Goal: Task Accomplishment & Management: Use online tool/utility

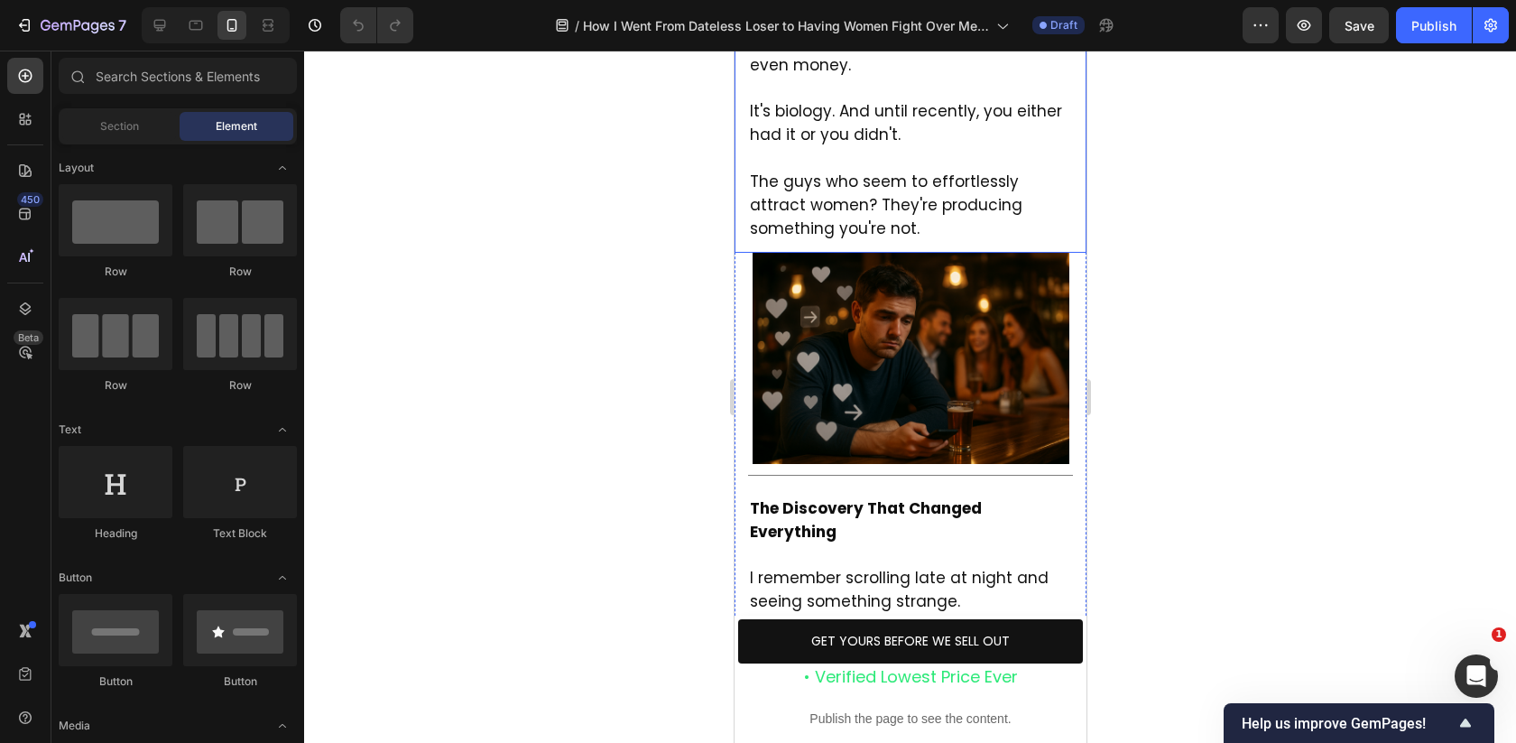
scroll to position [1430, 0]
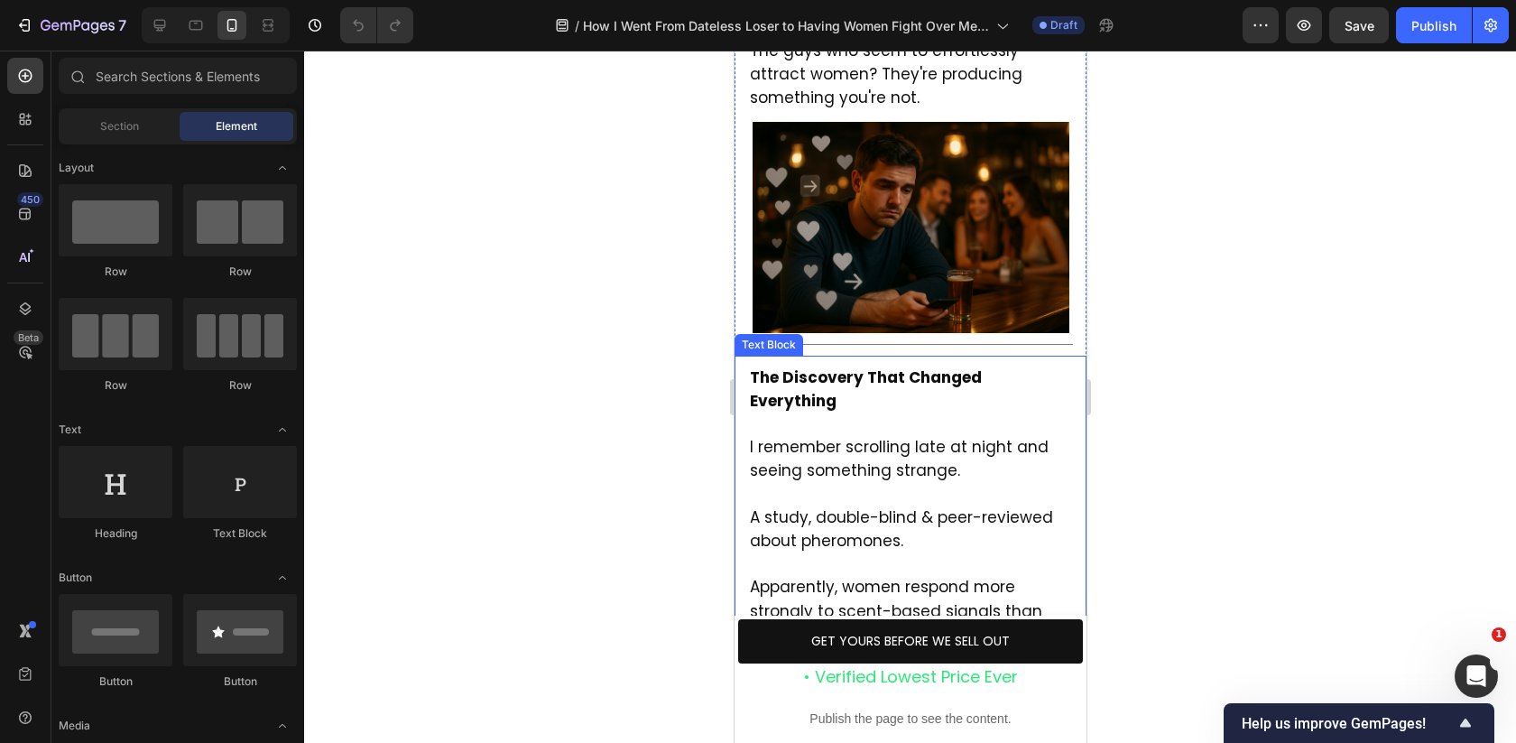
click at [818, 366] on p "The Discovery That Changed Everything I remember scrolling late at night and se…" at bounding box center [909, 647] width 321 height 563
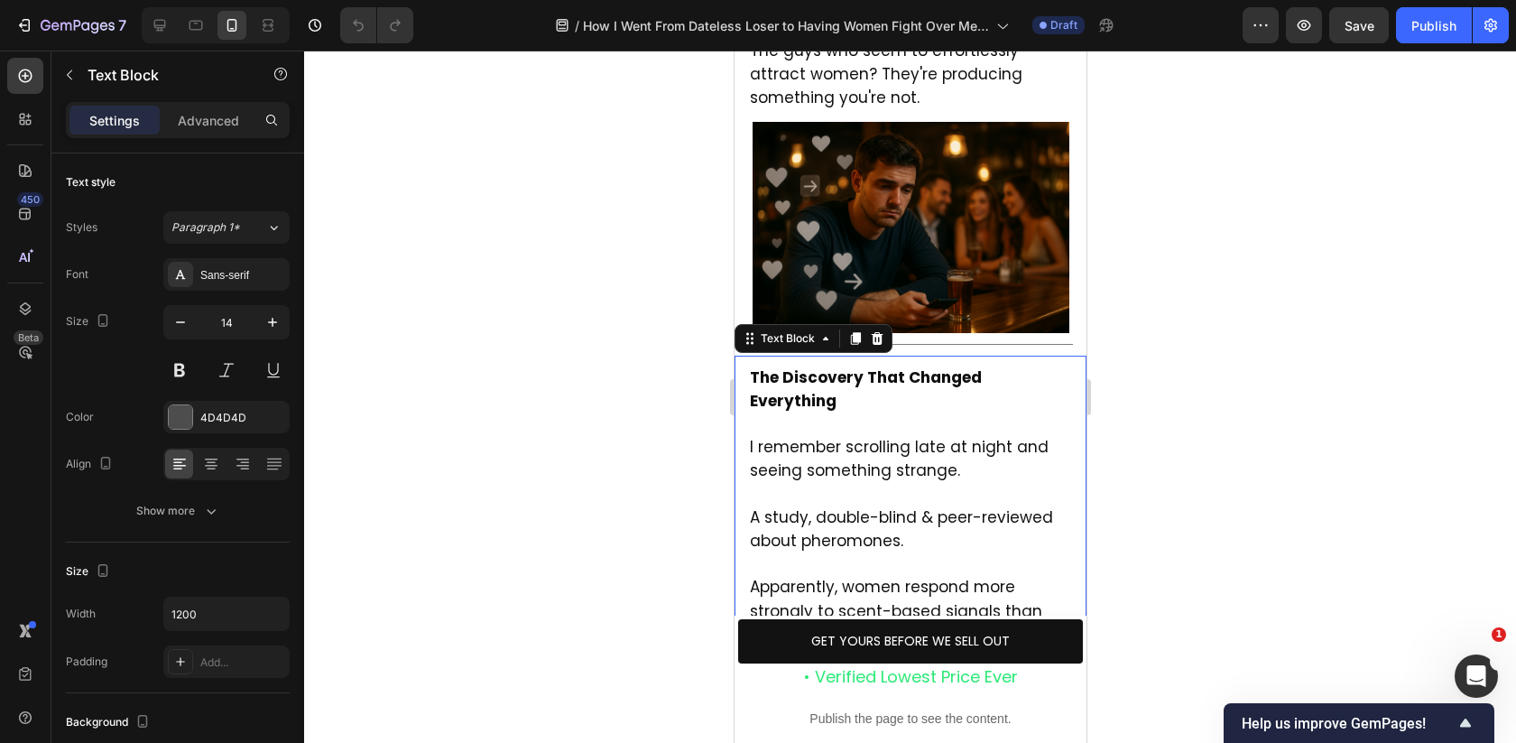
click at [818, 366] on p "The Discovery That Changed Everything I remember scrolling late at night and se…" at bounding box center [909, 647] width 321 height 563
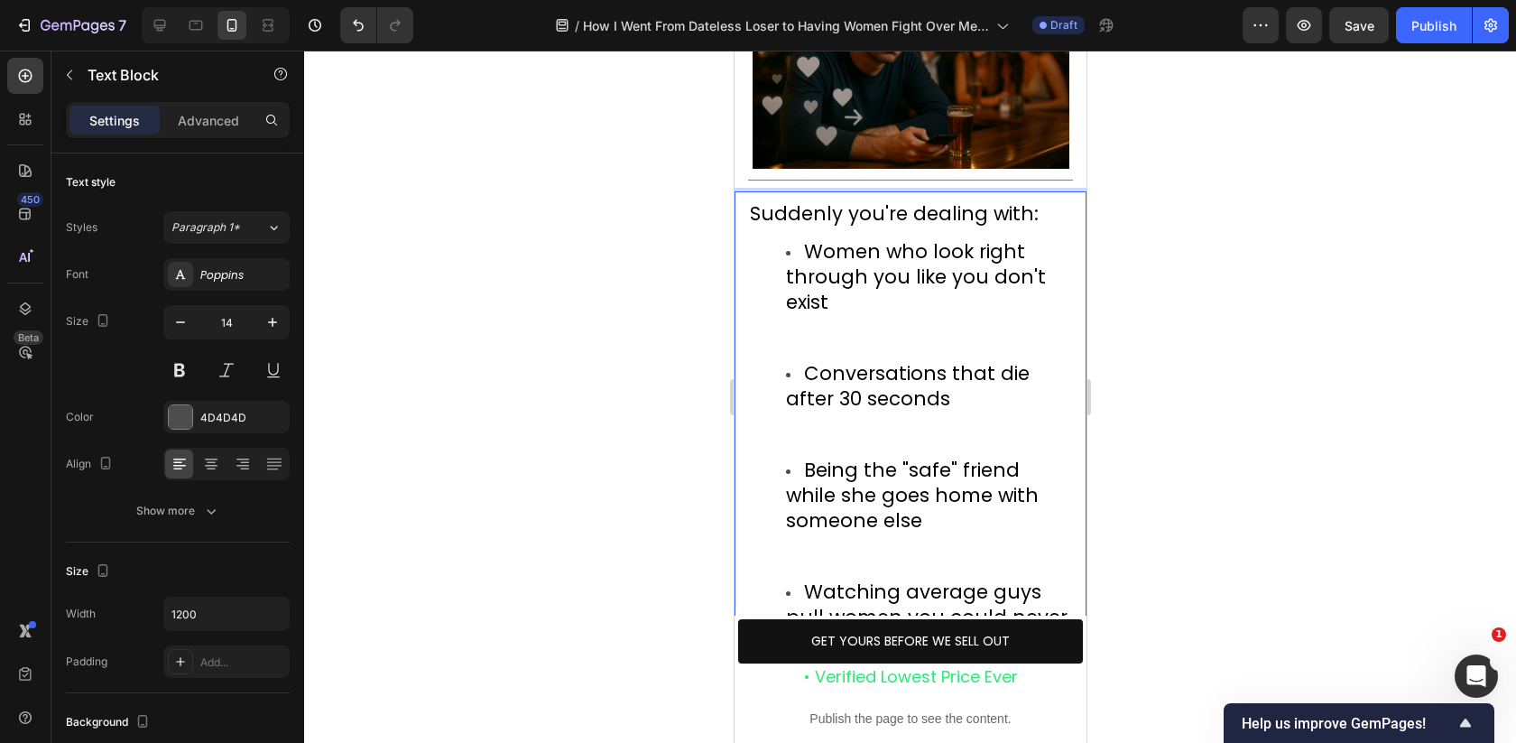
scroll to position [1595, 0]
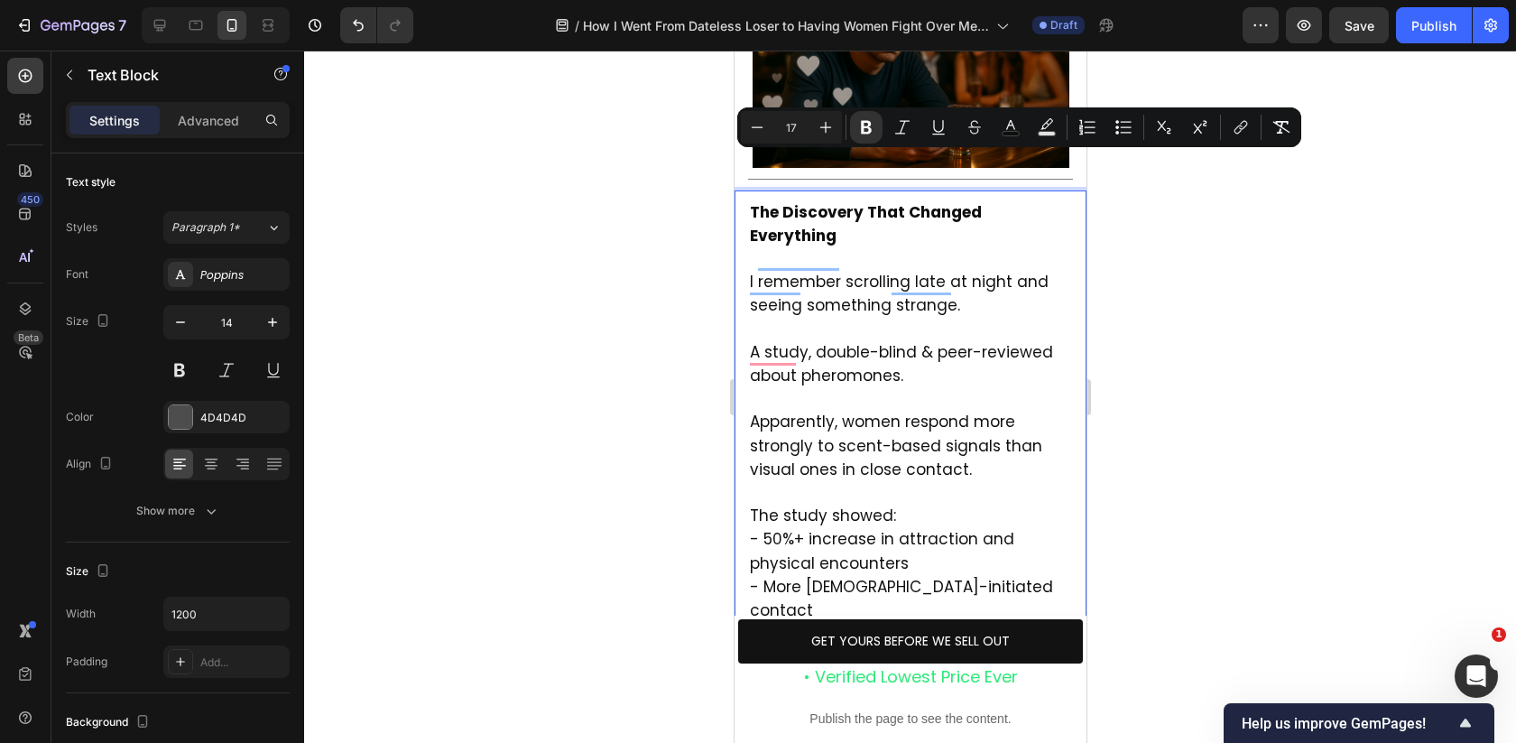
click at [819, 271] on span "I remember scrolling late at night and seeing something strange." at bounding box center [898, 293] width 299 height 45
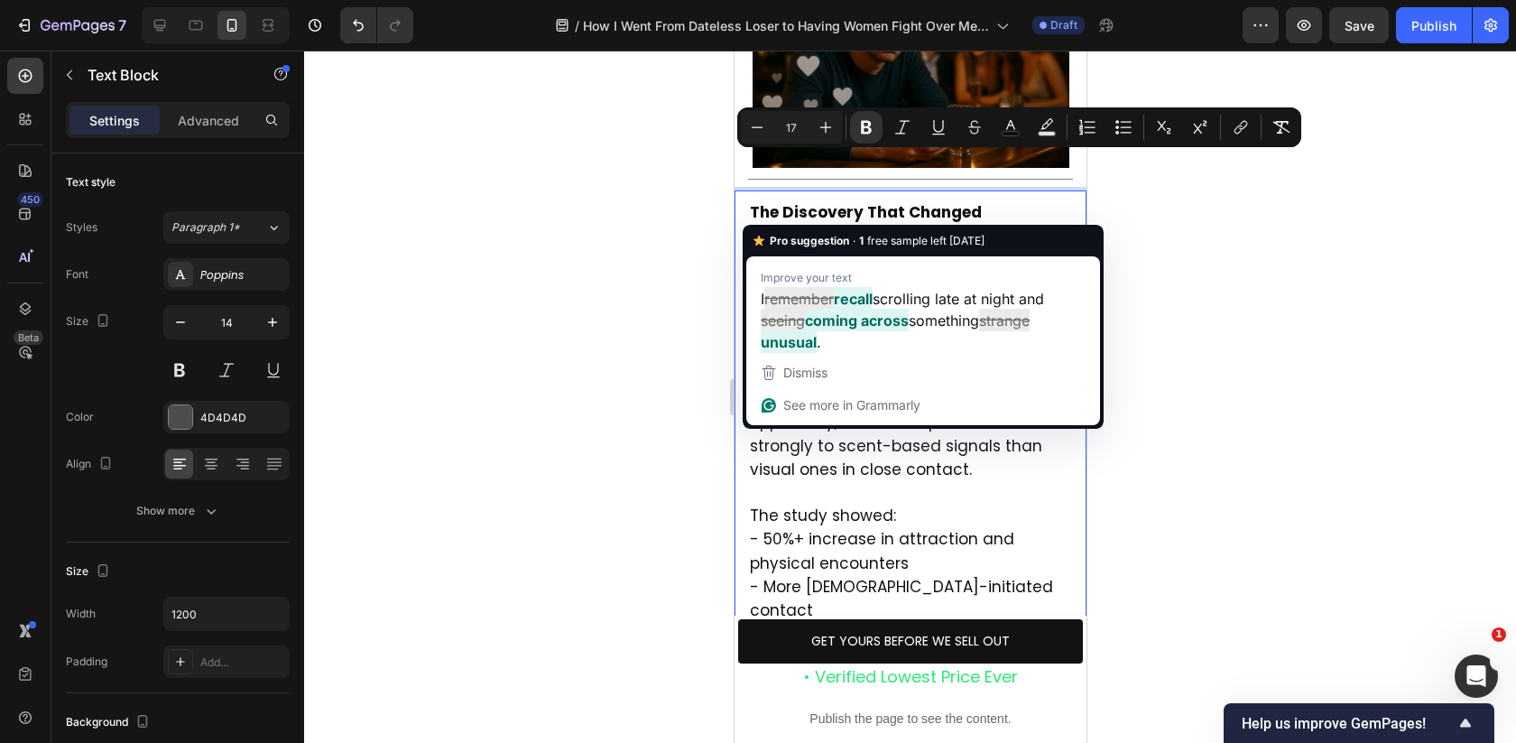
click at [853, 271] on span "I remember scrolling late at night and seeing something strange." at bounding box center [898, 293] width 299 height 45
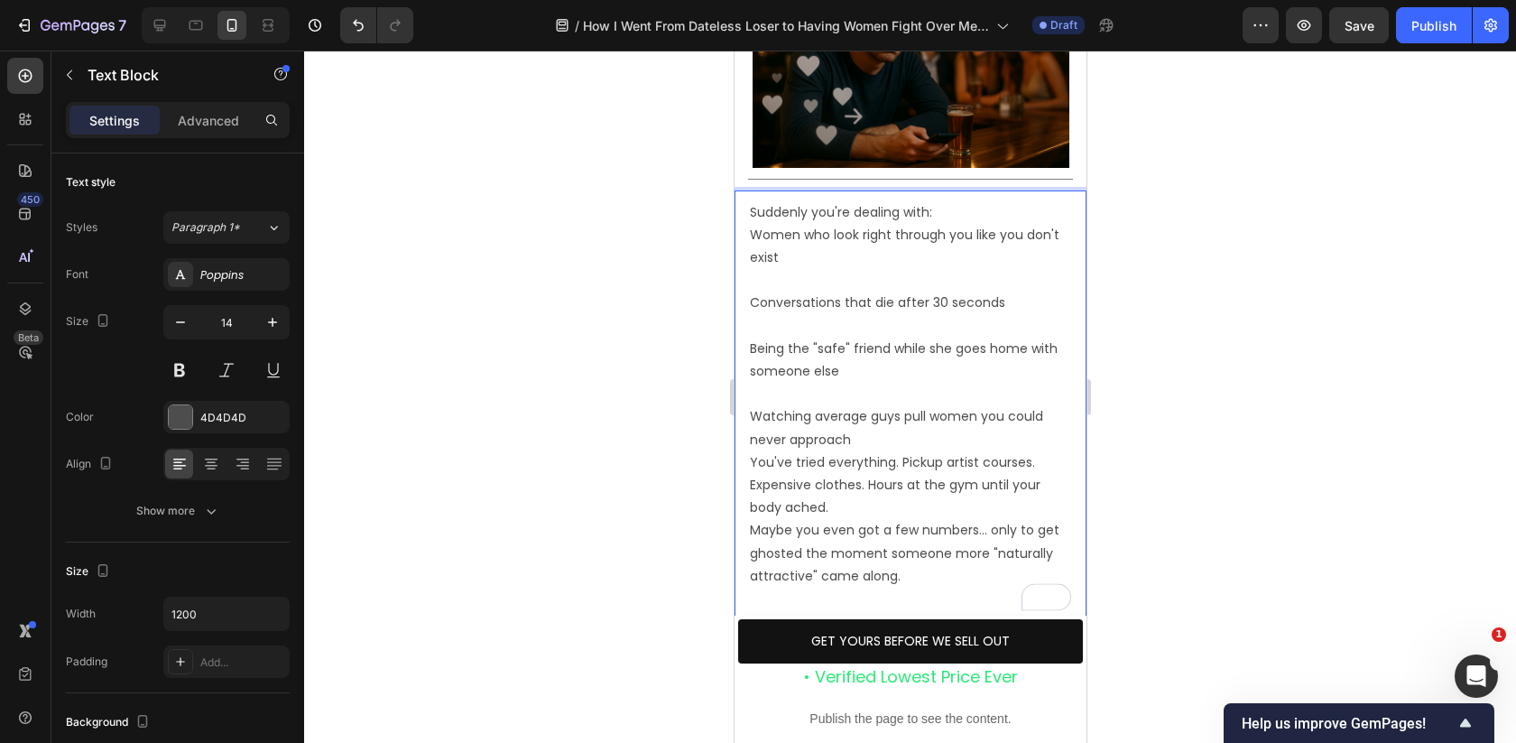
click at [806, 269] on p "Conversations that die after 30 seconds" at bounding box center [909, 291] width 321 height 45
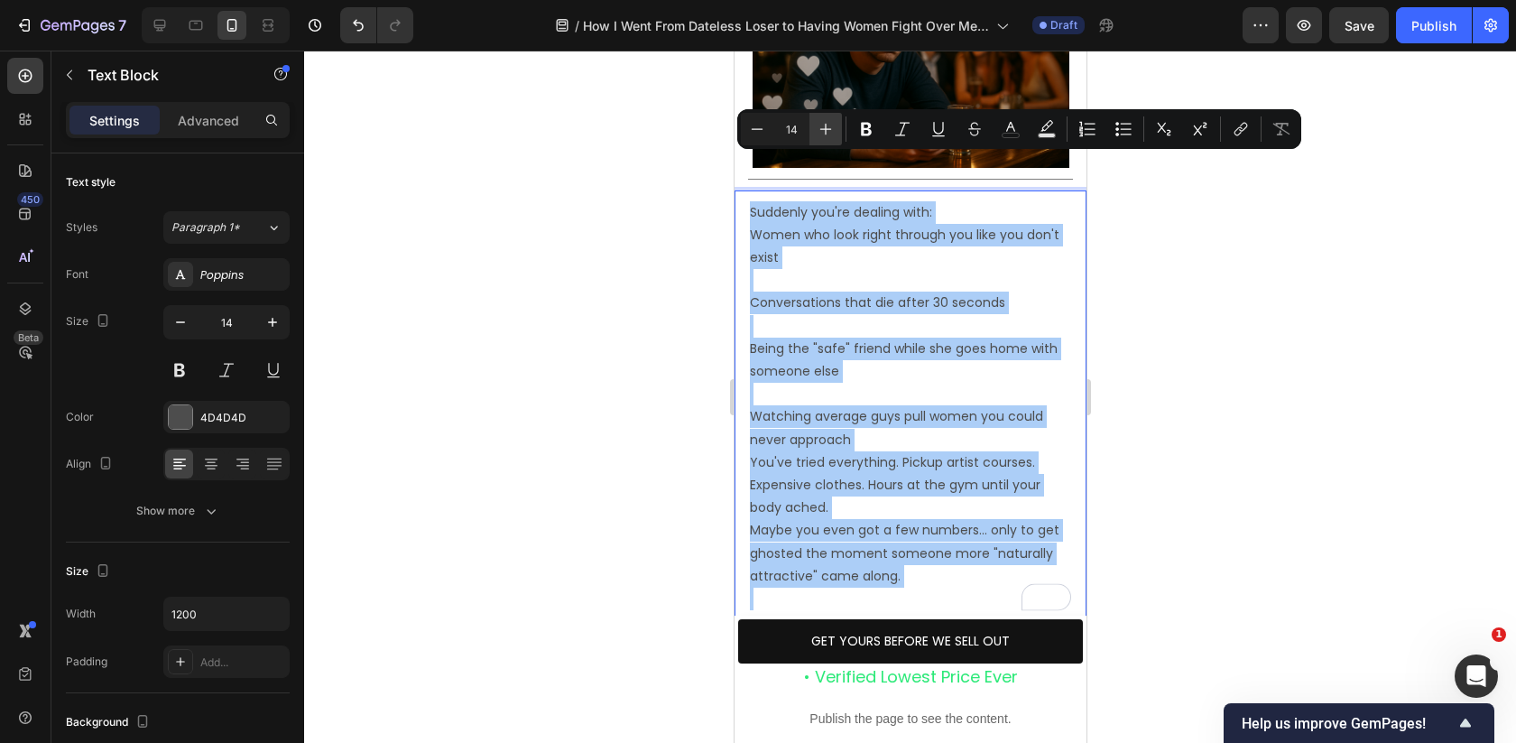
click at [823, 126] on icon "Editor contextual toolbar" at bounding box center [826, 129] width 18 height 18
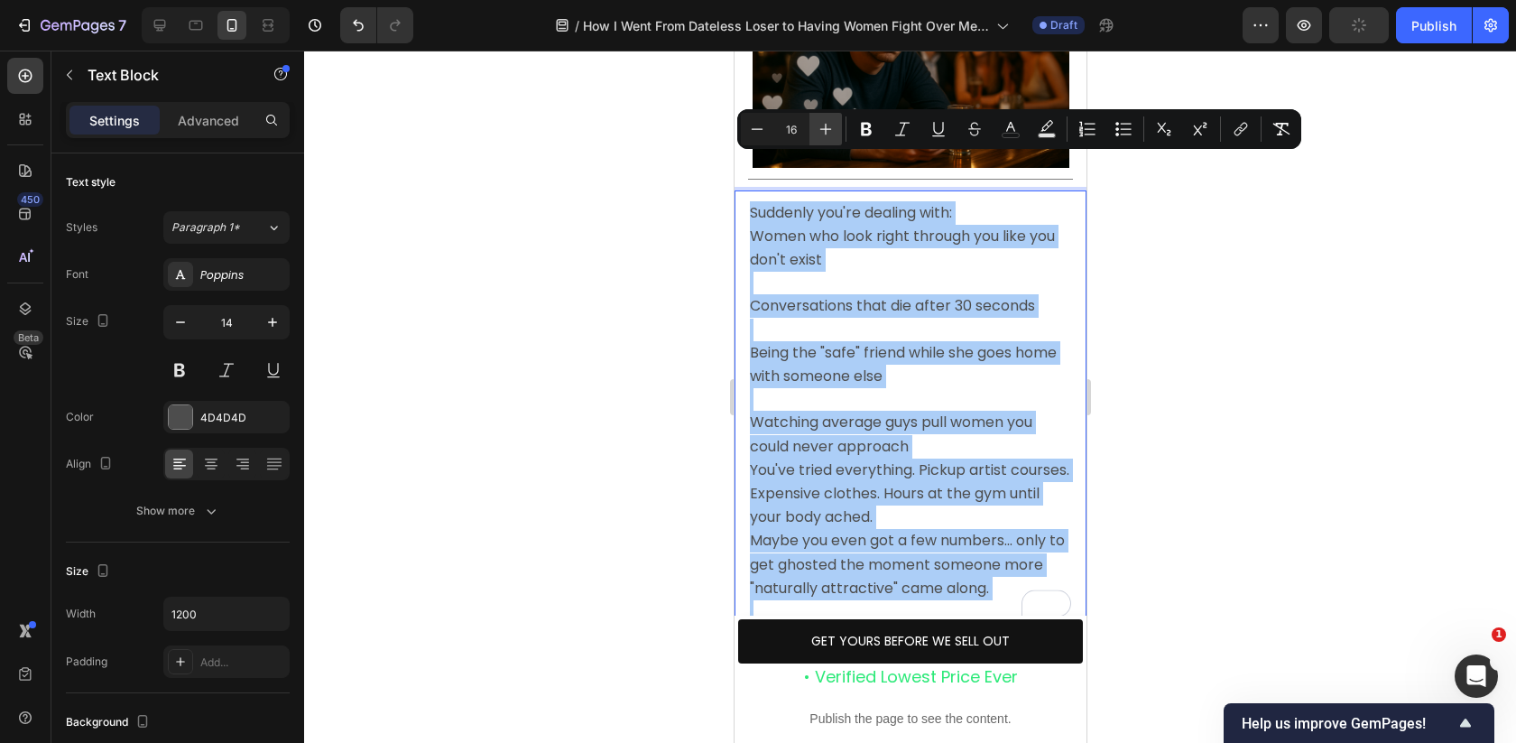
click at [823, 126] on icon "Editor contextual toolbar" at bounding box center [826, 129] width 18 height 18
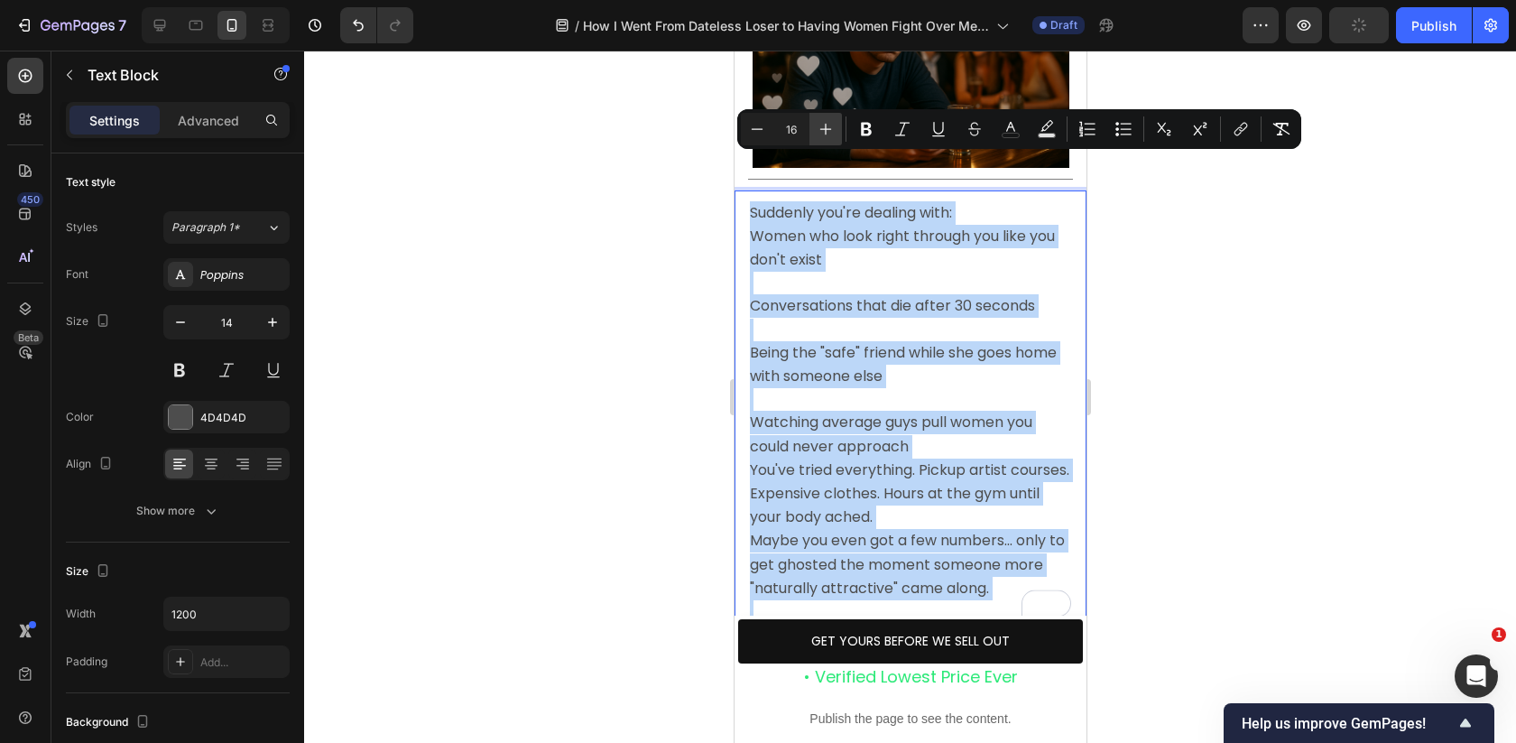
type input "17"
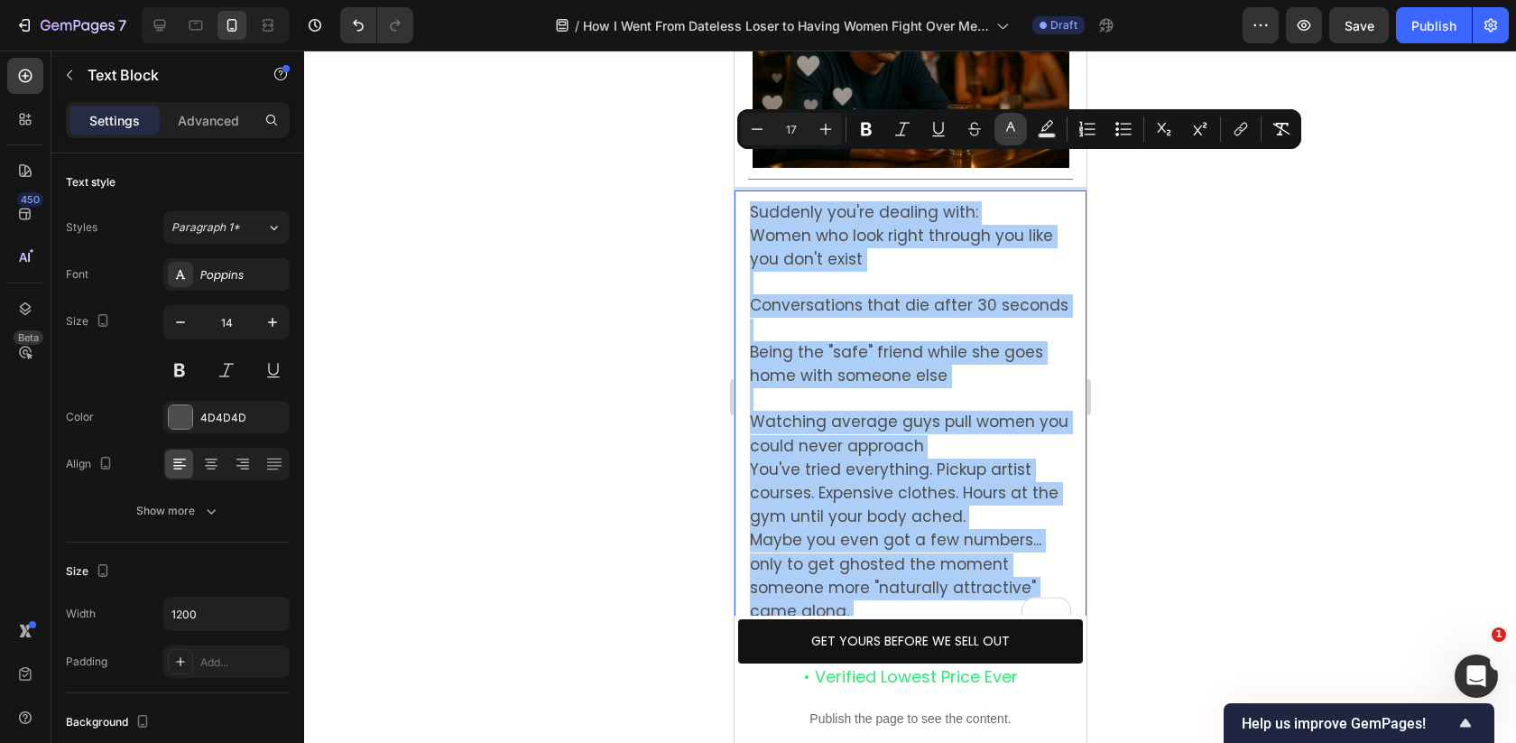
click at [1015, 130] on icon "Editor contextual toolbar" at bounding box center [1011, 129] width 18 height 18
type input "4D4D4D"
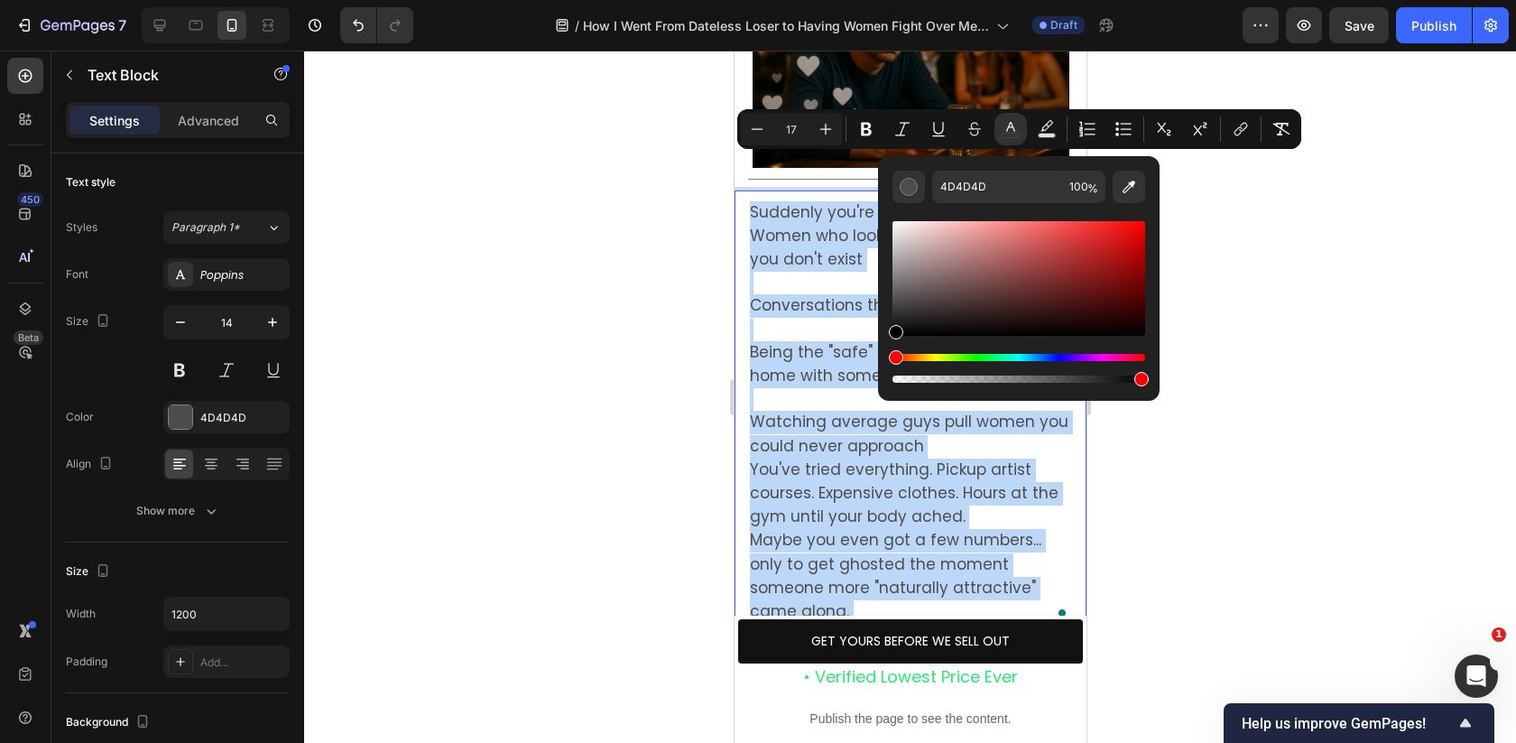
type input "000000"
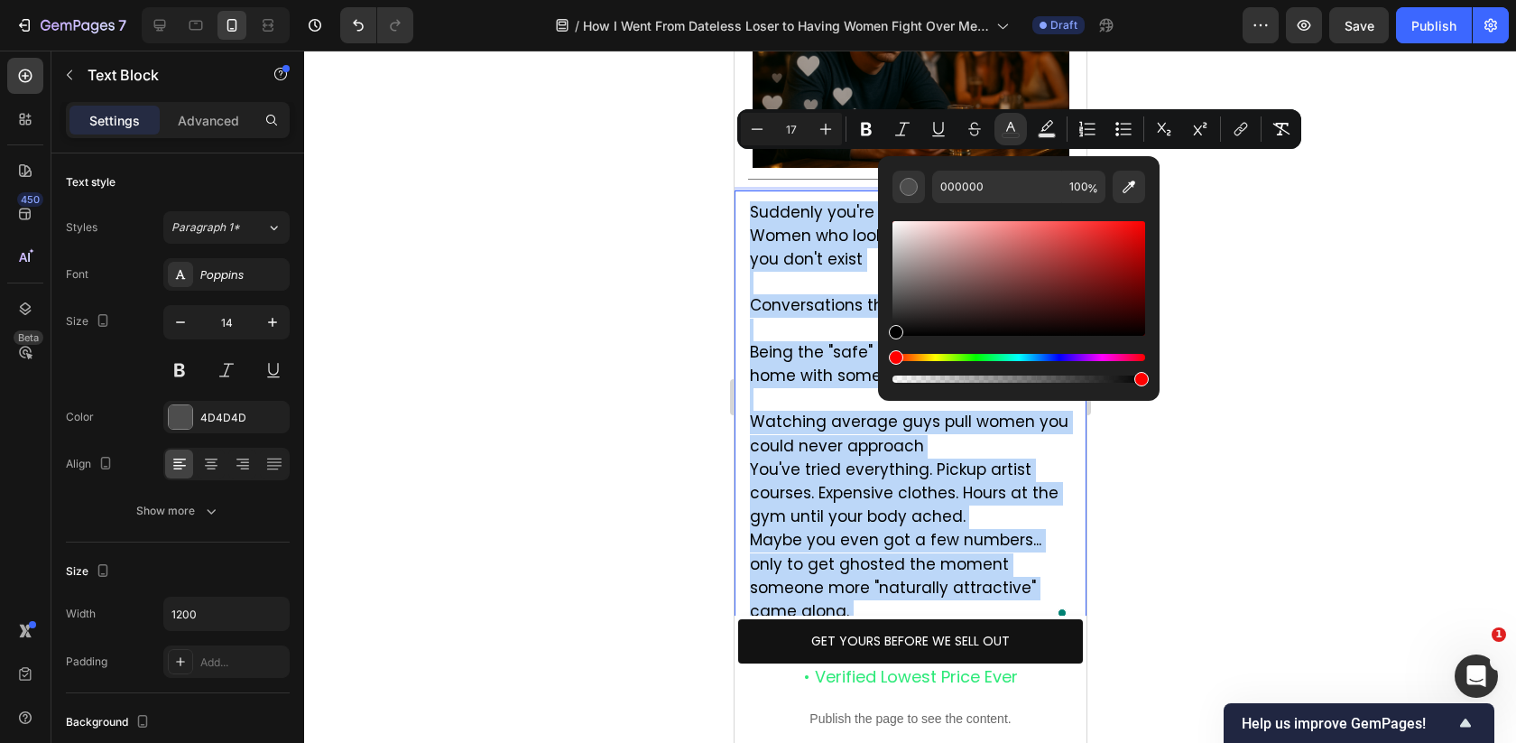
drag, startPoint x: 1706, startPoint y: 357, endPoint x: 867, endPoint y: 368, distance: 839.3
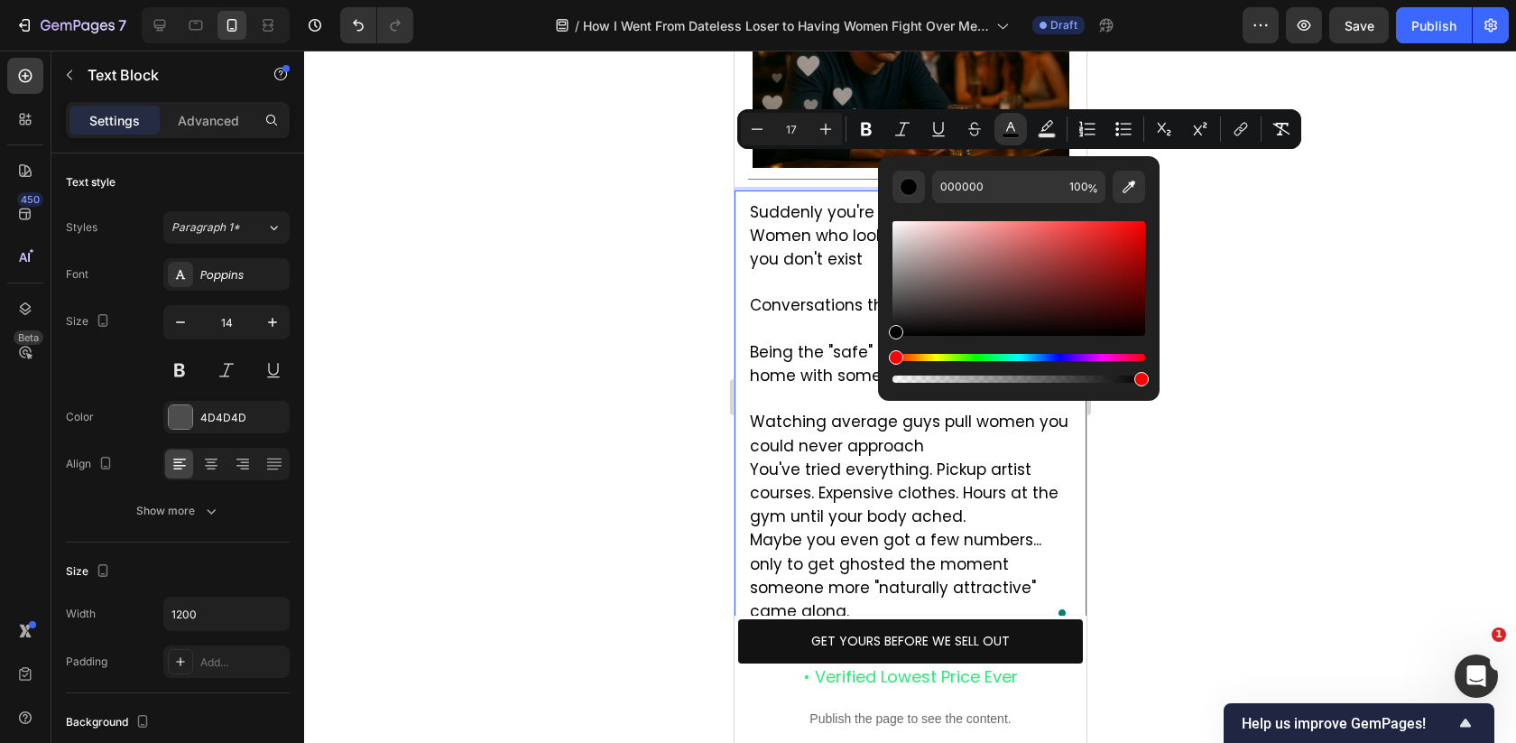
click at [633, 356] on div at bounding box center [910, 397] width 1212 height 692
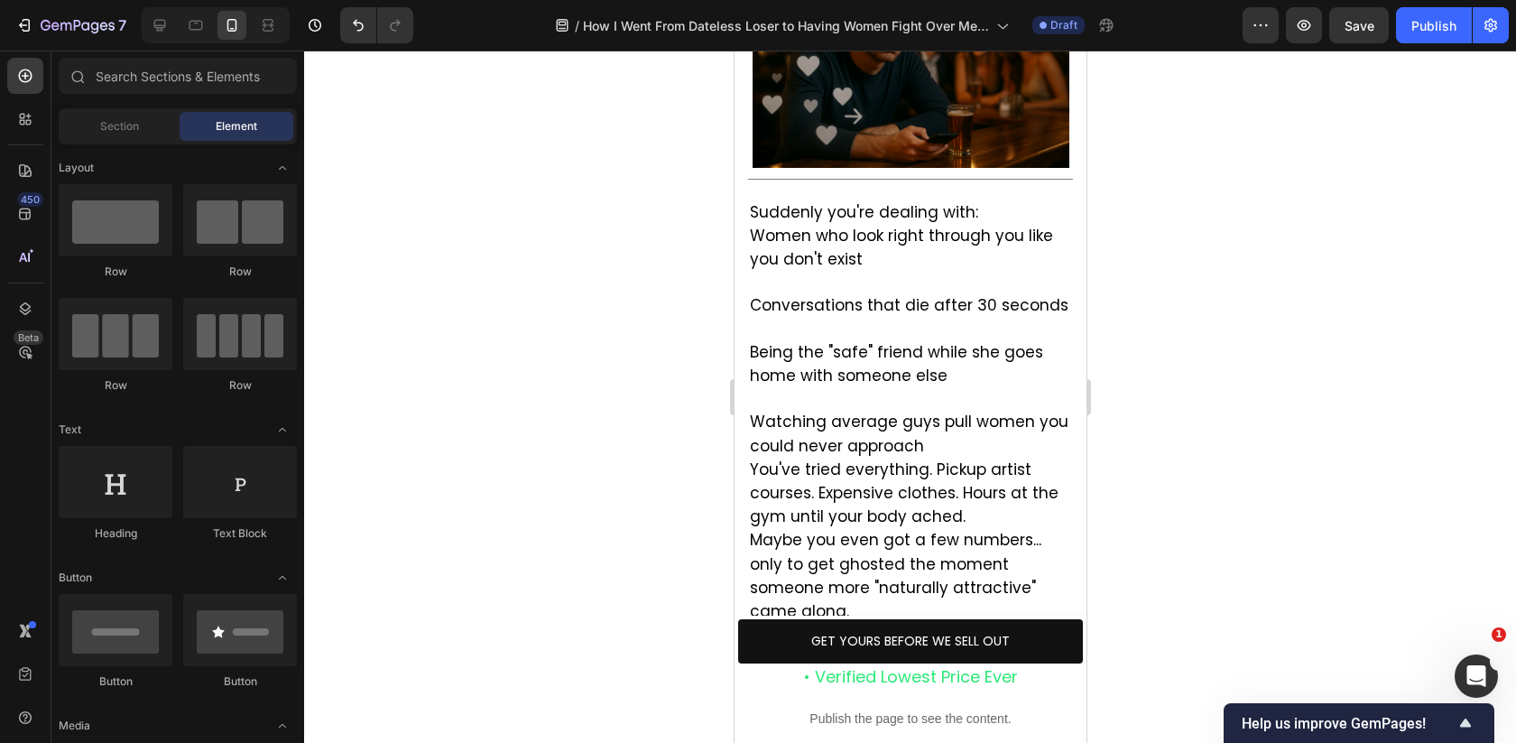
click at [633, 356] on div at bounding box center [910, 397] width 1212 height 692
click at [957, 201] on span "Suddenly you're dealing with:" at bounding box center [863, 212] width 228 height 22
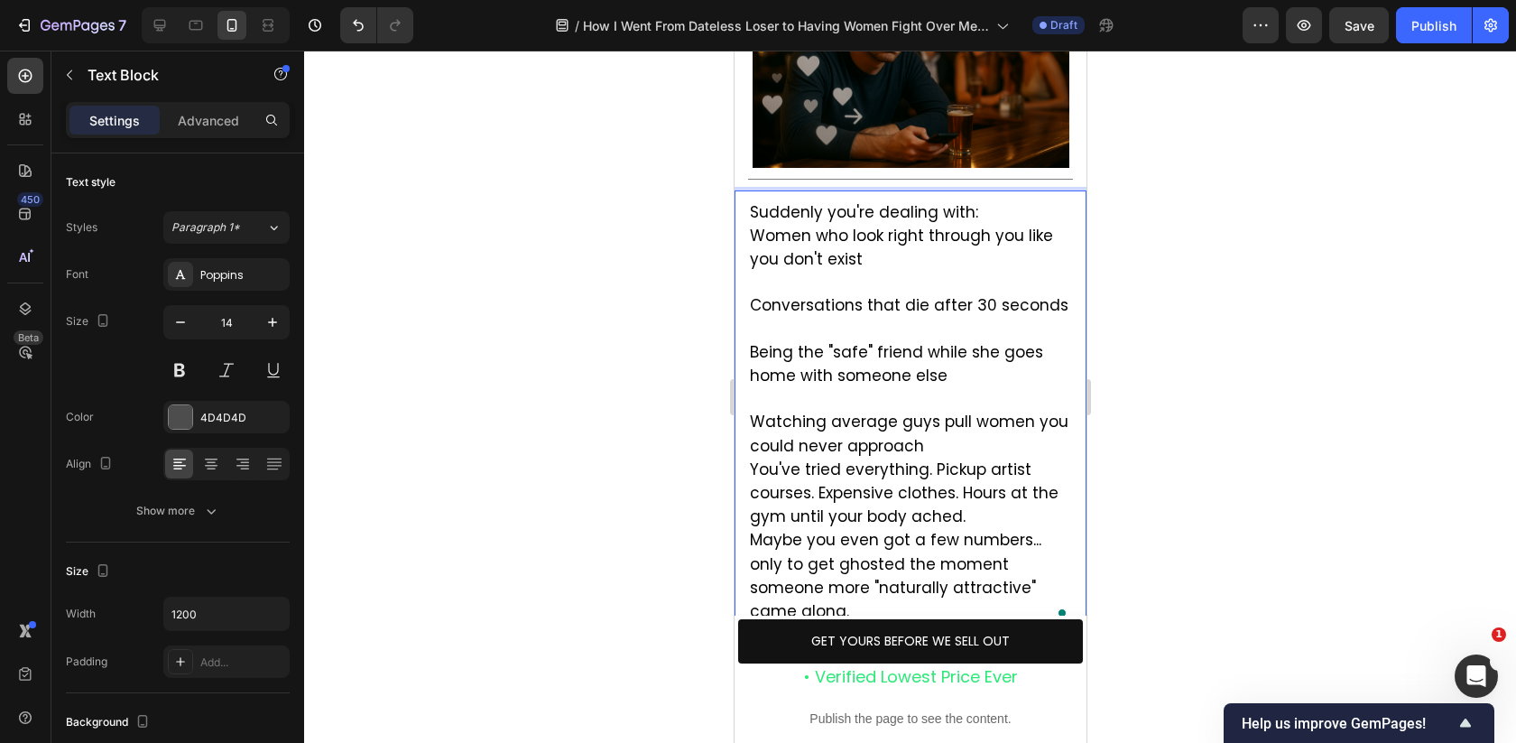
click at [983, 201] on p "Suddenly you're dealing with: Women who look right through you like you don't e…" at bounding box center [909, 236] width 321 height 71
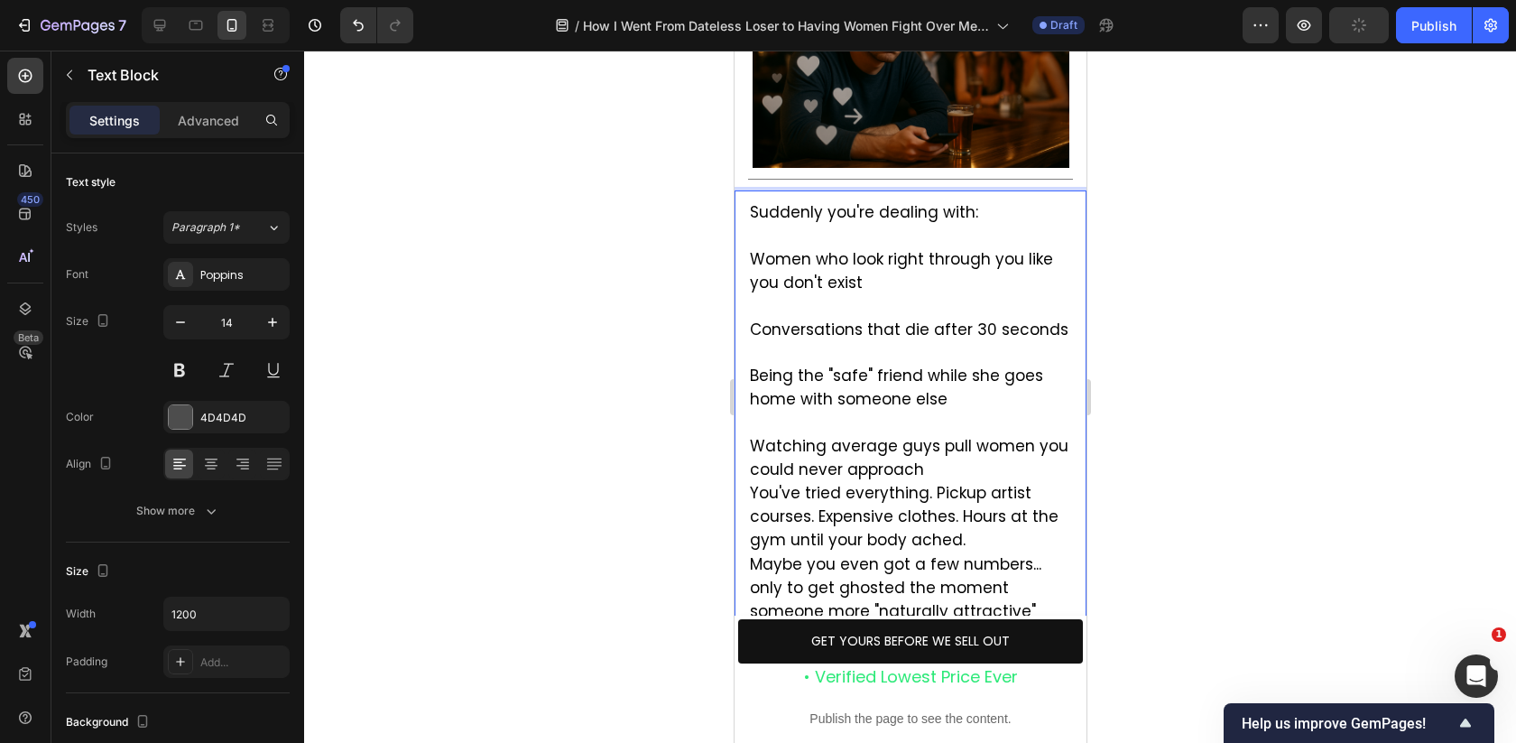
click at [757, 248] on span "Women who look right through you like you don't exist" at bounding box center [900, 270] width 303 height 45
drag, startPoint x: 749, startPoint y: 211, endPoint x: 762, endPoint y: 211, distance: 13.5
click at [762, 247] on span "Women who look right through you like you don't exist" at bounding box center [900, 269] width 303 height 45
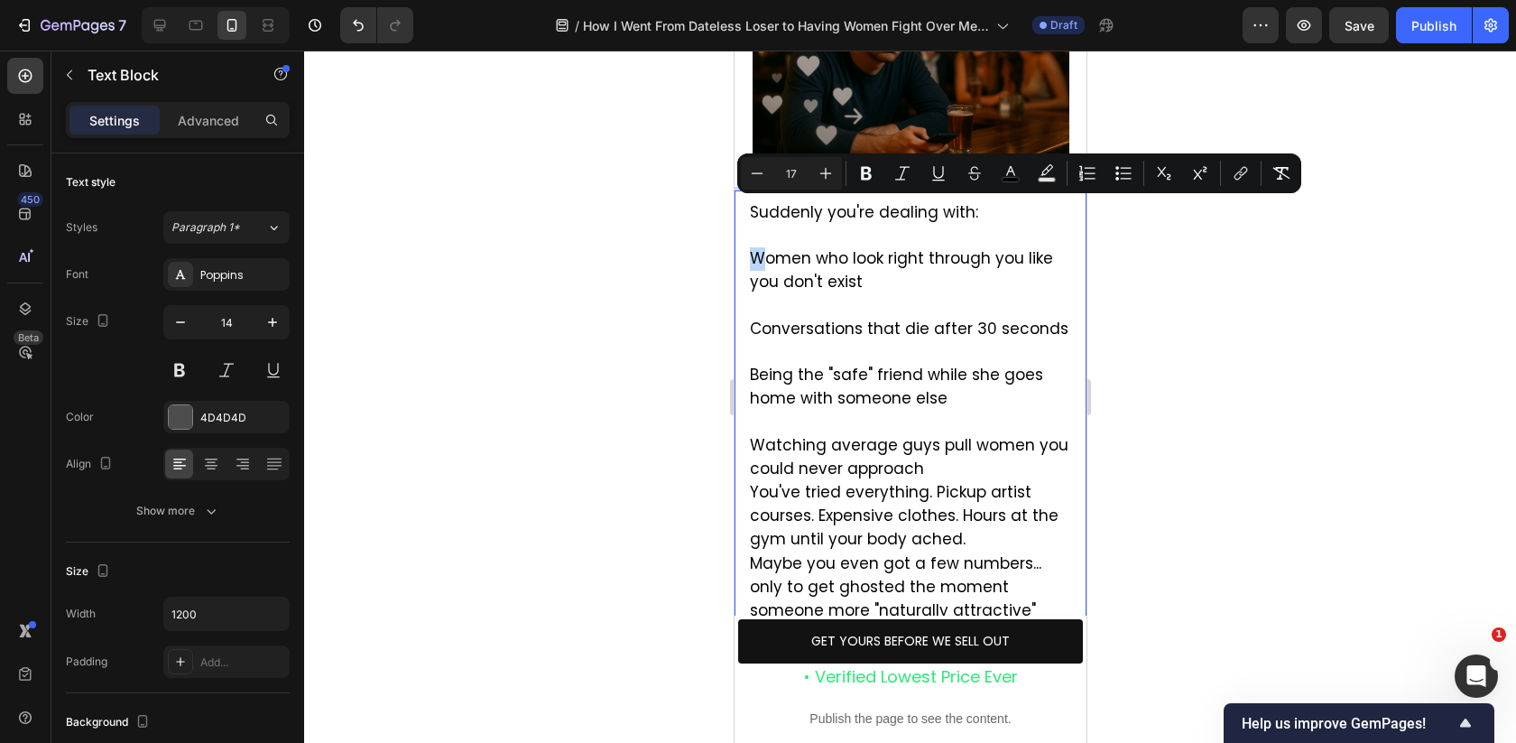
click at [756, 247] on span "Women who look right through you like you don't exist" at bounding box center [900, 269] width 303 height 45
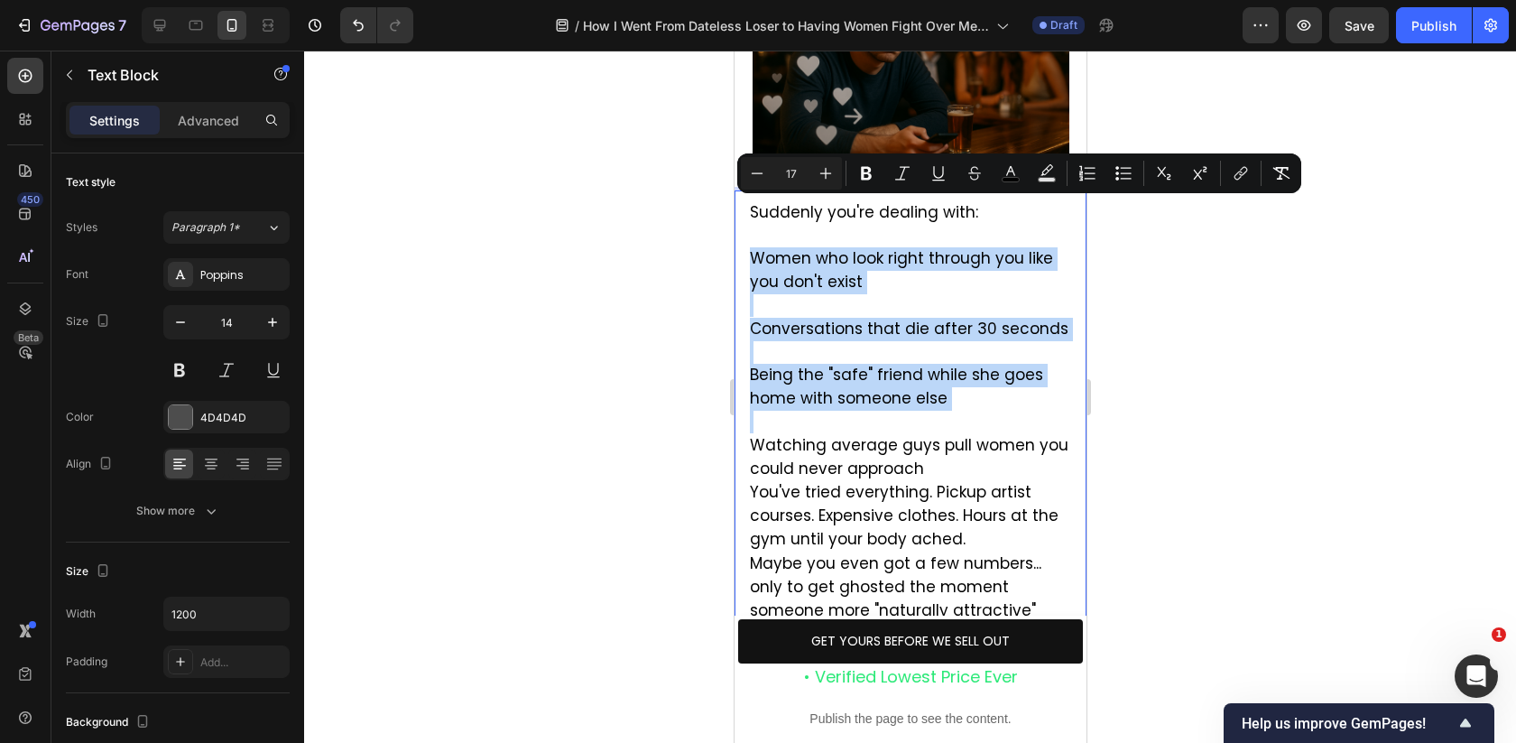
drag, startPoint x: 753, startPoint y: 210, endPoint x: 925, endPoint y: 380, distance: 241.2
click at [925, 381] on div "Suddenly you're dealing with: Women who look right through you like you don't e…" at bounding box center [909, 435] width 325 height 472
click at [751, 318] on span "Conversations that die after 30 seconds" at bounding box center [908, 329] width 319 height 22
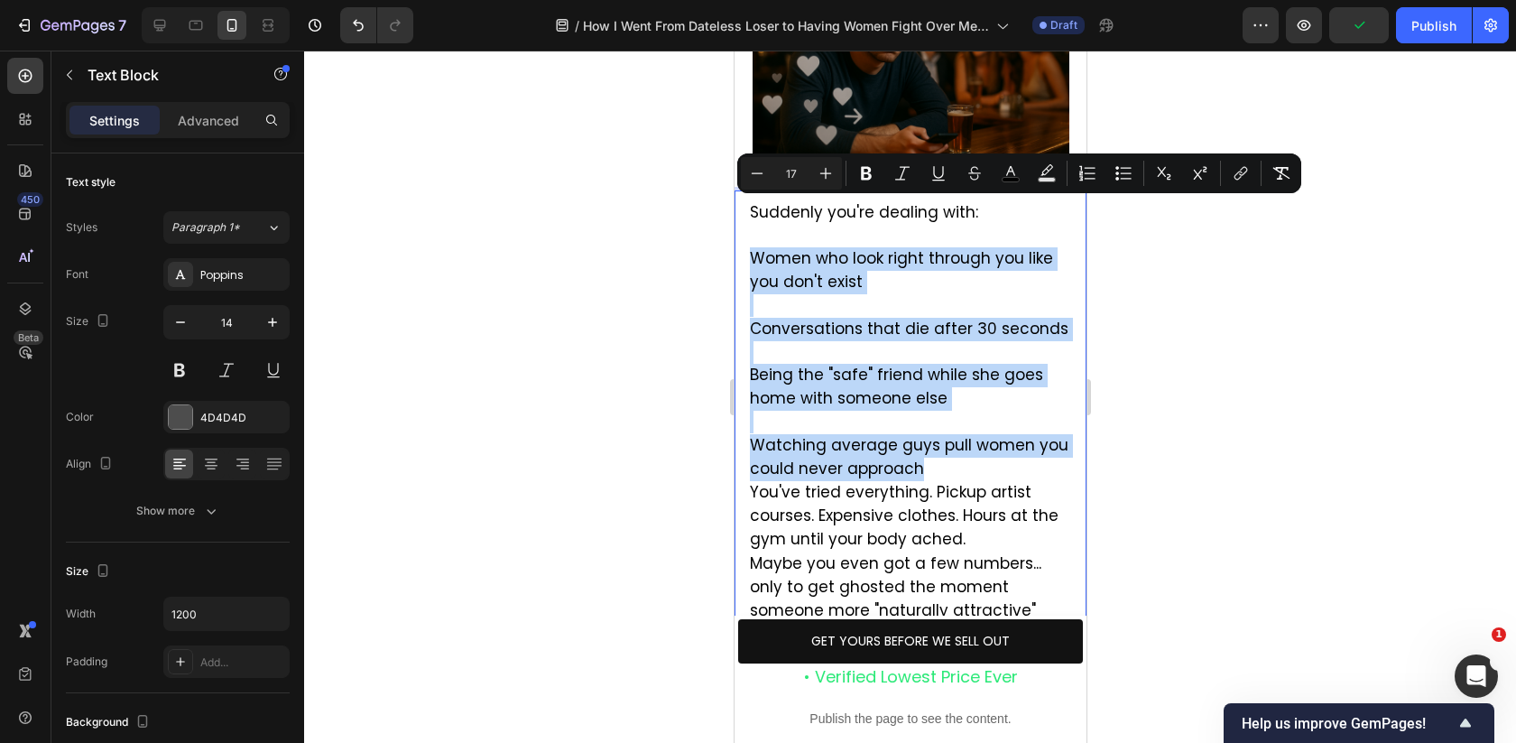
drag, startPoint x: 750, startPoint y: 208, endPoint x: 957, endPoint y: 431, distance: 304.6
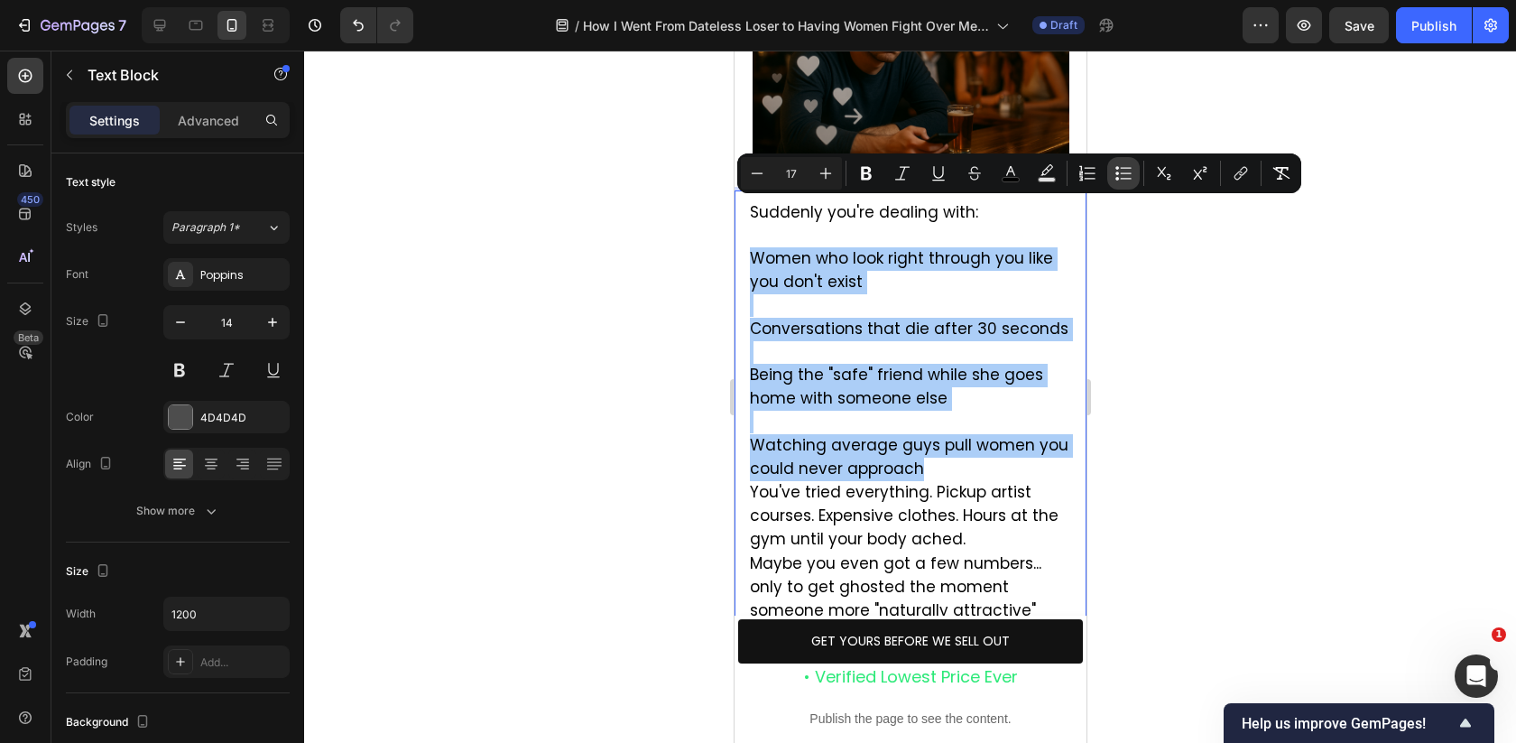
click at [1117, 171] on icon "Editor contextual toolbar" at bounding box center [1117, 173] width 4 height 4
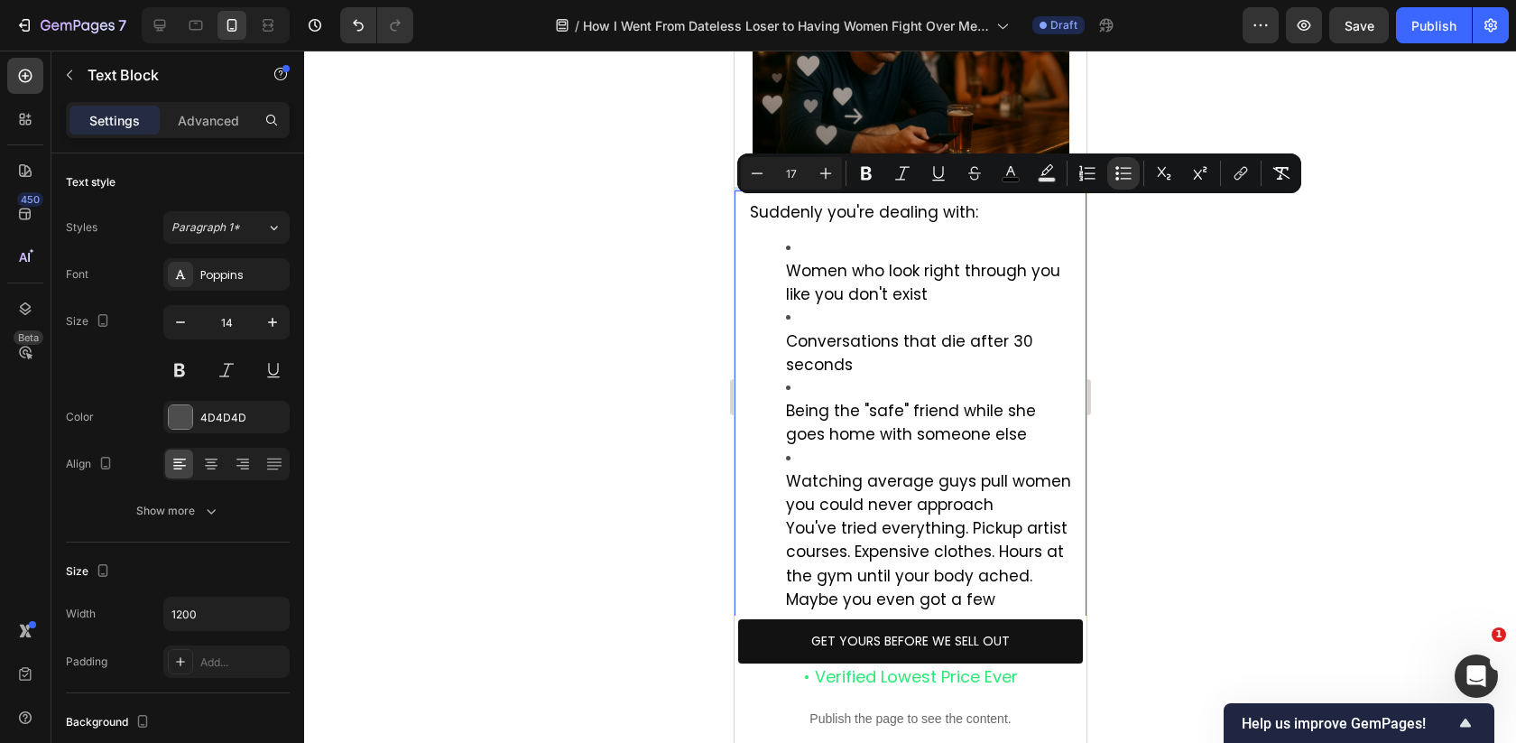
click at [1098, 452] on div at bounding box center [910, 397] width 1212 height 692
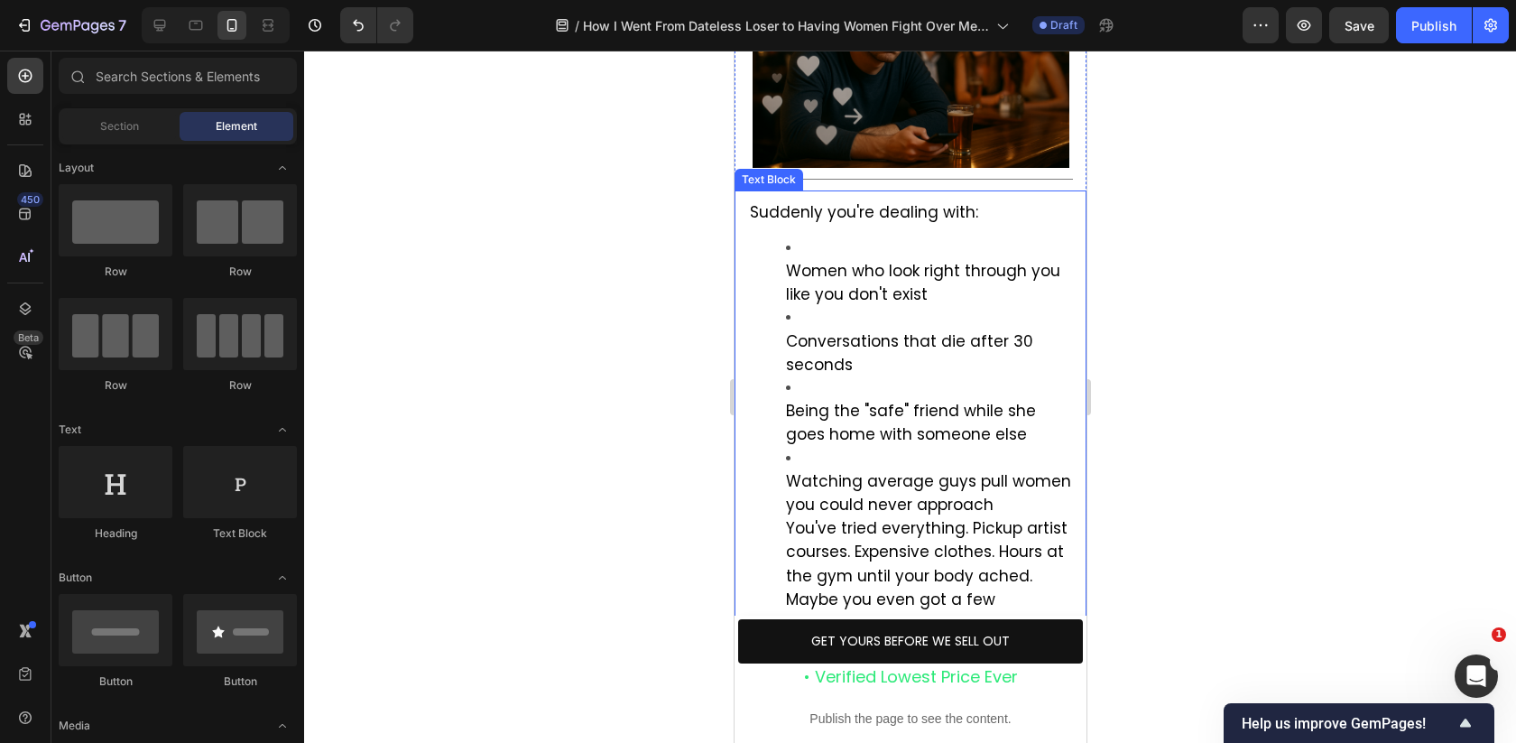
click at [780, 430] on ul "Women who look right through you like you don't exist Conversations that die af…" at bounding box center [909, 460] width 321 height 446
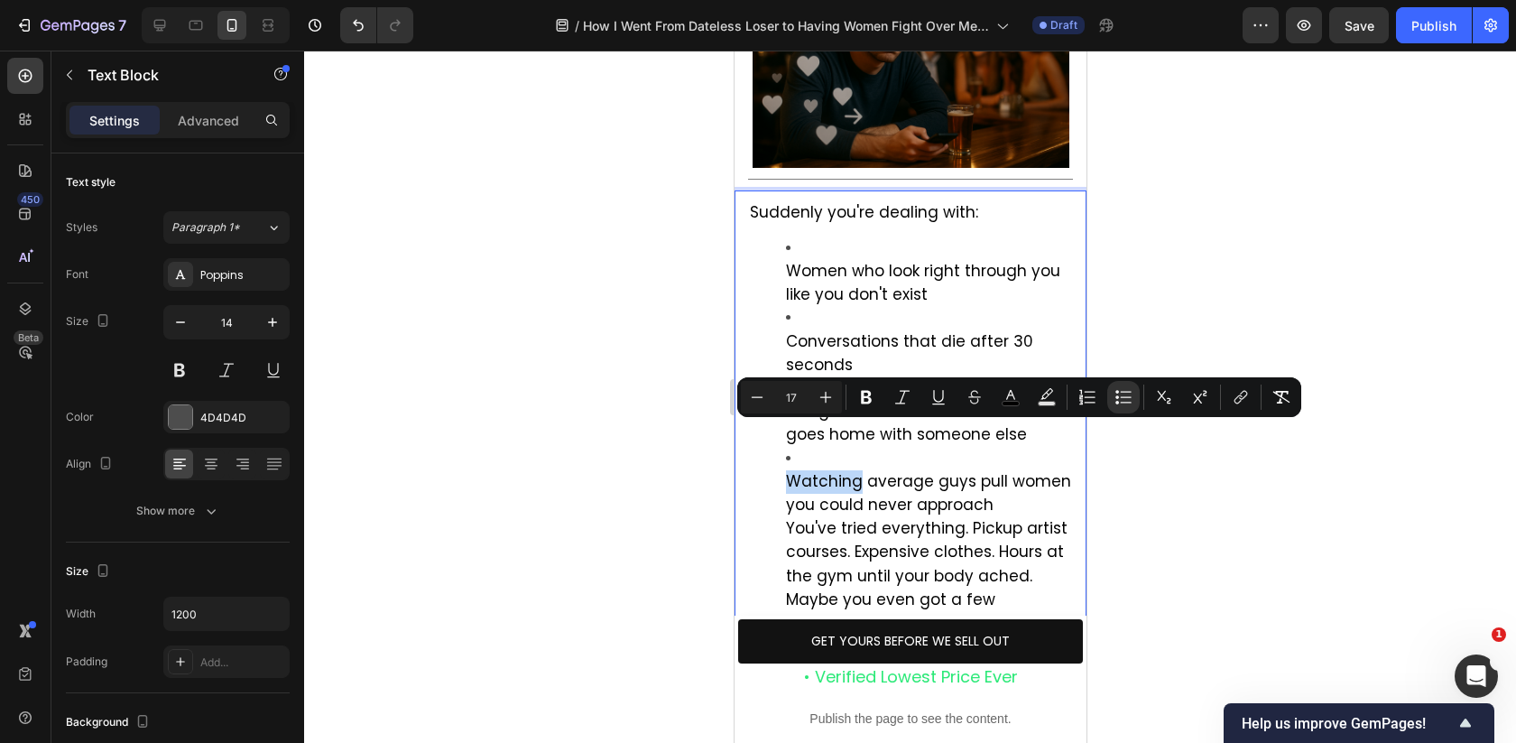
click at [787, 470] on span "Watching average guys pull women you could never approach" at bounding box center [927, 492] width 285 height 45
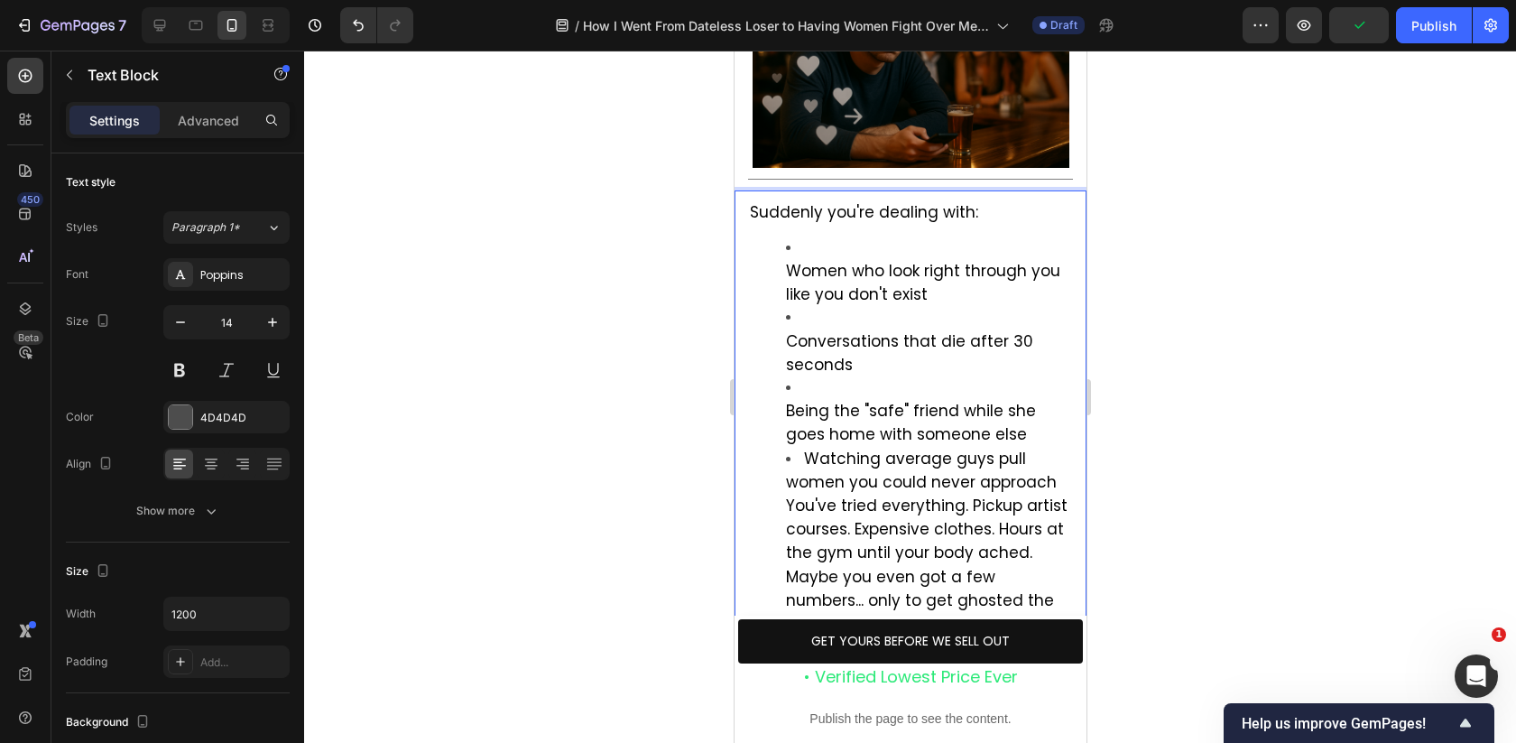
click at [1049, 448] on span "Watching average guys pull women you could never approach" at bounding box center [920, 470] width 271 height 45
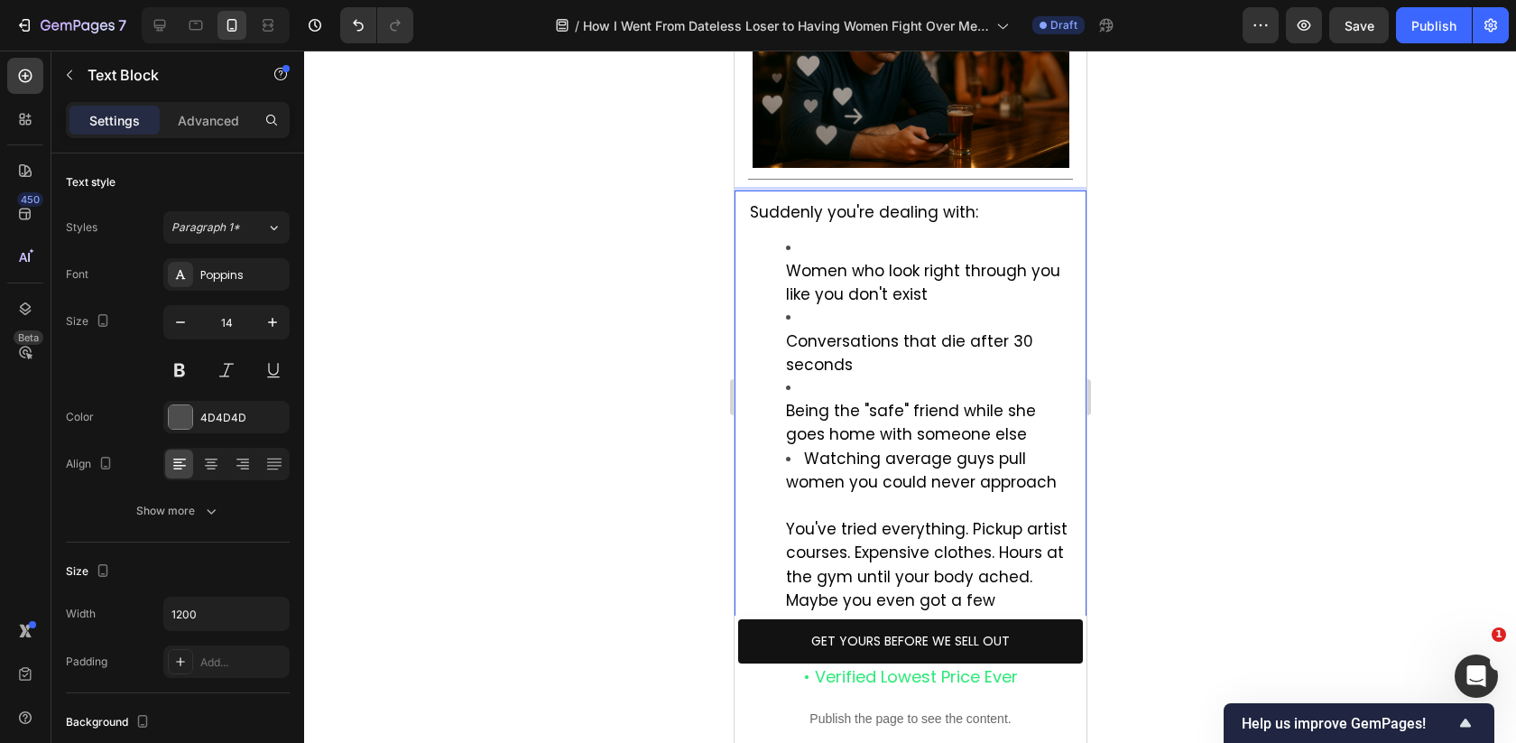
click at [781, 479] on ul "Women who look right through you like you don't exist Conversations that die af…" at bounding box center [909, 460] width 321 height 447
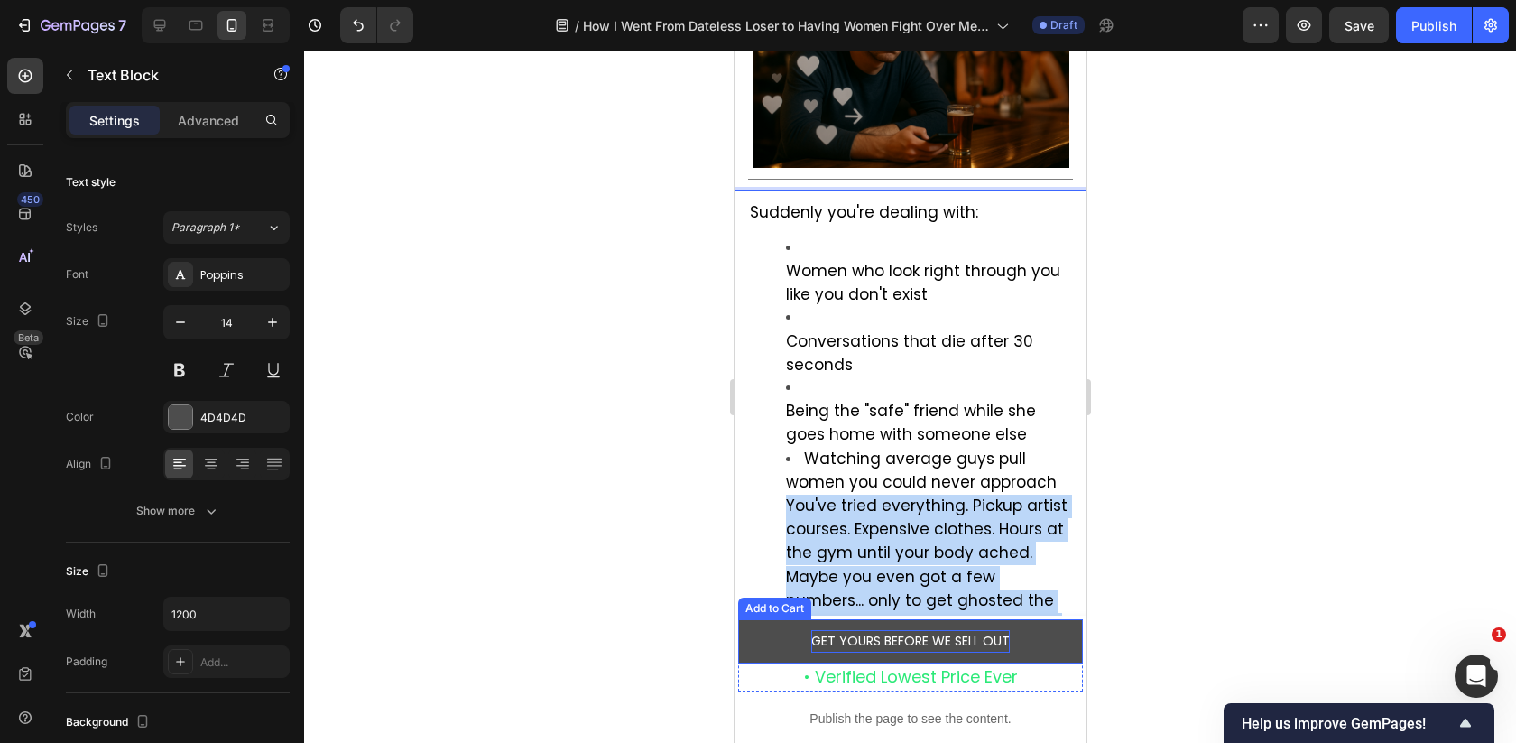
drag, startPoint x: 784, startPoint y: 454, endPoint x: 933, endPoint y: 636, distance: 235.4
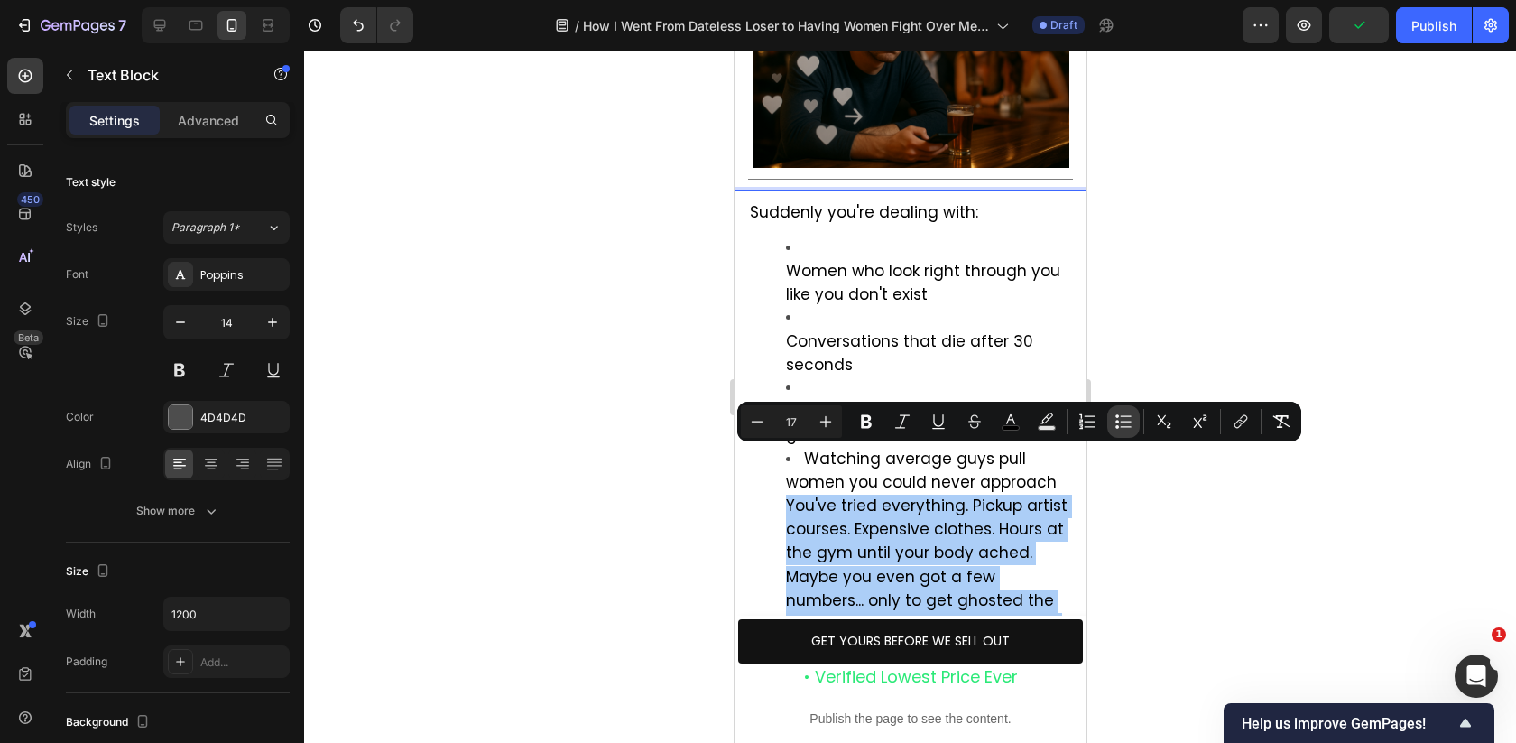
click at [1123, 427] on icon "Editor contextual toolbar" at bounding box center [1126, 426] width 11 height 1
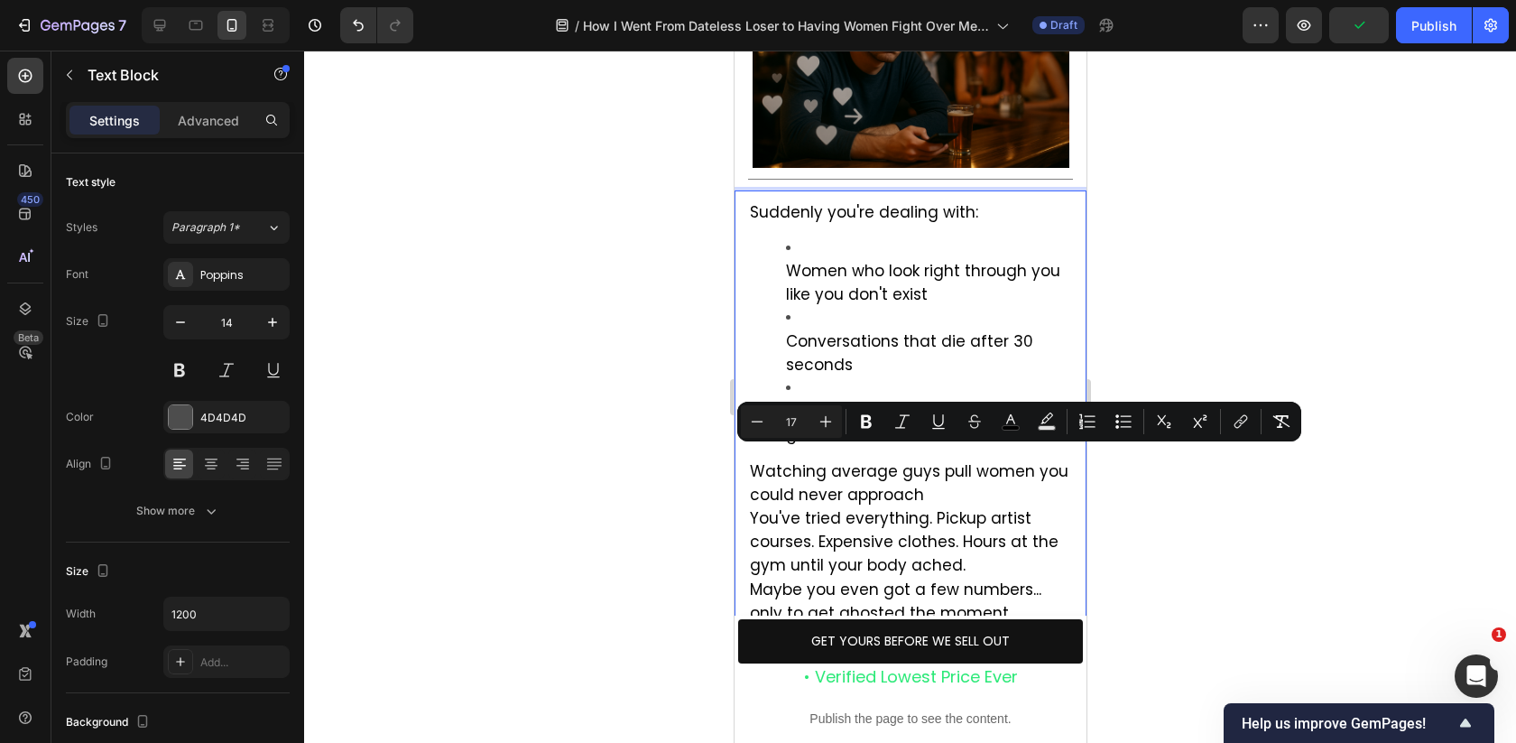
click at [1267, 275] on div at bounding box center [910, 397] width 1212 height 692
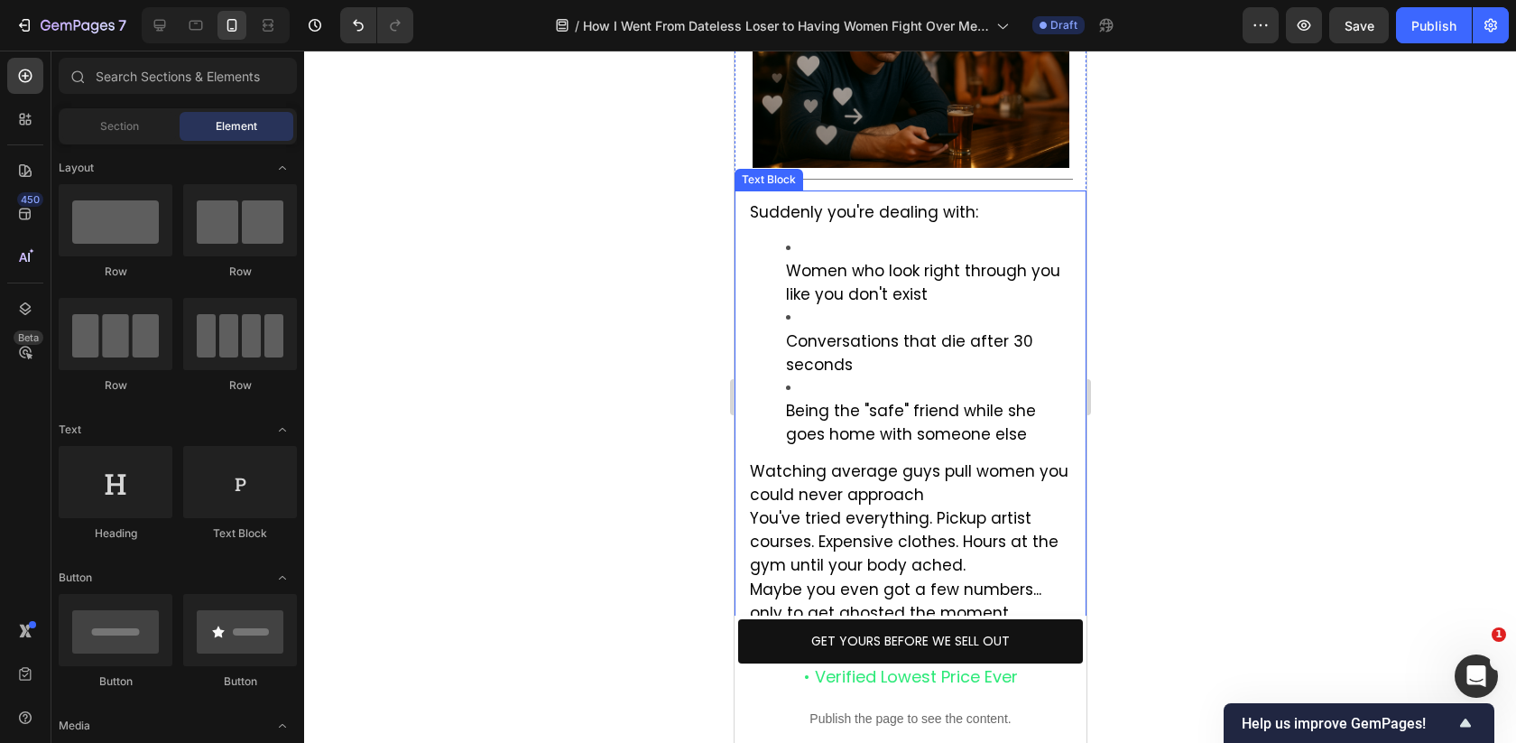
click at [753, 460] on span "Watching average guys pull women you could never approach" at bounding box center [908, 482] width 319 height 45
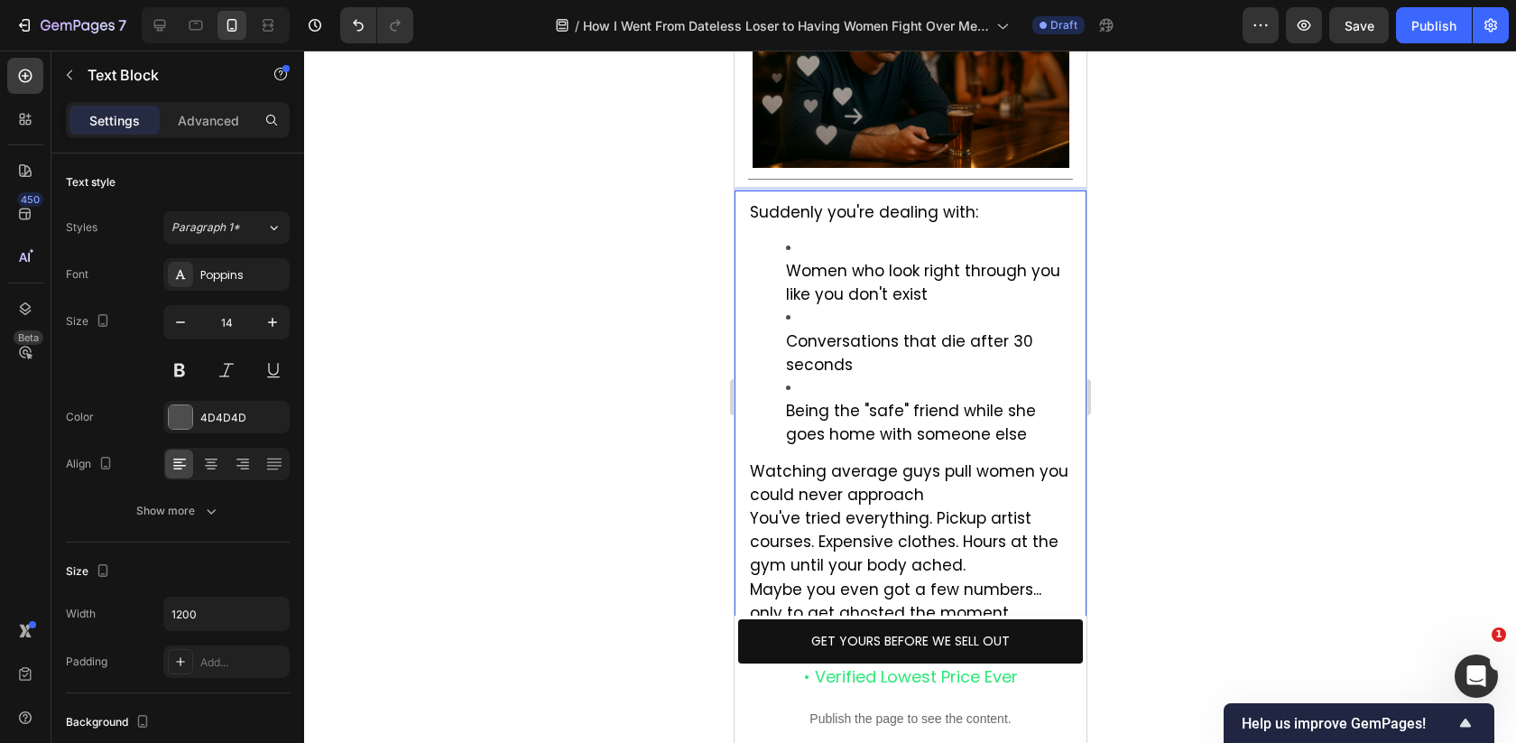
click at [949, 460] on p "Watching average guys pull women you could never approach You've tried everythi…" at bounding box center [909, 566] width 321 height 213
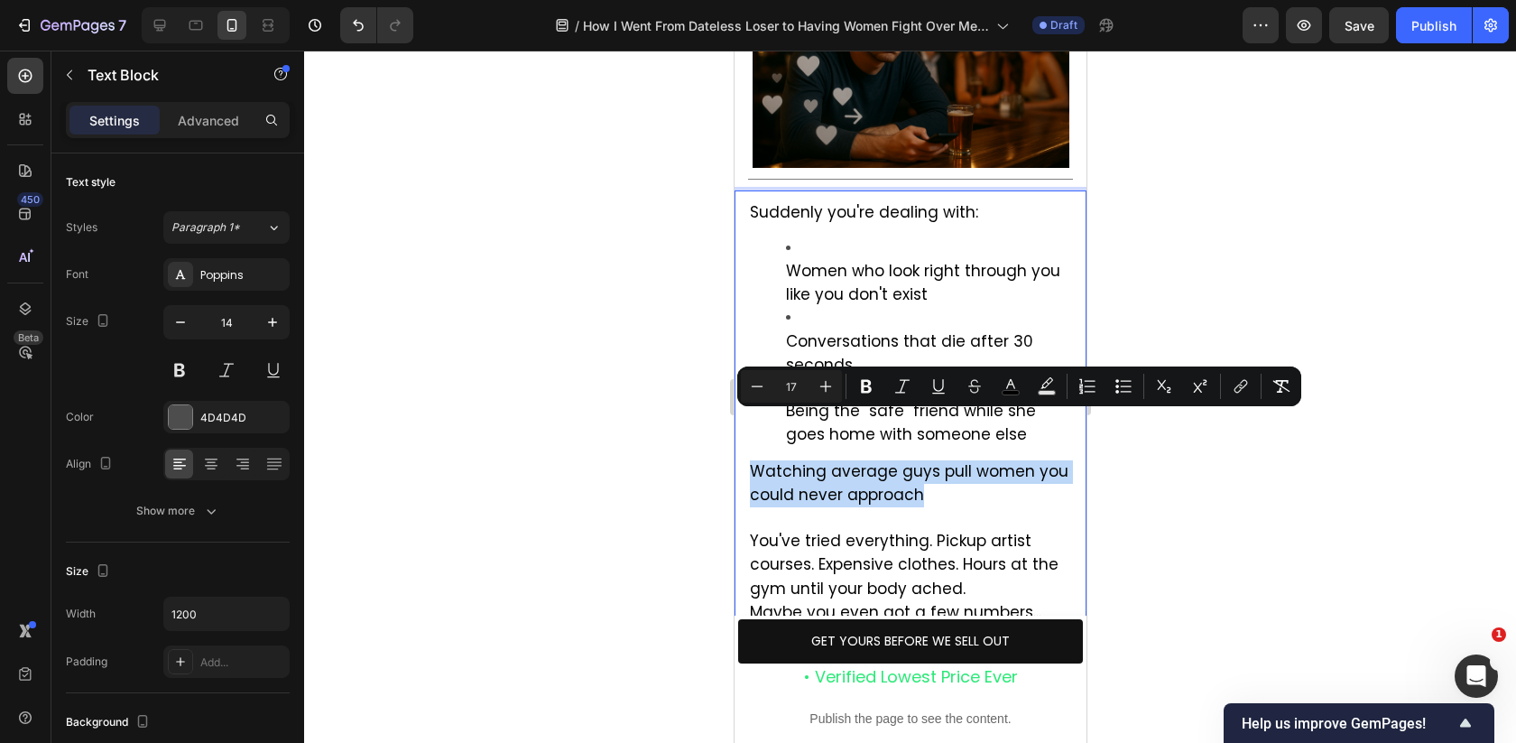
drag, startPoint x: 748, startPoint y: 425, endPoint x: 928, endPoint y: 449, distance: 181.2
click at [928, 460] on p "Watching average guys pull women you could never approach" at bounding box center [909, 483] width 321 height 47
click at [1112, 378] on button "Bulleted List" at bounding box center [1123, 386] width 32 height 32
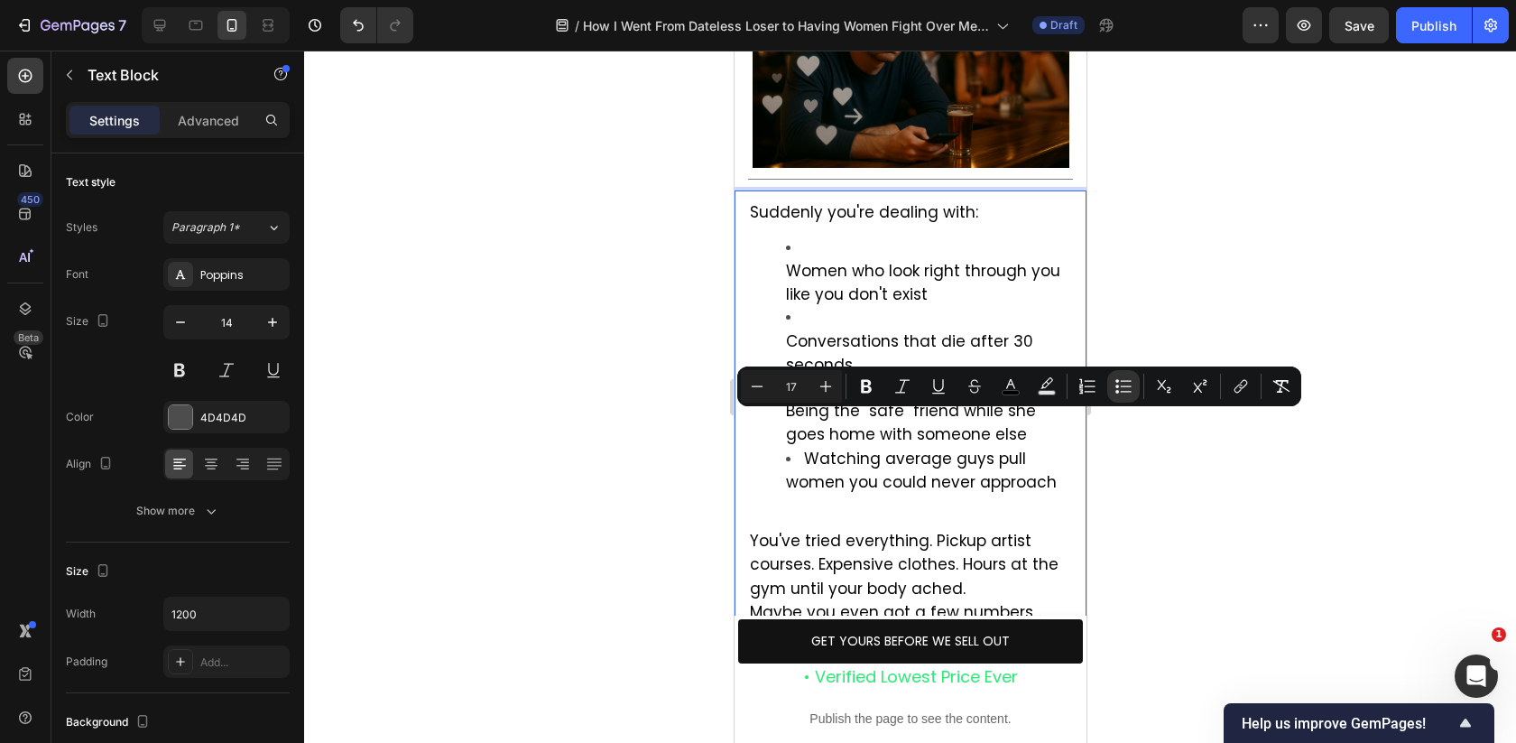
click at [876, 448] on span "Watching average guys pull women you could never approach" at bounding box center [920, 470] width 271 height 45
click at [842, 530] on span "You've tried everything. Pickup artist courses. Expensive clothes. Hours at the…" at bounding box center [903, 564] width 309 height 69
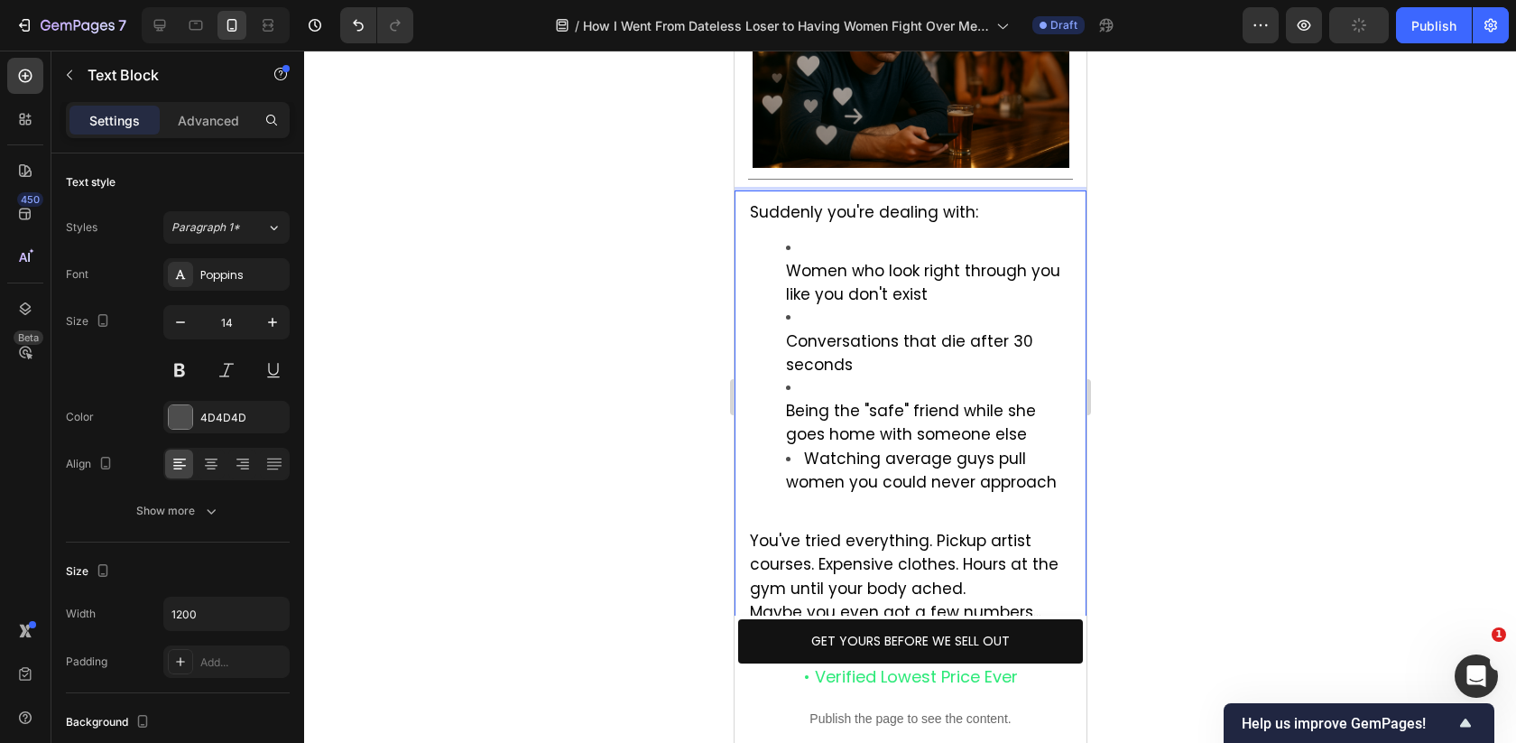
scroll to position [1613, 0]
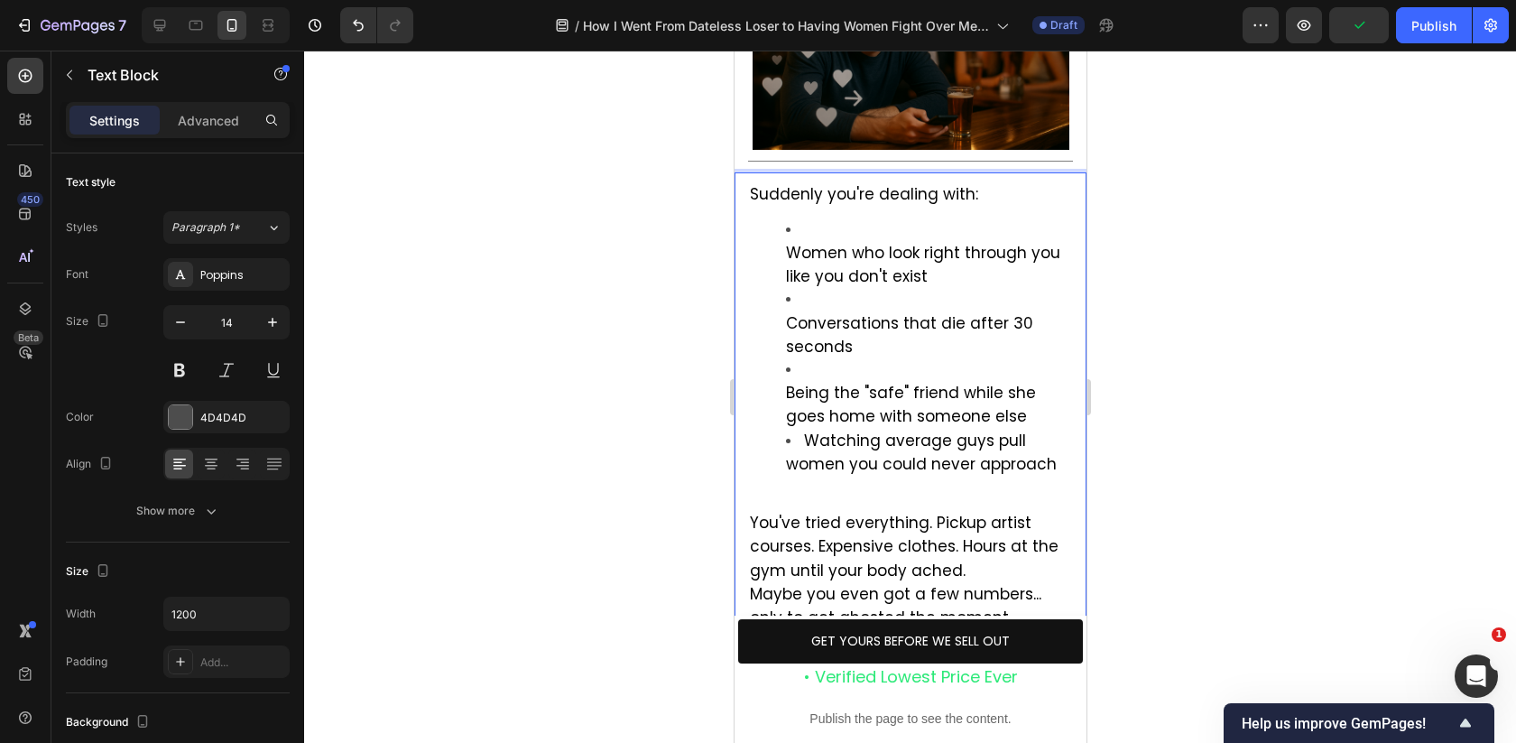
click at [782, 340] on ul "Women who look right through you like you don't exist Conversations that die af…" at bounding box center [909, 347] width 321 height 257
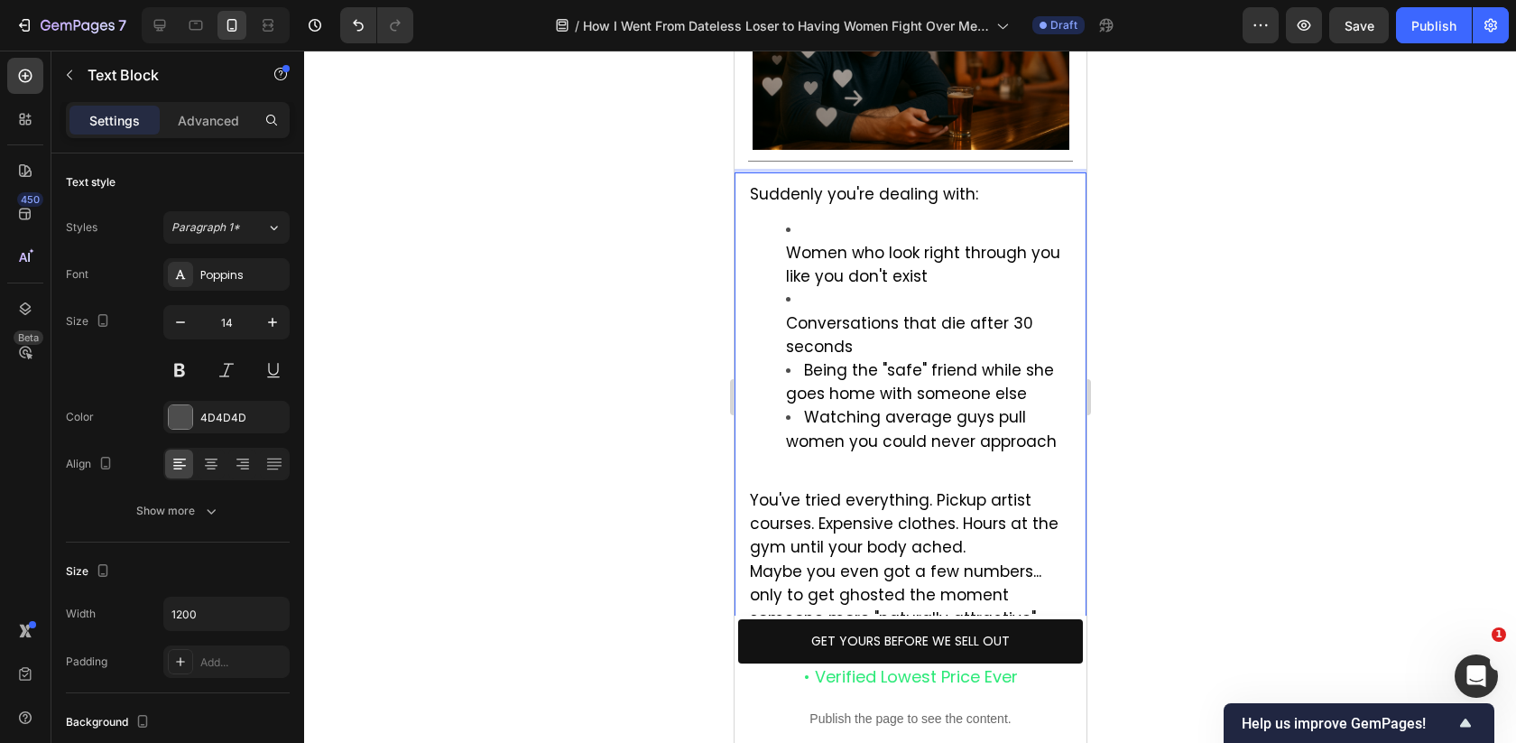
click at [782, 277] on ul "Women who look right through you like you don't exist Conversations that die af…" at bounding box center [909, 336] width 321 height 235
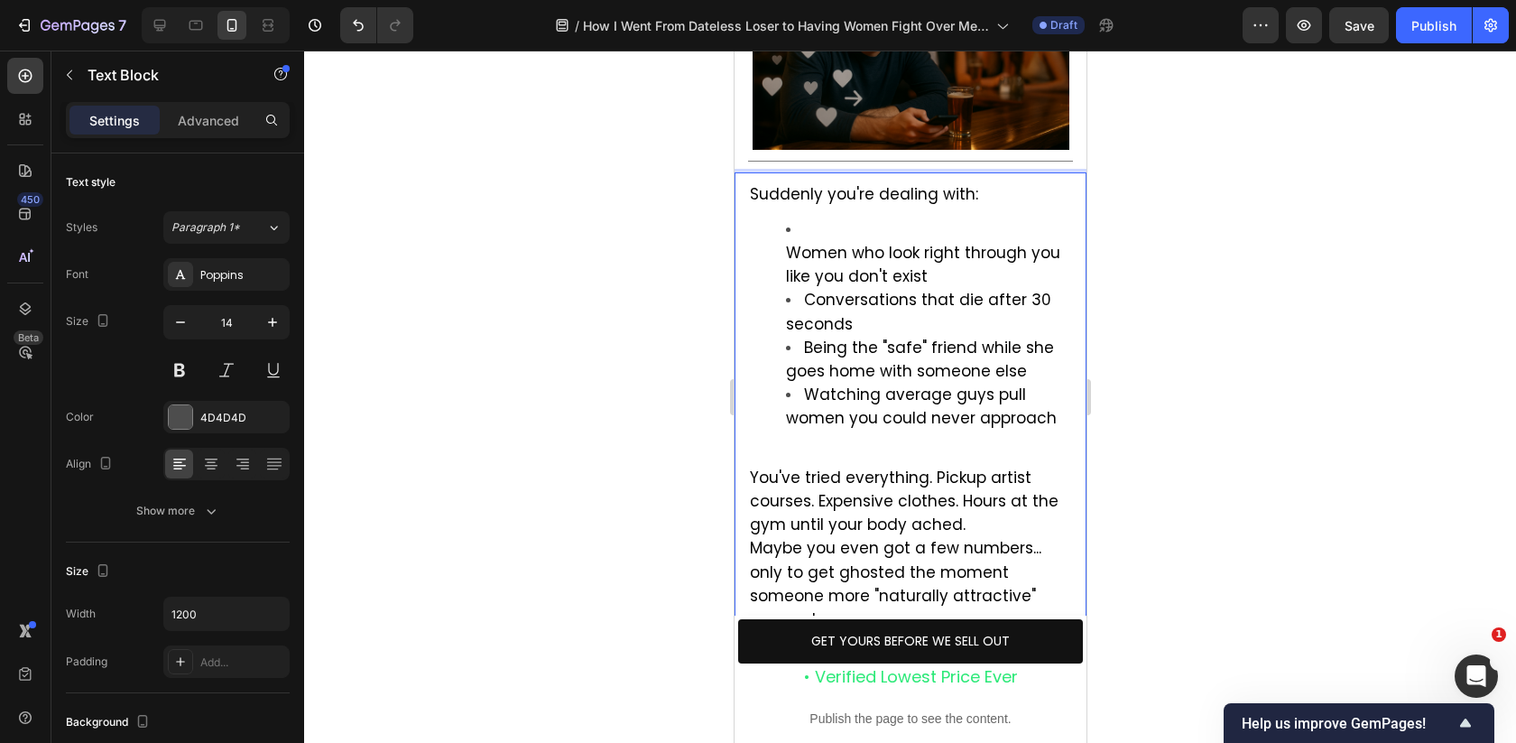
click at [783, 219] on ul "Women who look right through you like you don't exist Conversations that die af…" at bounding box center [909, 325] width 321 height 212
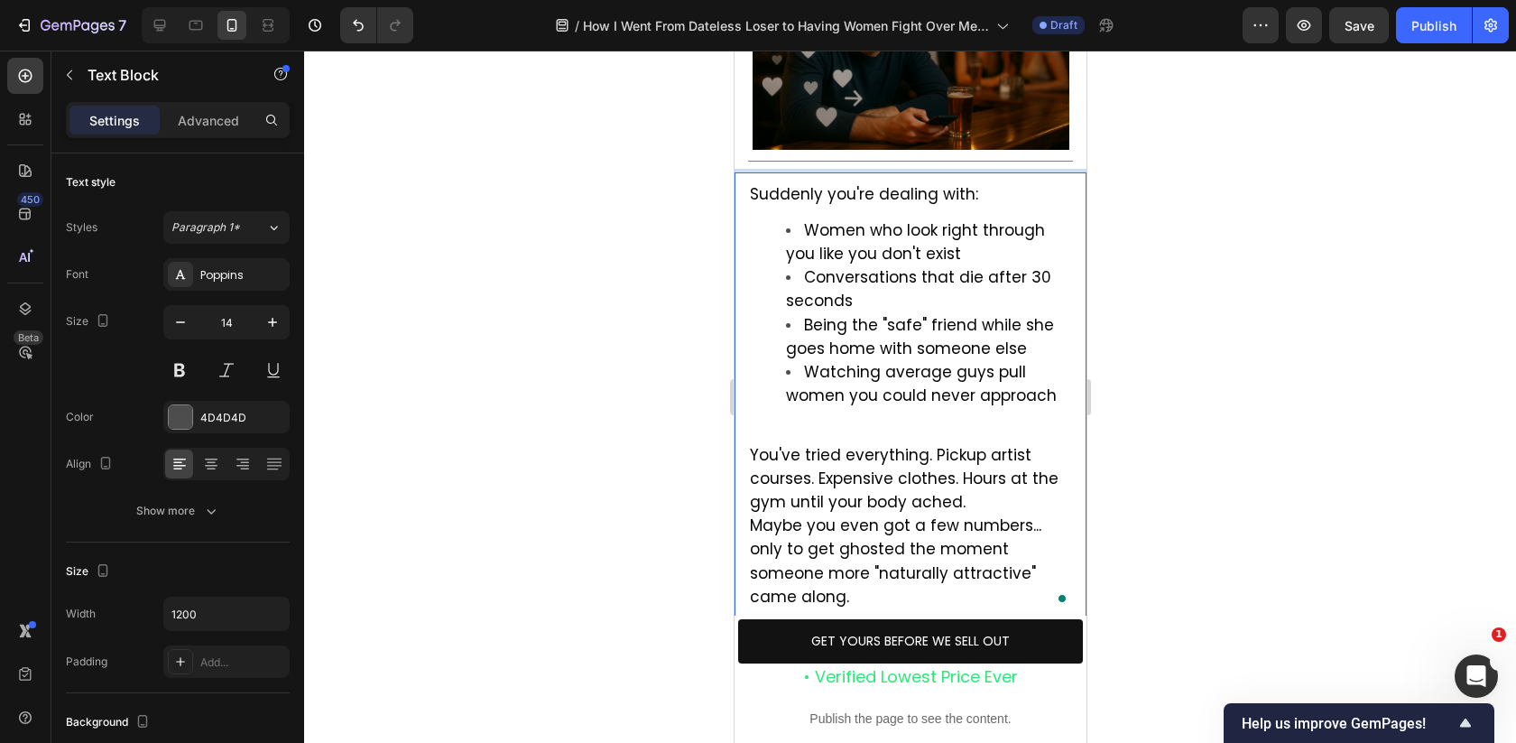
click at [772, 219] on ul "Women who look right through you like you don't exist Conversations that die af…" at bounding box center [909, 313] width 321 height 189
click at [901, 266] on span "Conversations that die after 30 seconds" at bounding box center [917, 288] width 265 height 45
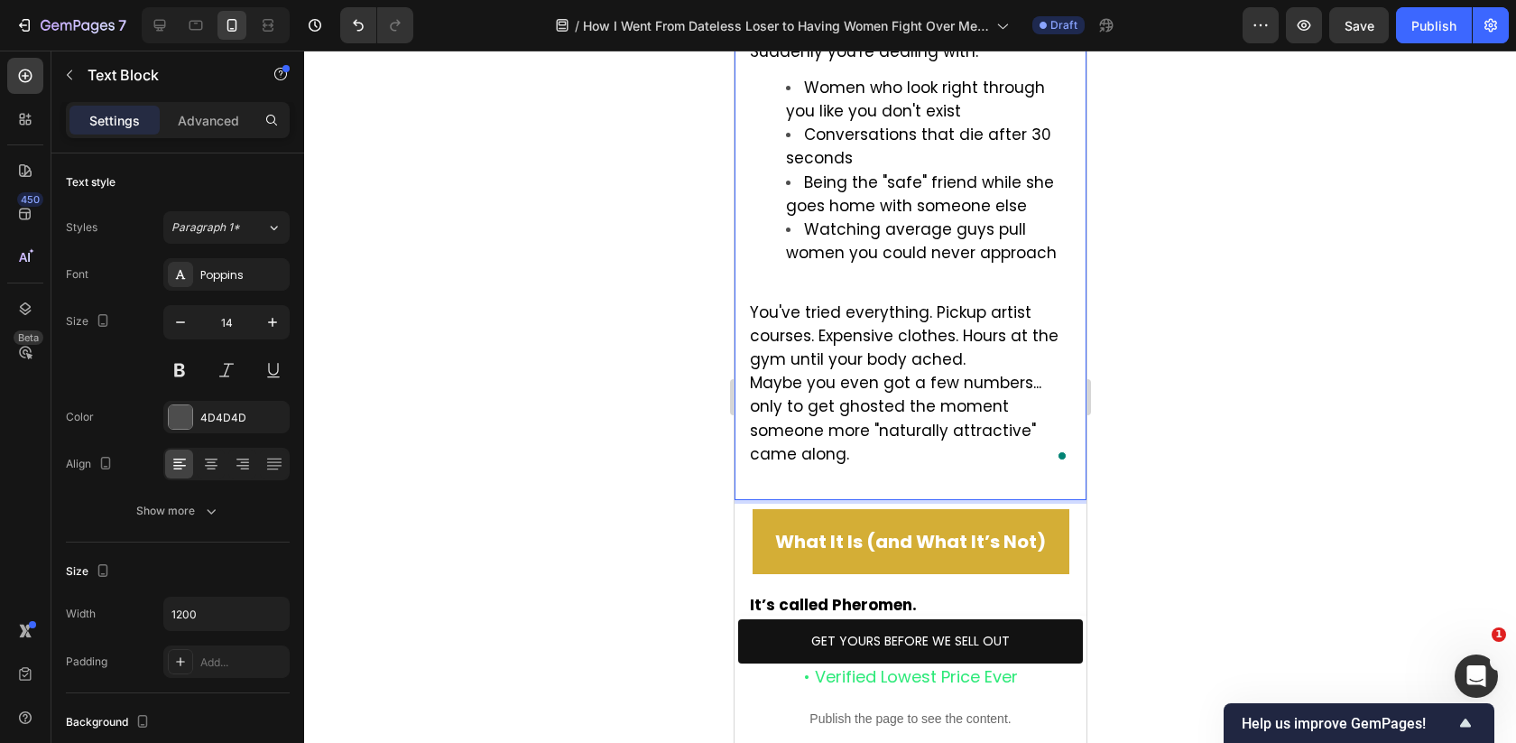
scroll to position [1754, 0]
click at [891, 468] on p "Rich Text Editor. Editing area: main" at bounding box center [909, 479] width 321 height 23
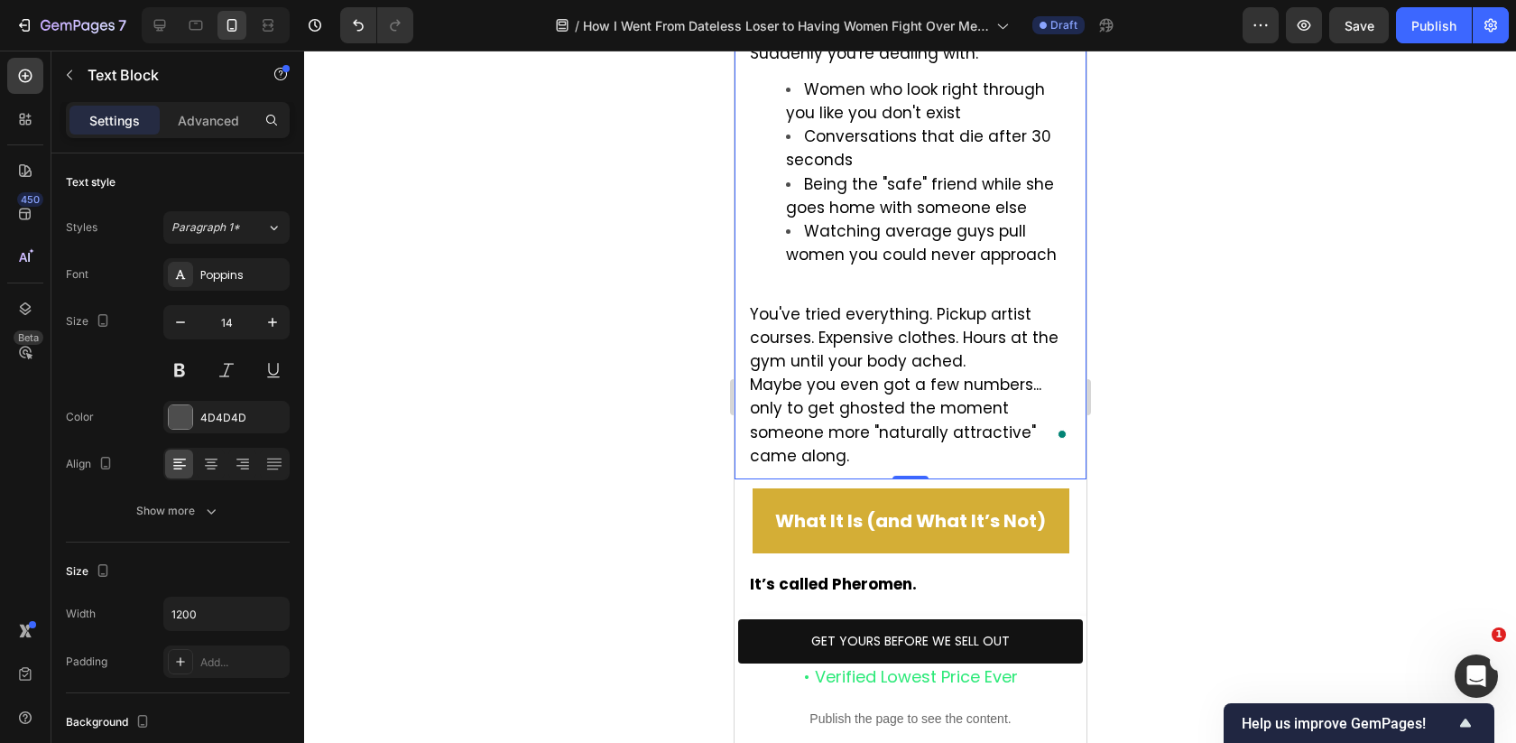
click at [1178, 410] on div at bounding box center [910, 397] width 1212 height 692
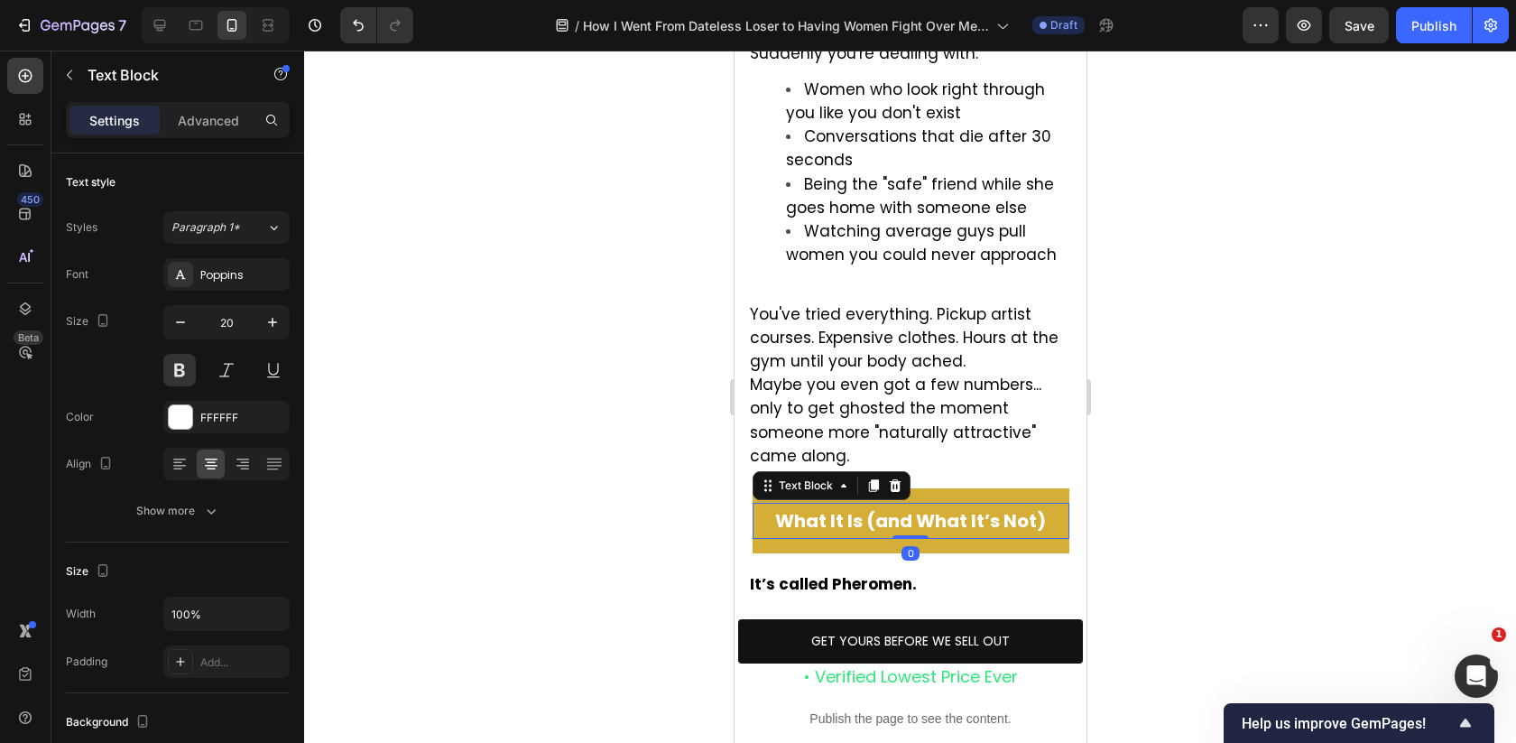
click at [892, 504] on p "What It Is (and What It’s Not)" at bounding box center [909, 520] width 313 height 32
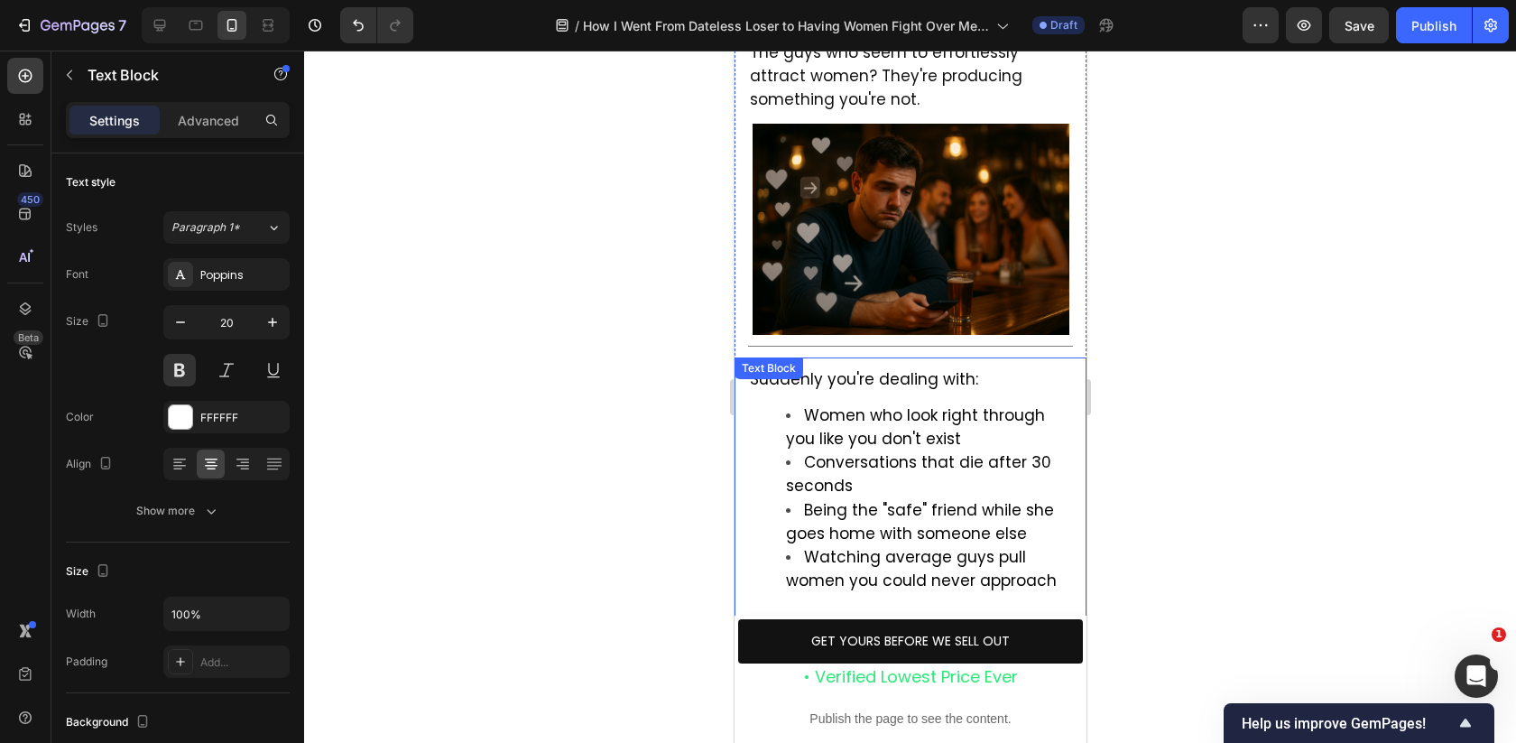
scroll to position [1326, 0]
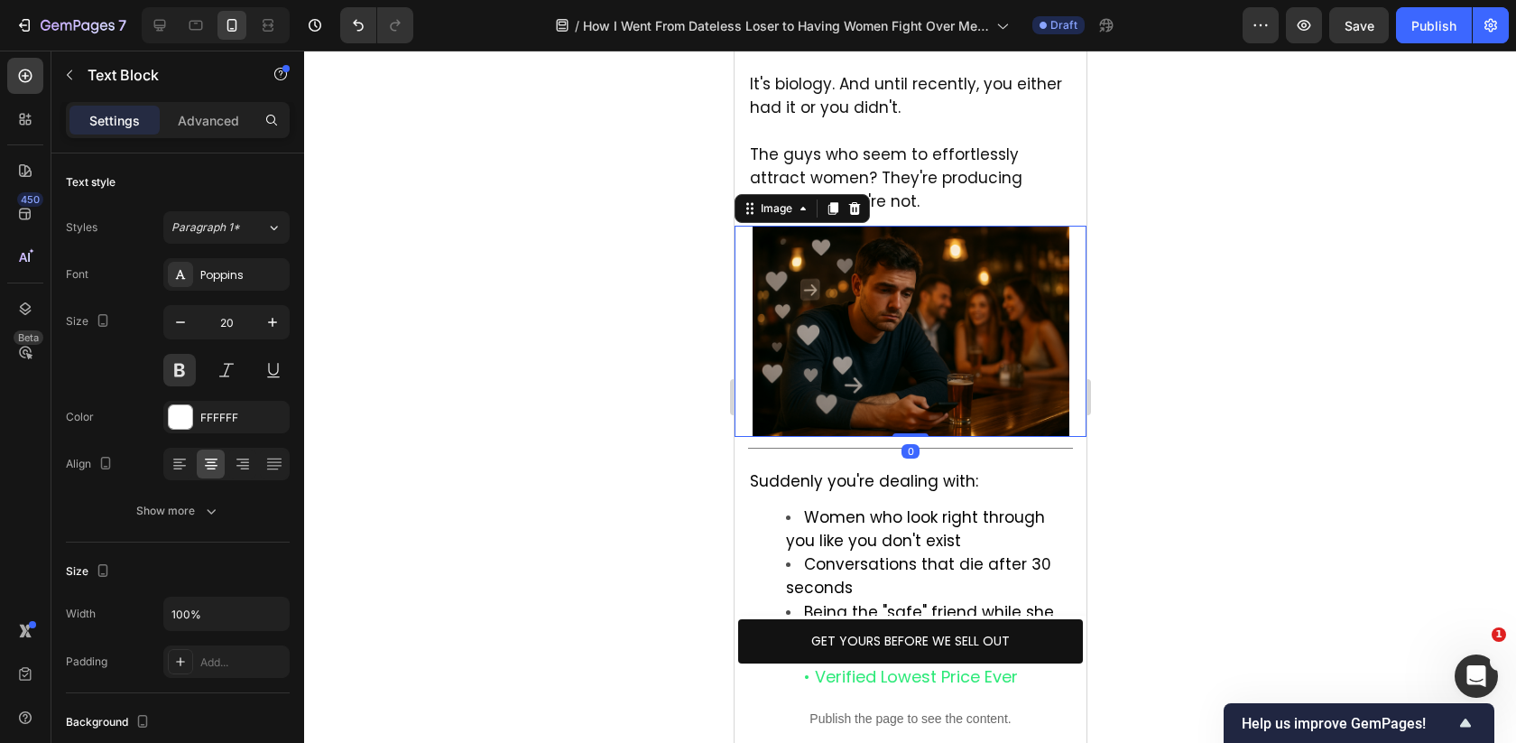
click at [854, 265] on img at bounding box center [910, 331] width 317 height 211
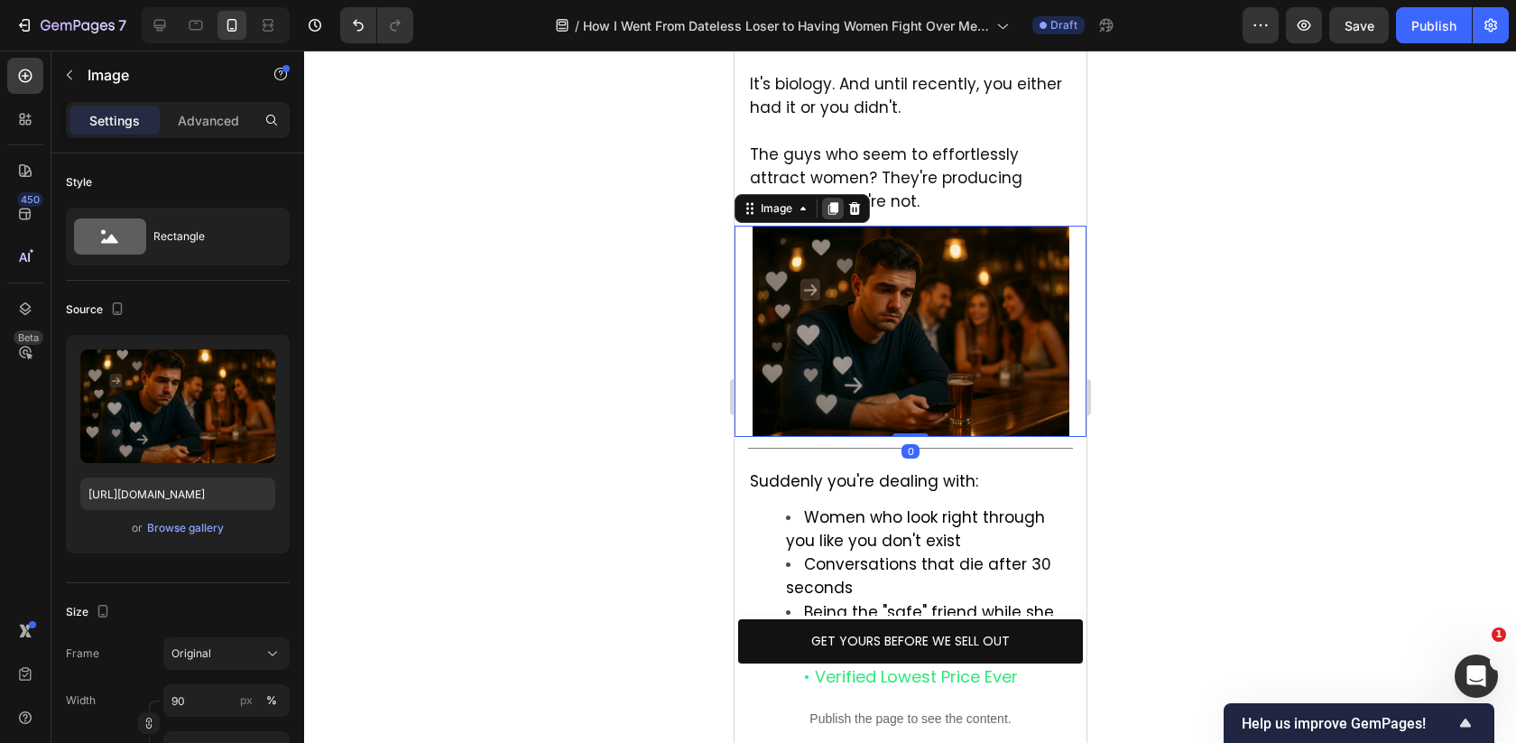
click at [825, 201] on icon at bounding box center [832, 208] width 14 height 14
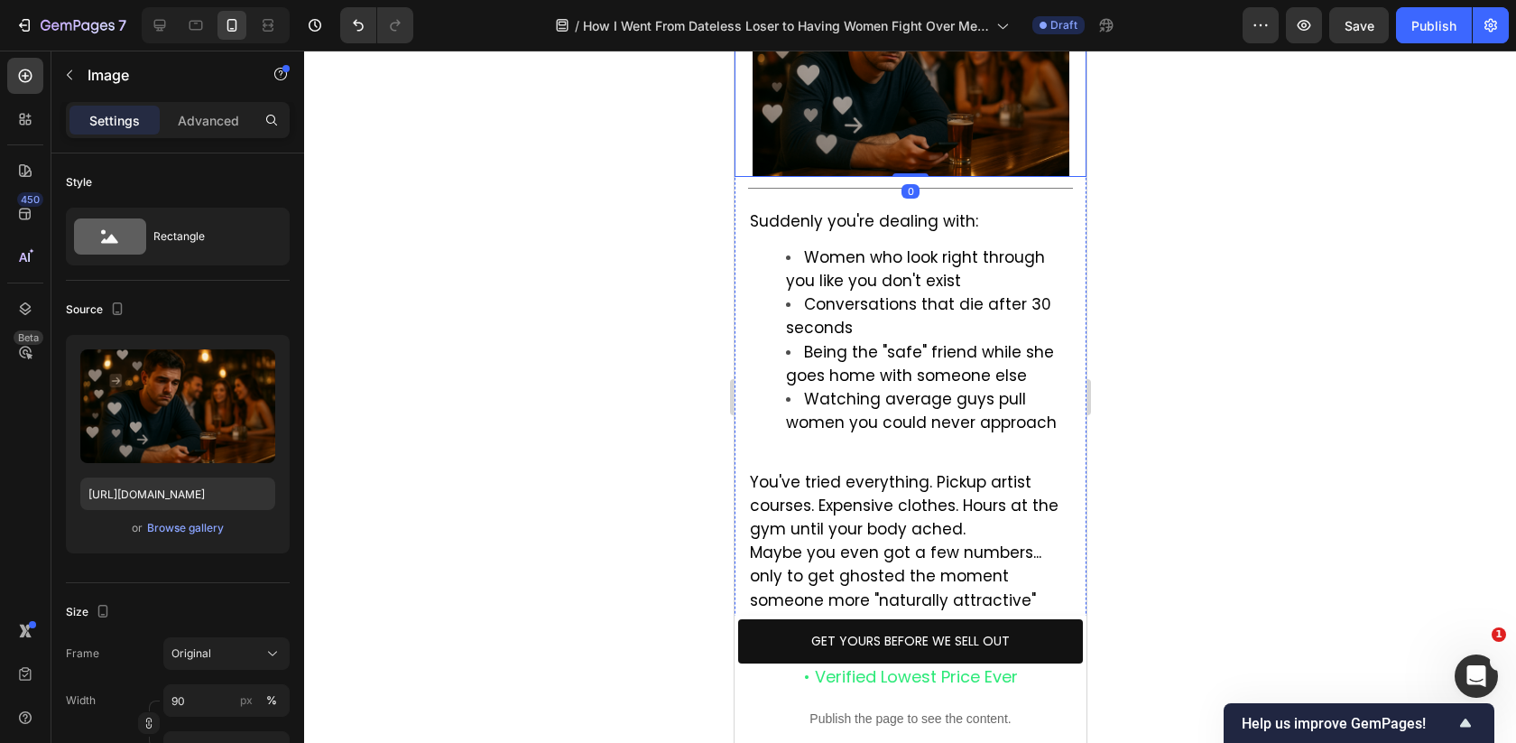
scroll to position [1785, 0]
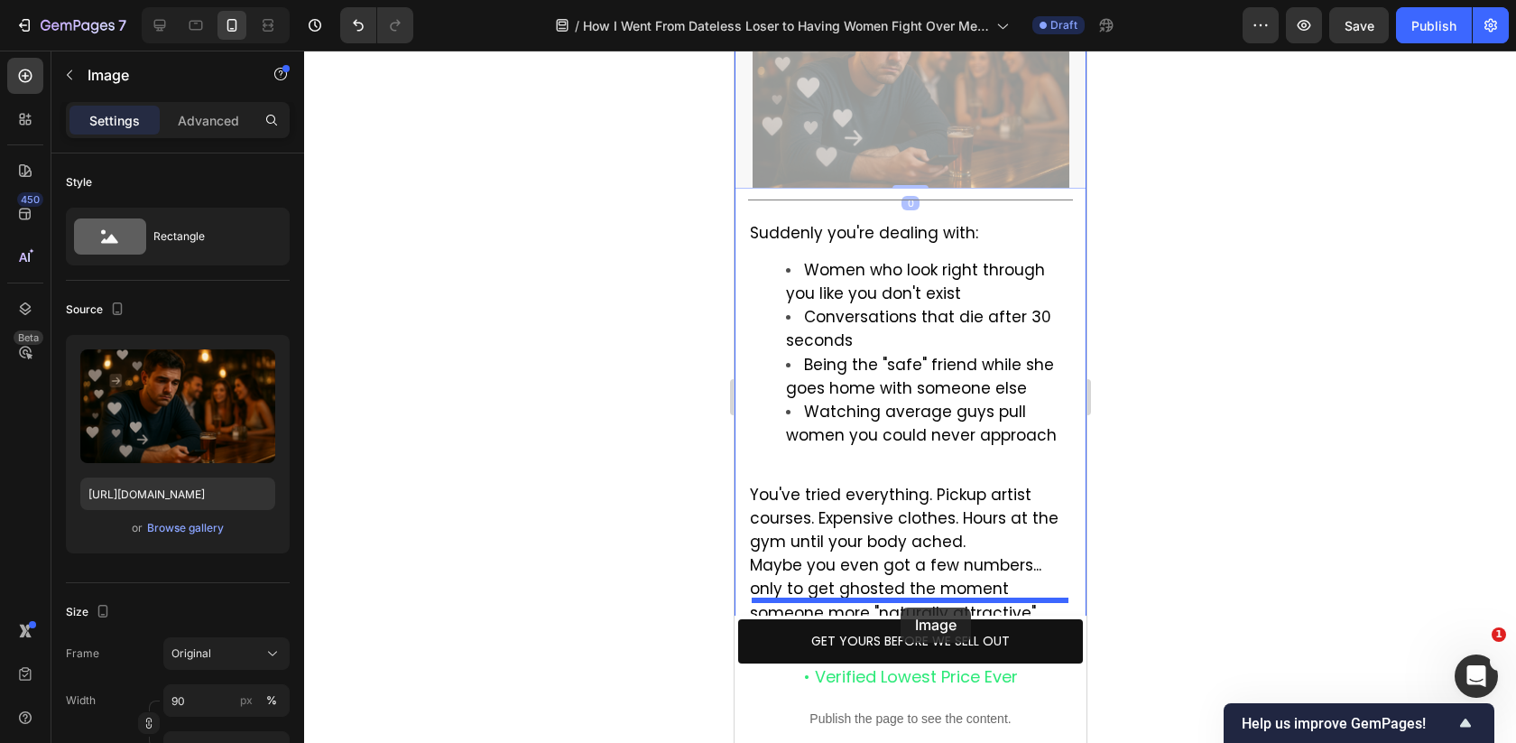
drag, startPoint x: 882, startPoint y: 115, endPoint x: 901, endPoint y: 606, distance: 492.2
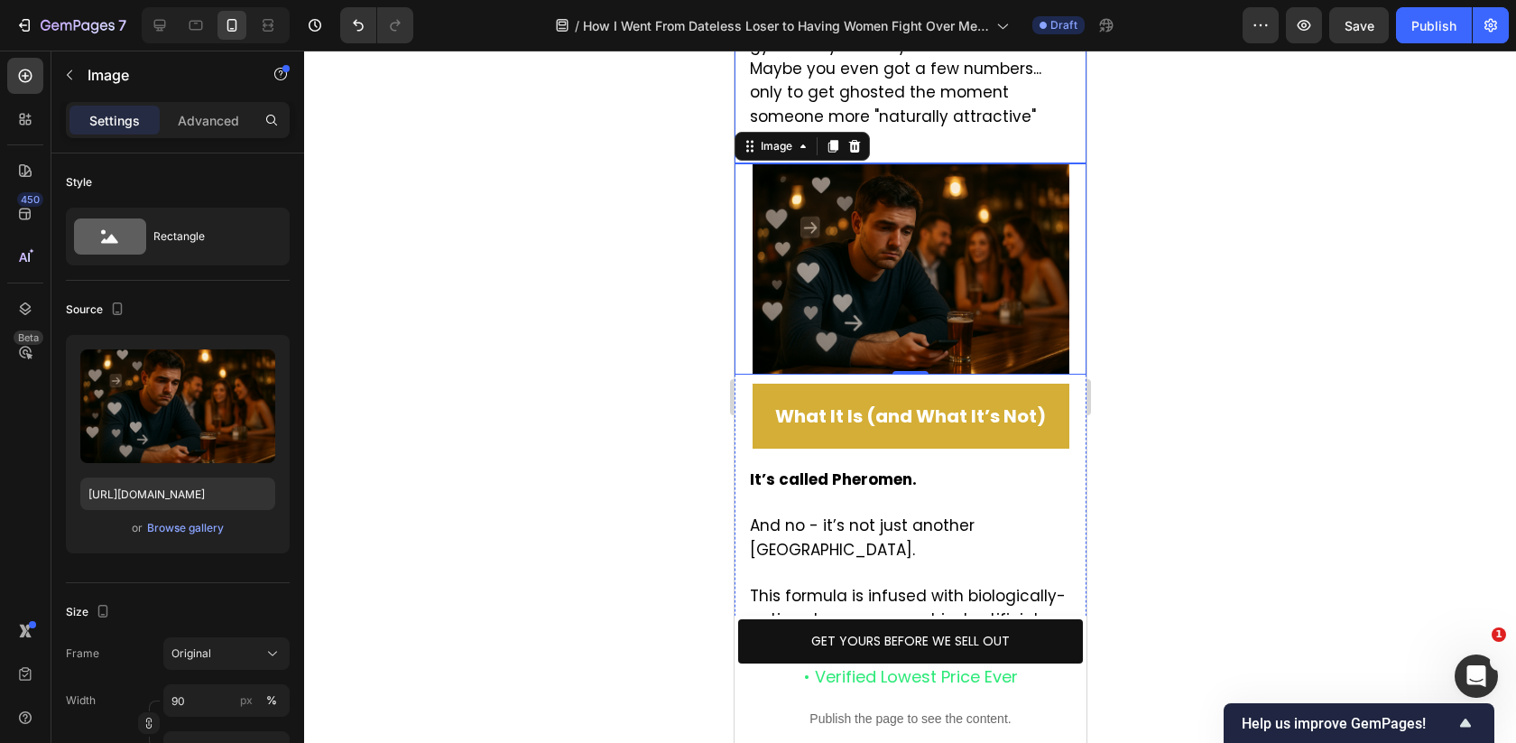
scroll to position [2083, 0]
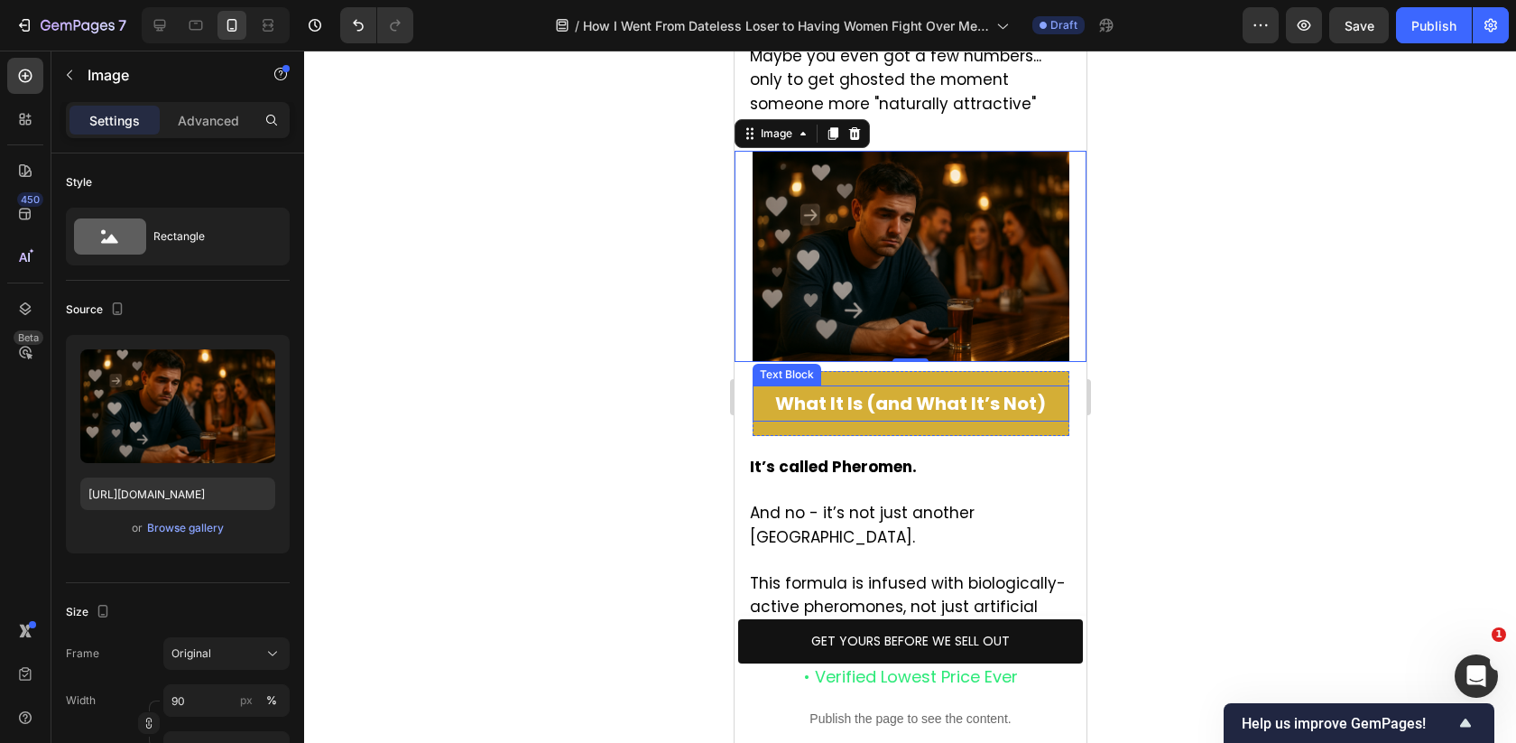
click at [931, 387] on p "What It Is (and What It’s Not)" at bounding box center [909, 403] width 313 height 32
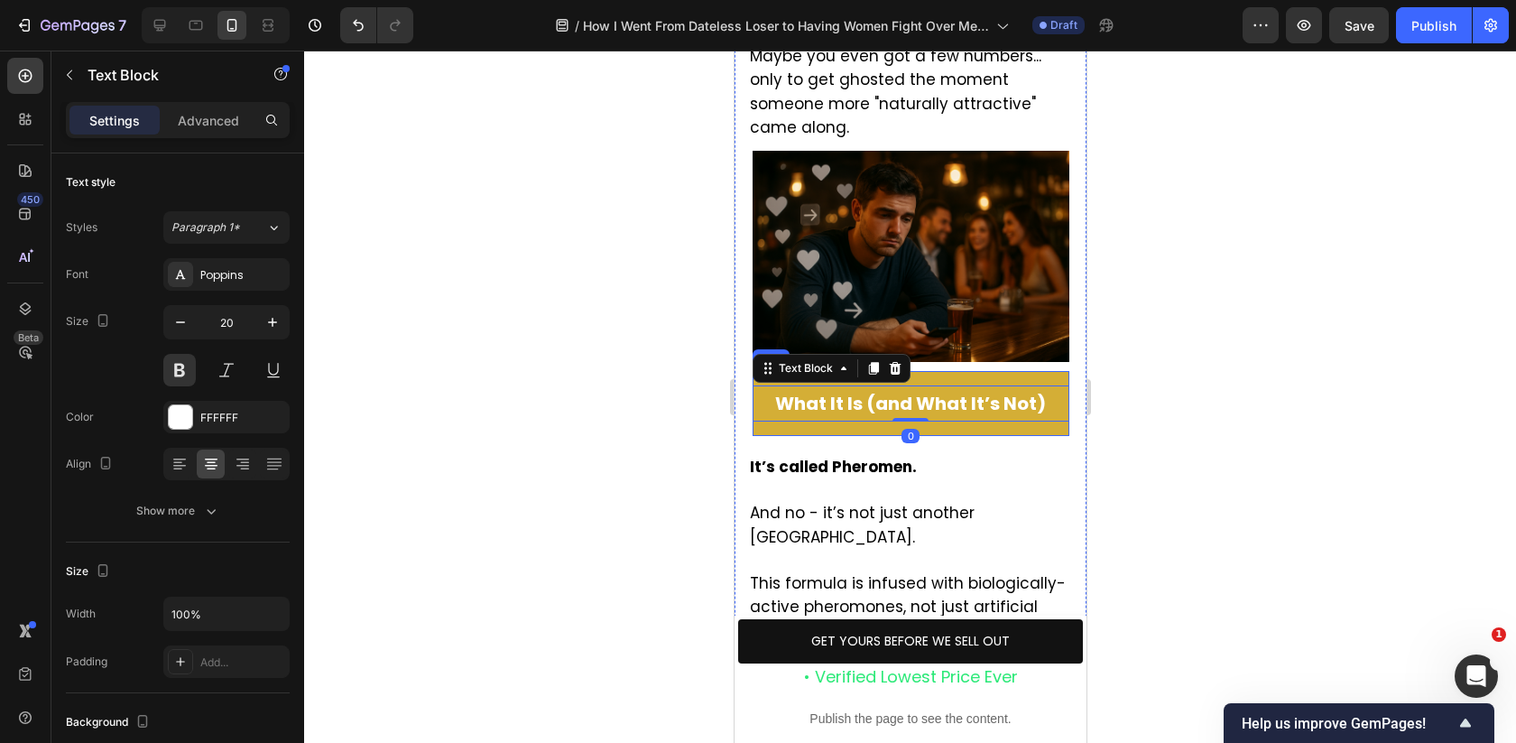
click at [1005, 371] on div "What It Is (and What It’s Not) Text Block 0 Row" at bounding box center [910, 403] width 317 height 65
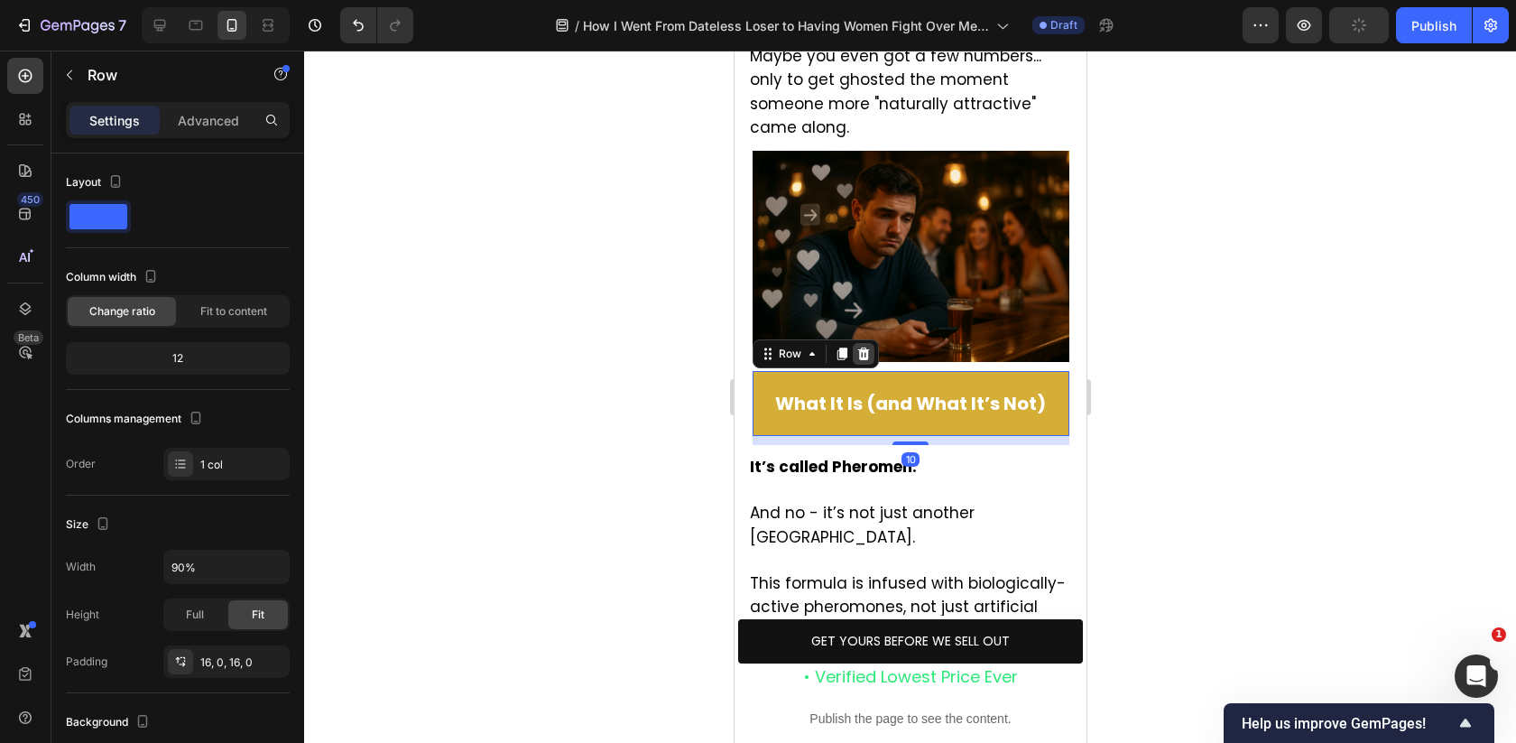
click at [860, 347] on icon at bounding box center [862, 354] width 14 height 14
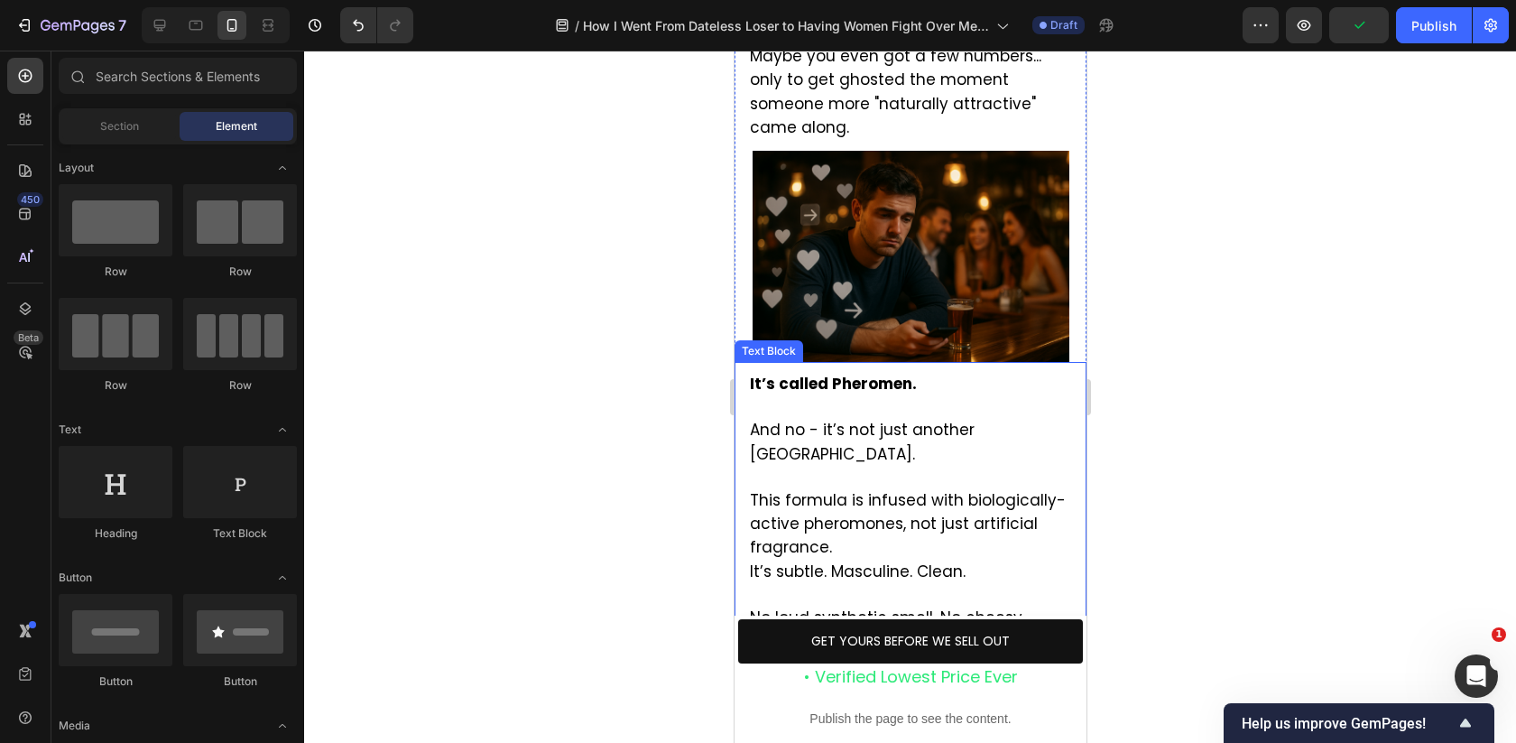
click at [747, 371] on div "It’s called Pheromen. And no - it’s not just another cologne. This formula is i…" at bounding box center [909, 549] width 325 height 356
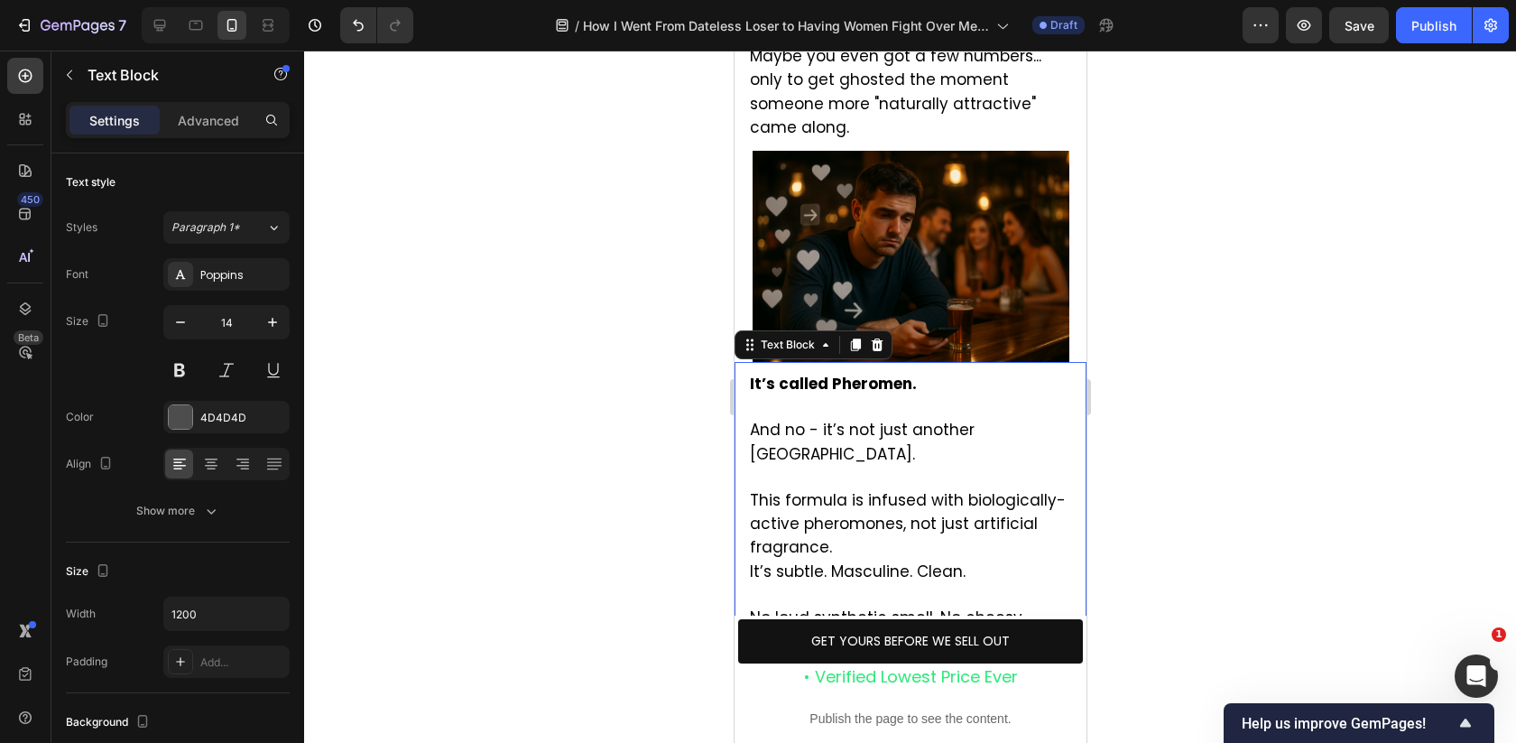
click at [747, 371] on div "It’s called Pheromen. And no - it’s not just another cologne. This formula is i…" at bounding box center [909, 549] width 325 height 356
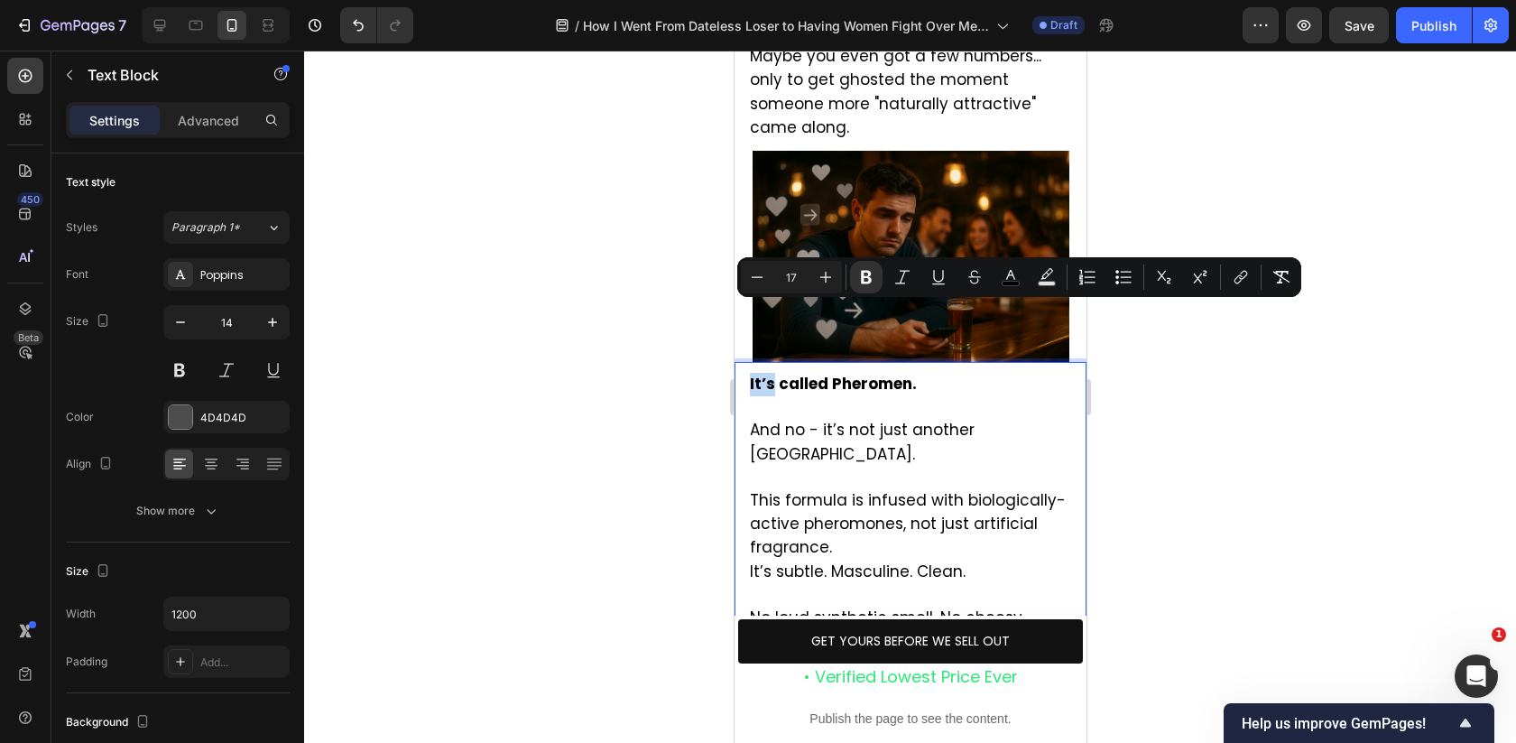
click at [751, 373] on strong "It’s called Pheromen." at bounding box center [832, 384] width 167 height 22
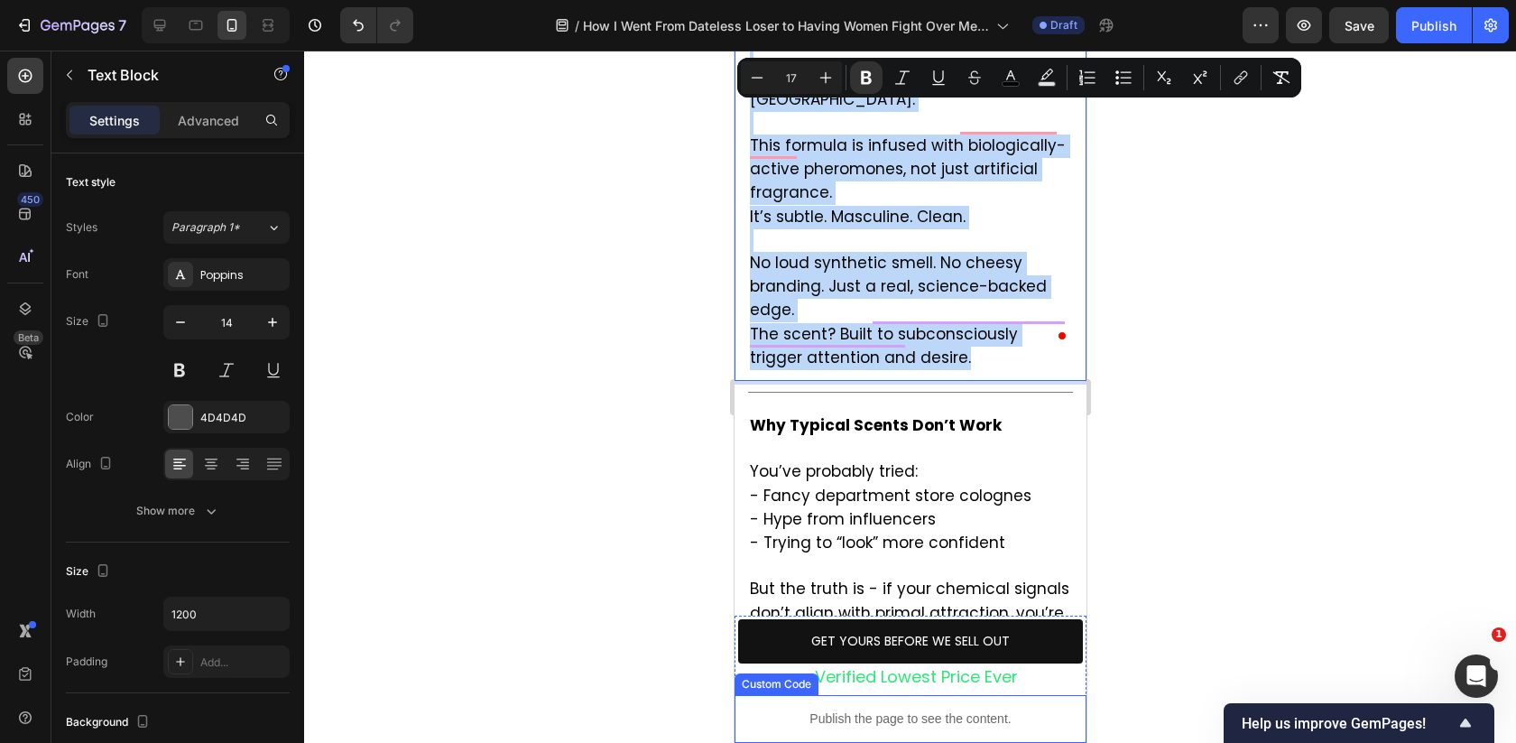
scroll to position [2473, 0]
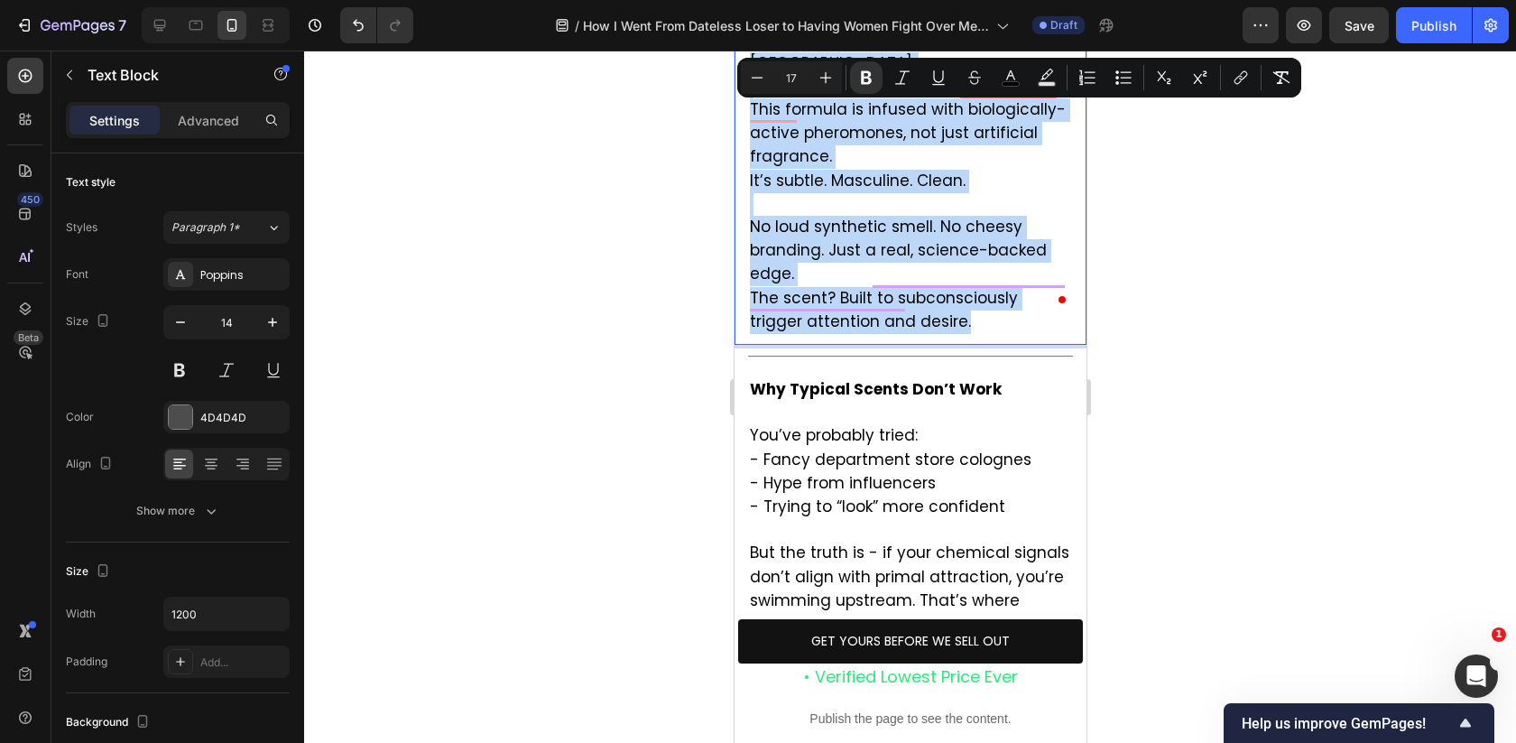
drag, startPoint x: 751, startPoint y: 315, endPoint x: 936, endPoint y: 235, distance: 201.7
click at [936, 235] on p "It’s called Pheromen. And no - it’s not just another cologne. This formula is i…" at bounding box center [909, 158] width 321 height 352
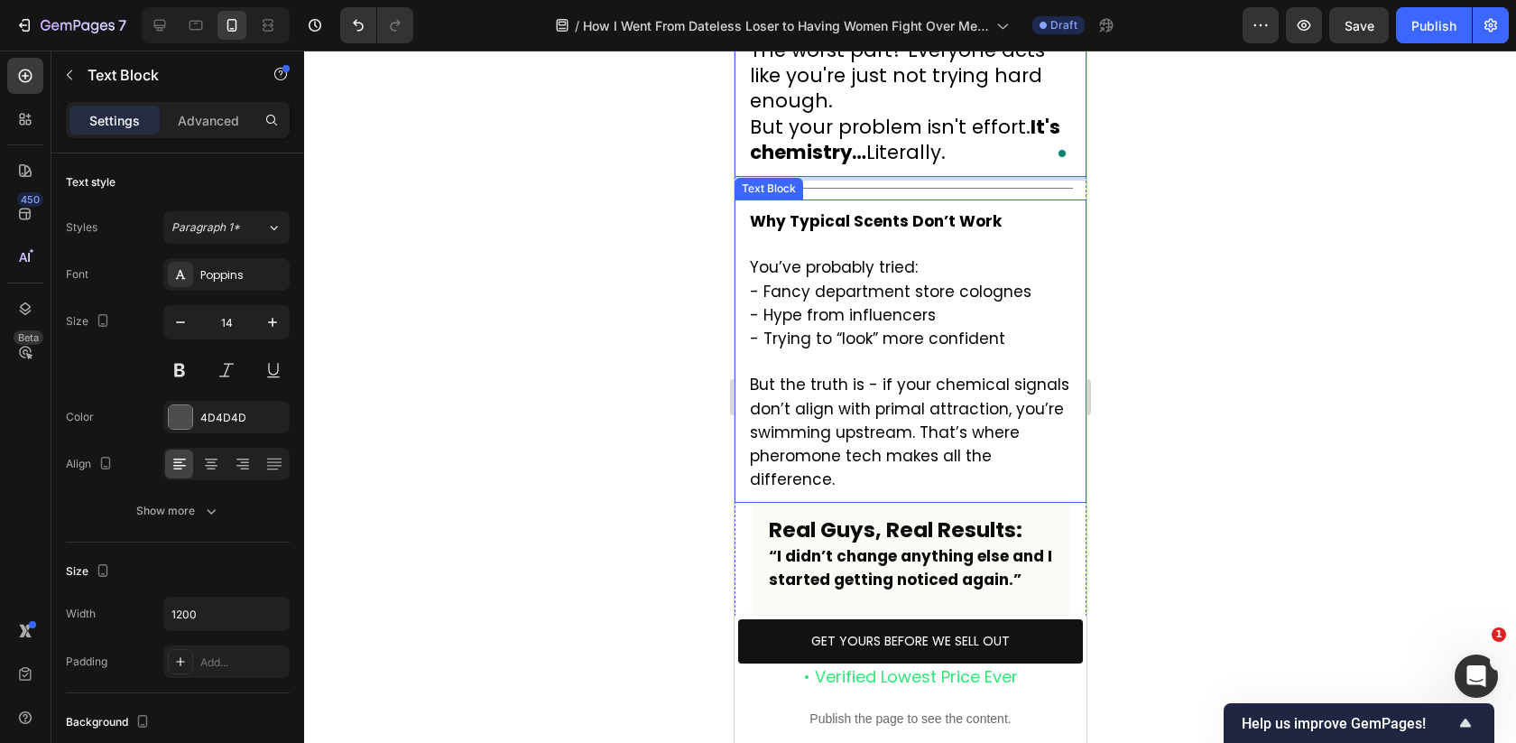
scroll to position [2253, 0]
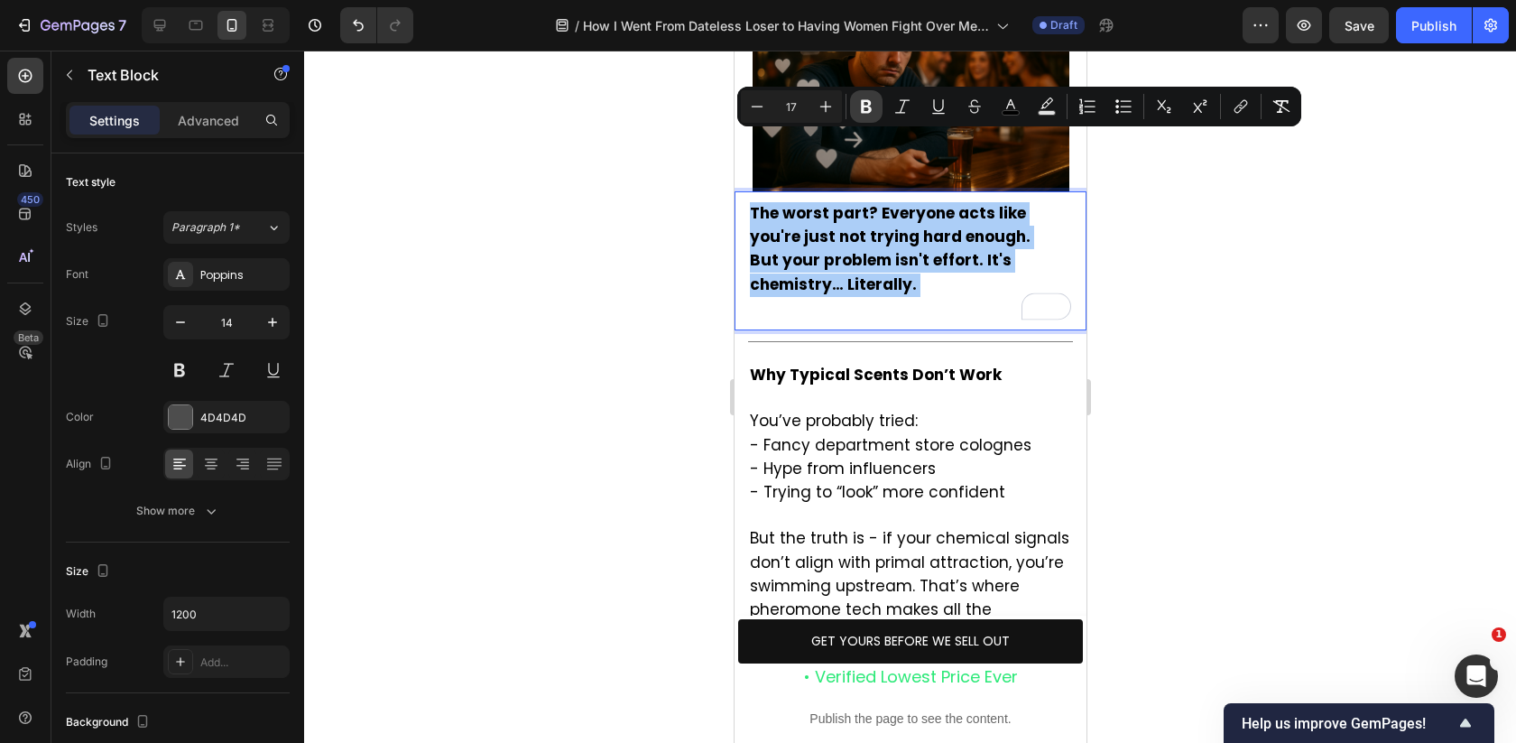
click at [861, 105] on icon "Editor contextual toolbar" at bounding box center [866, 107] width 11 height 14
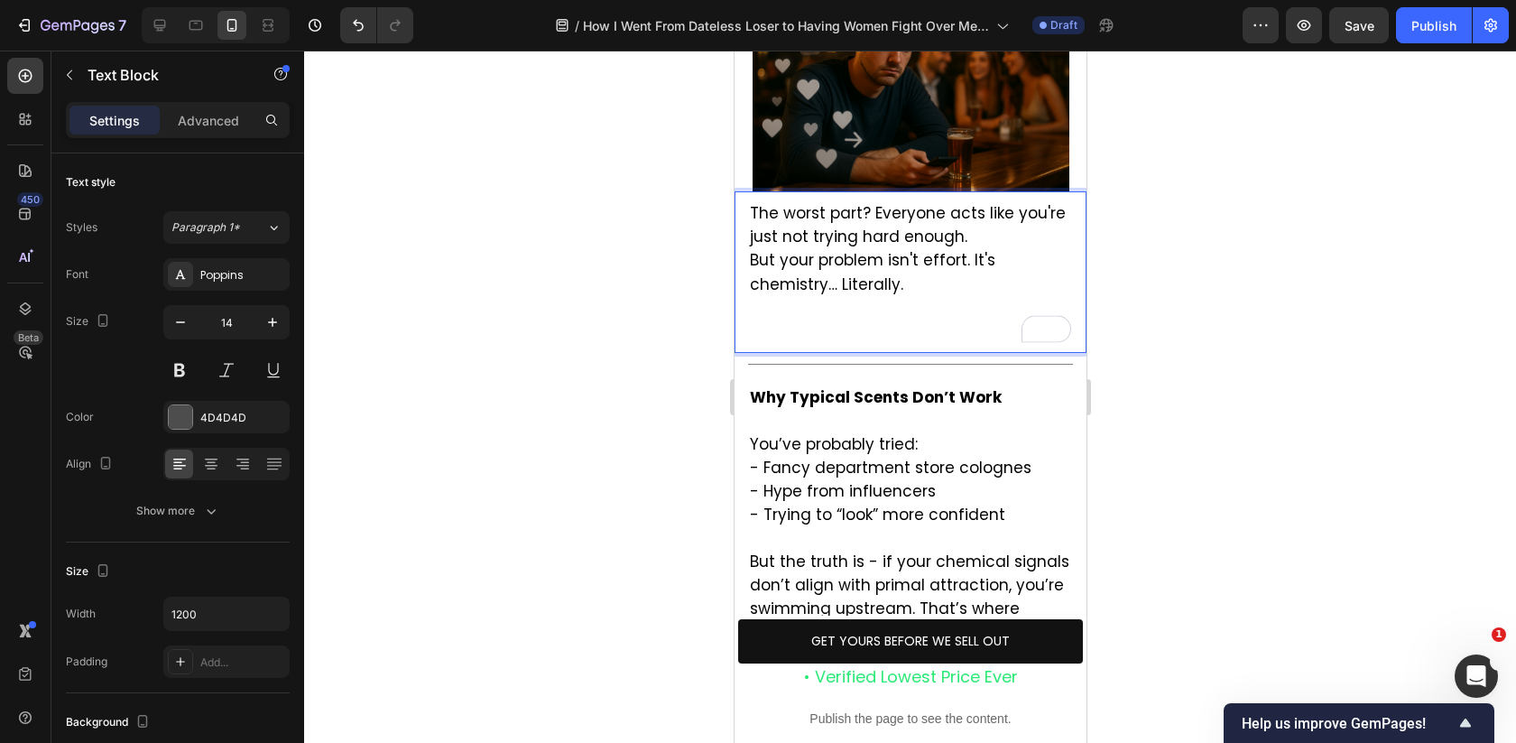
click at [975, 202] on p "The worst part? Everyone acts like you're just not trying hard enough. But your…" at bounding box center [909, 272] width 321 height 140
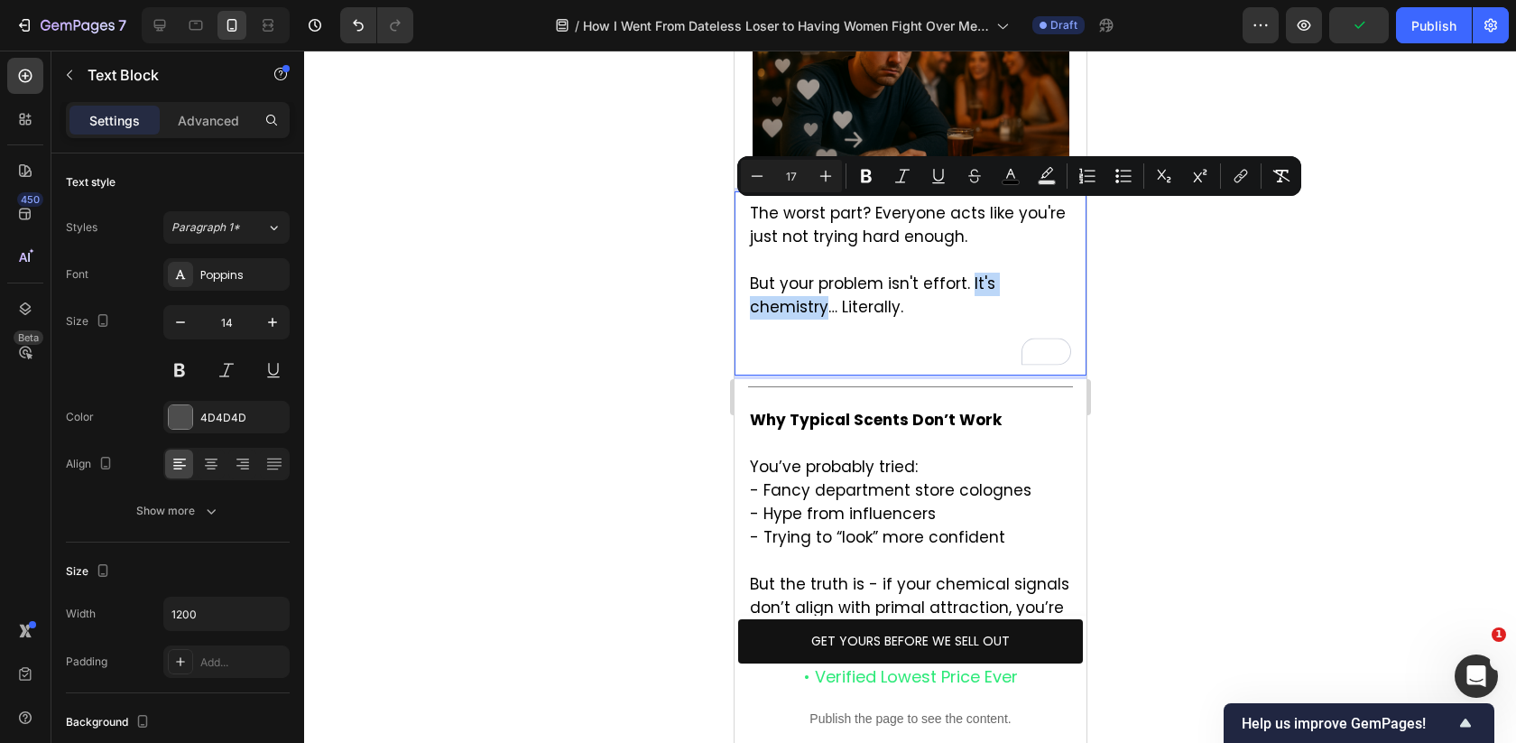
drag, startPoint x: 966, startPoint y: 212, endPoint x: 826, endPoint y: 238, distance: 142.3
click at [826, 273] on span "But your problem isn't effort. It's chemistry… Literally." at bounding box center [871, 295] width 245 height 45
click at [864, 173] on icon "Editor contextual toolbar" at bounding box center [866, 177] width 11 height 14
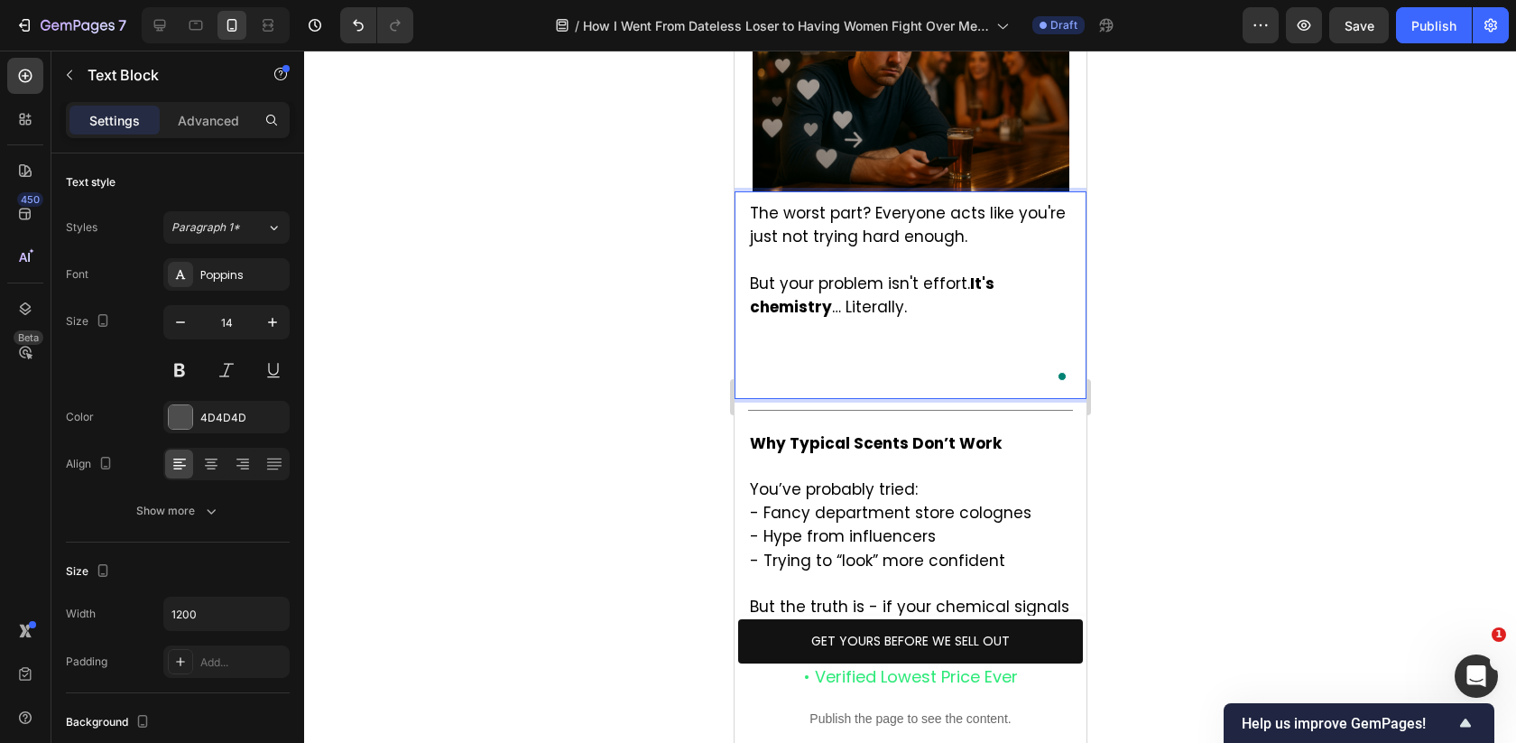
click at [874, 291] on p "But your problem isn't effort. It's chemistry … Literally." at bounding box center [909, 318] width 321 height 138
click at [840, 310] on p "But your problem isn't effort. It's chemistry … Literally. ⁠⁠⁠⁠⁠⁠⁠" at bounding box center [909, 318] width 321 height 138
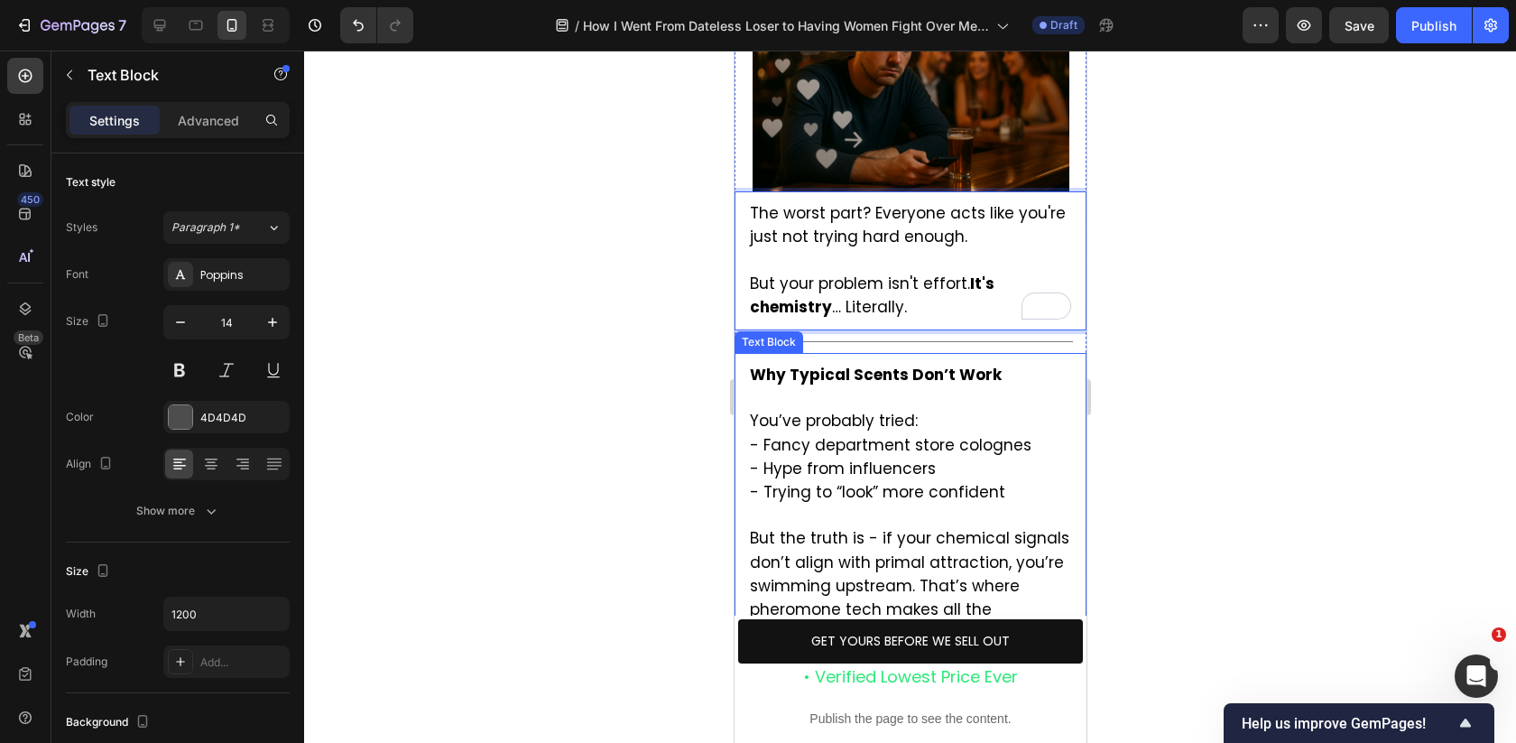
click at [795, 364] on p "Why Typical Scents Don’t Work You’ve probably tried: - Fancy department store c…" at bounding box center [909, 505] width 321 height 282
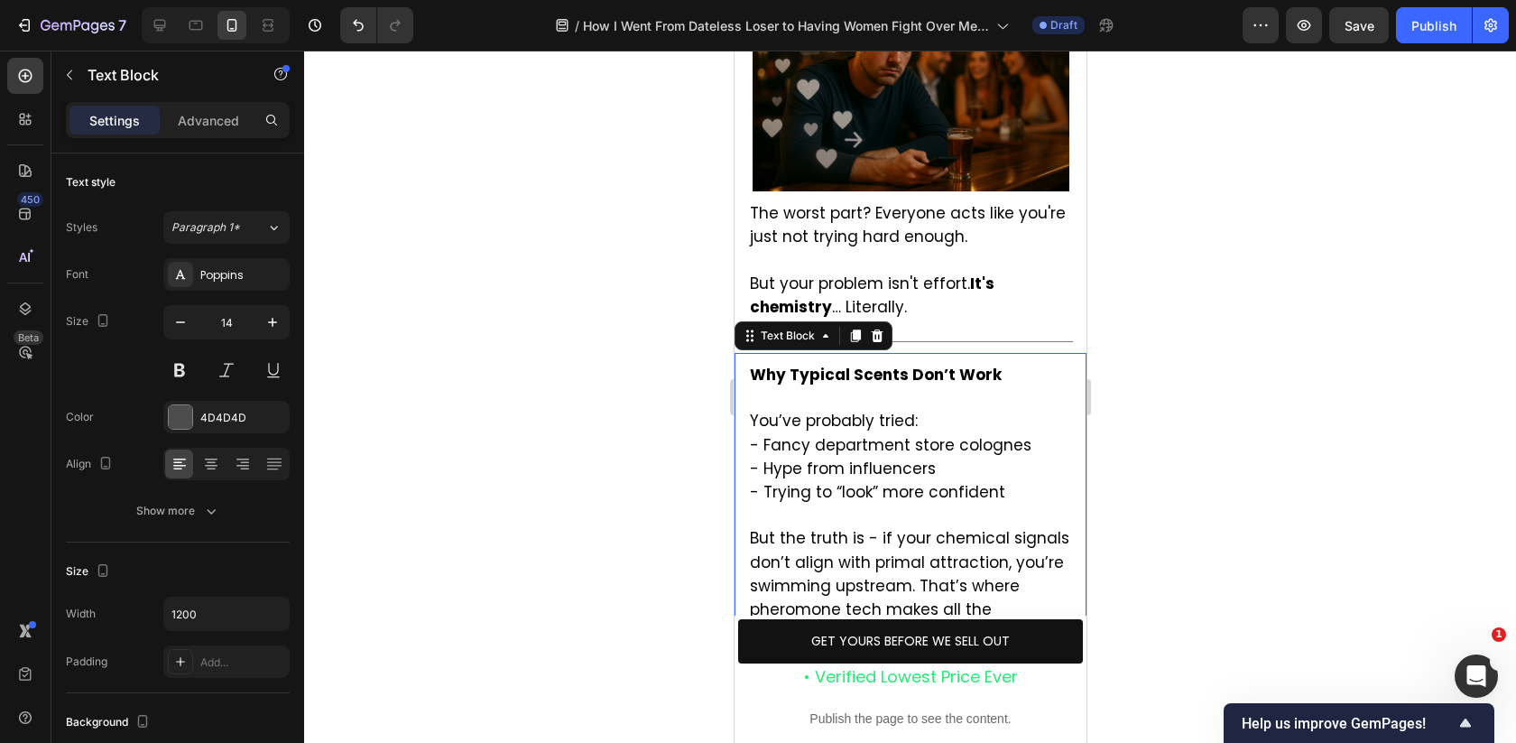
click at [795, 364] on p "Why Typical Scents Don’t Work You’ve probably tried: - Fancy department store c…" at bounding box center [909, 505] width 321 height 282
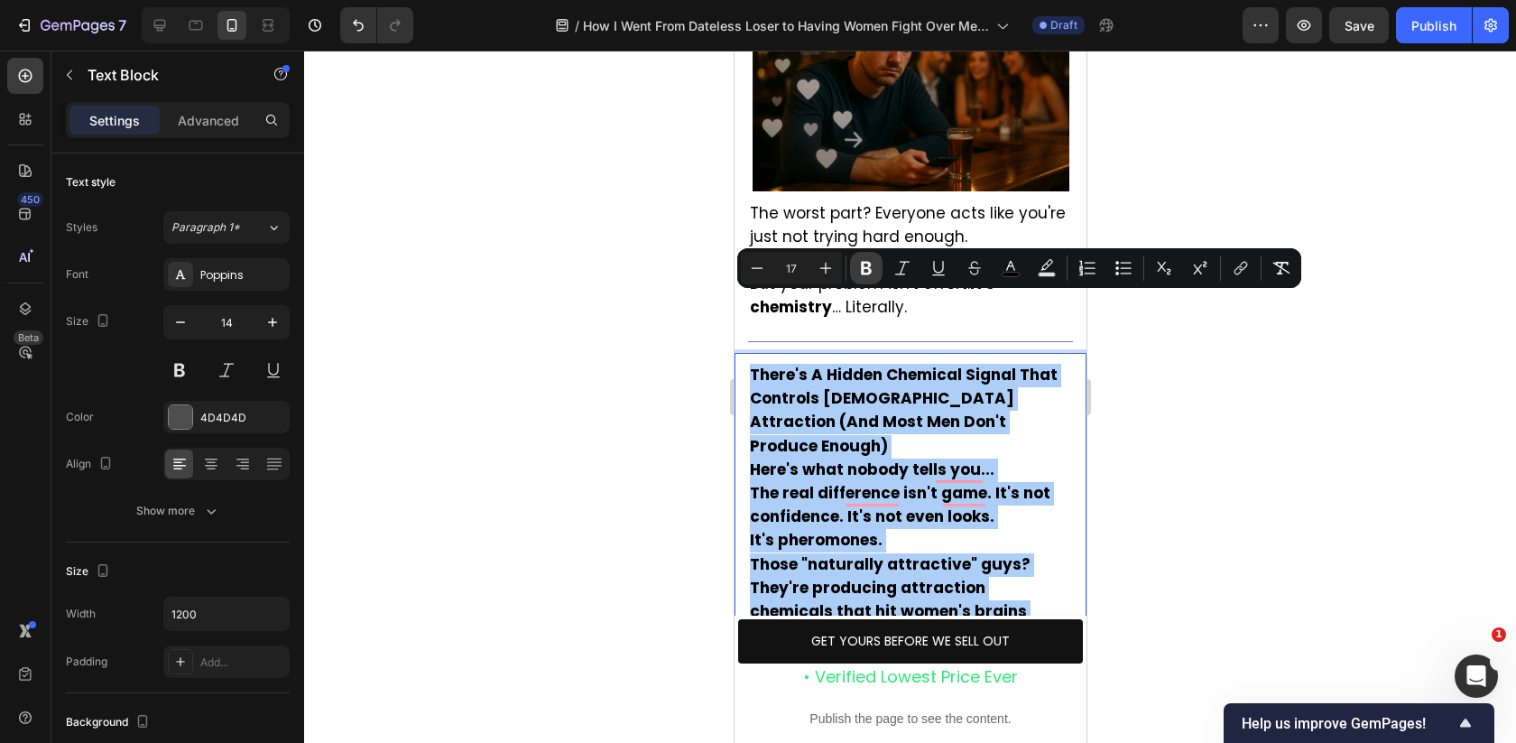
click at [864, 267] on icon "Editor contextual toolbar" at bounding box center [866, 269] width 11 height 14
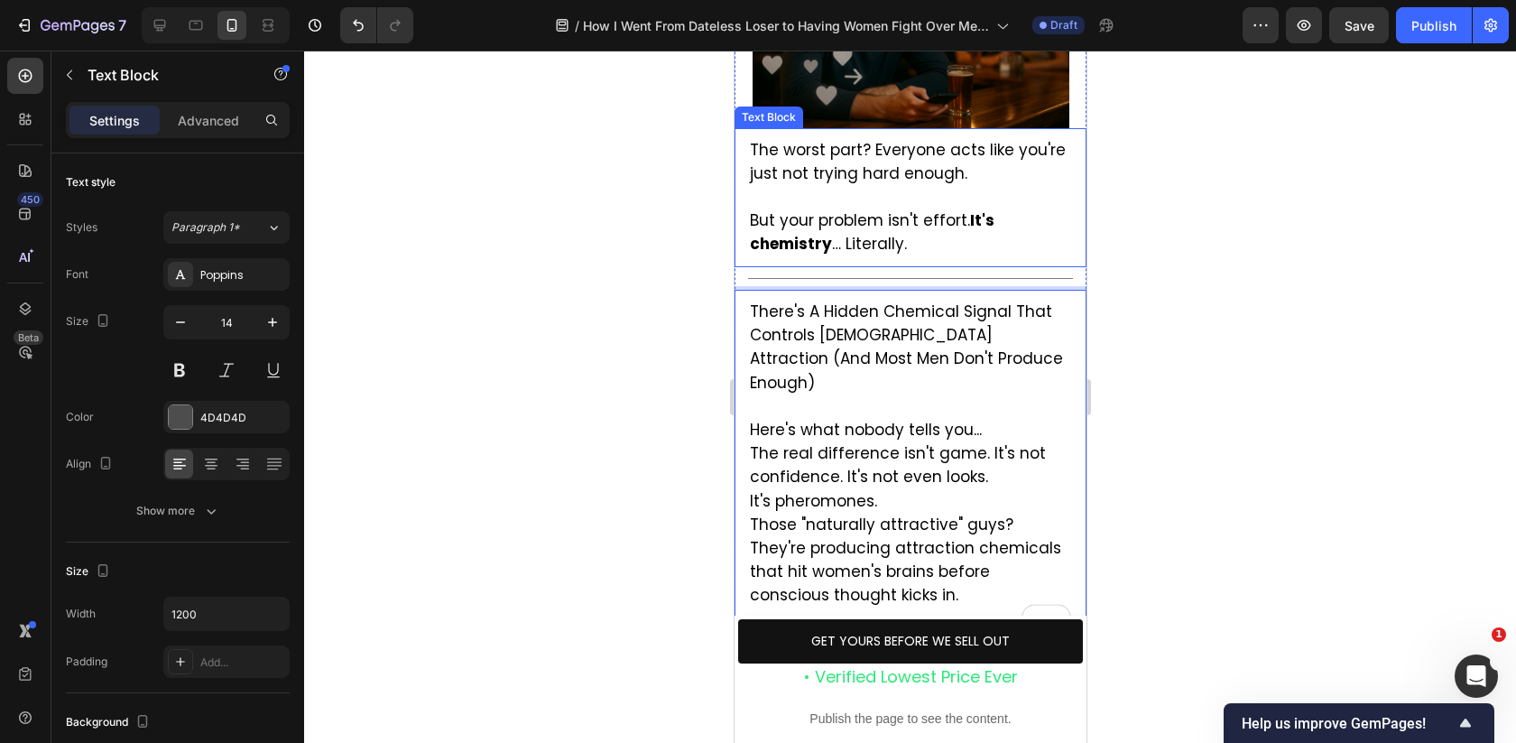
scroll to position [2306, 0]
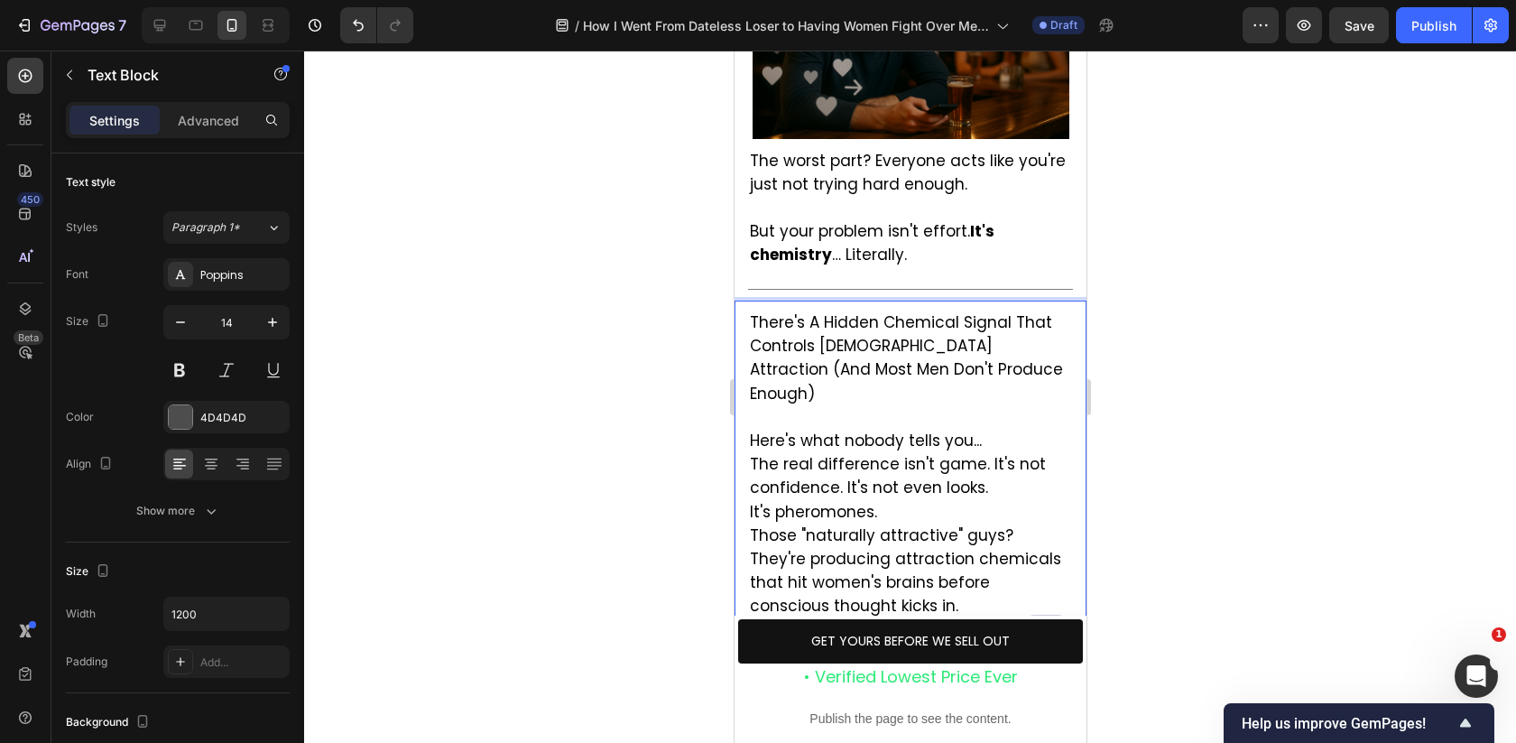
click at [979, 406] on p "⁠⁠⁠⁠⁠⁠⁠ Here's what nobody tells you... The real difference isn't game. It's no…" at bounding box center [909, 535] width 321 height 258
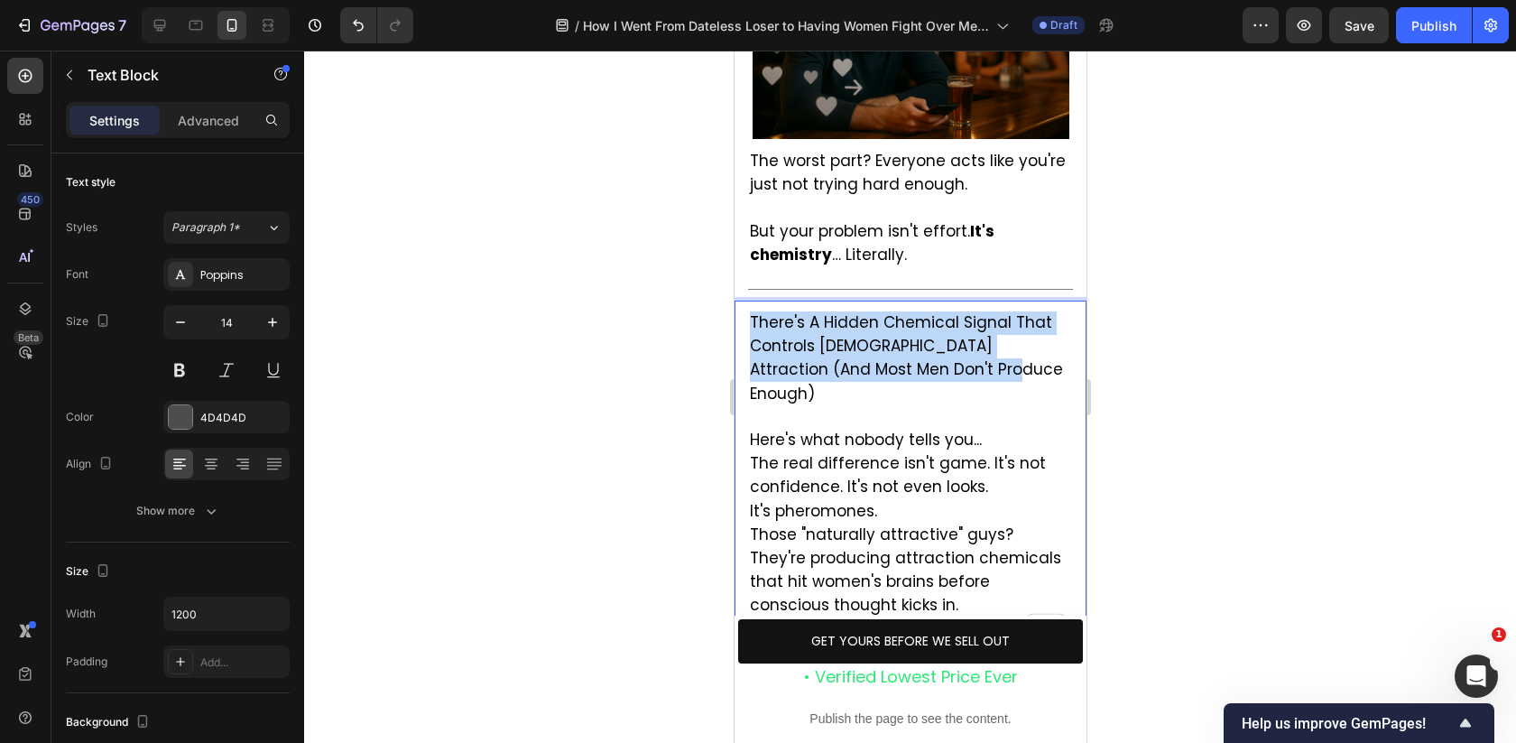
drag, startPoint x: 966, startPoint y: 296, endPoint x: 749, endPoint y: 246, distance: 222.2
click at [749, 311] on p "There's A Hidden Chemical Signal That Controls [DEMOGRAPHIC_DATA] Attraction (A…" at bounding box center [909, 358] width 321 height 95
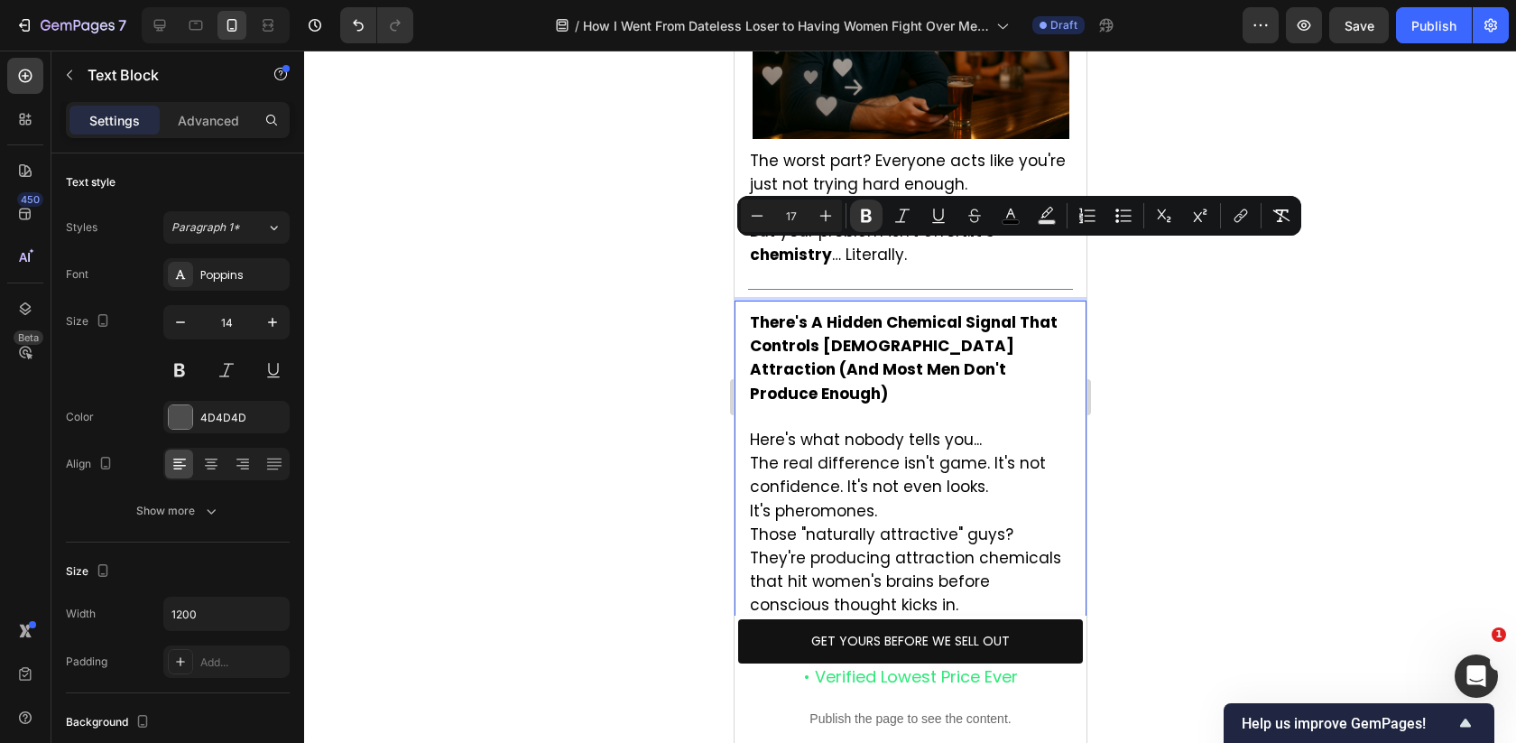
click at [935, 452] on span "The real difference isn't game. It's not confidence. It's not even looks." at bounding box center [897, 474] width 296 height 45
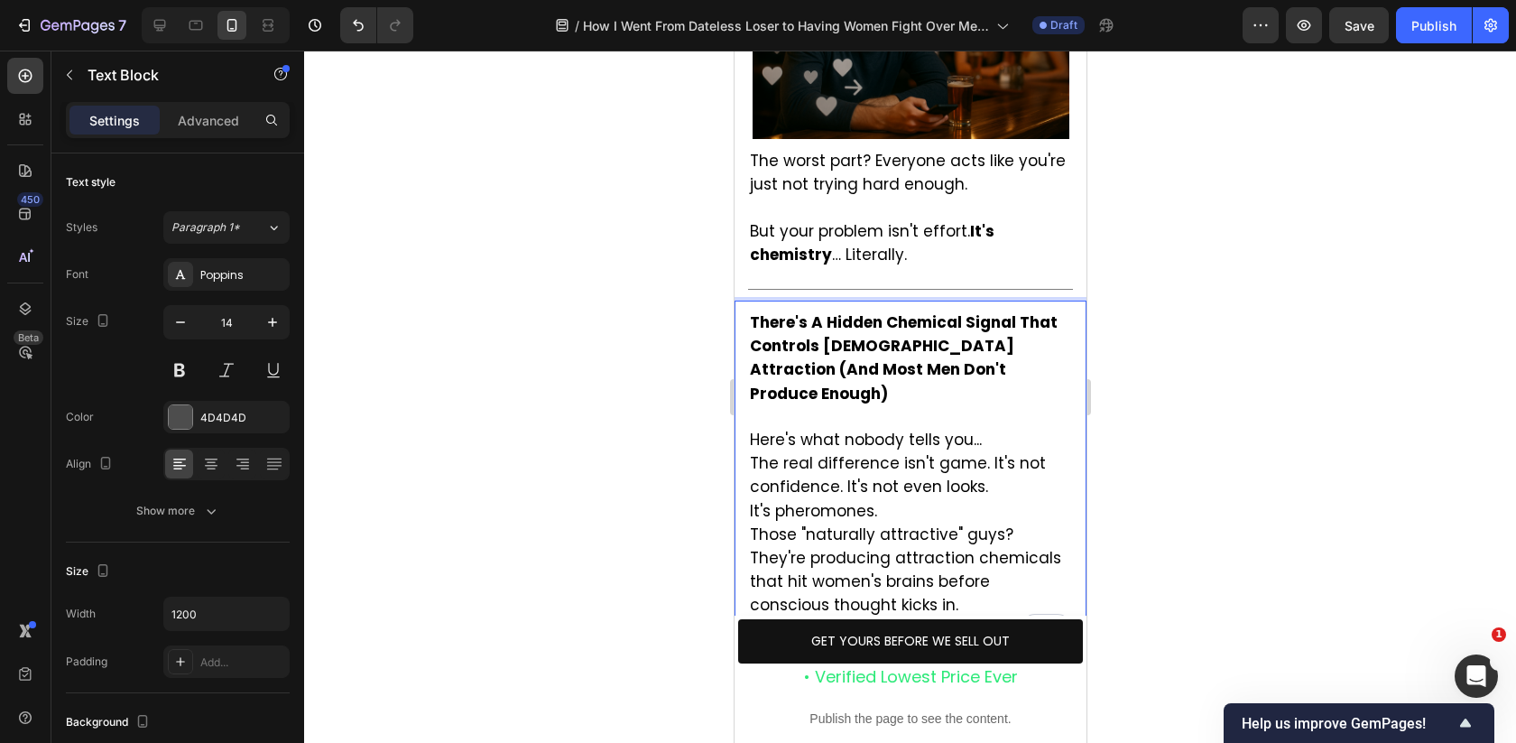
click at [982, 406] on p "Here's what nobody tells you... The real difference isn't game. It's not confid…" at bounding box center [909, 534] width 321 height 257
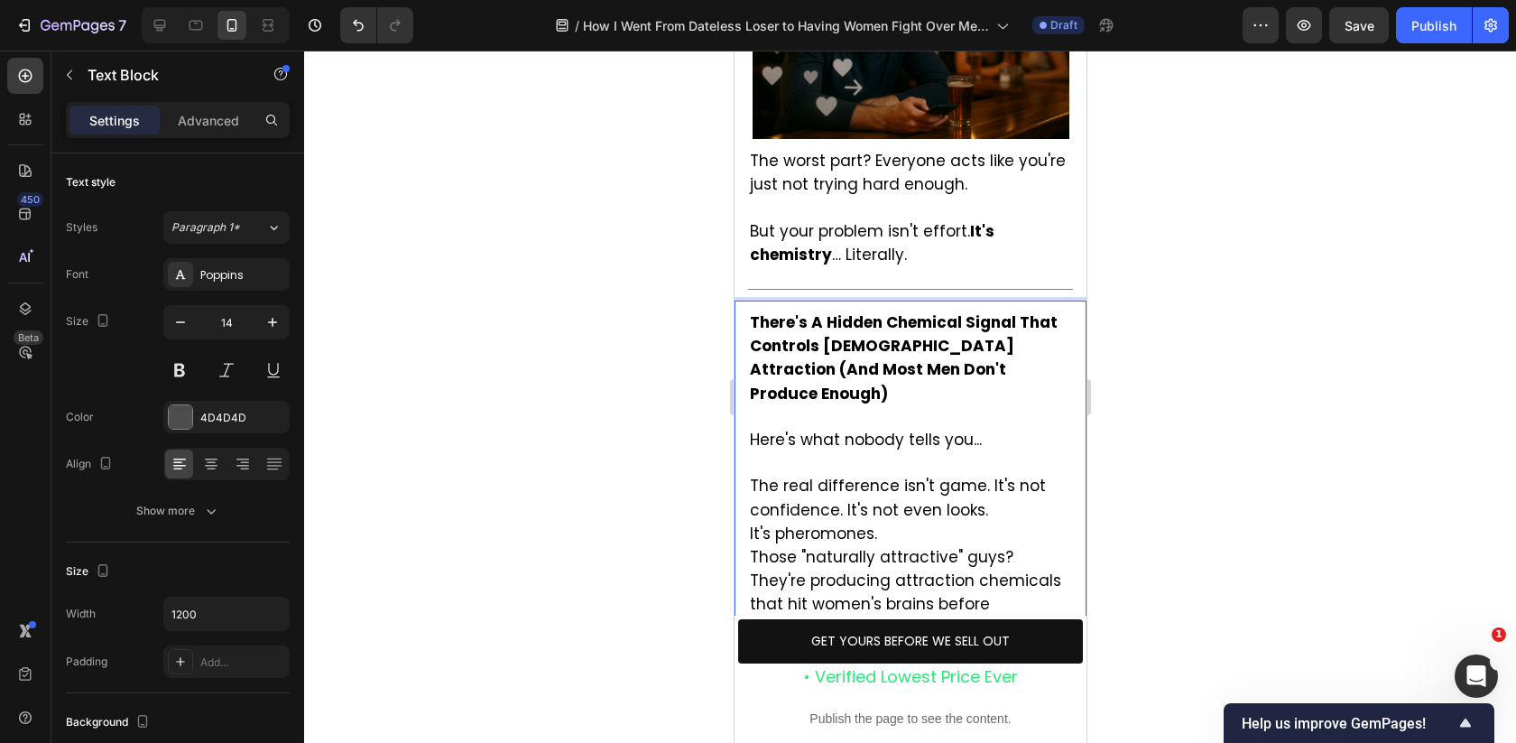
click at [988, 452] on p "The real difference isn't game. It's not confidence. It's not even looks. It's …" at bounding box center [909, 569] width 321 height 234
drag, startPoint x: 886, startPoint y: 461, endPoint x: 728, endPoint y: 461, distance: 157.9
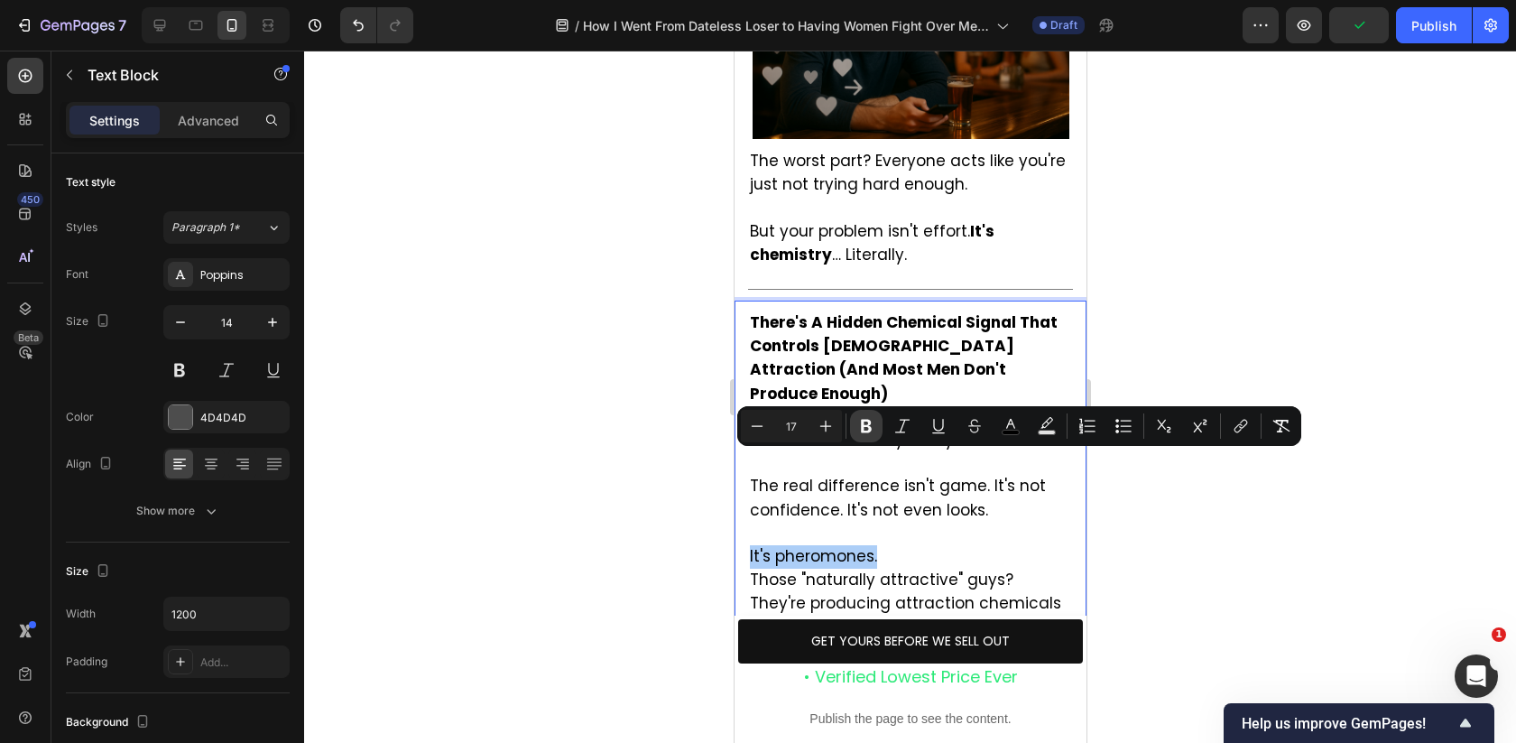
click at [857, 421] on icon "Editor contextual toolbar" at bounding box center [866, 426] width 18 height 18
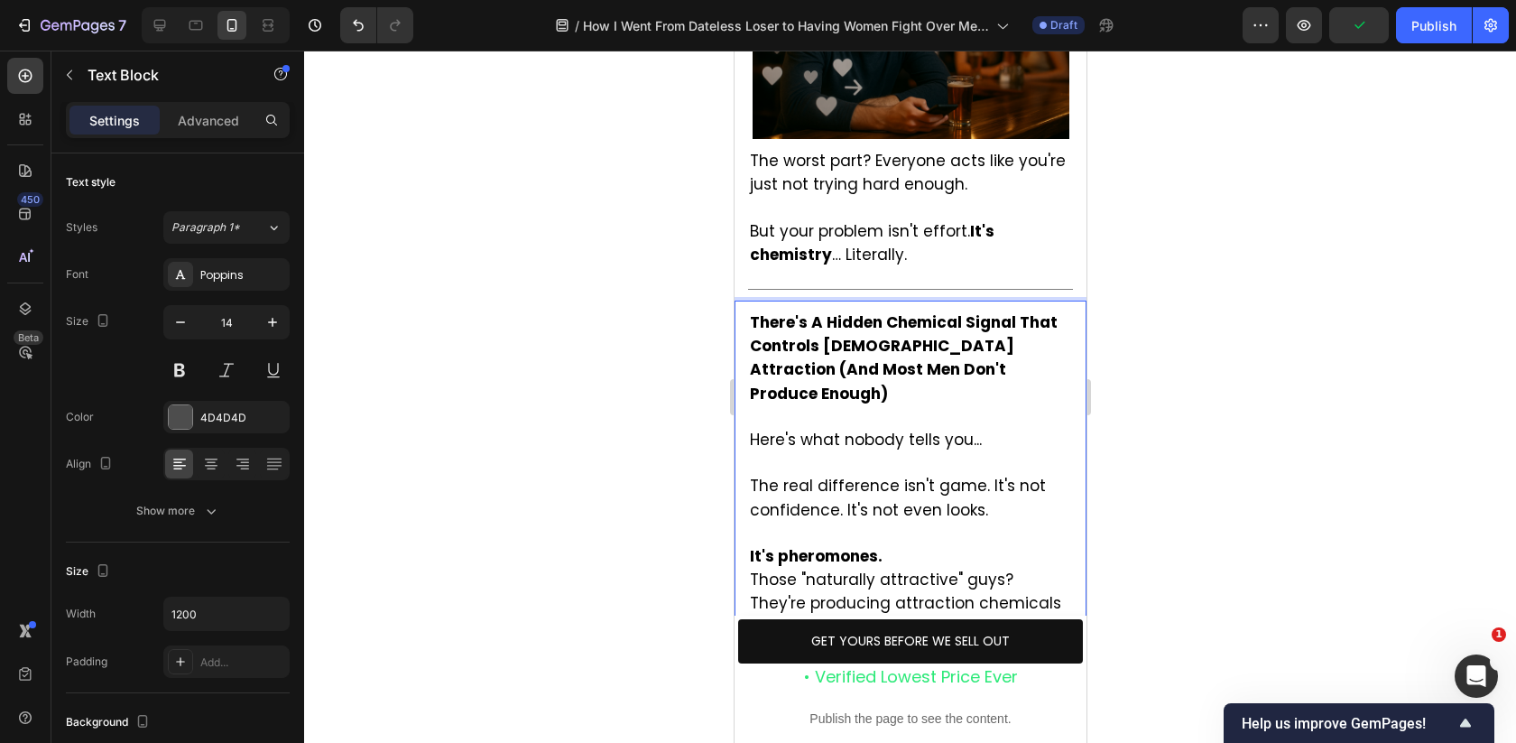
click at [824, 475] on span "The real difference isn't game. It's not confidence. It's not even looks." at bounding box center [897, 497] width 296 height 45
click at [913, 522] on p "It's pheromones. Those "naturally attractive" guys? They're producing attractio…" at bounding box center [909, 626] width 321 height 209
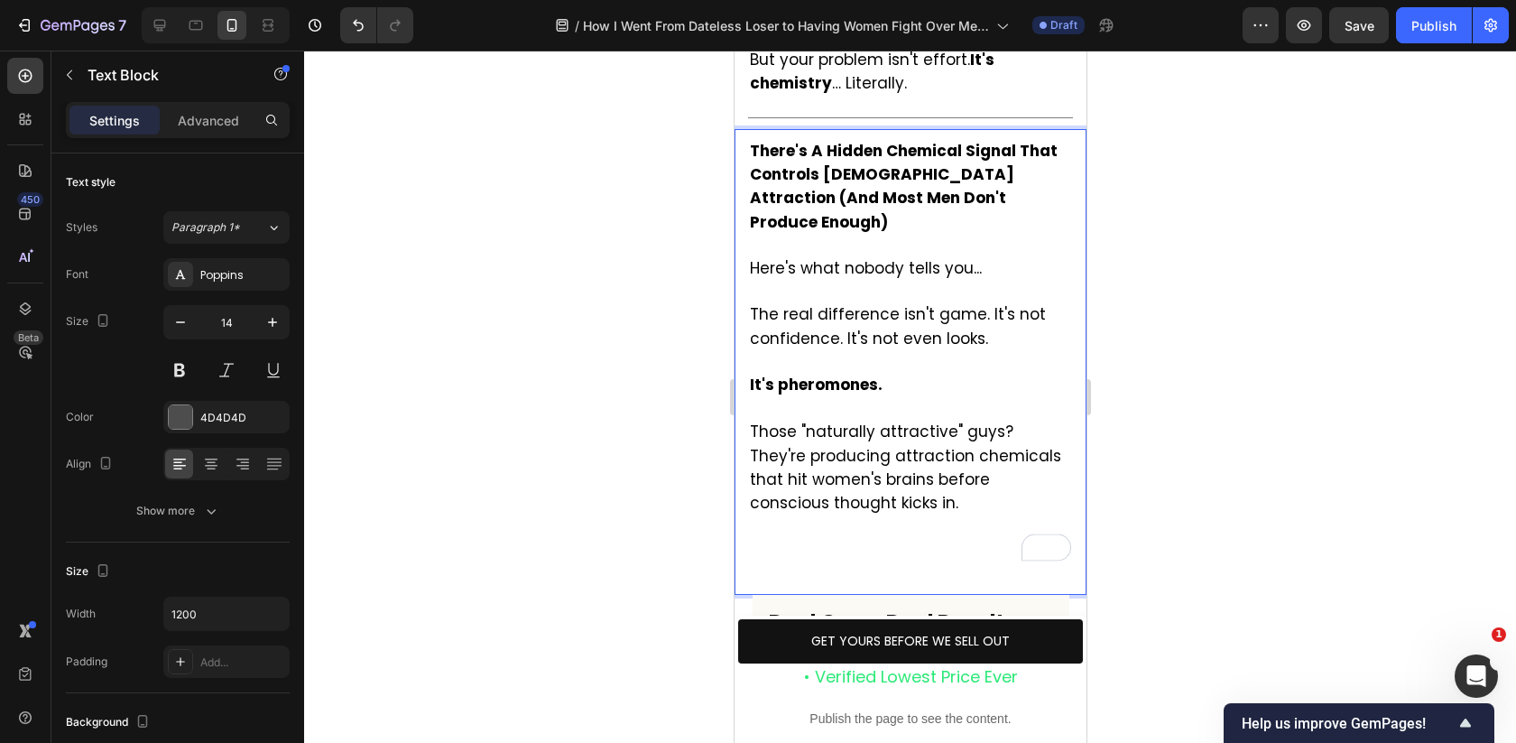
scroll to position [2479, 0]
click at [790, 468] on p "⁠⁠⁠⁠⁠⁠⁠ Those "naturally attractive" guys? They're producing attraction chemica…" at bounding box center [909, 488] width 321 height 187
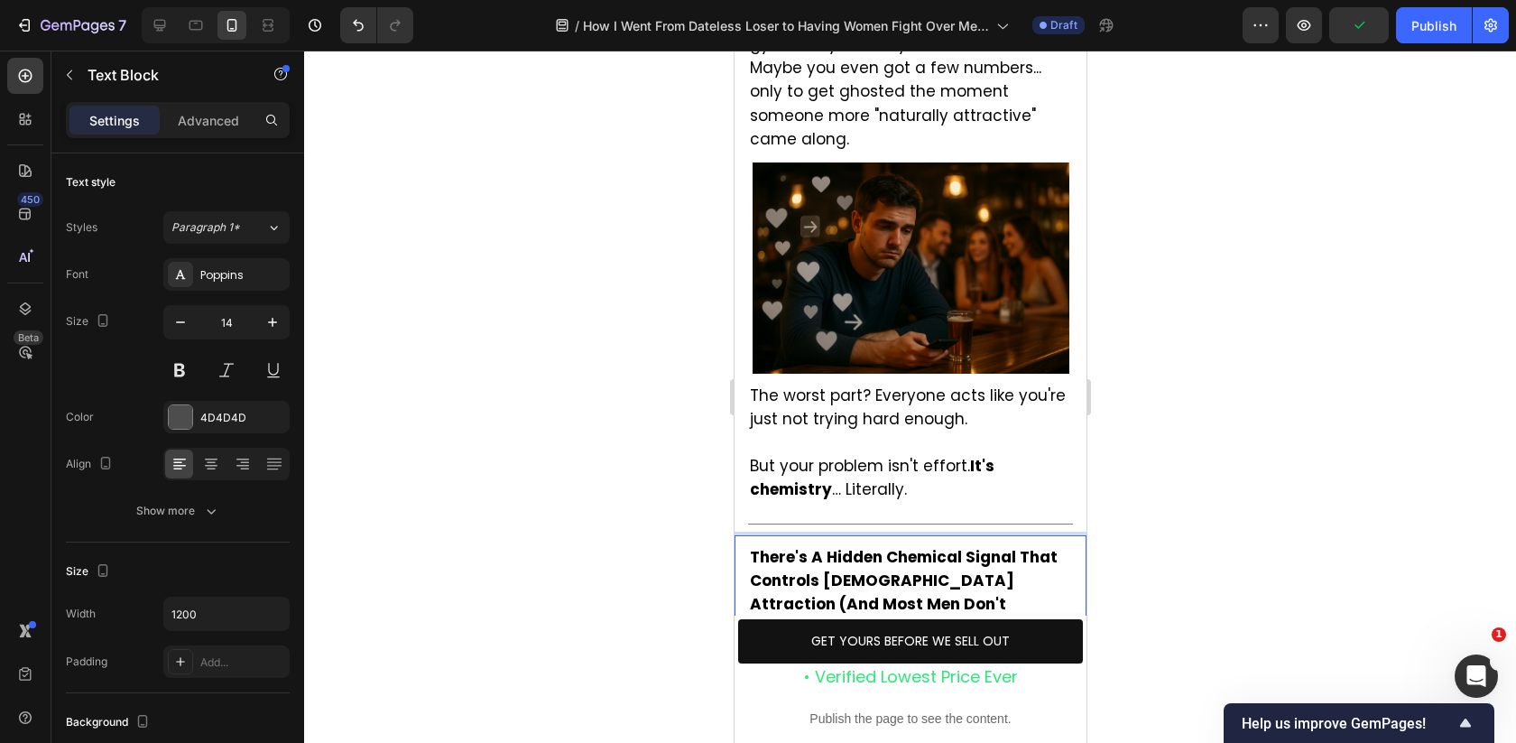
scroll to position [2001, 0]
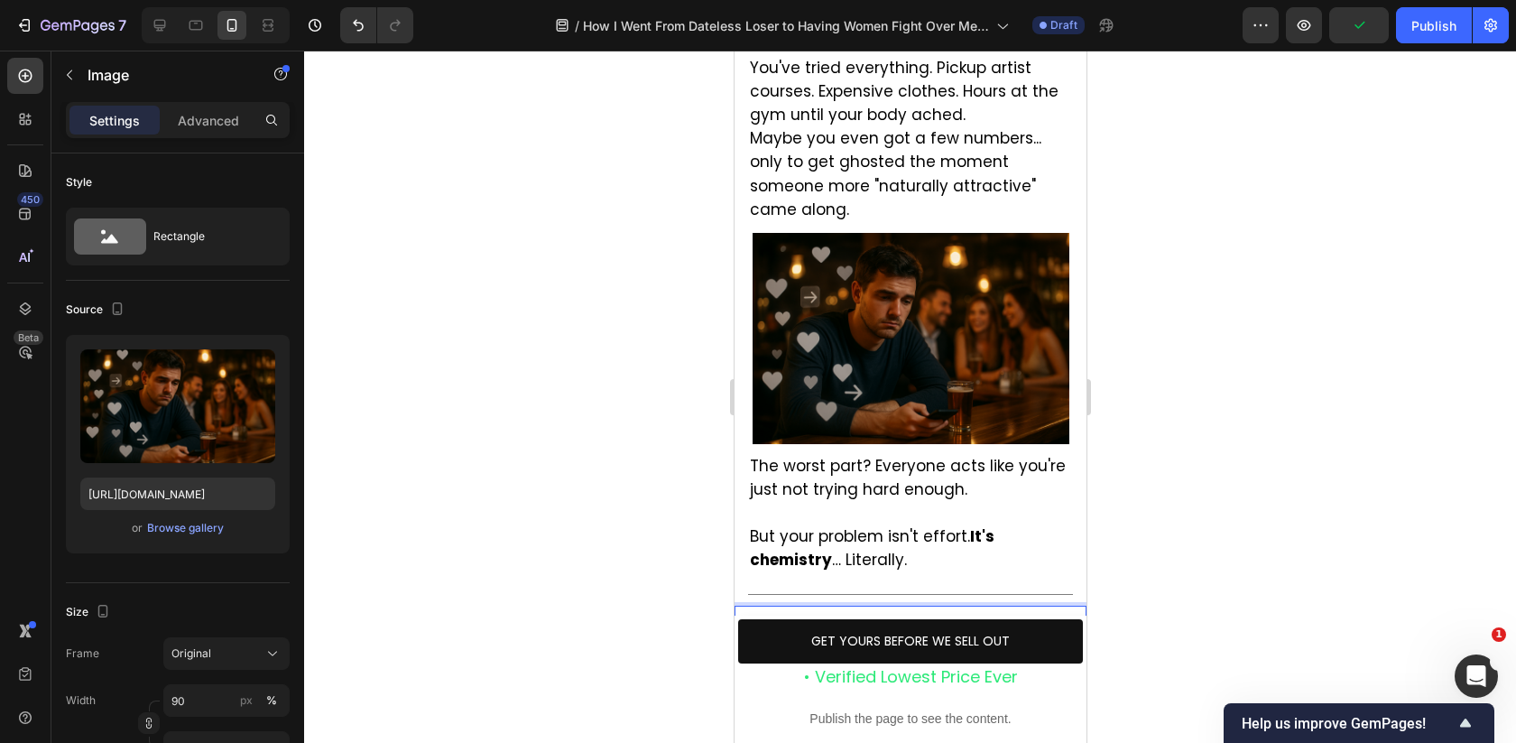
click at [809, 245] on img at bounding box center [910, 338] width 317 height 211
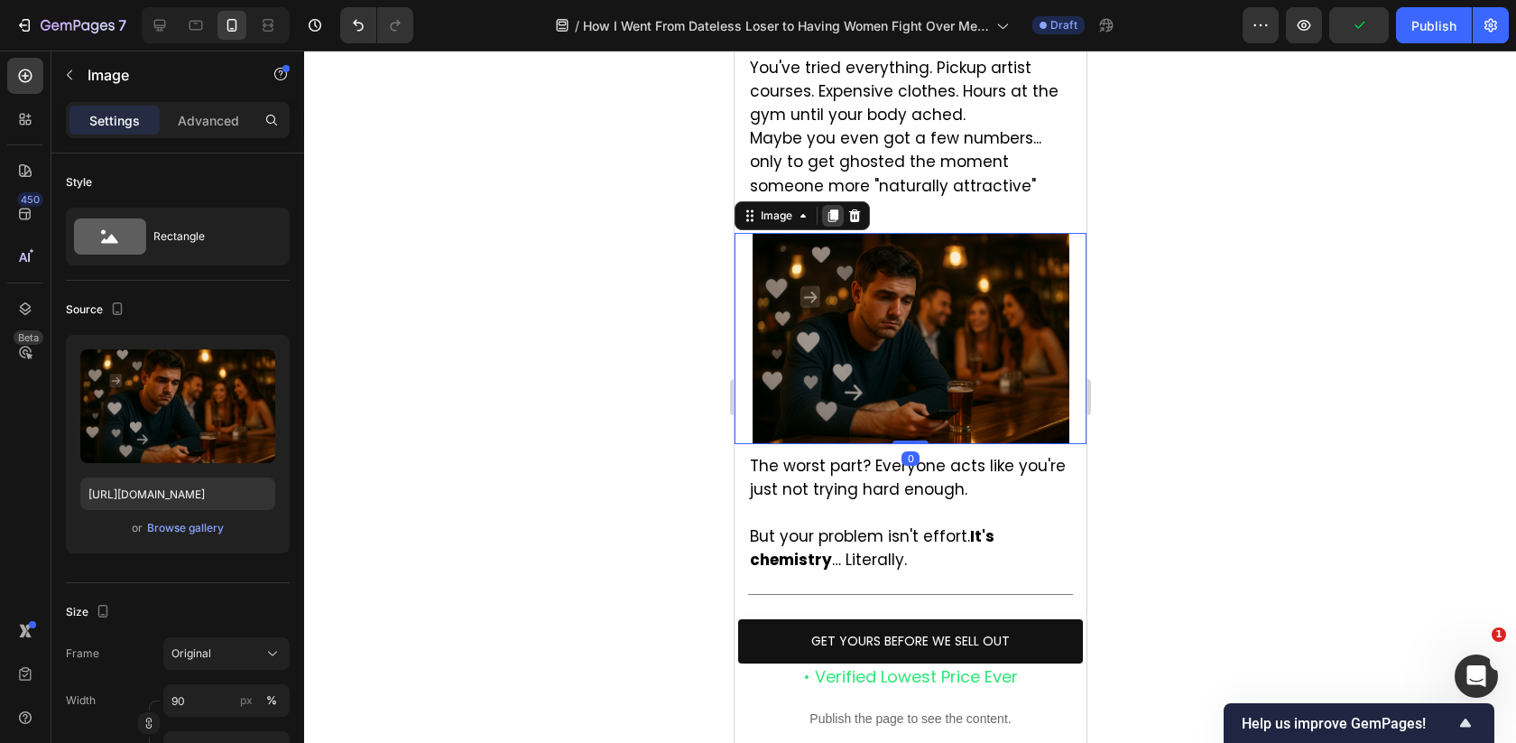
click at [833, 208] on icon at bounding box center [832, 215] width 14 height 14
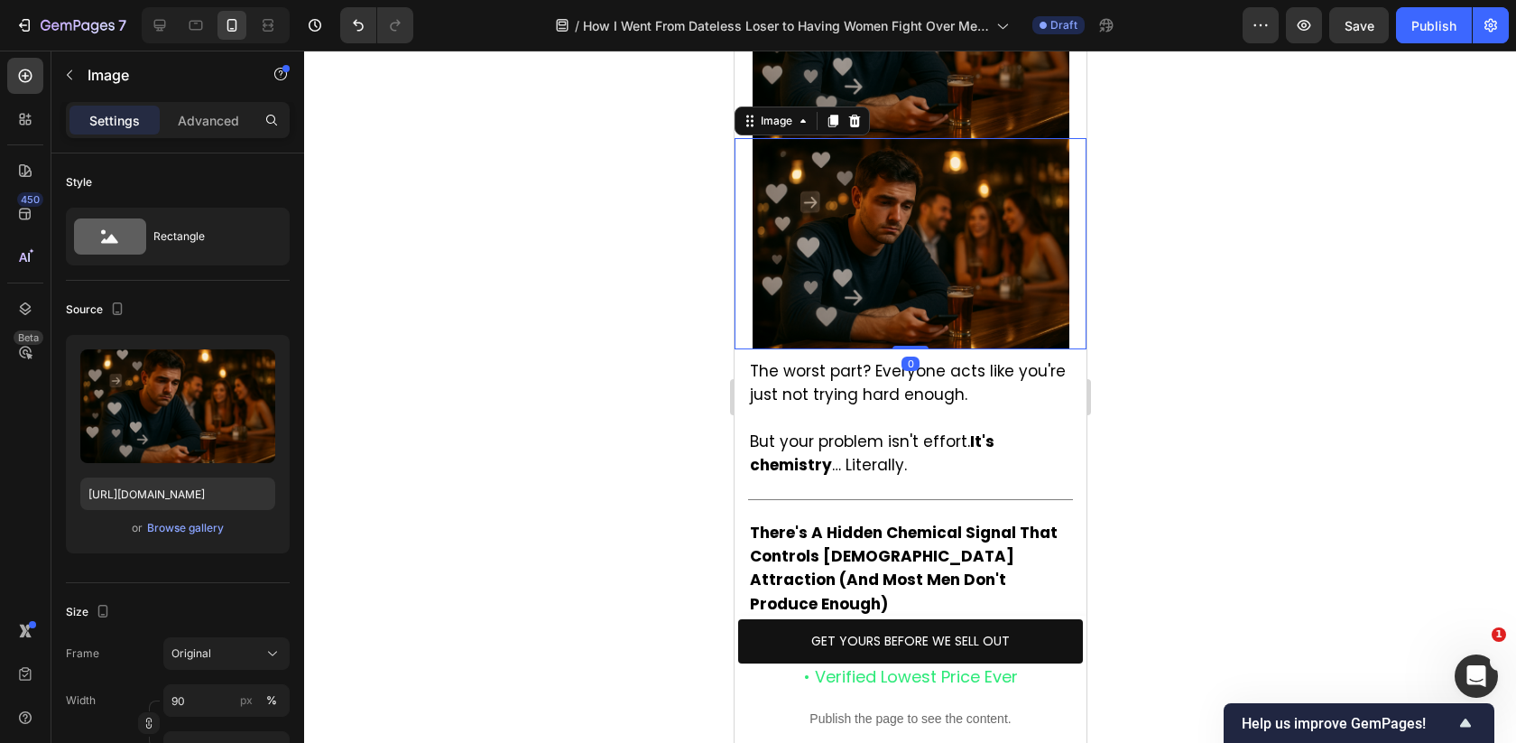
scroll to position [2361, 0]
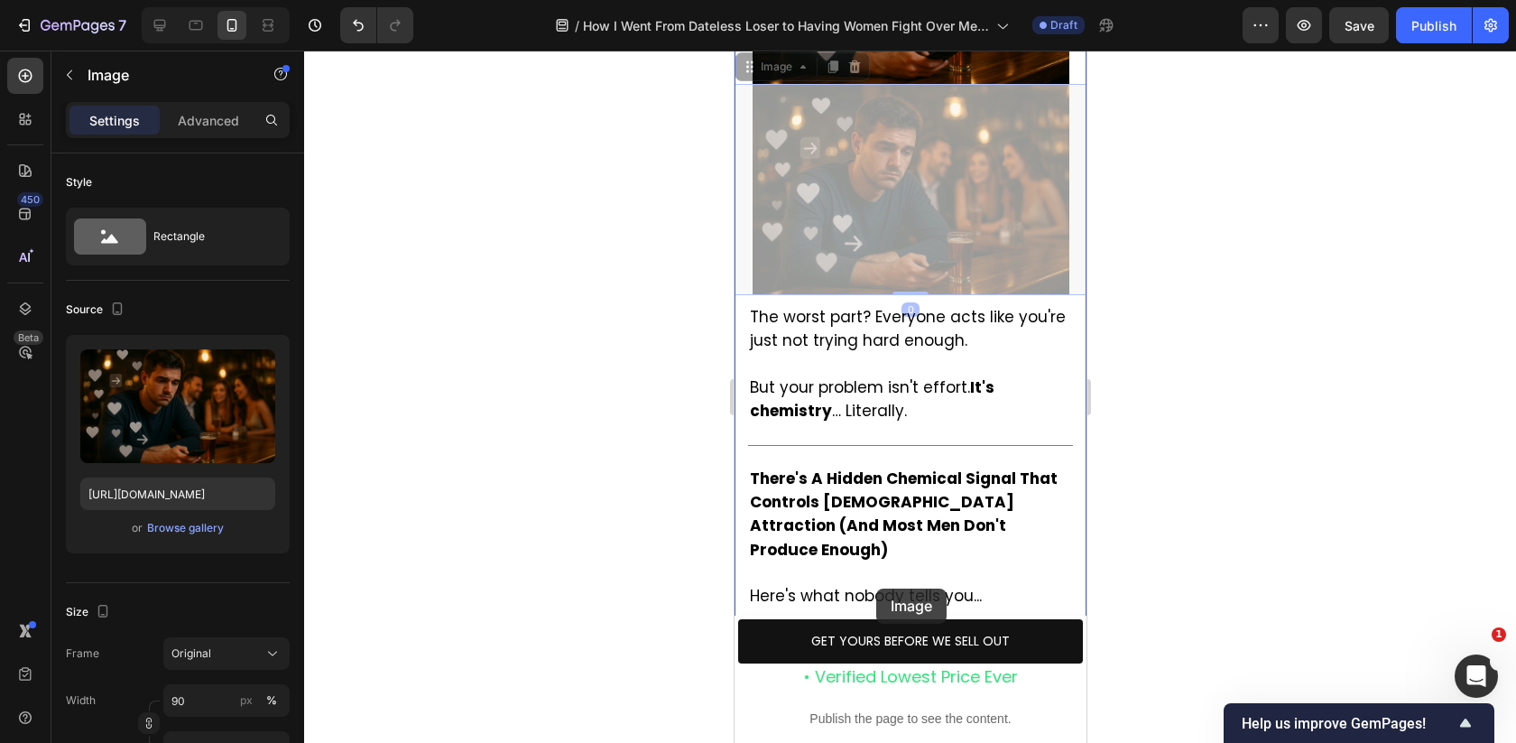
drag, startPoint x: 879, startPoint y: 128, endPoint x: 876, endPoint y: 593, distance: 464.7
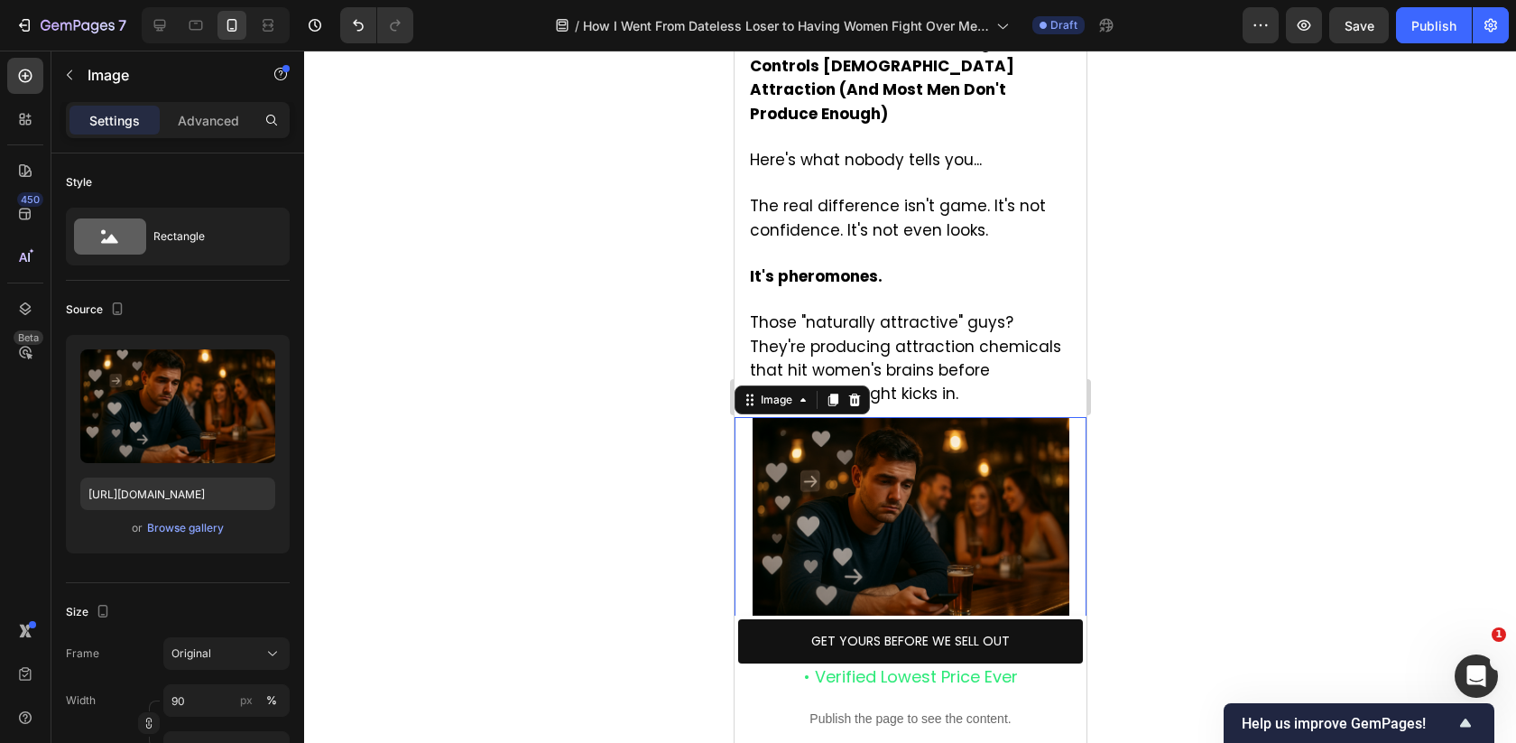
scroll to position [2577, 0]
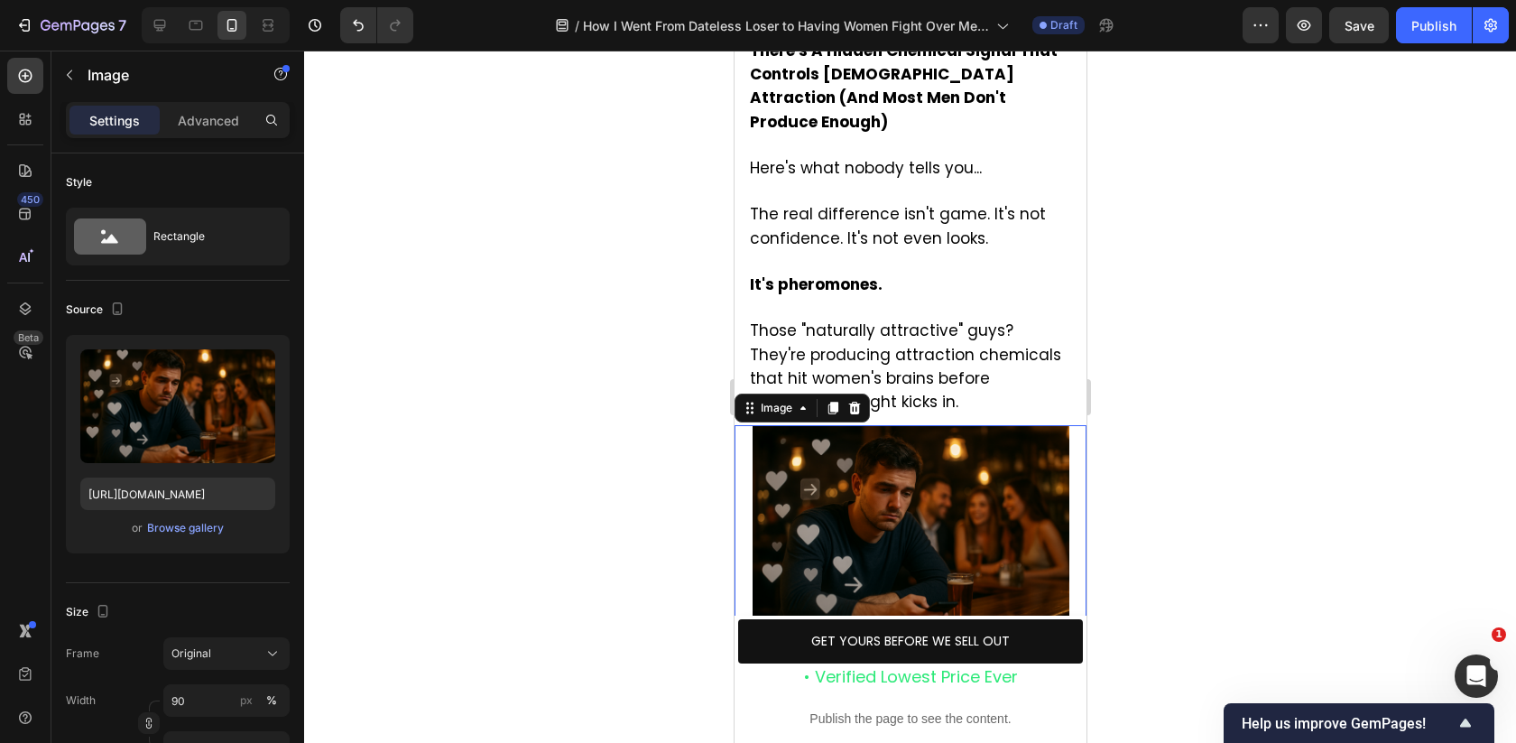
click at [1173, 414] on div at bounding box center [910, 397] width 1212 height 692
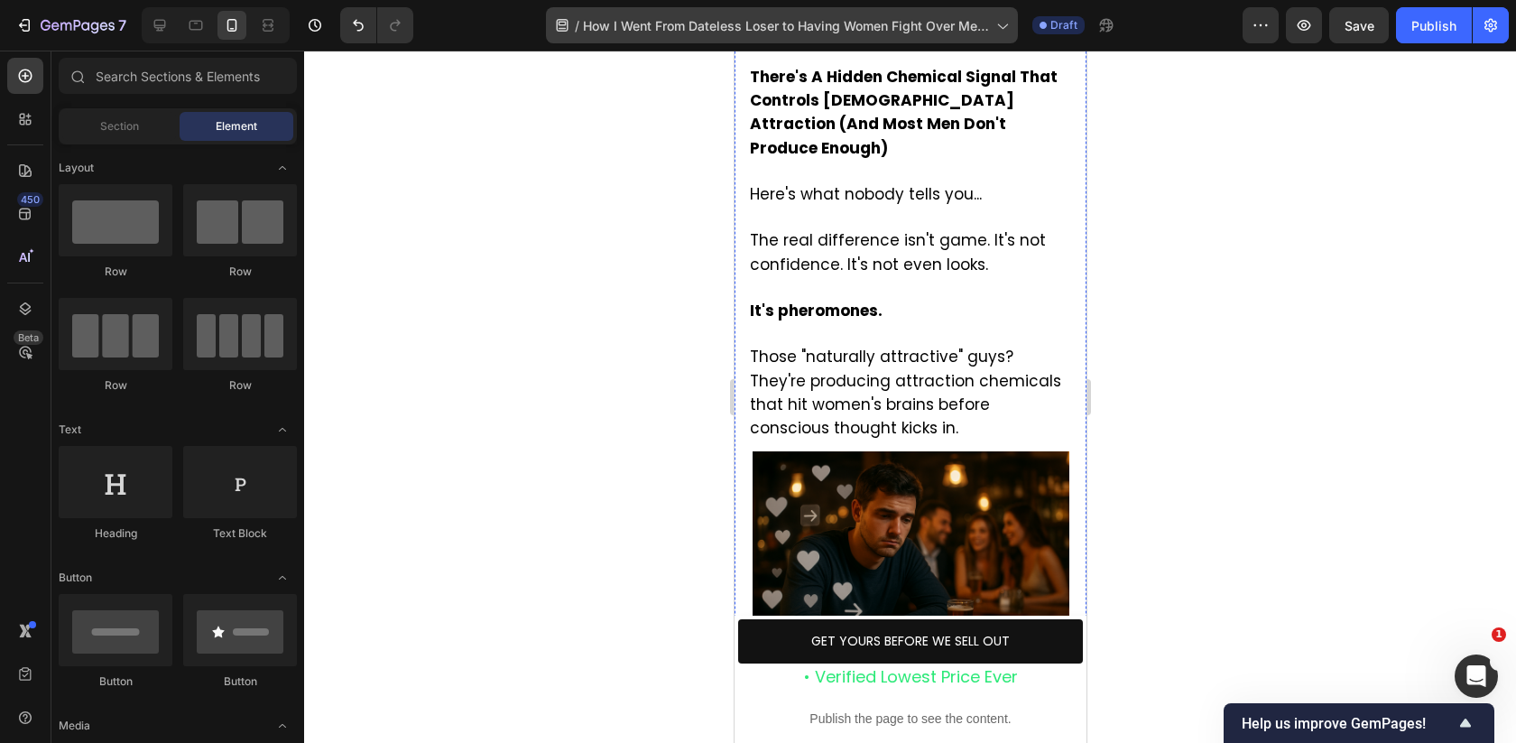
scroll to position [2549, 0]
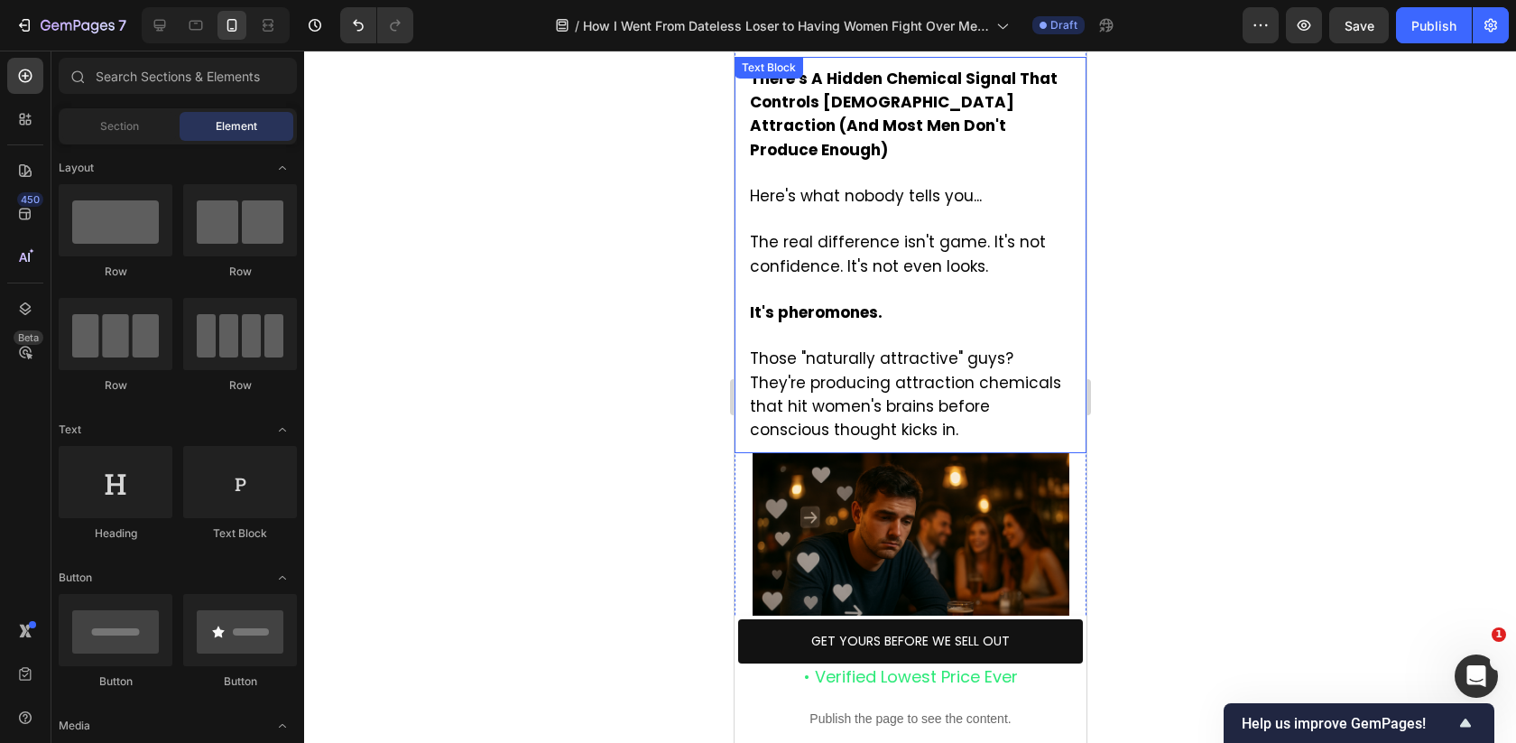
click at [866, 347] on span "Those "naturally attractive" guys? They're producing attraction chemicals that …" at bounding box center [904, 393] width 311 height 93
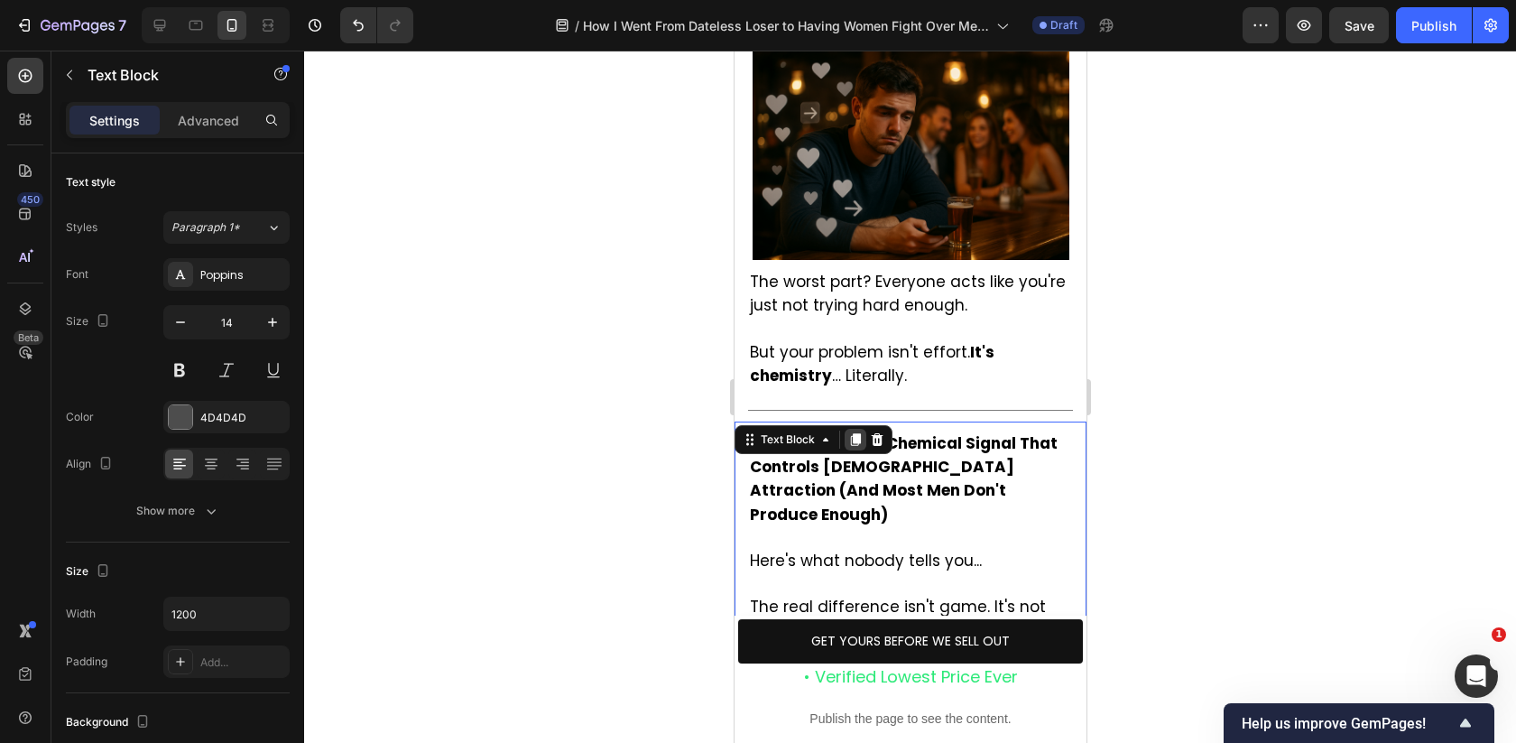
click at [852, 433] on icon at bounding box center [855, 439] width 10 height 13
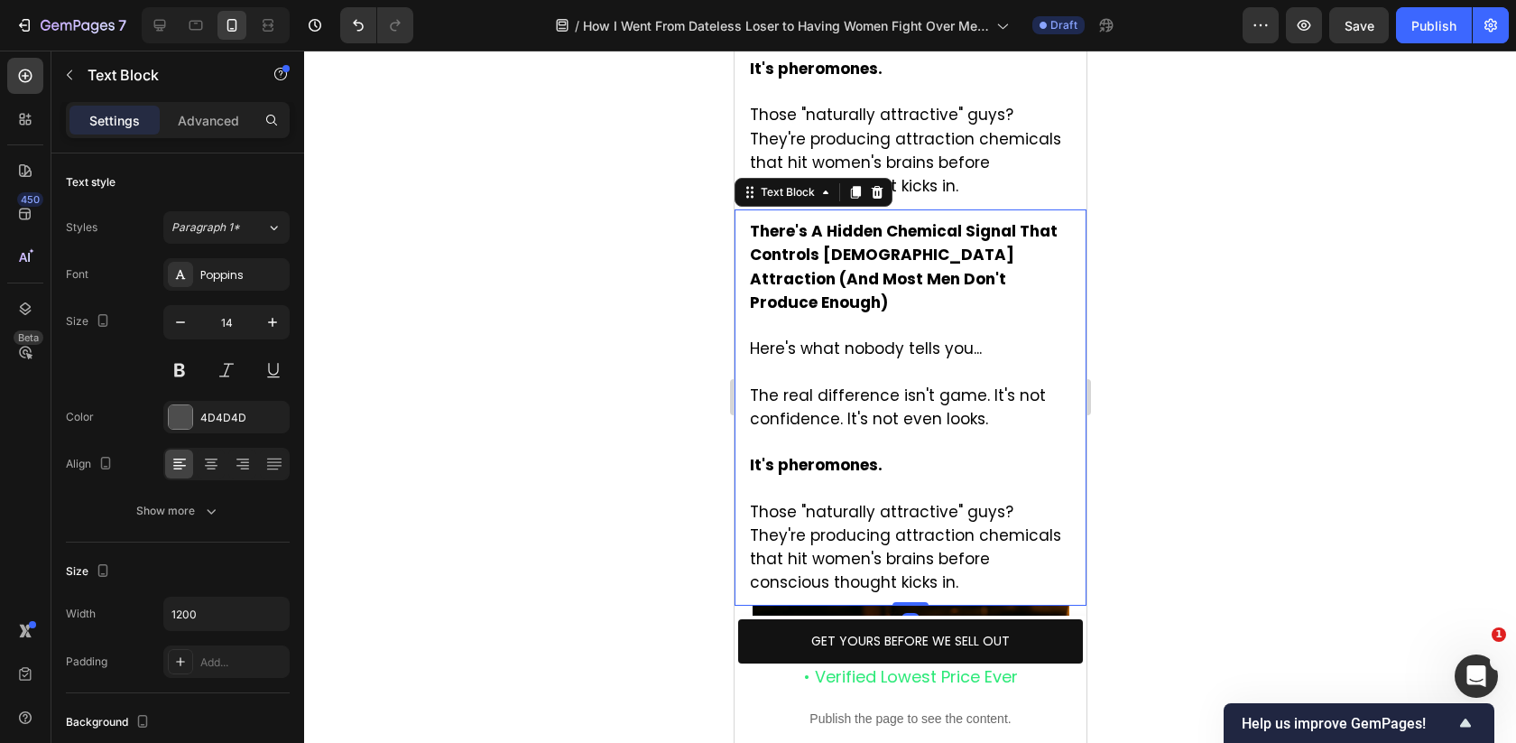
scroll to position [2941, 0]
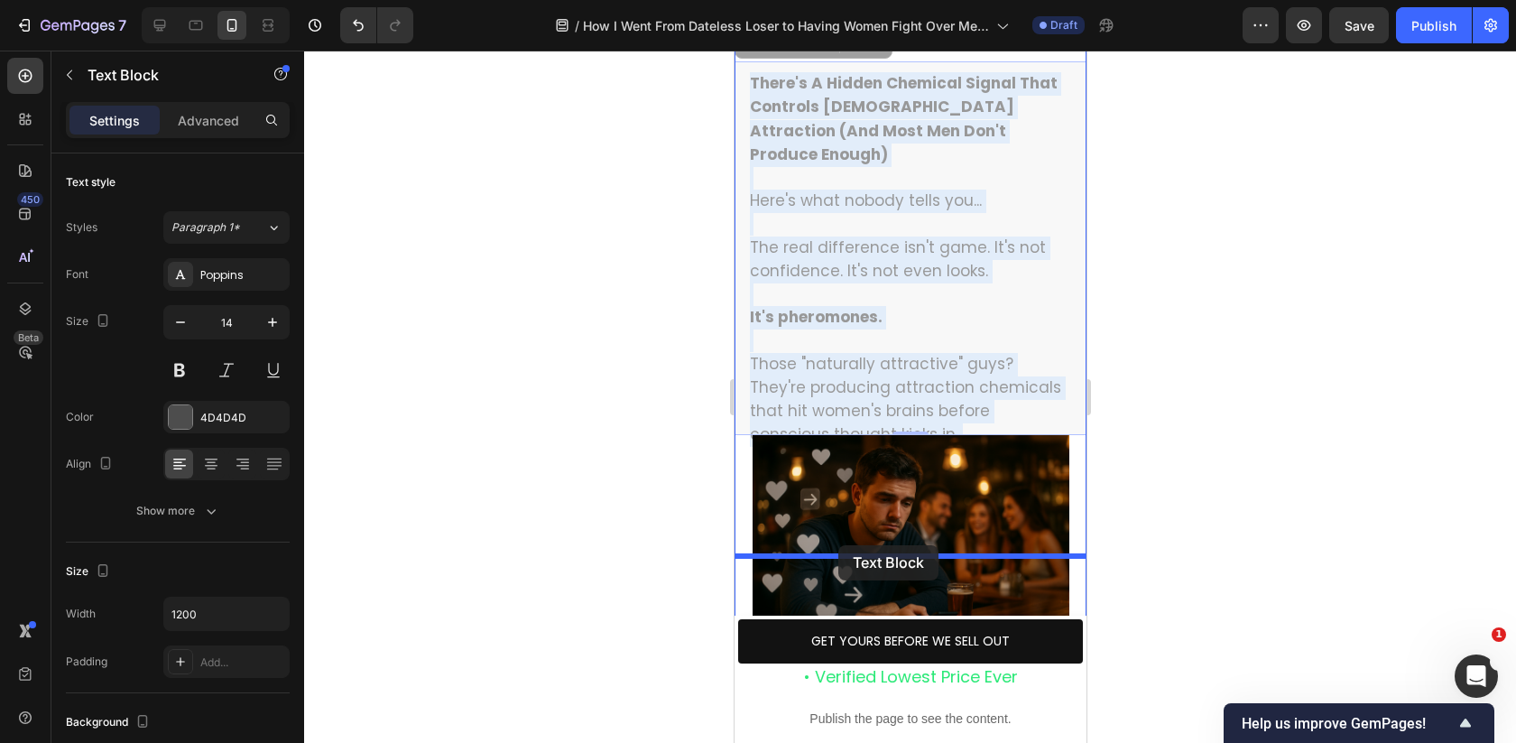
drag, startPoint x: 847, startPoint y: 251, endPoint x: 838, endPoint y: 545, distance: 294.3
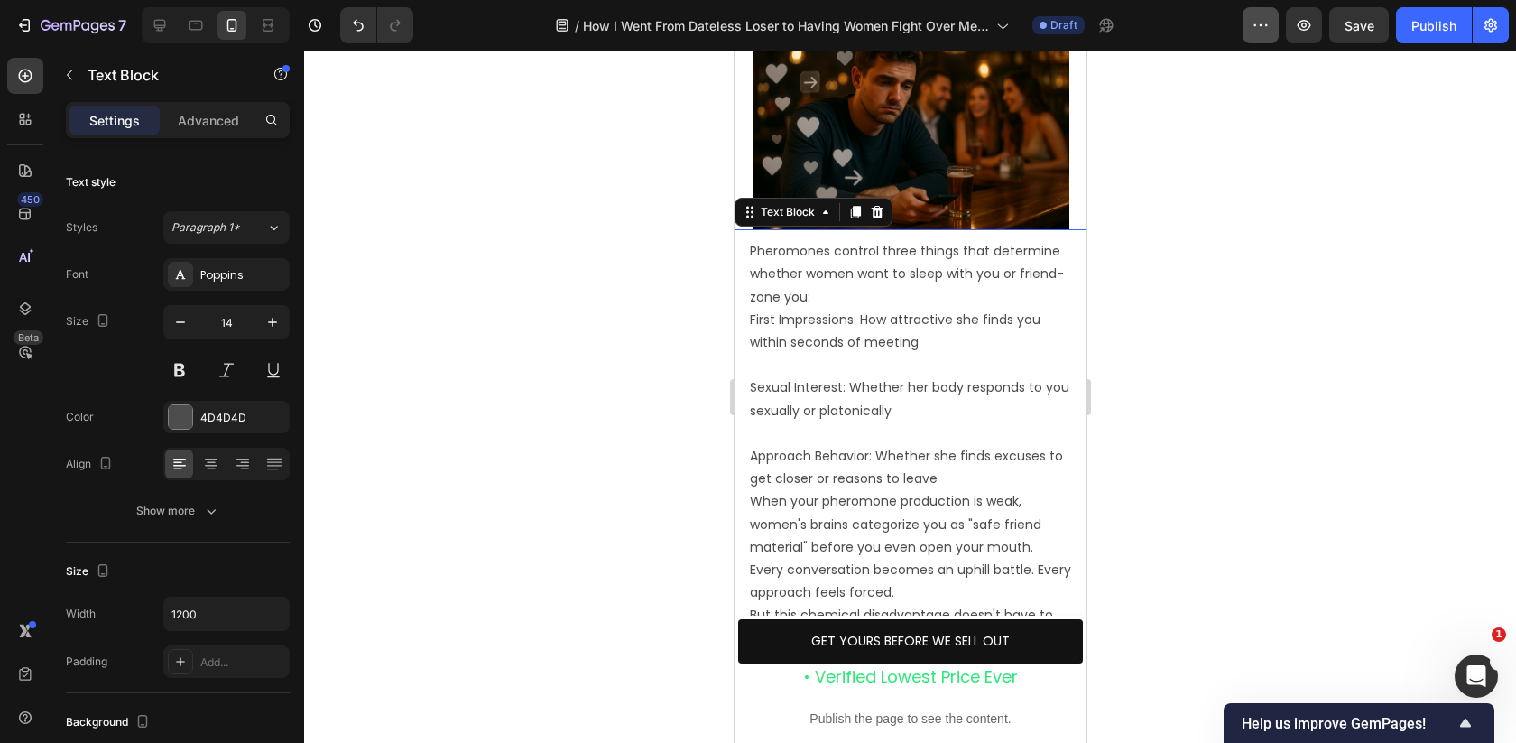
scroll to position [3045, 0]
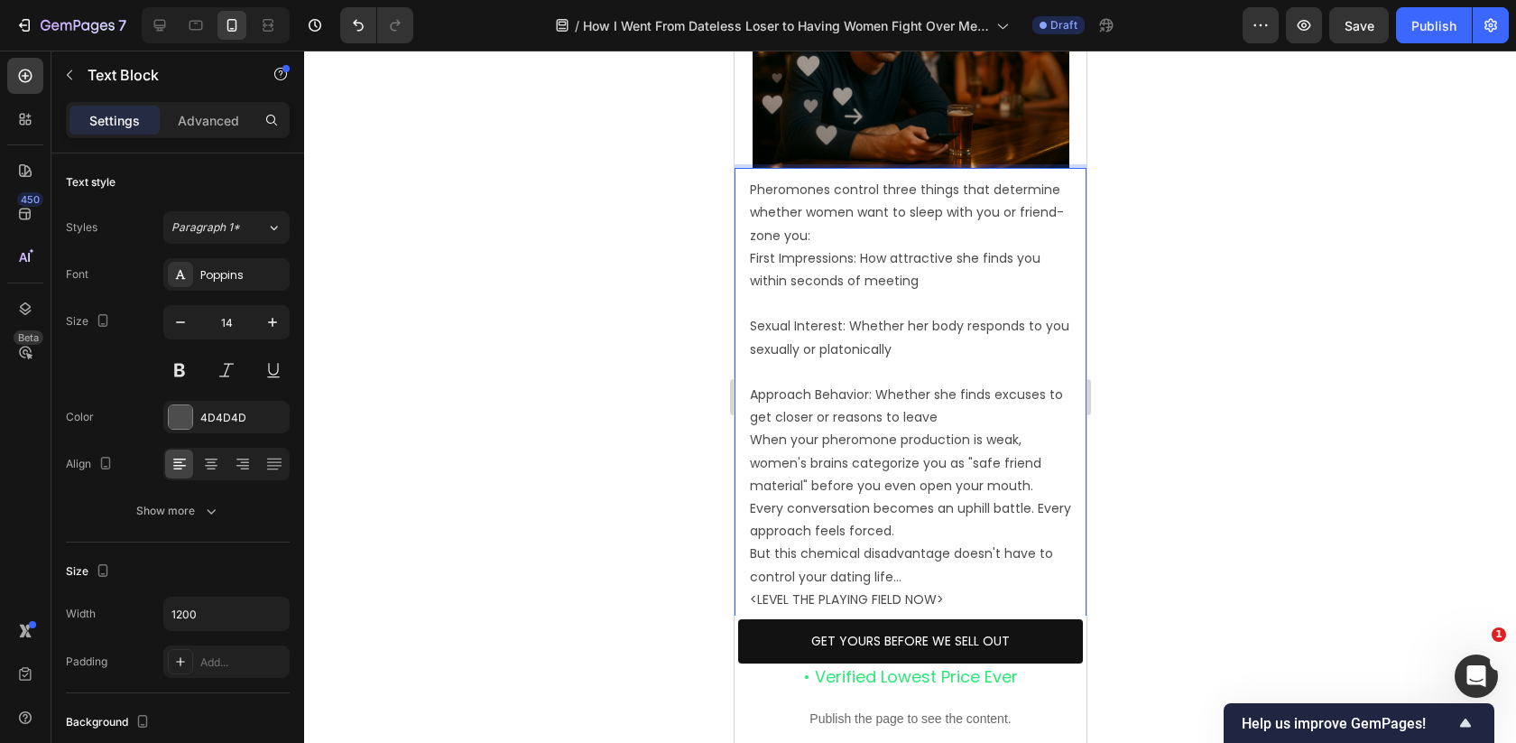
click at [812, 292] on p "Sexual Interest: Whether her body responds to you sexually or platonically" at bounding box center [909, 326] width 321 height 69
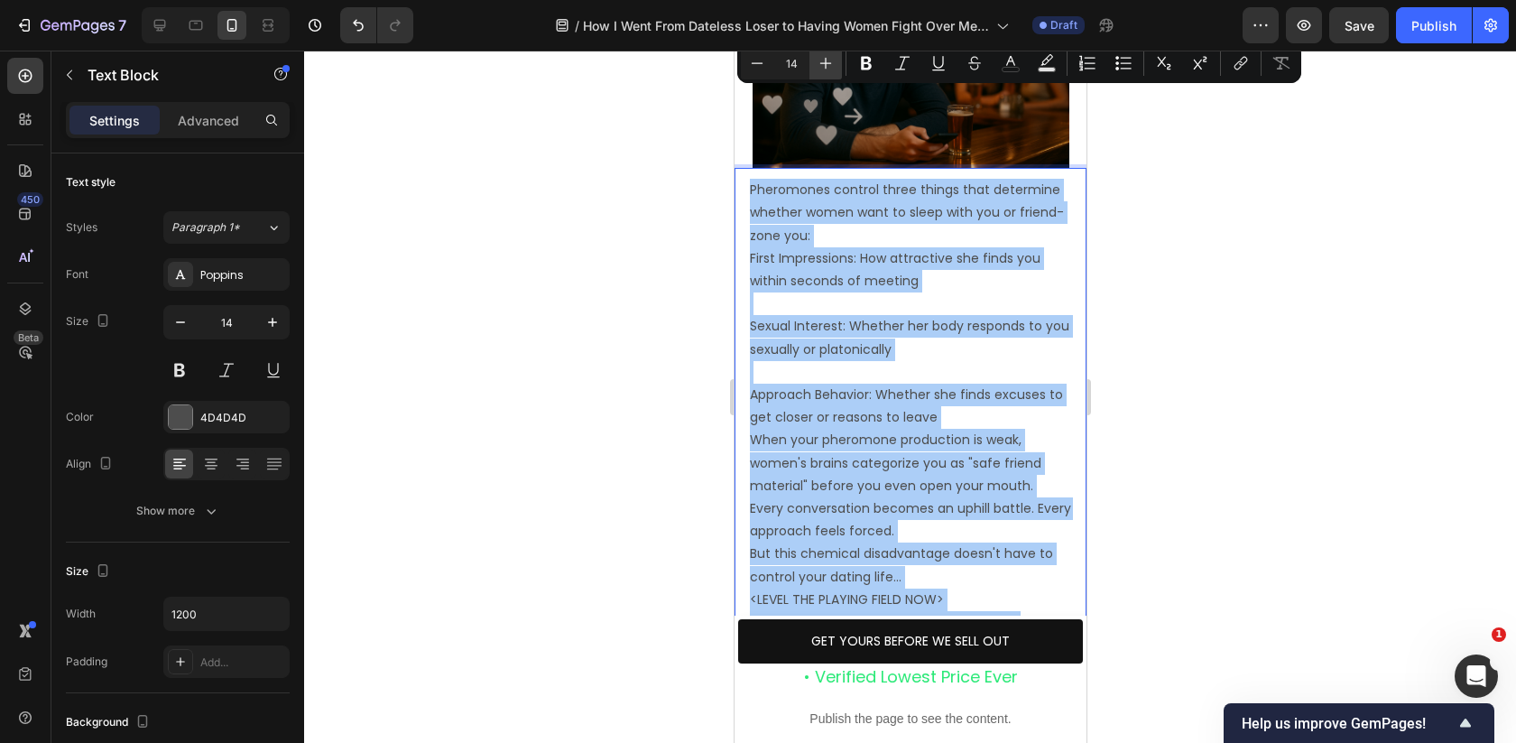
click at [828, 60] on icon "Editor contextual toolbar" at bounding box center [826, 63] width 18 height 18
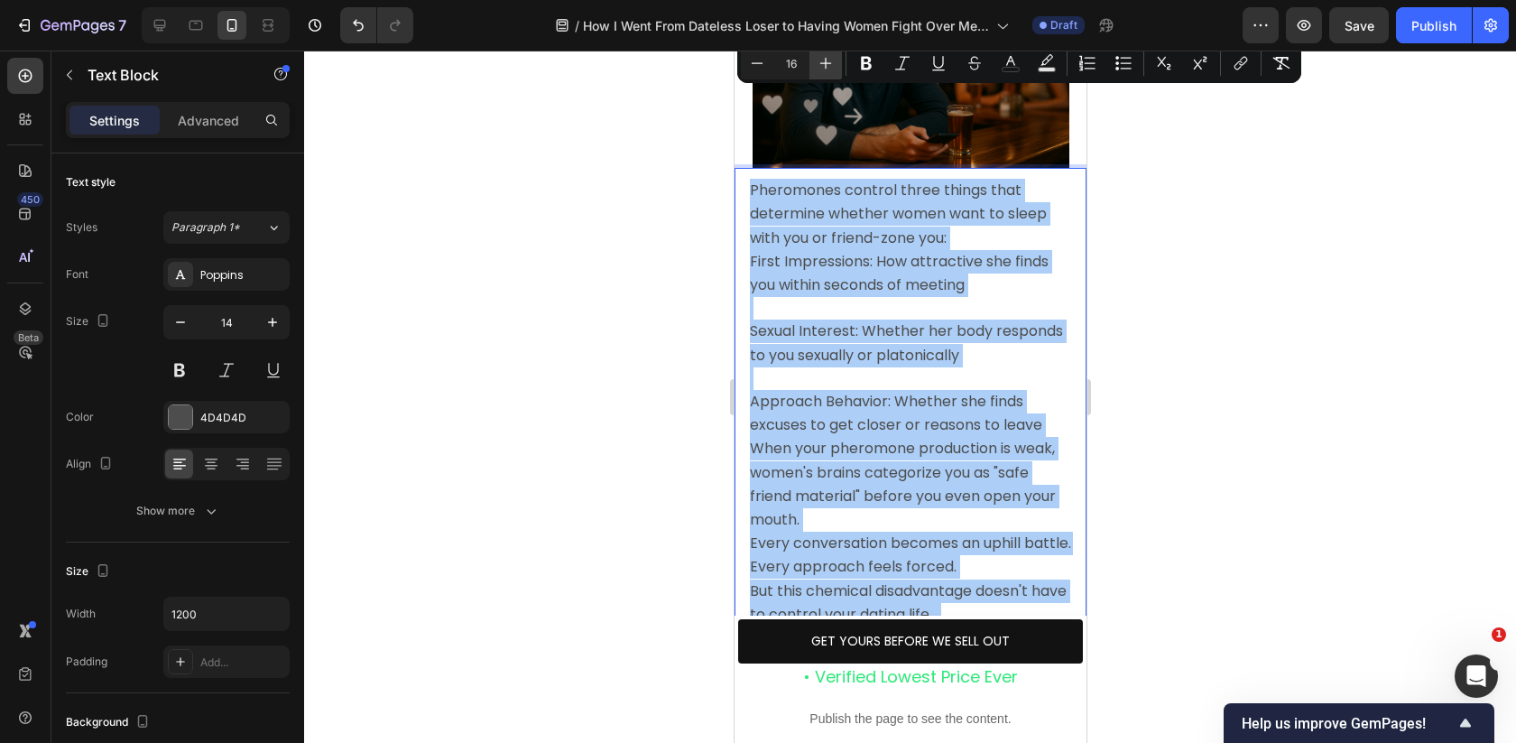
click at [828, 60] on icon "Editor contextual toolbar" at bounding box center [826, 63] width 18 height 18
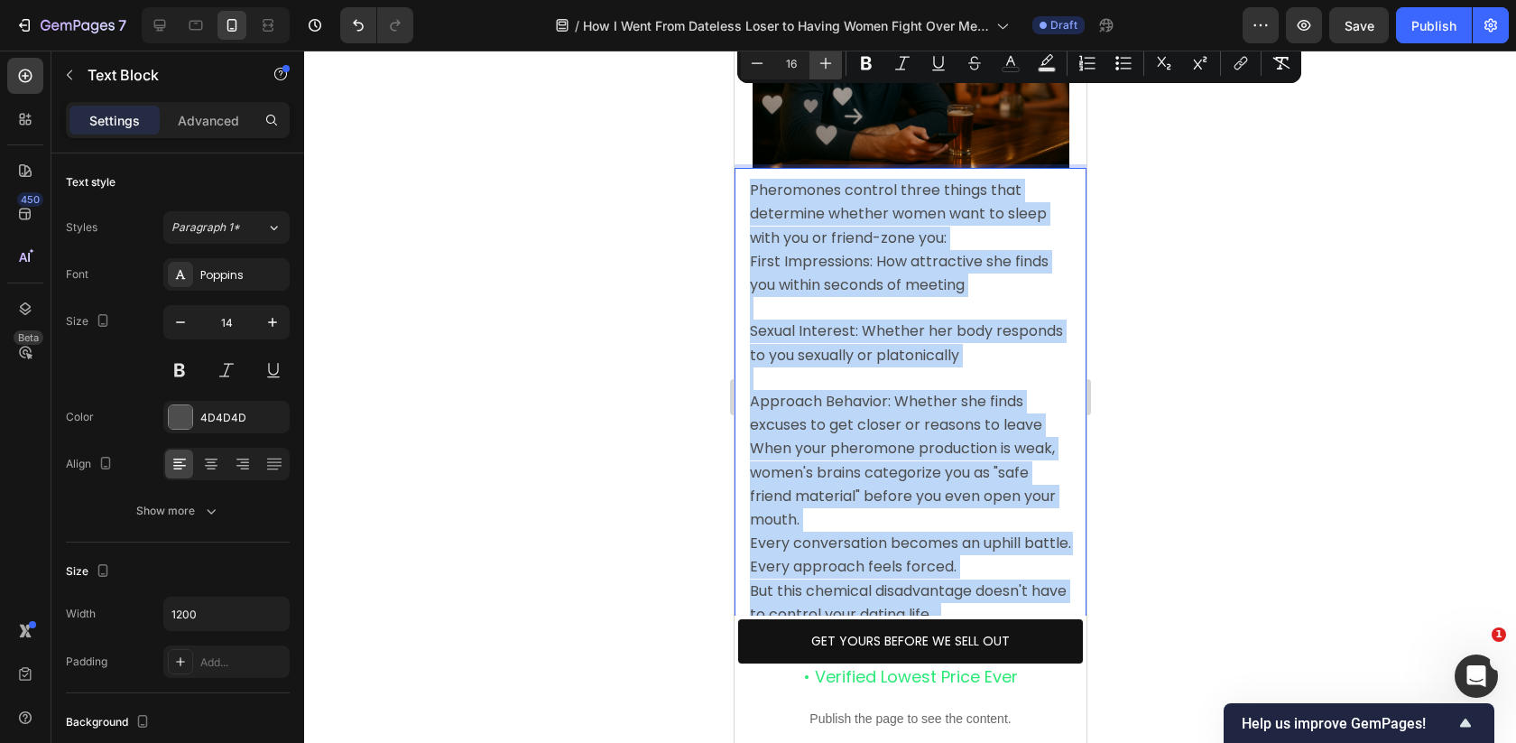
type input "17"
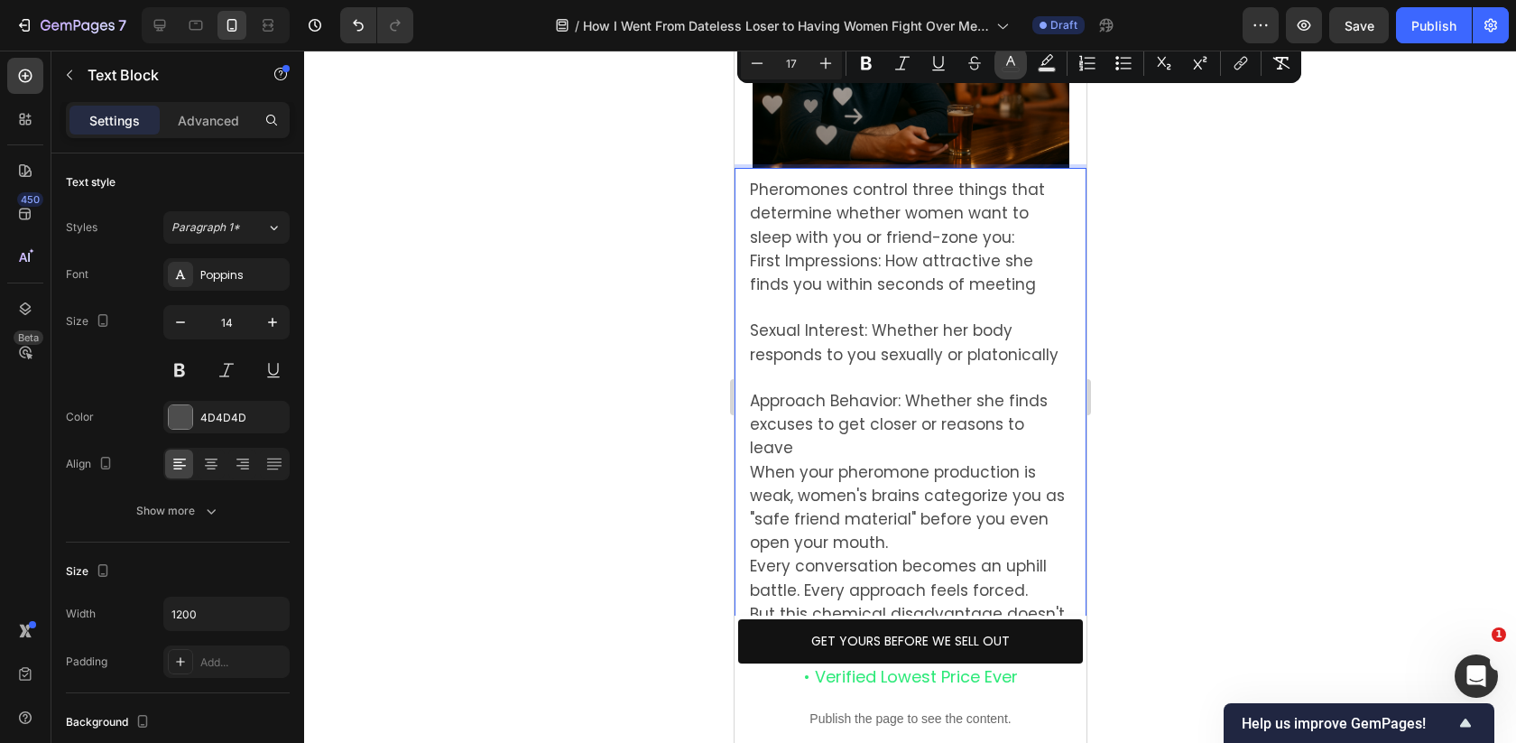
click at [1012, 68] on icon "Editor contextual toolbar" at bounding box center [1011, 63] width 18 height 18
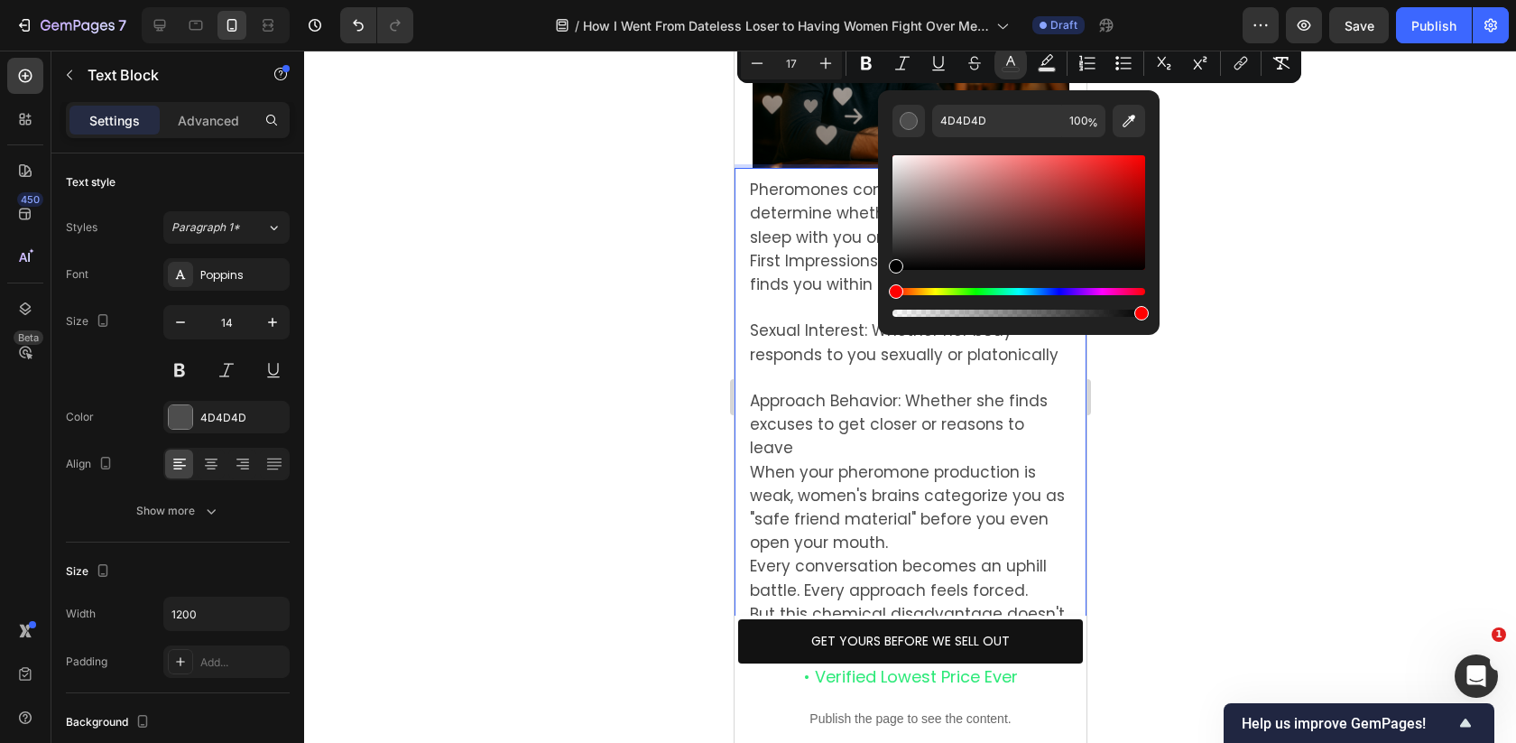
drag, startPoint x: 1714, startPoint y: 245, endPoint x: 860, endPoint y: 338, distance: 858.8
type input "000000"
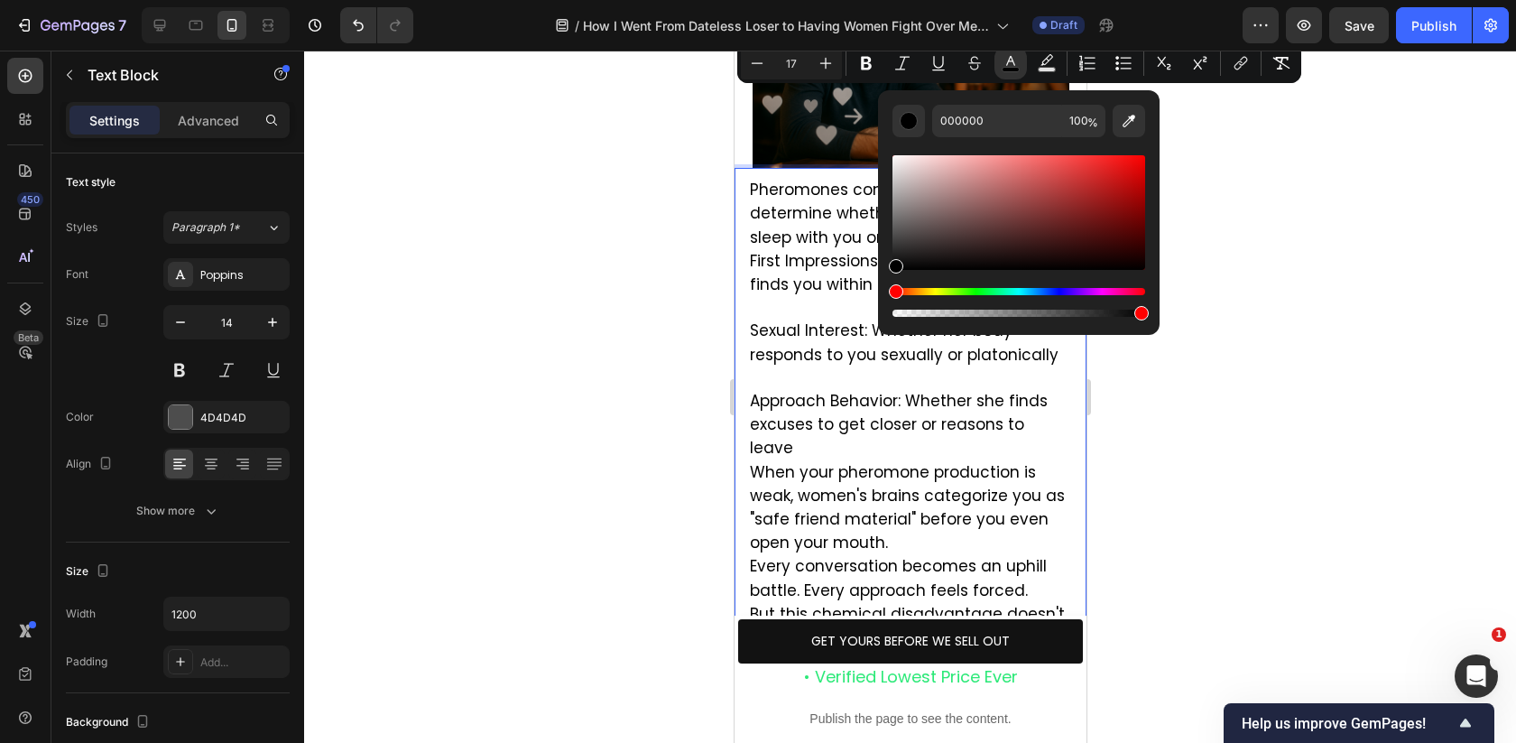
click at [518, 306] on div at bounding box center [910, 397] width 1212 height 692
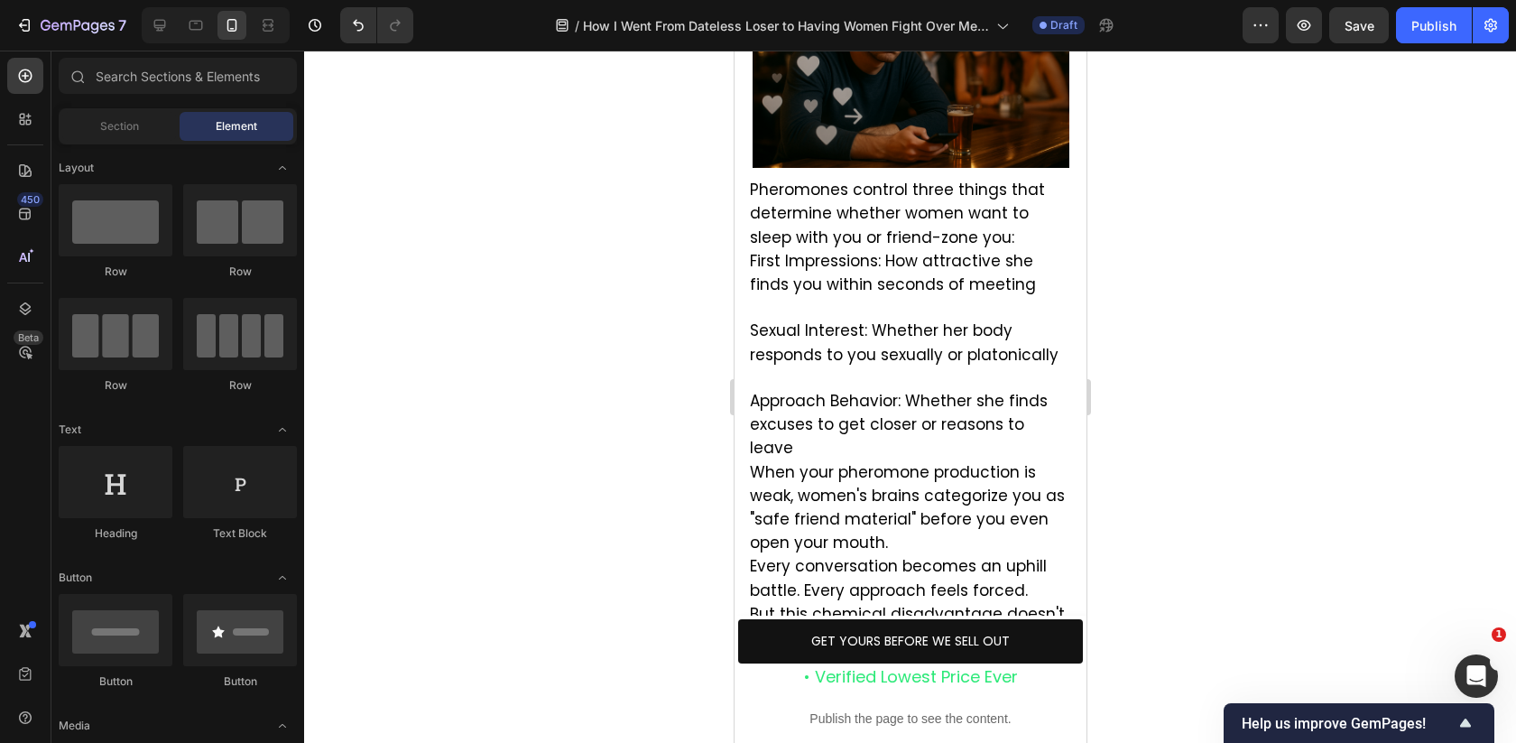
click at [518, 306] on div at bounding box center [910, 397] width 1212 height 692
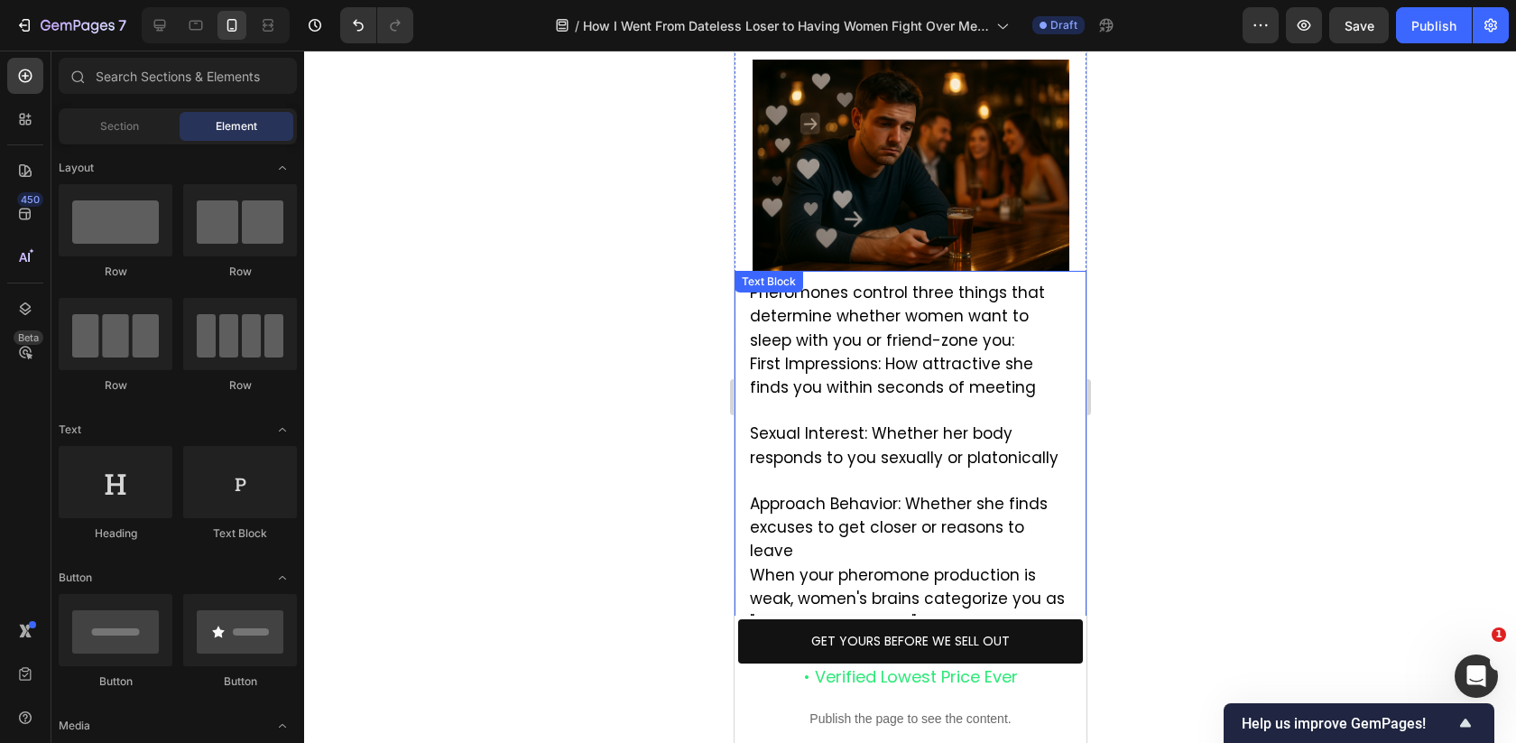
scroll to position [2916, 0]
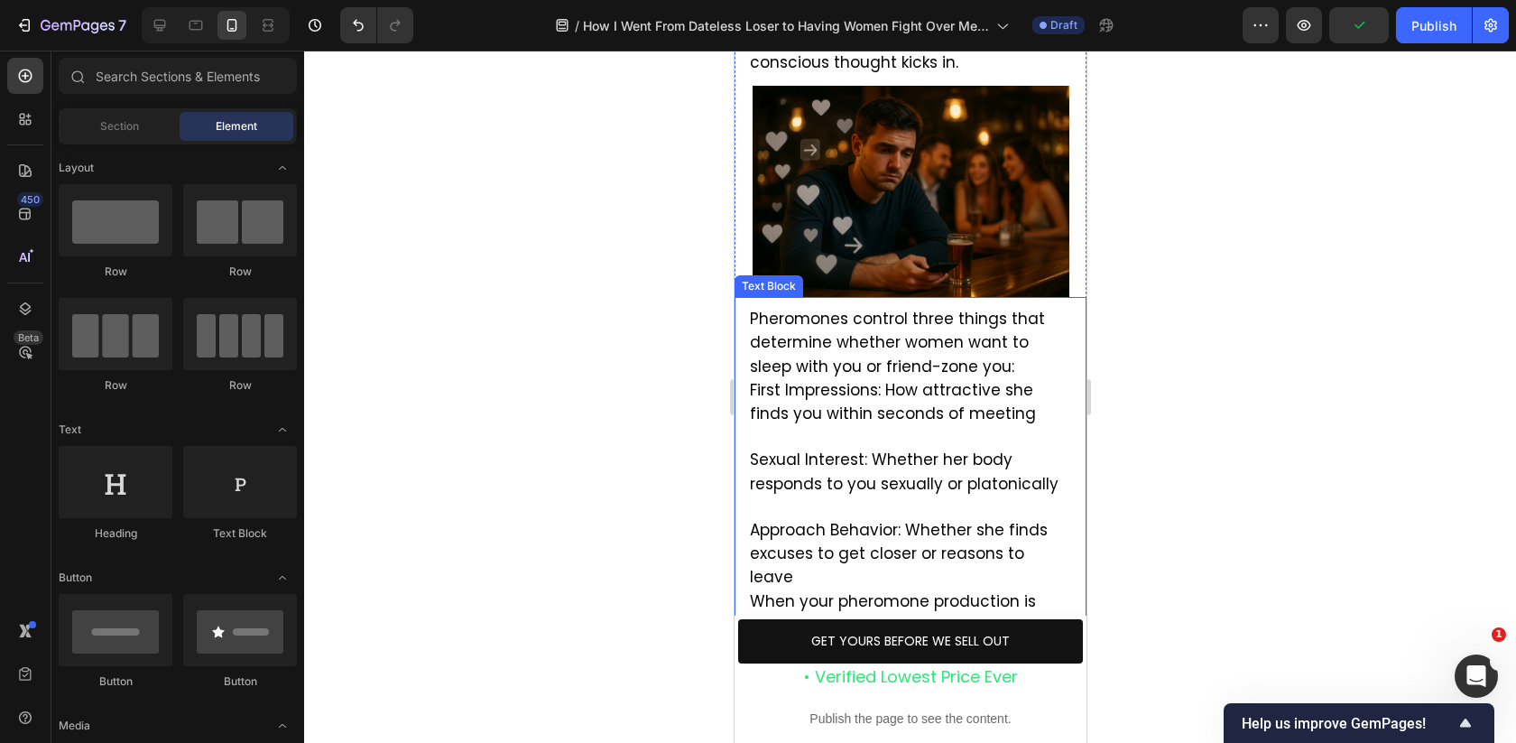
click at [975, 308] on p "Pheromones control three things that determine whether women want to sleep with…" at bounding box center [909, 367] width 321 height 118
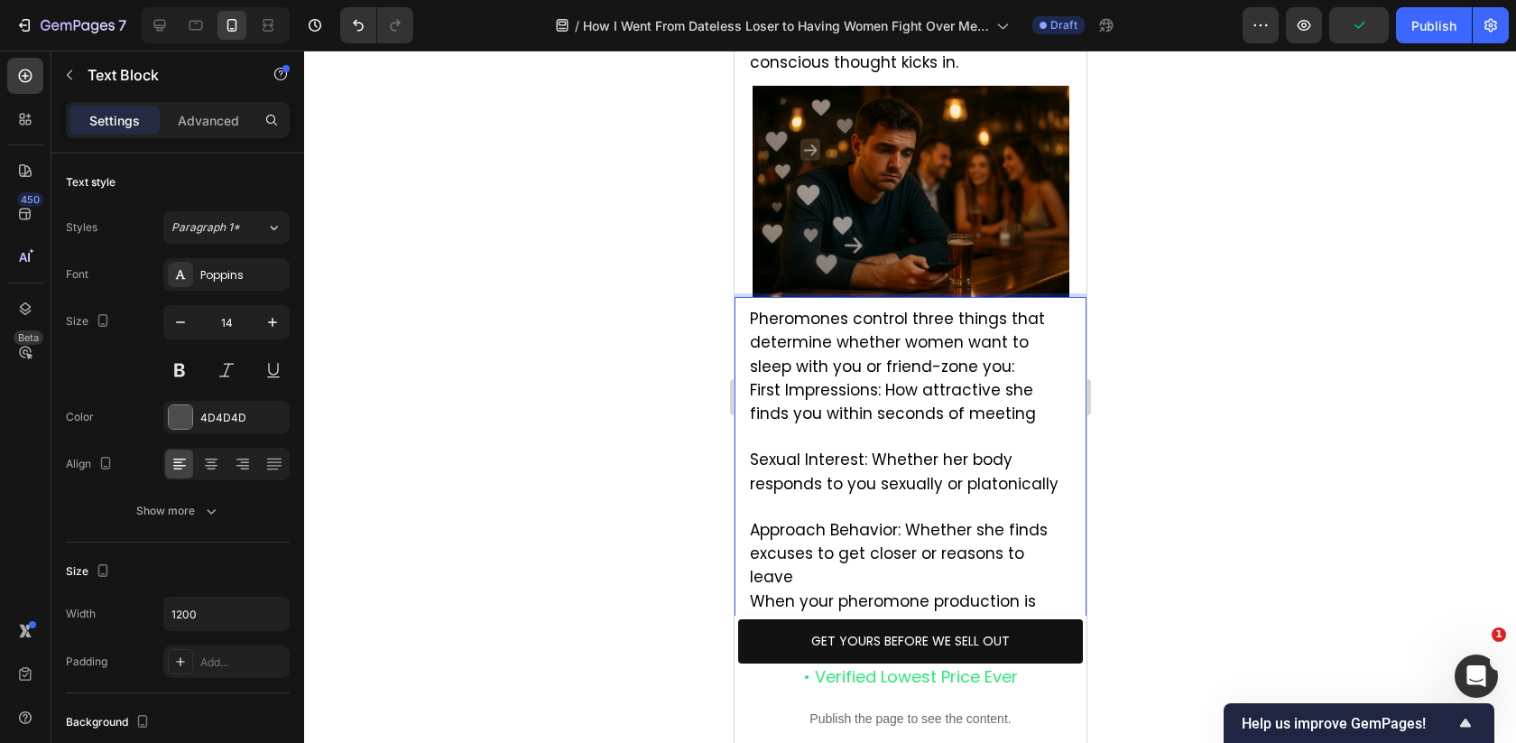
click at [958, 308] on span "Pheromones control three things that determine whether women want to sleep with…" at bounding box center [896, 342] width 295 height 69
click at [973, 308] on p "Pheromones control three things that determine whether women want to sleep with…" at bounding box center [909, 367] width 321 height 118
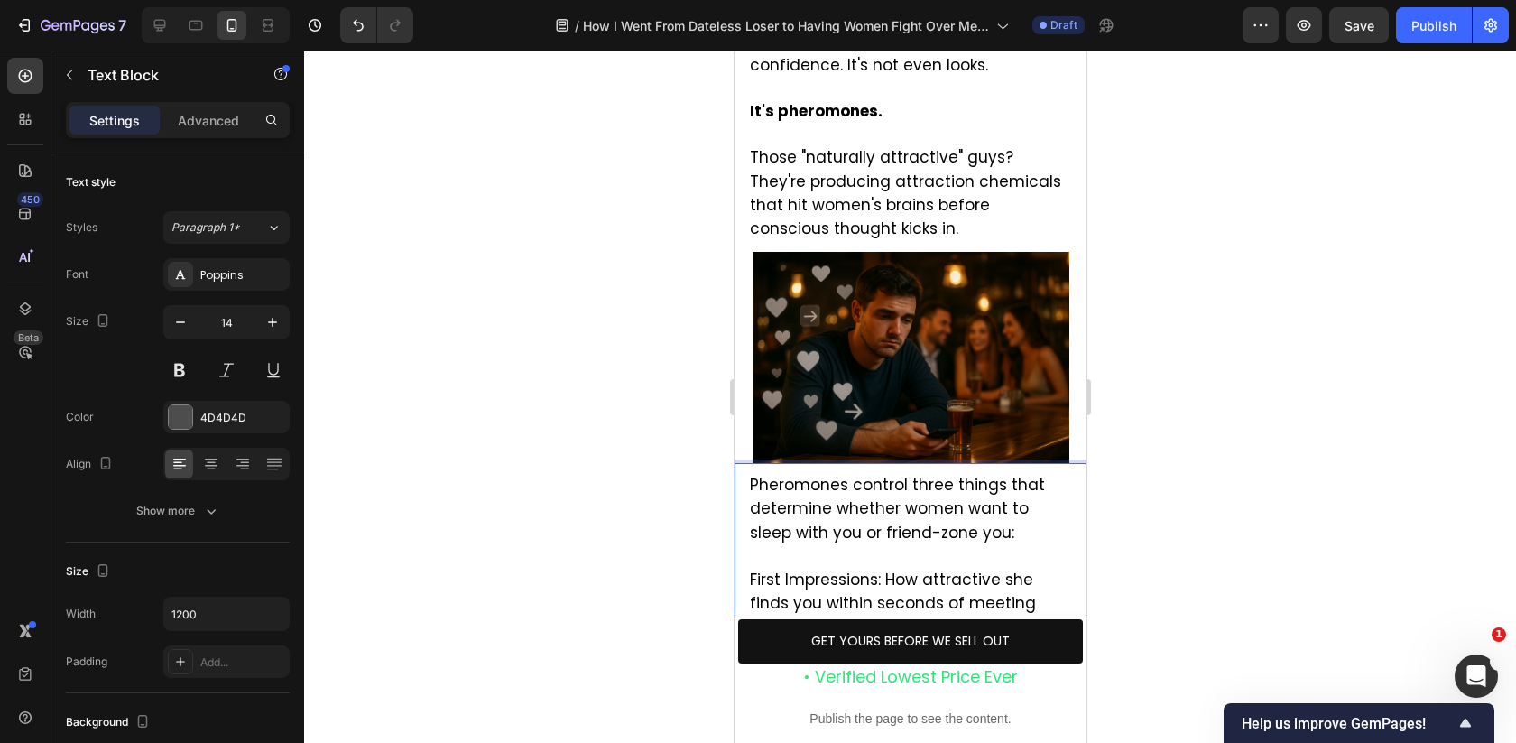
scroll to position [2805, 0]
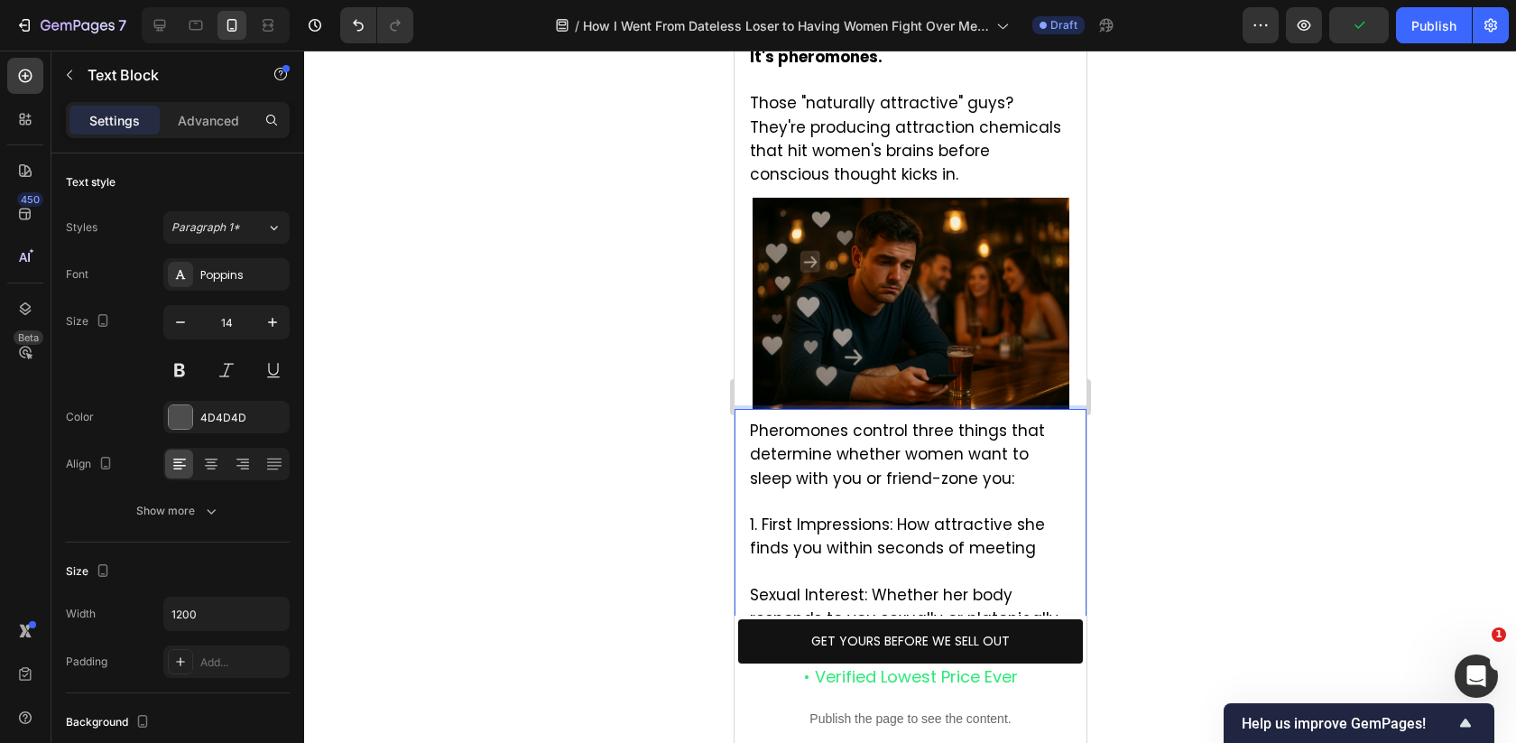
drag, startPoint x: 892, startPoint y: 431, endPoint x: 745, endPoint y: 433, distance: 146.2
drag, startPoint x: 879, startPoint y: 503, endPoint x: 738, endPoint y: 503, distance: 140.8
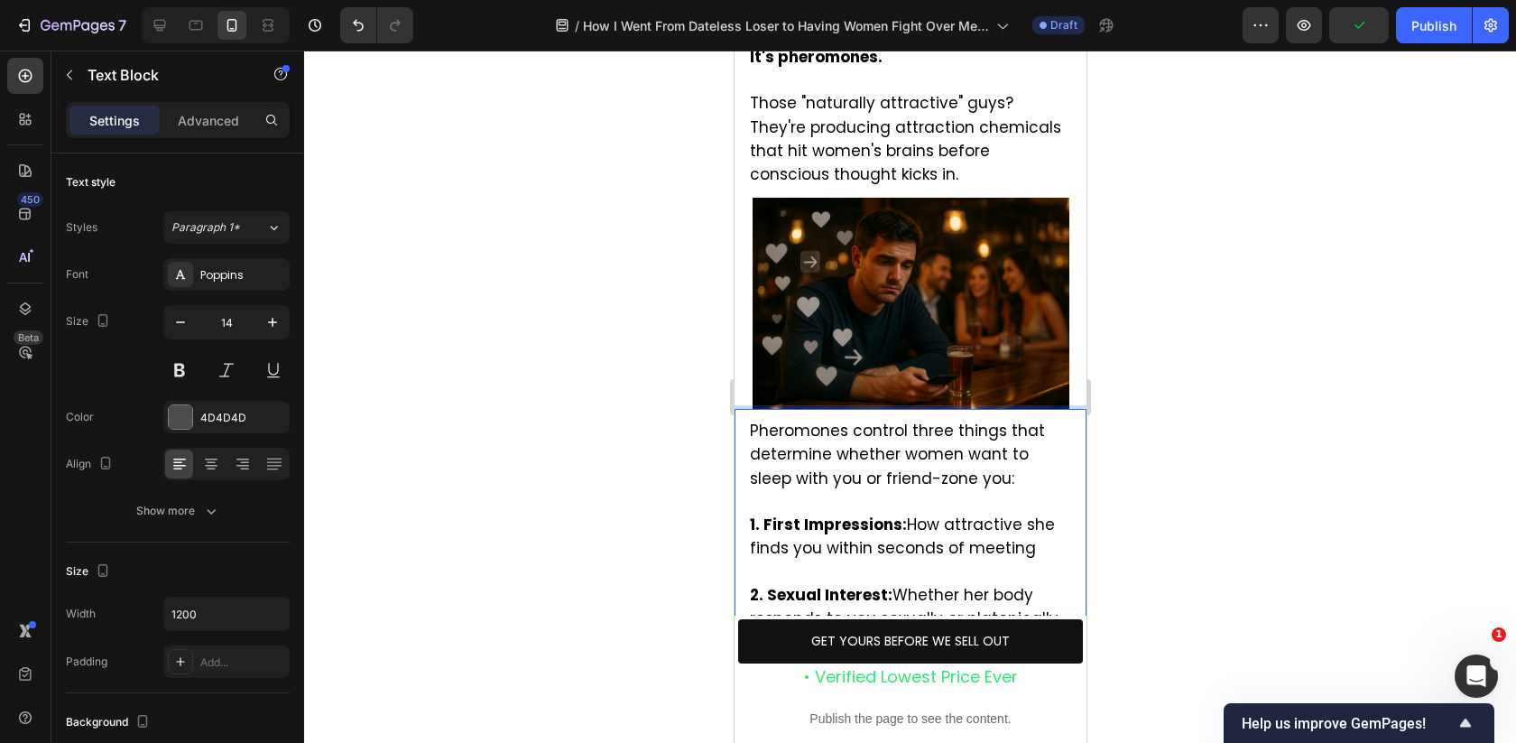
drag, startPoint x: 919, startPoint y: 570, endPoint x: 724, endPoint y: 567, distance: 194.9
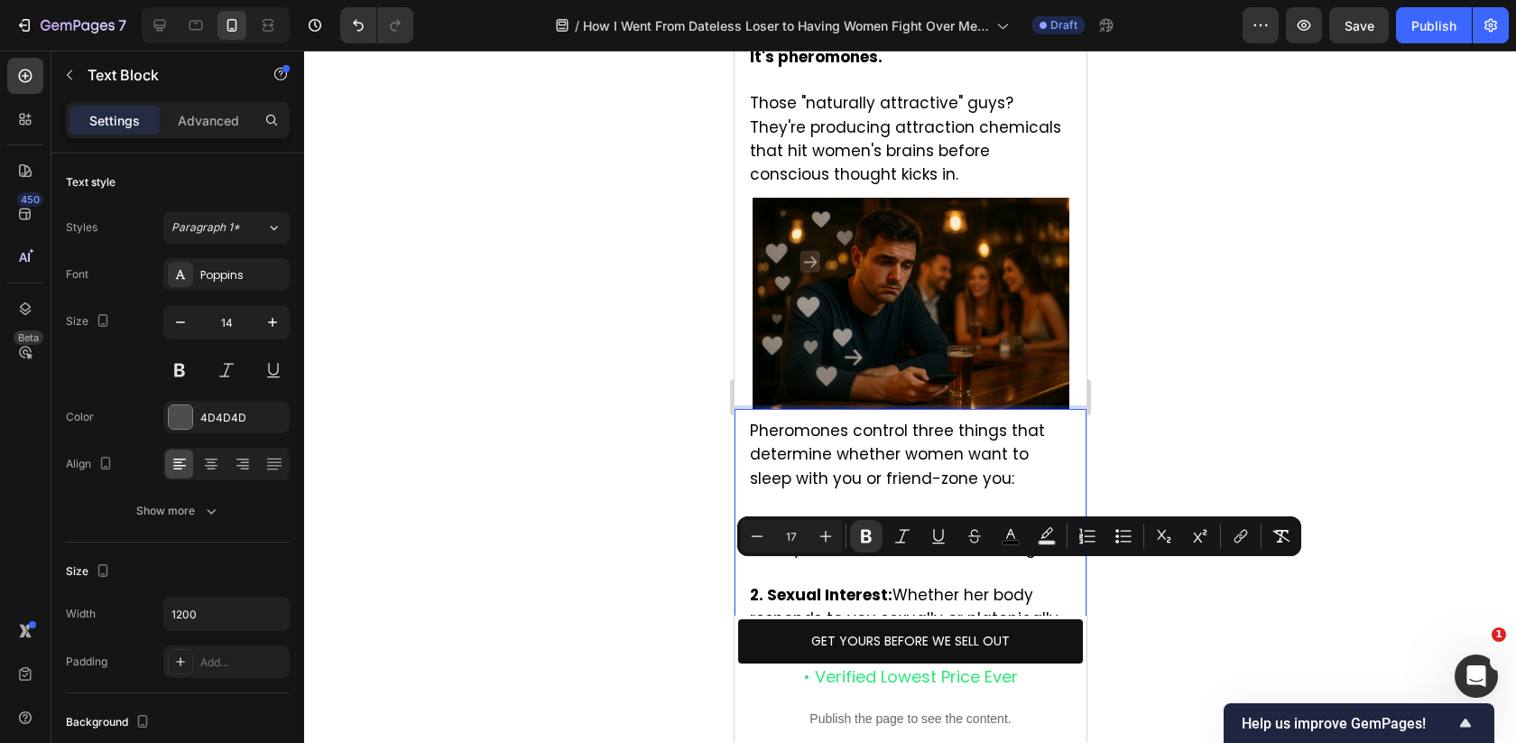
scroll to position [2964, 0]
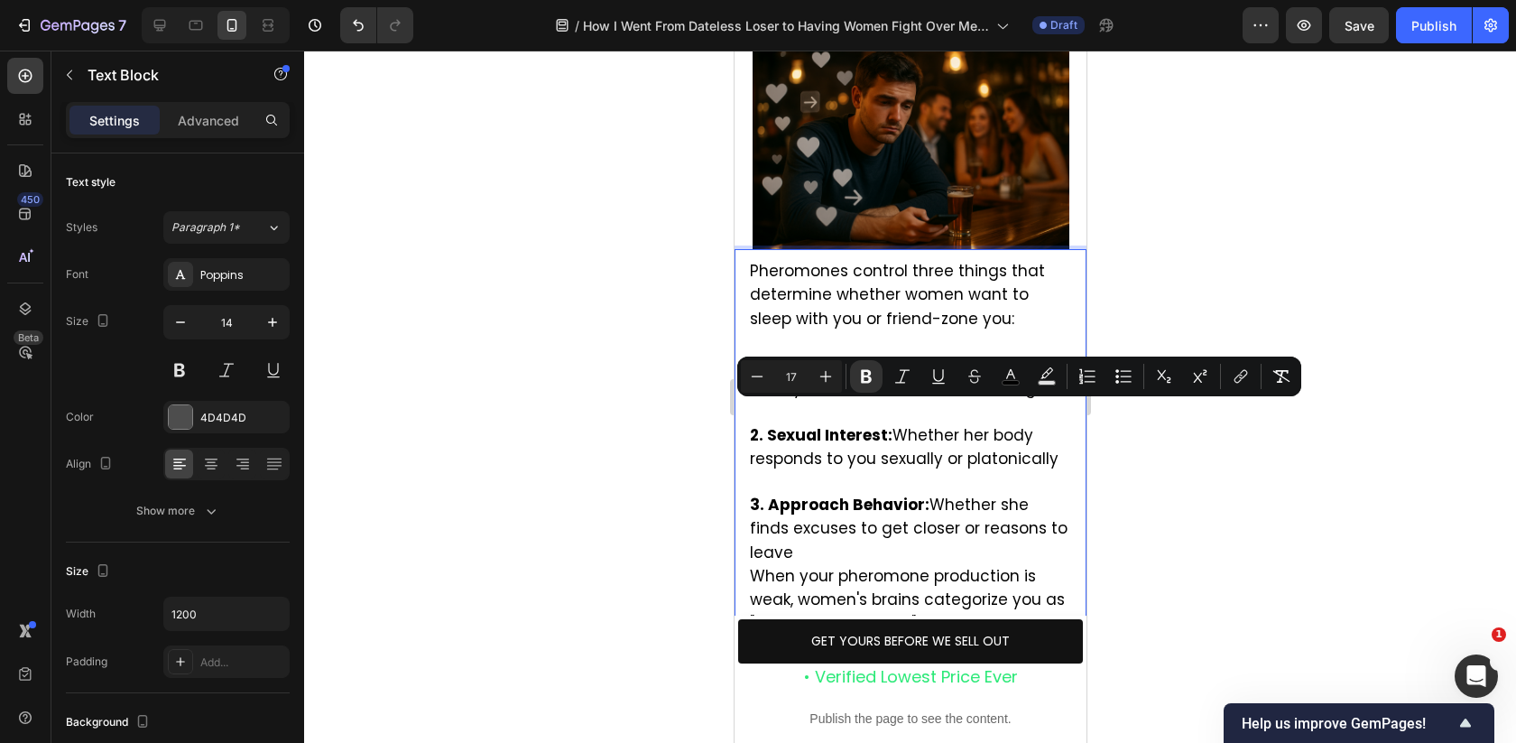
click at [1188, 517] on div at bounding box center [910, 397] width 1212 height 692
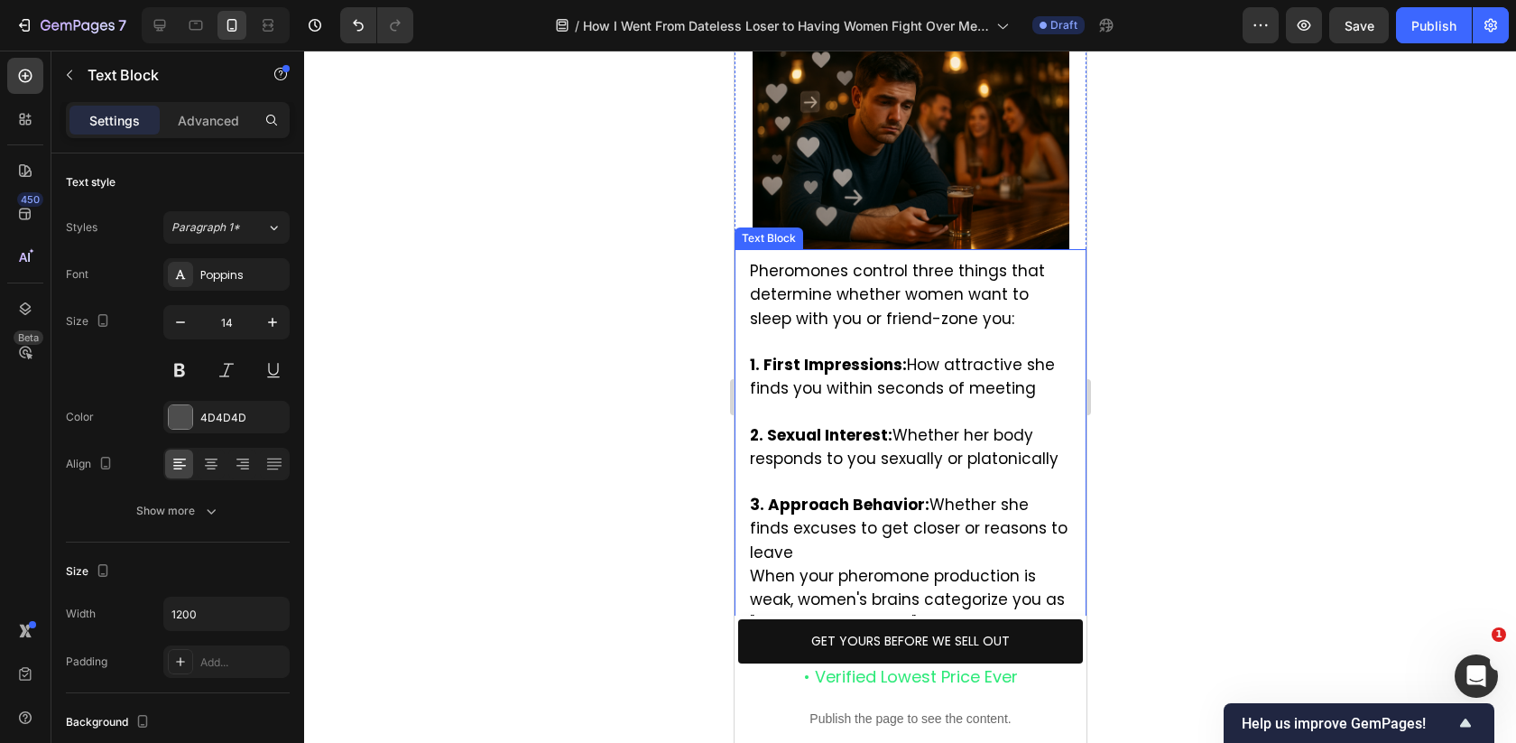
click at [1063, 471] on p "3. Approach Behavior: Whether she finds excuses to get closer or reasons to lea…" at bounding box center [909, 753] width 321 height 565
click at [1044, 494] on span "3. Approach Behavior: Whether she finds excuses to get closer or reasons to lea…" at bounding box center [908, 528] width 318 height 69
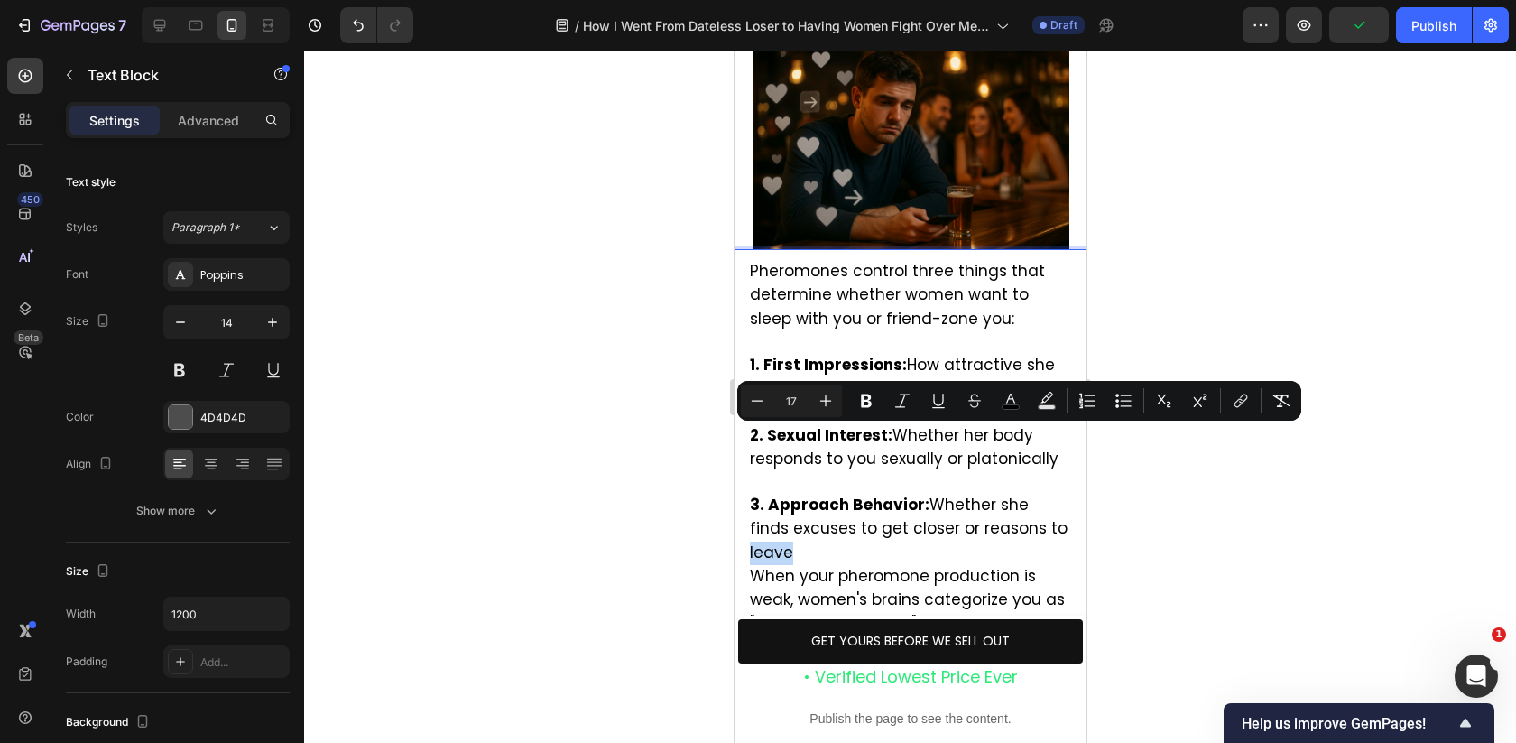
click at [1056, 494] on span "3. Approach Behavior: Whether she finds excuses to get closer or reasons to lea…" at bounding box center [908, 528] width 318 height 69
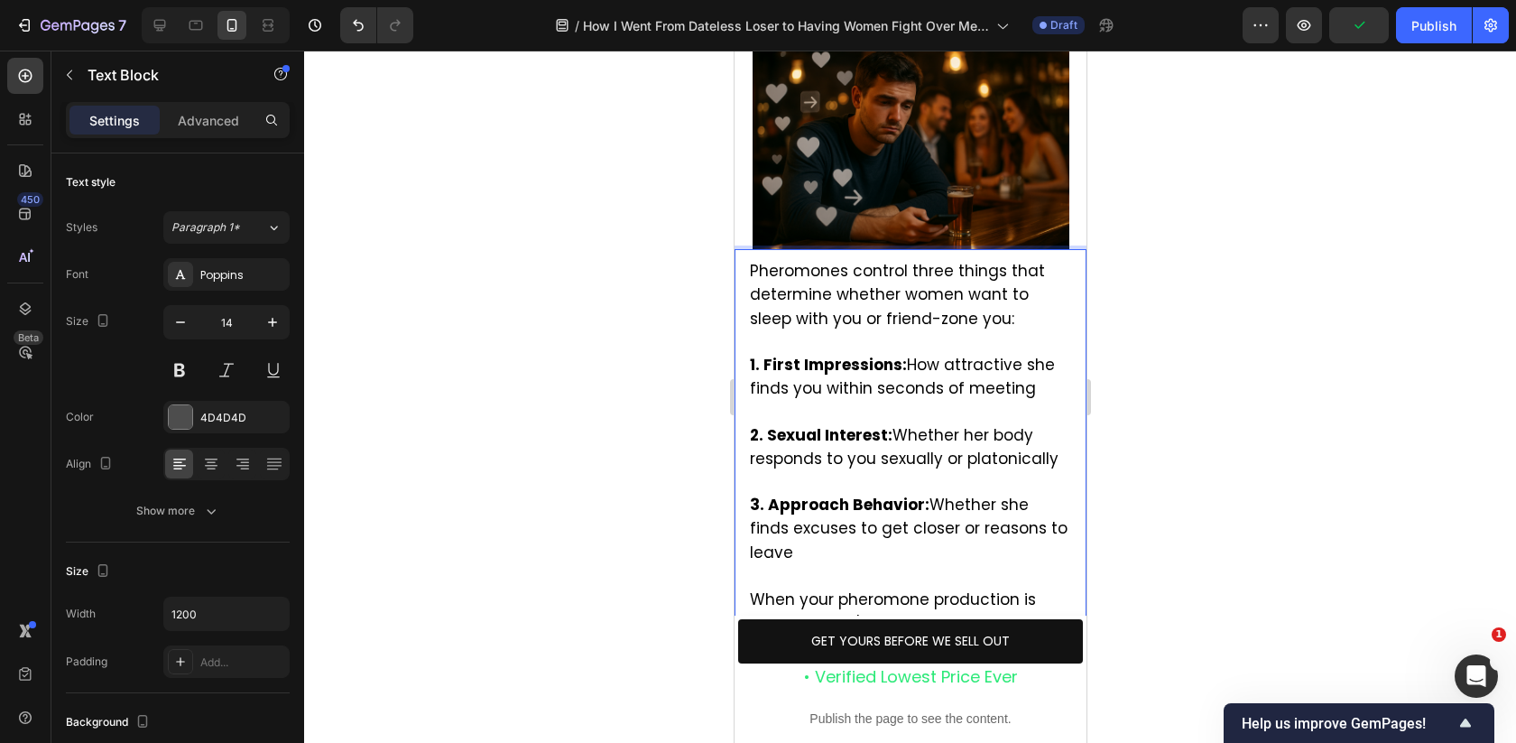
scroll to position [3066, 0]
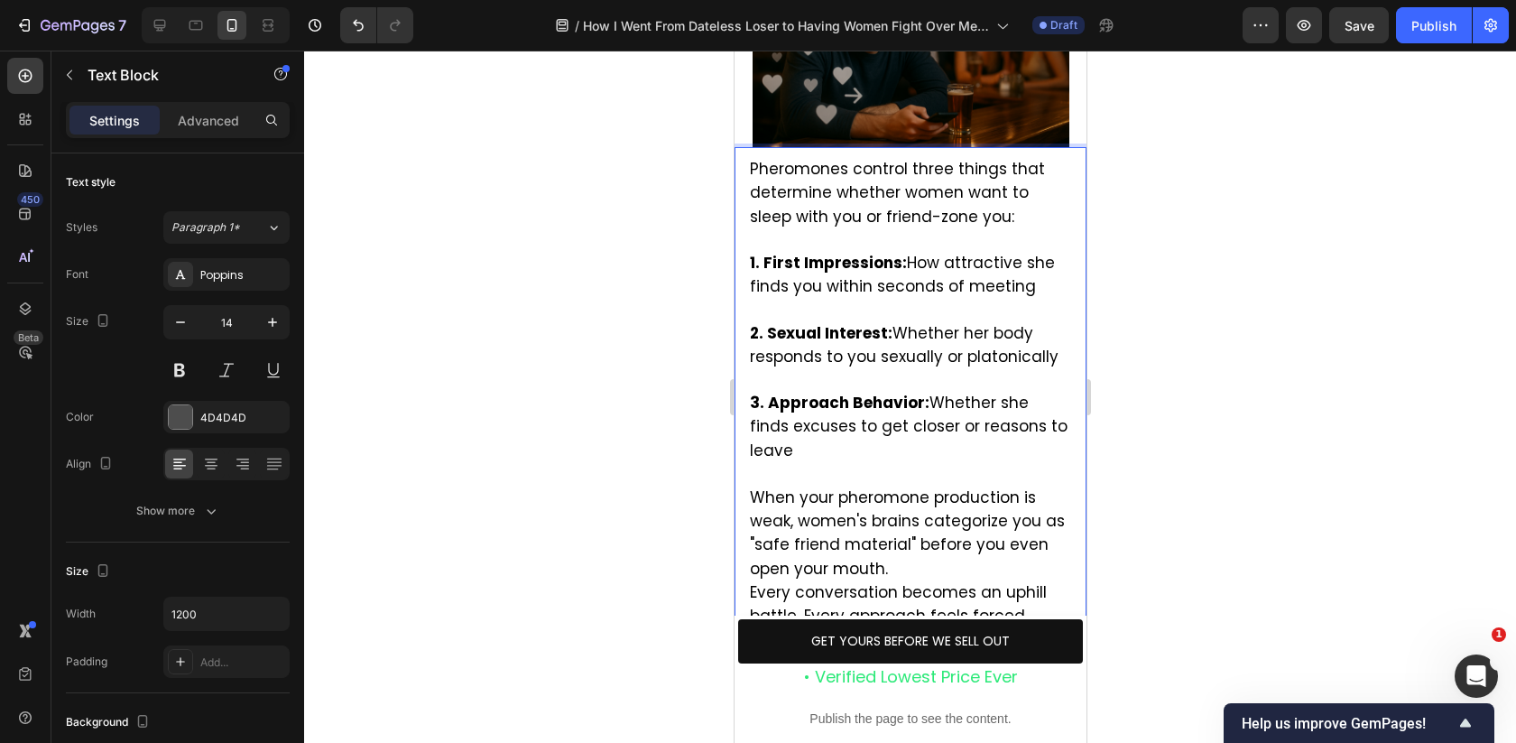
click at [894, 463] on p "⁠⁠⁠⁠⁠⁠⁠ When your pheromone production is weak, women's brains categorize you a…" at bounding box center [909, 721] width 321 height 517
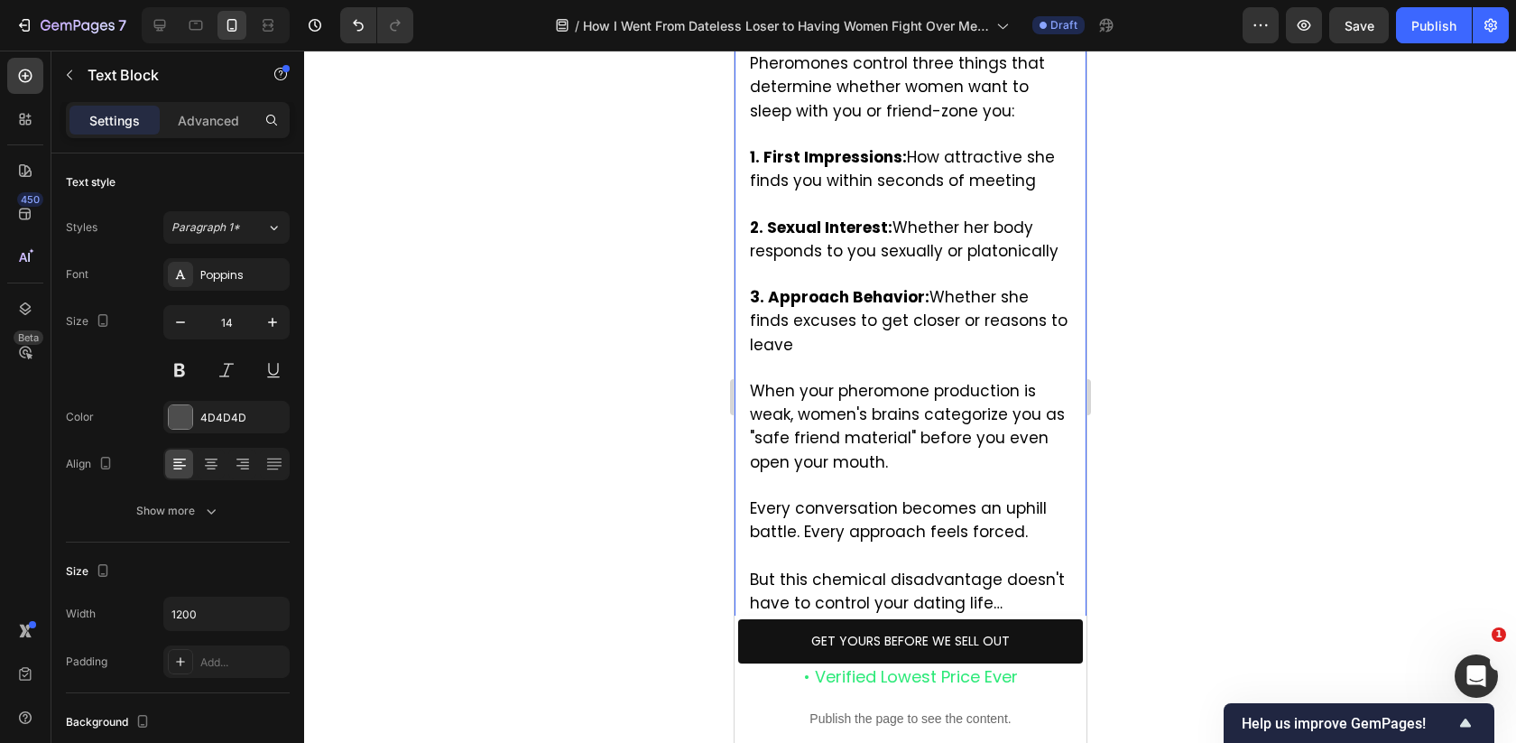
scroll to position [3169, 0]
click at [1003, 570] on span "But this chemical disadvantage doesn't have to control your dating life…" at bounding box center [906, 592] width 315 height 45
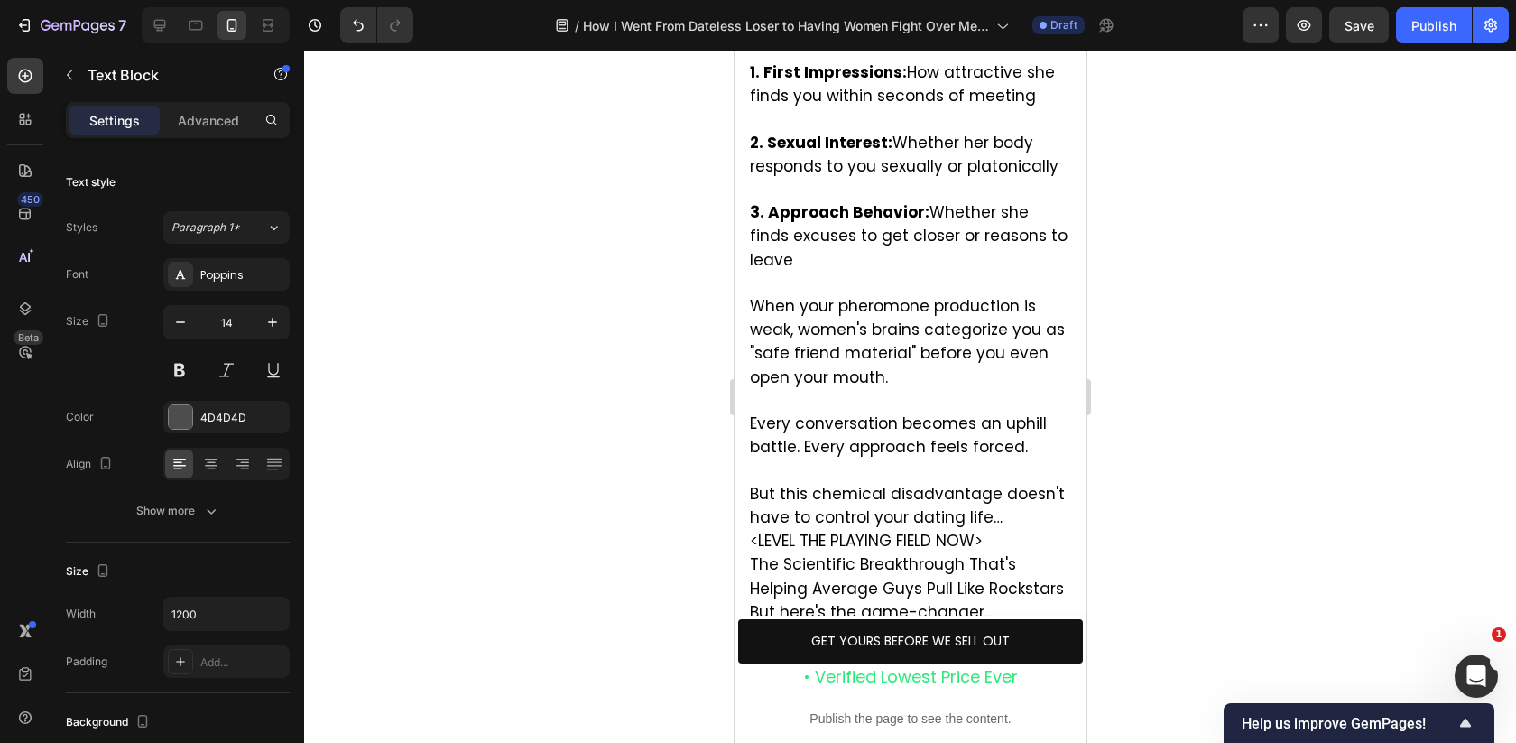
scroll to position [3260, 0]
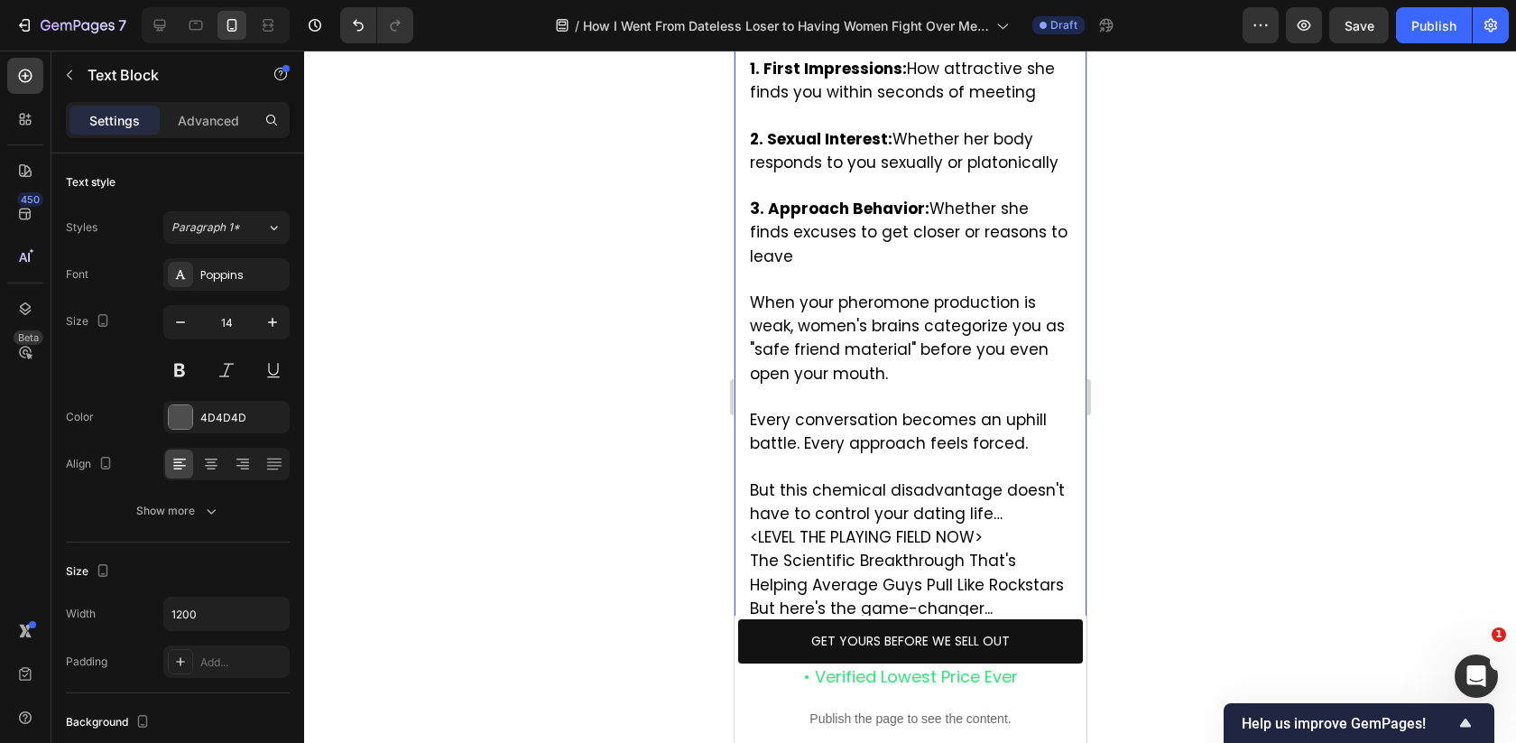
click at [1007, 456] on p "But this chemical disadvantage doesn't have to control your dating life… <LEVEL…" at bounding box center [909, 643] width 321 height 374
click at [1011, 526] on p "⁠⁠⁠⁠⁠⁠⁠ <LEVEL THE PLAYING FIELD NOW> The Scientific Breakthrough That's Helpin…" at bounding box center [909, 690] width 321 height 328
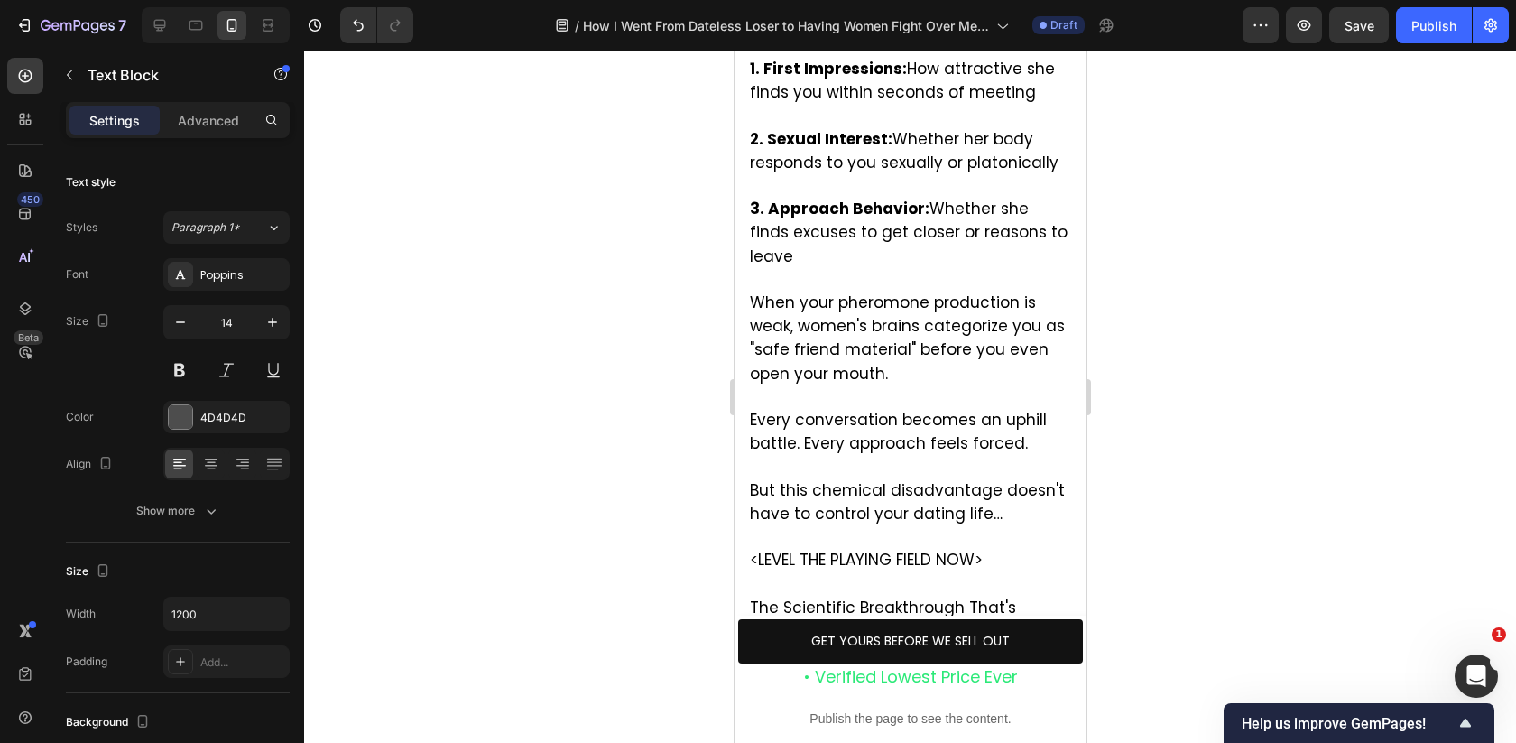
click at [933, 526] on p "<LEVEL THE PLAYING FIELD NOW>" at bounding box center [909, 549] width 321 height 46
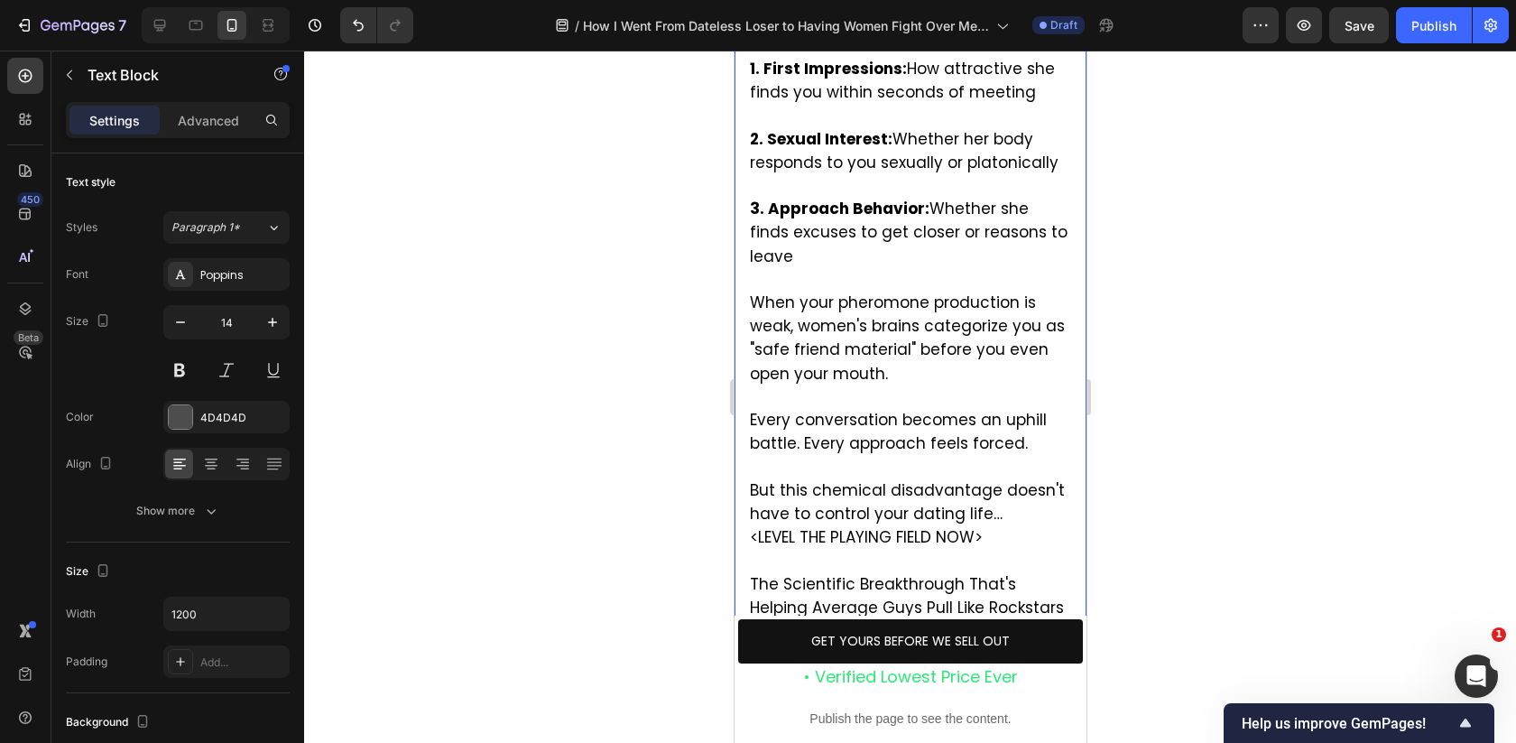
scroll to position [3345, 0]
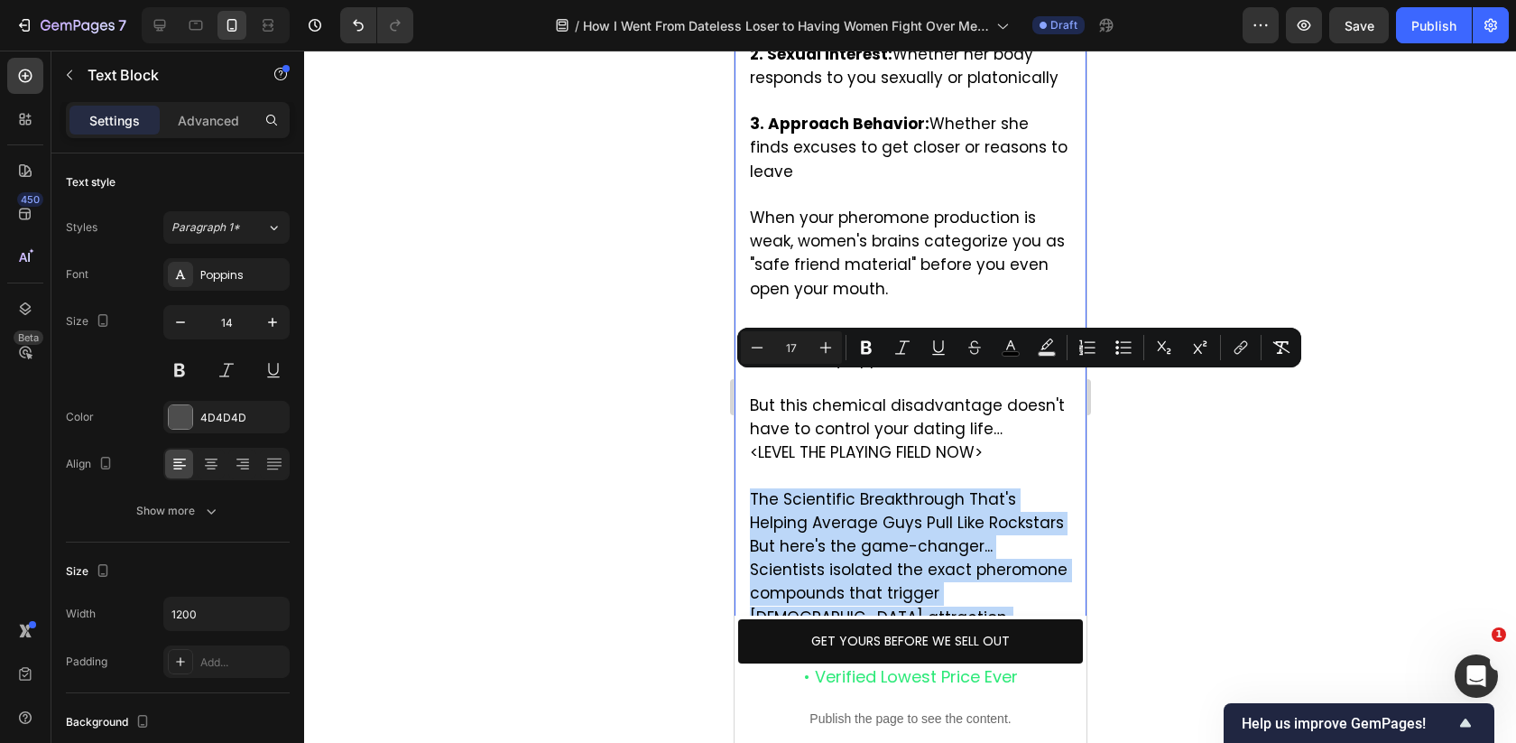
drag, startPoint x: 748, startPoint y: 383, endPoint x: 1021, endPoint y: 582, distance: 337.7
click at [1021, 582] on div "Pheromones control three things that determine whether women want to sleep with…" at bounding box center [909, 323] width 325 height 893
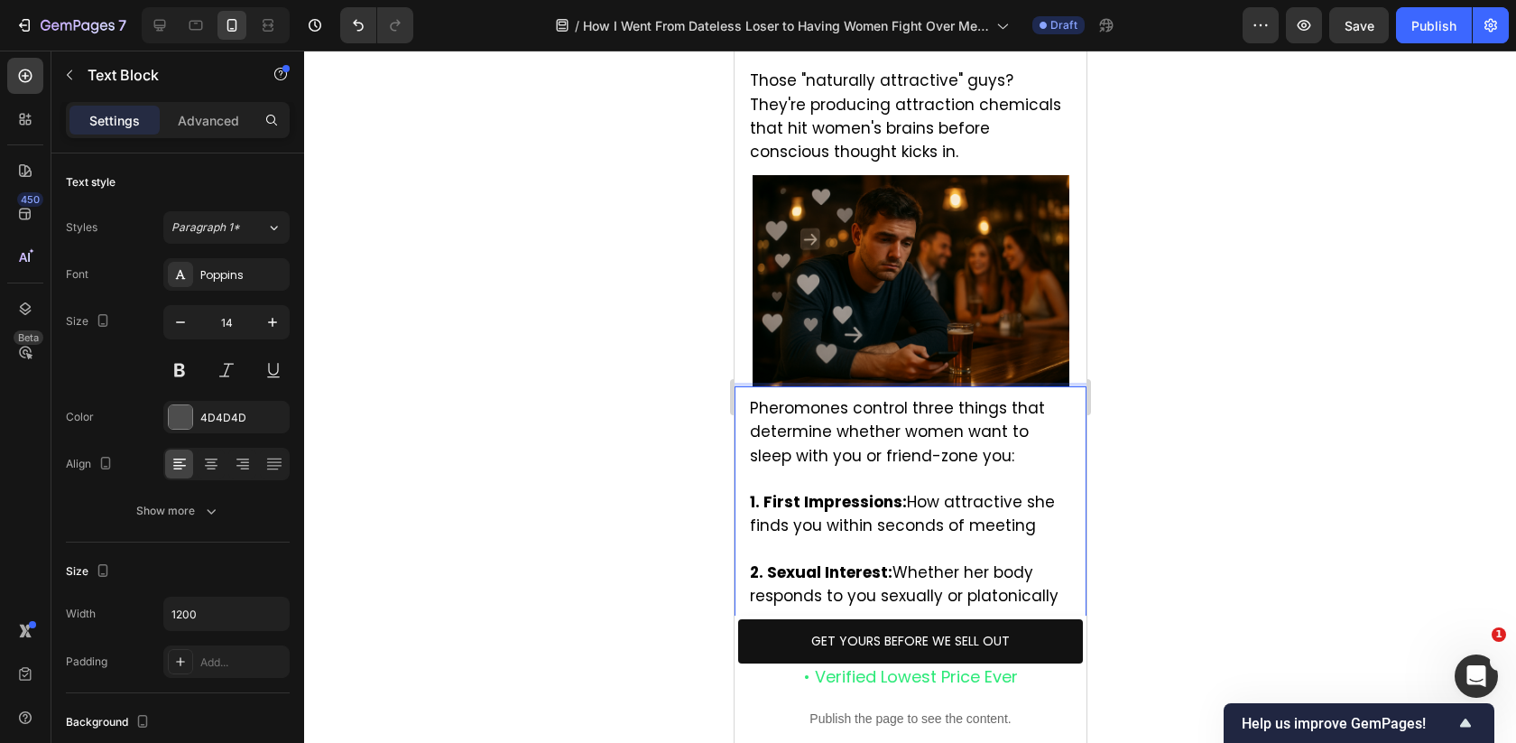
scroll to position [2840, 0]
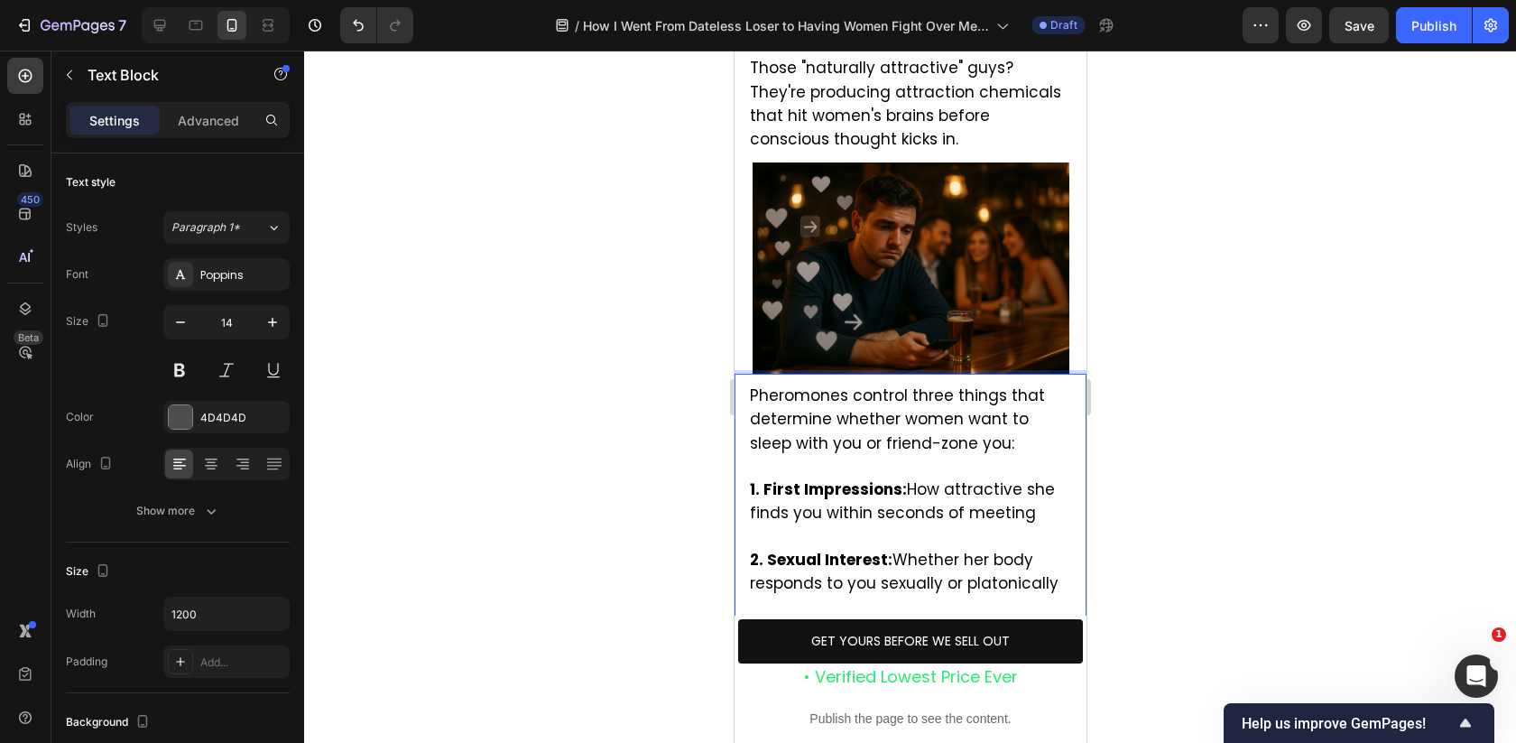
click at [864, 478] on strong "1. First Impressions:" at bounding box center [827, 489] width 157 height 22
click at [1168, 324] on div at bounding box center [910, 397] width 1212 height 692
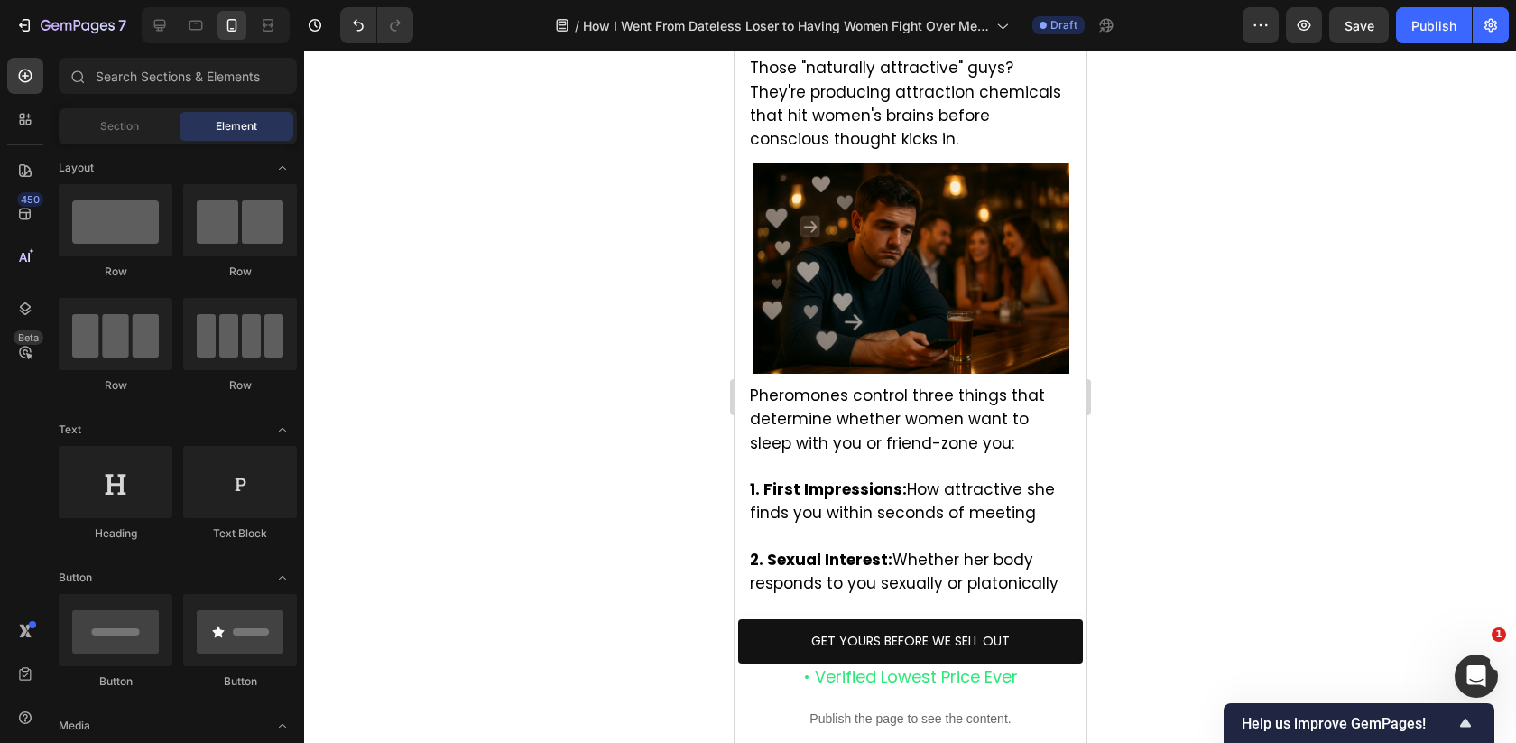
click at [950, 384] on span "Pheromones control three things that determine whether women want to sleep with…" at bounding box center [896, 418] width 295 height 69
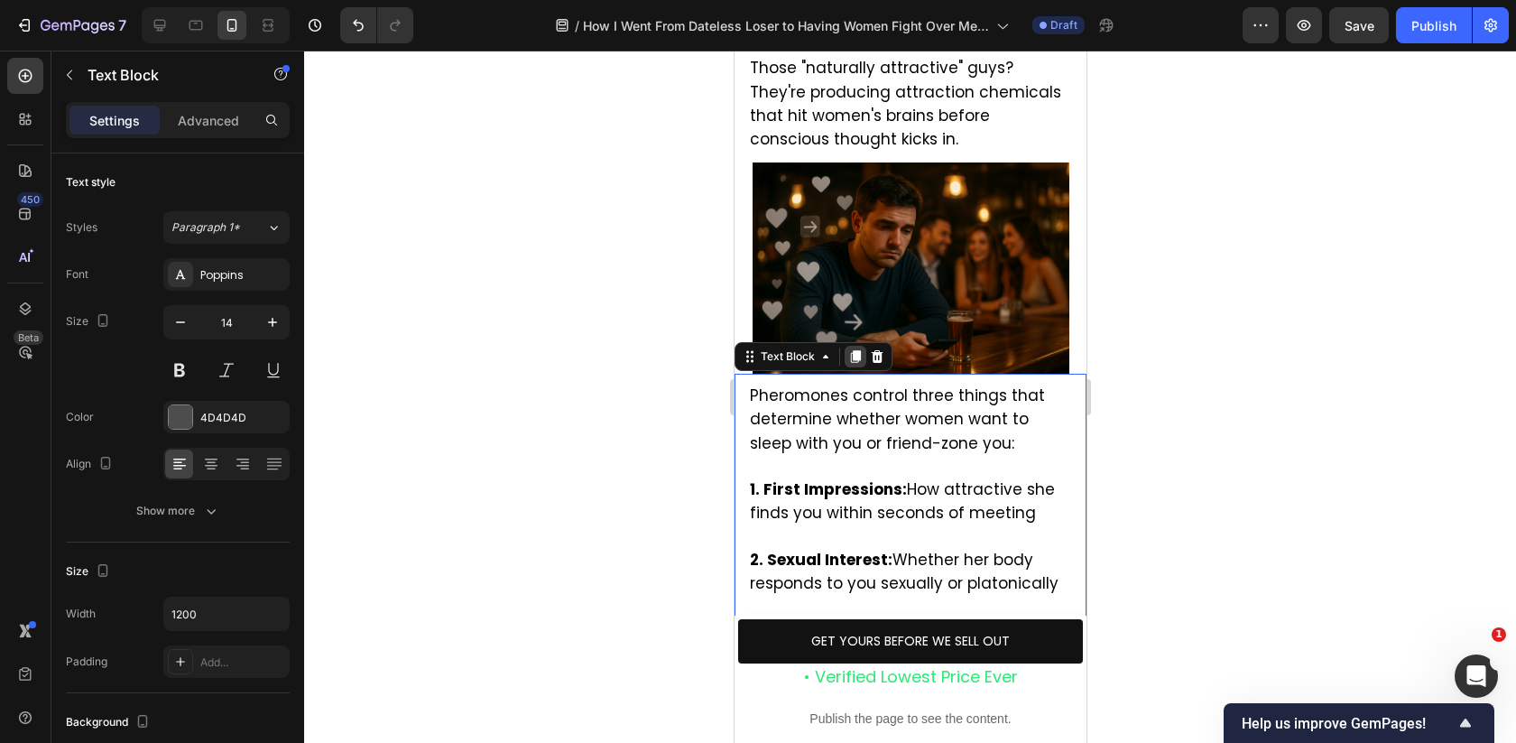
click at [857, 349] on icon at bounding box center [854, 356] width 14 height 14
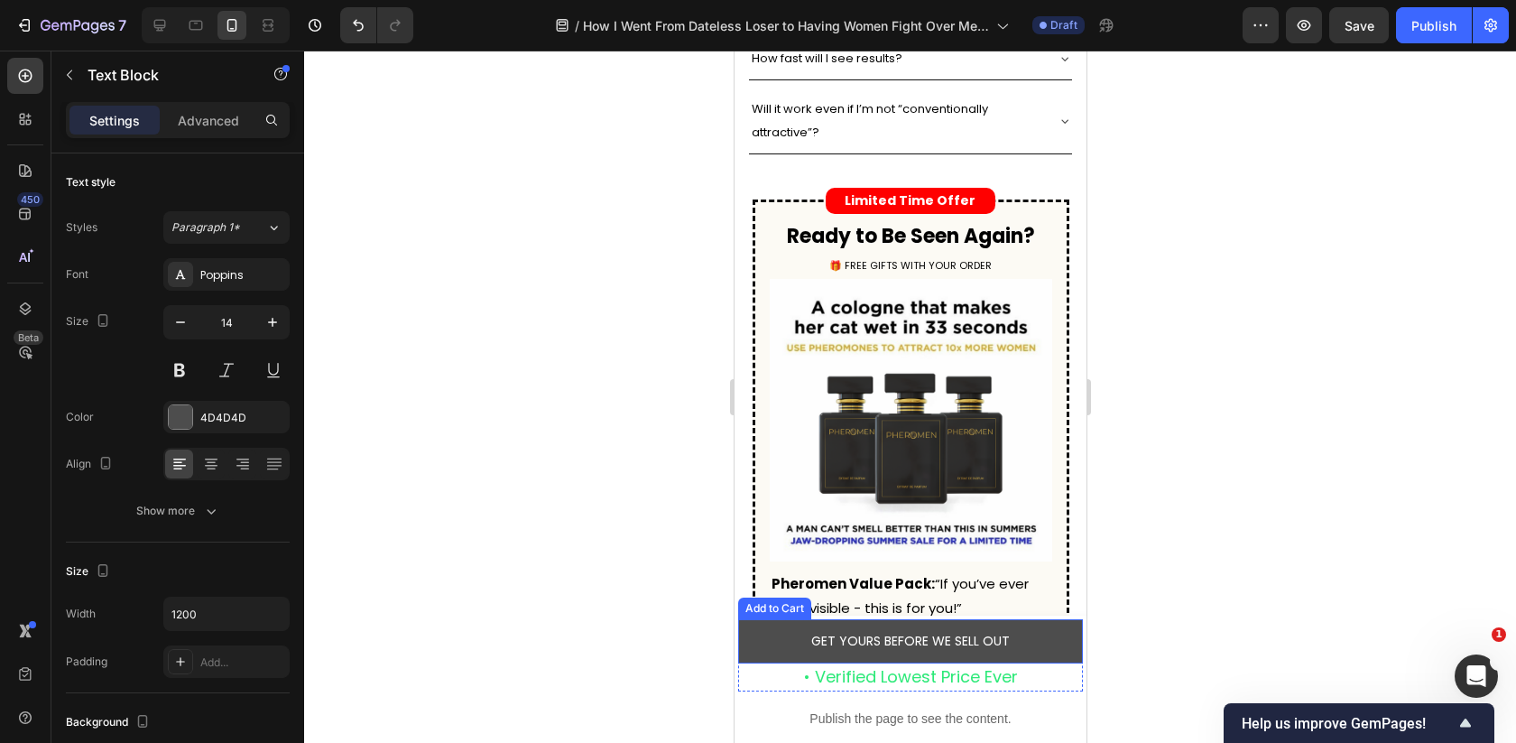
scroll to position [6723, 0]
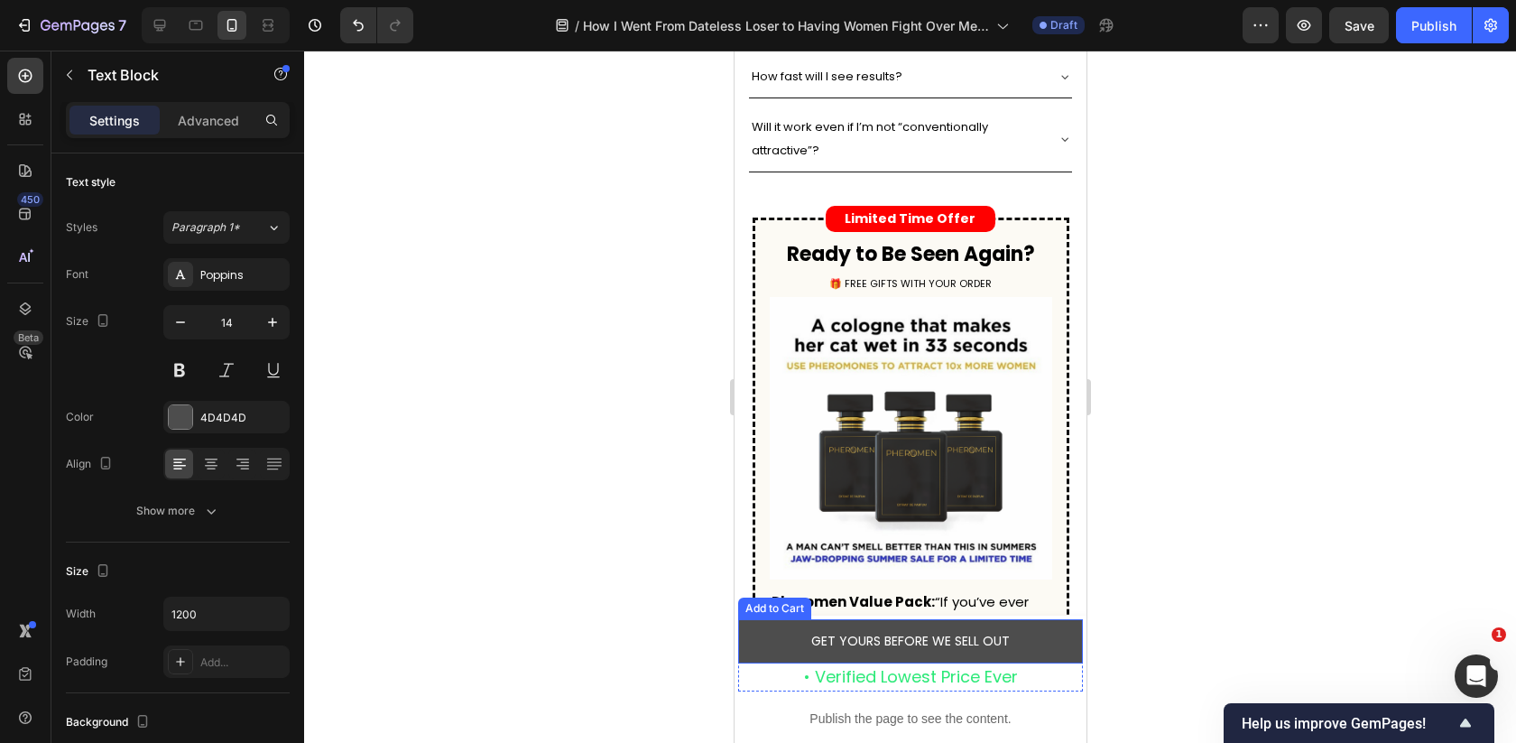
click at [1052, 637] on button "GET YOURS BEFORE WE SELL OUT" at bounding box center [909, 641] width 345 height 44
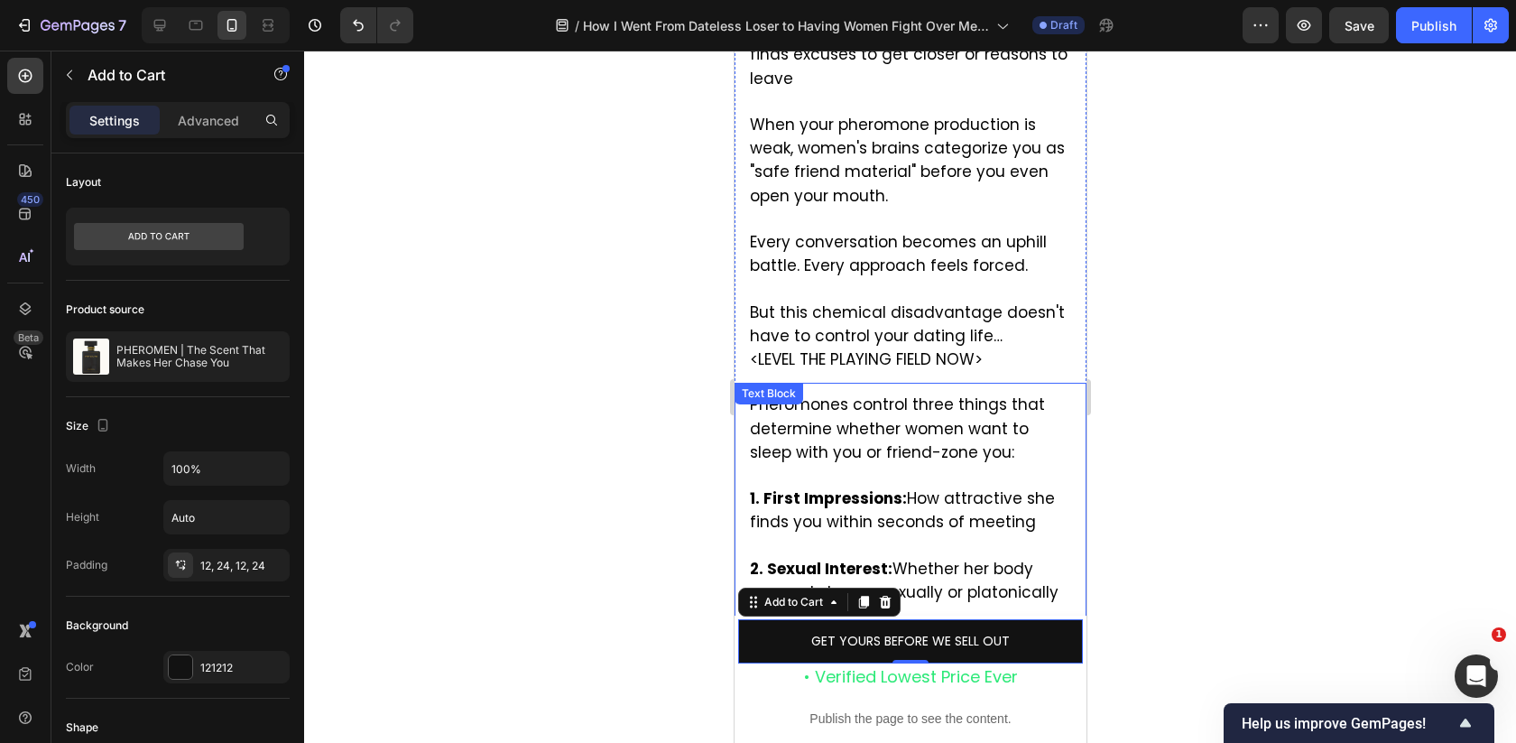
scroll to position [3435, 0]
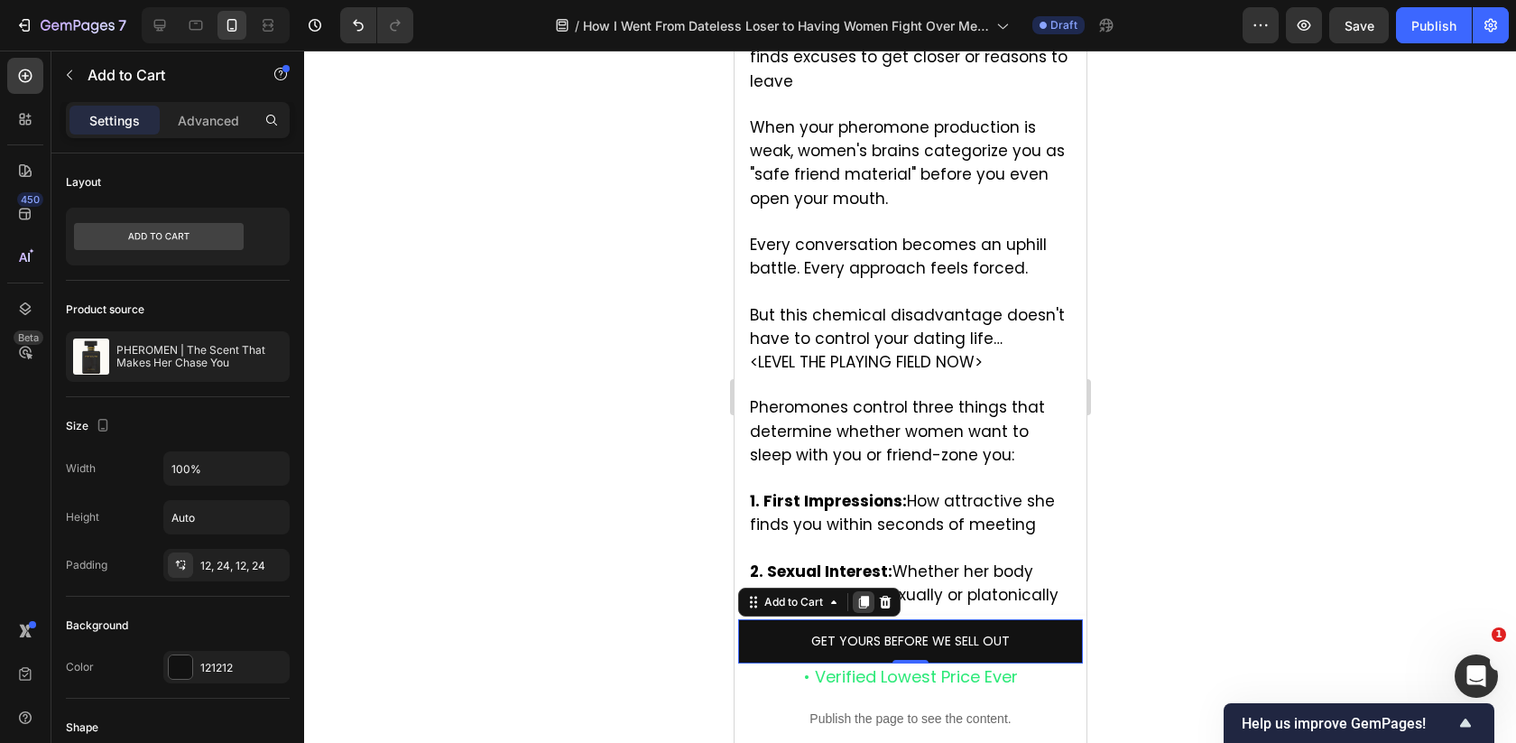
click at [864, 598] on icon at bounding box center [863, 602] width 10 height 13
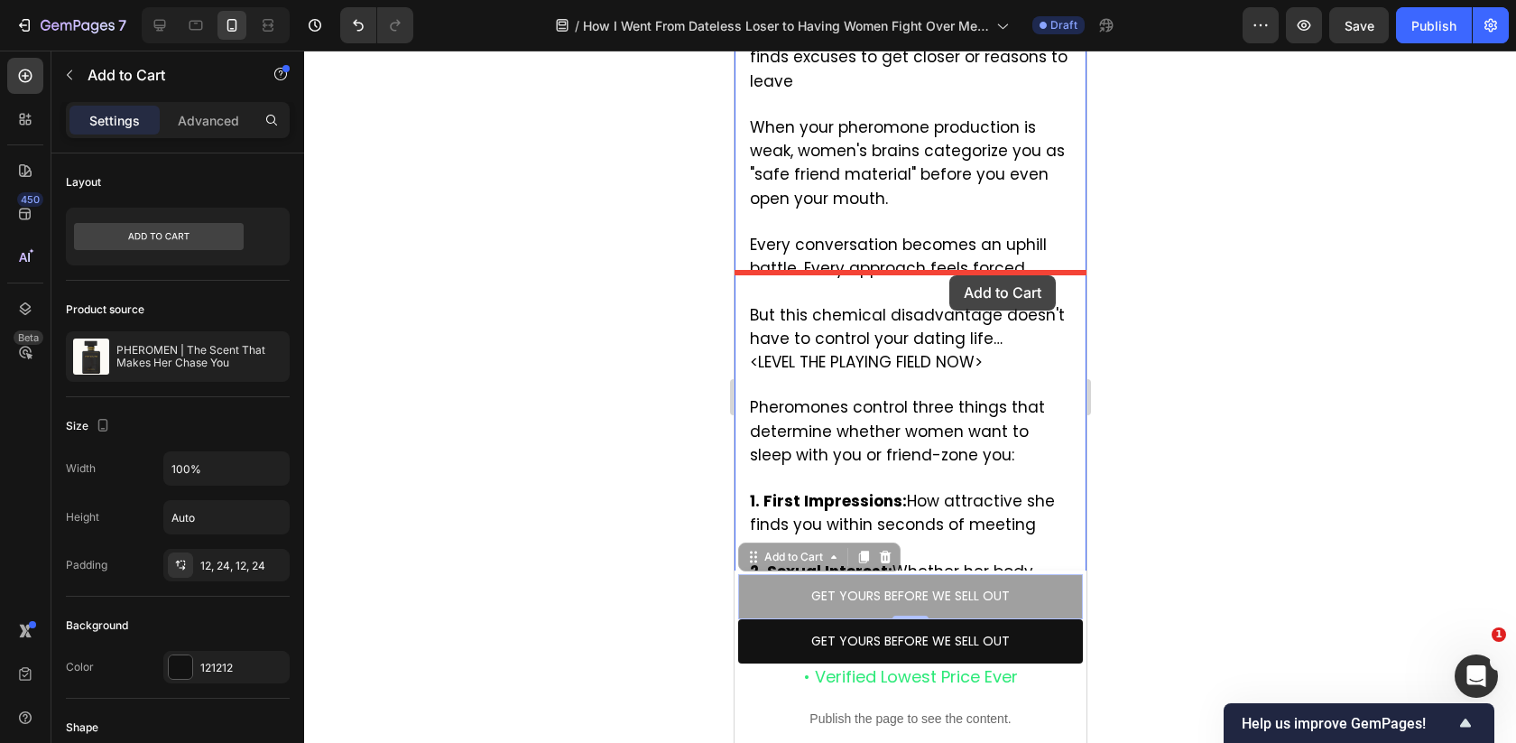
drag, startPoint x: 984, startPoint y: 595, endPoint x: 936, endPoint y: 275, distance: 323.0
click at [936, 275] on div "iPhone 13 Pro ( 390 px) iPhone 13 Mini iPhone 13 Pro iPhone 11 Pro Max iPhone 1…" at bounding box center [910, 688] width 352 height 8147
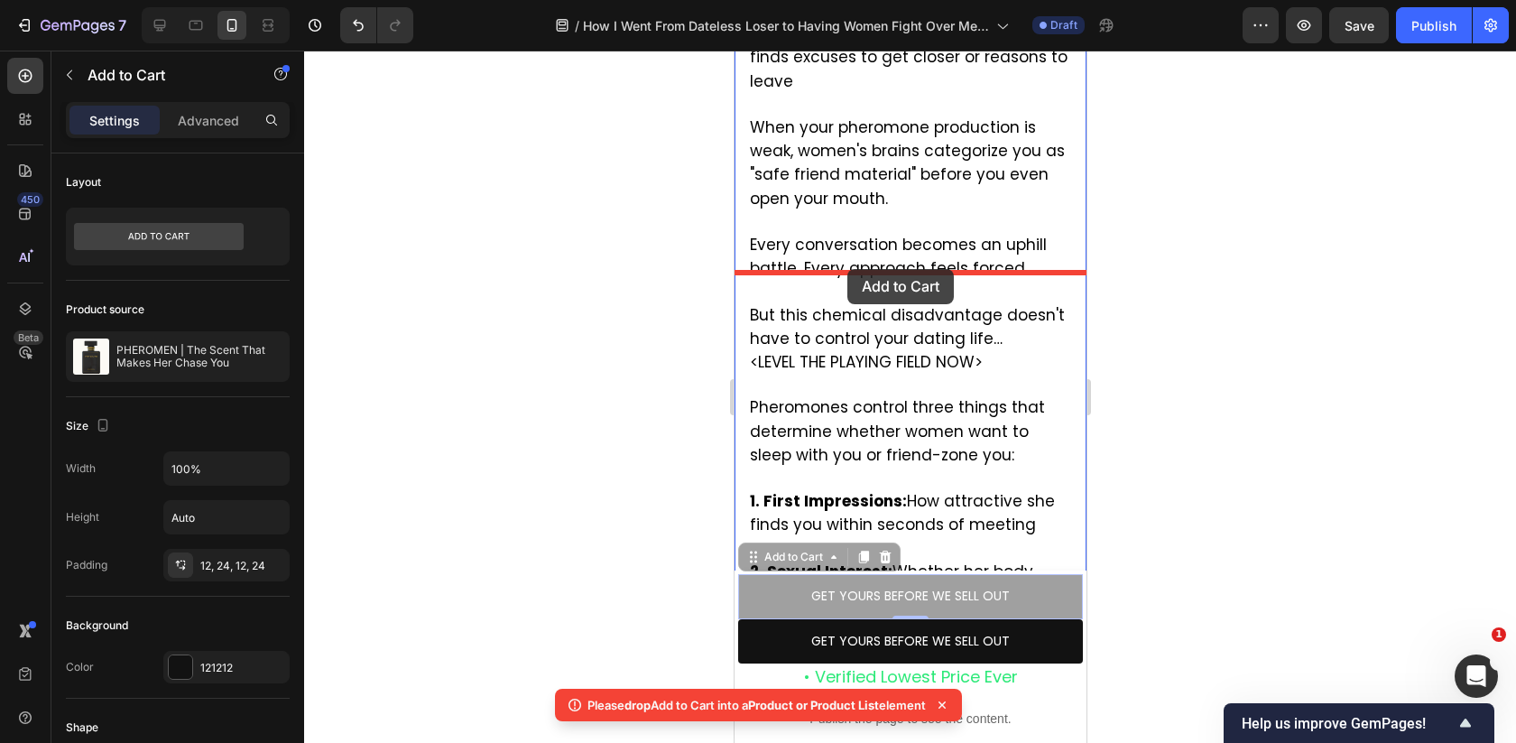
drag, startPoint x: 763, startPoint y: 603, endPoint x: 847, endPoint y: 269, distance: 344.3
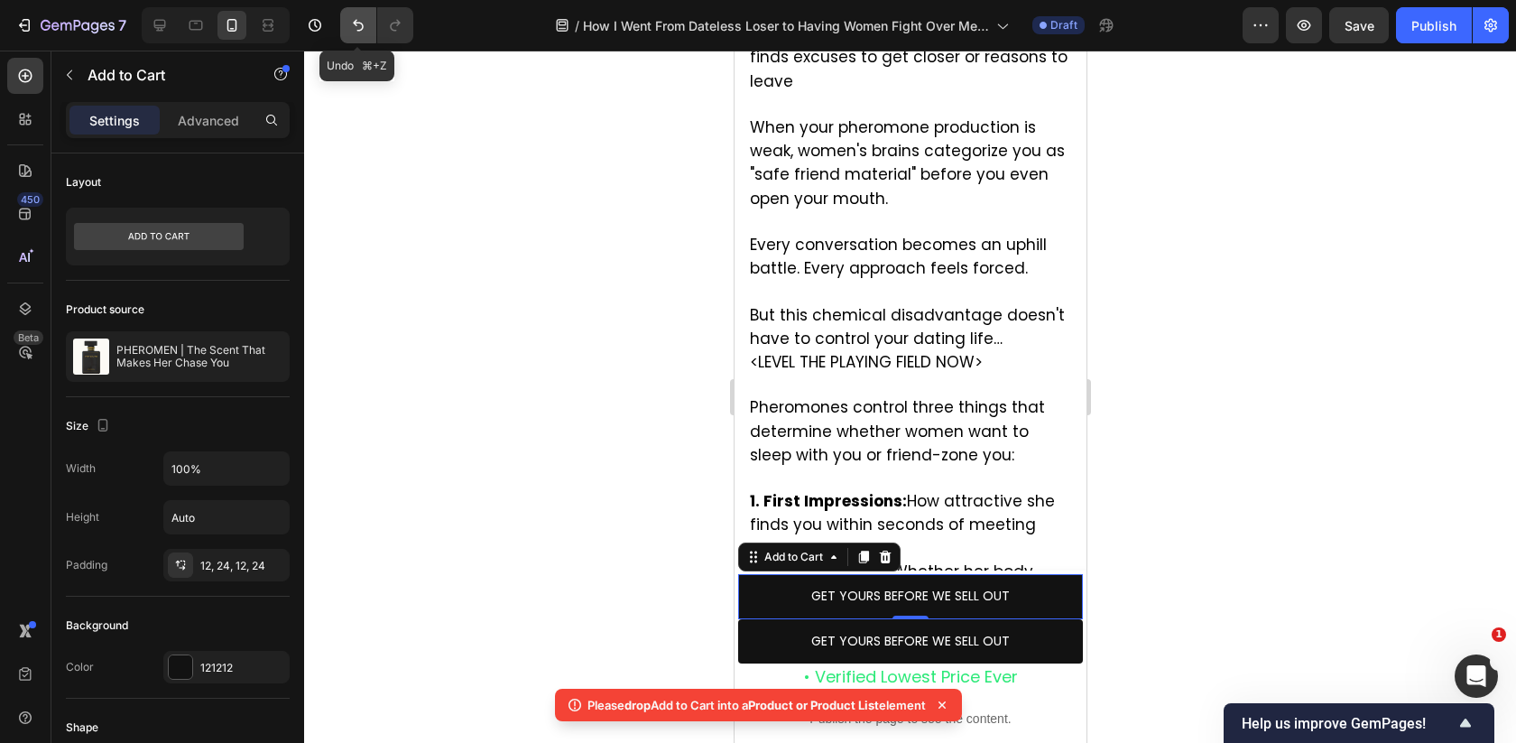
click at [367, 26] on button "Undo/Redo" at bounding box center [358, 25] width 36 height 36
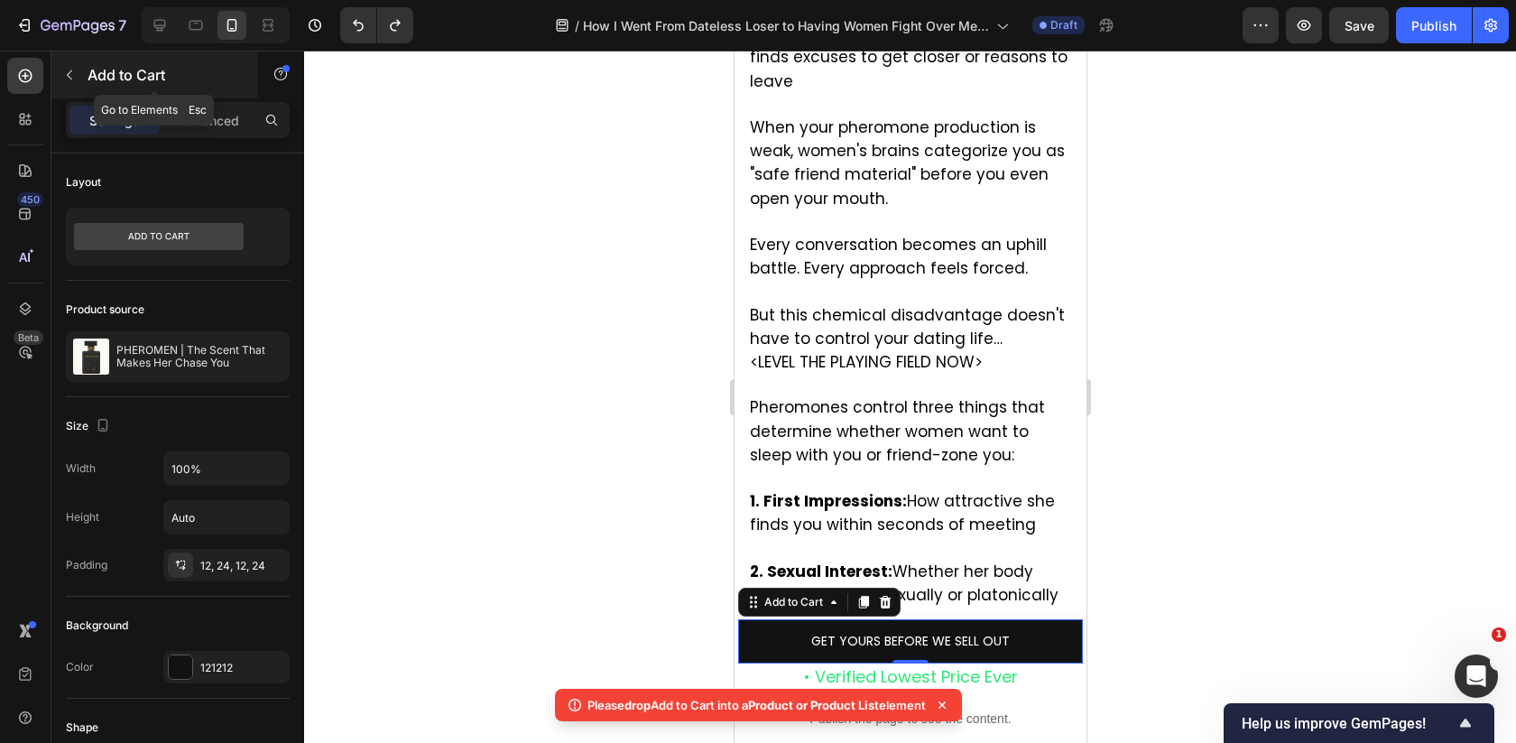
click at [85, 80] on div "Add to Cart" at bounding box center [154, 74] width 206 height 47
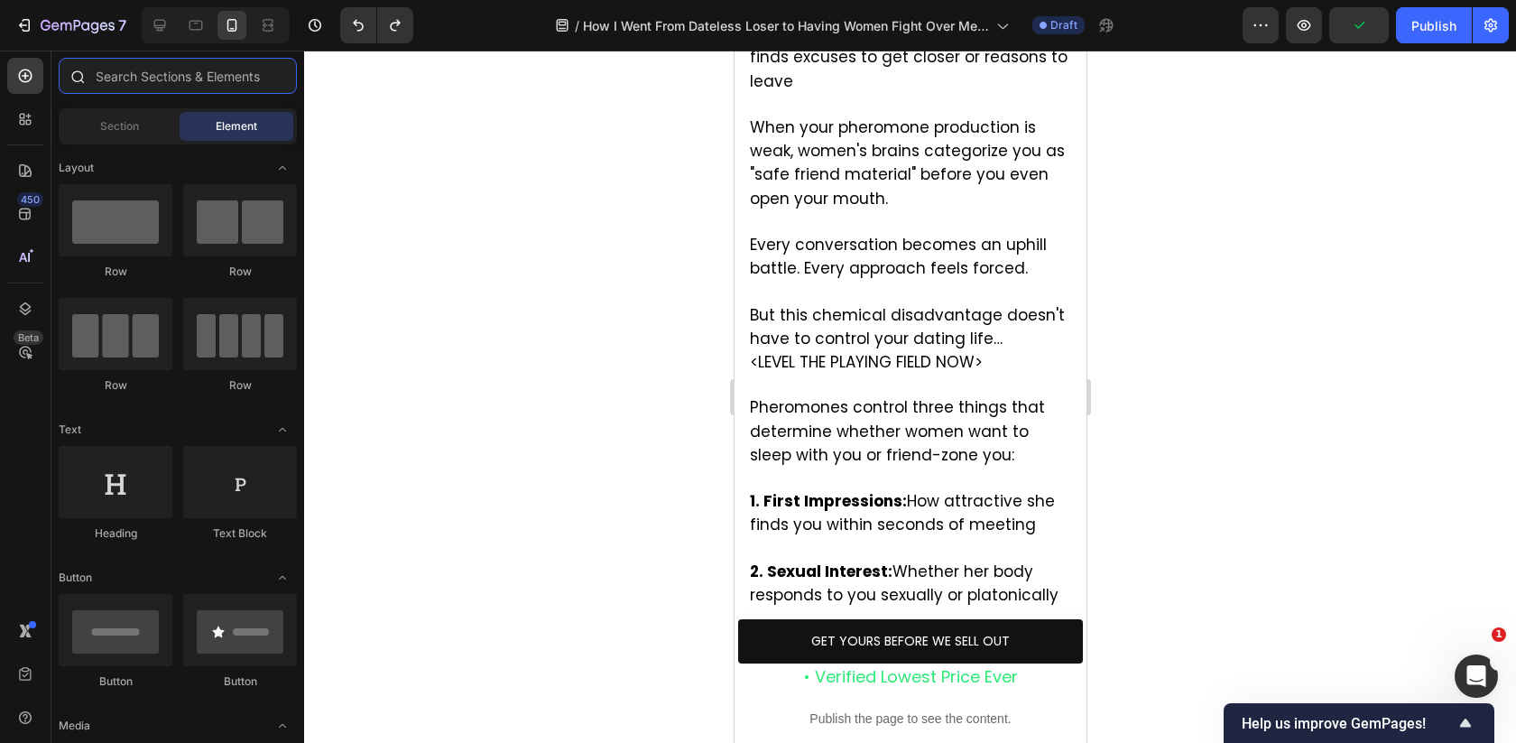
click at [176, 86] on input "text" at bounding box center [178, 76] width 238 height 36
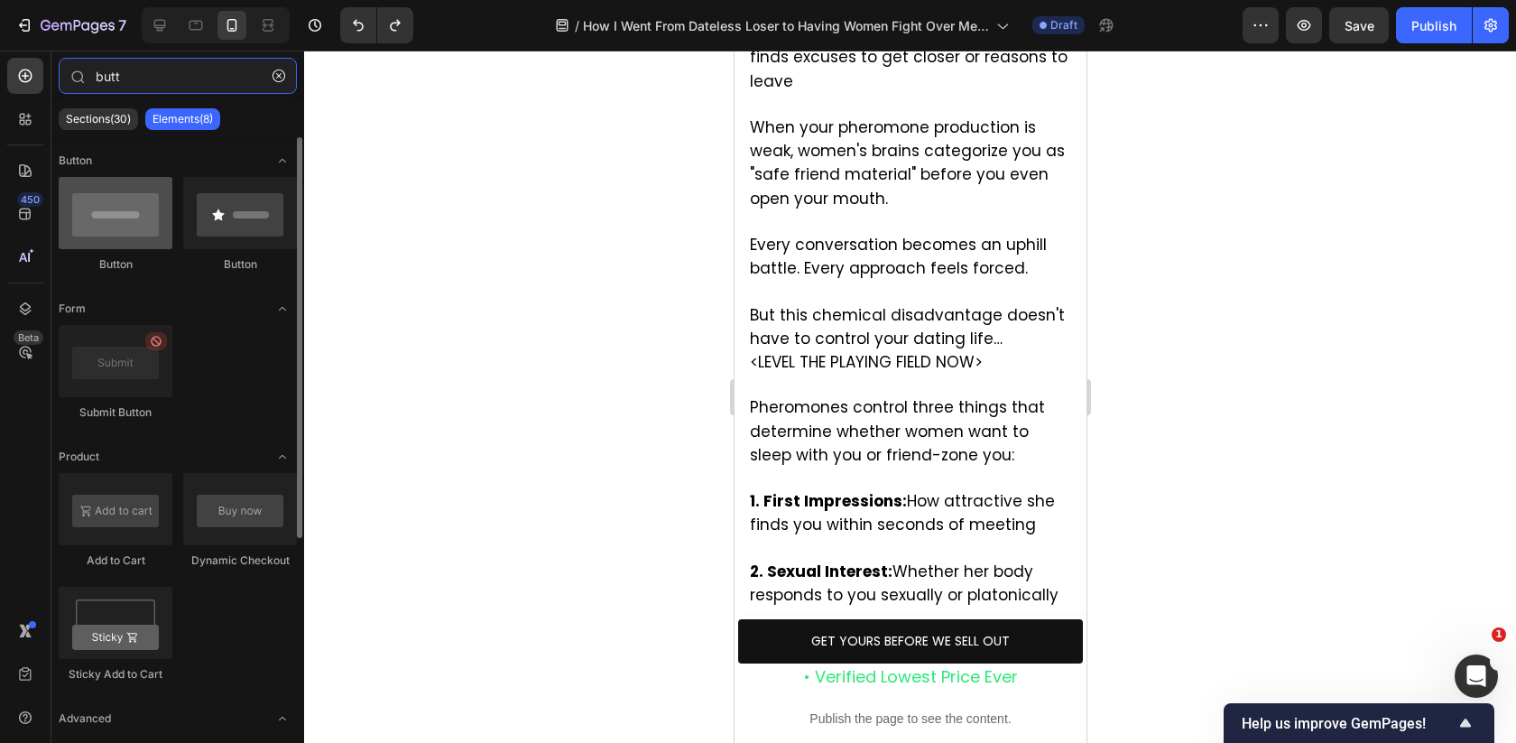
type input "butt"
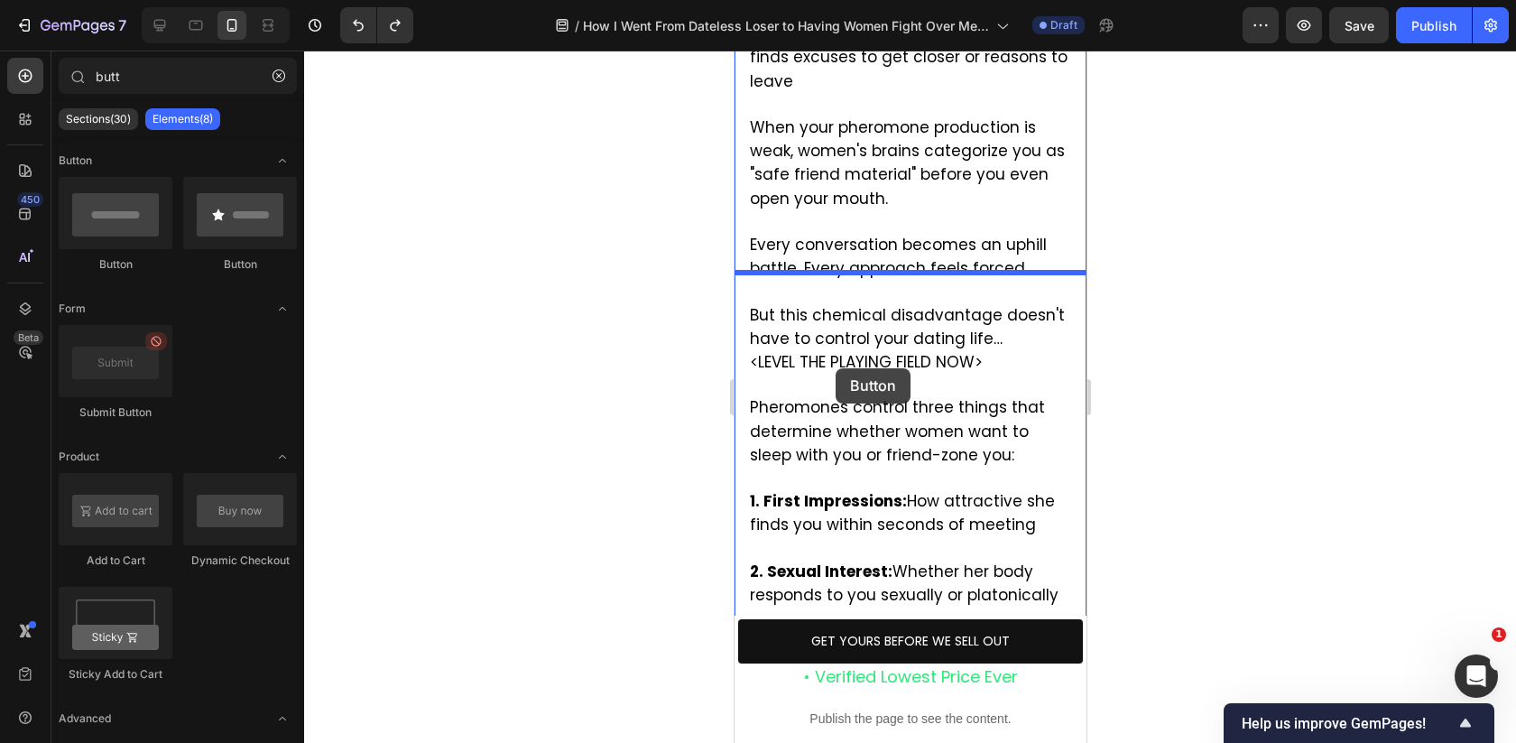
drag, startPoint x: 877, startPoint y: 278, endPoint x: 836, endPoint y: 367, distance: 98.1
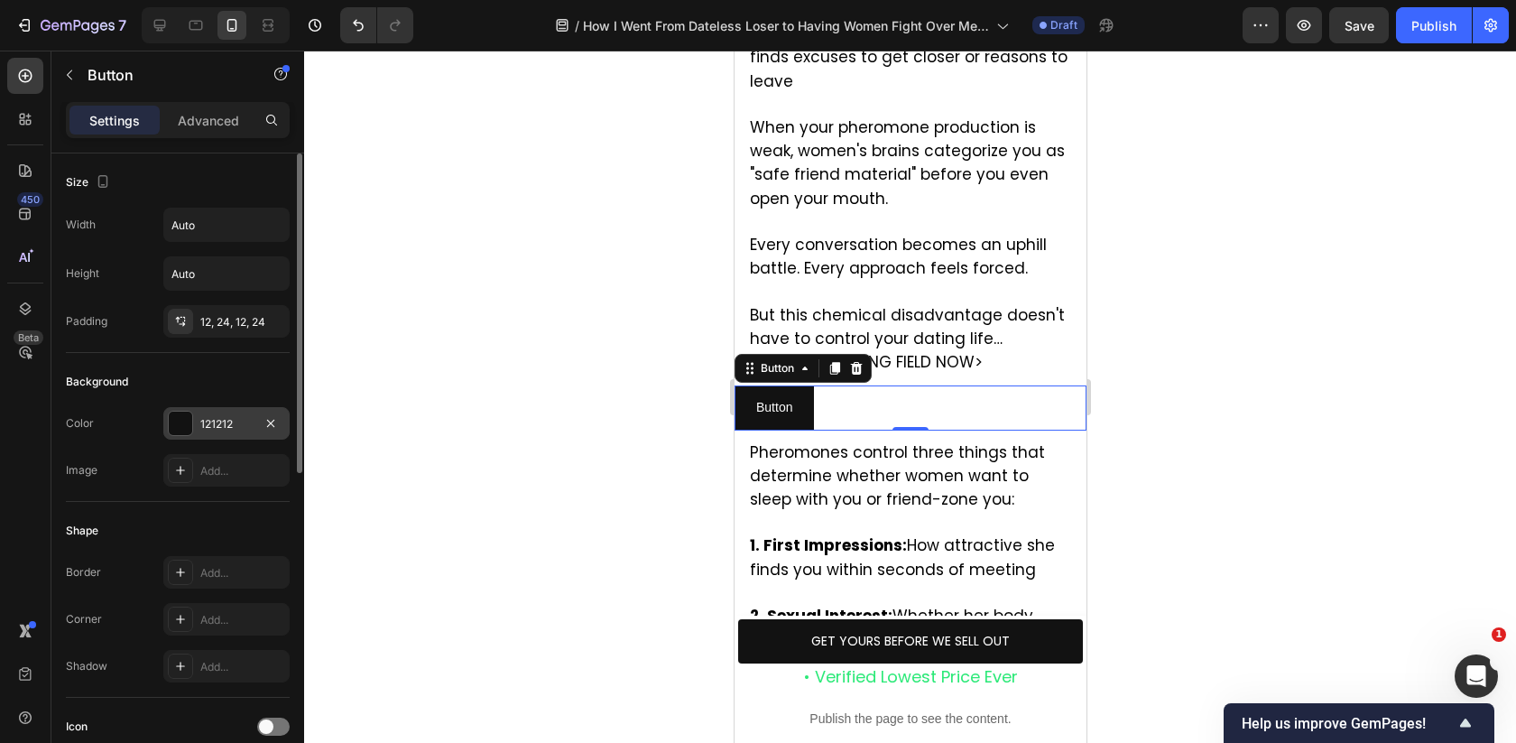
click at [184, 414] on div at bounding box center [180, 422] width 23 height 23
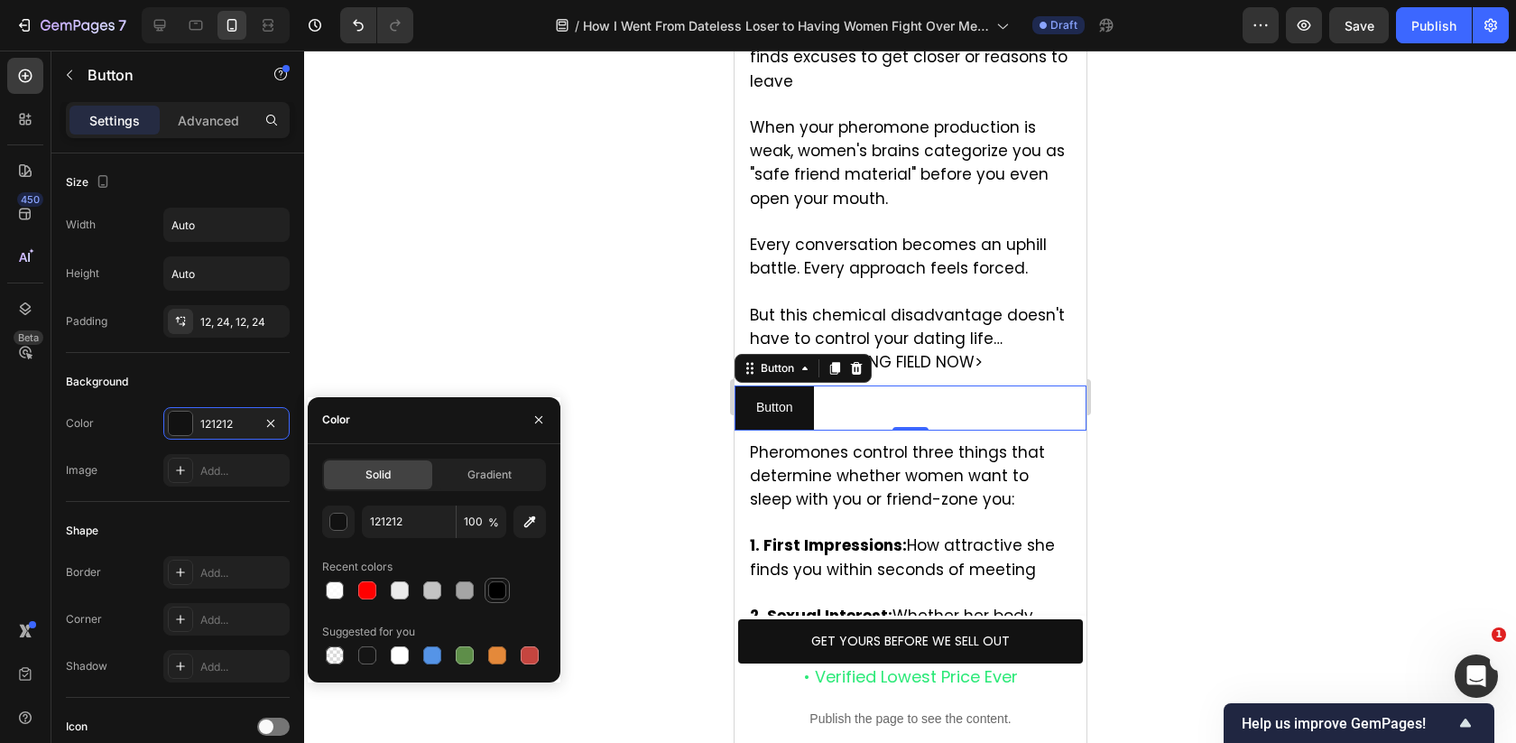
click at [504, 595] on div at bounding box center [497, 590] width 18 height 18
type input "000000"
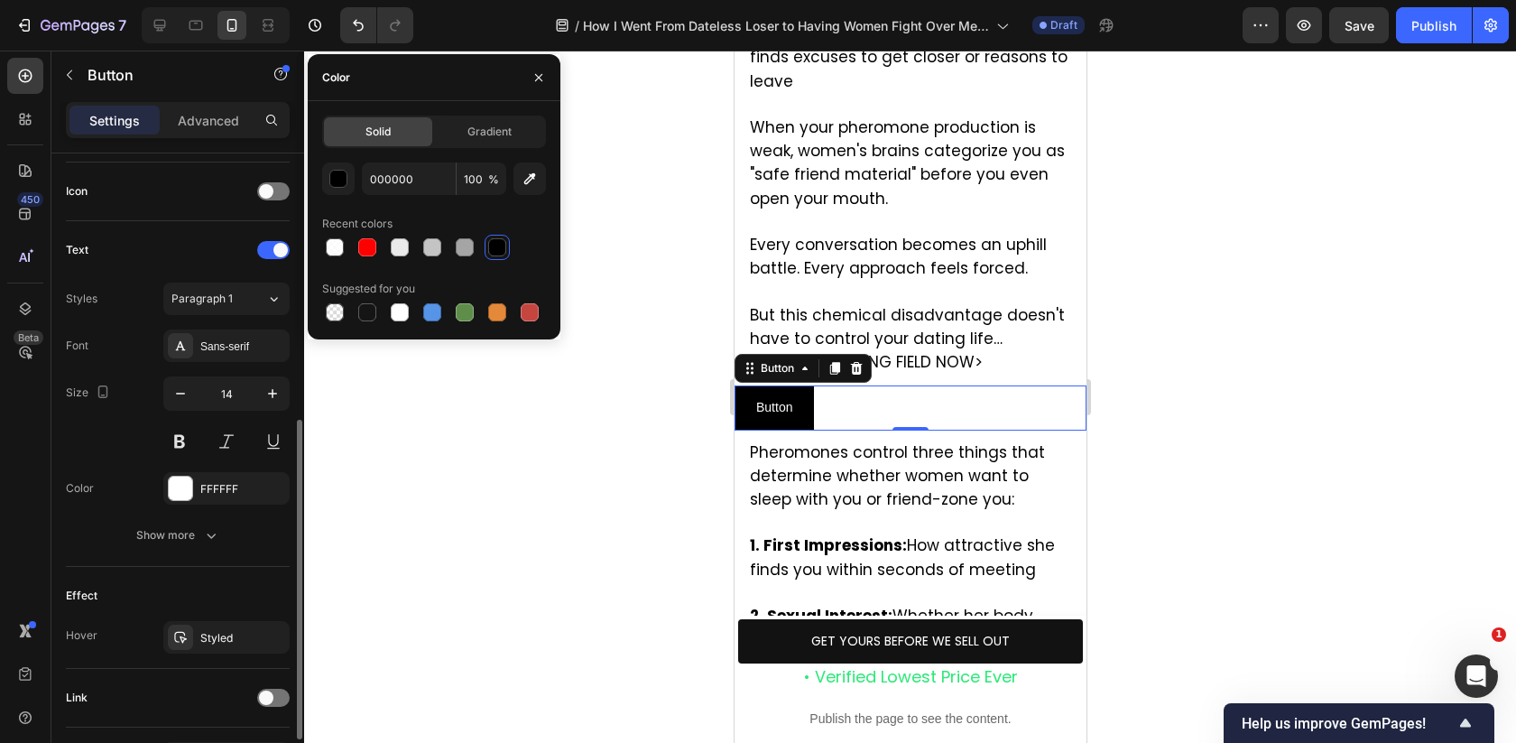
scroll to position [647, 0]
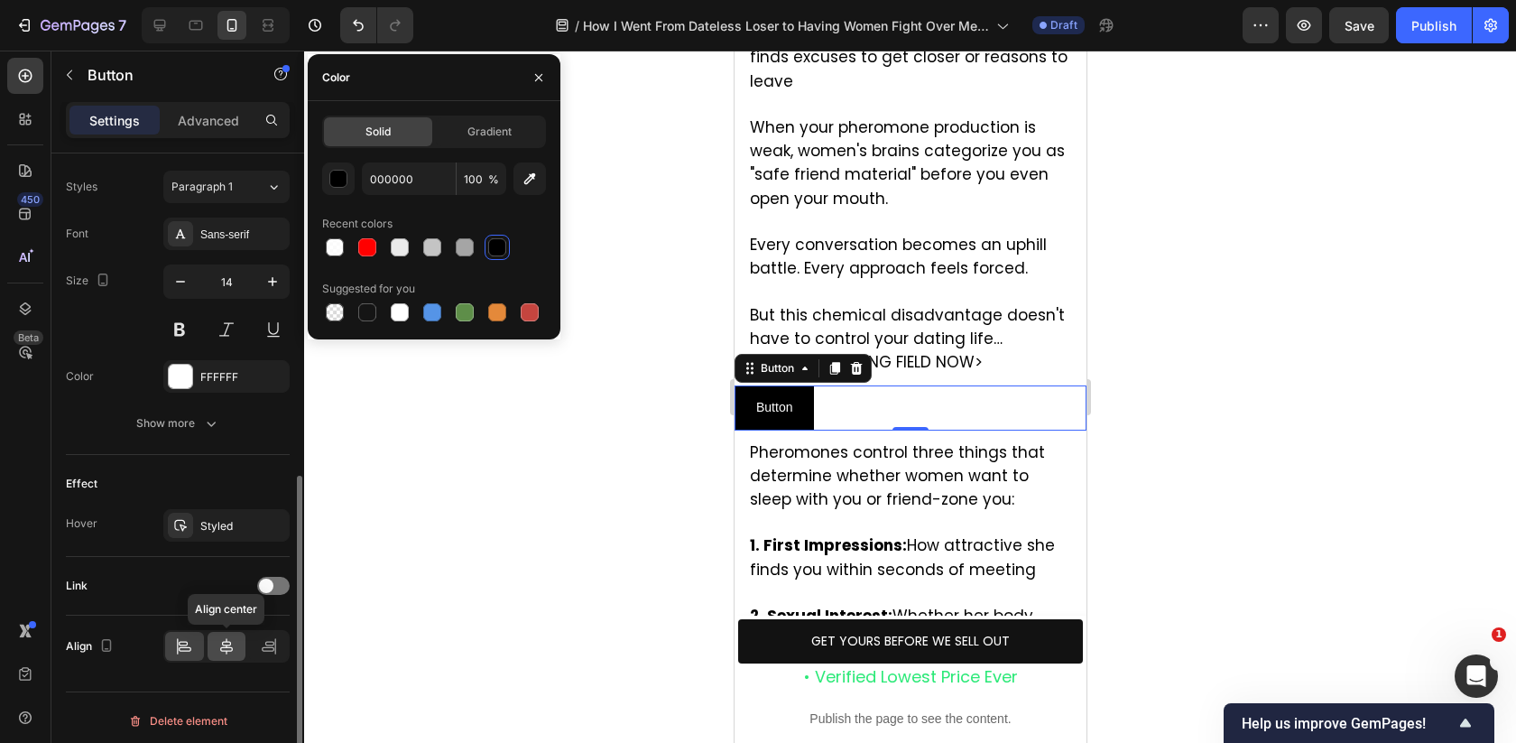
click at [217, 637] on icon at bounding box center [226, 646] width 18 height 18
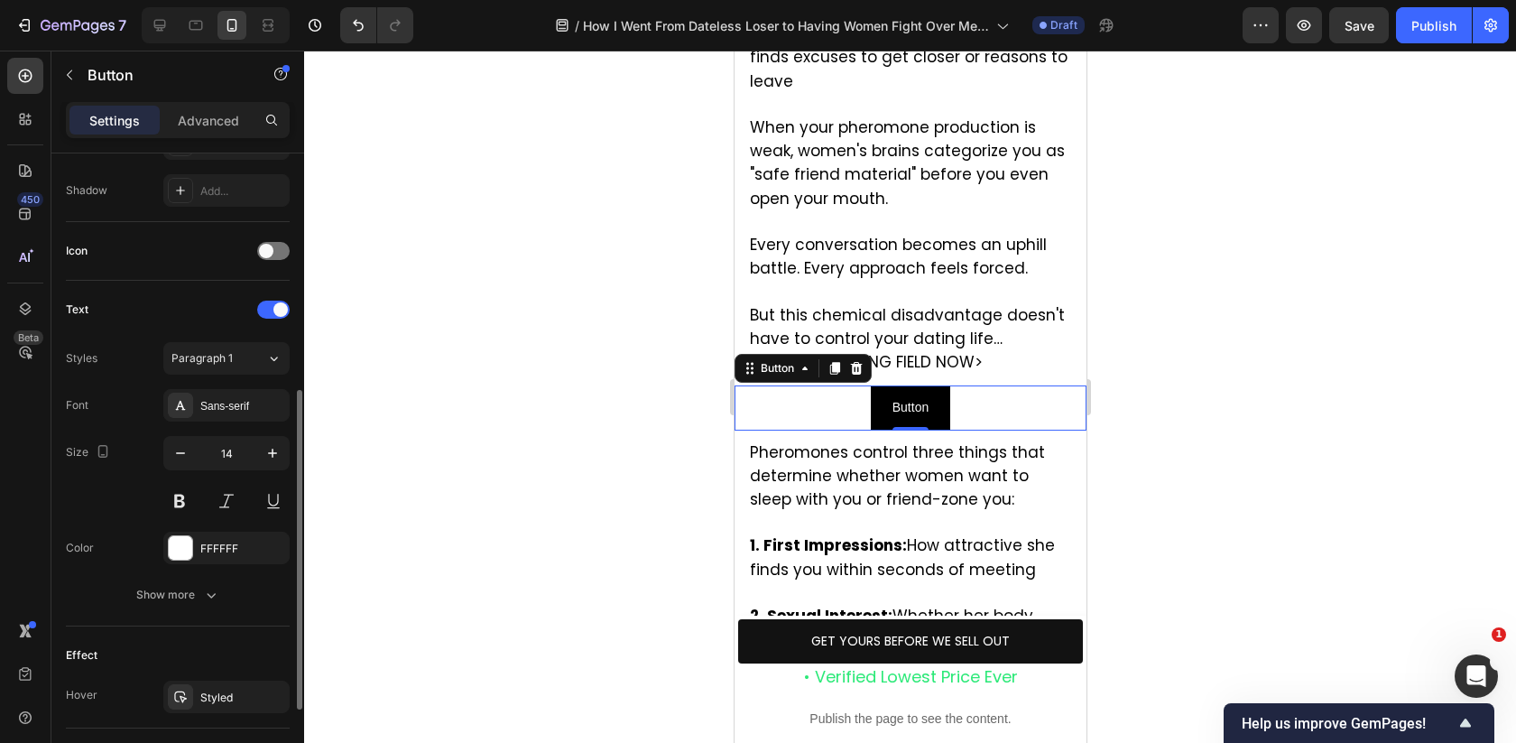
scroll to position [365, 0]
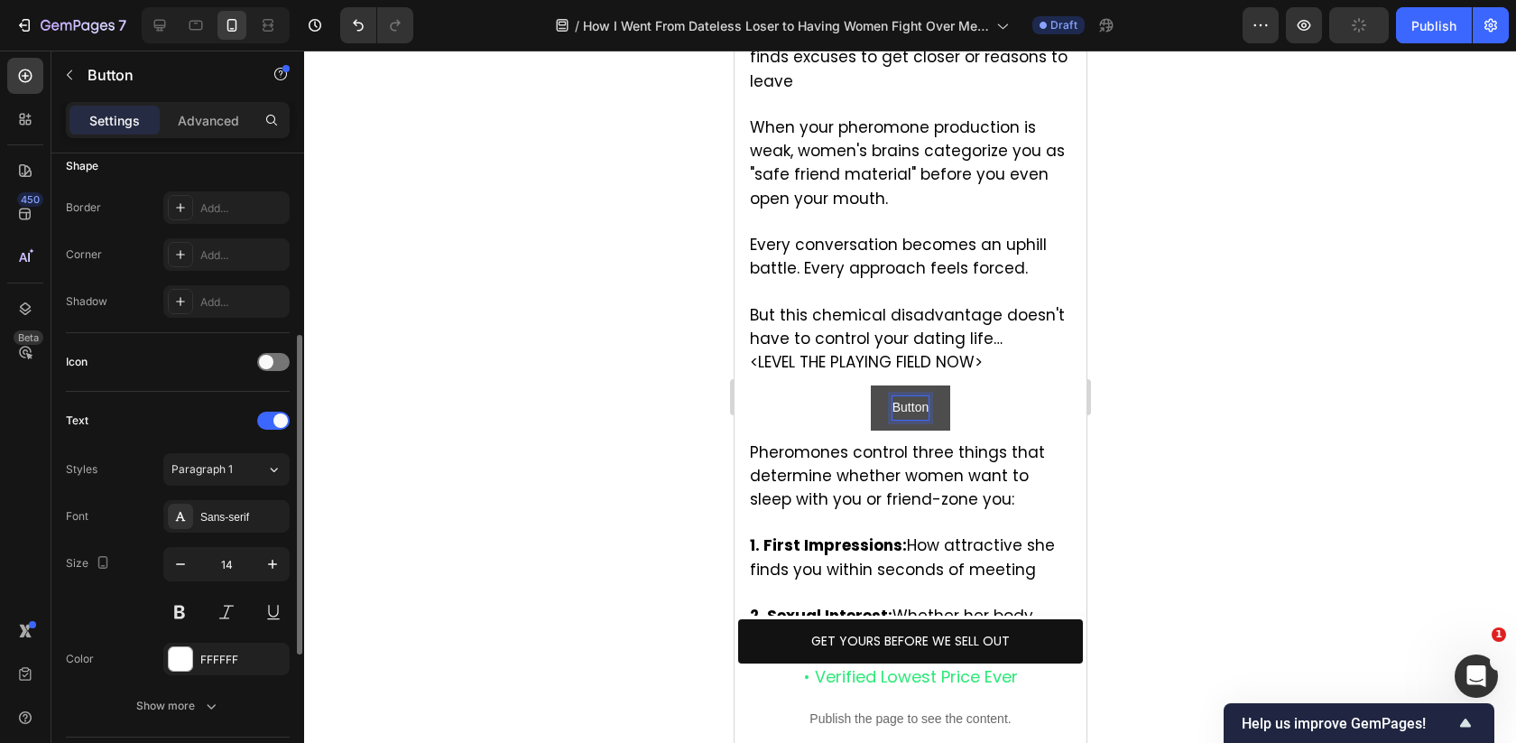
click at [907, 396] on p "Button" at bounding box center [910, 407] width 36 height 23
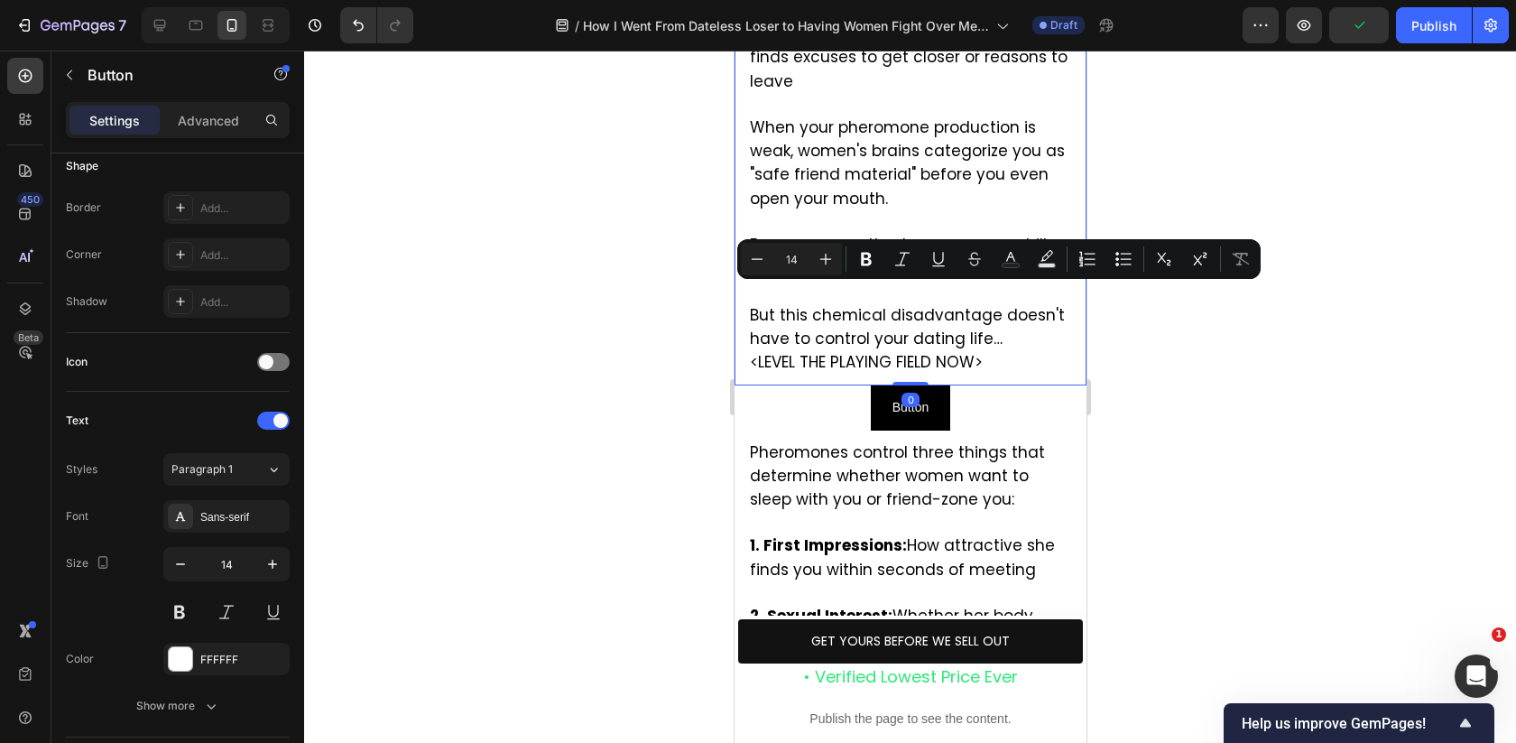
click at [1002, 281] on p "But this chemical disadvantage doesn't have to control your dating life… <LEVEL…" at bounding box center [909, 328] width 321 height 94
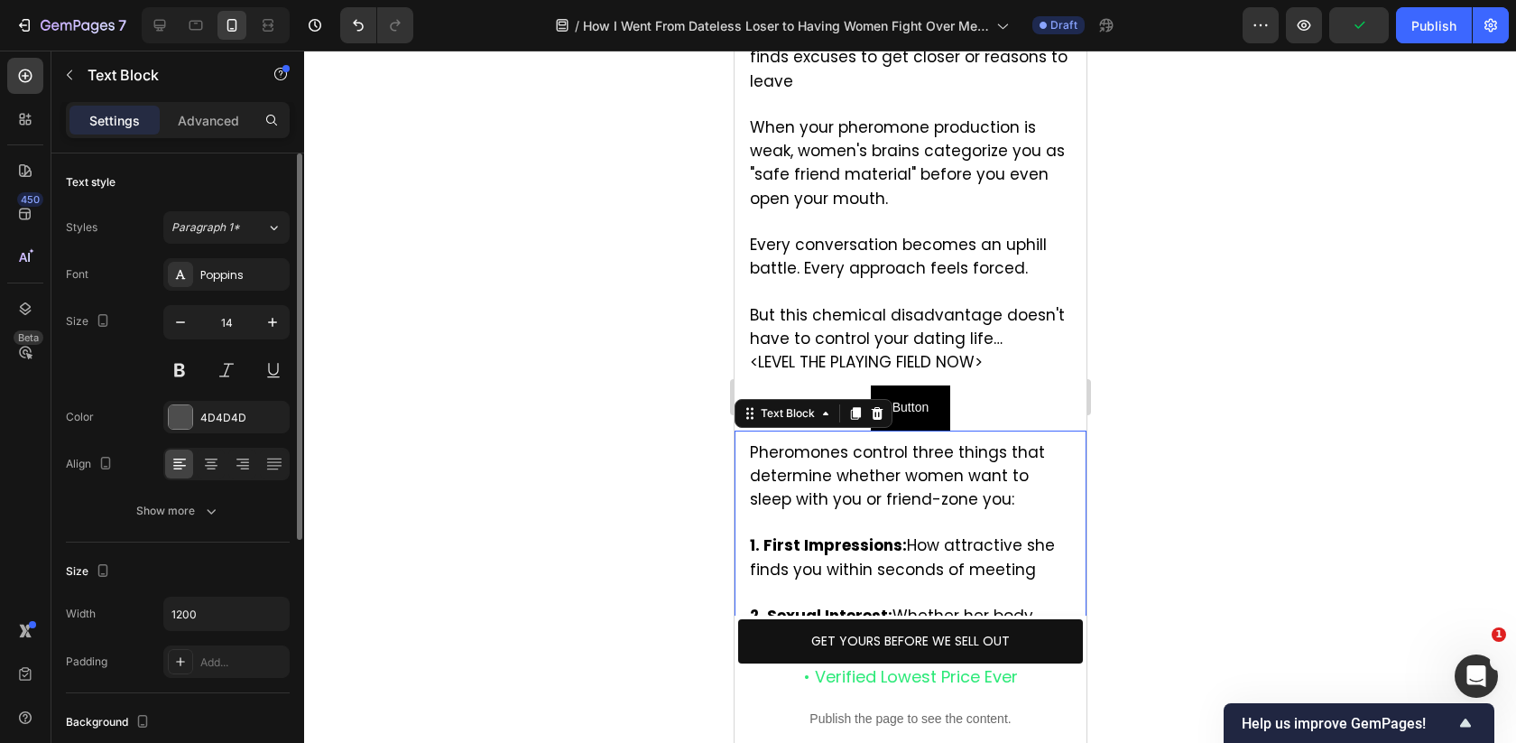
click at [906, 512] on p "1. First Impressions: How attractive she finds you within seconds of meeting" at bounding box center [909, 547] width 321 height 70
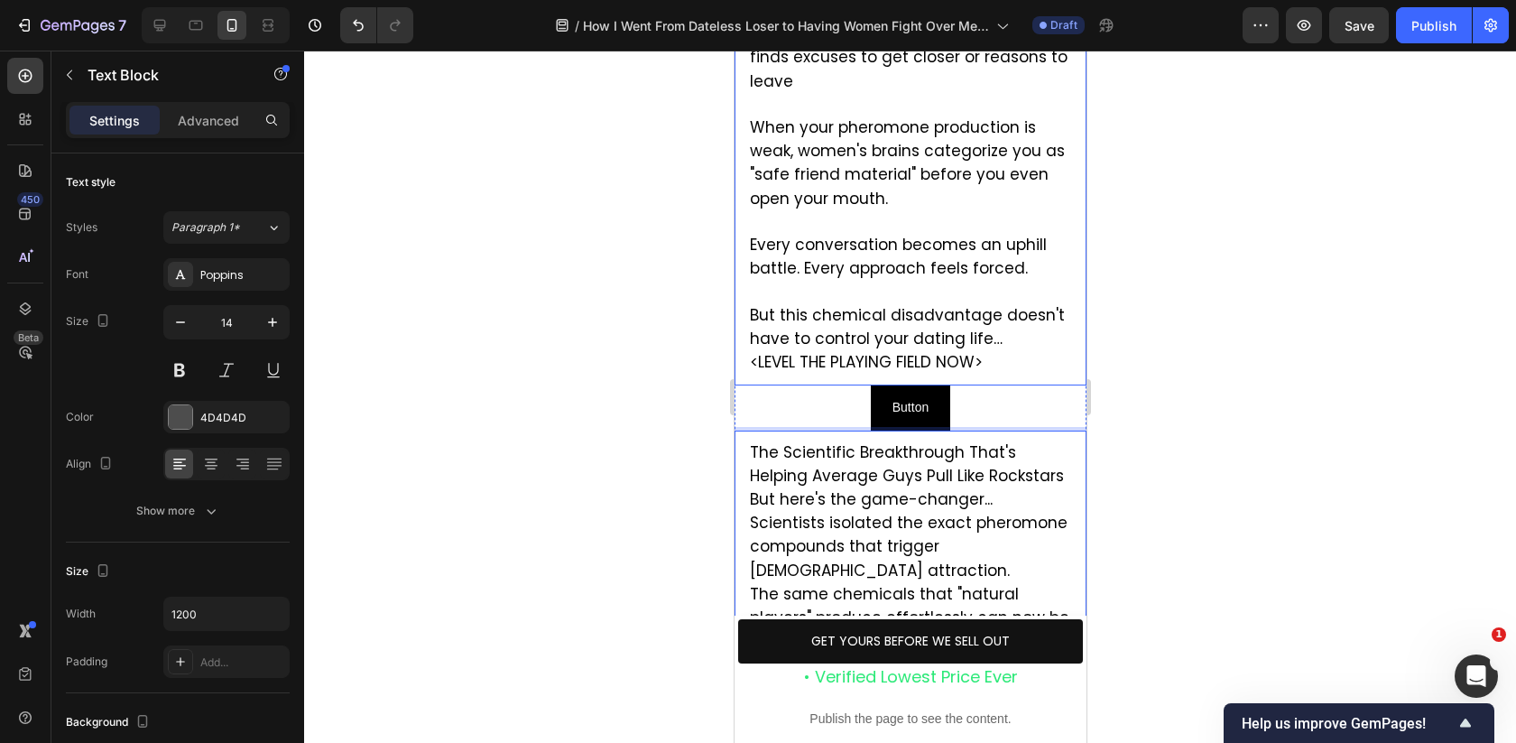
click at [966, 351] on span "<LEVEL THE PLAYING FIELD NOW>" at bounding box center [865, 362] width 233 height 22
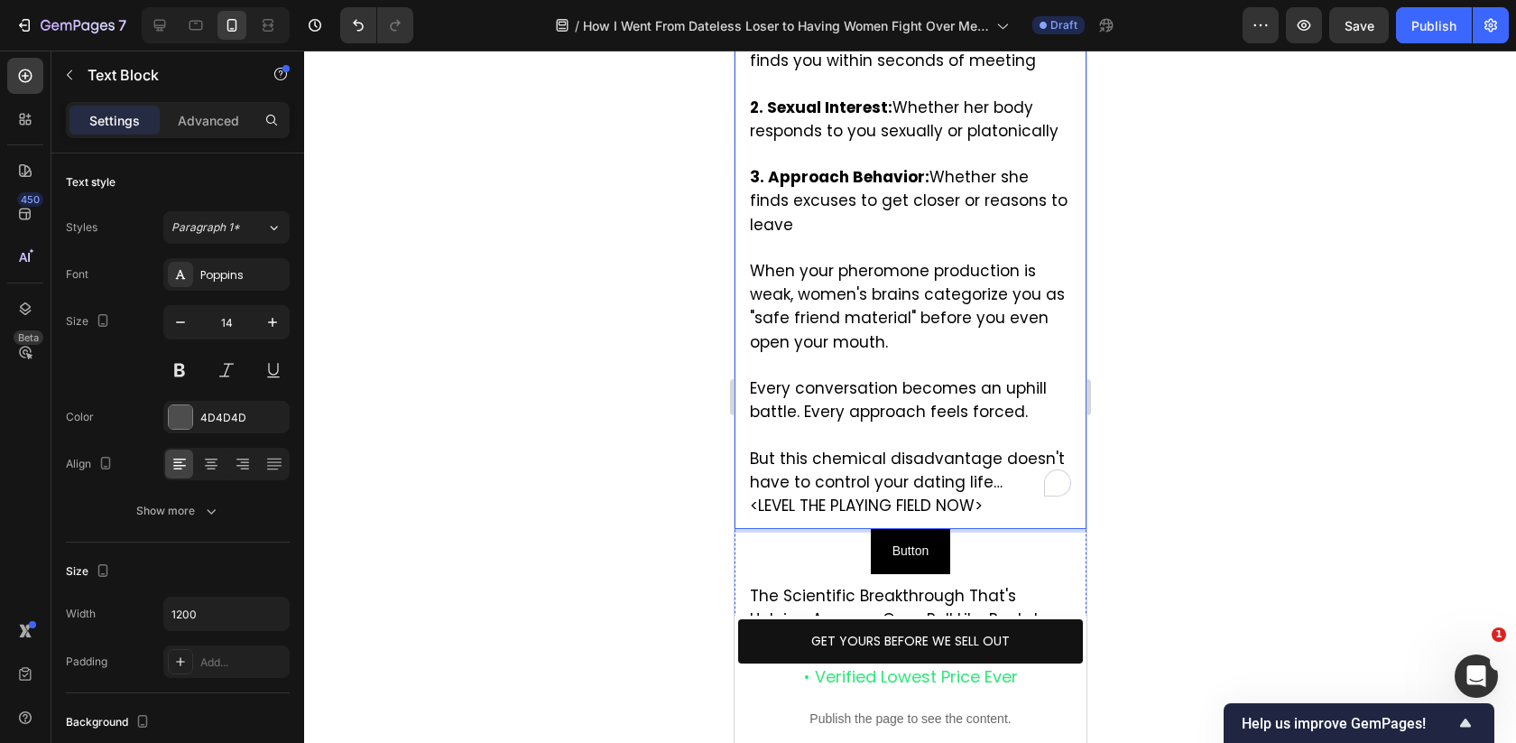
scroll to position [3357, 0]
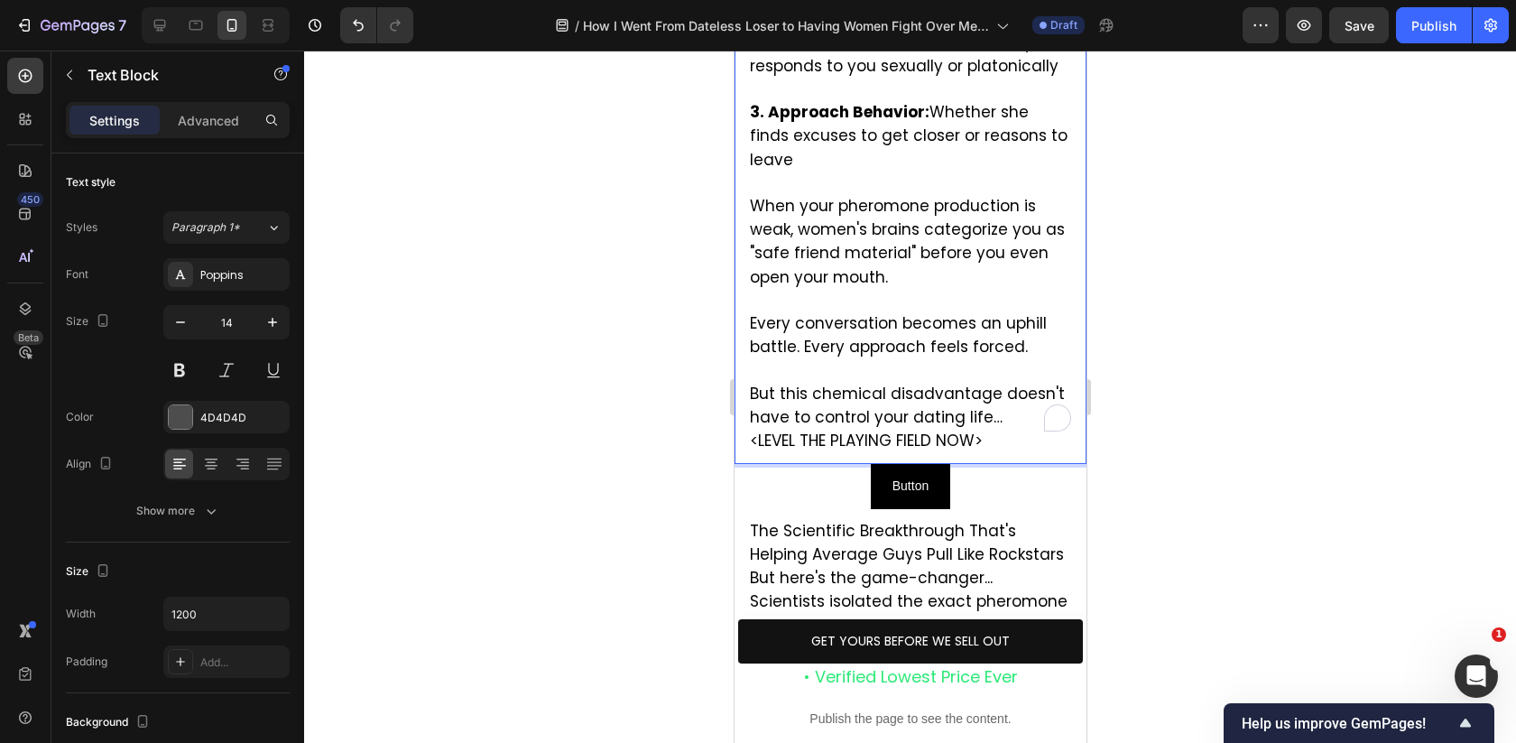
click at [965, 430] on span "<LEVEL THE PLAYING FIELD NOW>" at bounding box center [865, 441] width 233 height 22
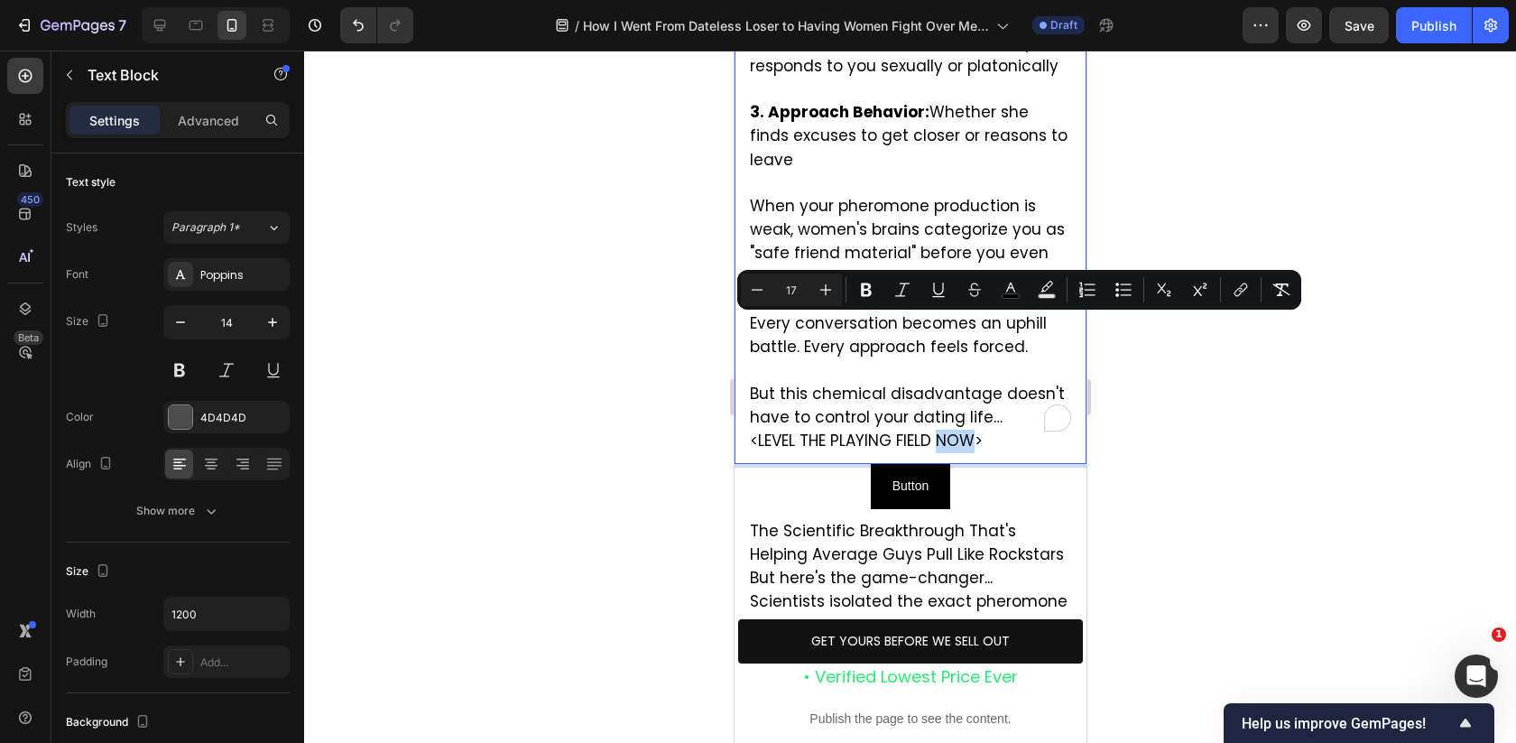
click at [979, 430] on span "<LEVEL THE PLAYING FIELD NOW>" at bounding box center [865, 441] width 233 height 22
drag, startPoint x: 987, startPoint y: 330, endPoint x: 727, endPoint y: 319, distance: 260.1
click at [734, 319] on html "iPhone 13 Pro ( 390 px) iPhone 13 Mini iPhone 13 Pro iPhone 11 Pro Max iPhone 1…" at bounding box center [910, 603] width 352 height 7819
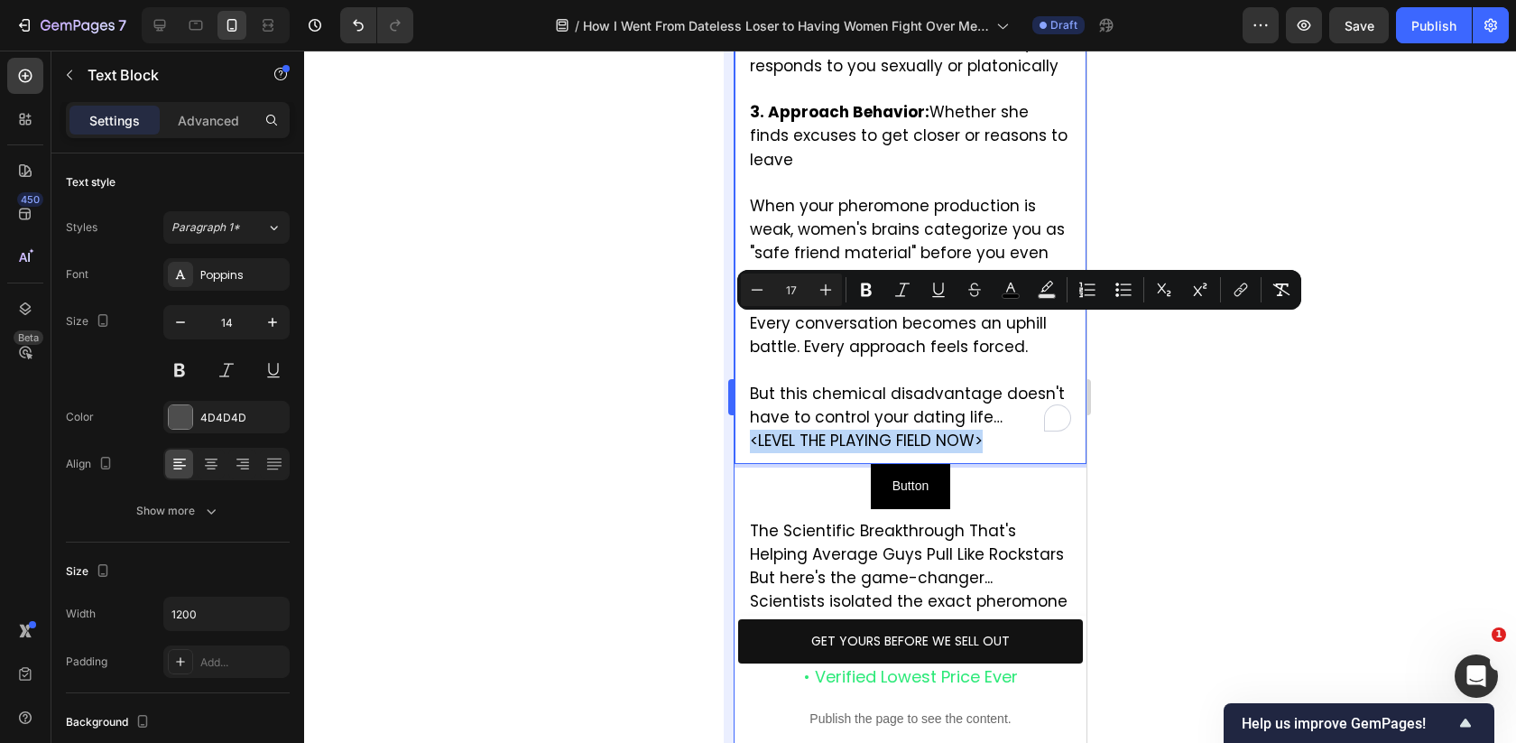
copy span "<LEVEL THE PLAYING FIELD NOW>"
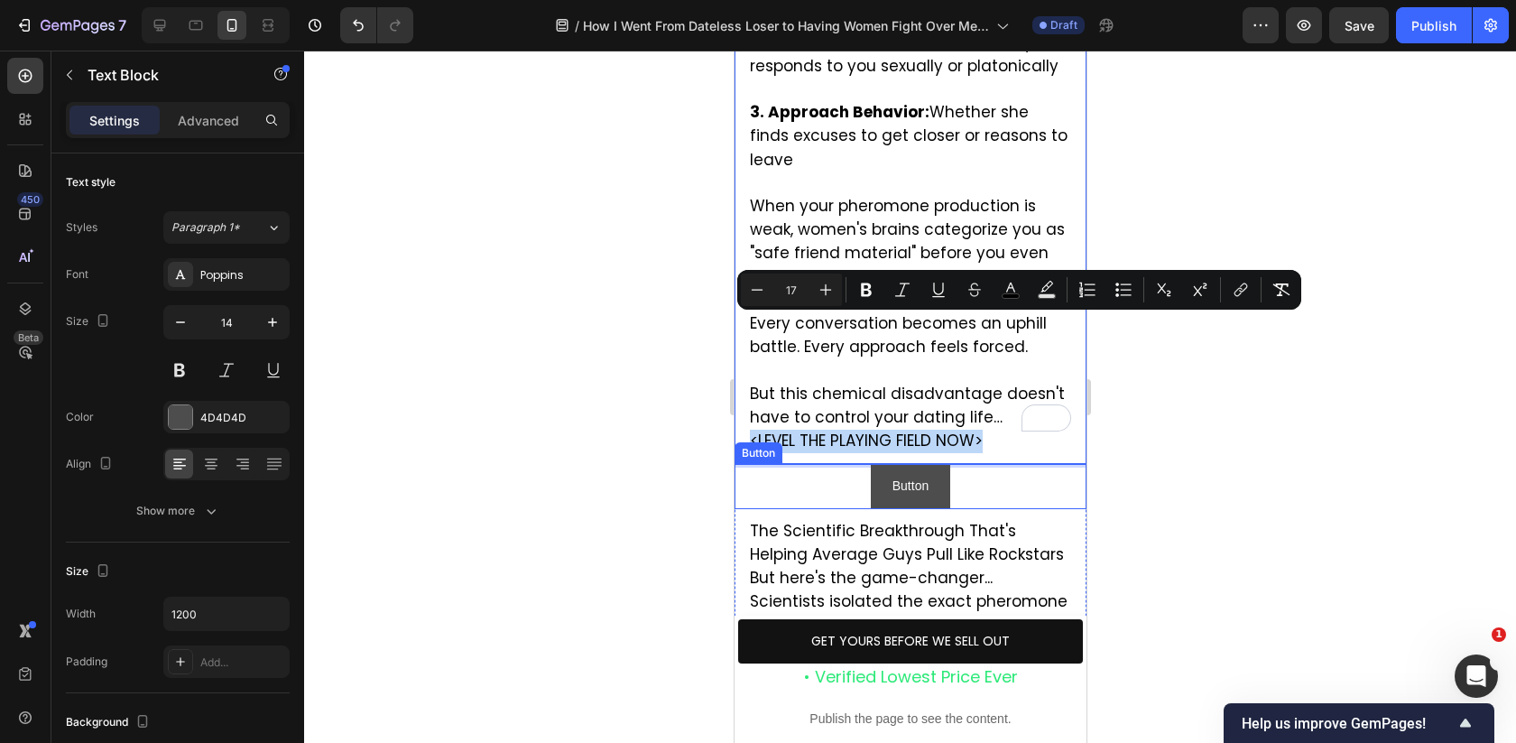
copy span "<LEVEL THE PLAYING FIELD NOW>"
click at [910, 475] on p "Button" at bounding box center [910, 486] width 36 height 23
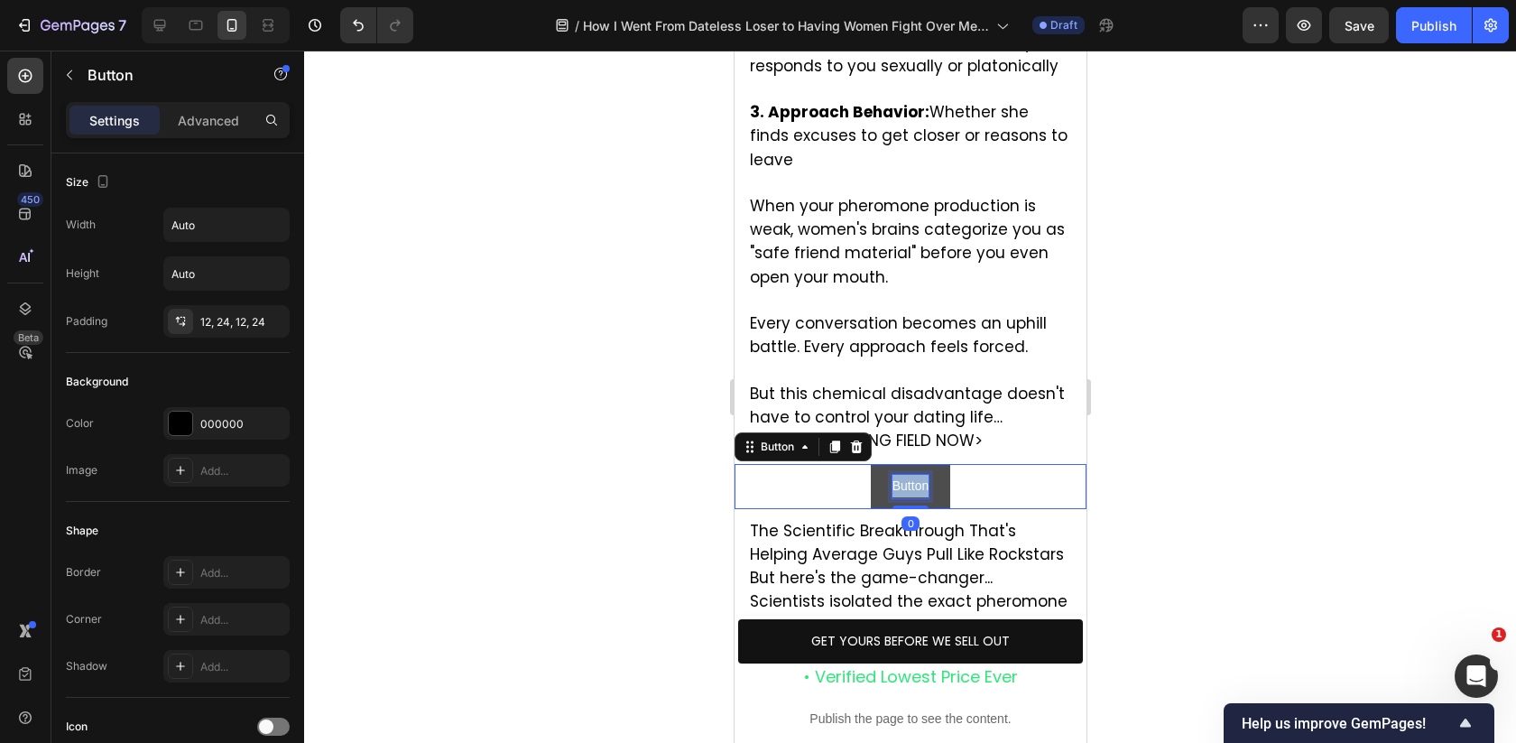
click at [910, 475] on p "Button" at bounding box center [910, 486] width 36 height 23
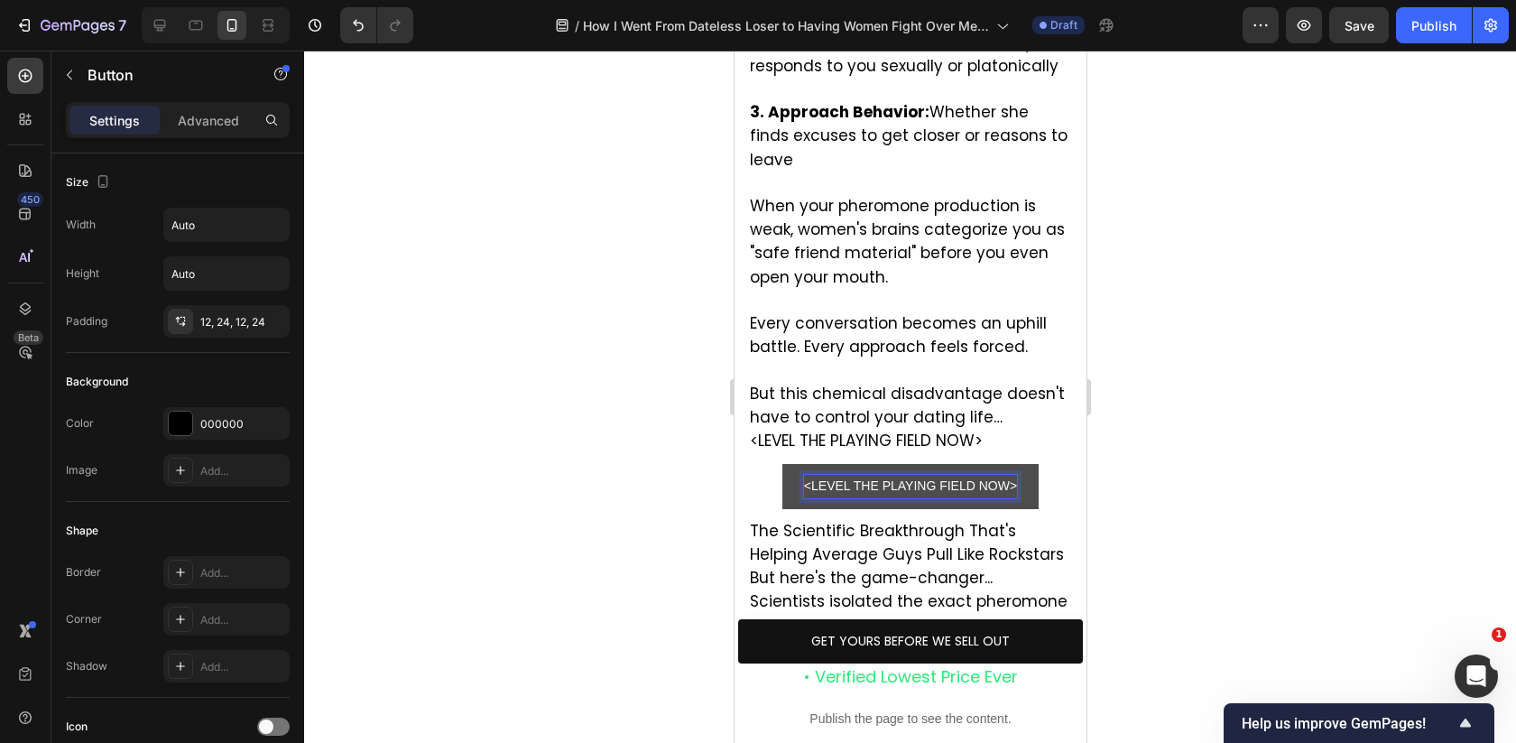
click at [970, 475] on p "<LEVEL THE PLAYING FIELD NOW>" at bounding box center [909, 486] width 213 height 23
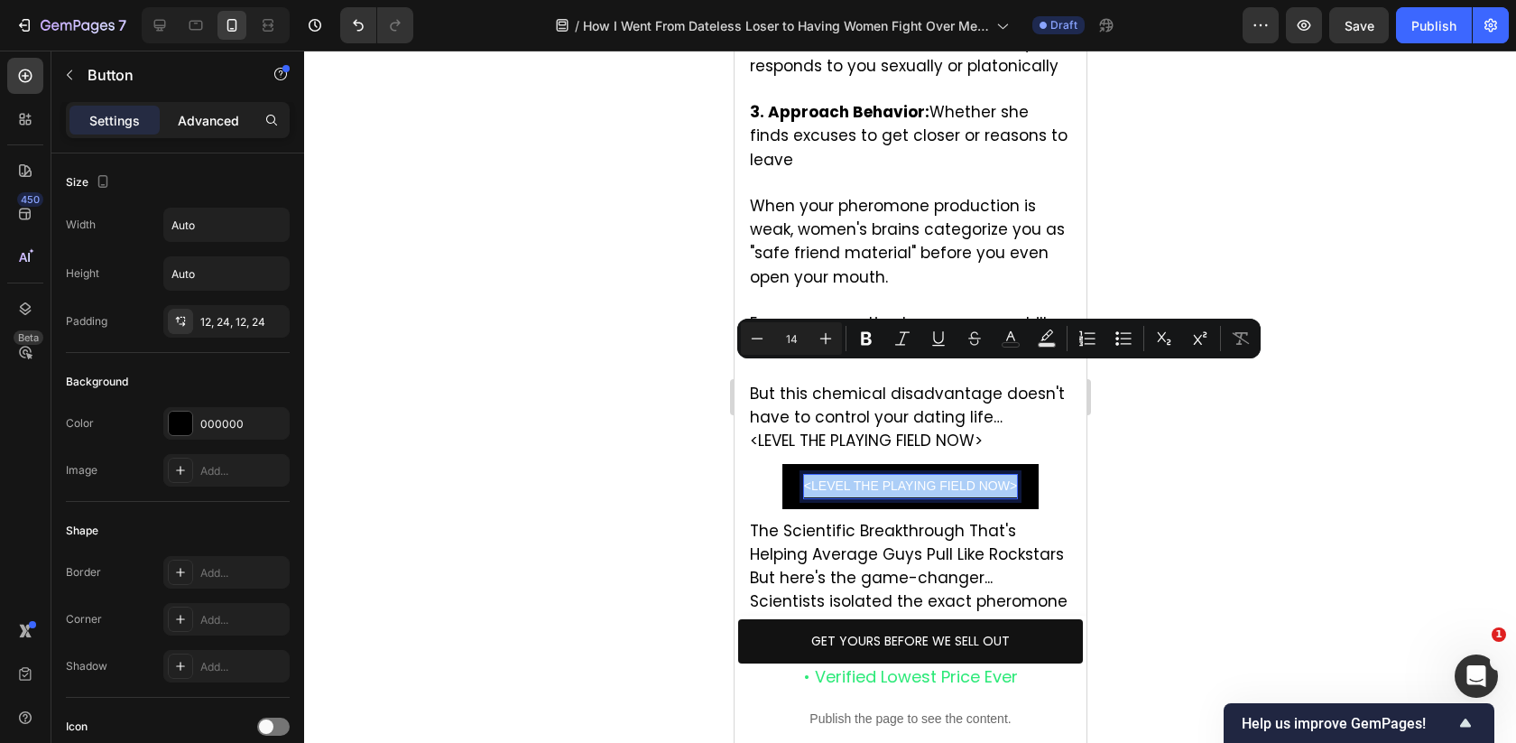
click at [207, 121] on p "Advanced" at bounding box center [208, 120] width 61 height 19
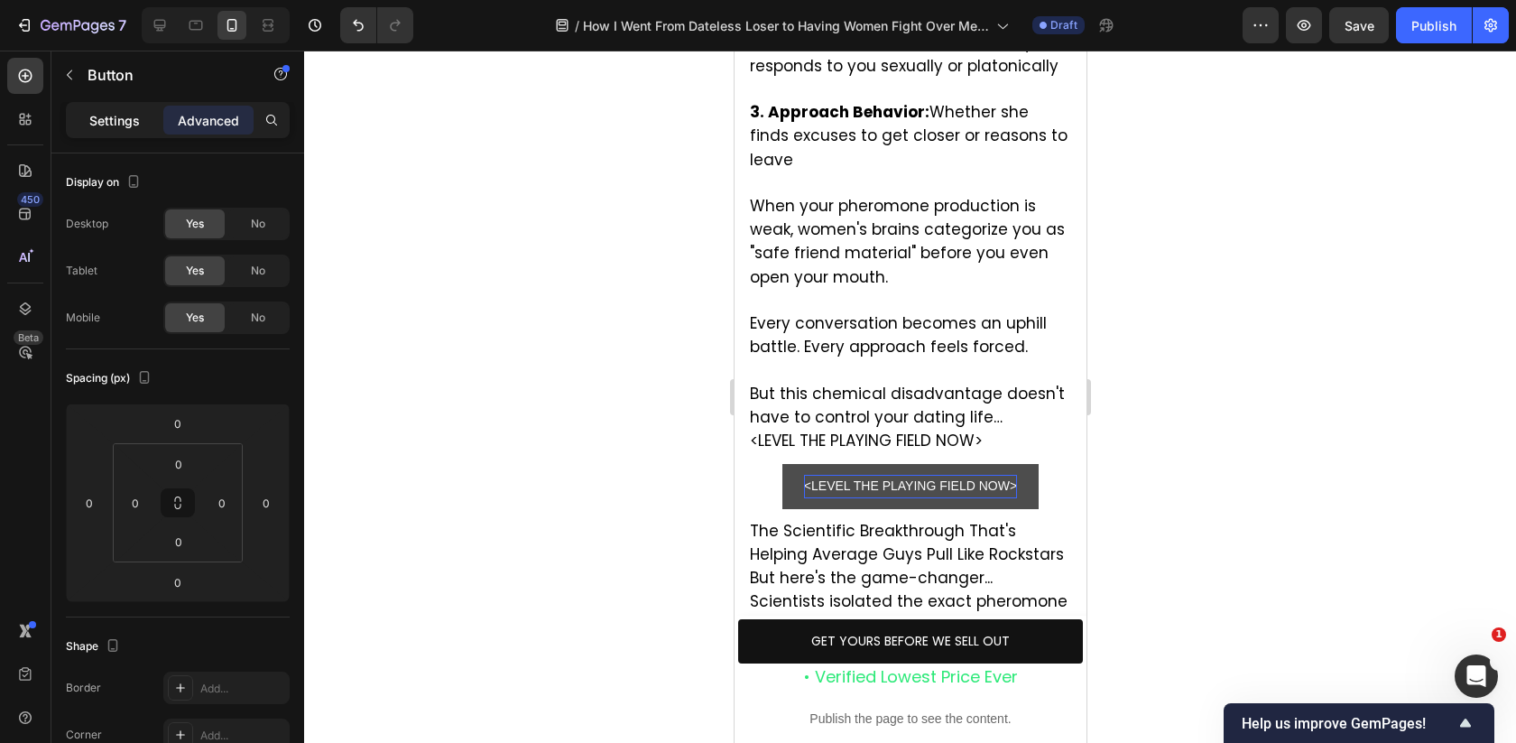
click at [104, 113] on p "Settings" at bounding box center [114, 120] width 51 height 19
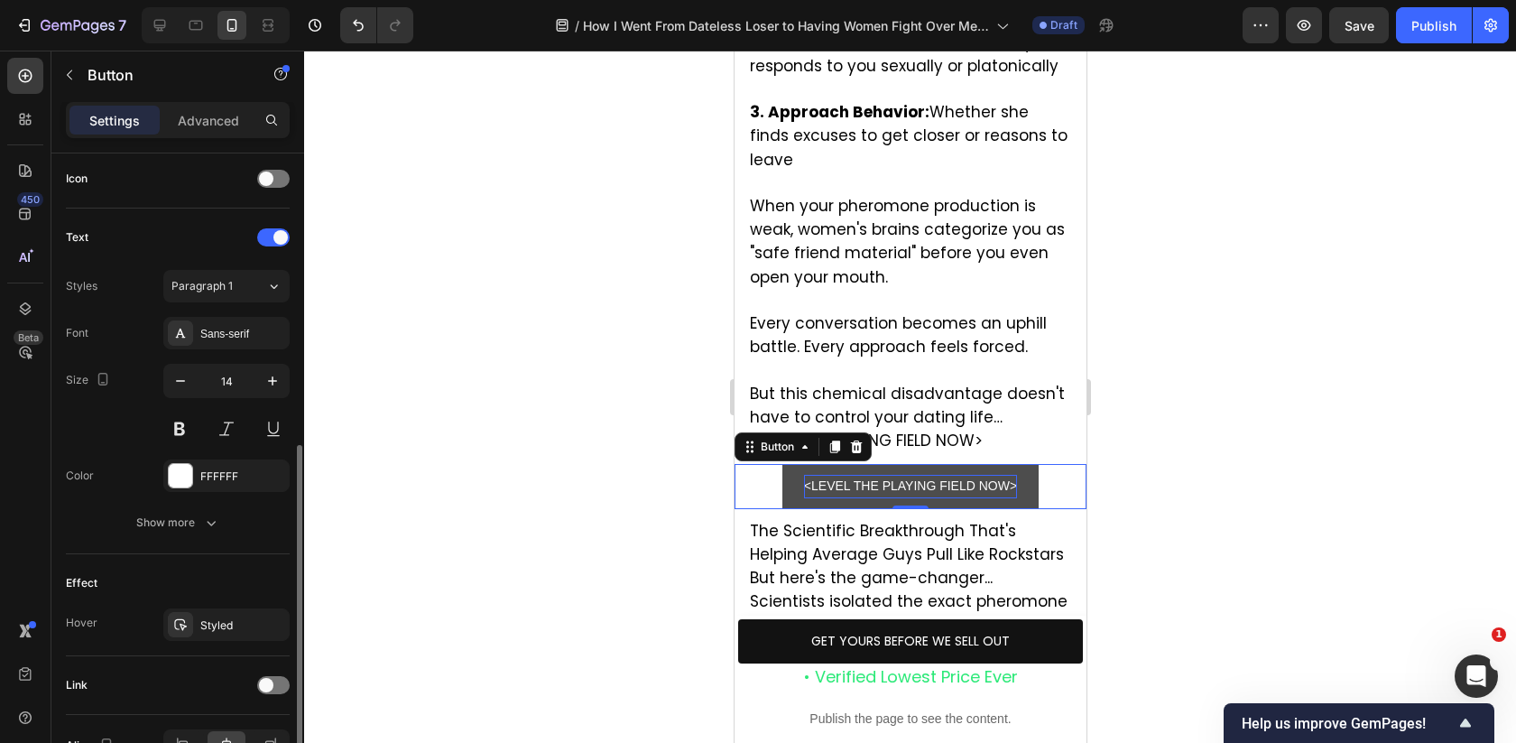
scroll to position [553, 0]
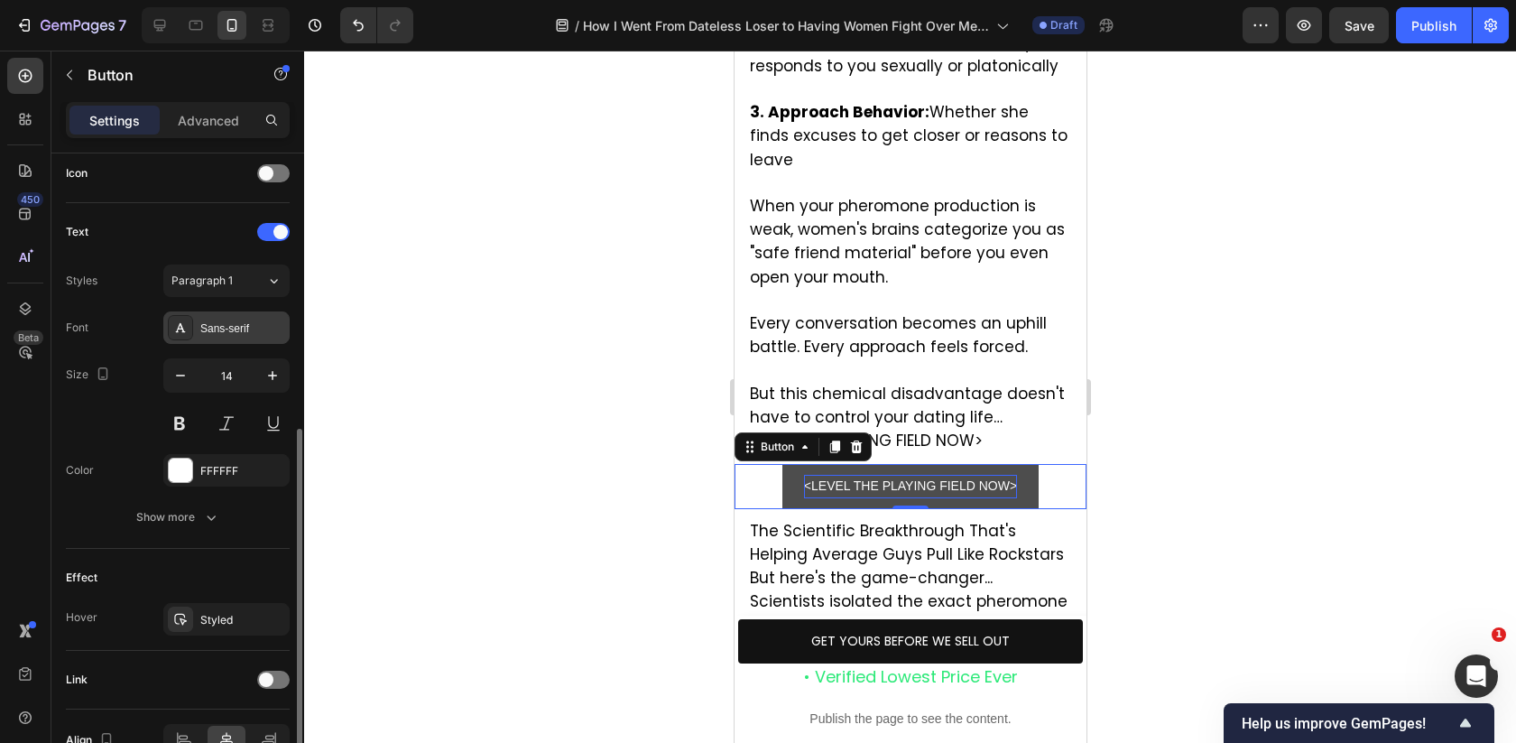
click at [226, 328] on div "Sans-serif" at bounding box center [242, 328] width 85 height 16
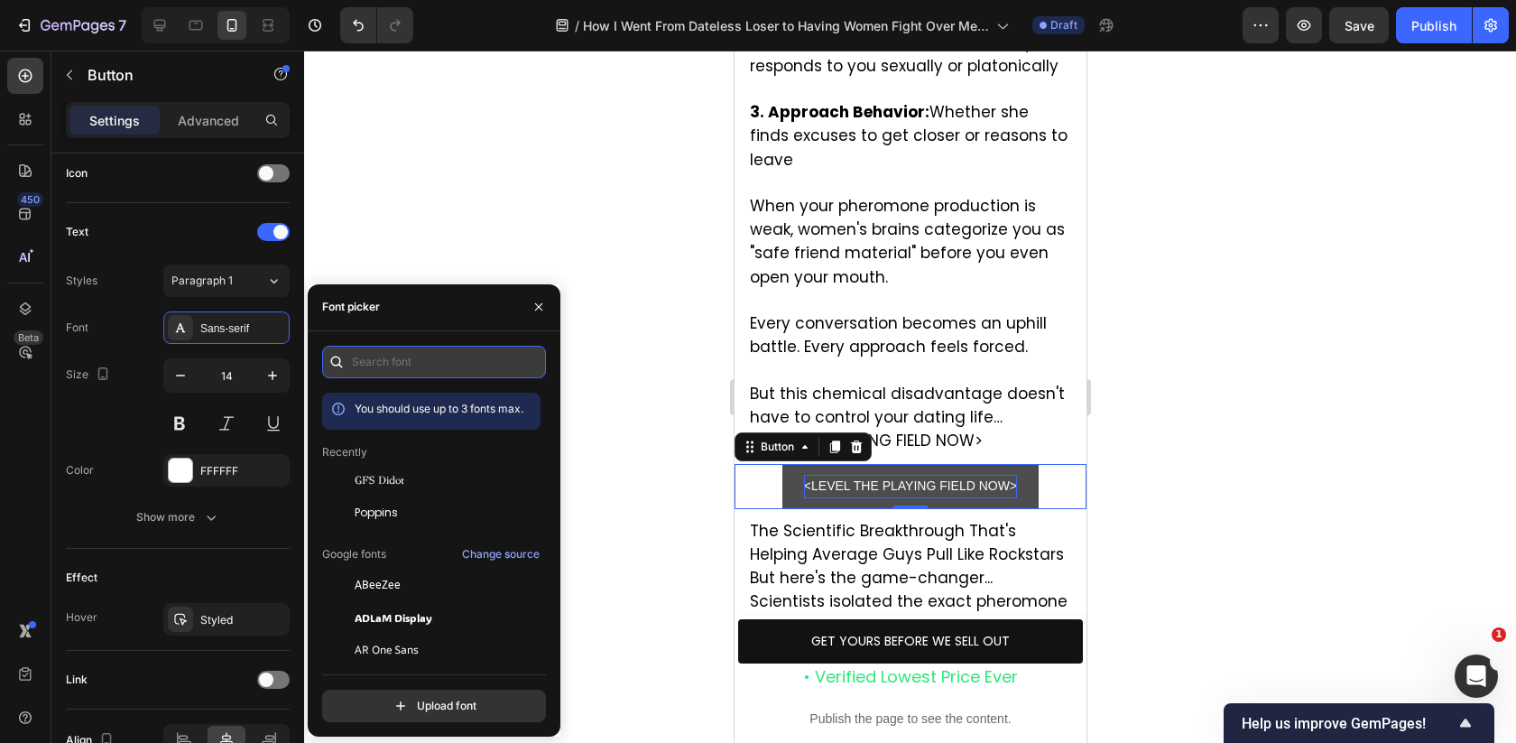
click at [411, 375] on input "text" at bounding box center [434, 362] width 224 height 32
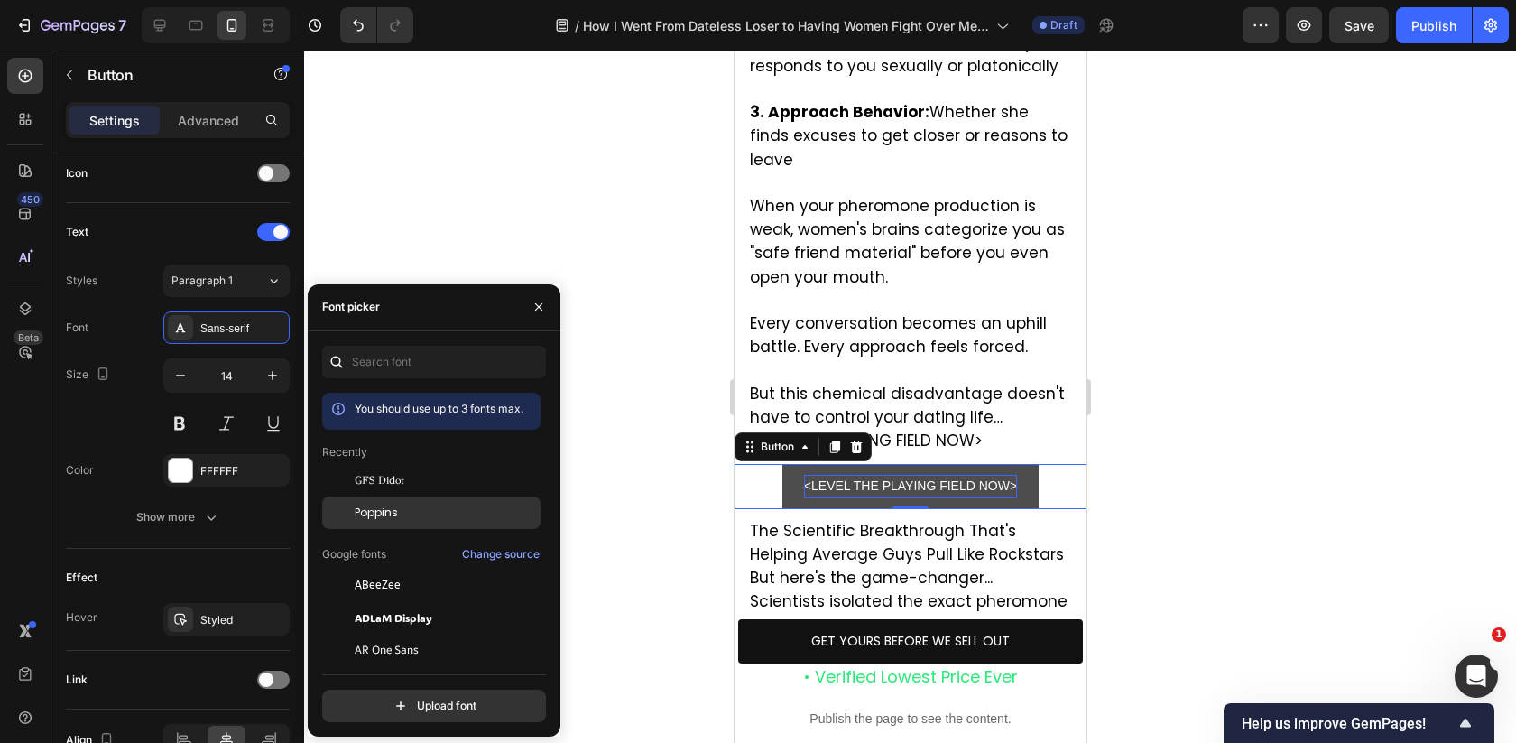
click at [392, 508] on span "Poppins" at bounding box center [376, 512] width 43 height 16
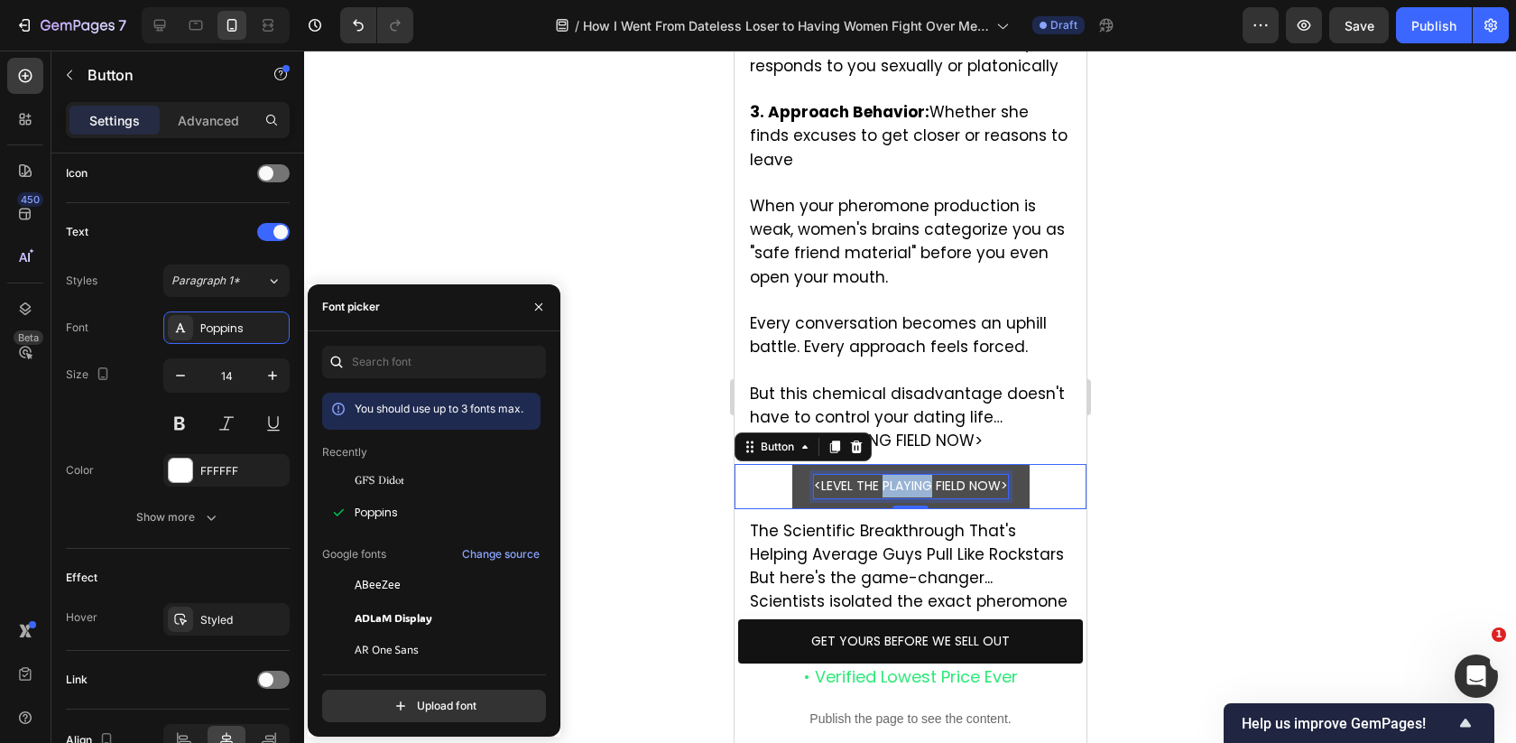
click at [892, 475] on p "<LEVEL THE PLAYING FIELD NOW>" at bounding box center [910, 486] width 194 height 23
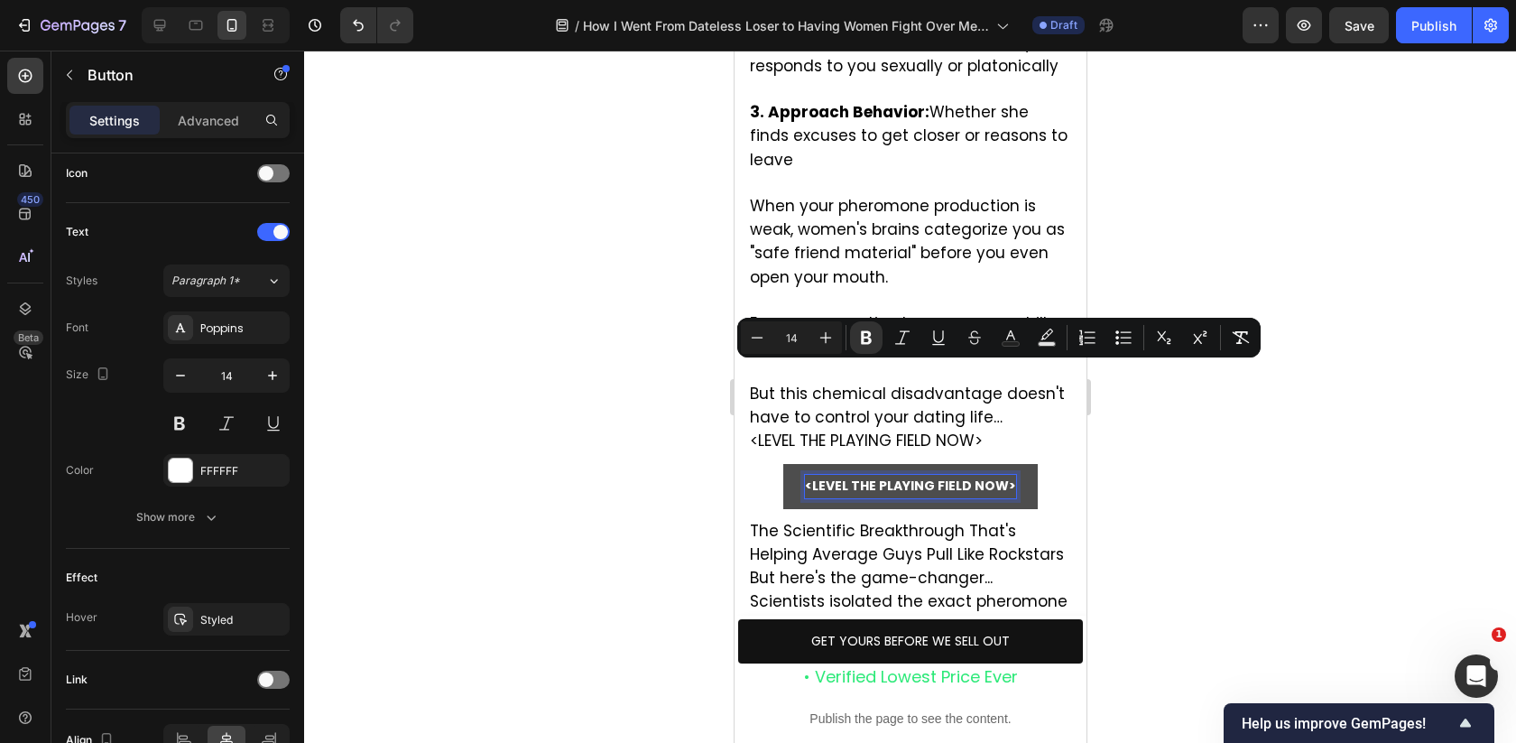
click at [1188, 458] on div at bounding box center [910, 397] width 1212 height 692
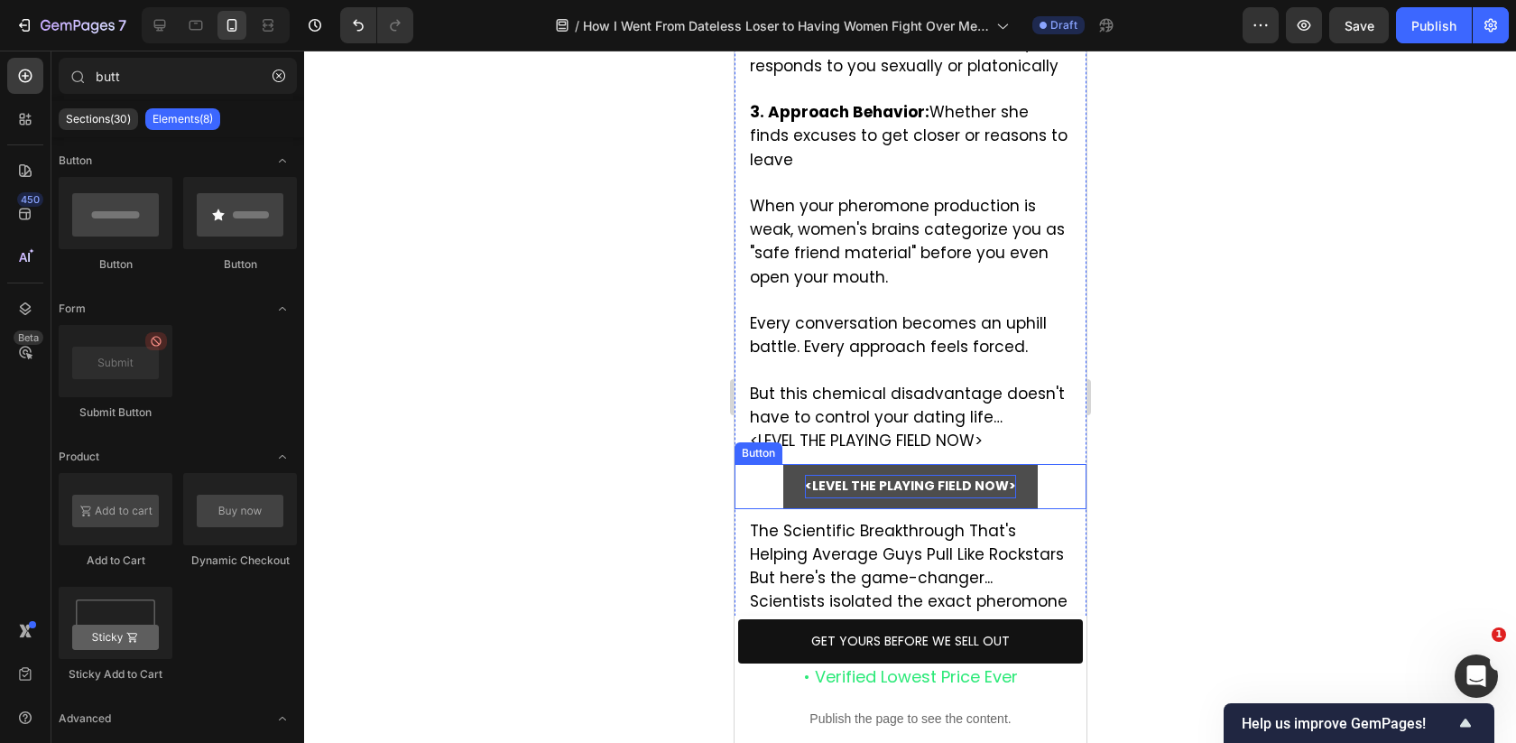
click at [996, 476] on strong "<LEVEL THE PLAYING FIELD NOW>" at bounding box center [909, 485] width 211 height 18
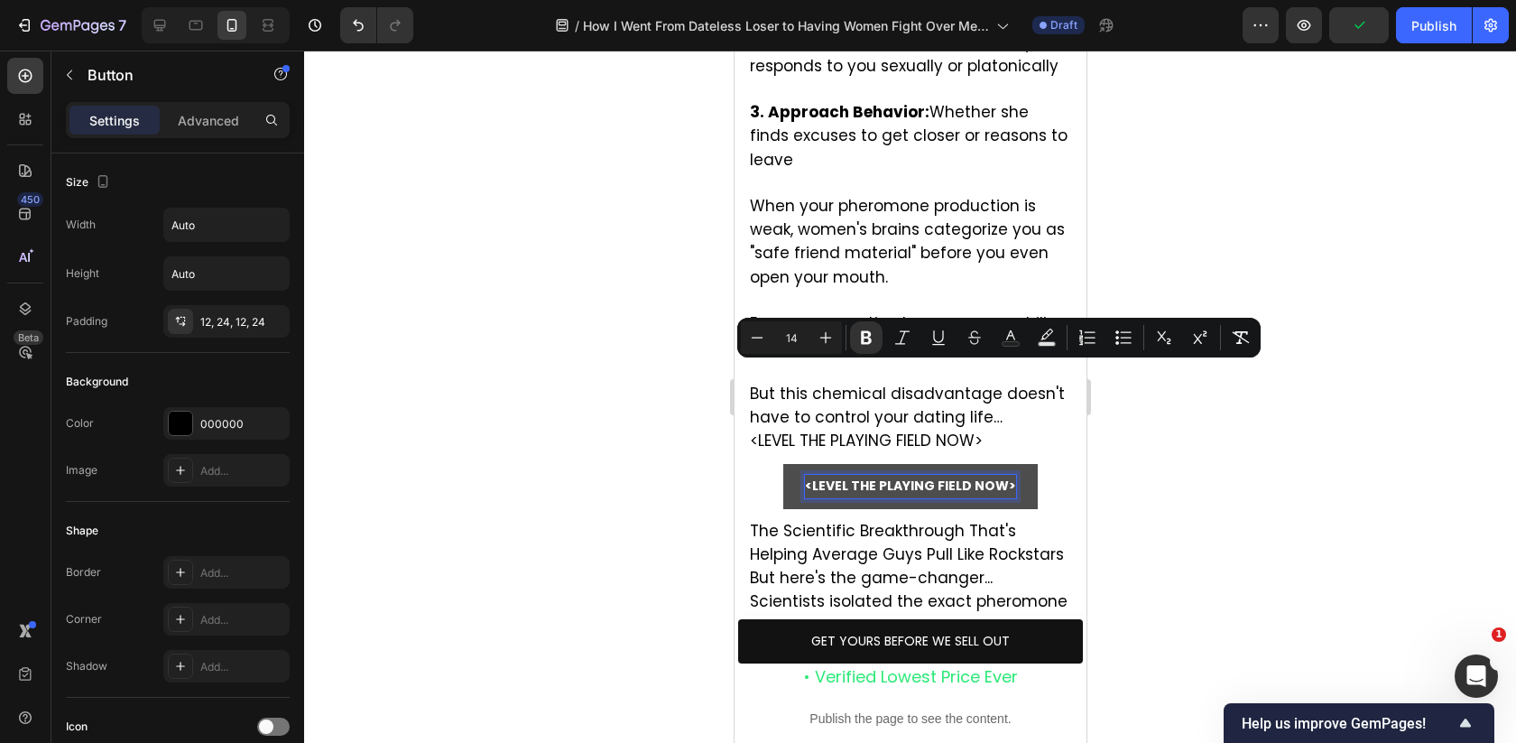
click at [816, 476] on strong "<LEVEL THE PLAYING FIELD NOW>" at bounding box center [909, 485] width 211 height 18
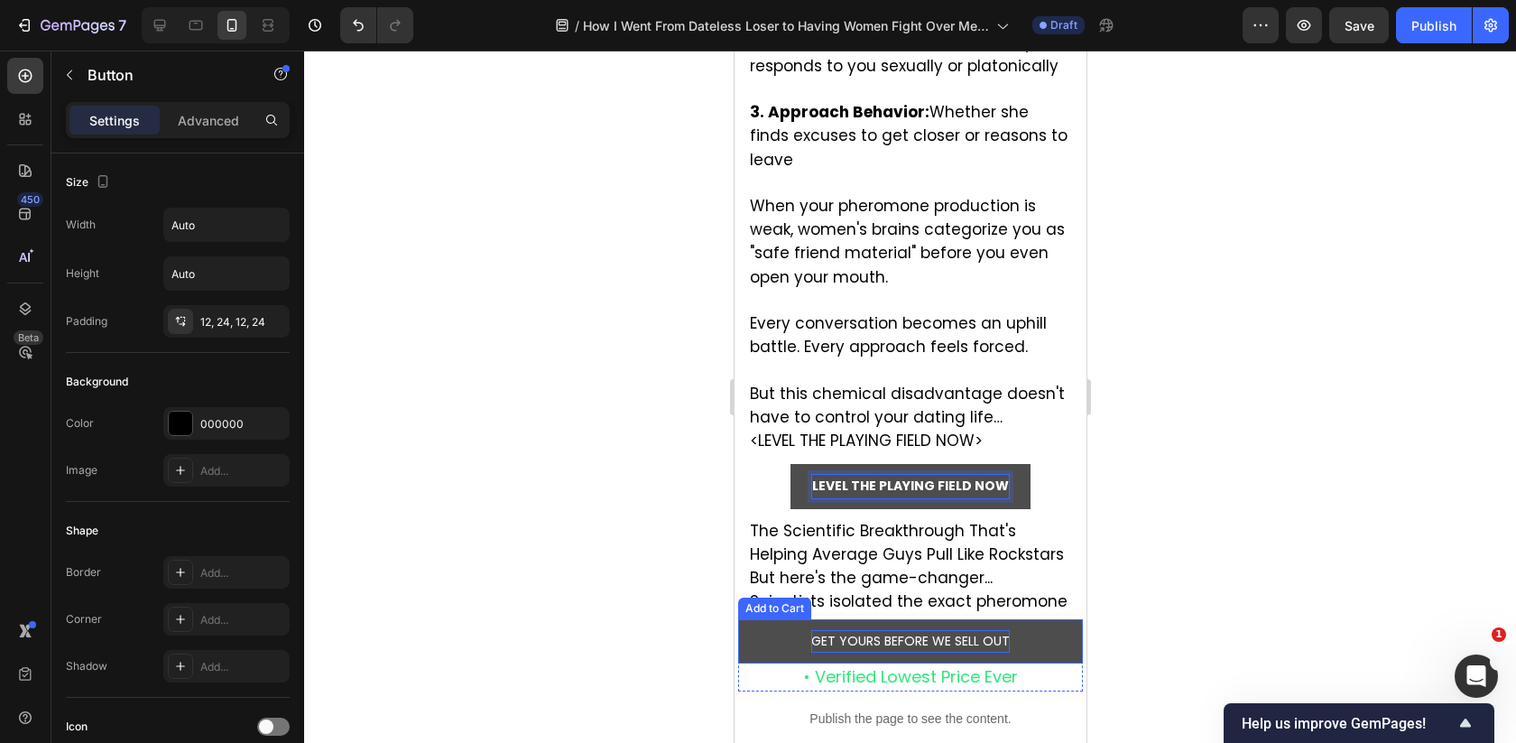
click at [957, 642] on div "GET YOURS BEFORE WE SELL OUT" at bounding box center [909, 641] width 199 height 23
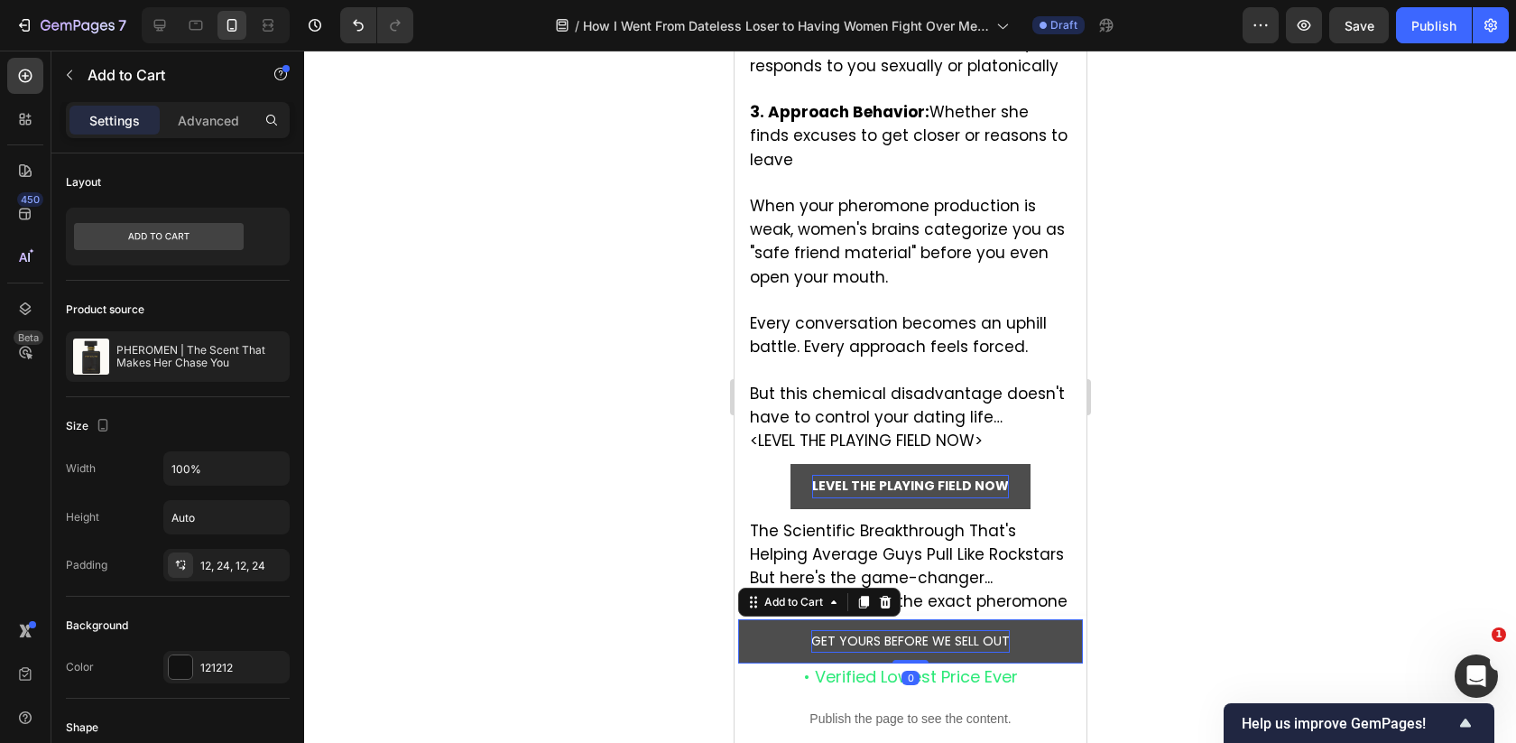
click at [842, 642] on div "GET YOURS BEFORE WE SELL OUT" at bounding box center [909, 641] width 199 height 23
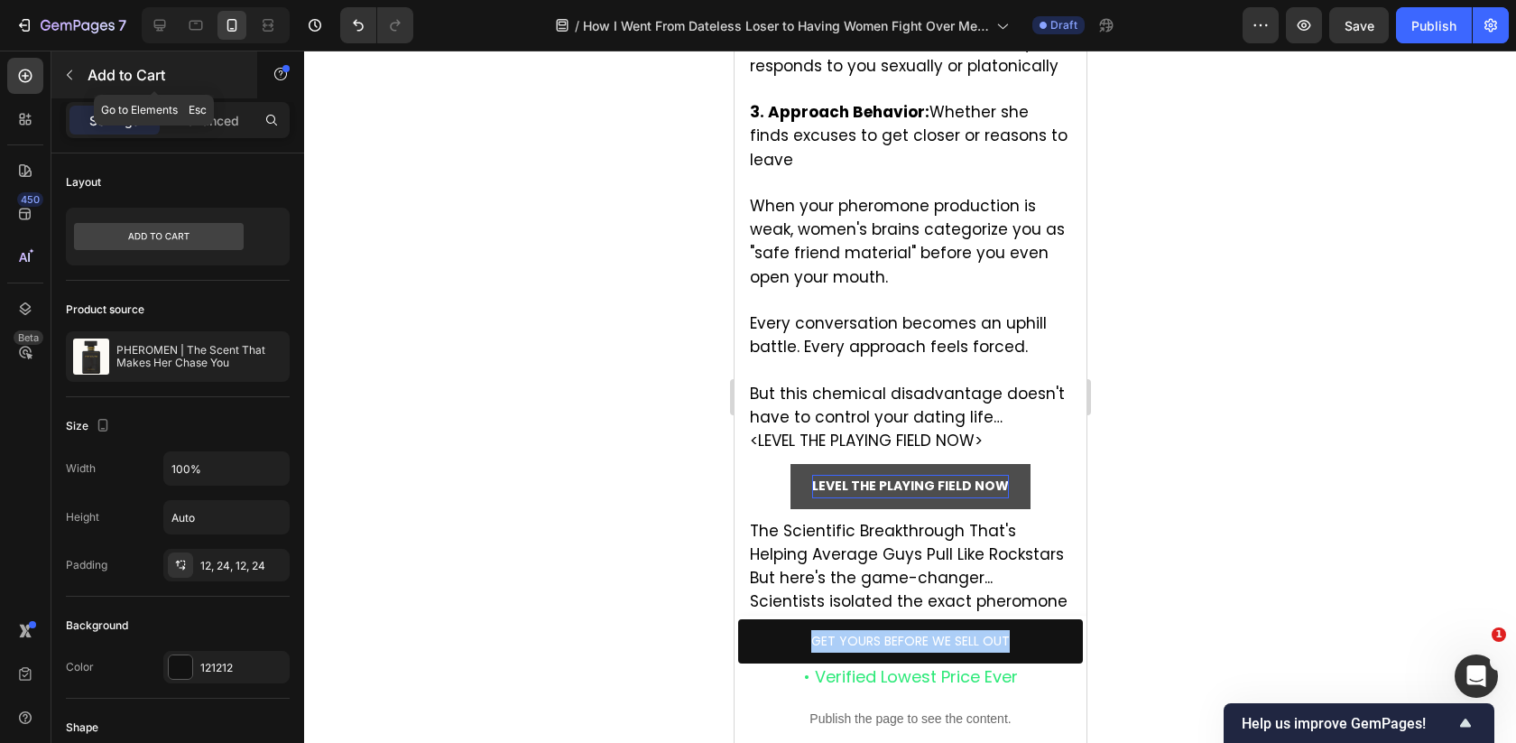
click at [77, 62] on button "button" at bounding box center [69, 74] width 29 height 29
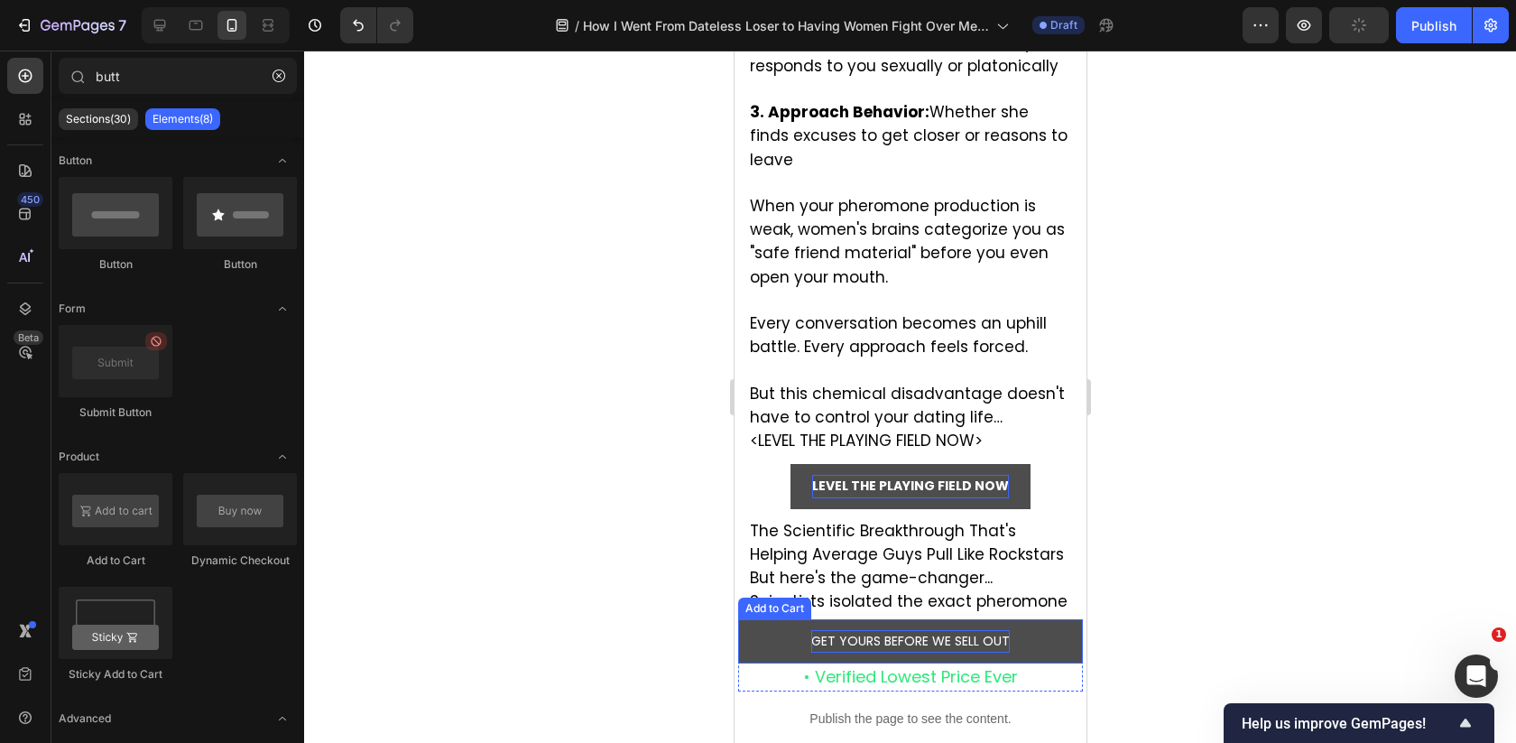
click at [871, 640] on p "GET YOURS BEFORE WE SELL OUT" at bounding box center [909, 641] width 199 height 23
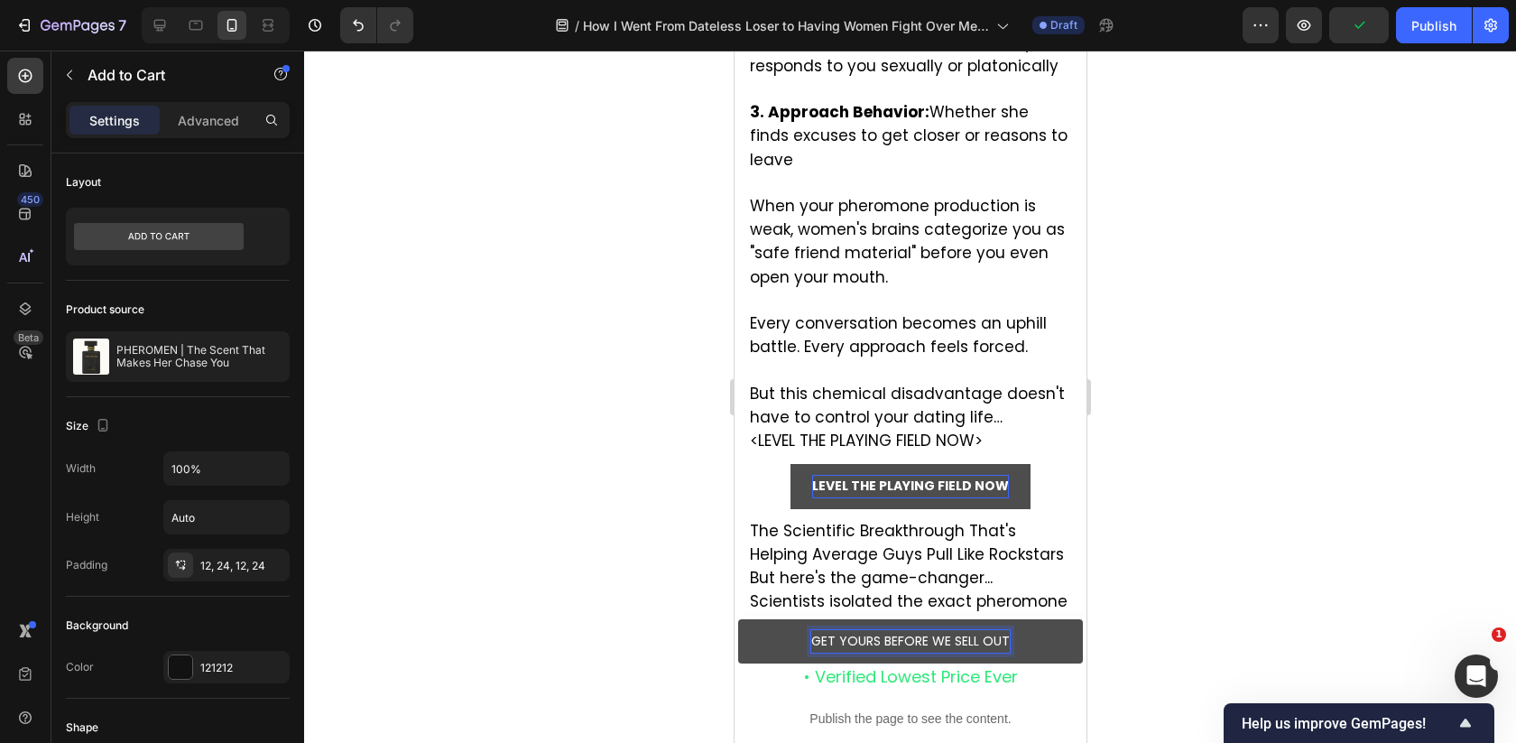
click at [871, 640] on p "GET YOURS BEFORE WE SELL OUT" at bounding box center [909, 641] width 199 height 23
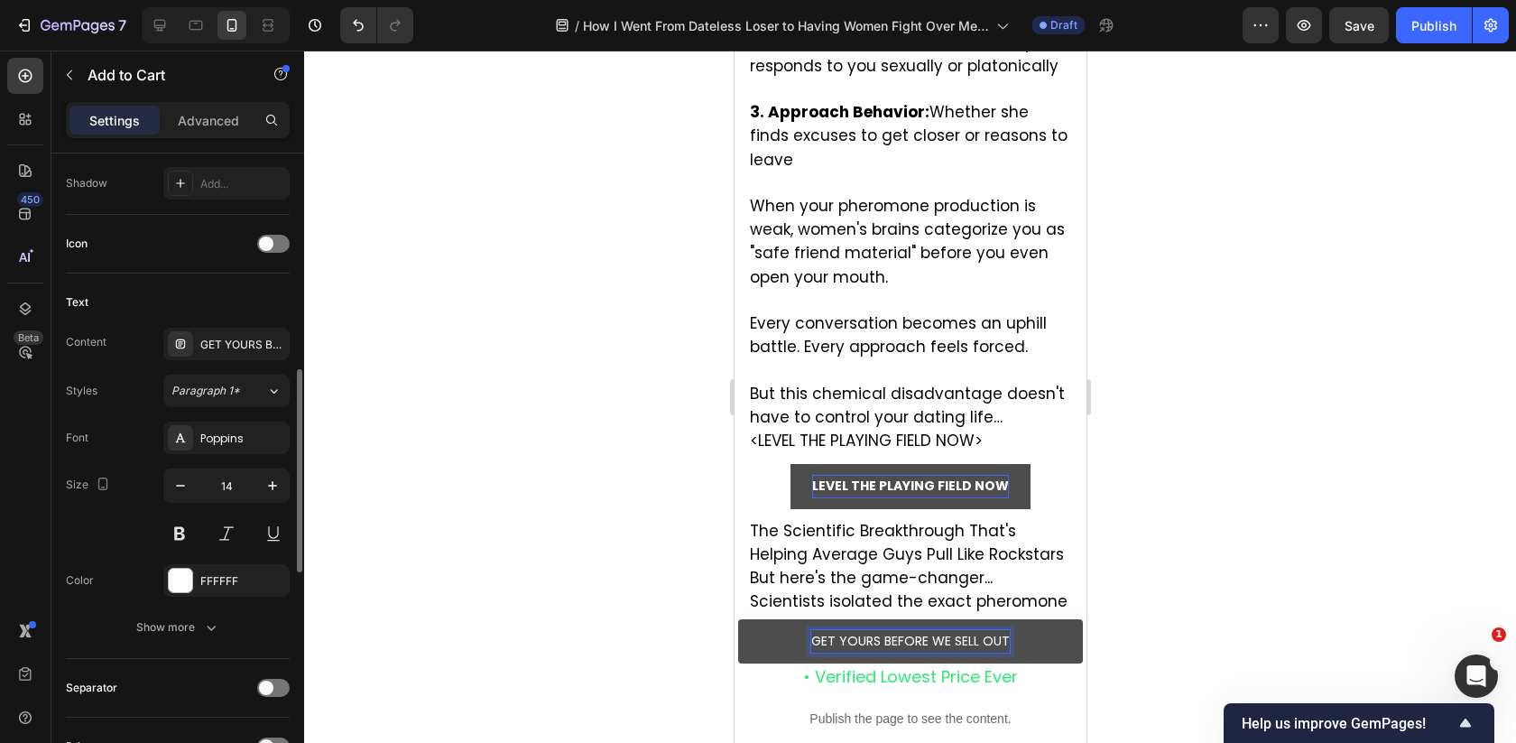
scroll to position [674, 0]
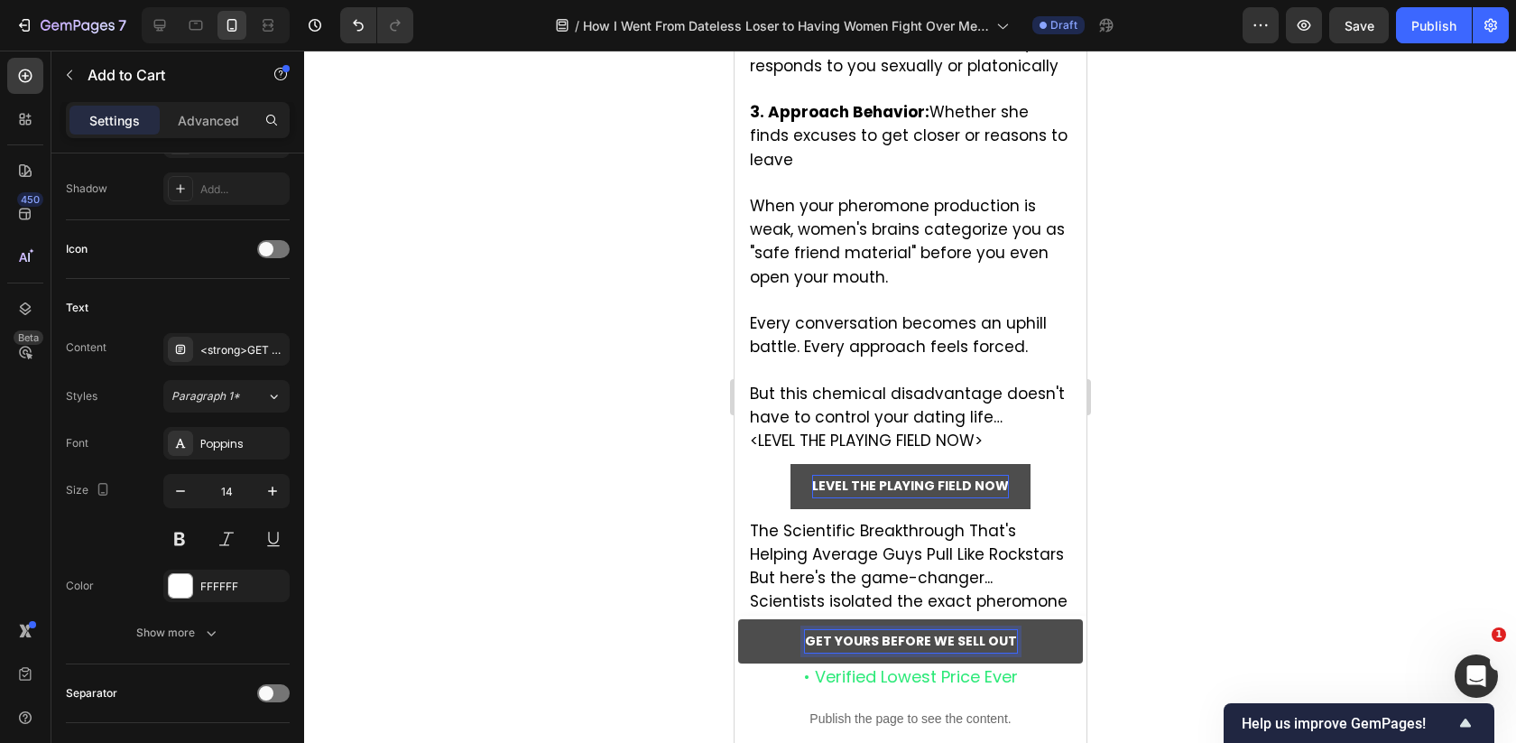
click at [432, 449] on div at bounding box center [910, 397] width 1212 height 692
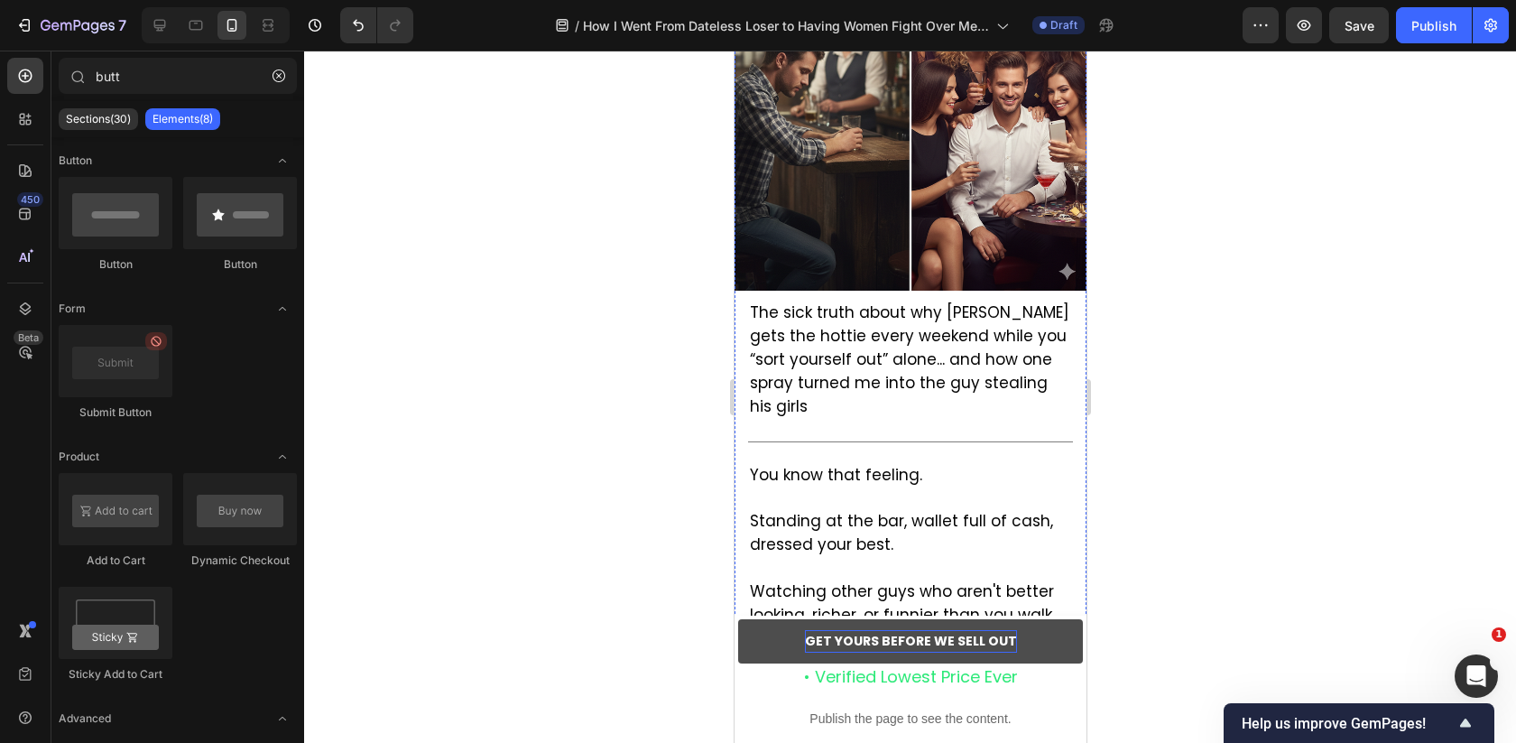
scroll to position [0, 0]
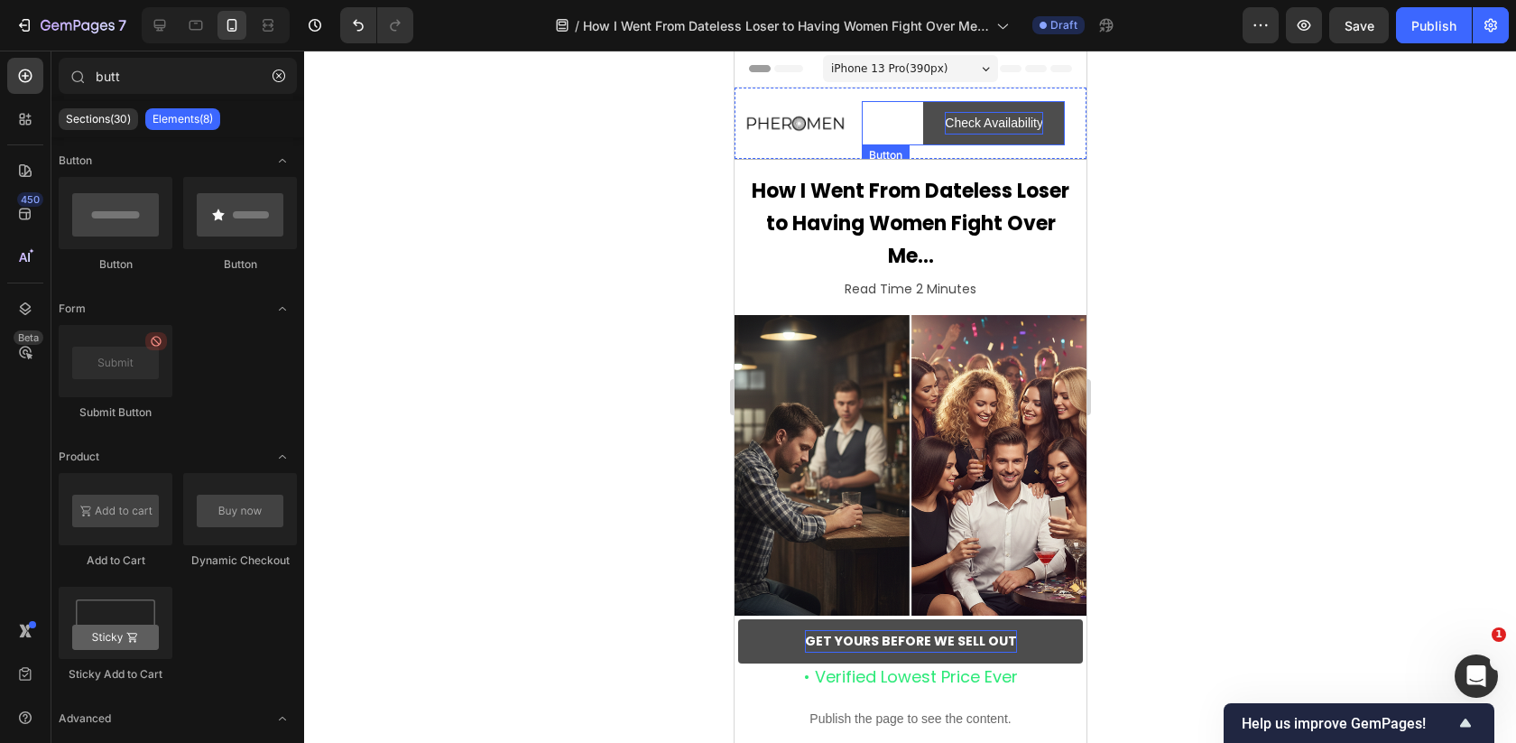
click at [1013, 119] on p "Check Availability" at bounding box center [993, 123] width 98 height 23
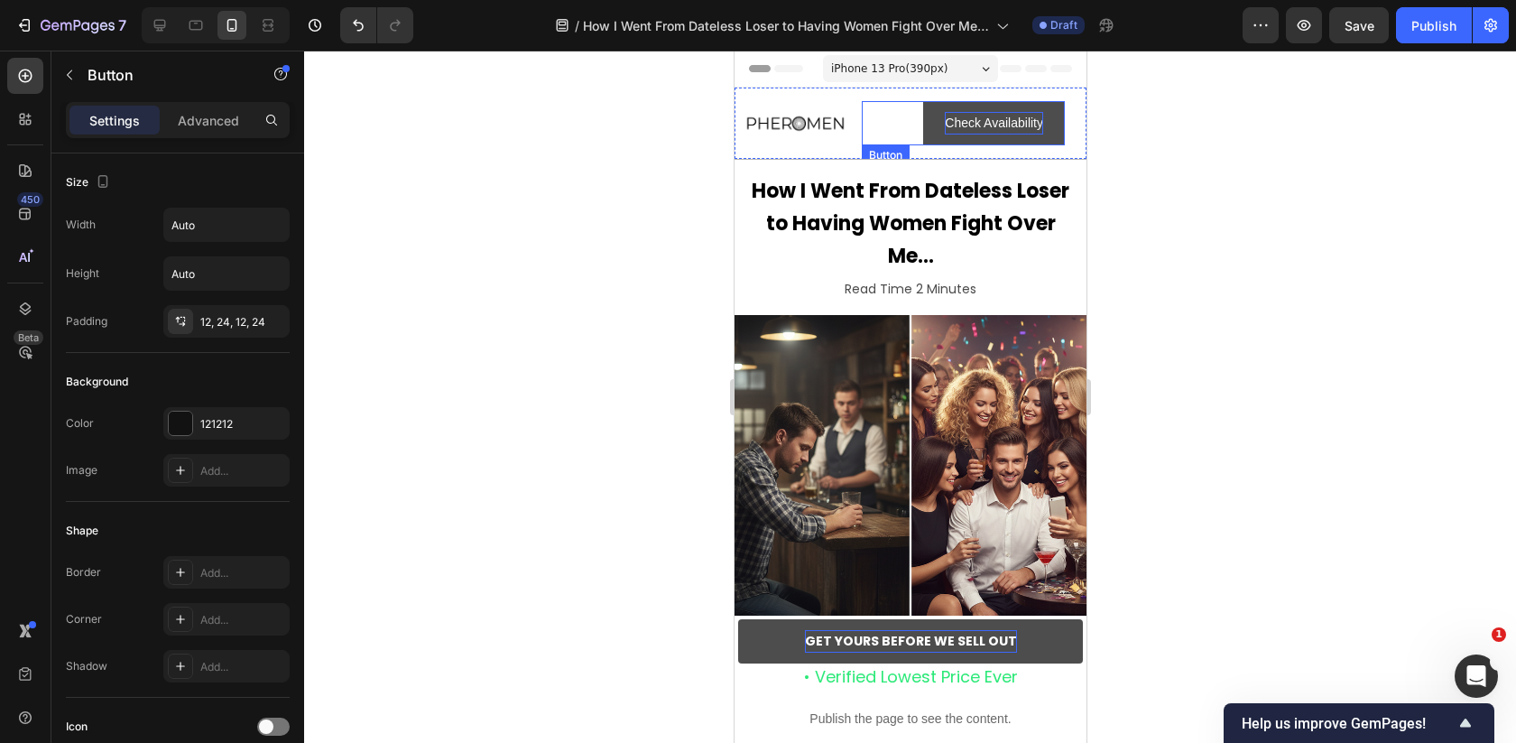
click at [1013, 119] on p "Check Availability" at bounding box center [993, 123] width 98 height 23
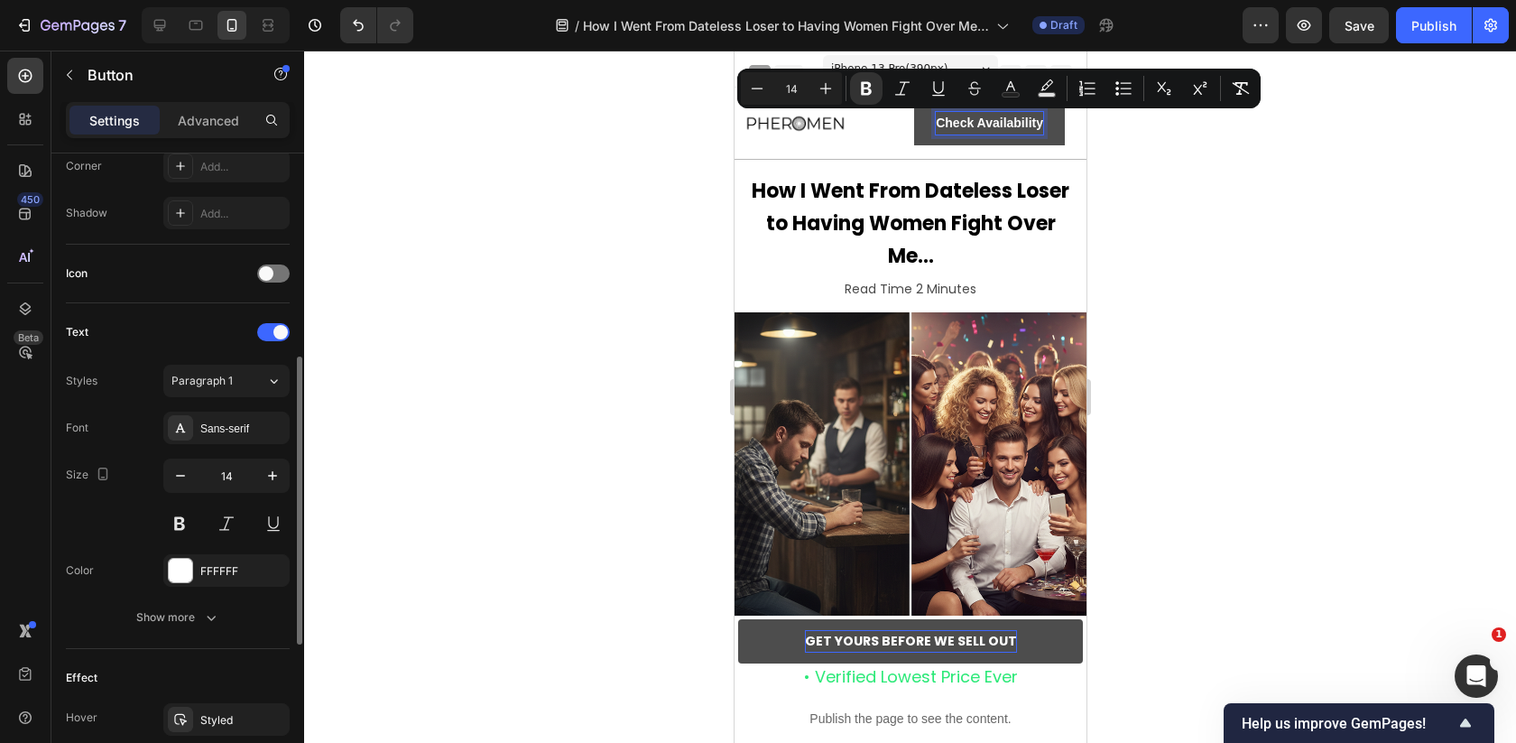
scroll to position [598, 0]
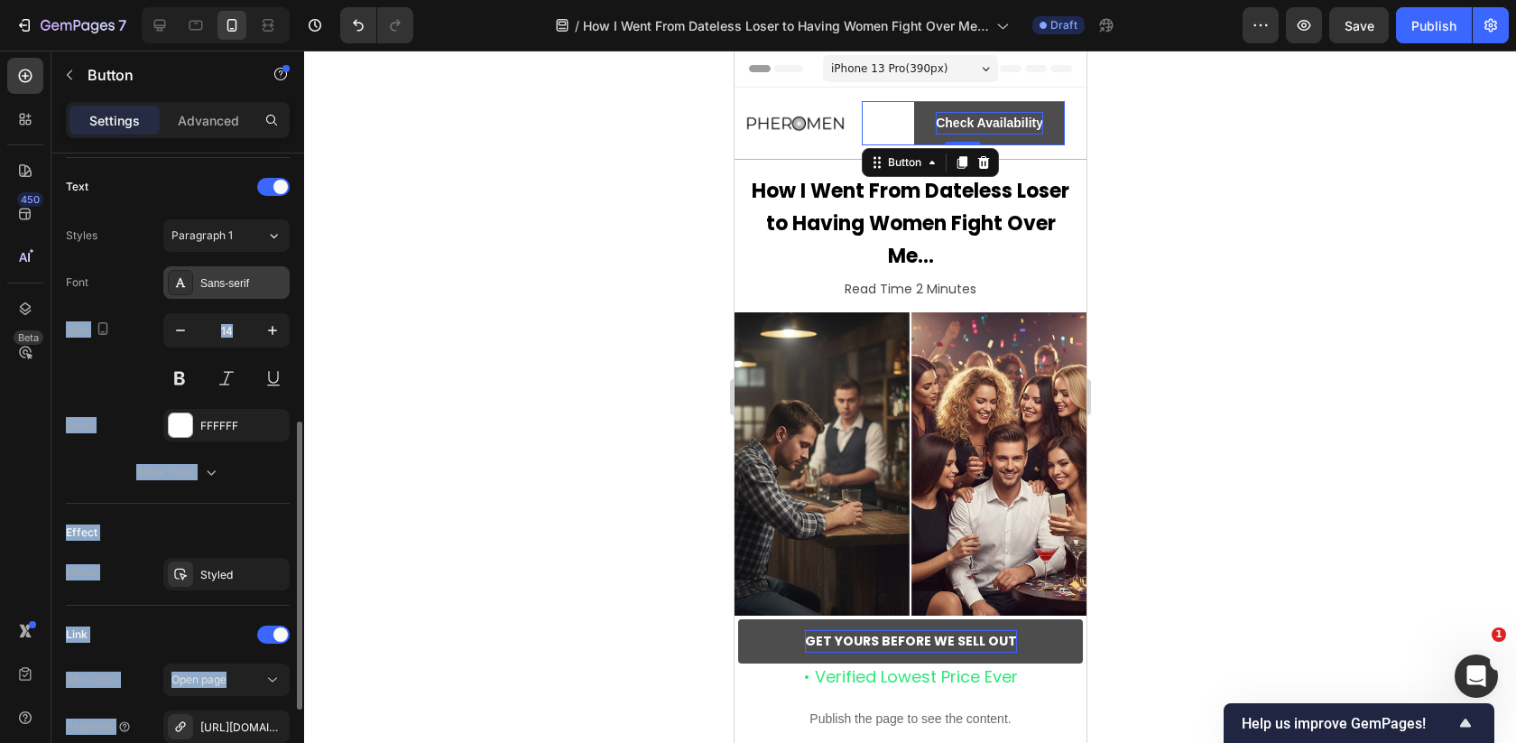
drag, startPoint x: 485, startPoint y: 354, endPoint x: 230, endPoint y: 292, distance: 262.6
click at [229, 0] on div "7 Version history / How I Went From Dateless Loser to Having Women Fight Over M…" at bounding box center [758, 0] width 1516 height 0
click at [230, 292] on div "Sans-serif" at bounding box center [226, 282] width 126 height 32
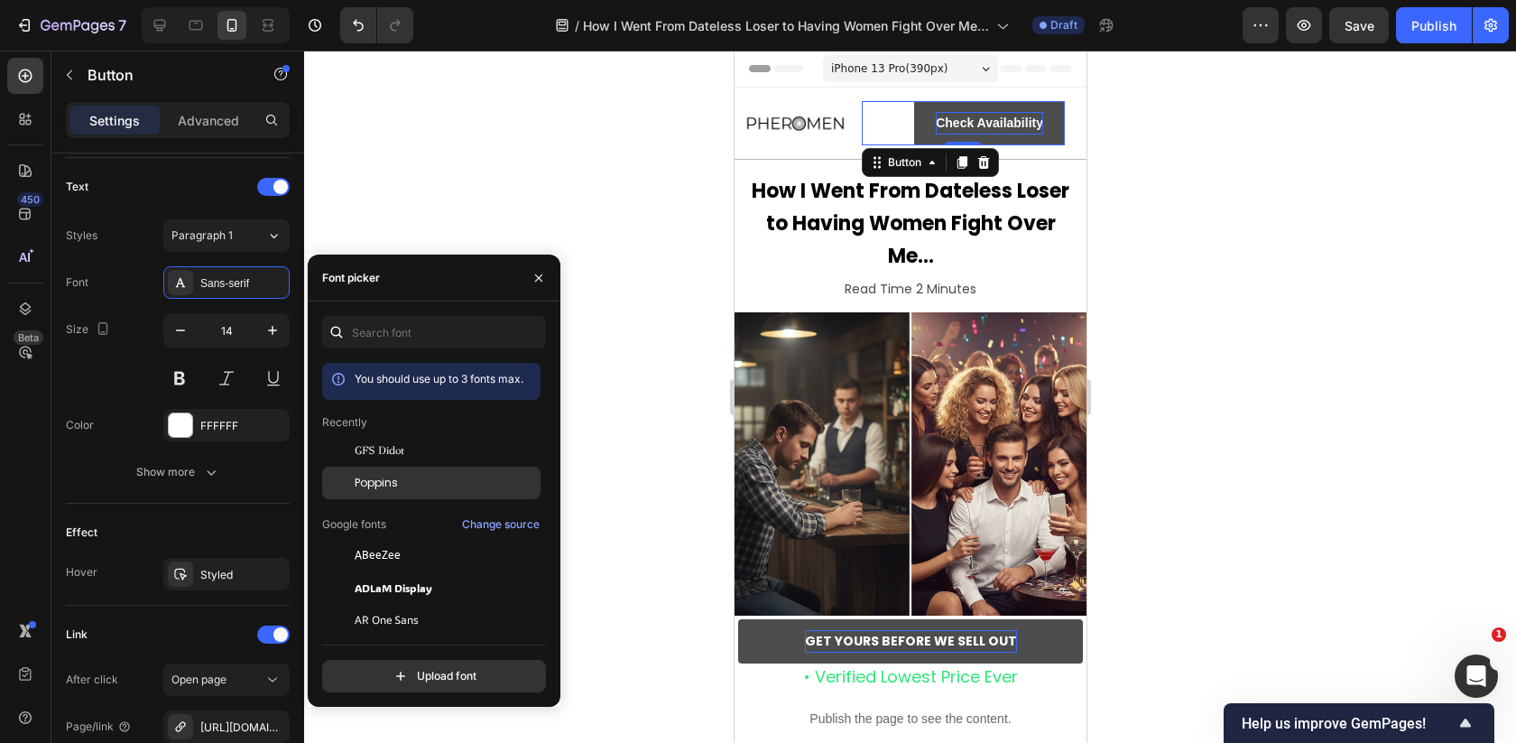
click at [392, 493] on div "Poppins" at bounding box center [431, 483] width 218 height 32
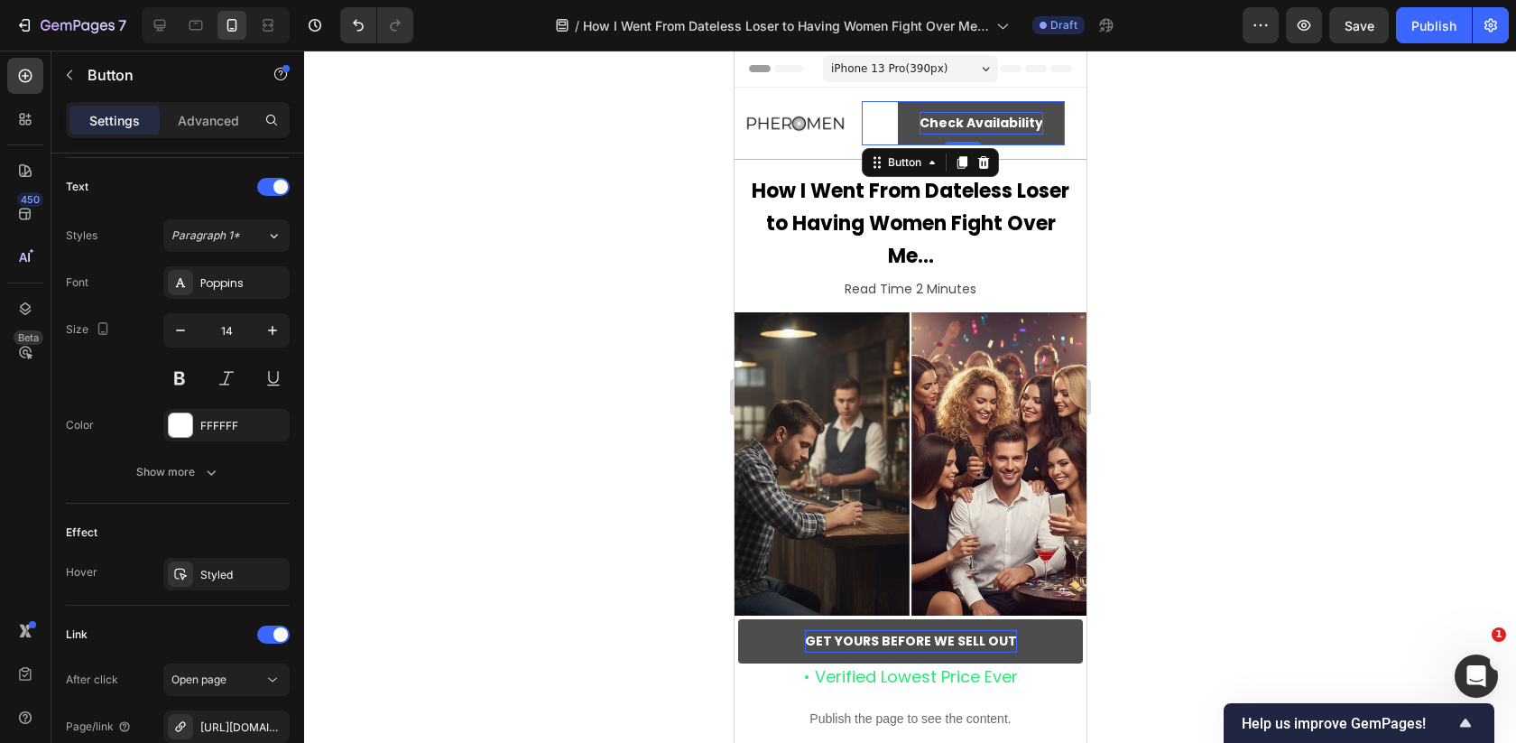
click at [531, 214] on div at bounding box center [910, 397] width 1212 height 692
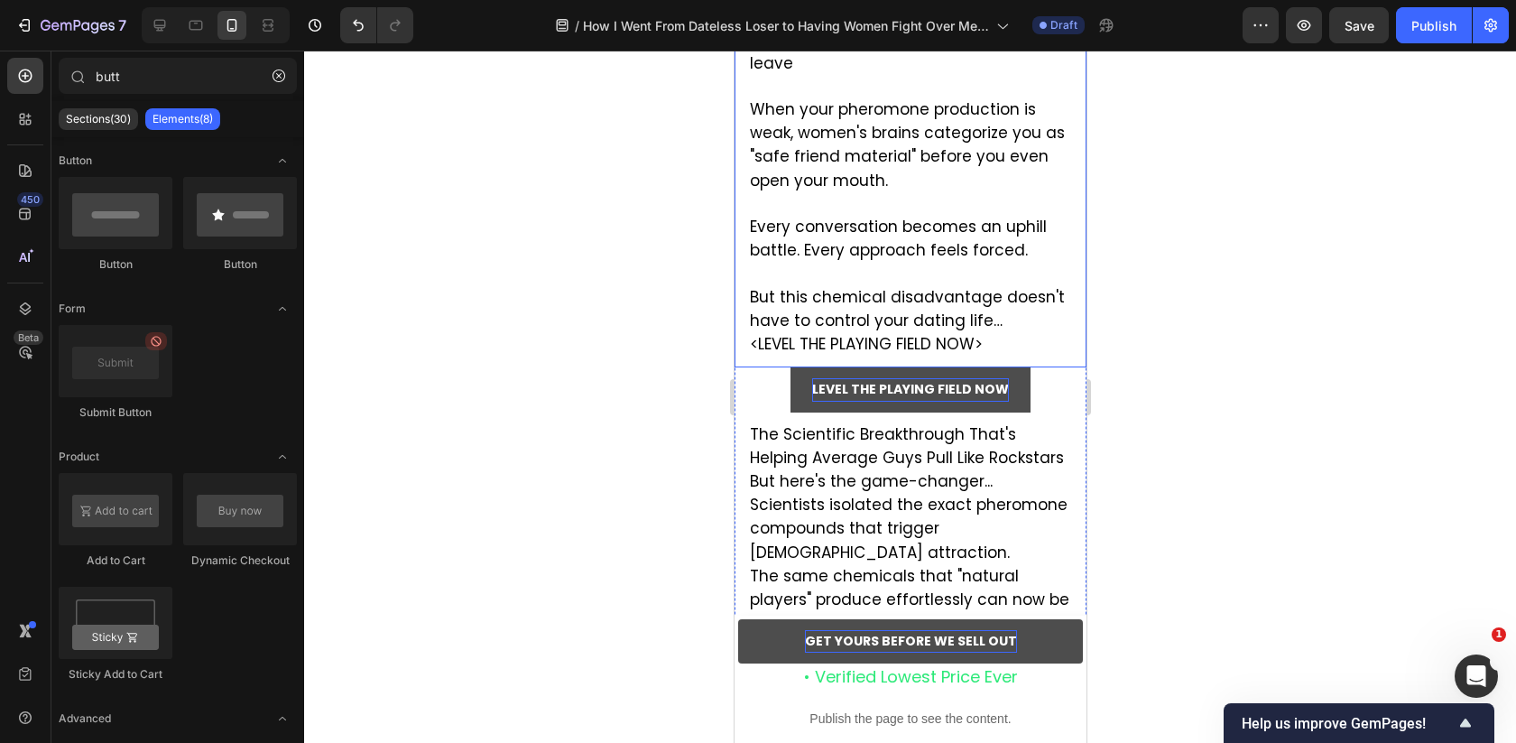
scroll to position [3452, 0]
click at [967, 335] on span "<LEVEL THE PLAYING FIELD NOW>" at bounding box center [865, 346] width 233 height 22
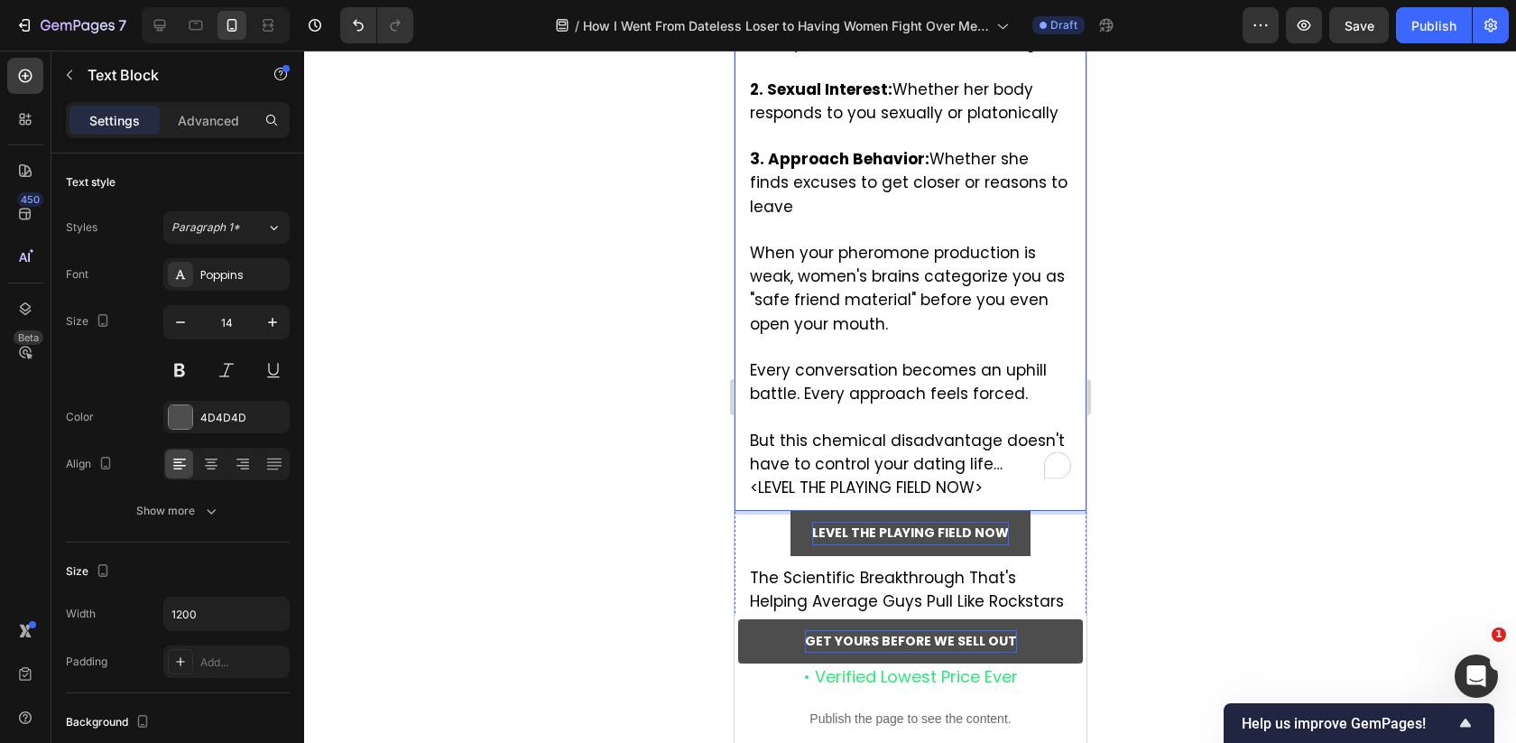
scroll to position [3341, 0]
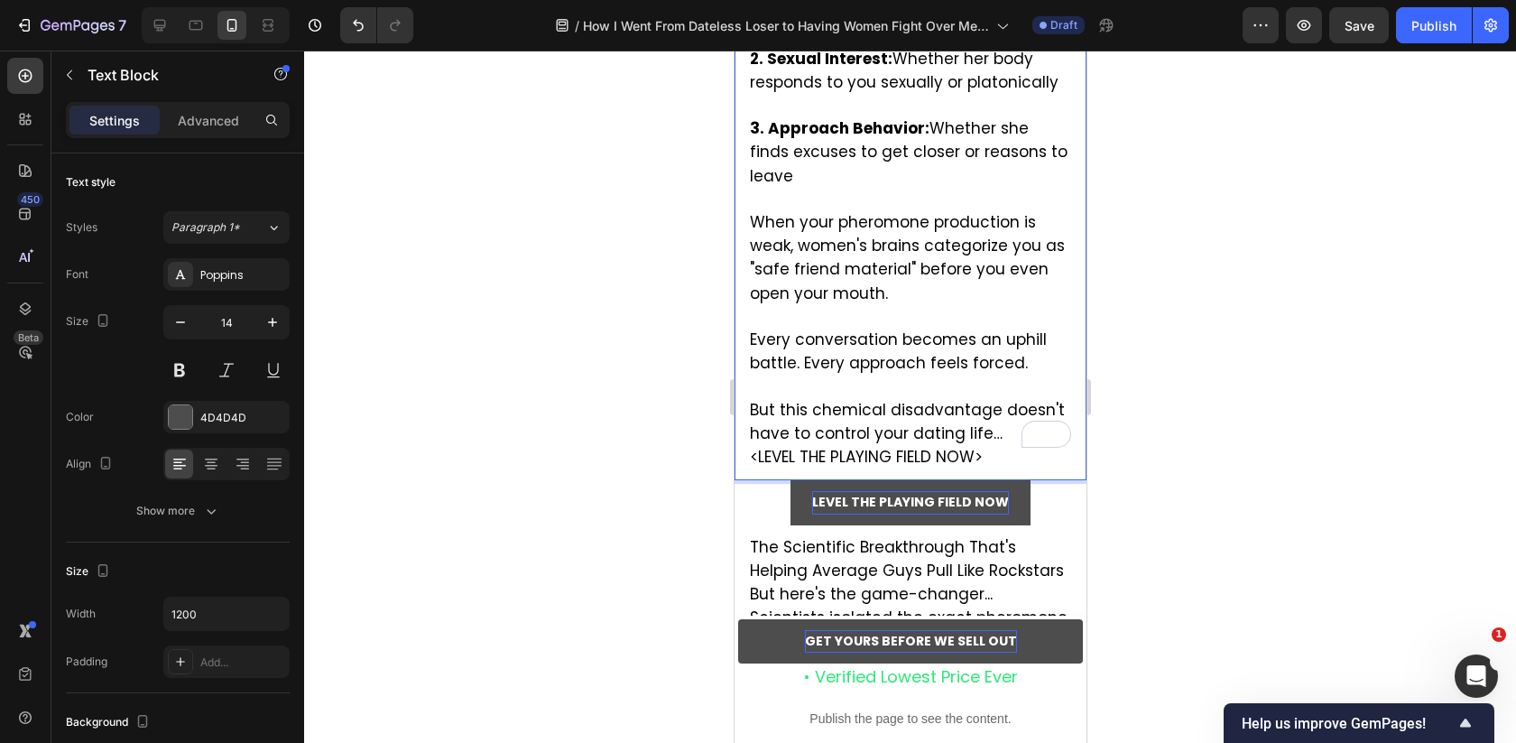
click at [963, 446] on span "<LEVEL THE PLAYING FIELD NOW>" at bounding box center [865, 457] width 233 height 22
drag, startPoint x: 991, startPoint y: 344, endPoint x: 746, endPoint y: 341, distance: 244.6
click at [746, 341] on div "Pheromones control three things that determine whether women want to sleep with…" at bounding box center [910, 176] width 352 height 607
click at [635, 323] on div at bounding box center [910, 397] width 1212 height 692
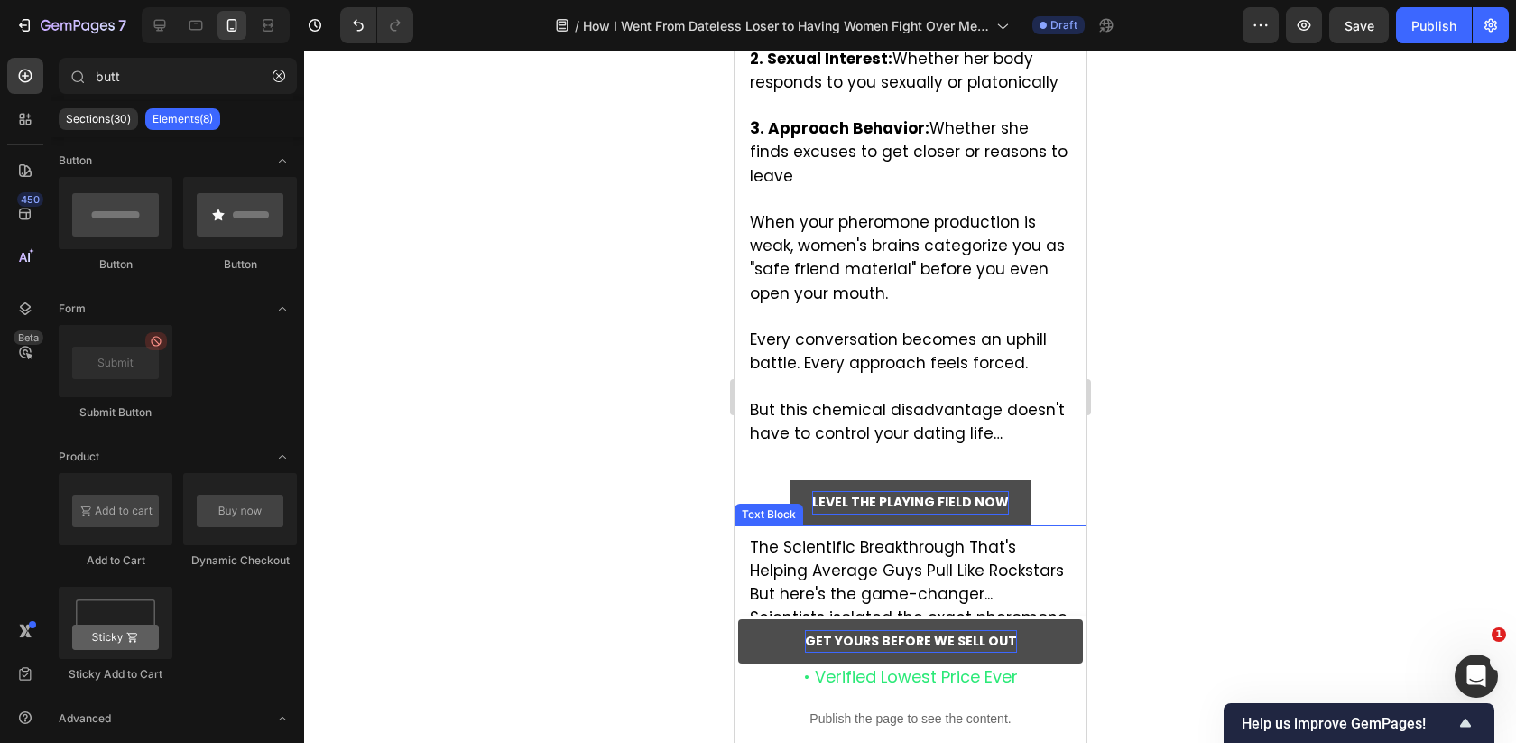
click at [883, 536] on span "The Scientific Breakthrough That's Helping Average Guys Pull Like Rockstars" at bounding box center [906, 558] width 314 height 45
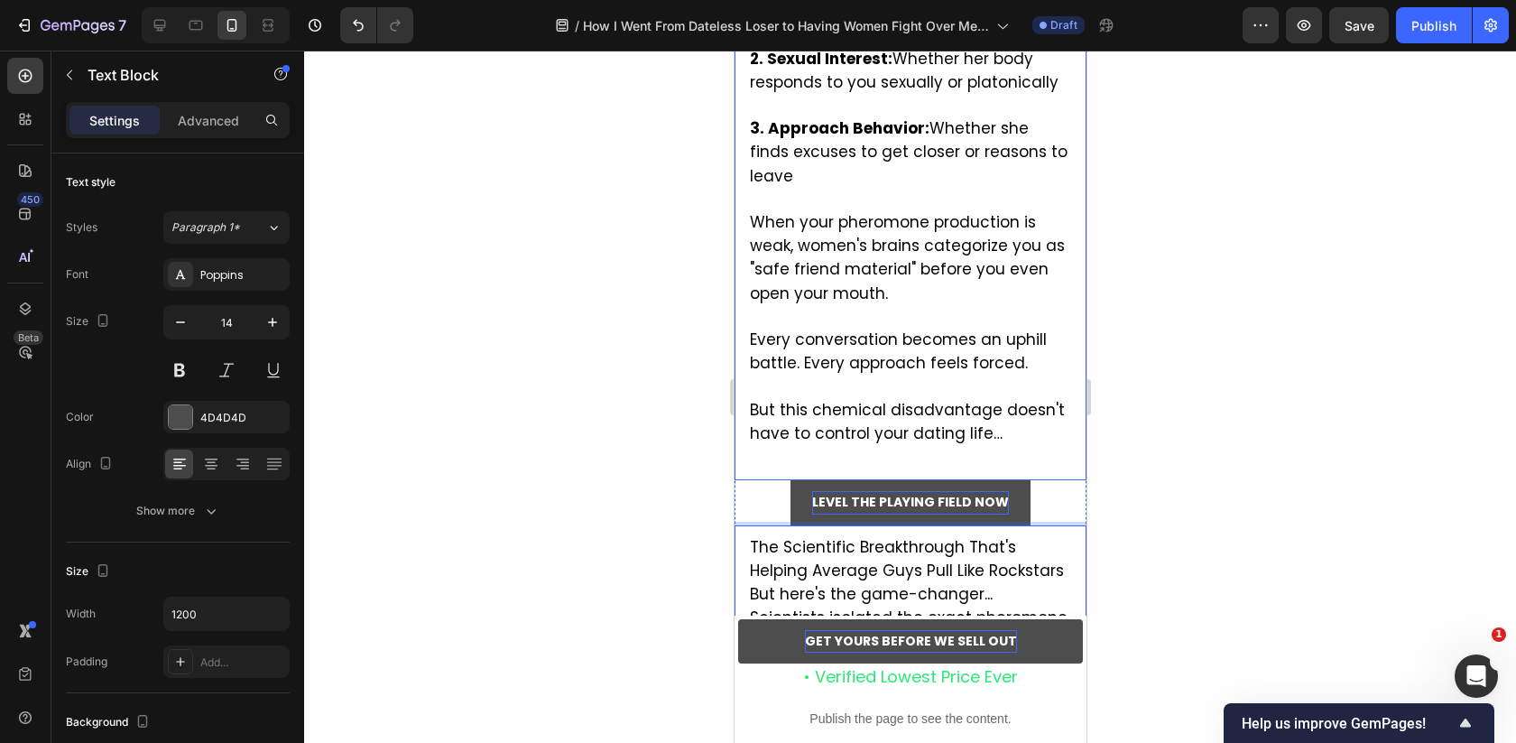
click at [902, 399] on span "But this chemical disadvantage doesn't have to control your dating life…" at bounding box center [906, 421] width 315 height 45
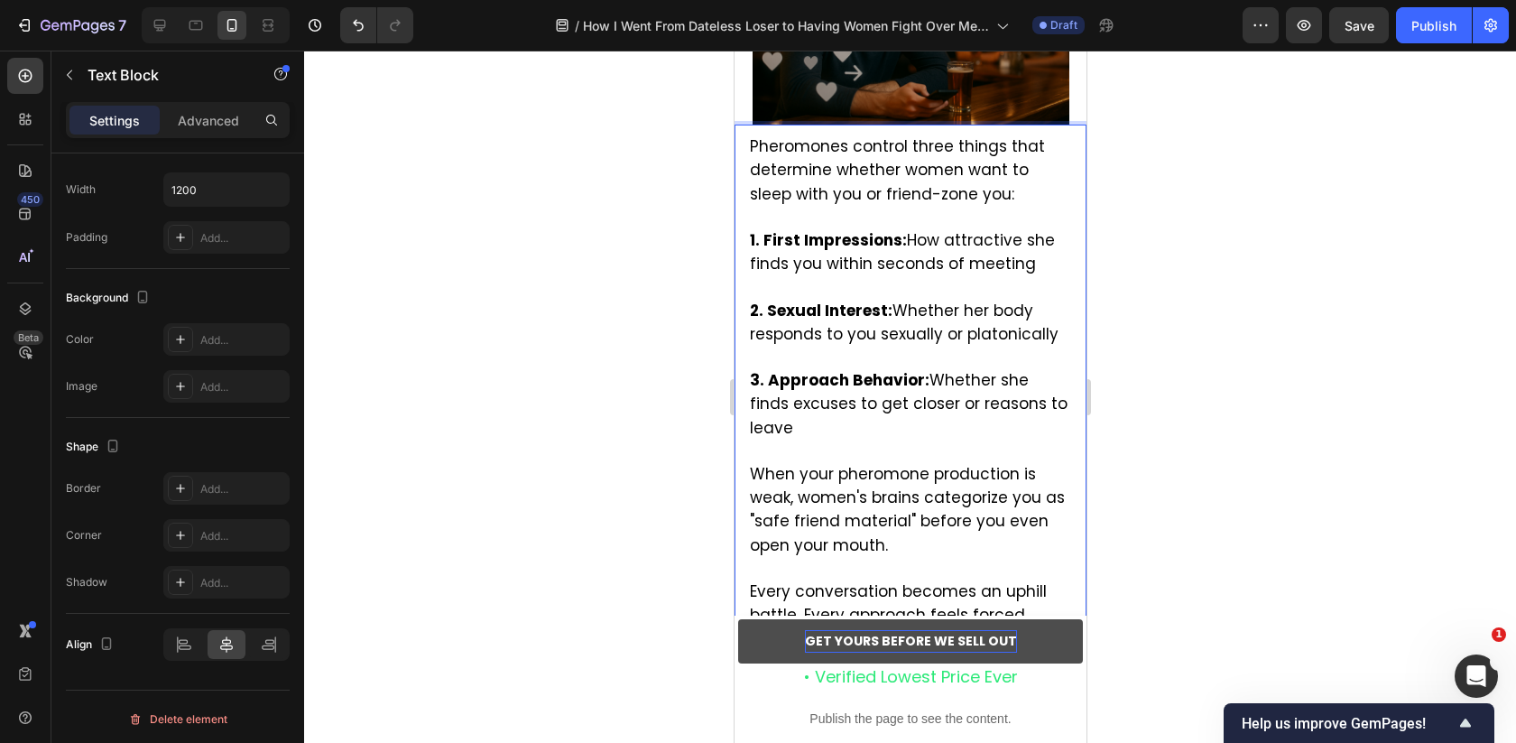
scroll to position [3214, 0]
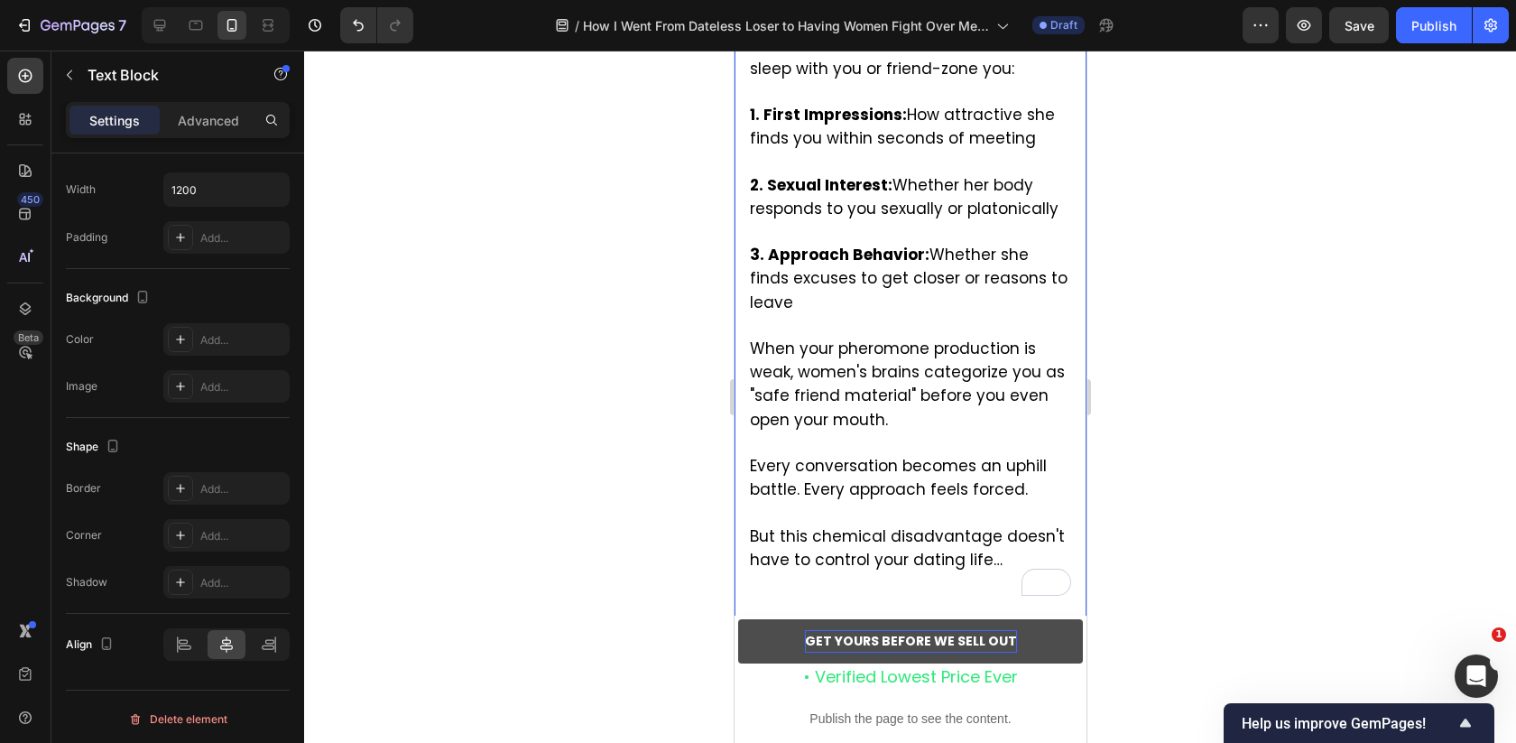
click at [784, 572] on p "To enrich screen reader interactions, please activate Accessibility in Grammarl…" at bounding box center [909, 594] width 321 height 45
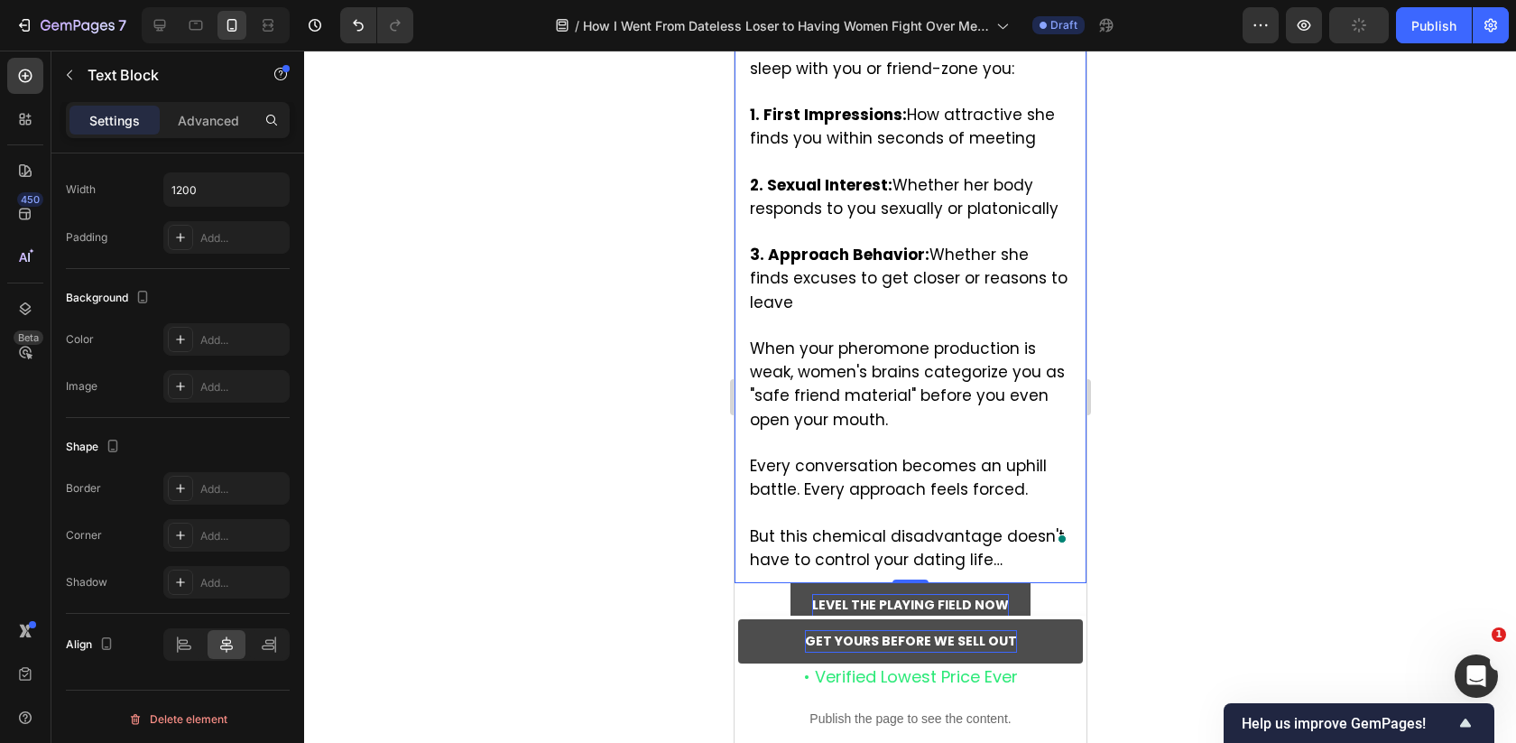
click at [1325, 495] on div at bounding box center [910, 397] width 1212 height 692
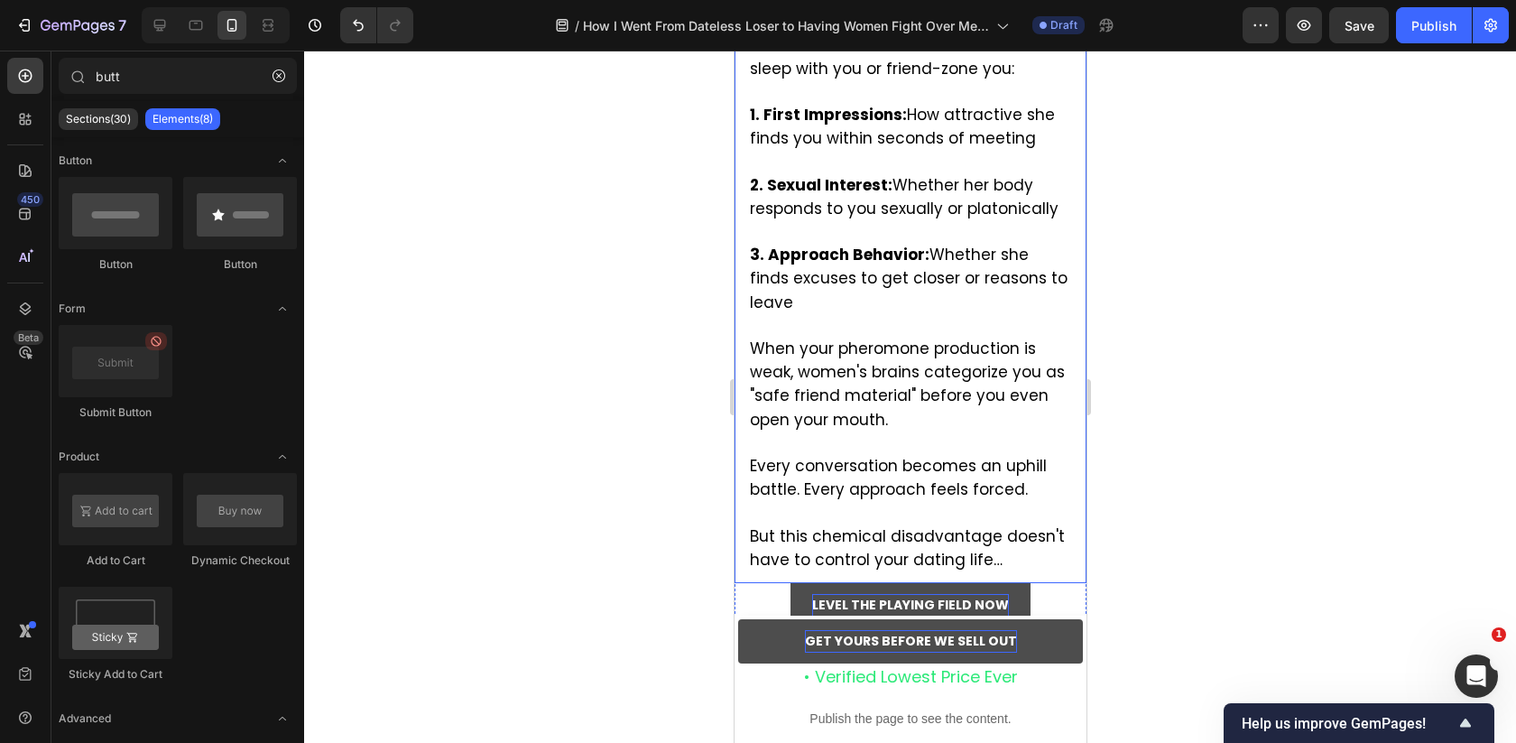
scroll to position [3298, 0]
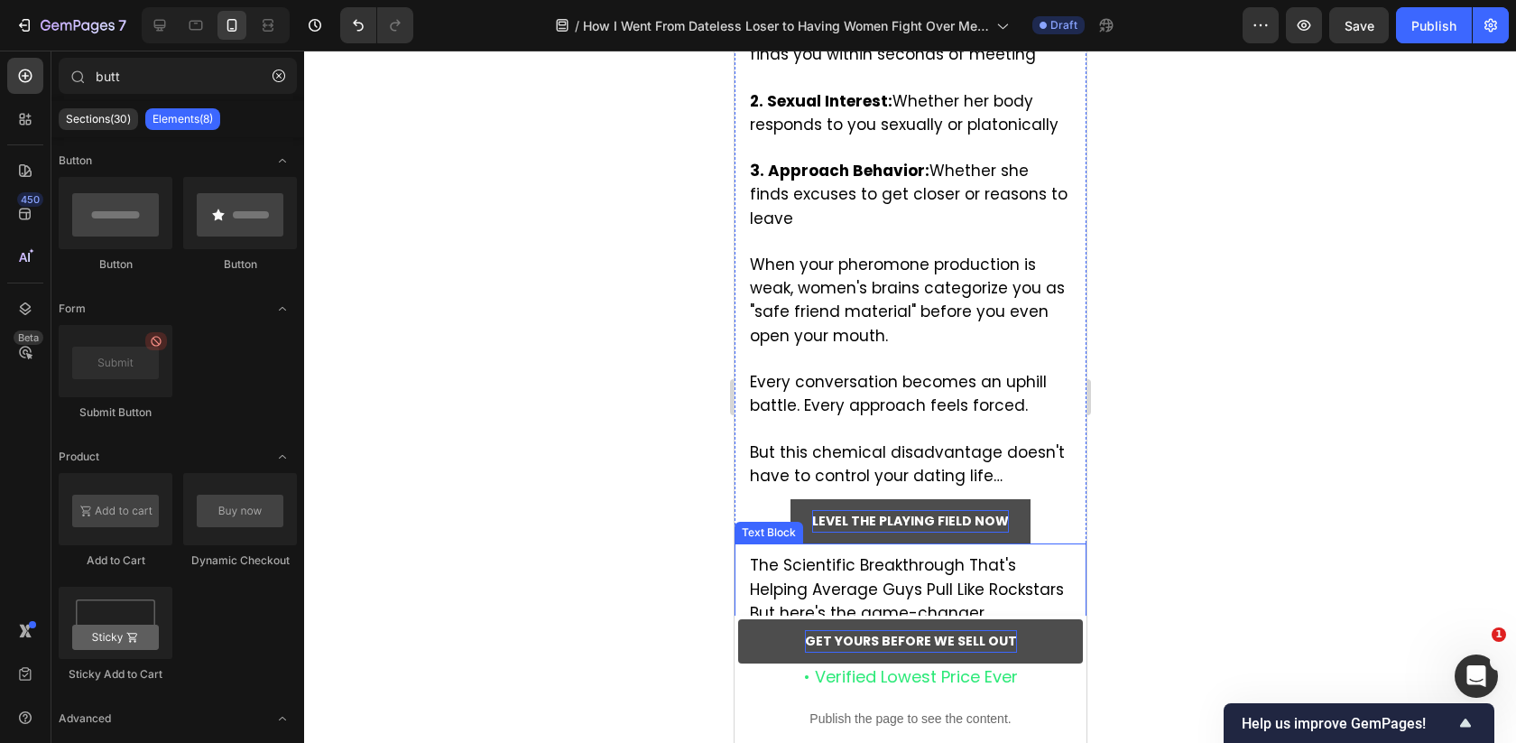
click at [990, 418] on p "But this chemical disadvantage doesn't have to control your dating life…" at bounding box center [909, 453] width 321 height 70
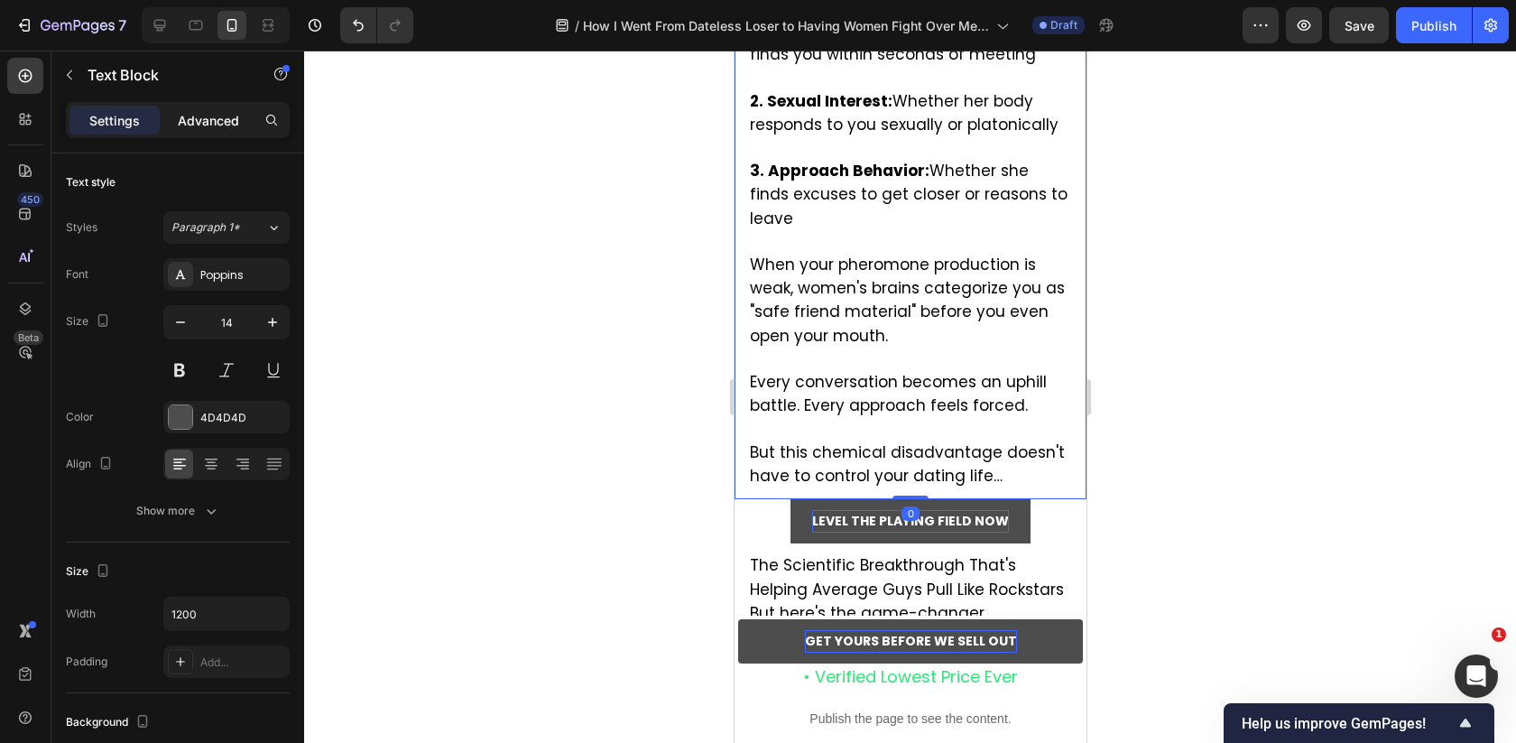
click at [217, 126] on p "Advanced" at bounding box center [208, 120] width 61 height 19
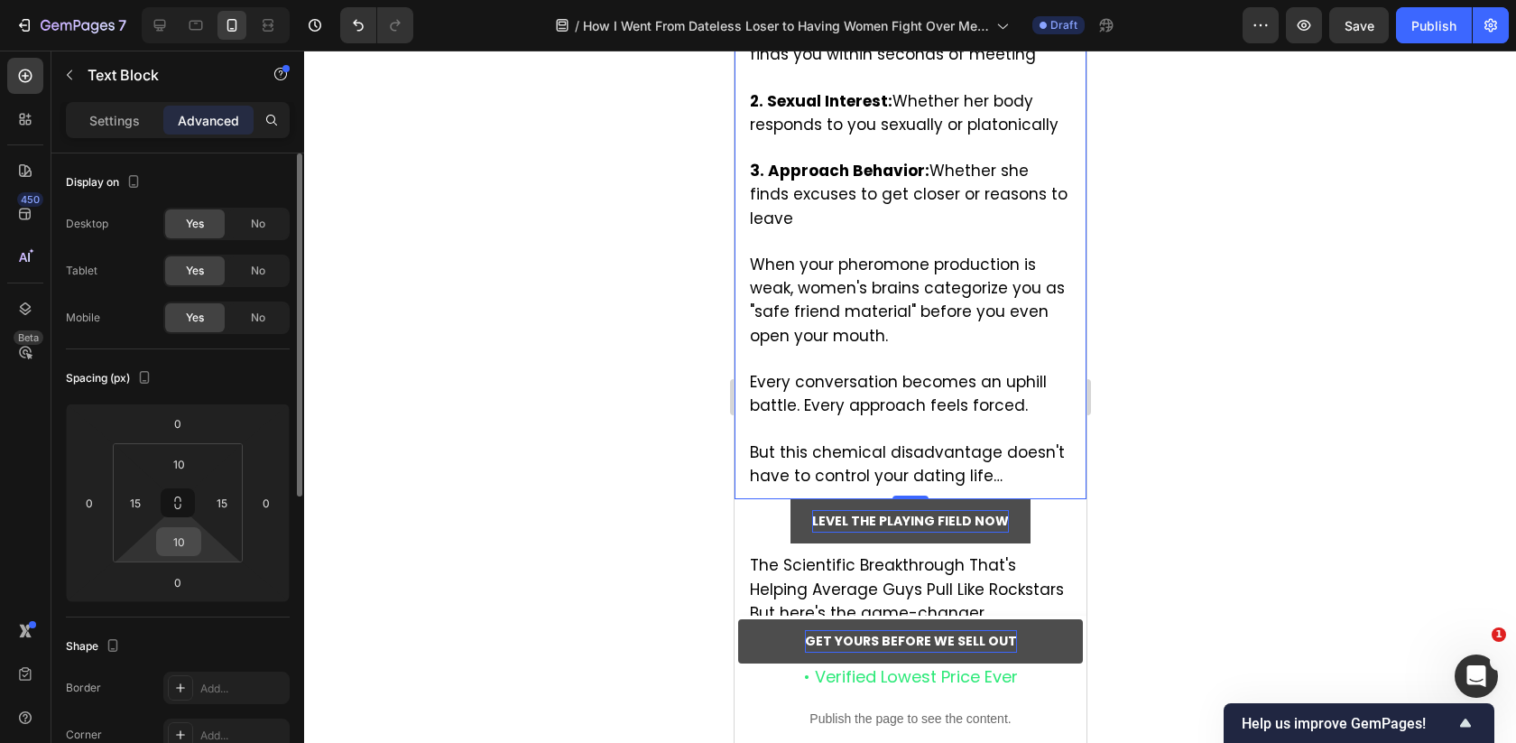
click at [184, 540] on input "10" at bounding box center [179, 541] width 36 height 27
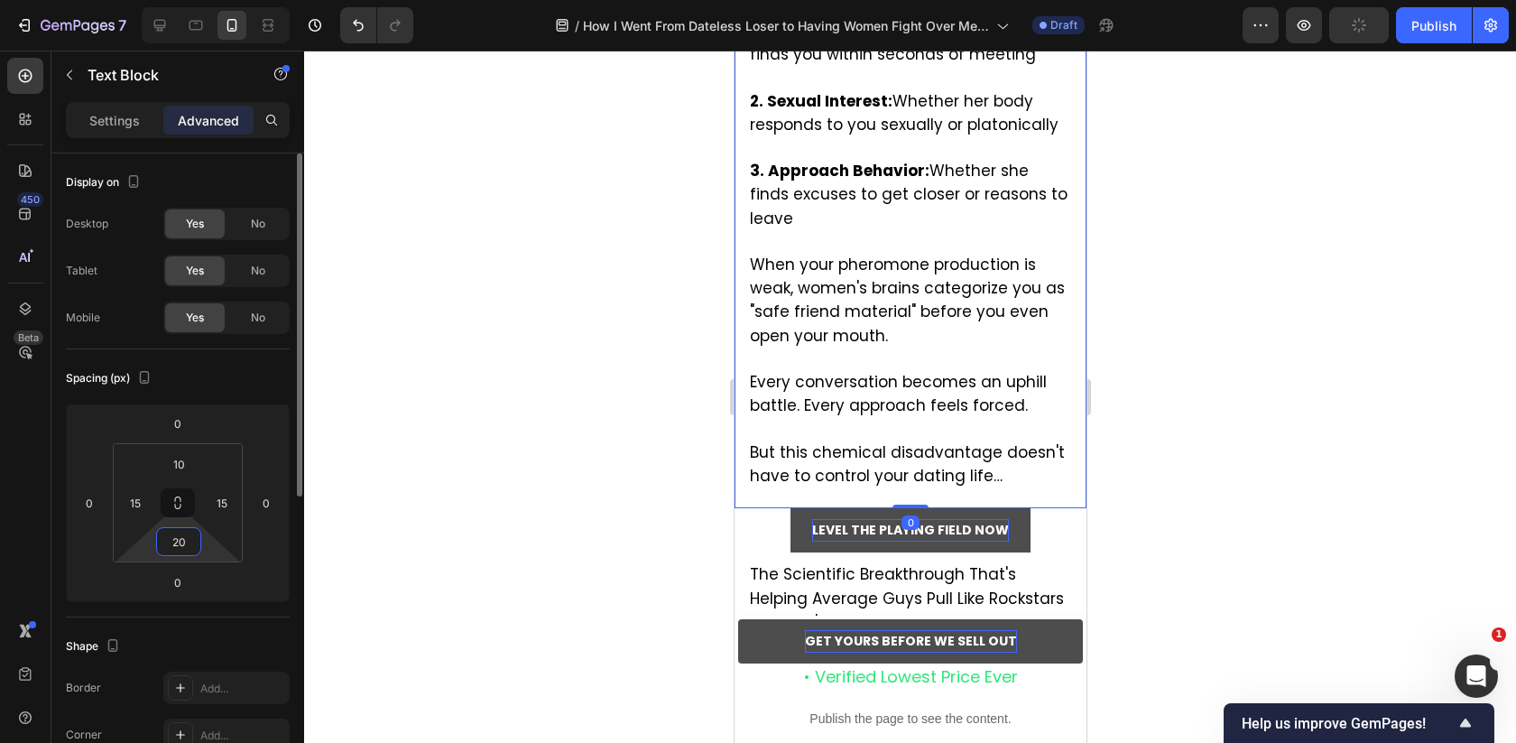
click at [184, 540] on input "20" at bounding box center [179, 541] width 36 height 27
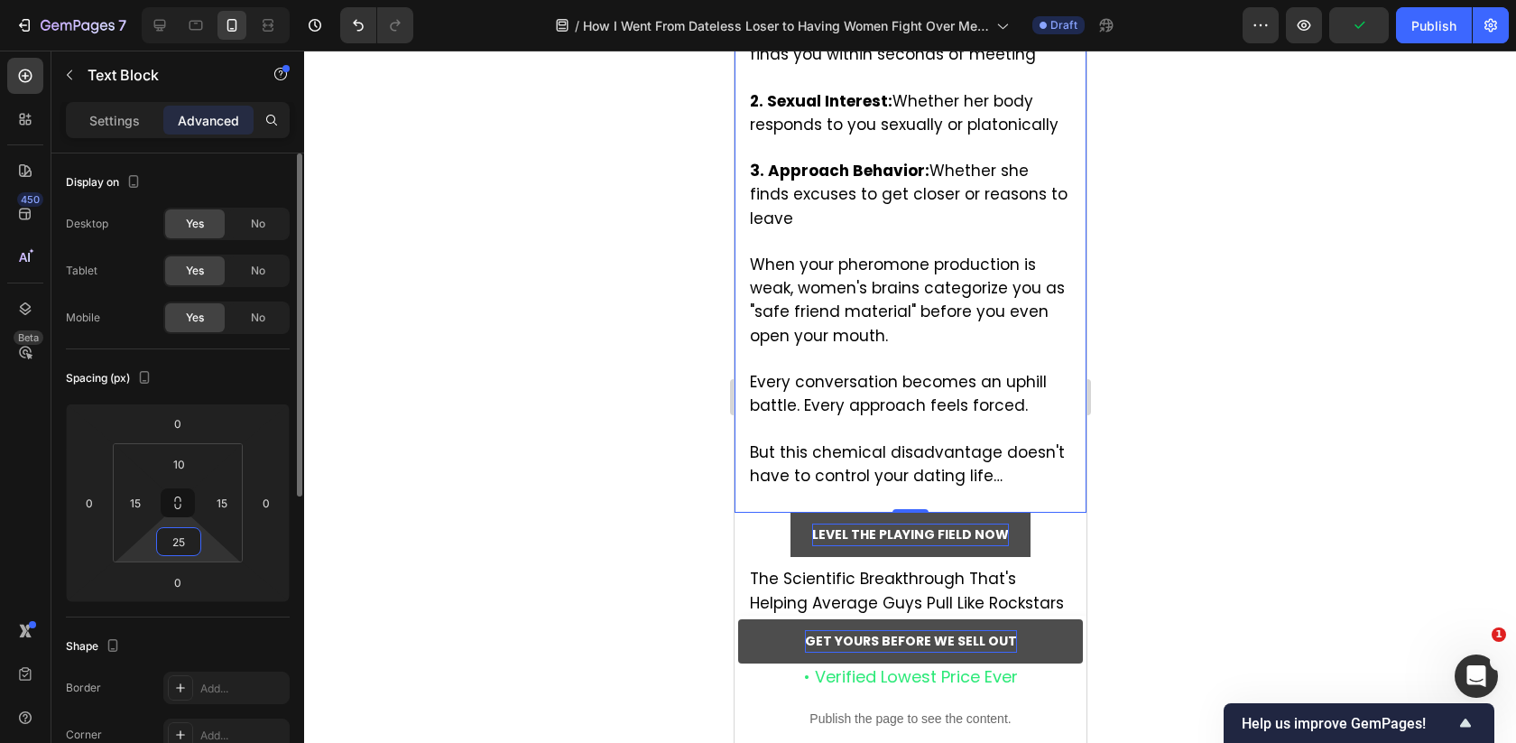
type input "25"
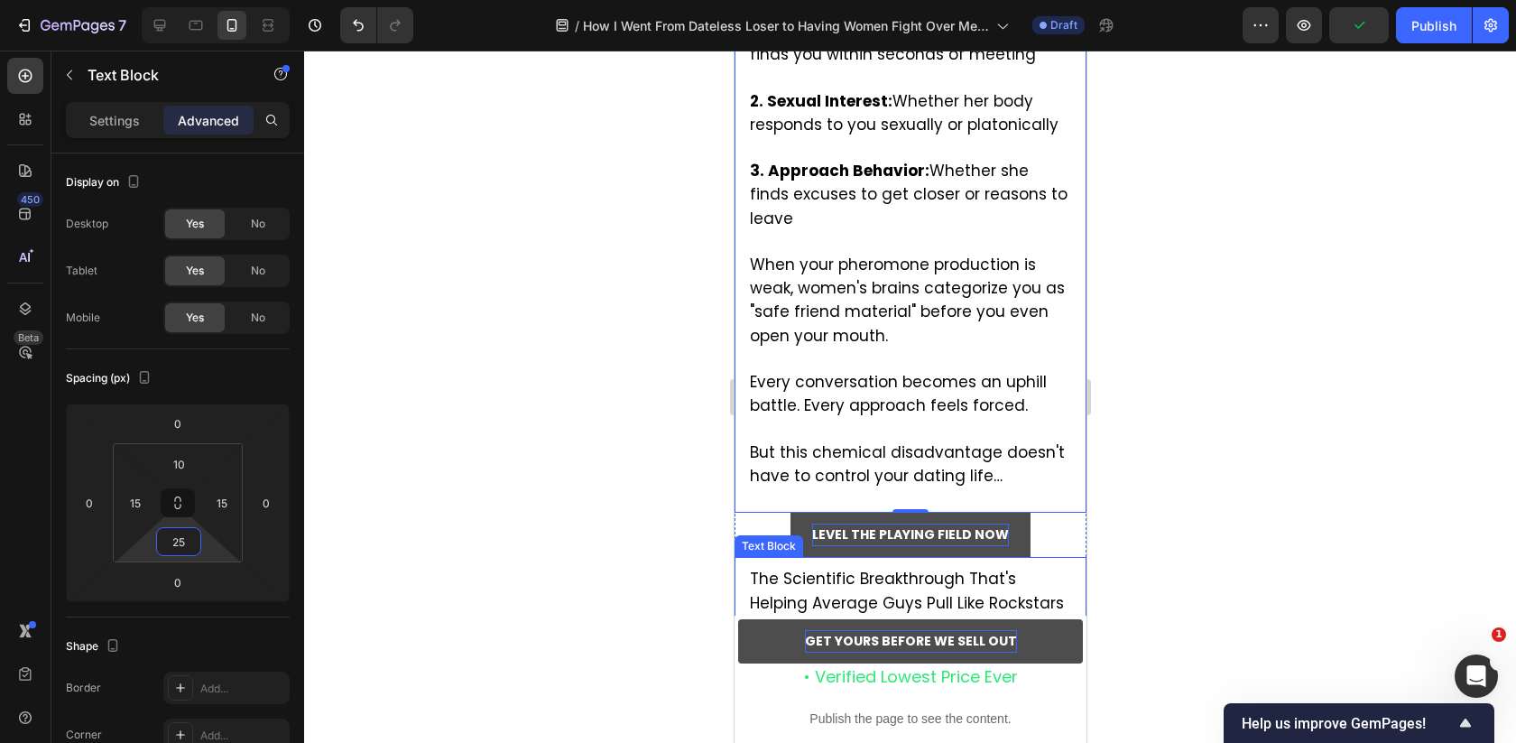
click at [818, 615] on span "But here's the game-changer..." at bounding box center [870, 626] width 243 height 22
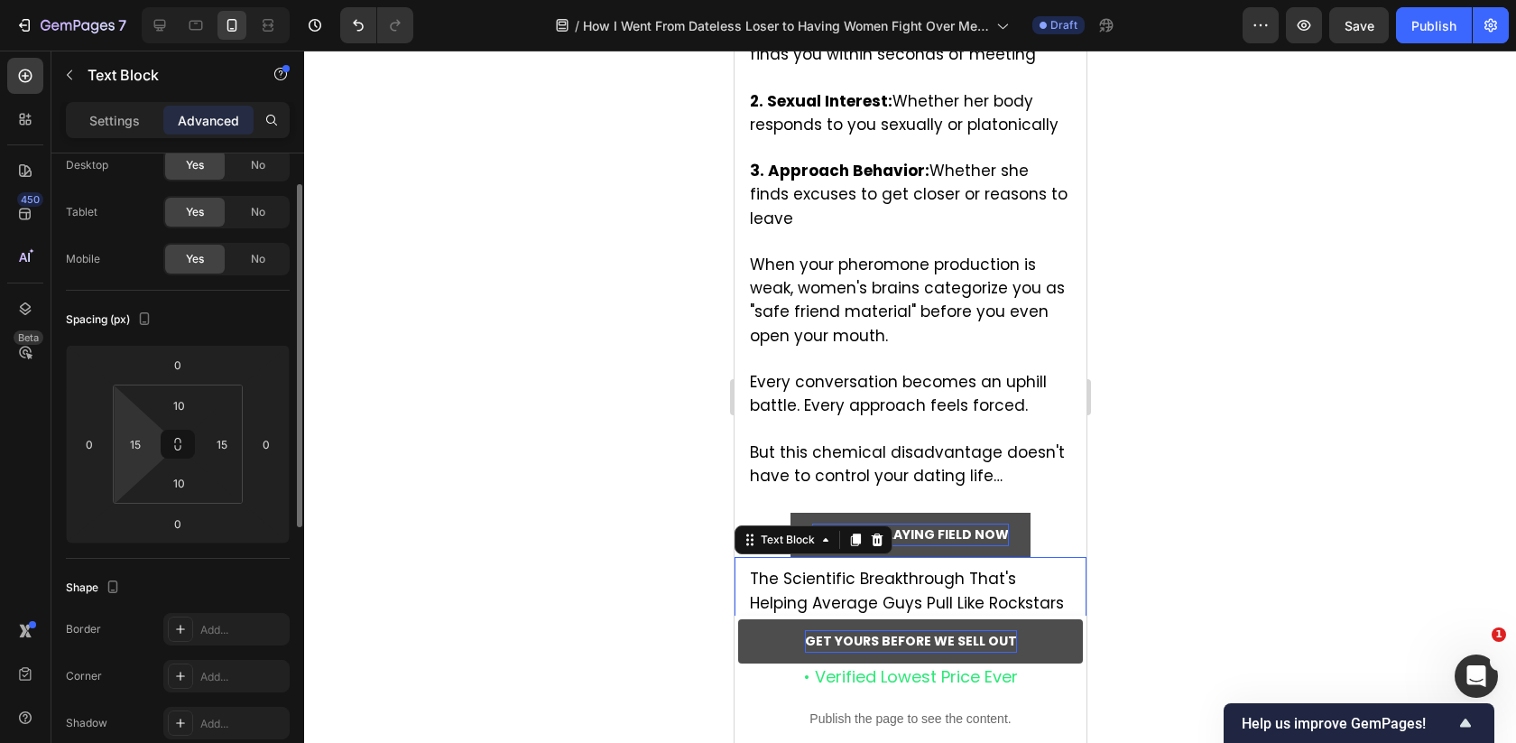
scroll to position [0, 0]
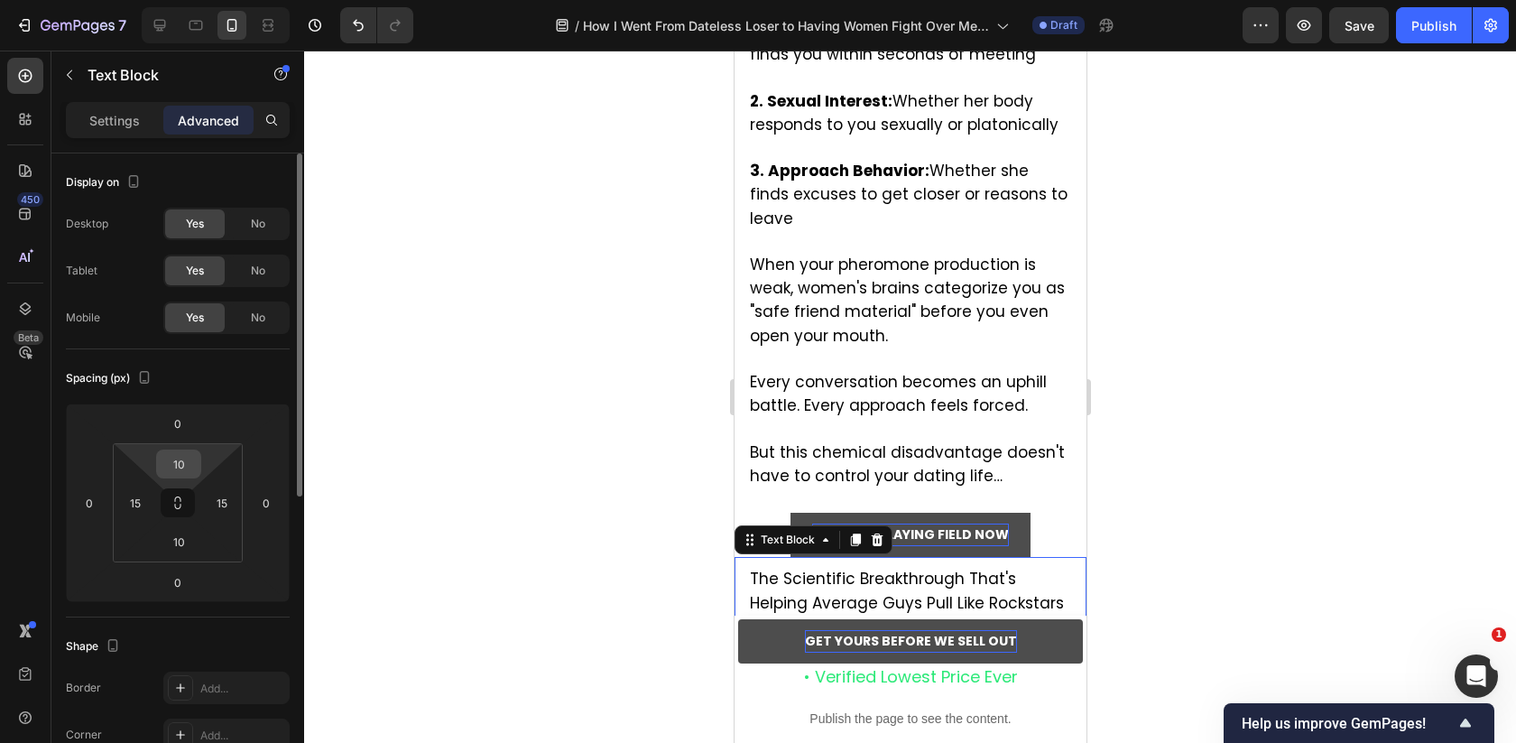
click at [180, 475] on input "10" at bounding box center [179, 463] width 36 height 27
type input "25"
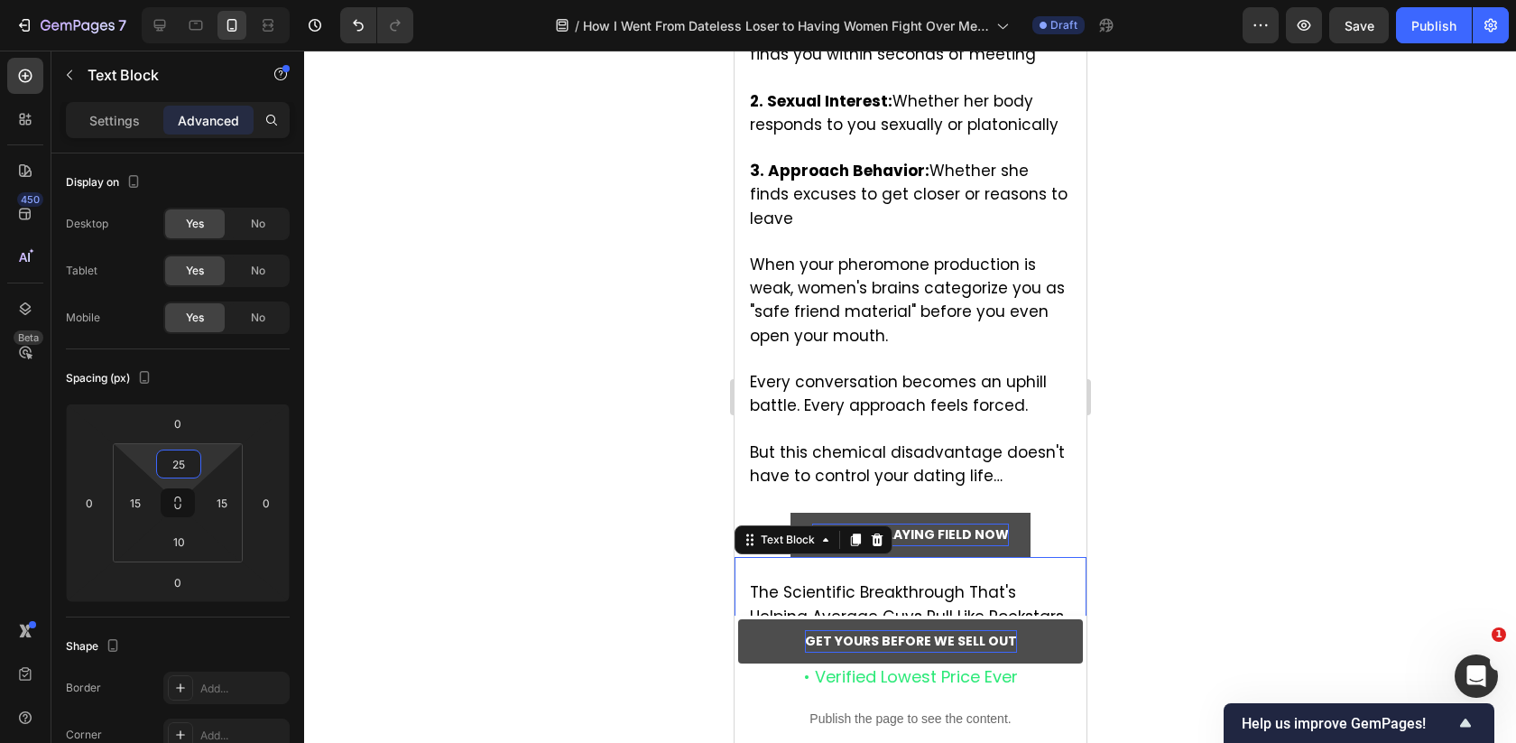
click at [1252, 366] on div at bounding box center [910, 397] width 1212 height 692
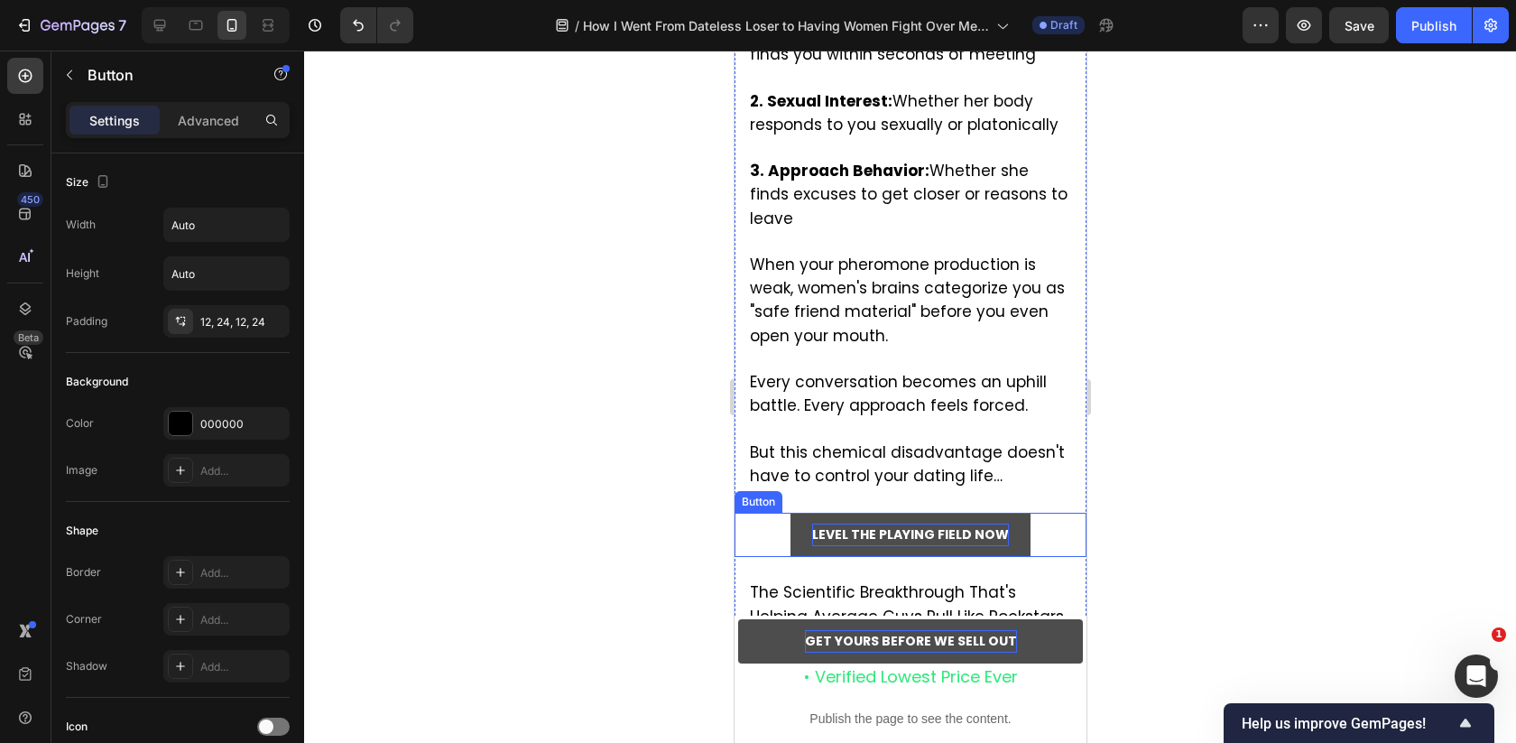
click at [1042, 513] on div "LEVEL THE PLAYING FIELD NOW Button" at bounding box center [910, 535] width 352 height 44
click at [1008, 513] on button "LEVEL THE PLAYING FIELD NOW" at bounding box center [910, 535] width 240 height 44
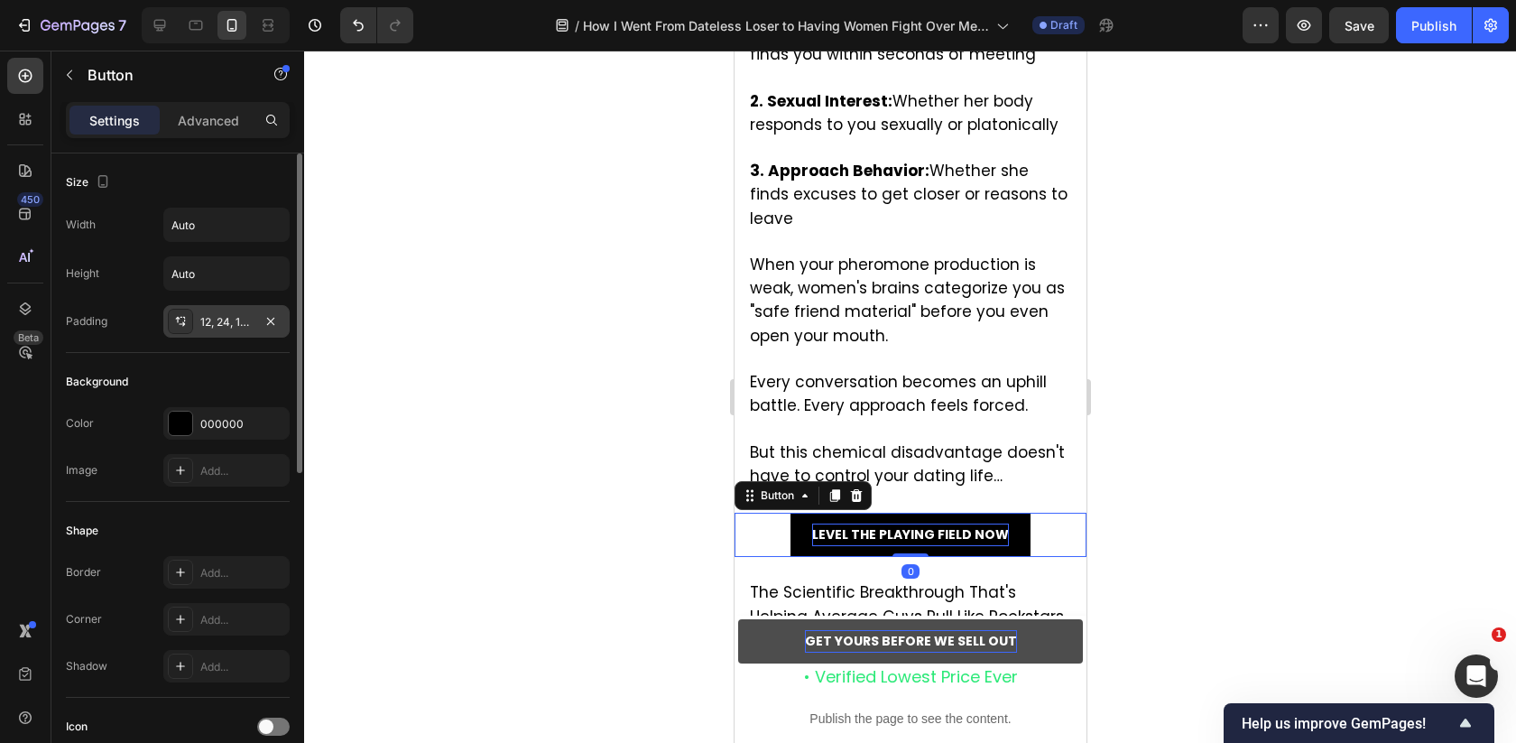
click at [213, 318] on div "12, 24, 12, 24" at bounding box center [226, 322] width 52 height 16
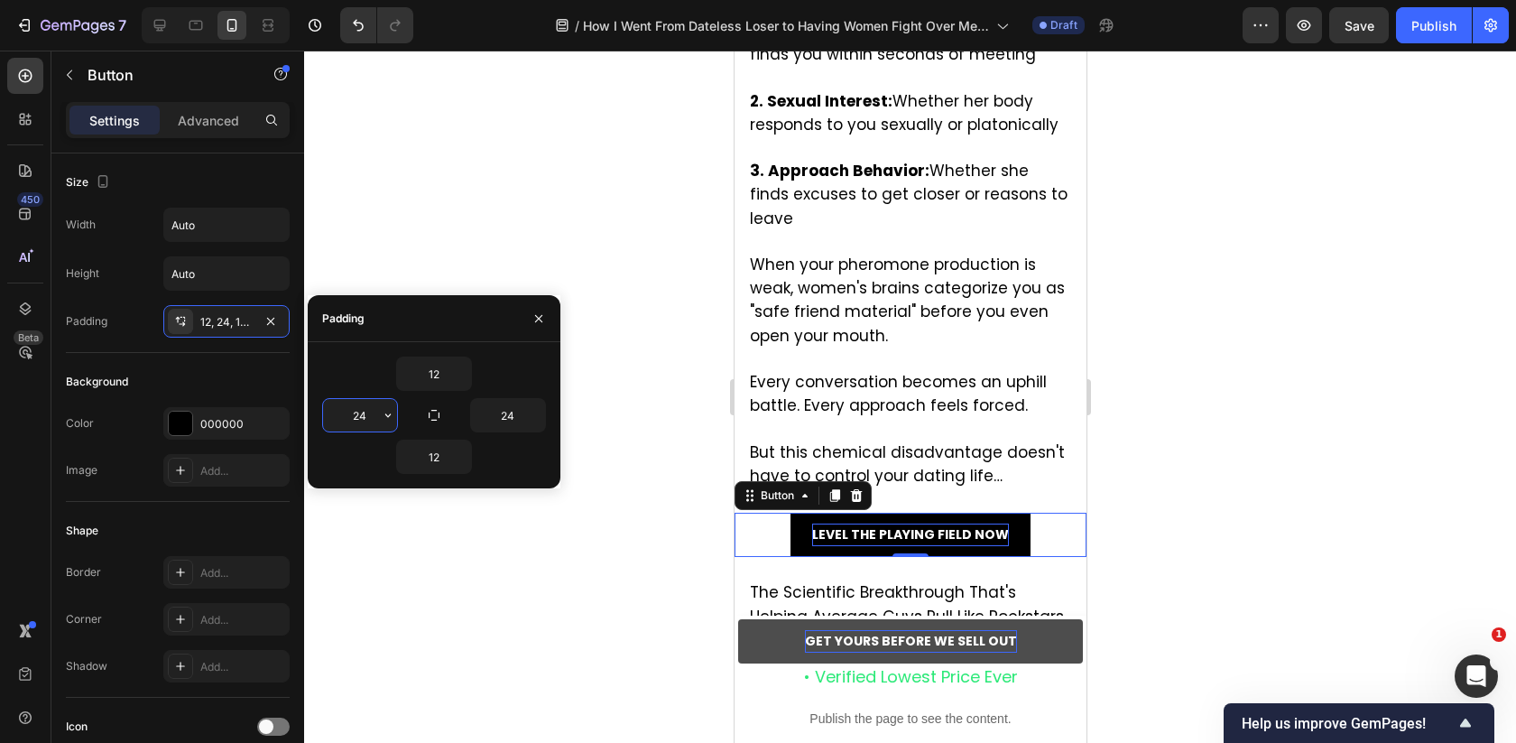
click at [367, 410] on input "24" at bounding box center [360, 415] width 74 height 32
type input "30"
click at [516, 418] on input "24" at bounding box center [508, 415] width 74 height 32
type input "3"
type input "40"
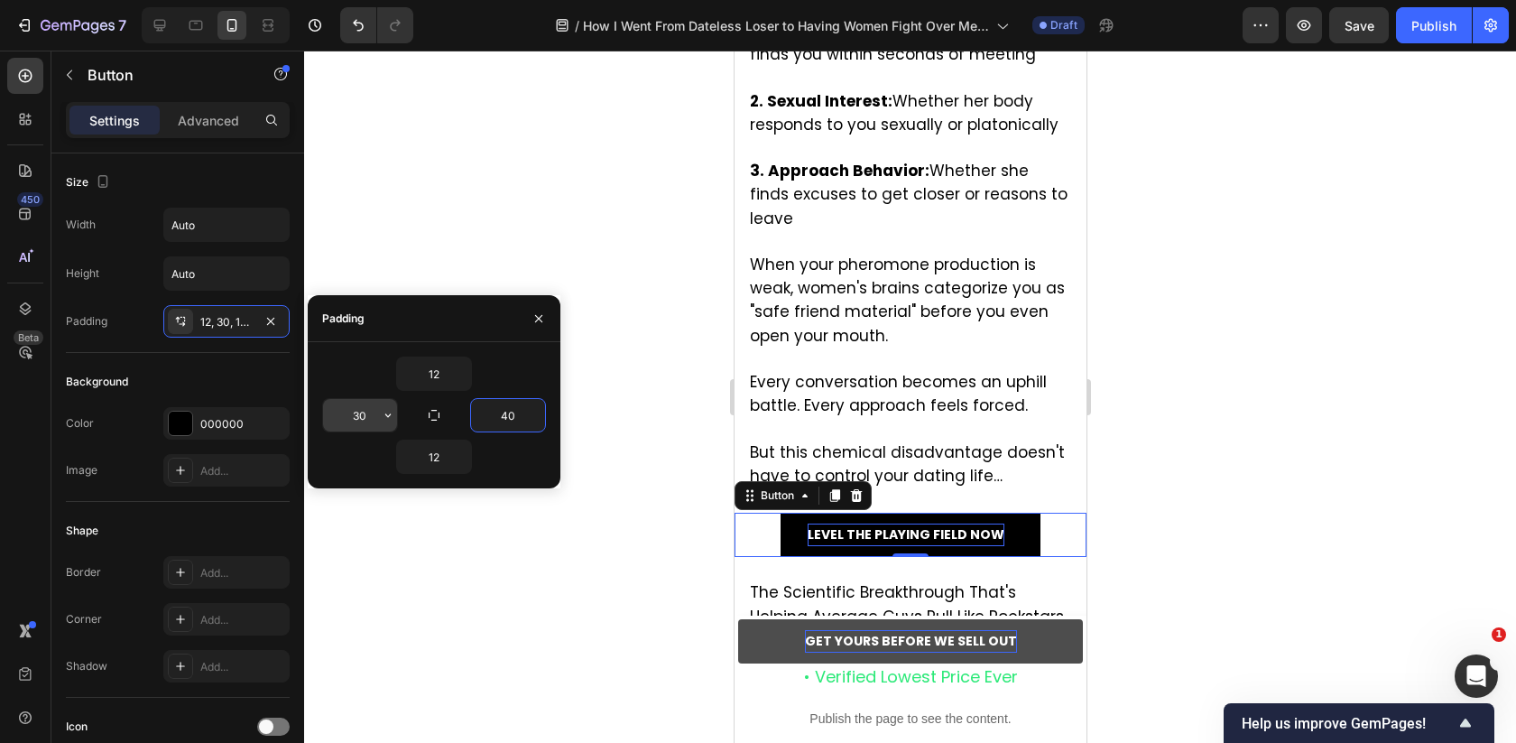
click at [370, 412] on input "30" at bounding box center [360, 415] width 74 height 32
type input "5"
type input "1"
type input "80"
click at [519, 408] on input "40" at bounding box center [508, 415] width 74 height 32
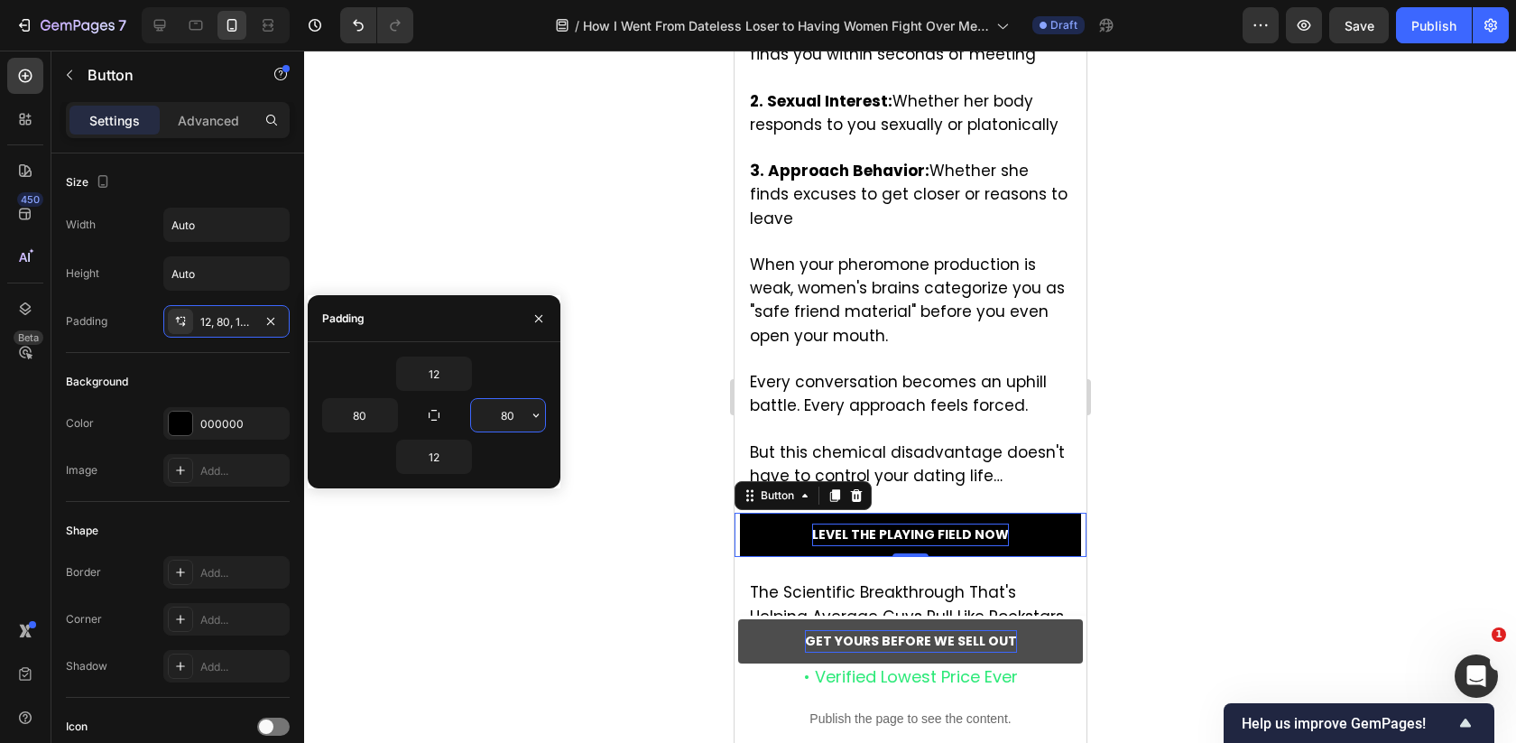
type input "8"
type input "60"
click at [360, 402] on input "80" at bounding box center [360, 415] width 74 height 32
type input "60"
click at [1272, 445] on div at bounding box center [910, 397] width 1212 height 692
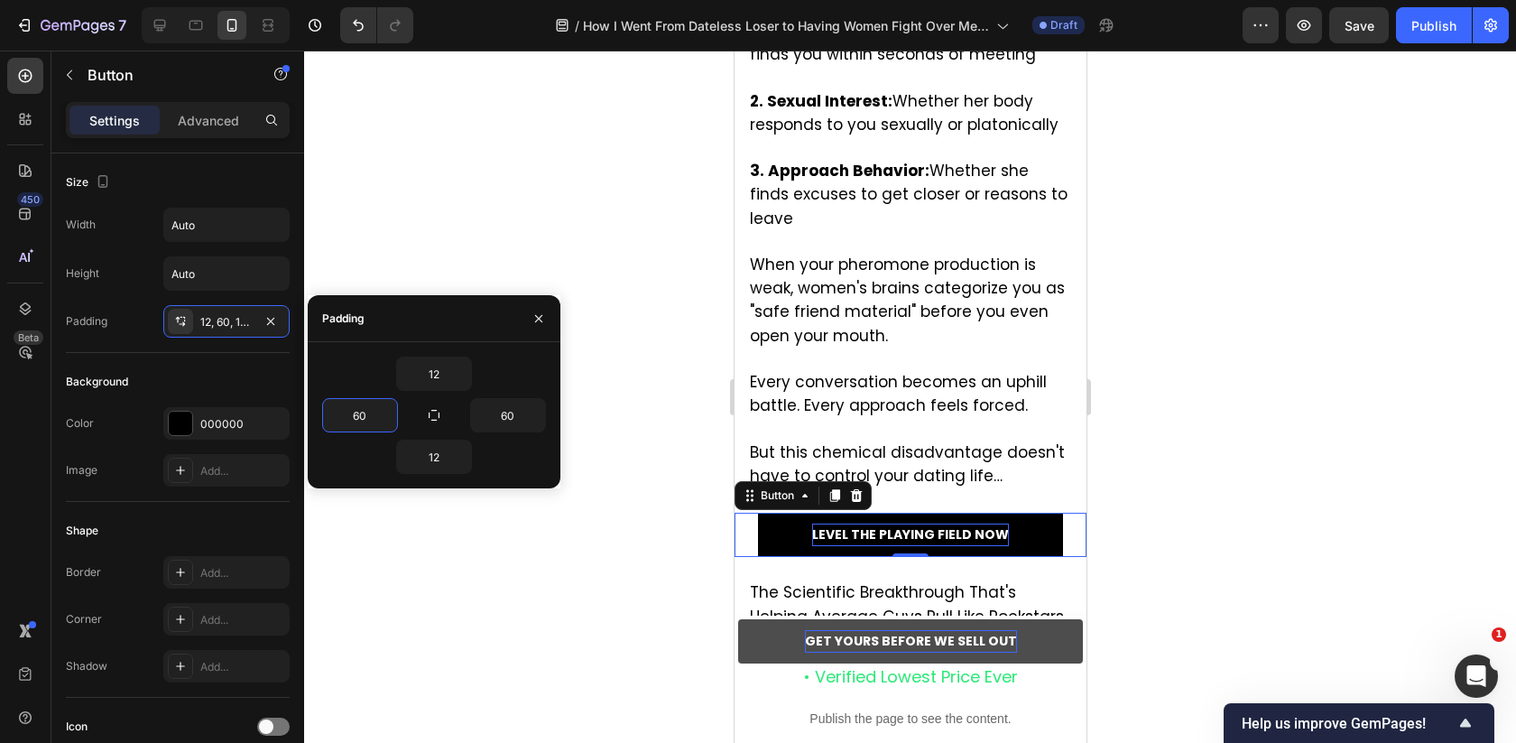
click at [1272, 448] on div at bounding box center [910, 397] width 1212 height 692
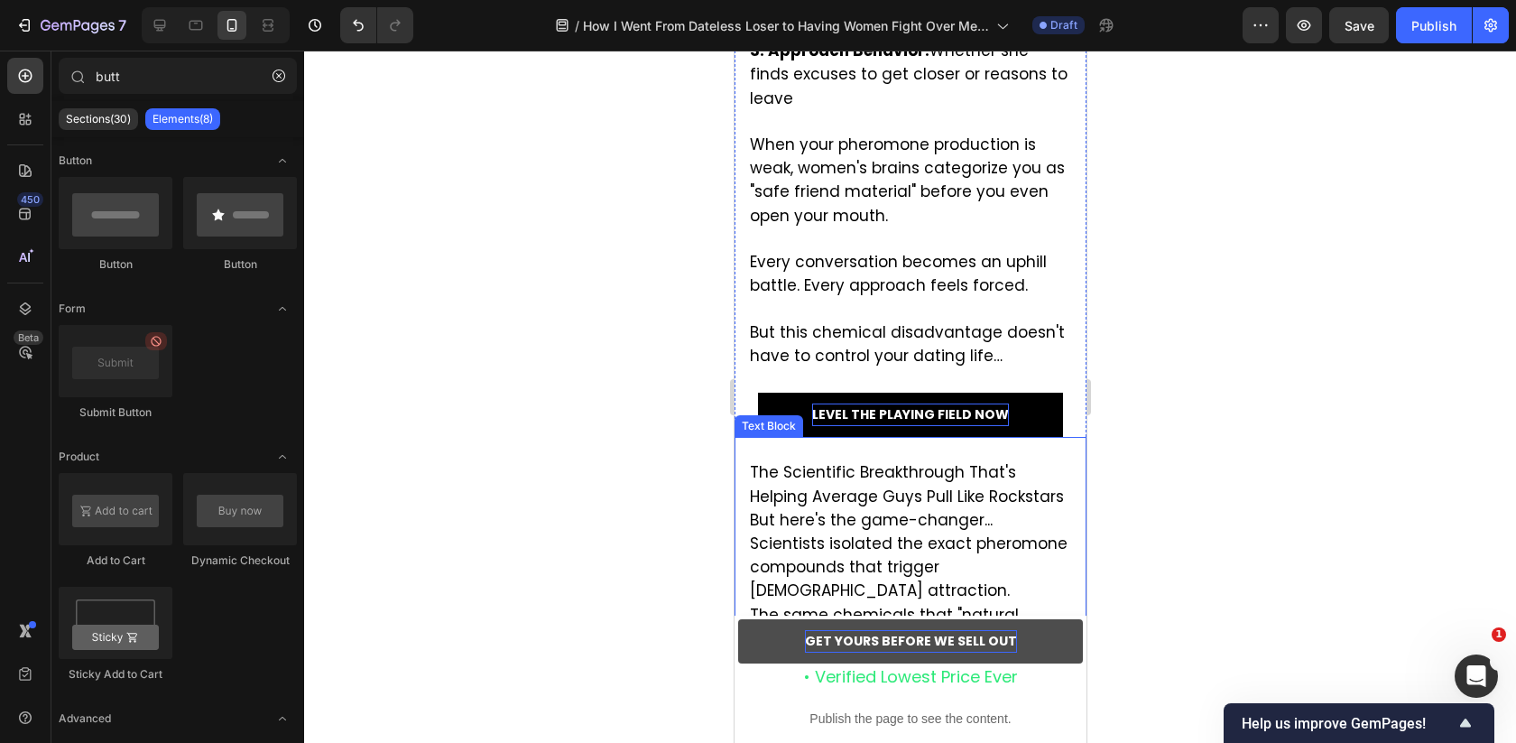
scroll to position [3414, 0]
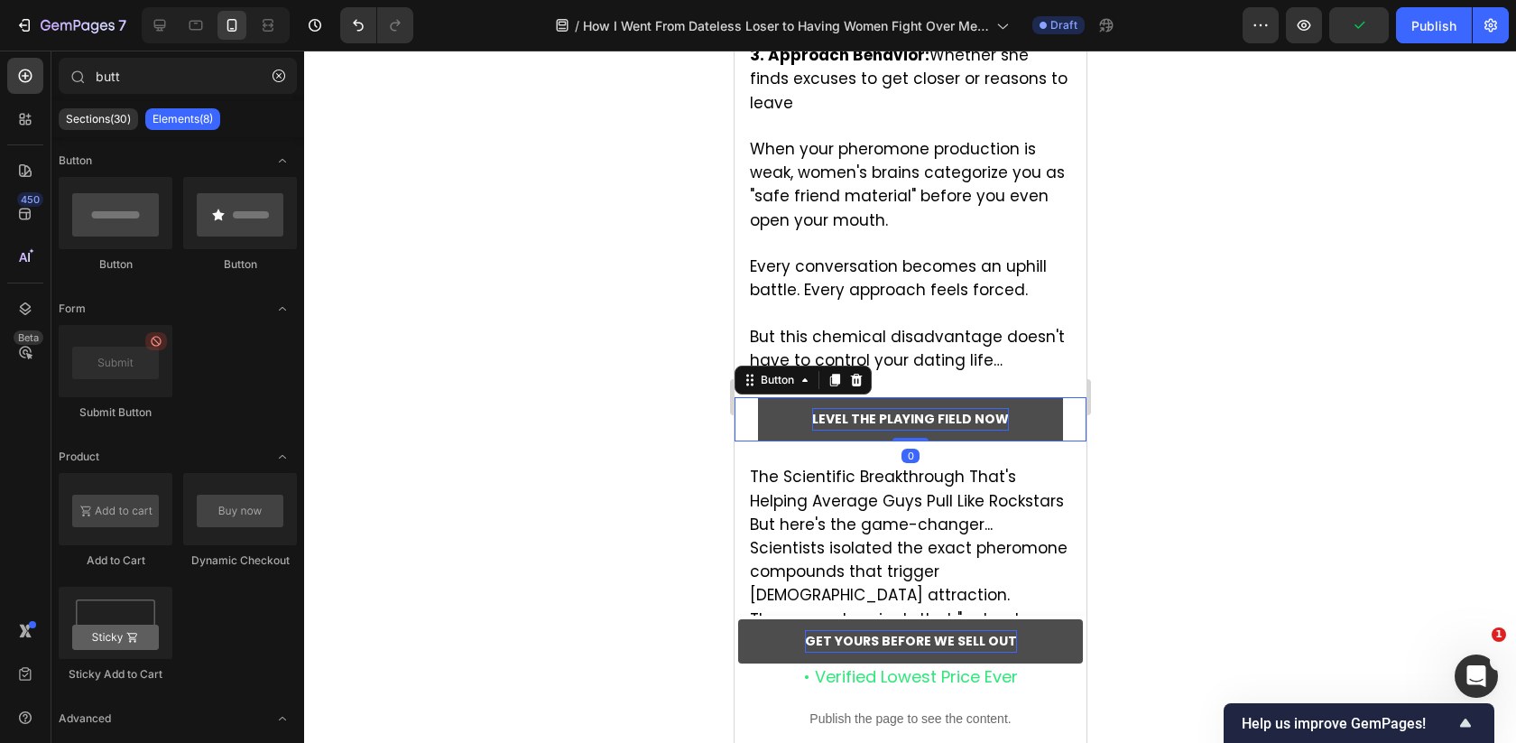
click at [1020, 397] on button "LEVEL THE PLAYING FIELD NOW" at bounding box center [909, 419] width 305 height 44
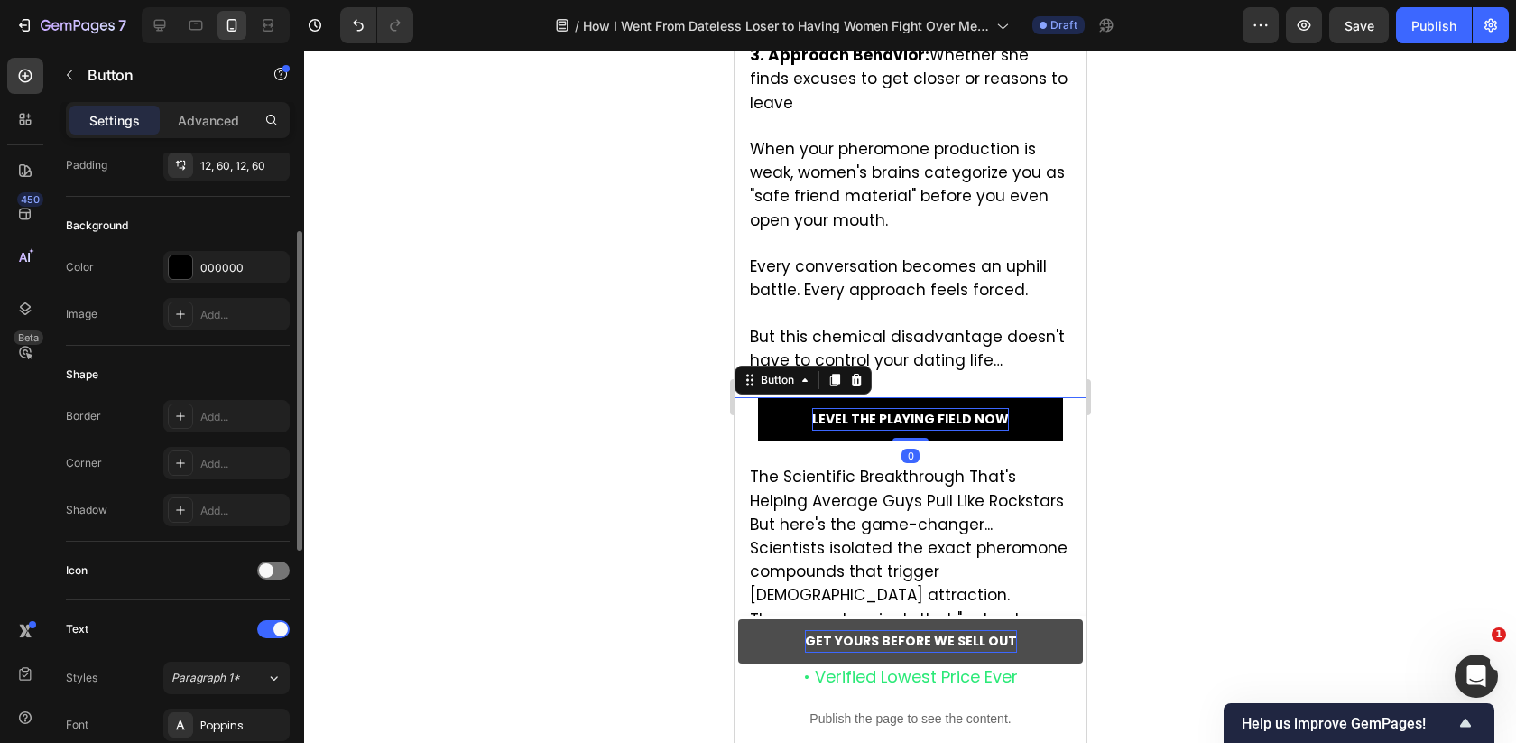
scroll to position [180, 0]
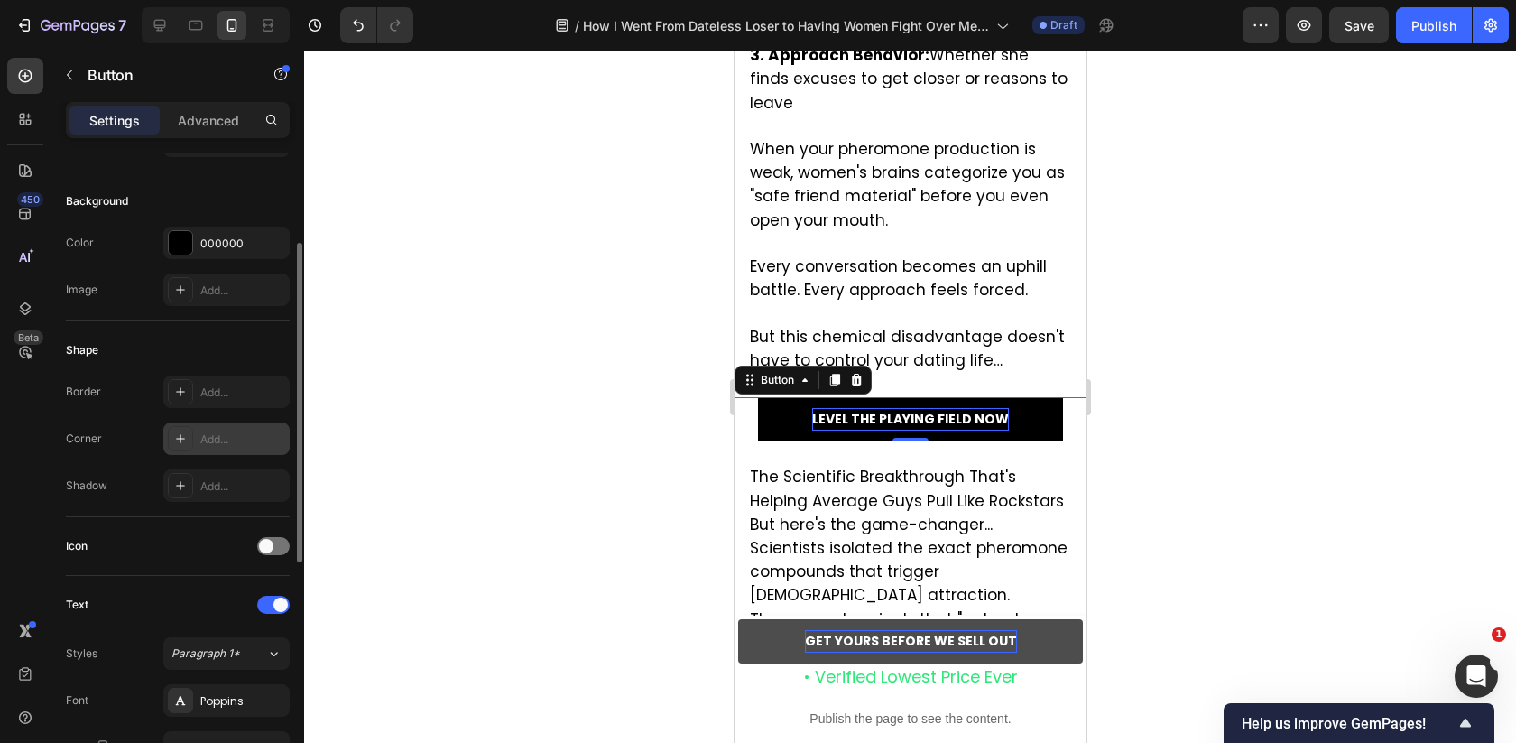
click at [219, 431] on div "Add..." at bounding box center [242, 439] width 85 height 16
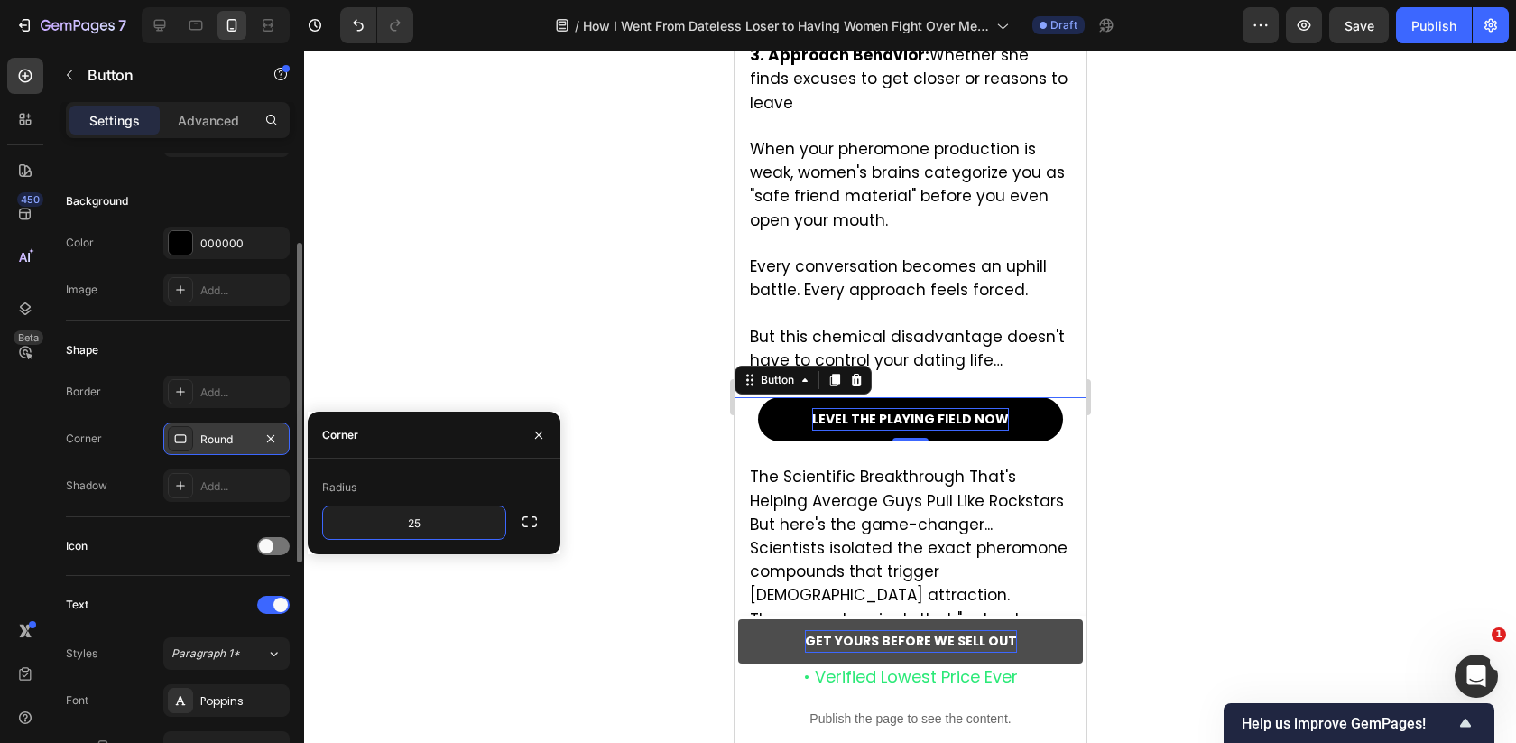
type input "2"
type input "10"
click at [605, 395] on div at bounding box center [910, 397] width 1212 height 692
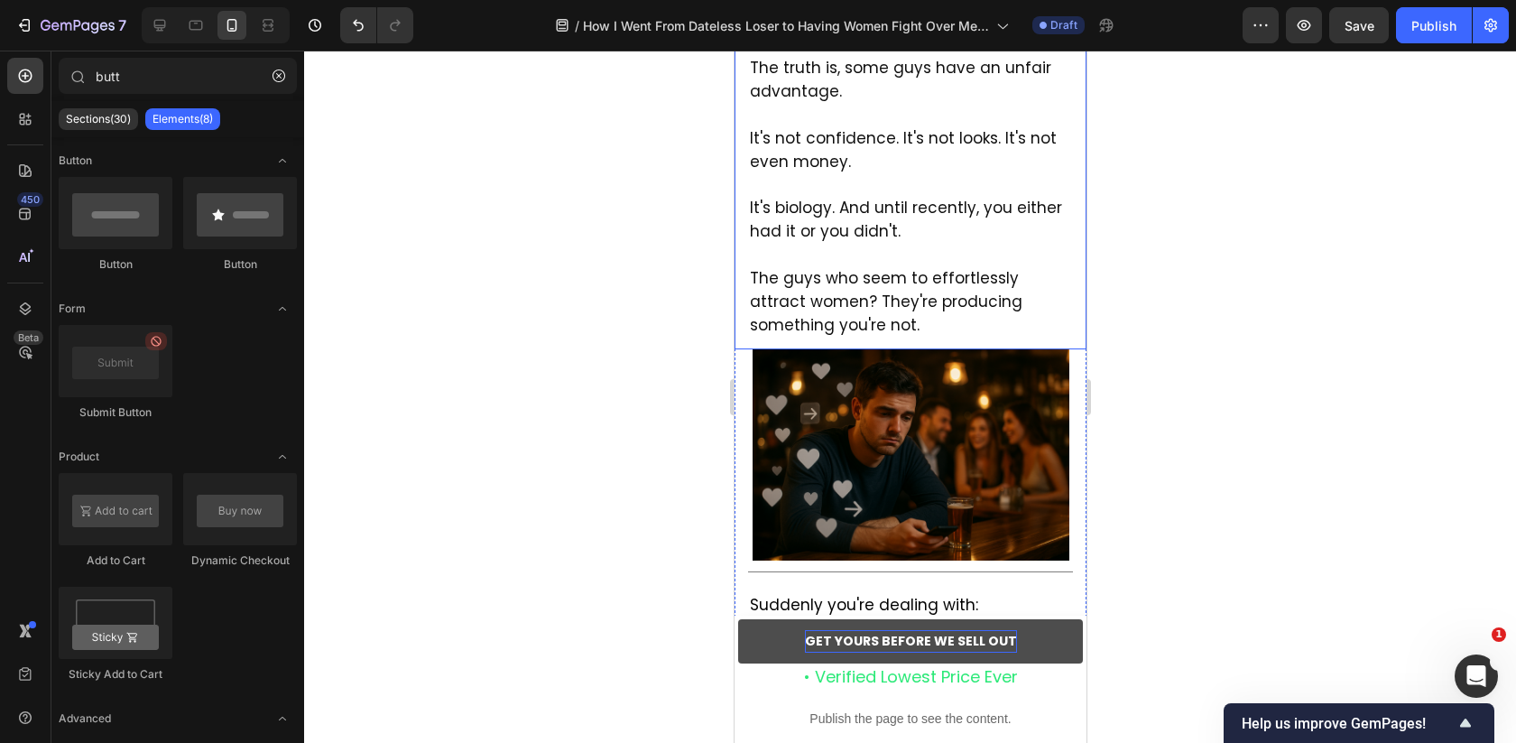
scroll to position [0, 0]
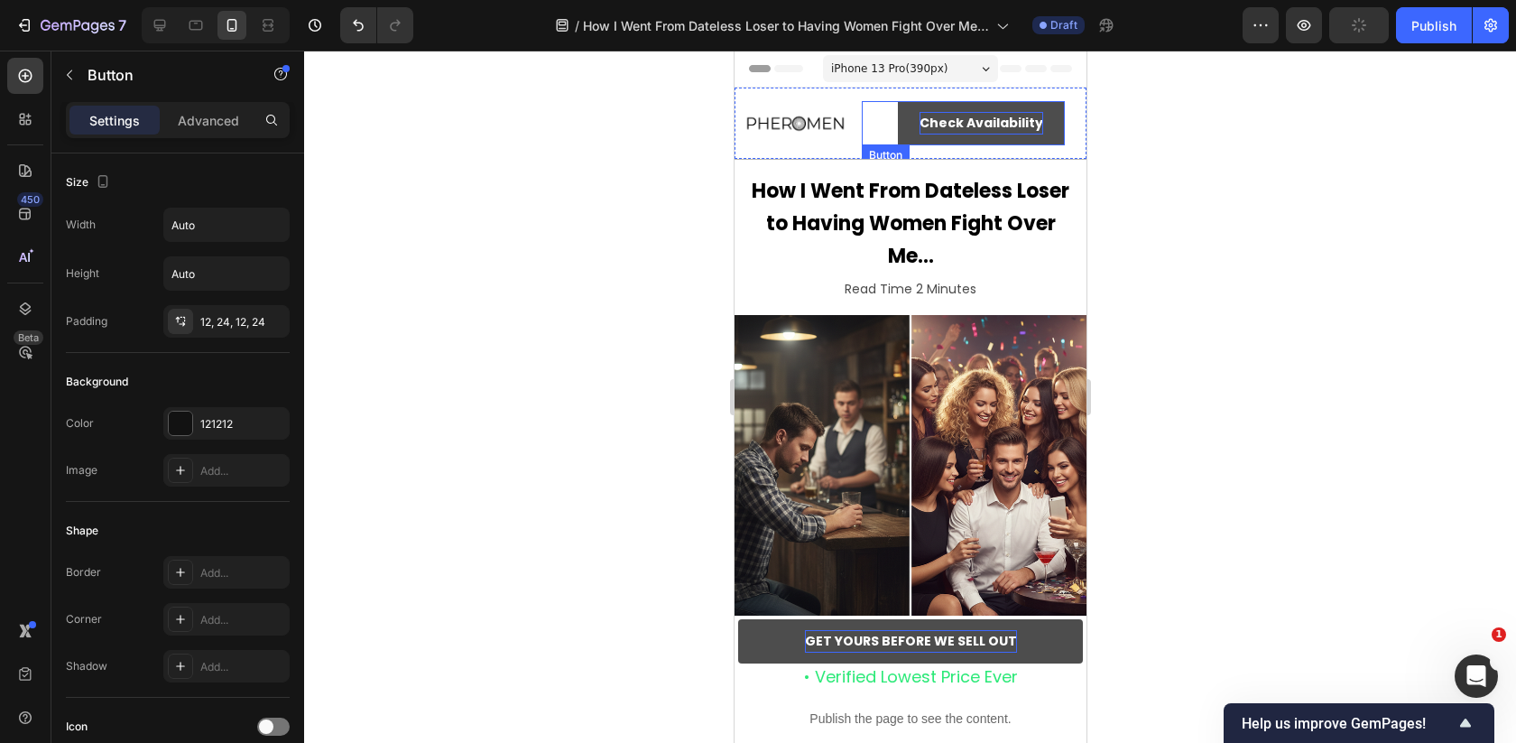
click at [966, 130] on strong "Check Availability" at bounding box center [981, 123] width 124 height 18
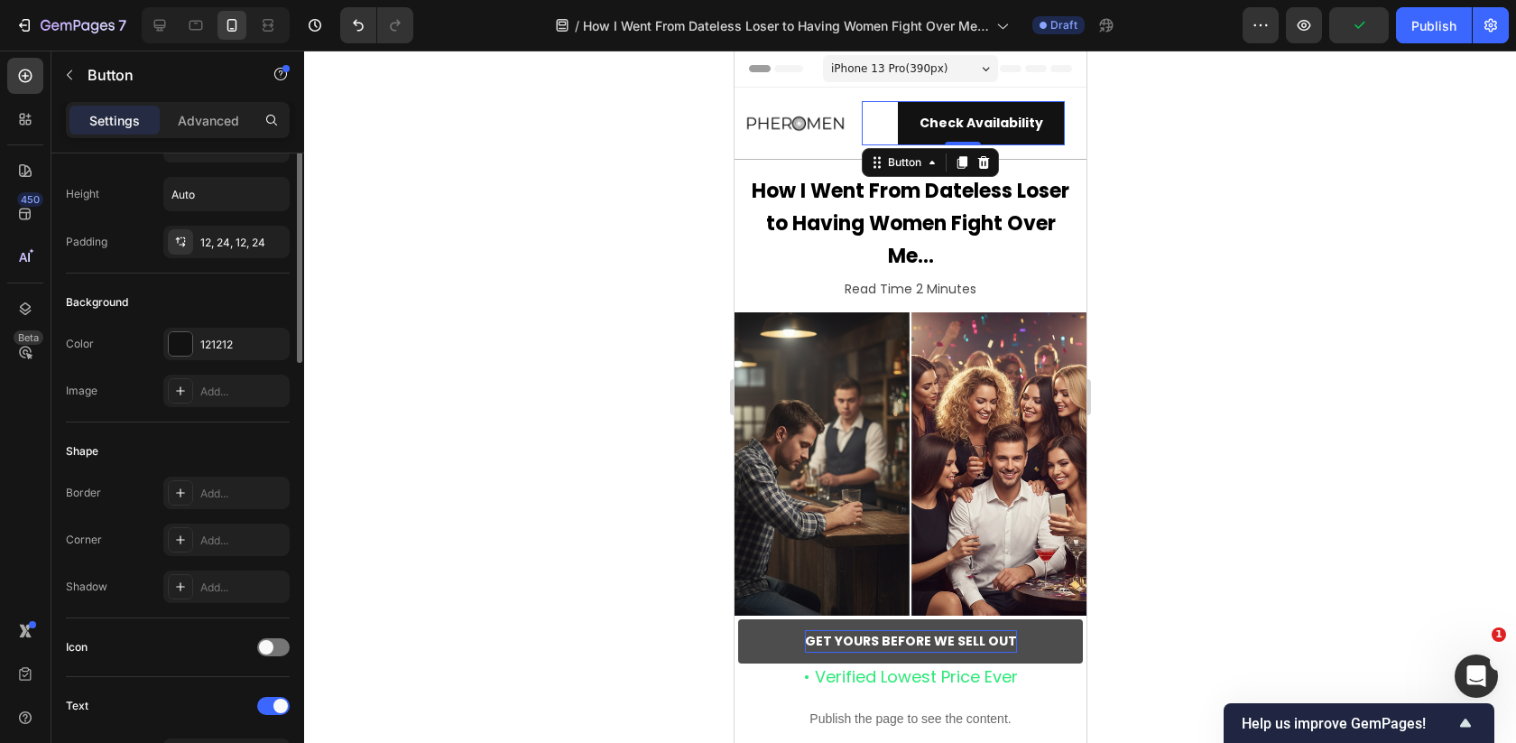
scroll to position [84, 0]
click at [183, 528] on icon at bounding box center [180, 535] width 14 height 14
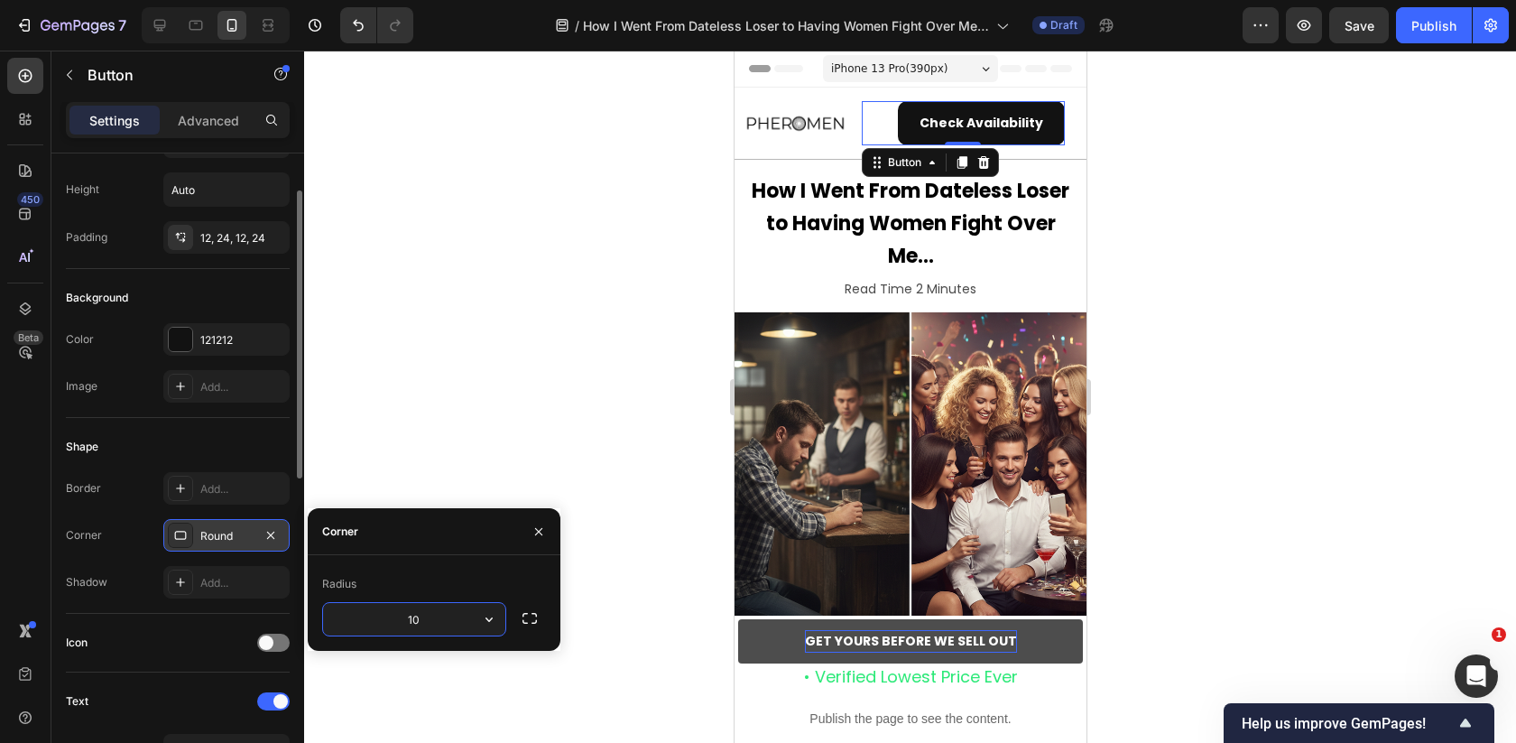
type input "10"
click at [490, 267] on div at bounding box center [910, 397] width 1212 height 692
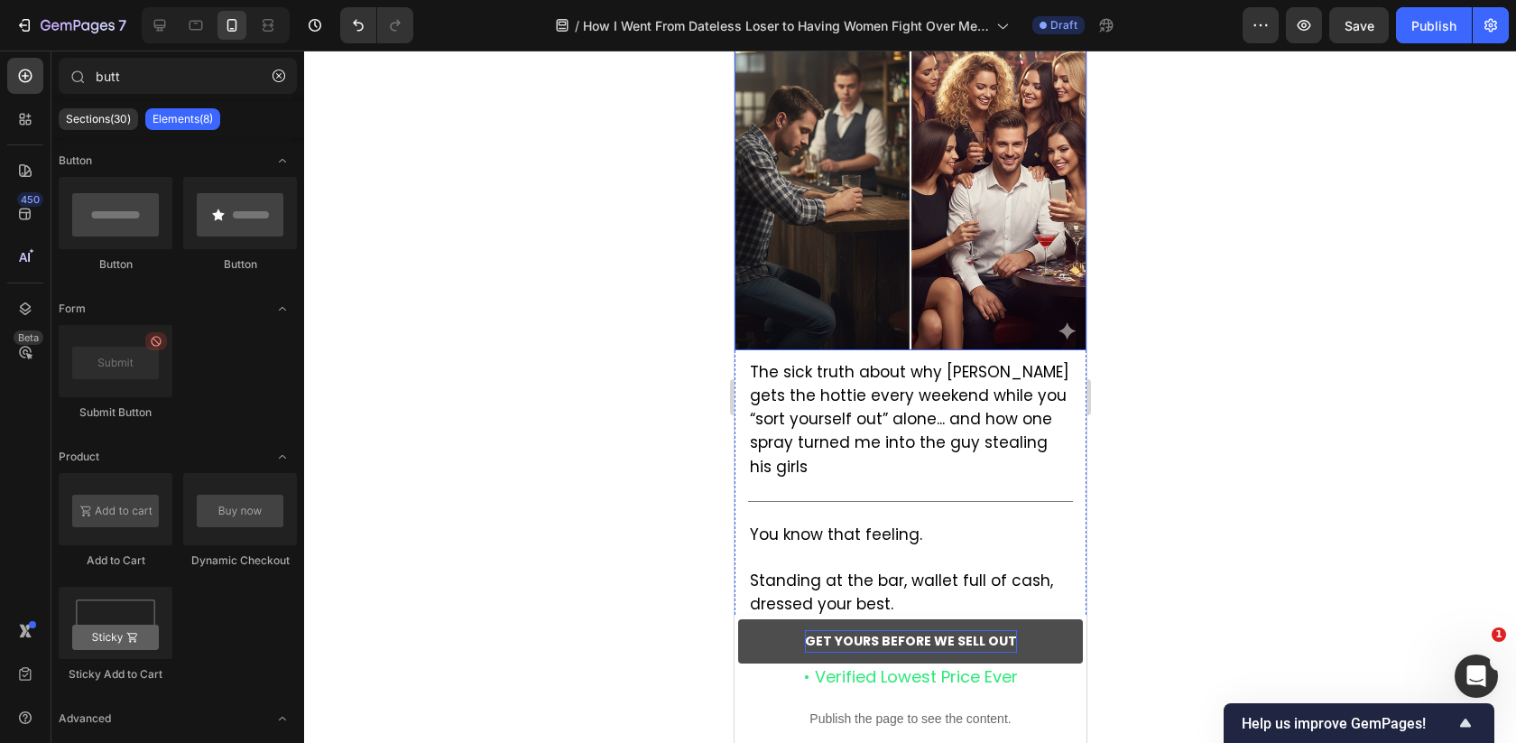
scroll to position [357, 0]
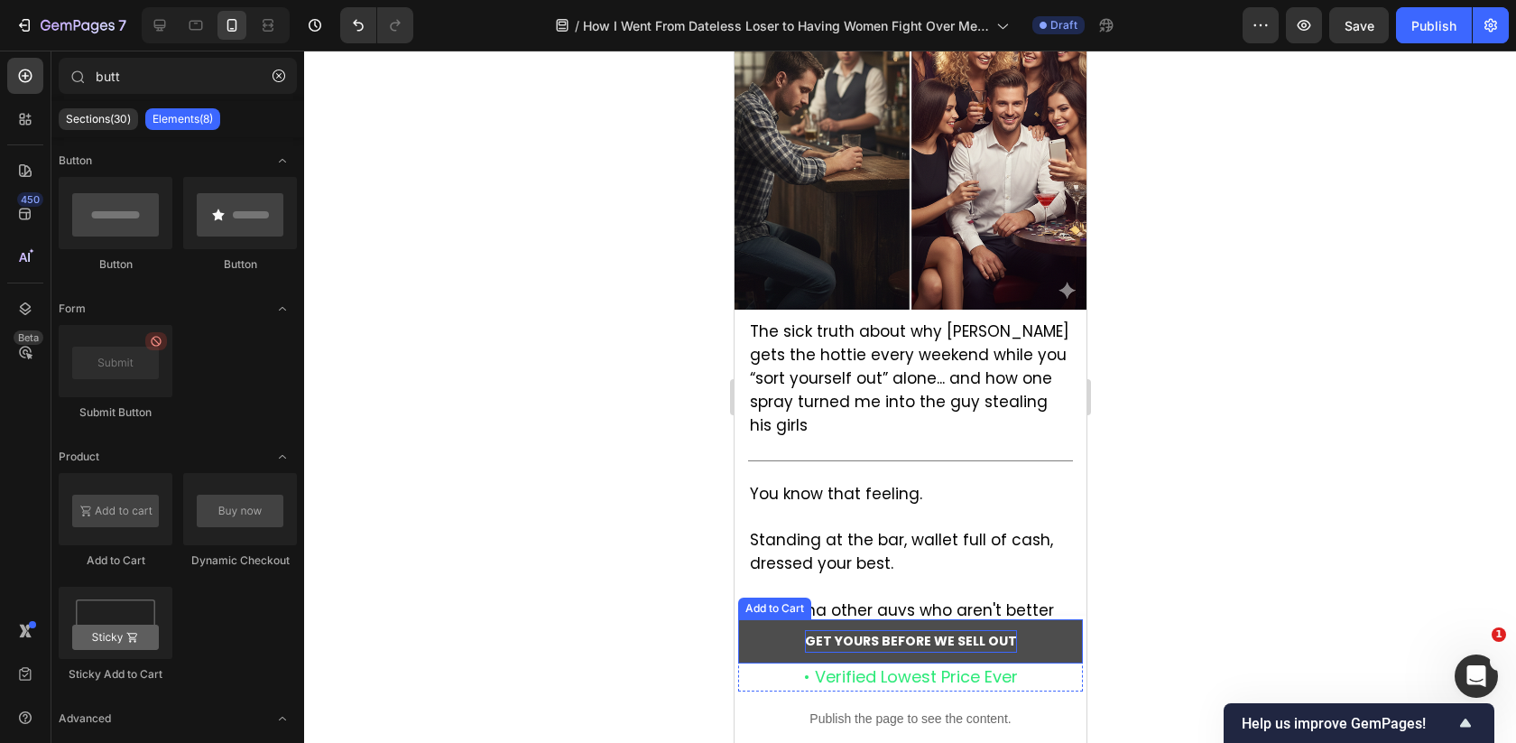
click at [852, 633] on strong "GET YOURS BEFORE WE SELL OUT" at bounding box center [910, 641] width 212 height 18
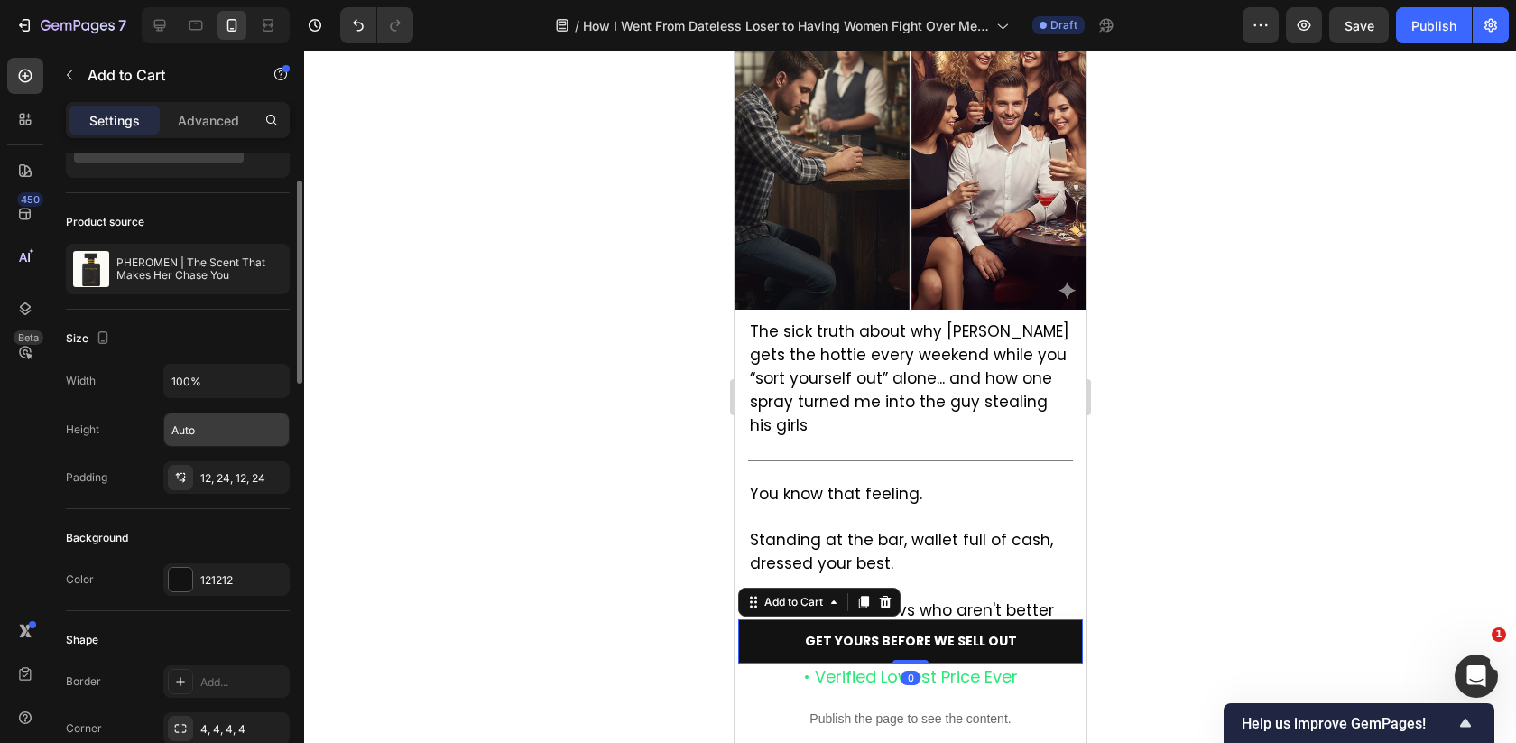
scroll to position [266, 0]
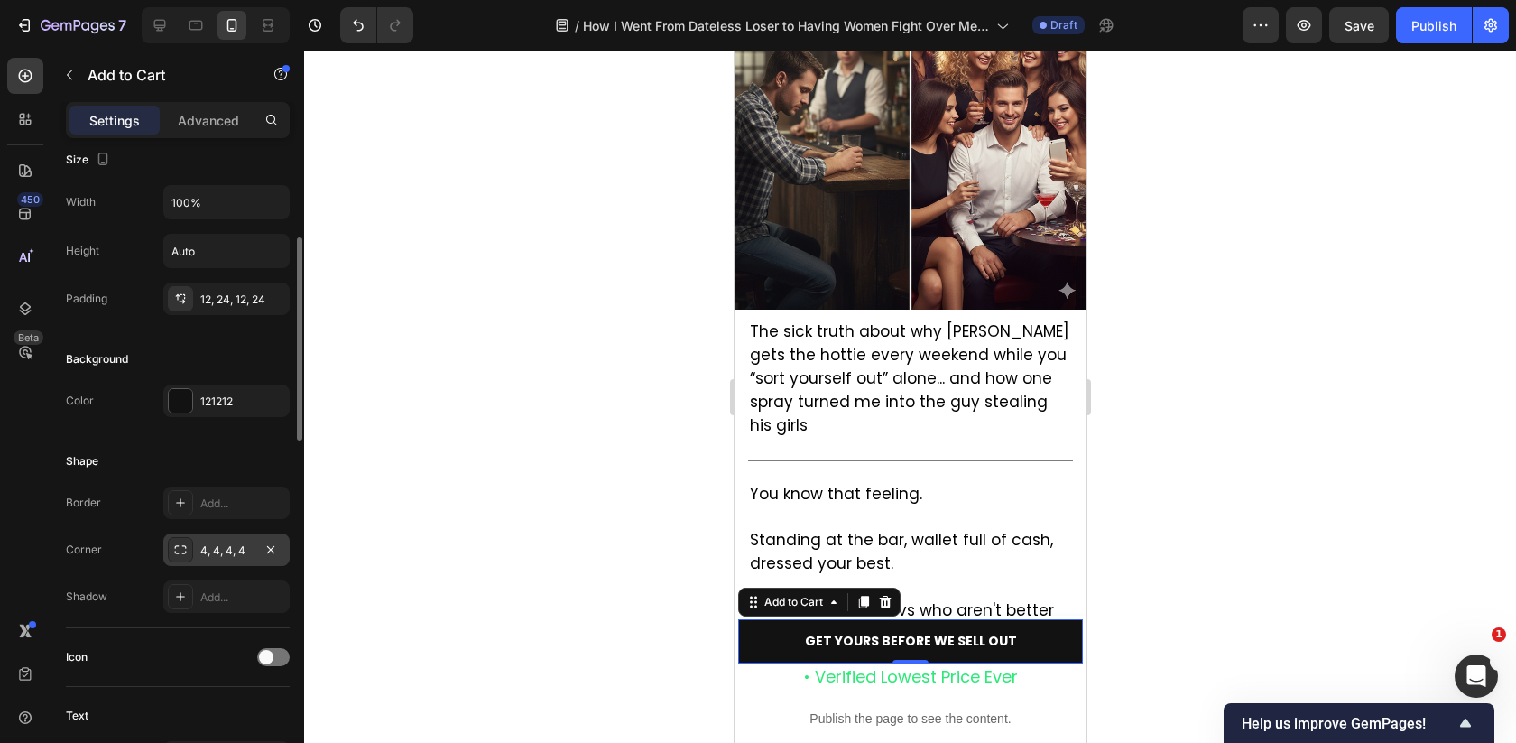
click at [200, 545] on div "4, 4, 4, 4" at bounding box center [226, 550] width 52 height 16
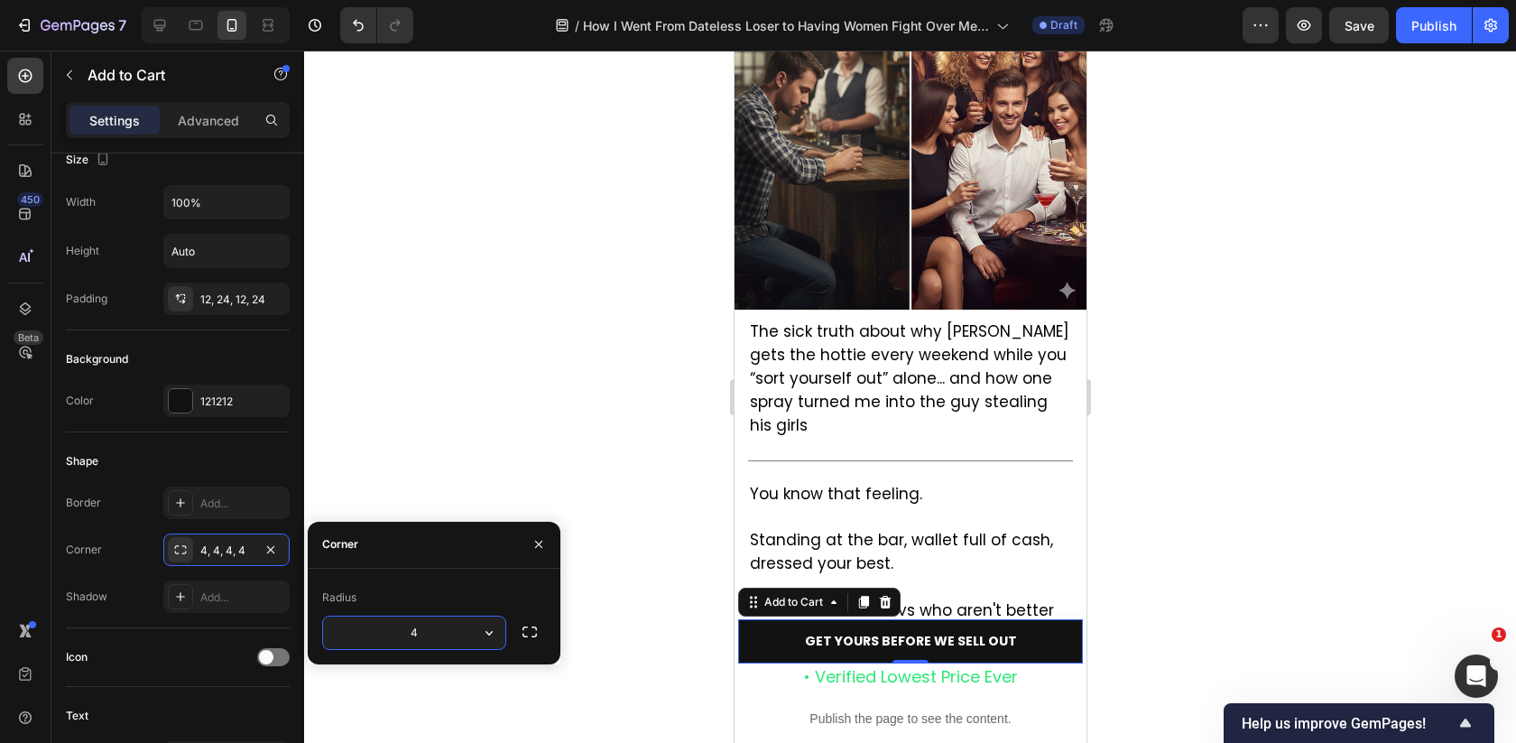
click at [396, 633] on input "4" at bounding box center [414, 632] width 182 height 32
type input "10"
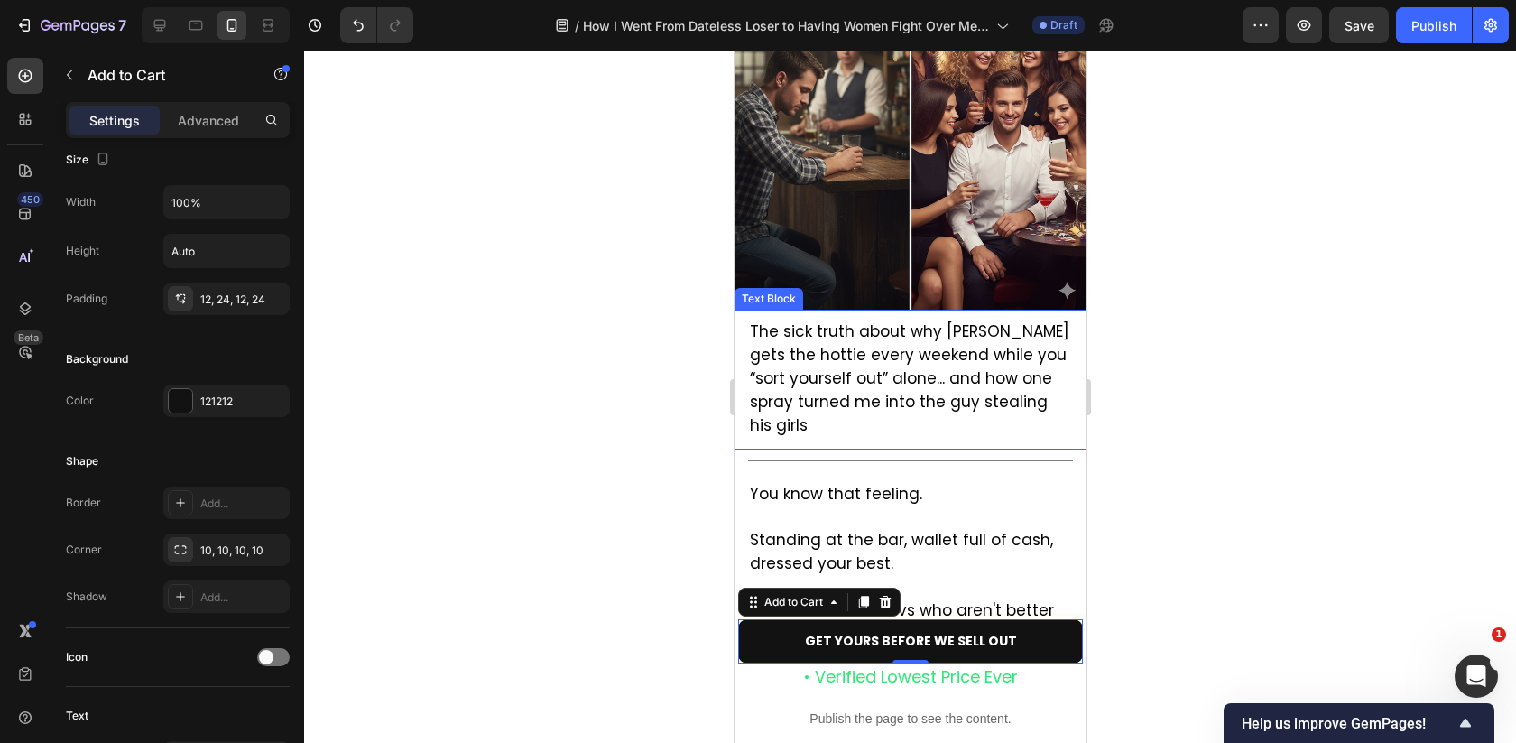
click at [617, 338] on div at bounding box center [910, 397] width 1212 height 692
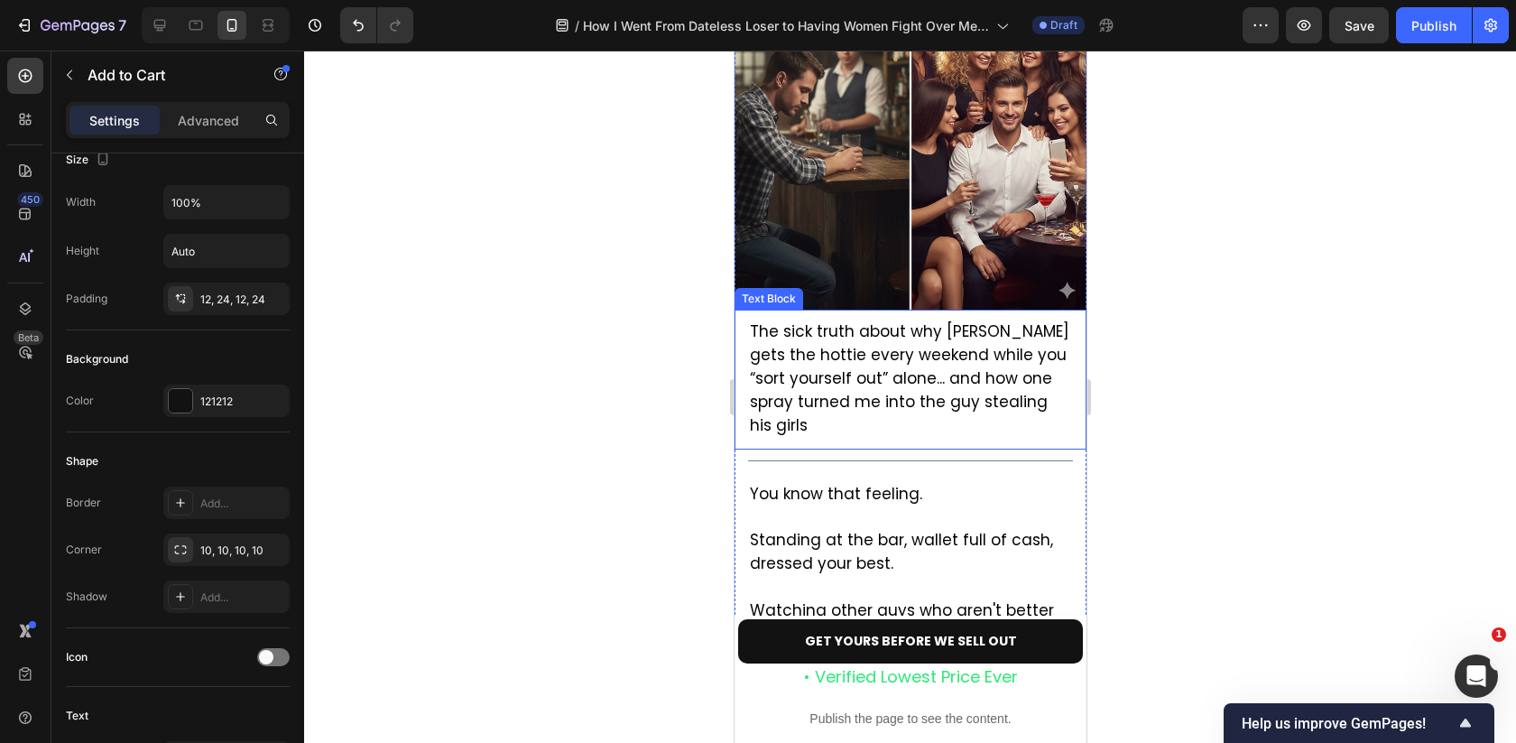
click at [617, 338] on div at bounding box center [910, 397] width 1212 height 692
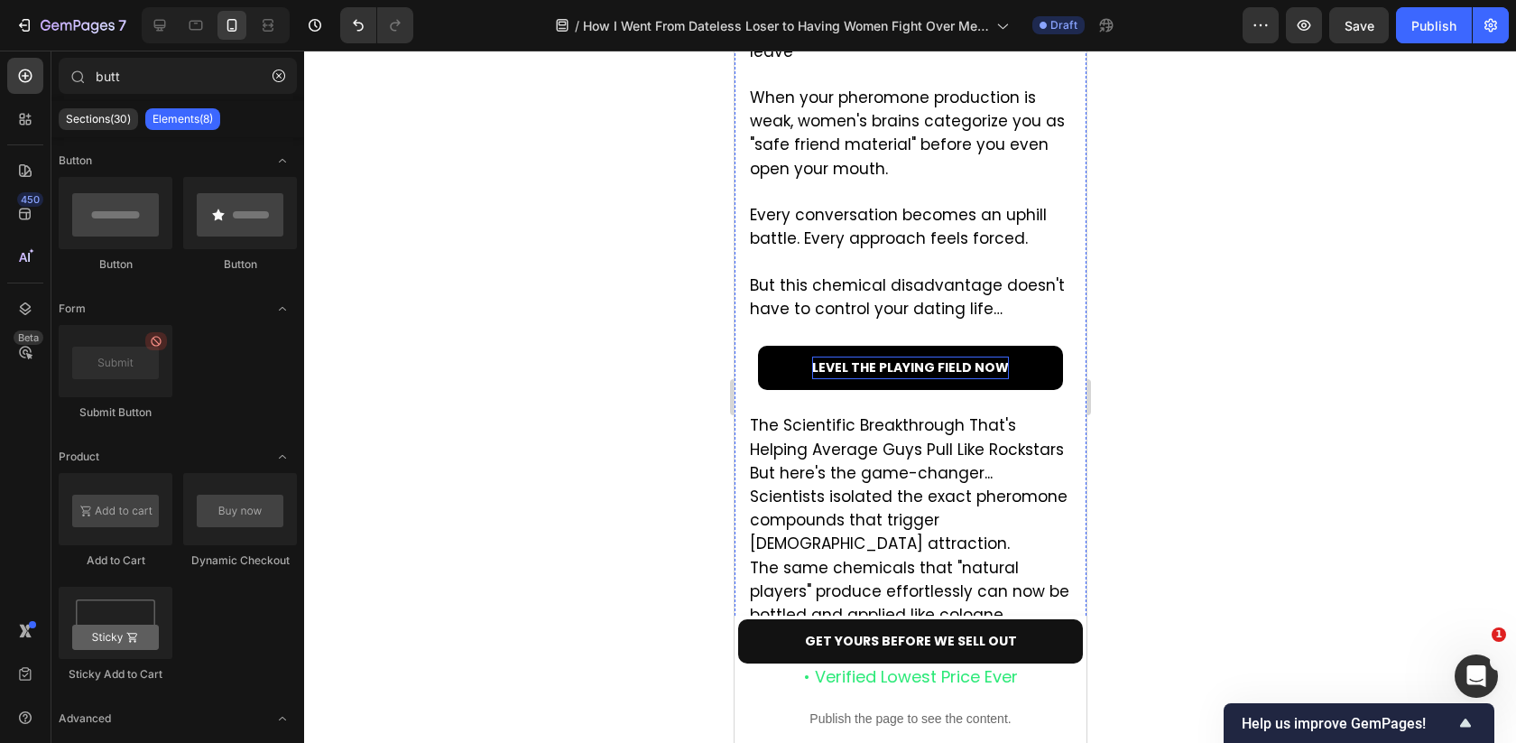
scroll to position [3488, 0]
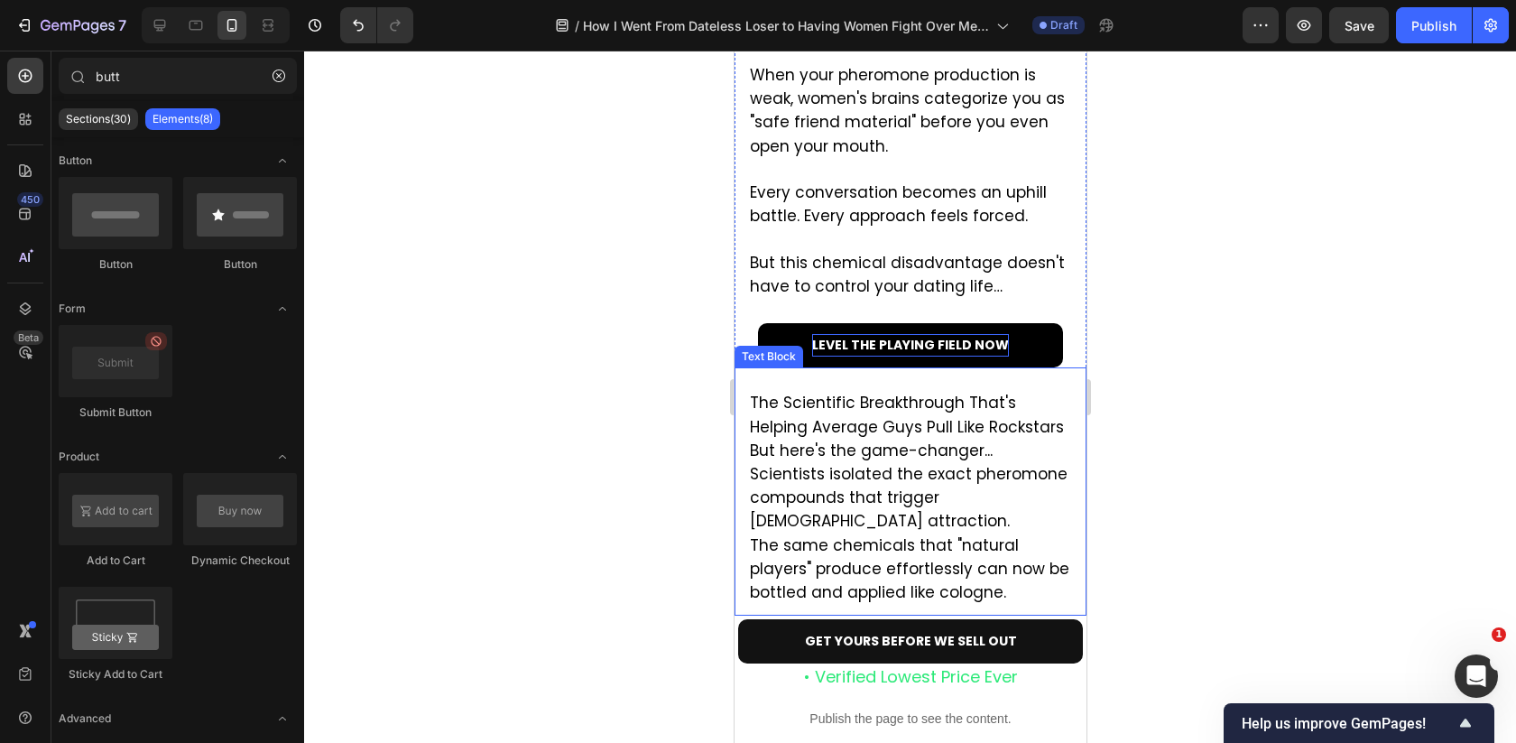
click at [871, 392] on span "The Scientific Breakthrough That's Helping Average Guys Pull Like Rockstars" at bounding box center [906, 414] width 314 height 45
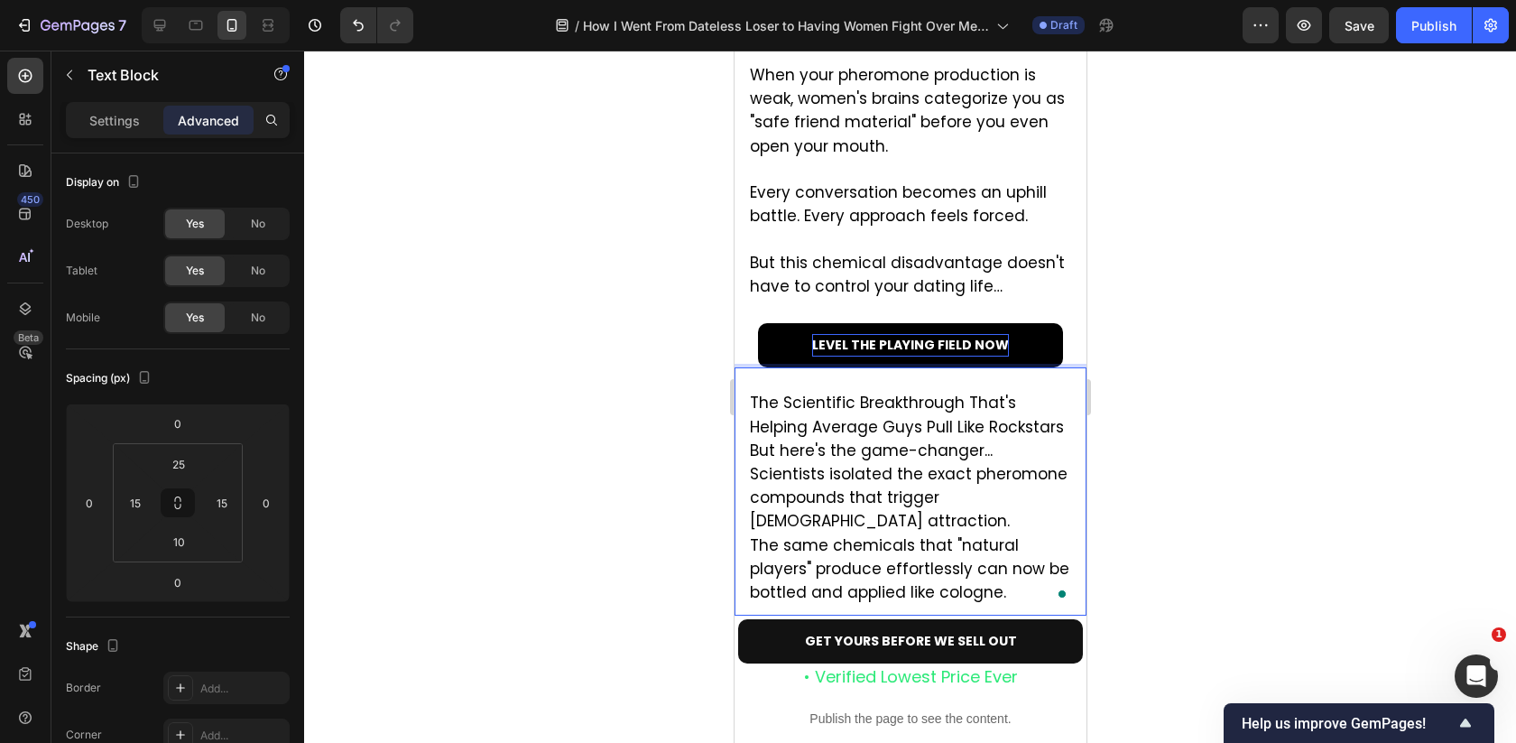
click at [994, 392] on span "The Scientific Breakthrough That's Helping Average Guys Pull Like Rockstars" at bounding box center [906, 414] width 314 height 45
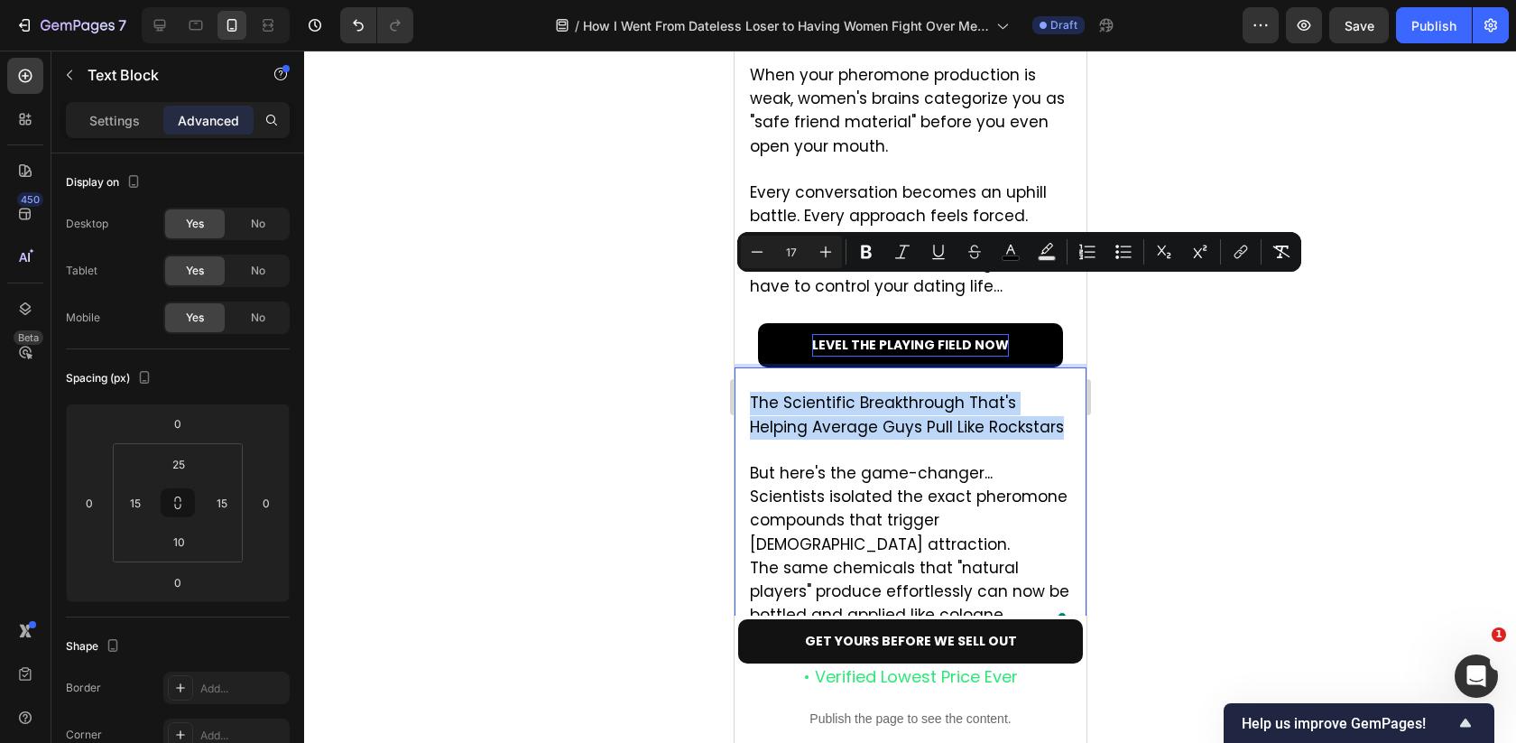
drag, startPoint x: 1018, startPoint y: 310, endPoint x: 762, endPoint y: 273, distance: 258.9
click at [762, 367] on div "The Scientific Breakthrough That's Helping Average Guys Pull Like Rockstars But…" at bounding box center [910, 502] width 352 height 271
click at [871, 255] on icon "Editor contextual toolbar" at bounding box center [866, 252] width 11 height 14
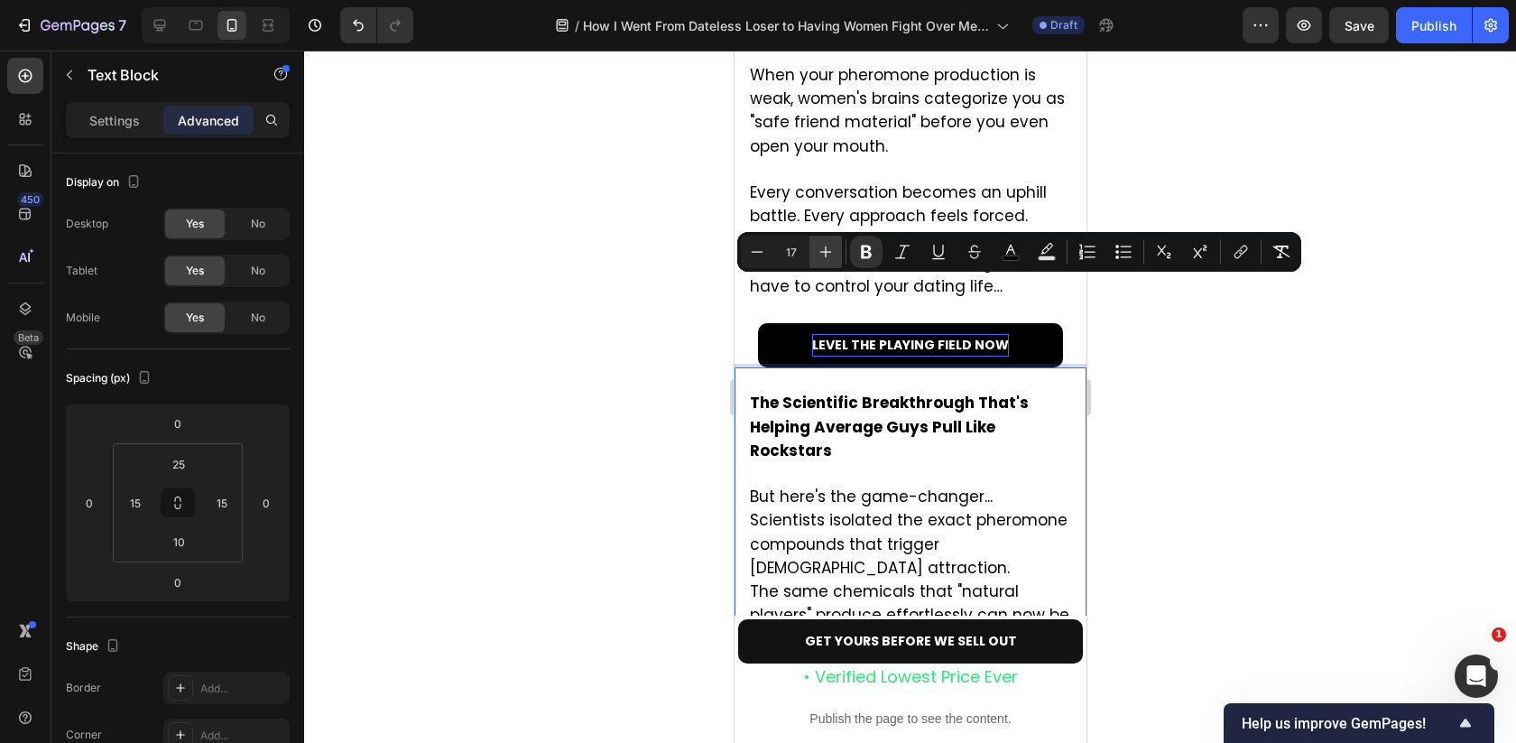
click at [828, 250] on icon "Editor contextual toolbar" at bounding box center [826, 252] width 18 height 18
type input "20"
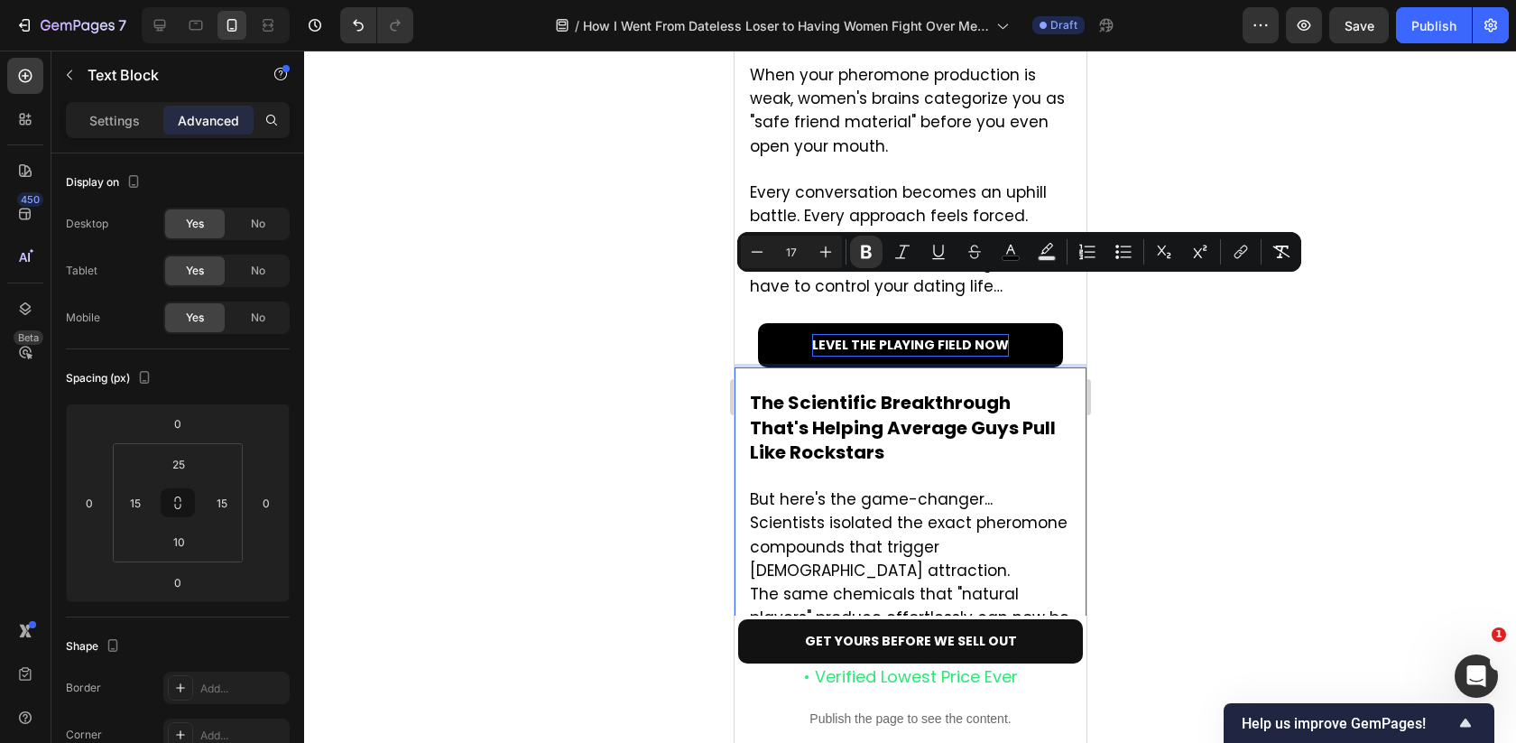
click at [868, 488] on span "But here's the game-changer..." at bounding box center [870, 499] width 243 height 22
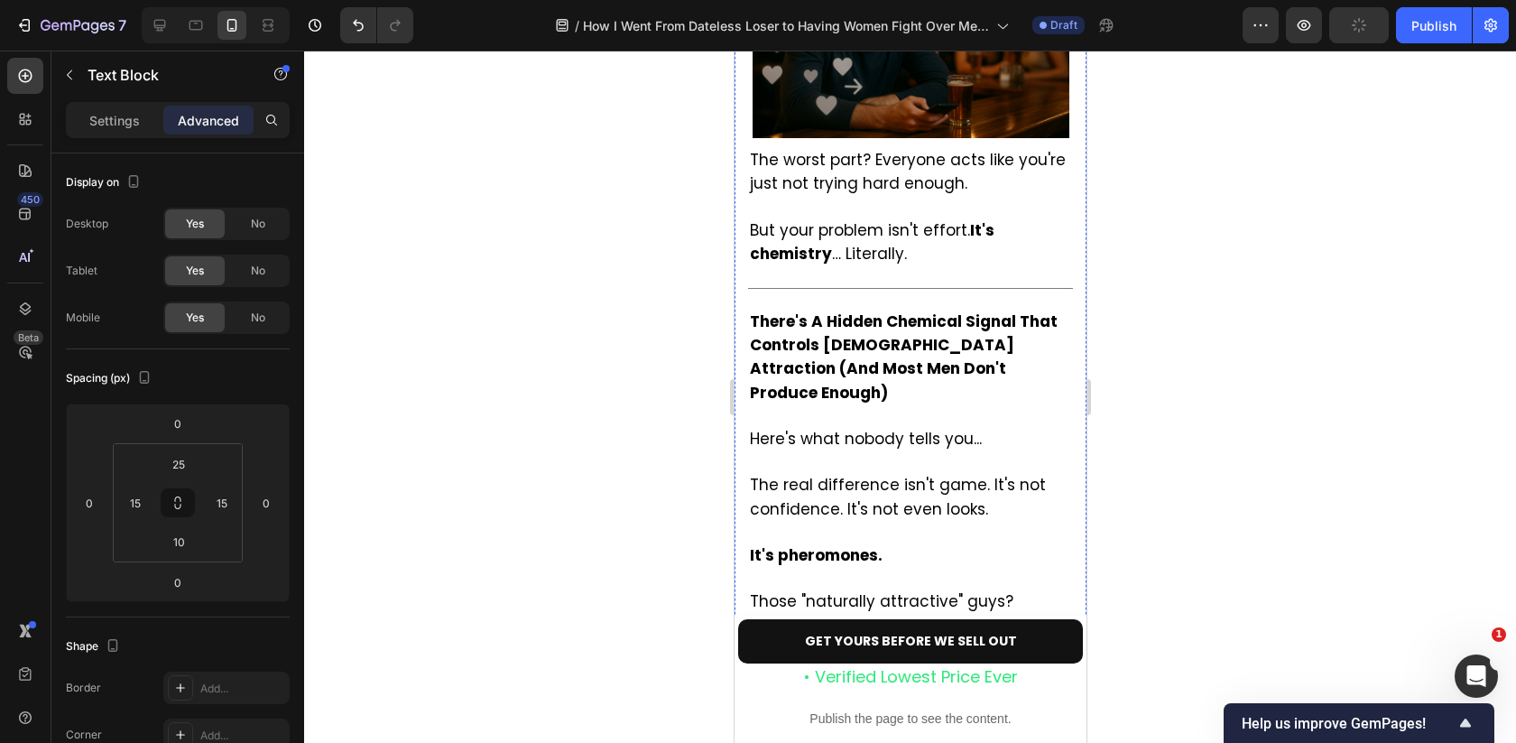
scroll to position [2260, 0]
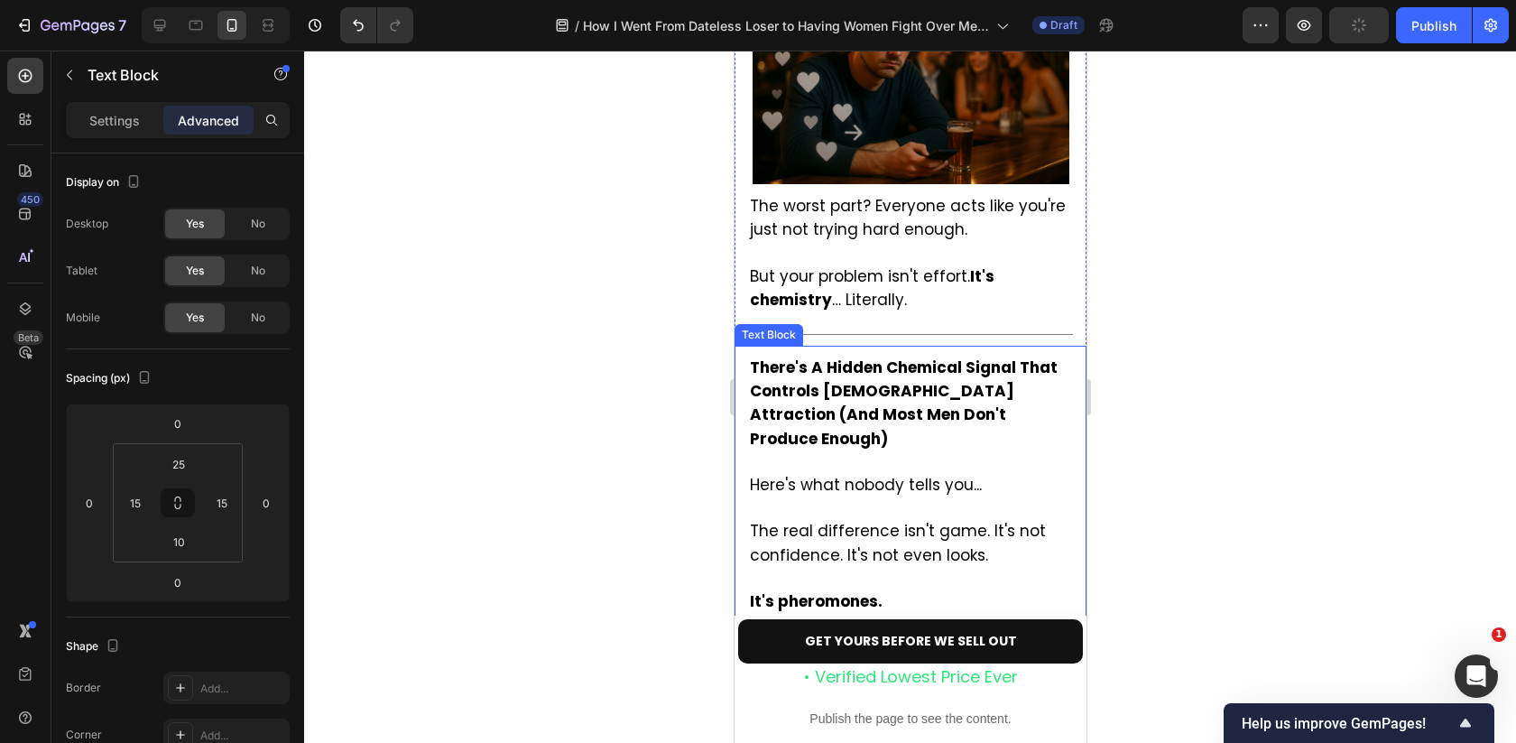
click at [892, 356] on strong "There's A Hidden Chemical Signal That Controls [DEMOGRAPHIC_DATA] Attraction (A…" at bounding box center [903, 402] width 308 height 93
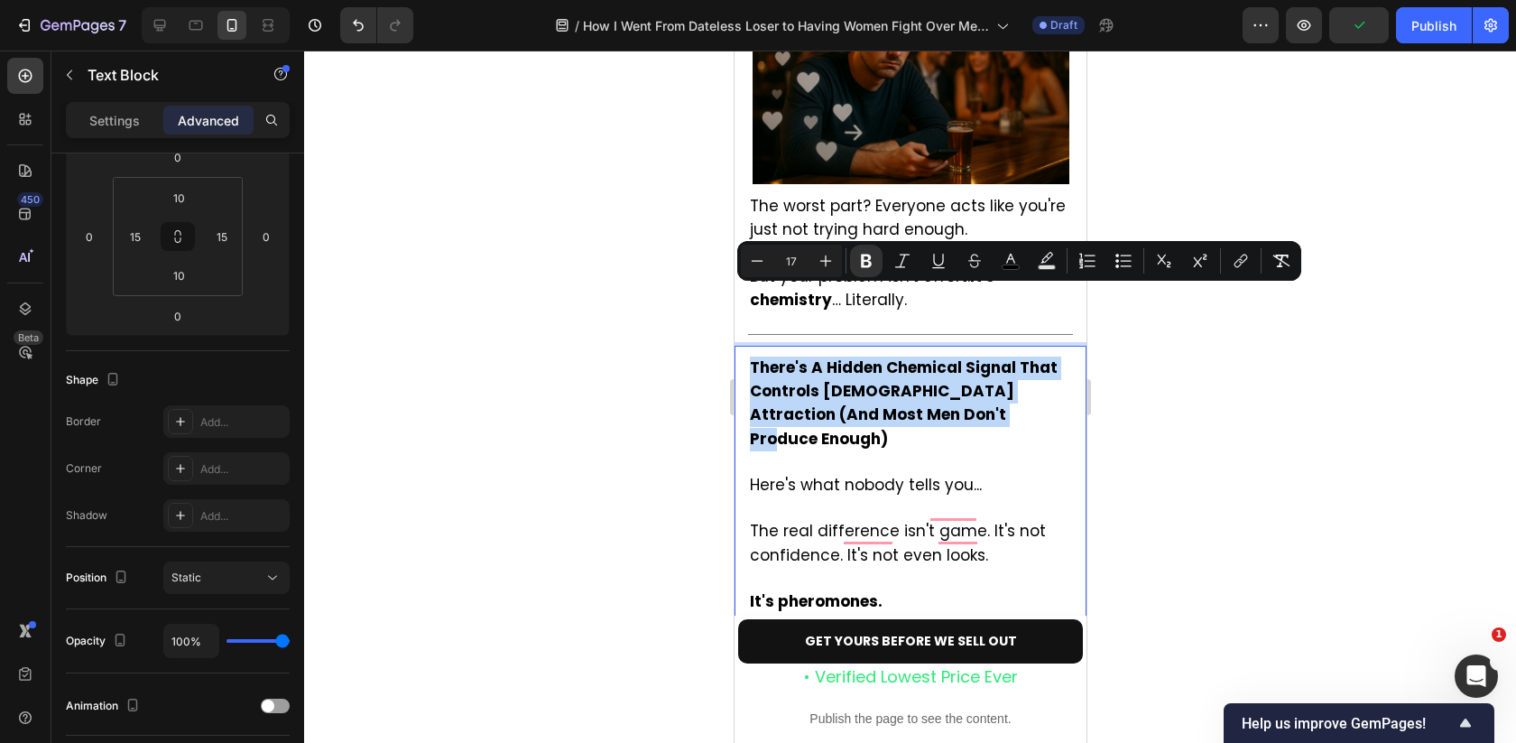
drag, startPoint x: 1013, startPoint y: 344, endPoint x: 748, endPoint y: 300, distance: 269.0
click at [749, 356] on p "There's A Hidden Chemical Signal That Controls [DEMOGRAPHIC_DATA] Attraction (A…" at bounding box center [909, 403] width 321 height 95
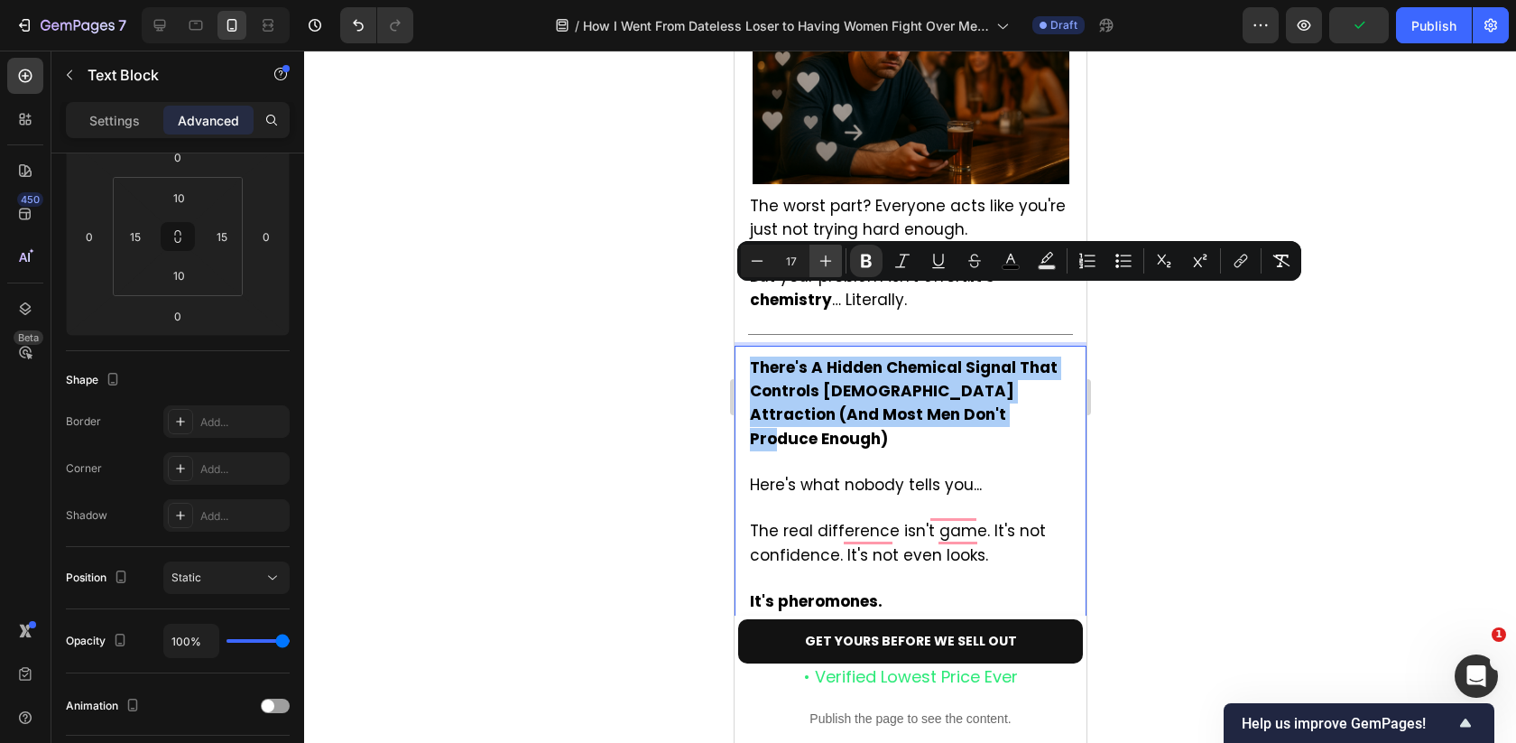
click at [835, 253] on button "Plus" at bounding box center [825, 261] width 32 height 32
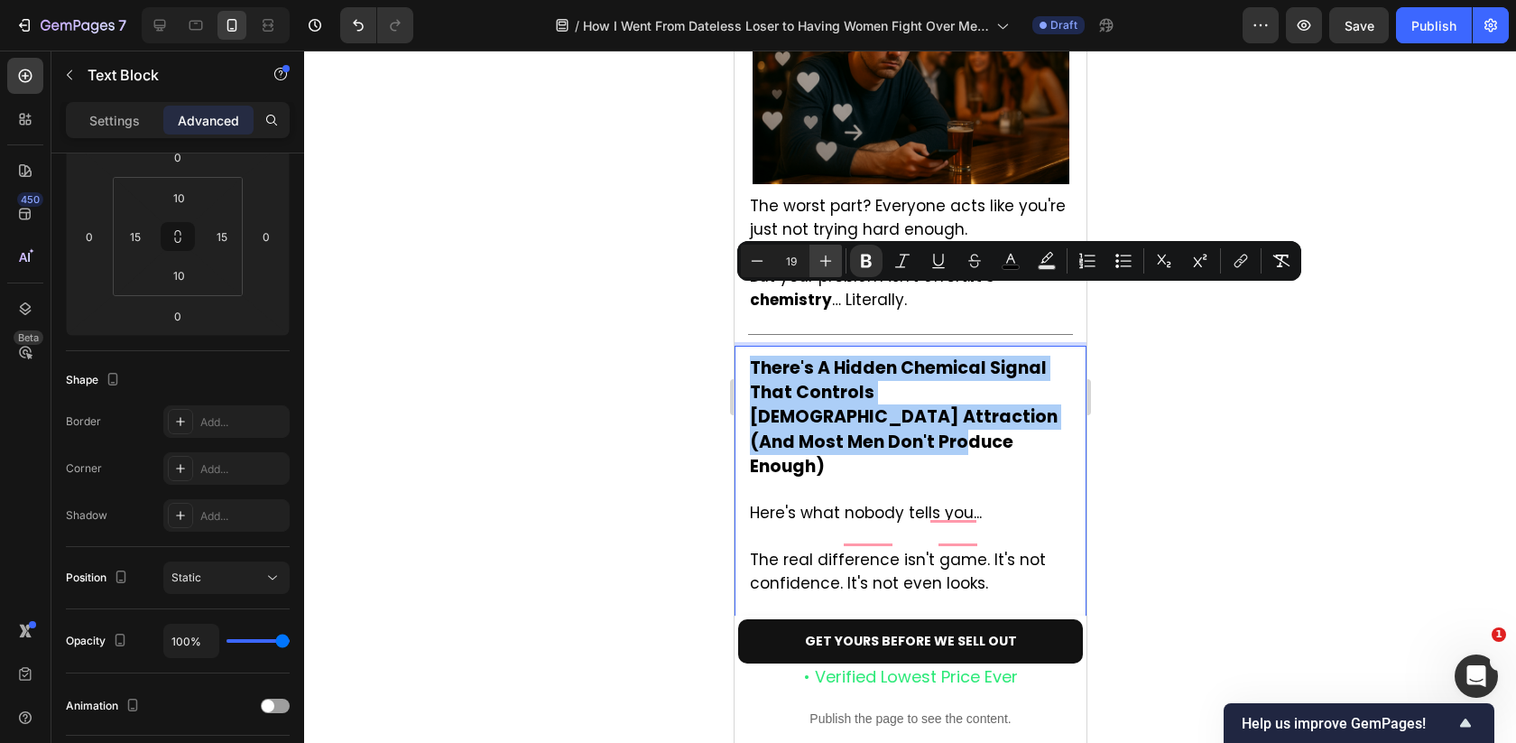
click at [835, 253] on button "Plus" at bounding box center [825, 261] width 32 height 32
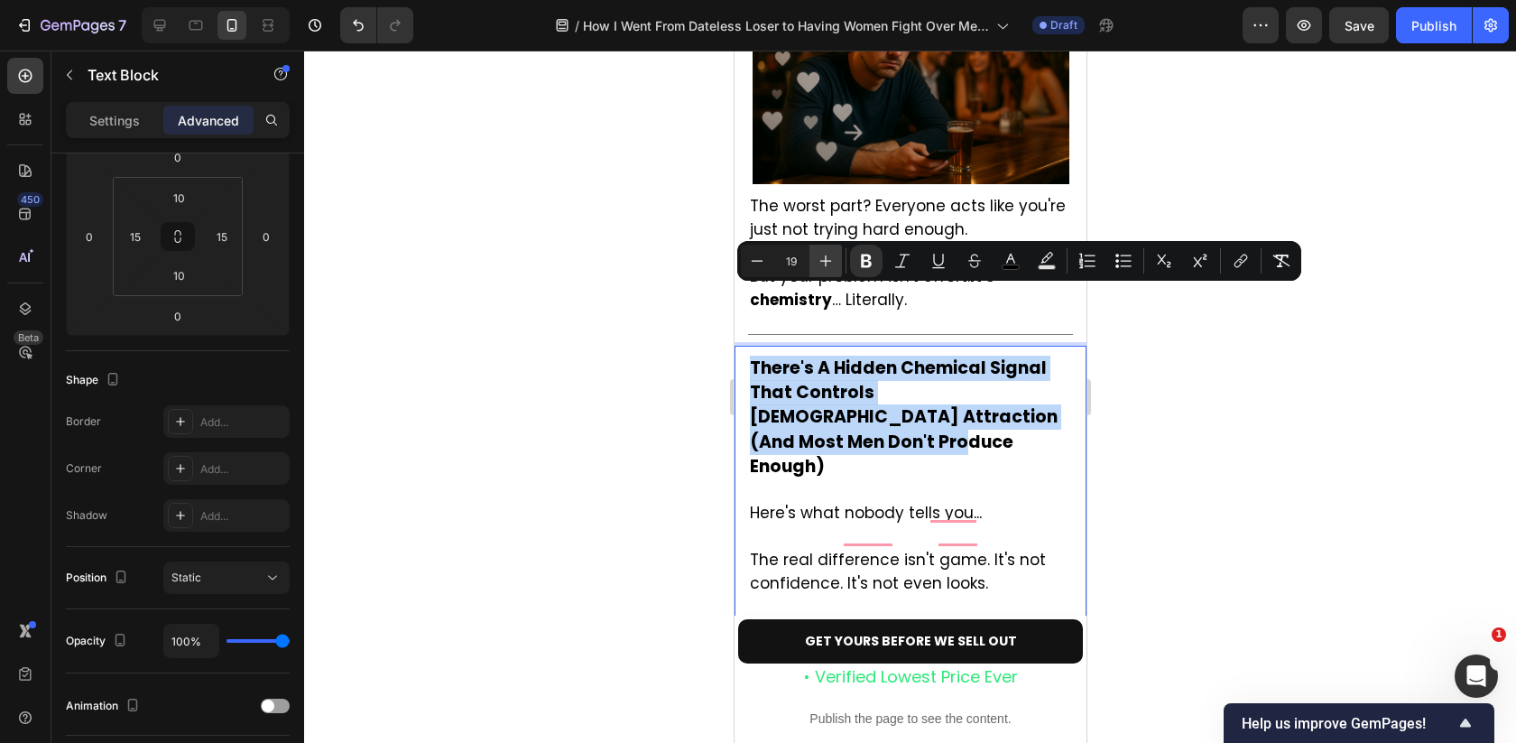
type input "20"
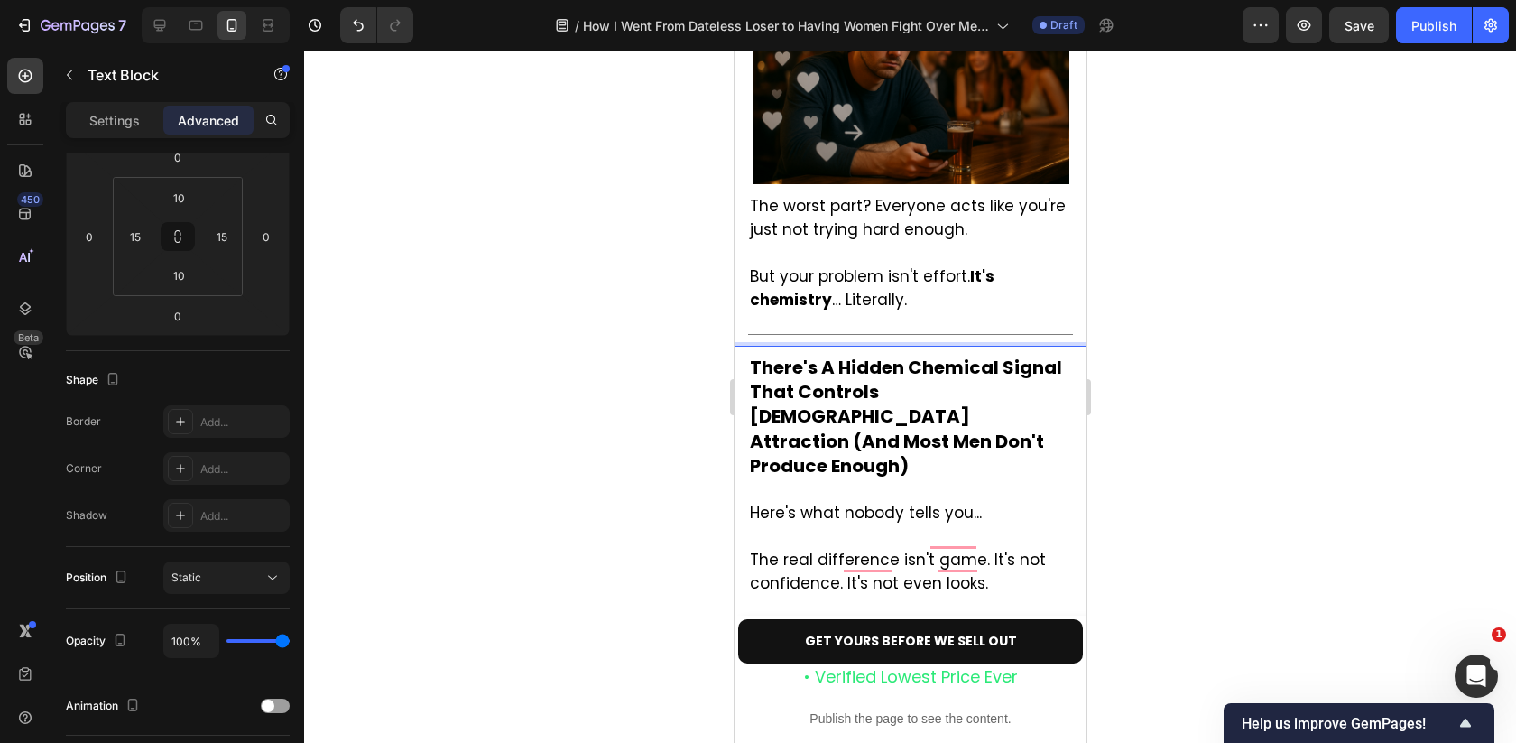
drag, startPoint x: 908, startPoint y: 535, endPoint x: 745, endPoint y: 531, distance: 162.5
click at [745, 531] on div "There's A Hidden Chemical Signal That Controls Female Attraction (And Most Men …" at bounding box center [910, 558] width 352 height 424
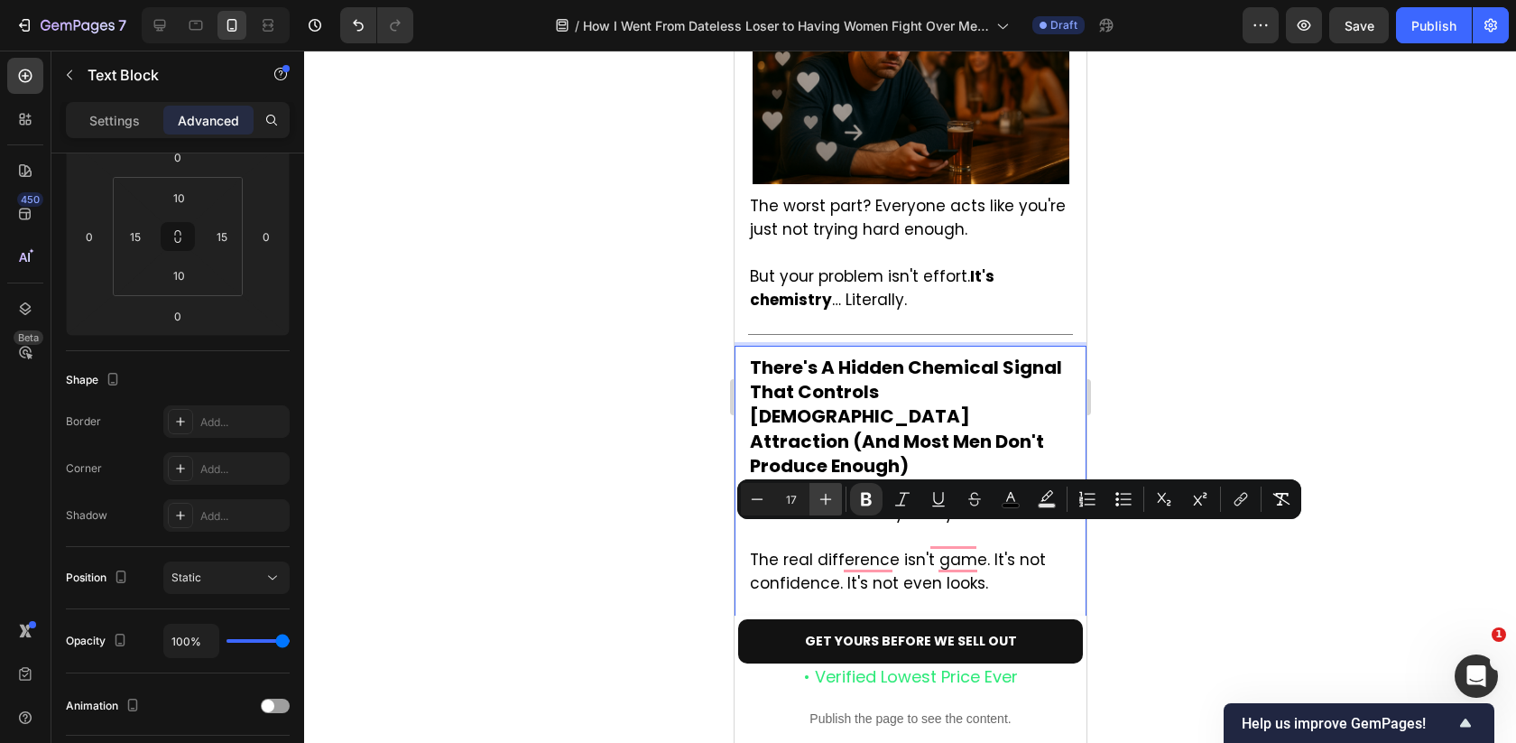
click at [828, 486] on button "Plus" at bounding box center [825, 499] width 32 height 32
type input "20"
click at [1176, 336] on div at bounding box center [910, 397] width 1212 height 692
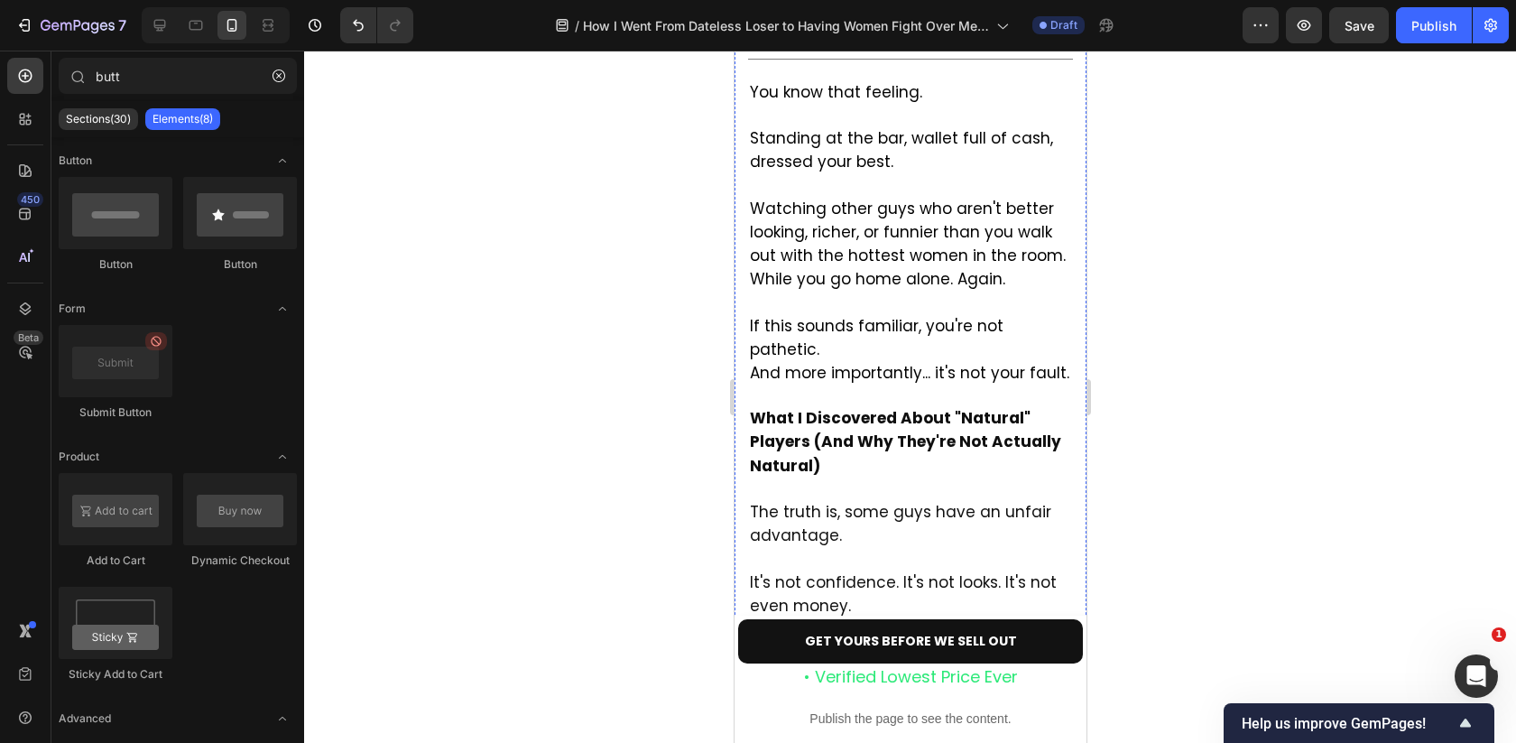
scroll to position [755, 0]
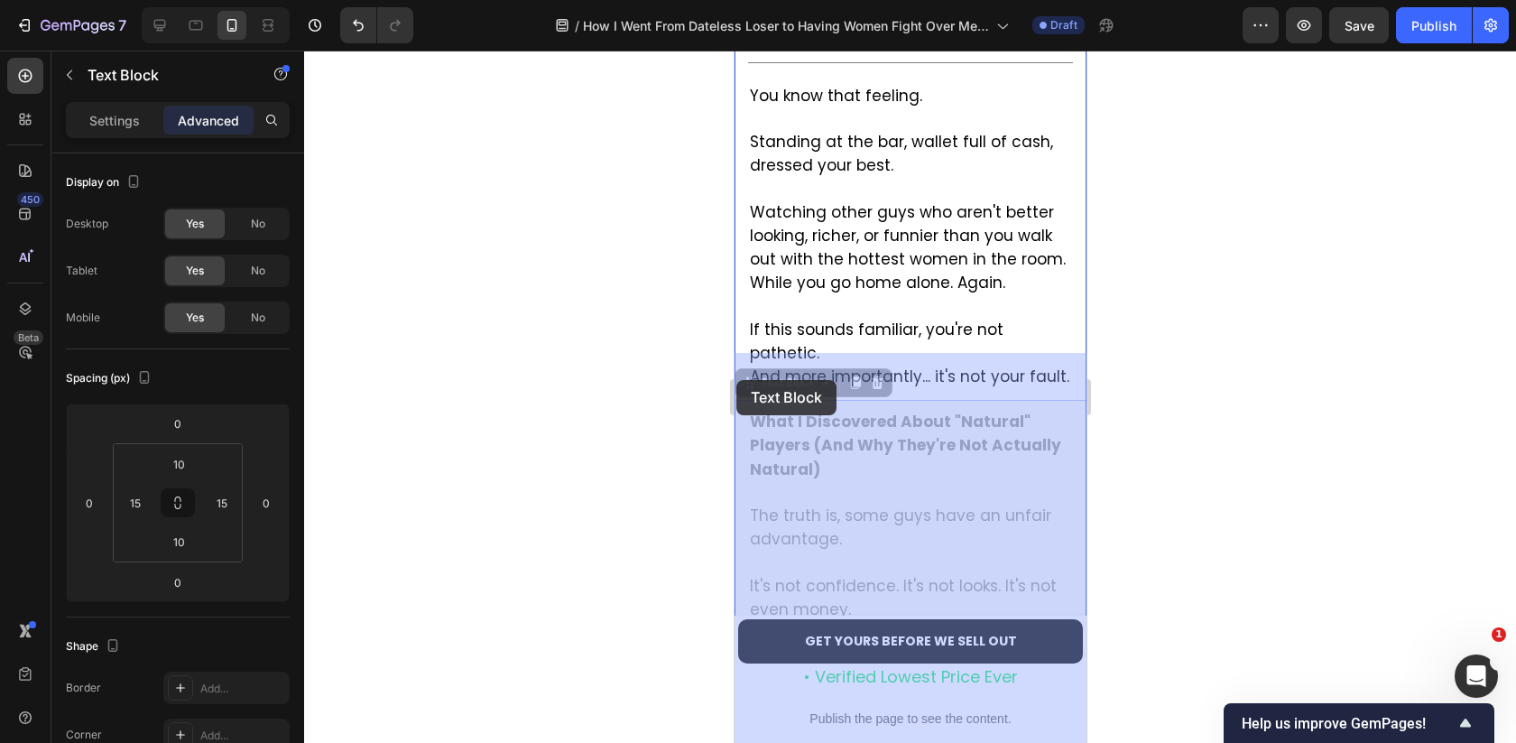
drag, startPoint x: 840, startPoint y: 420, endPoint x: 737, endPoint y: 379, distance: 110.6
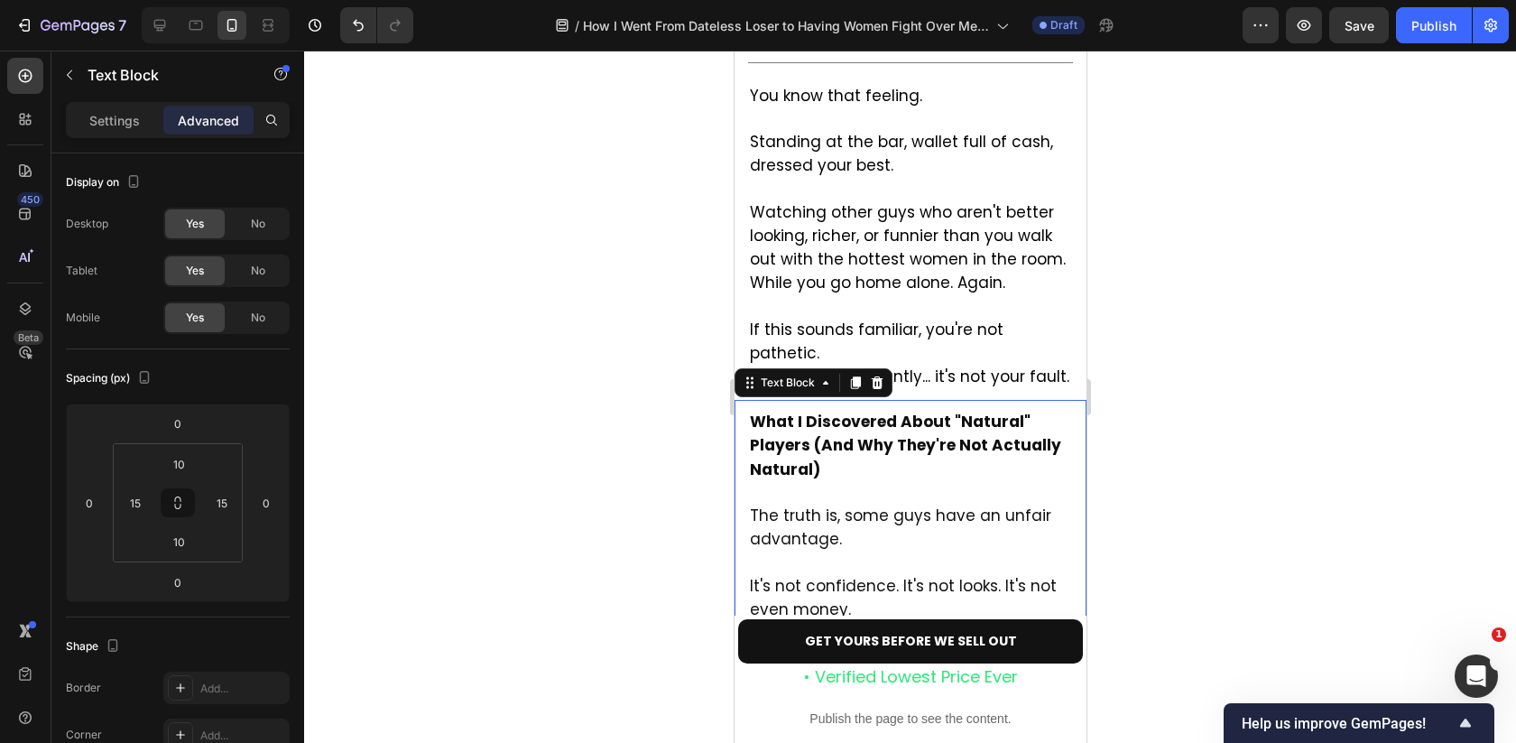
click at [810, 411] on strong "What I Discovered About "Natural" Players (And Why They're Not Actually Natural)" at bounding box center [904, 445] width 311 height 69
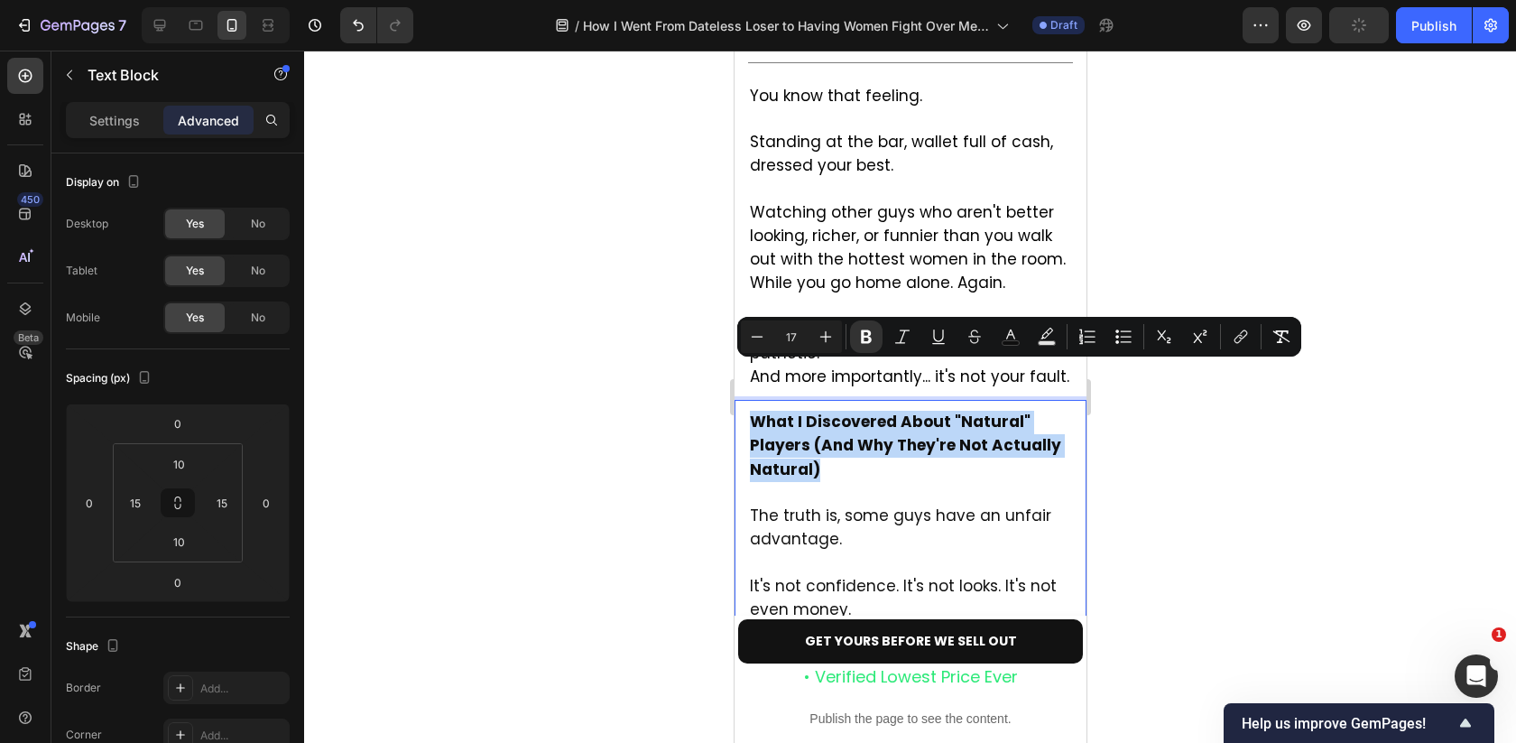
drag, startPoint x: 847, startPoint y: 432, endPoint x: 737, endPoint y: 374, distance: 124.7
click at [737, 400] on div "What I Discovered About "Natural" Players (And Why They're Not Actually Natural…" at bounding box center [910, 598] width 352 height 396
click at [821, 330] on icon "Editor contextual toolbar" at bounding box center [826, 337] width 18 height 18
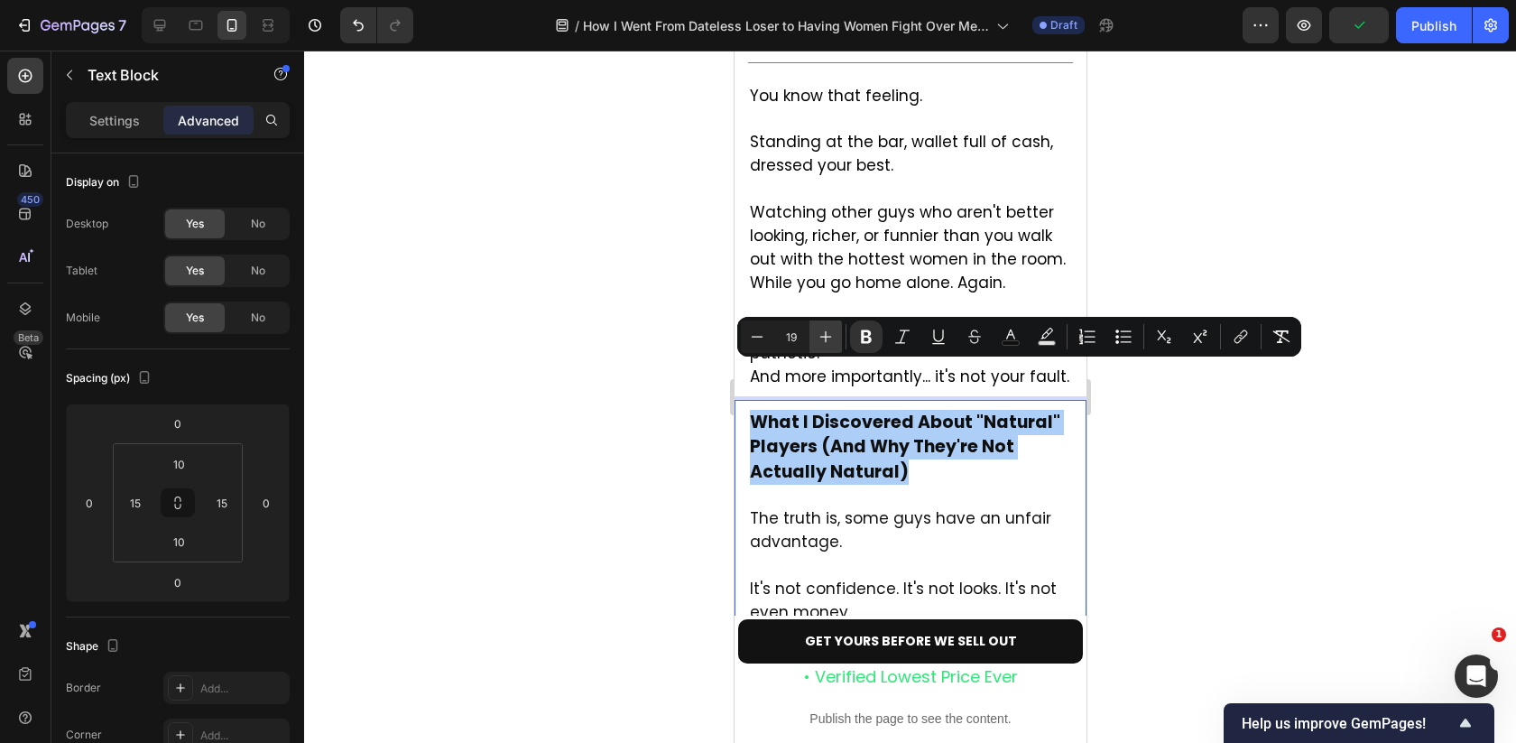
click at [821, 330] on icon "Editor contextual toolbar" at bounding box center [826, 337] width 18 height 18
type input "20"
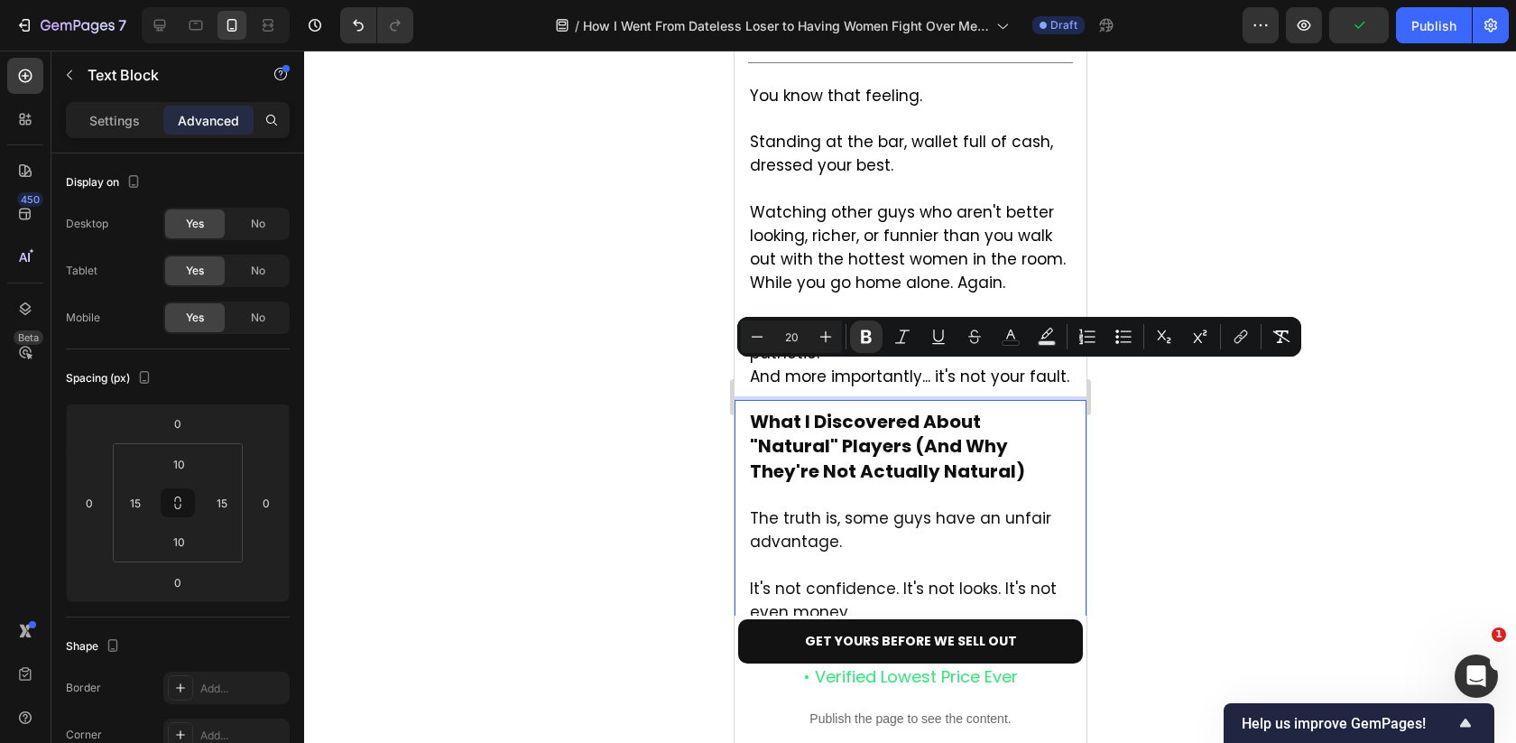
click at [596, 430] on div at bounding box center [910, 397] width 1212 height 692
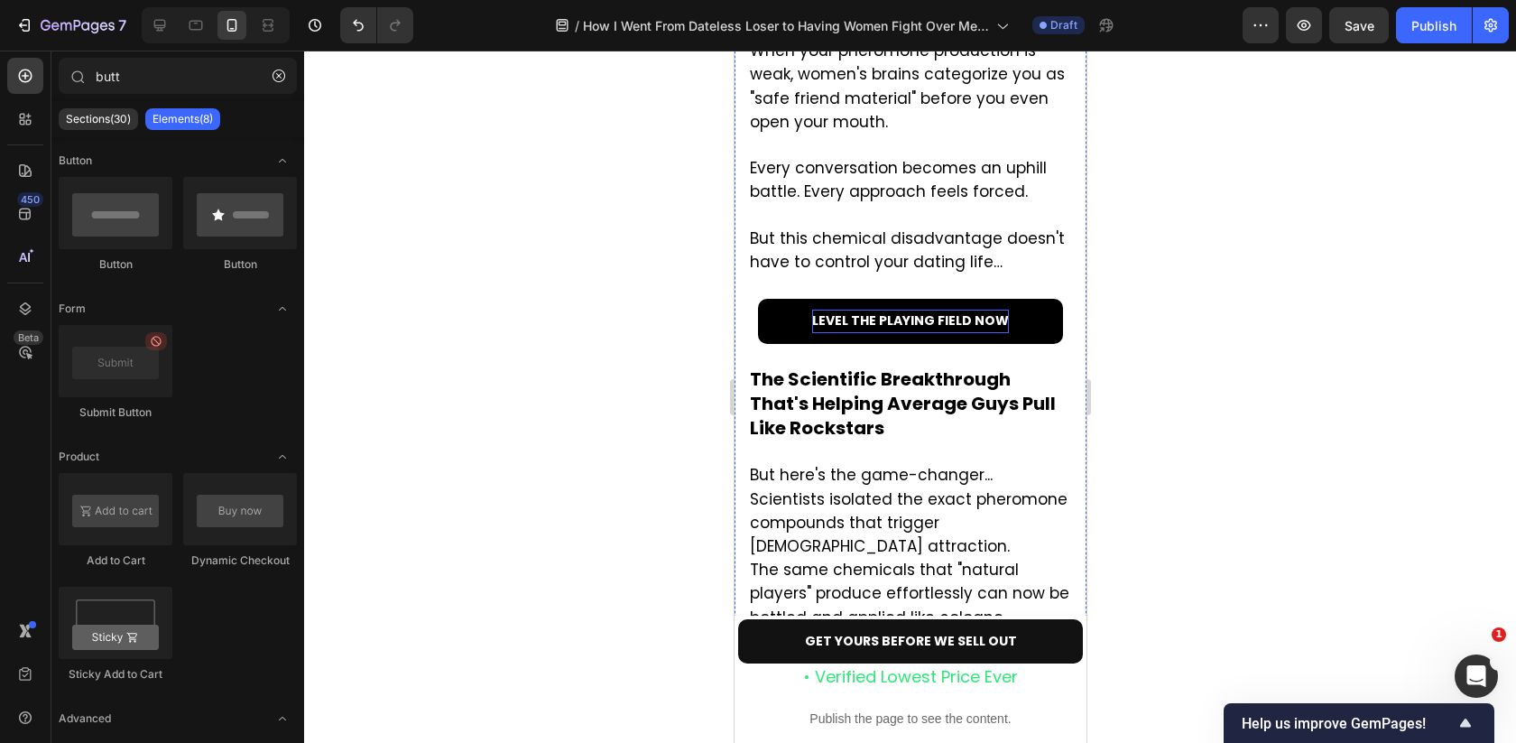
scroll to position [3612, 0]
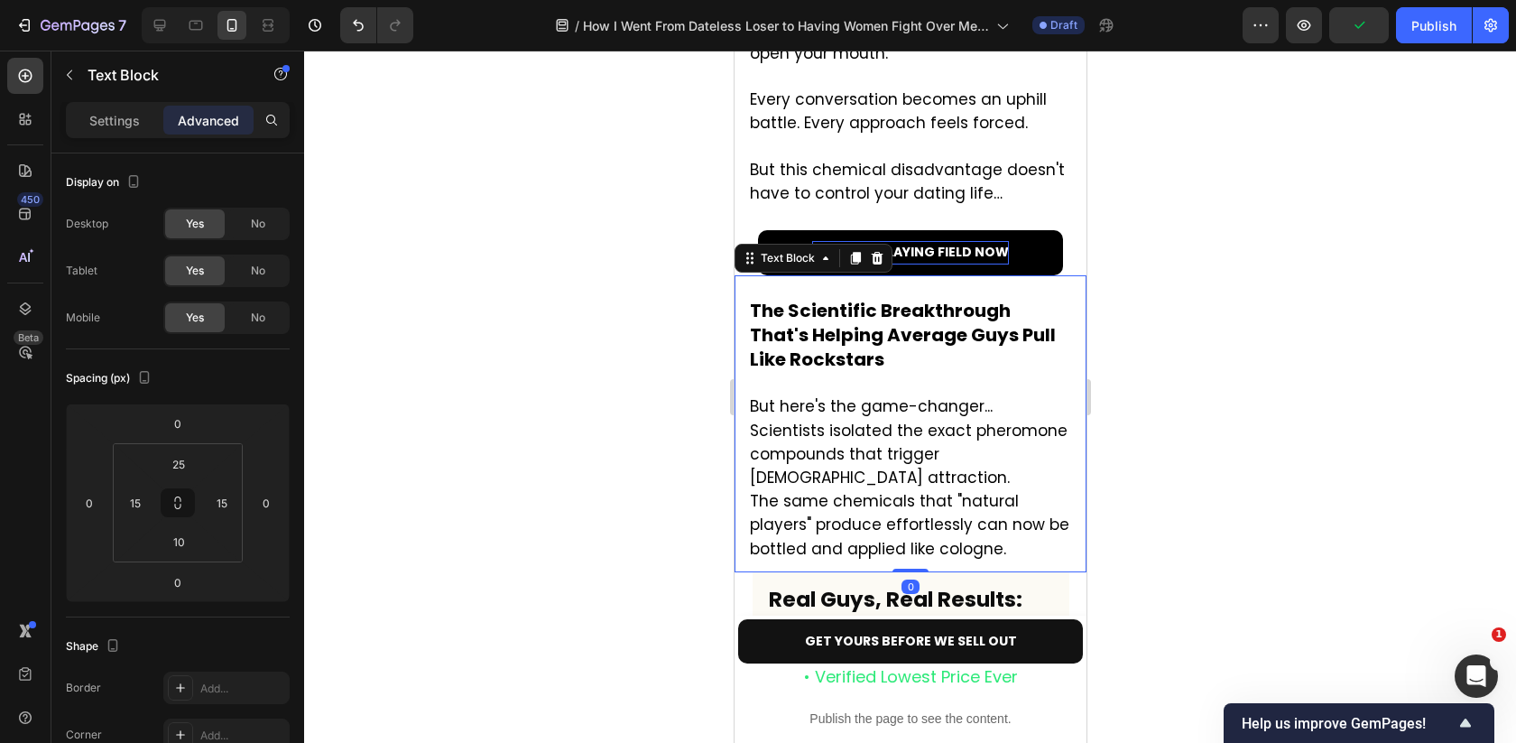
click at [998, 373] on p "But here's the game-changer... Scientists isolated the exact pheromone compound…" at bounding box center [909, 467] width 321 height 189
click at [1006, 373] on p "But here's the game-changer... Scientists isolated the exact pheromone compound…" at bounding box center [909, 467] width 321 height 189
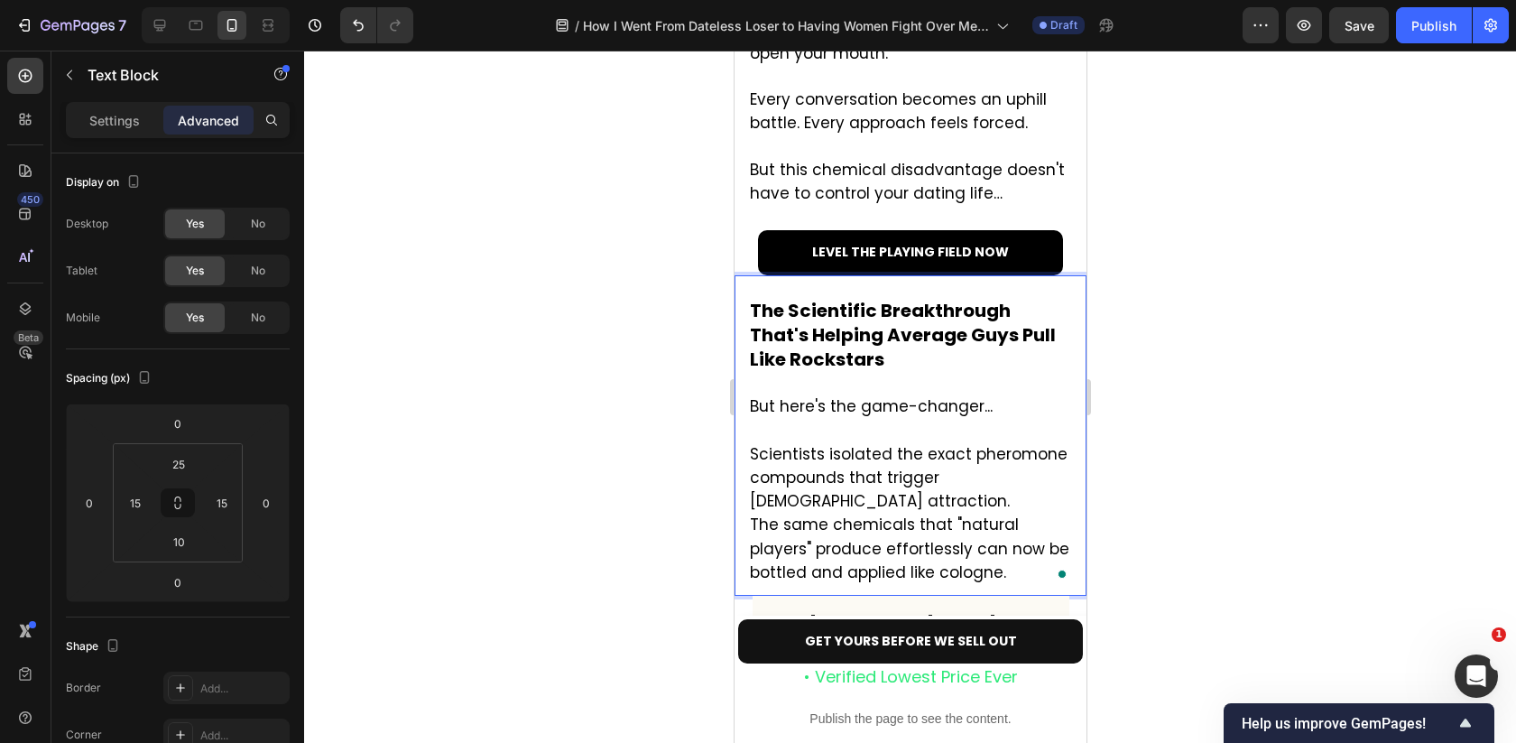
click at [928, 420] on p "⁠⁠⁠⁠⁠⁠⁠ Scientists isolated the exact pheromone compounds that trigger [DEMOGRA…" at bounding box center [909, 502] width 321 height 165
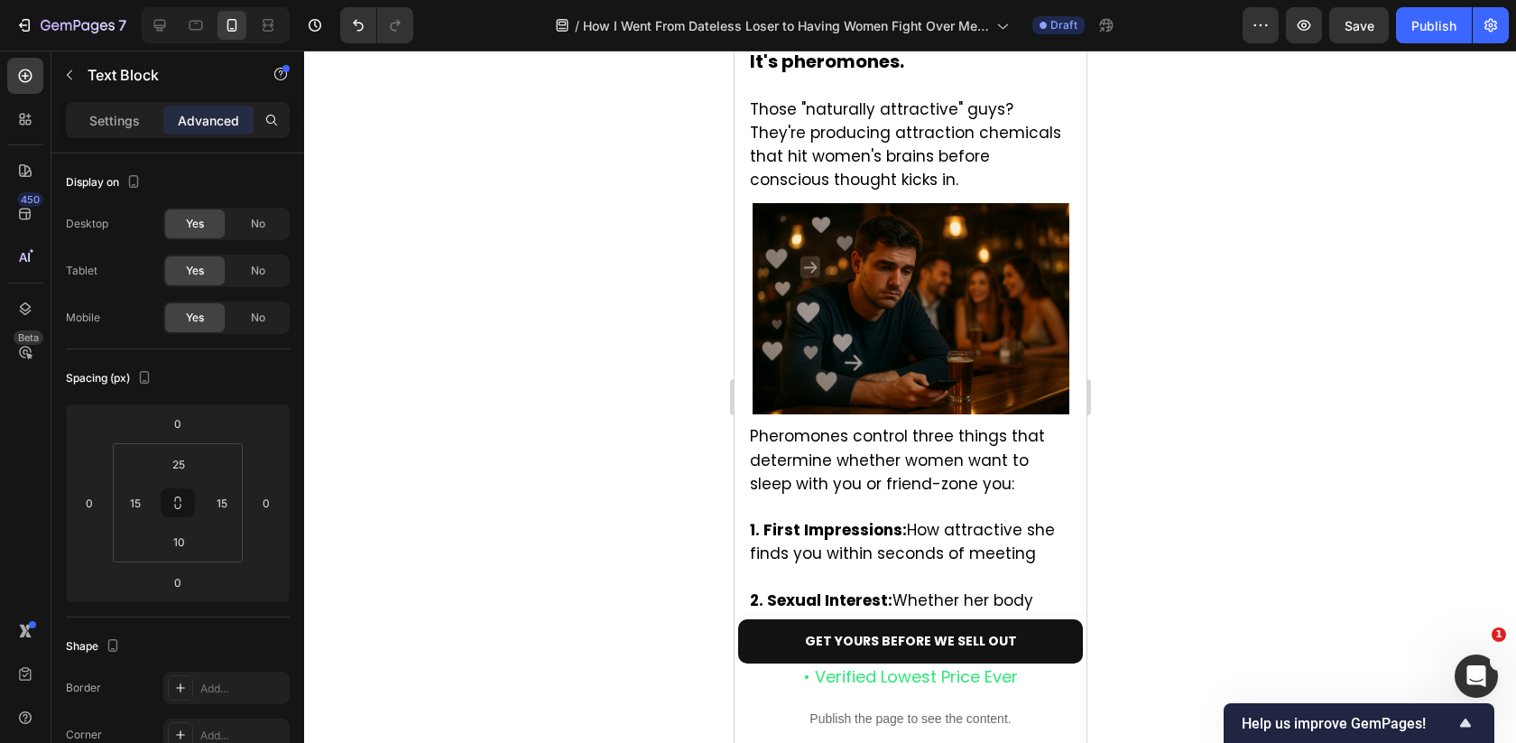
scroll to position [2806, 0]
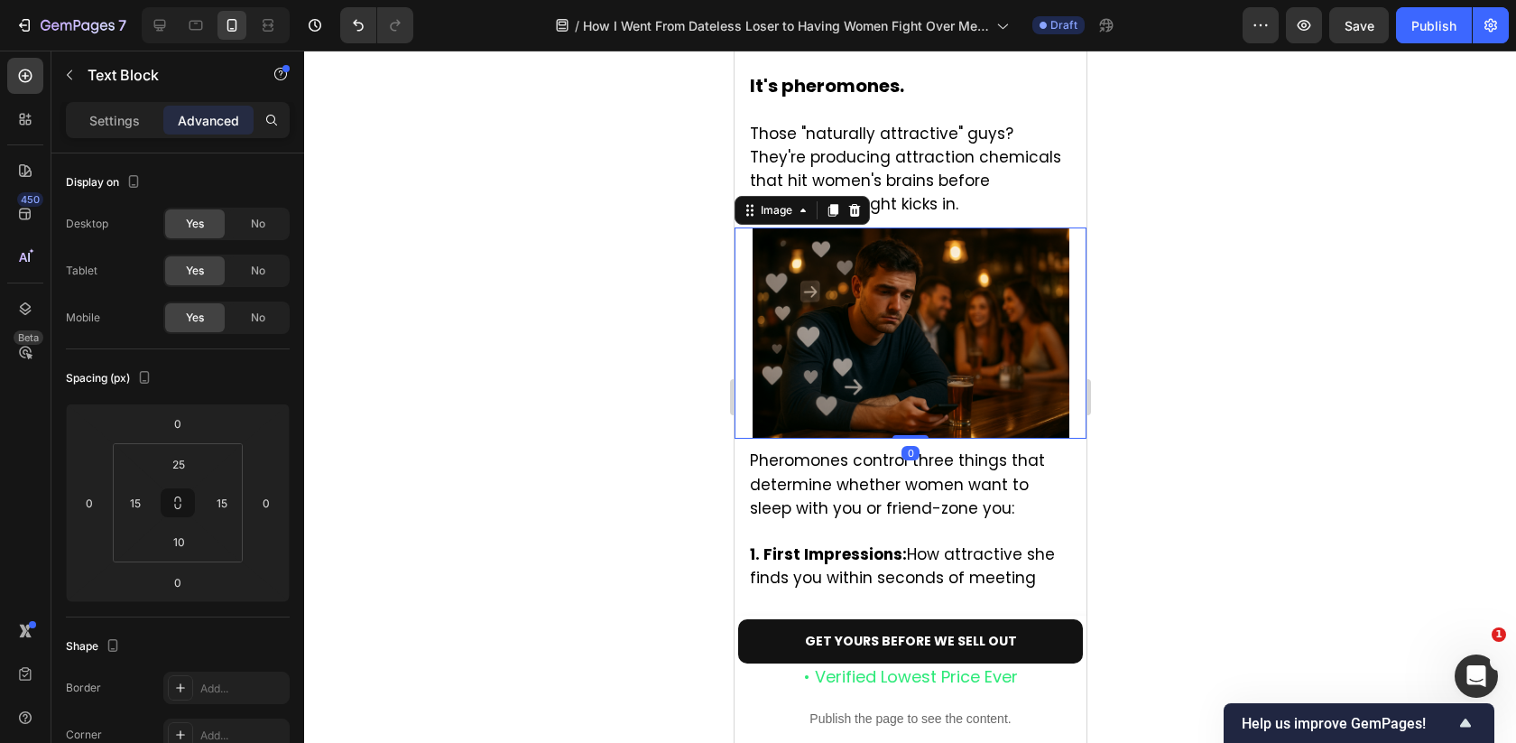
click at [892, 295] on img at bounding box center [910, 332] width 317 height 211
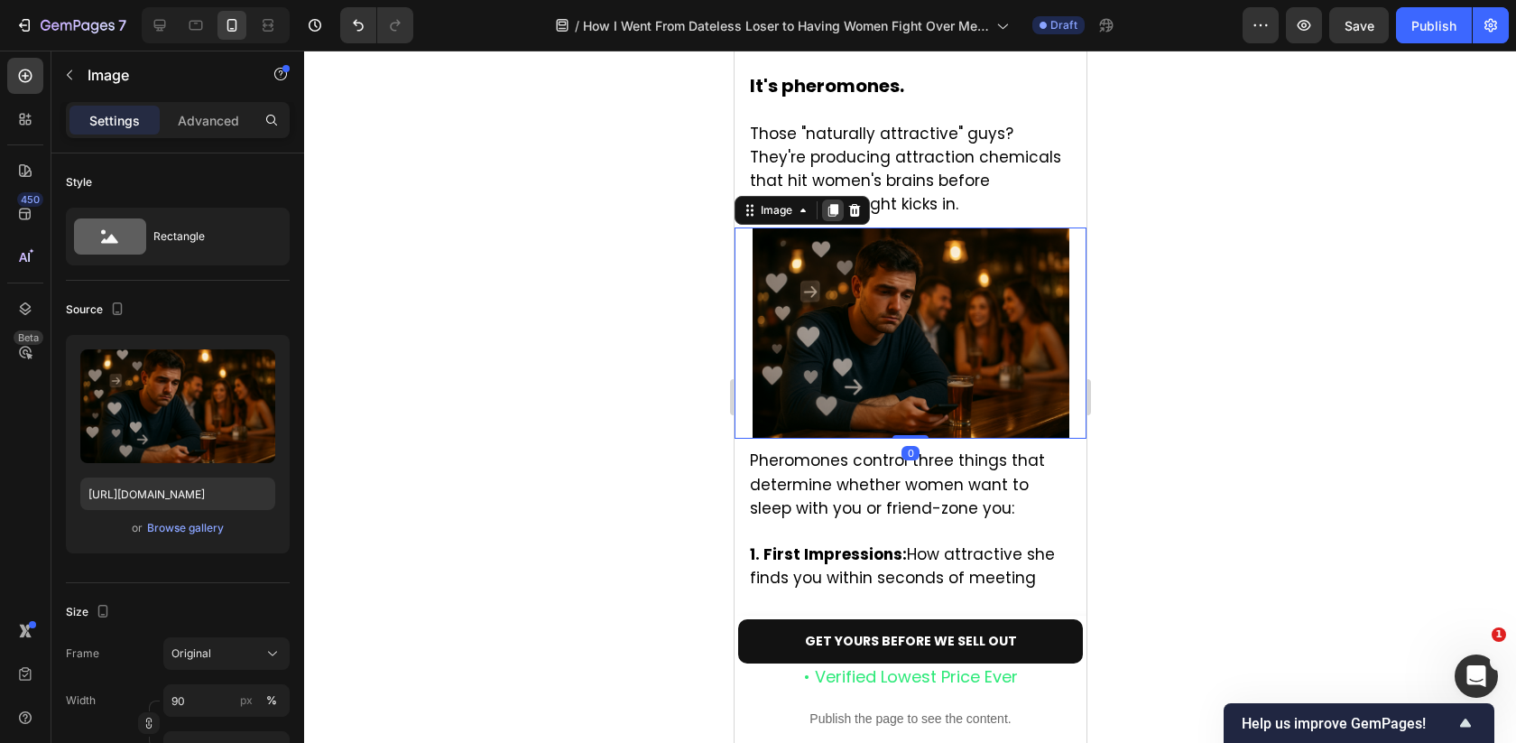
click at [835, 203] on icon at bounding box center [832, 210] width 14 height 14
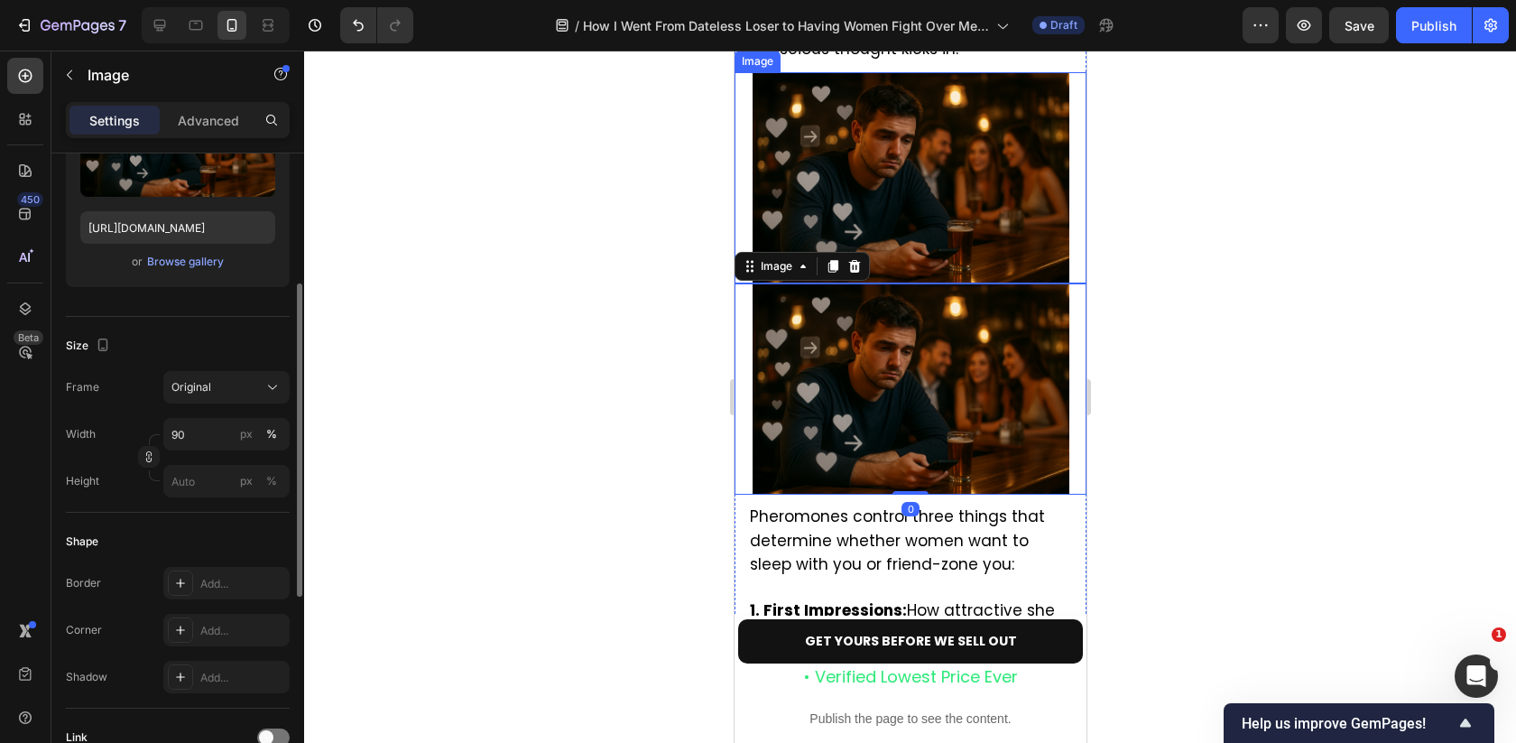
scroll to position [3018, 0]
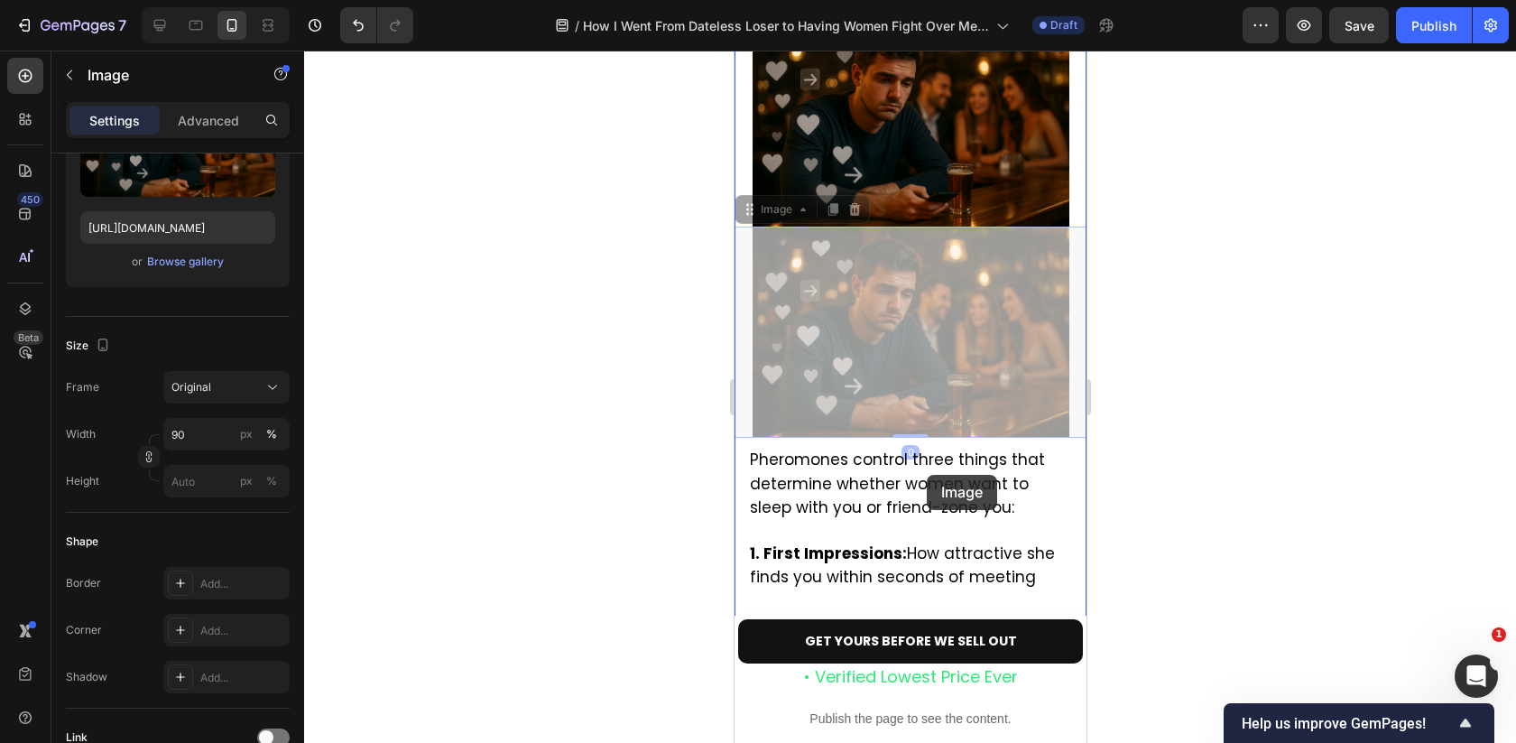
drag, startPoint x: 888, startPoint y: 228, endPoint x: 927, endPoint y: 475, distance: 249.4
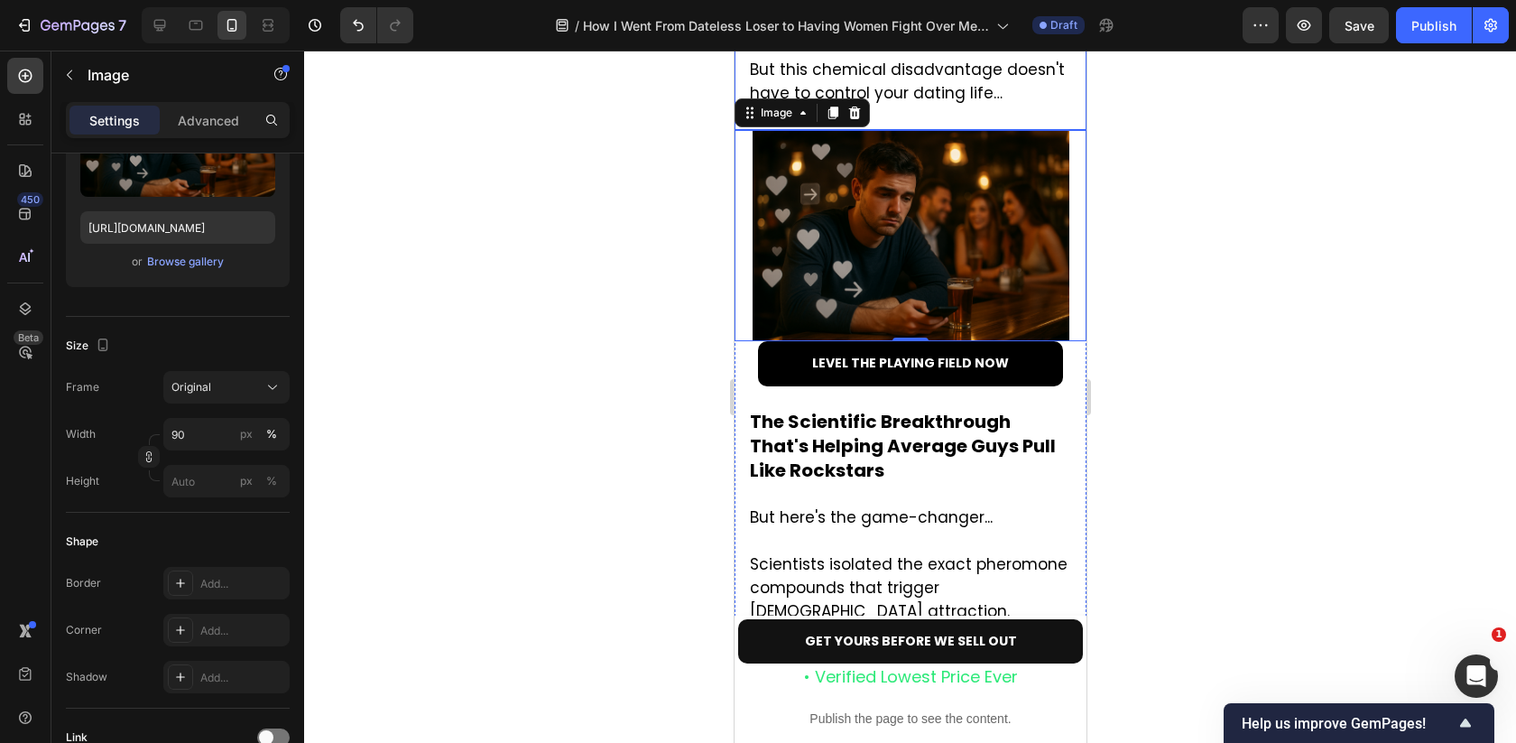
scroll to position [3723, 0]
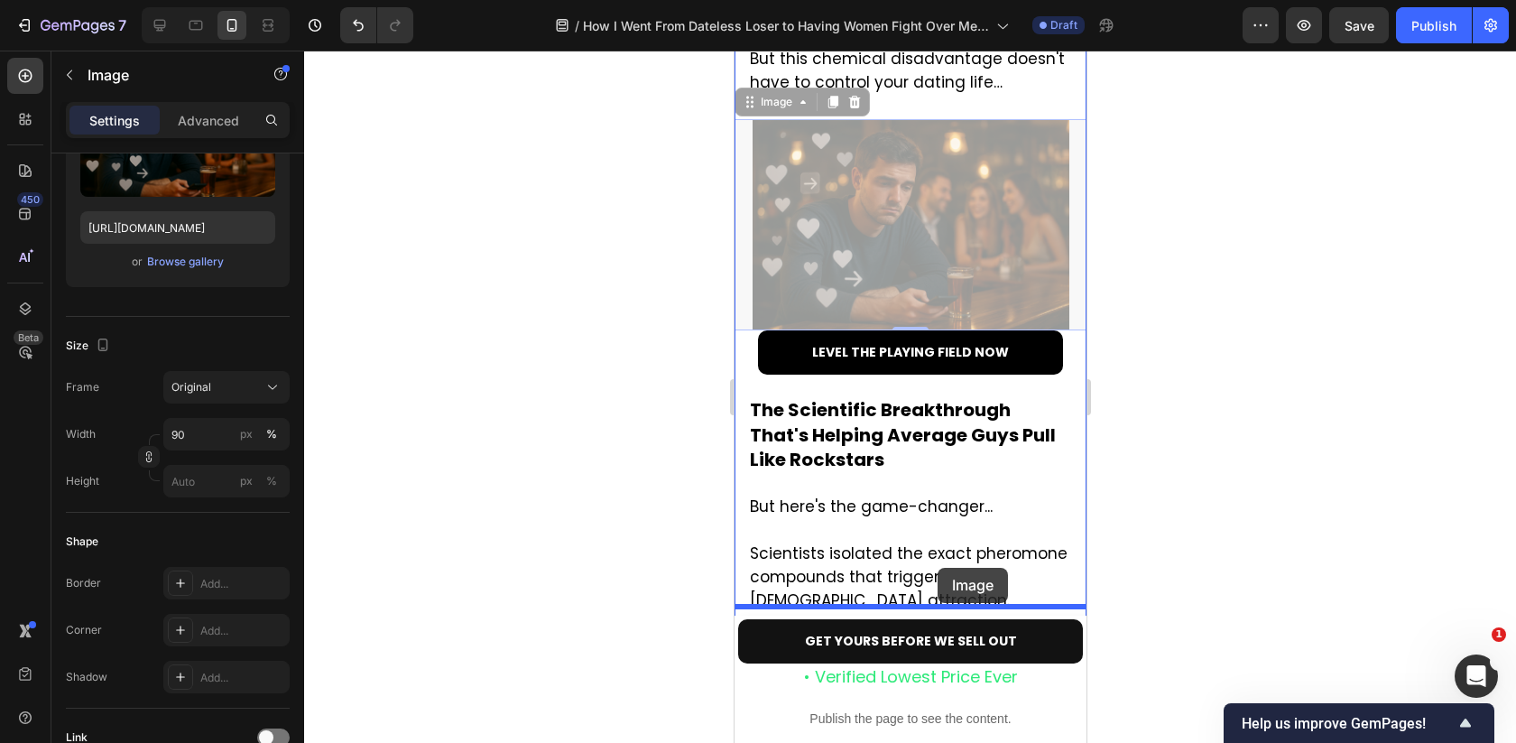
drag, startPoint x: 964, startPoint y: 164, endPoint x: 938, endPoint y: 568, distance: 404.2
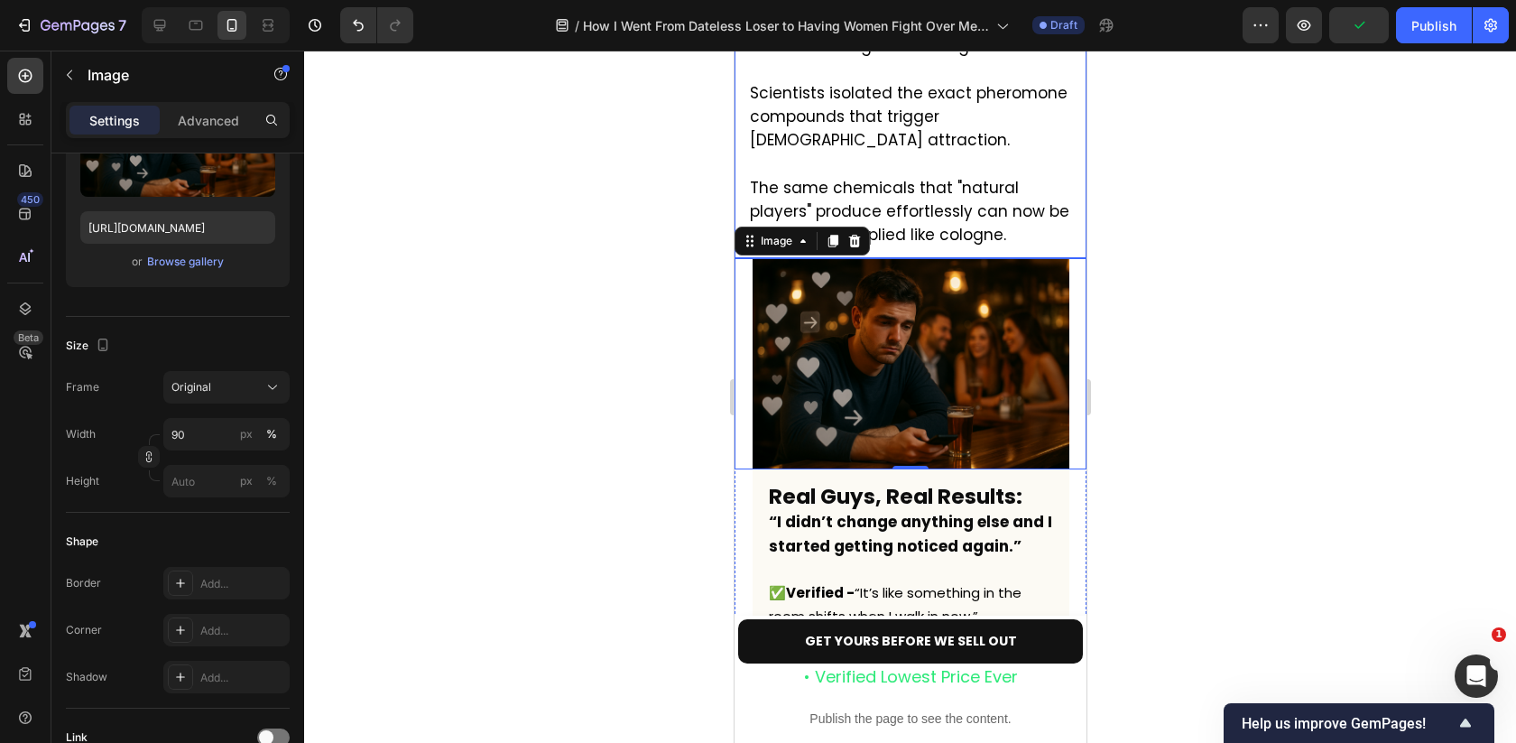
scroll to position [3954, 0]
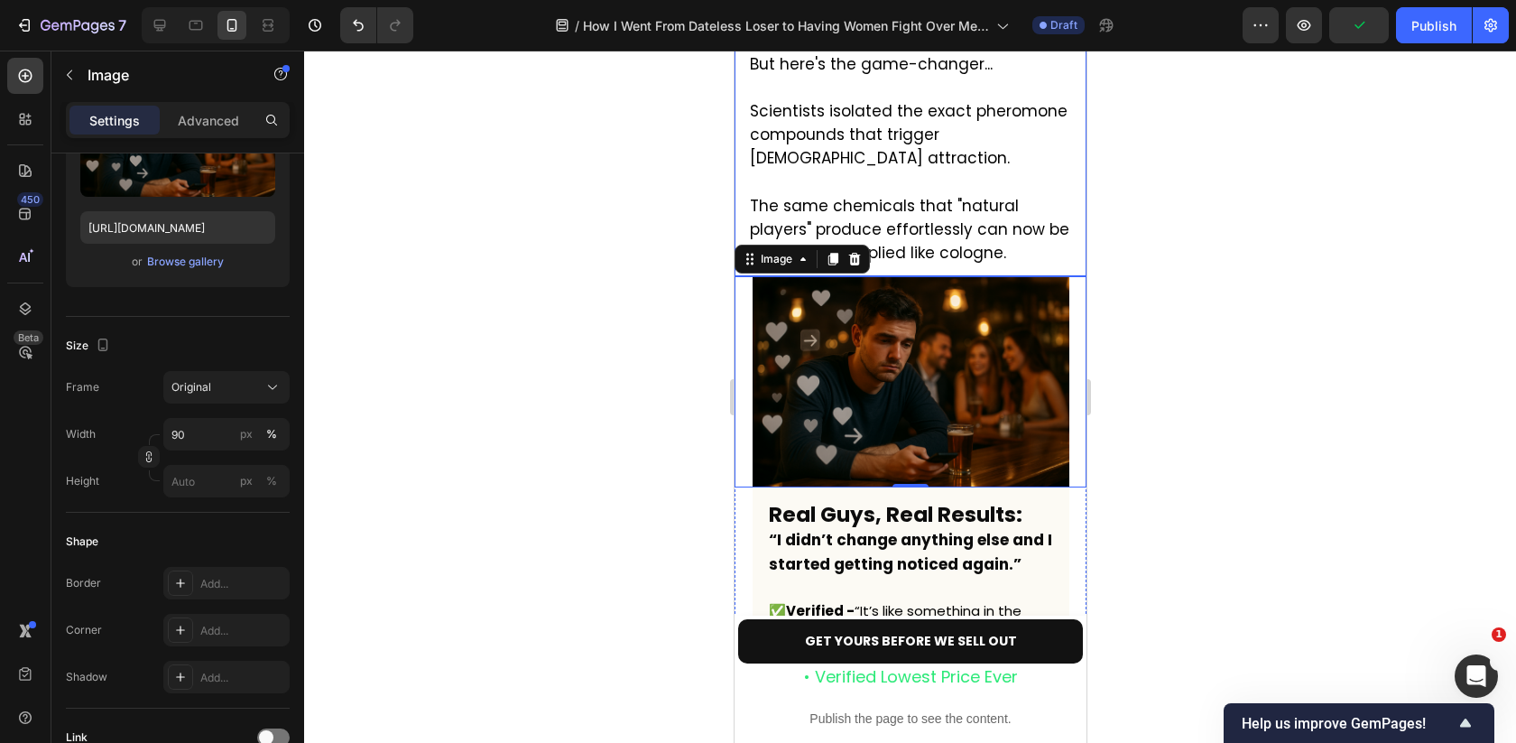
click at [825, 195] on span "The same chemicals that "natural players" produce effortlessly can now be bottl…" at bounding box center [908, 229] width 319 height 69
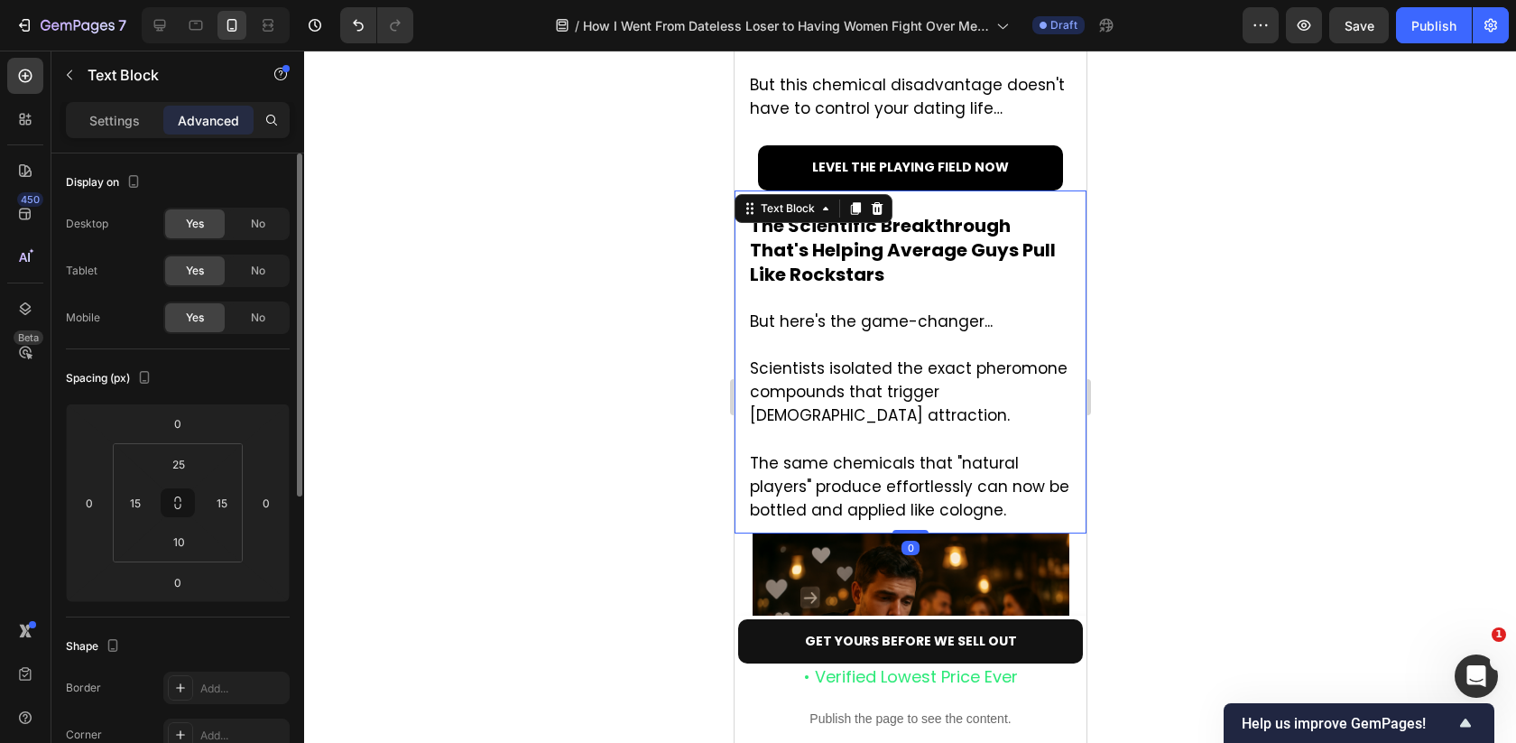
scroll to position [3695, 0]
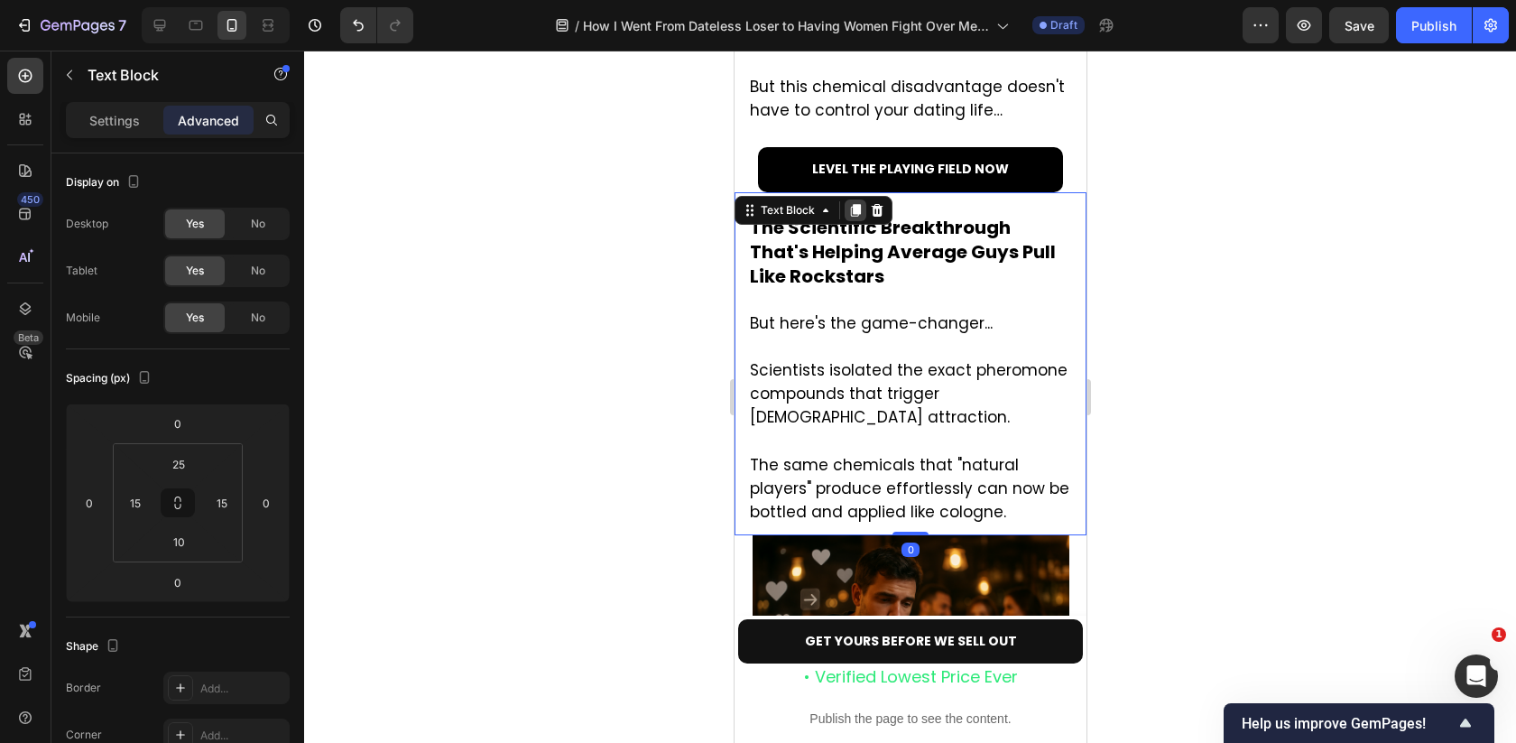
click at [850, 203] on icon at bounding box center [854, 210] width 14 height 14
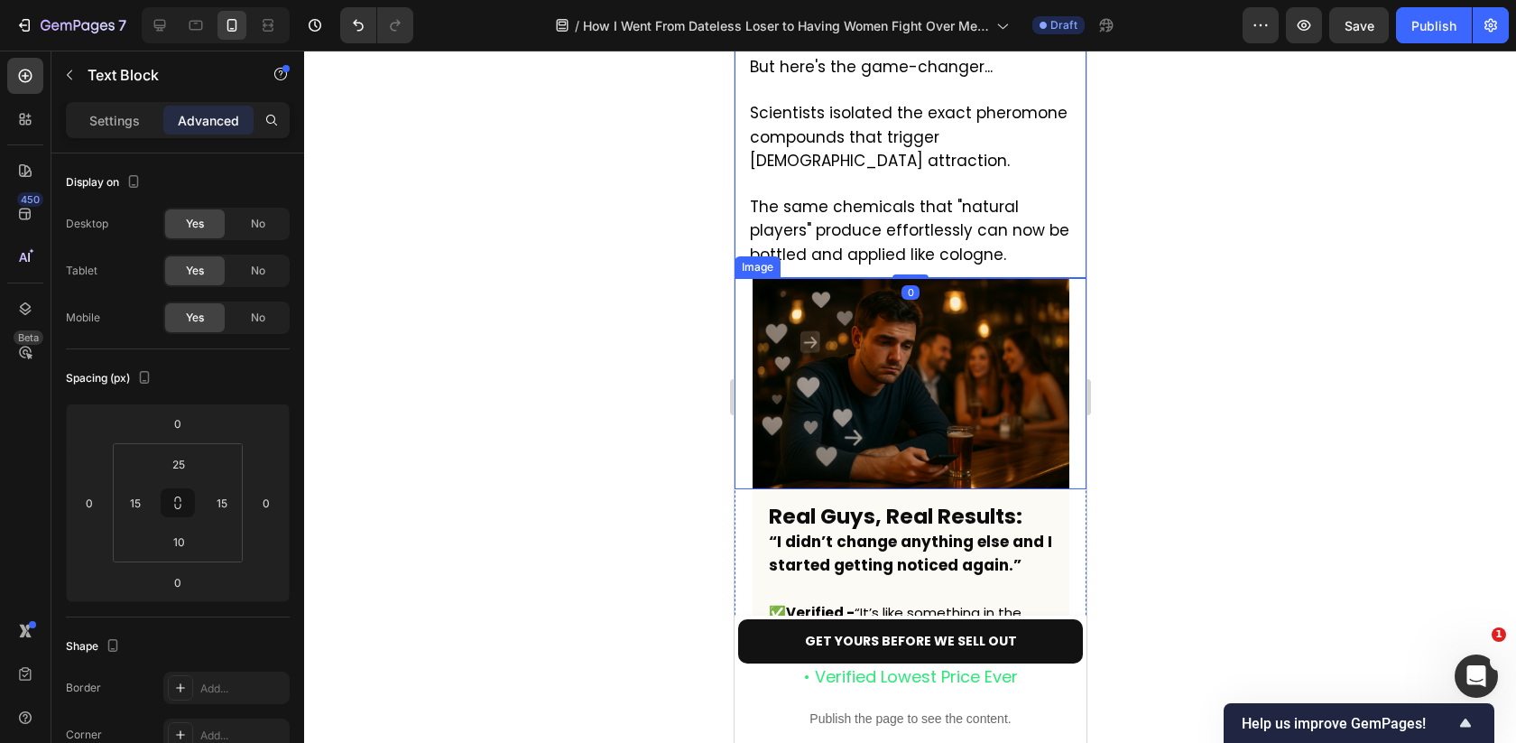
scroll to position [4303, 0]
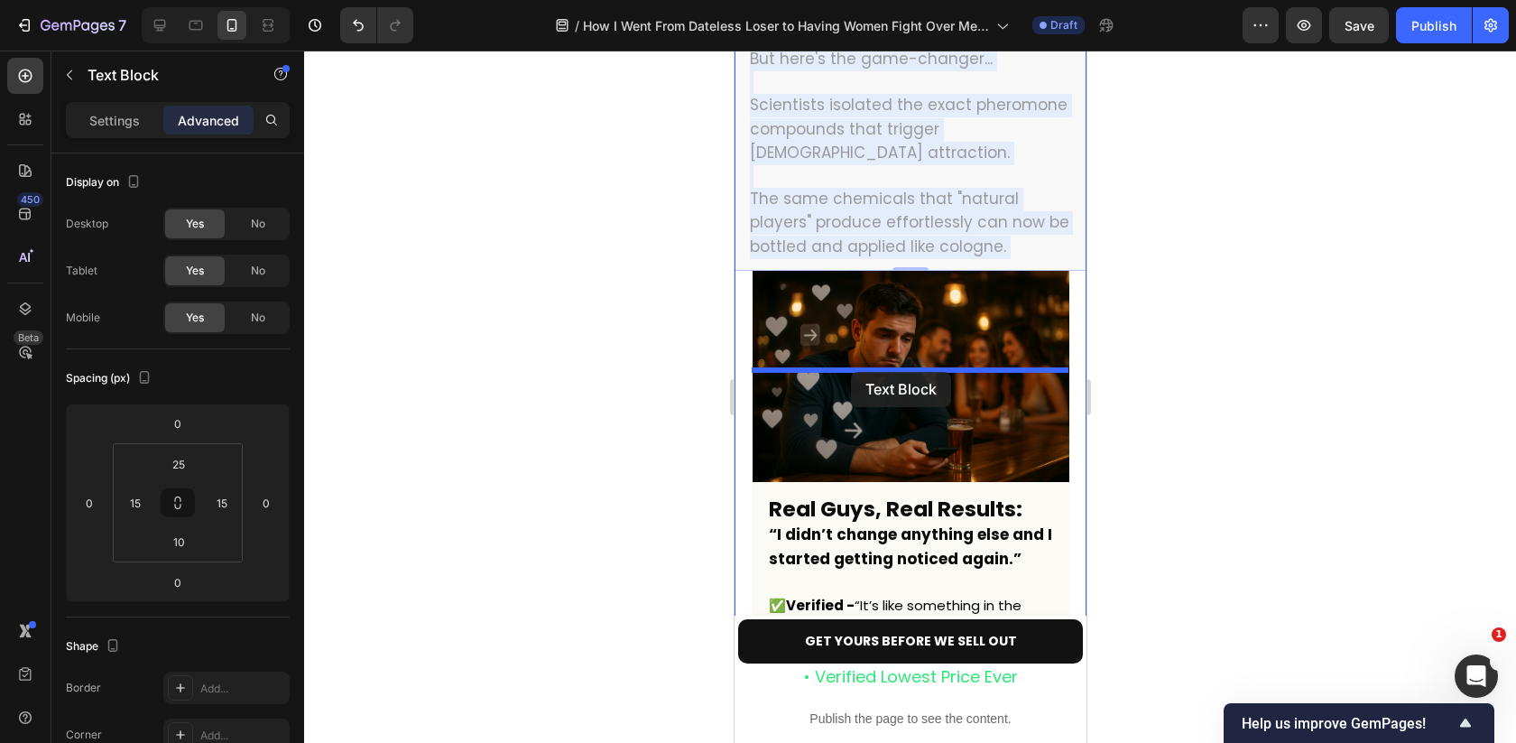
drag, startPoint x: 864, startPoint y: 141, endPoint x: 851, endPoint y: 371, distance: 230.4
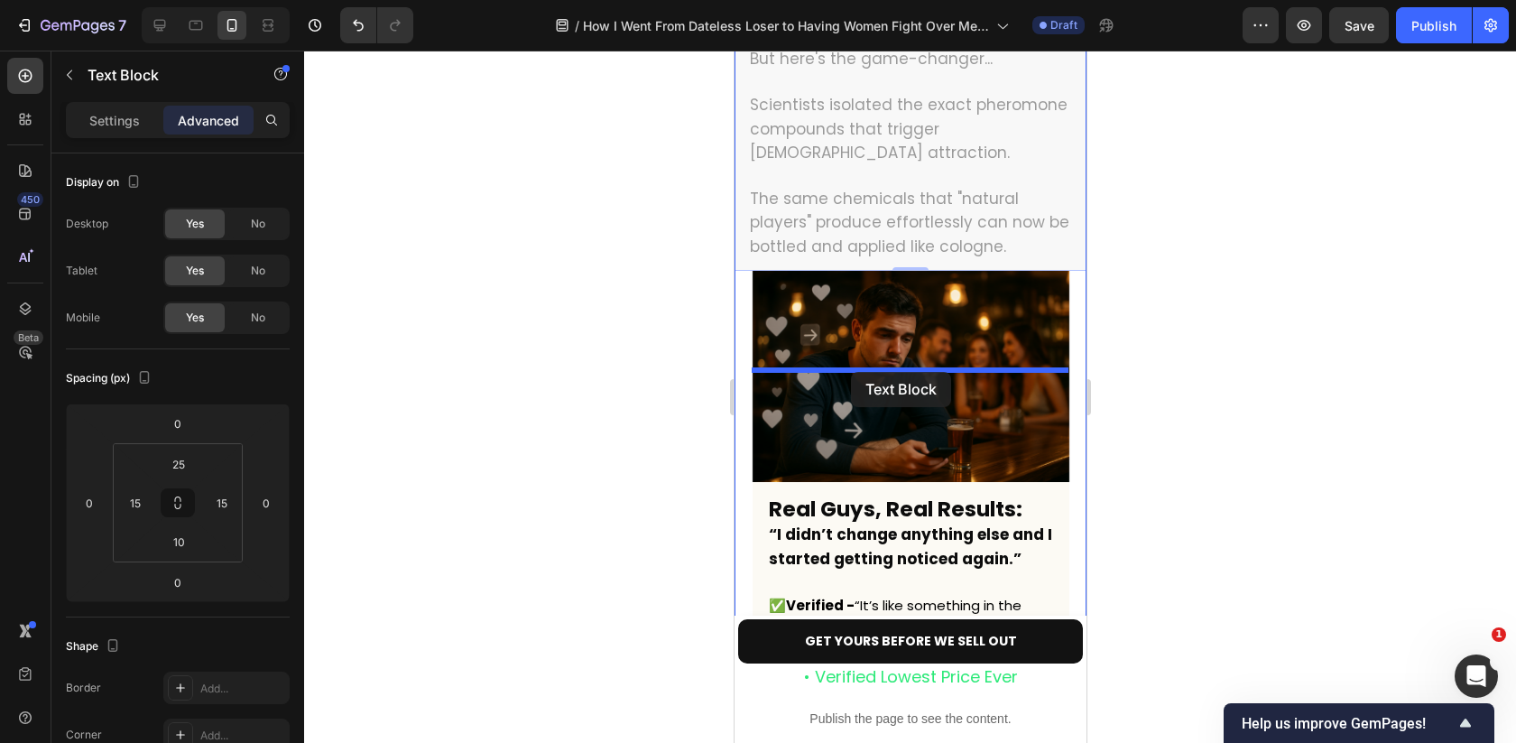
scroll to position [3960, 0]
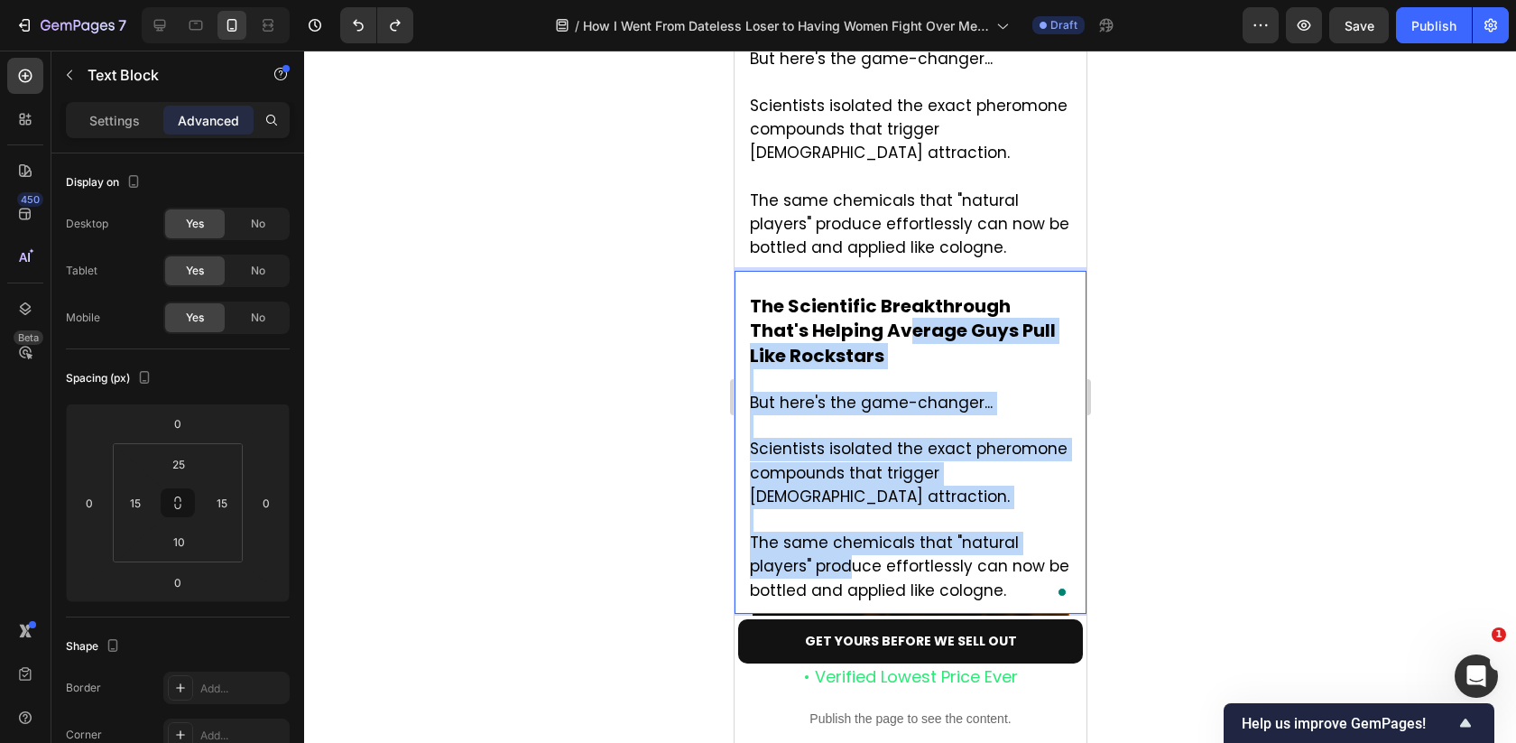
drag, startPoint x: 849, startPoint y: 223, endPoint x: 854, endPoint y: 450, distance: 227.4
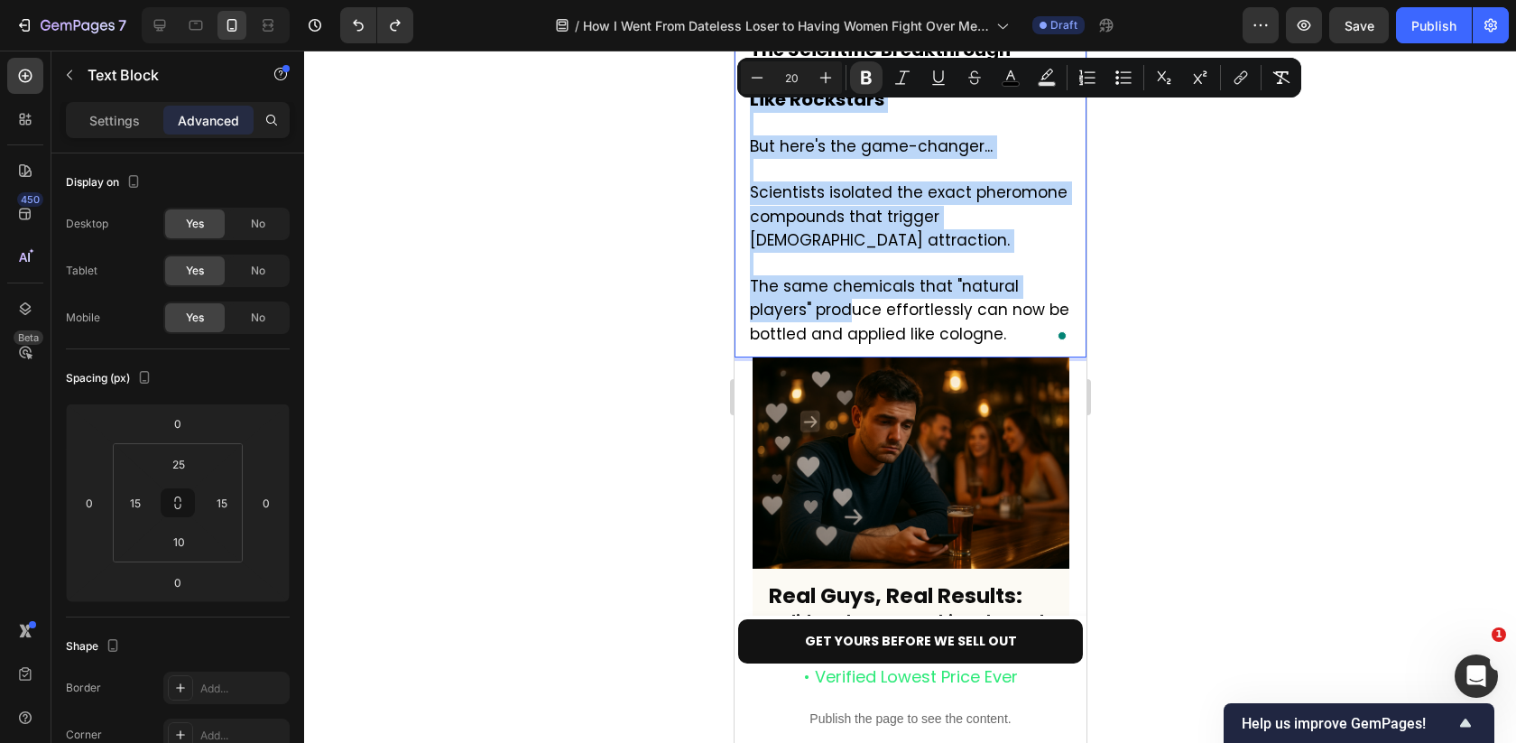
scroll to position [4235, 0]
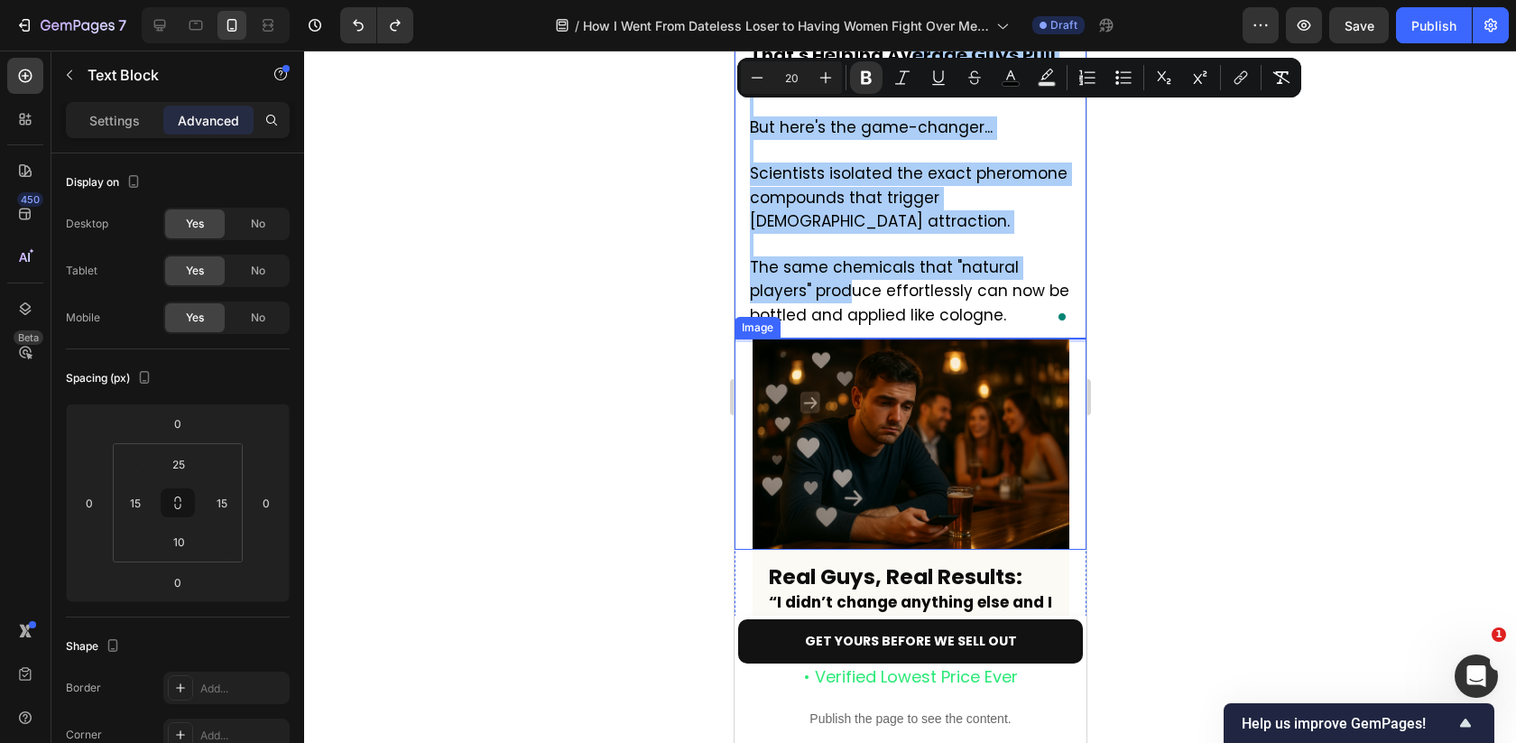
click at [1123, 344] on div at bounding box center [910, 397] width 1212 height 692
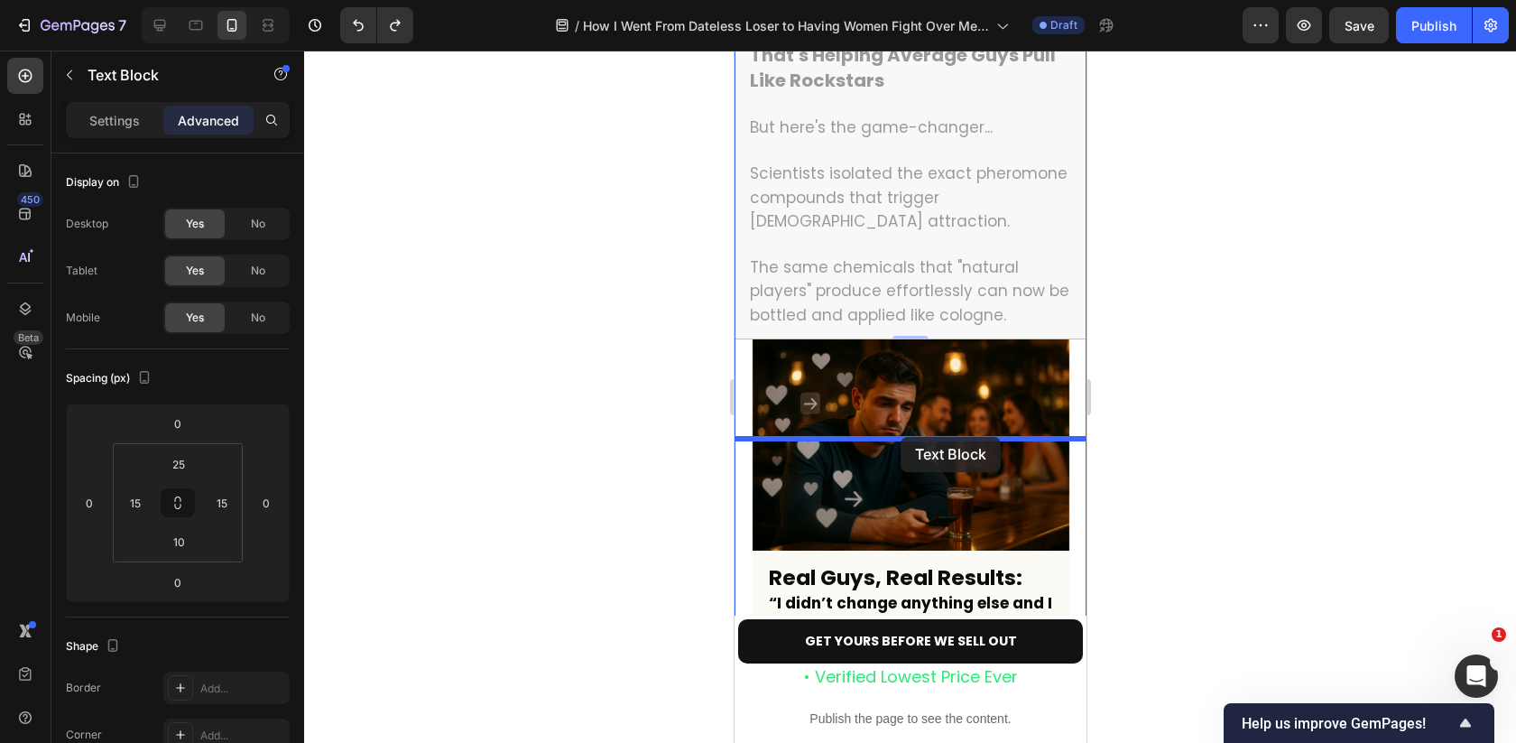
drag, startPoint x: 970, startPoint y: 162, endPoint x: 901, endPoint y: 437, distance: 283.9
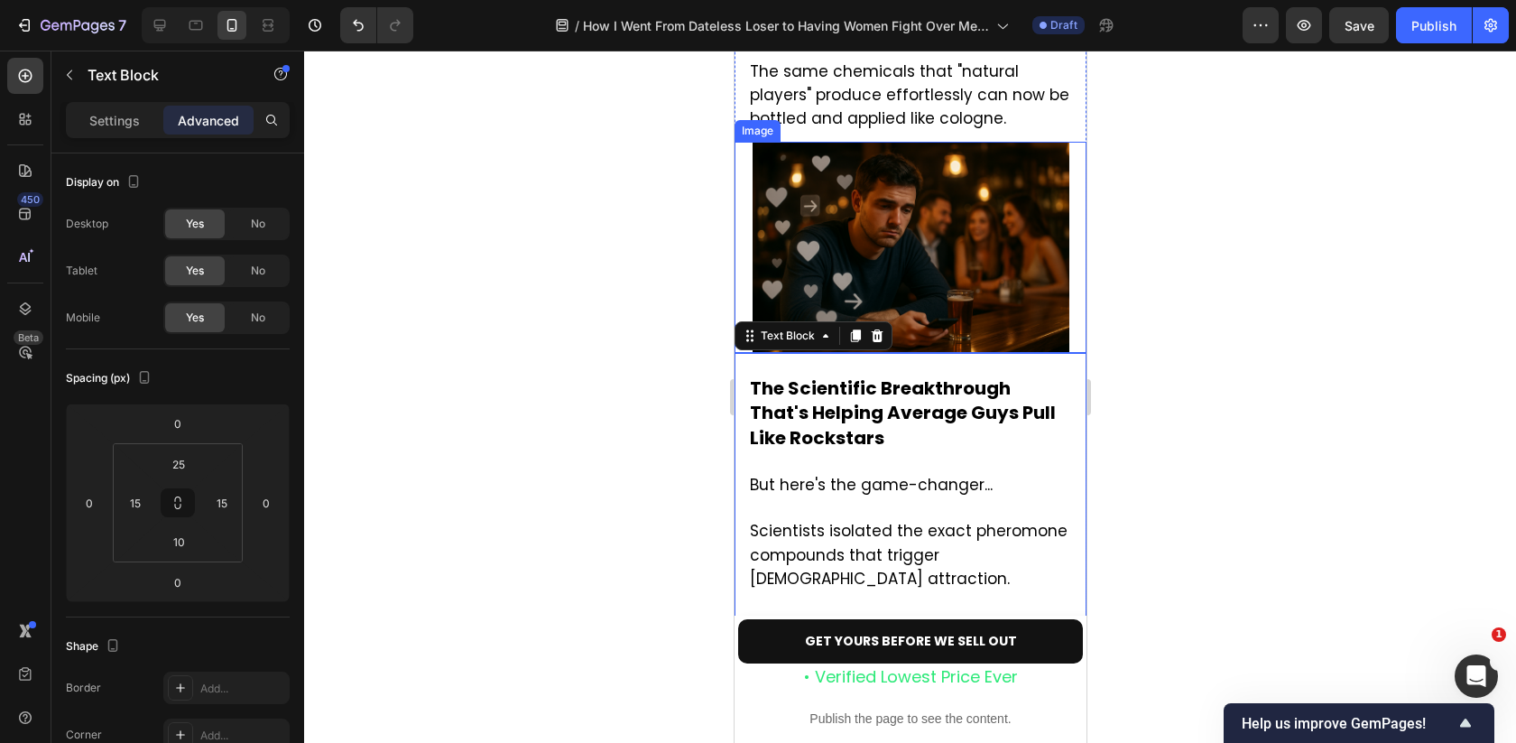
scroll to position [4087, 0]
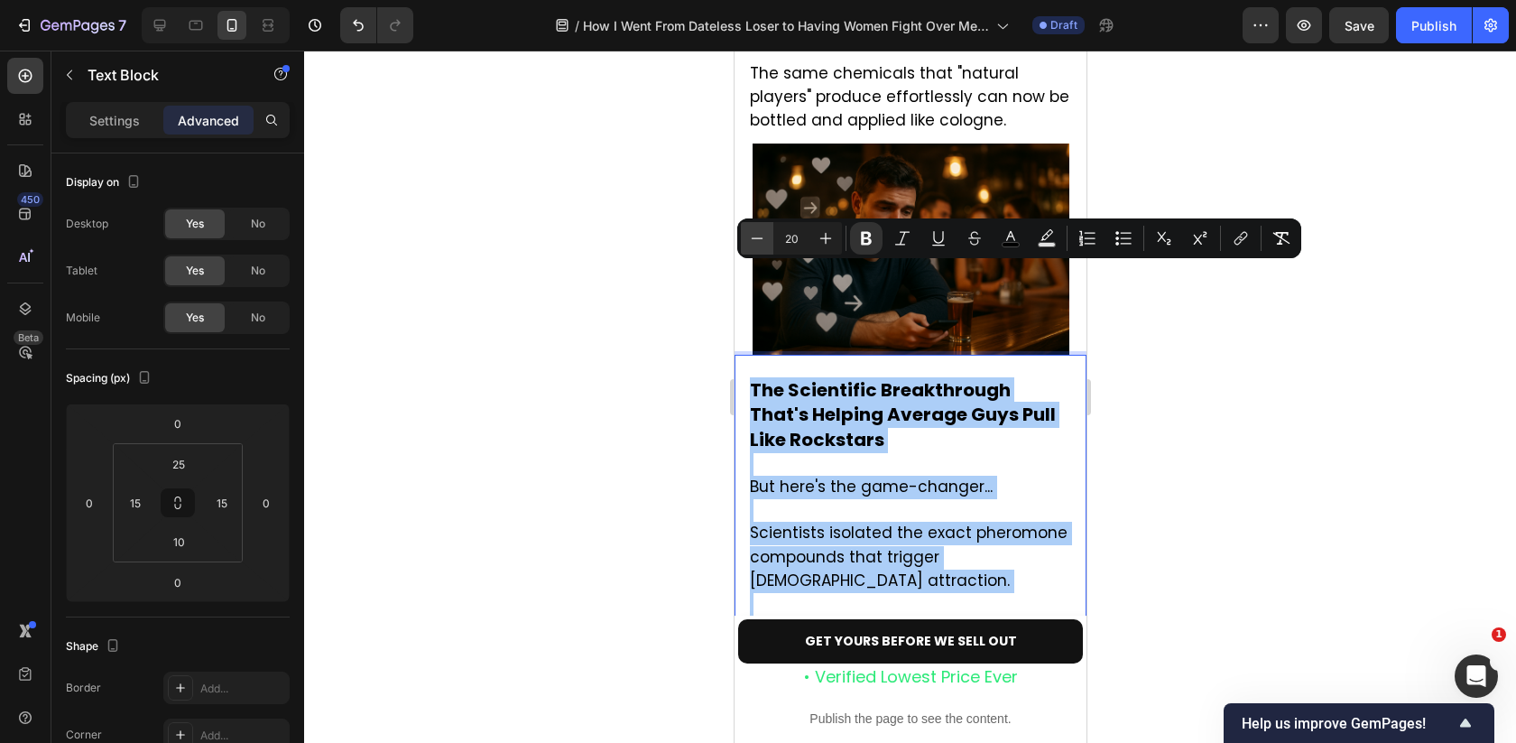
click at [760, 236] on icon "Editor contextual toolbar" at bounding box center [757, 238] width 18 height 18
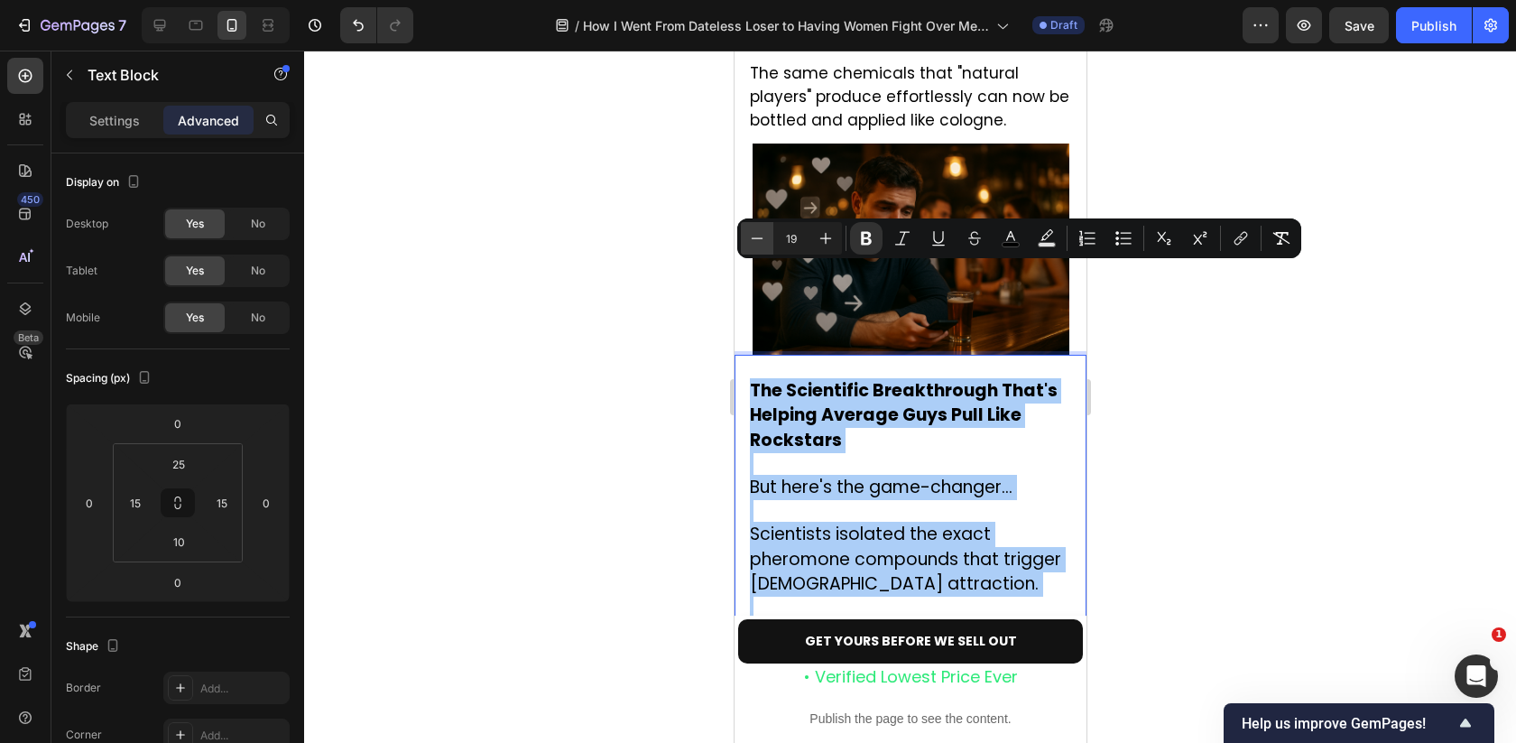
click at [760, 236] on icon "Editor contextual toolbar" at bounding box center [757, 238] width 18 height 18
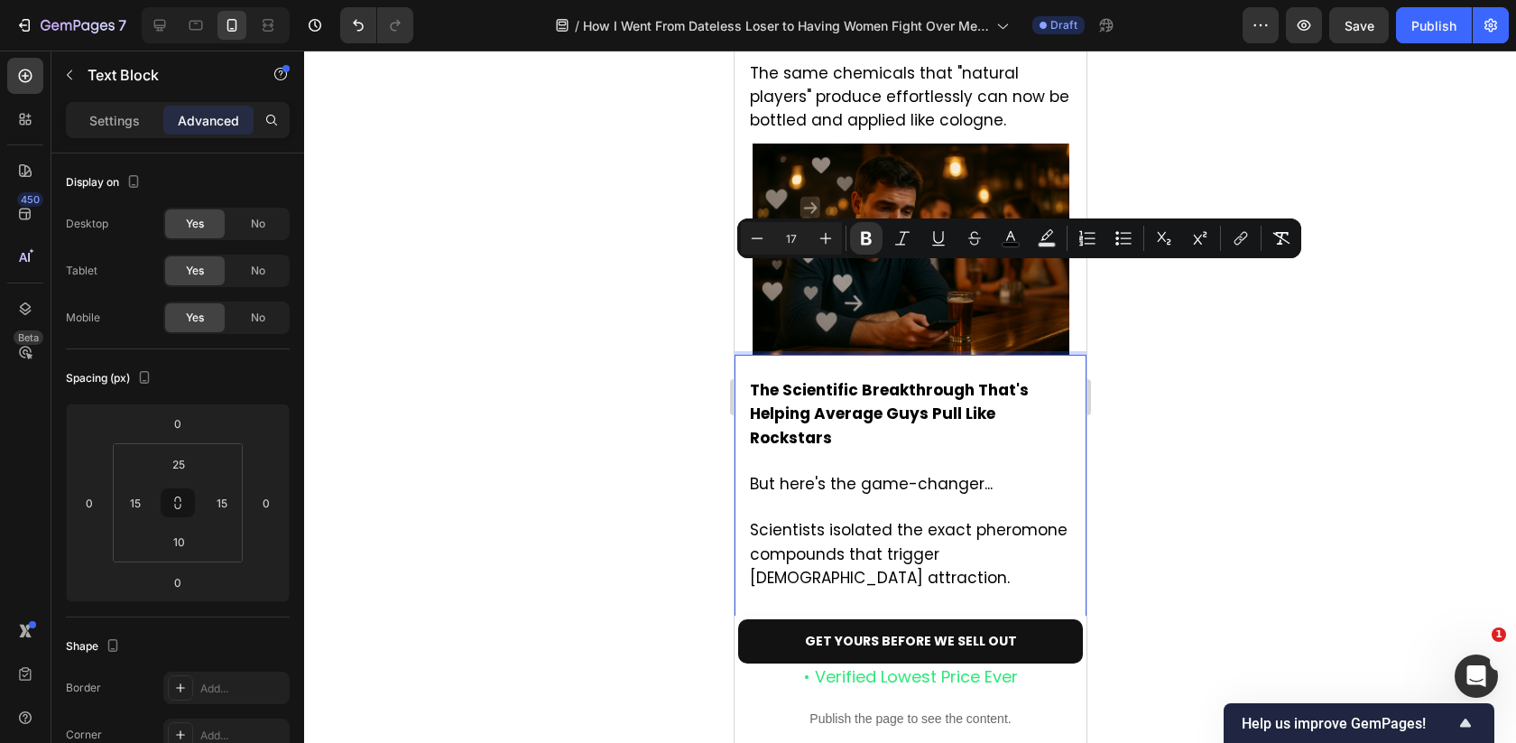
click at [805, 236] on input "17" at bounding box center [791, 238] width 36 height 22
type input "17"
click at [865, 234] on icon "Editor contextual toolbar" at bounding box center [866, 238] width 18 height 18
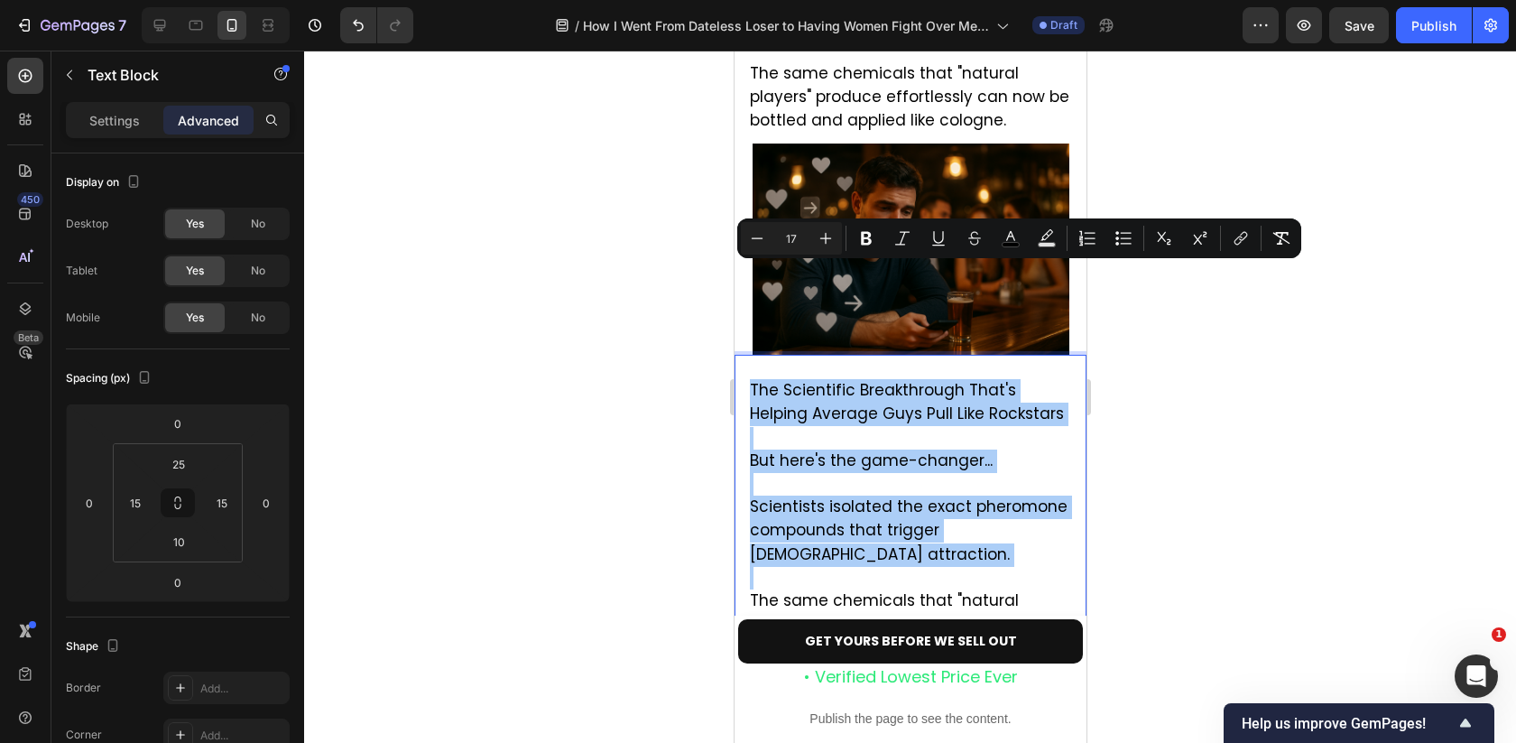
drag, startPoint x: 628, startPoint y: 355, endPoint x: 0, endPoint y: 323, distance: 628.8
click at [628, 355] on div at bounding box center [910, 397] width 1212 height 692
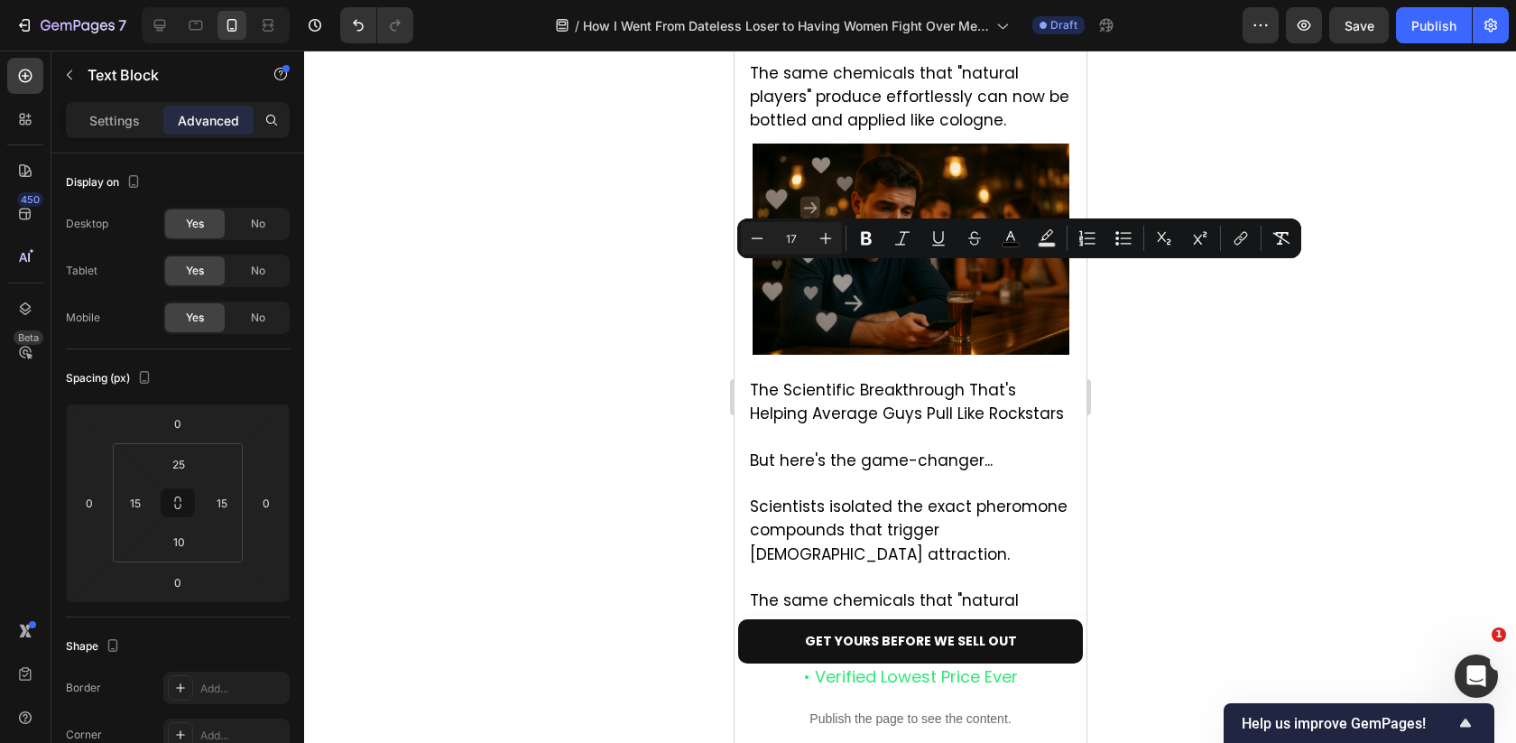
click at [628, 355] on div at bounding box center [910, 397] width 1212 height 692
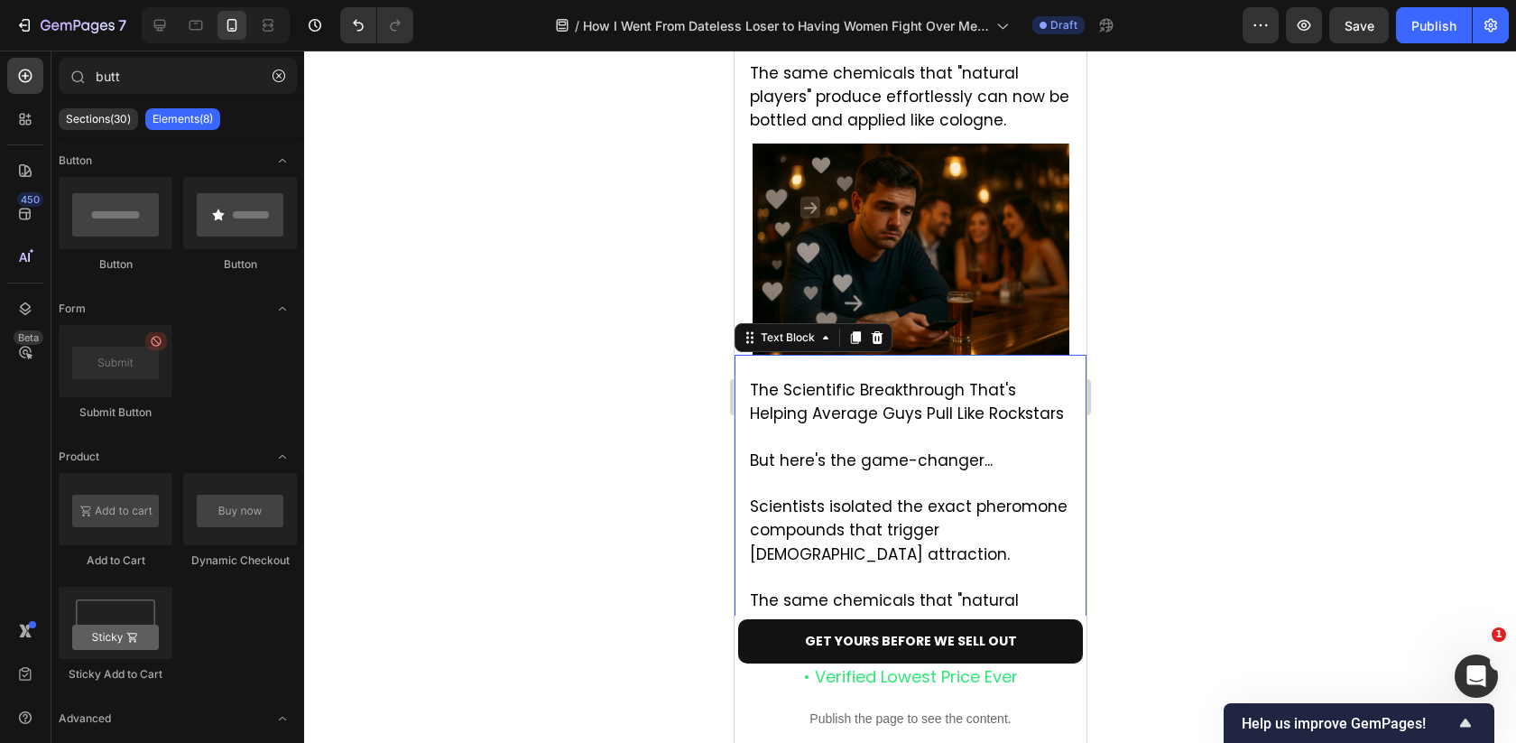
click at [857, 449] on span "But here's the game-changer..." at bounding box center [870, 460] width 243 height 22
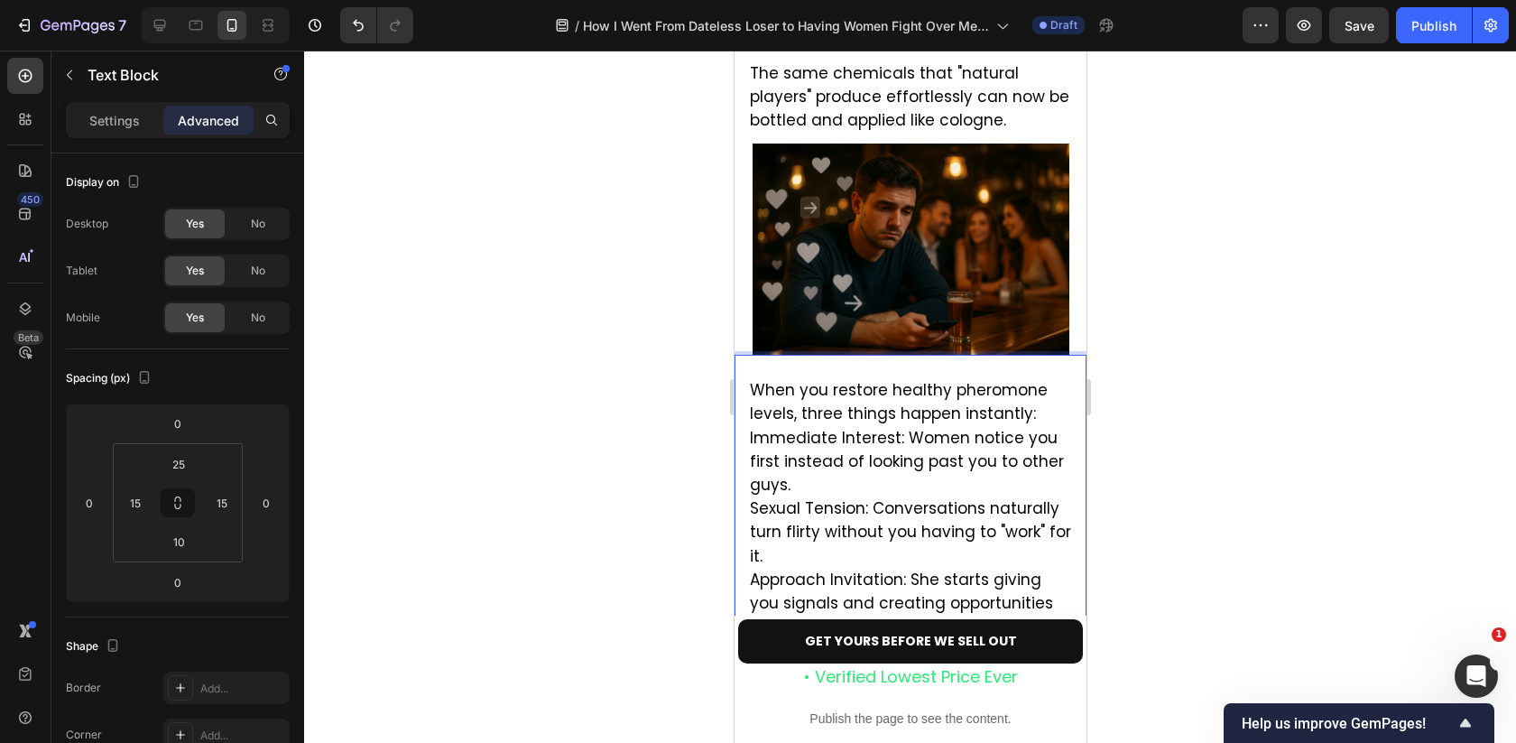
click at [1132, 395] on div at bounding box center [910, 397] width 1212 height 692
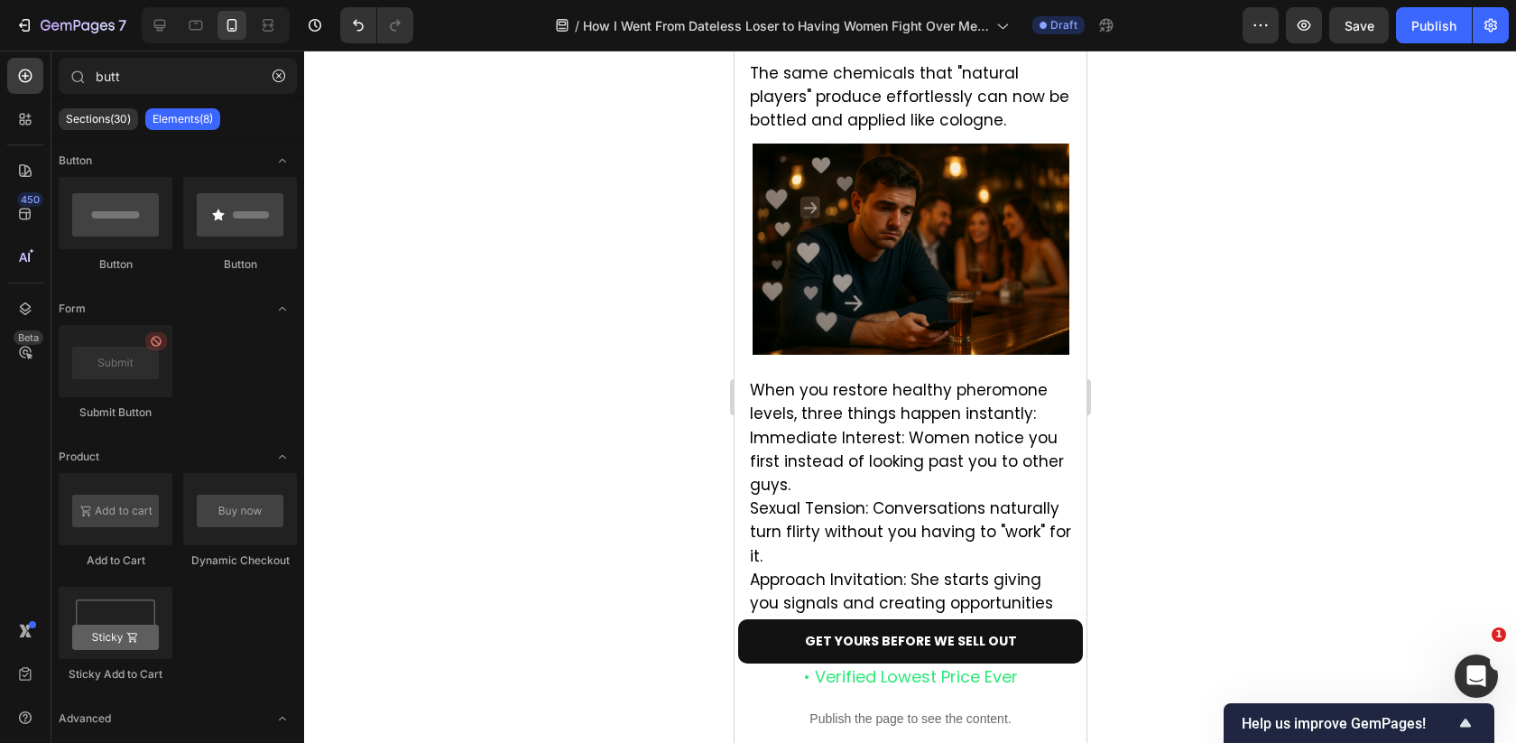
click at [1132, 395] on div at bounding box center [910, 397] width 1212 height 692
click at [1027, 379] on span "When you restore healthy pheromone levels, three things happen instantly:" at bounding box center [898, 401] width 298 height 45
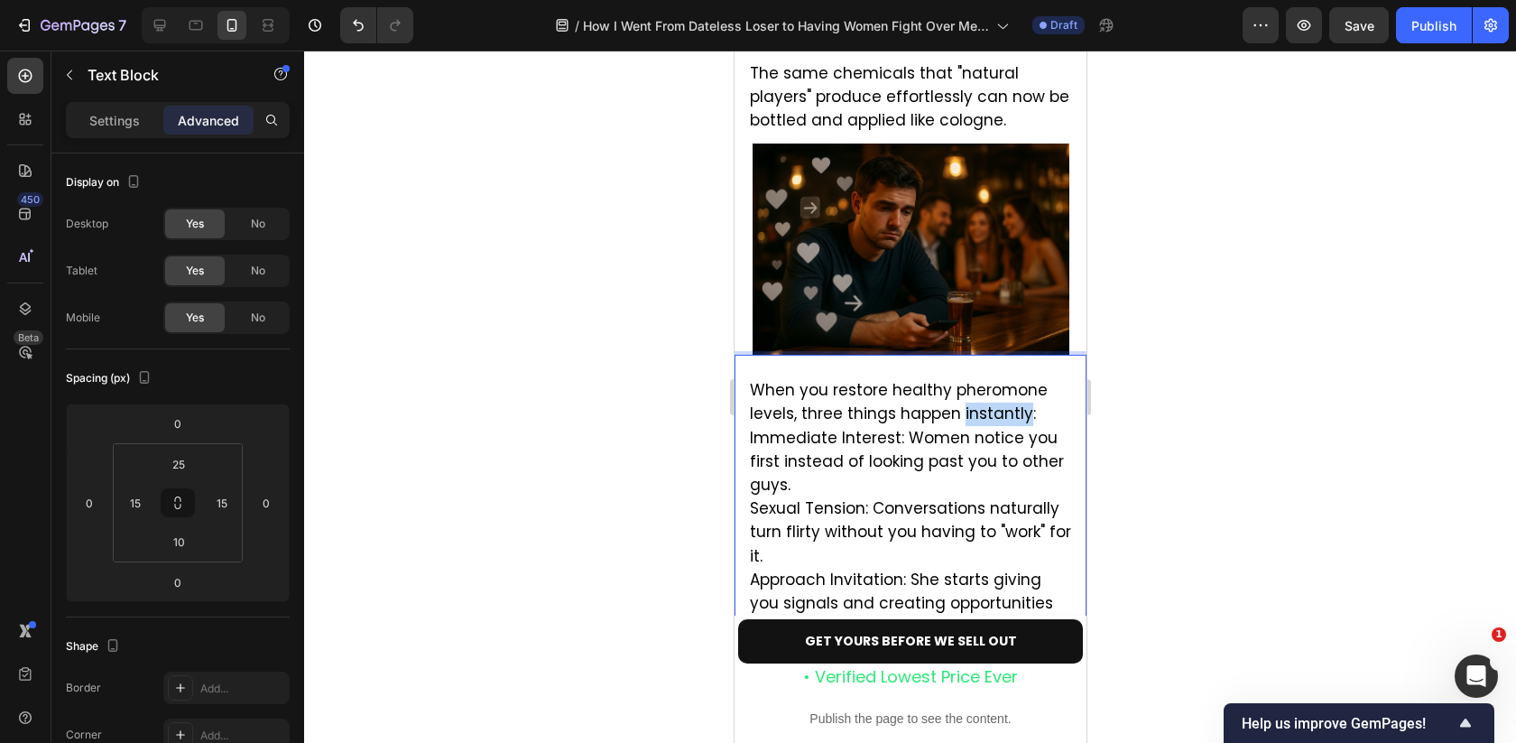
click at [1005, 379] on span "When you restore healthy pheromone levels, three things happen instantly:" at bounding box center [898, 401] width 298 height 45
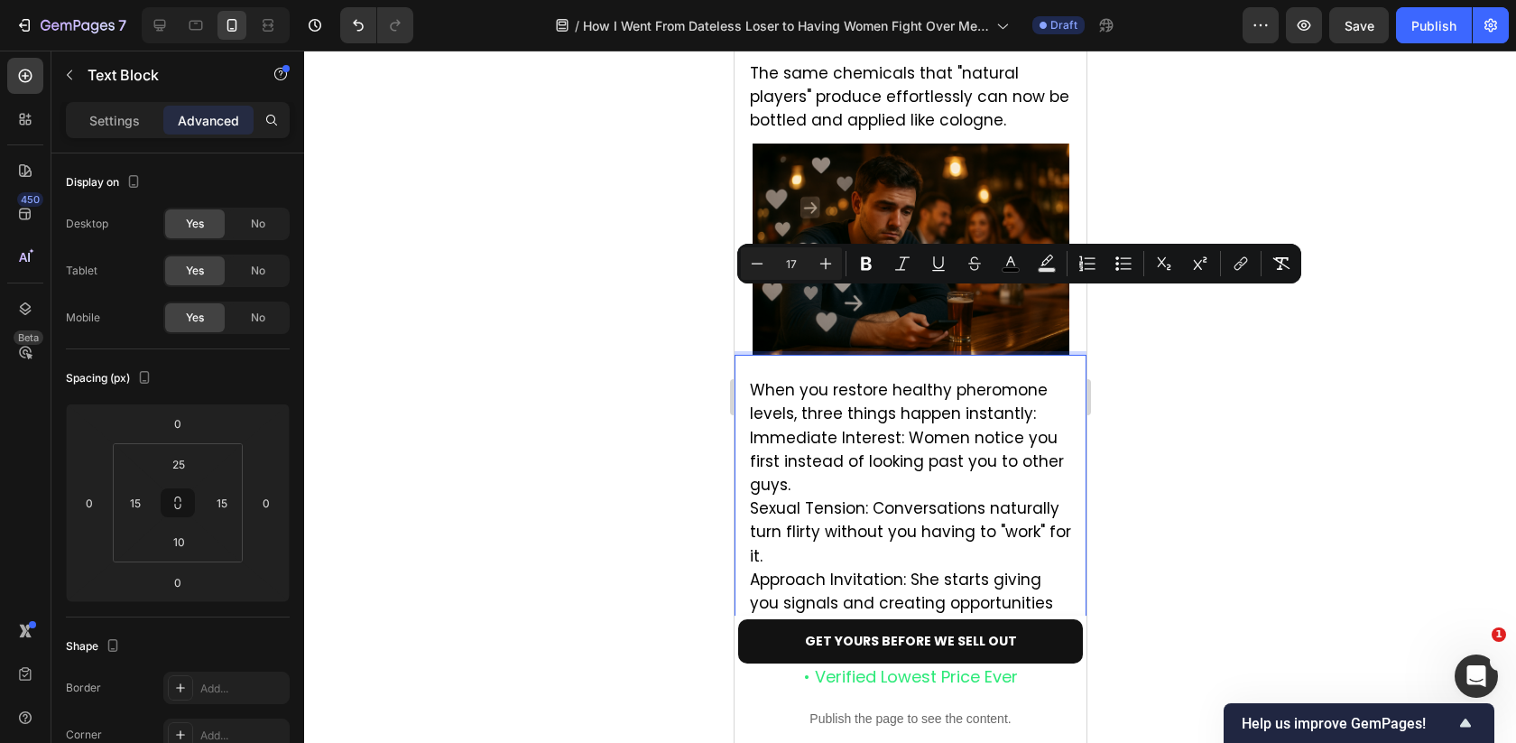
click at [1030, 379] on p "When you restore healthy pheromone levels, three things happen instantly: Immed…" at bounding box center [909, 579] width 321 height 400
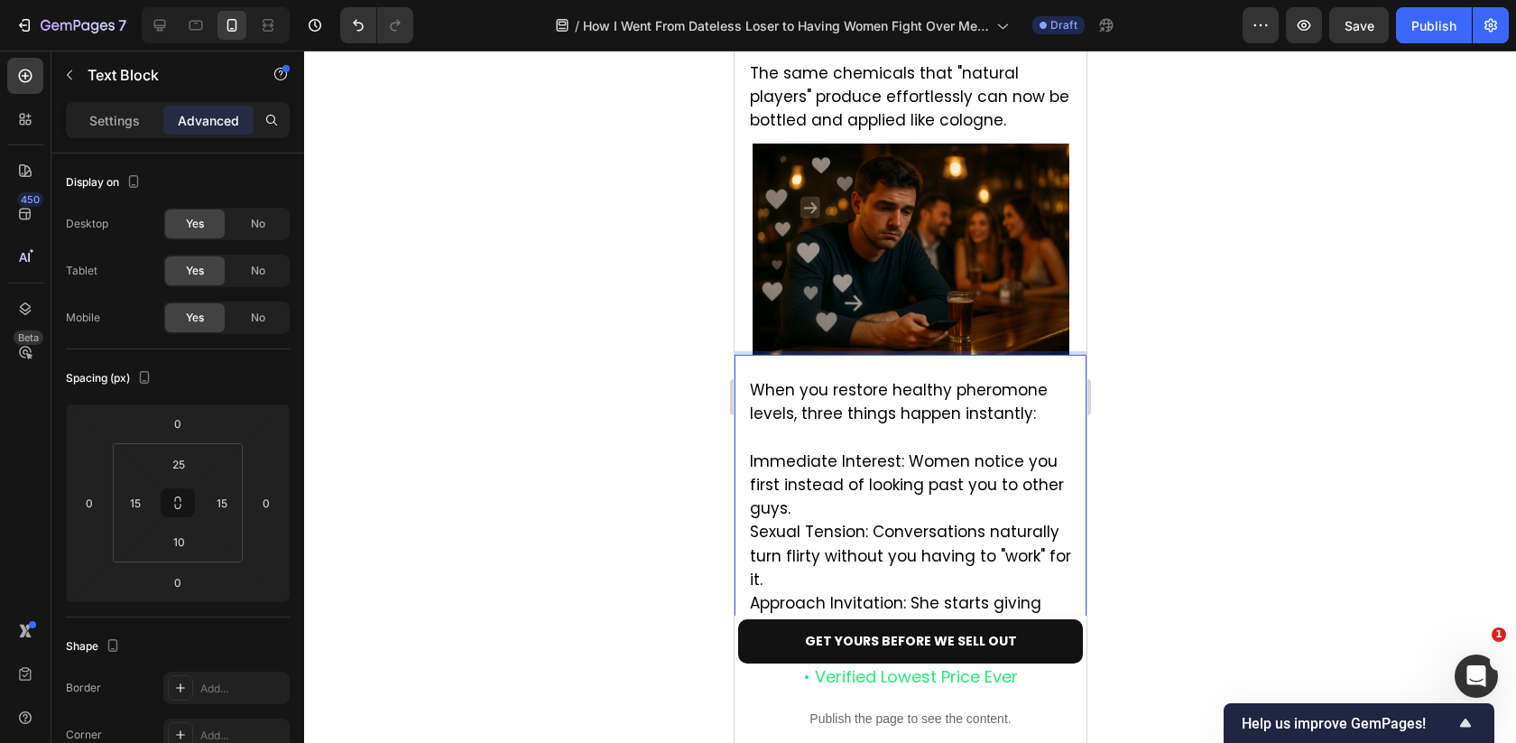
click at [814, 427] on p "⁠⁠⁠⁠⁠⁠⁠ Immediate Interest: Women notice you first instead of looking past you …" at bounding box center [909, 615] width 321 height 376
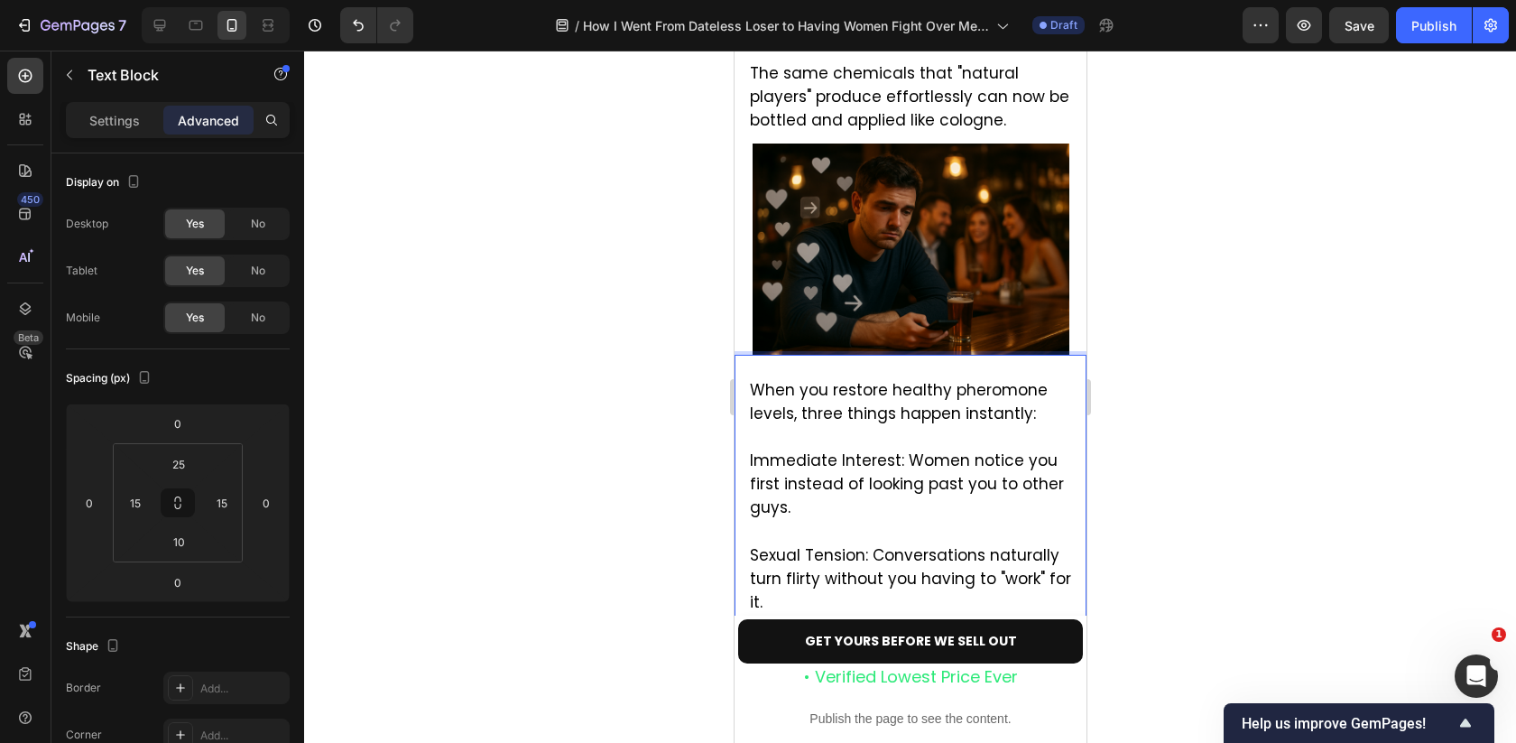
click at [800, 520] on p "⁠⁠⁠⁠⁠⁠⁠ Sexual Tension: Conversations naturally turn flirty without you having …" at bounding box center [909, 673] width 321 height 306
click at [849, 614] on p "⁠⁠⁠⁠⁠⁠⁠ Approach Invitation: She starts giving you signals and creating opportu…" at bounding box center [909, 731] width 321 height 235
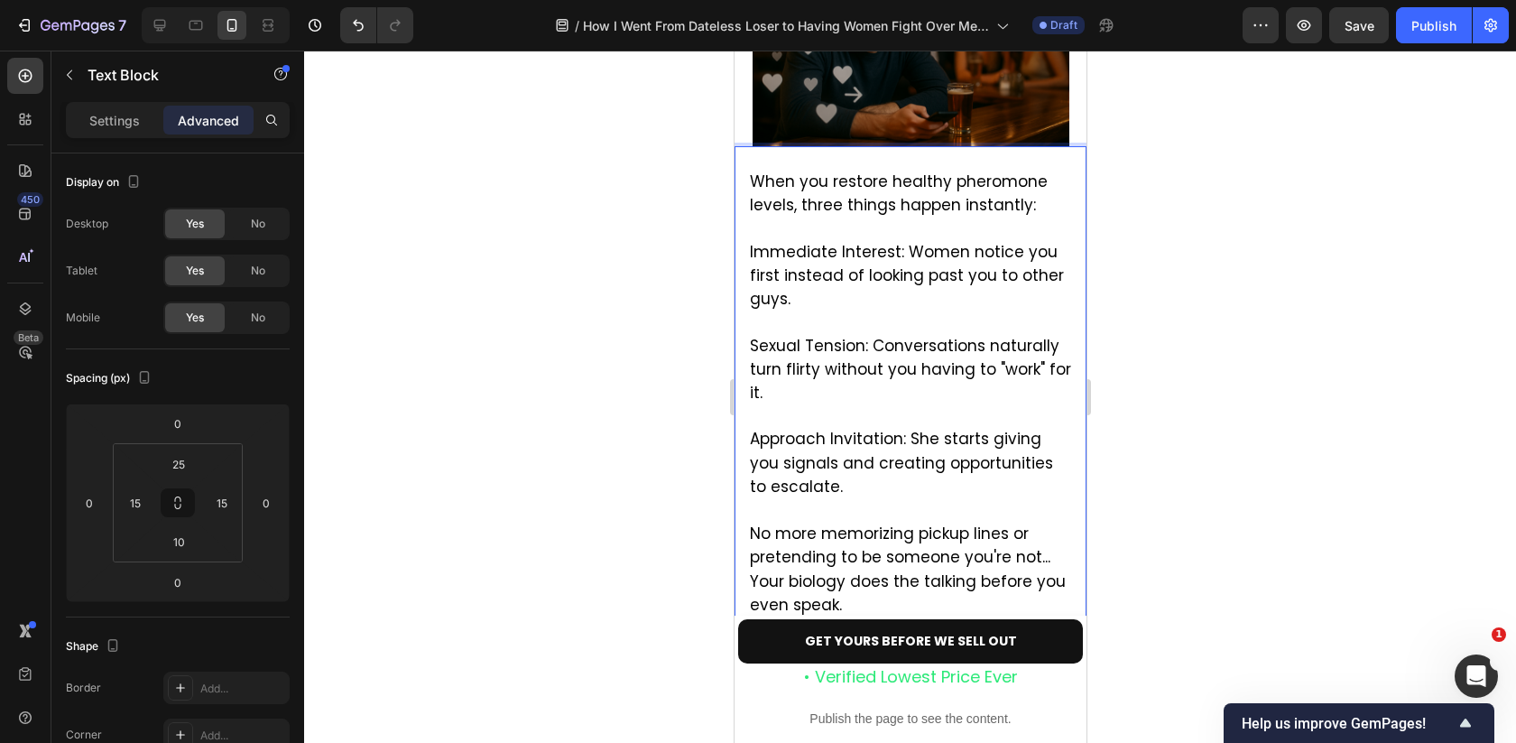
scroll to position [4288, 0]
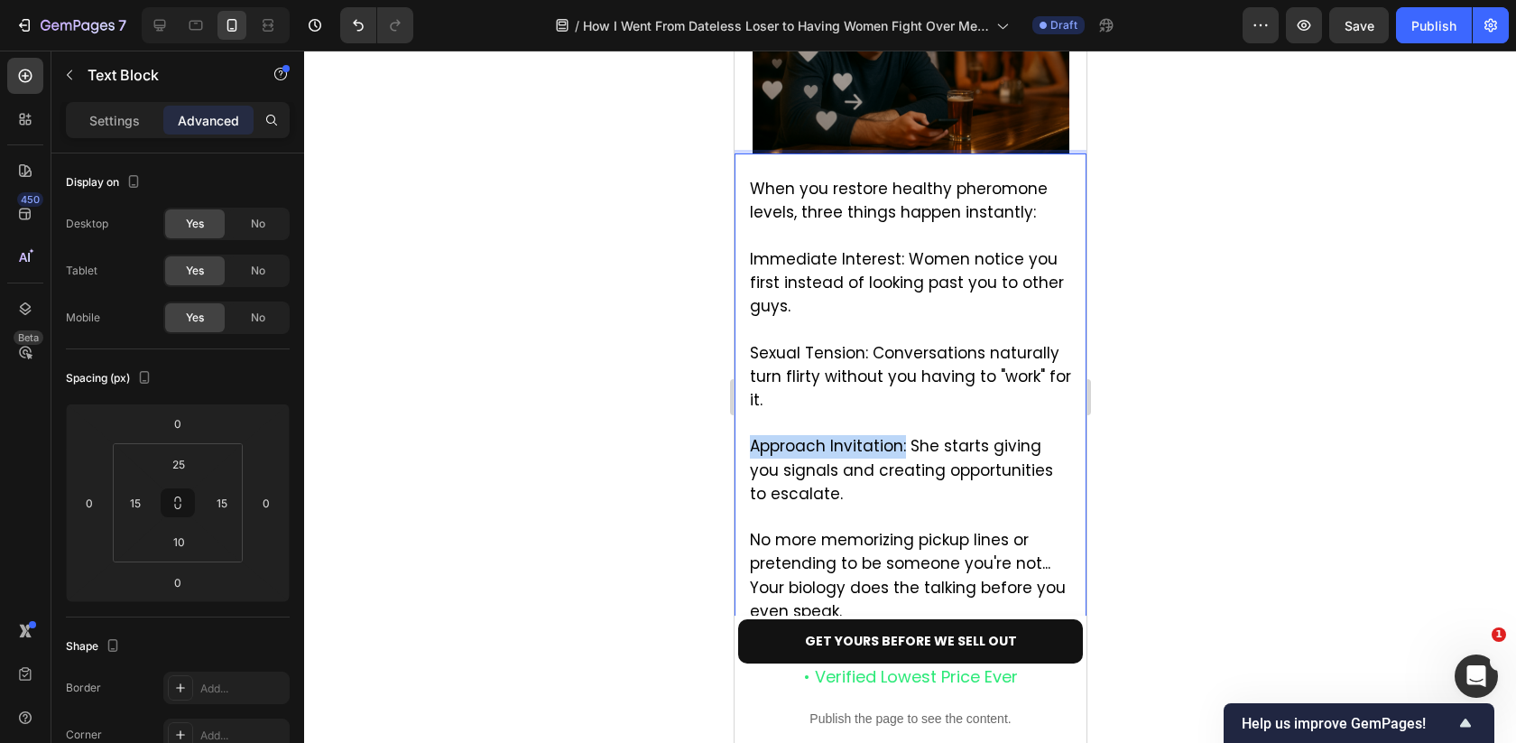
drag, startPoint x: 901, startPoint y: 335, endPoint x: 749, endPoint y: 333, distance: 152.5
click at [749, 435] on span "Approach Invitation: She starts giving you signals and creating opportunities t…" at bounding box center [900, 469] width 303 height 69
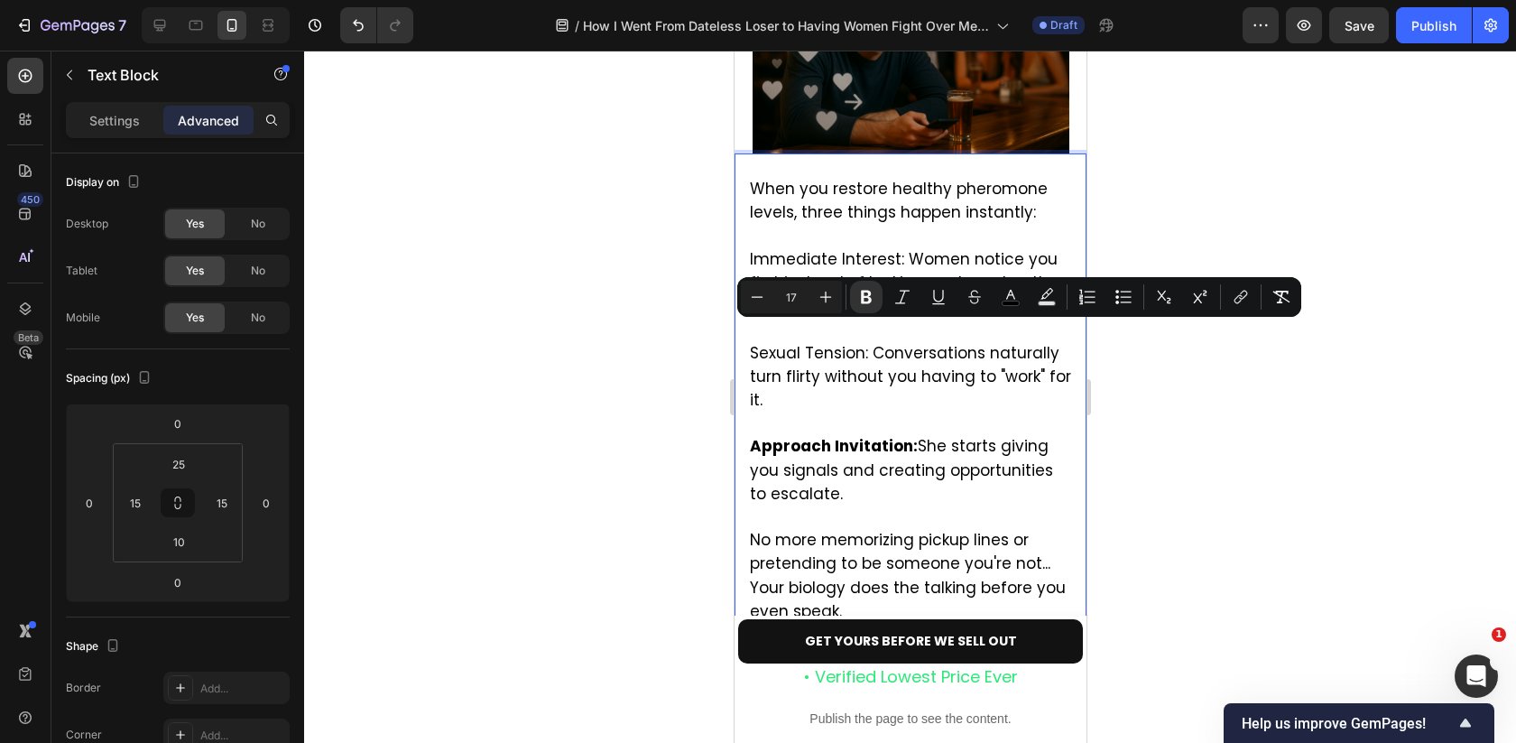
click at [869, 342] on span "Sexual Tension: Conversations naturally turn flirty without you having to "work…" at bounding box center [909, 376] width 321 height 69
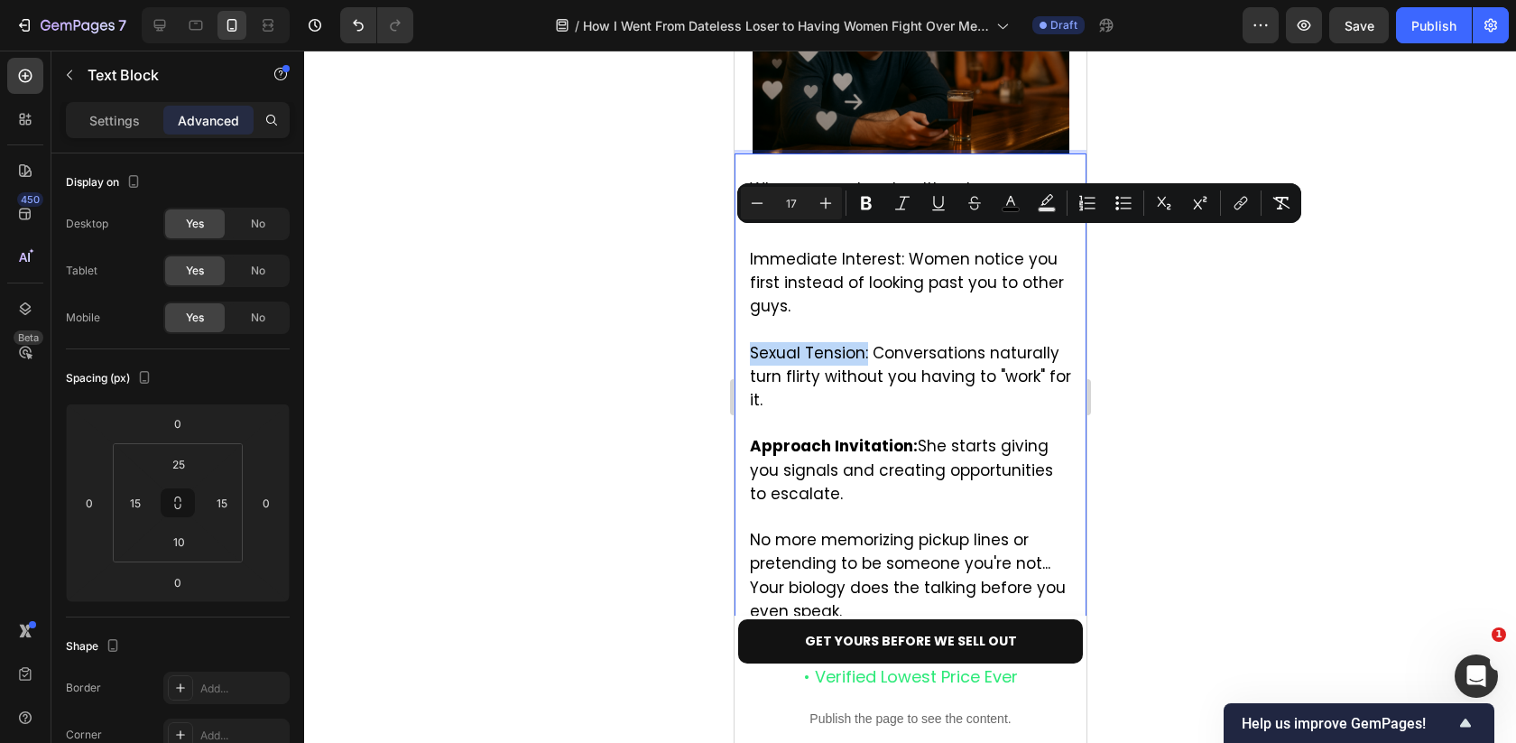
drag, startPoint x: 866, startPoint y: 238, endPoint x: 749, endPoint y: 242, distance: 117.4
click at [749, 342] on span "Sexual Tension: Conversations naturally turn flirty without you having to "work…" at bounding box center [909, 376] width 321 height 69
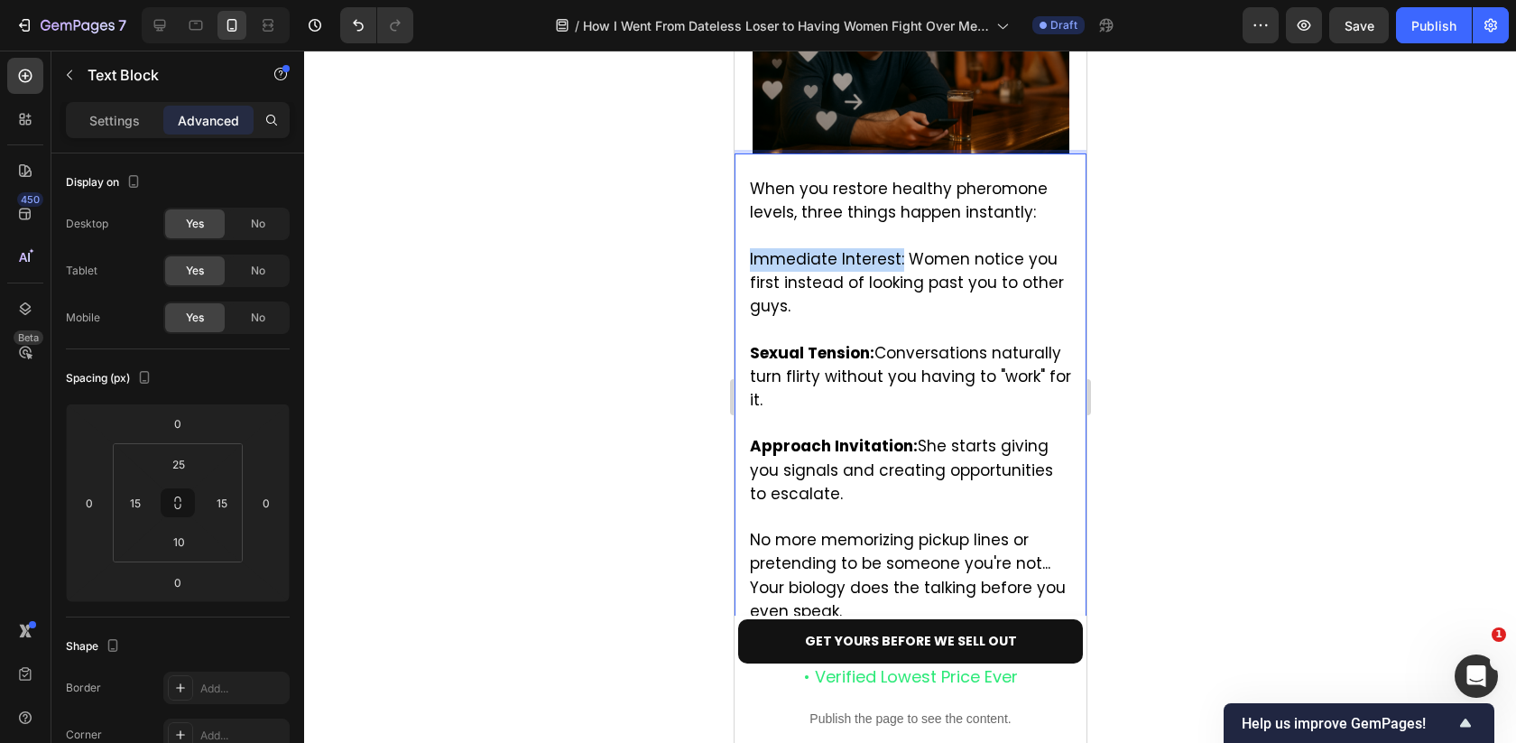
drag, startPoint x: 900, startPoint y: 146, endPoint x: 744, endPoint y: 149, distance: 155.2
click at [744, 153] on div "When you restore healthy pheromone levels, three things happen instantly: Immed…" at bounding box center [910, 416] width 352 height 526
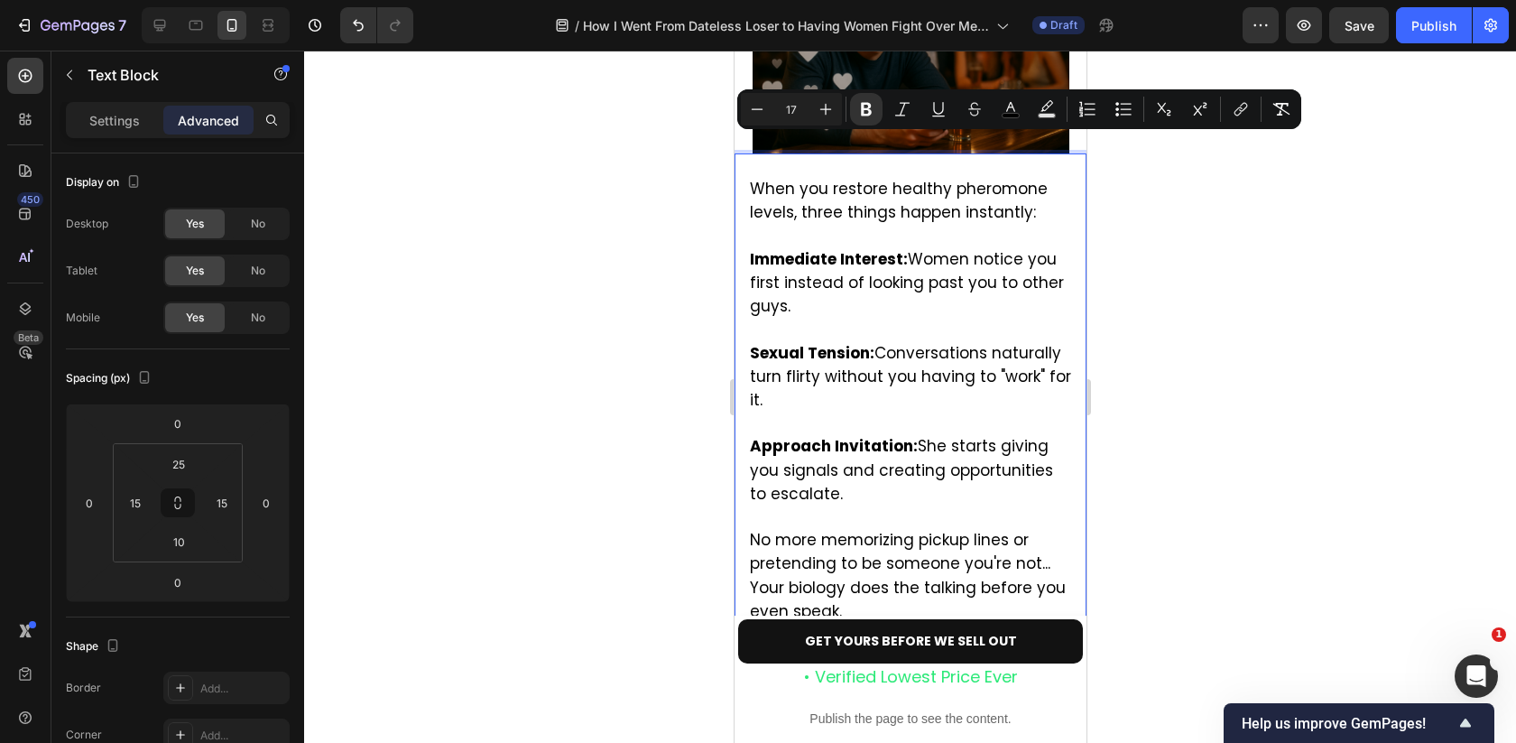
click at [1248, 231] on div at bounding box center [910, 397] width 1212 height 692
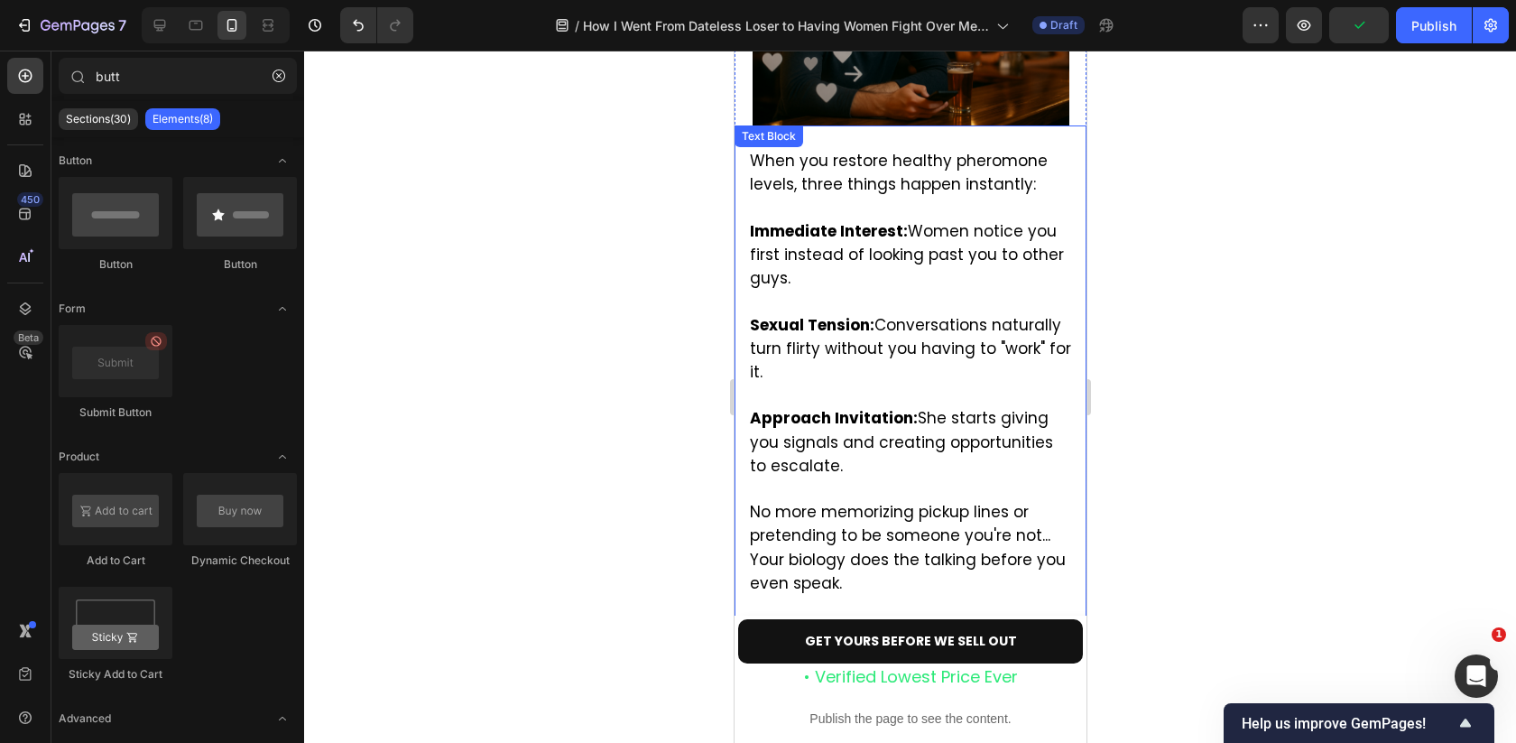
scroll to position [4312, 0]
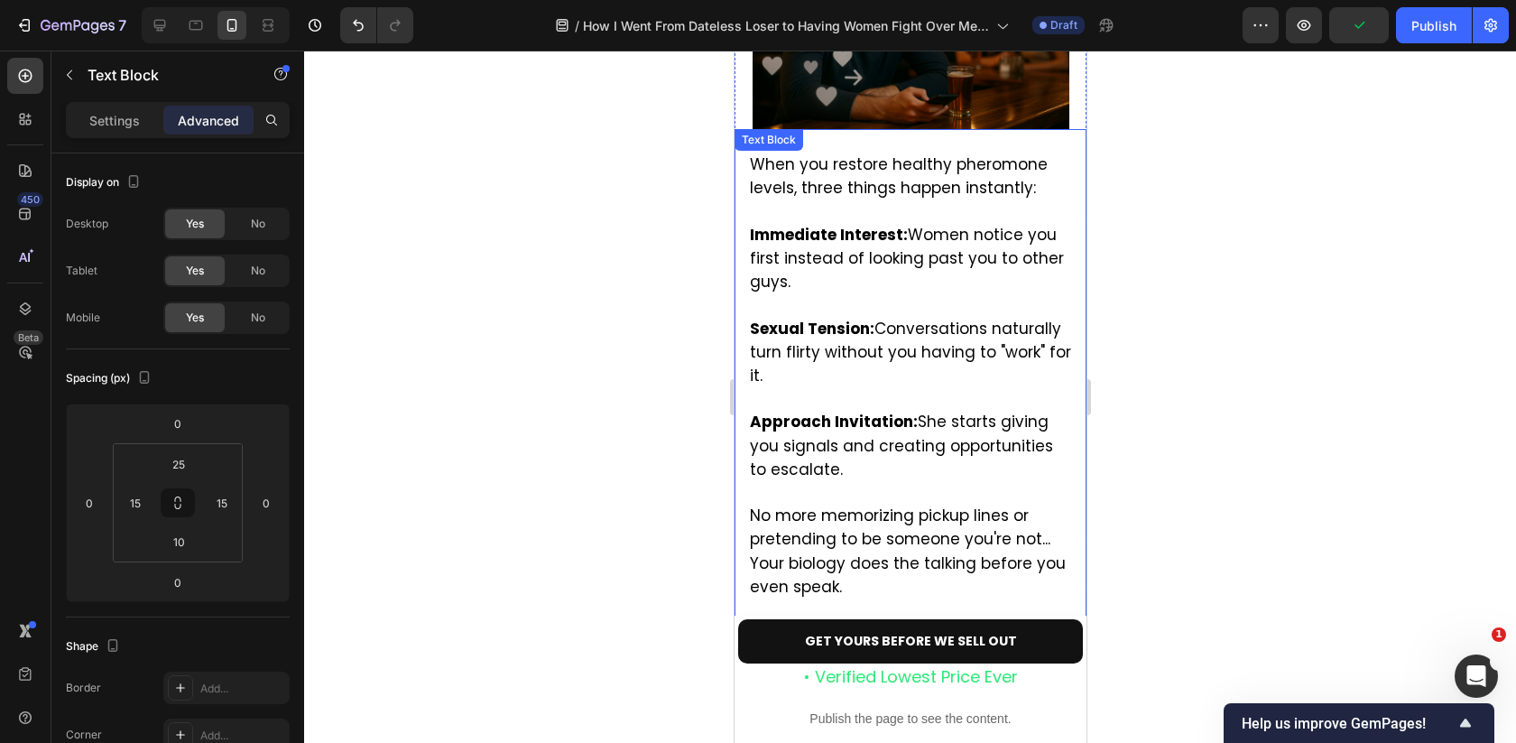
click at [814, 503] on p "No more memorizing pickup lines or pretending to be someone you're not... Your …" at bounding box center [909, 563] width 321 height 162
click at [1225, 395] on div at bounding box center [910, 397] width 1212 height 692
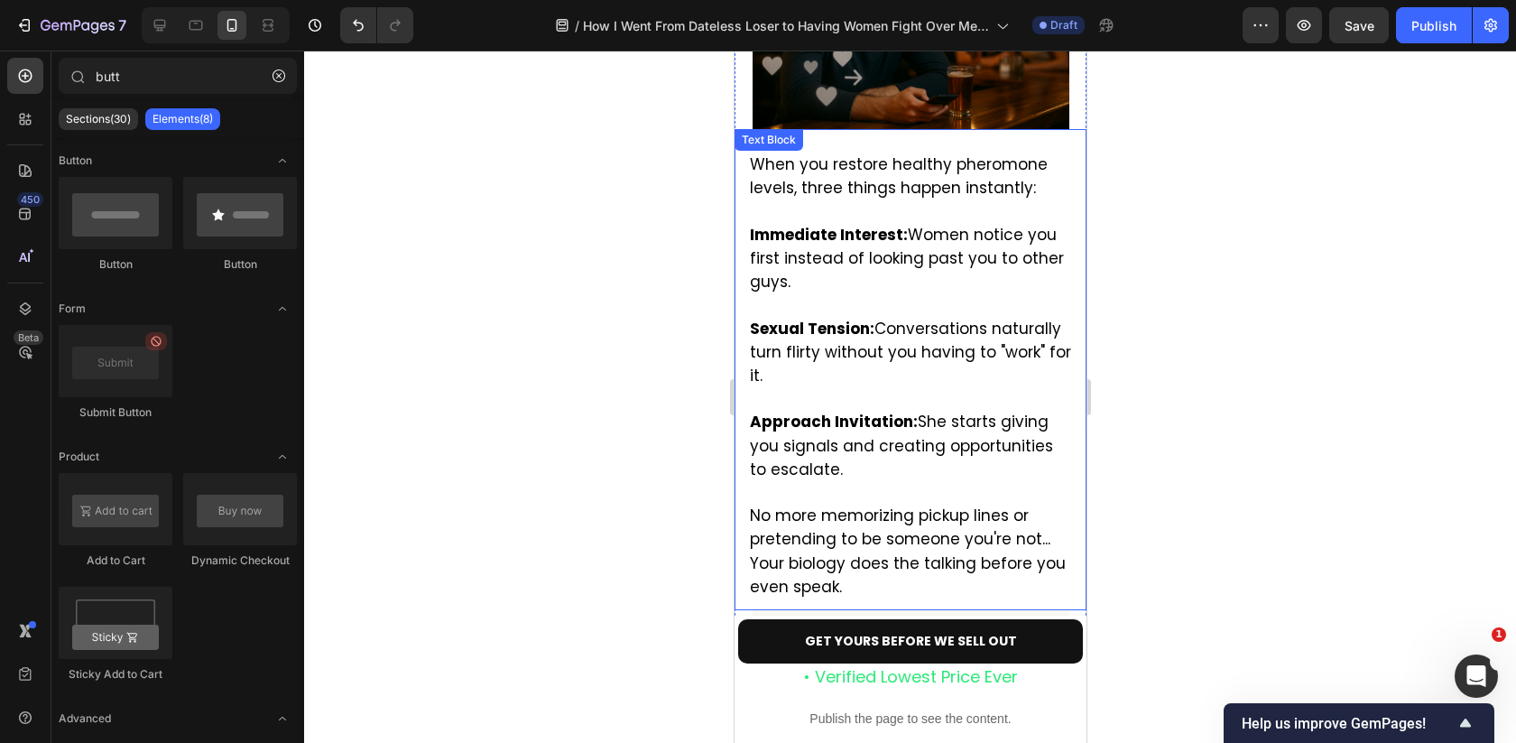
click at [955, 504] on span "No more memorizing pickup lines or pretending to be someone you're not... Your …" at bounding box center [907, 550] width 316 height 93
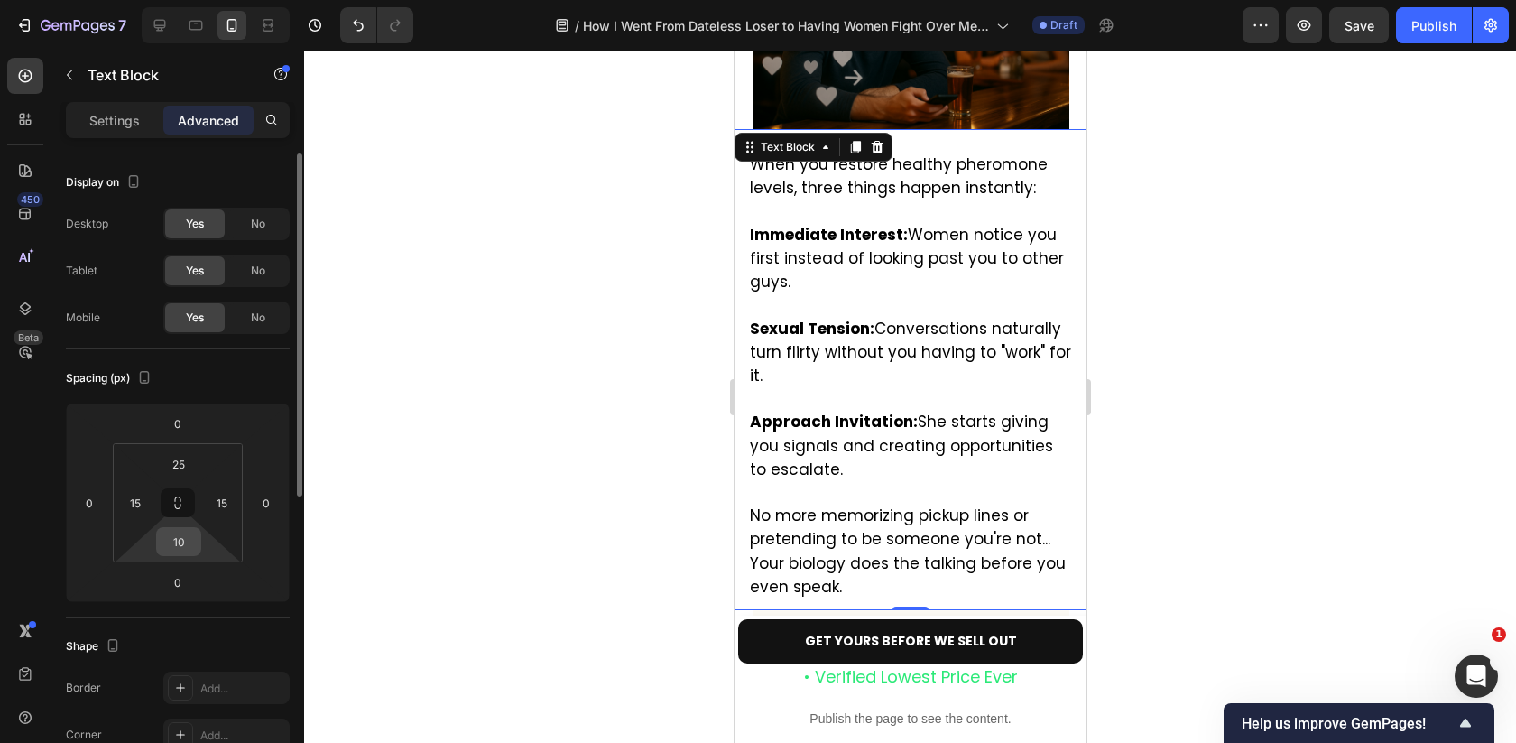
click at [191, 538] on input "10" at bounding box center [179, 541] width 36 height 27
type input "25"
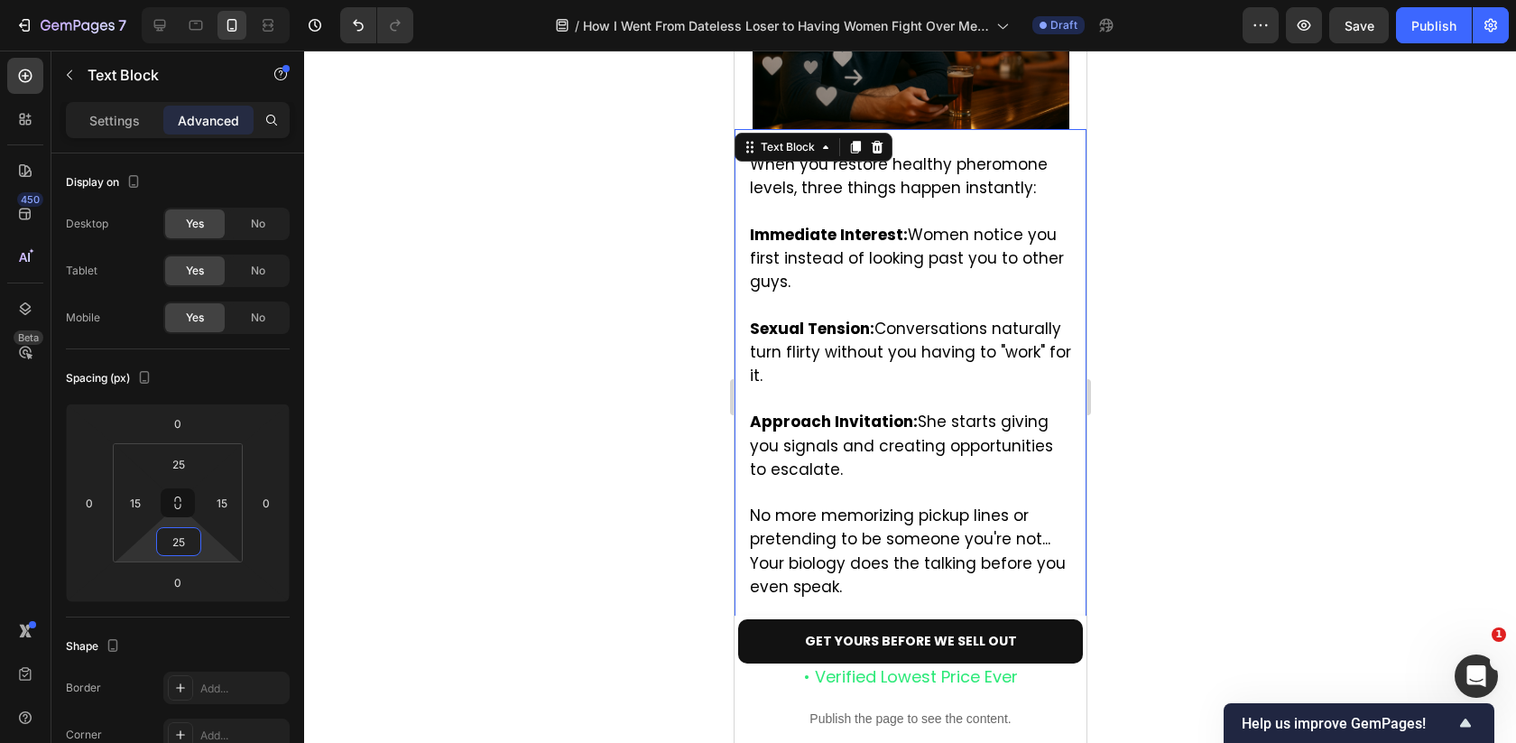
click at [1182, 371] on div at bounding box center [910, 397] width 1212 height 692
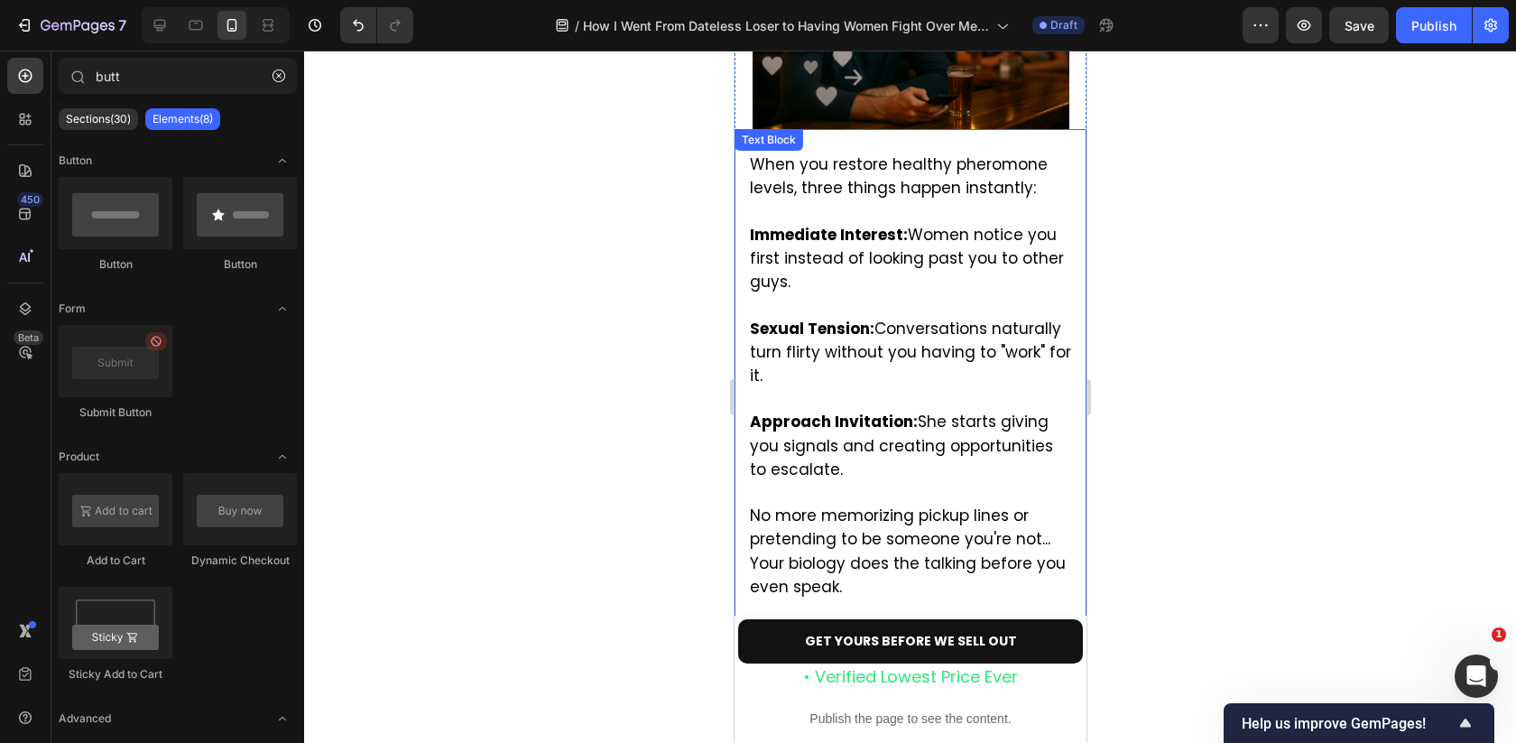
scroll to position [4107, 0]
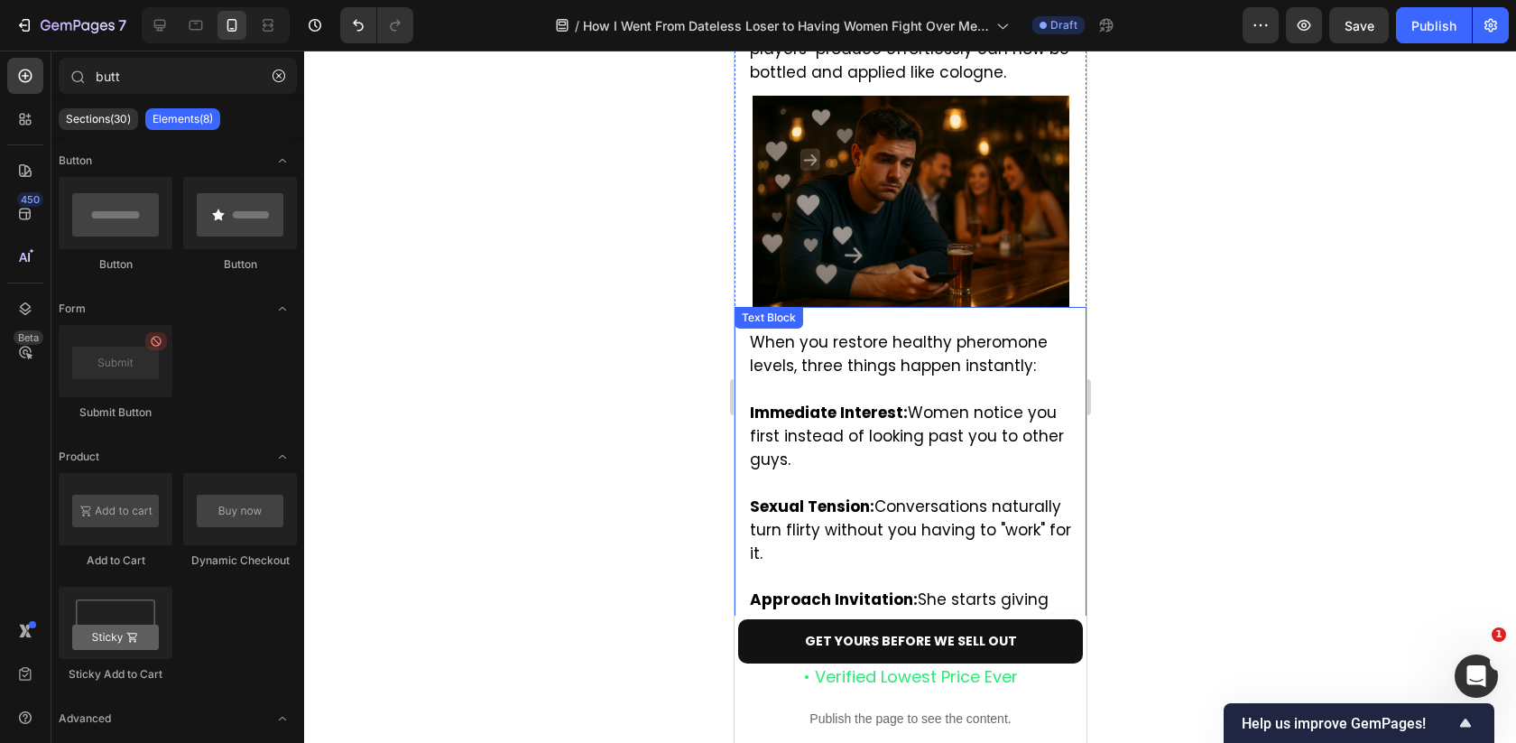
scroll to position [4149, 0]
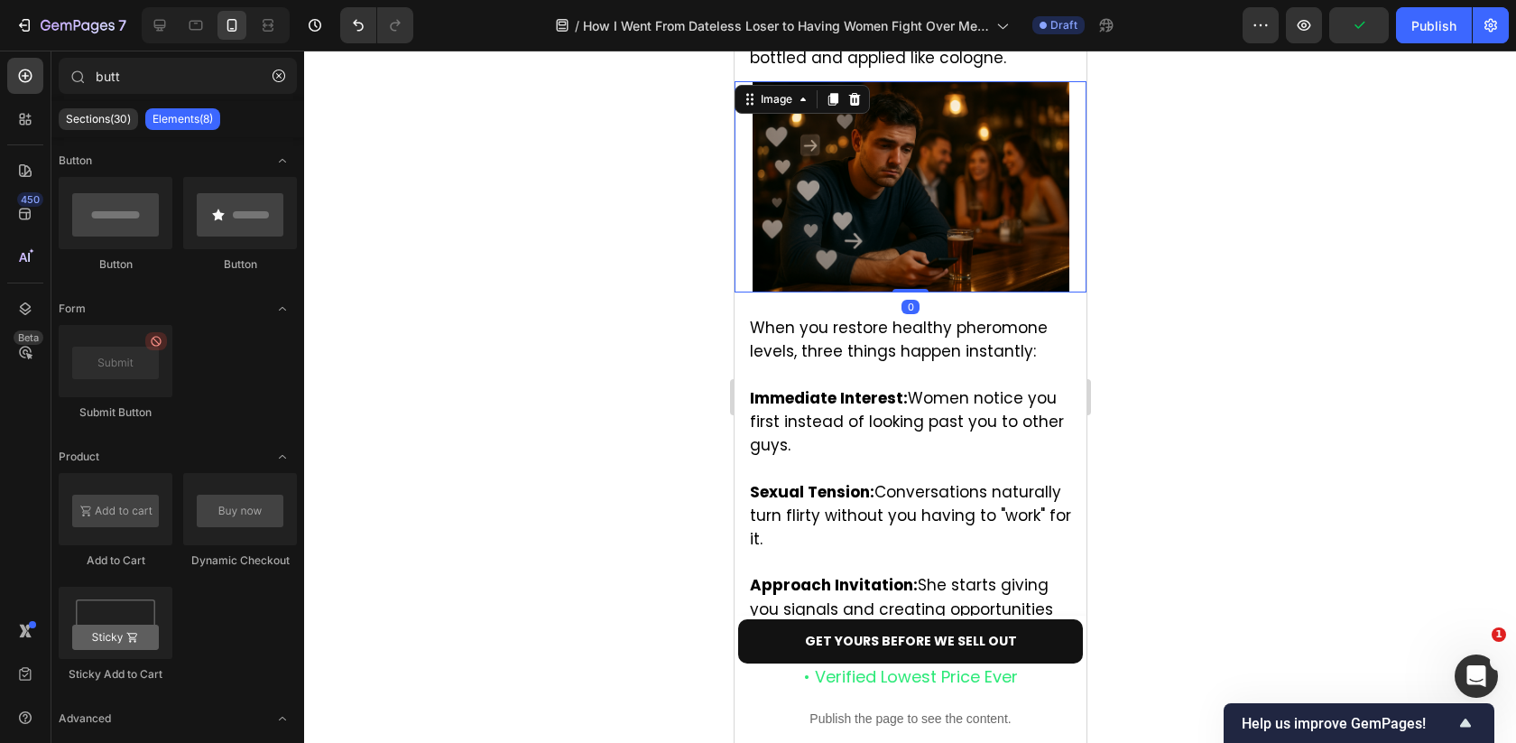
click at [930, 135] on img at bounding box center [910, 186] width 317 height 211
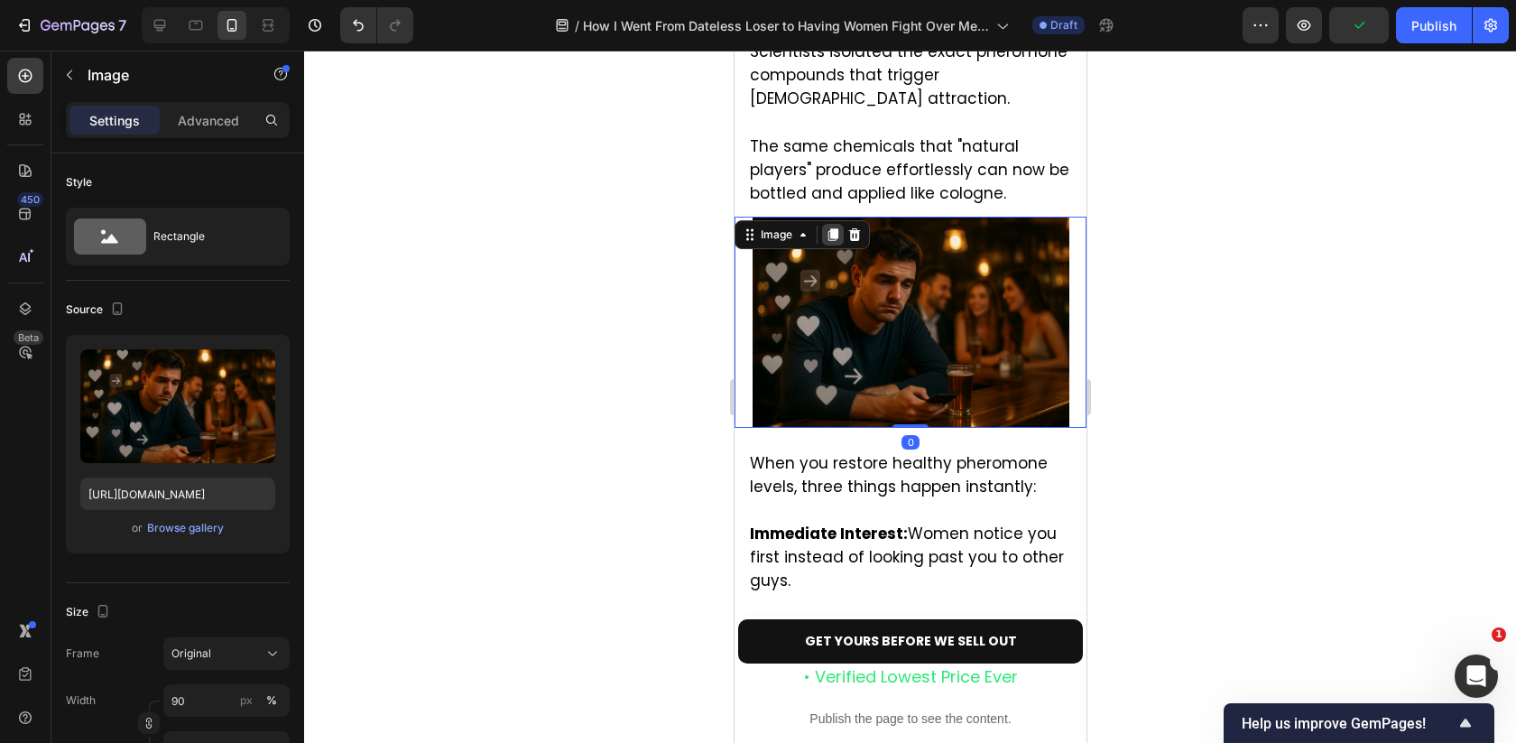
click at [836, 228] on icon at bounding box center [832, 234] width 10 height 13
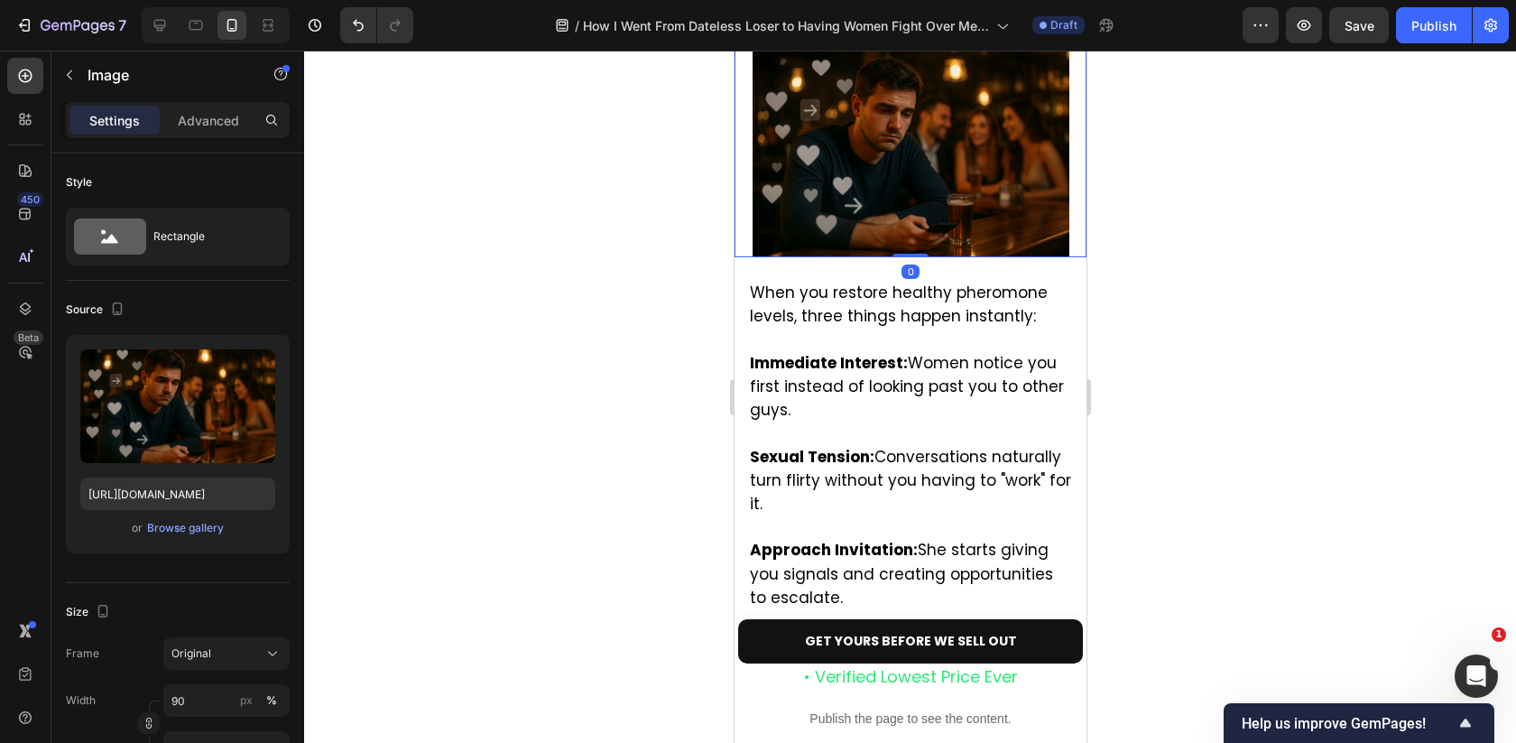
scroll to position [4376, 0]
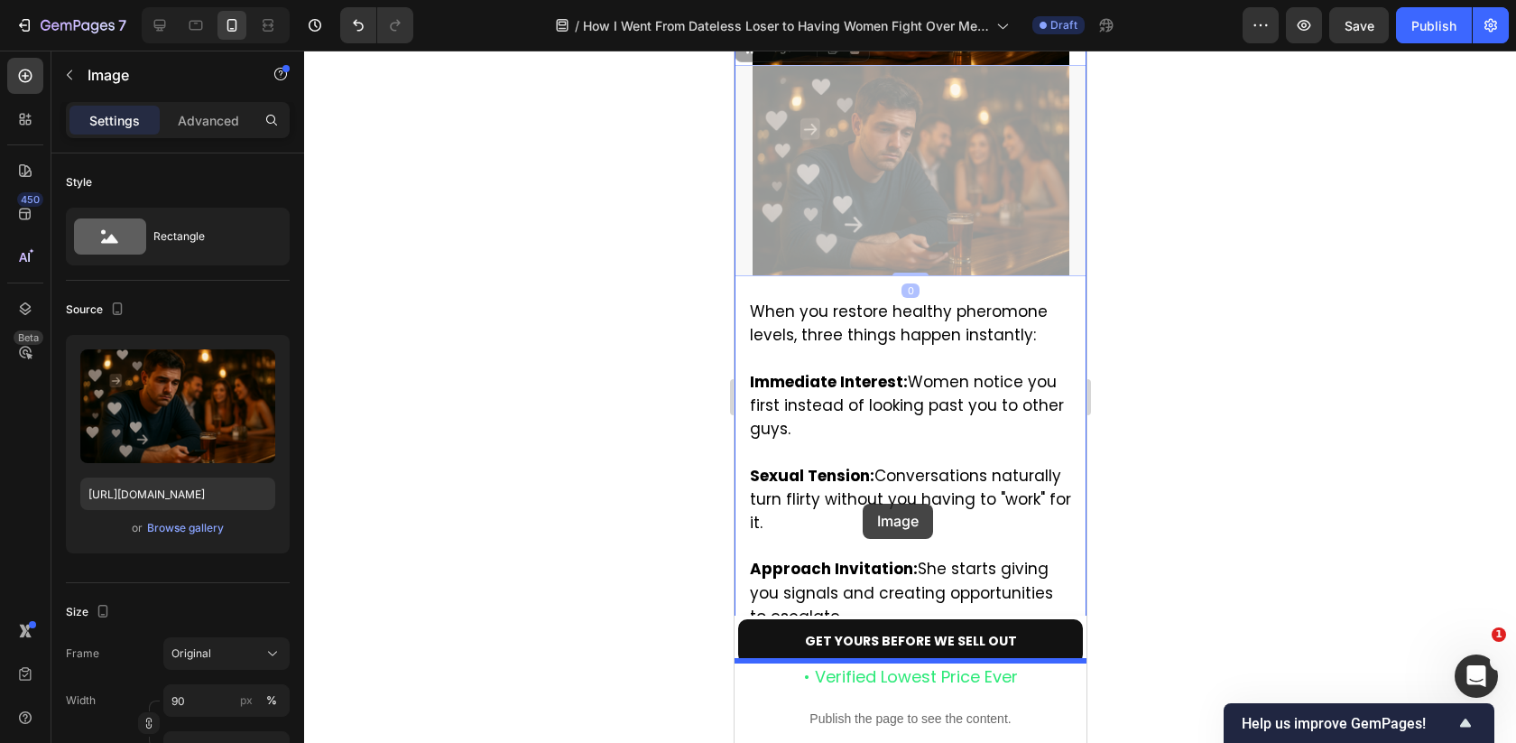
drag, startPoint x: 843, startPoint y: 94, endPoint x: 862, endPoint y: 504, distance: 410.1
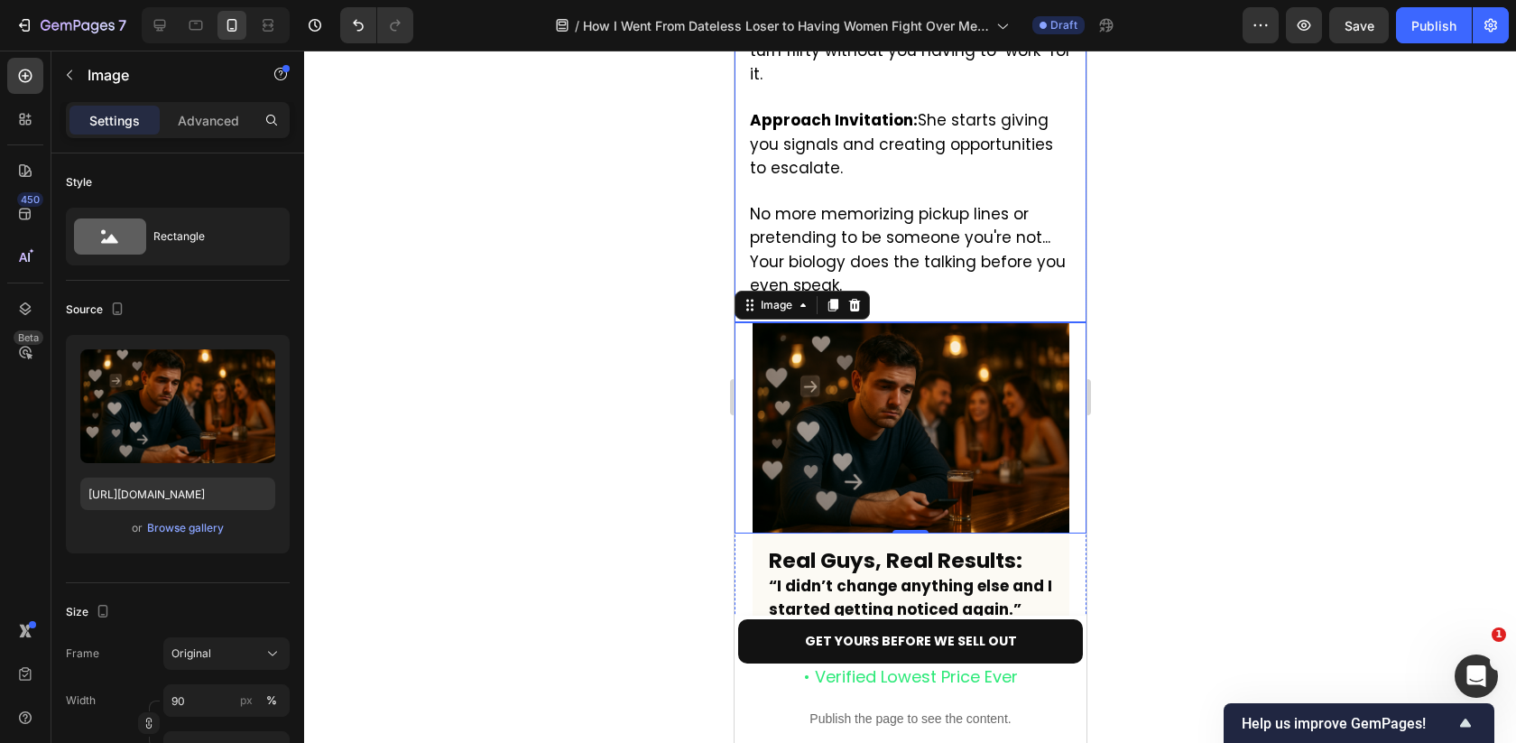
scroll to position [4609, 0]
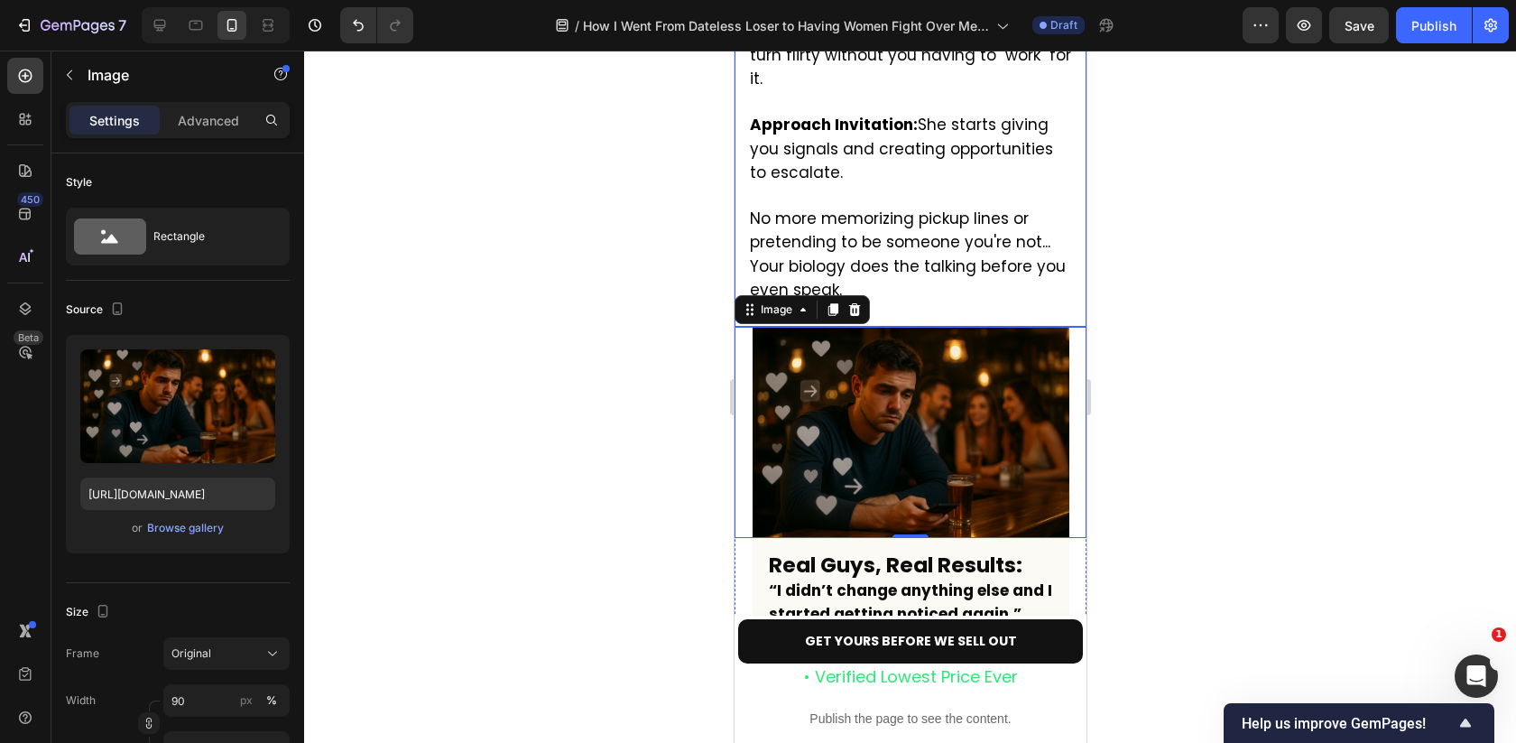
click at [938, 208] on span "No more memorizing pickup lines or pretending to be someone you're not... Your …" at bounding box center [907, 254] width 316 height 93
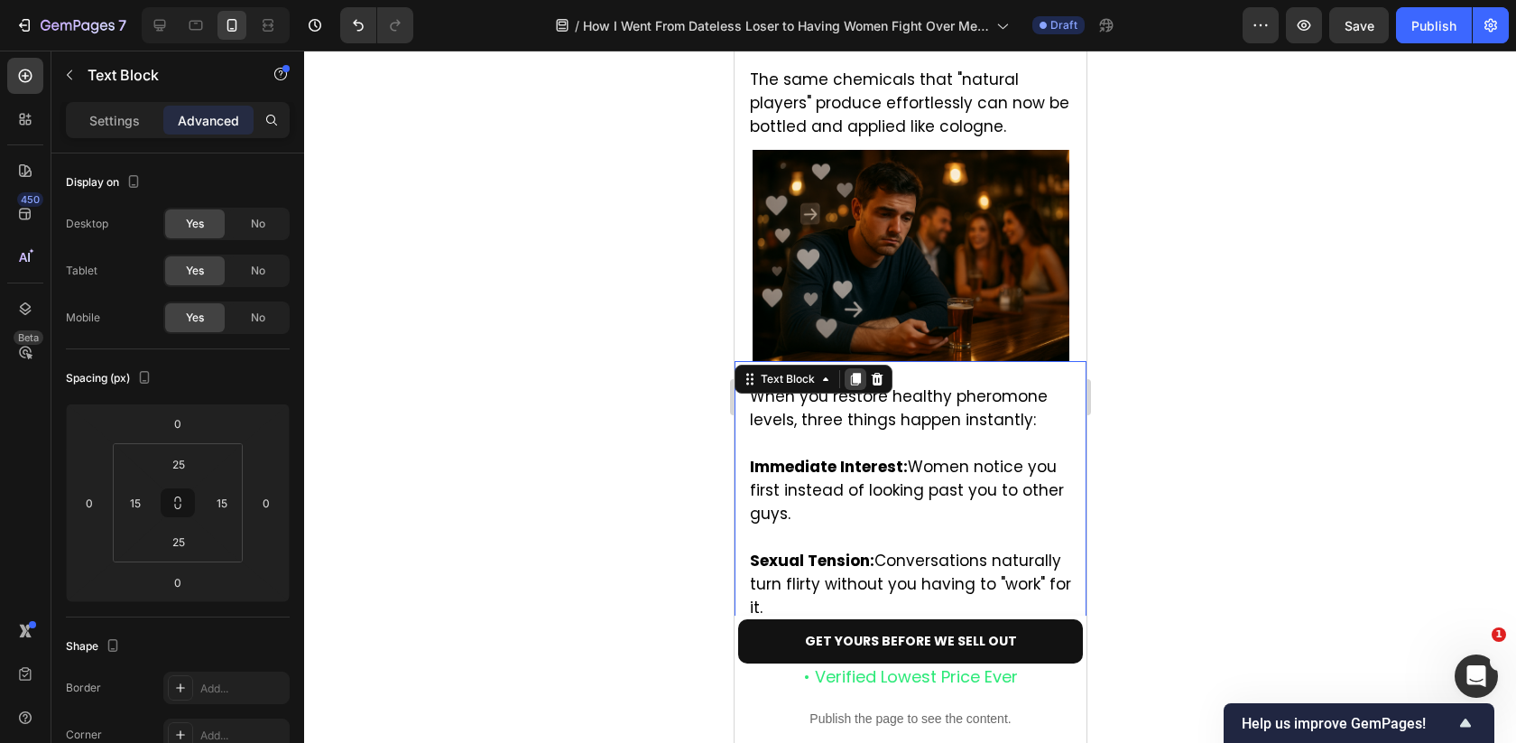
click at [851, 373] on icon at bounding box center [855, 379] width 10 height 13
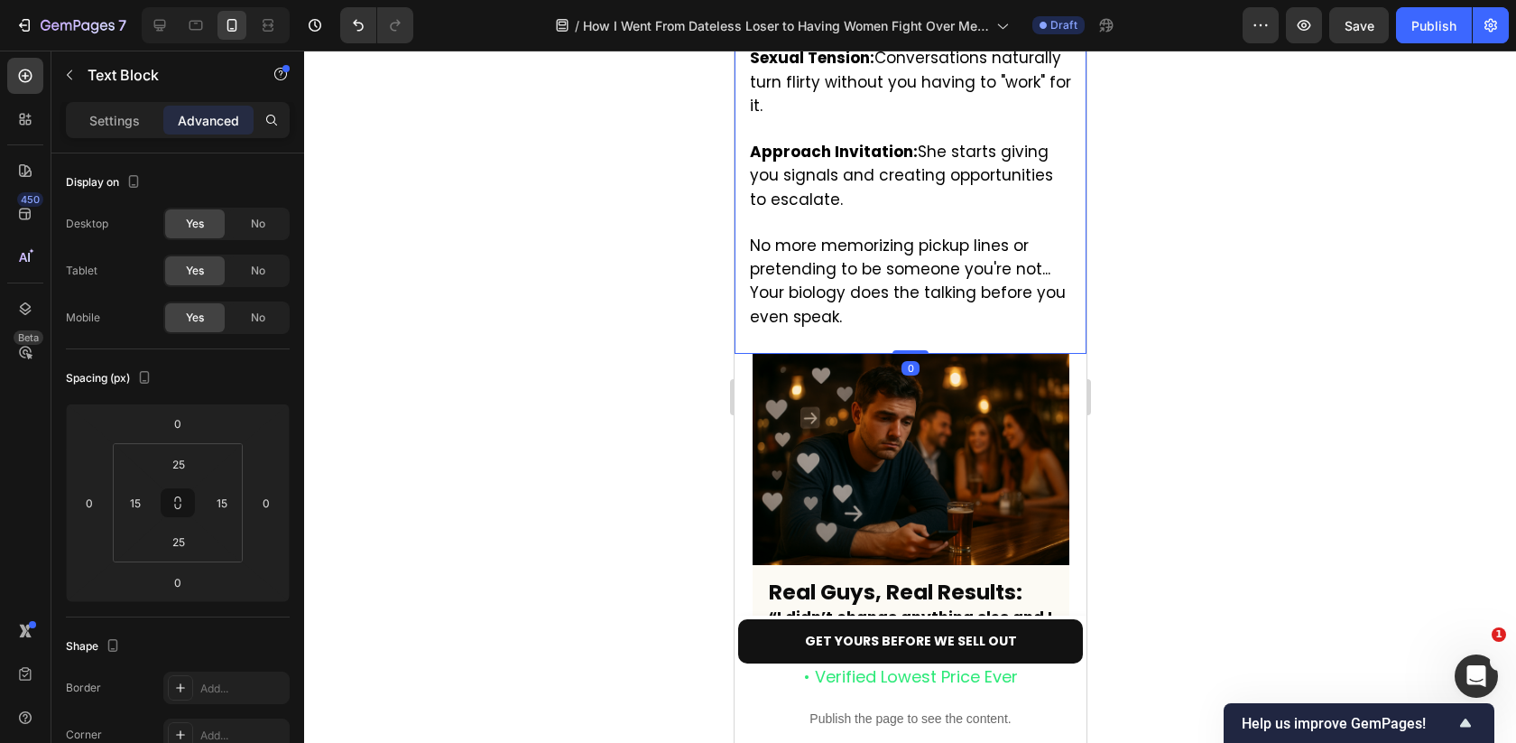
scroll to position [5076, 0]
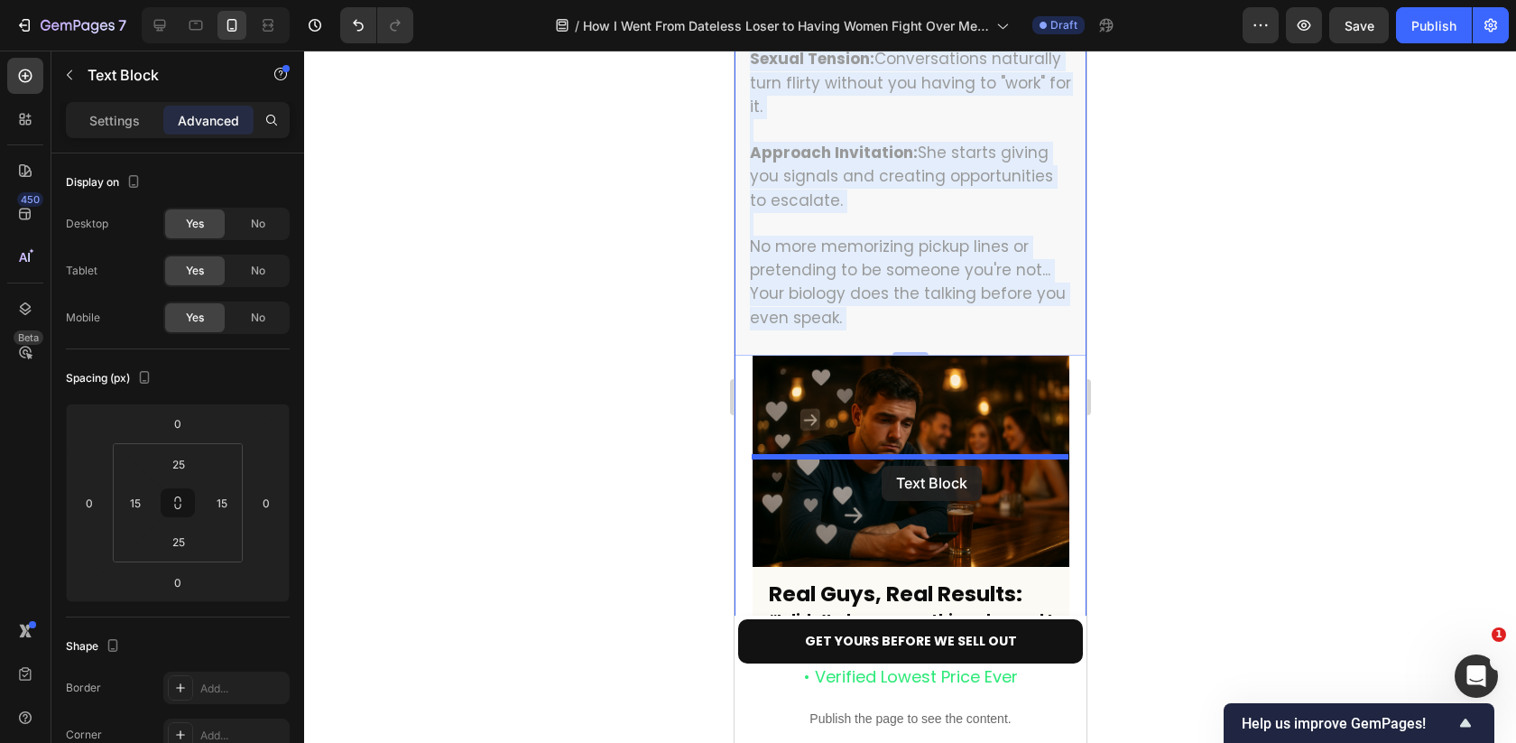
drag, startPoint x: 883, startPoint y: 162, endPoint x: 882, endPoint y: 465, distance: 302.3
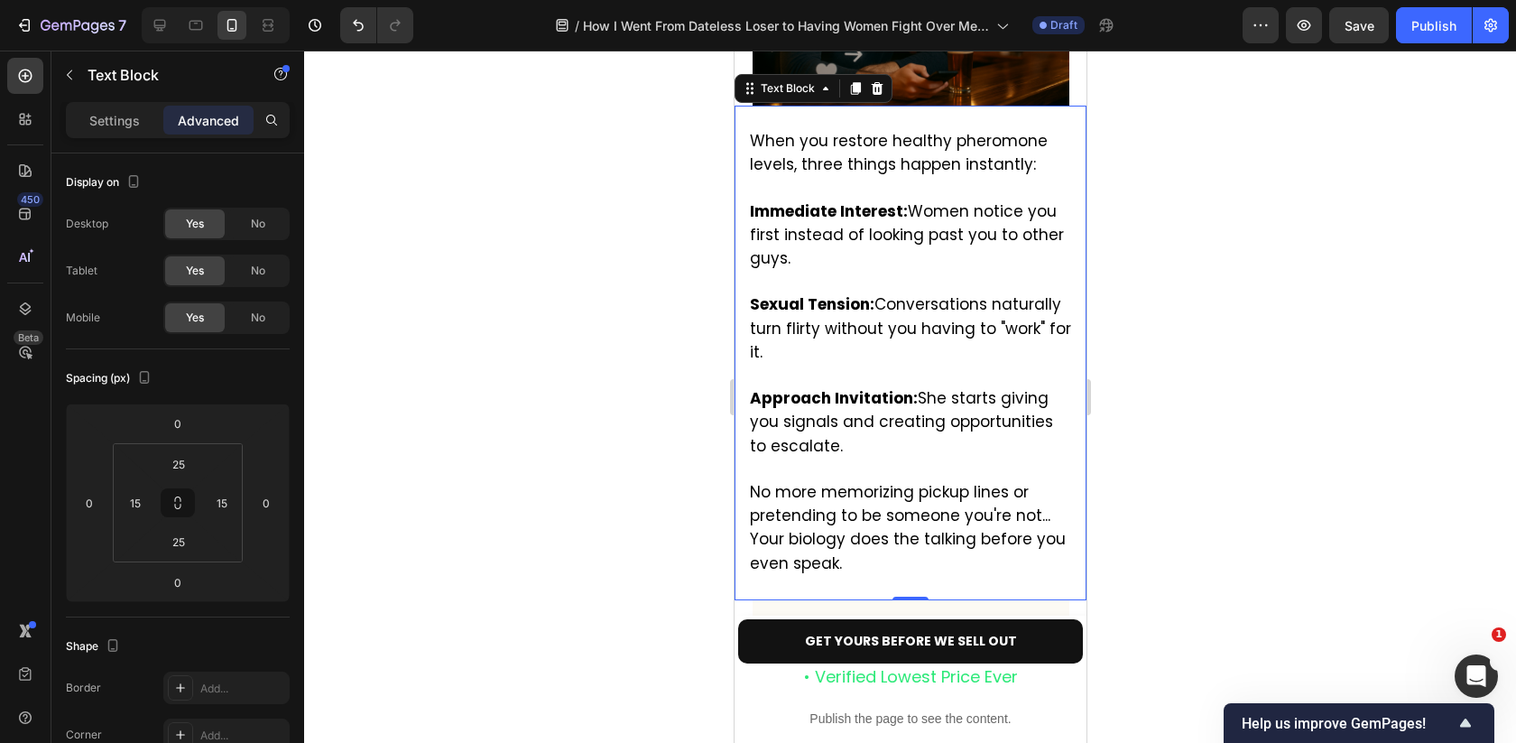
scroll to position [4931, 0]
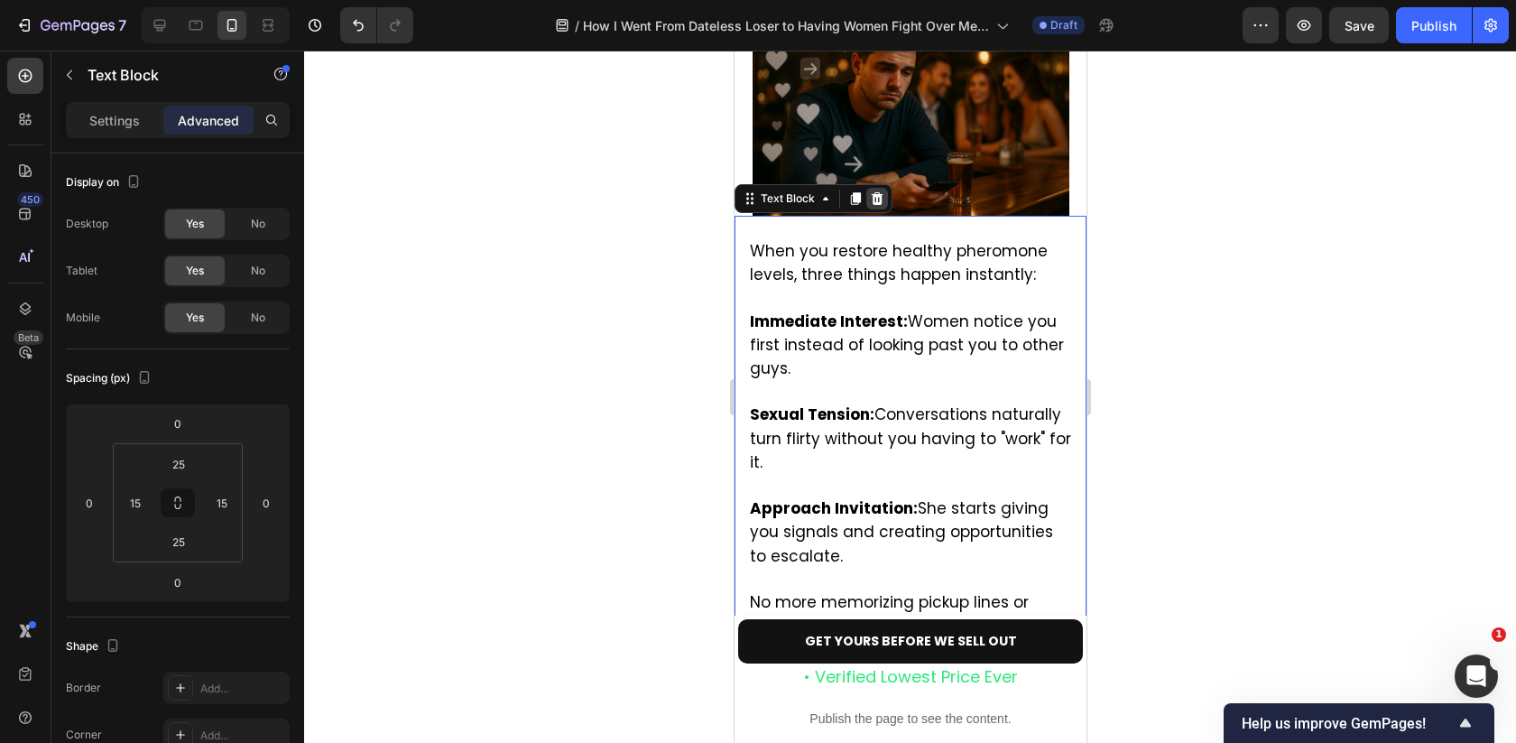
click at [870, 191] on icon at bounding box center [876, 198] width 14 height 14
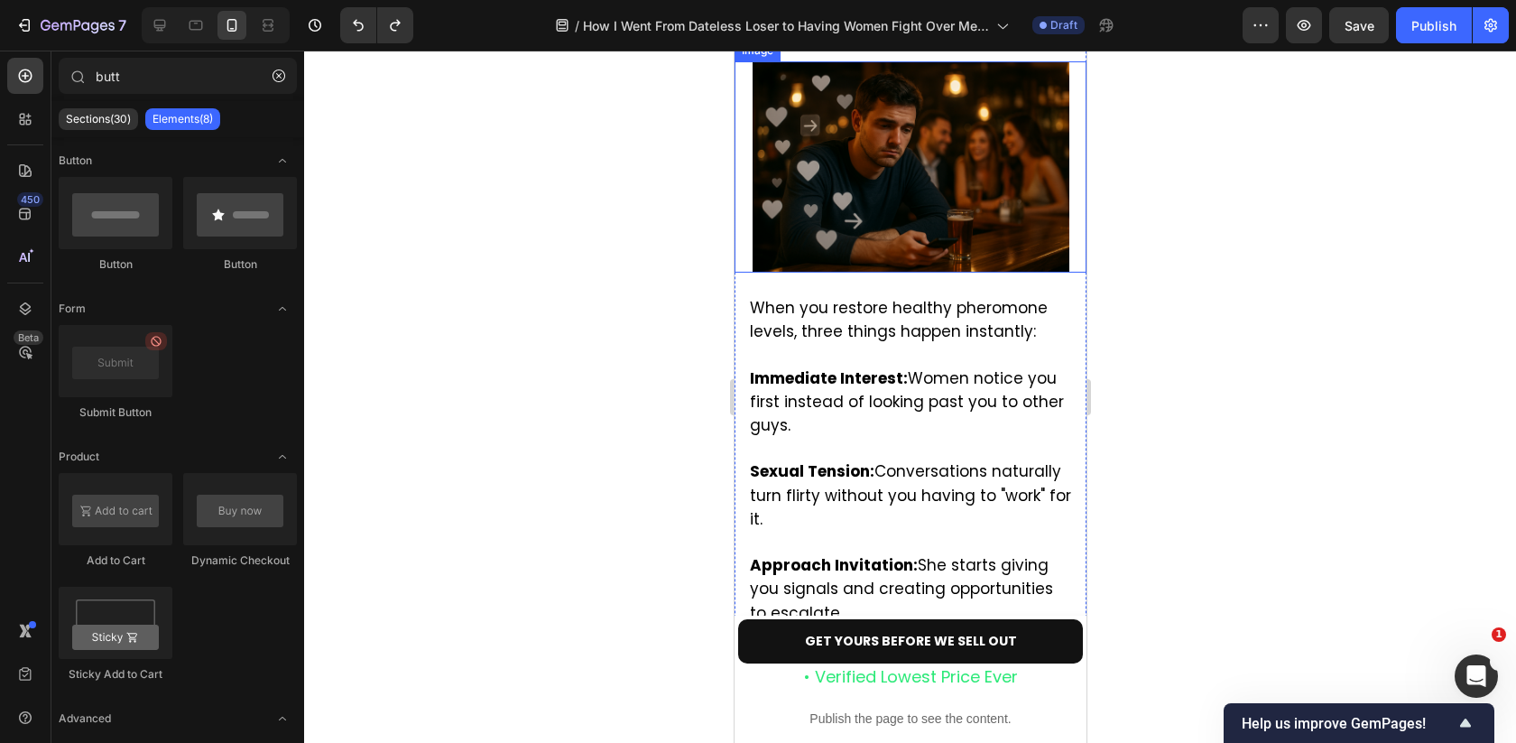
scroll to position [4876, 0]
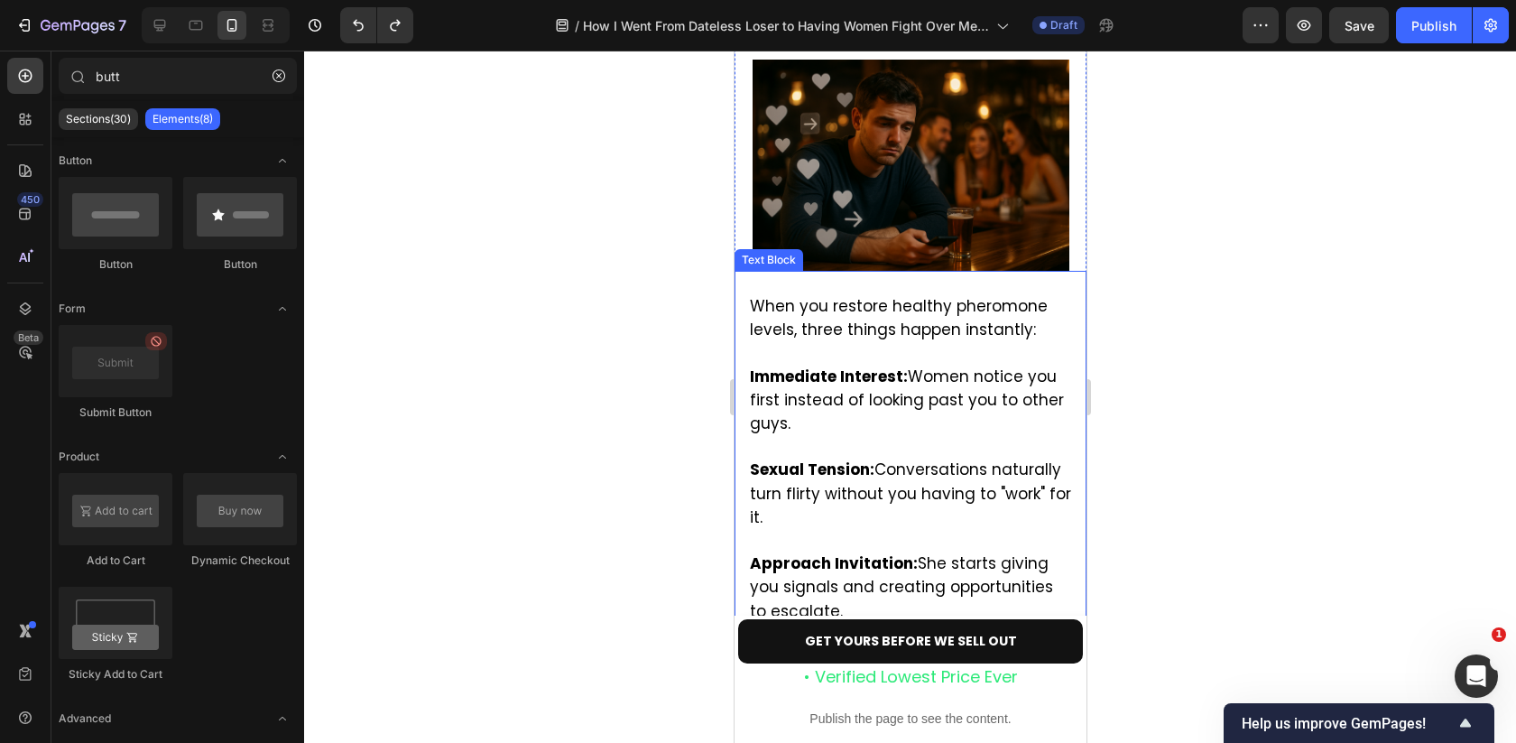
click at [790, 293] on div "When you restore healthy pheromone levels, three things happen instantly: Immed…" at bounding box center [909, 517] width 325 height 449
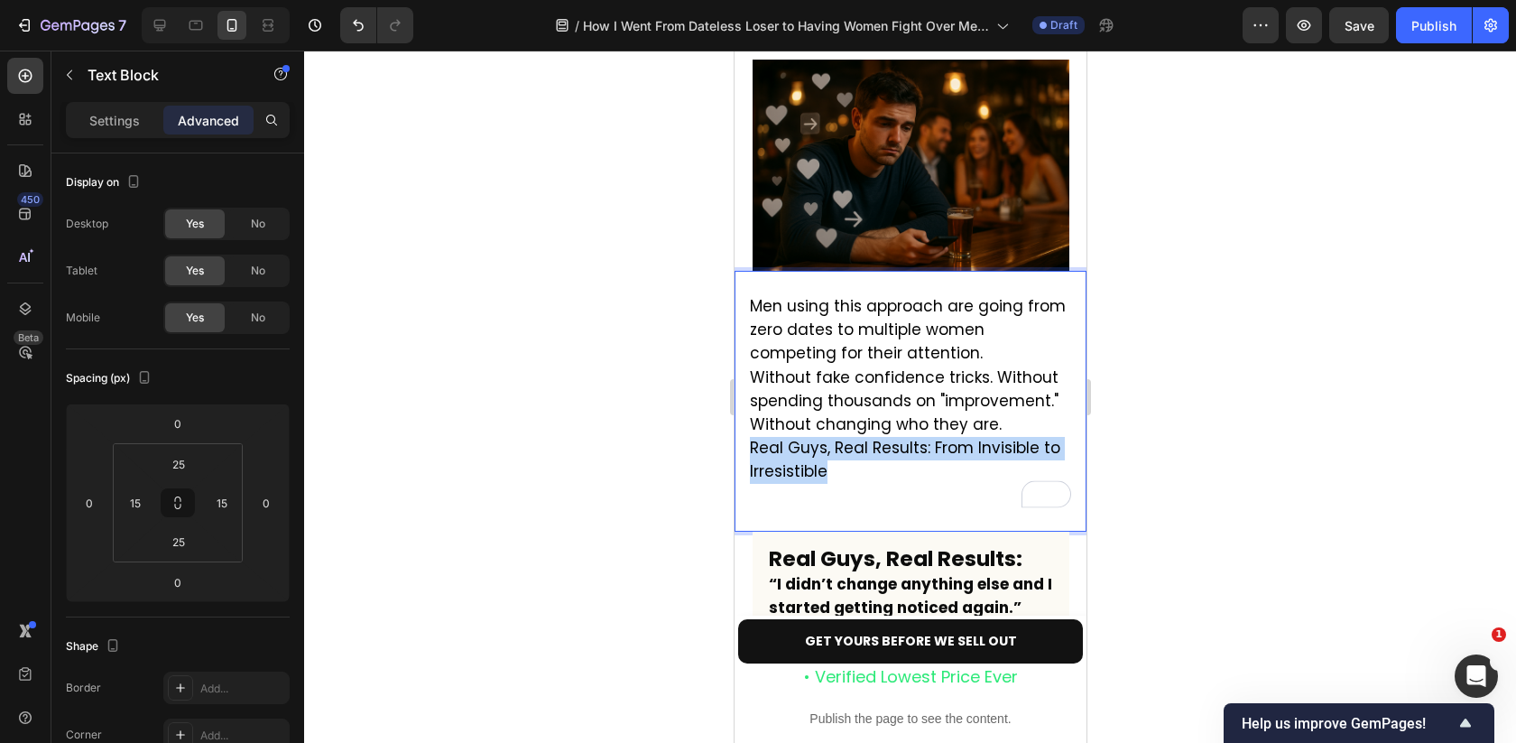
drag, startPoint x: 883, startPoint y: 368, endPoint x: 750, endPoint y: 337, distance: 137.0
click at [750, 337] on p "Men using this approach are going from zero dates to multiple women competing f…" at bounding box center [909, 401] width 321 height 212
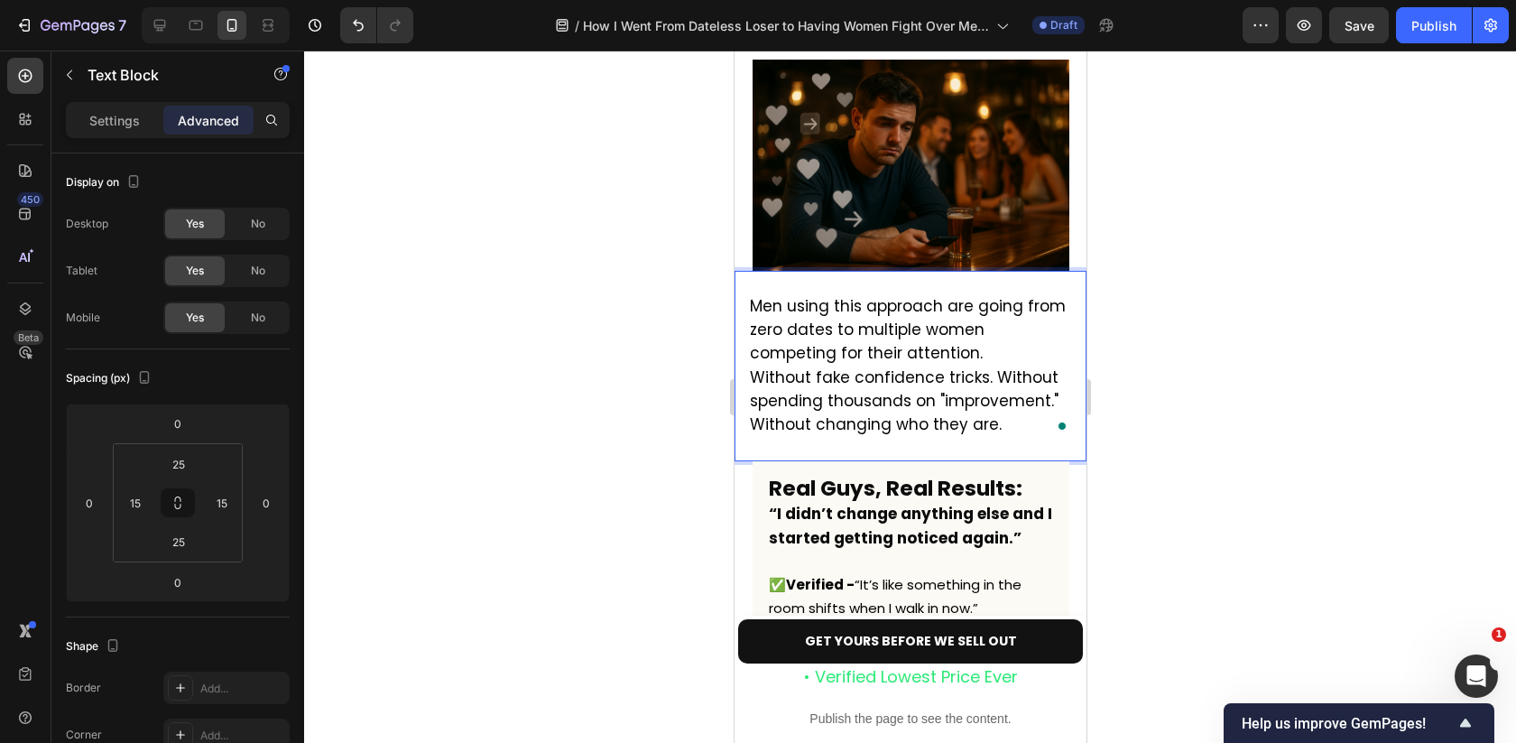
click at [898, 295] on p "Men using this approach are going from zero dates to multiple women competing f…" at bounding box center [909, 366] width 321 height 142
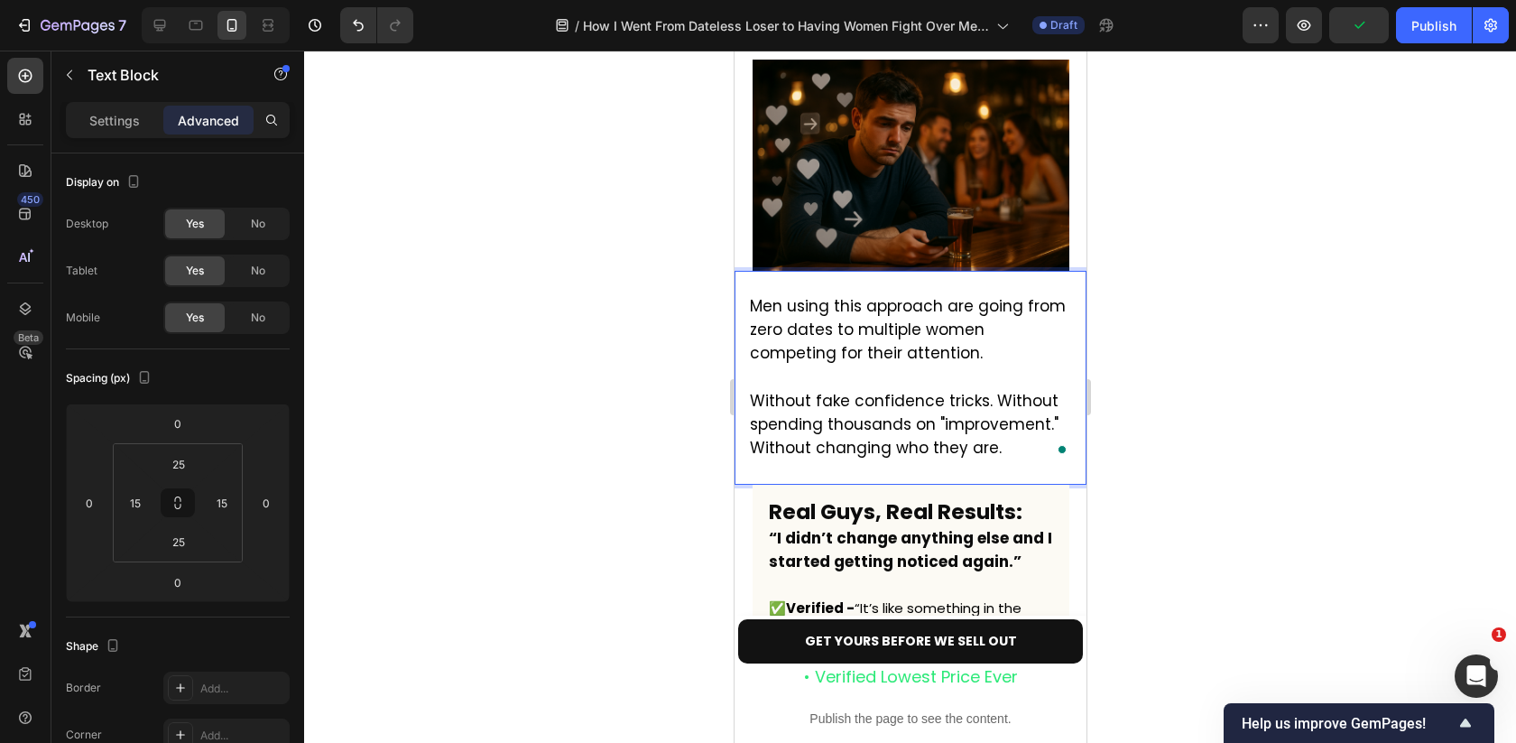
click at [1192, 263] on div at bounding box center [910, 397] width 1212 height 692
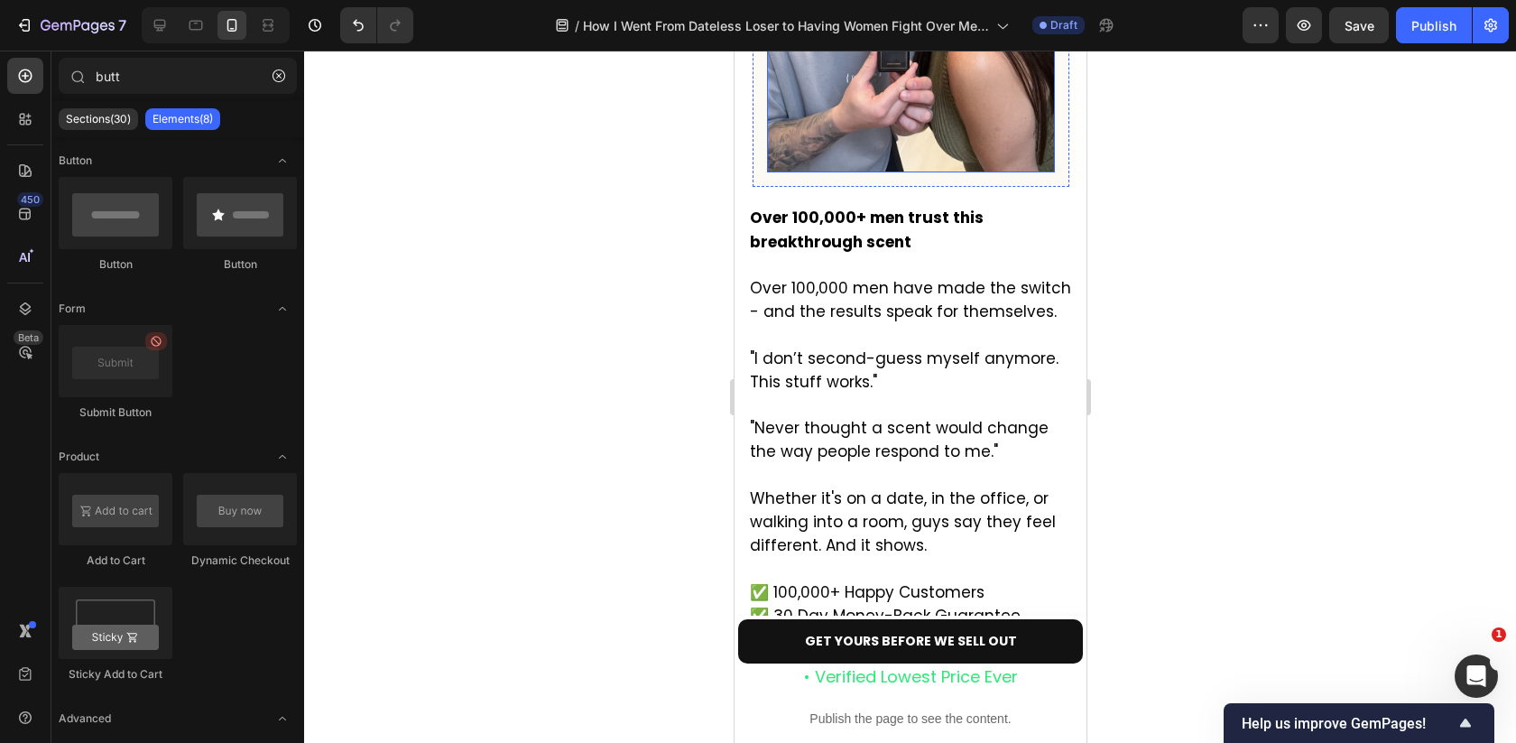
scroll to position [5914, 0]
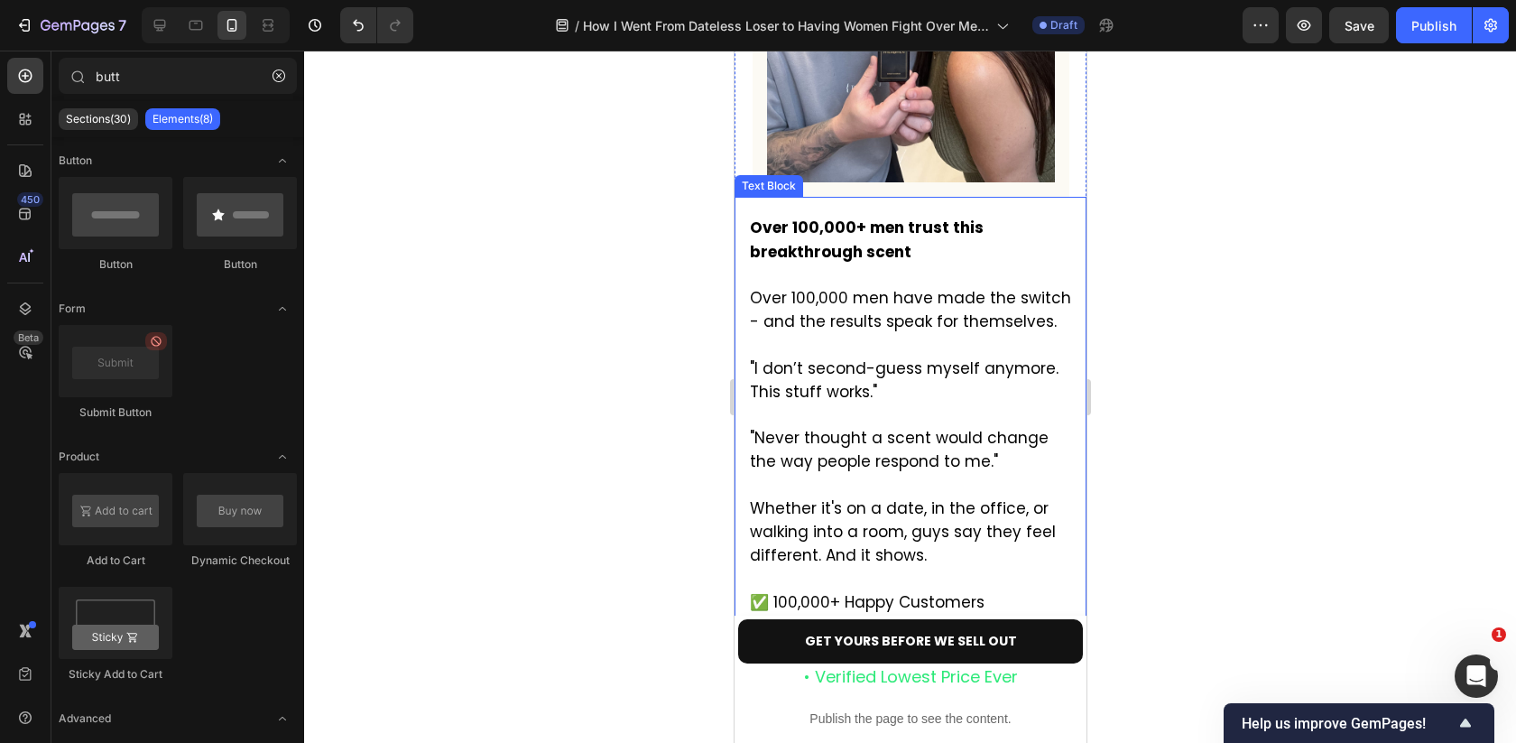
click at [833, 254] on strong "Over 100,000+ men trust this breakthrough scent" at bounding box center [866, 239] width 234 height 45
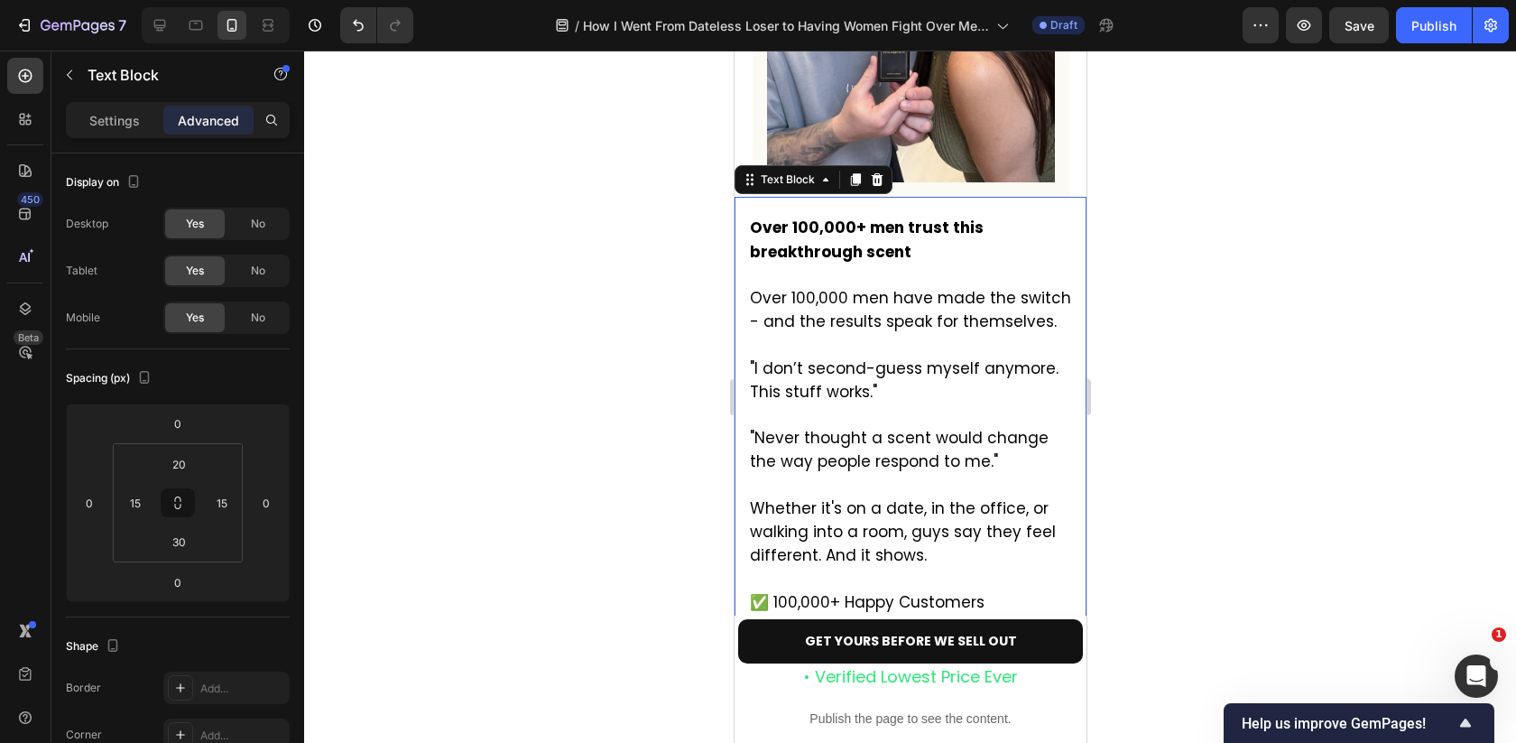
click at [814, 472] on span ""Never thought a scent would change the way people respond to me."" at bounding box center [898, 449] width 299 height 45
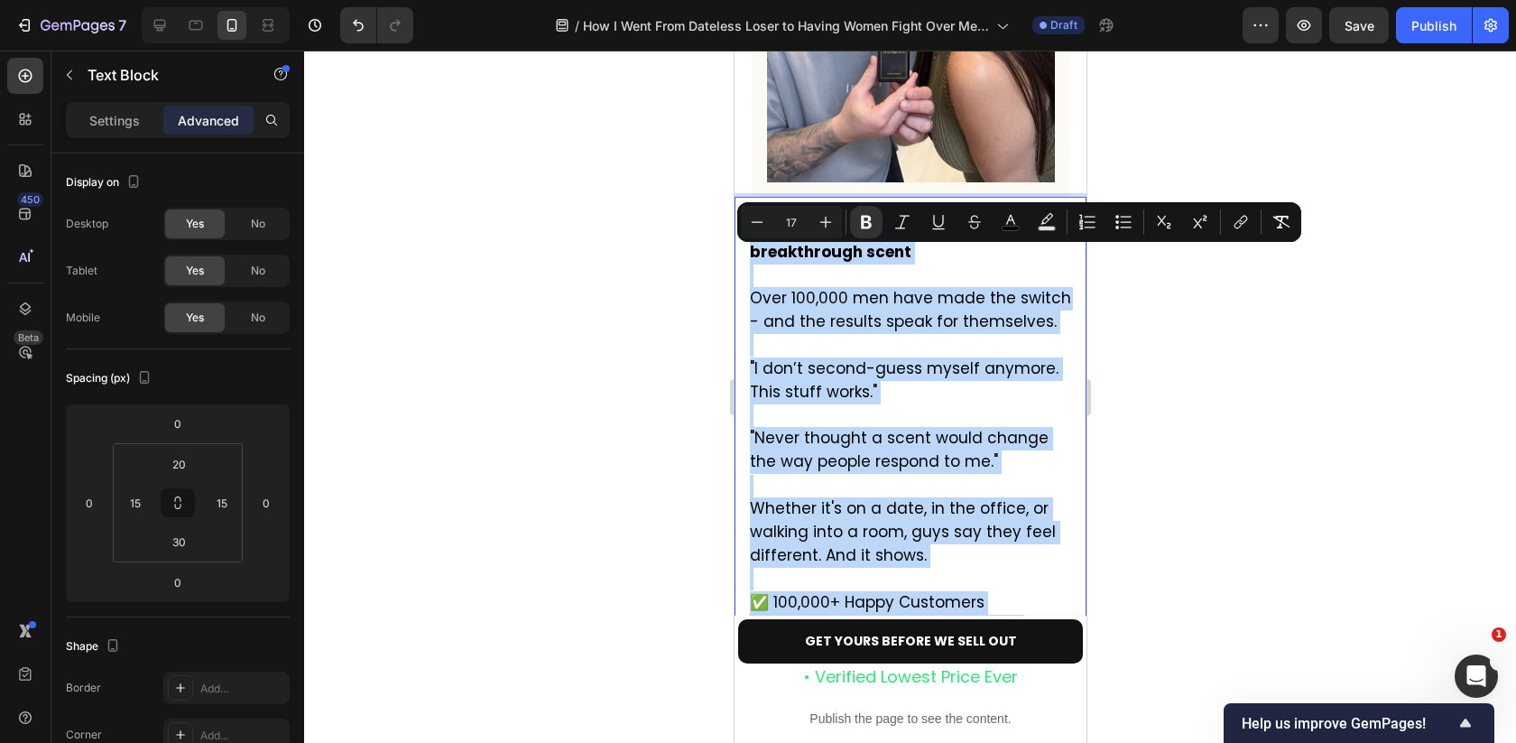
type input "14"
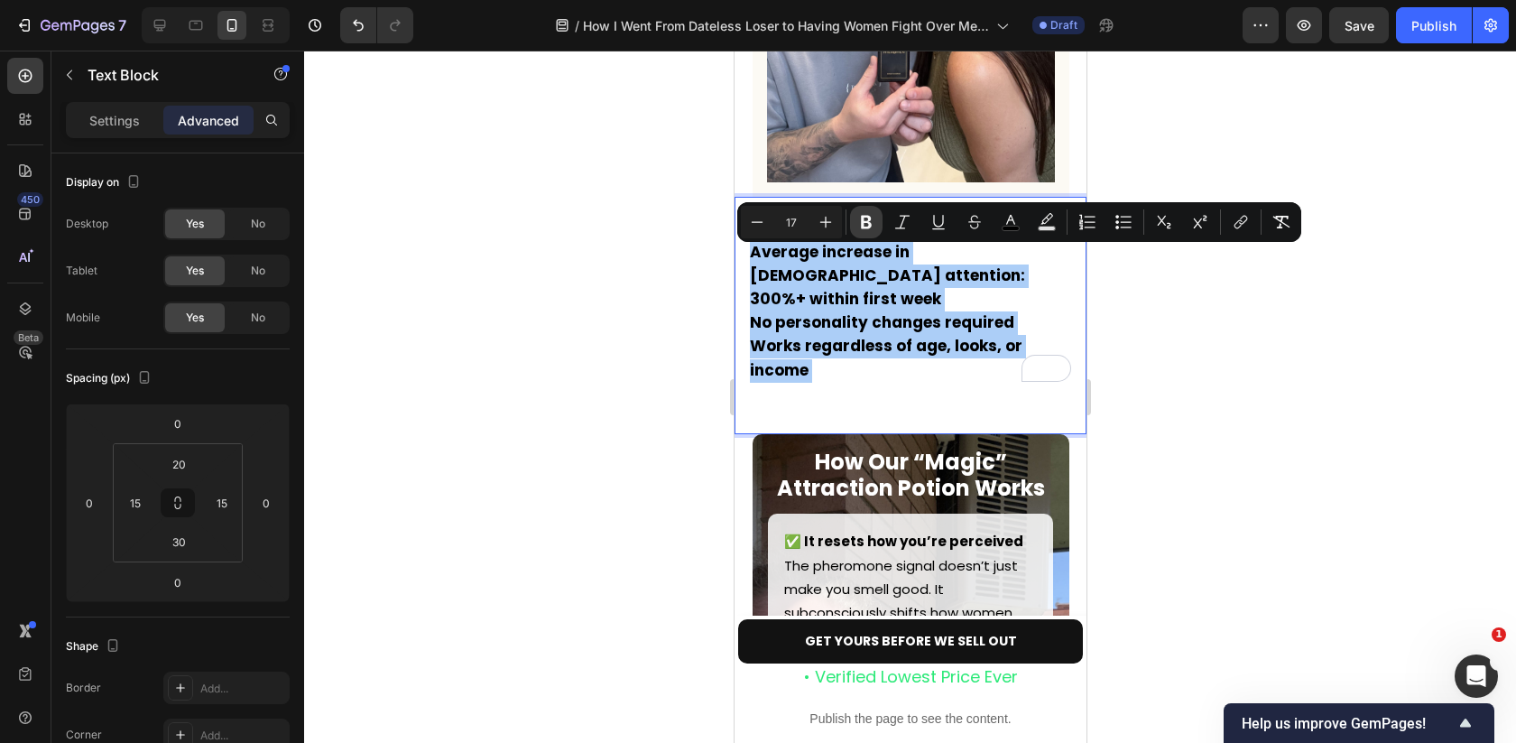
click at [871, 215] on icon "Editor contextual toolbar" at bounding box center [866, 222] width 18 height 18
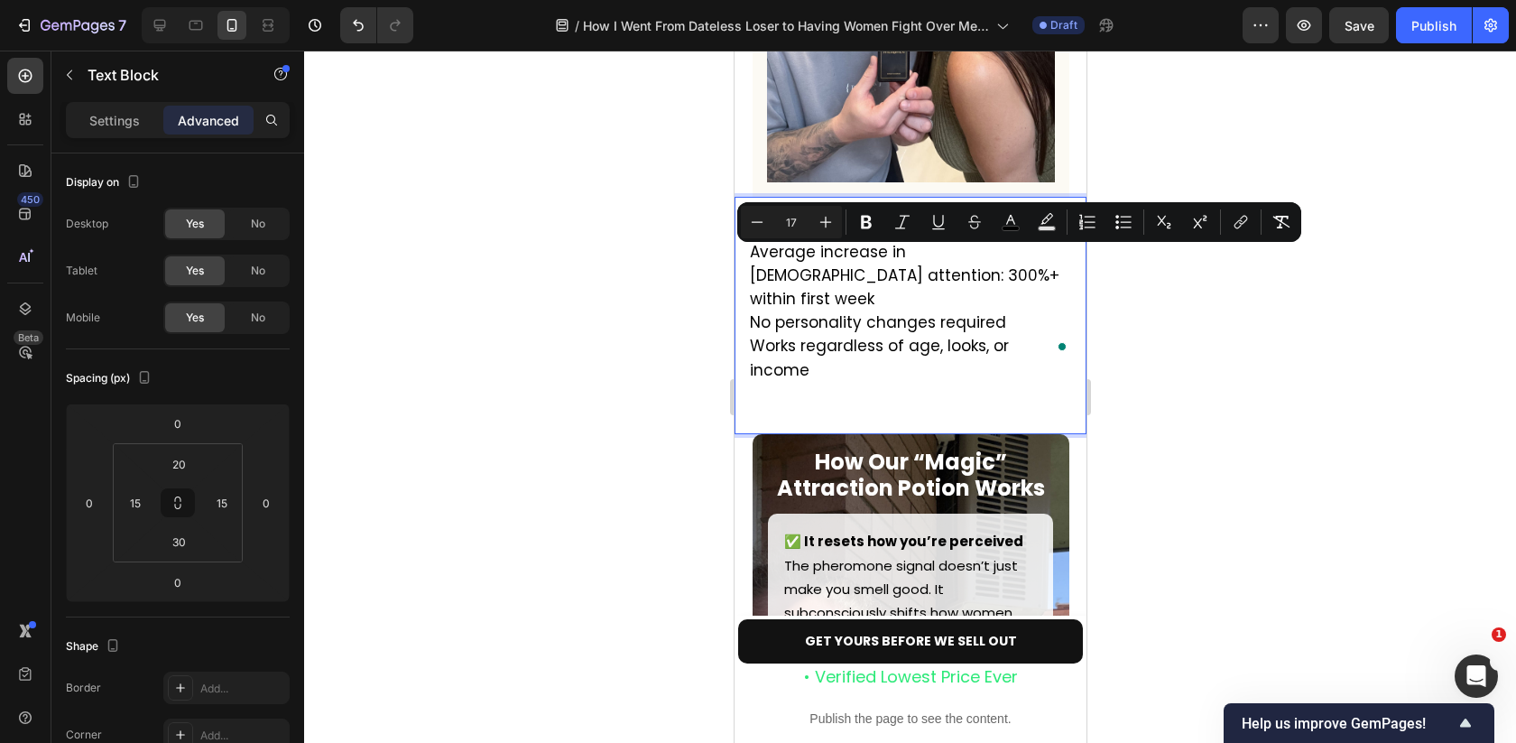
click at [1014, 259] on p "The results speak for themselves: Average increase in [DEMOGRAPHIC_DATA] attent…" at bounding box center [909, 311] width 321 height 189
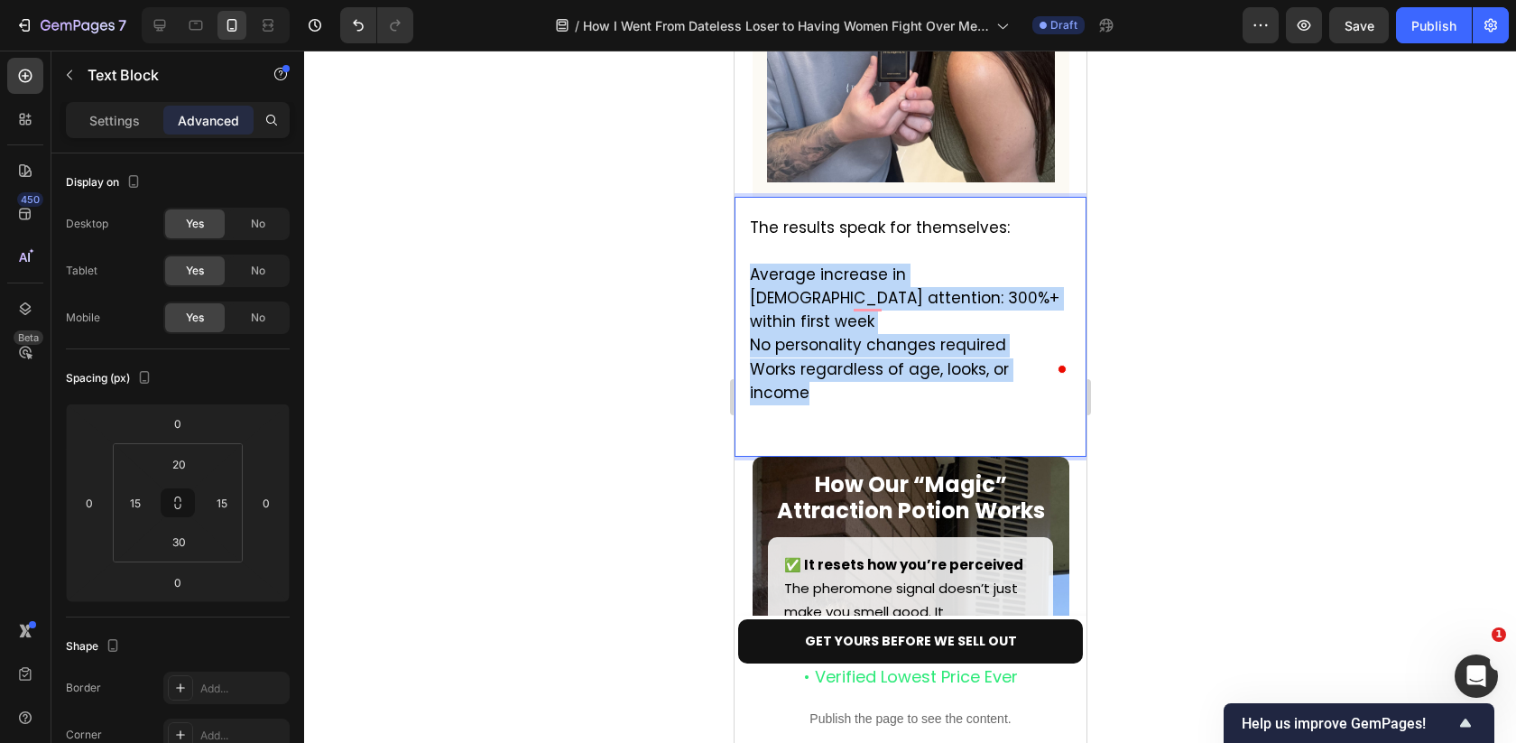
drag, startPoint x: 1065, startPoint y: 374, endPoint x: 747, endPoint y: 299, distance: 326.6
click at [747, 299] on div "The results speak for themselves: Average increase in [DEMOGRAPHIC_DATA] attent…" at bounding box center [909, 322] width 325 height 215
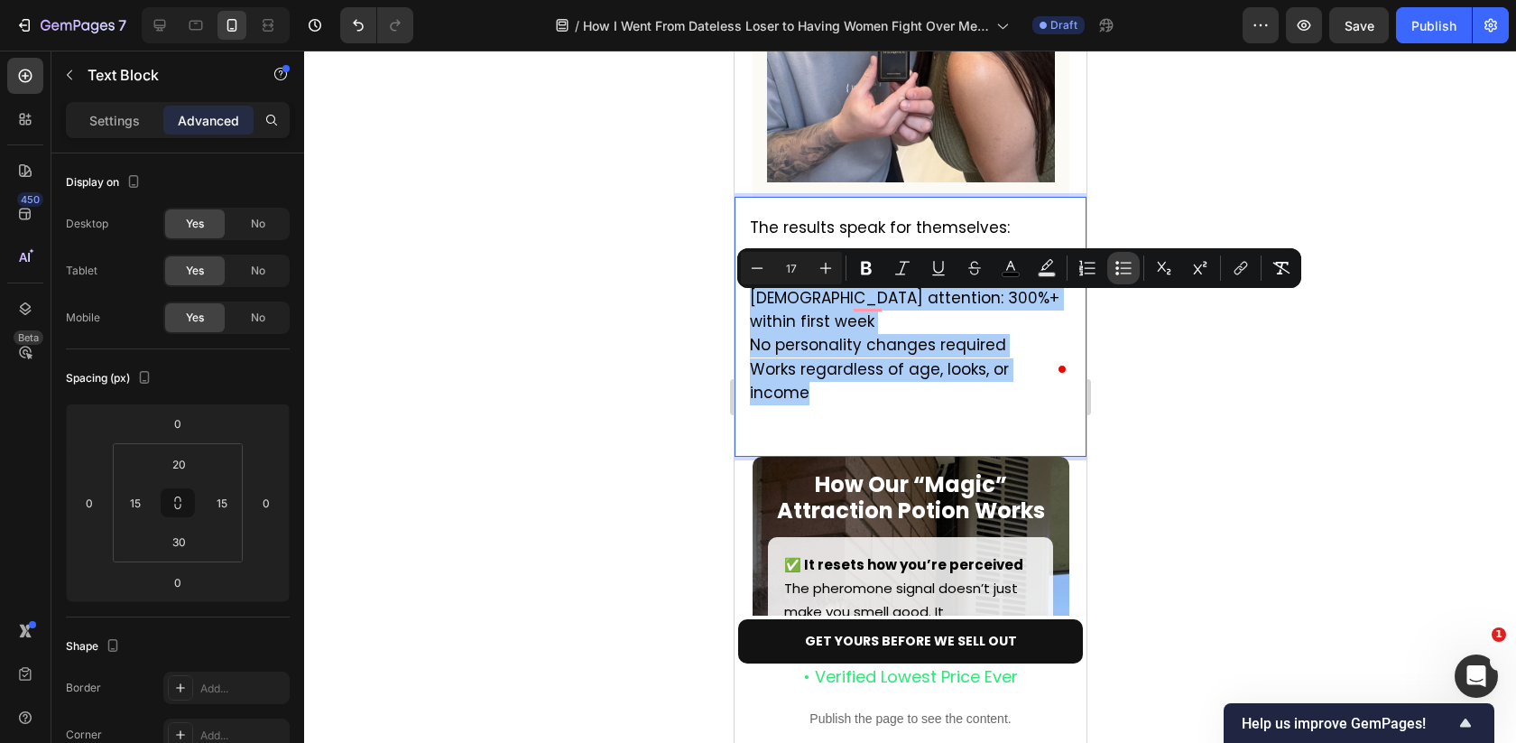
click at [1123, 262] on icon "Editor contextual toolbar" at bounding box center [1126, 262] width 11 height 1
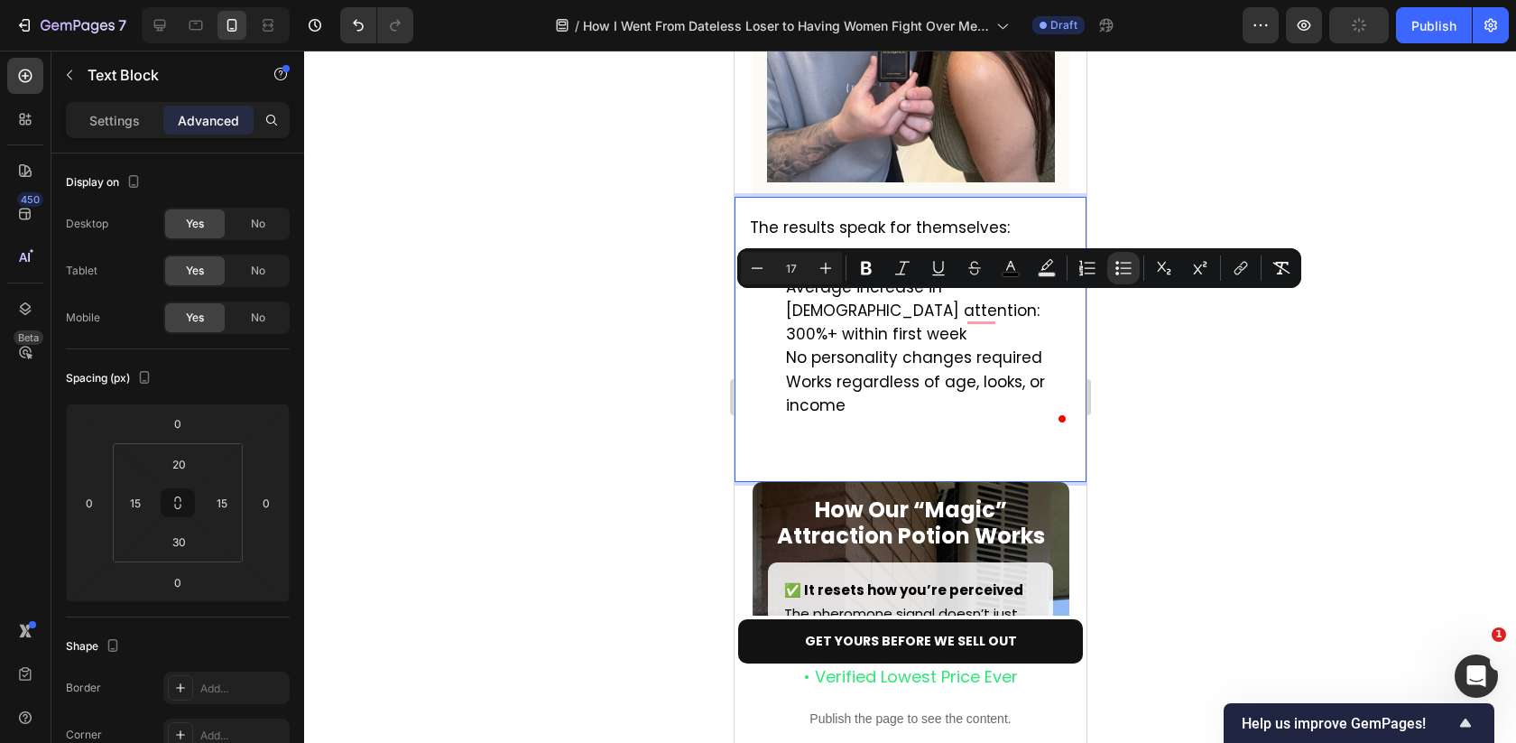
click at [1246, 408] on div at bounding box center [910, 397] width 1212 height 692
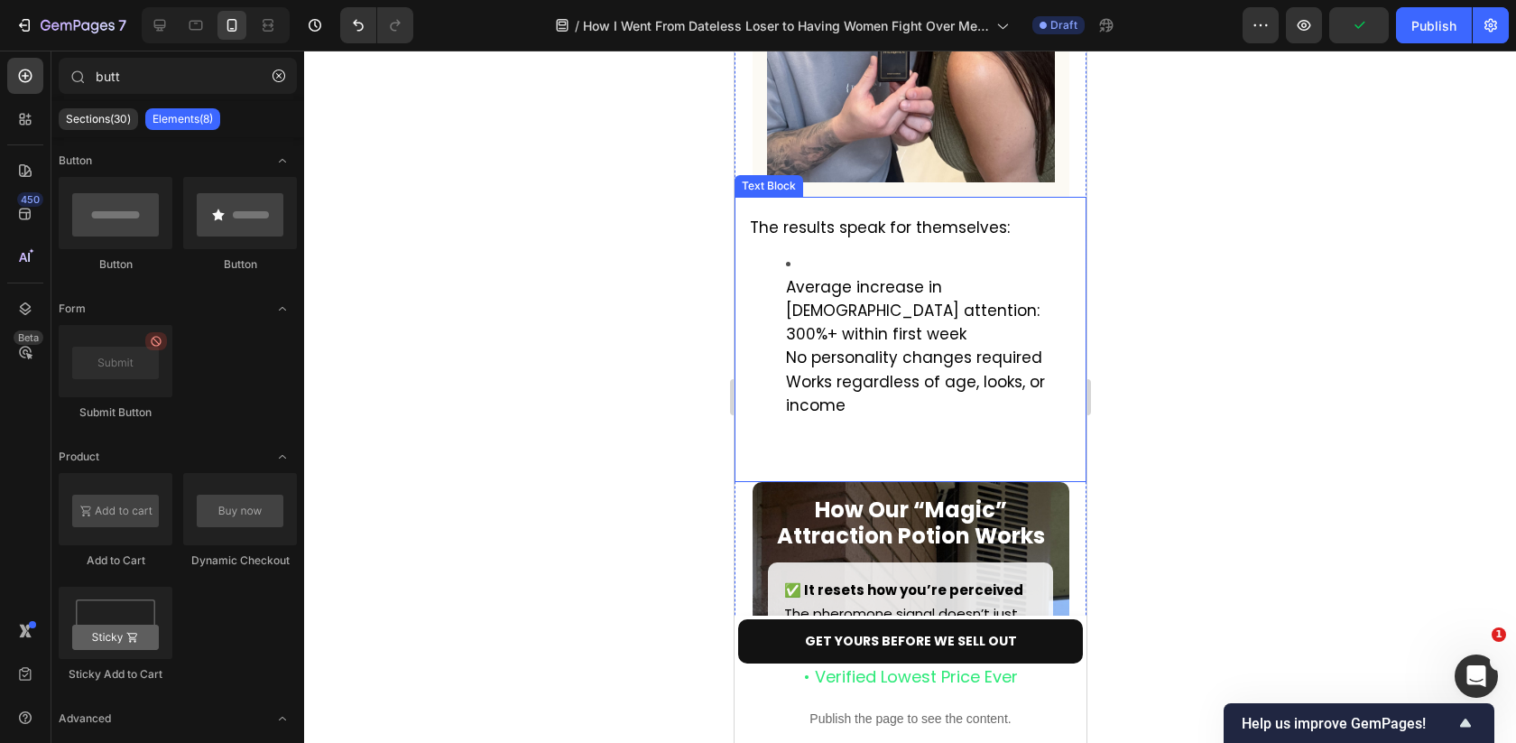
click at [788, 312] on span "Average increase in [DEMOGRAPHIC_DATA] attention: 300%+ within first week" at bounding box center [912, 310] width 254 height 69
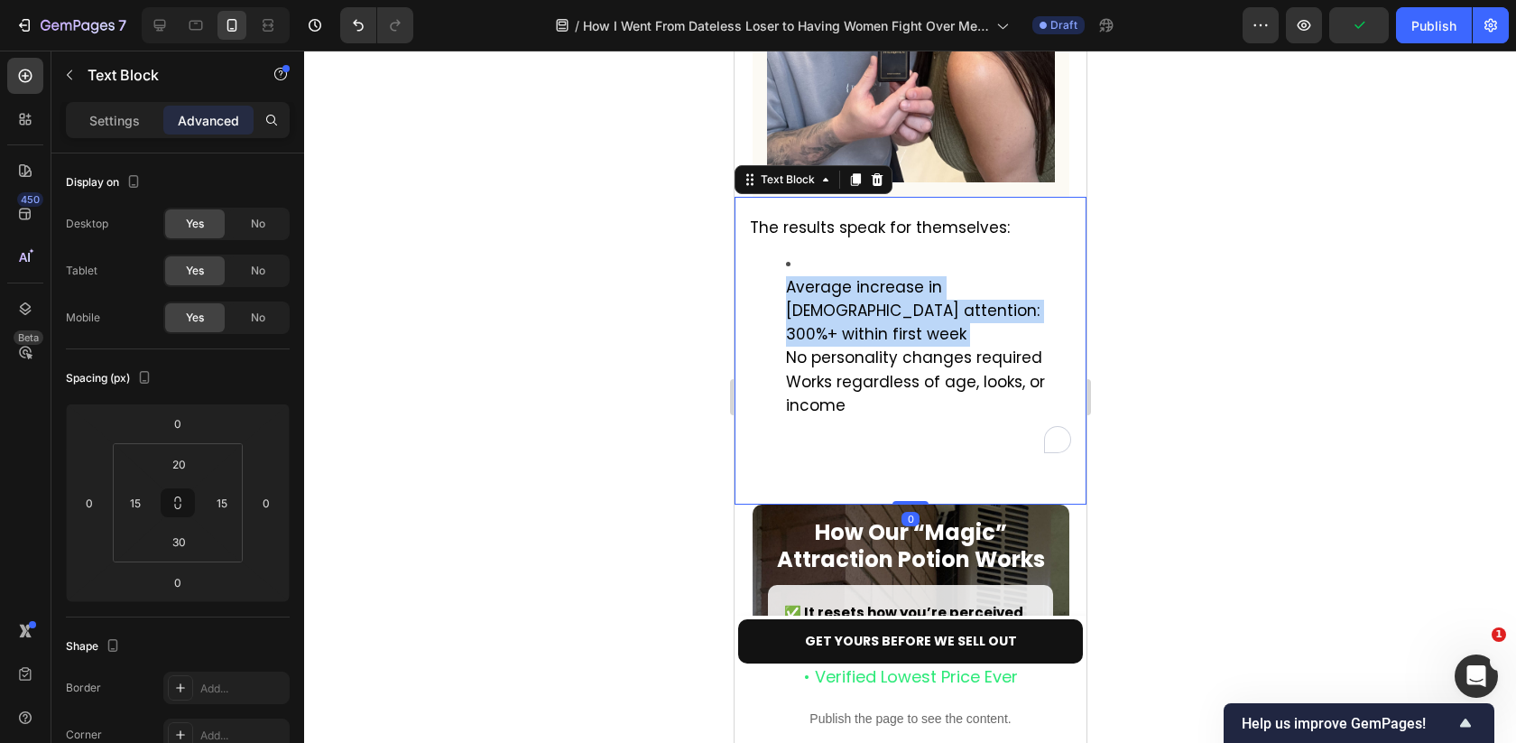
click at [788, 312] on span "Average increase in [DEMOGRAPHIC_DATA] attention: 300%+ within first week" at bounding box center [912, 310] width 254 height 69
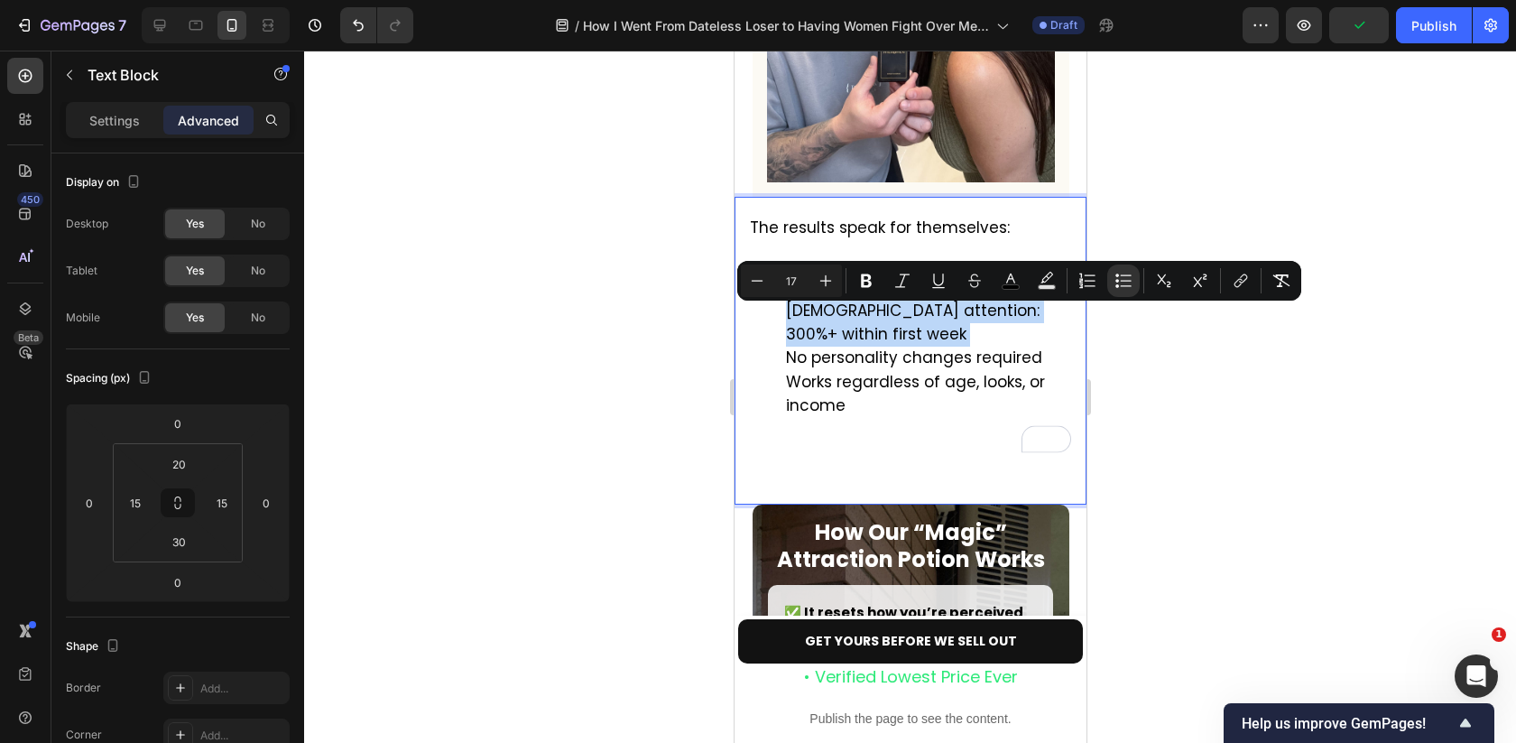
click at [788, 319] on span "Average increase in [DEMOGRAPHIC_DATA] attention: 300%+ within first week" at bounding box center [912, 310] width 254 height 69
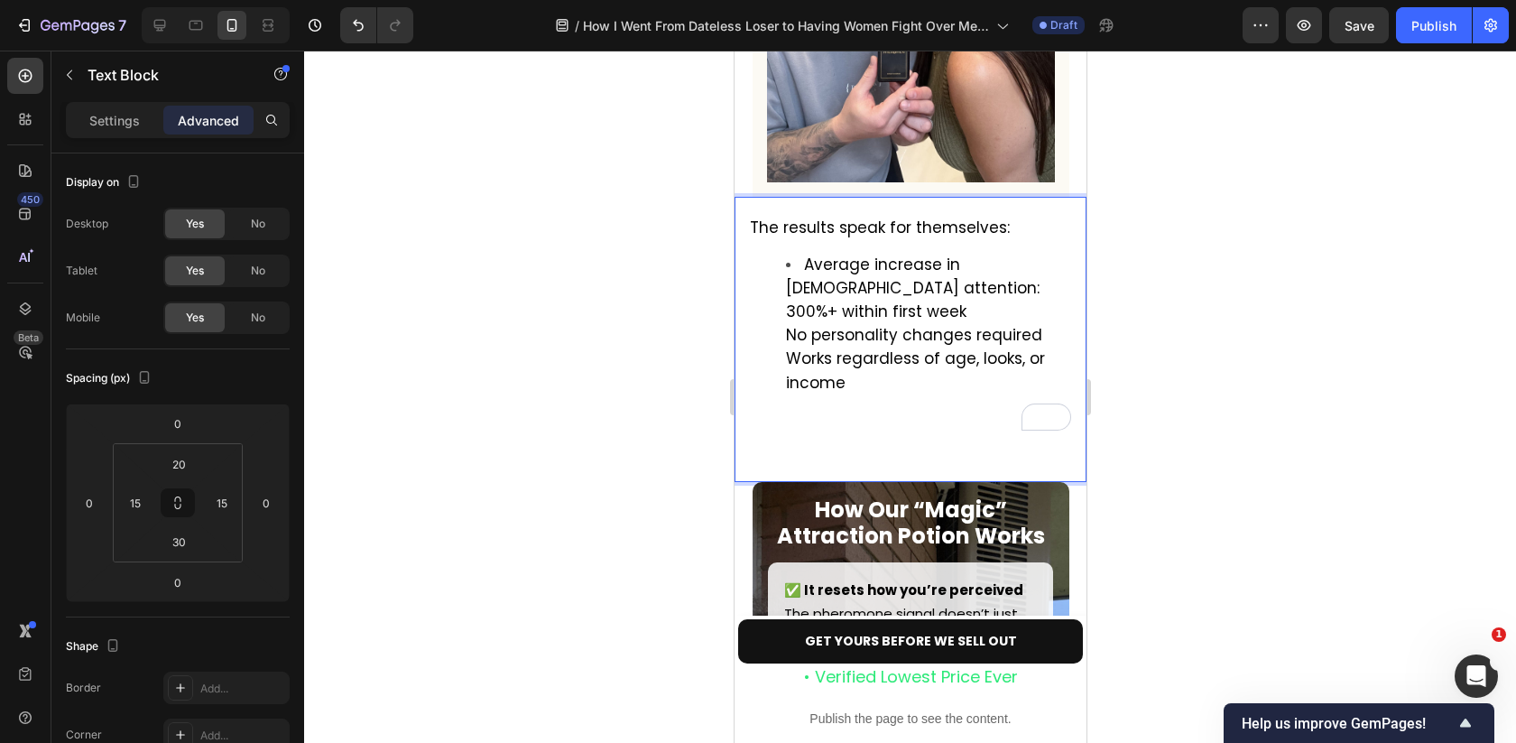
click at [783, 337] on ul "Average increase in female attention: 300%+ within first week No personality ch…" at bounding box center [909, 348] width 321 height 188
click at [782, 365] on ul "Average increase in female attention: 300%+ within first week No personality ch…" at bounding box center [909, 348] width 321 height 188
click at [1205, 360] on div at bounding box center [910, 397] width 1212 height 692
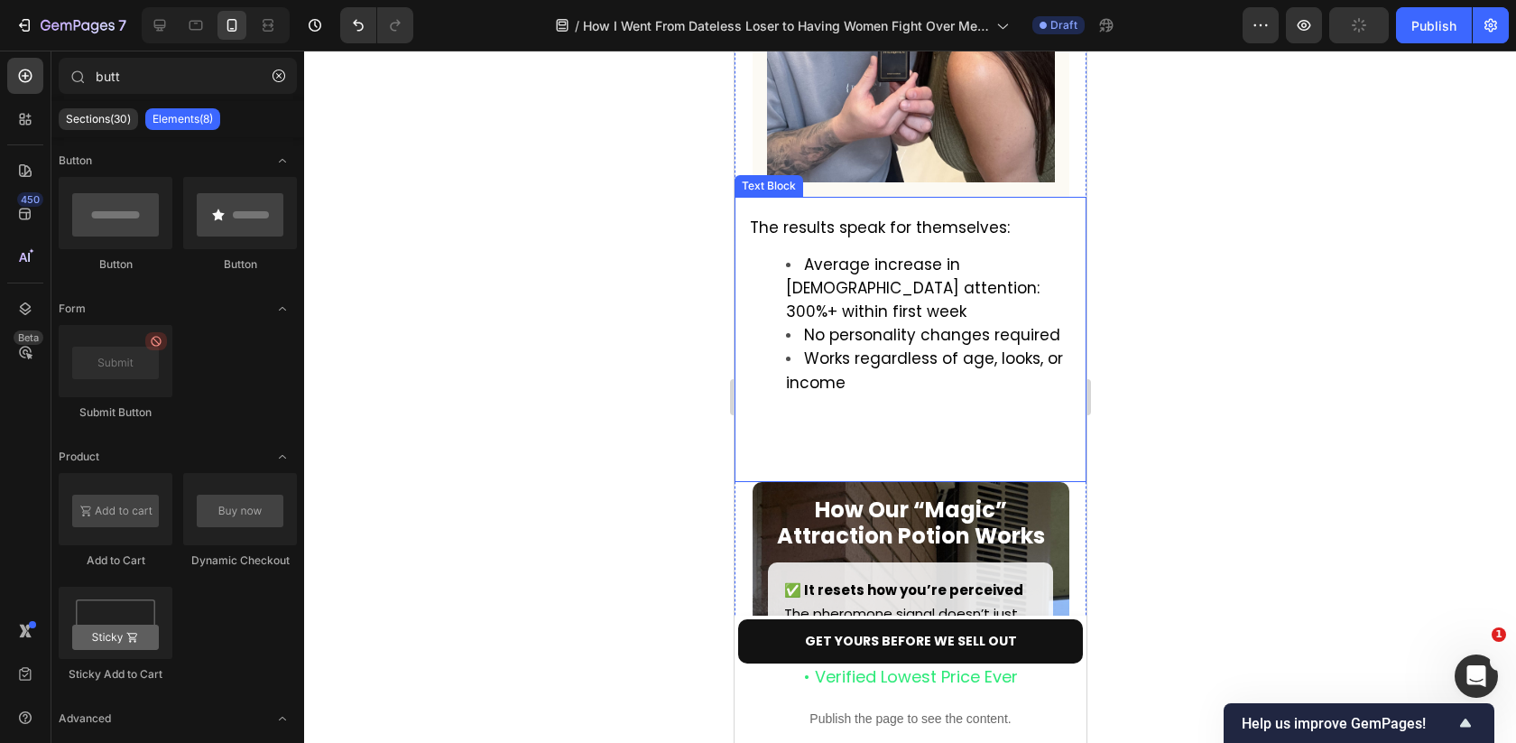
click at [813, 440] on li "Works regardless of age, looks, or income" at bounding box center [927, 393] width 285 height 93
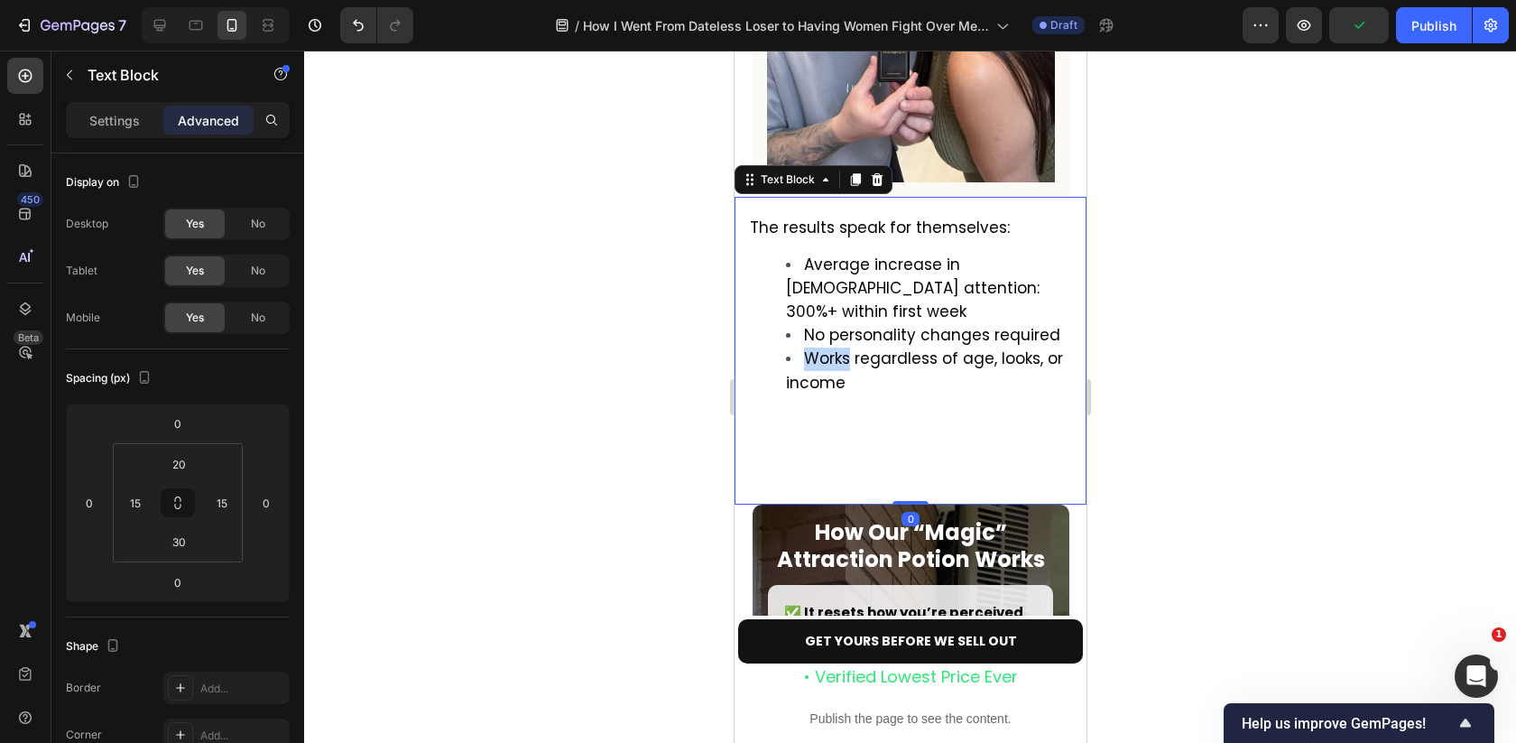
click at [841, 372] on span "Works regardless of age, looks, or income" at bounding box center [923, 369] width 277 height 45
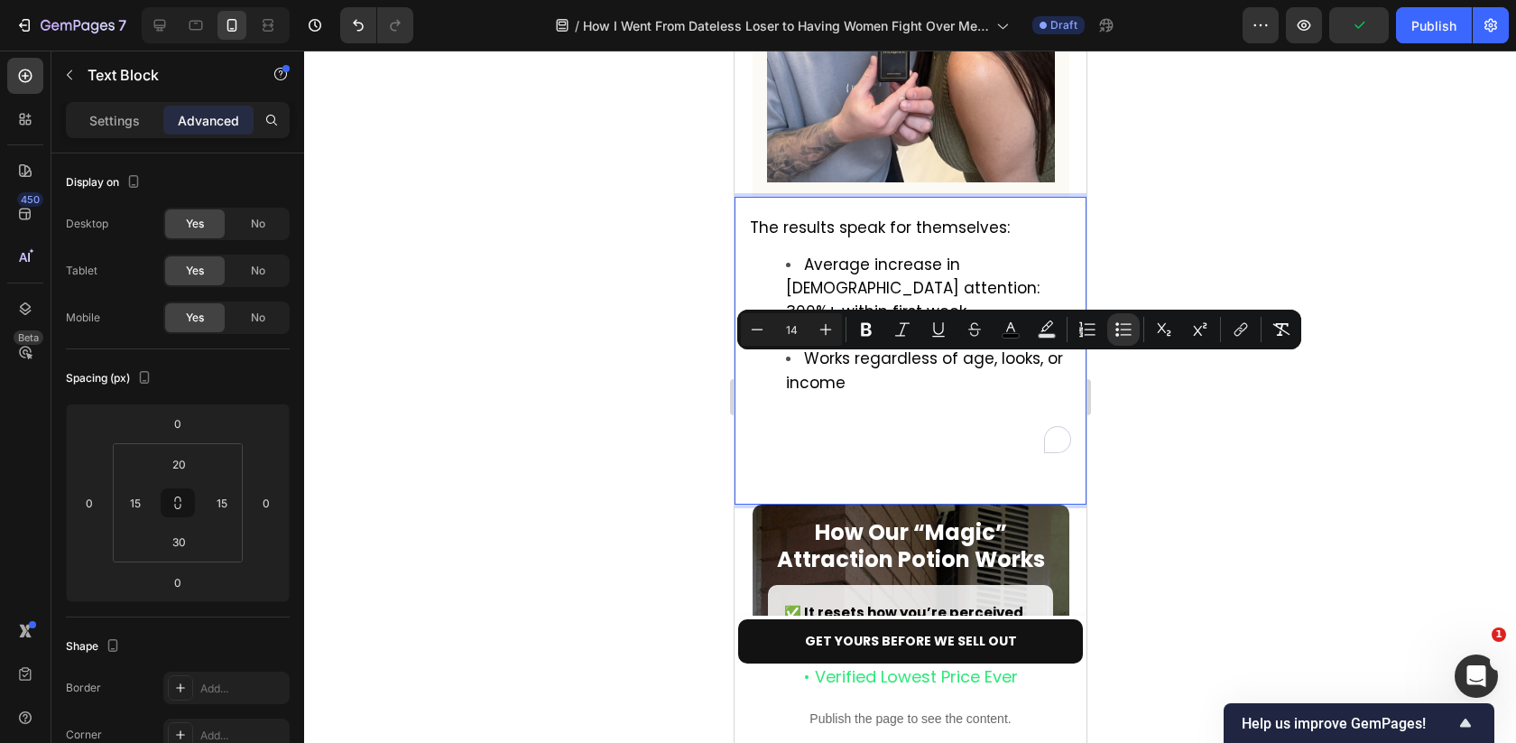
click at [804, 450] on li "Works regardless of age, looks, or income" at bounding box center [927, 405] width 285 height 116
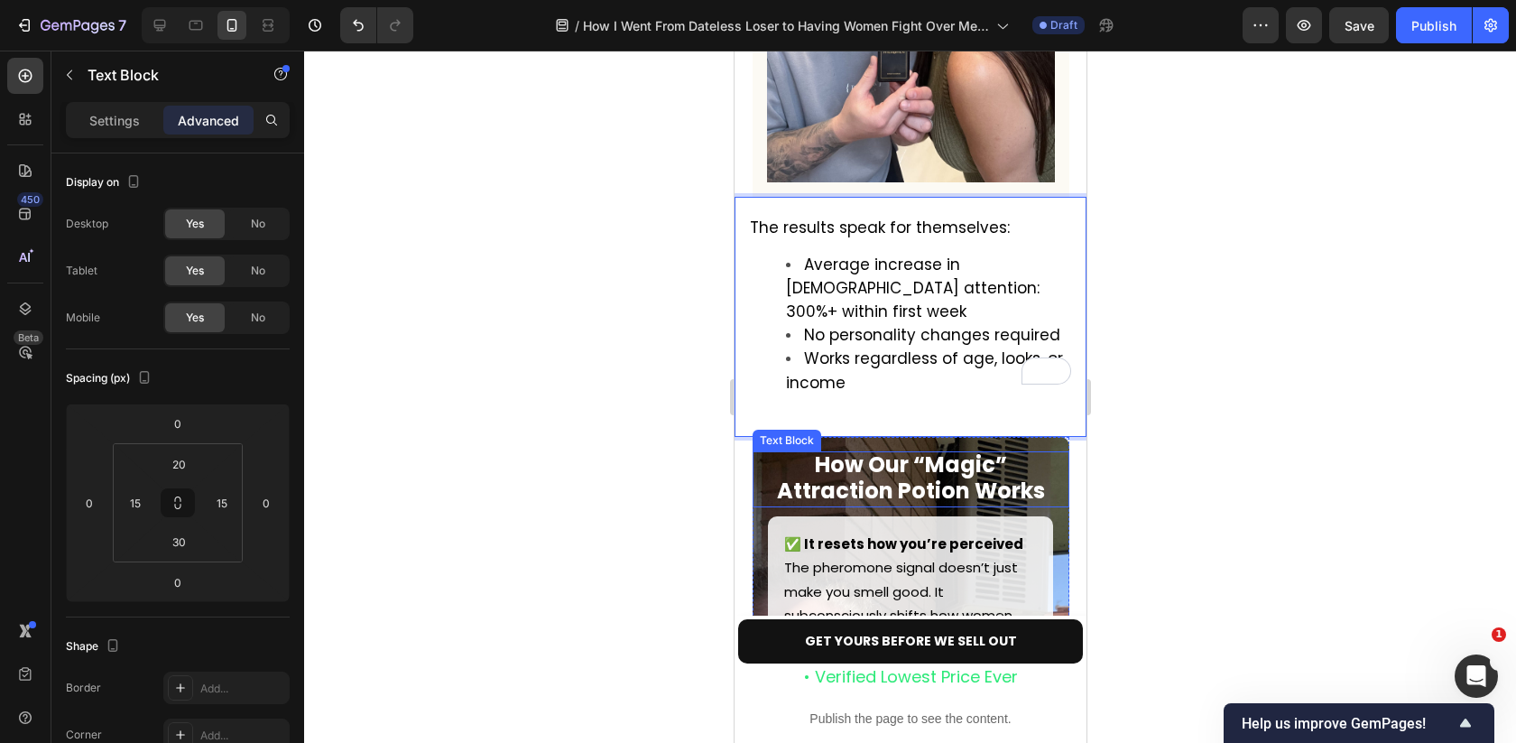
click at [812, 421] on div "The results speak for themselves: Average increase in female attention: 300%+ w…" at bounding box center [910, 316] width 352 height 239
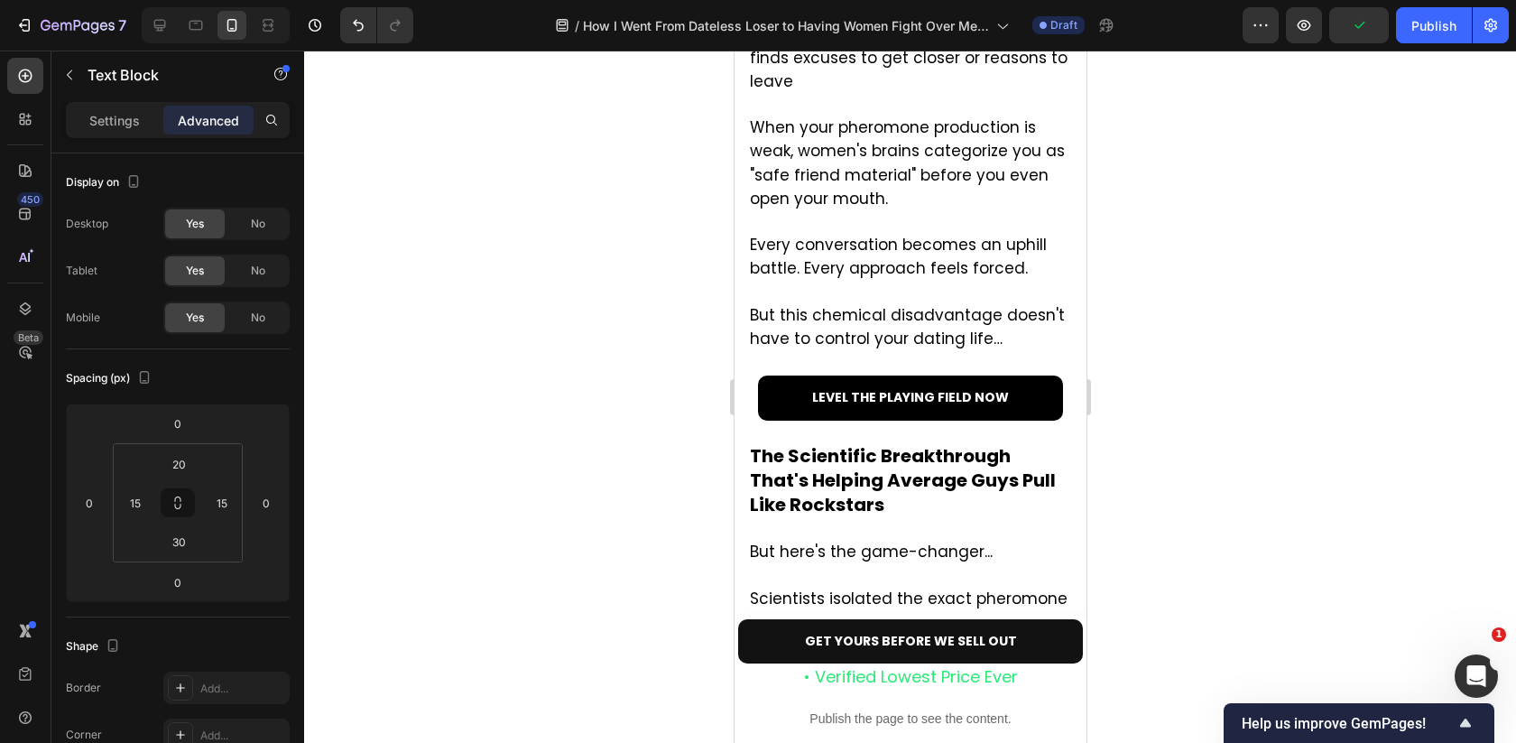
scroll to position [3468, 0]
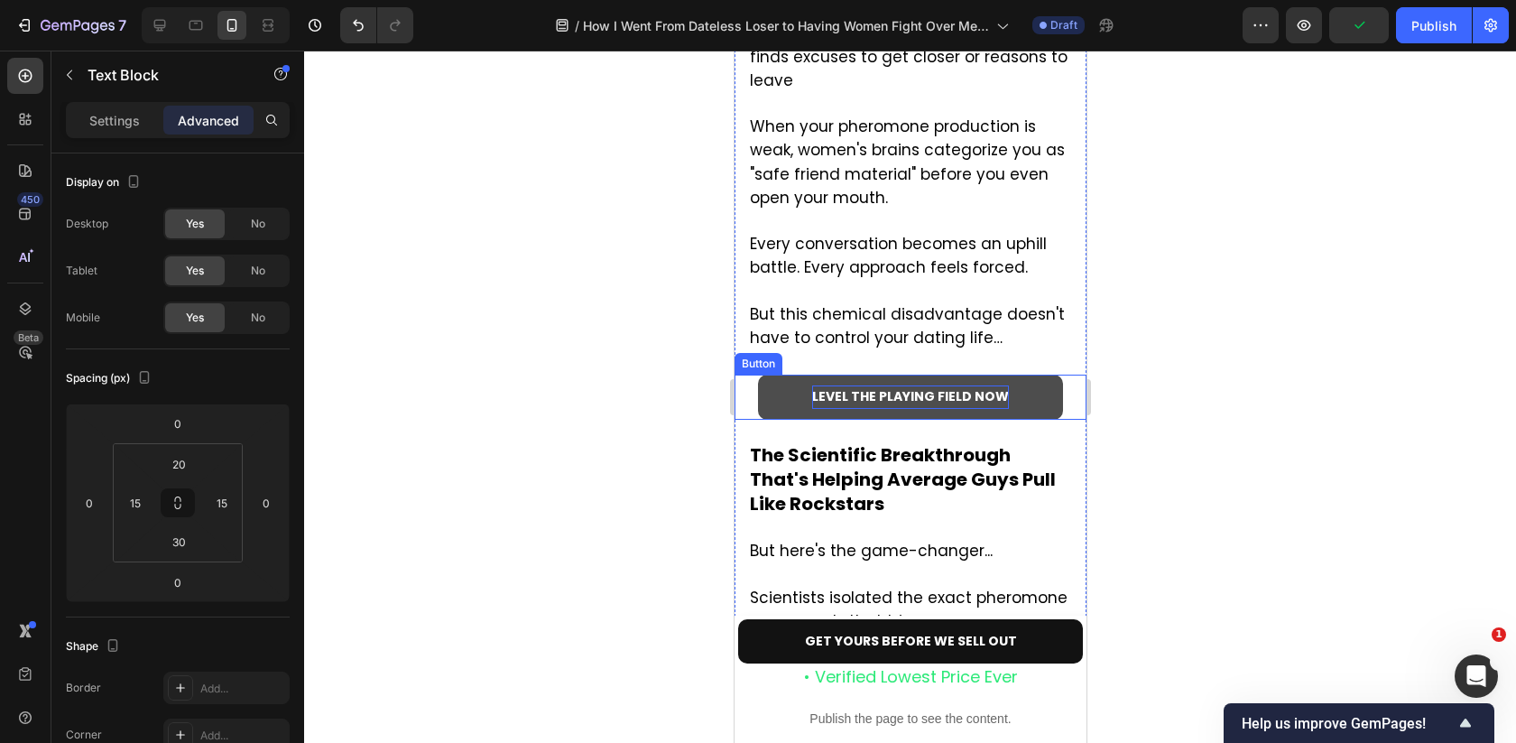
click at [913, 387] on strong "LEVEL THE PLAYING FIELD NOW" at bounding box center [909, 396] width 197 height 18
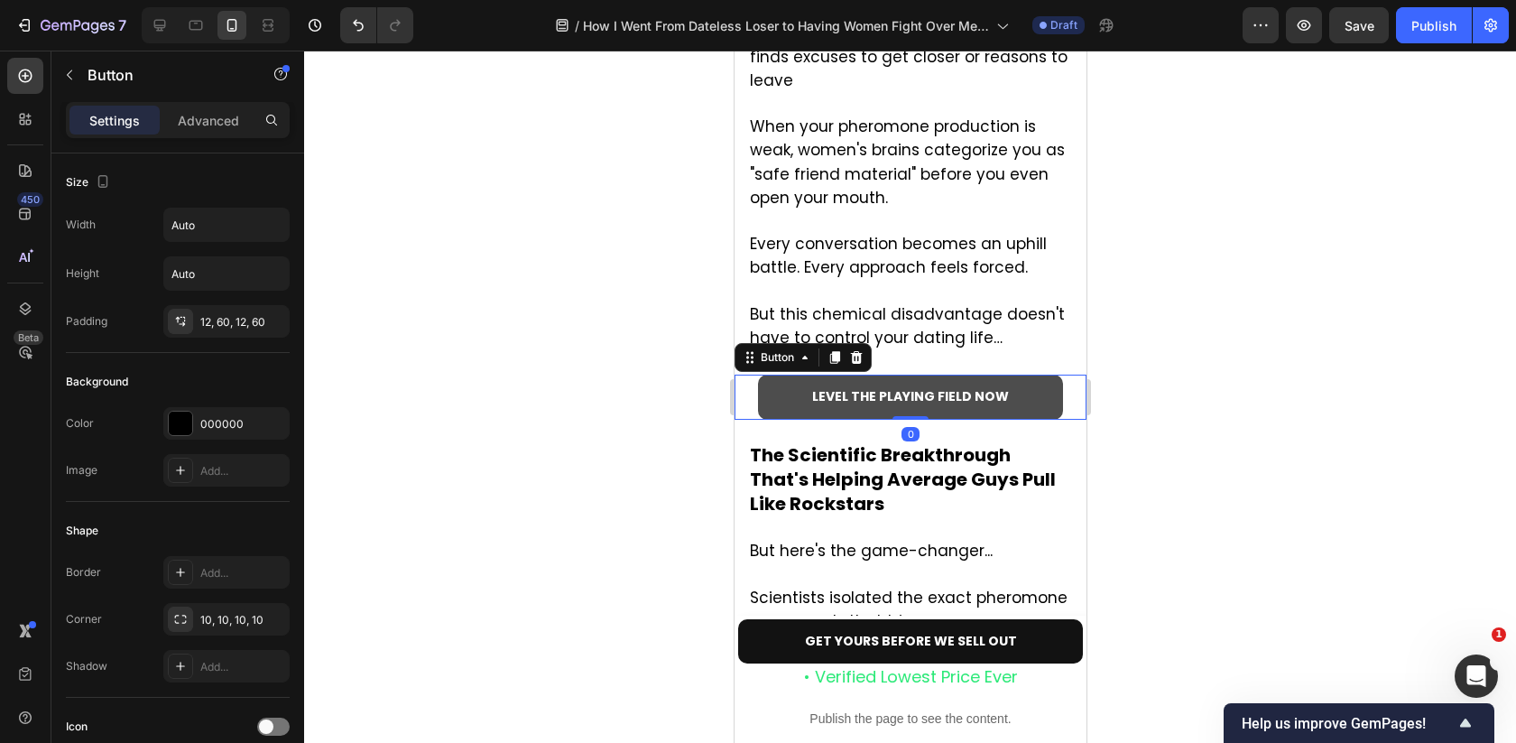
click at [1042, 374] on button "LEVEL THE PLAYING FIELD NOW" at bounding box center [909, 396] width 305 height 44
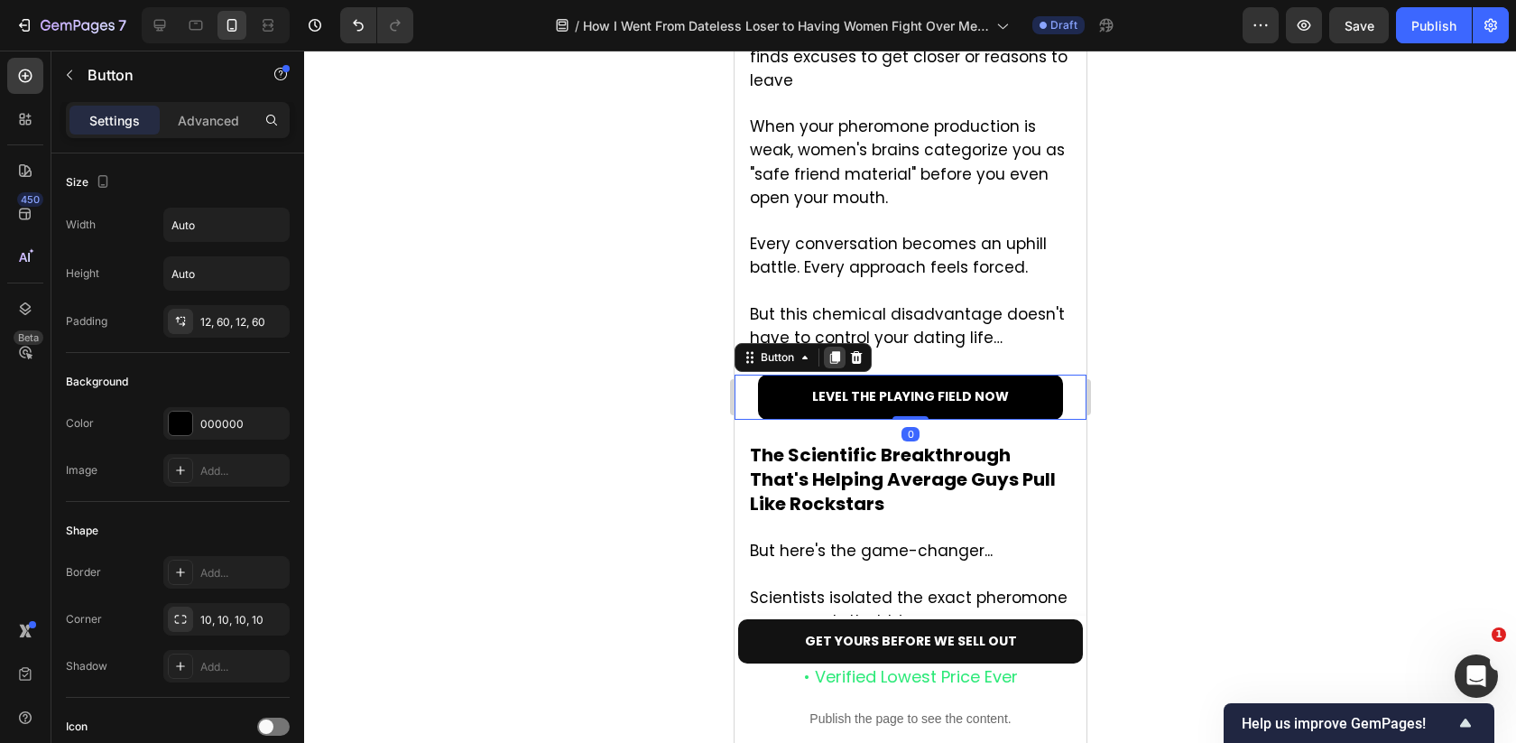
click at [836, 352] on icon at bounding box center [834, 358] width 10 height 13
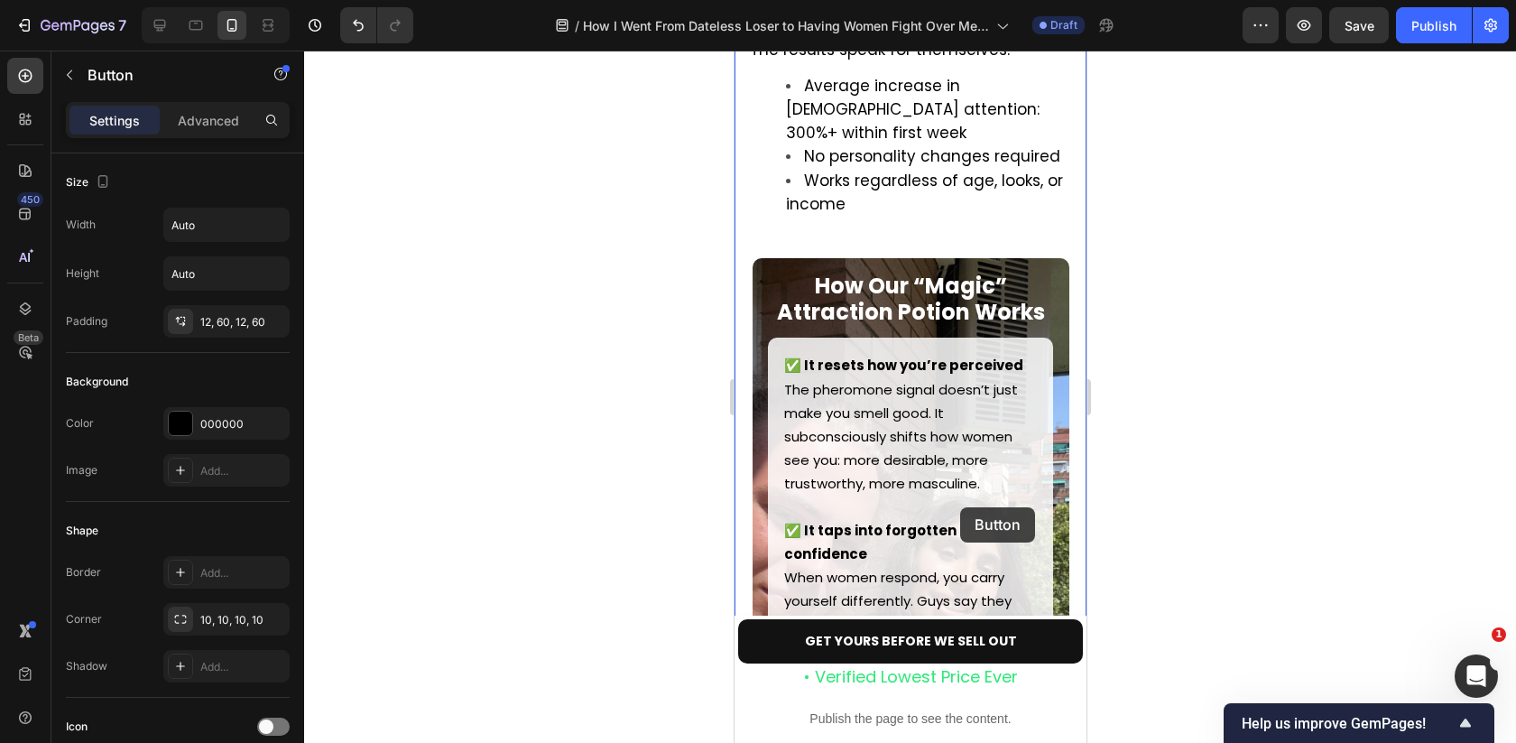
scroll to position [6139, 0]
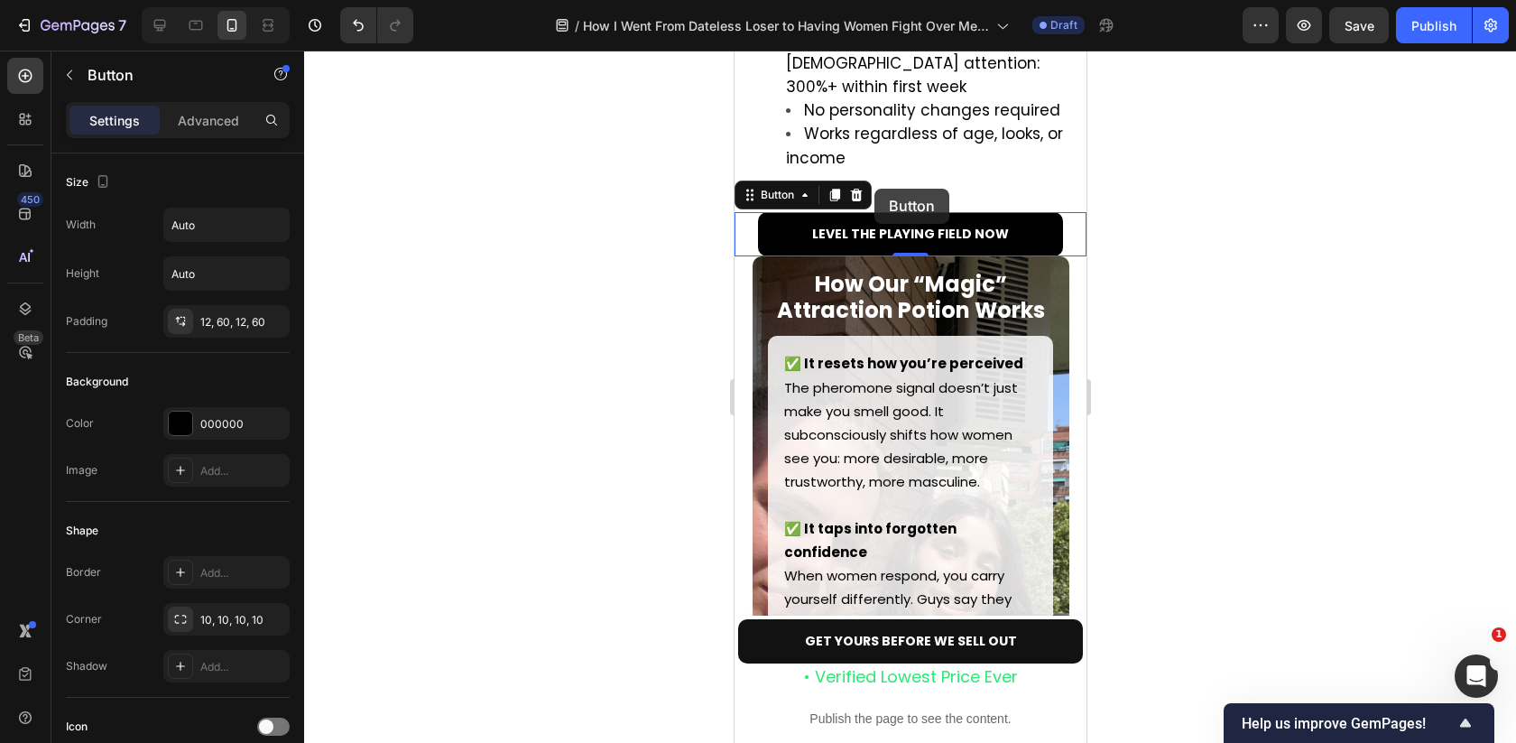
scroll to position [6094, 0]
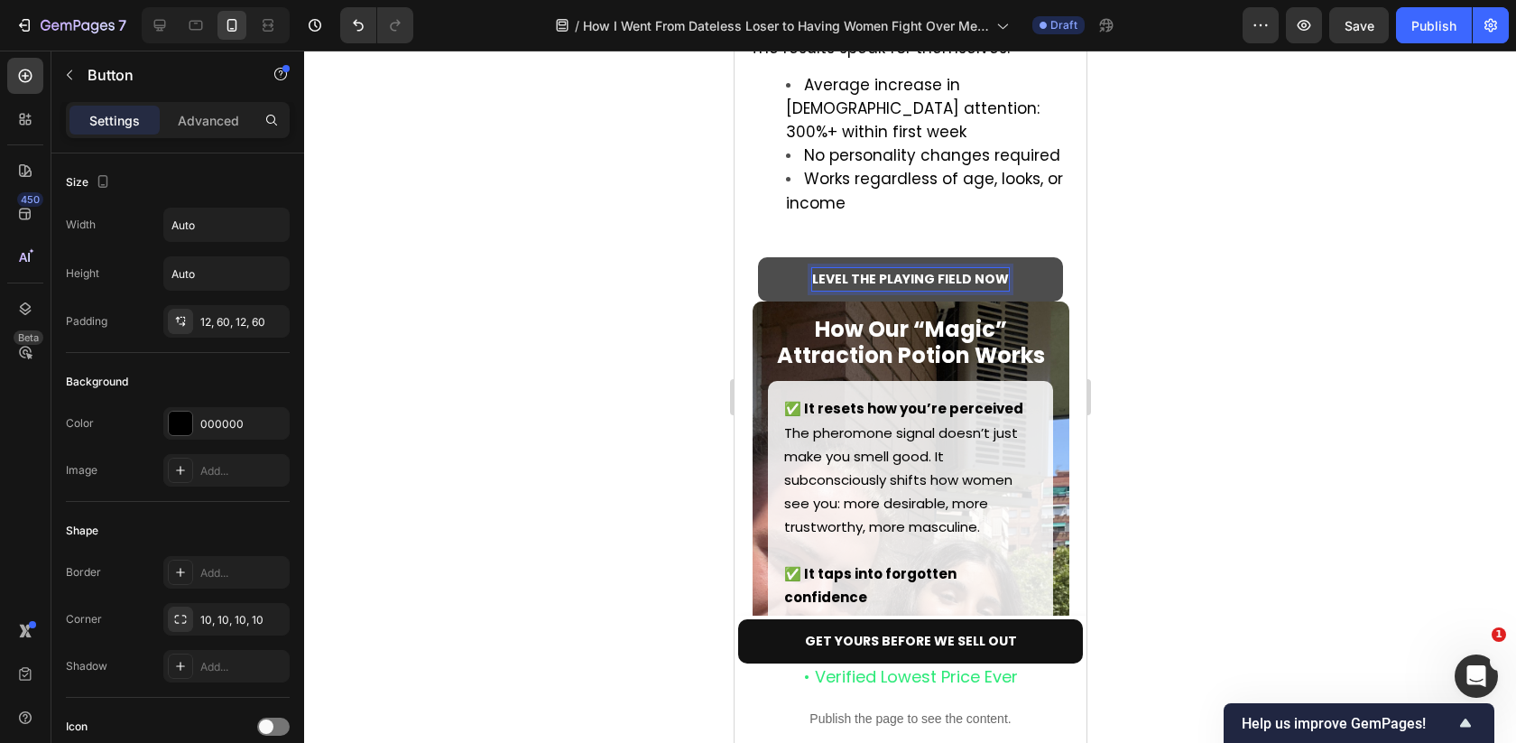
click at [876, 282] on strong "LEVEL THE PLAYING FIELD NOW" at bounding box center [909, 279] width 197 height 18
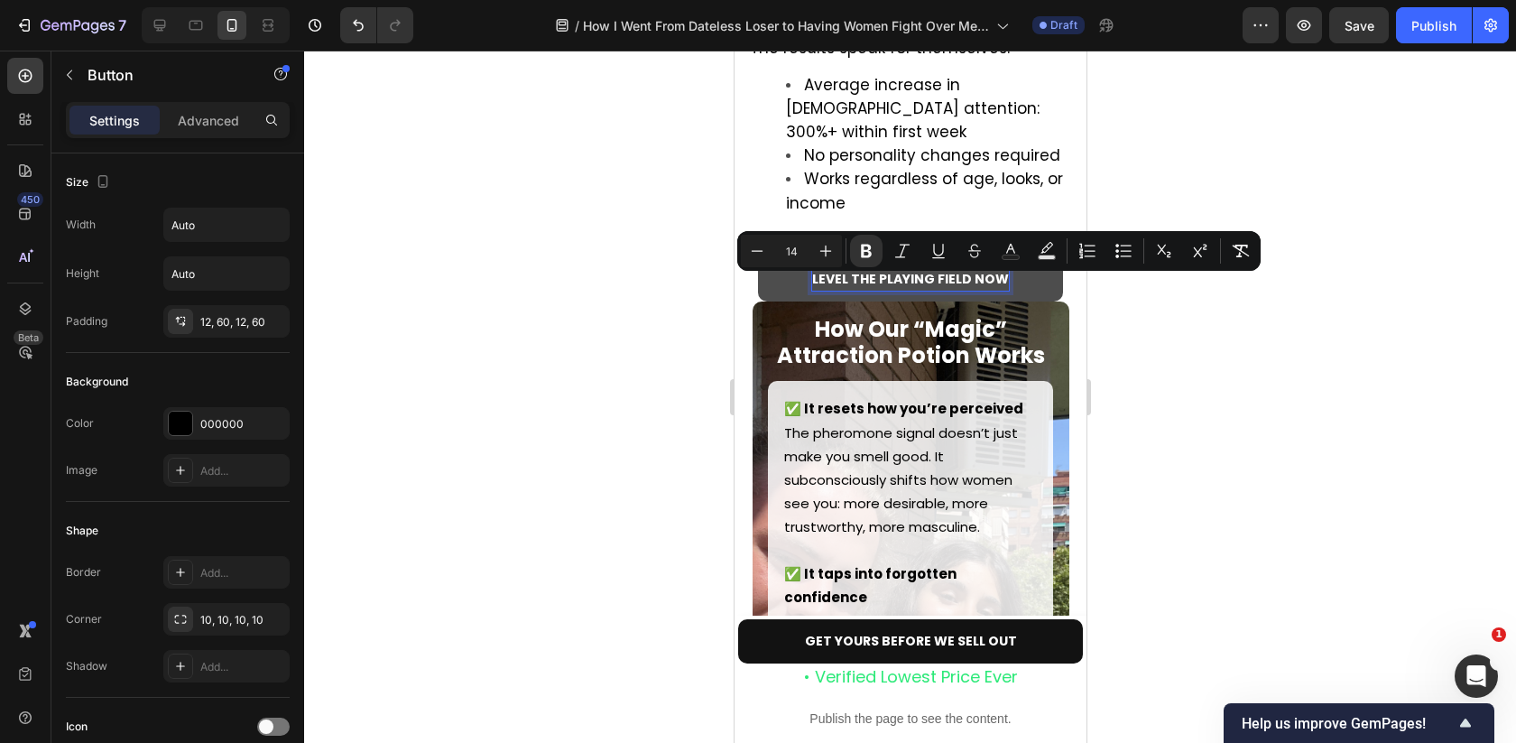
type input "13"
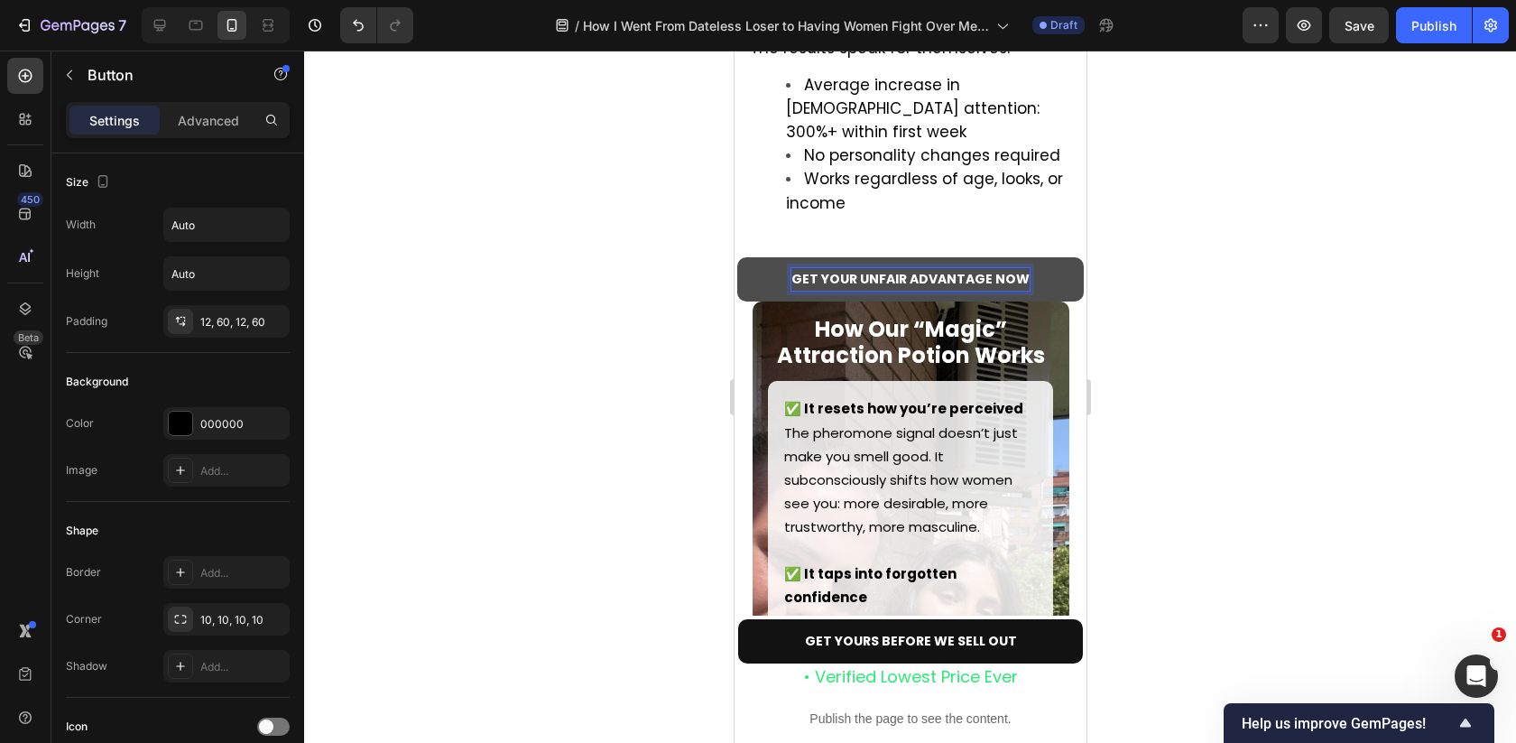
click at [1148, 376] on div at bounding box center [910, 397] width 1212 height 692
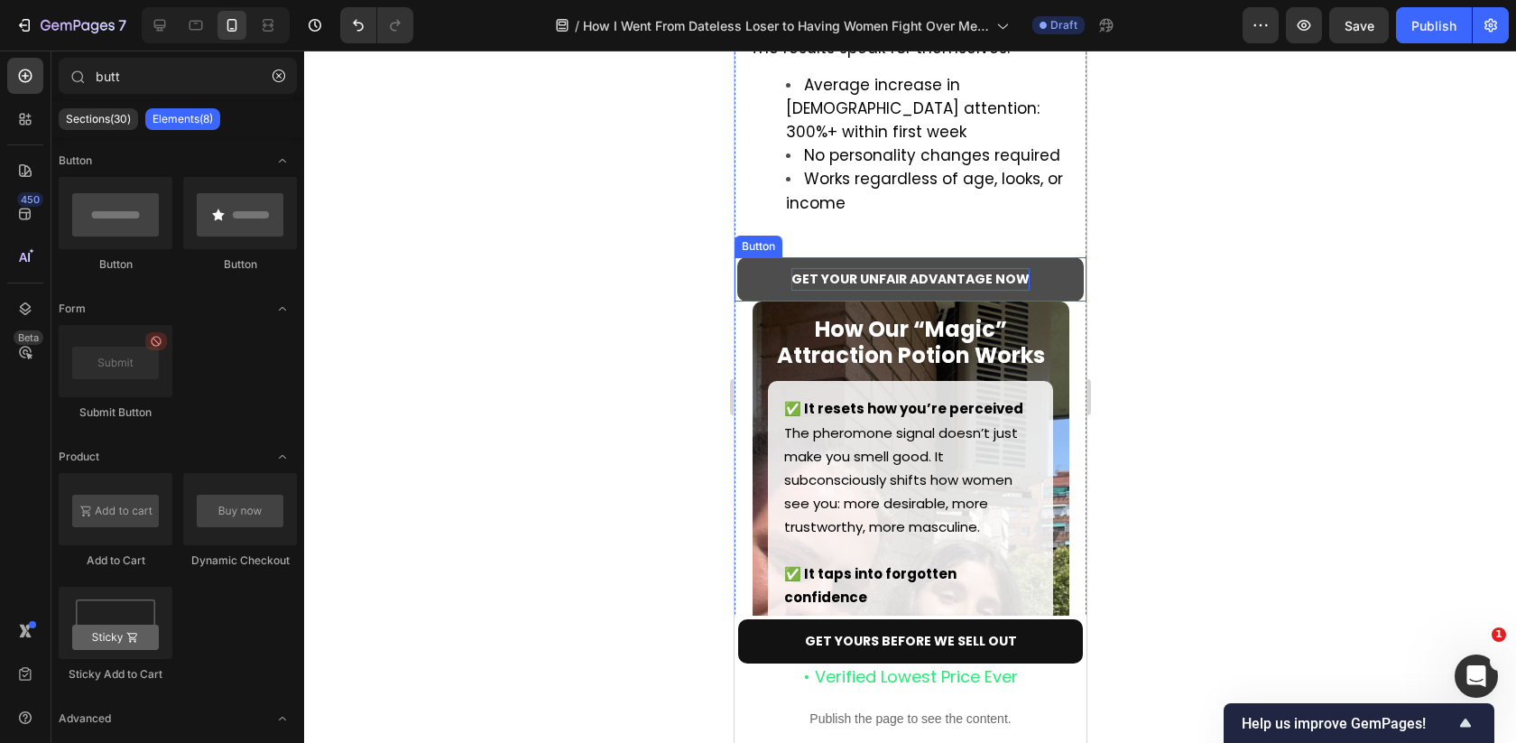
click at [1052, 296] on button "GET YOUR UNFAIR ADVANTAGE NOW" at bounding box center [909, 279] width 347 height 44
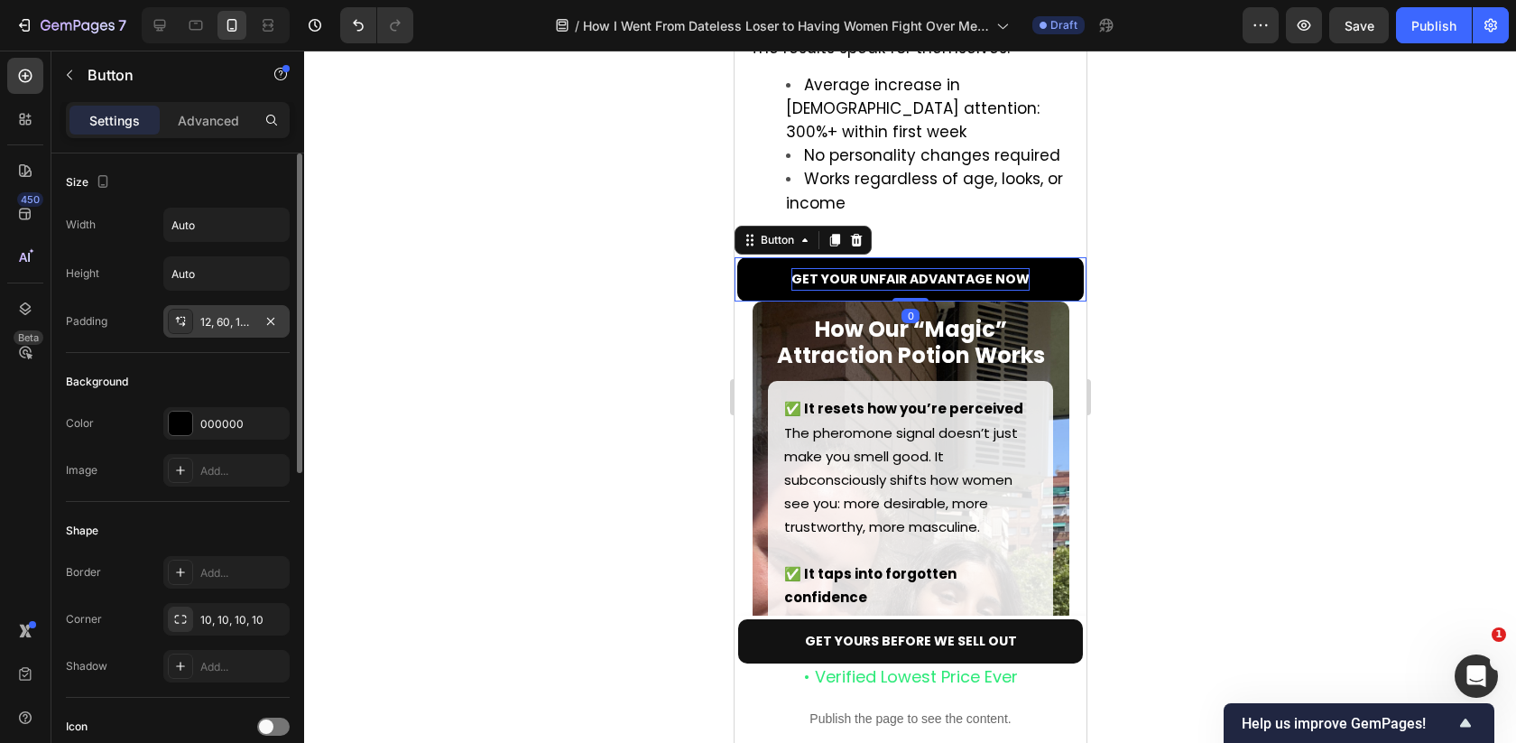
click at [244, 324] on div "12, 60, 12, 60" at bounding box center [226, 322] width 52 height 16
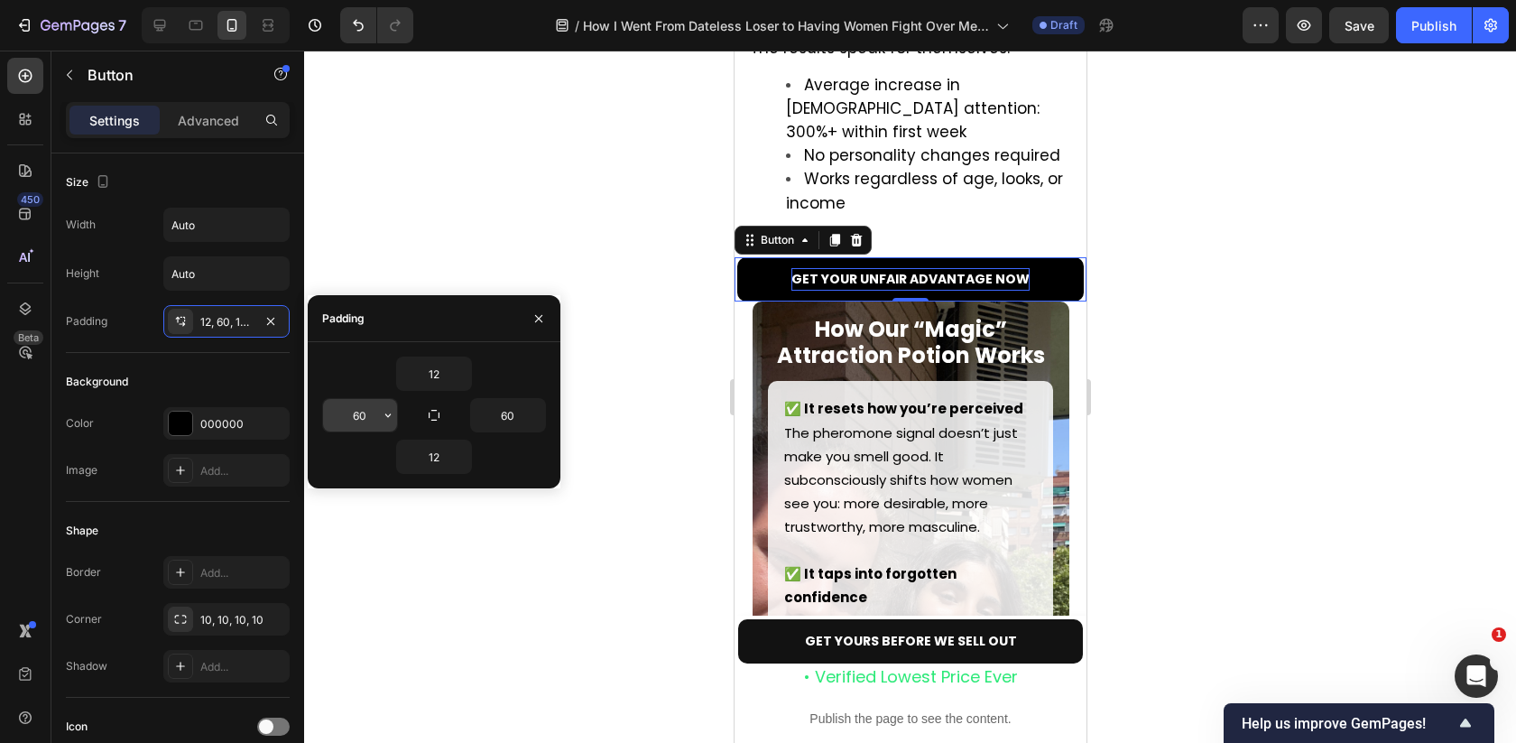
click at [362, 424] on input "60" at bounding box center [360, 415] width 74 height 32
type input "50"
click at [513, 412] on input "60" at bounding box center [508, 415] width 74 height 32
type input "50"
click at [1144, 295] on div at bounding box center [910, 397] width 1212 height 692
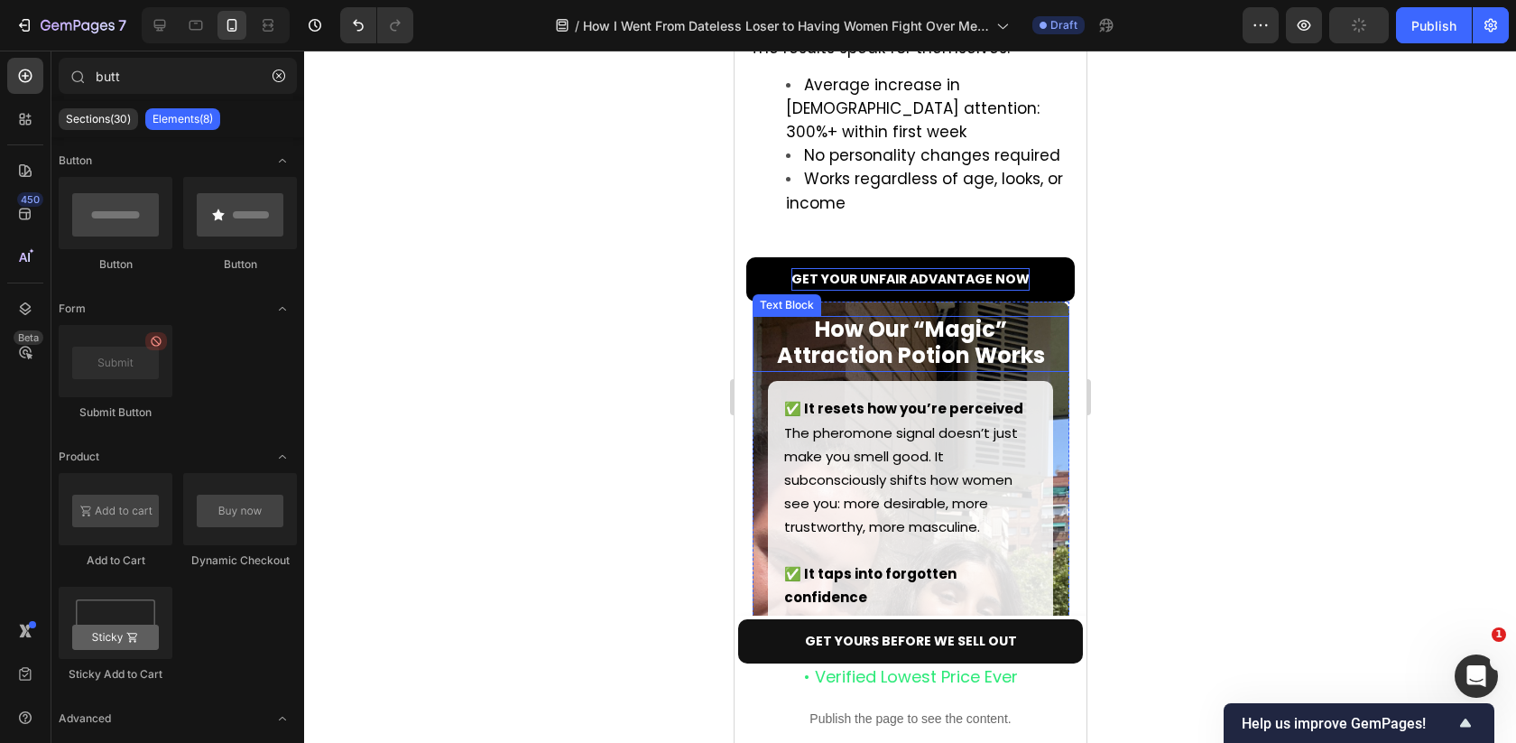
scroll to position [6273, 0]
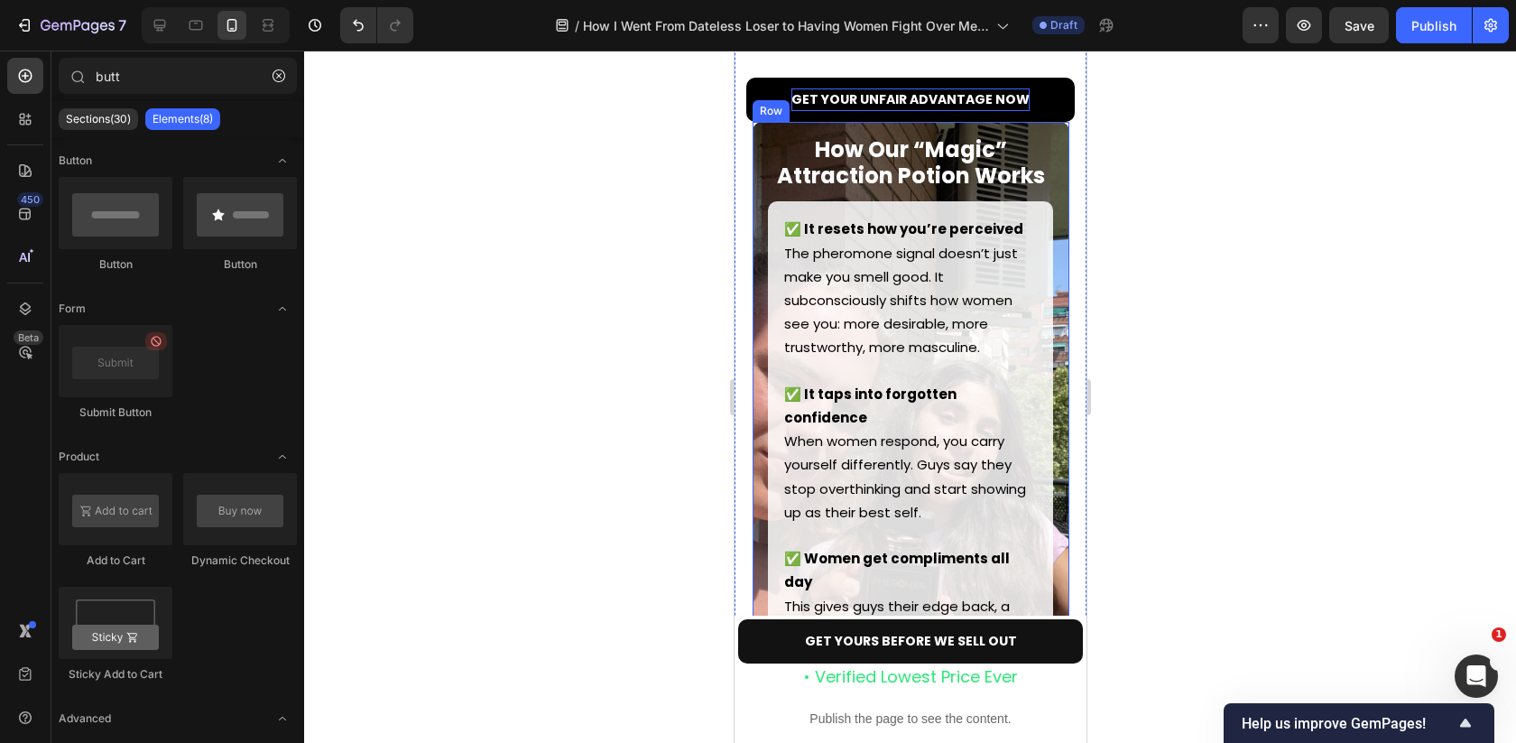
click at [759, 139] on div "How Our “Magic” Attraction Potion Works Text Block ✅ It resets how you’re perce…" at bounding box center [910, 413] width 317 height 583
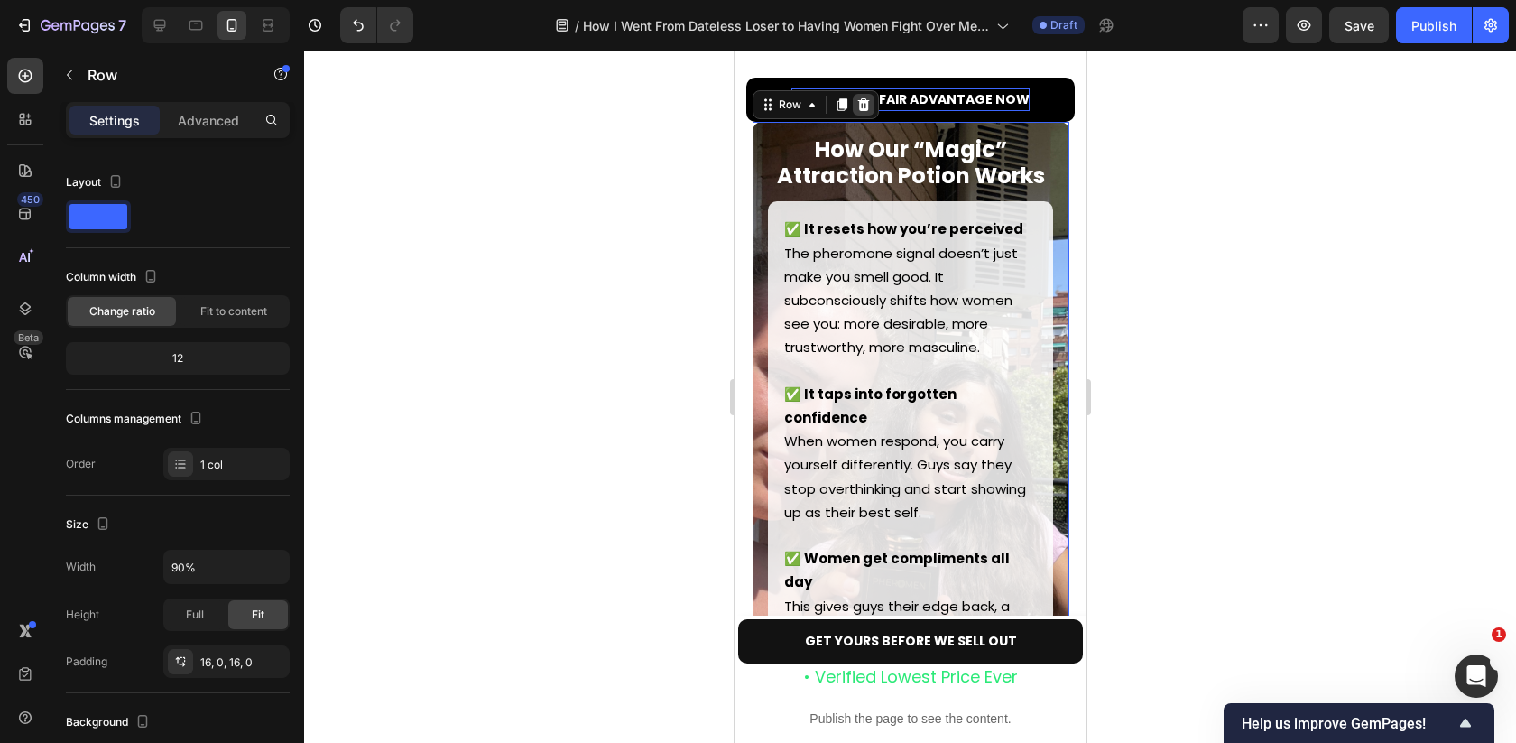
click at [856, 112] on icon at bounding box center [862, 104] width 14 height 14
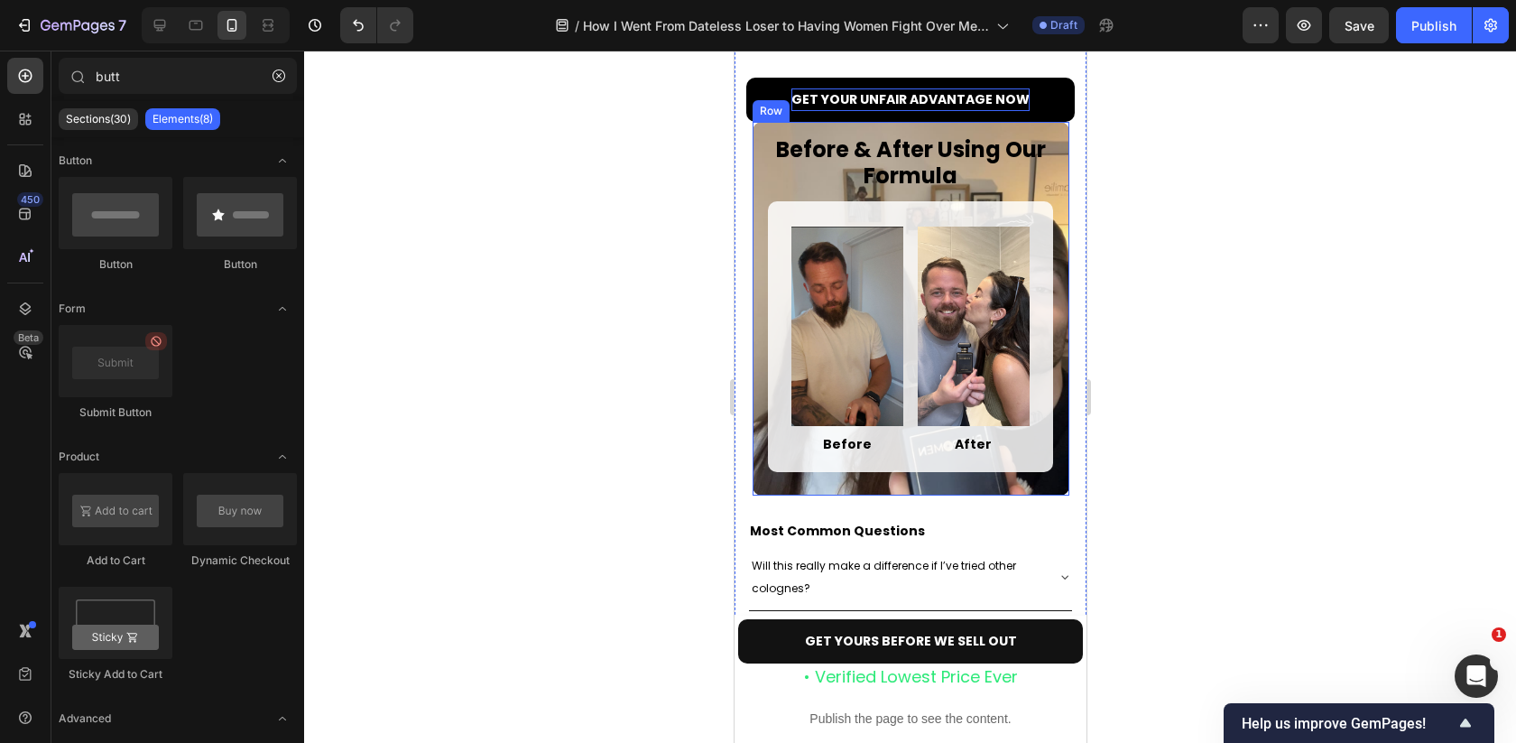
click at [943, 137] on div "Before & After Using Our Formula Text Block Image Before Text Block Row Image A…" at bounding box center [910, 309] width 317 height 374
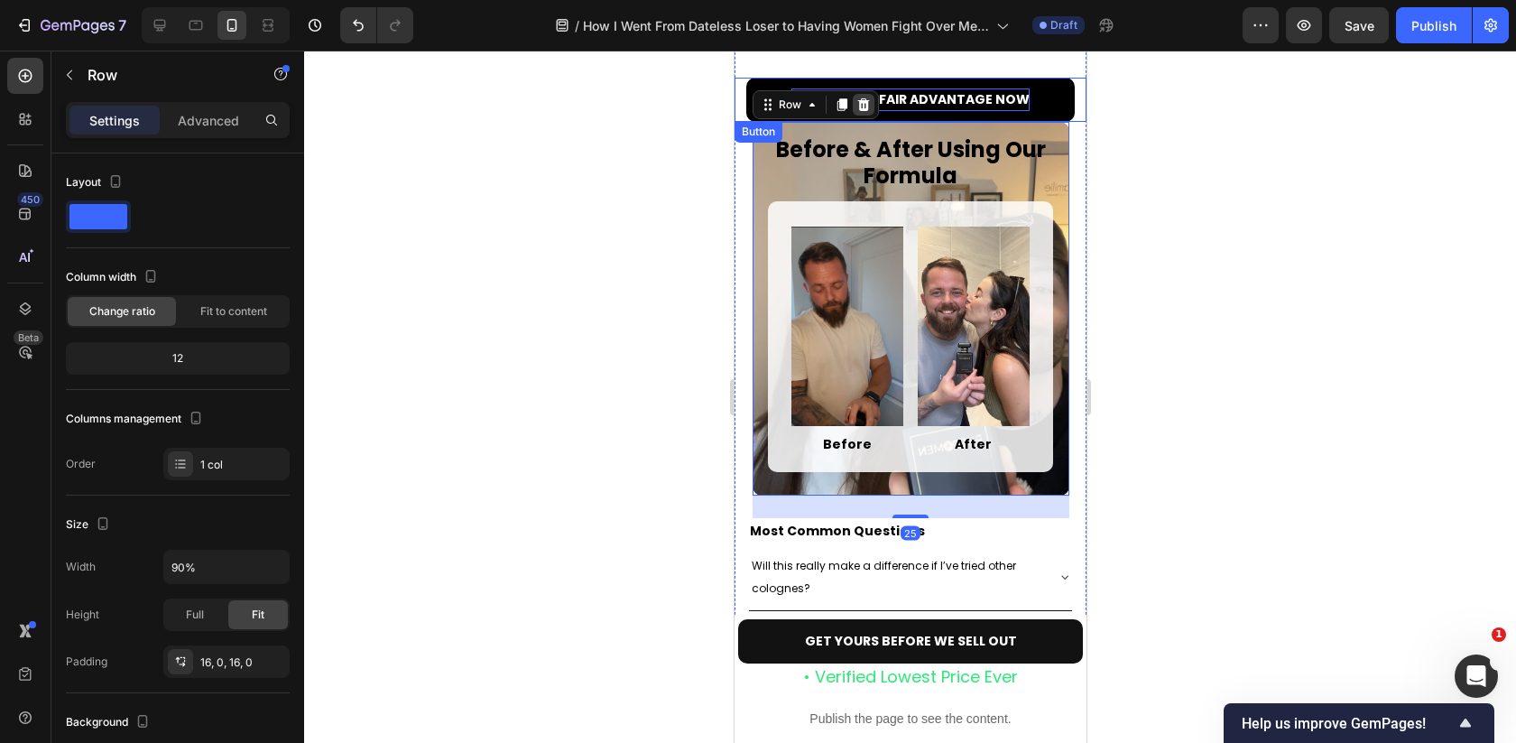
click at [865, 112] on icon at bounding box center [862, 104] width 14 height 14
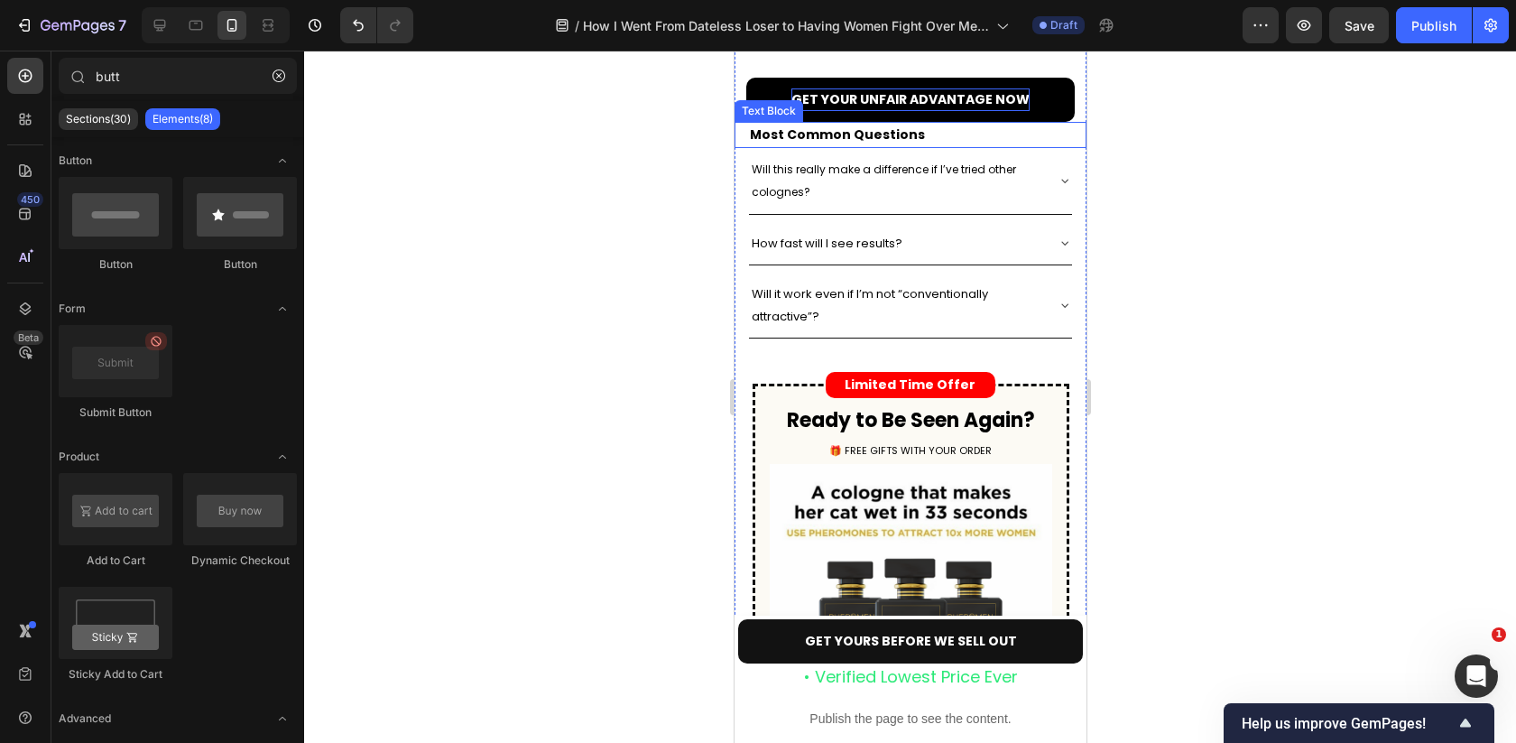
click at [851, 140] on strong "Most Common Questions" at bounding box center [836, 134] width 175 height 18
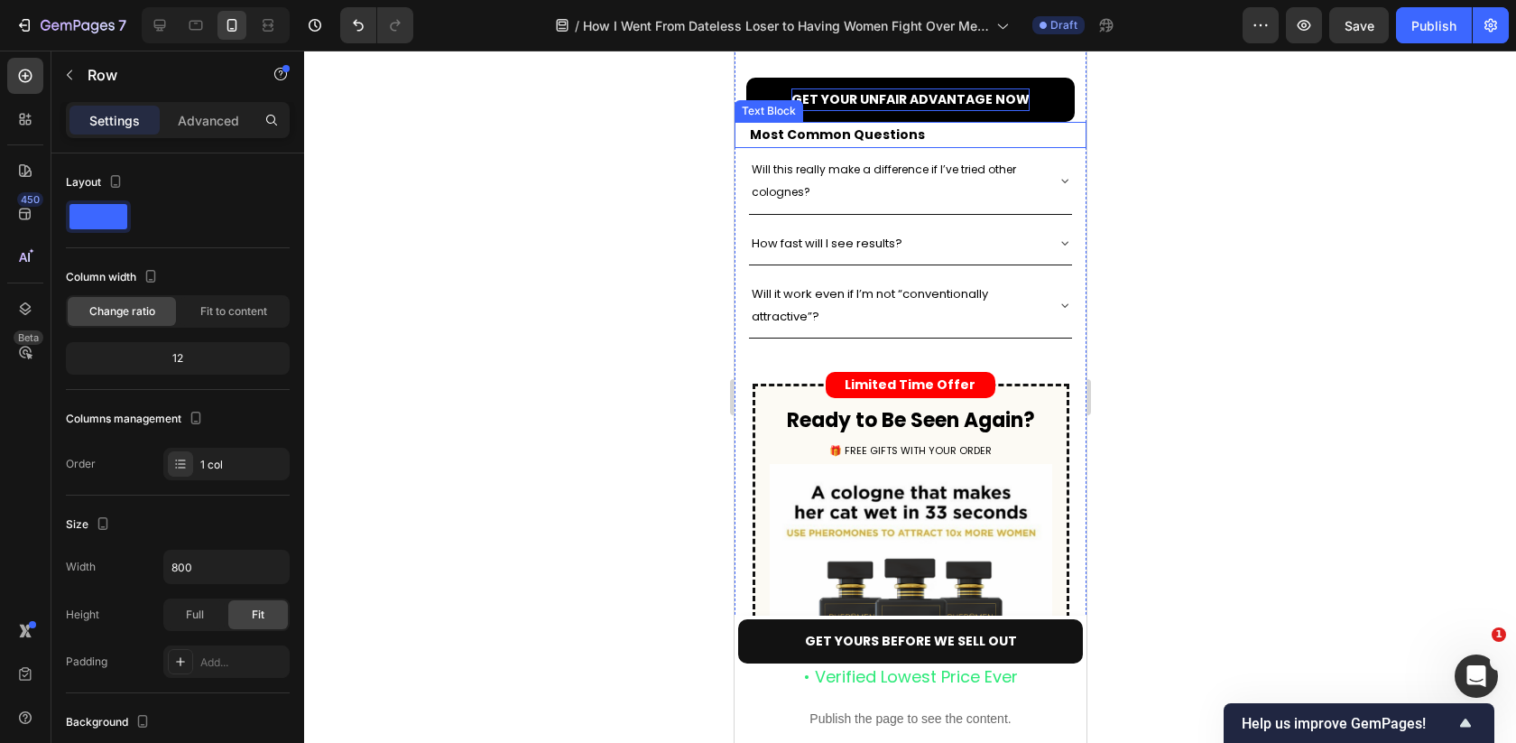
click at [741, 146] on div "Most Common Questions Text Block" at bounding box center [910, 135] width 352 height 26
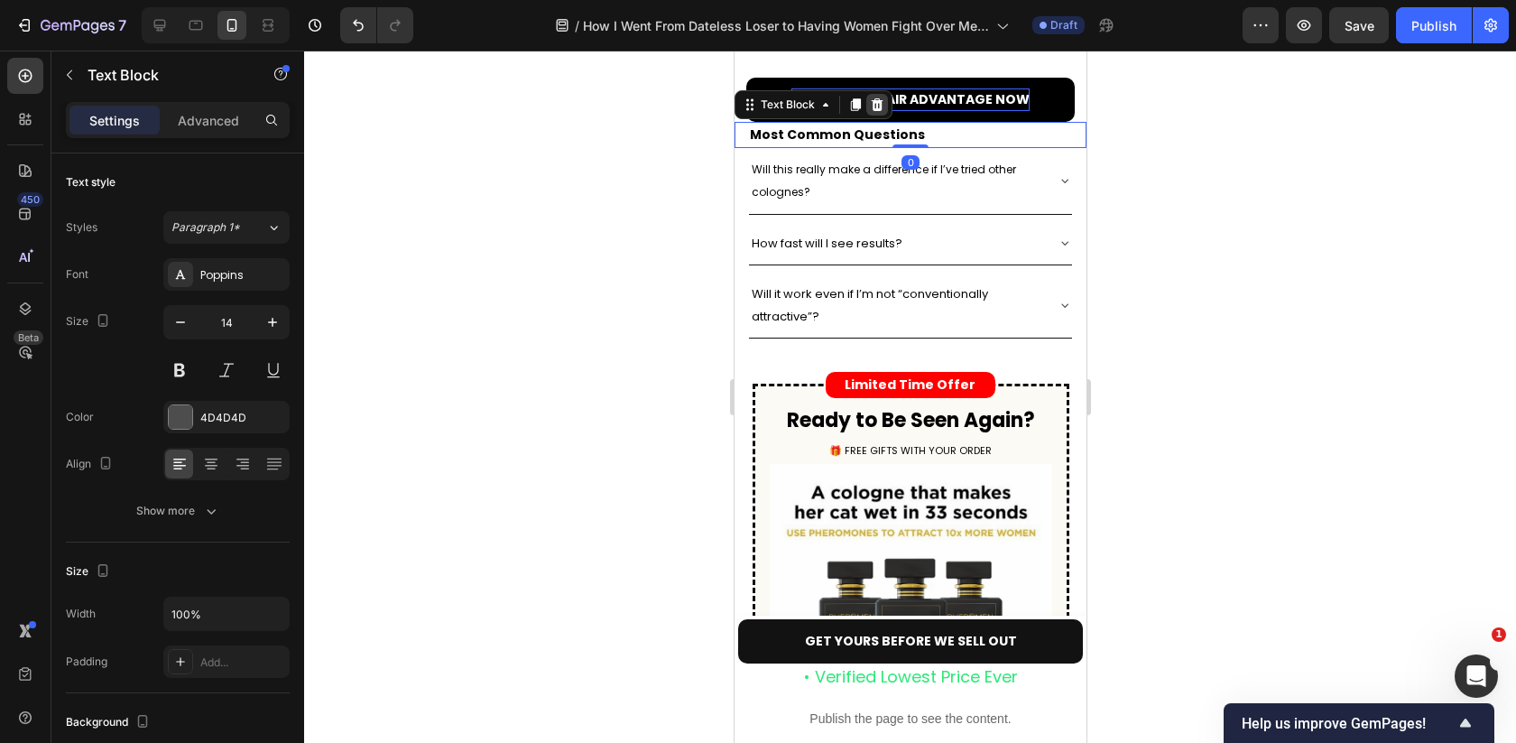
click at [877, 107] on icon at bounding box center [877, 104] width 12 height 13
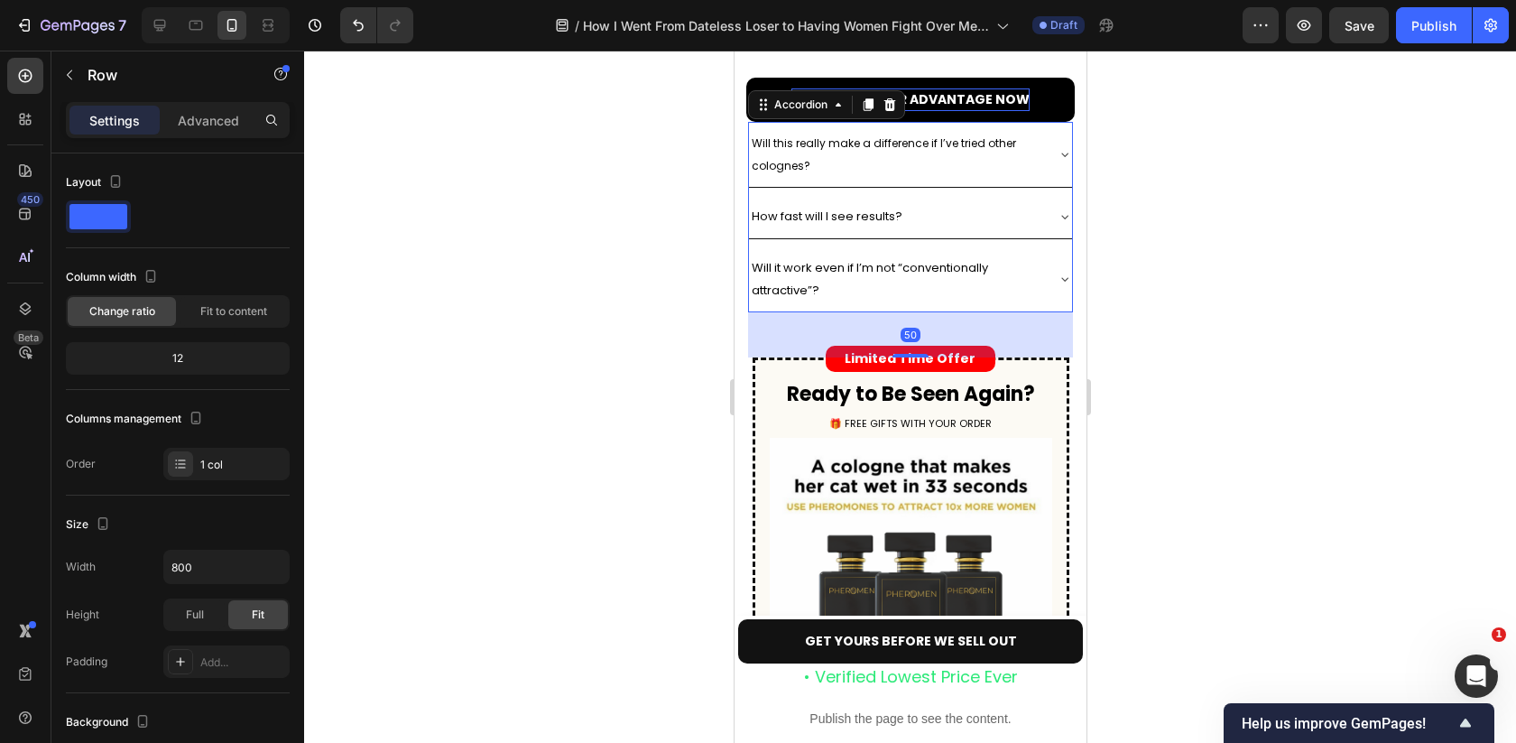
click at [766, 159] on span "Will this really make a difference if I’ve tried other colognes?" at bounding box center [883, 154] width 264 height 38
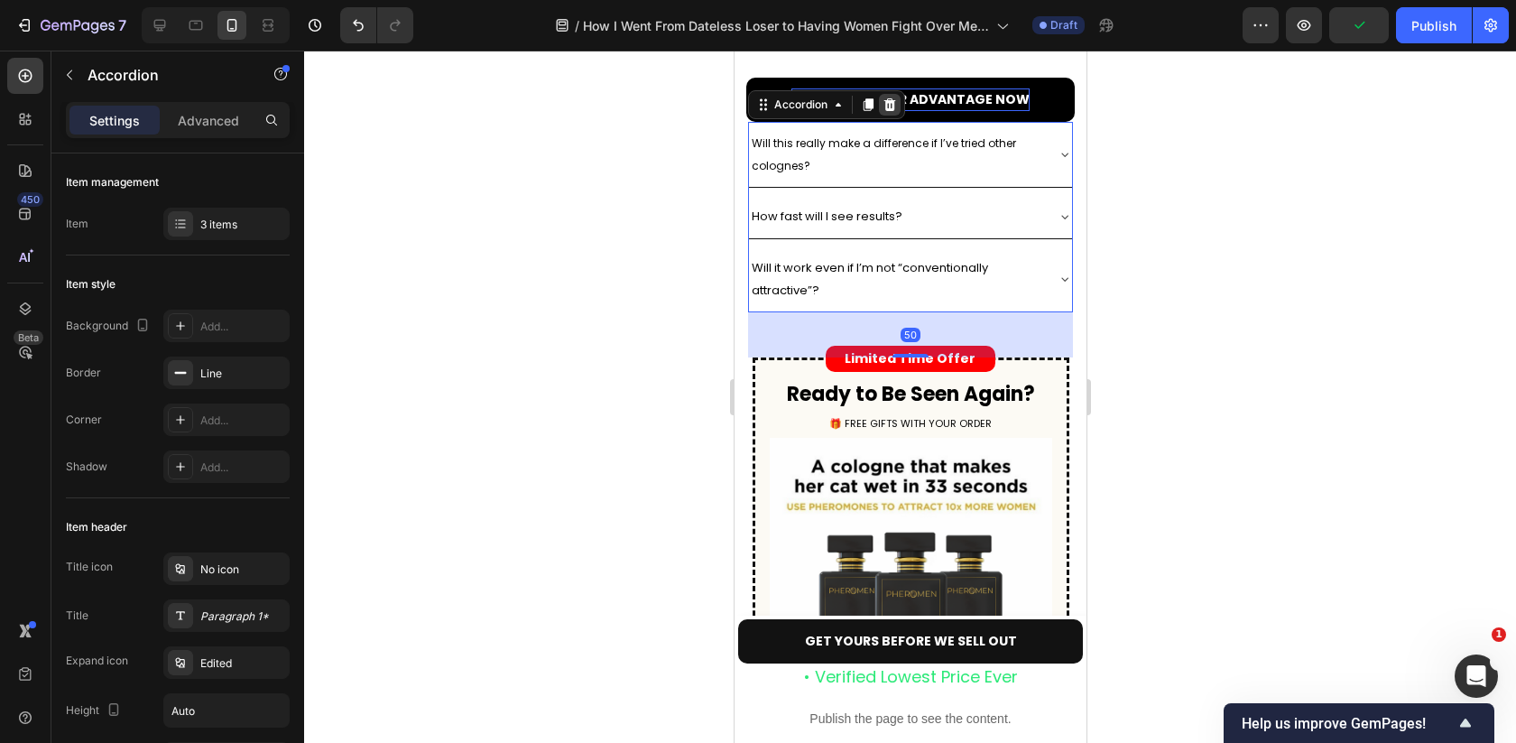
click at [895, 105] on div at bounding box center [889, 105] width 22 height 22
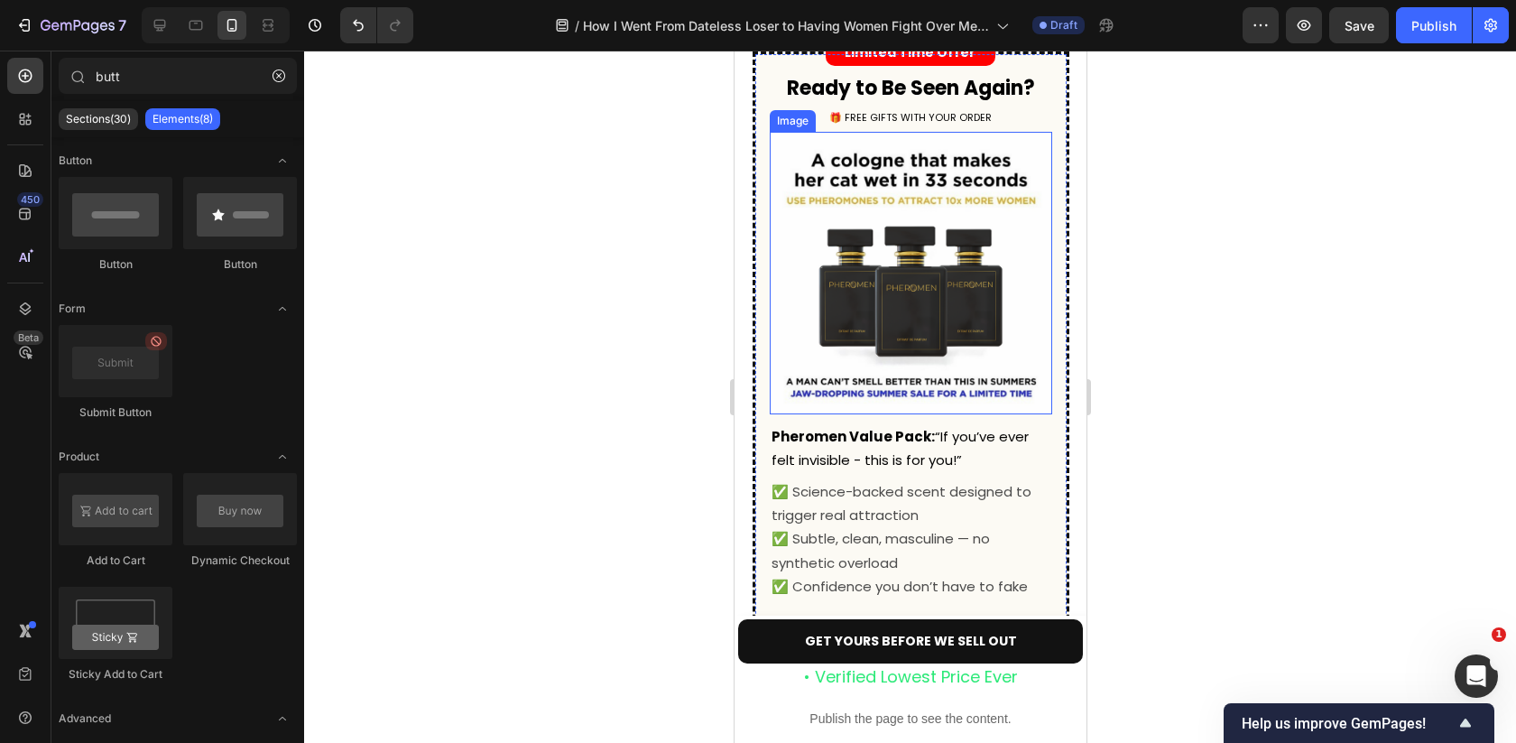
scroll to position [6215, 0]
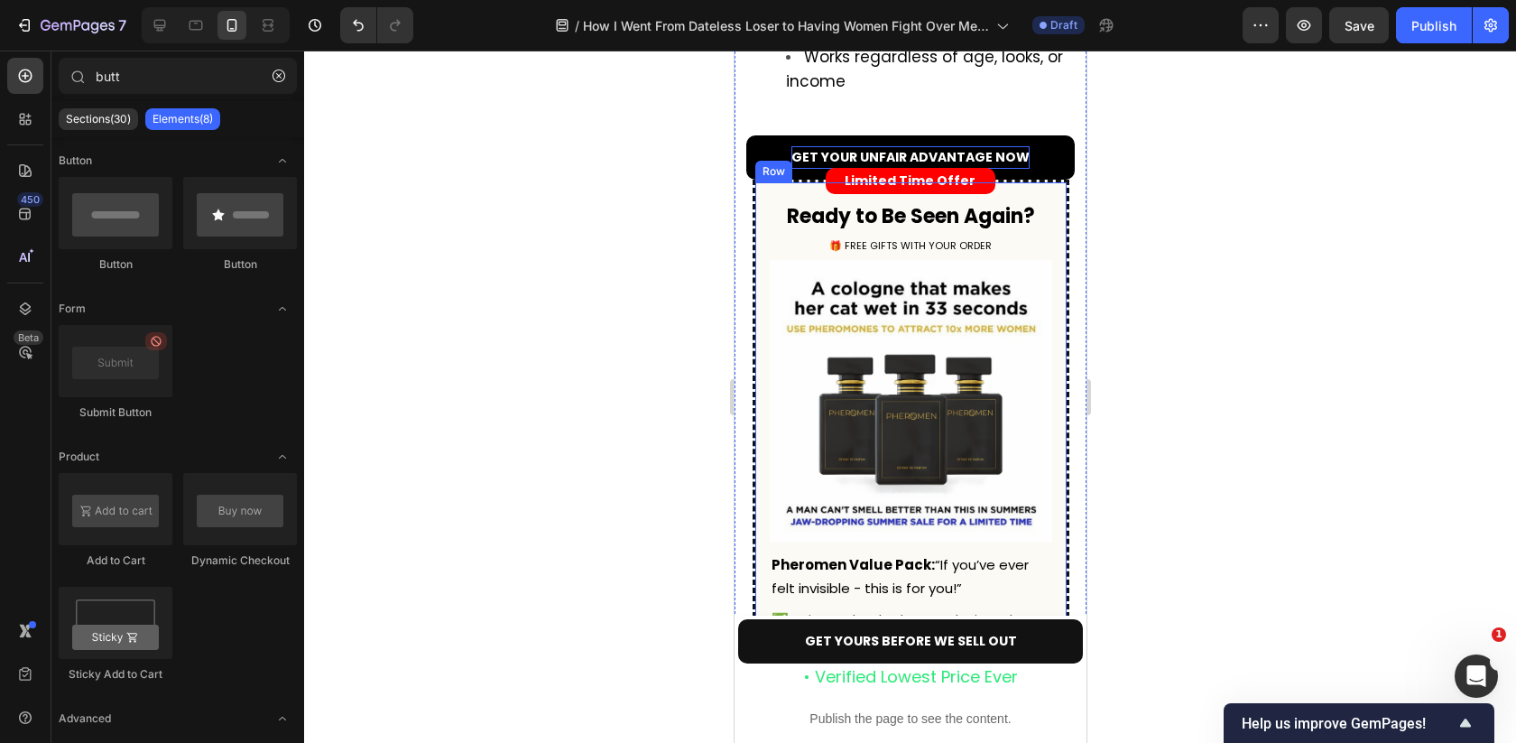
click at [763, 213] on div "Limited Time Offer Text Block Row Ready to Be Seen Again? Text Block 🎁 FREE GIF…" at bounding box center [910, 501] width 317 height 642
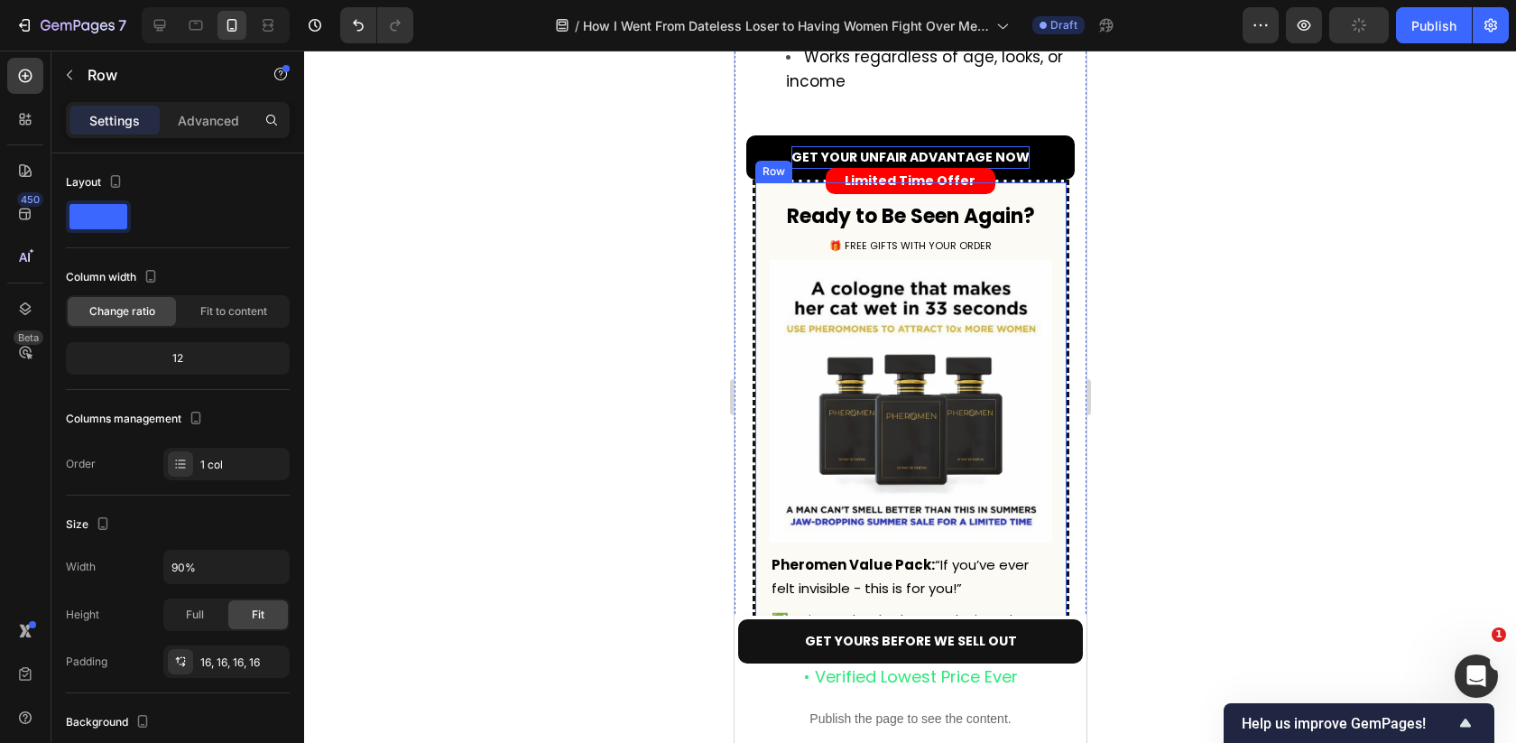
click at [763, 213] on div "Limited Time Offer Text Block Row Ready to Be Seen Again? Text Block 🎁 FREE GIF…" at bounding box center [910, 501] width 317 height 642
click at [762, 217] on div "Limited Time Offer Text Block Row Ready to Be Seen Again? Text Block 🎁 FREE GIF…" at bounding box center [910, 501] width 317 height 642
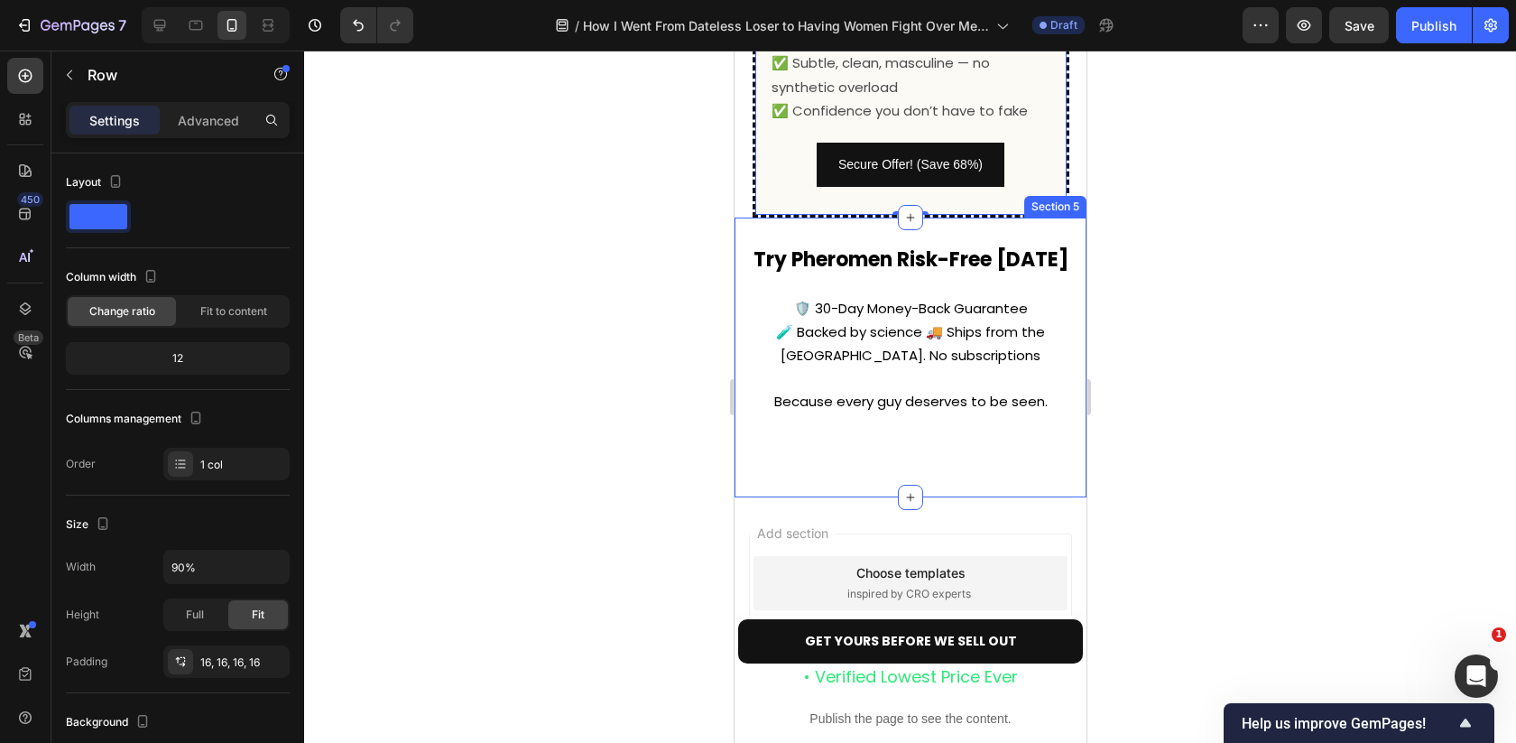
scroll to position [6832, 0]
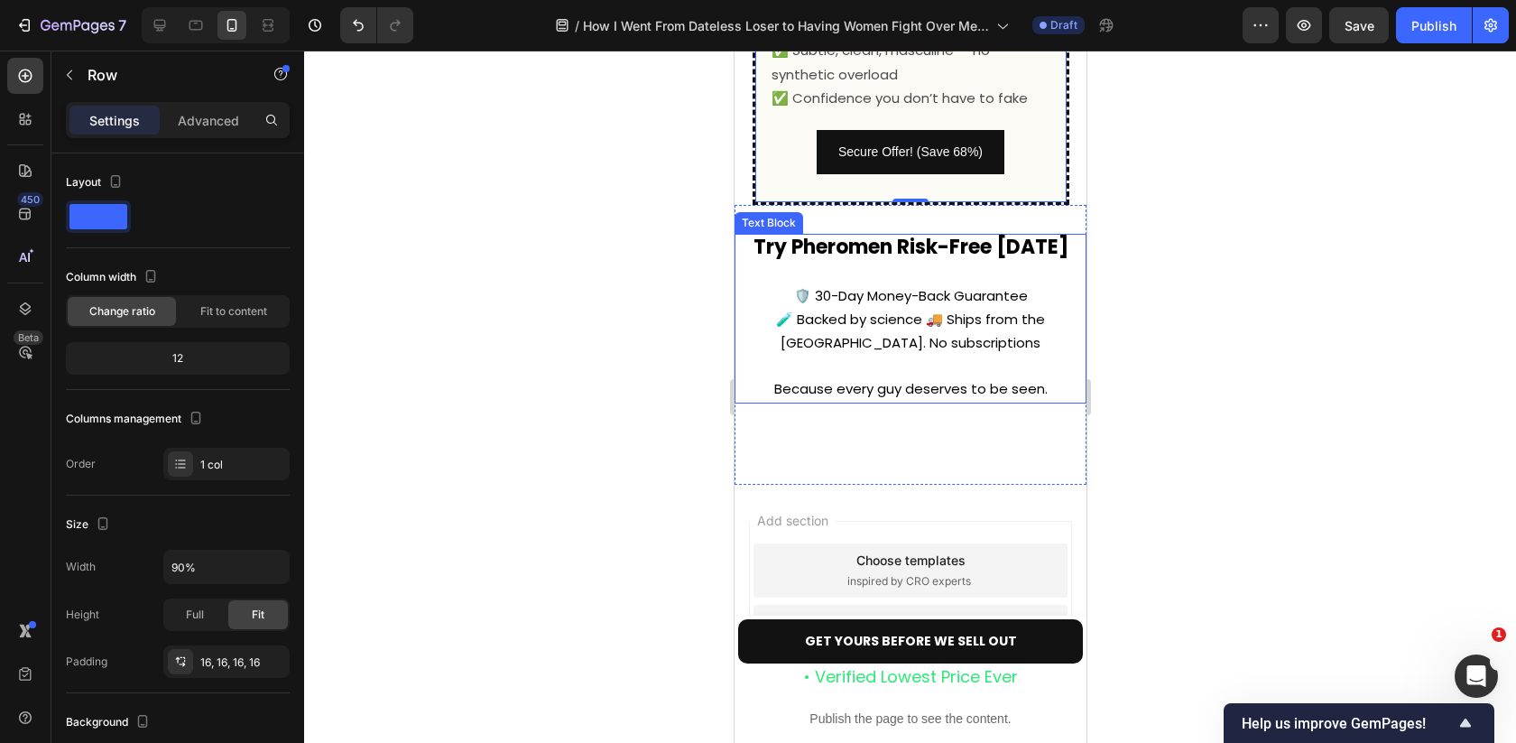
click at [904, 359] on p "Try Pheromen Risk-Free Today 🛡️ 30-Day Money-Back Guarantee 🧪 Backed by science…" at bounding box center [909, 318] width 348 height 165
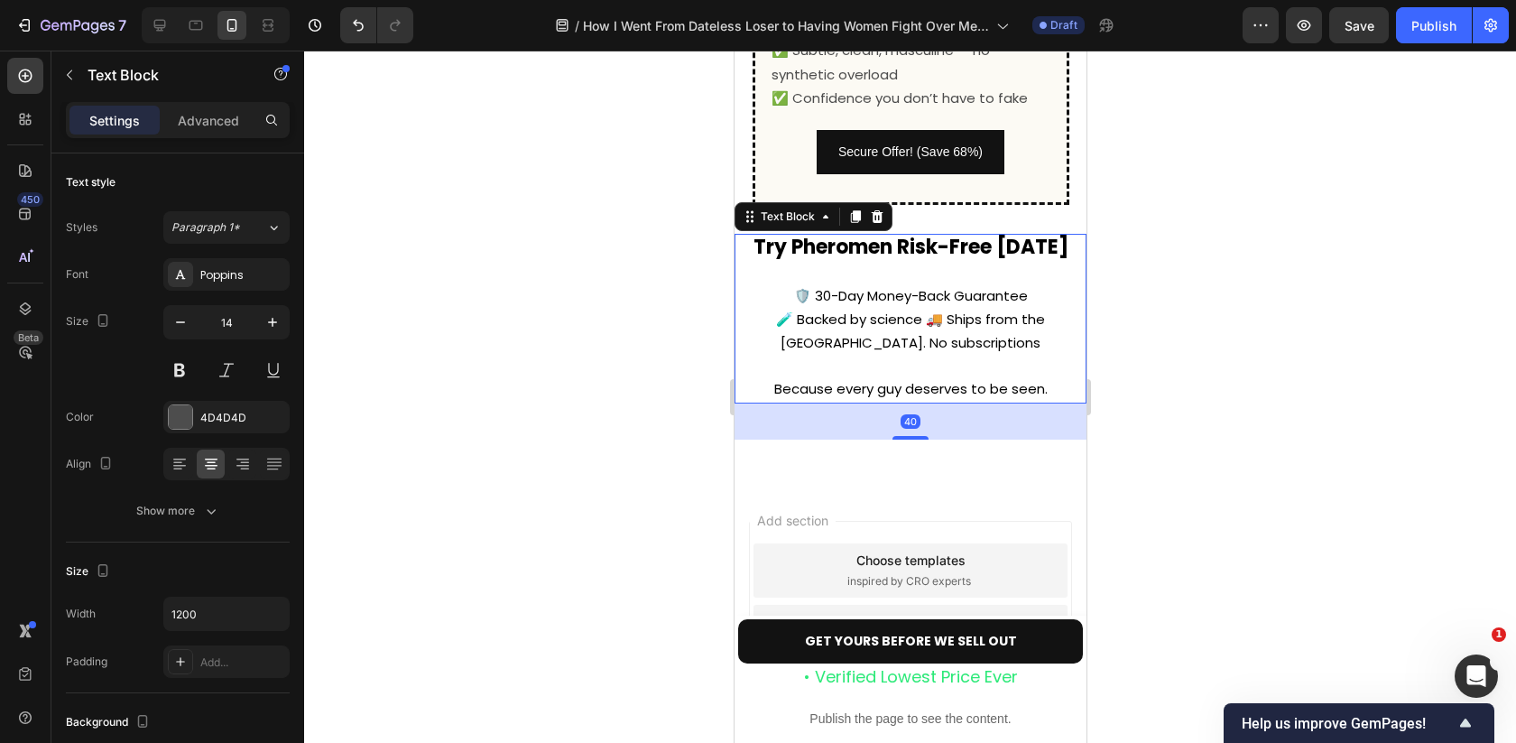
click at [802, 430] on div "40" at bounding box center [910, 421] width 352 height 36
click at [776, 453] on div "Try Pheromen Risk-Free Today 🛡️ 30-Day Money-Back Guarantee 🧪 Backed by science…" at bounding box center [910, 344] width 352 height 279
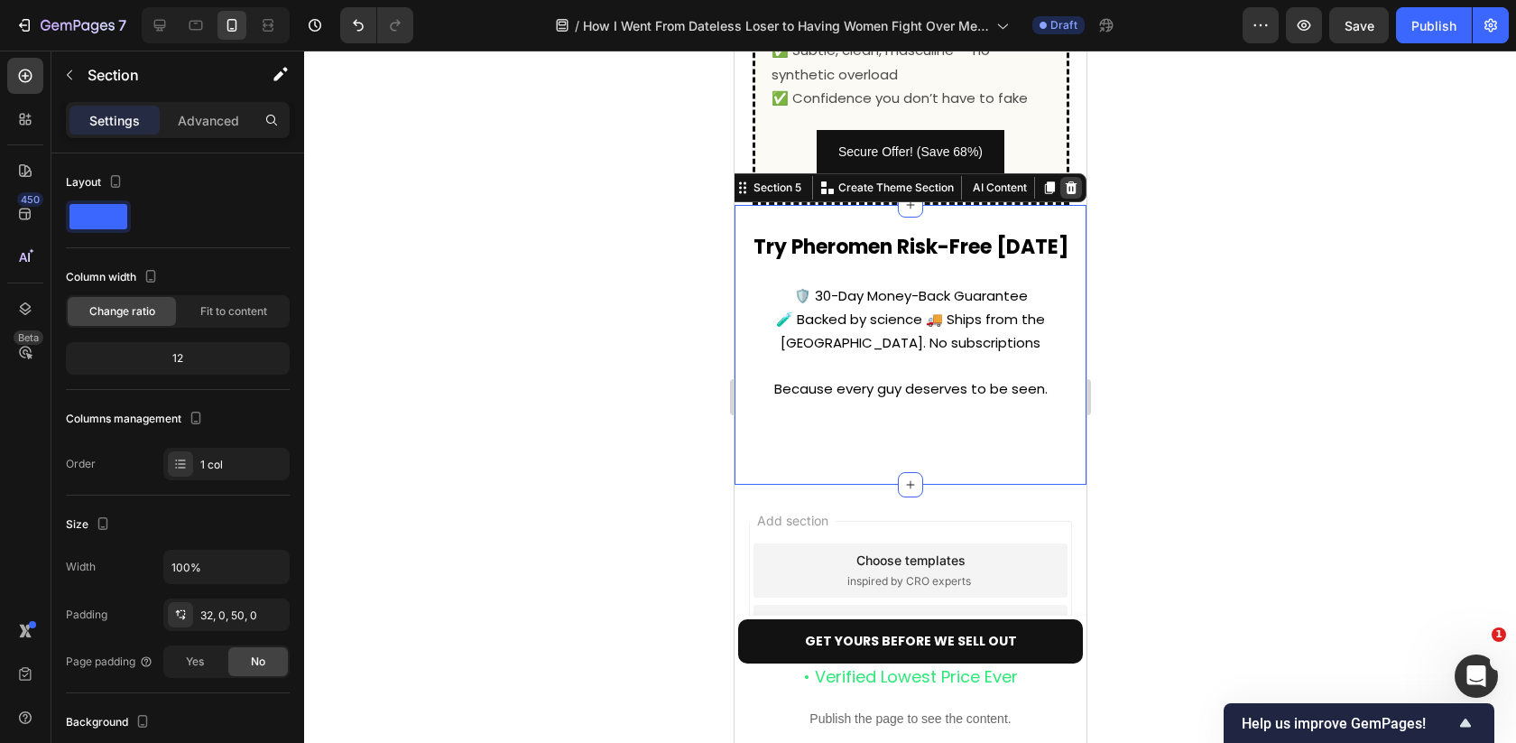
click at [1075, 187] on icon at bounding box center [1070, 187] width 14 height 14
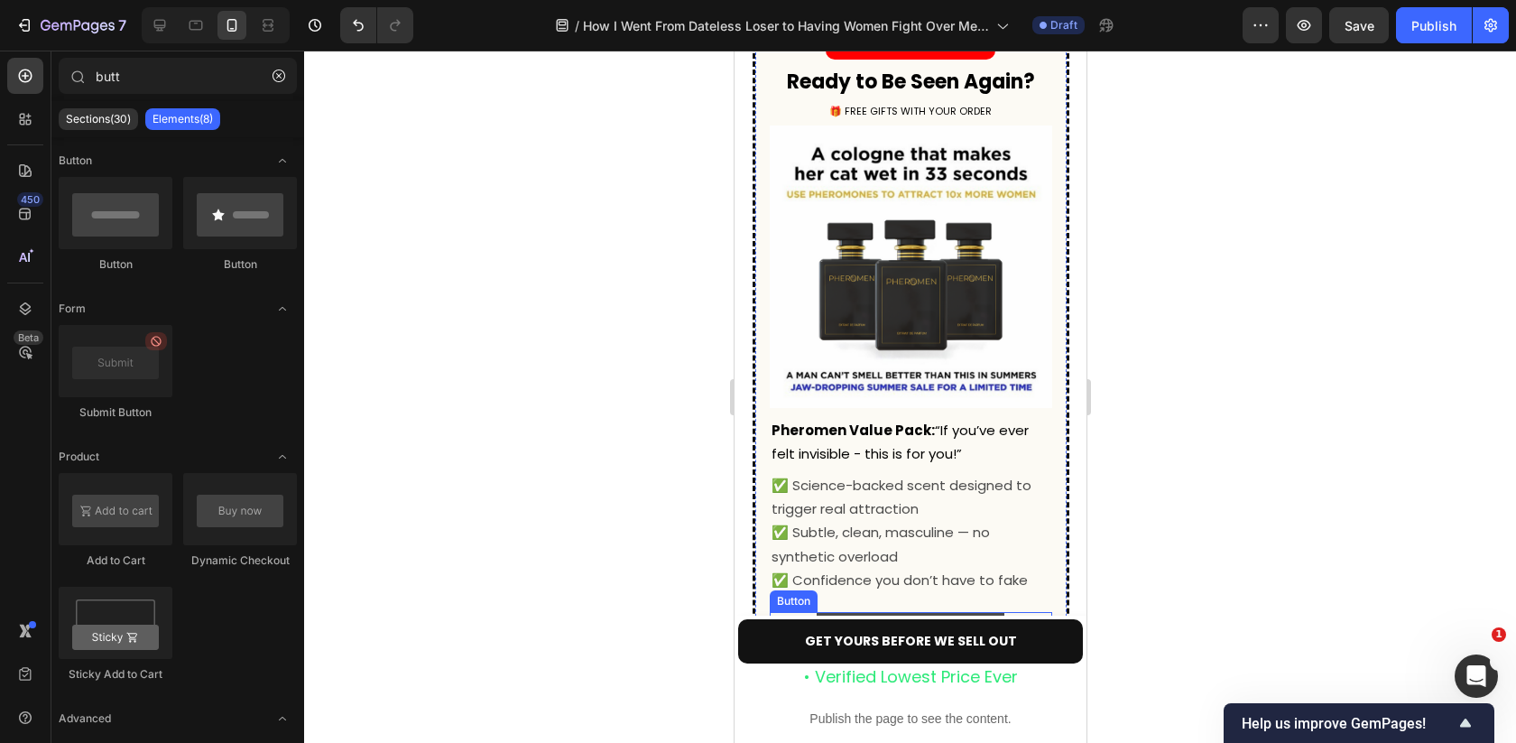
scroll to position [6345, 0]
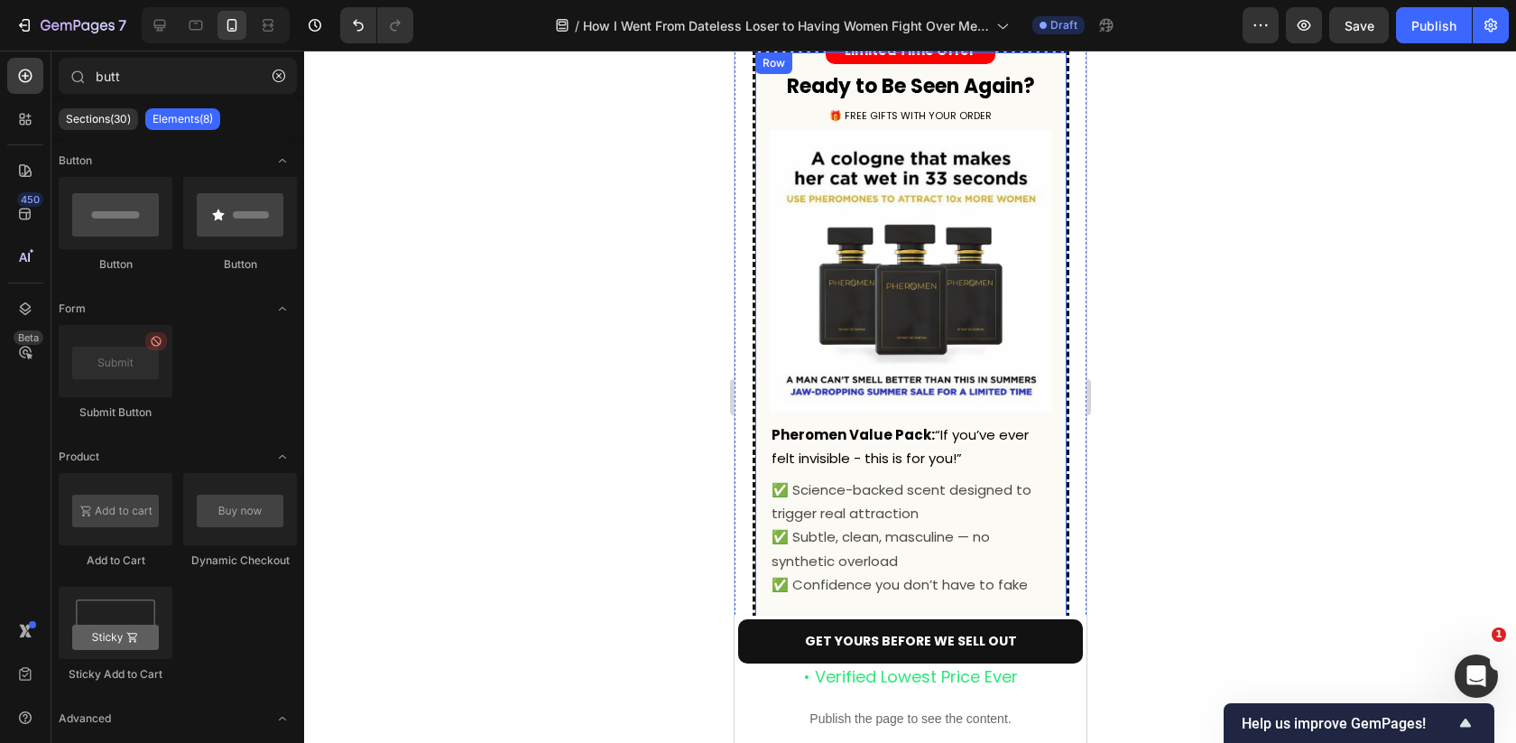
click at [1064, 193] on div "Limited Time Offer Text Block Row Ready to Be Seen Again? Text Block 🎁 FREE GIF…" at bounding box center [910, 371] width 317 height 642
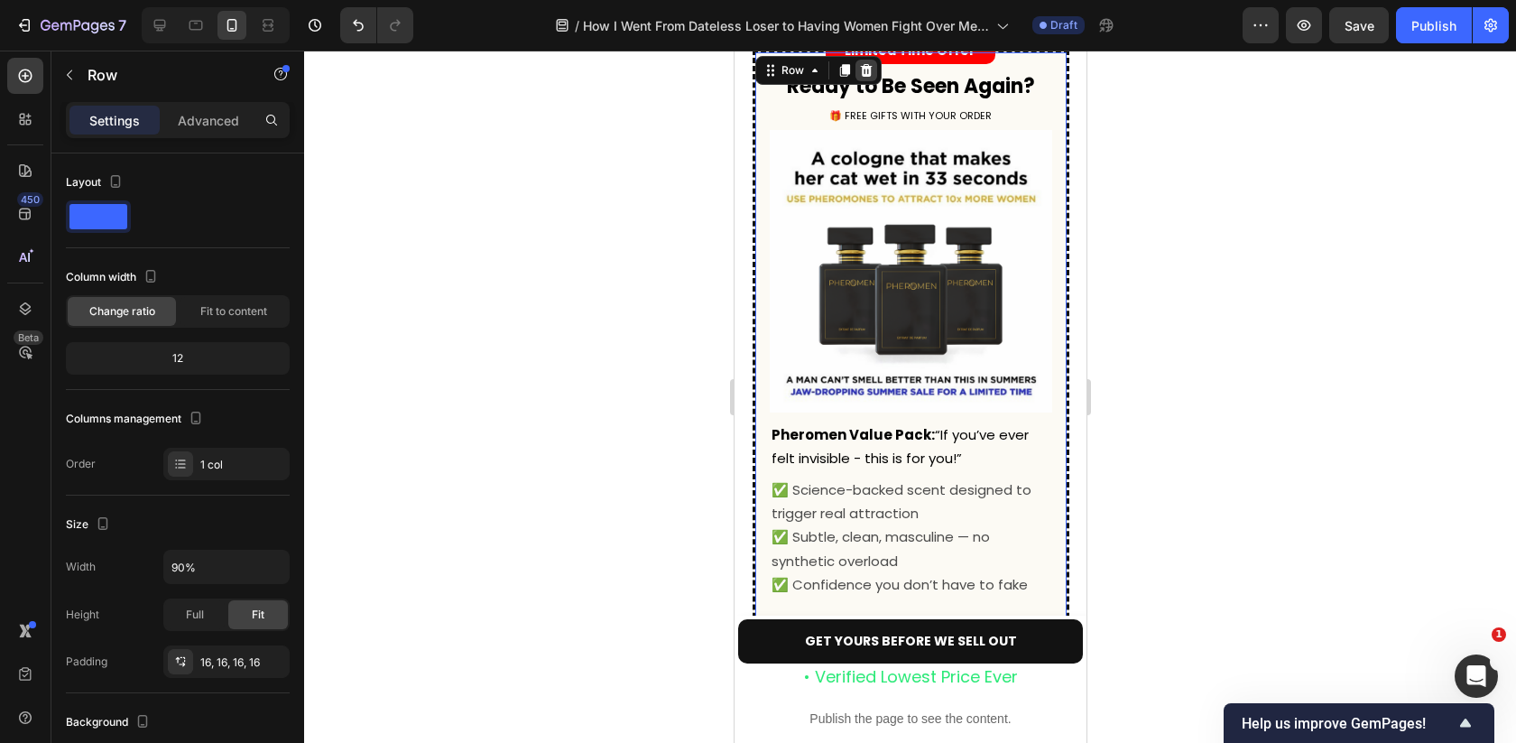
click at [867, 77] on icon at bounding box center [865, 70] width 12 height 13
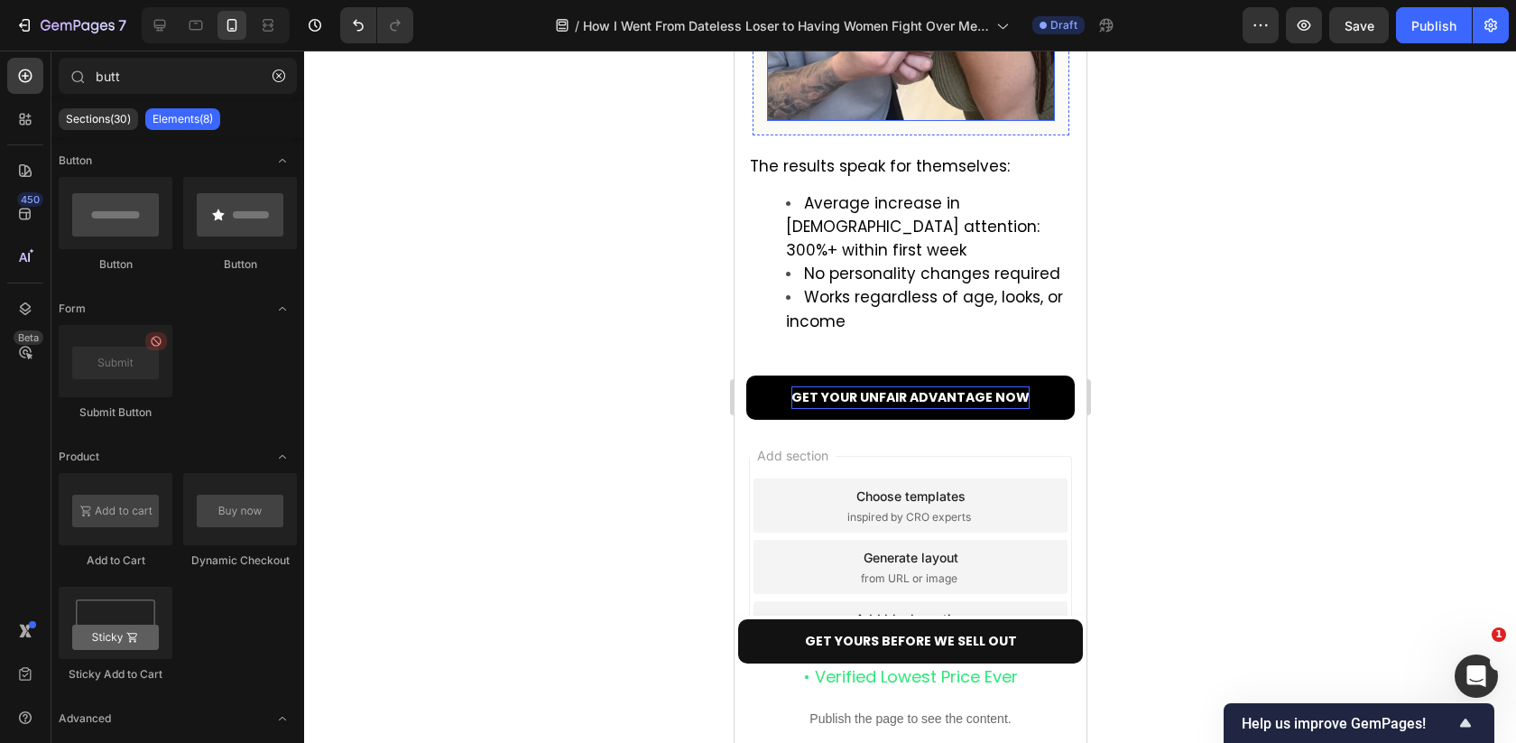
scroll to position [5993, 0]
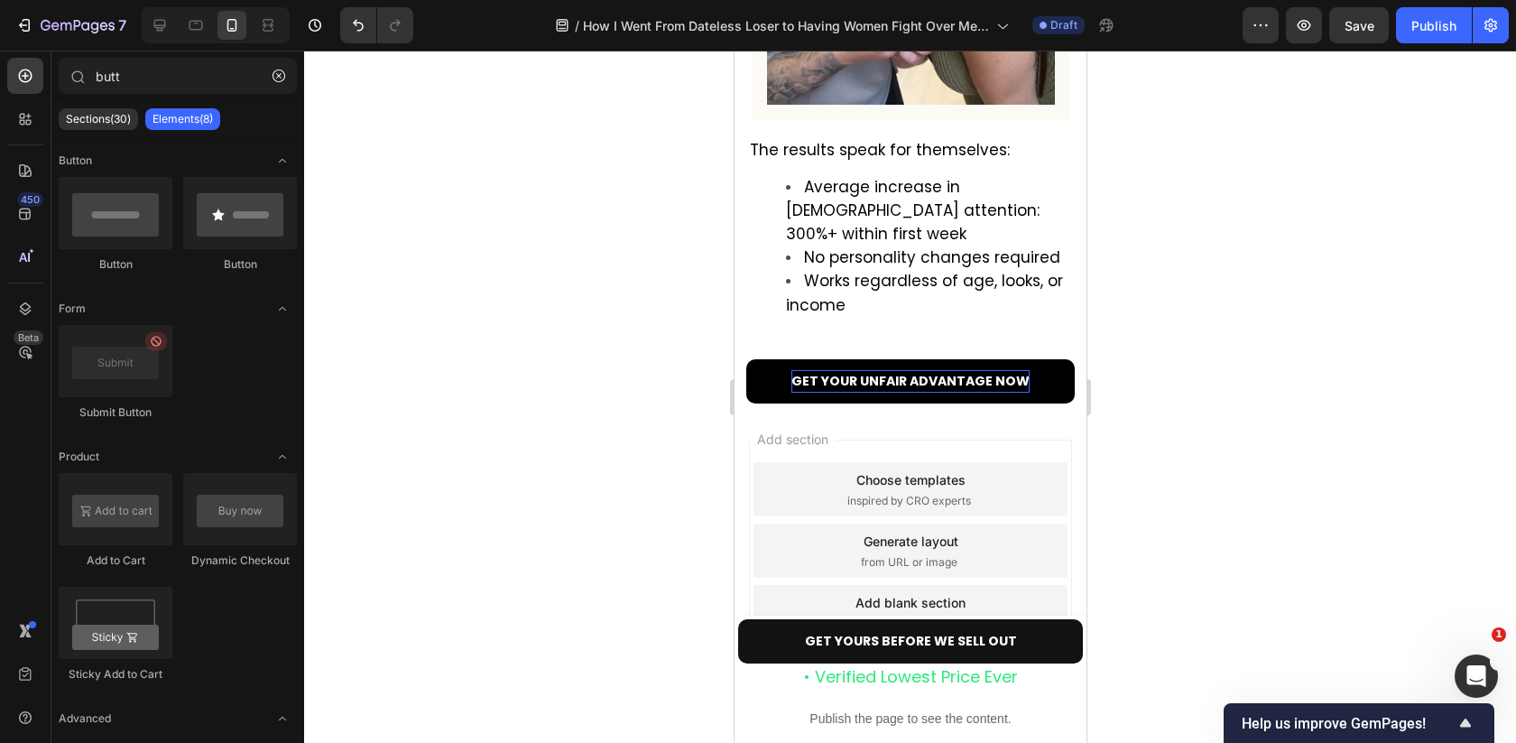
click at [875, 420] on div "Add section Choose templates inspired by CRO experts Generate layout from URL o…" at bounding box center [910, 553] width 352 height 301
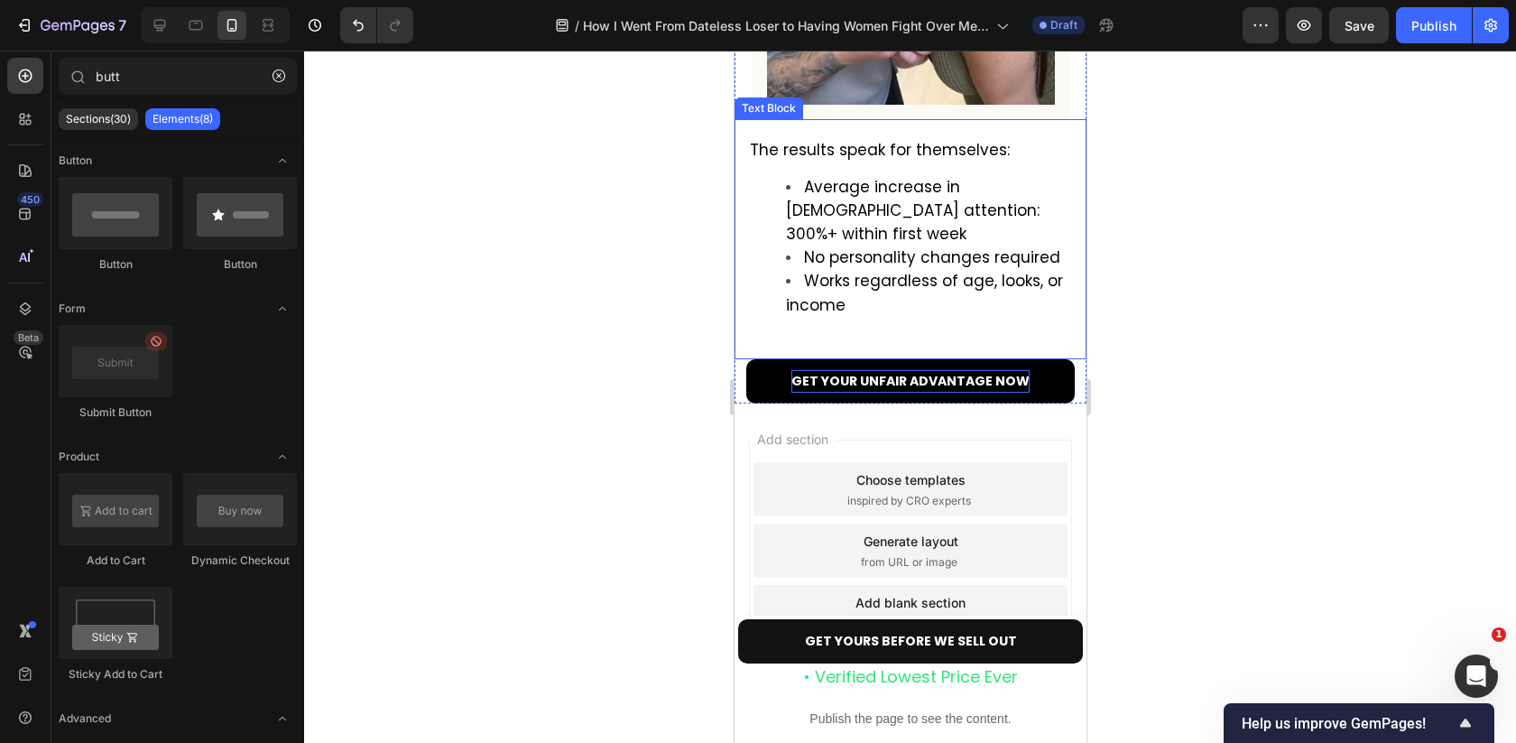
click at [896, 331] on div "The results speak for themselves: Average increase in female attention: 300%+ w…" at bounding box center [909, 234] width 325 height 194
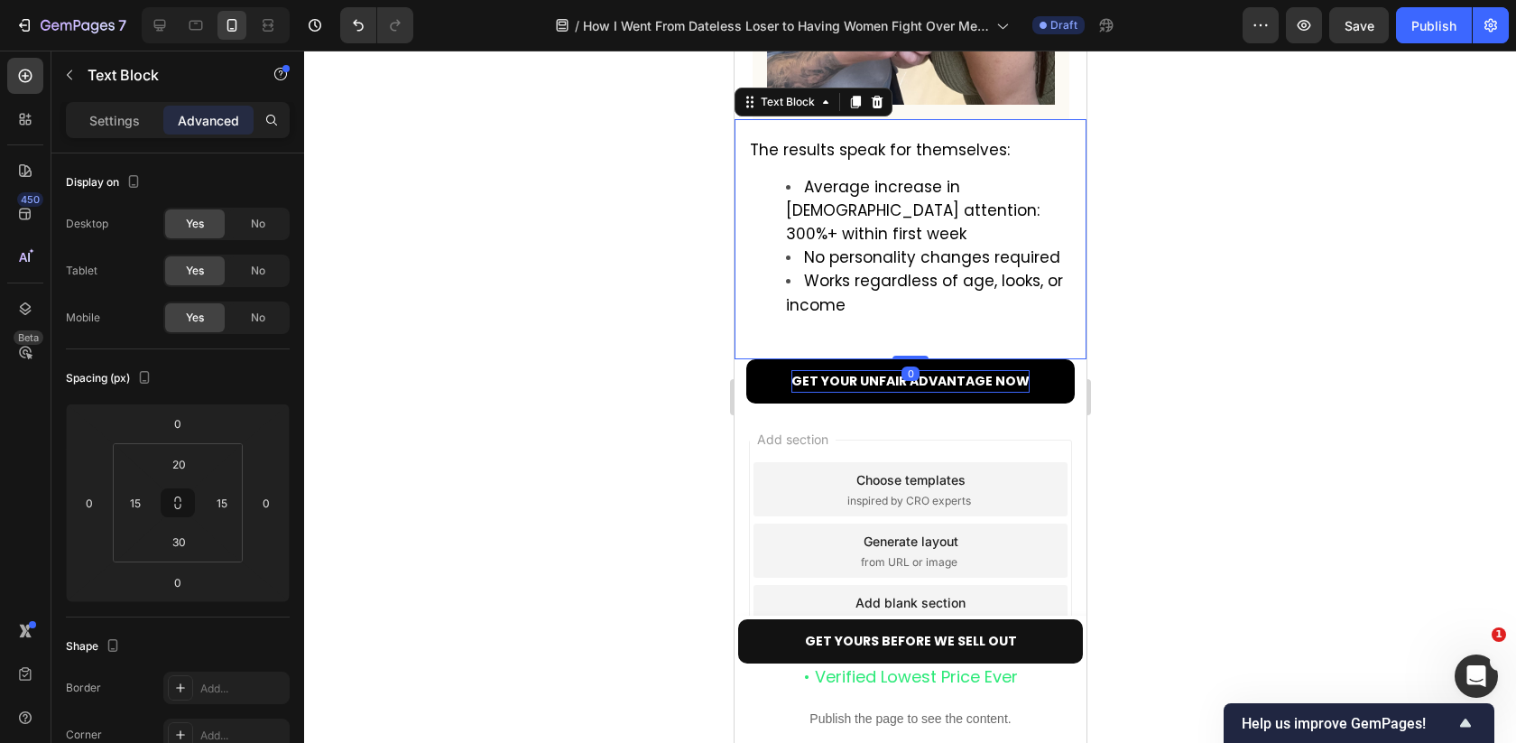
click at [878, 430] on div "Add section Choose templates inspired by CRO experts Generate layout from URL o…" at bounding box center [910, 553] width 352 height 301
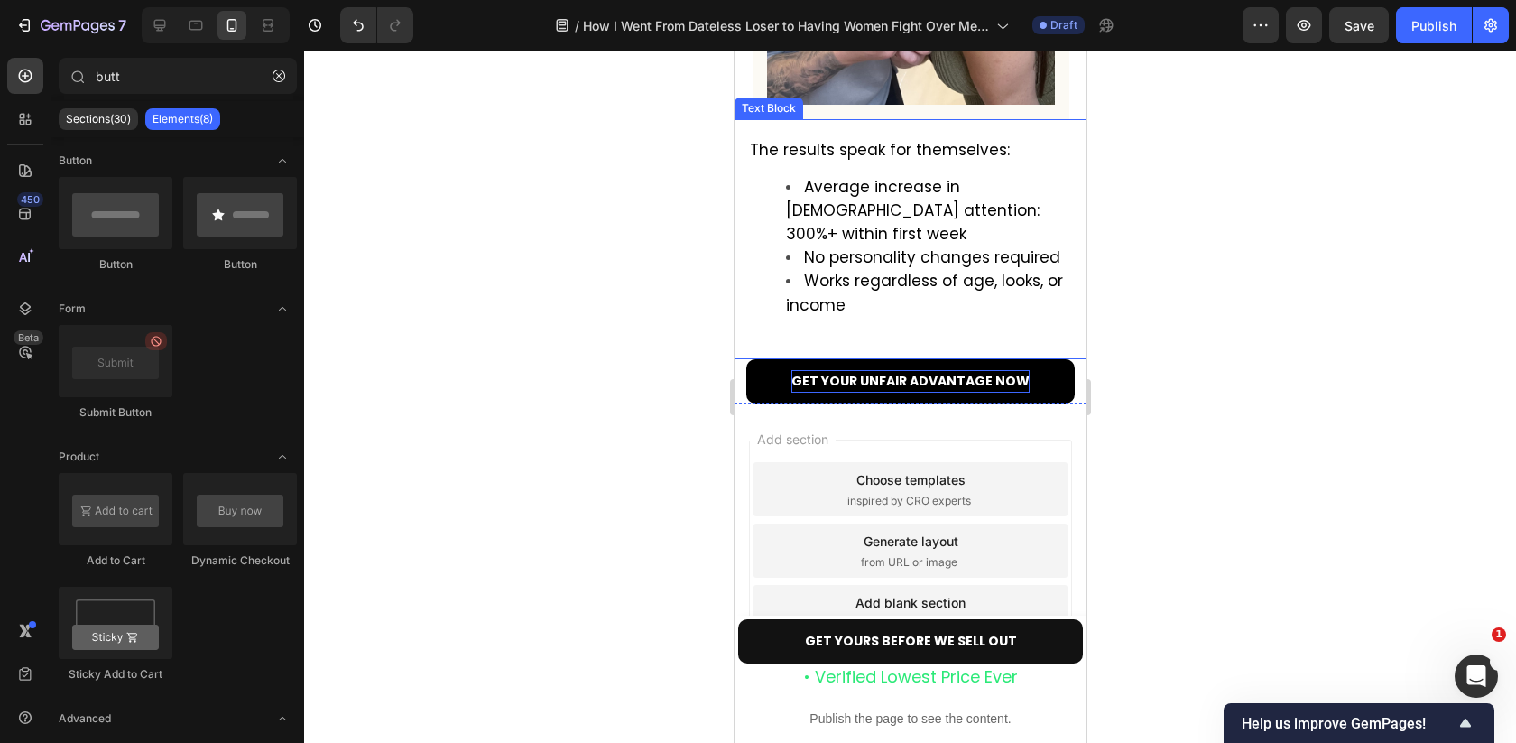
click at [936, 344] on div "The results speak for themselves: Average increase in female attention: 300%+ w…" at bounding box center [910, 238] width 352 height 239
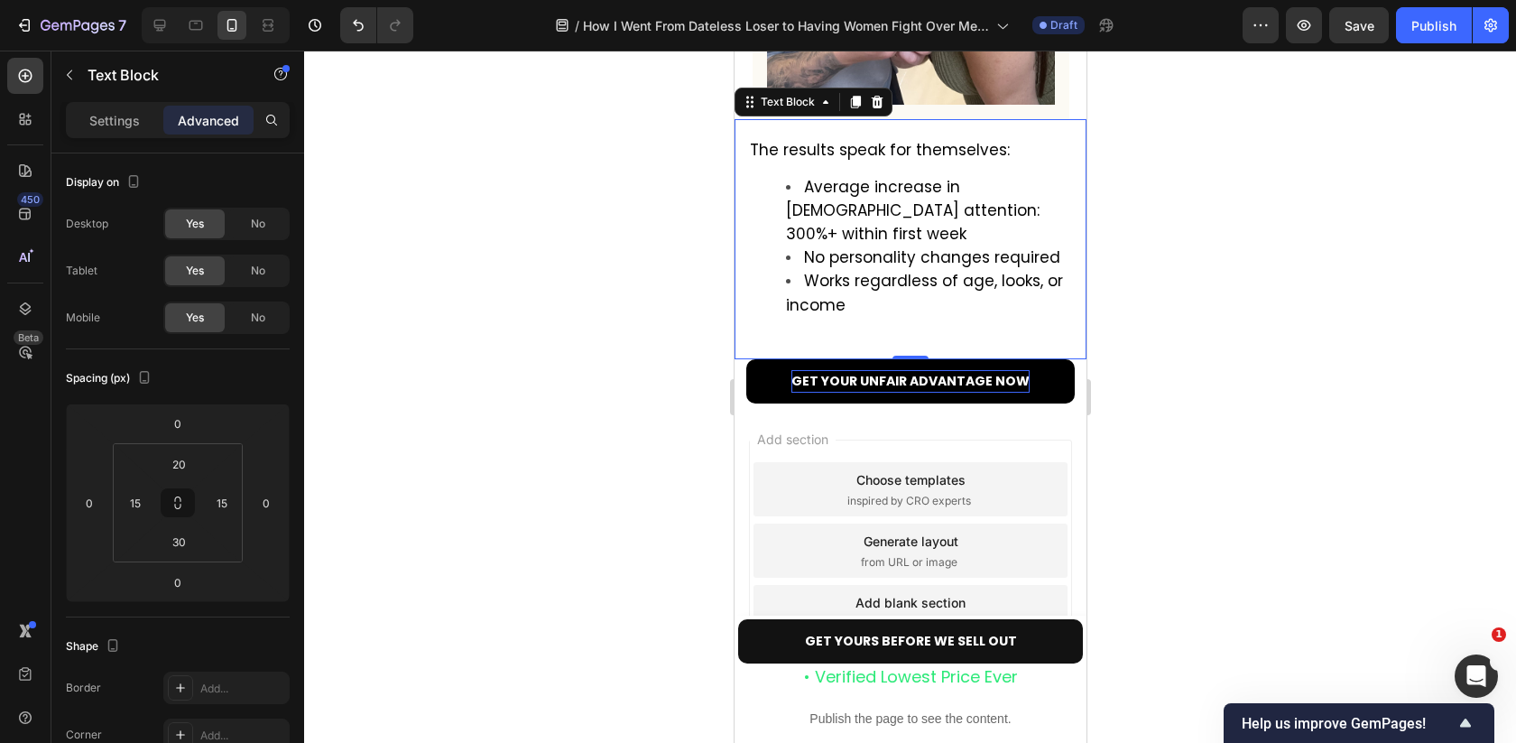
click at [921, 426] on div "Add section Choose templates inspired by CRO experts Generate layout from URL o…" at bounding box center [910, 553] width 352 height 301
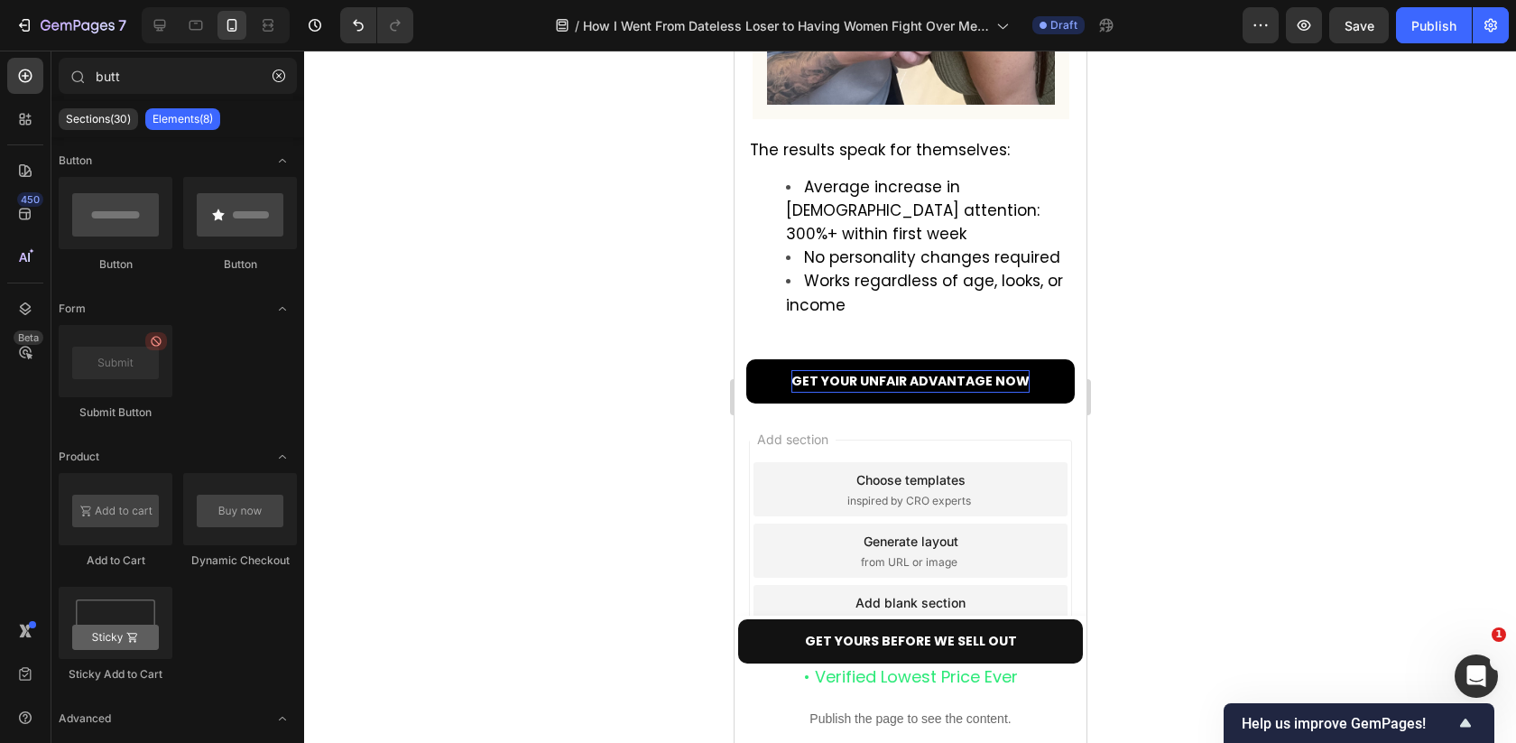
click at [900, 437] on div "Add section Choose templates inspired by CRO experts Generate layout from URL o…" at bounding box center [910, 553] width 352 height 301
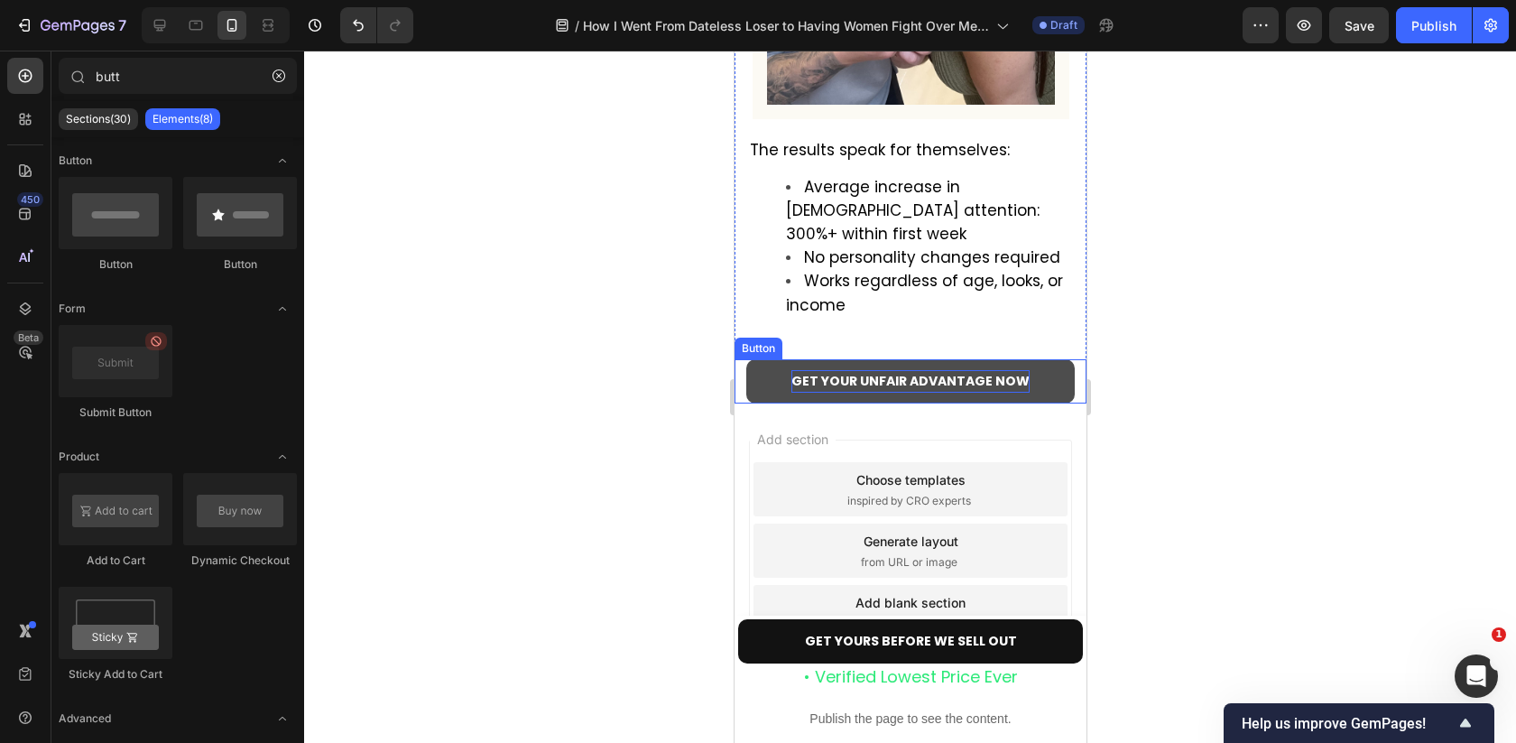
click at [914, 375] on button "GET YOUR UNFAIR ADVANTAGE NOW" at bounding box center [909, 381] width 328 height 44
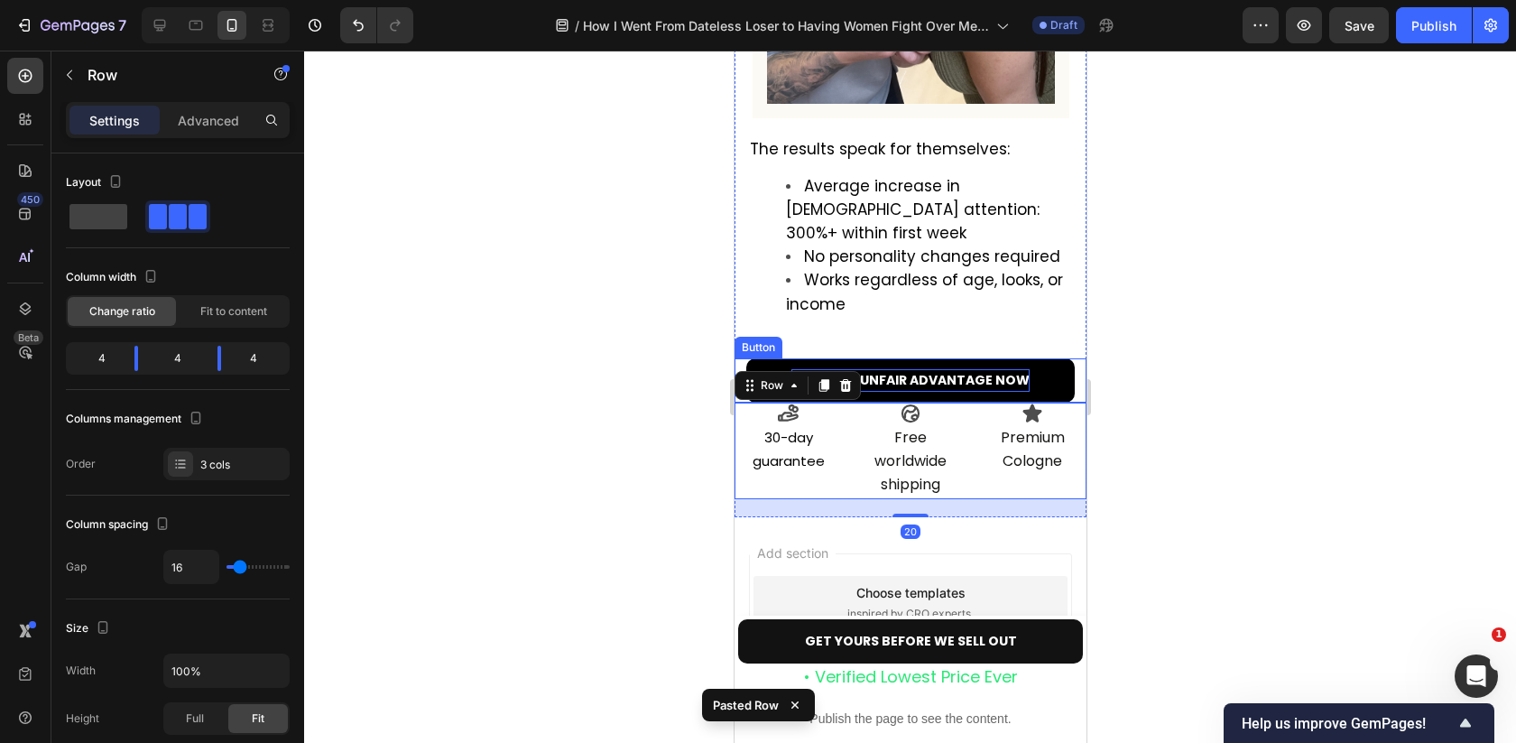
click at [992, 389] on strong "GET YOUR UNFAIR ADVANTAGE NOW" at bounding box center [909, 380] width 238 height 18
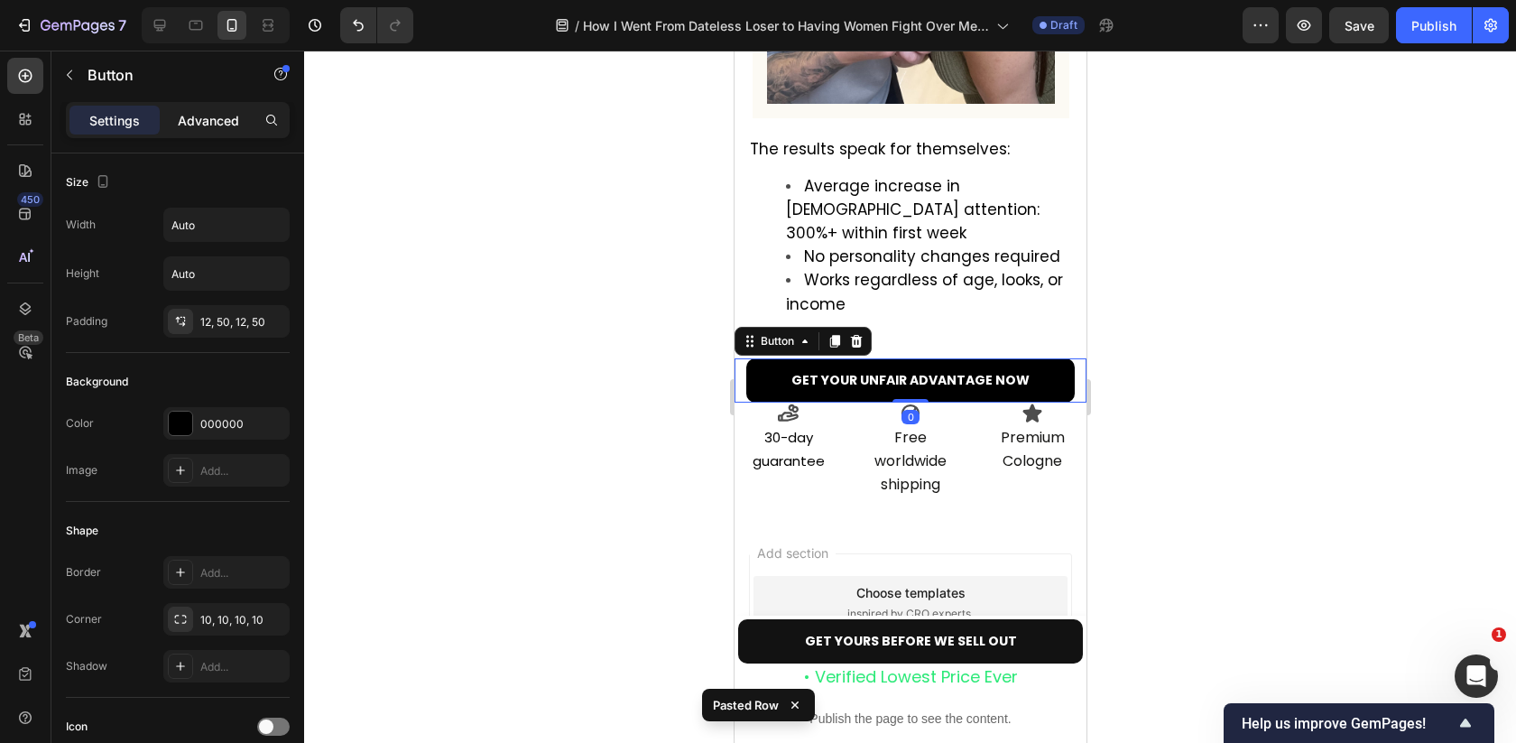
click at [217, 125] on p "Advanced" at bounding box center [208, 120] width 61 height 19
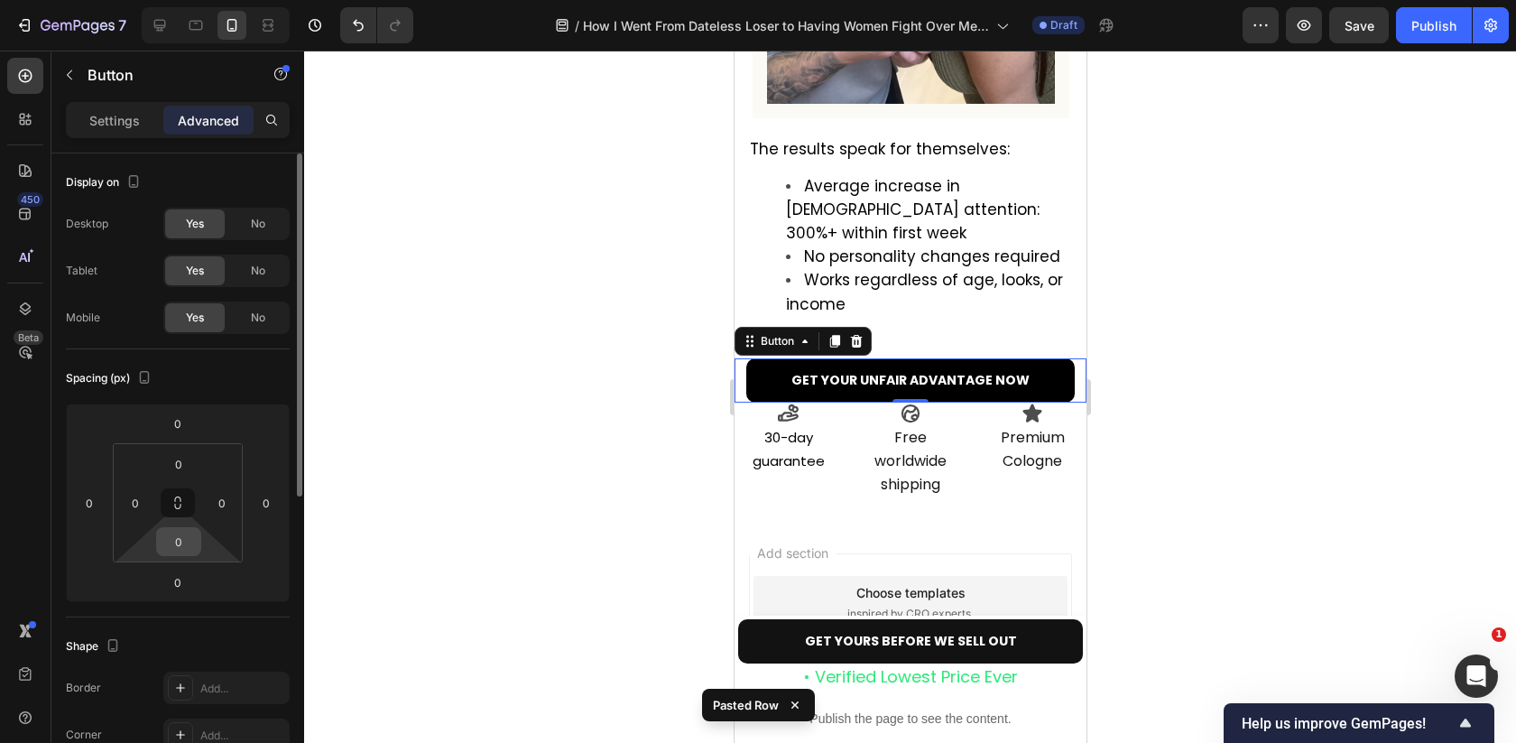
click at [184, 547] on input "0" at bounding box center [179, 541] width 36 height 27
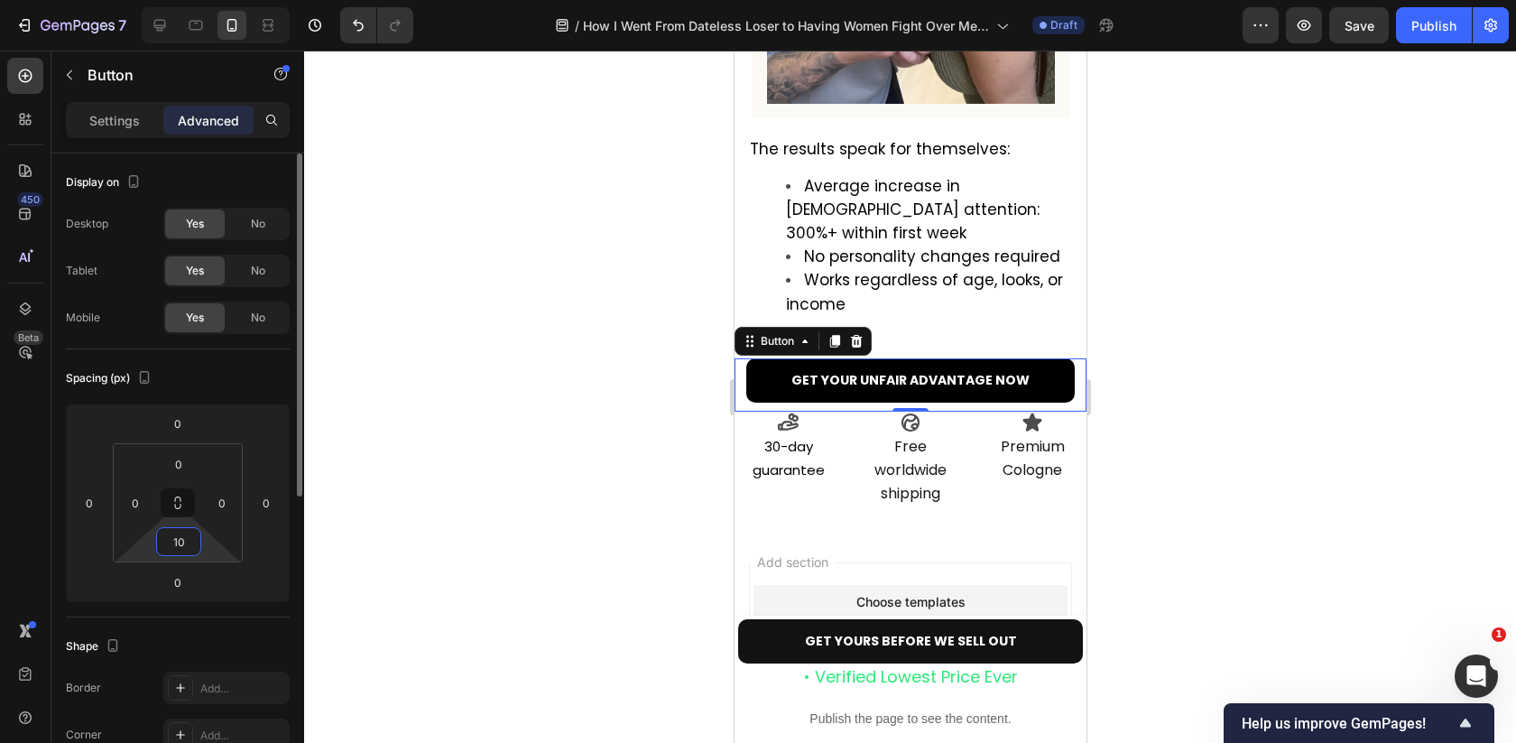
type input "1"
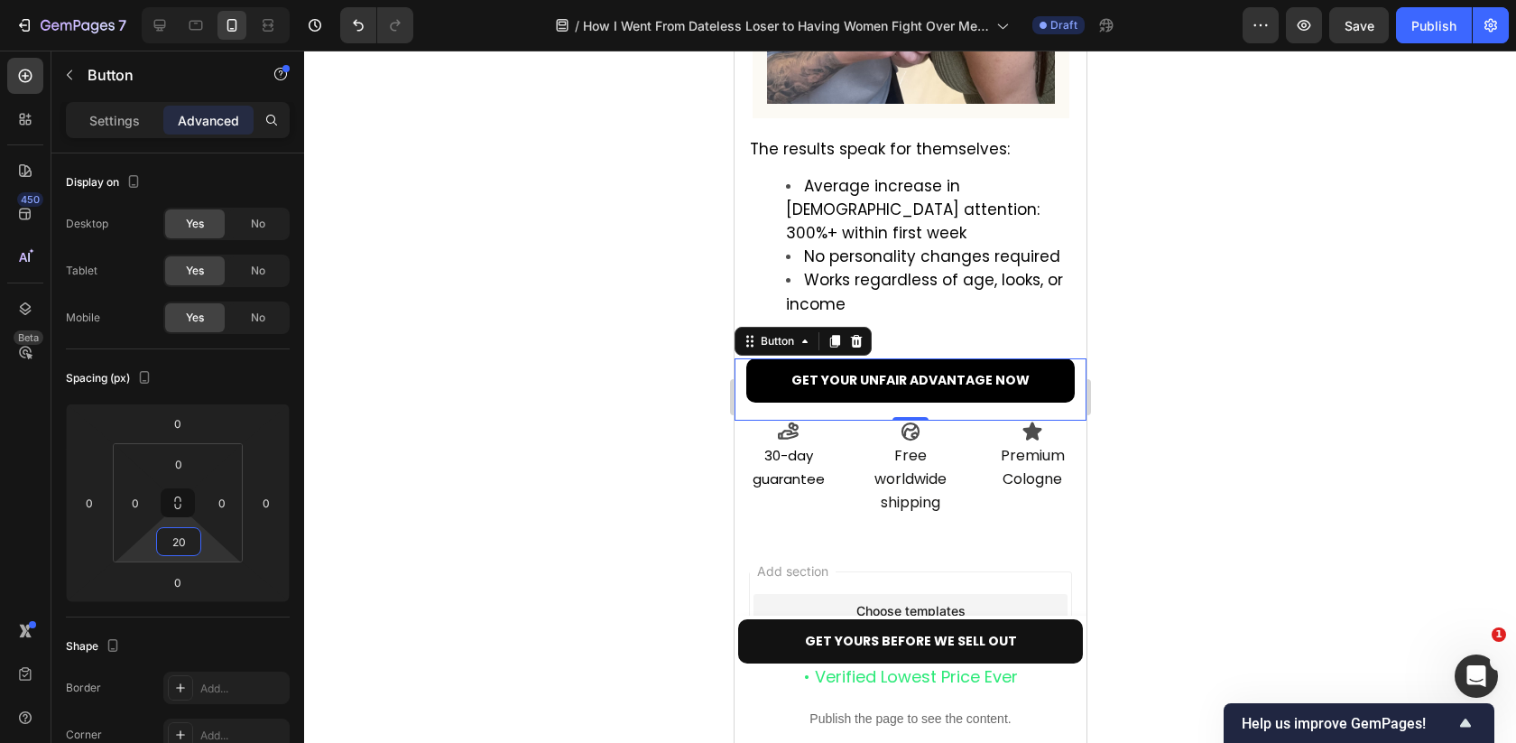
type input "20"
click at [1129, 441] on div at bounding box center [910, 397] width 1212 height 692
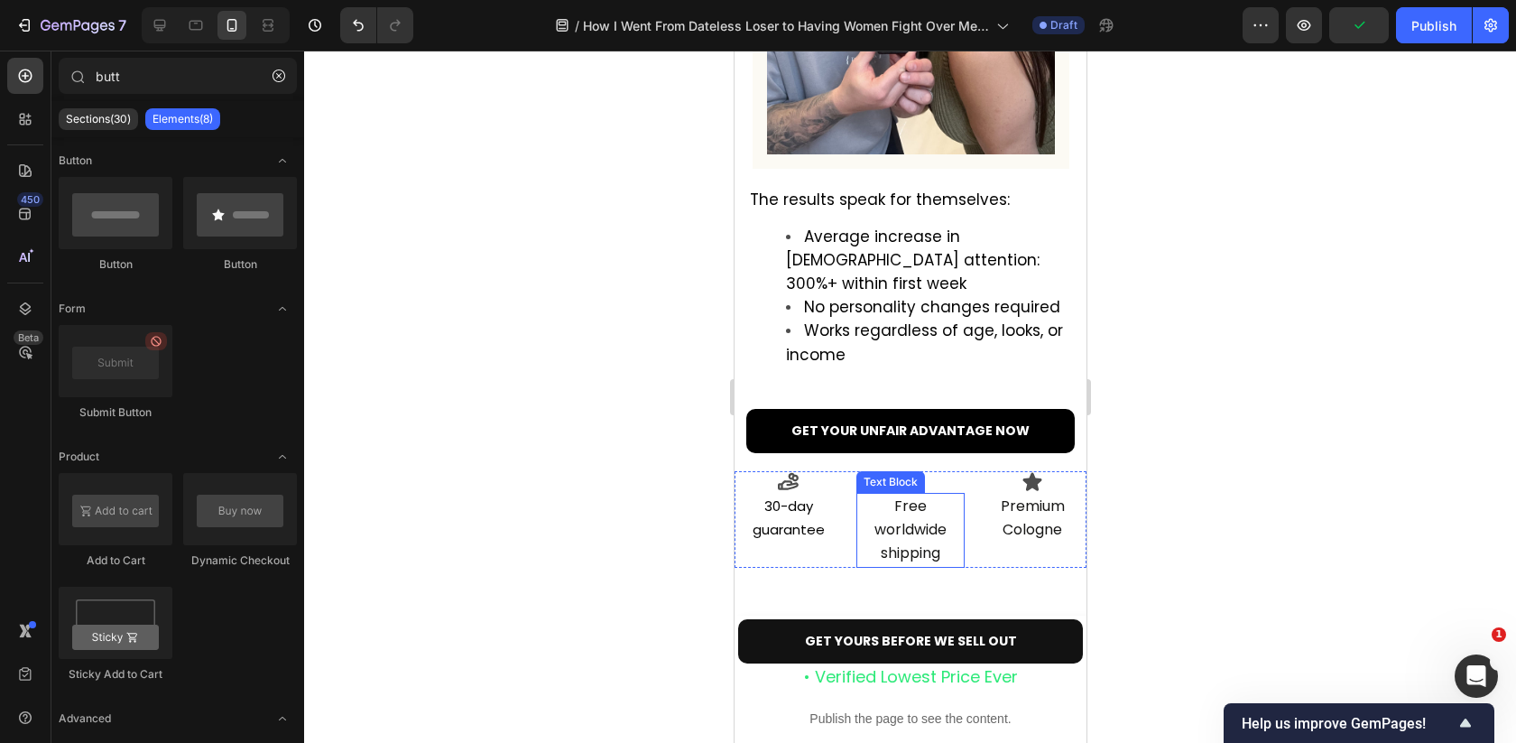
scroll to position [5949, 0]
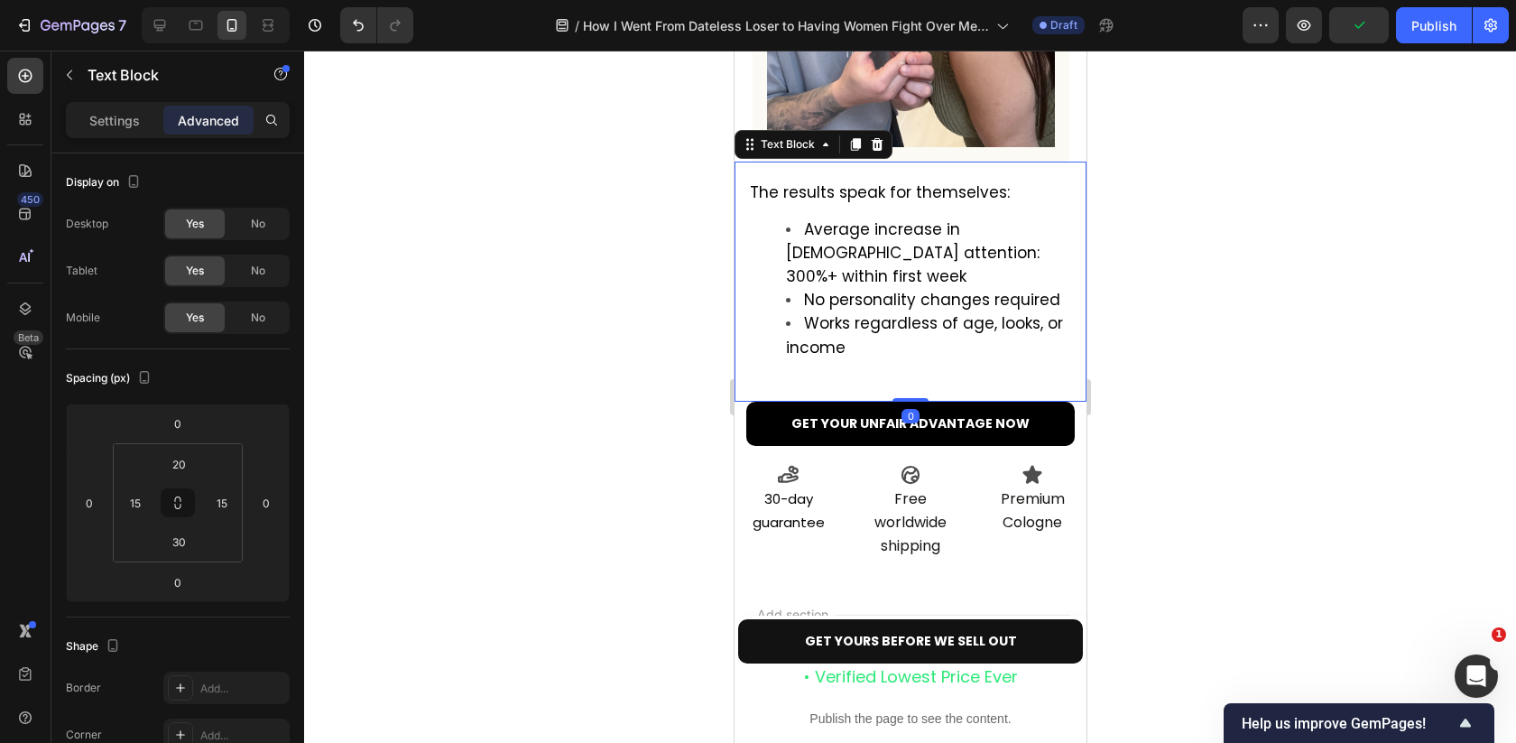
click at [885, 340] on span "Works regardless of age, looks, or income" at bounding box center [923, 334] width 277 height 45
click at [811, 374] on div "The results speak for themselves: Average increase in female attention: 300%+ w…" at bounding box center [909, 277] width 325 height 194
click at [834, 374] on div "The results speak for themselves: Average increase in female attention: 300%+ w…" at bounding box center [909, 277] width 325 height 194
click at [1305, 362] on div at bounding box center [910, 397] width 1212 height 692
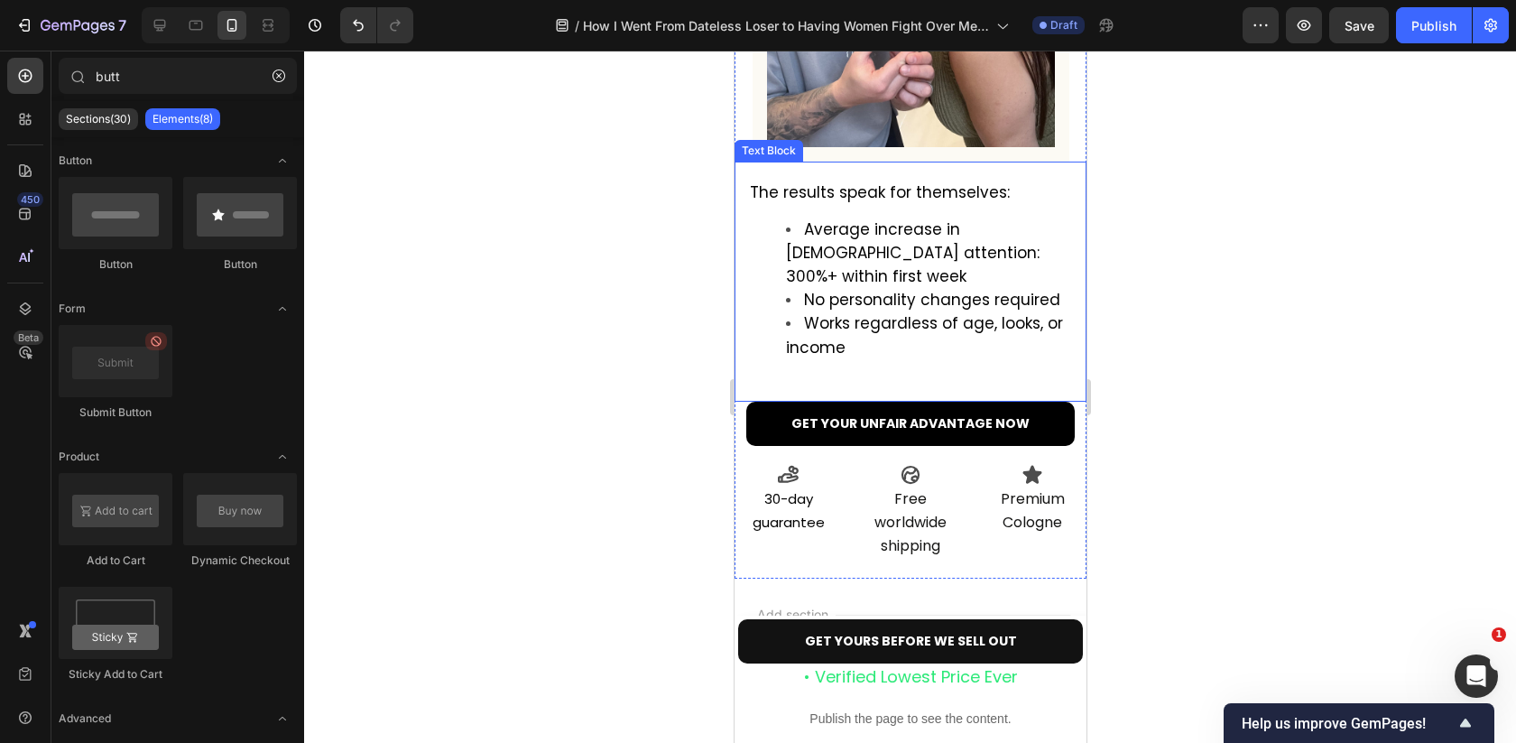
scroll to position [5988, 0]
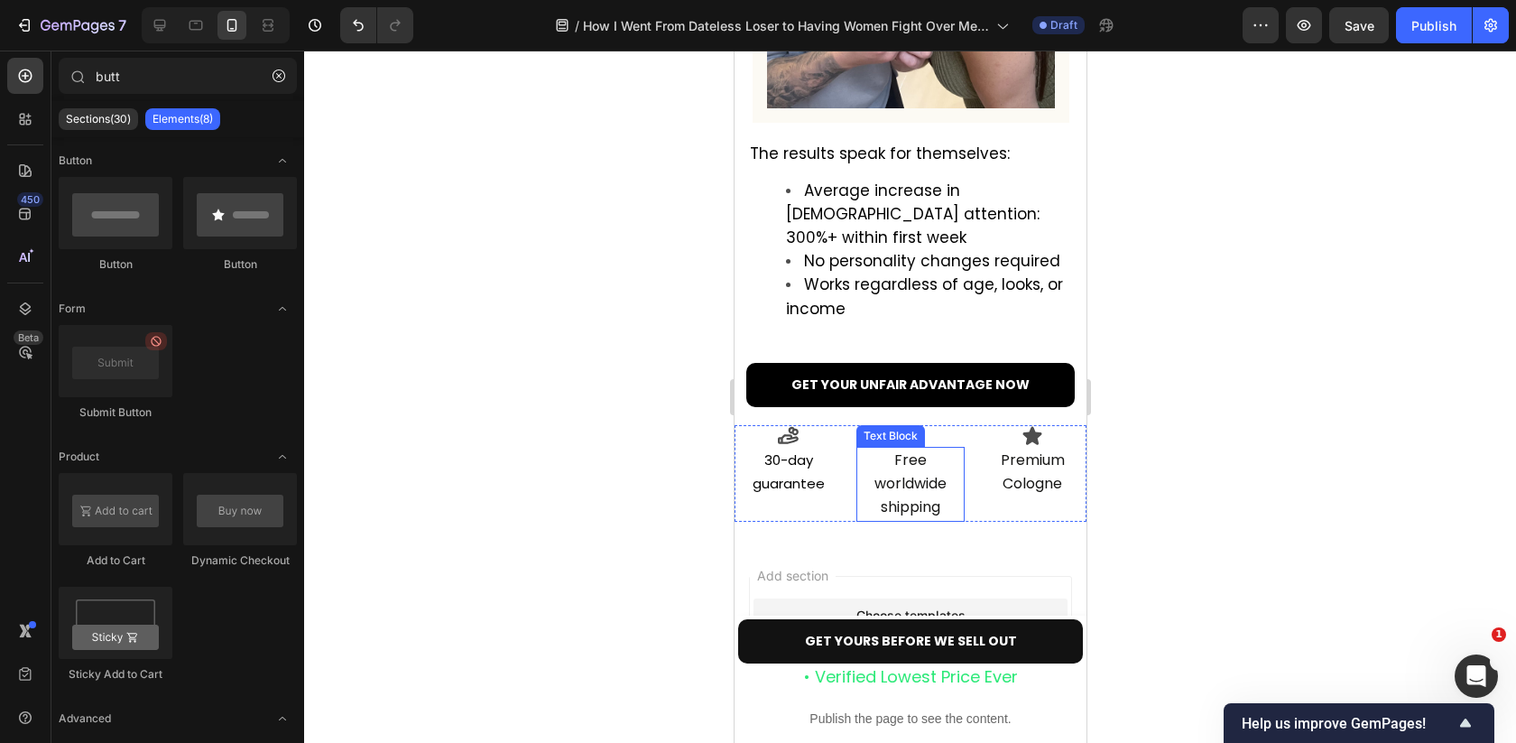
click at [943, 463] on p "Free worldwide shipping" at bounding box center [909, 483] width 104 height 71
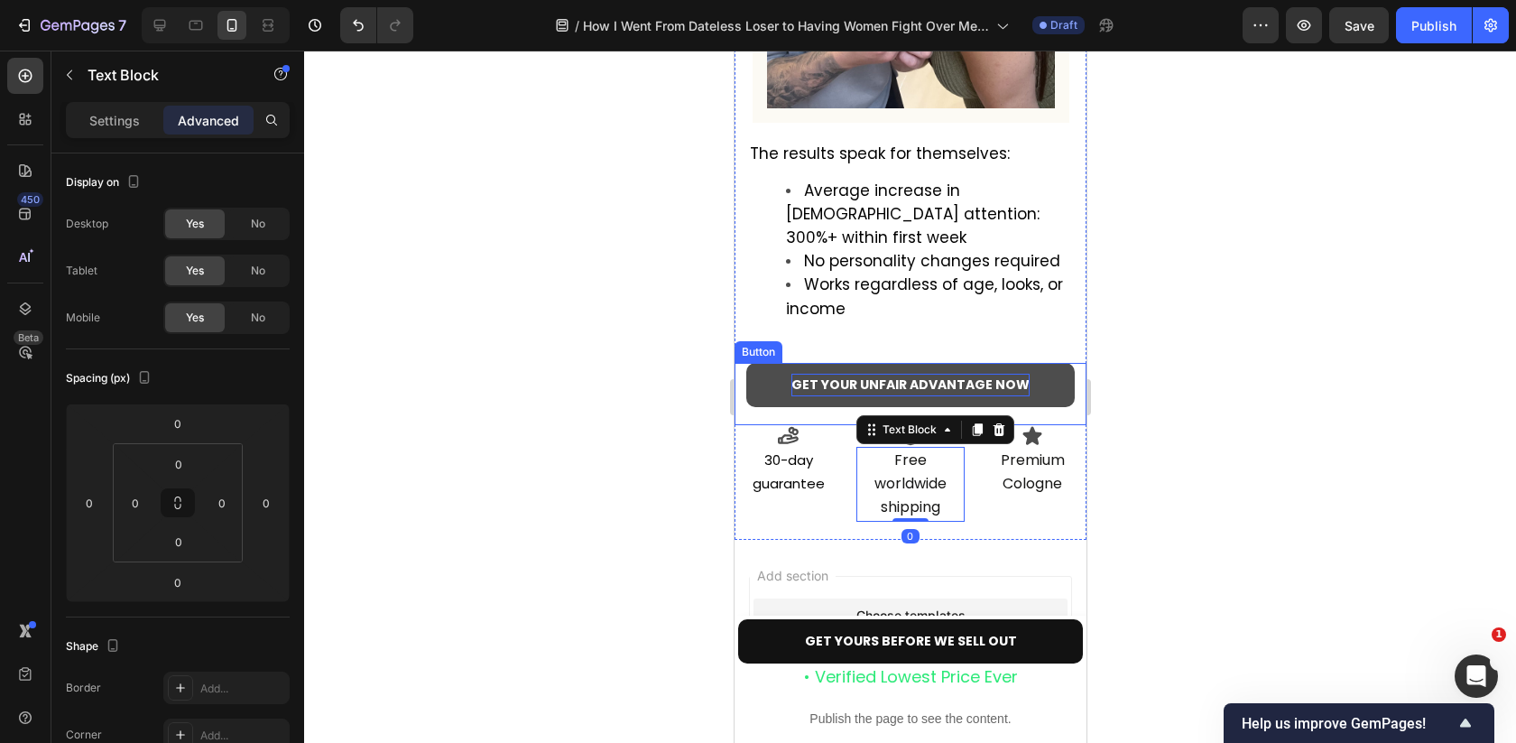
click at [904, 393] on strong "GET YOUR UNFAIR ADVANTAGE NOW" at bounding box center [909, 384] width 238 height 18
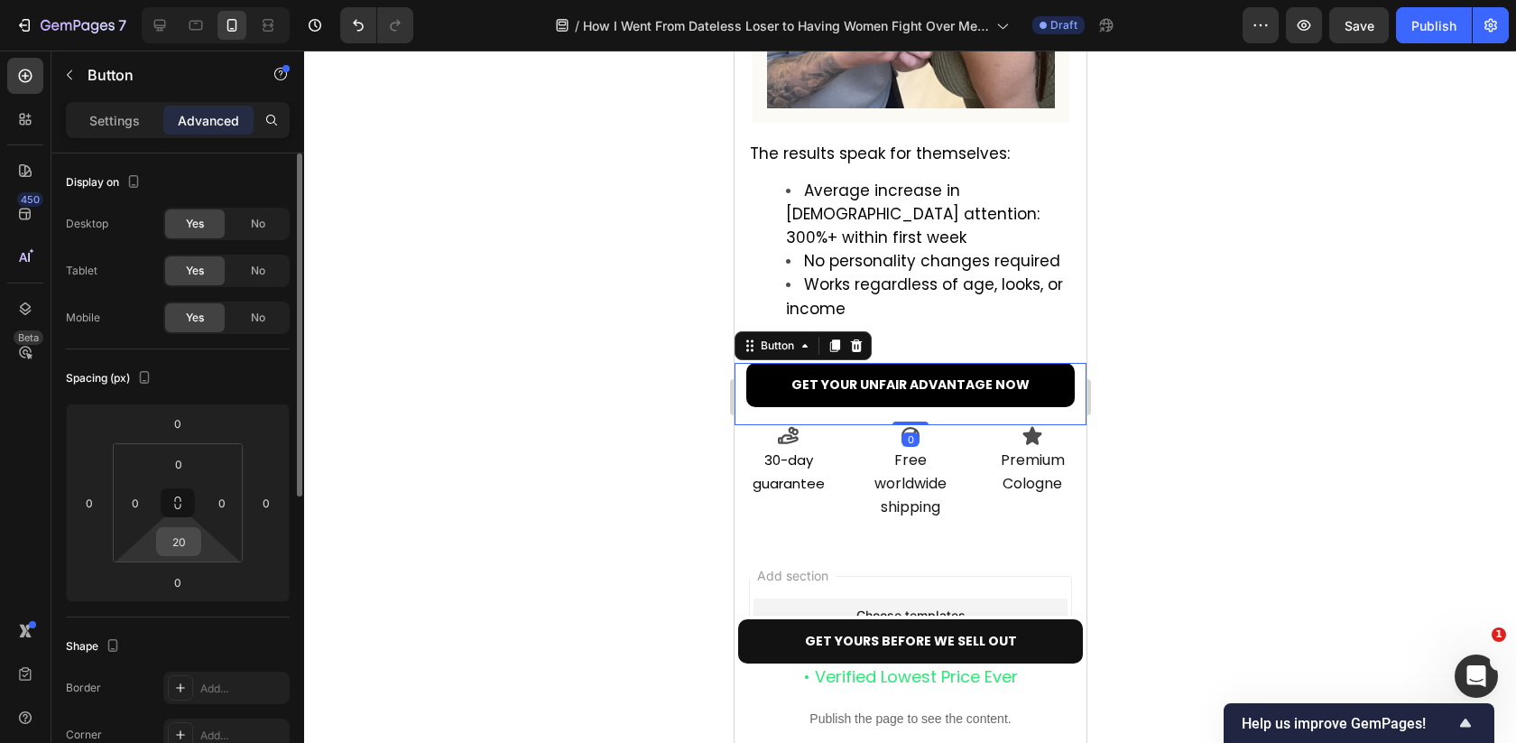
click at [183, 543] on input "20" at bounding box center [179, 541] width 36 height 27
type input "2"
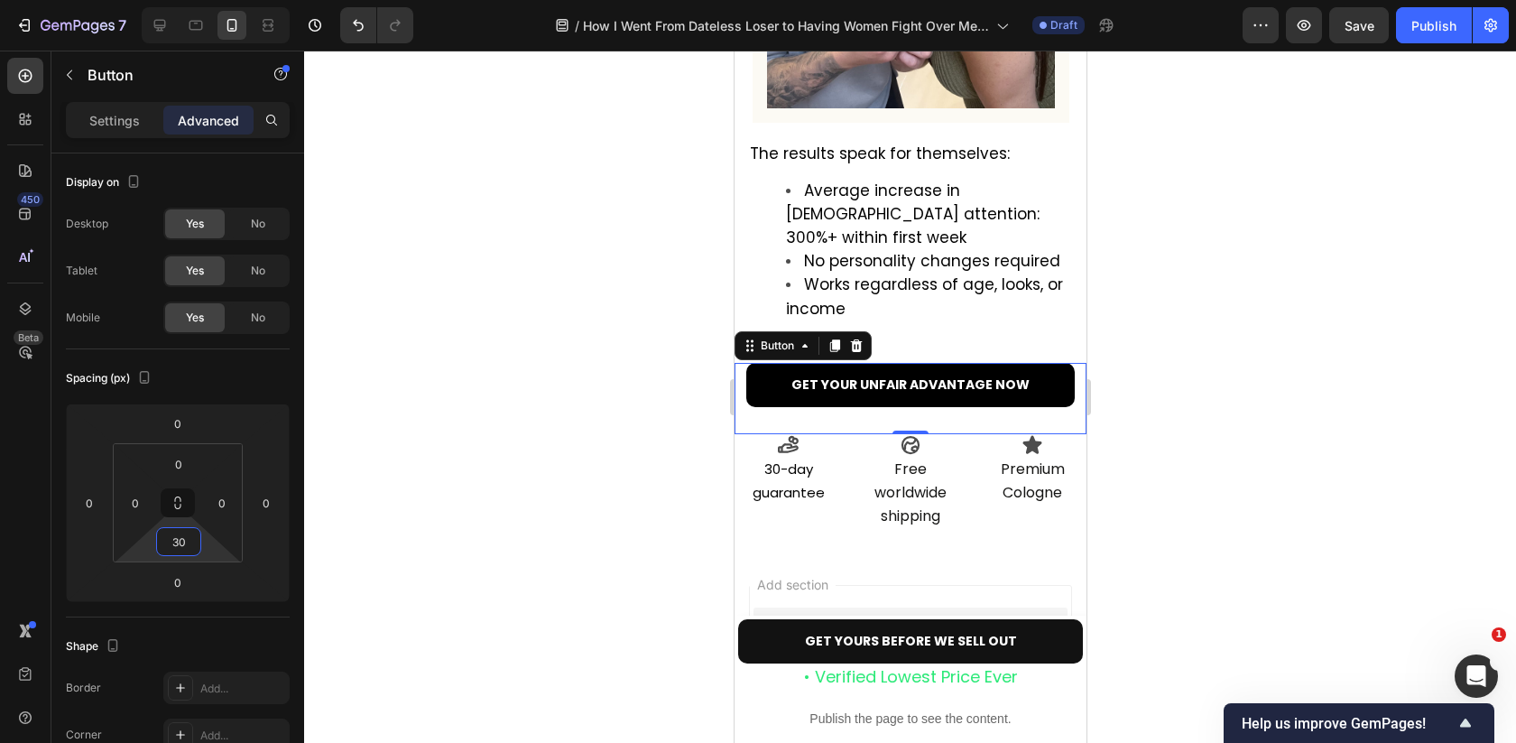
type input "30"
click at [1328, 351] on div at bounding box center [910, 397] width 1212 height 692
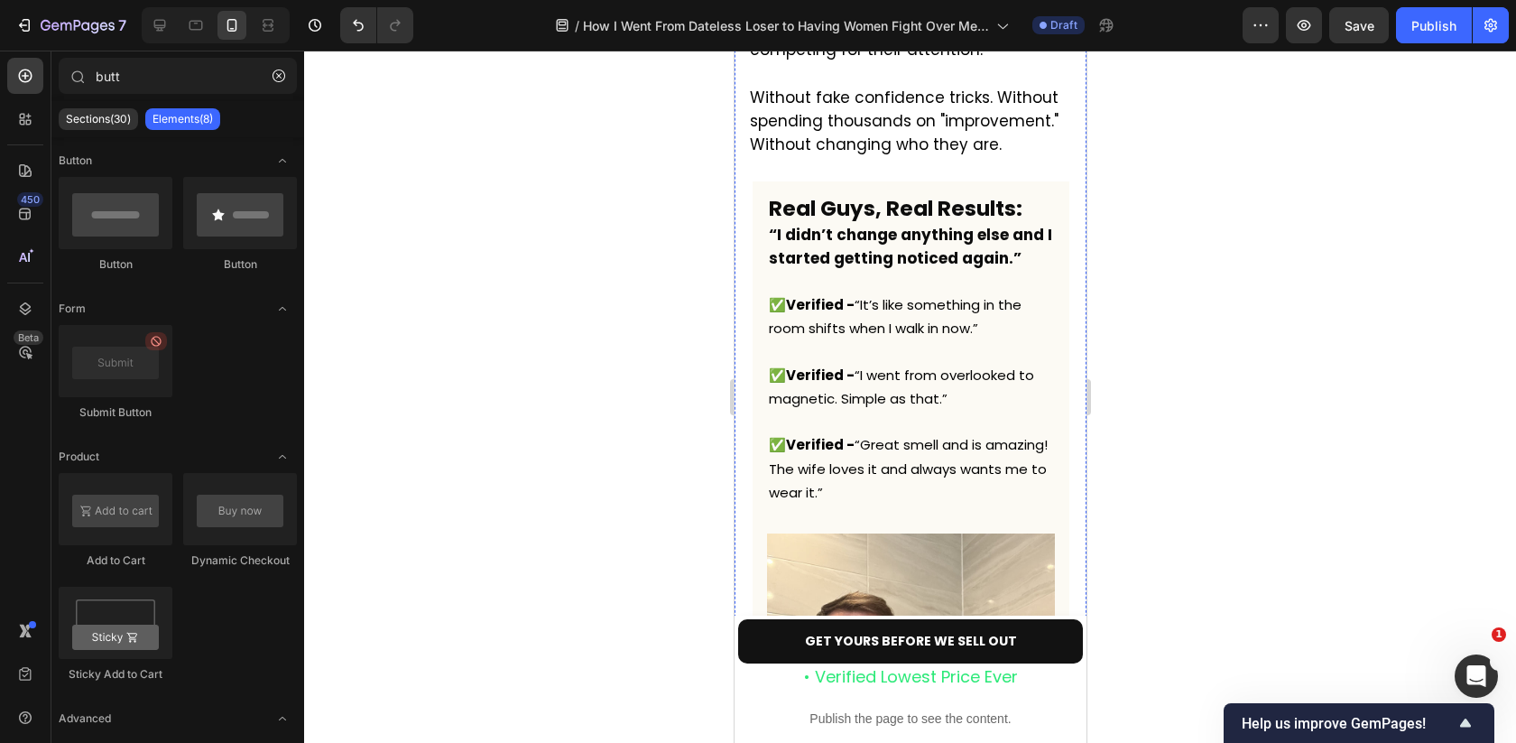
scroll to position [5055, 0]
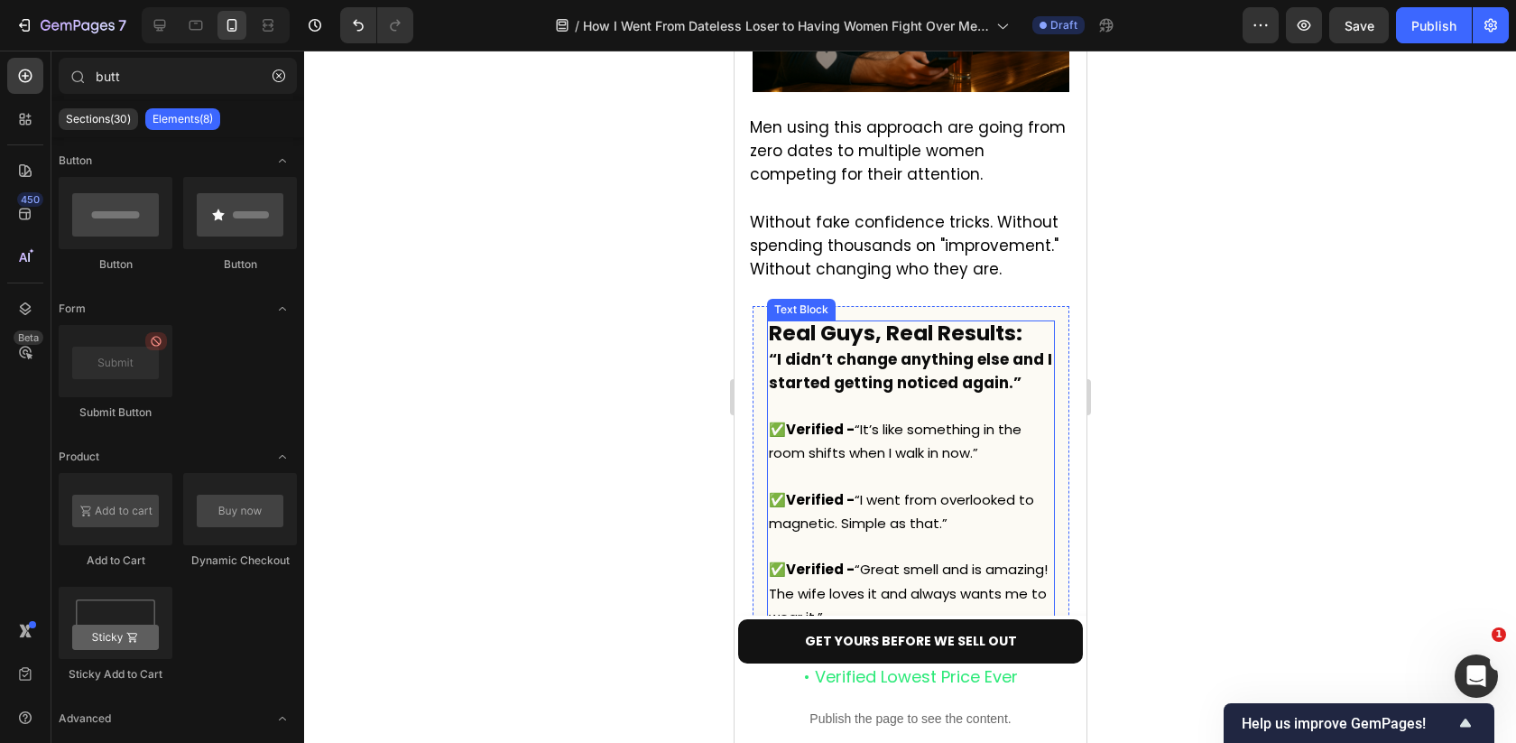
click at [923, 420] on span "✅ Verified - “It’s like something in the room shifts when I walk in now.”" at bounding box center [894, 441] width 253 height 42
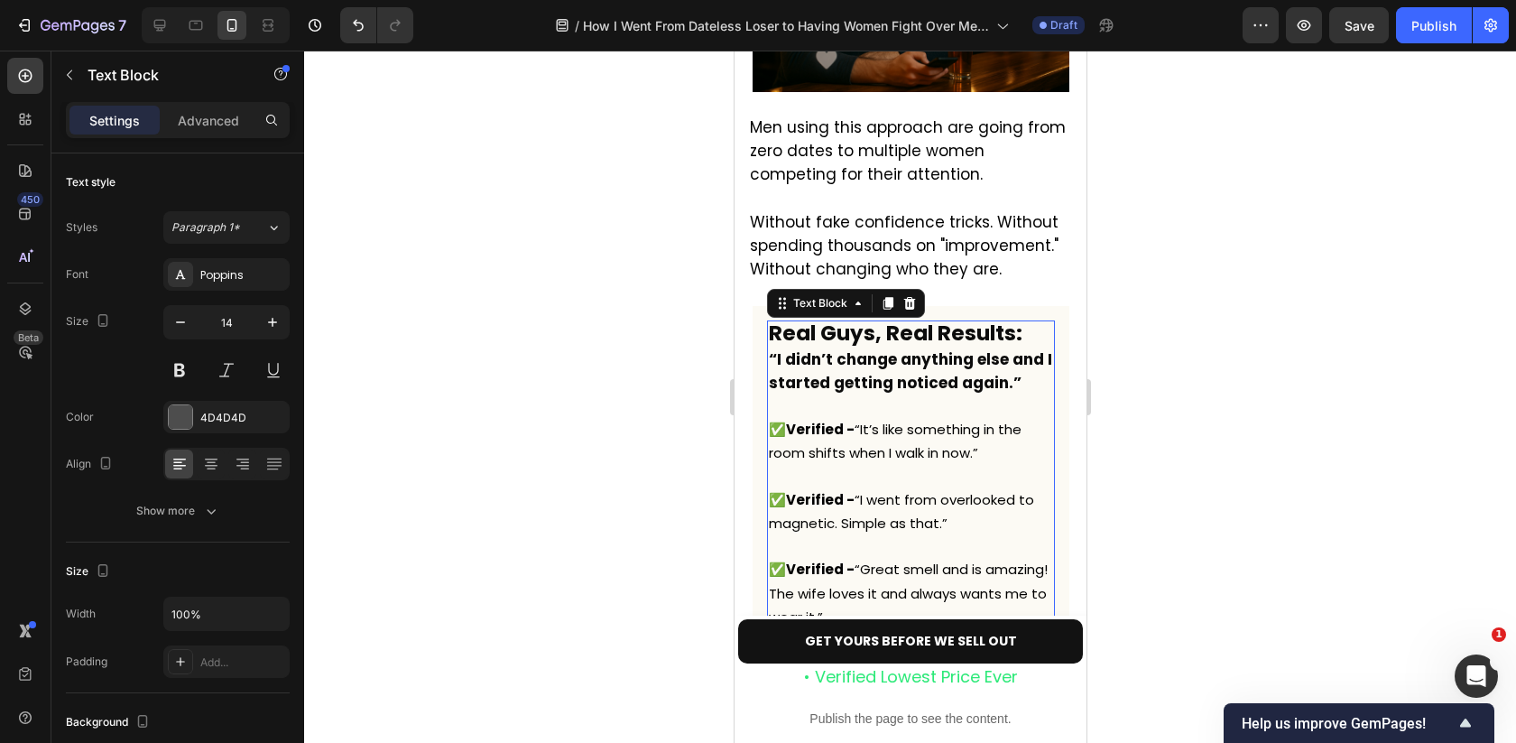
click at [840, 418] on p "✅ Verified - “It’s like something in the room shifts when I walk in now.”" at bounding box center [910, 441] width 284 height 47
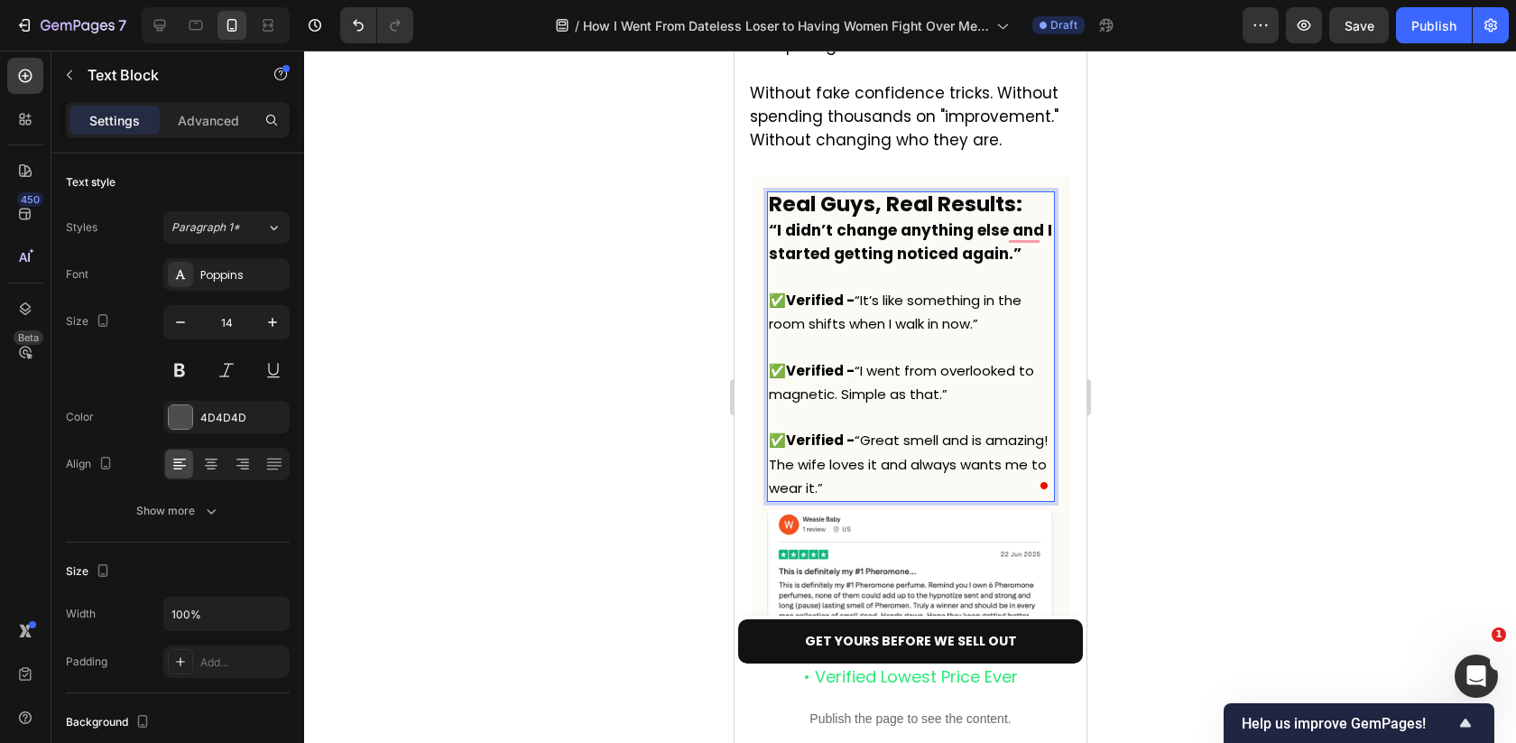
scroll to position [5180, 0]
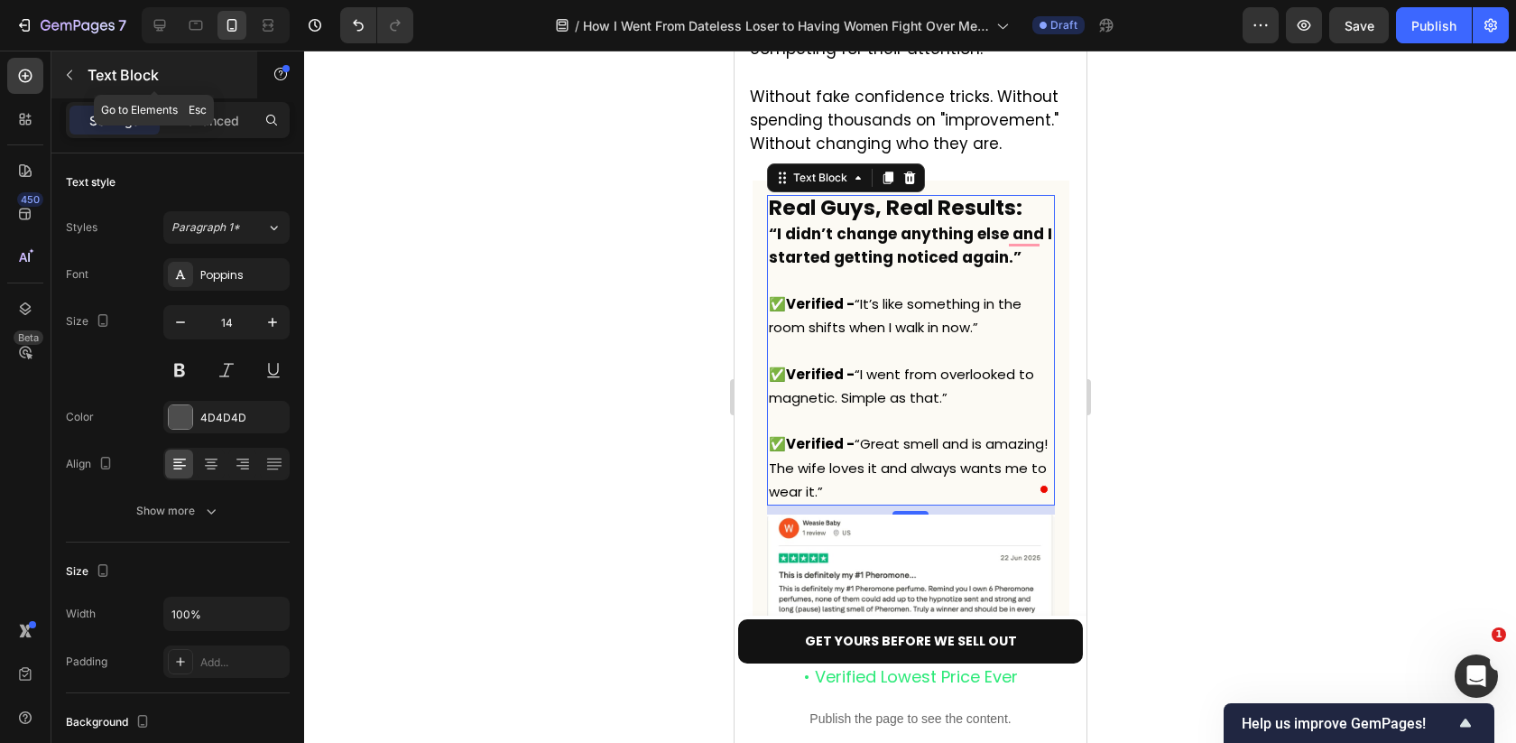
click at [75, 69] on icon "button" at bounding box center [69, 75] width 14 height 14
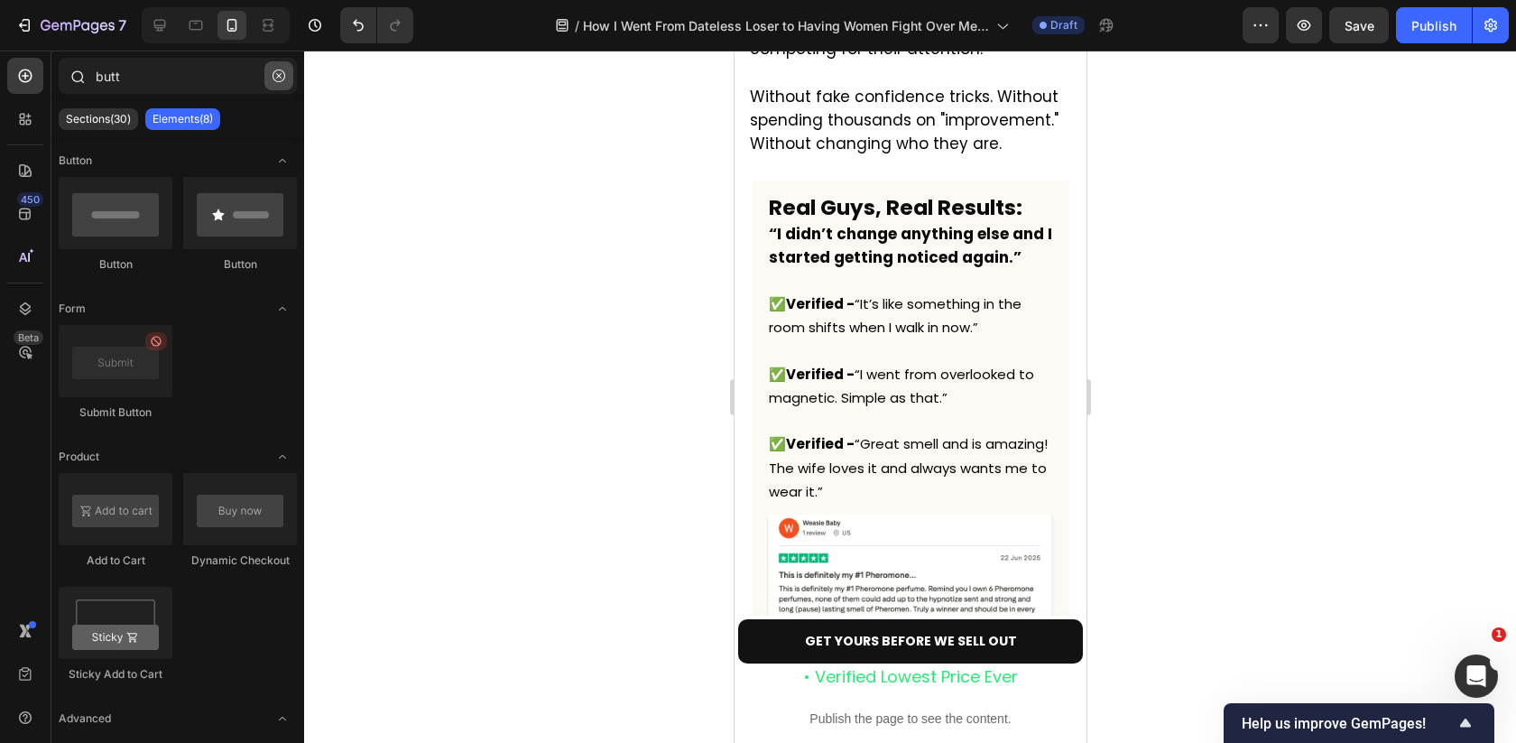
click at [280, 78] on icon "button" at bounding box center [279, 75] width 13 height 13
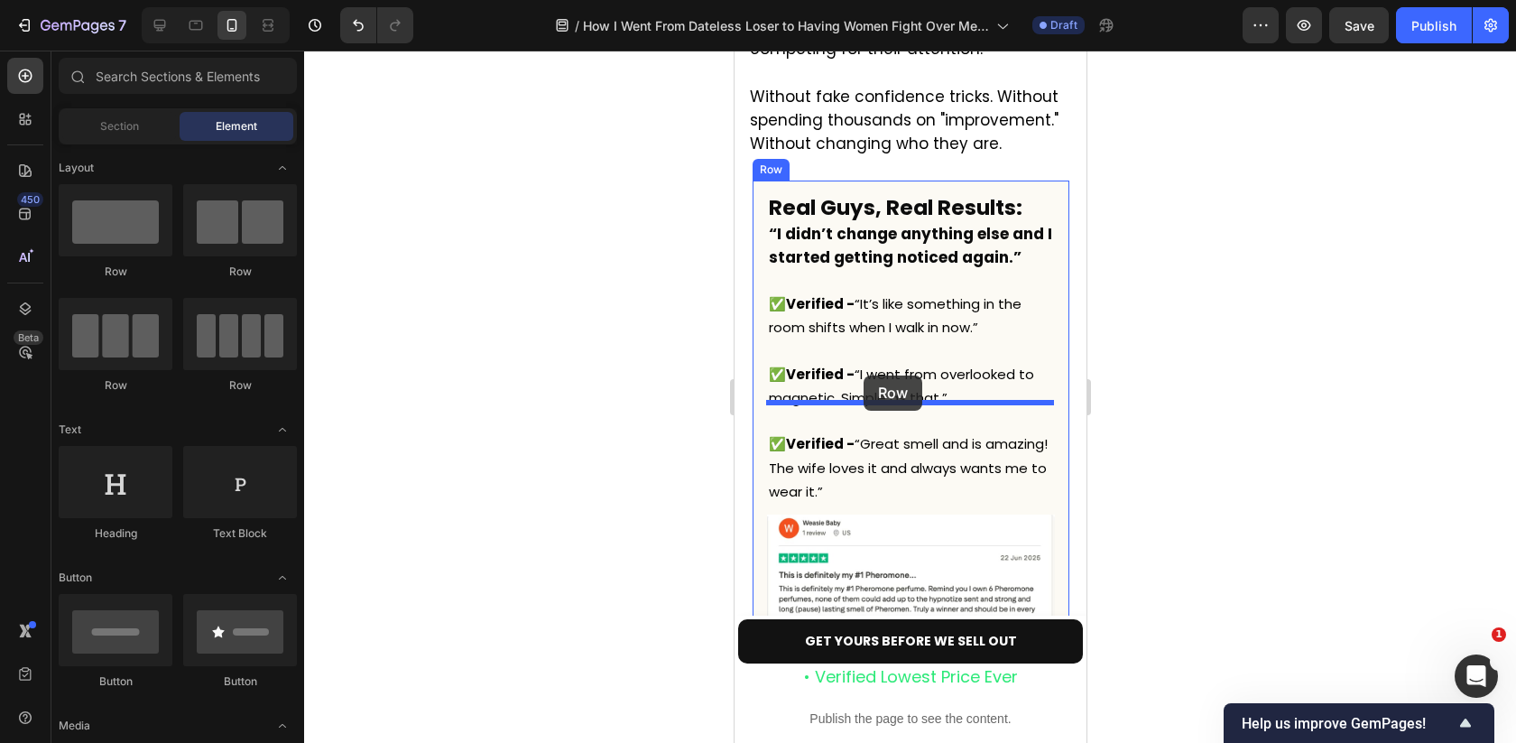
drag, startPoint x: 867, startPoint y: 295, endPoint x: 864, endPoint y: 375, distance: 80.4
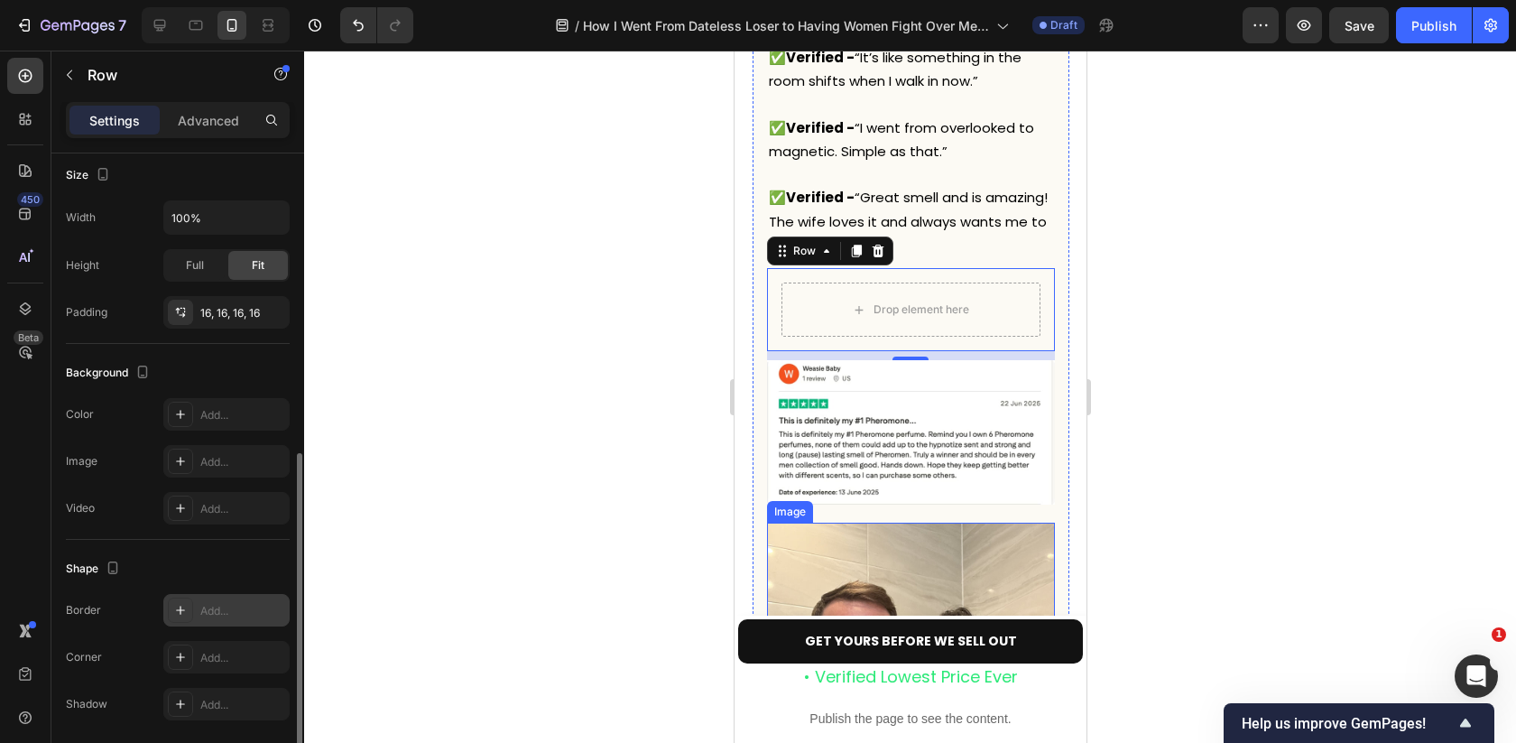
scroll to position [316, 0]
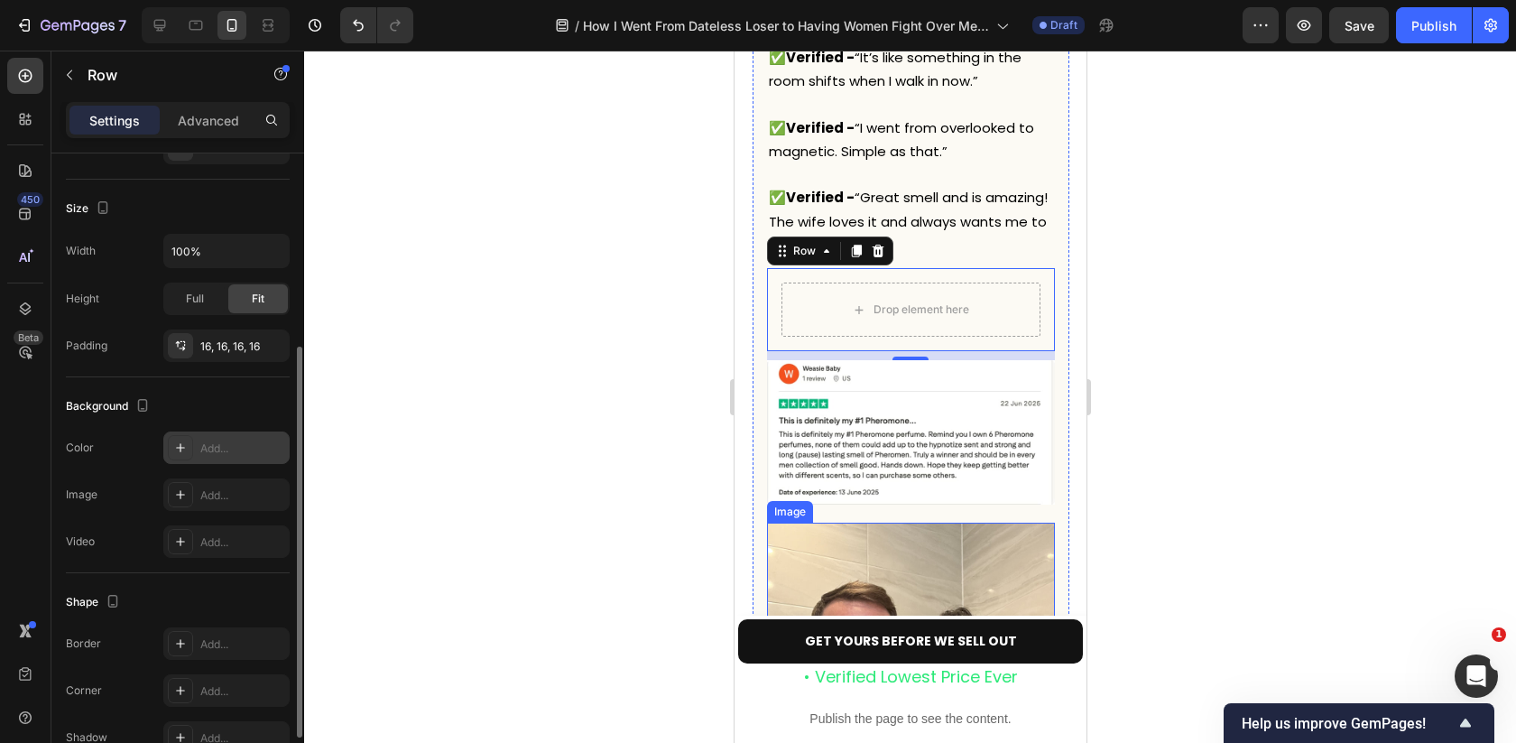
click at [244, 442] on div "Add..." at bounding box center [242, 448] width 85 height 16
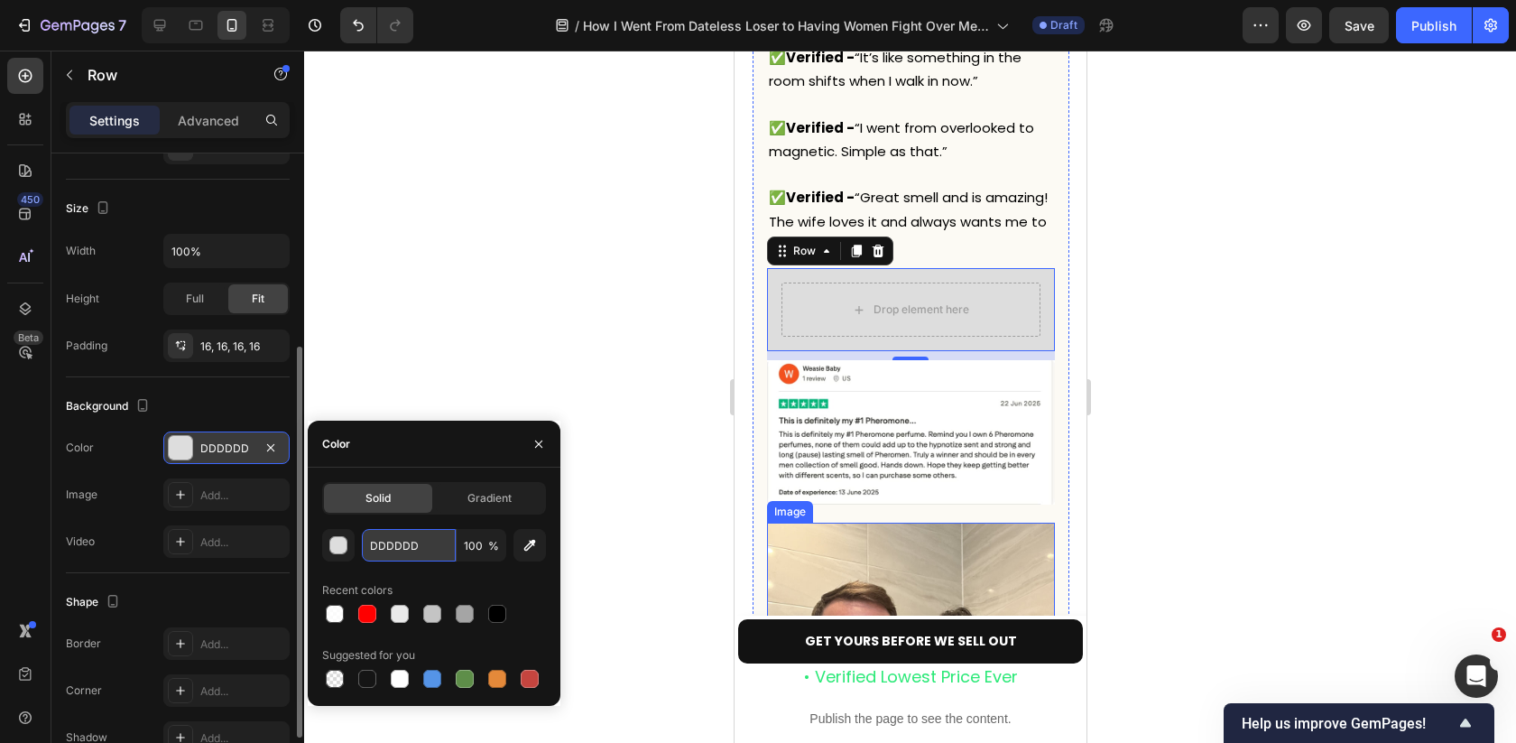
click at [426, 535] on input "DDDDDD" at bounding box center [409, 545] width 94 height 32
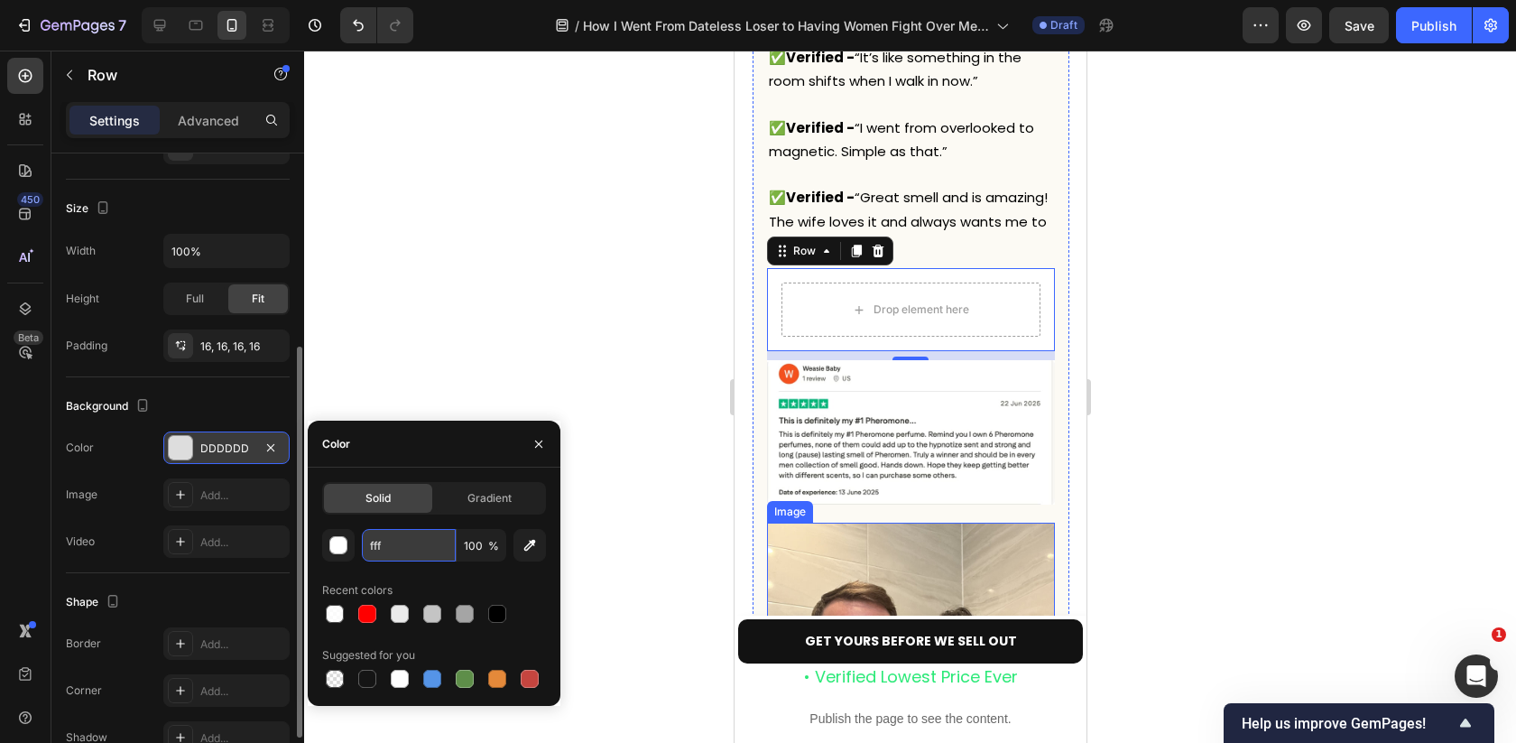
type input "FFFFFF"
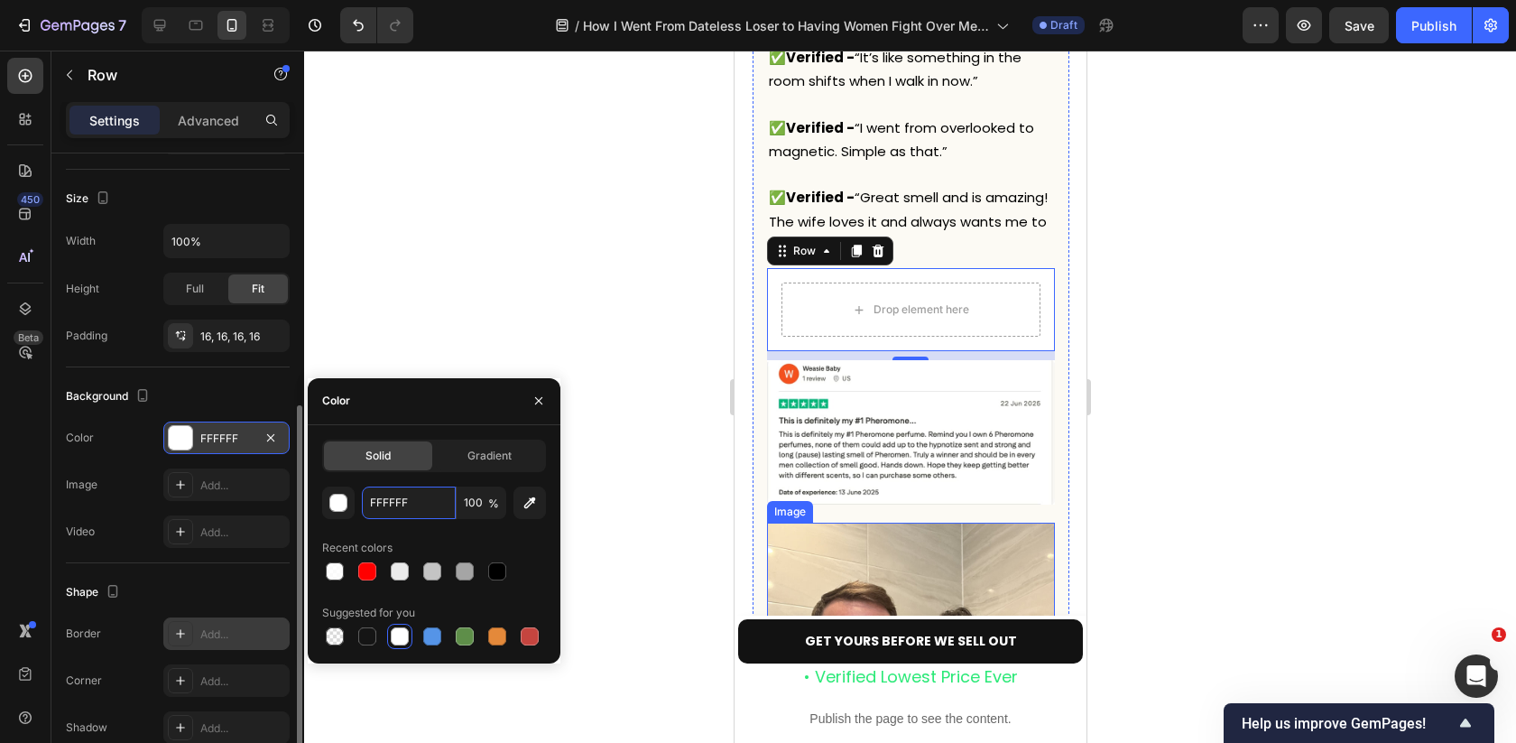
scroll to position [358, 0]
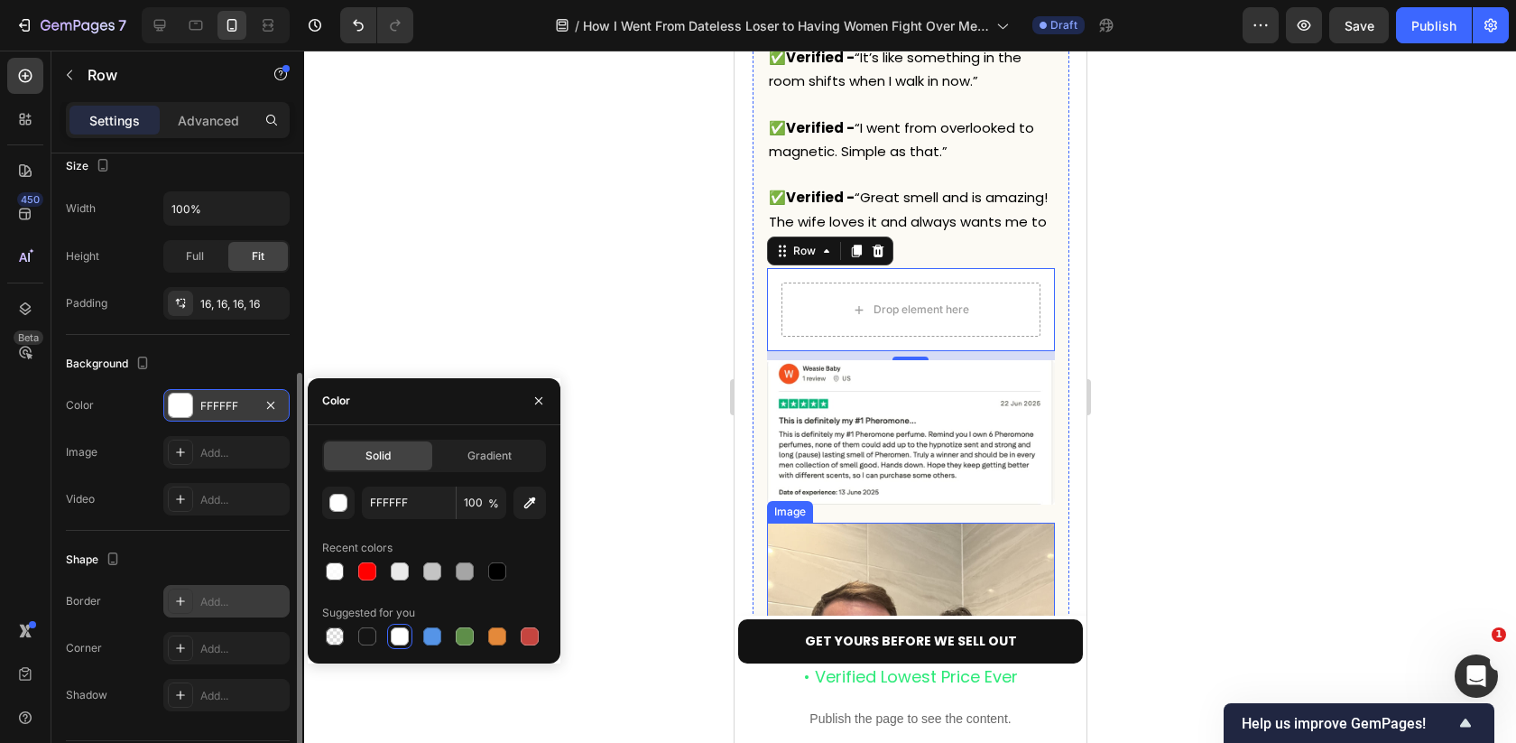
click at [207, 603] on div "Add..." at bounding box center [242, 602] width 85 height 16
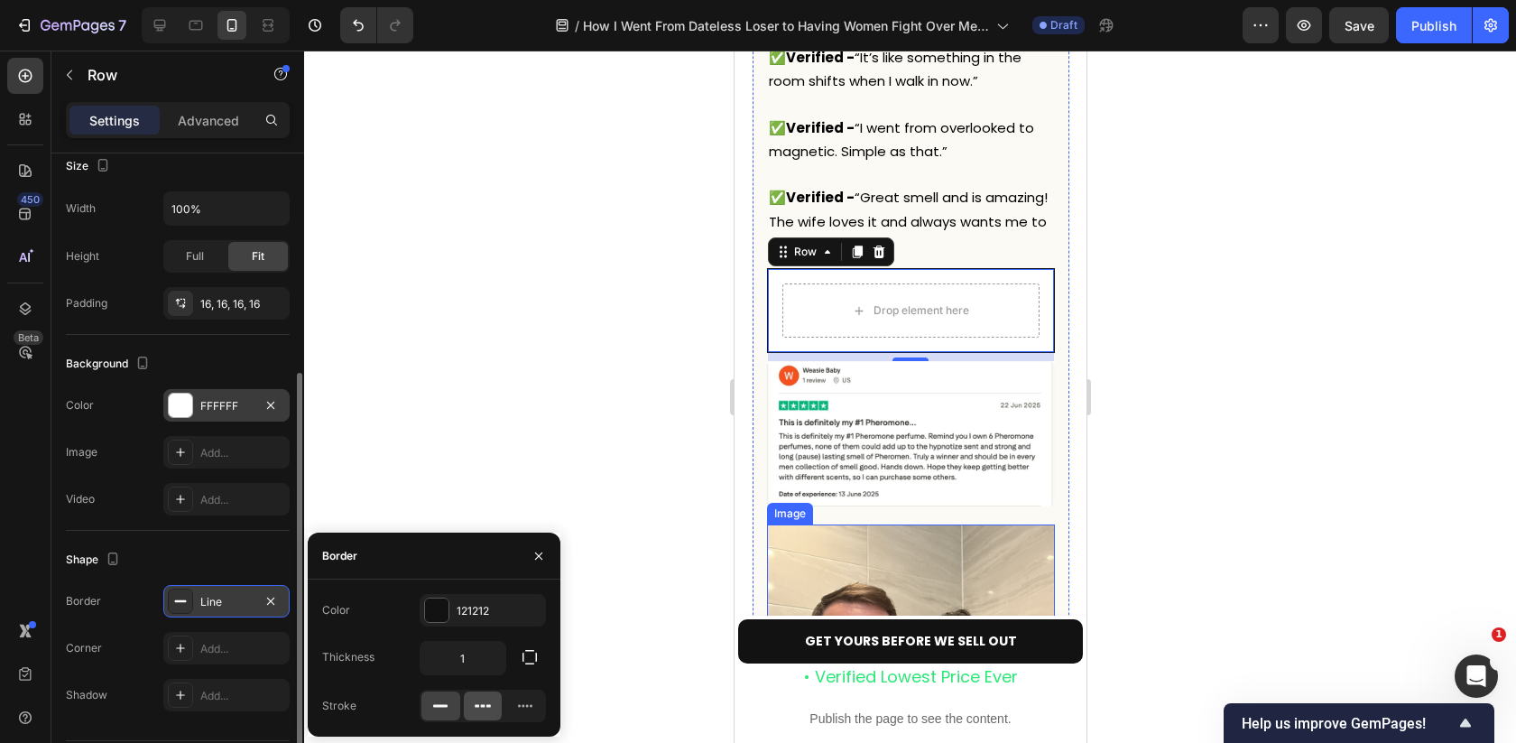
click at [485, 716] on div at bounding box center [483, 705] width 39 height 29
click at [474, 658] on input "1" at bounding box center [463, 658] width 85 height 32
type input "3"
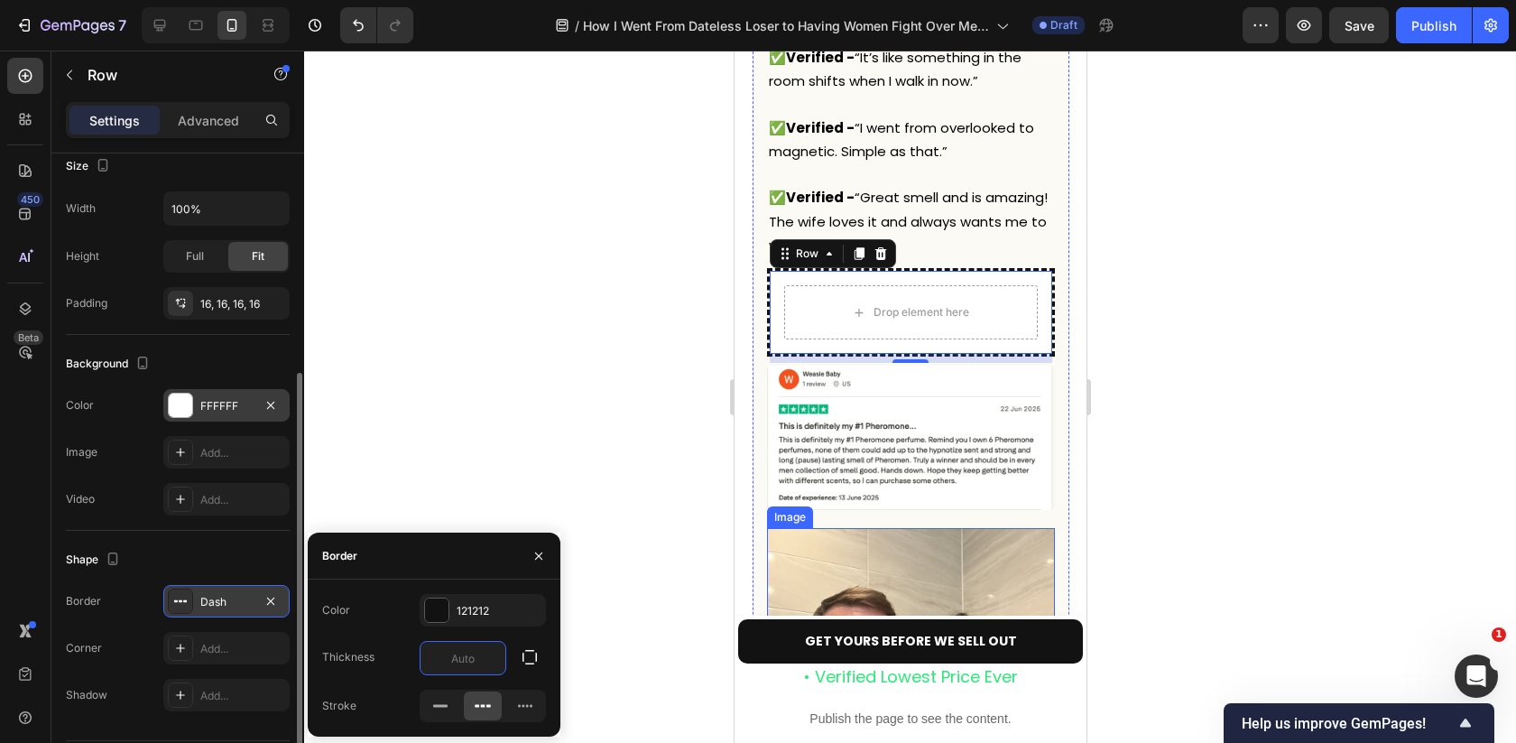
type input "2"
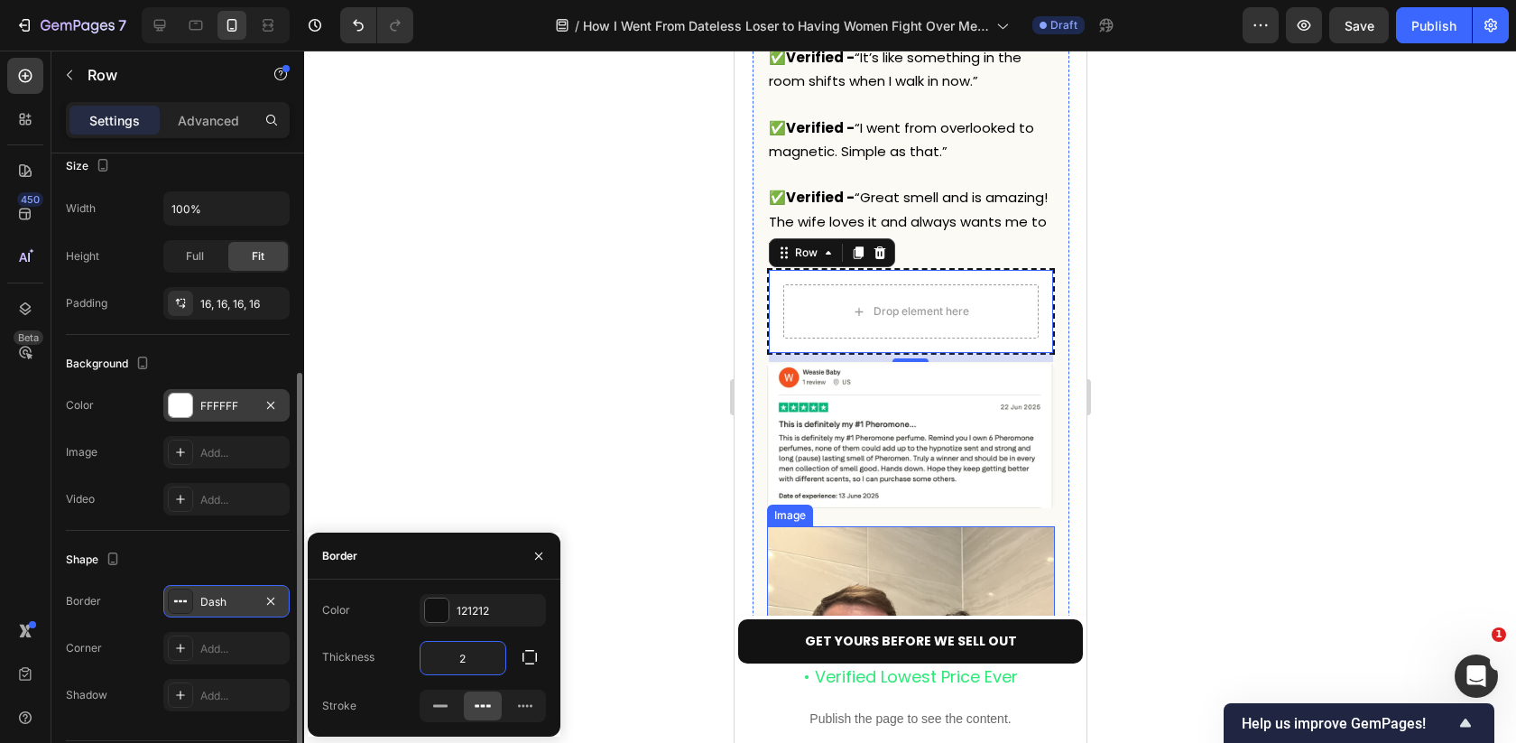
click at [609, 376] on div at bounding box center [910, 397] width 1212 height 692
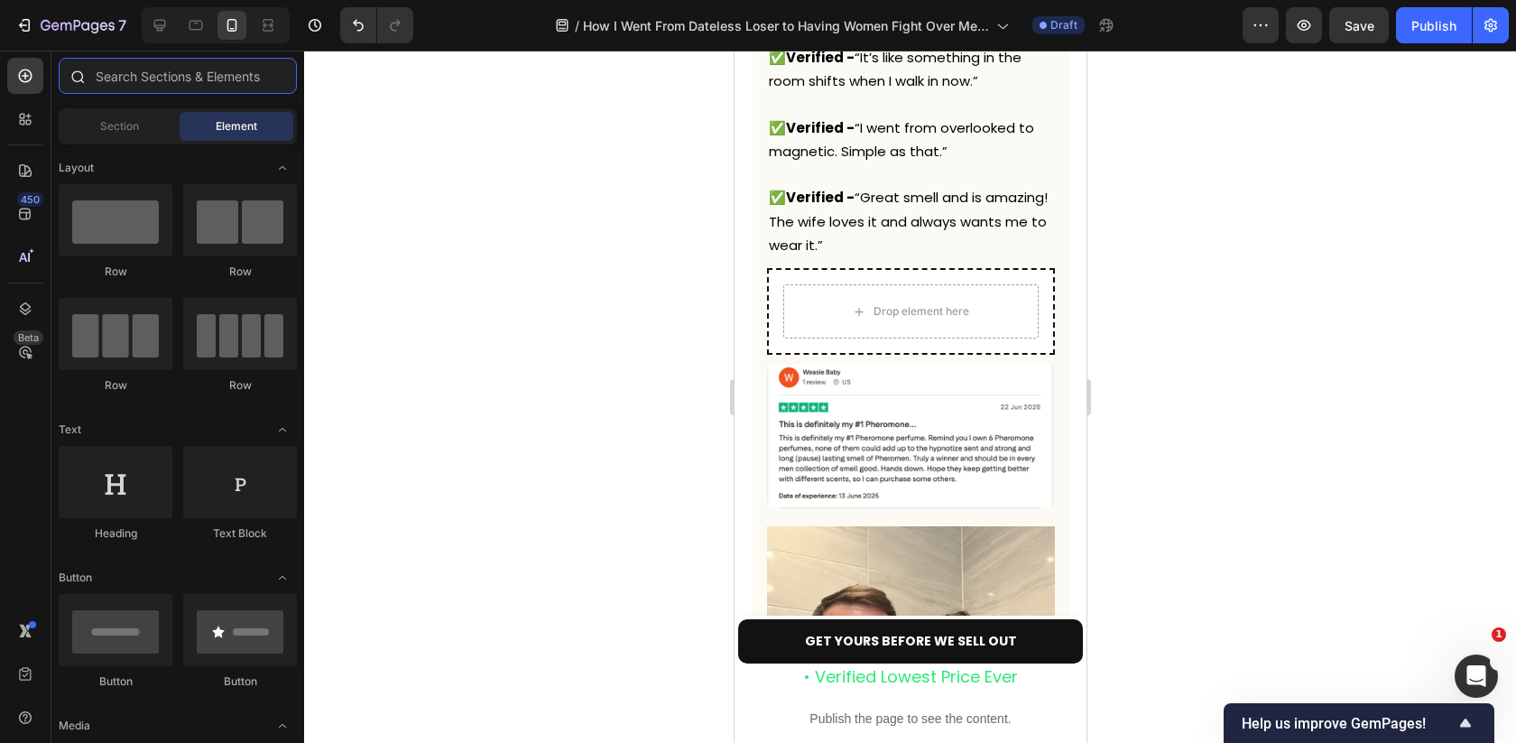
click at [176, 78] on input "text" at bounding box center [178, 76] width 238 height 36
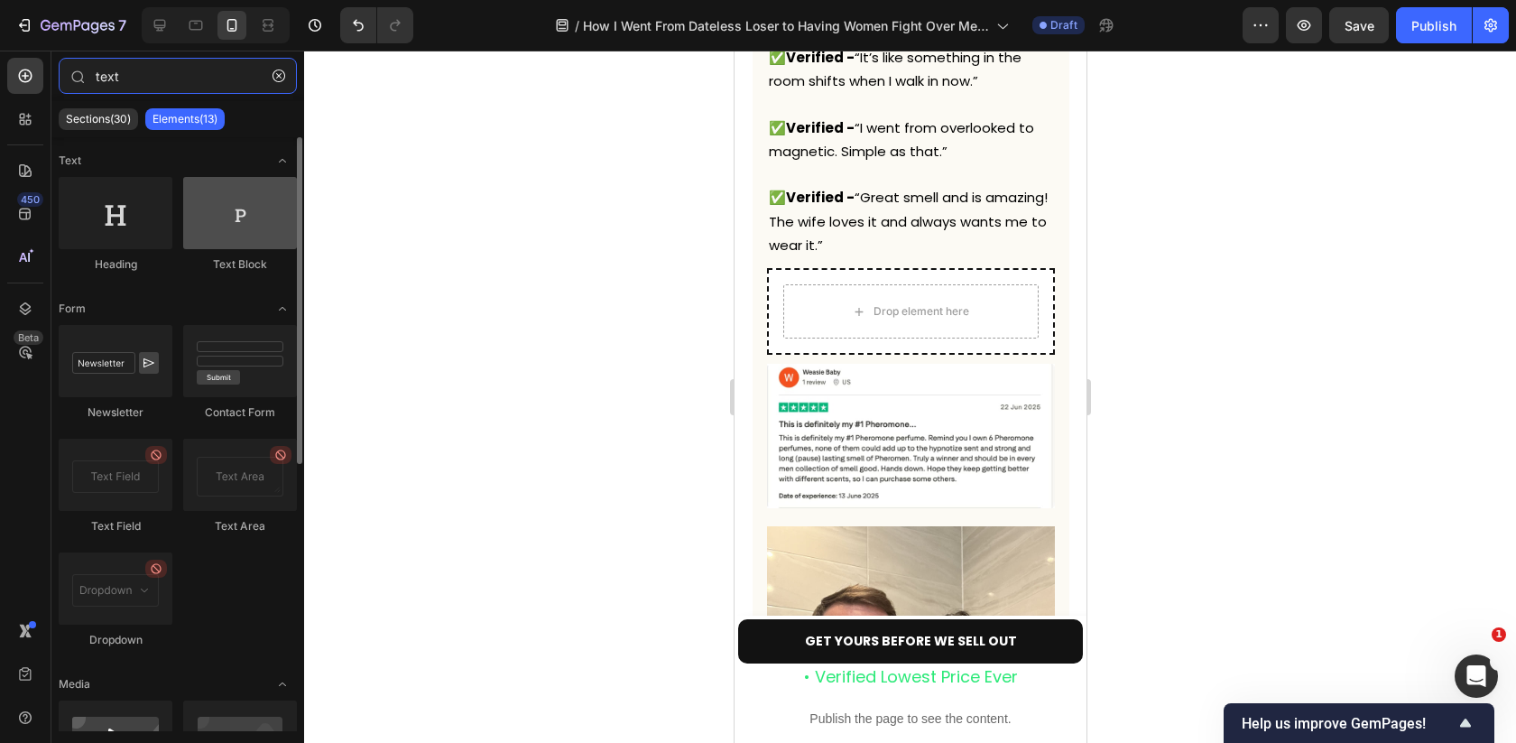
type input "text"
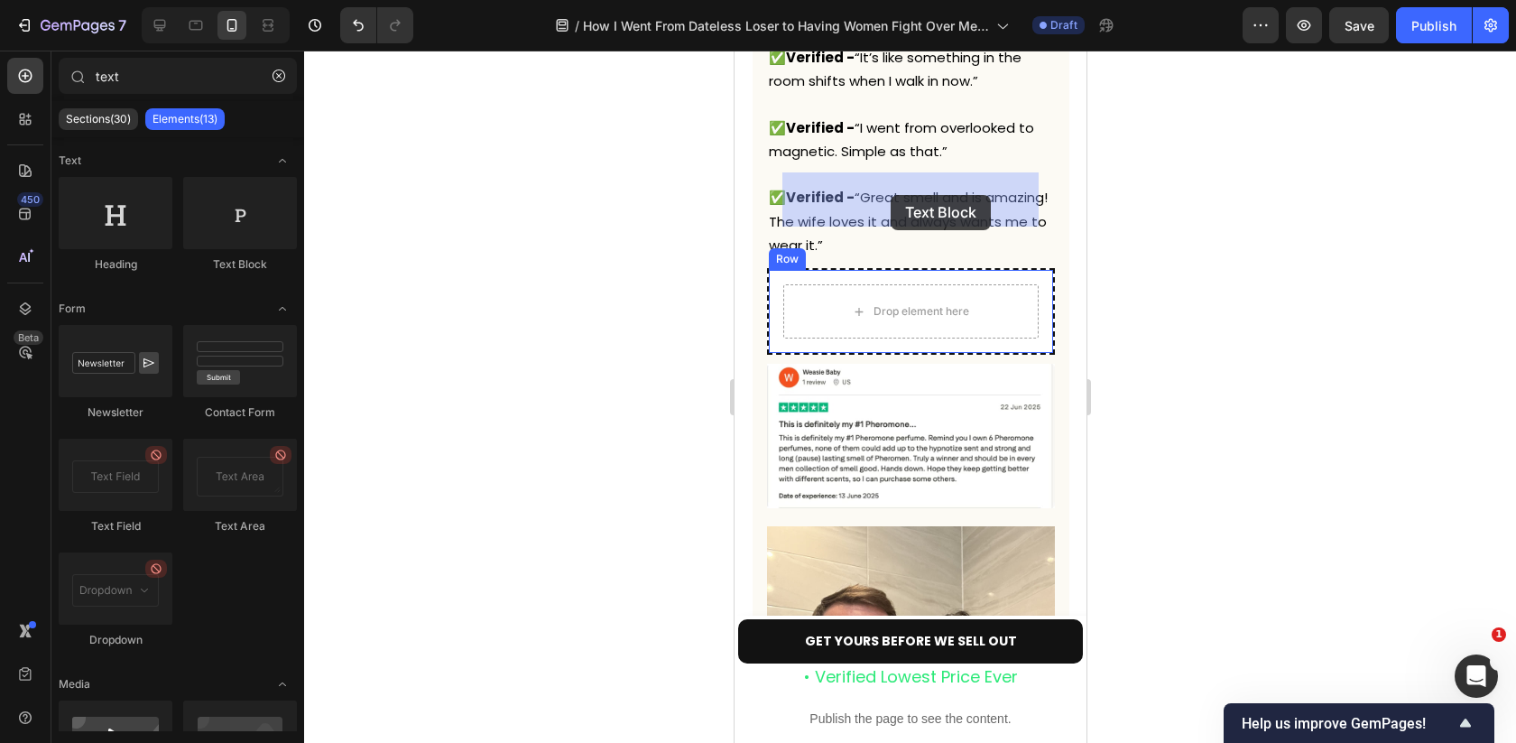
drag, startPoint x: 943, startPoint y: 270, endPoint x: 890, endPoint y: 195, distance: 91.9
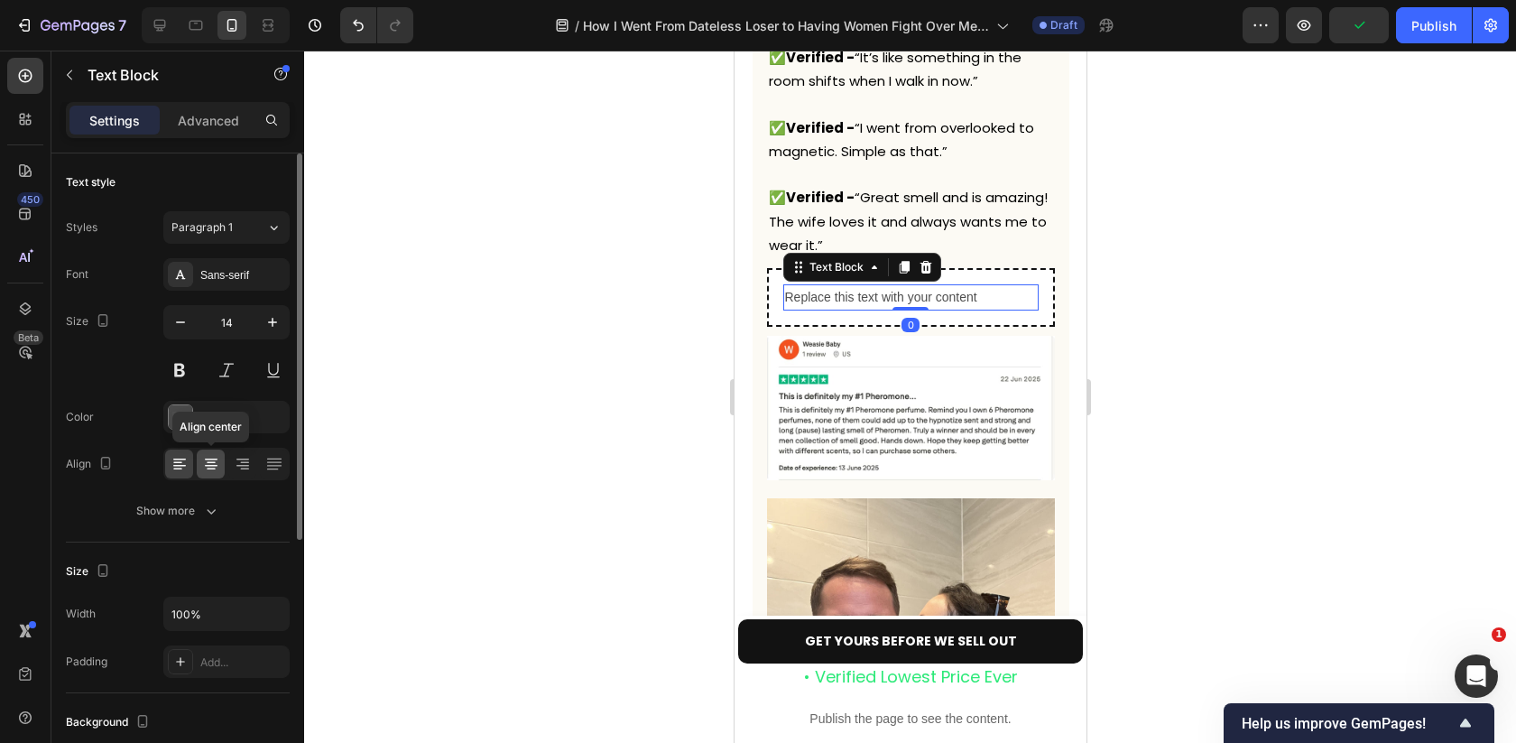
click at [212, 455] on icon at bounding box center [211, 464] width 18 height 18
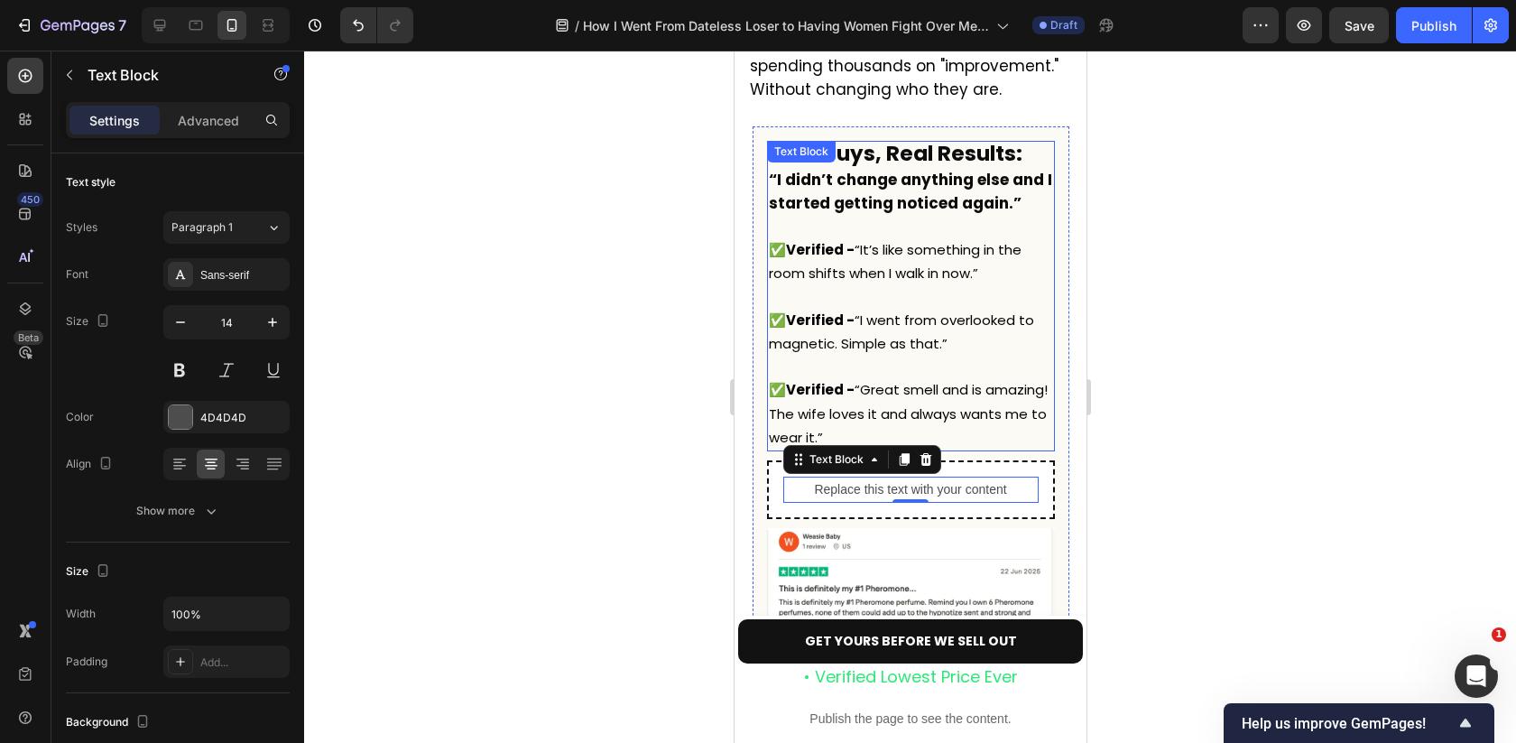
scroll to position [5186, 0]
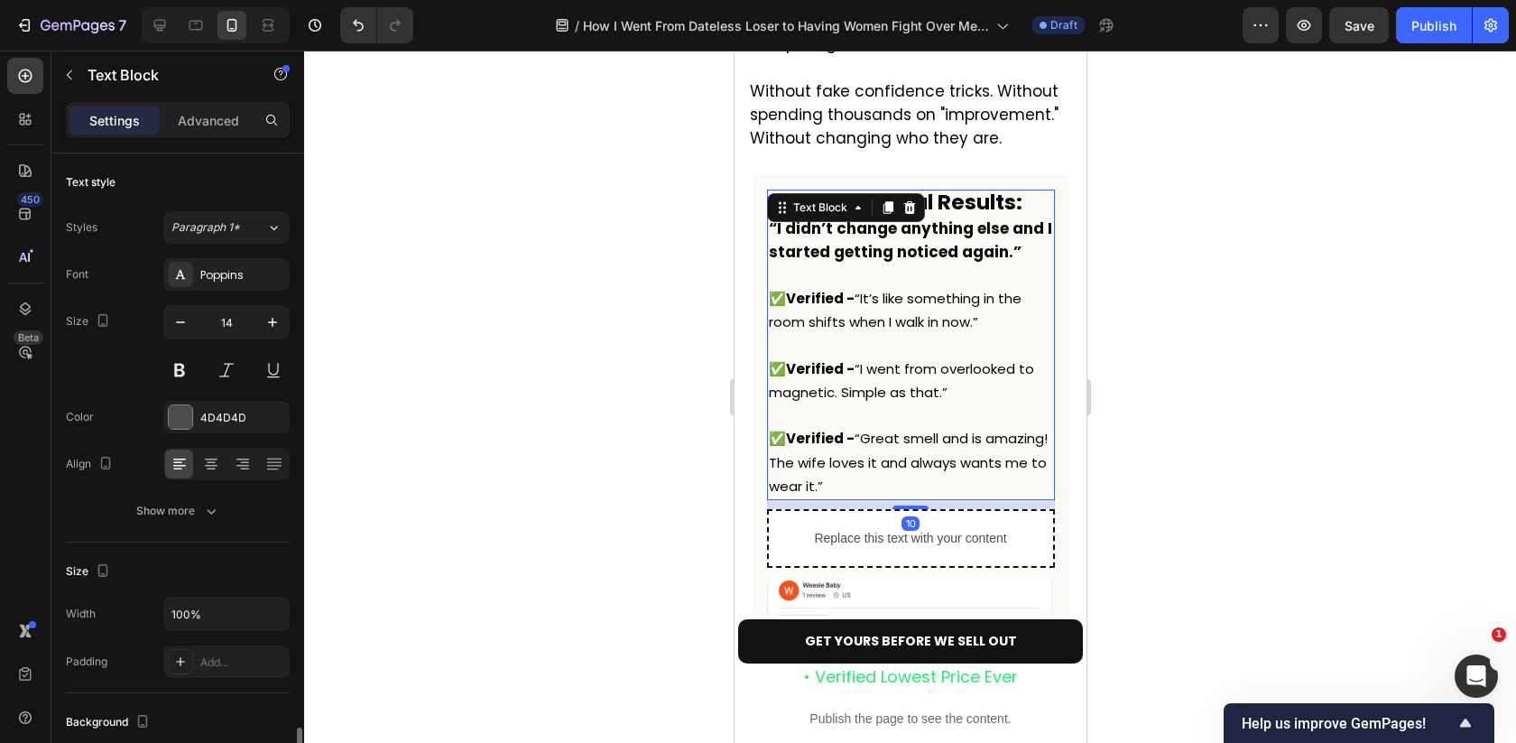
click at [831, 404] on p "✅Verified - “Great smell and is amazing! The wife loves it and always wants me …" at bounding box center [910, 451] width 284 height 94
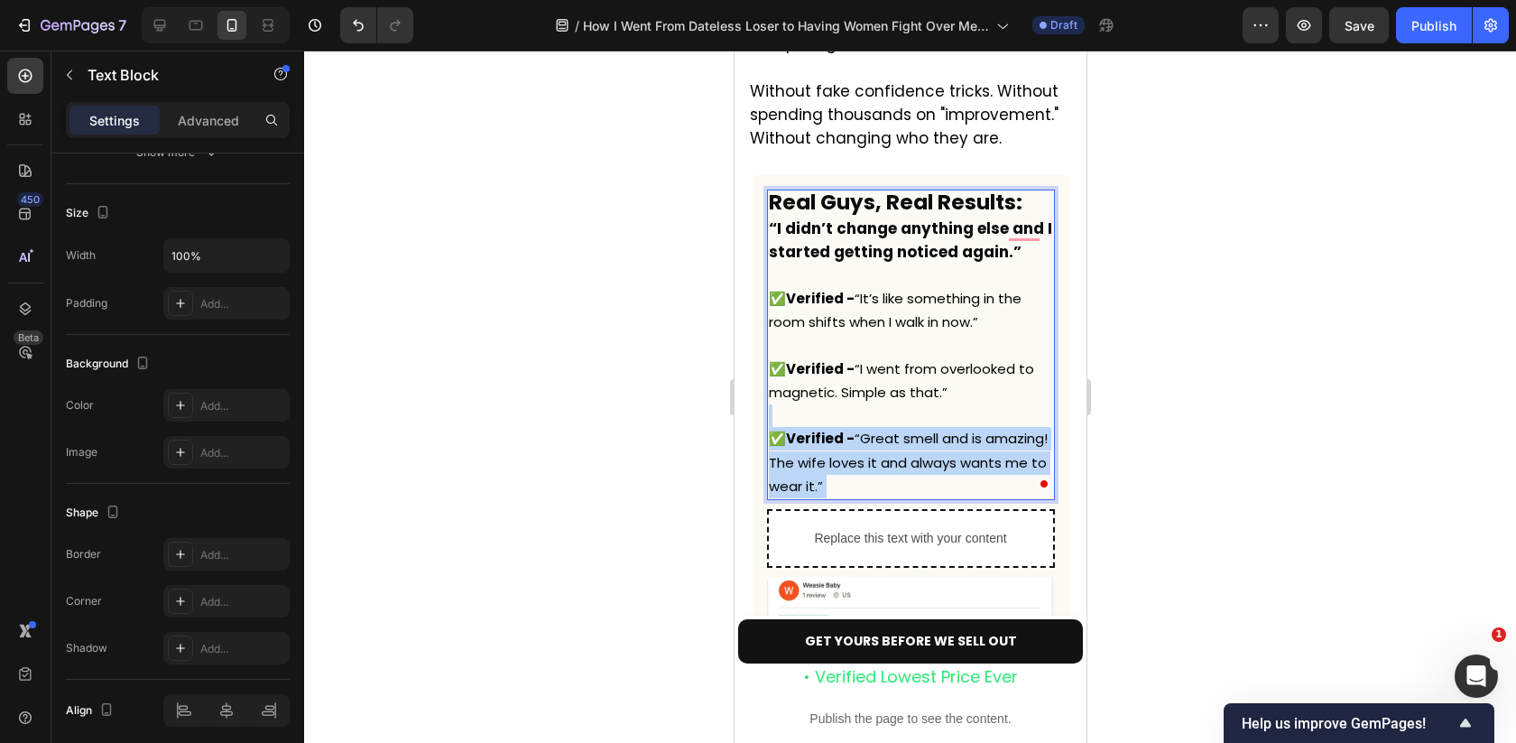
drag, startPoint x: 831, startPoint y: 370, endPoint x: 784, endPoint y: 229, distance: 148.4
click at [784, 229] on div "Real Guys, Real Results: “I didn’t change anything else and I started getting n…" at bounding box center [910, 344] width 288 height 310
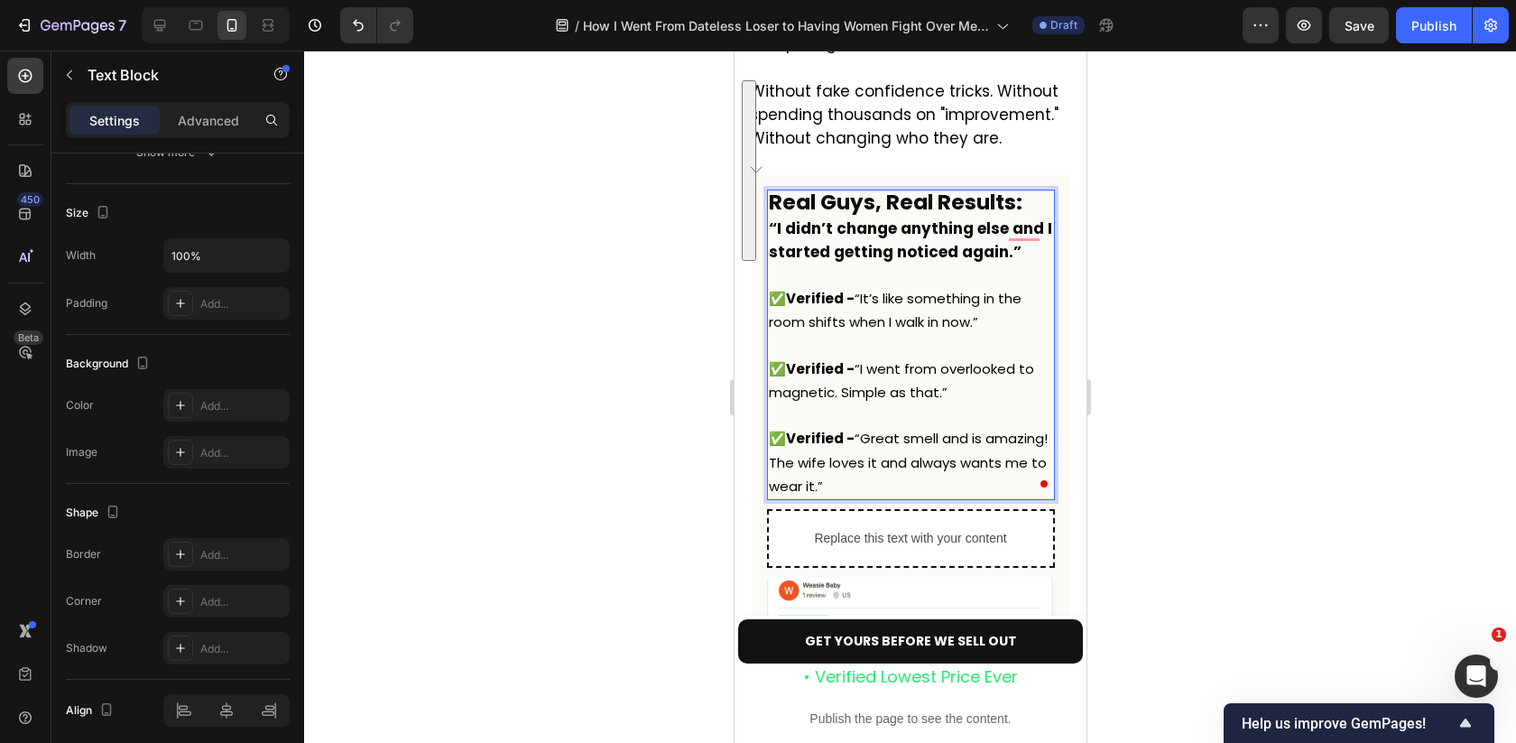
drag, startPoint x: 772, startPoint y: 184, endPoint x: 890, endPoint y: 366, distance: 216.8
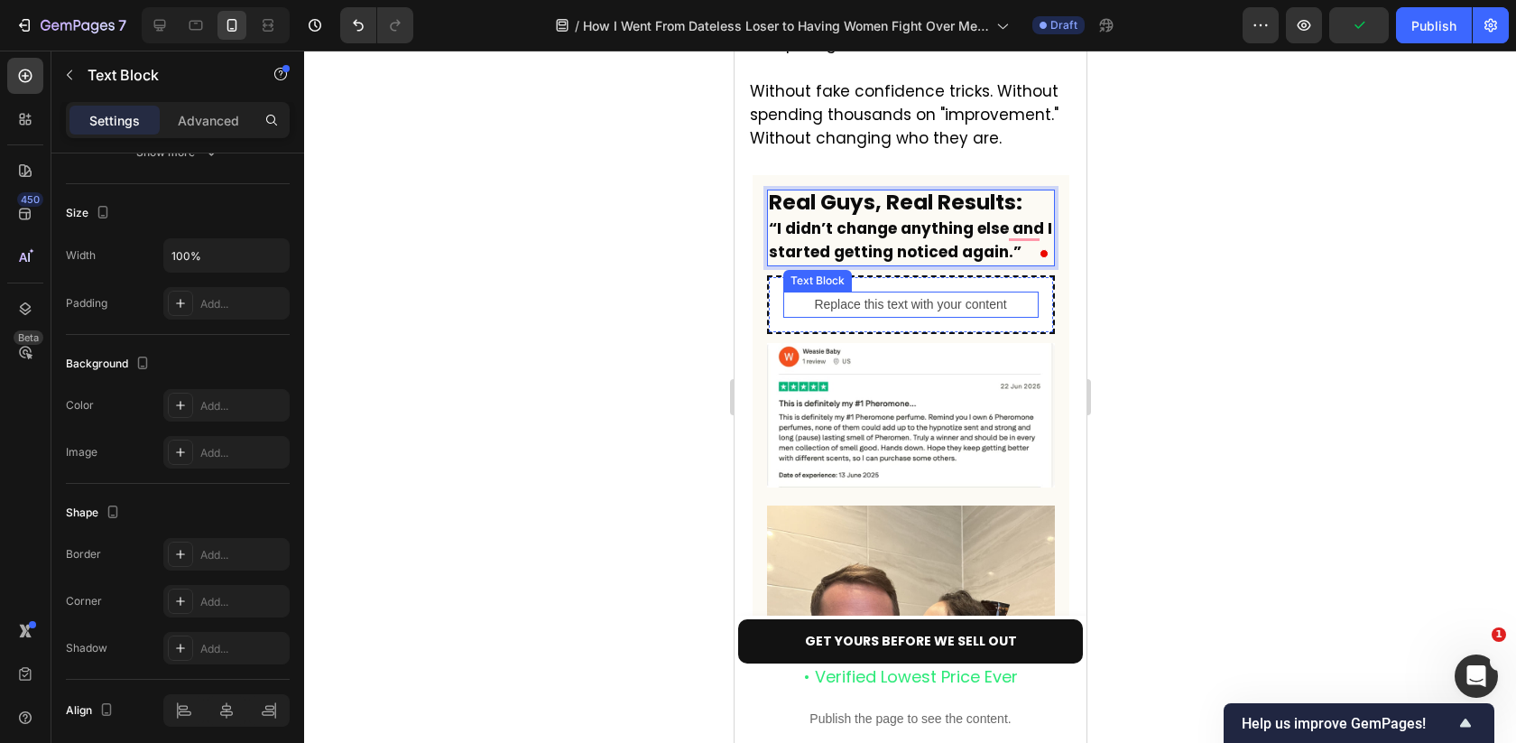
click at [984, 291] on div "Replace this text with your content" at bounding box center [909, 304] width 255 height 26
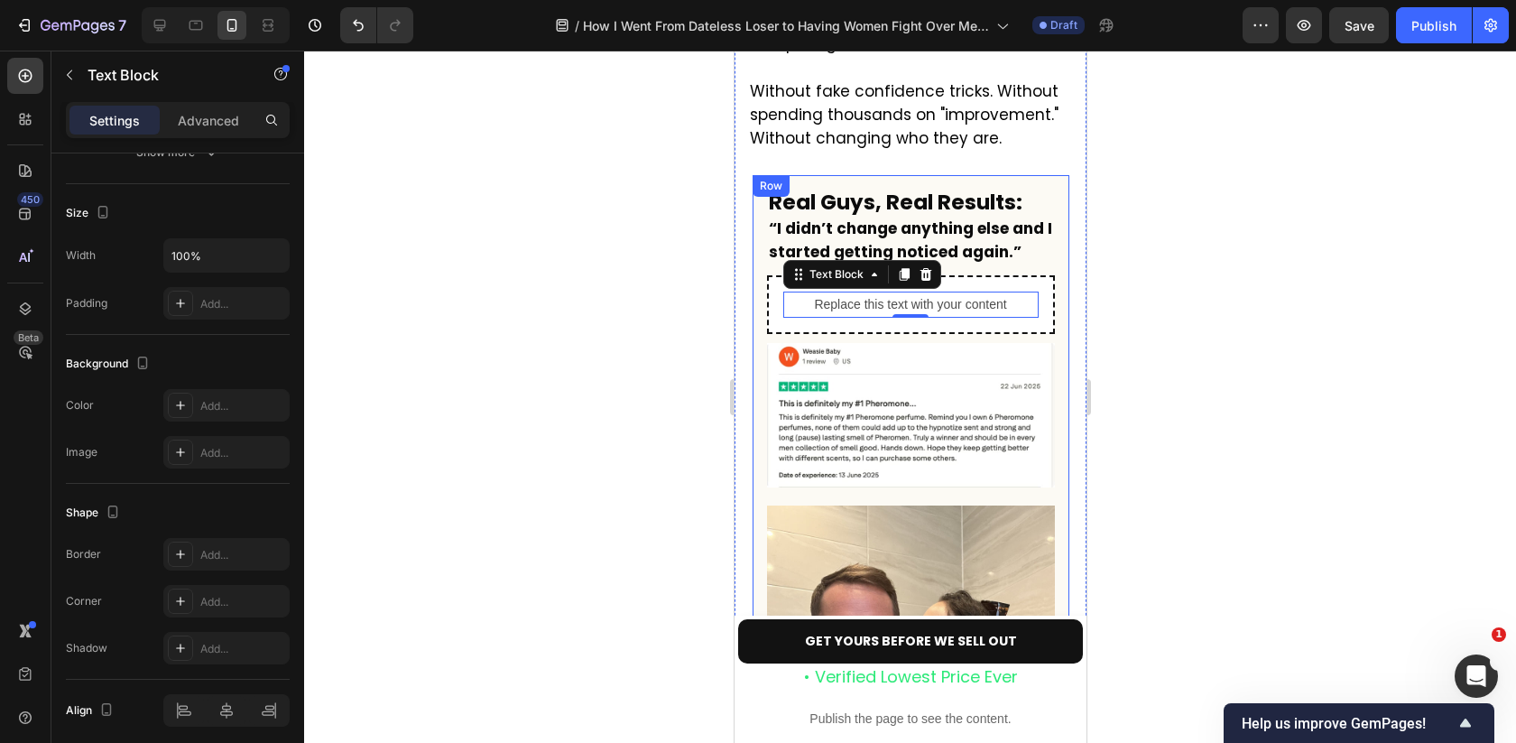
click at [921, 343] on img at bounding box center [910, 415] width 288 height 144
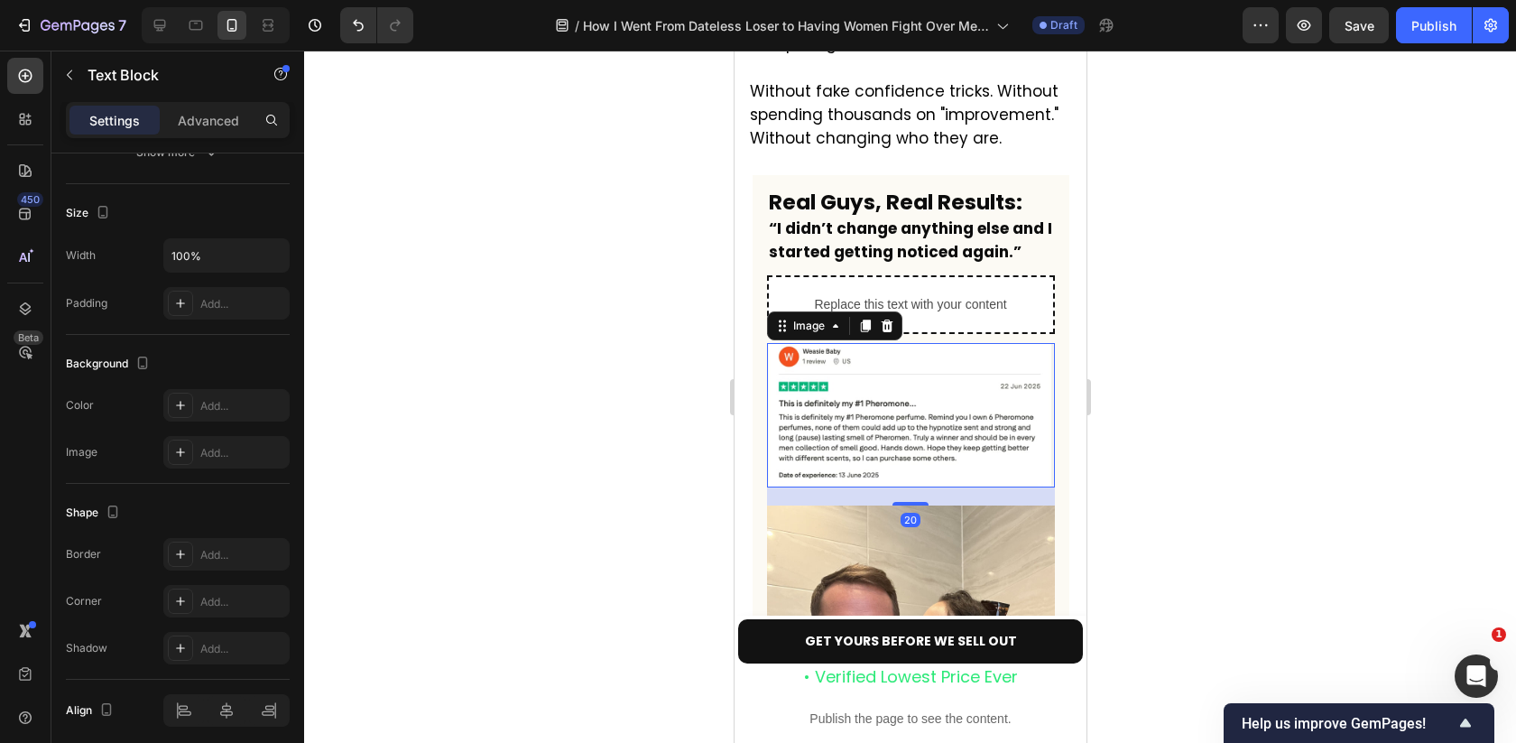
scroll to position [0, 0]
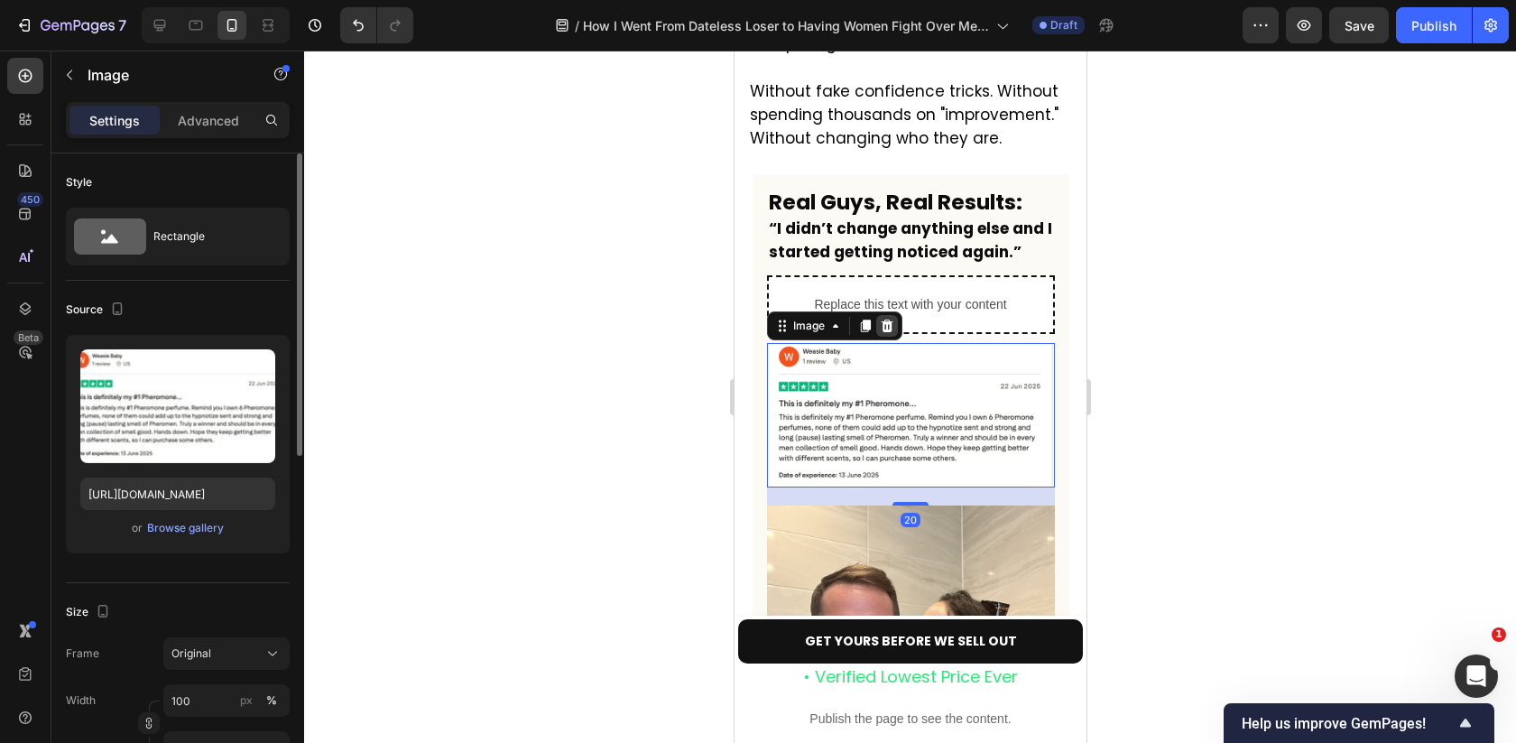
click at [879, 319] on icon at bounding box center [886, 326] width 14 height 14
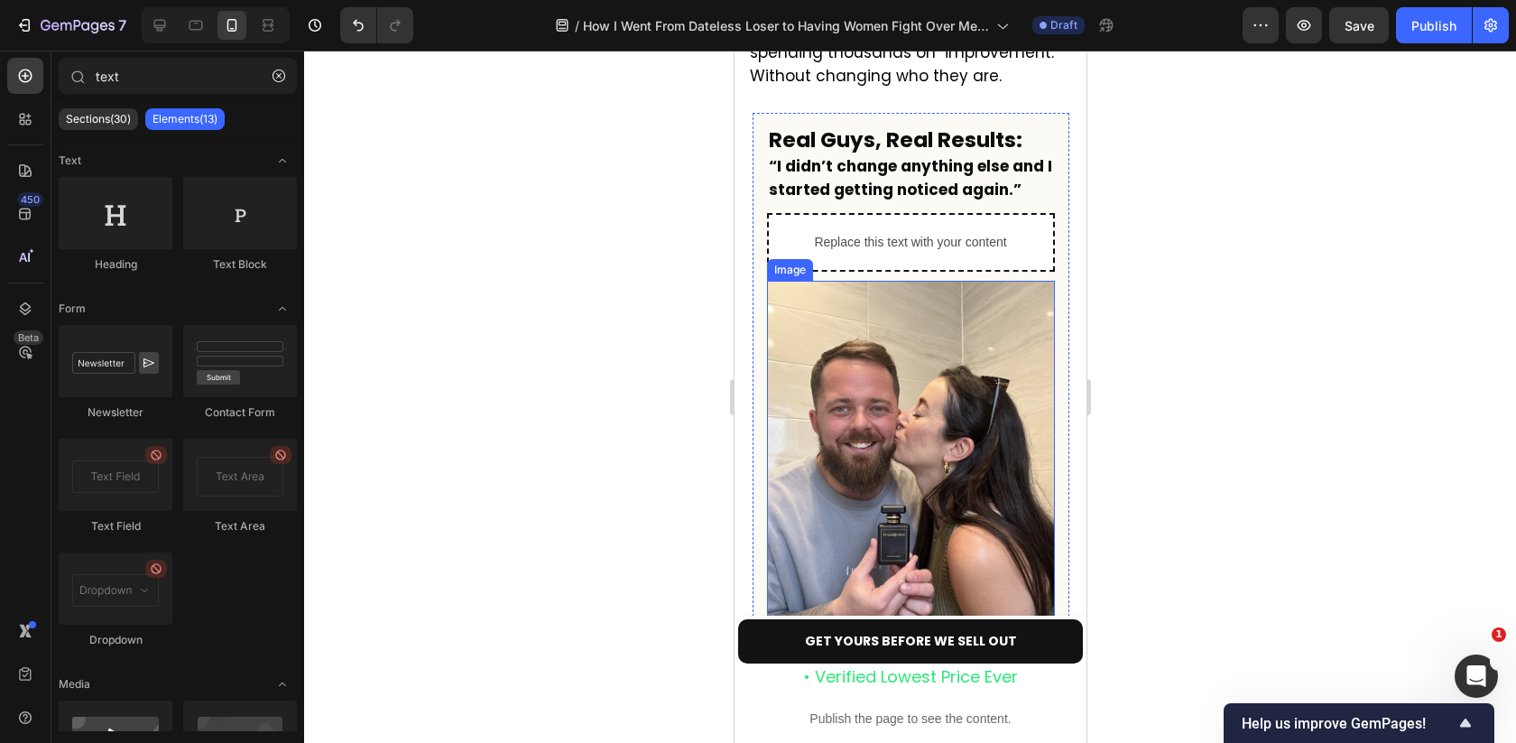
scroll to position [5245, 0]
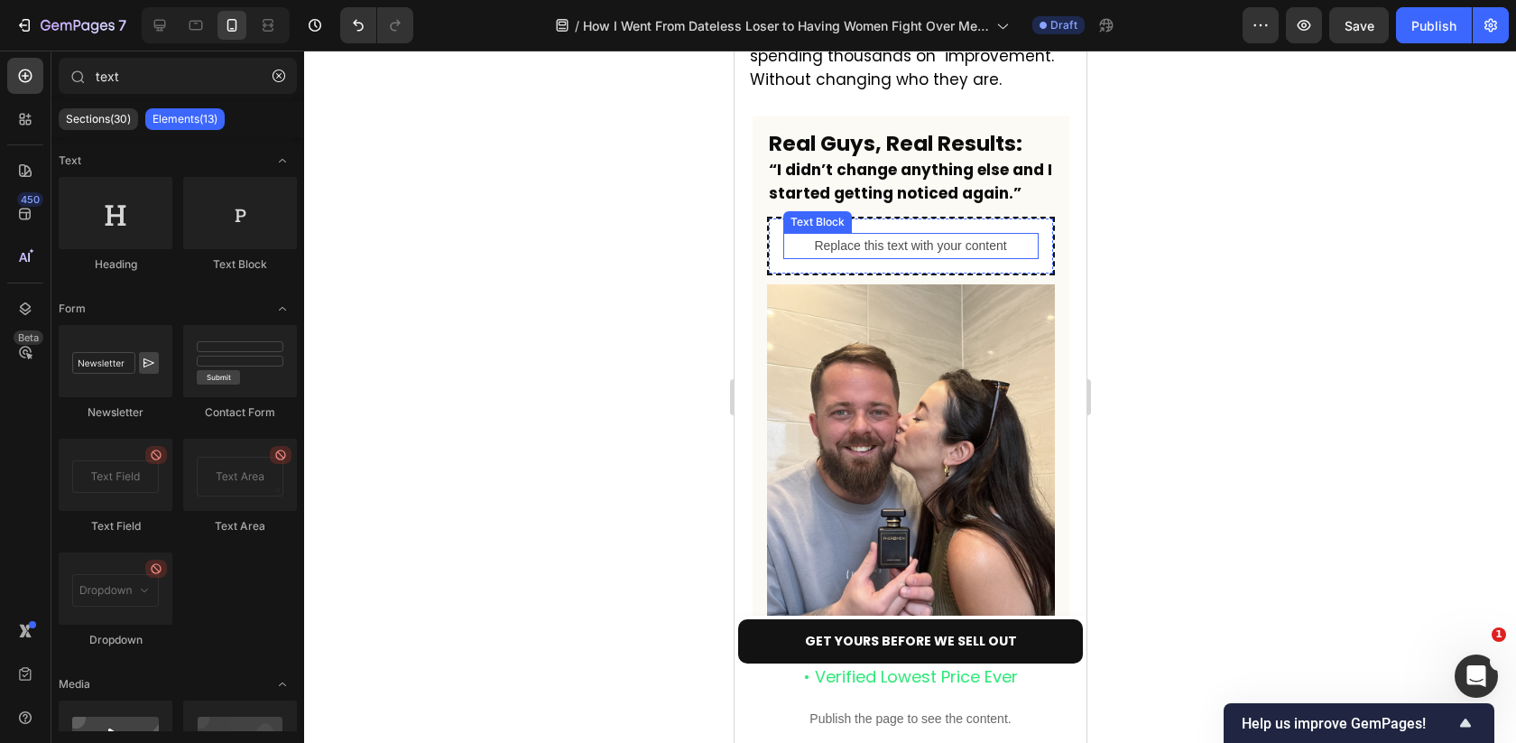
click at [864, 233] on div "Replace this text with your content" at bounding box center [909, 246] width 255 height 26
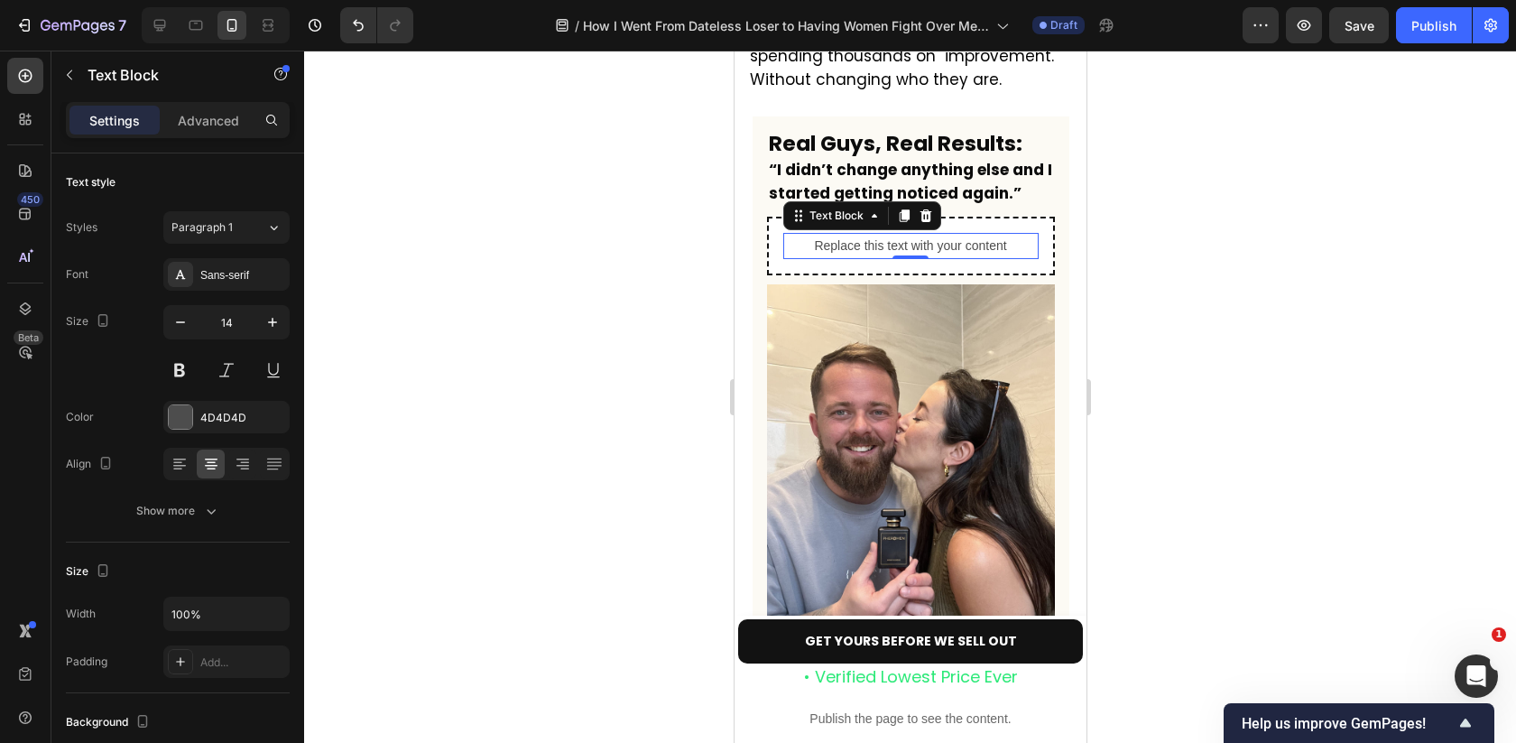
click at [910, 233] on div "Replace this text with your content" at bounding box center [909, 246] width 255 height 26
click at [910, 235] on p "Replace this text with your content" at bounding box center [910, 246] width 252 height 23
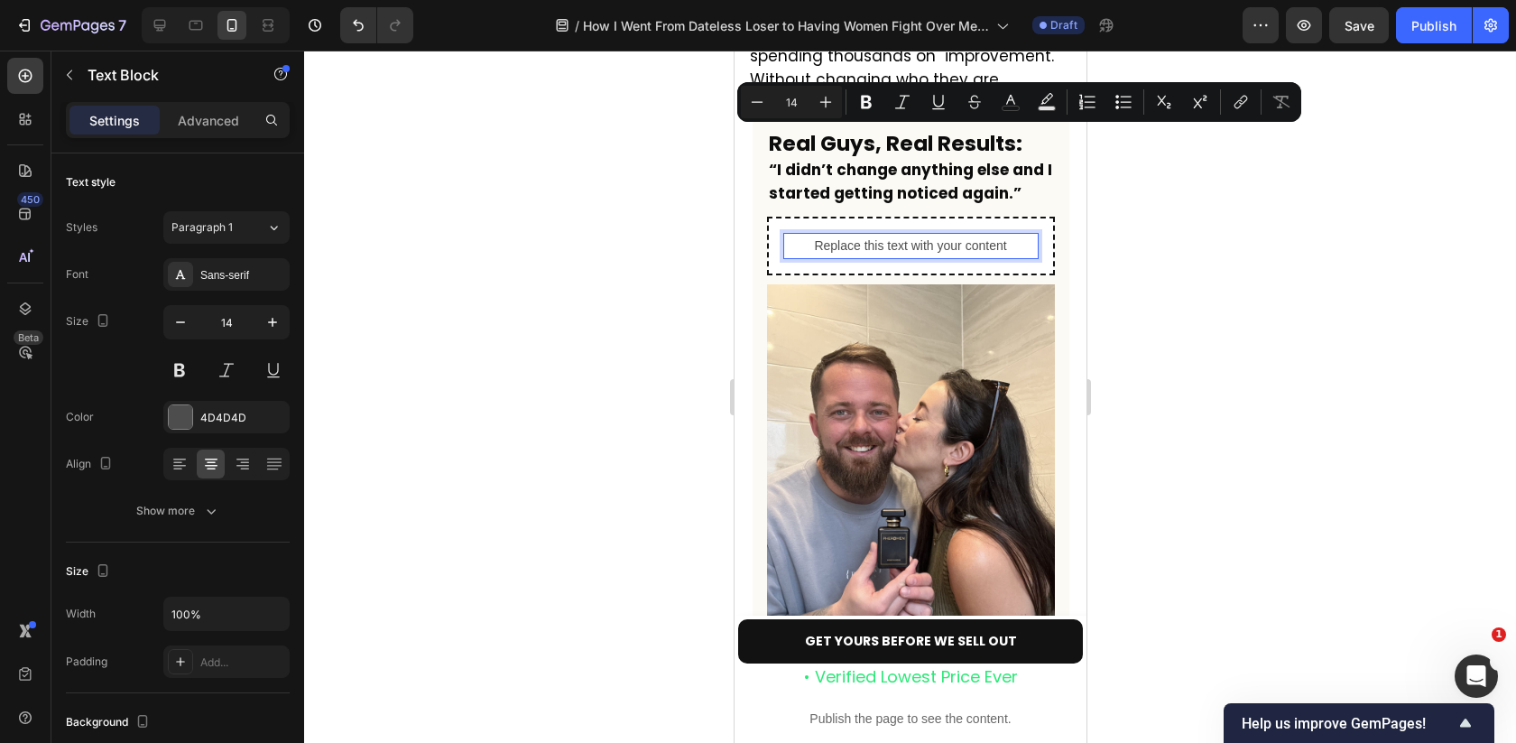
type input "12"
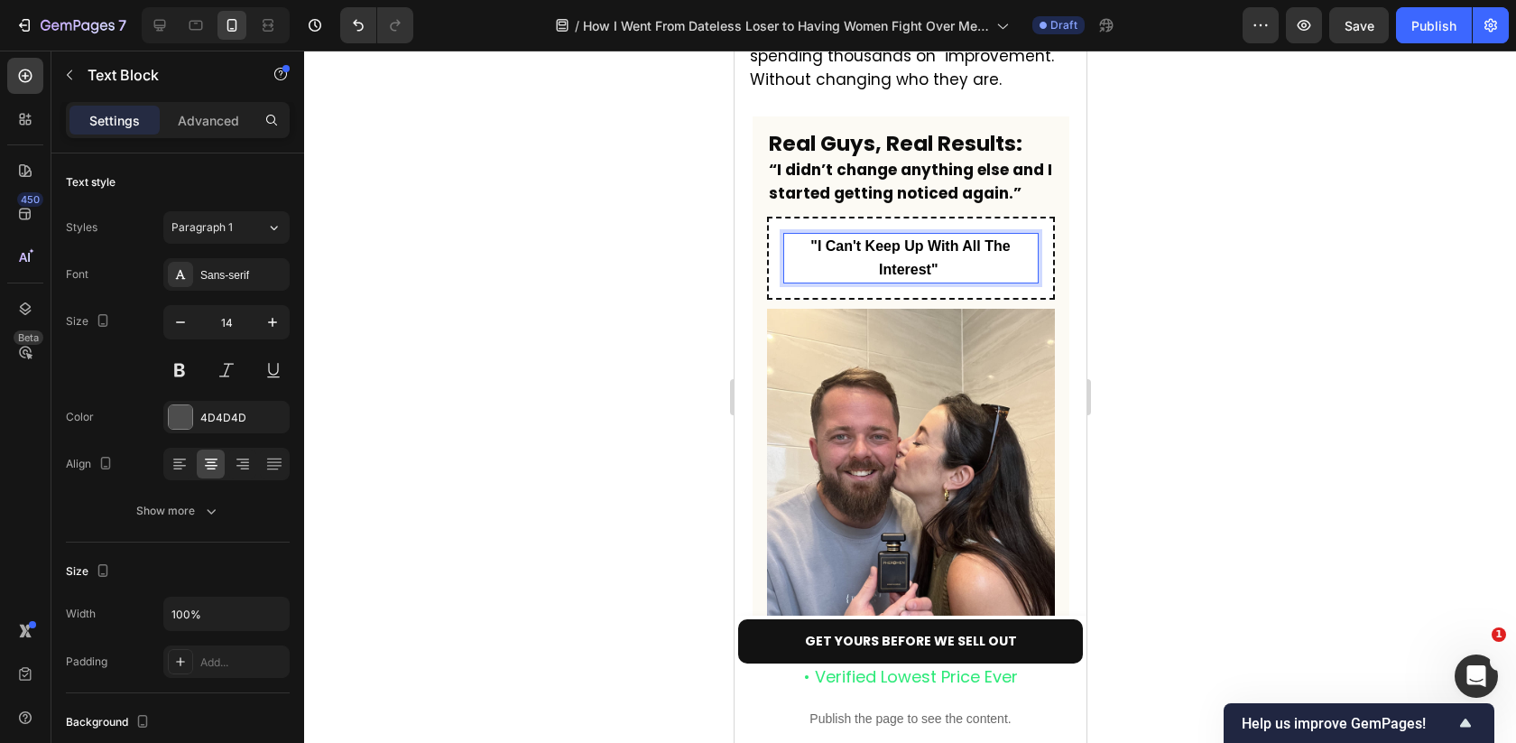
click at [896, 235] on p ""I Can't Keep Up With All The Interest"" at bounding box center [910, 258] width 252 height 47
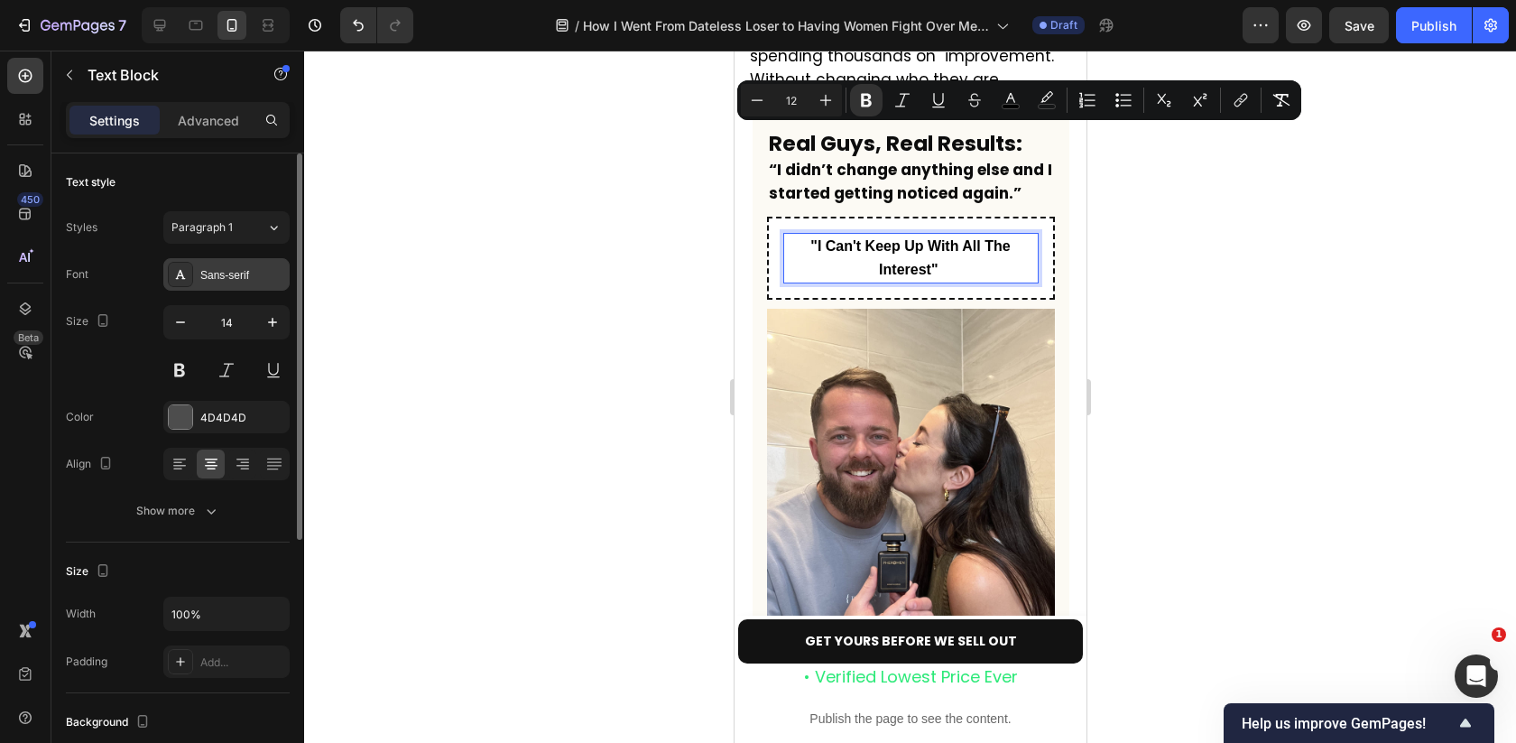
click at [234, 289] on div "Sans-serif" at bounding box center [226, 274] width 126 height 32
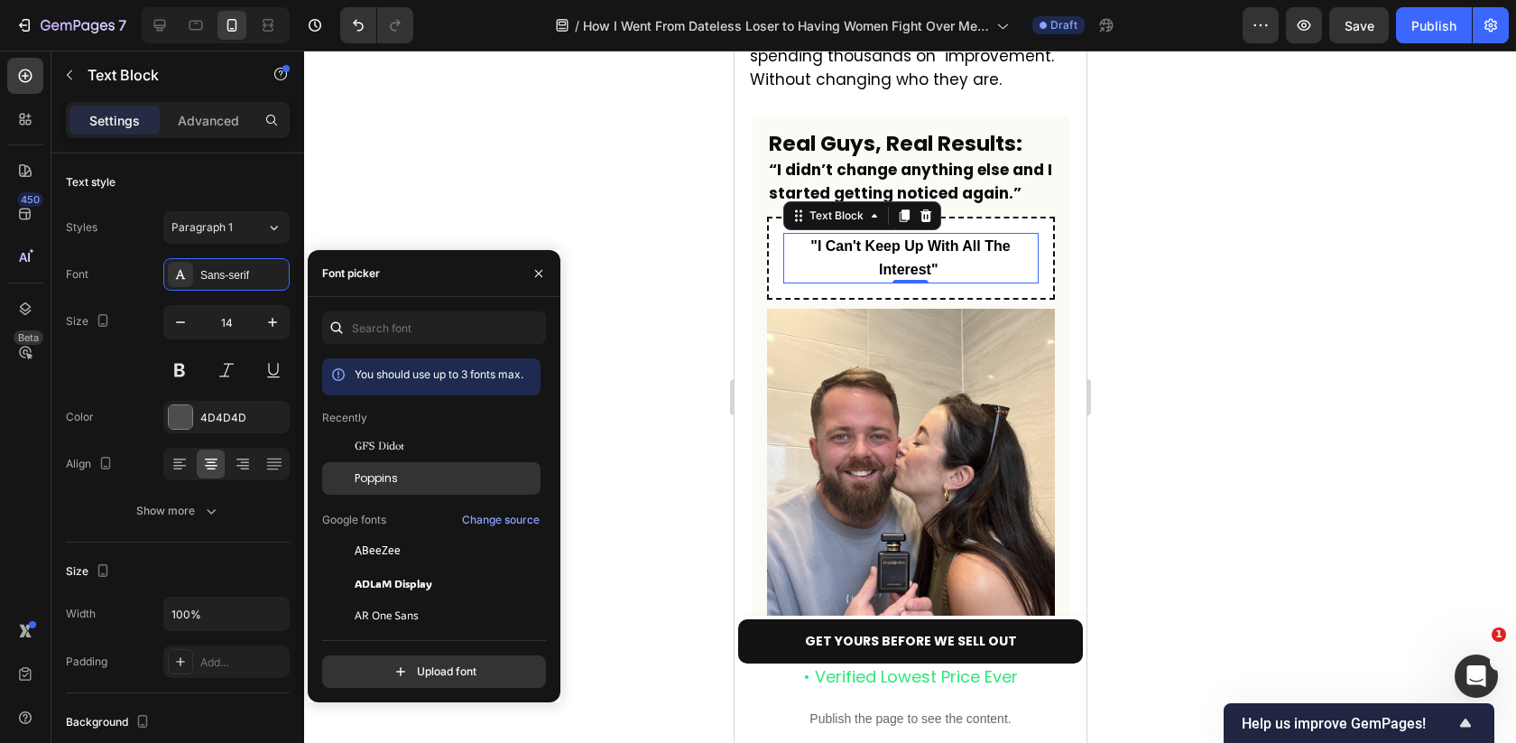
click at [429, 485] on div "Poppins" at bounding box center [446, 478] width 182 height 16
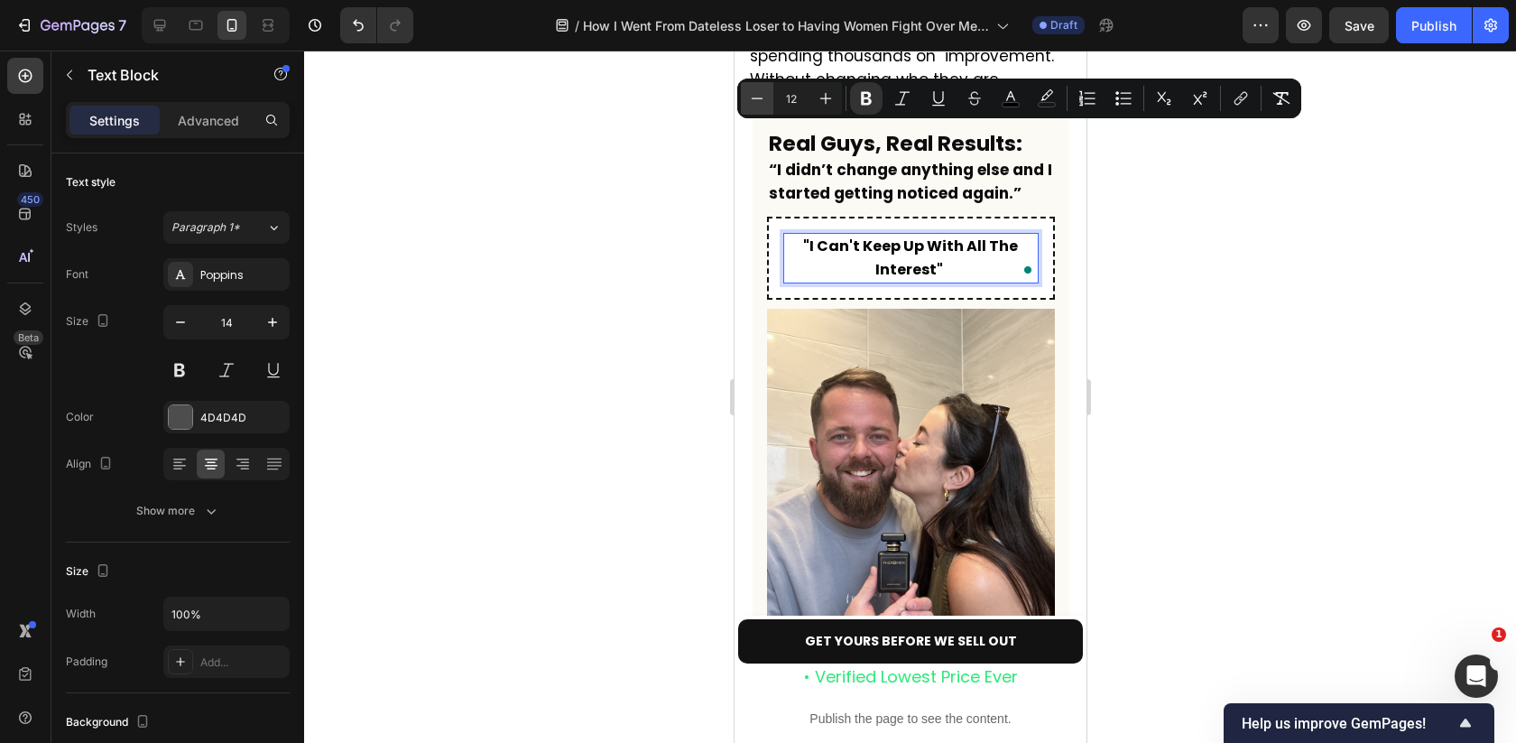
click at [756, 97] on icon "Editor contextual toolbar" at bounding box center [757, 98] width 18 height 18
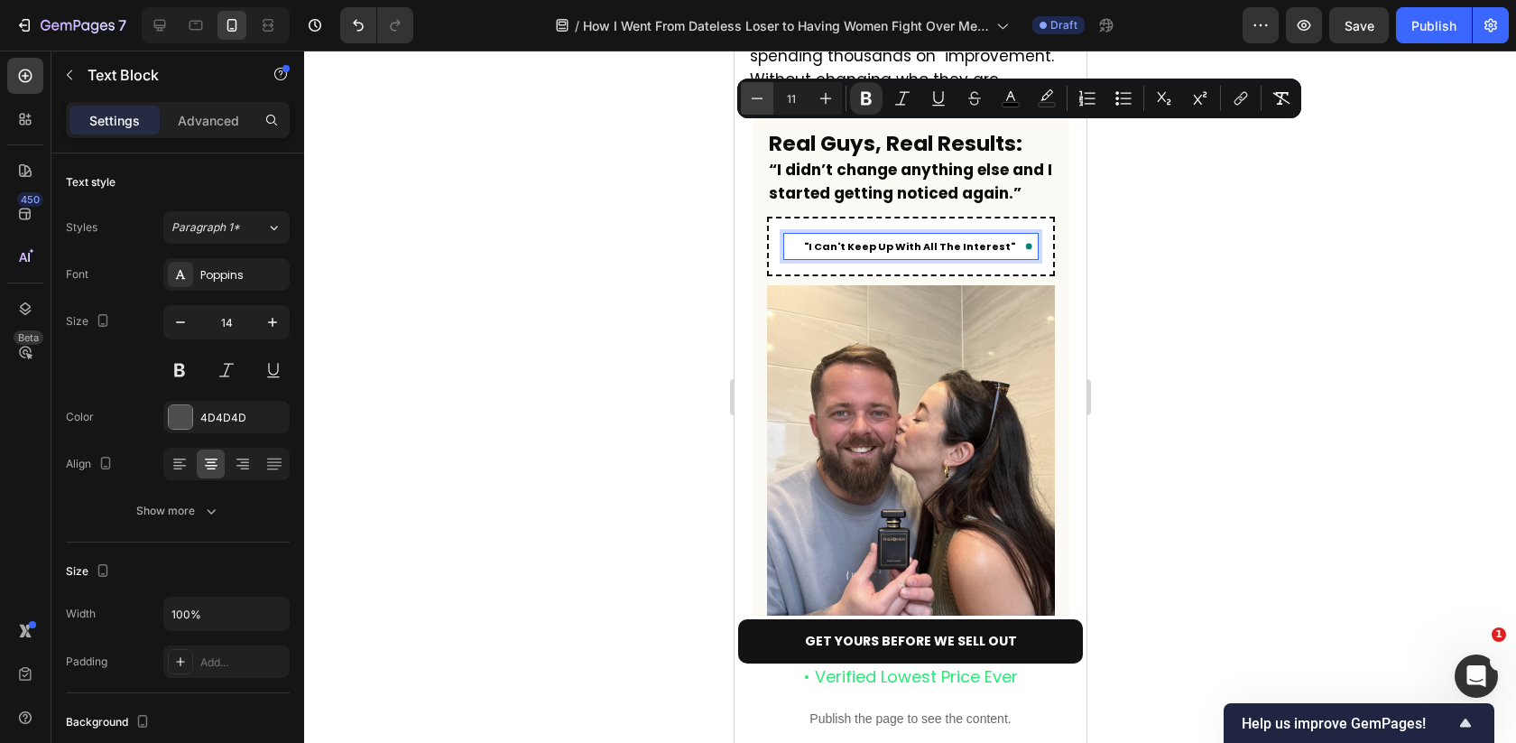
click at [756, 97] on icon "Editor contextual toolbar" at bounding box center [757, 98] width 18 height 18
click at [824, 97] on icon "Editor contextual toolbar" at bounding box center [826, 98] width 18 height 18
click at [822, 102] on icon "Editor contextual toolbar" at bounding box center [826, 98] width 18 height 18
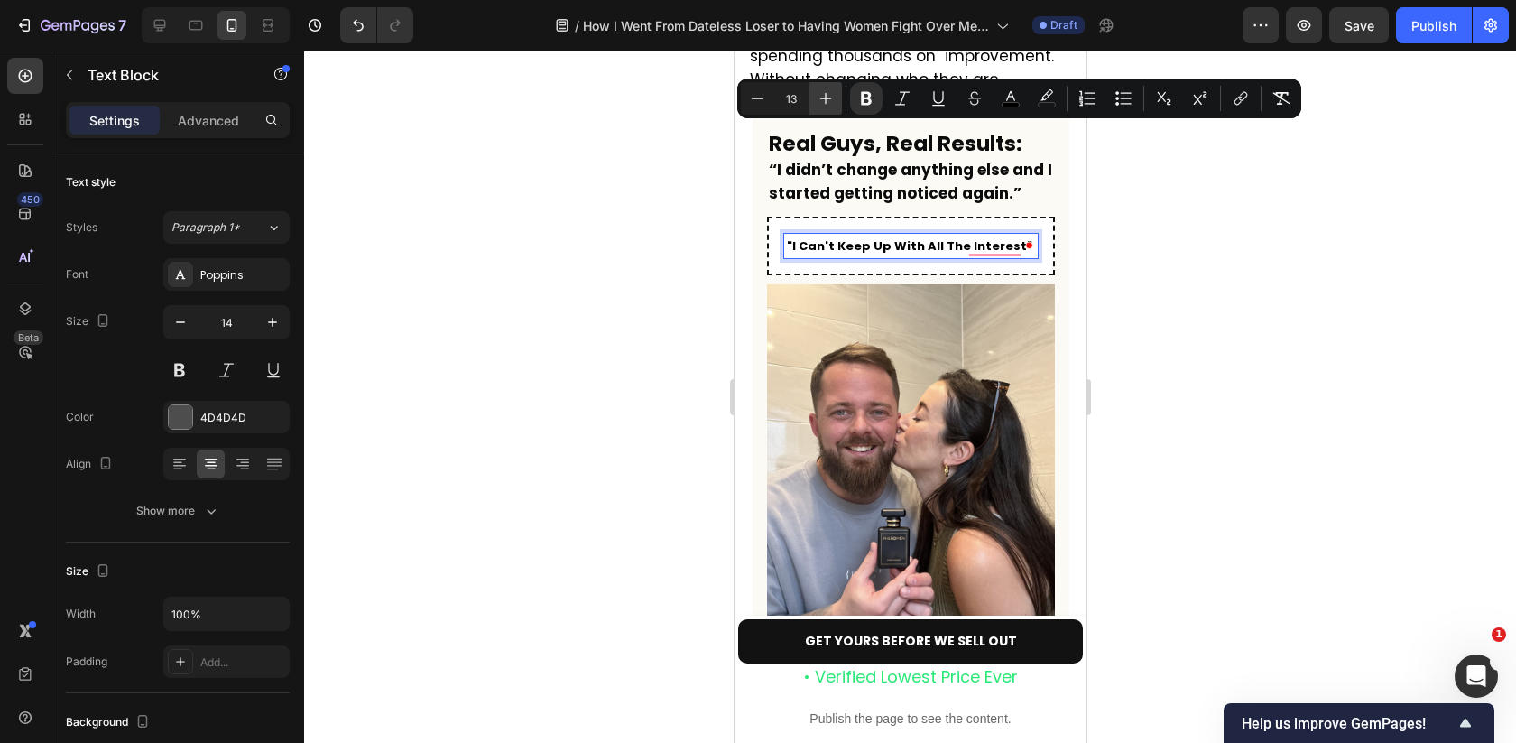
type input "14"
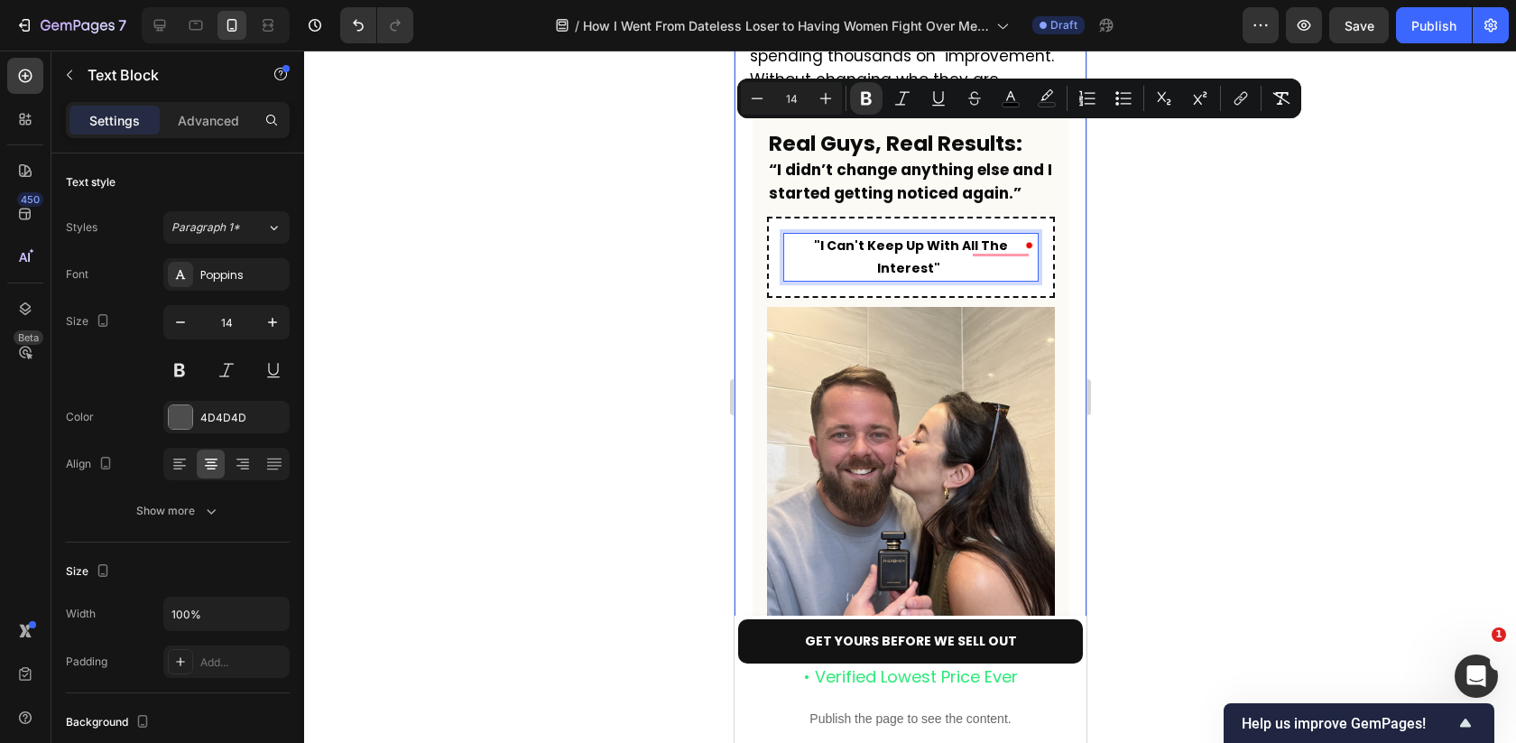
click at [662, 209] on div at bounding box center [910, 397] width 1212 height 692
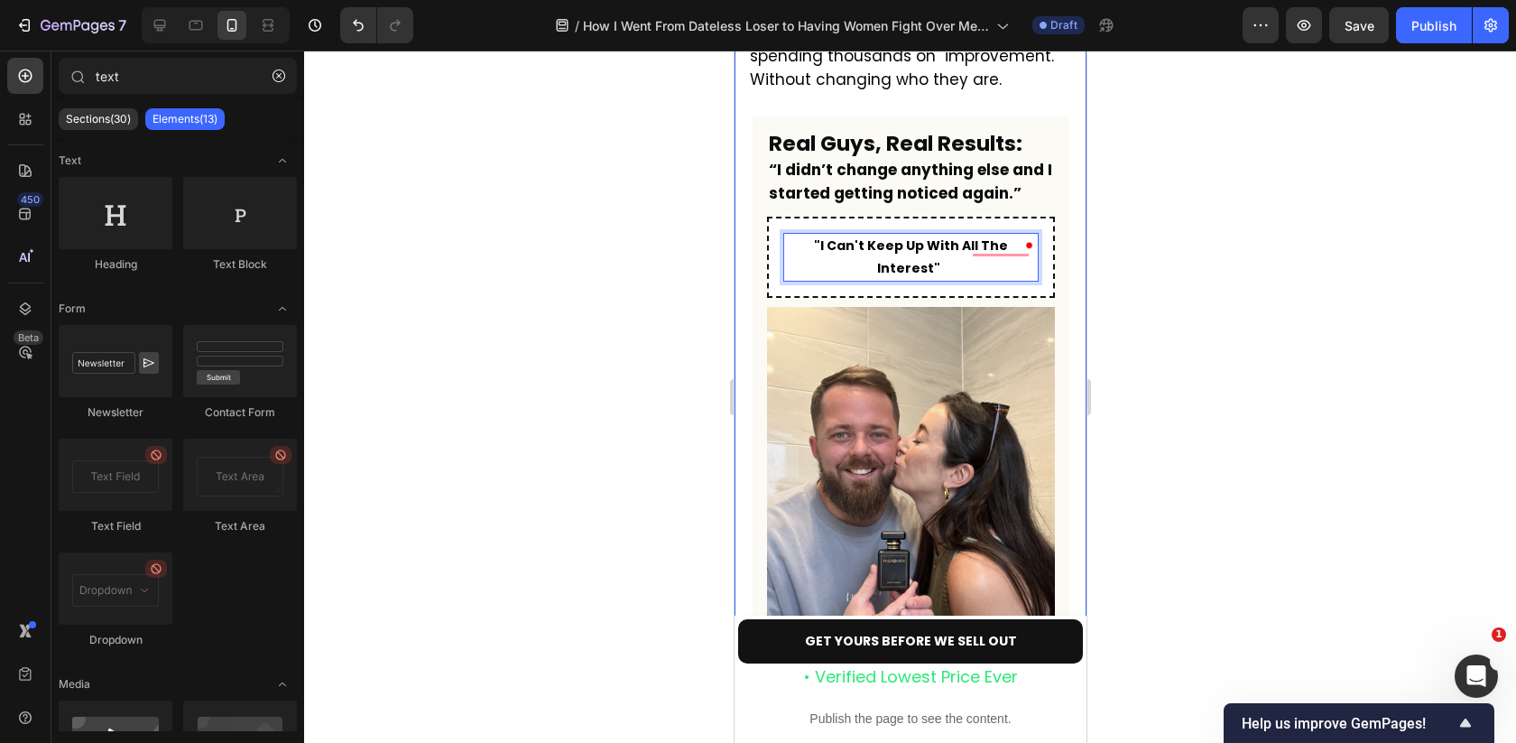
click at [662, 209] on div at bounding box center [910, 397] width 1212 height 692
click at [936, 236] on strong ""I Can't Keep Up With All The Interest"" at bounding box center [910, 256] width 194 height 41
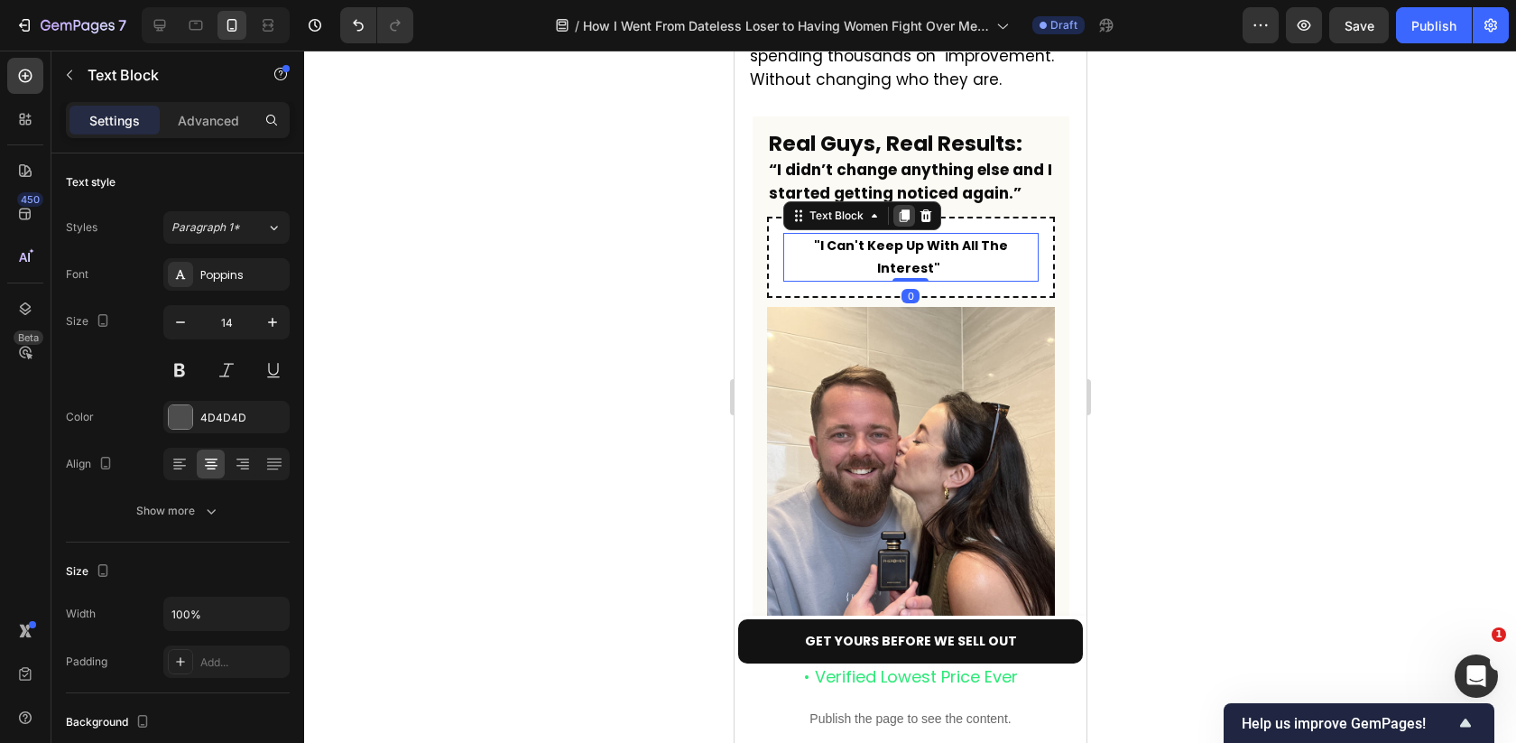
click at [901, 209] on icon at bounding box center [903, 215] width 10 height 13
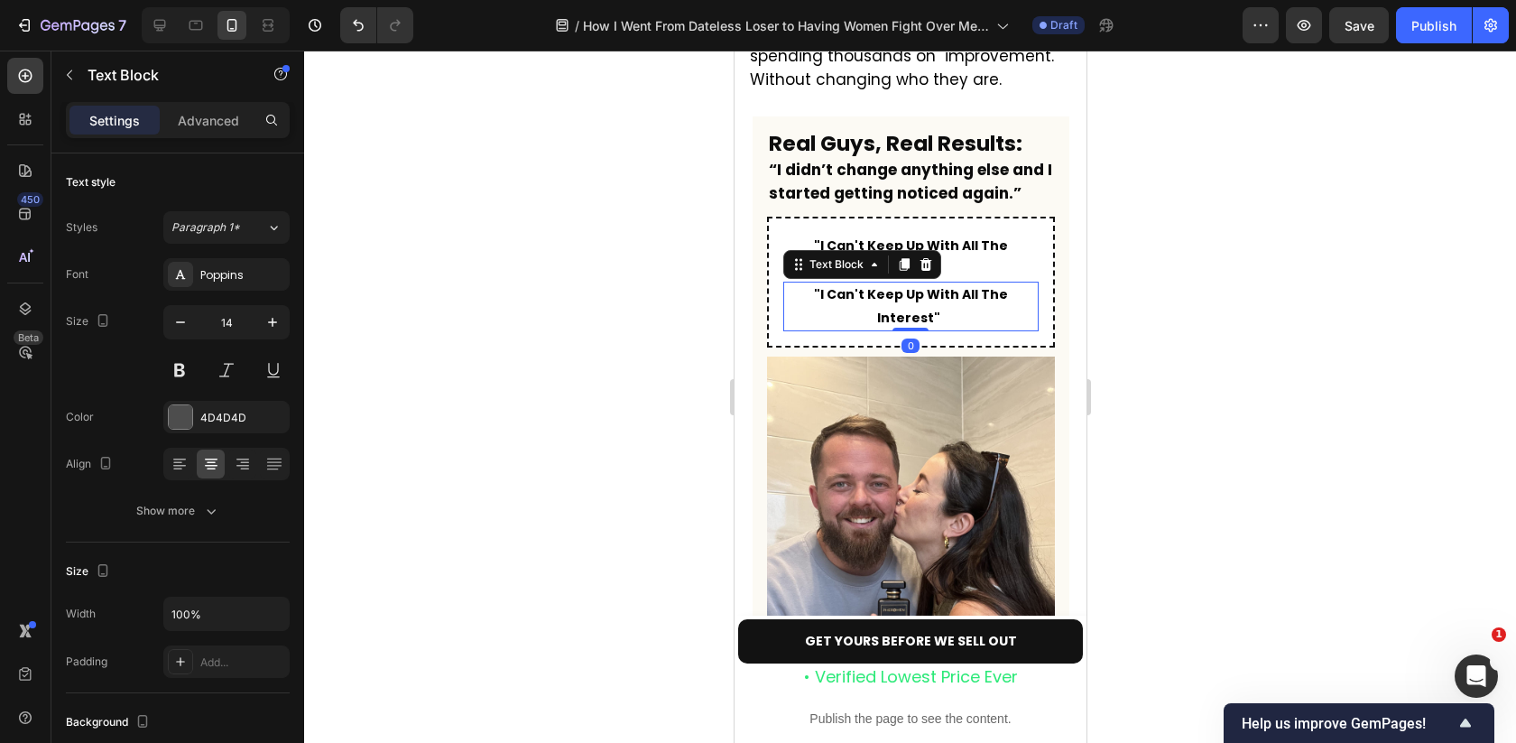
click at [886, 285] on strong ""I Can't Keep Up With All The Interest"" at bounding box center [910, 305] width 194 height 41
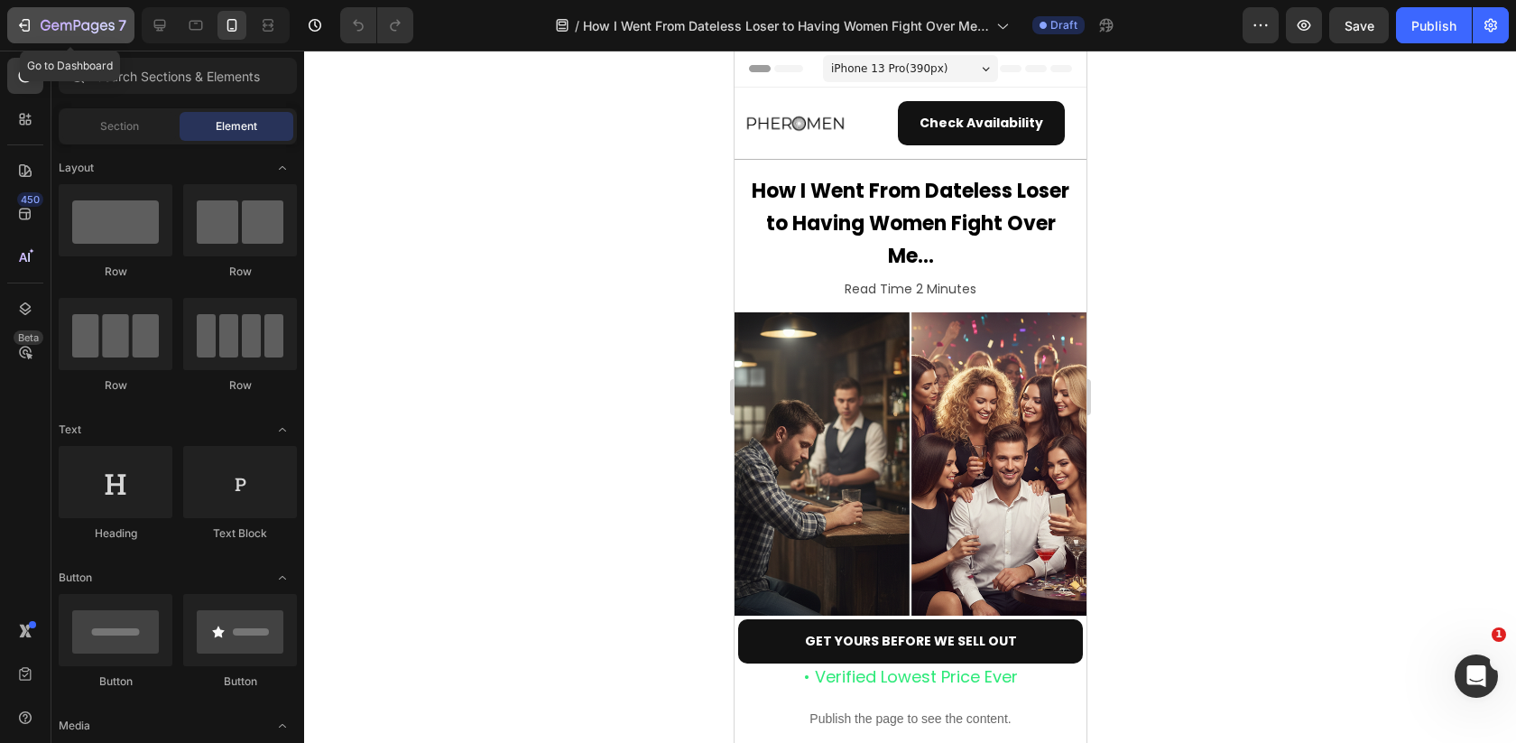
click at [74, 18] on div "7" at bounding box center [84, 25] width 86 height 22
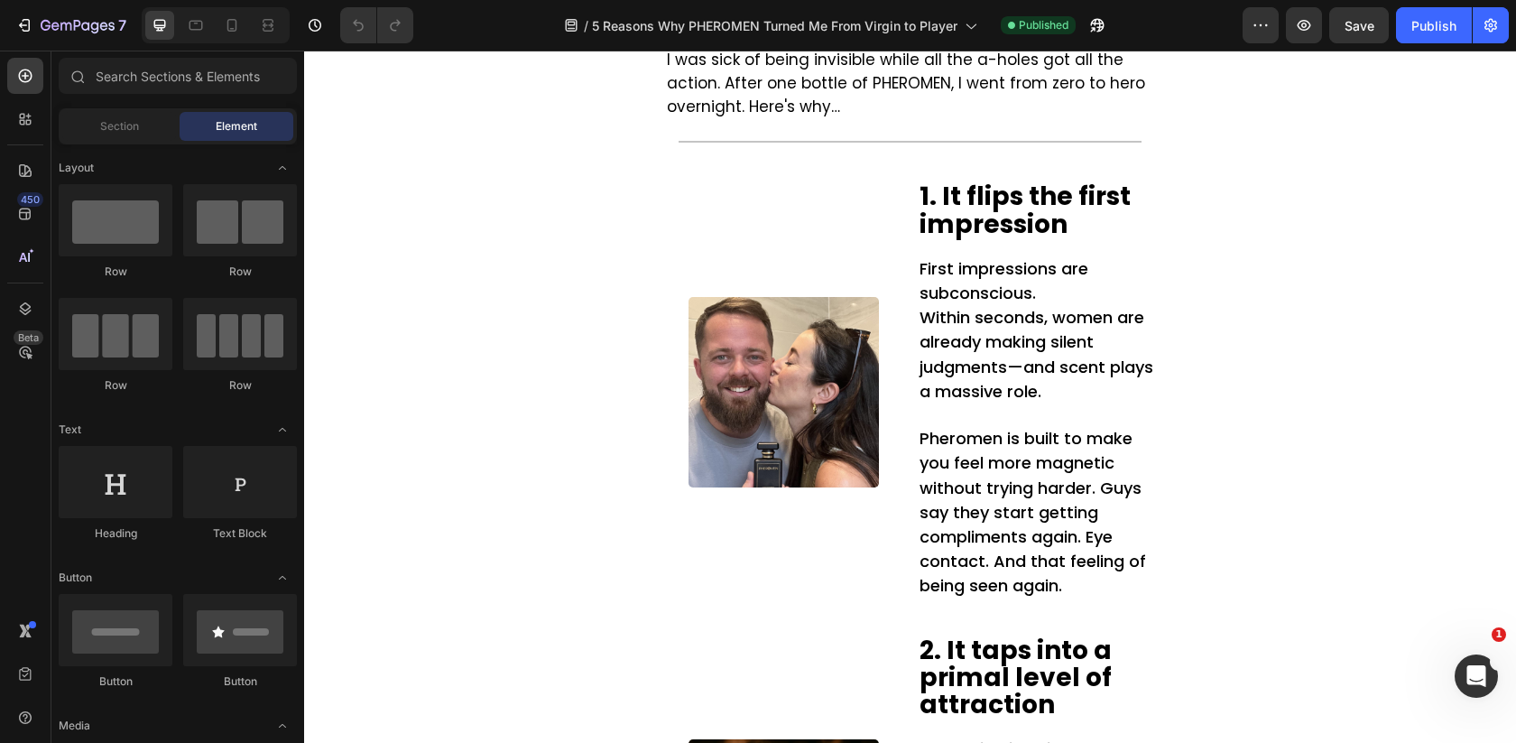
scroll to position [541, 0]
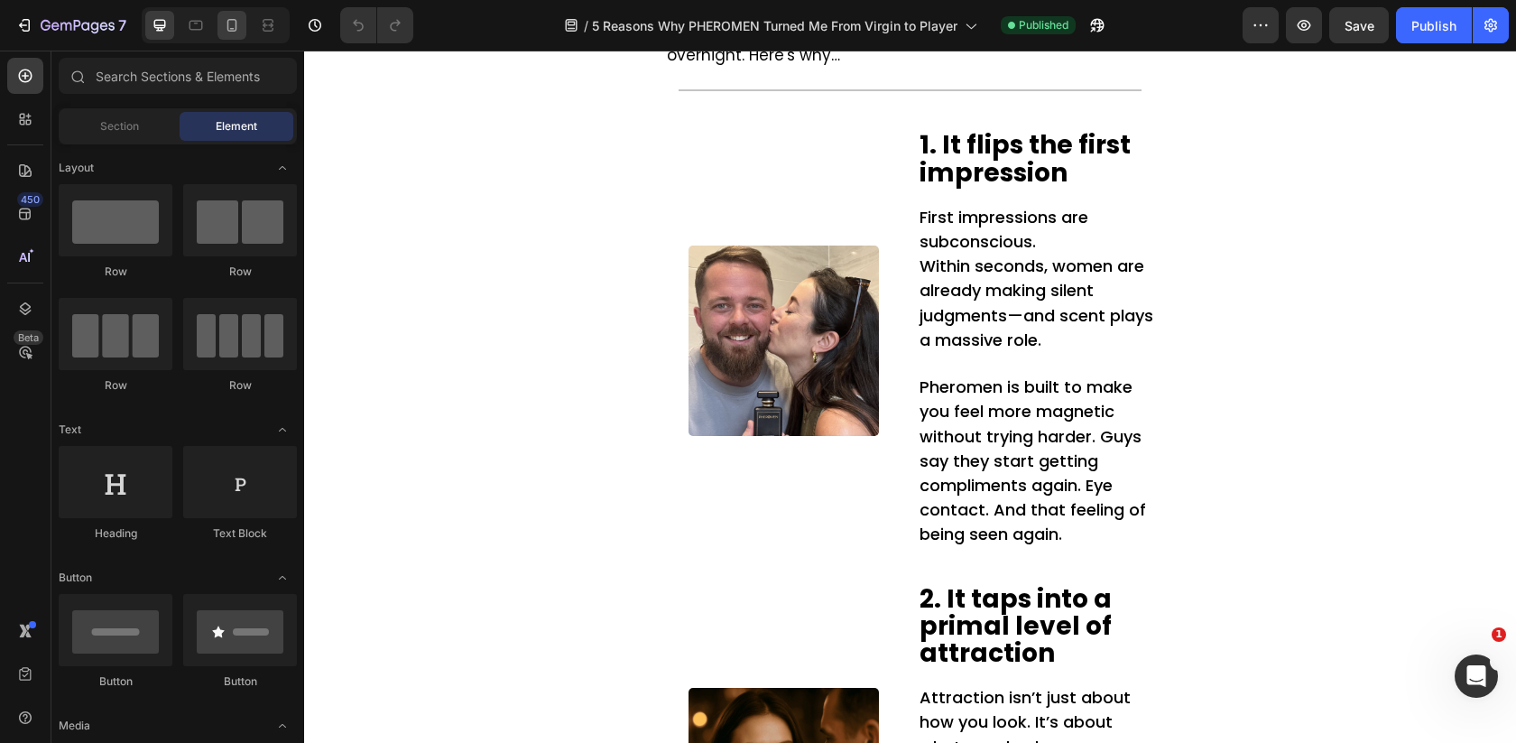
click at [236, 23] on icon at bounding box center [232, 25] width 18 height 18
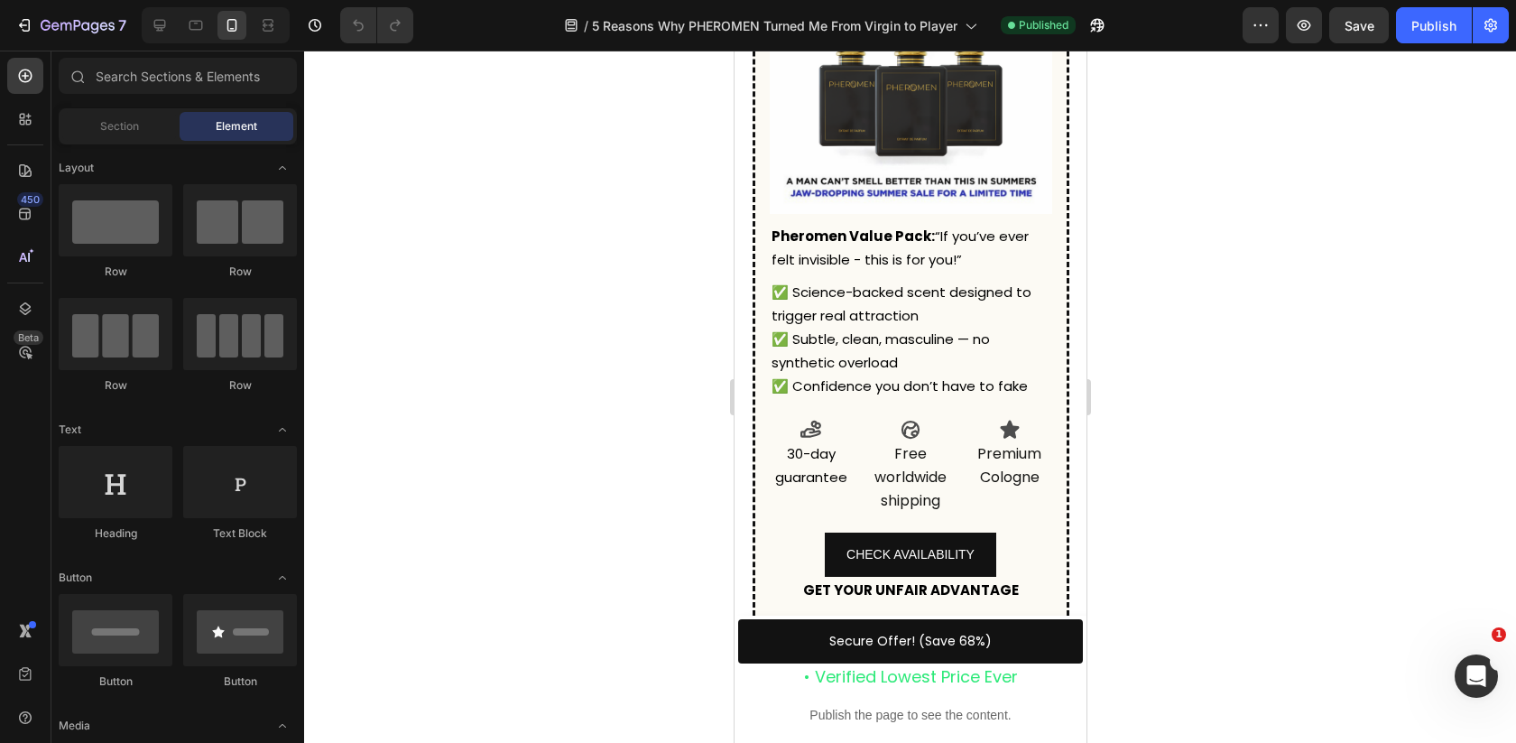
scroll to position [4413, 0]
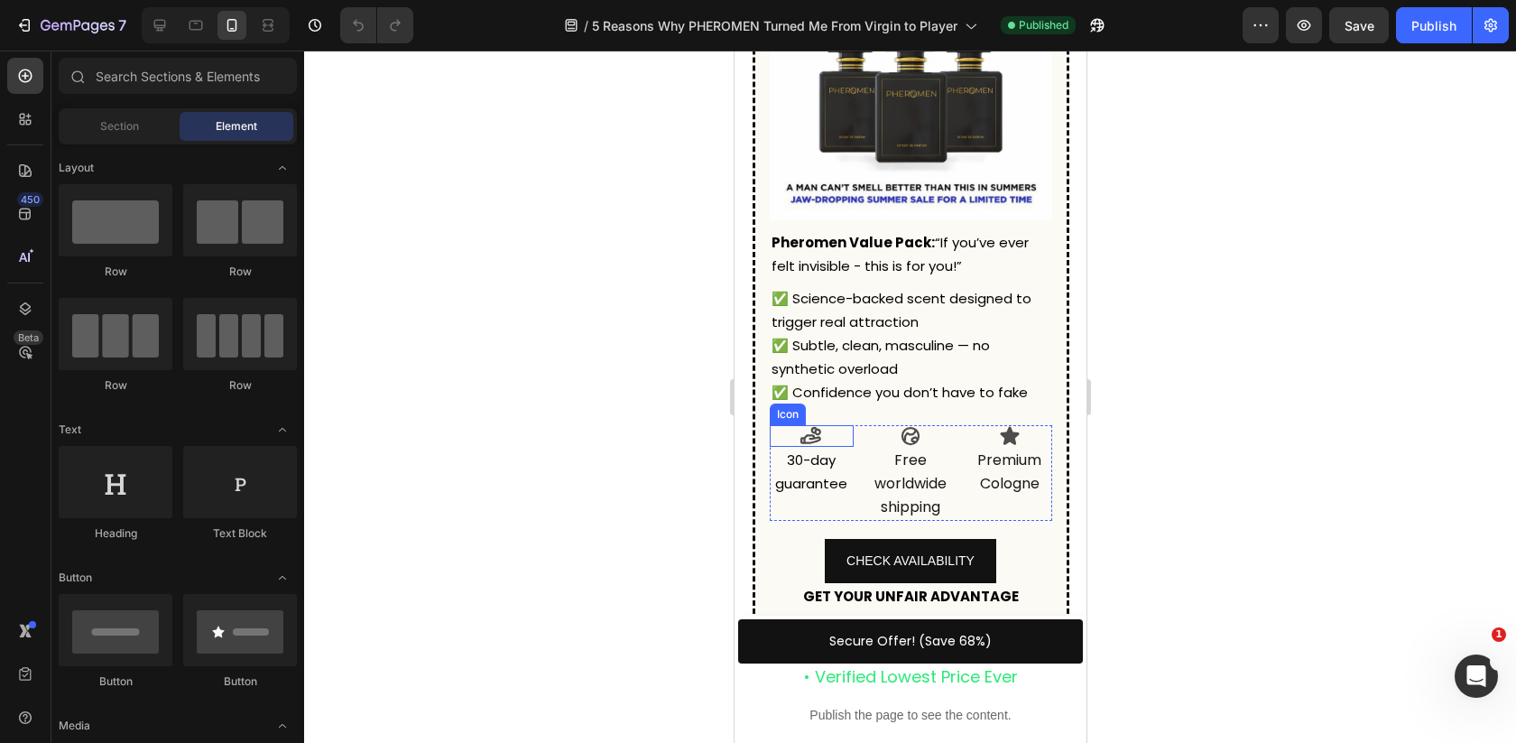
click at [819, 427] on icon at bounding box center [810, 436] width 22 height 22
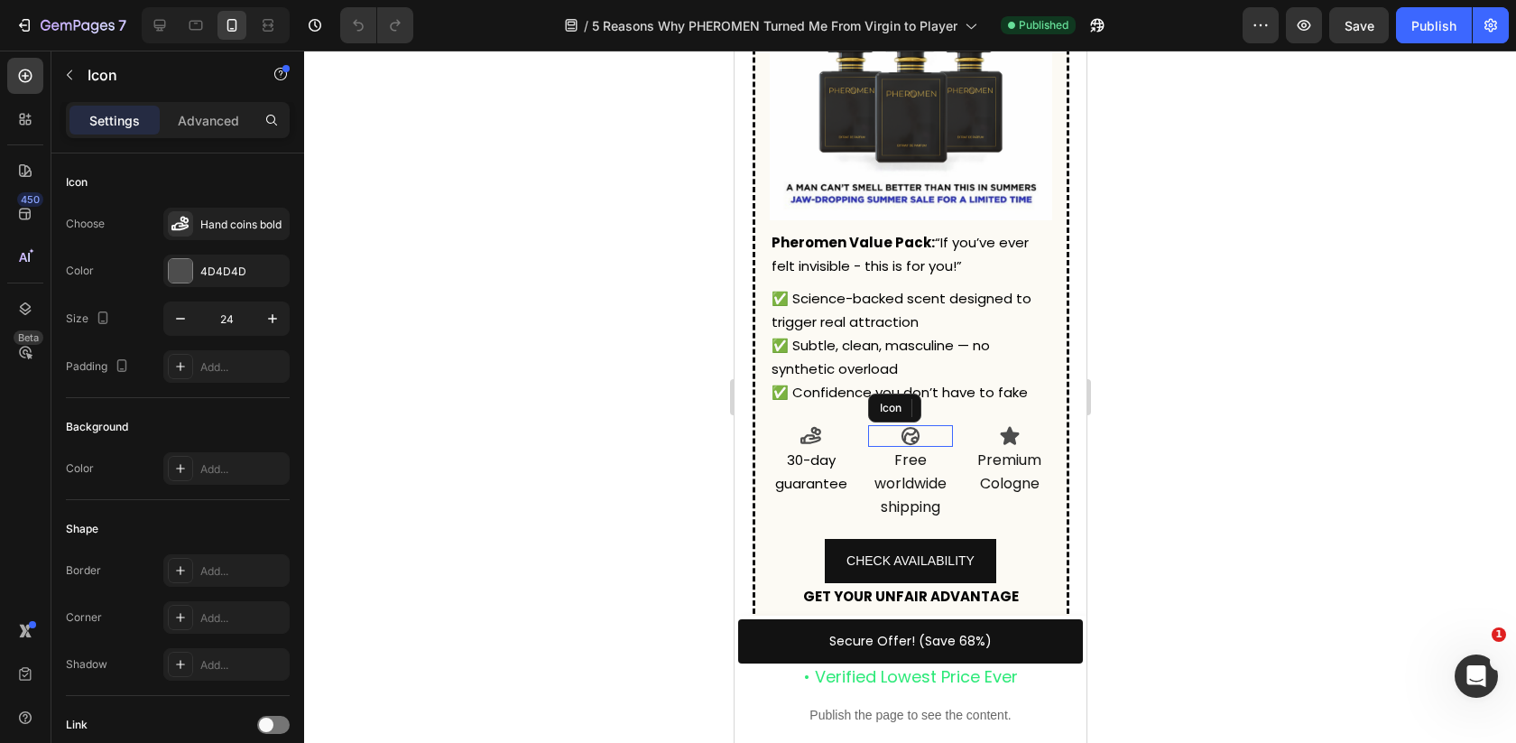
click at [868, 436] on div "Icon" at bounding box center [909, 436] width 85 height 22
click at [863, 441] on div "Icon 30-day guarantee Text Block Icon 0 Free worldwide shipping Text Block Icon…" at bounding box center [910, 473] width 282 height 97
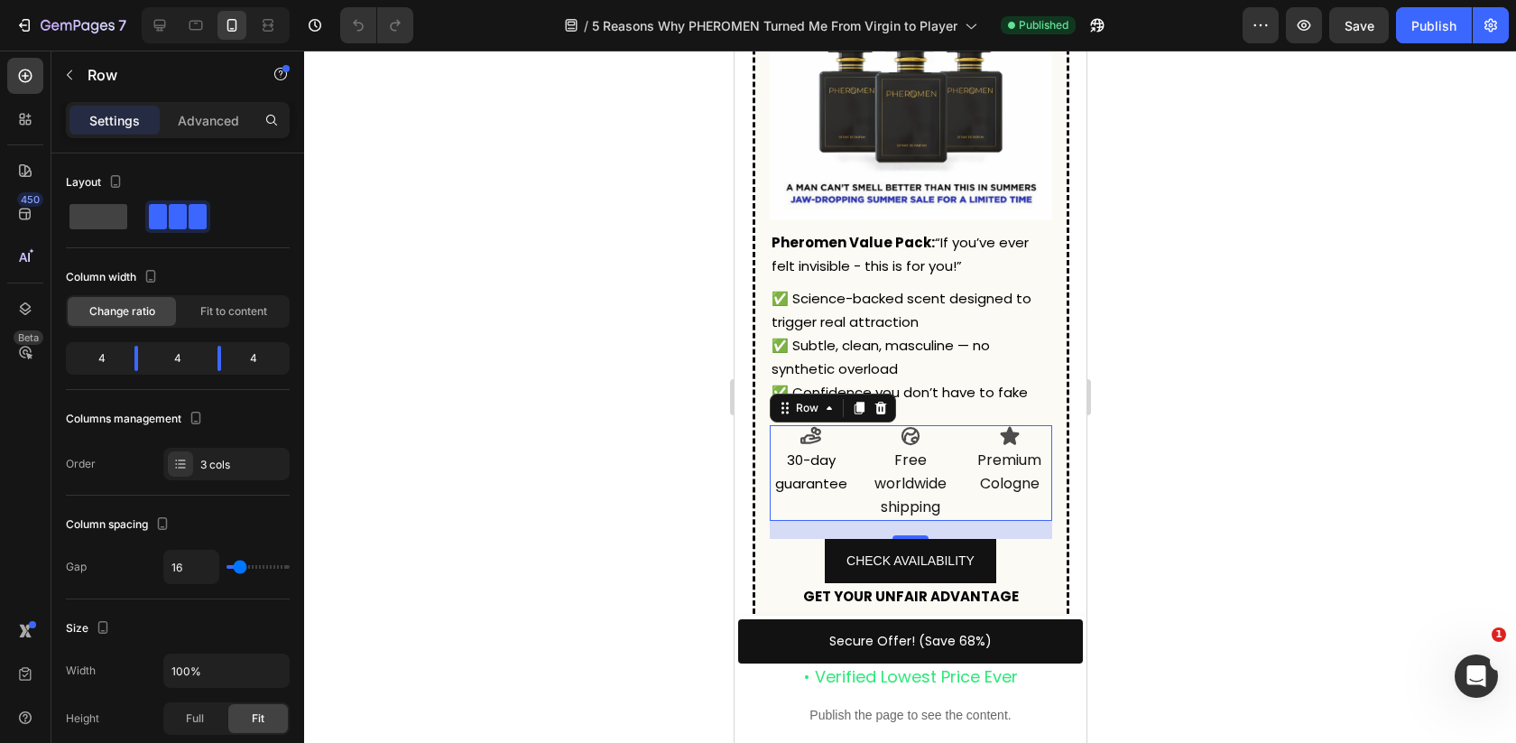
click at [865, 455] on div "Icon 30-day guarantee Text Block Icon Free worldwide shipping Text Block Icon P…" at bounding box center [910, 473] width 282 height 97
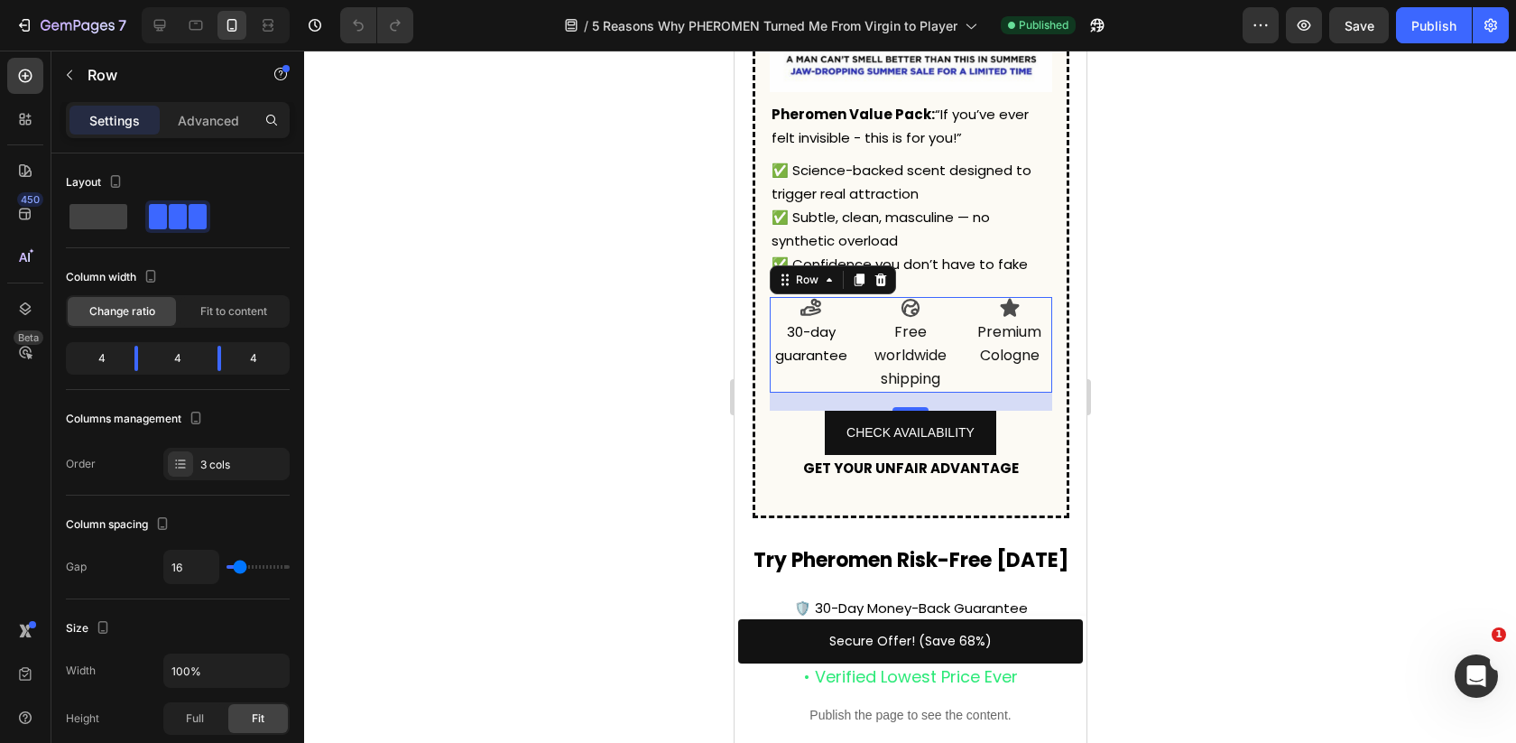
scroll to position [4553, 0]
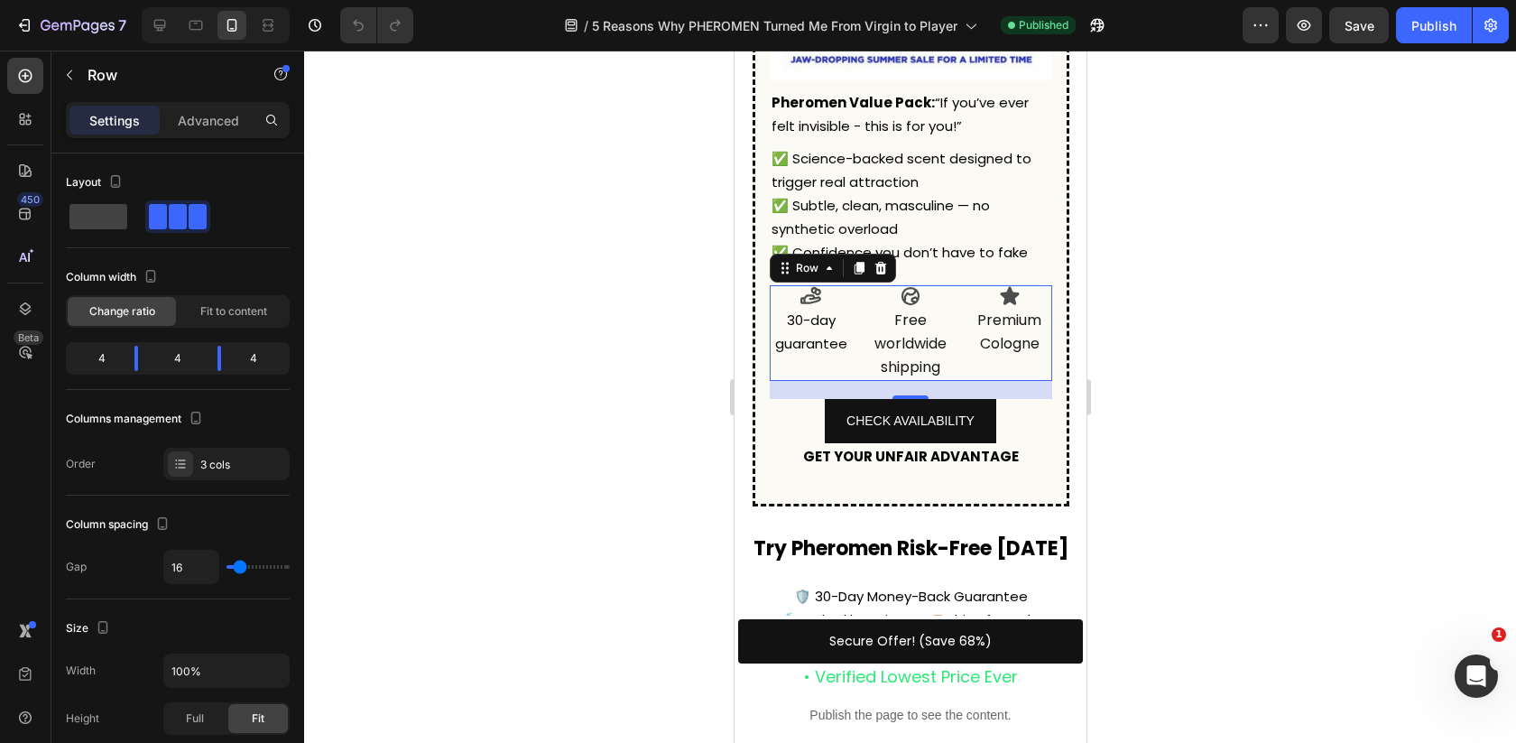
click at [1177, 312] on div at bounding box center [910, 397] width 1212 height 692
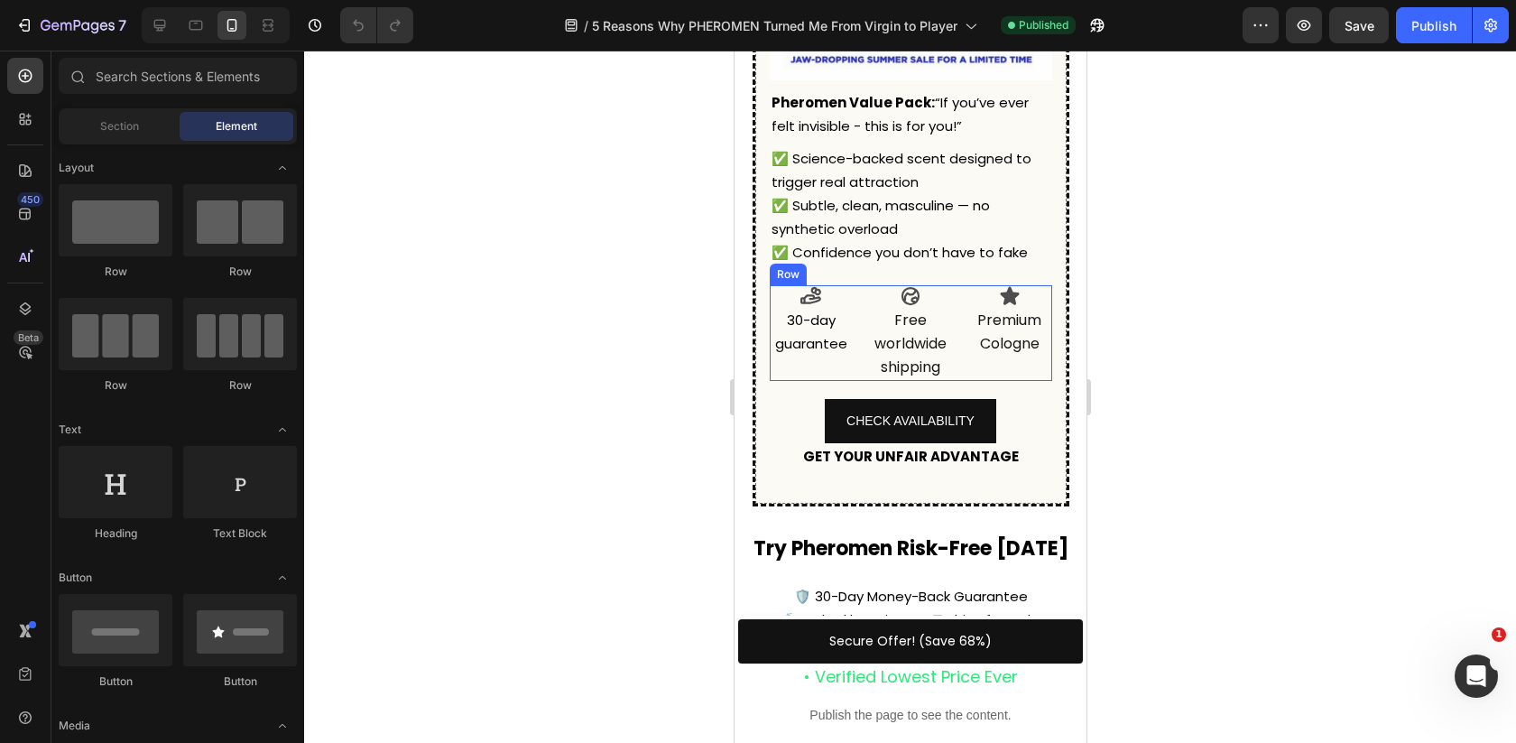
click at [855, 324] on div "Icon 30-day guarantee Text Block Icon Free worldwide shipping Text Block Icon P…" at bounding box center [910, 333] width 282 height 97
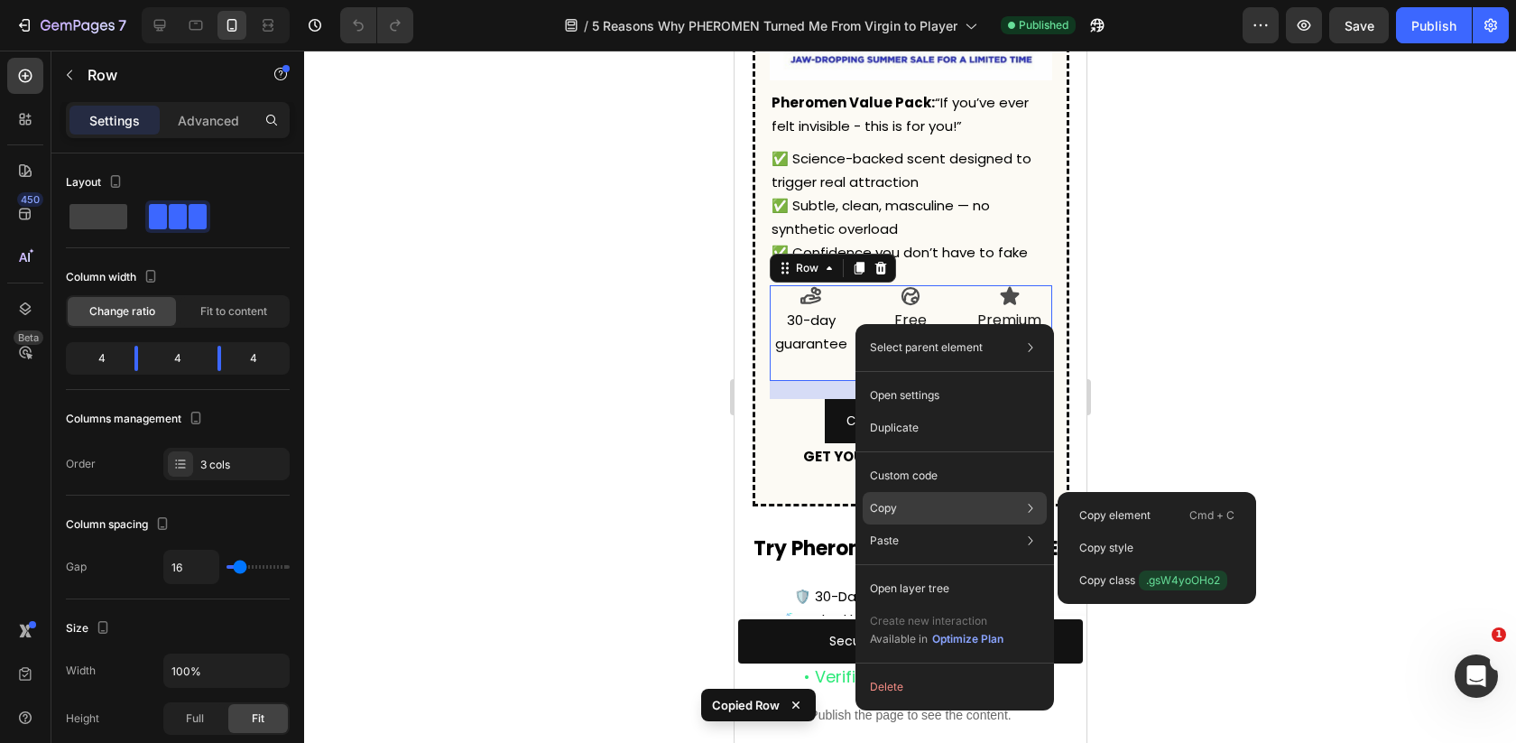
click at [901, 504] on div "Copy Copy element Cmd + C Copy style Copy class .gsW4yoOHo2" at bounding box center [955, 508] width 184 height 32
click at [1136, 517] on p "Copy element" at bounding box center [1114, 515] width 71 height 16
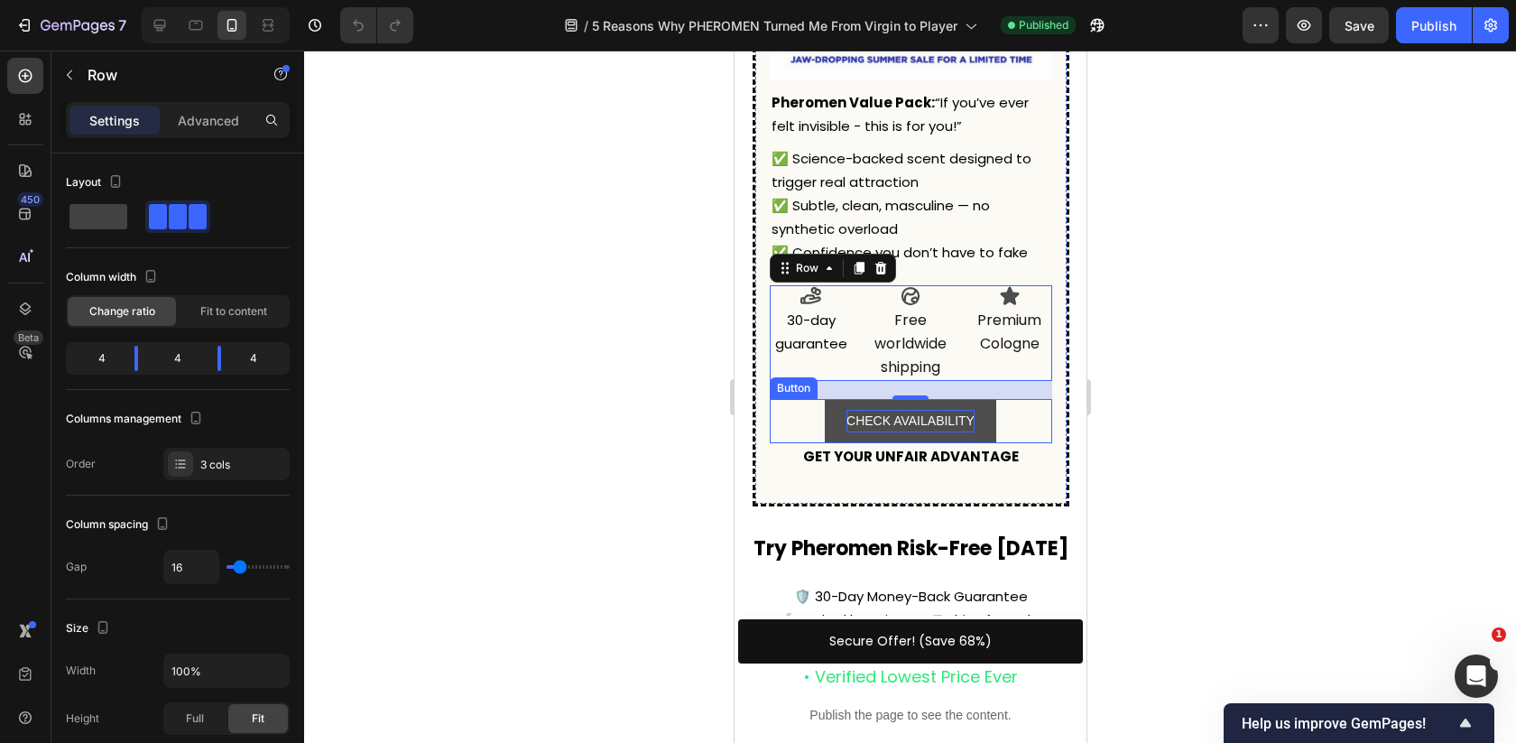
click at [939, 418] on p "CHECK AVAILABILITY" at bounding box center [910, 421] width 128 height 23
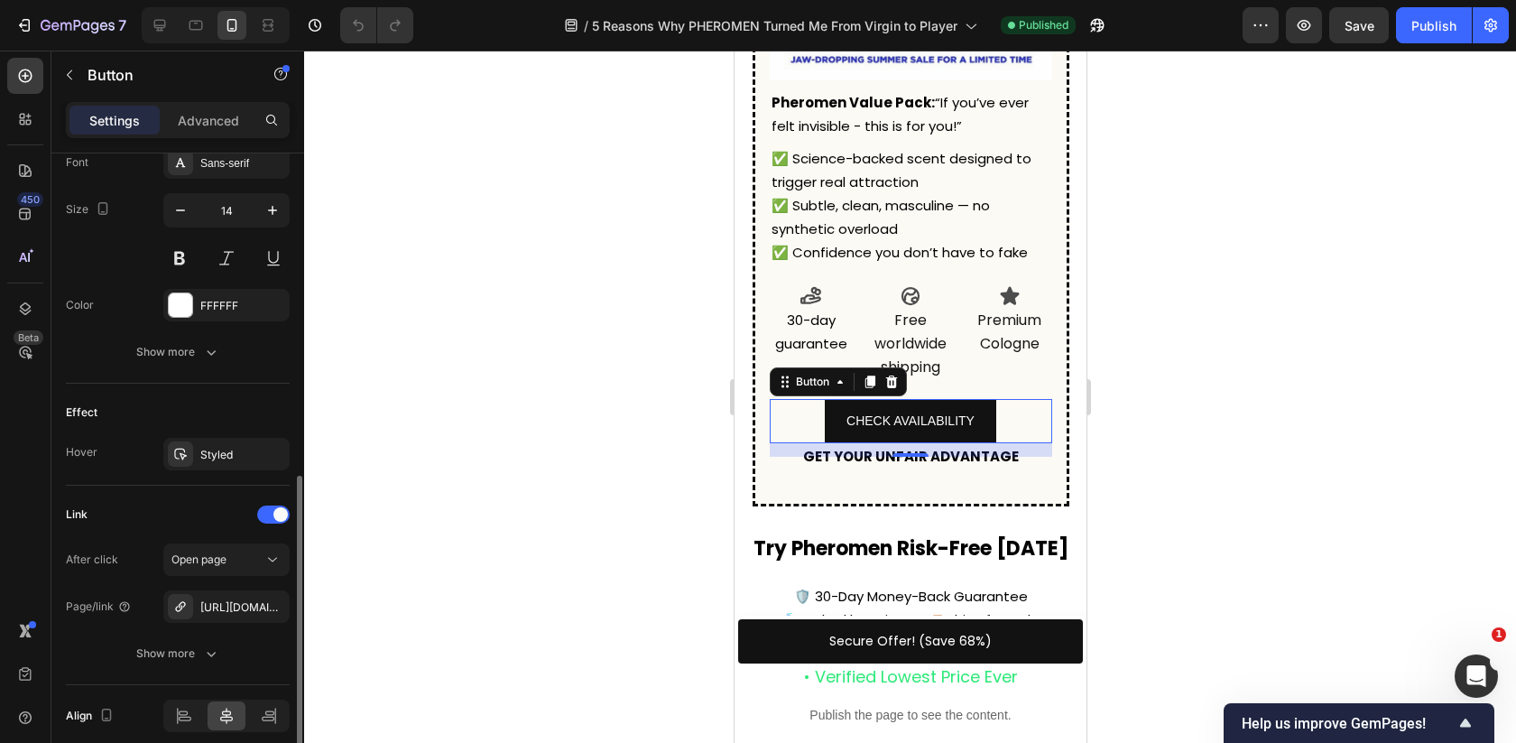
scroll to position [788, 0]
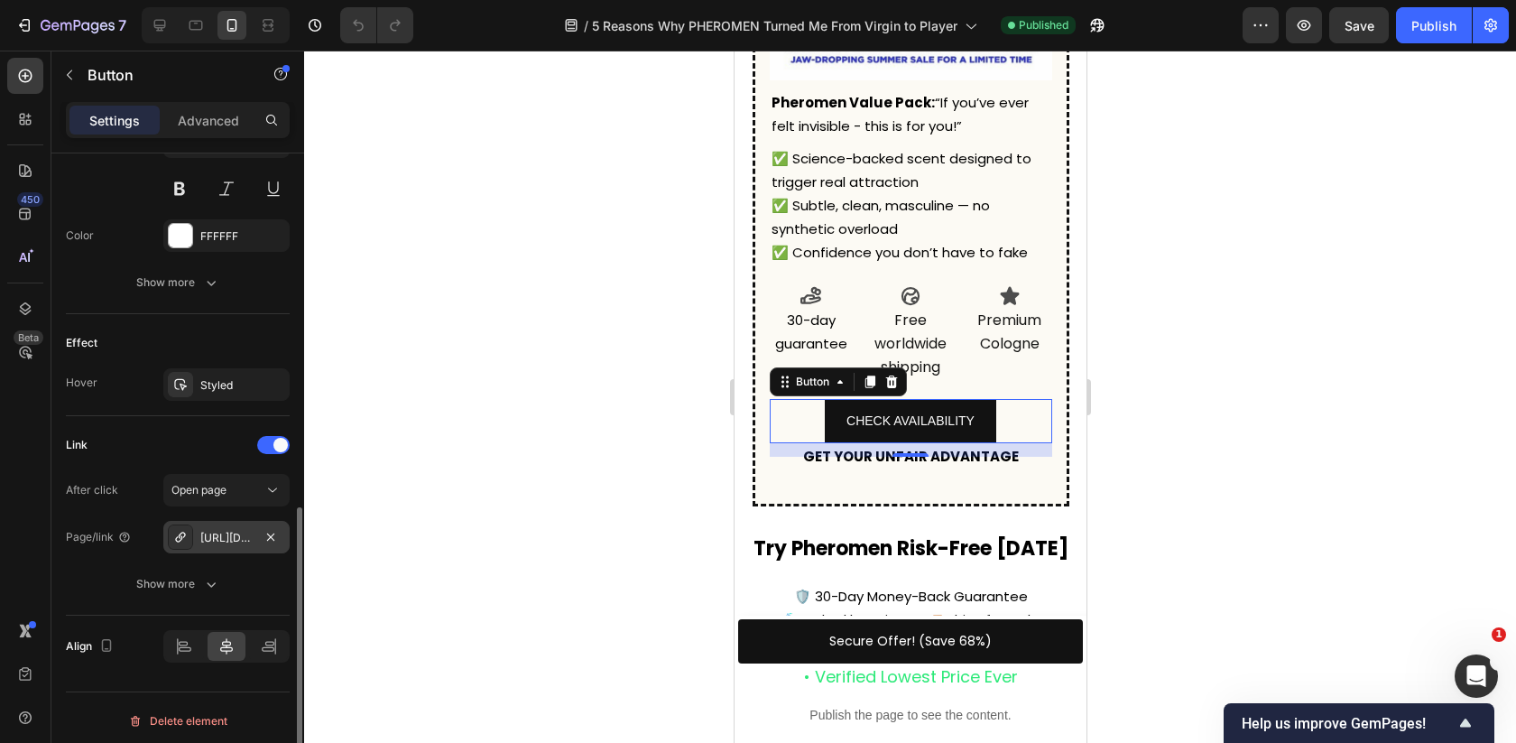
click at [226, 530] on div "https://pheromen.com/pheromen-the-scent?_ab=0&key=1754397250206" at bounding box center [226, 538] width 52 height 16
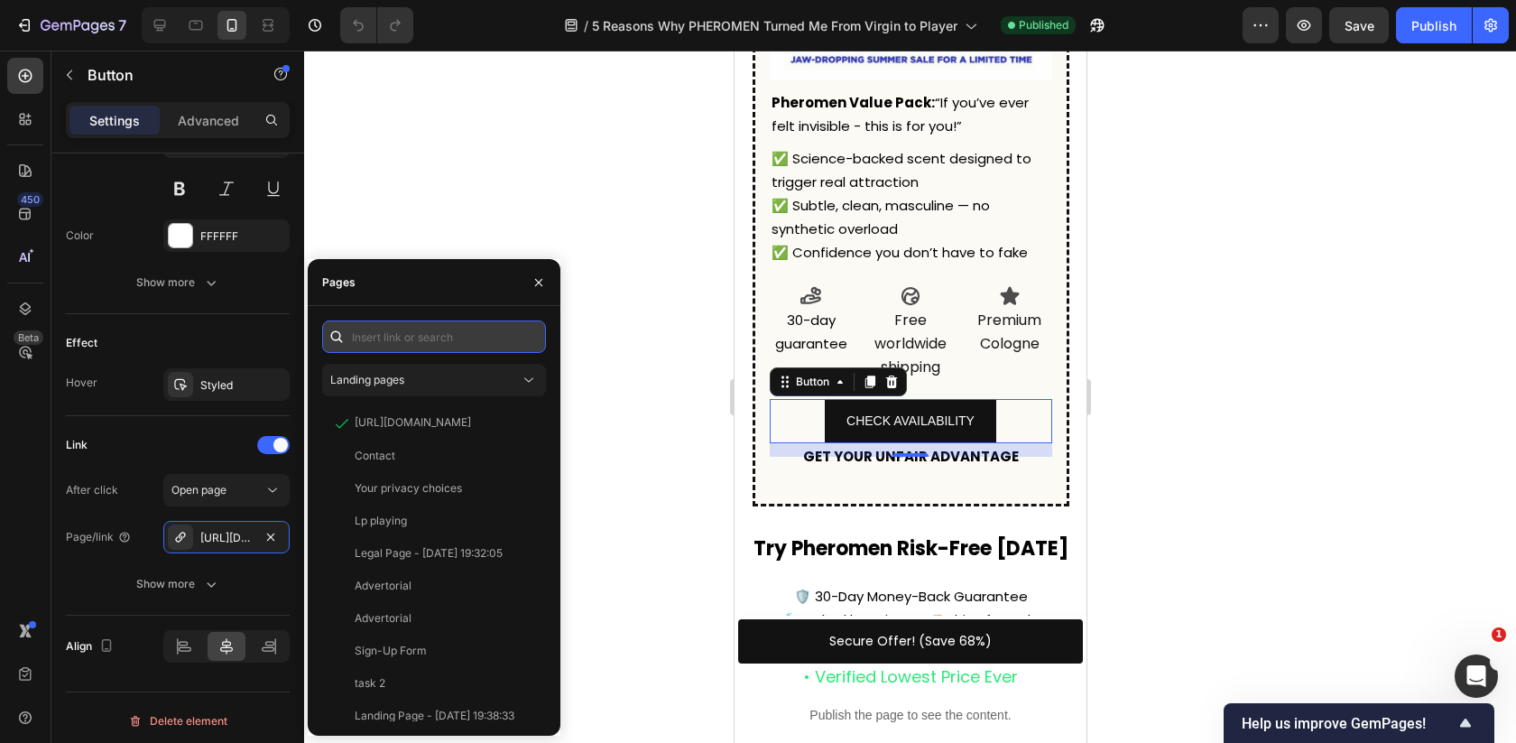
click at [417, 321] on input "text" at bounding box center [434, 336] width 224 height 32
paste input "https://pheromen.com/products/pheromen"
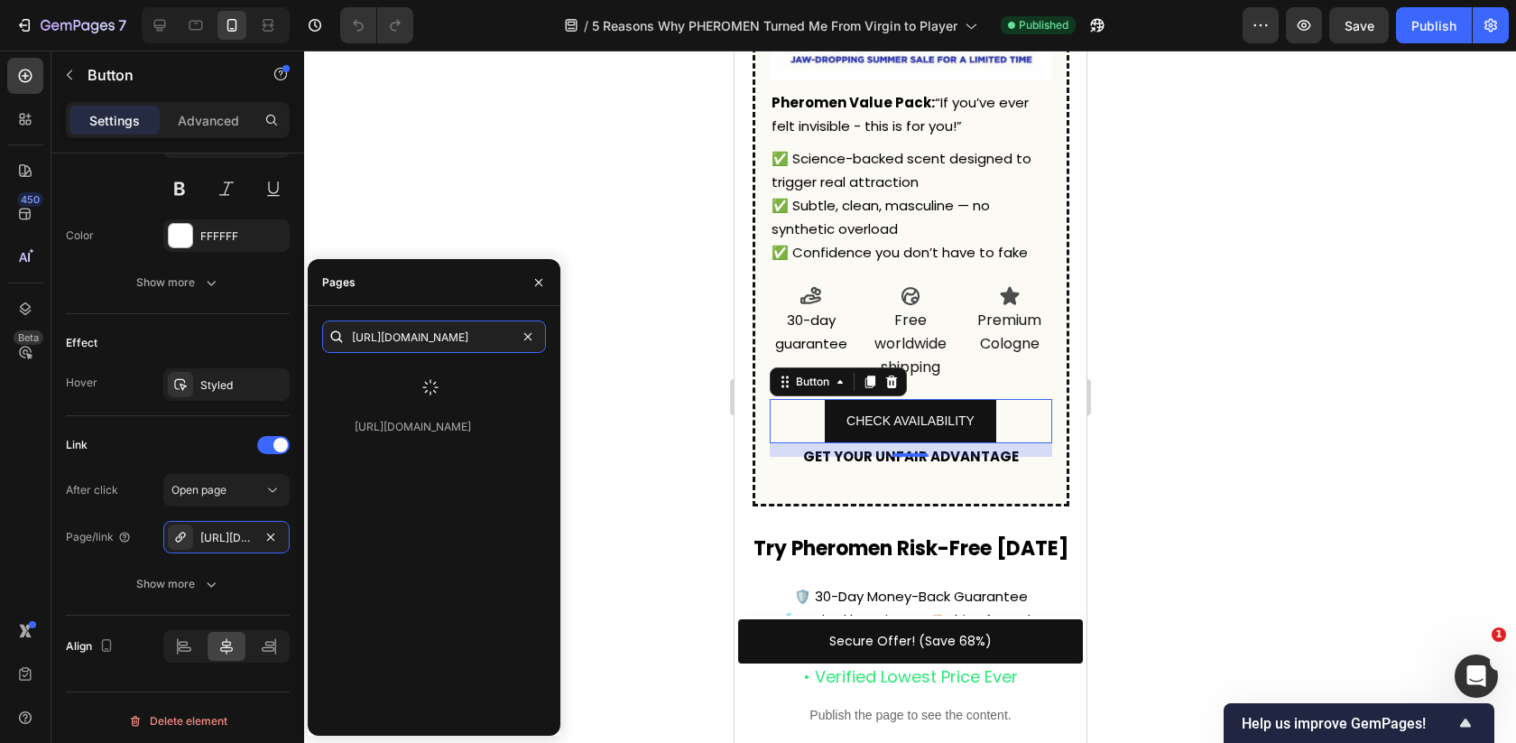
type input "https://pheromen.com/products/pheromen"
click at [421, 386] on div at bounding box center [430, 387] width 217 height 47
click at [421, 386] on div "https://pheromen.com/products/pheromen" at bounding box center [413, 380] width 116 height 16
click at [647, 384] on div at bounding box center [910, 397] width 1212 height 692
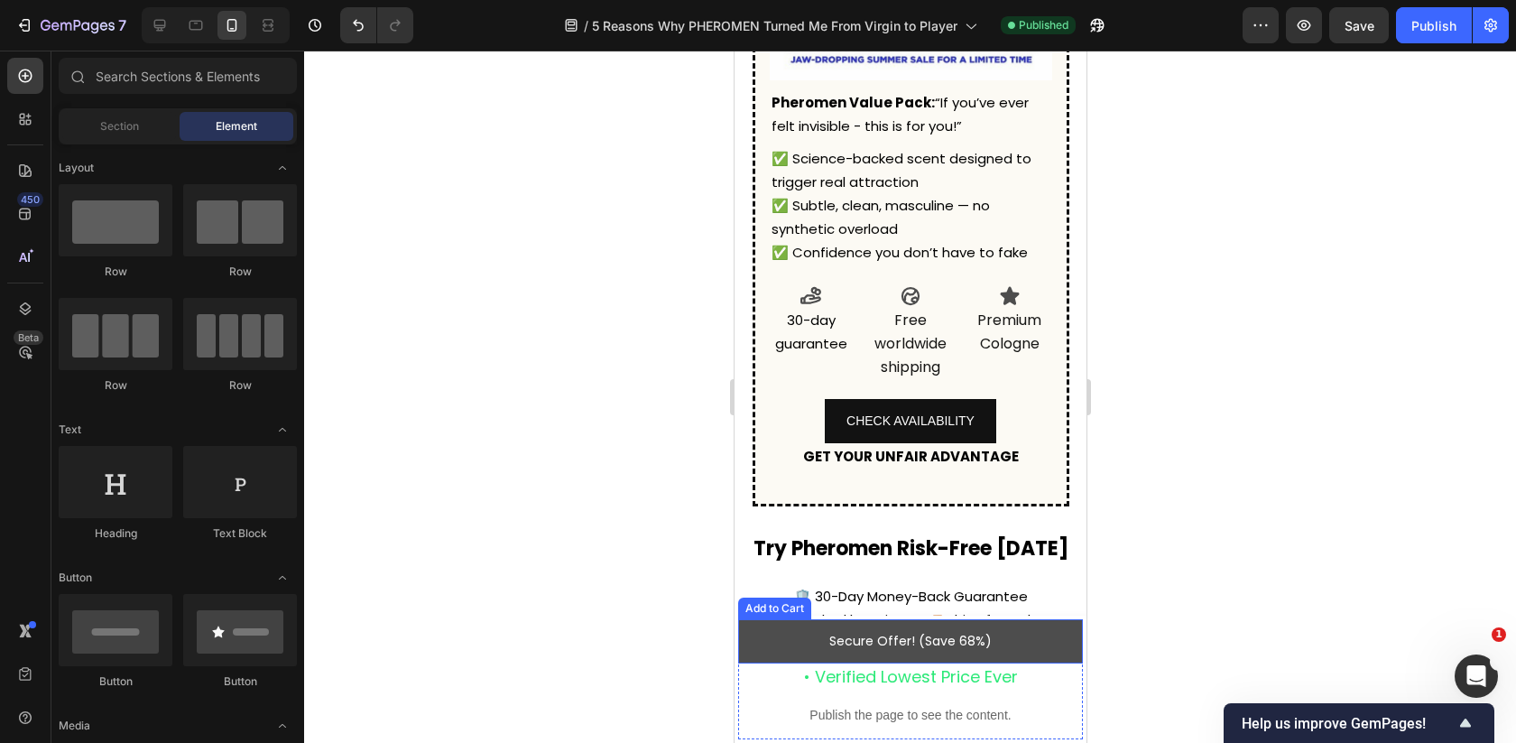
click at [894, 627] on button "Secure Offer! (Save 68%)" at bounding box center [909, 641] width 345 height 44
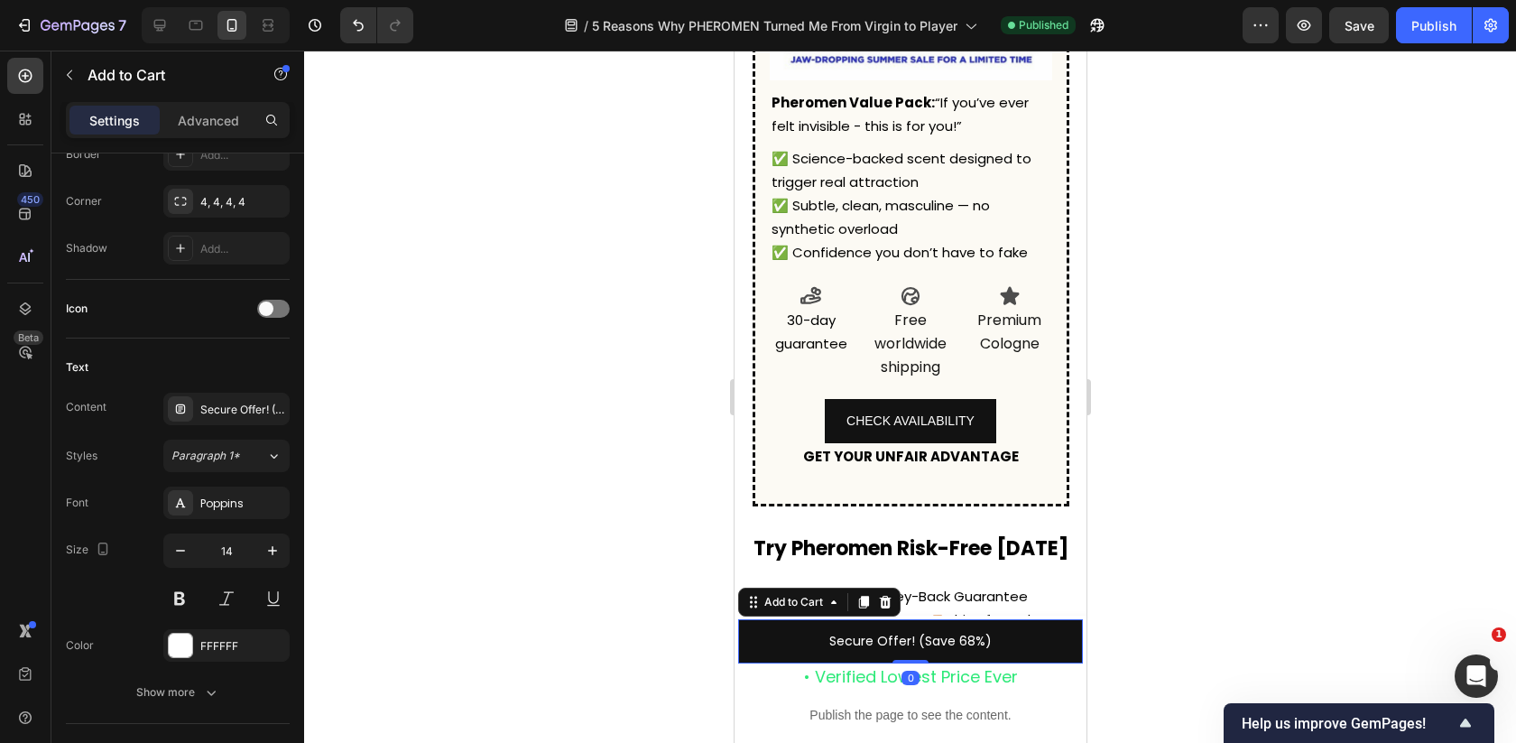
scroll to position [1379, 0]
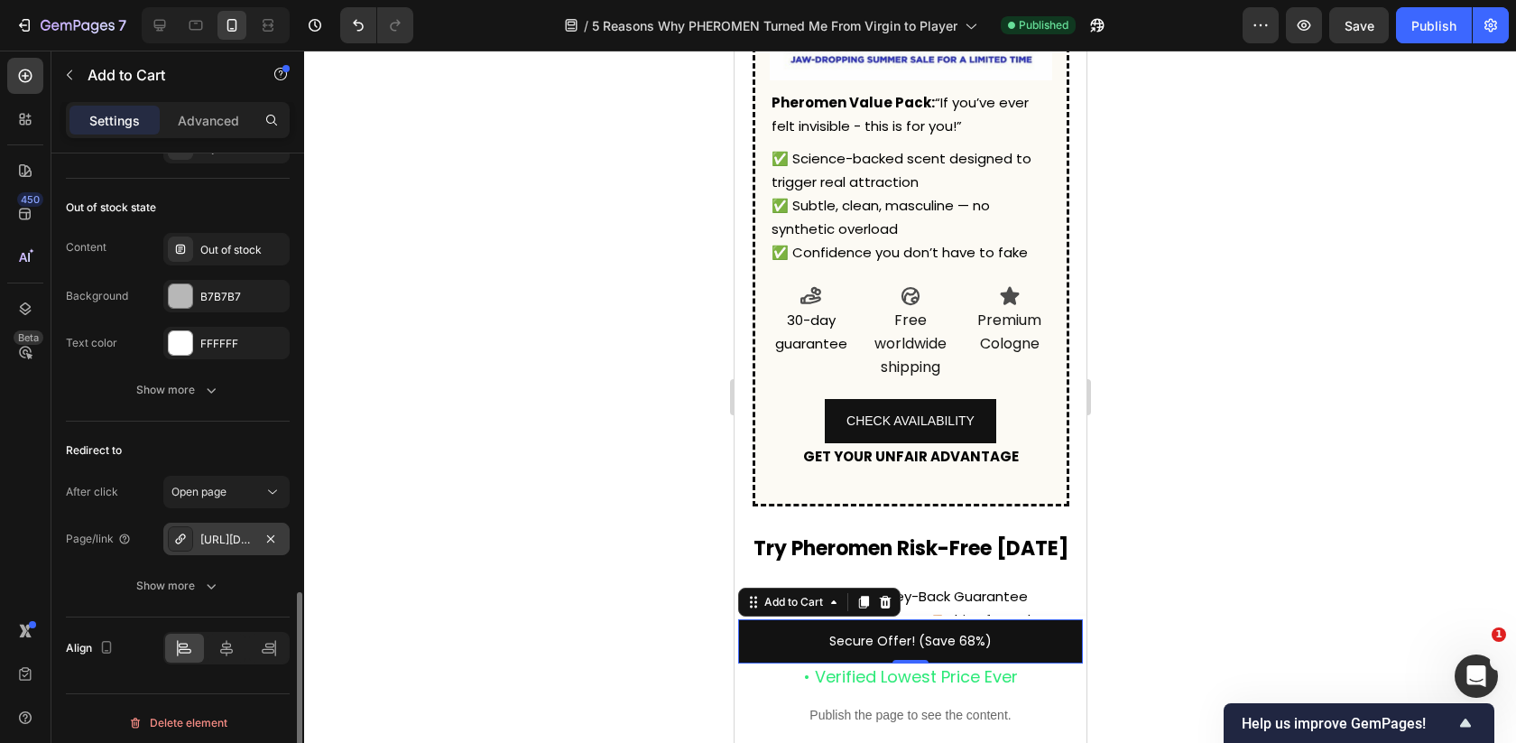
click at [201, 531] on div "https://pheromen.com/pheromen-the-scent?_ab=0&key=1754397250206" at bounding box center [226, 539] width 52 height 16
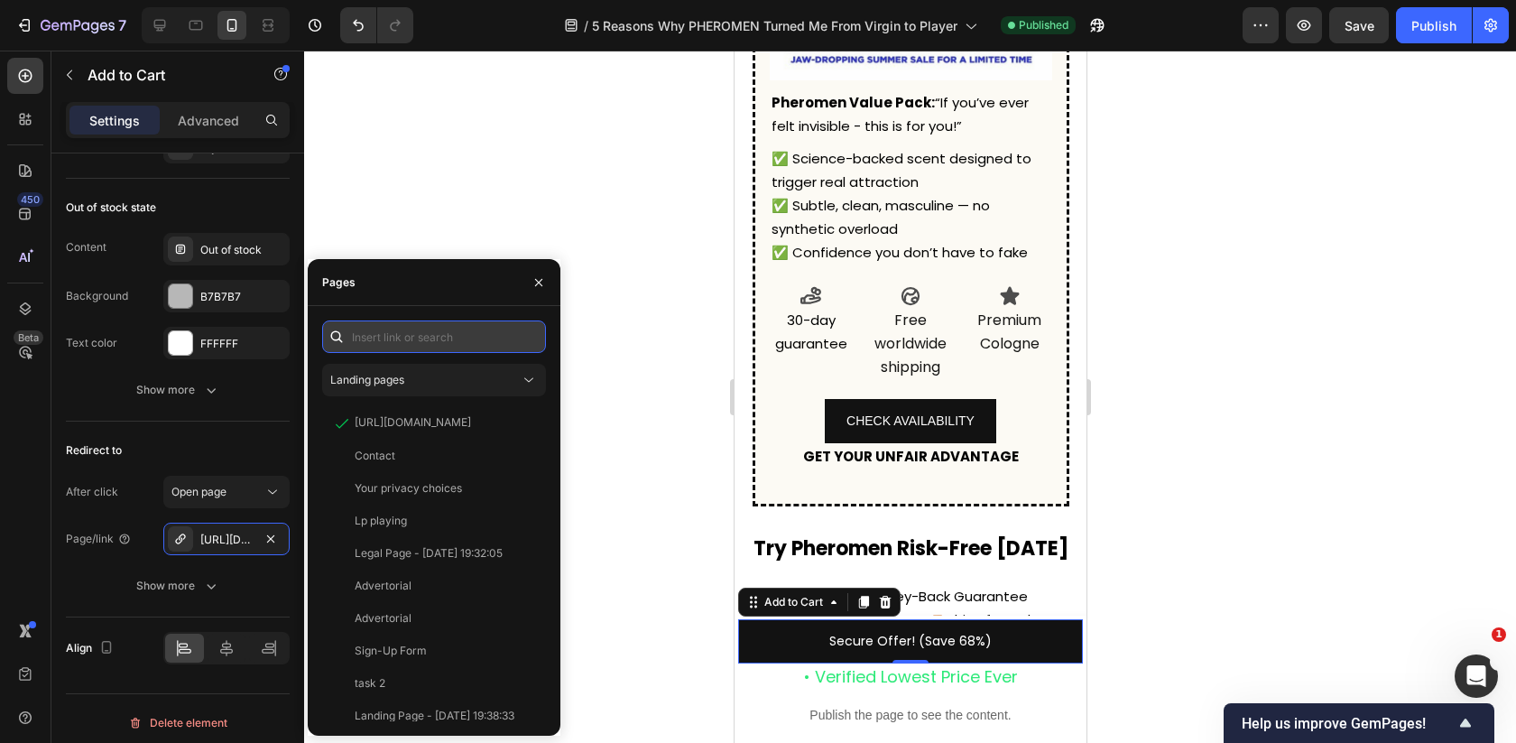
click at [440, 346] on input "text" at bounding box center [434, 336] width 224 height 32
paste input "https://pheromen.com/products/pheromen"
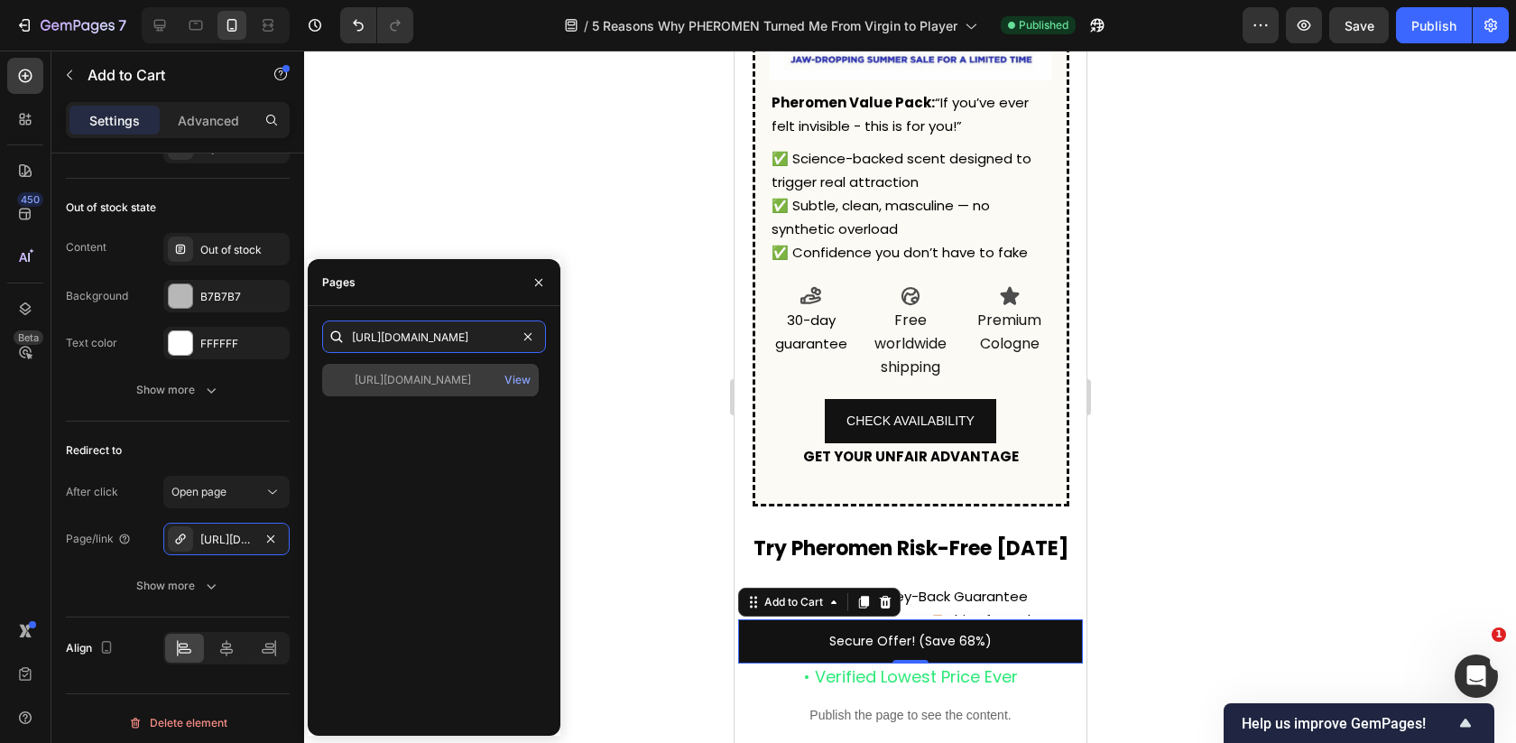
type input "https://pheromen.com/products/pheromen"
click at [457, 374] on div "https://pheromen.com/products/pheromen" at bounding box center [413, 380] width 116 height 16
click at [643, 362] on div at bounding box center [910, 397] width 1212 height 692
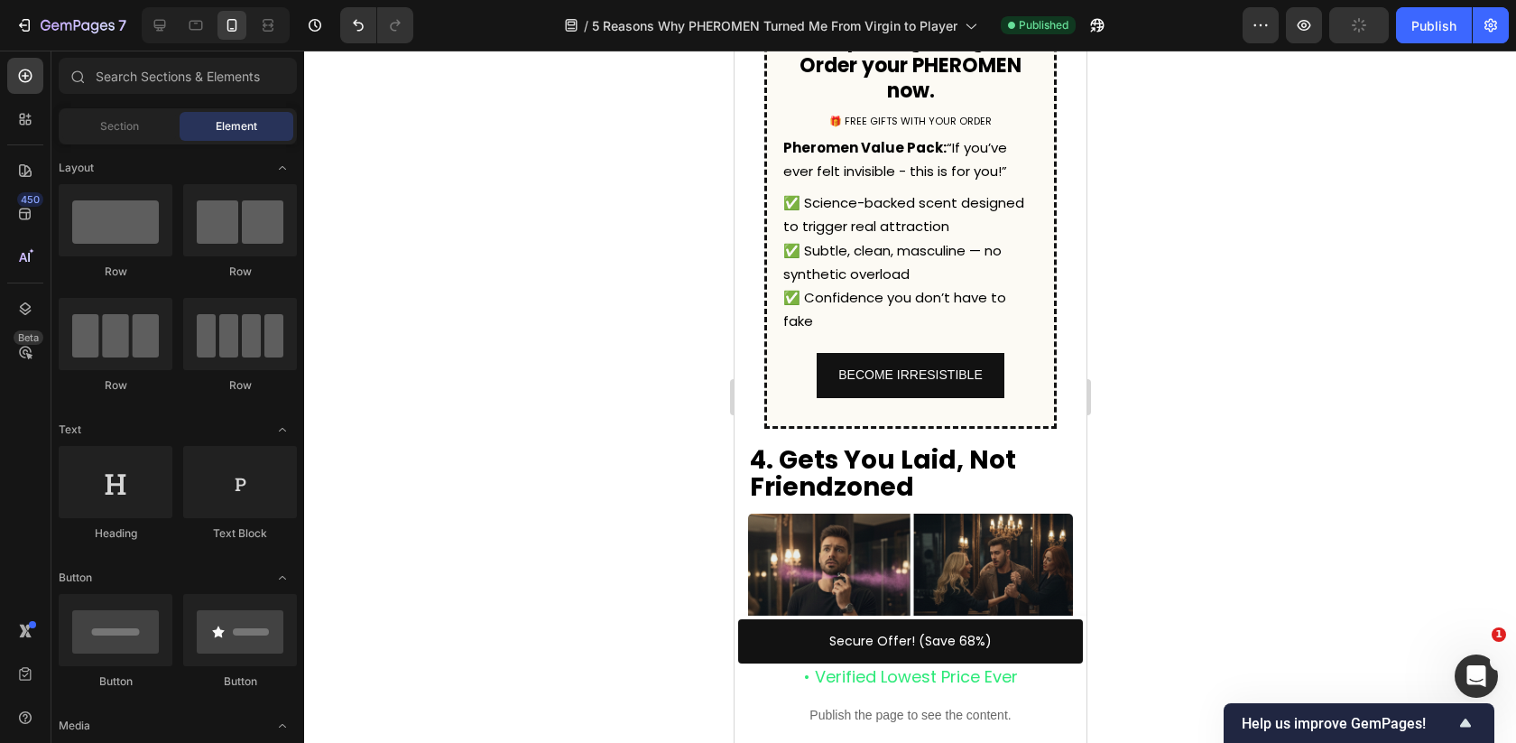
scroll to position [2645, 0]
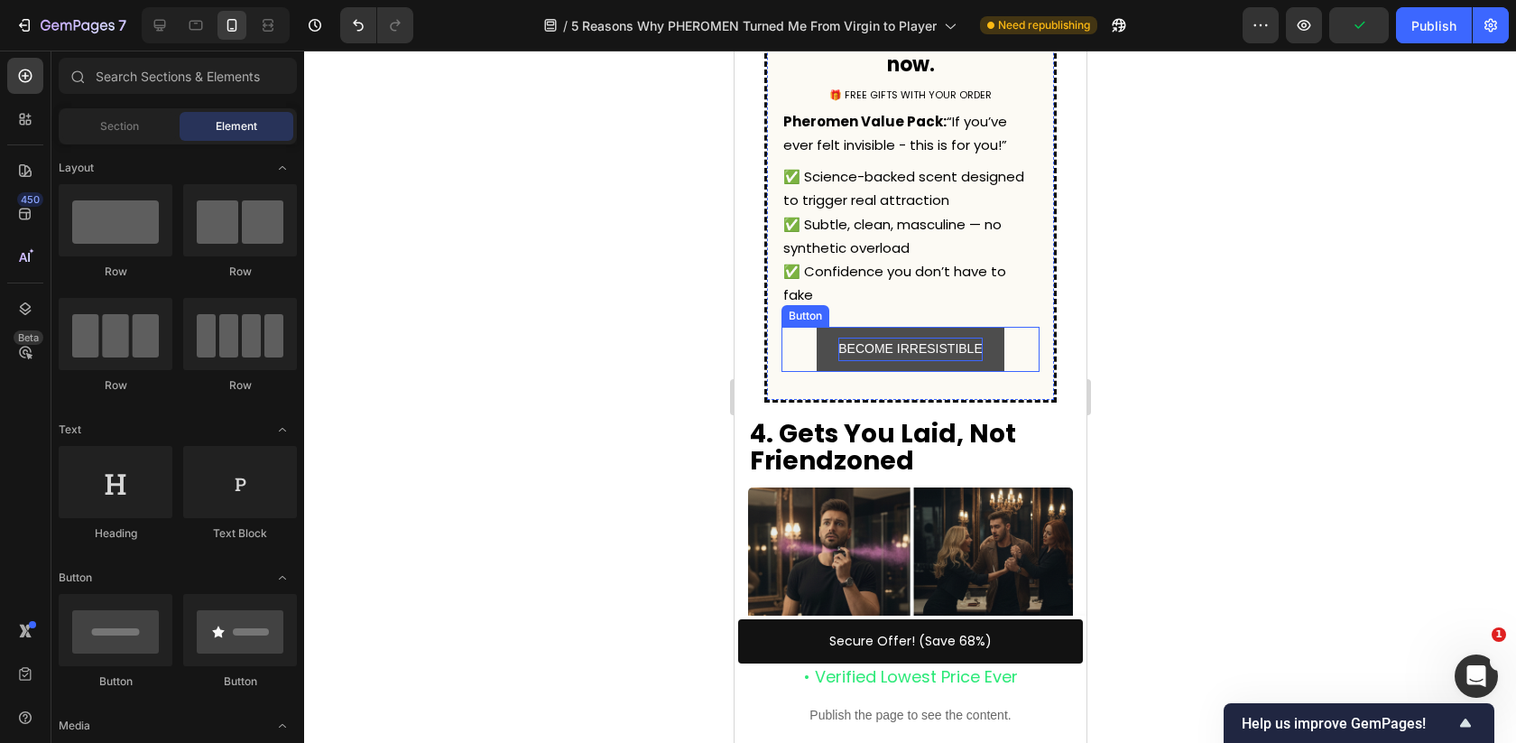
click at [967, 337] on p "BECOME IRRESISTIBLE" at bounding box center [908, 348] width 143 height 23
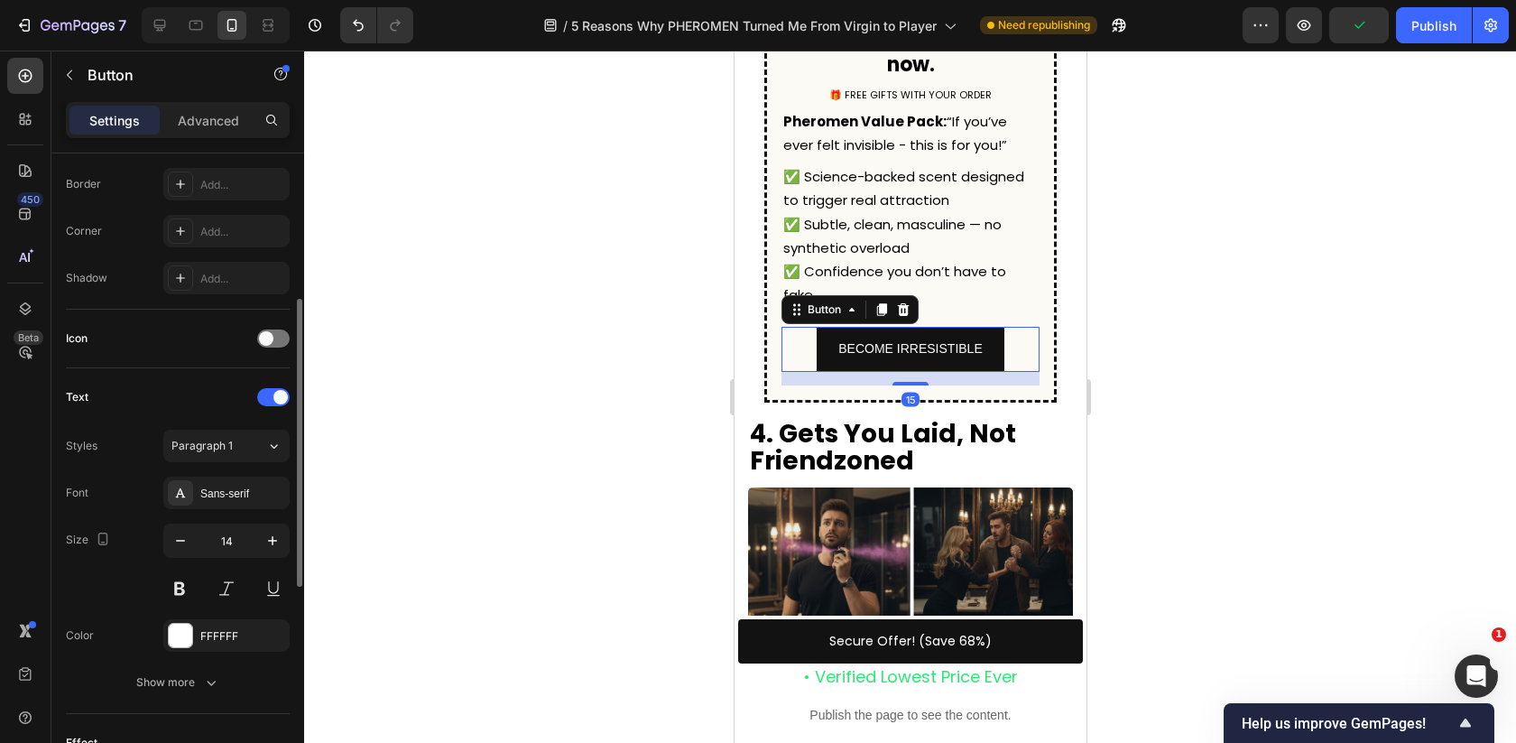
scroll to position [788, 0]
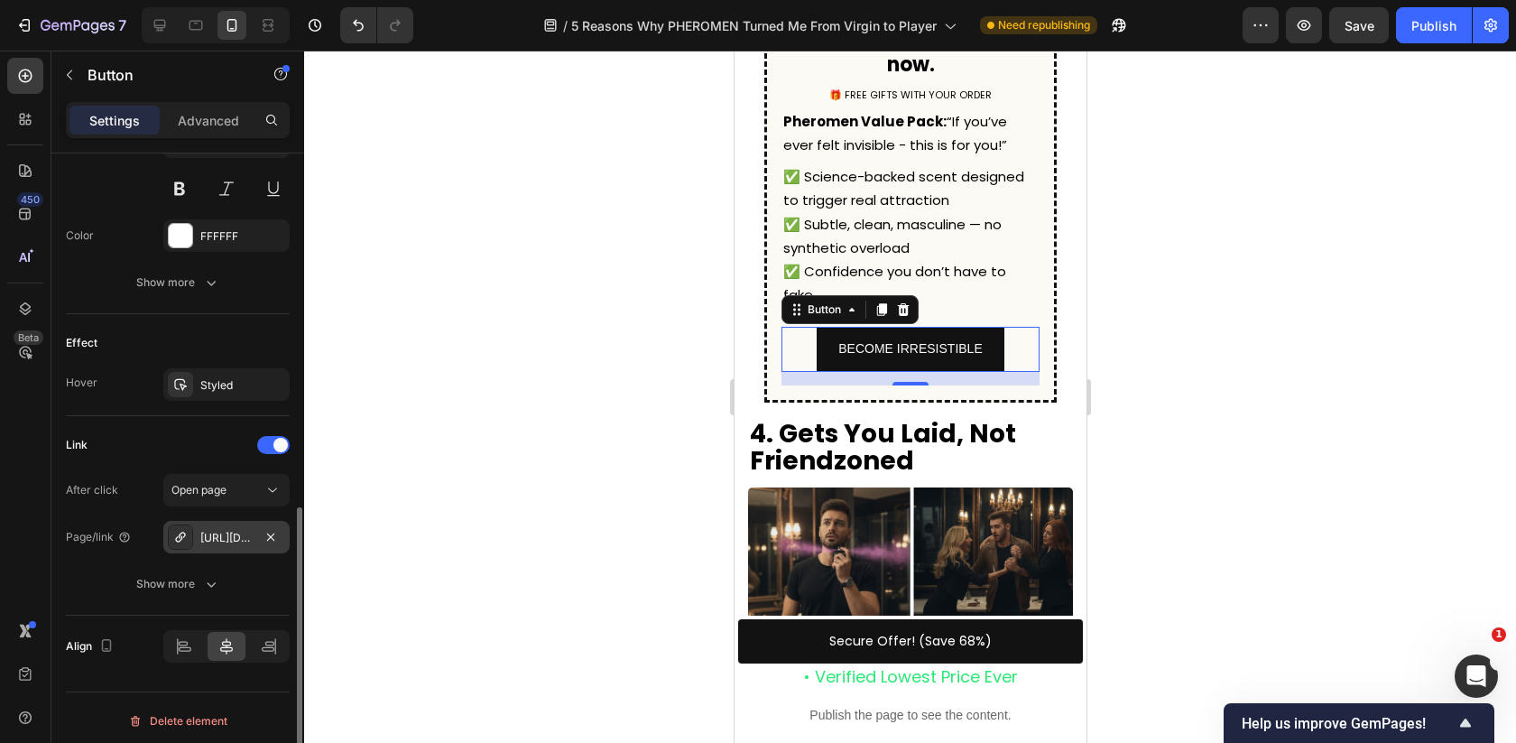
click at [206, 532] on div "https://pheromen.com/pheromen-the-scent?_ab=0&key=1754397250206" at bounding box center [226, 538] width 52 height 16
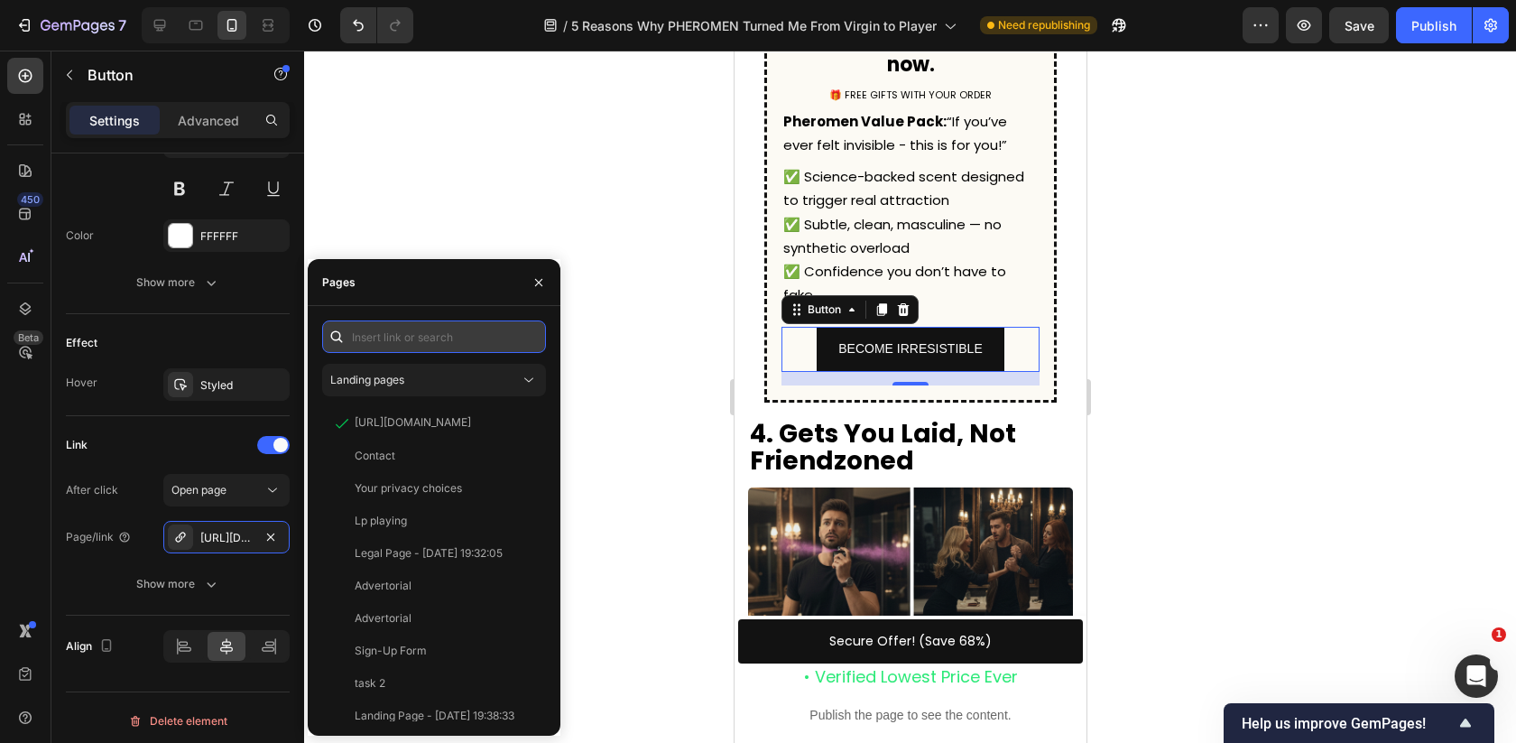
click at [421, 352] on input "text" at bounding box center [434, 336] width 224 height 32
paste input "https://pheromen.com/products/pheromen"
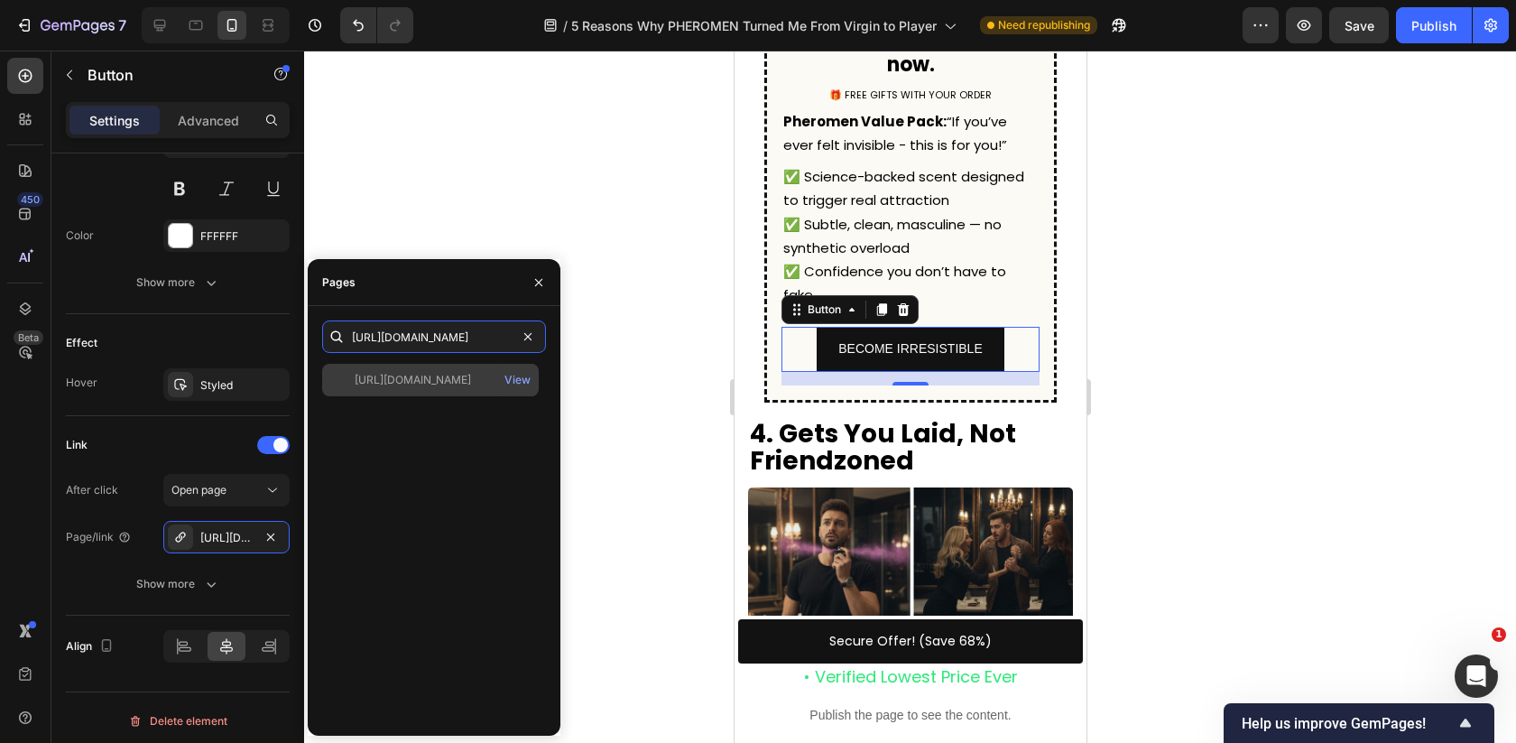
type input "https://pheromen.com/products/pheromen"
click at [449, 375] on div "https://pheromen.com/products/pheromen" at bounding box center [413, 380] width 116 height 16
click at [653, 373] on div at bounding box center [910, 397] width 1212 height 692
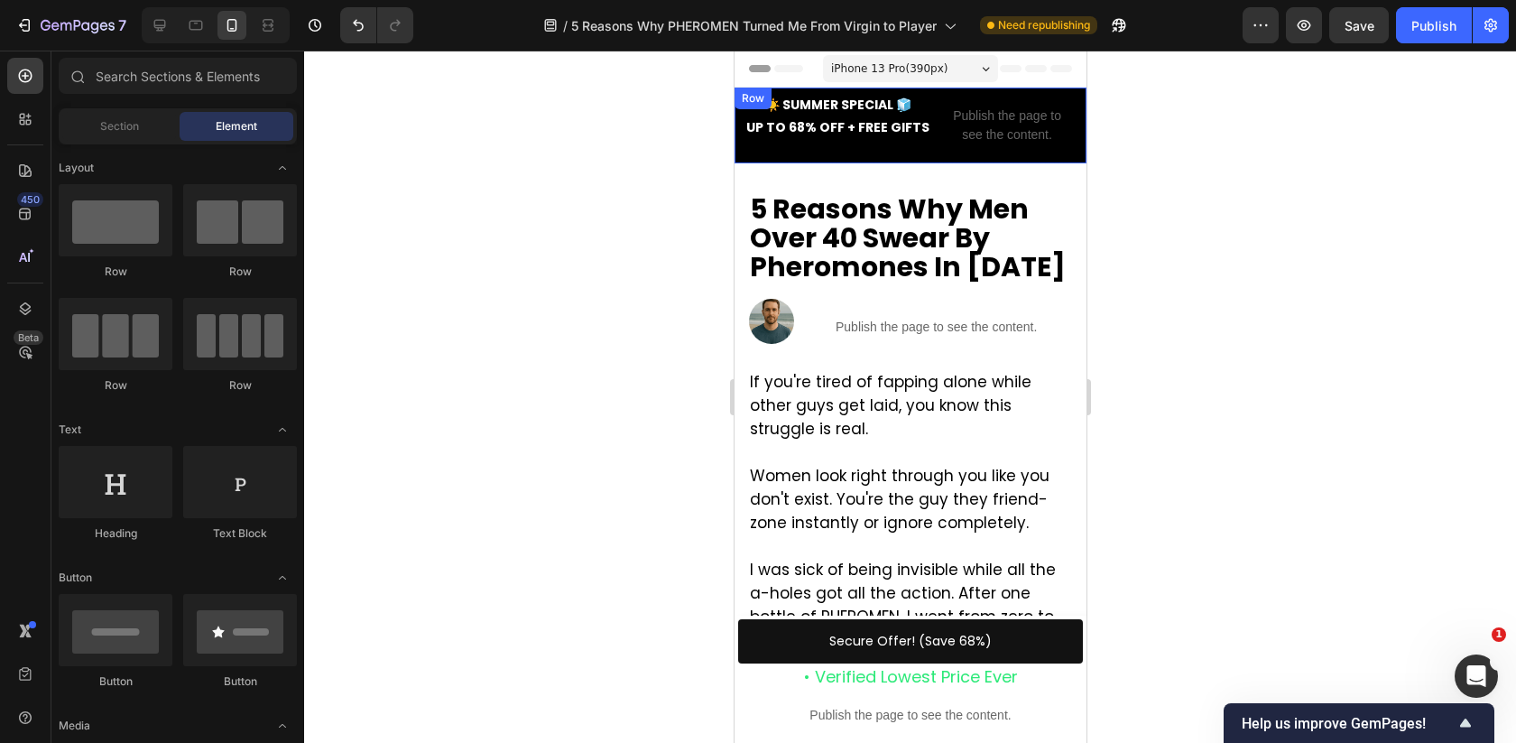
click at [895, 151] on div "☀️ SUMMER SPECIAL 🧊 UP TO 68% OFF + FREE GIFTS Text Block" at bounding box center [832, 125] width 197 height 67
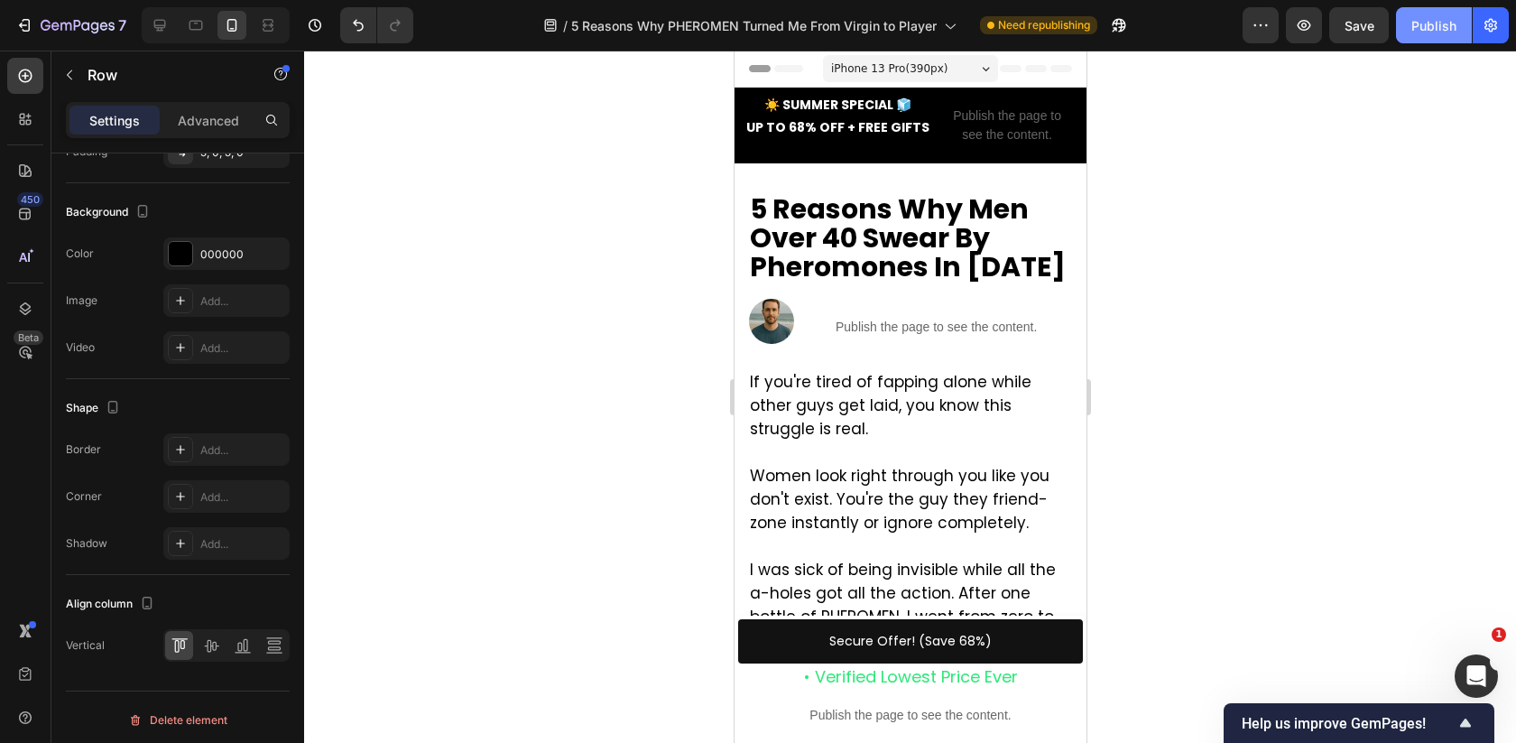
click at [1421, 14] on button "Publish" at bounding box center [1434, 25] width 76 height 36
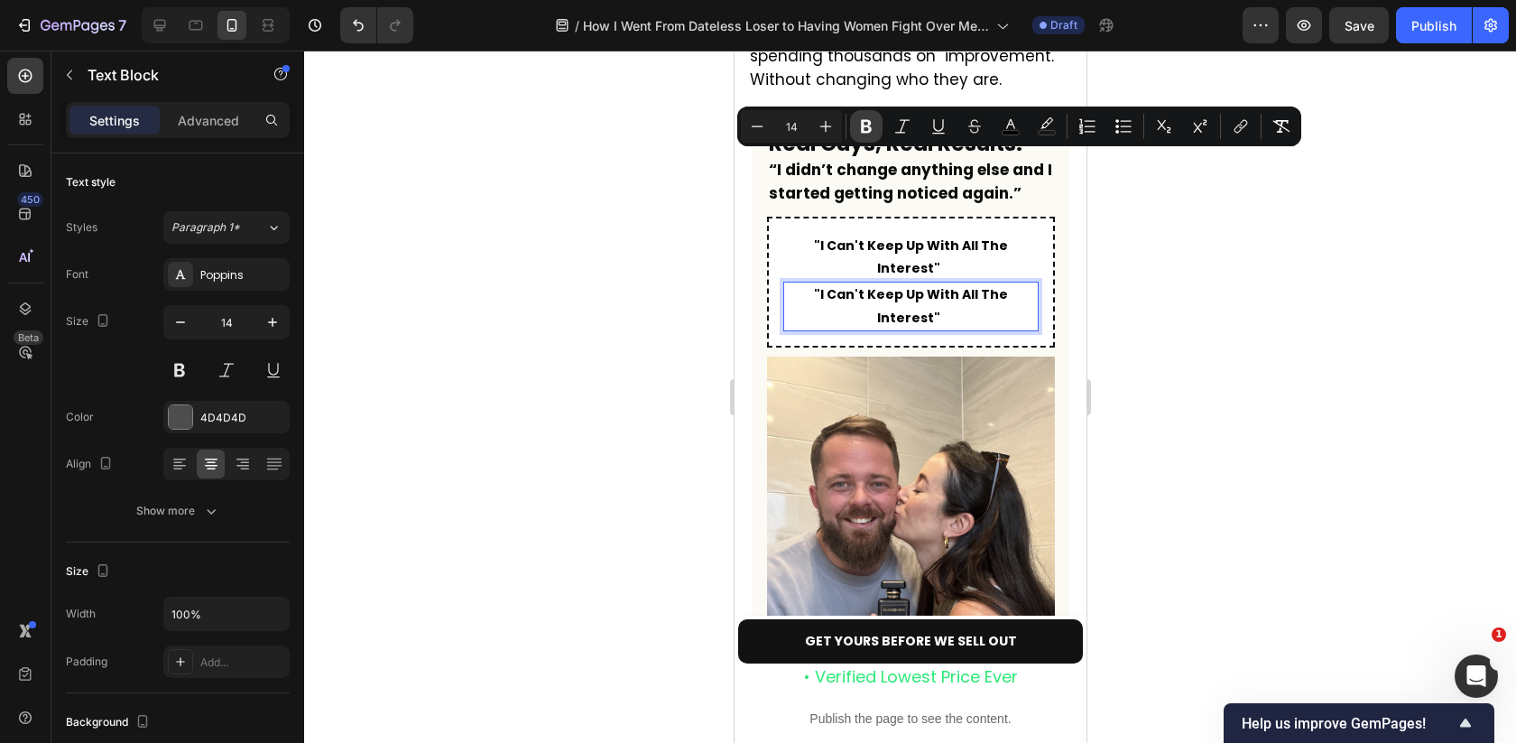
click at [861, 119] on icon "Editor contextual toolbar" at bounding box center [866, 126] width 18 height 18
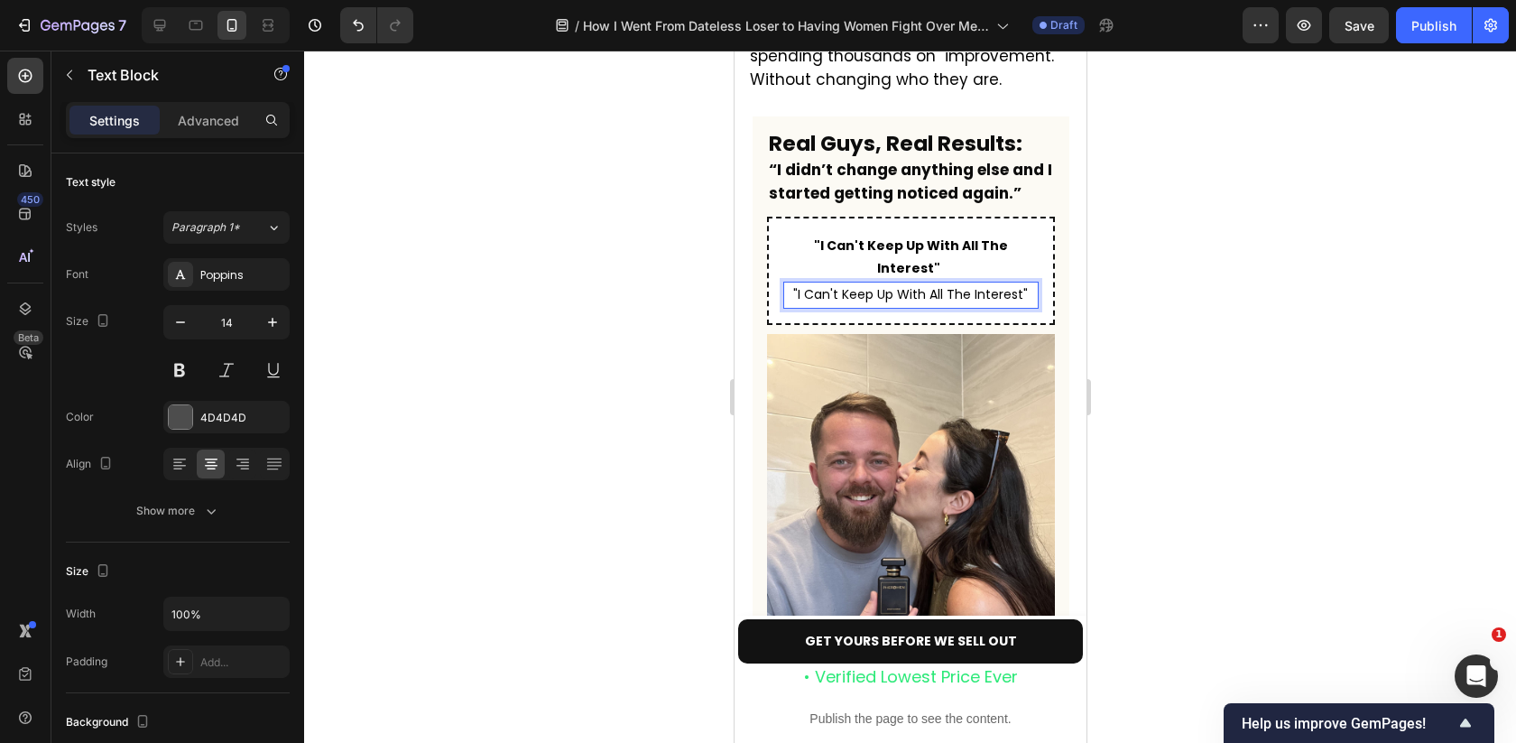
click at [847, 285] on span ""I Can't Keep Up With All The Interest"" at bounding box center [909, 294] width 235 height 18
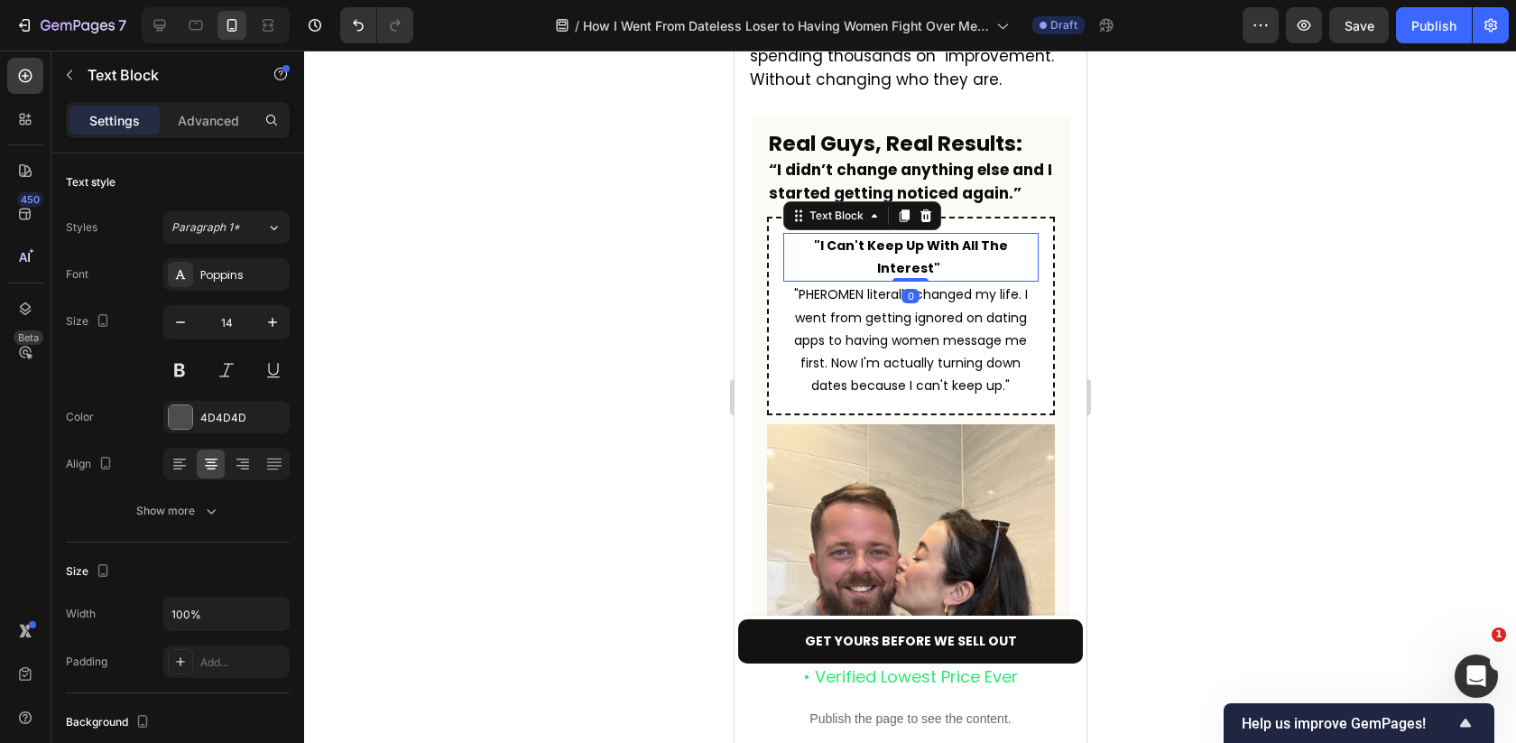
click at [985, 236] on strong ""I Can't Keep Up With All The Interest"" at bounding box center [910, 256] width 194 height 41
click at [966, 285] on span ""PHEROMEN literally changed my life. I went from getting ignored on dating apps…" at bounding box center [910, 339] width 234 height 109
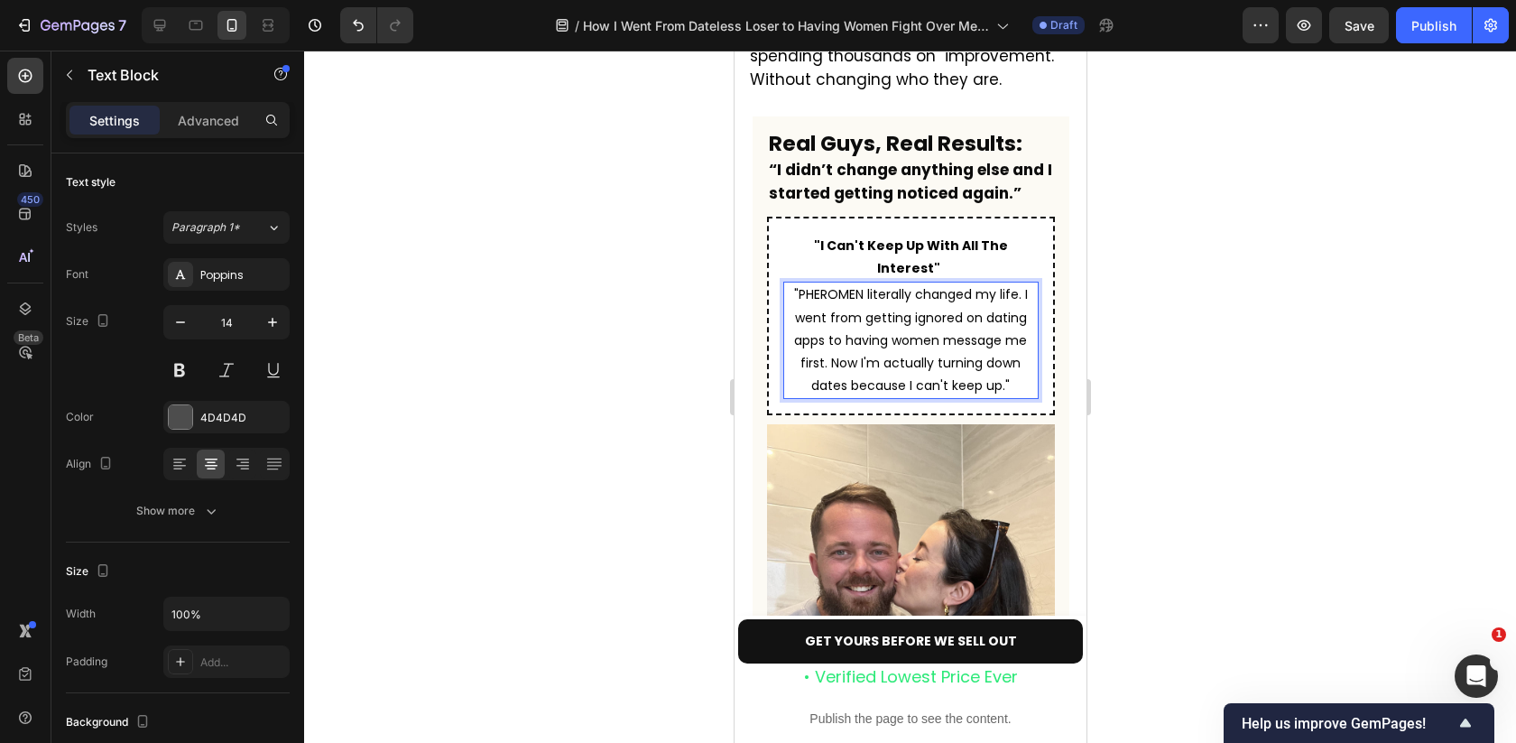
click at [853, 285] on span ""PHEROMEN literally changed my life. I went from getting ignored on dating apps…" at bounding box center [910, 339] width 234 height 109
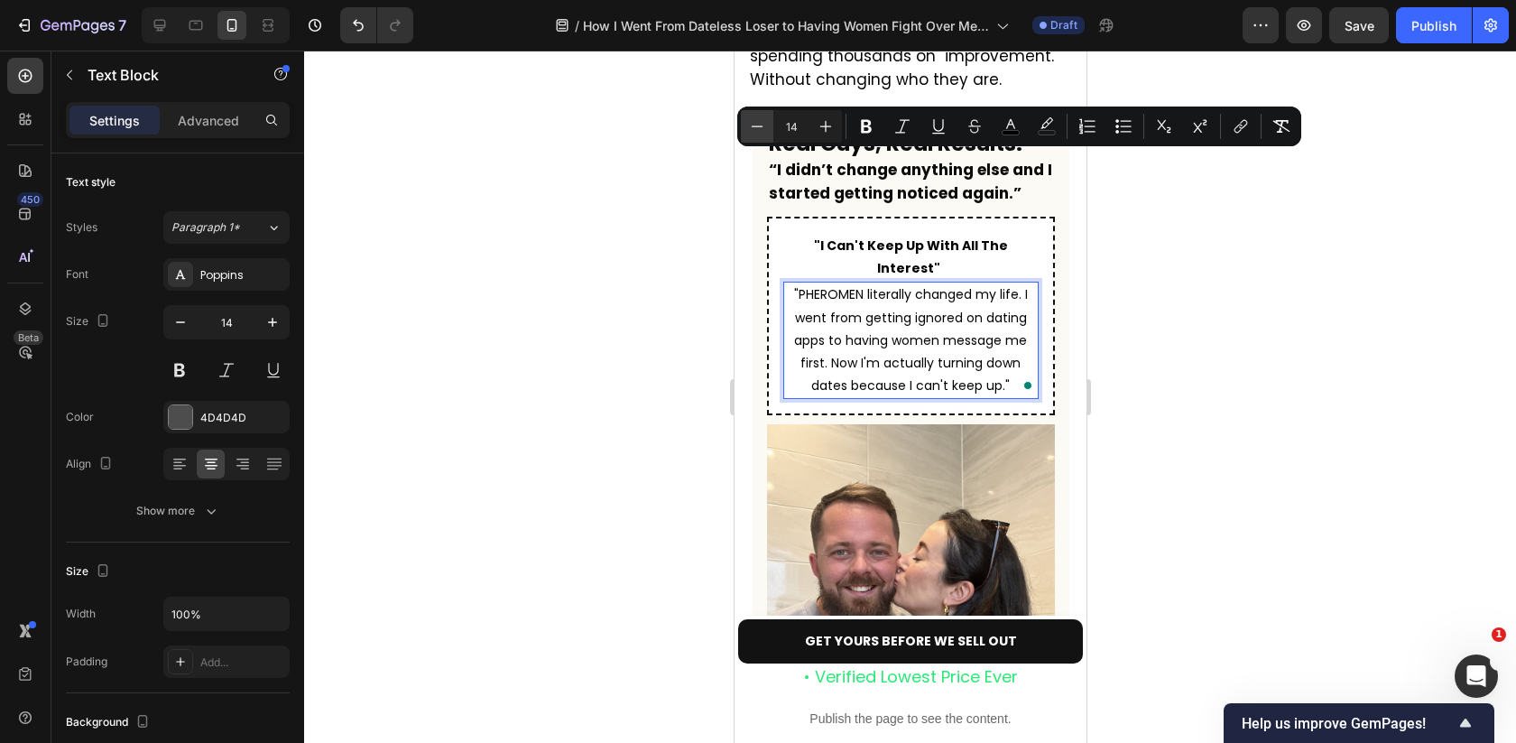
click at [757, 122] on icon "Editor contextual toolbar" at bounding box center [757, 126] width 18 height 18
type input "13"
click at [1146, 217] on div at bounding box center [910, 397] width 1212 height 692
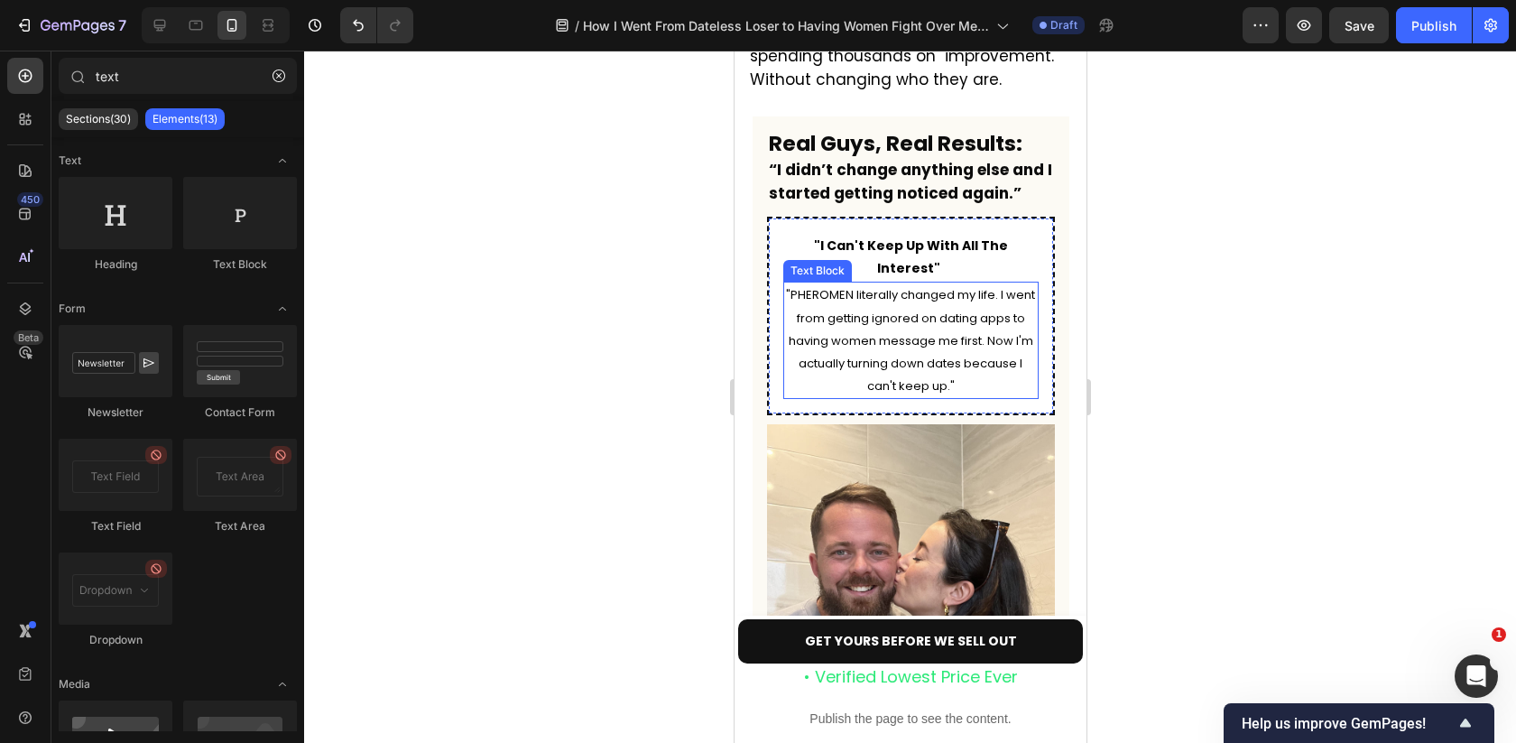
click at [947, 286] on span ""PHEROMEN literally changed my life. I went from getting ignored on dating apps…" at bounding box center [909, 340] width 249 height 108
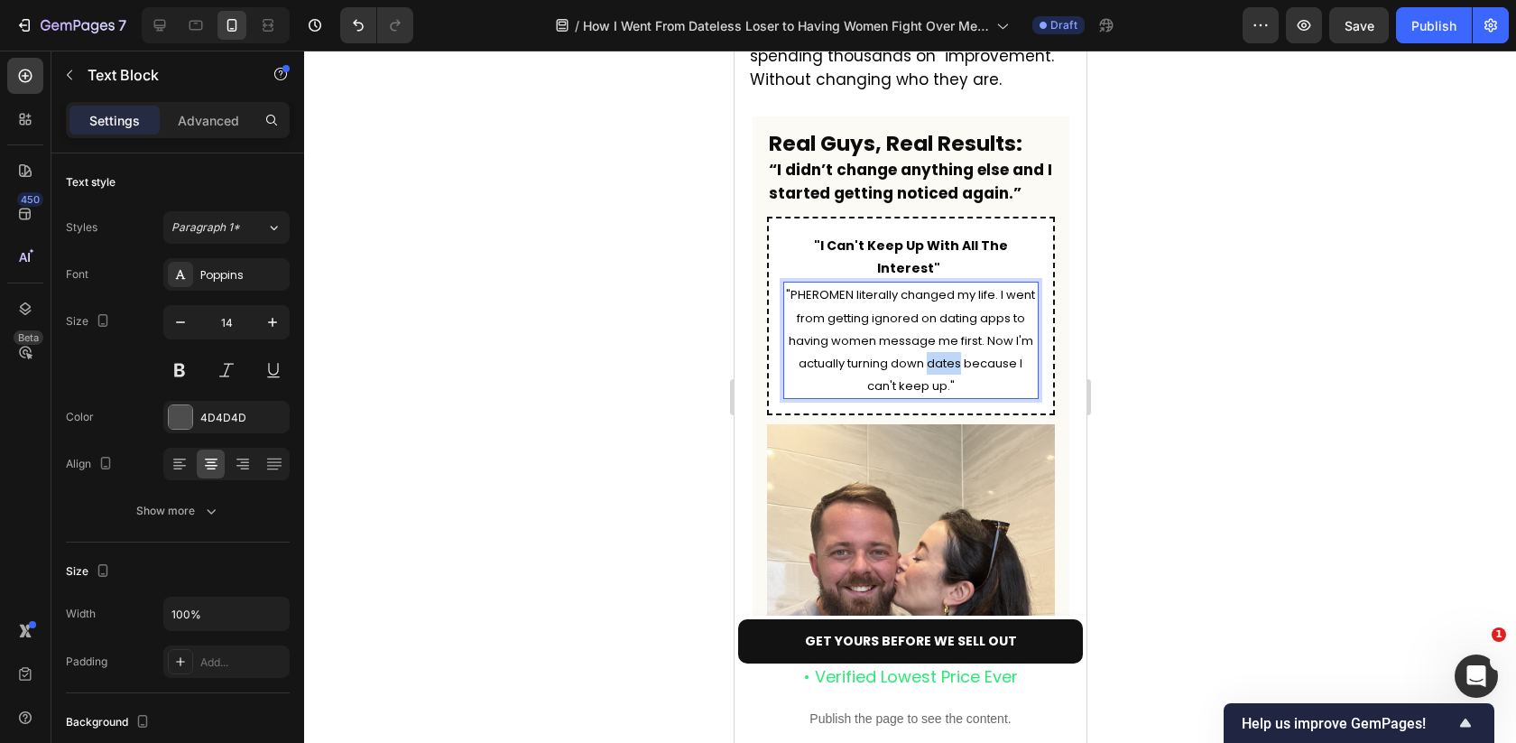
click at [949, 283] on p ""PHEROMEN literally changed my life. I went from getting ignored on dating apps…" at bounding box center [910, 340] width 252 height 114
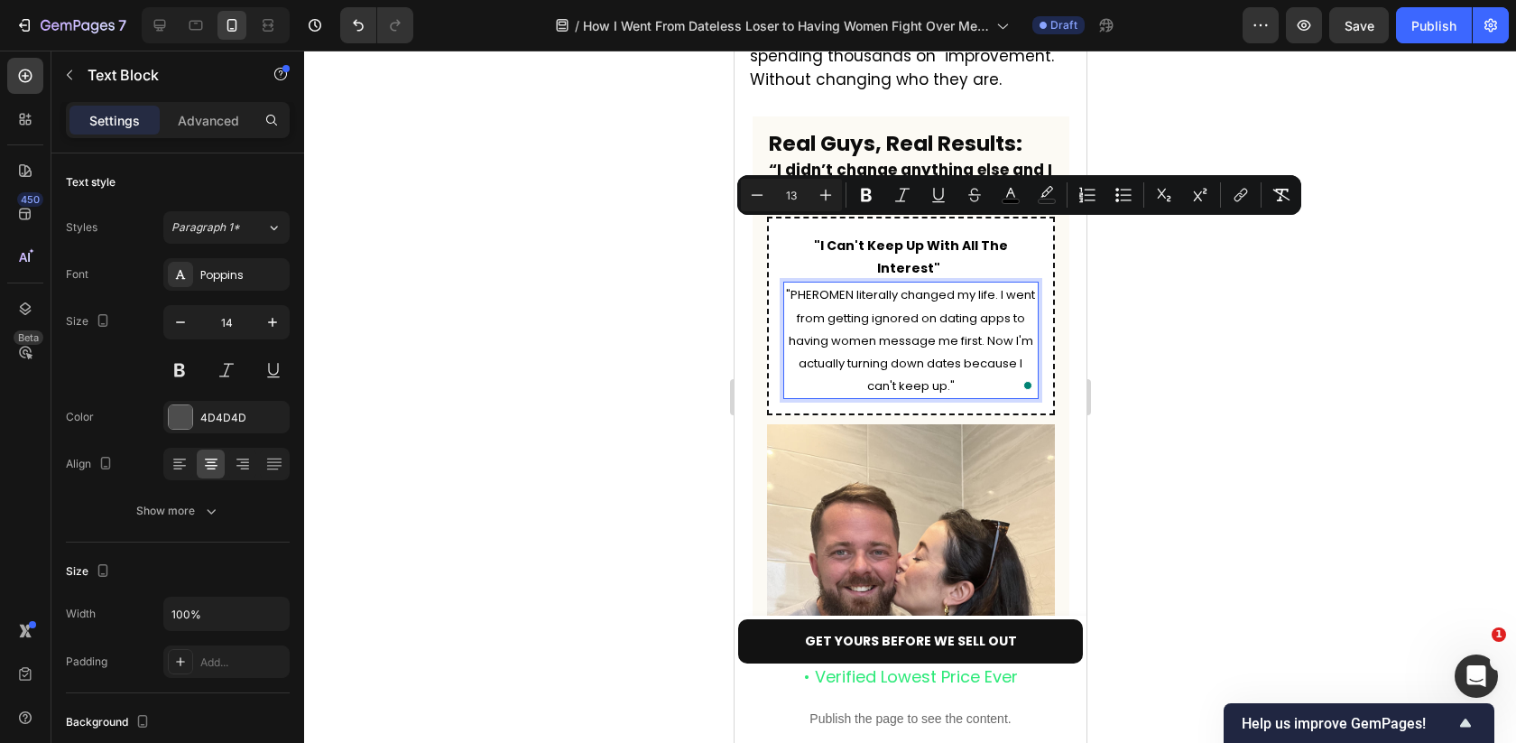
click at [958, 283] on p ""PHEROMEN literally changed my life. I went from getting ignored on dating apps…" at bounding box center [910, 340] width 252 height 114
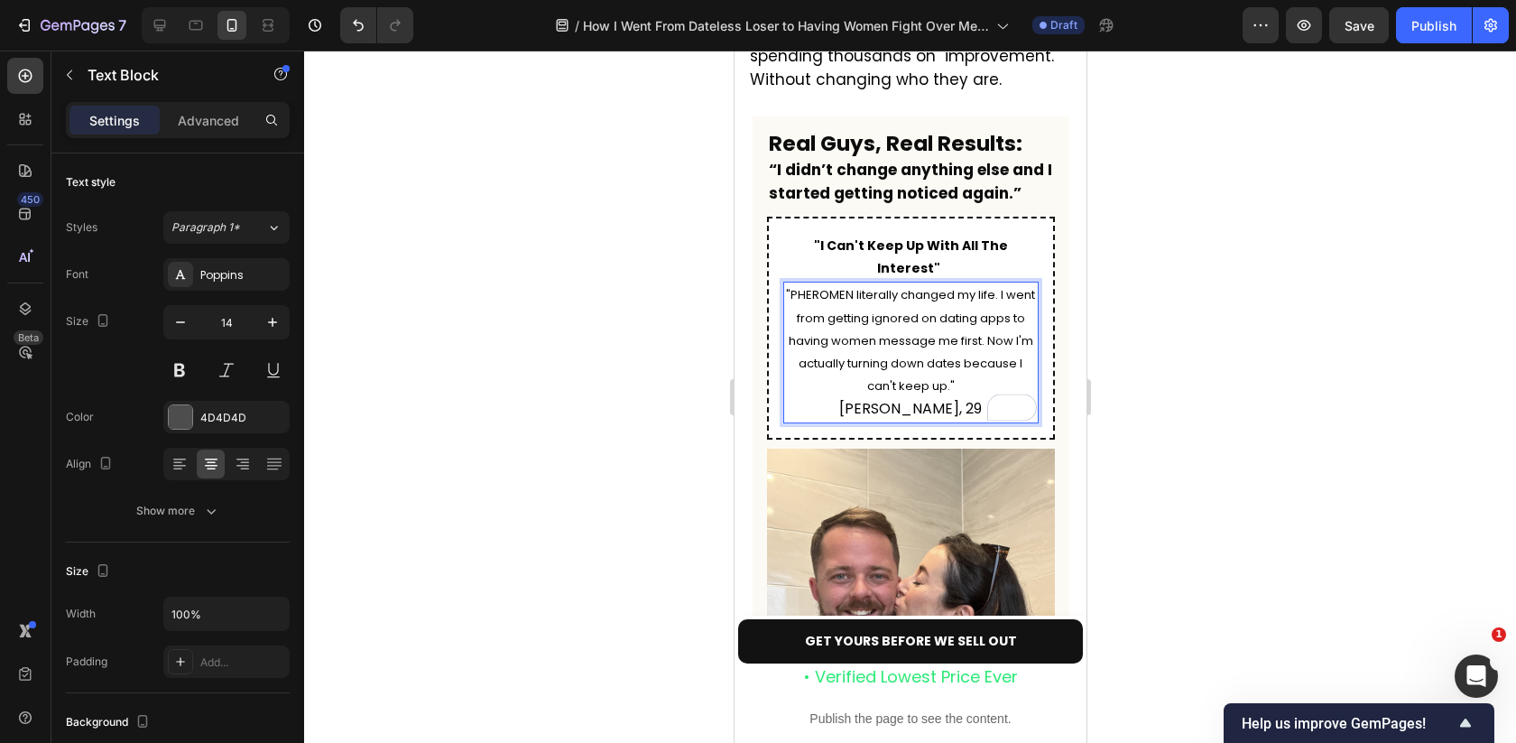
click at [856, 397] on p "[PERSON_NAME], 29" at bounding box center [910, 408] width 252 height 23
click at [868, 397] on p "[PERSON_NAME], 29" at bounding box center [910, 408] width 252 height 23
drag, startPoint x: 957, startPoint y: 273, endPoint x: 846, endPoint y: 273, distance: 110.1
click at [846, 397] on p "- [PERSON_NAME], 29" at bounding box center [910, 408] width 252 height 23
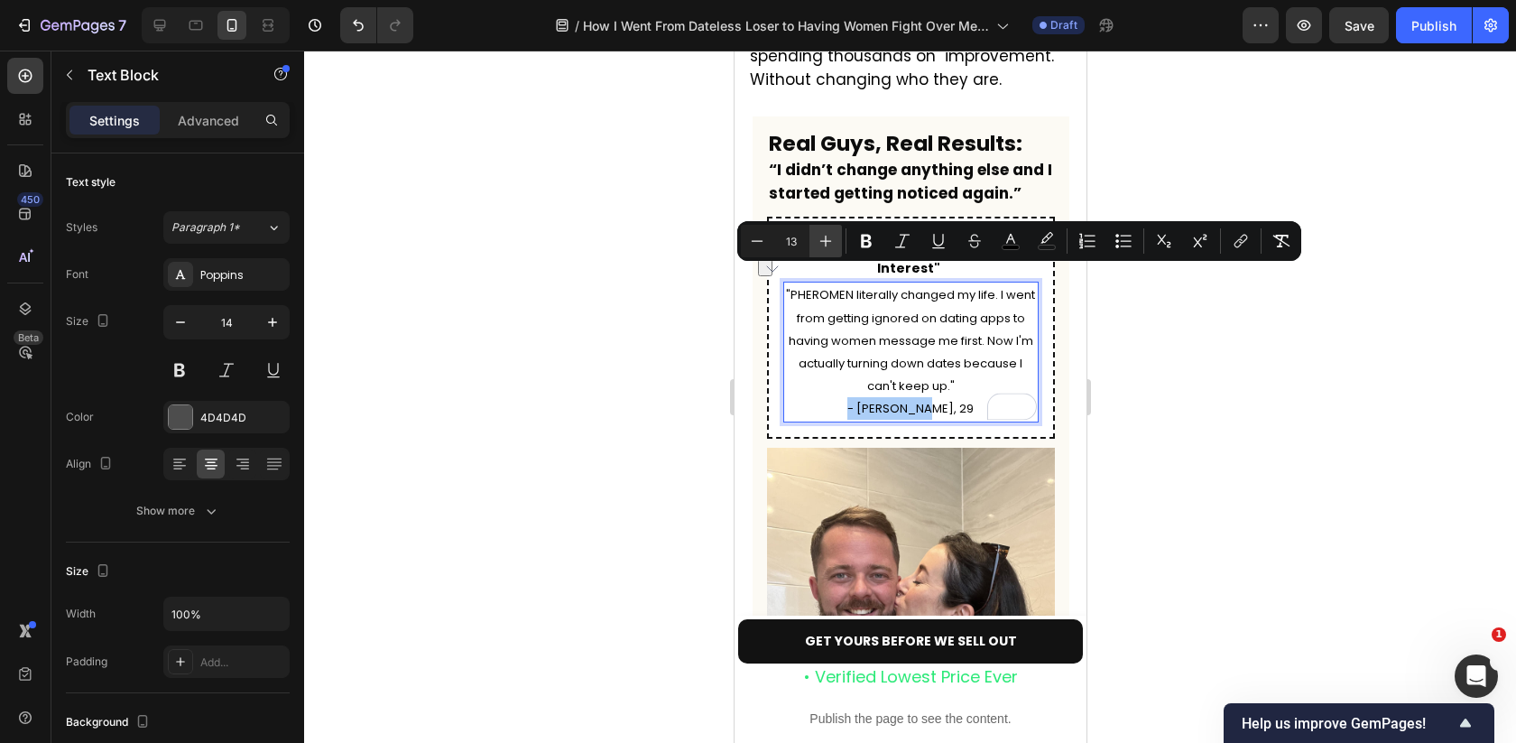
click at [830, 235] on icon "Editor contextual toolbar" at bounding box center [826, 241] width 18 height 18
type input "14"
click at [1182, 354] on div at bounding box center [910, 397] width 1212 height 692
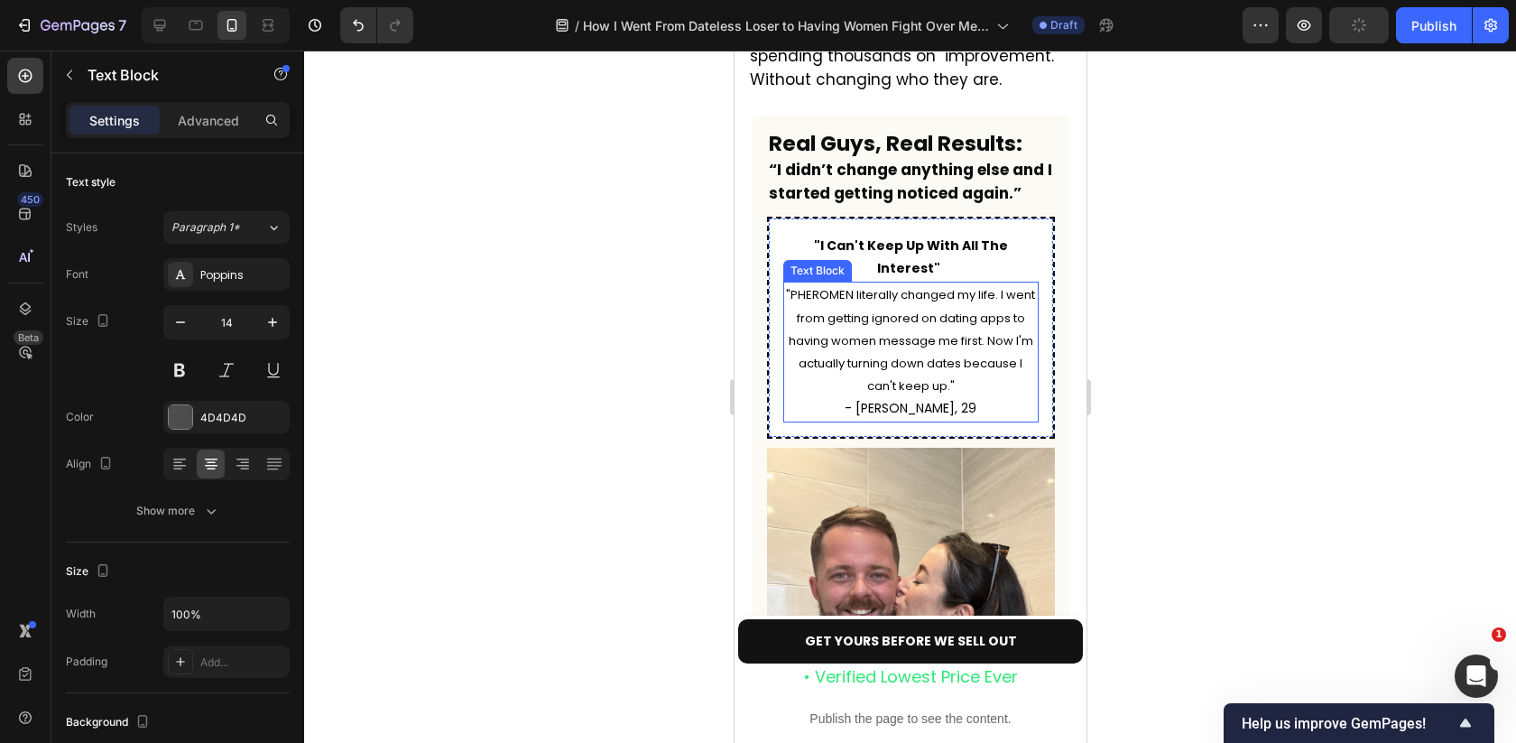
click at [928, 283] on p ""PHEROMEN literally changed my life. I went from getting ignored on dating apps…" at bounding box center [910, 340] width 252 height 114
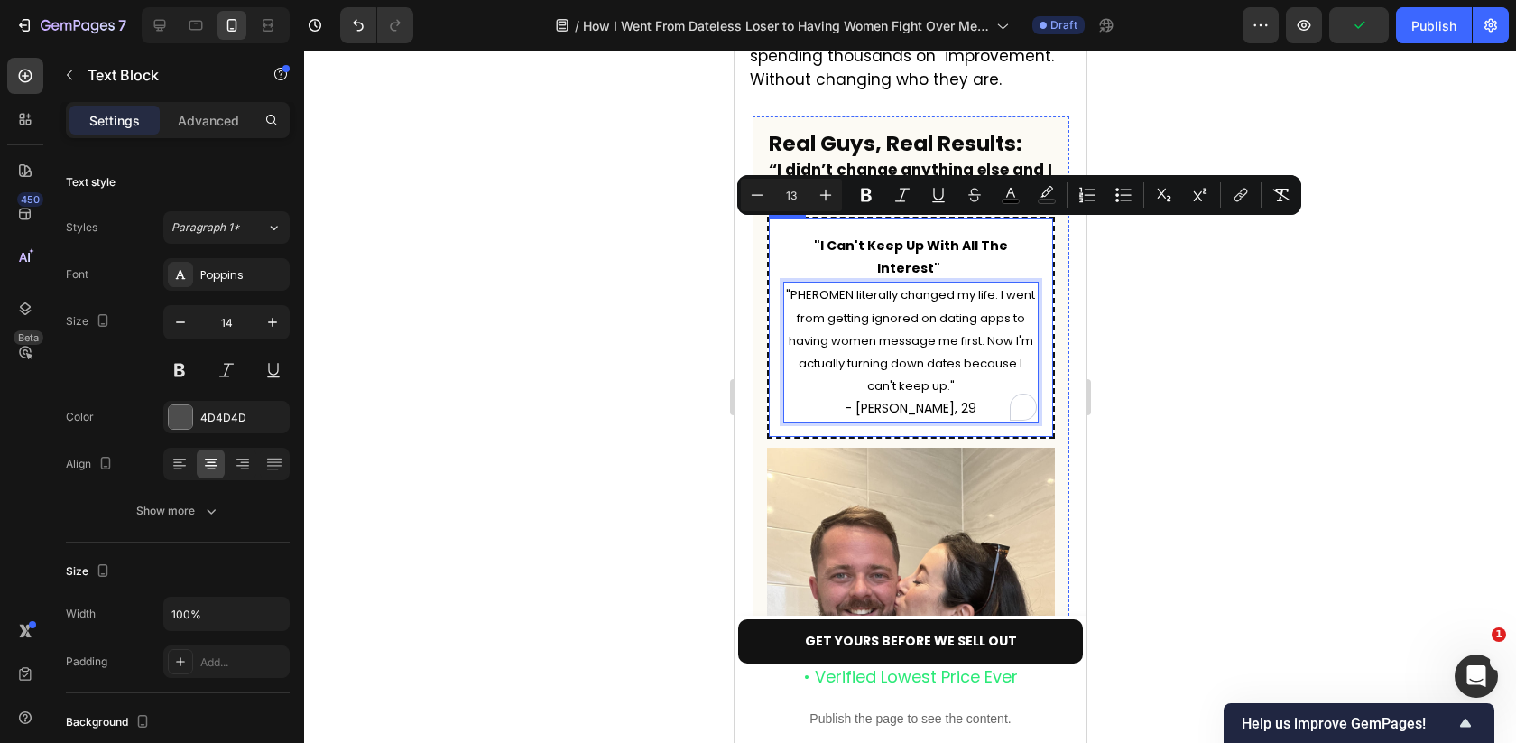
click at [855, 217] on div ""I Can't Keep Up With All The Interest" Text Block "PHEROMEN literally changed …" at bounding box center [910, 328] width 288 height 222
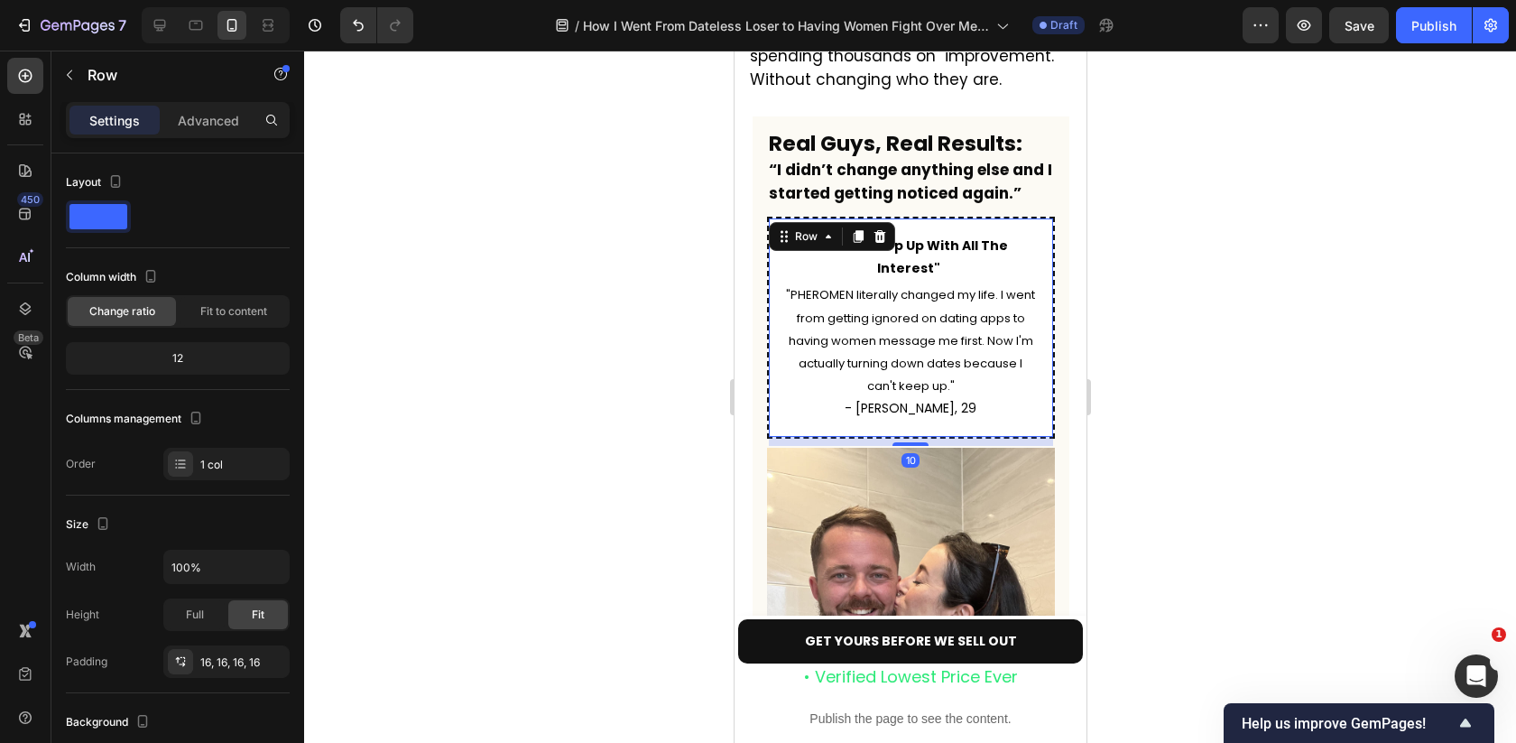
click at [1143, 208] on div at bounding box center [910, 397] width 1212 height 692
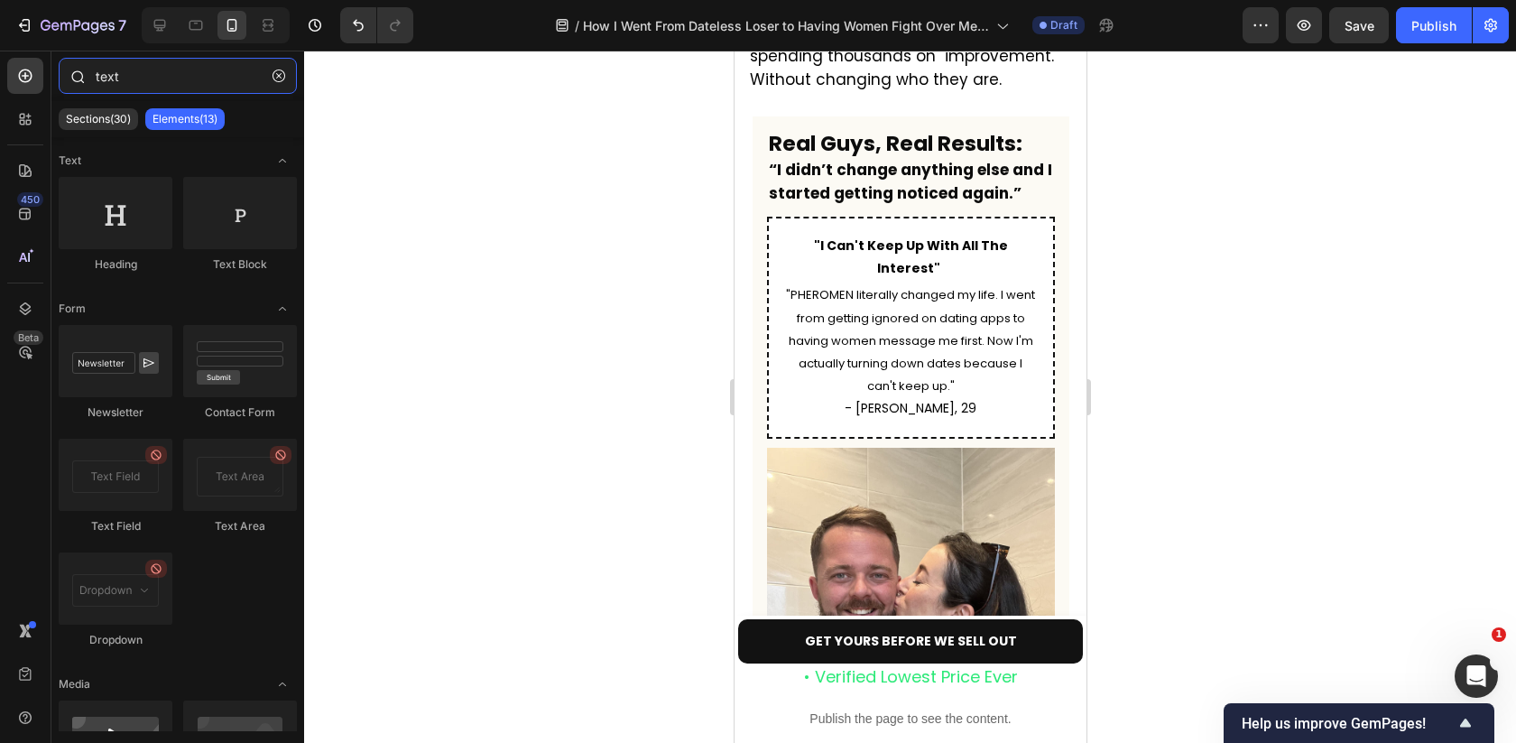
click at [195, 74] on input "text" at bounding box center [178, 76] width 238 height 36
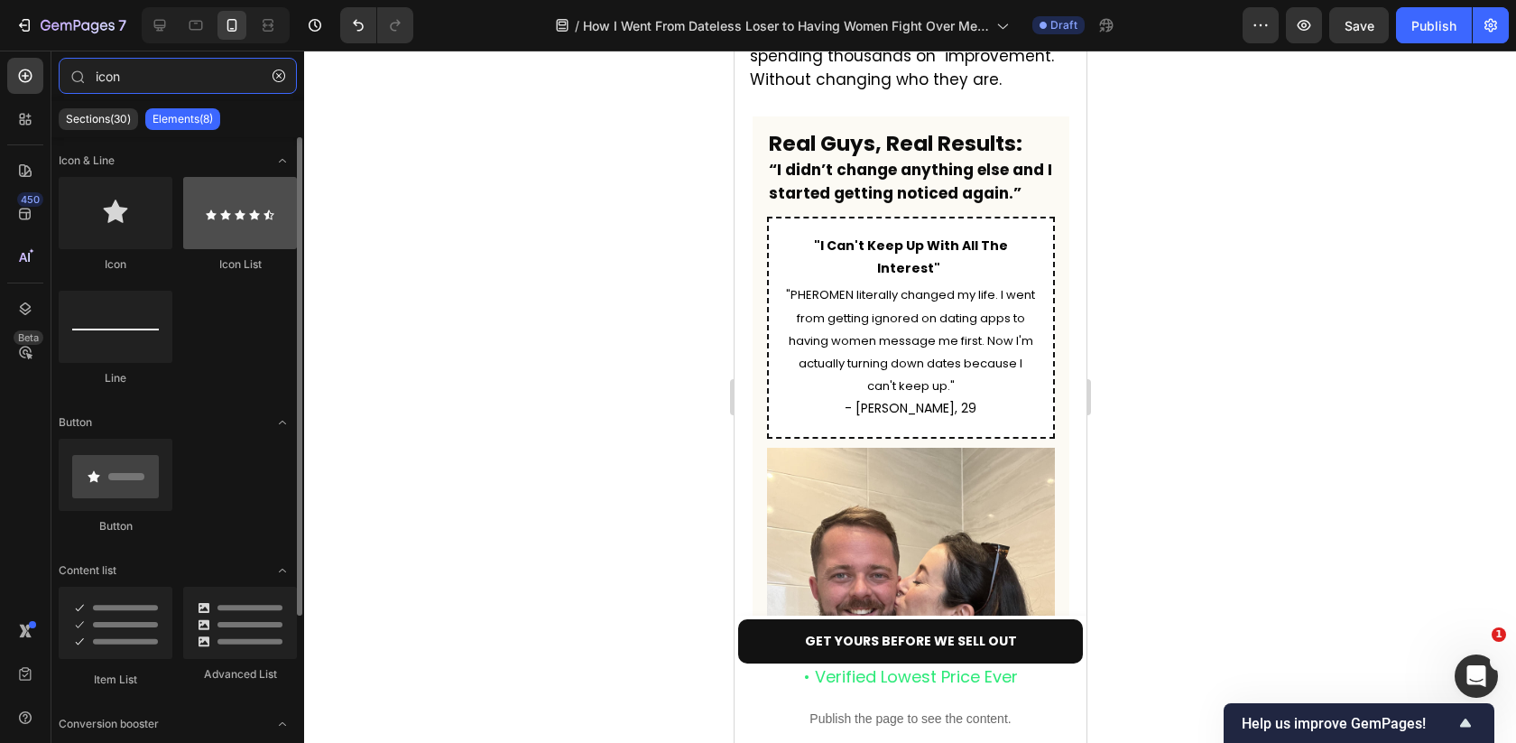
type input "icon"
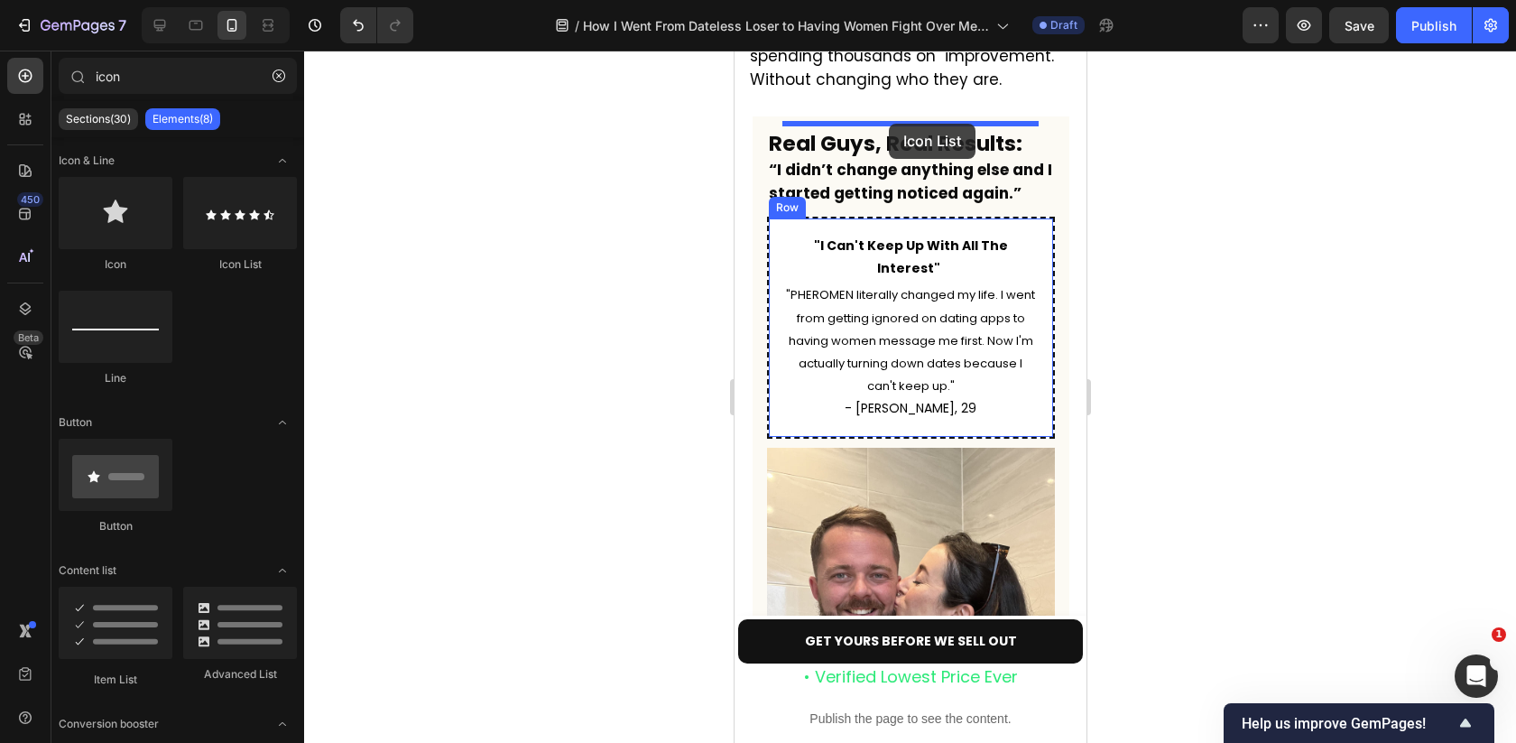
drag, startPoint x: 956, startPoint y: 281, endPoint x: 889, endPoint y: 125, distance: 169.8
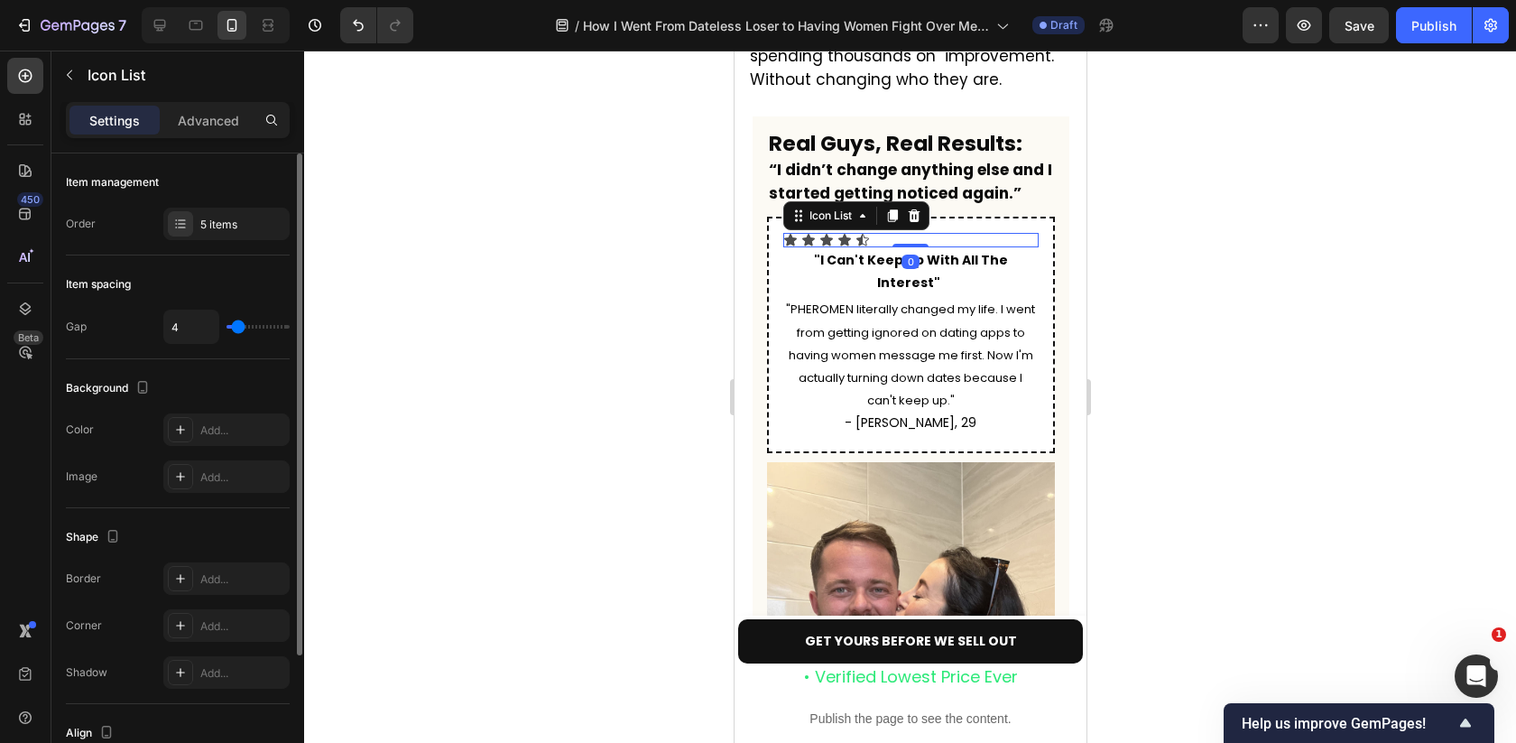
scroll to position [178, 0]
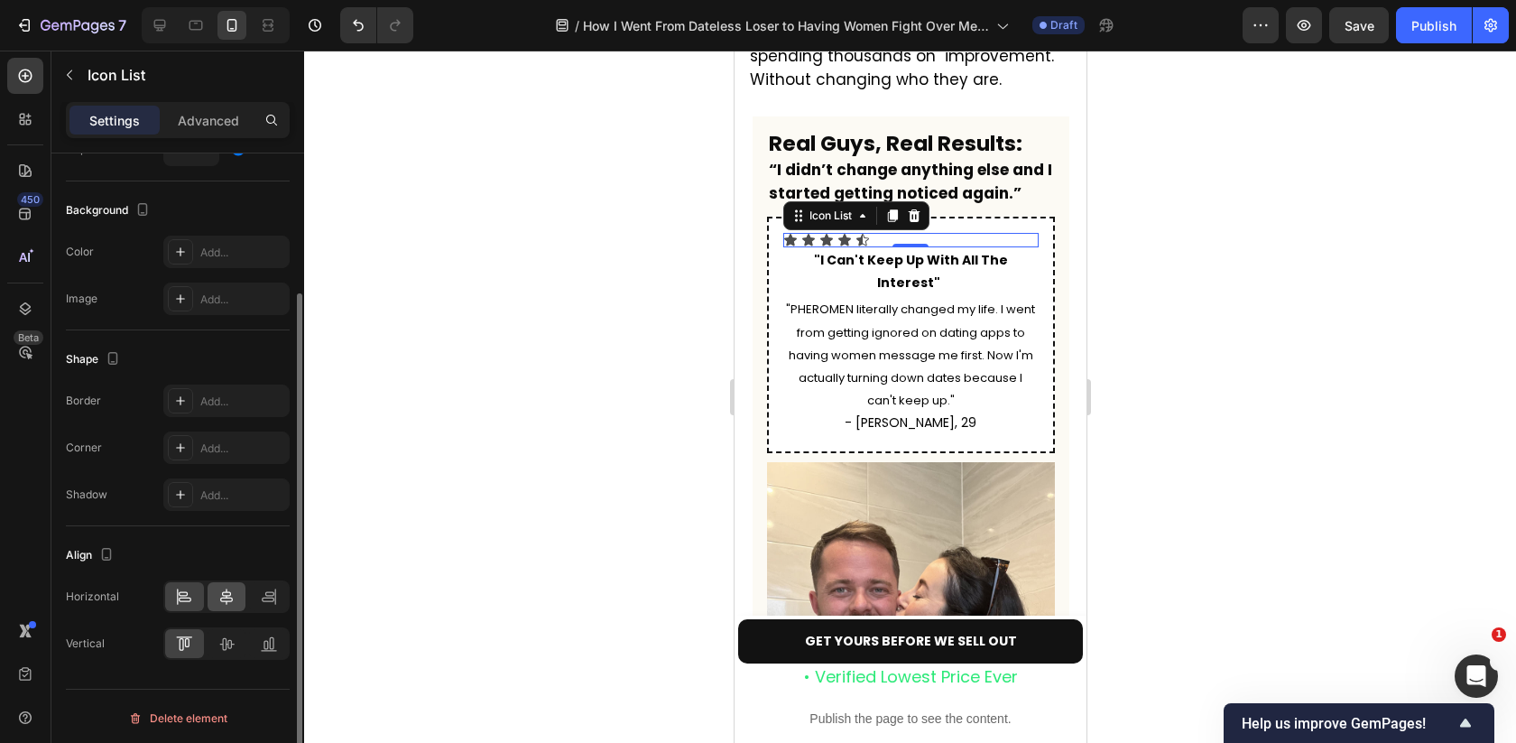
click at [228, 595] on icon at bounding box center [226, 596] width 18 height 18
click at [236, 620] on div "Horizontal Vertical" at bounding box center [178, 619] width 224 height 79
click at [233, 652] on div at bounding box center [227, 643] width 39 height 29
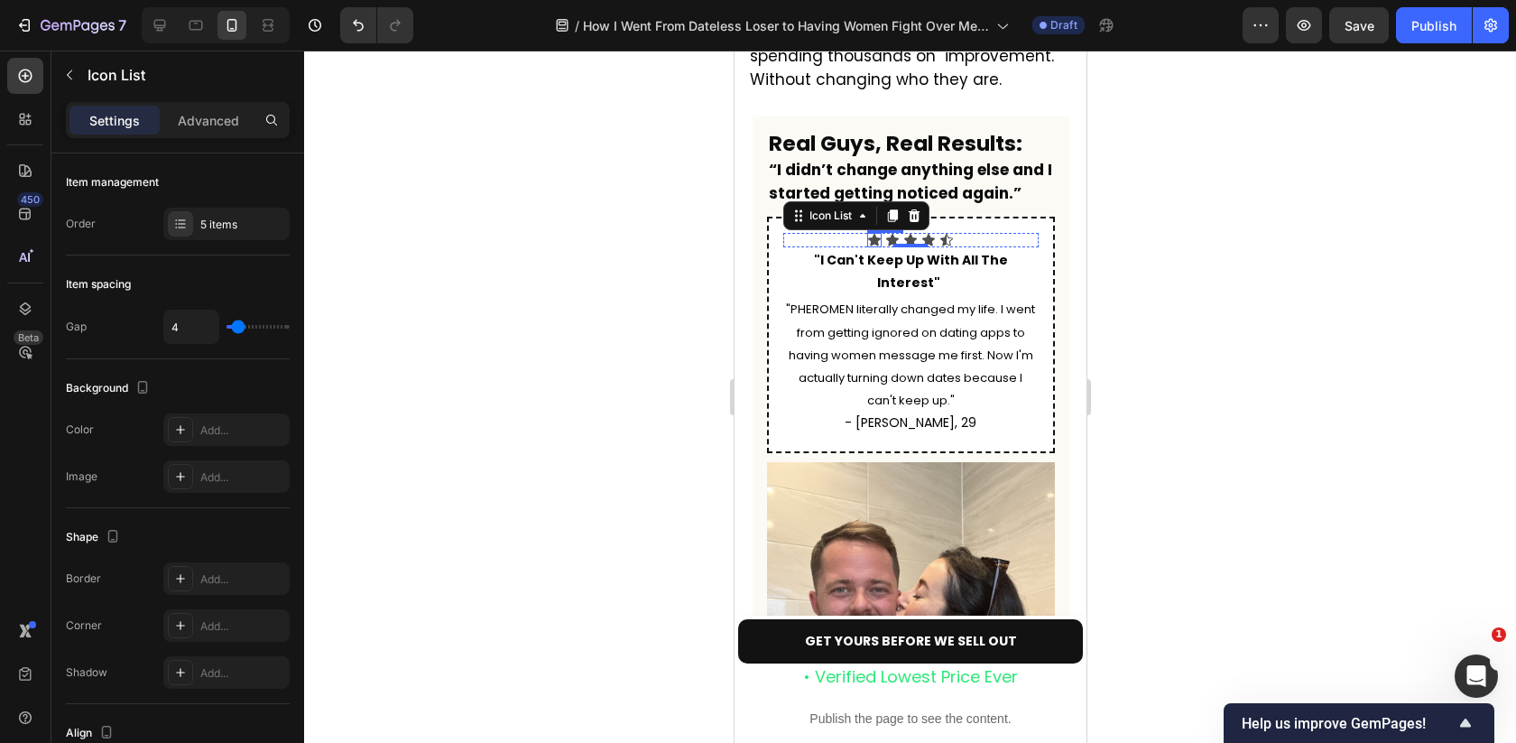
click at [872, 233] on div "Icon" at bounding box center [873, 240] width 14 height 14
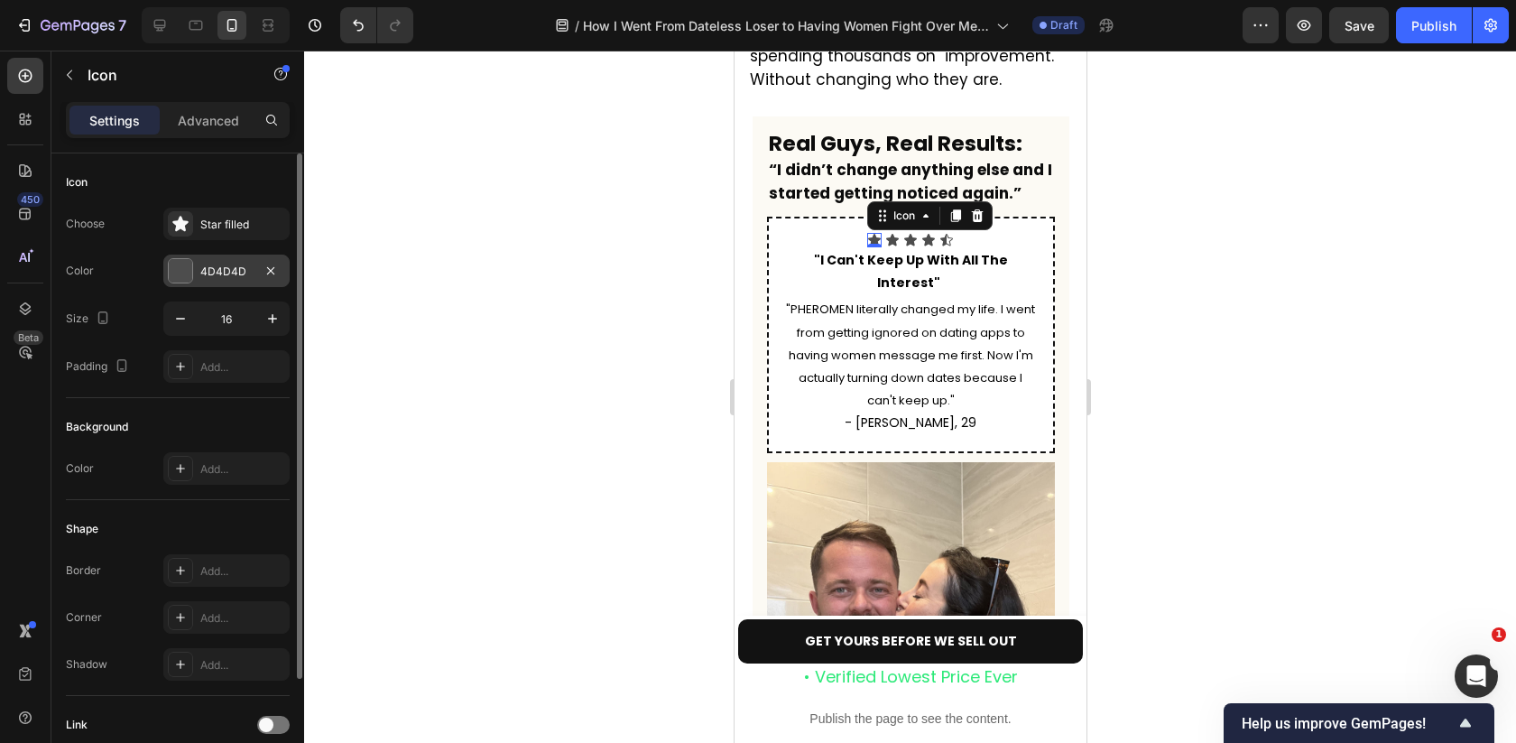
click at [183, 264] on div at bounding box center [180, 270] width 23 height 23
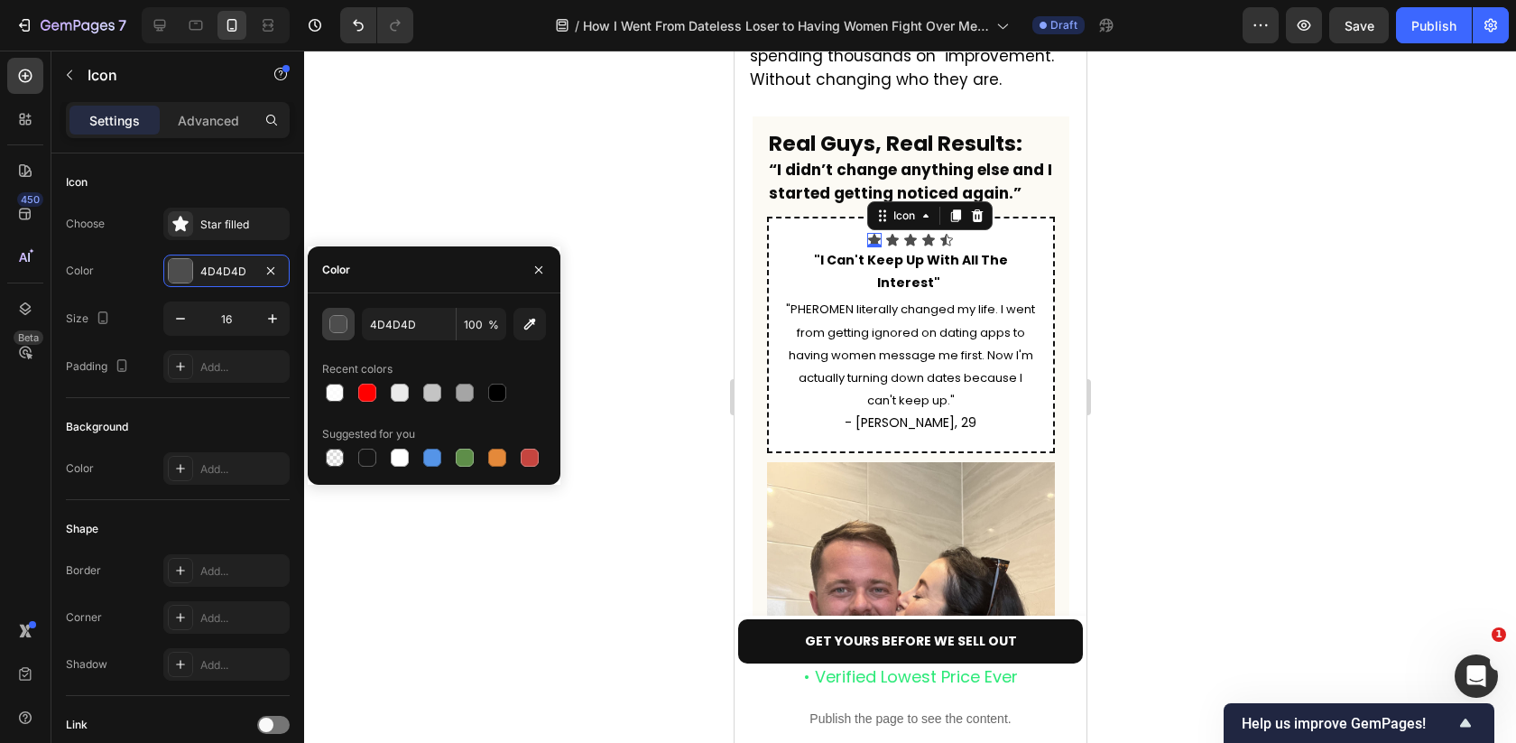
click at [334, 320] on div "button" at bounding box center [339, 325] width 18 height 18
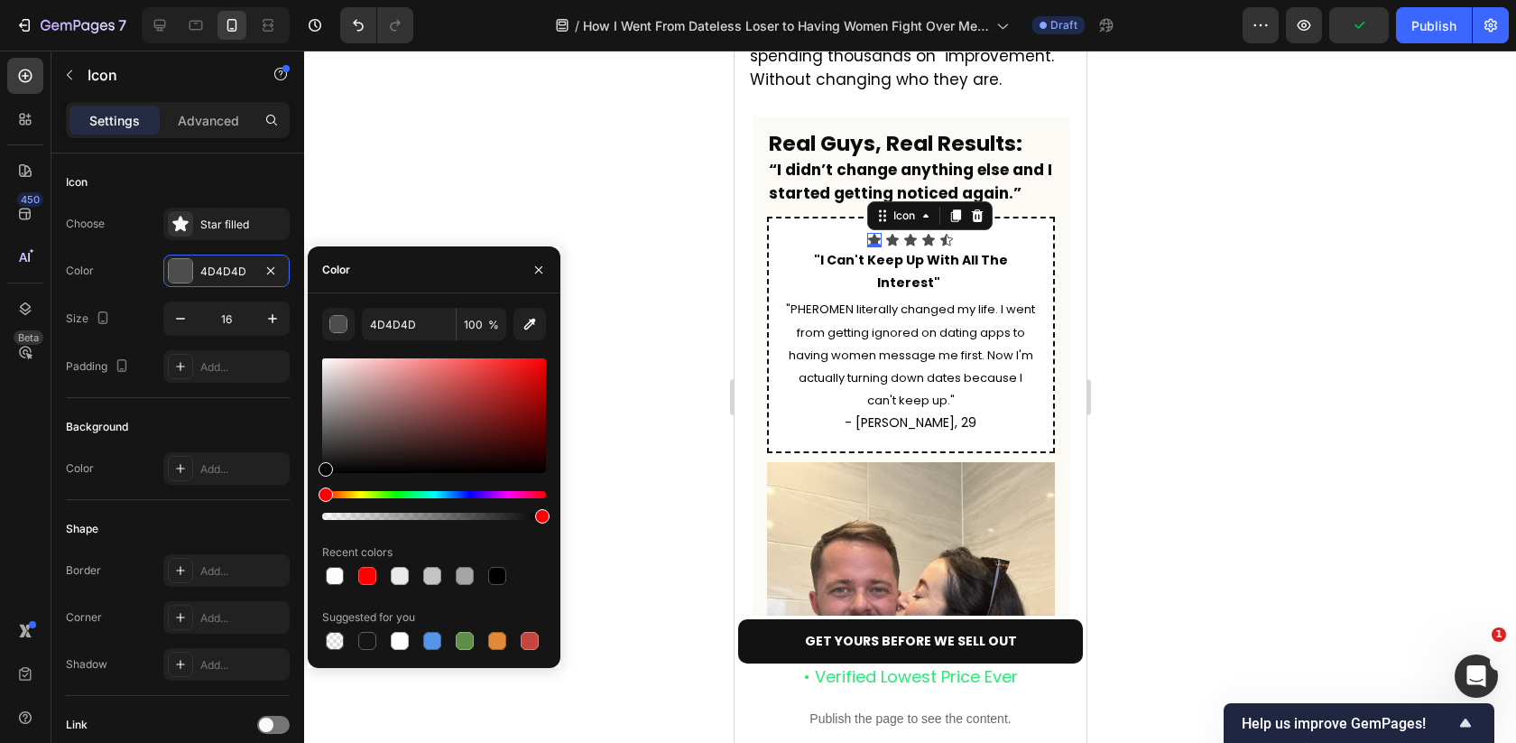
click at [361, 493] on div "Hue" at bounding box center [434, 494] width 224 height 7
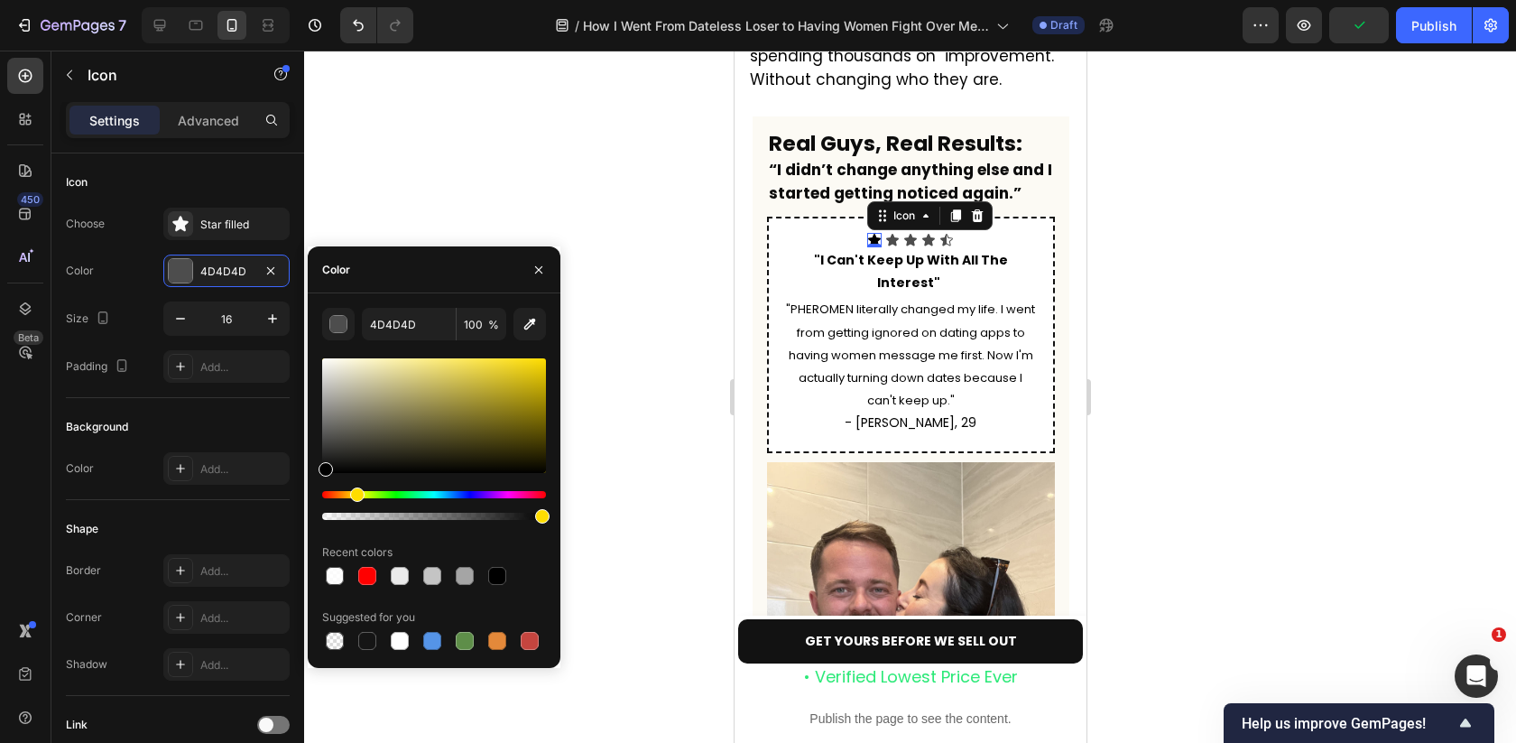
click at [355, 493] on div "Hue" at bounding box center [357, 494] width 14 height 14
drag, startPoint x: 467, startPoint y: 405, endPoint x: 665, endPoint y: 271, distance: 239.8
click at [665, 0] on div "7 Version history / How I Went From Dateless Loser to Having Women Fight Over M…" at bounding box center [758, 0] width 1516 height 0
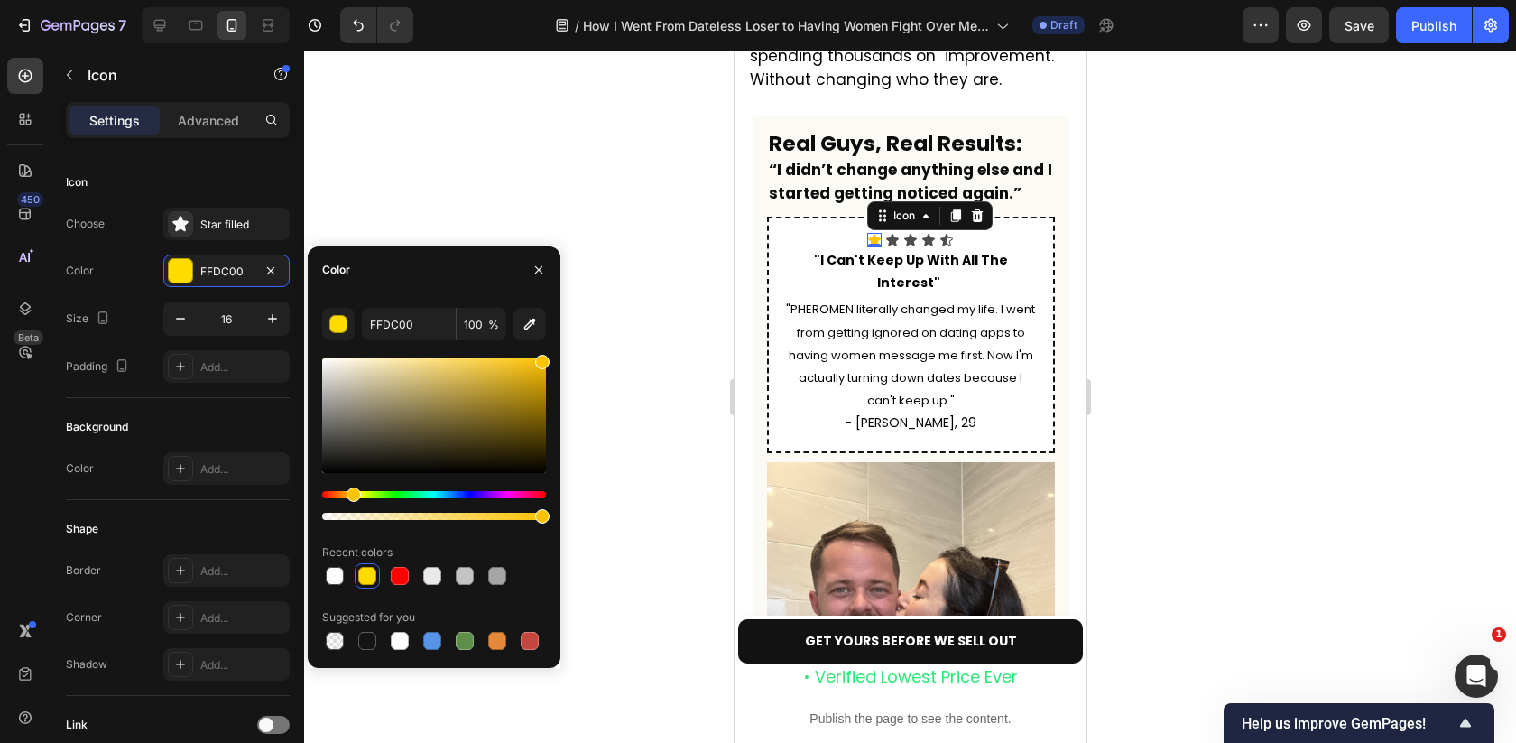
click at [351, 494] on div "Hue" at bounding box center [354, 494] width 14 height 14
type input "FFC300"
click at [432, 328] on input "FFC300" at bounding box center [409, 324] width 94 height 32
click at [893, 233] on div "Icon" at bounding box center [891, 240] width 14 height 14
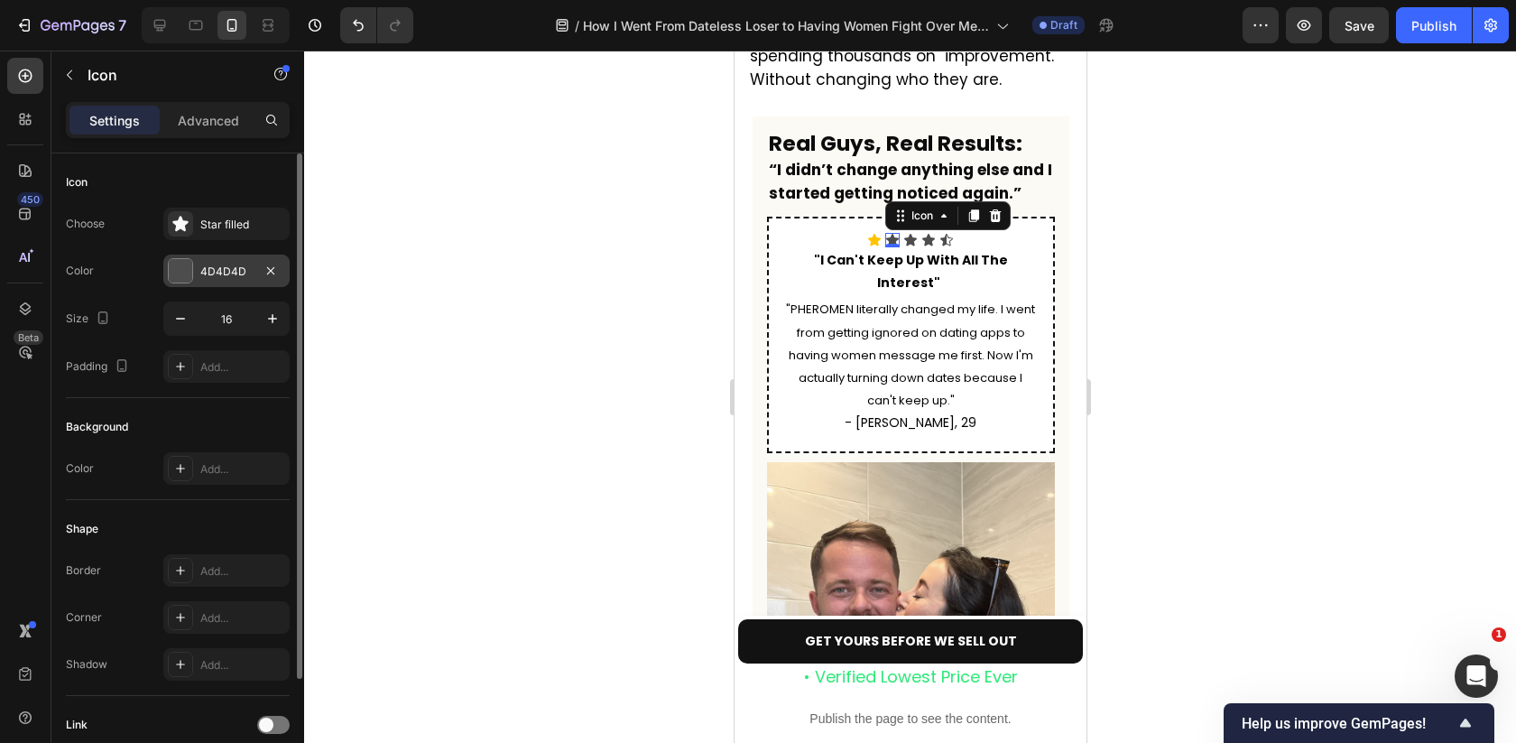
click at [222, 277] on div "4D4D4D" at bounding box center [226, 271] width 52 height 16
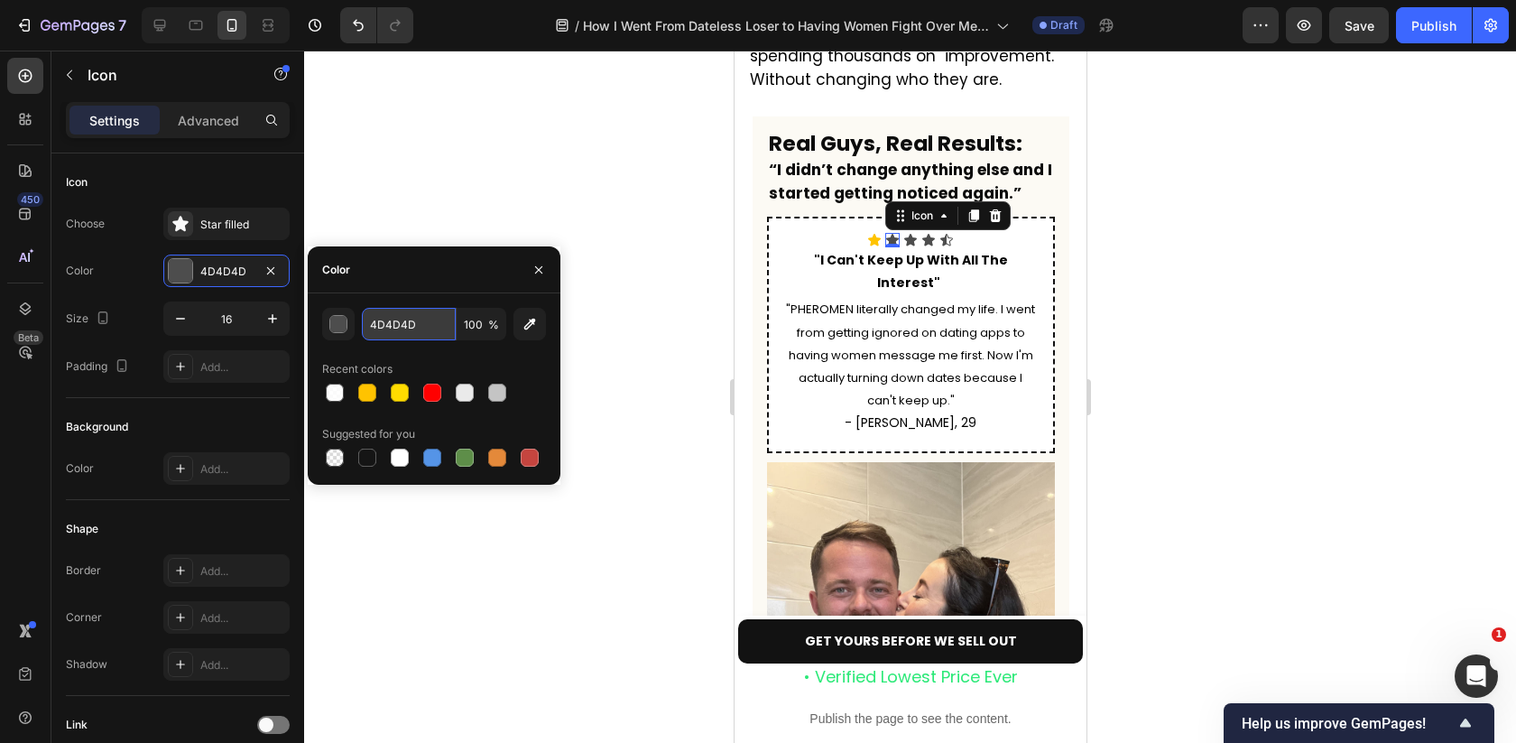
click at [429, 321] on input "4D4D4D" at bounding box center [409, 324] width 94 height 32
paste input "FFC300"
type input "FFC300"
click at [910, 234] on icon at bounding box center [909, 240] width 13 height 12
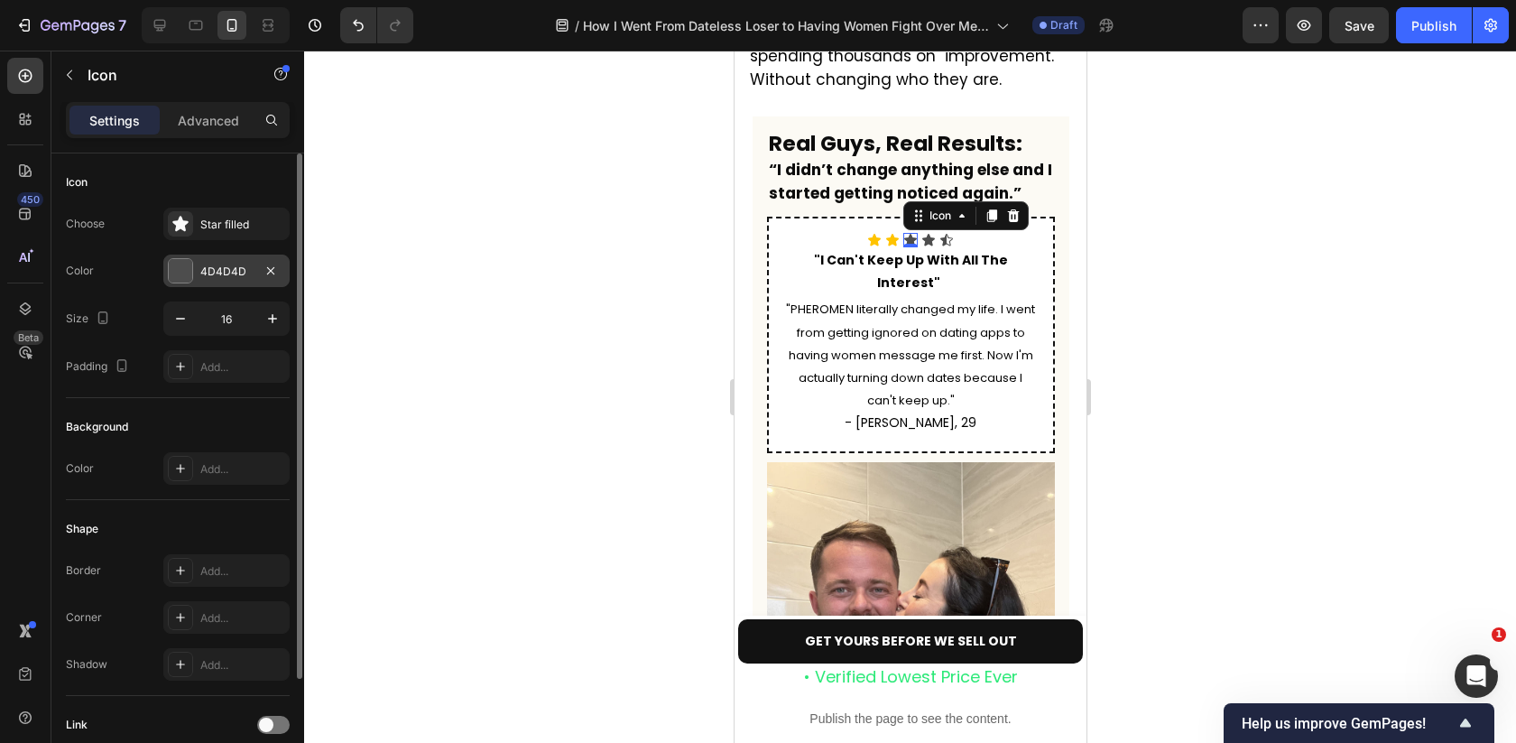
click at [237, 271] on div "4D4D4D" at bounding box center [226, 271] width 52 height 16
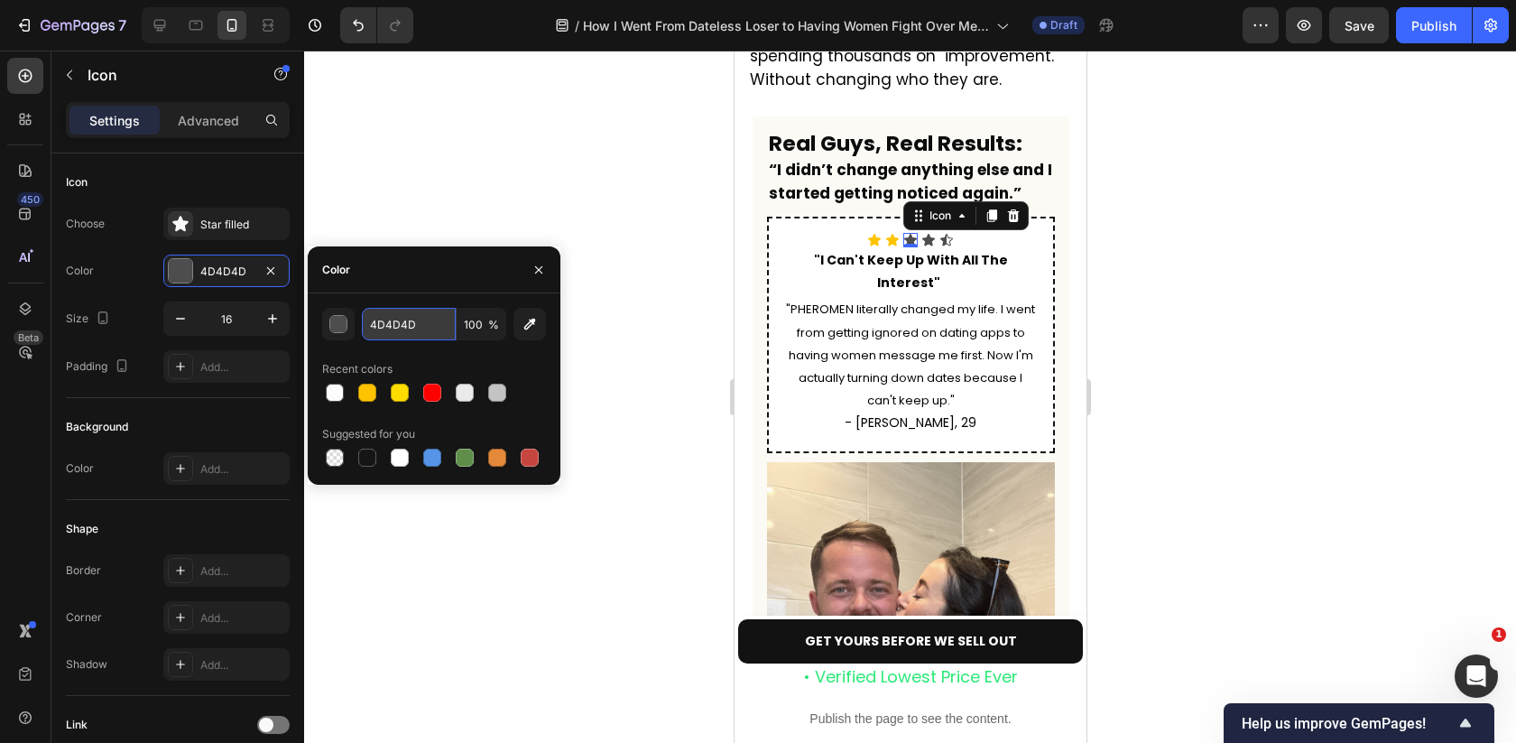
click at [427, 333] on input "4D4D4D" at bounding box center [409, 324] width 94 height 32
paste input "FFC300"
type input "FFC300"
click at [930, 233] on div "Icon" at bounding box center [927, 240] width 14 height 14
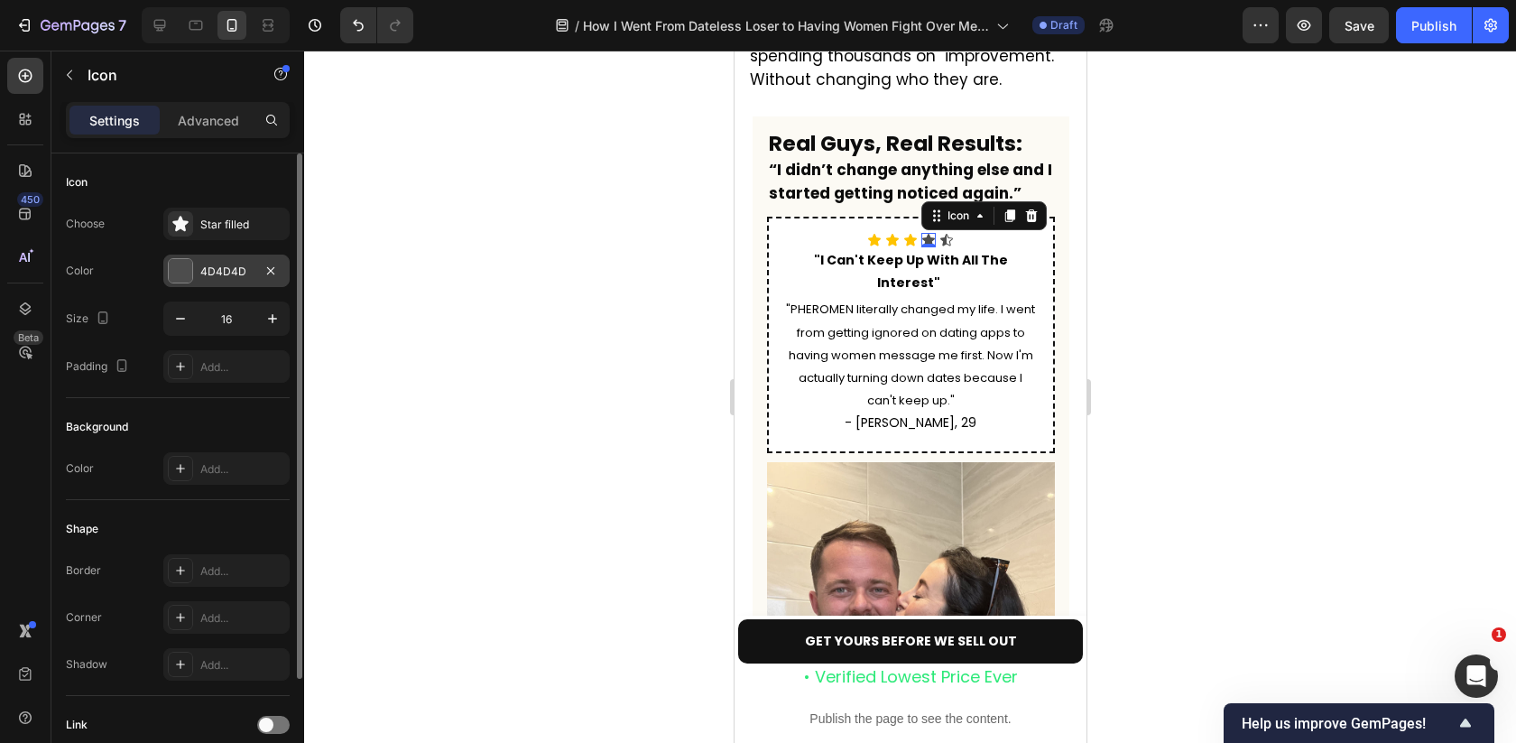
click at [239, 269] on div "4D4D4D" at bounding box center [226, 271] width 52 height 16
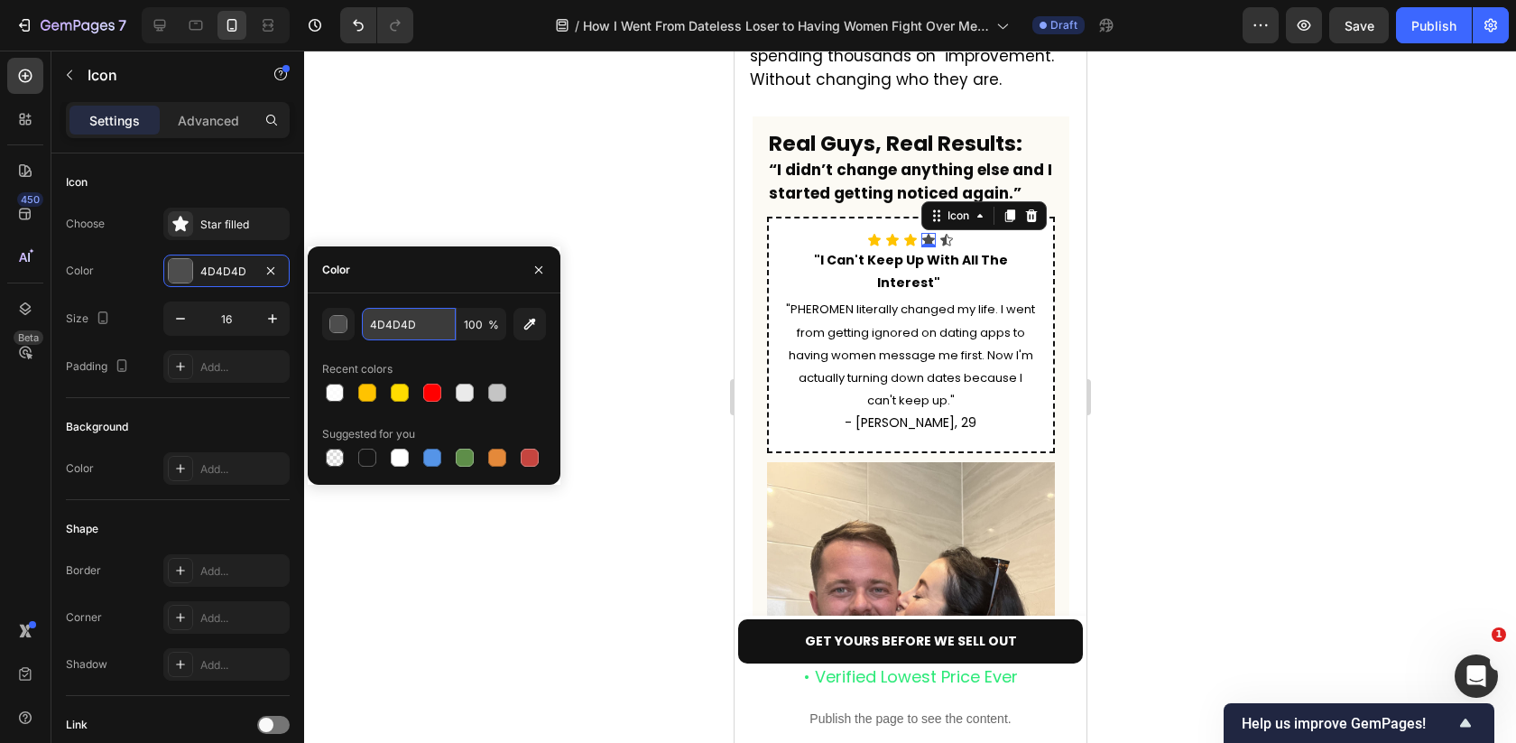
click at [395, 316] on input "4D4D4D" at bounding box center [409, 324] width 94 height 32
paste input "FFC300"
type input "FFC300"
click at [947, 233] on icon at bounding box center [945, 240] width 14 height 14
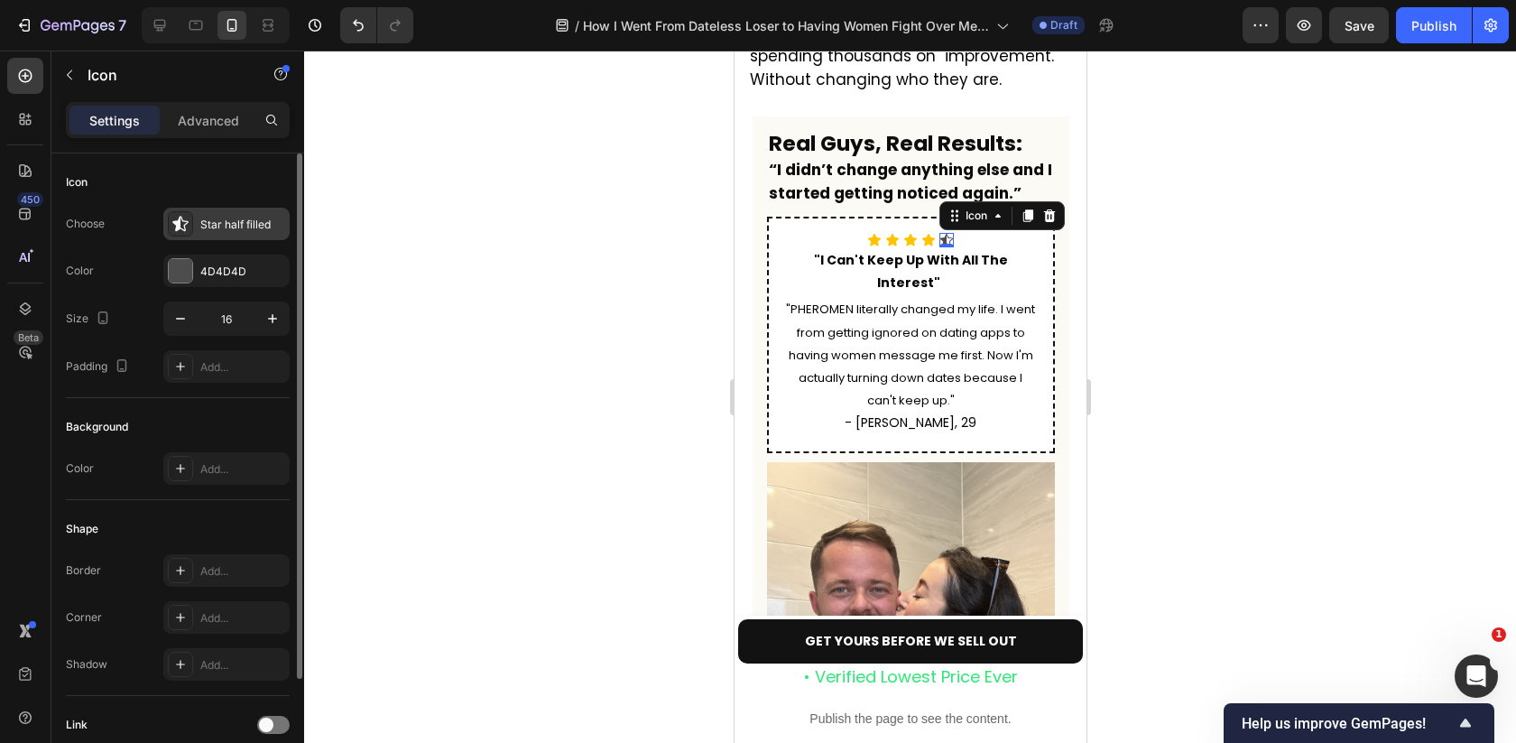
click at [239, 217] on div "Star half filled" at bounding box center [242, 225] width 85 height 16
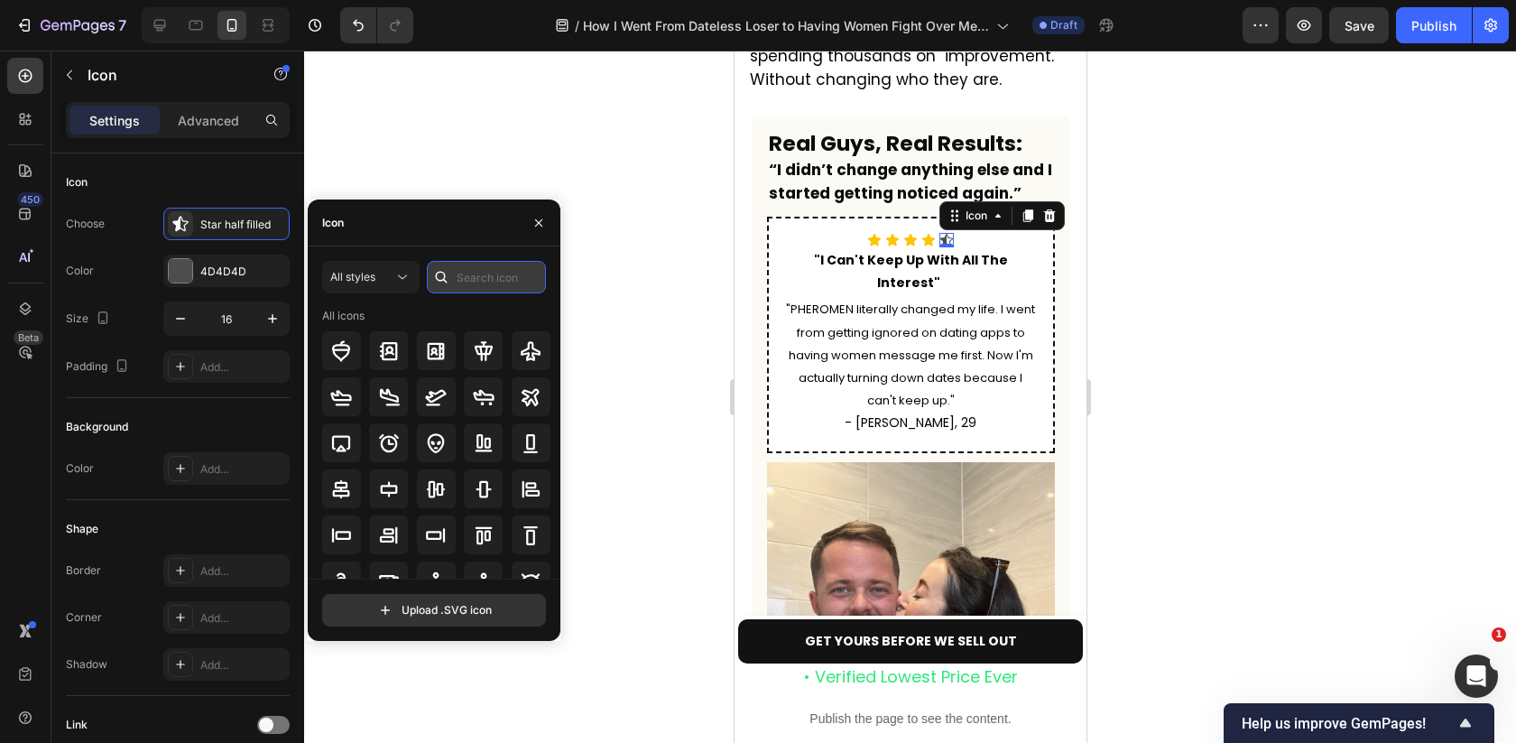
click at [490, 273] on input "text" at bounding box center [486, 277] width 119 height 32
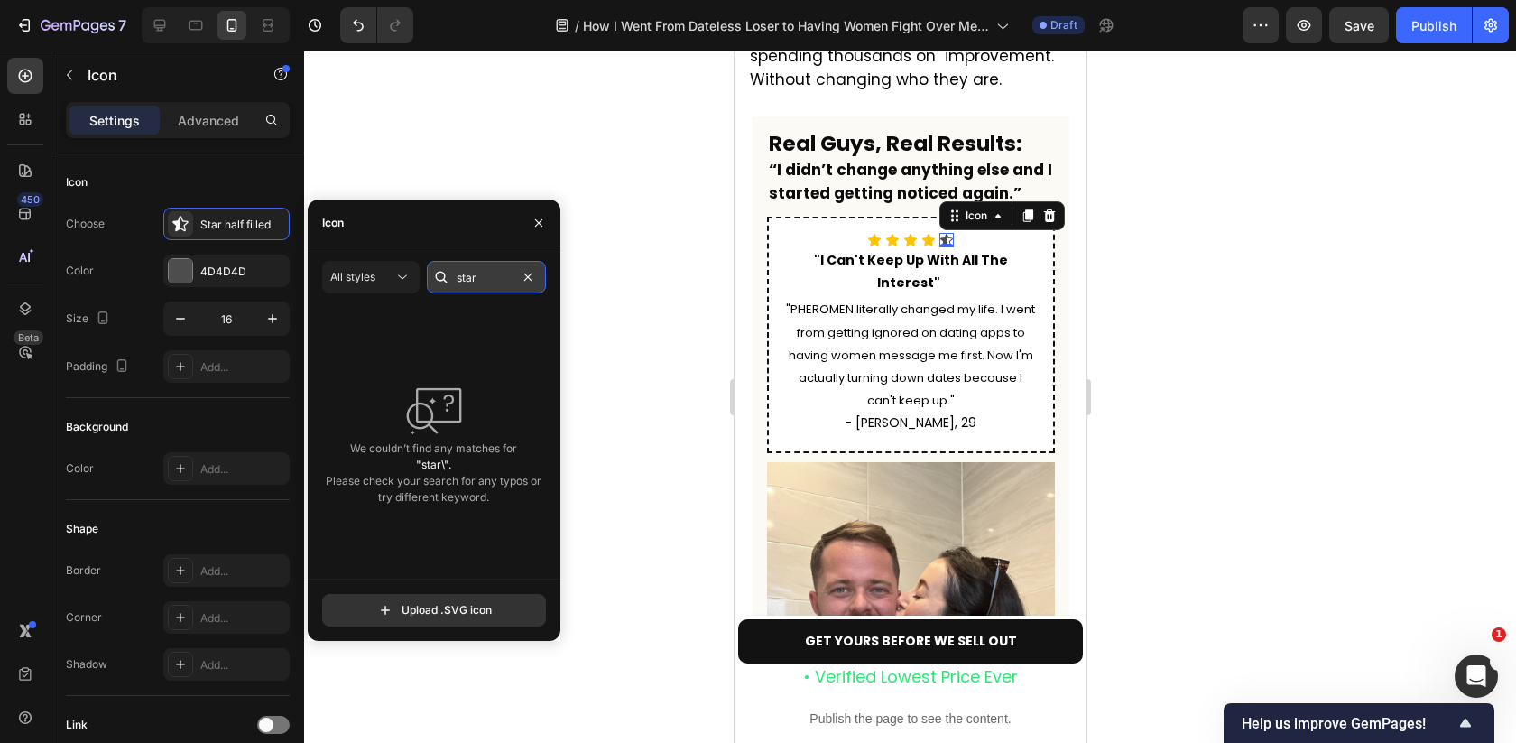
type input "star"
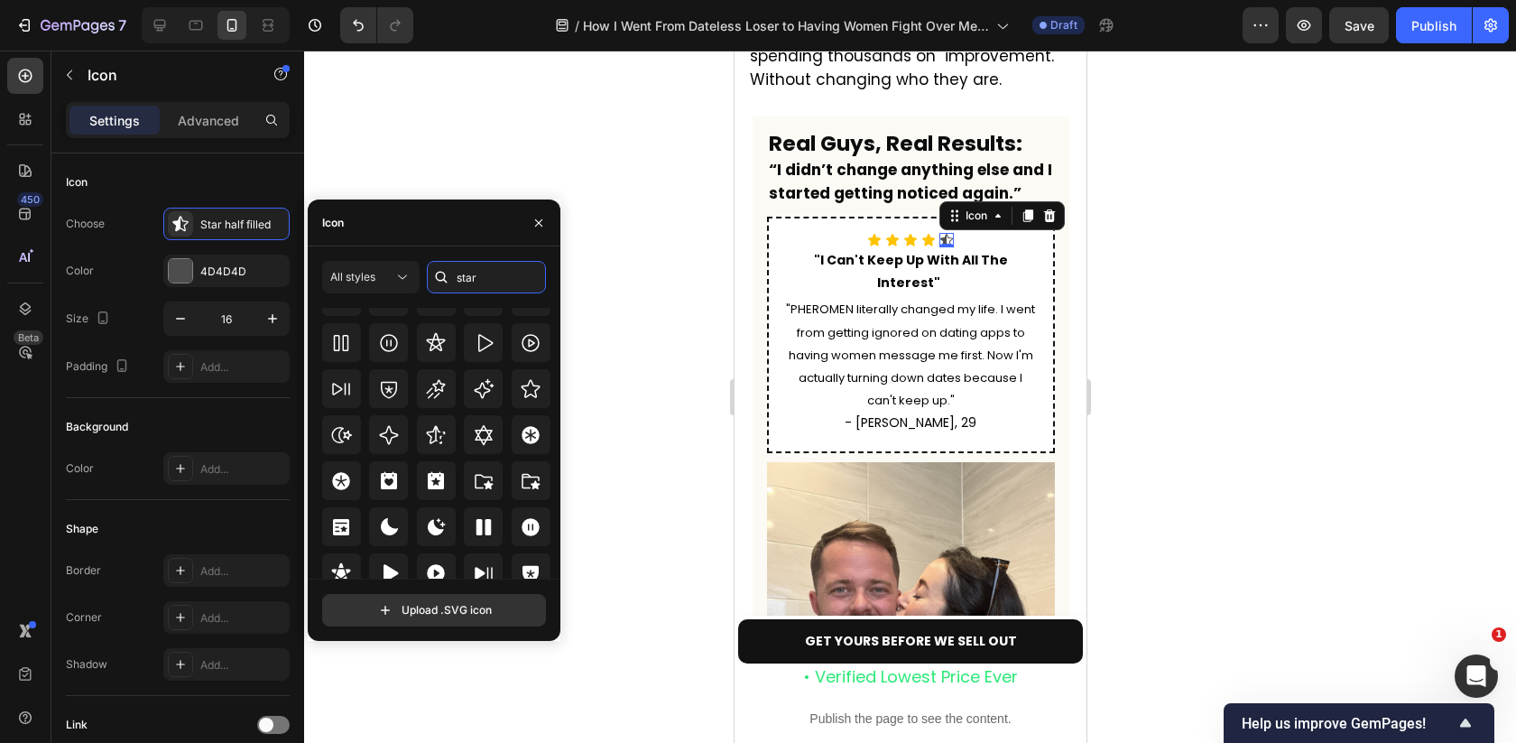
scroll to position [547, 0]
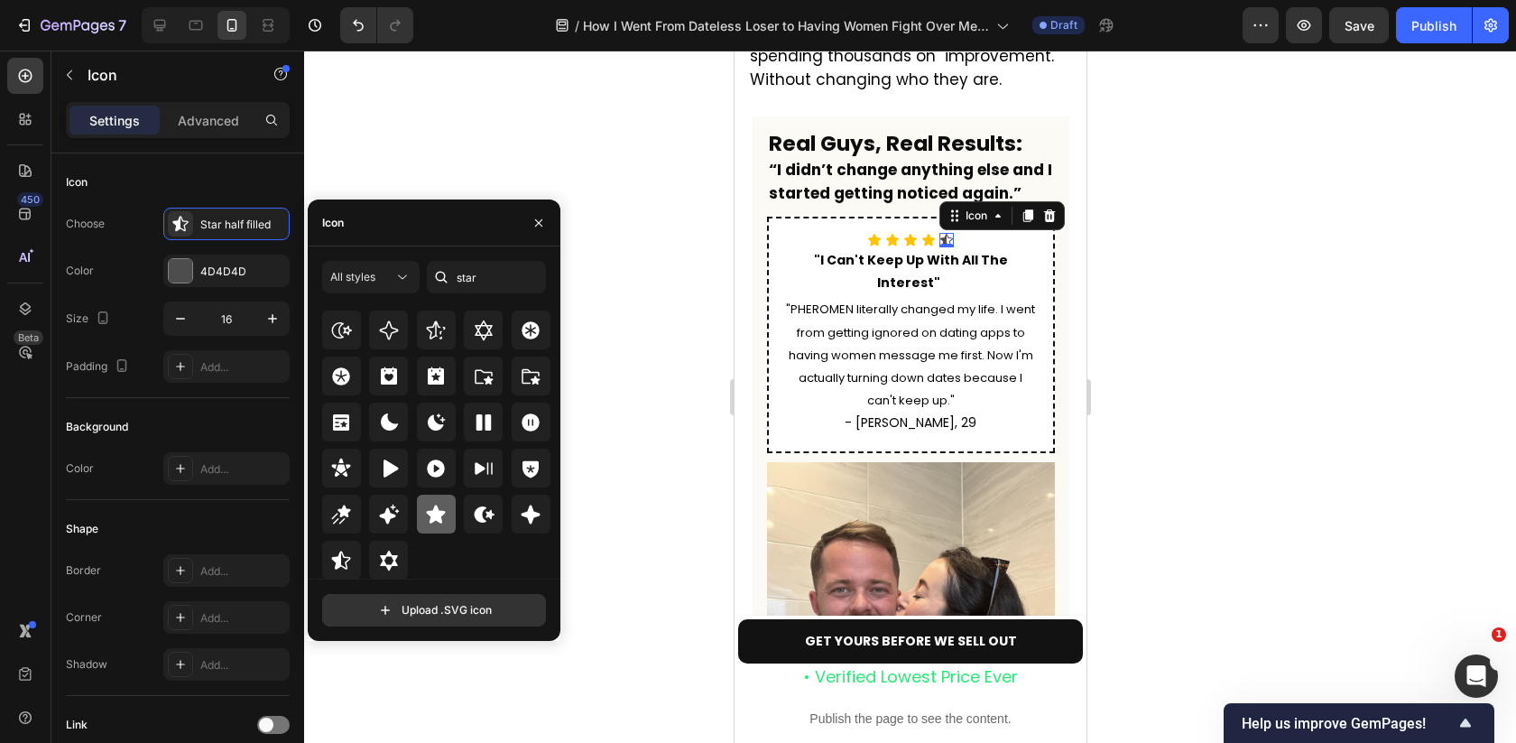
click at [442, 505] on icon at bounding box center [436, 515] width 22 height 22
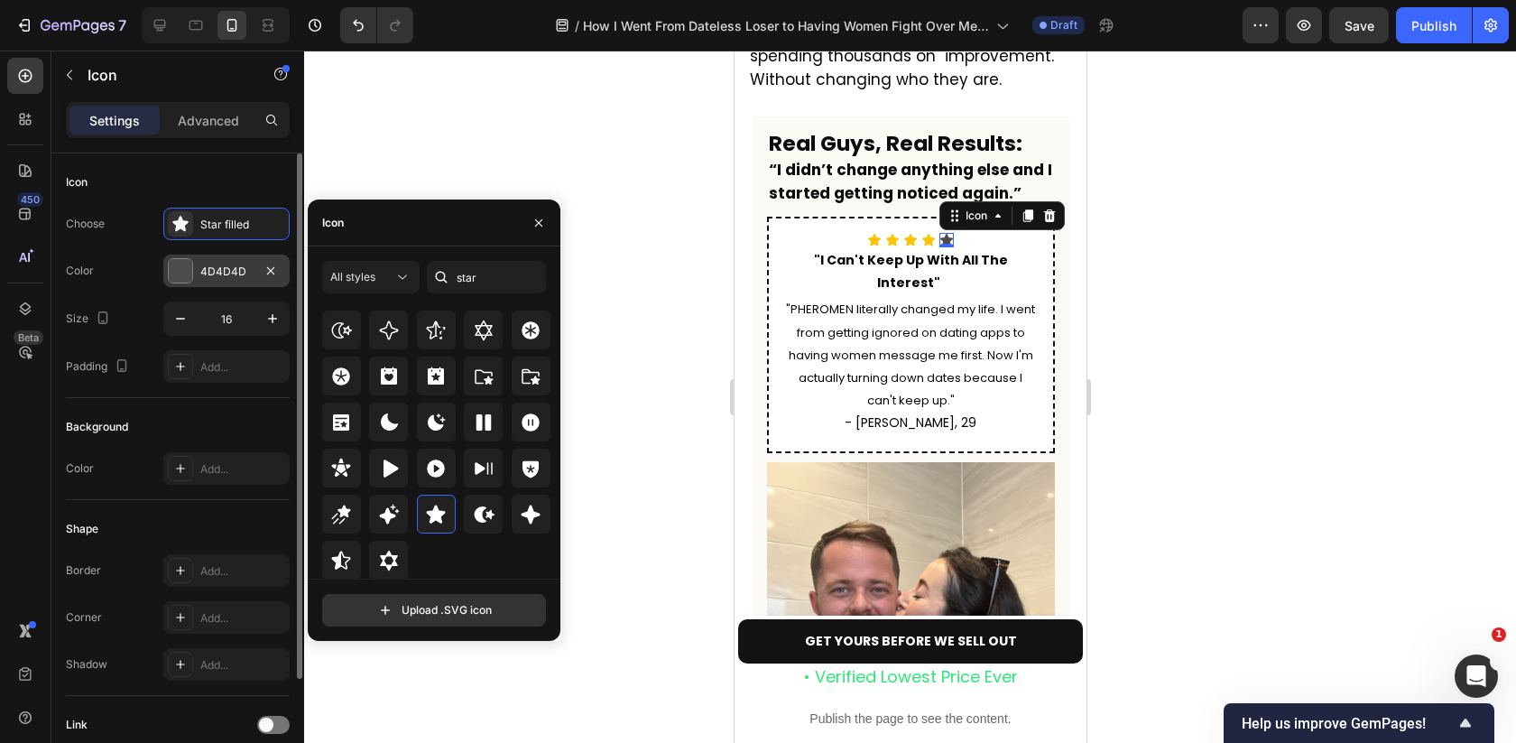
click at [217, 270] on div "4D4D4D" at bounding box center [226, 271] width 52 height 16
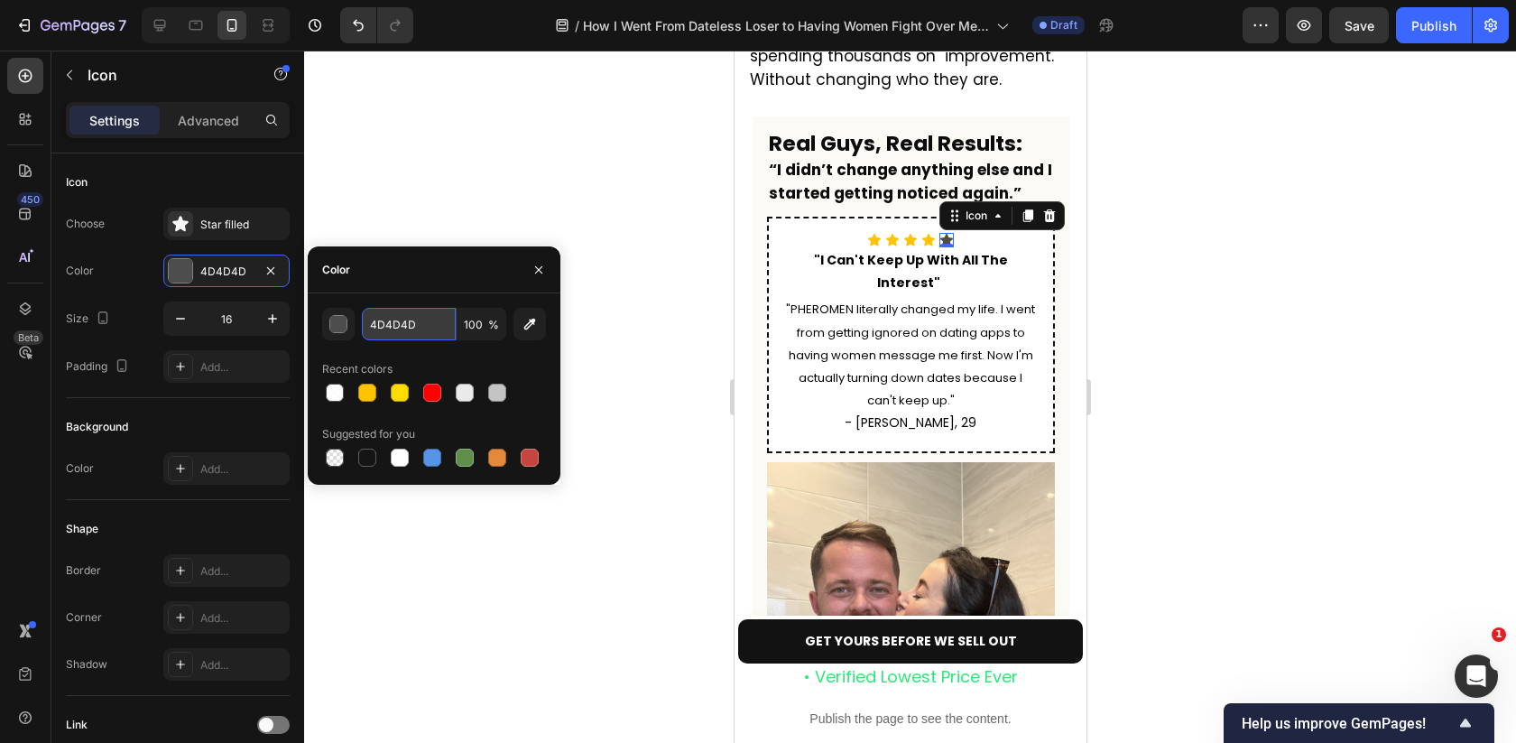
click at [402, 327] on input "4D4D4D" at bounding box center [409, 324] width 94 height 32
paste input "FFC300"
type input "FFC300"
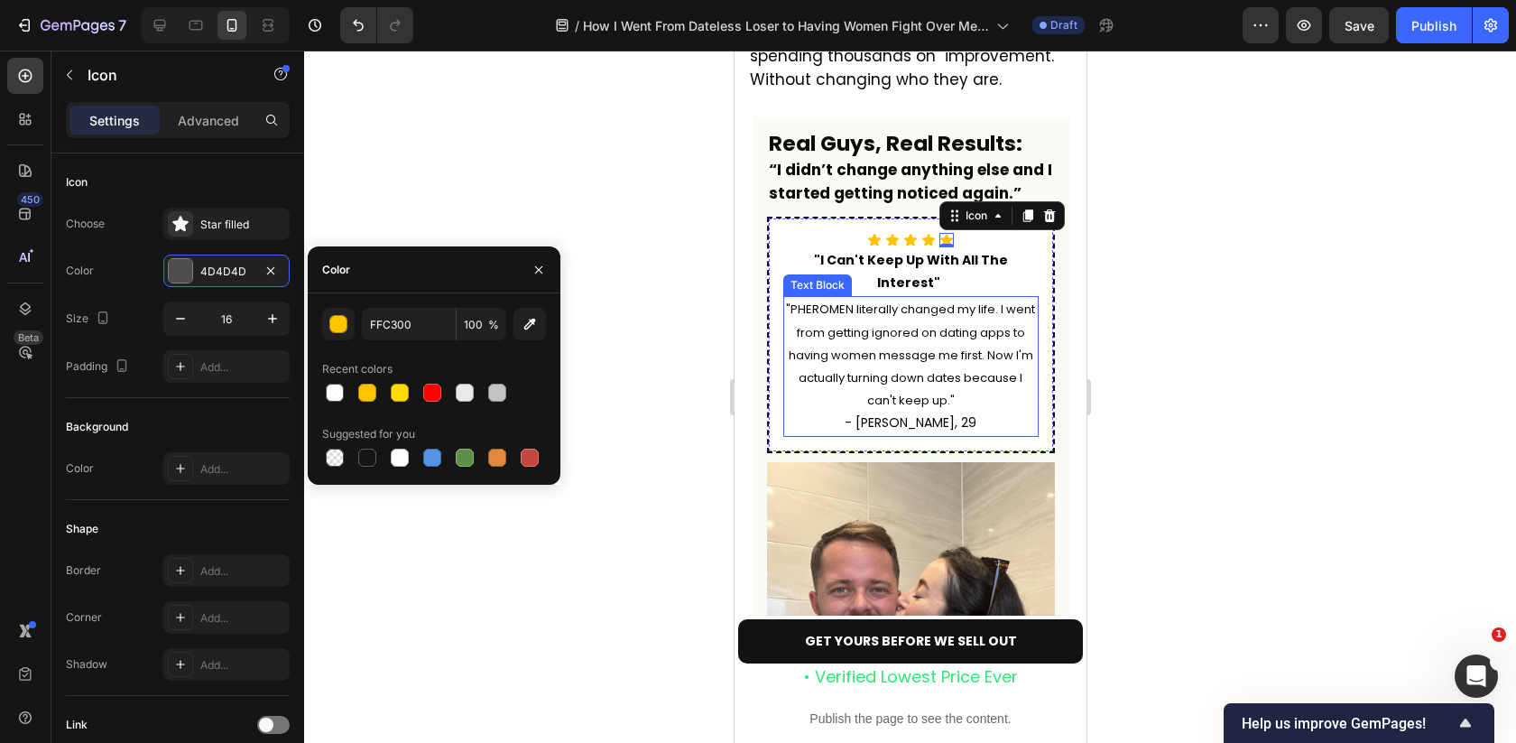
click at [1222, 307] on div at bounding box center [910, 397] width 1212 height 692
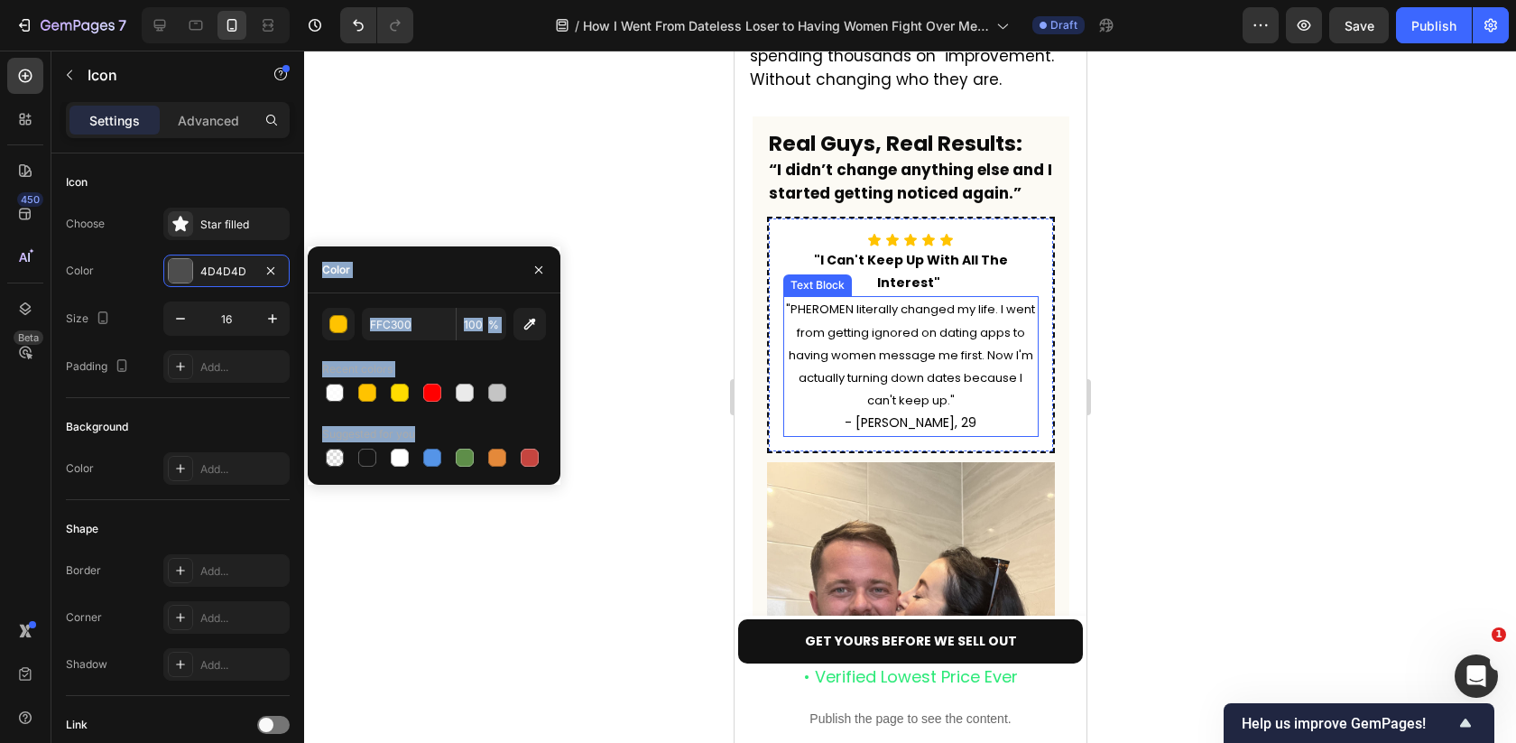
click at [1222, 307] on div at bounding box center [910, 397] width 1212 height 692
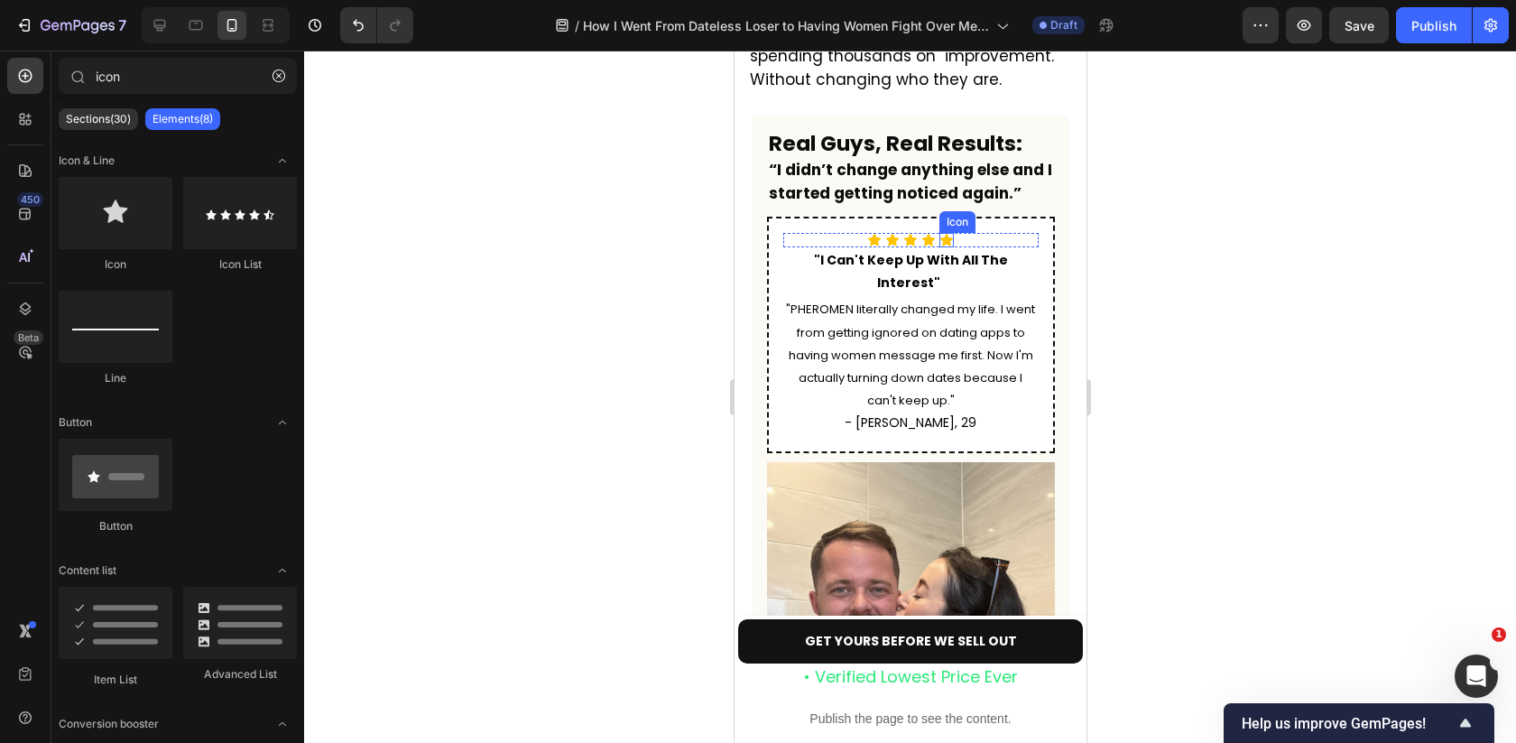
click at [951, 233] on icon at bounding box center [945, 240] width 14 height 14
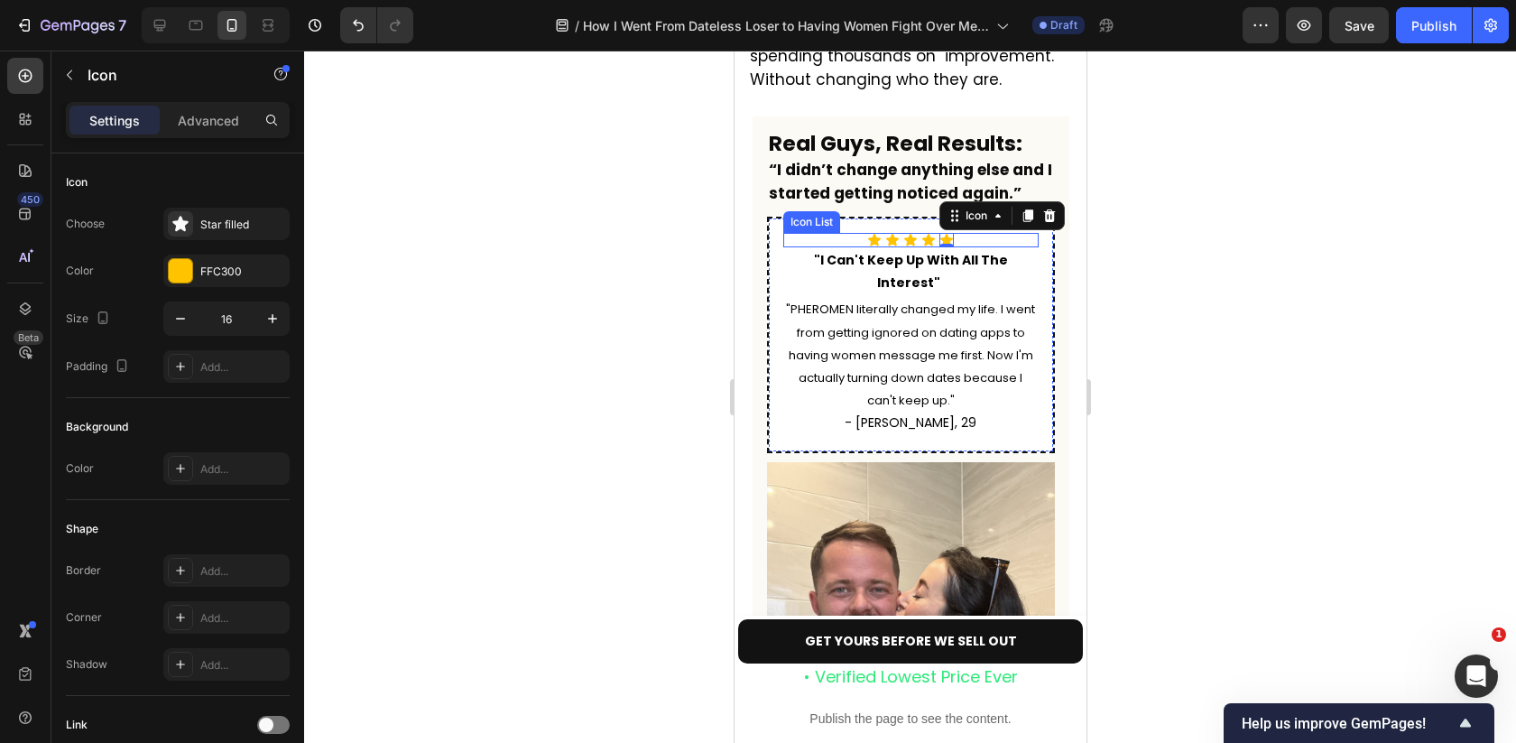
click at [971, 233] on div "Icon Icon Icon Icon Icon 0" at bounding box center [909, 240] width 255 height 14
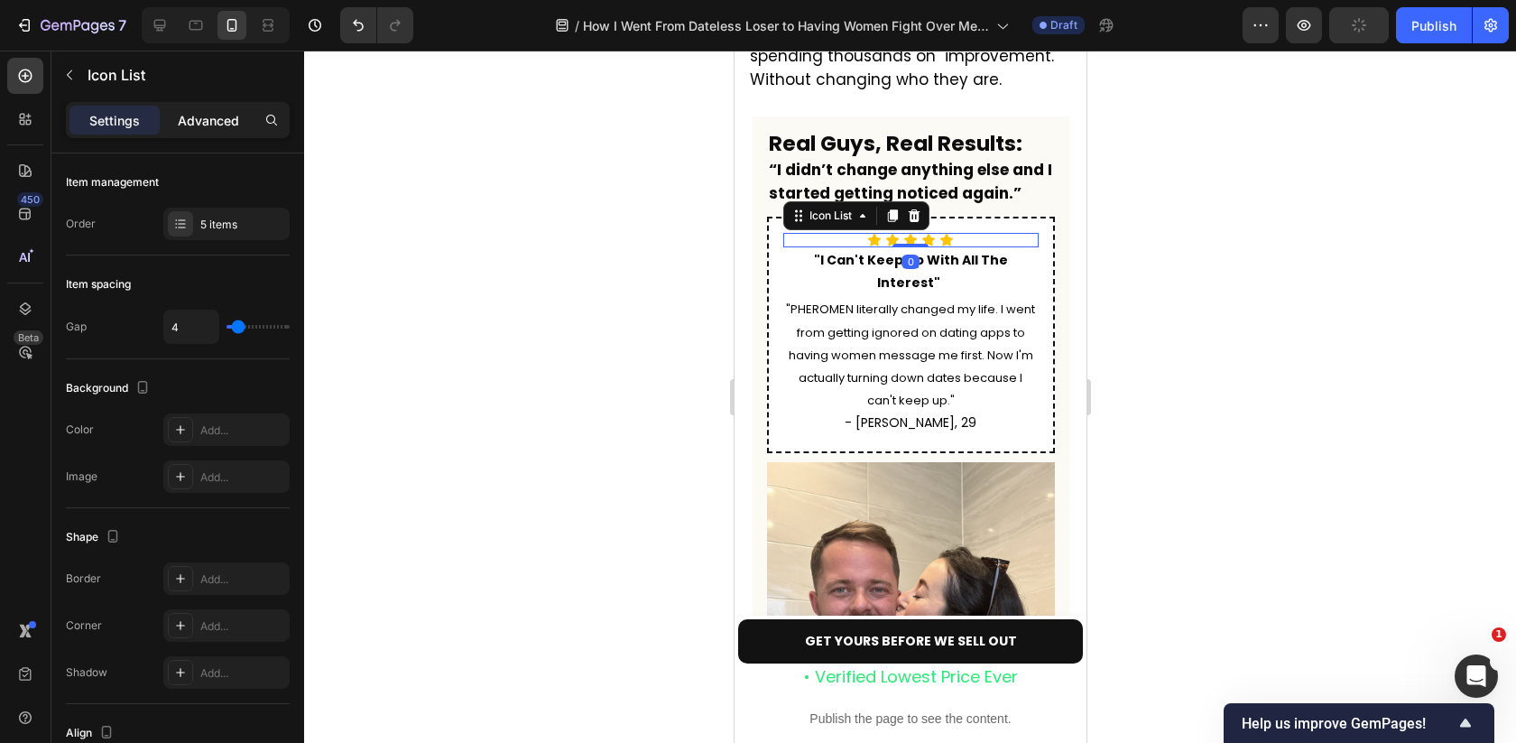
click at [204, 117] on p "Advanced" at bounding box center [208, 120] width 61 height 19
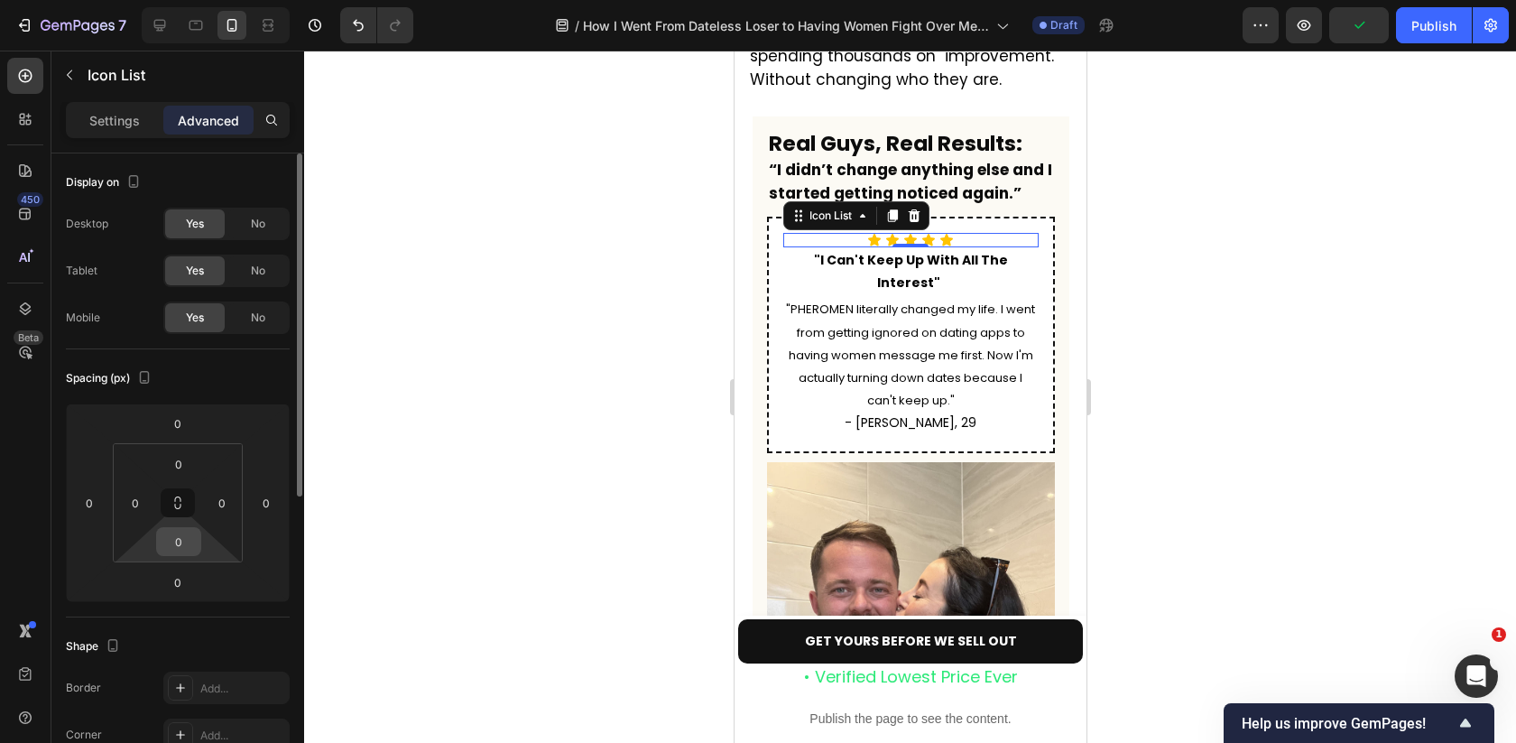
click at [187, 540] on input "0" at bounding box center [179, 541] width 36 height 27
type input "5"
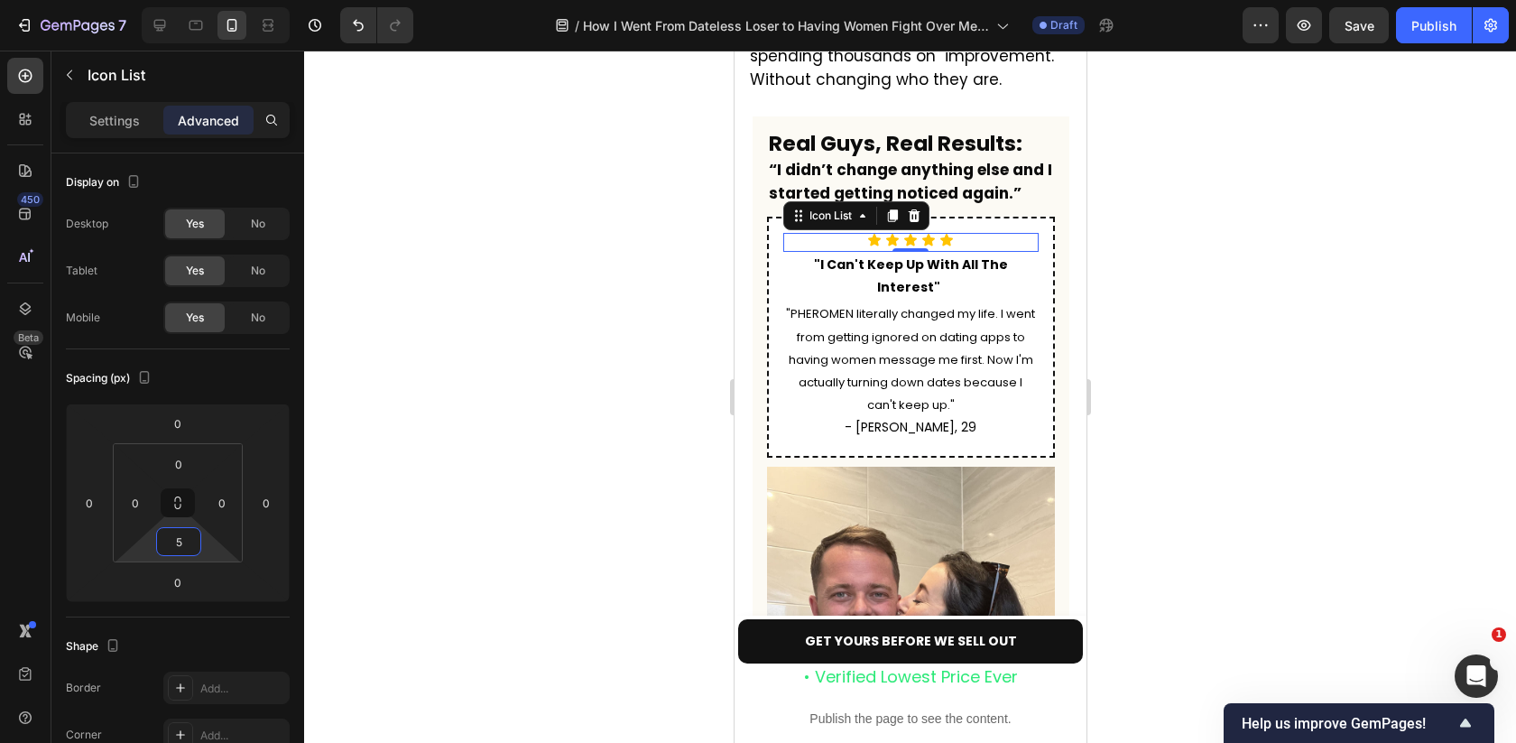
click at [1174, 328] on div at bounding box center [910, 397] width 1212 height 692
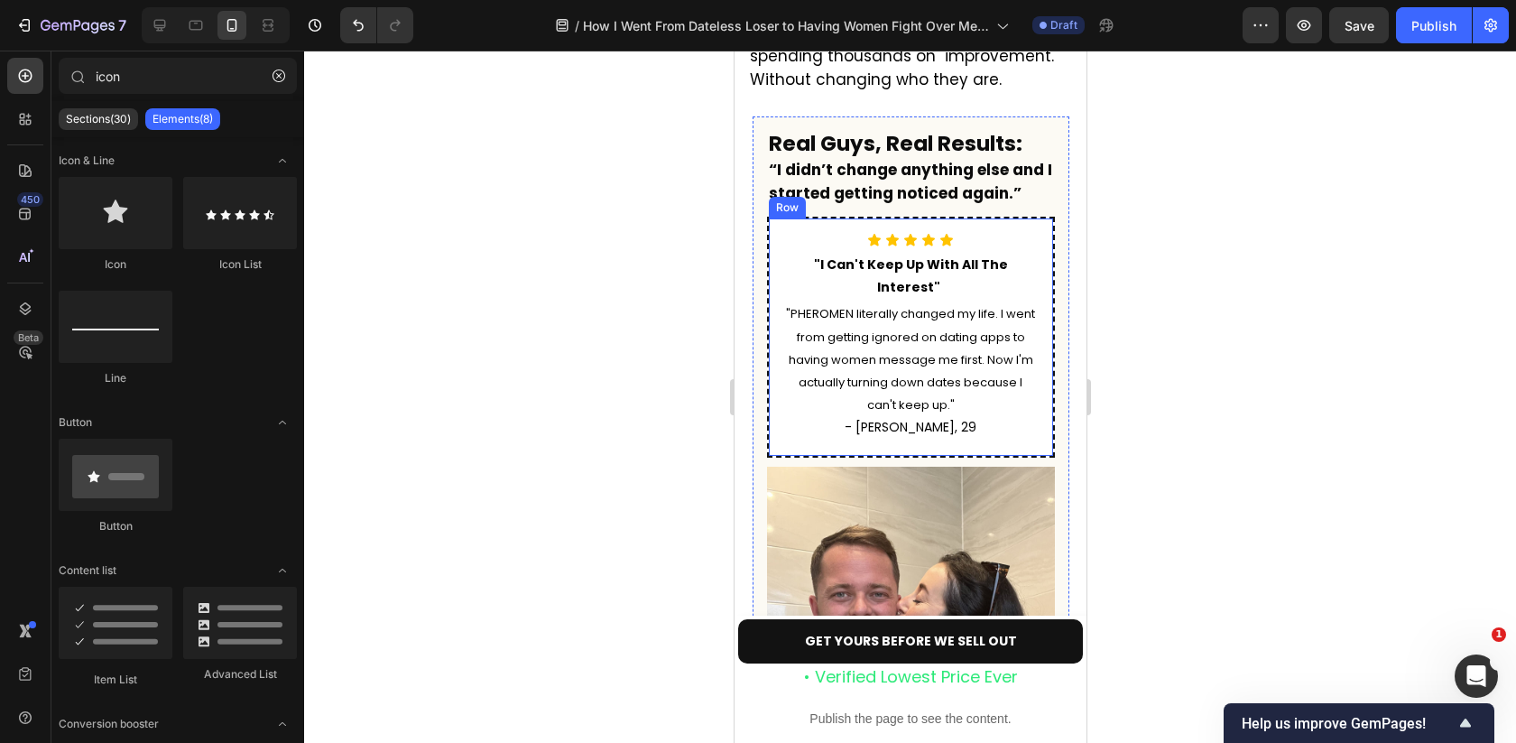
click at [774, 217] on div "Icon Icon Icon Icon Icon Icon List "I Can't Keep Up With All The Interest" Text…" at bounding box center [910, 337] width 288 height 241
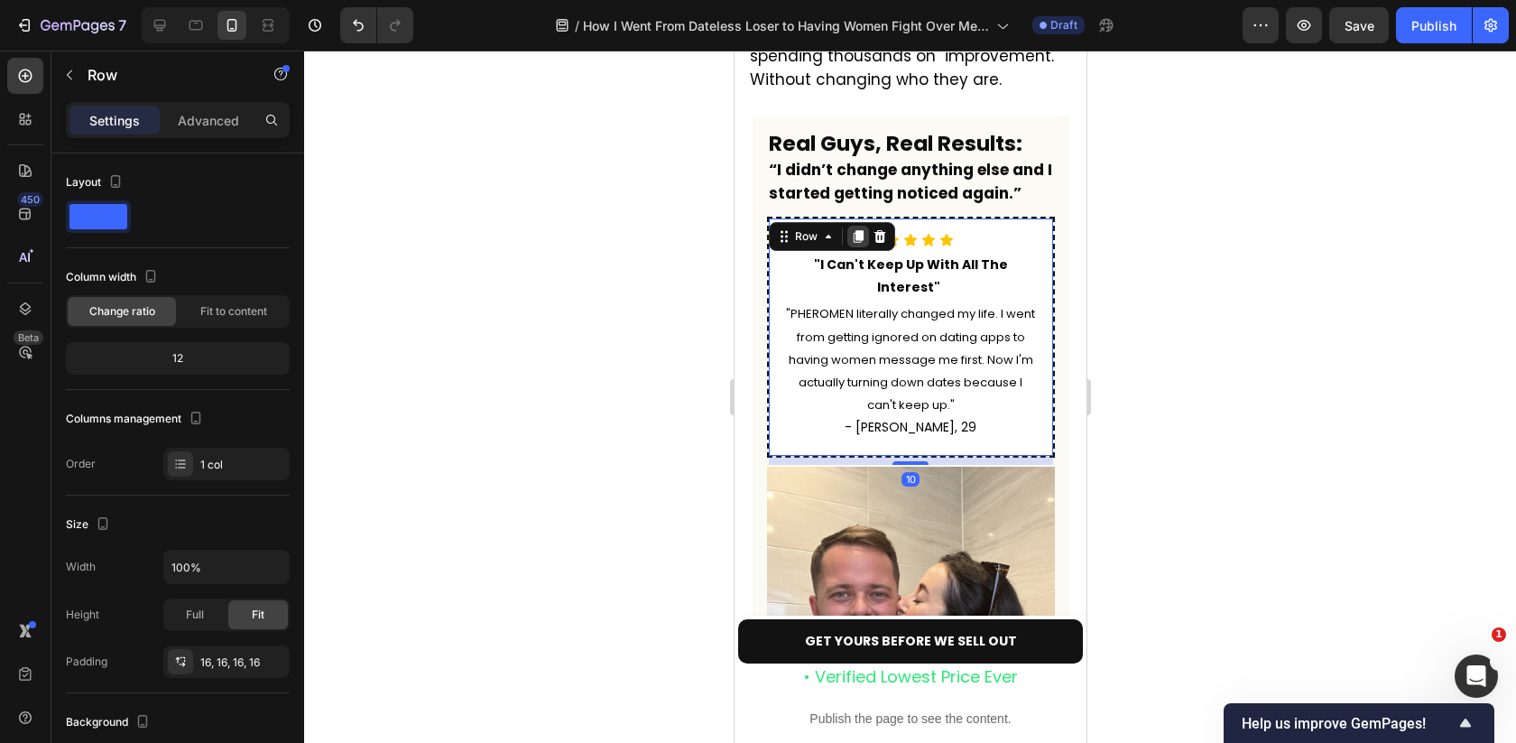
click at [856, 230] on icon at bounding box center [857, 236] width 10 height 13
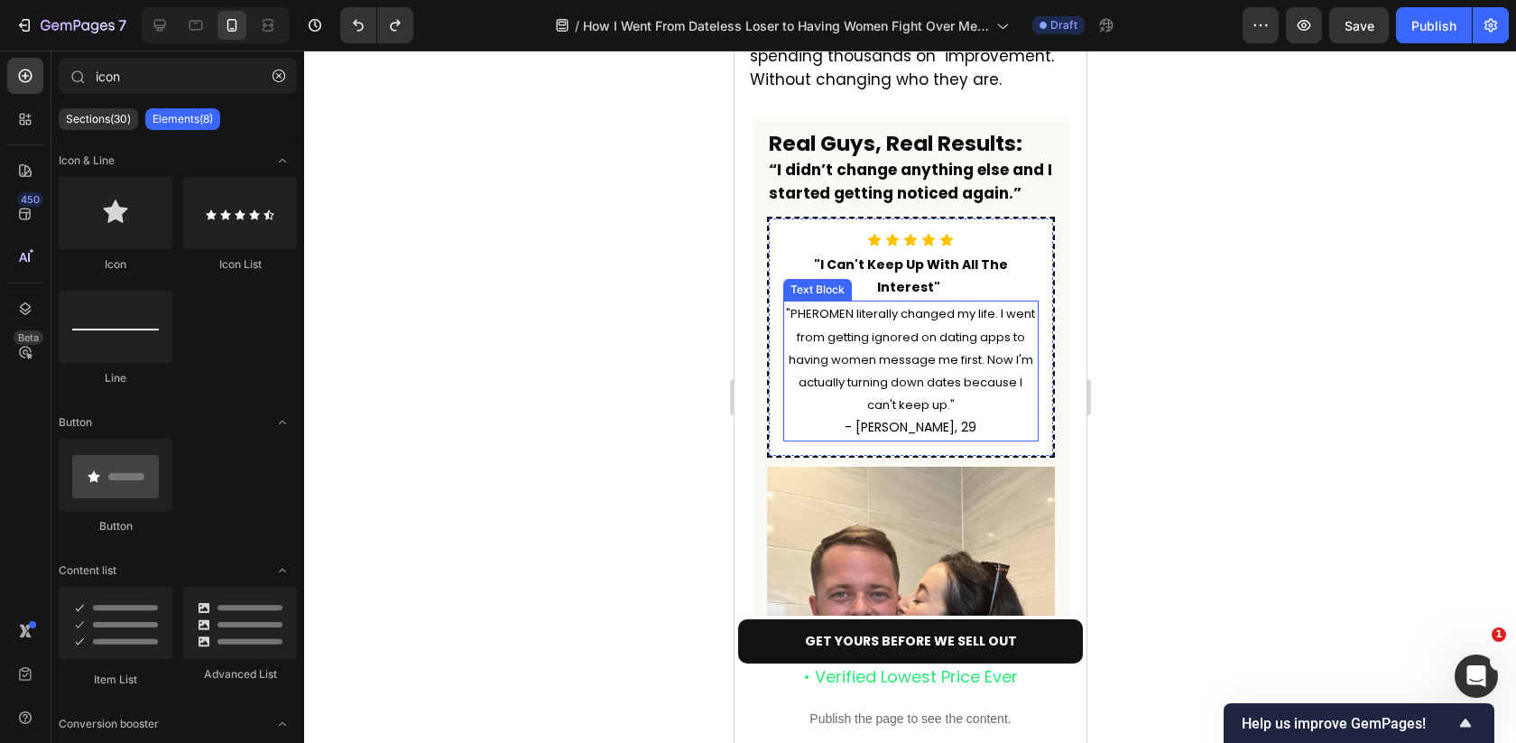
click at [957, 302] on p ""PHEROMEN literally changed my life. I went from getting ignored on dating apps…" at bounding box center [910, 359] width 252 height 114
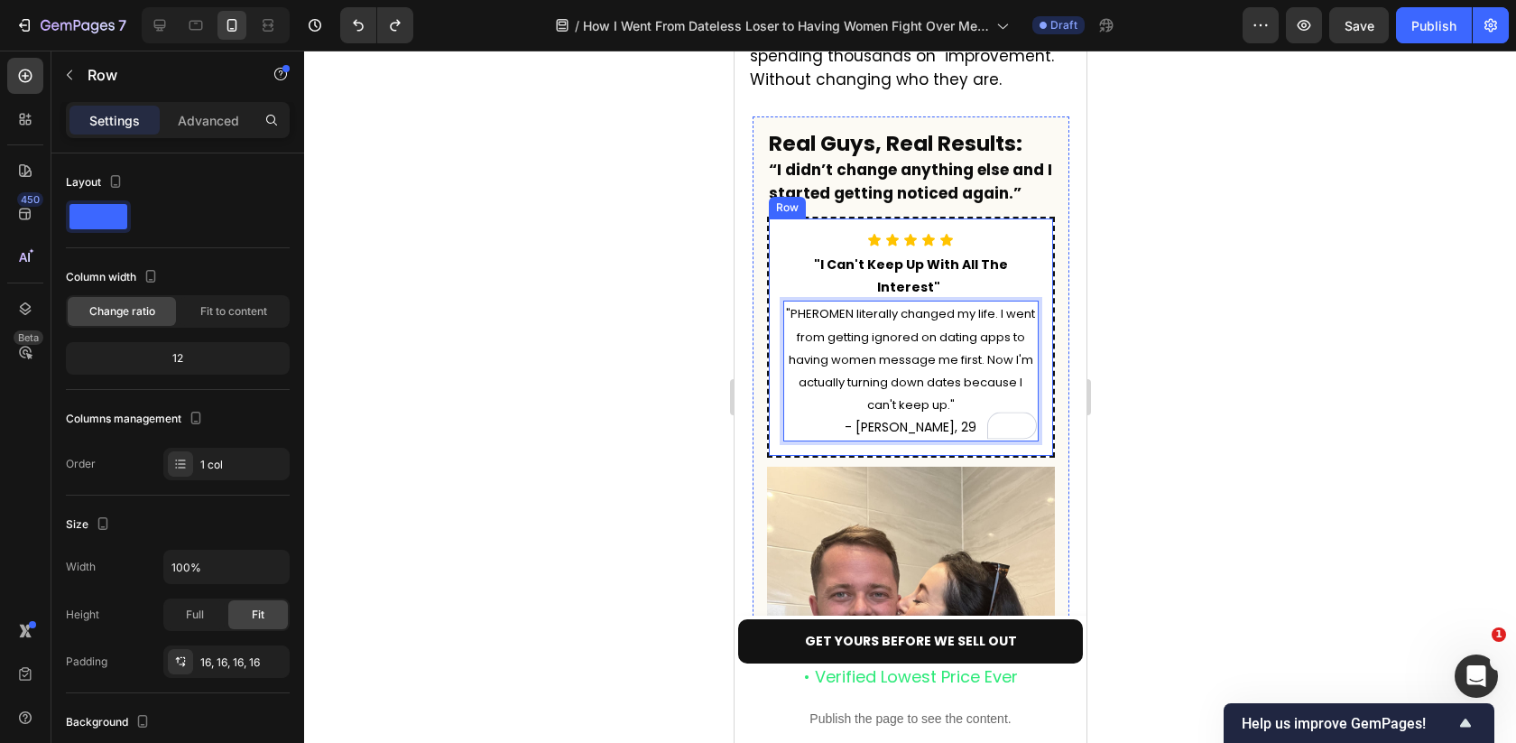
click at [1047, 217] on div "Icon Icon Icon Icon Icon Icon List "I Can't Keep Up With All The Interest" Text…" at bounding box center [910, 337] width 288 height 241
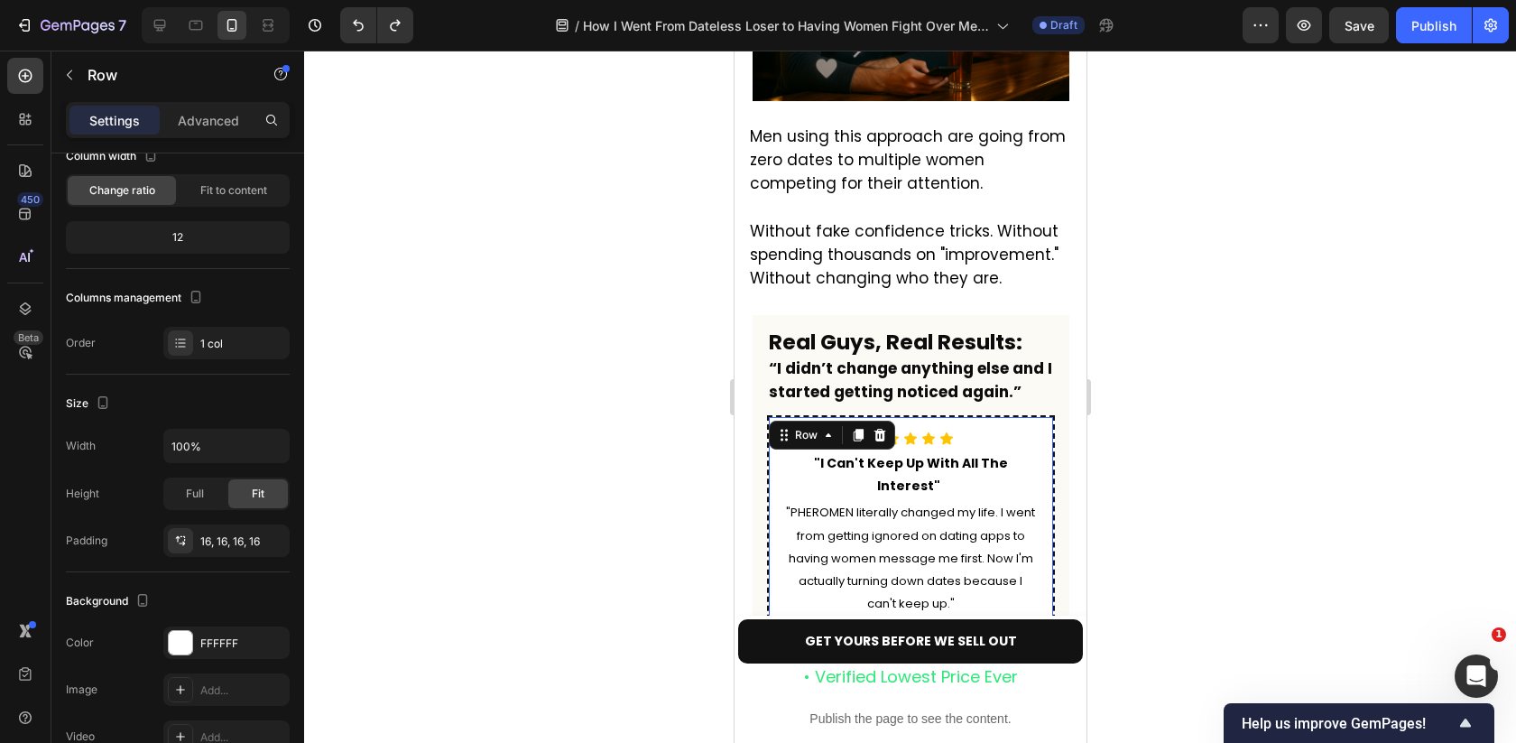
scroll to position [5048, 0]
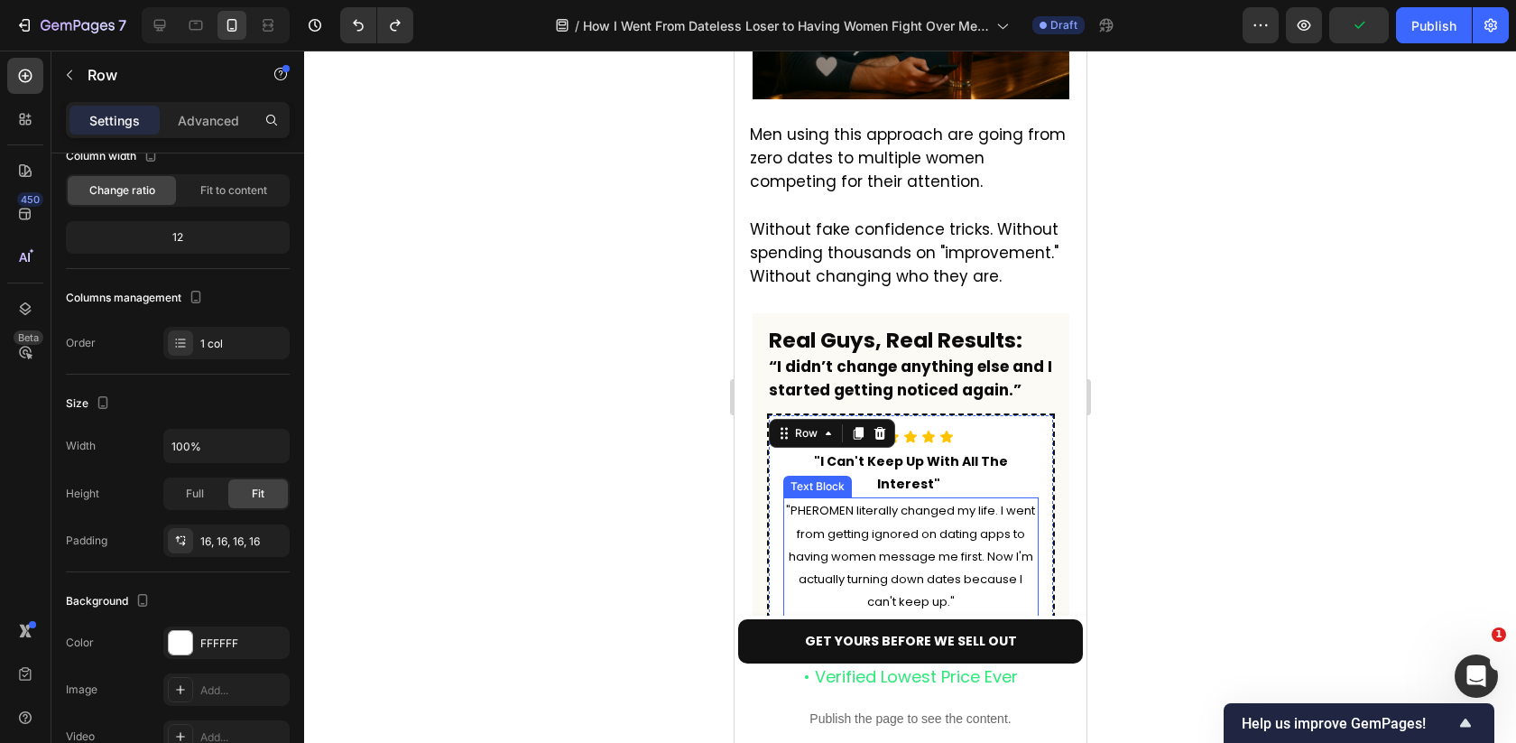
click at [986, 502] on span ""PHEROMEN literally changed my life. I went from getting ignored on dating apps…" at bounding box center [909, 556] width 249 height 108
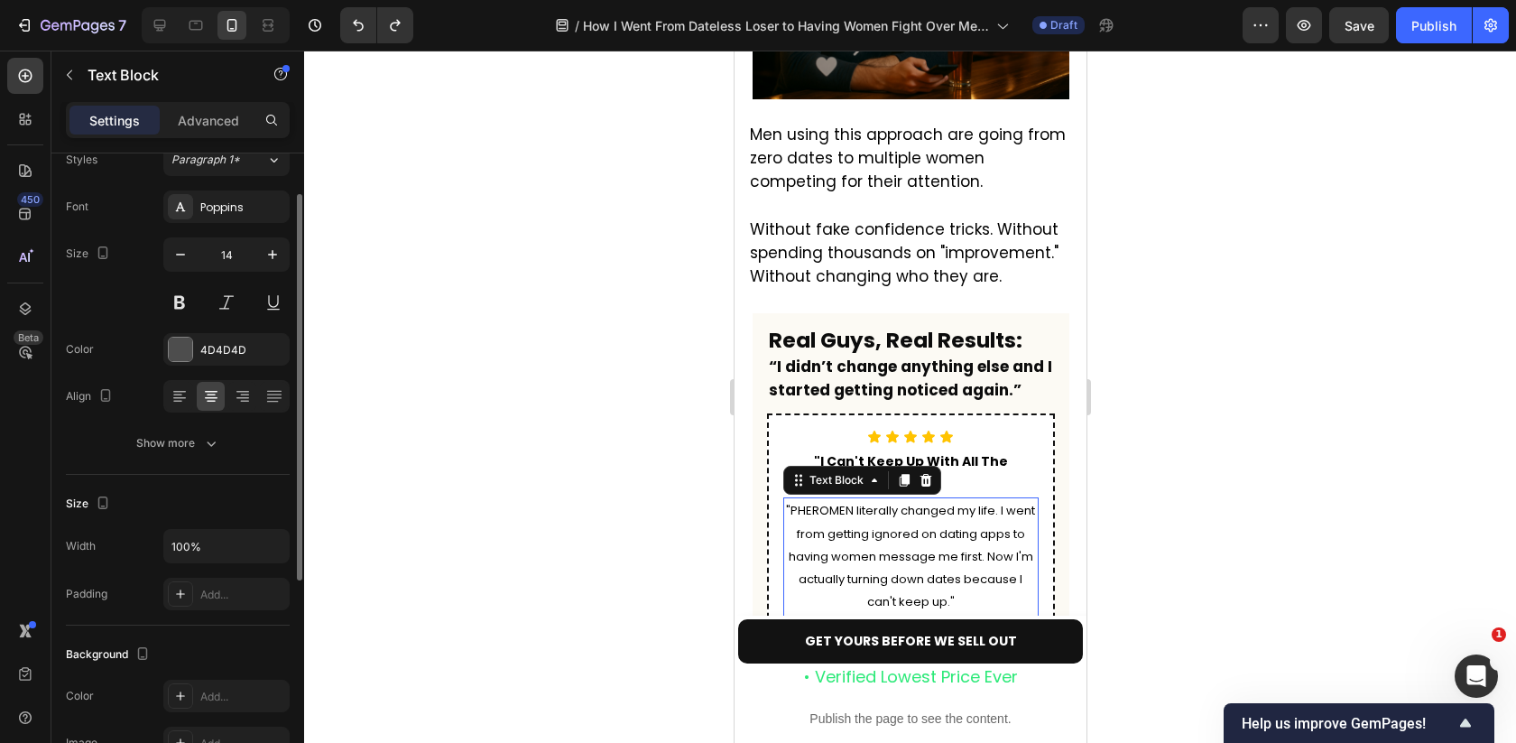
scroll to position [112, 0]
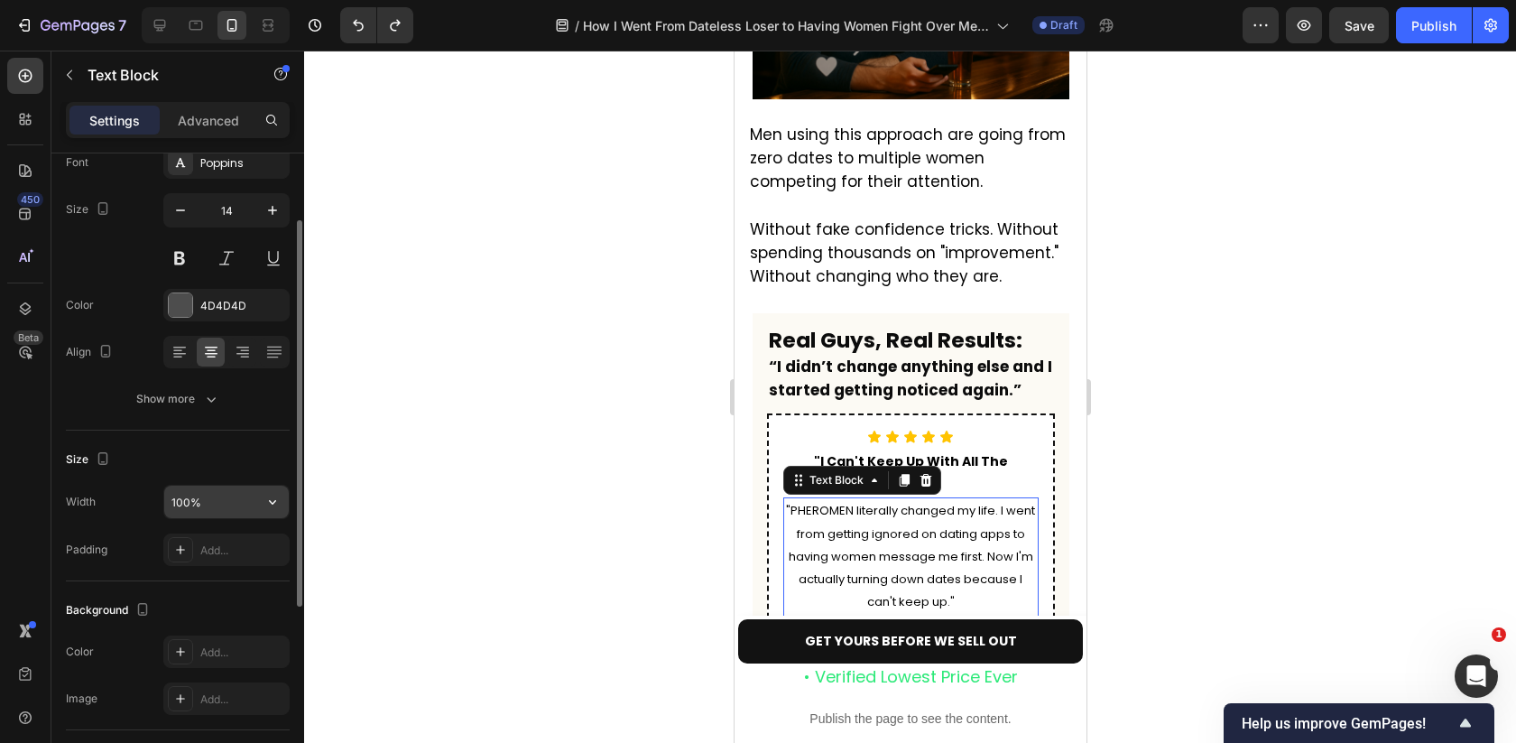
click at [226, 502] on input "100%" at bounding box center [226, 501] width 125 height 32
click at [287, 510] on button "button" at bounding box center [272, 501] width 32 height 32
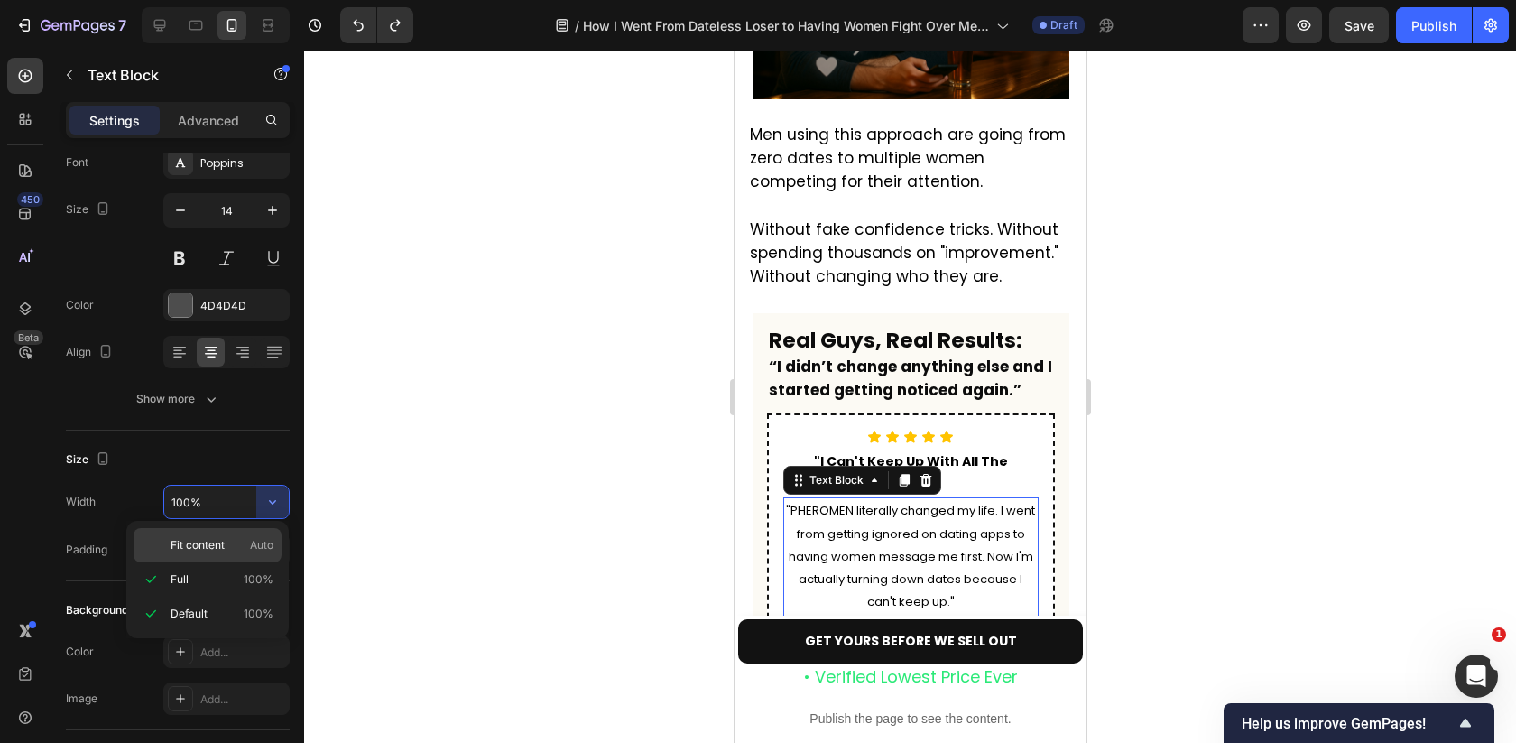
click at [229, 541] on p "Fit content Auto" at bounding box center [222, 545] width 103 height 16
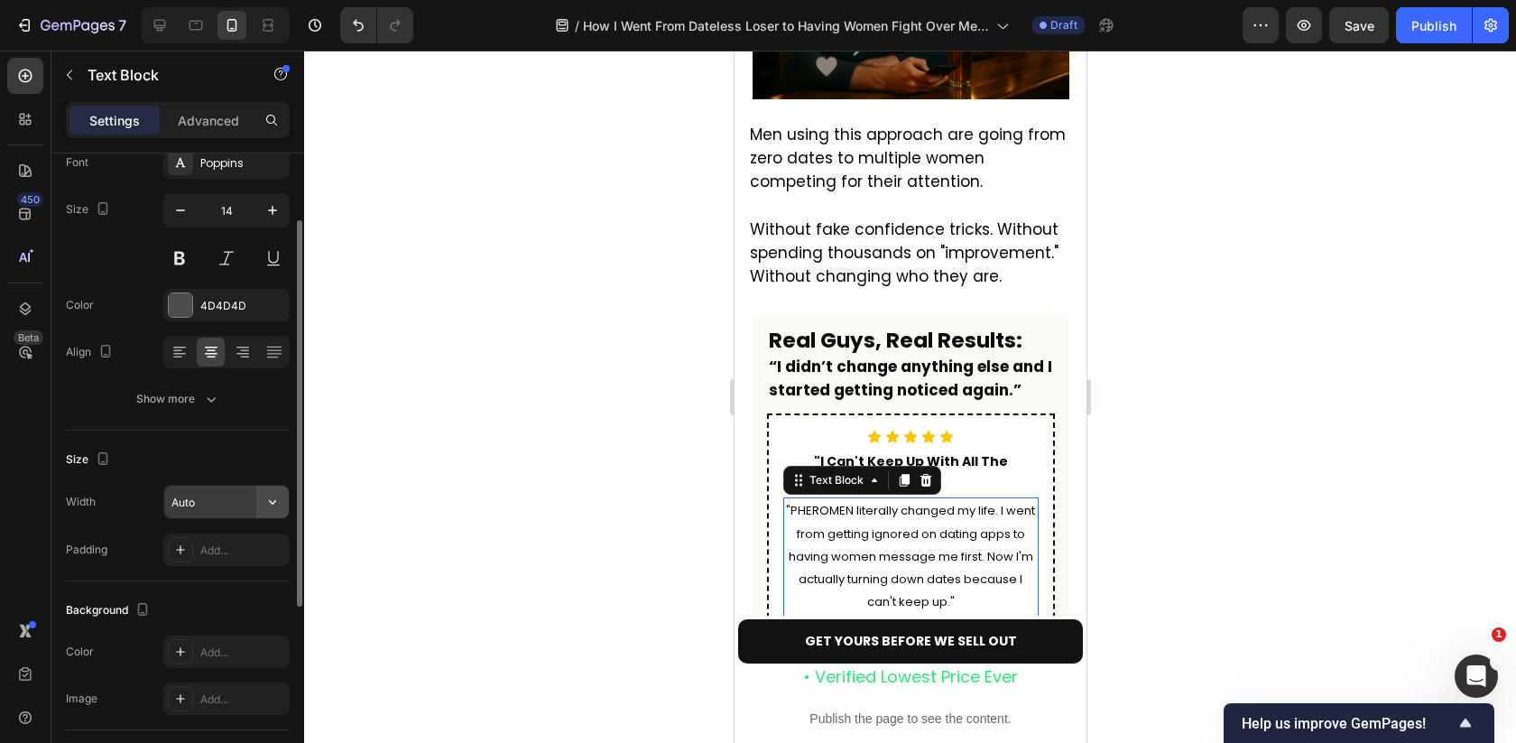
click at [256, 508] on button "button" at bounding box center [272, 501] width 32 height 32
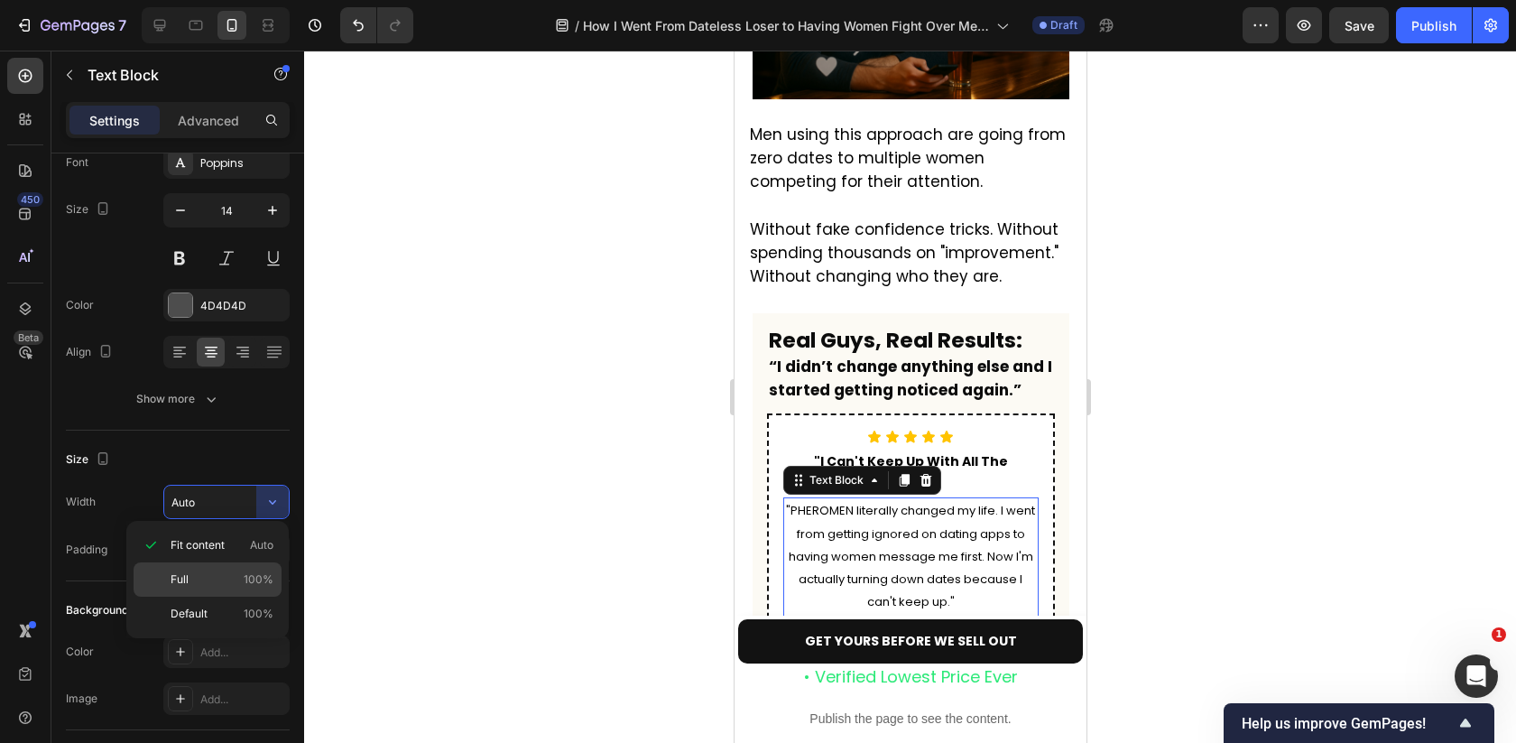
click at [221, 581] on p "Full 100%" at bounding box center [222, 579] width 103 height 16
type input "100%"
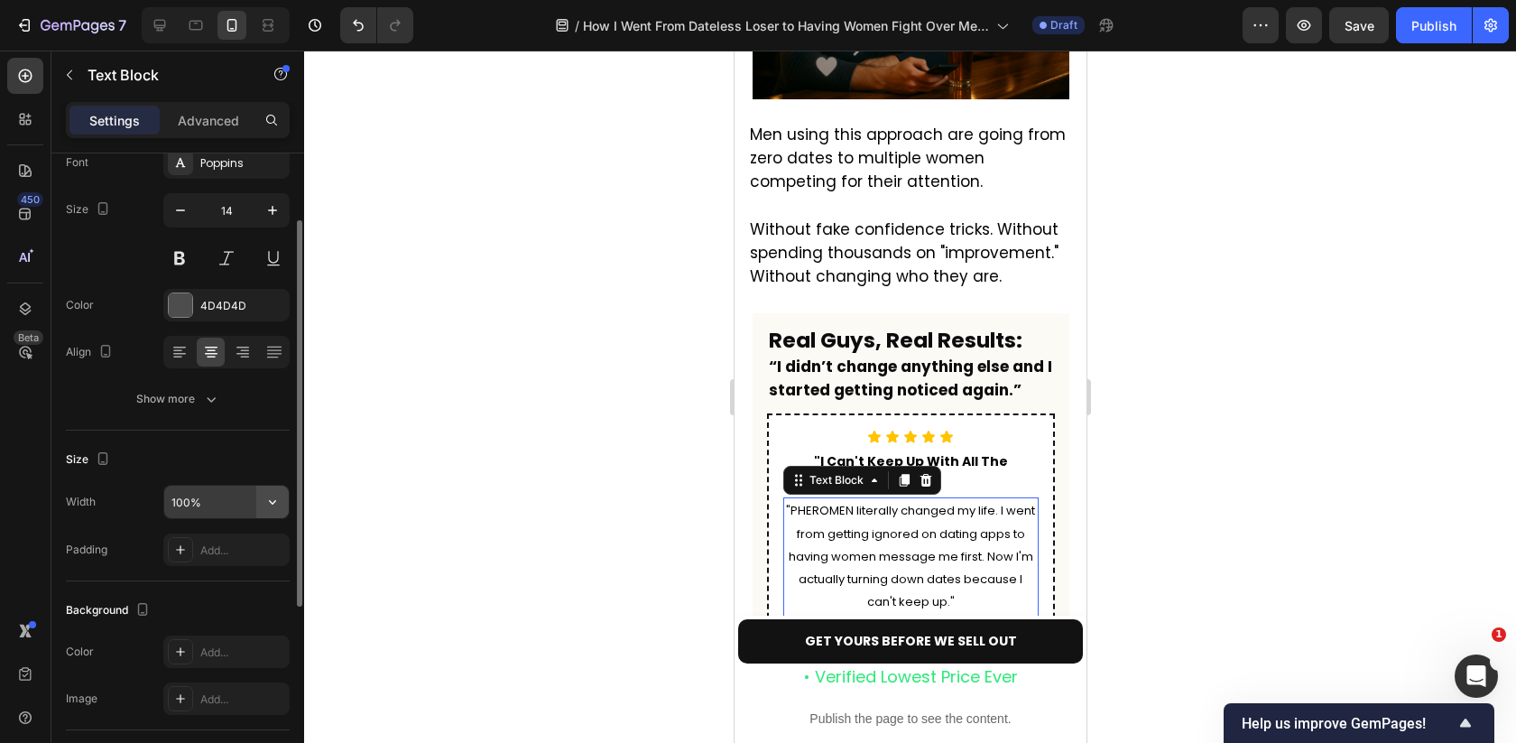
click at [270, 507] on icon "button" at bounding box center [272, 502] width 18 height 18
click at [1145, 386] on div at bounding box center [910, 397] width 1212 height 692
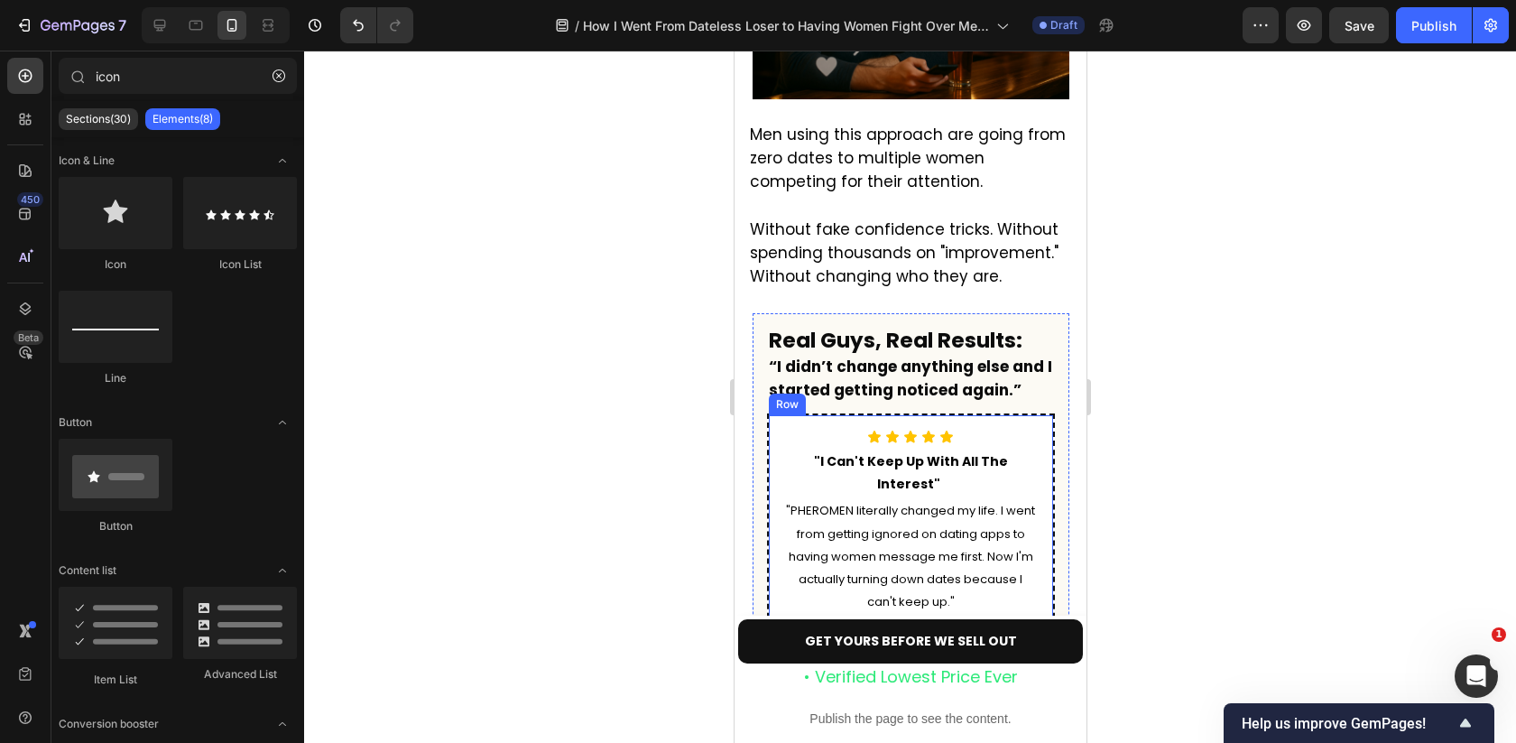
click at [1035, 413] on div "Icon Icon Icon Icon Icon Icon List "I Can't Keep Up With All The Interest" Text…" at bounding box center [910, 533] width 288 height 241
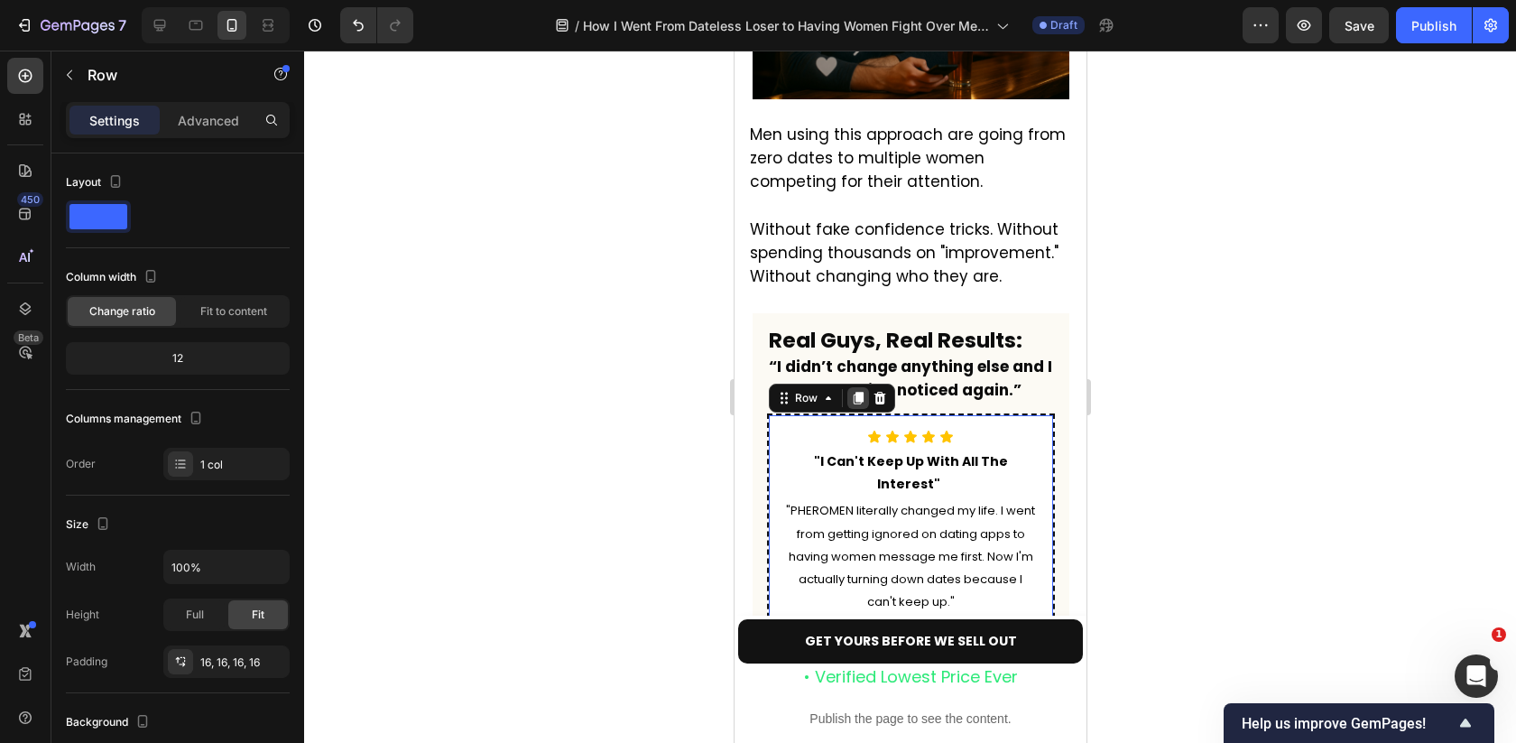
click at [857, 392] on icon at bounding box center [857, 398] width 10 height 13
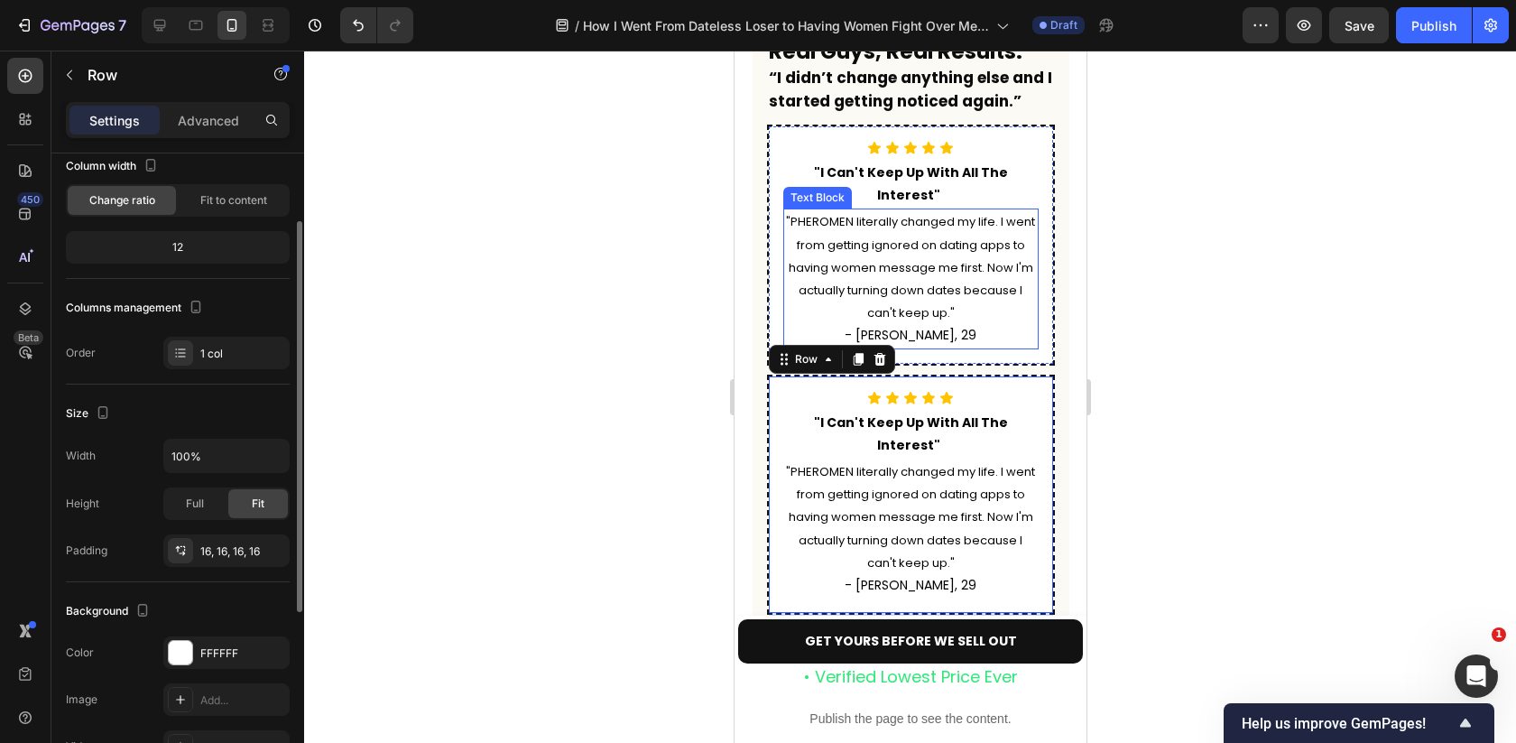
scroll to position [5366, 0]
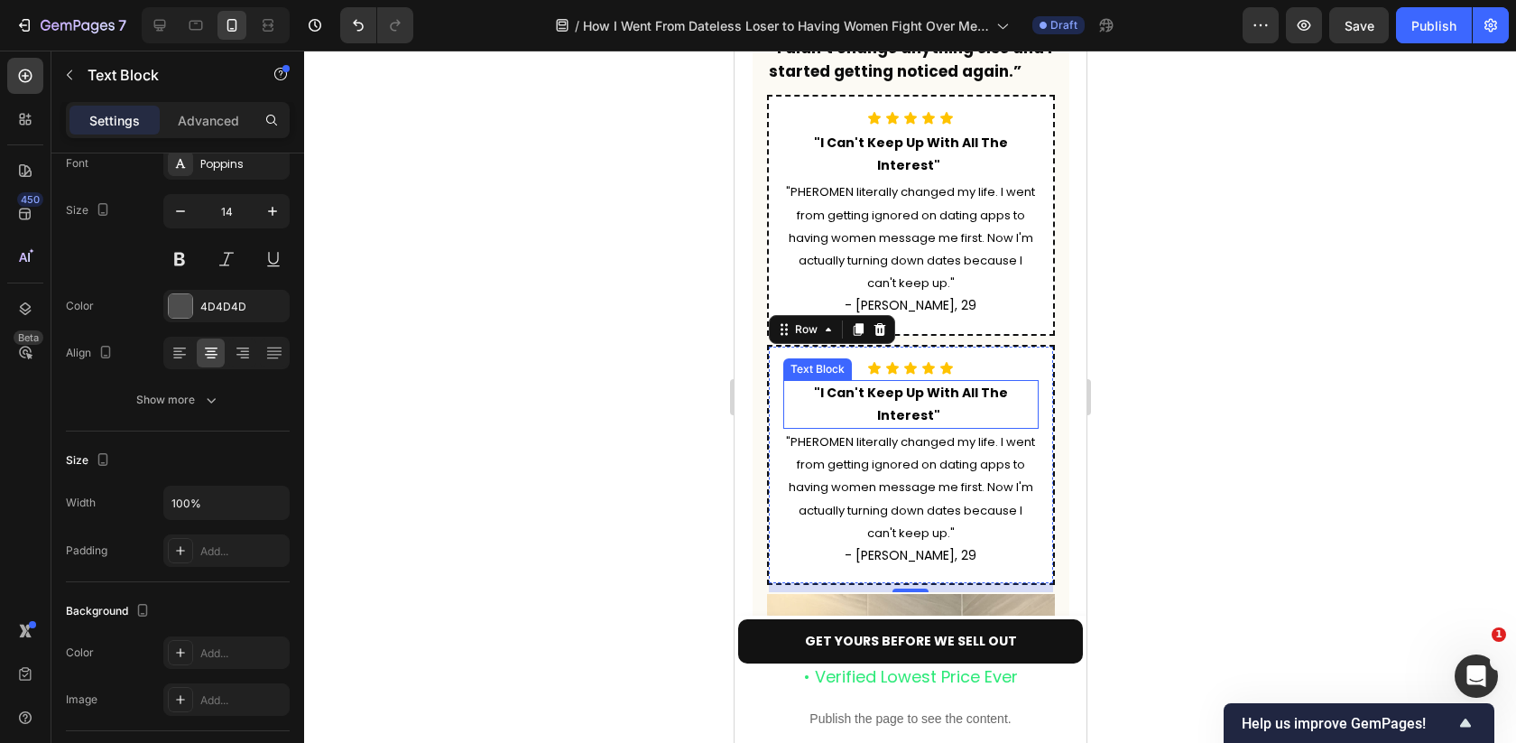
click at [947, 384] on strong ""I Can't Keep Up With All The Interest"" at bounding box center [910, 404] width 194 height 41
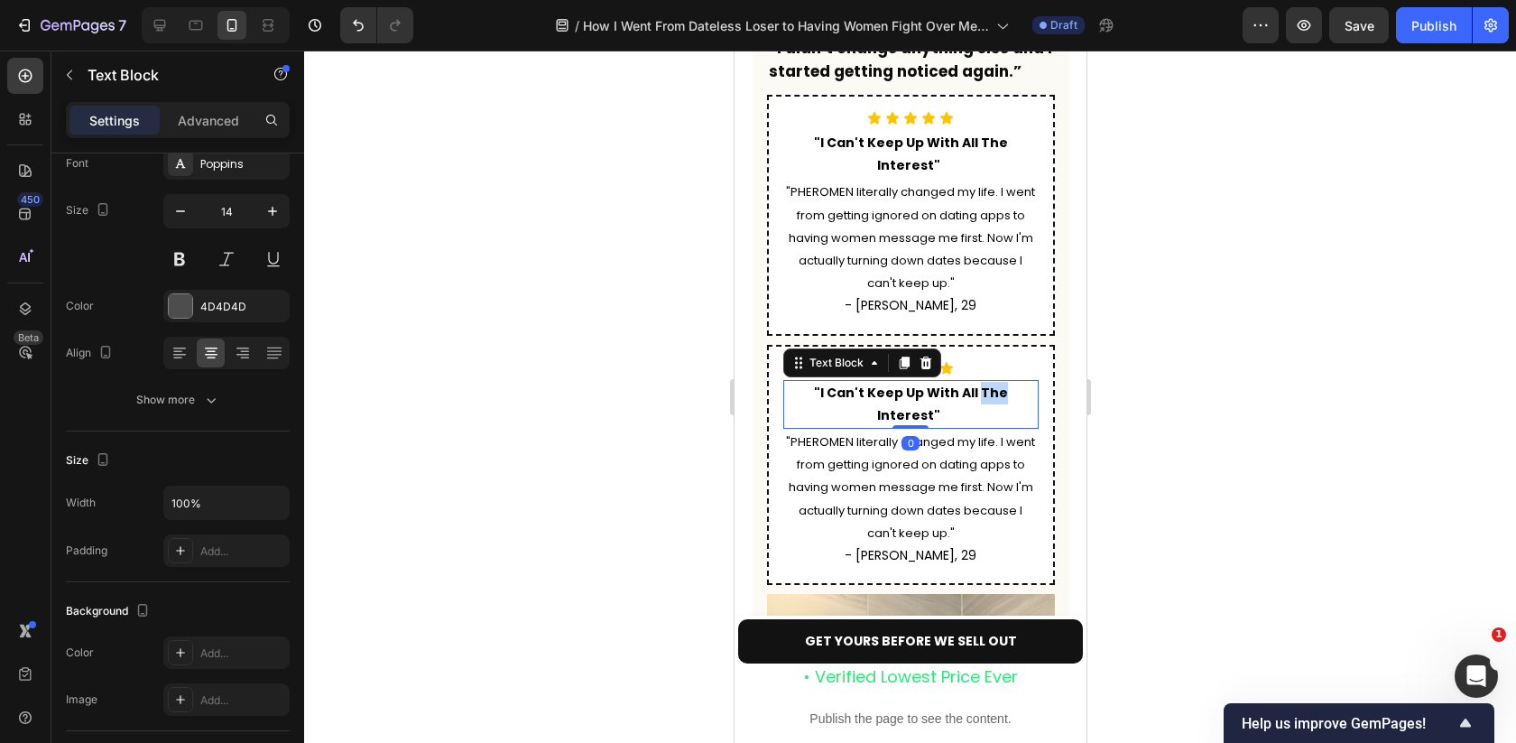
click at [947, 384] on strong ""I Can't Keep Up With All The Interest"" at bounding box center [910, 404] width 194 height 41
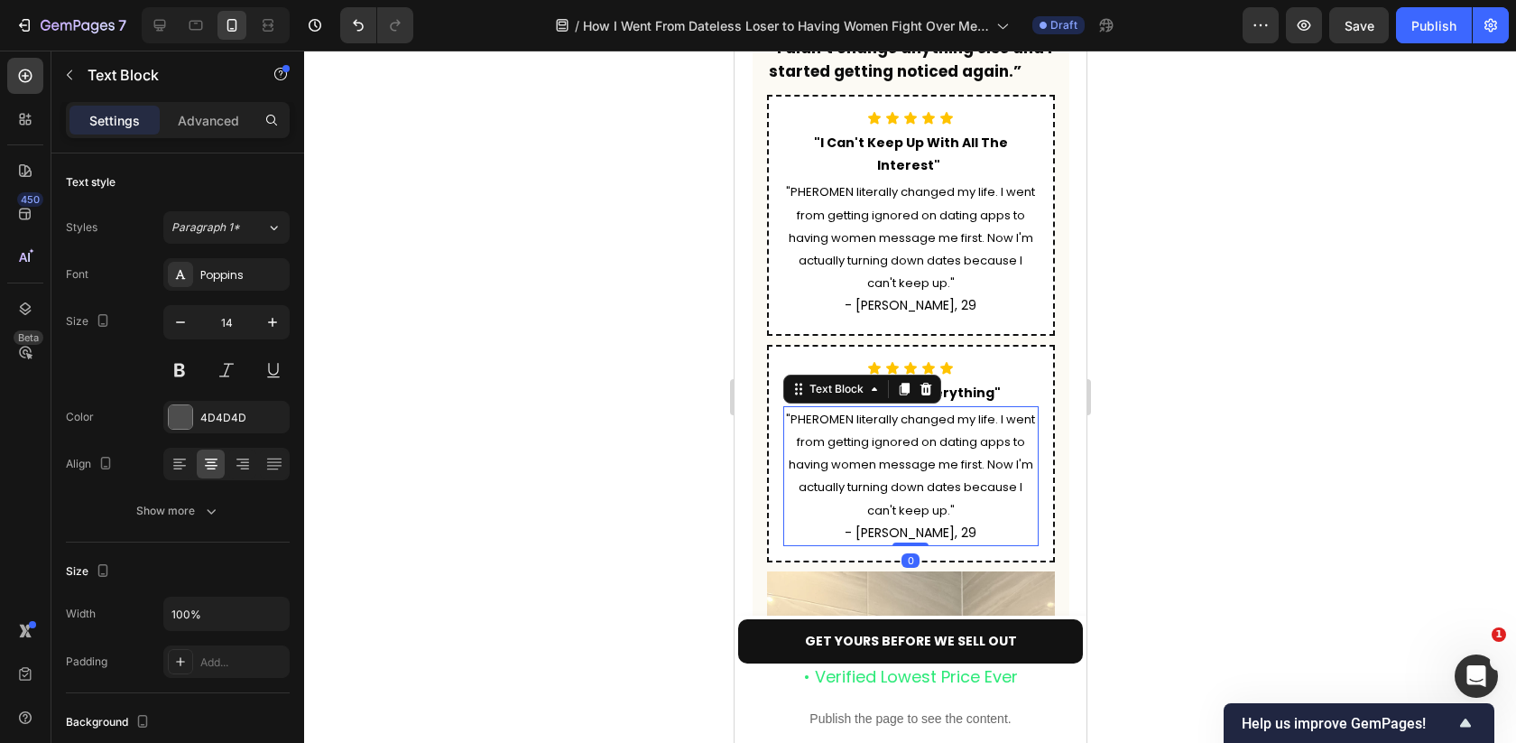
click at [956, 408] on p ""PHEROMEN literally changed my life. I went from getting ignored on dating apps…" at bounding box center [910, 465] width 252 height 114
click at [935, 408] on p ""PHEROMEN literally changed my life. I went from getting ignored on dating apps…" at bounding box center [910, 465] width 252 height 114
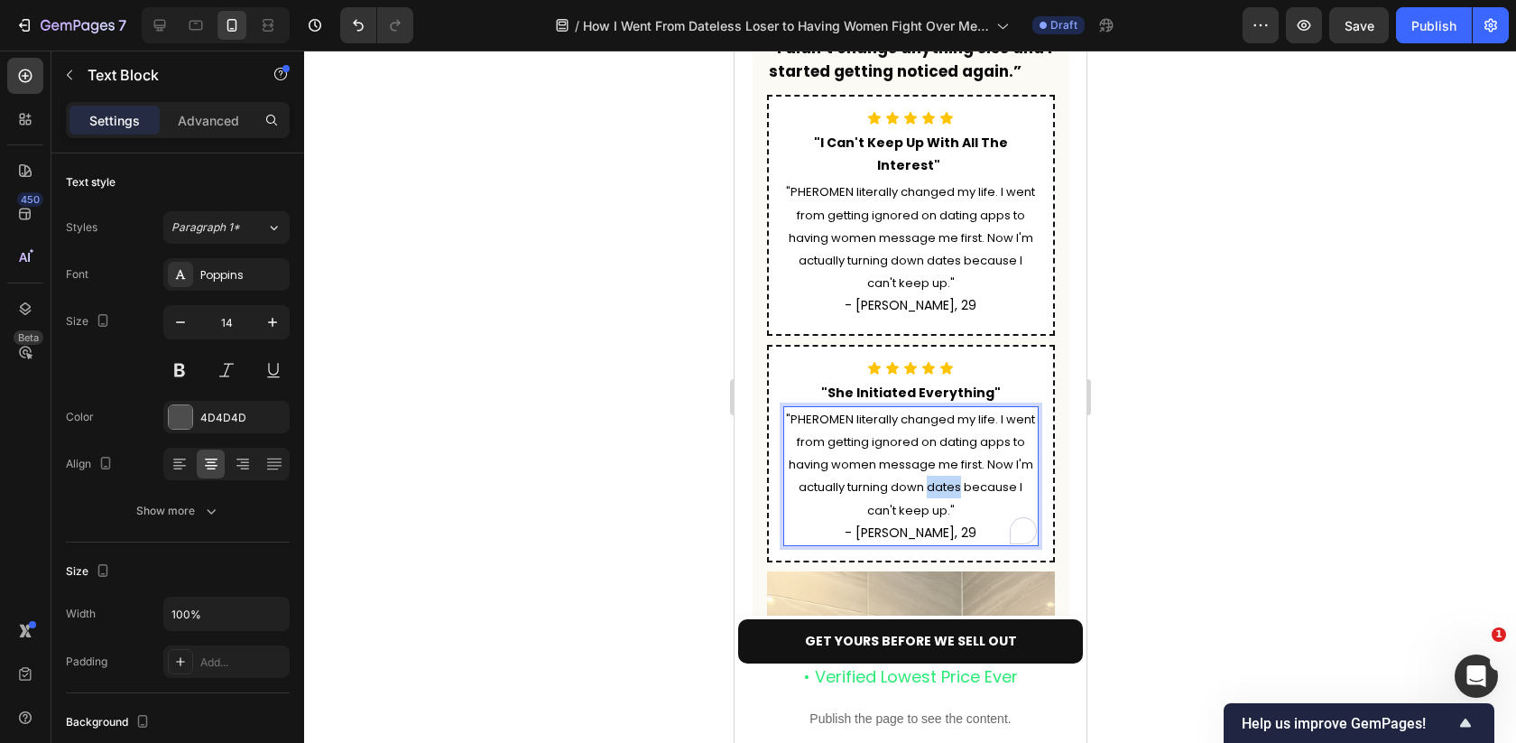
click at [935, 408] on p ""PHEROMEN literally changed my life. I went from getting ignored on dating apps…" at bounding box center [910, 465] width 252 height 114
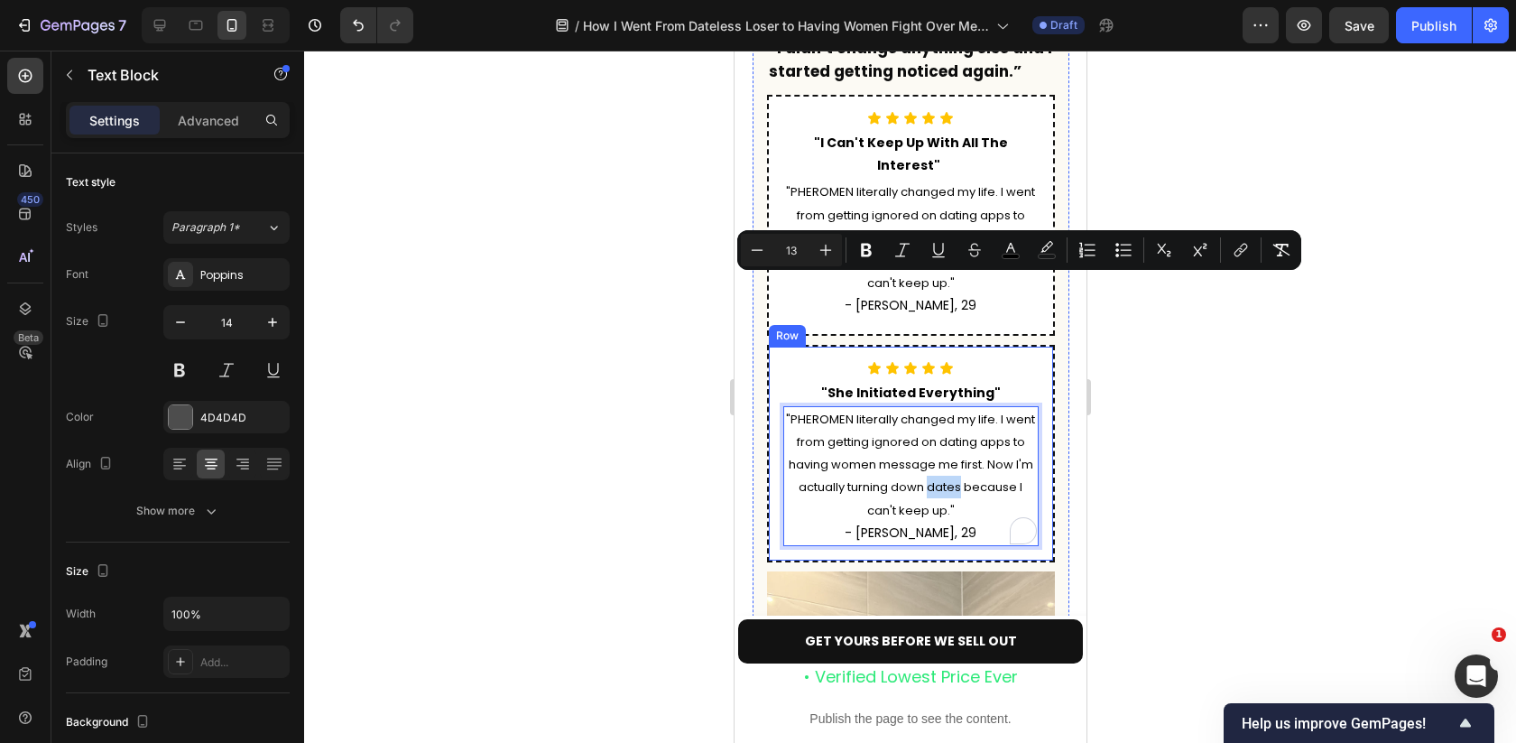
drag, startPoint x: 956, startPoint y: 375, endPoint x: 773, endPoint y: 283, distance: 204.2
click at [773, 345] on div "Icon Icon Icon Icon Icon Icon List "She Initiated Everything" Text Block "PHERO…" at bounding box center [910, 453] width 288 height 217
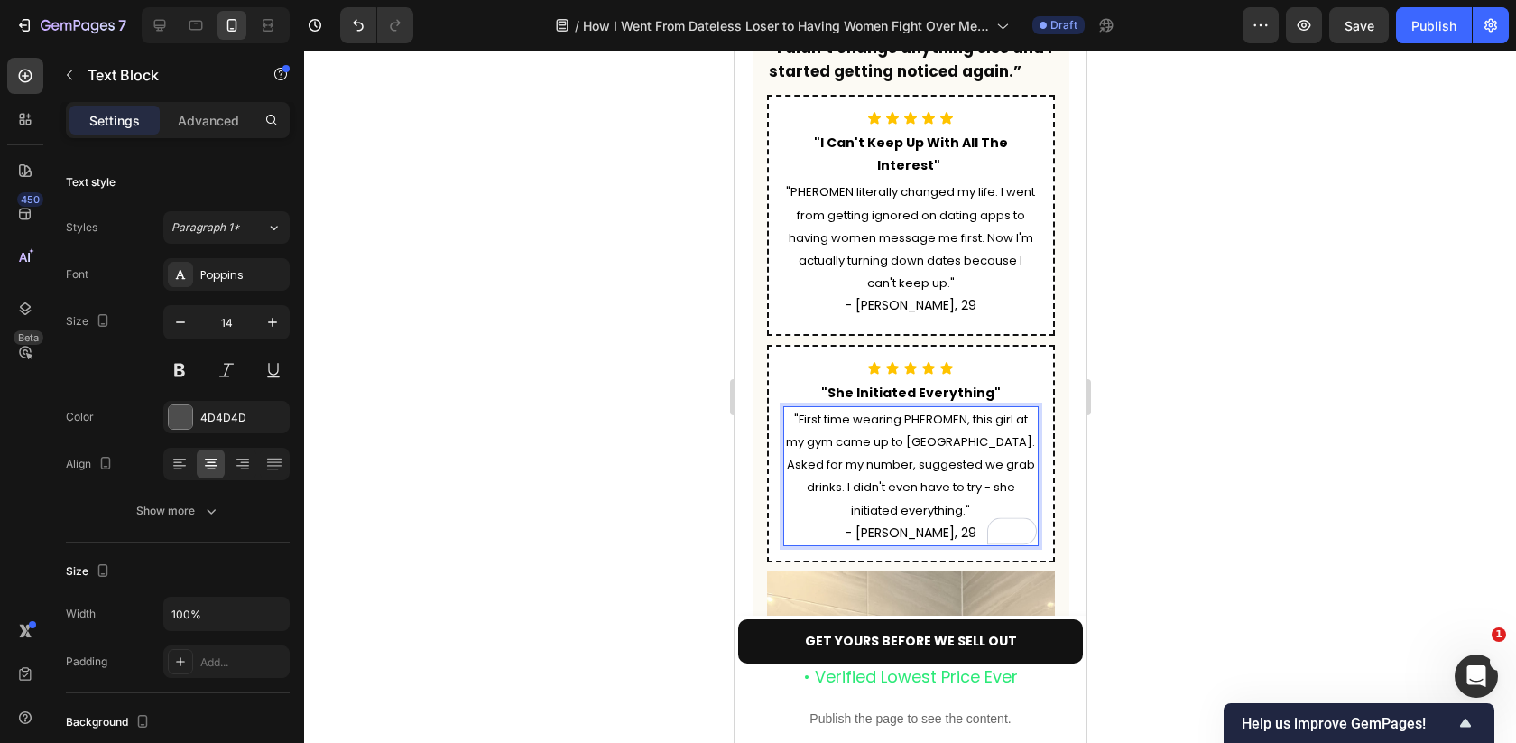
click at [1140, 340] on div at bounding box center [910, 397] width 1212 height 692
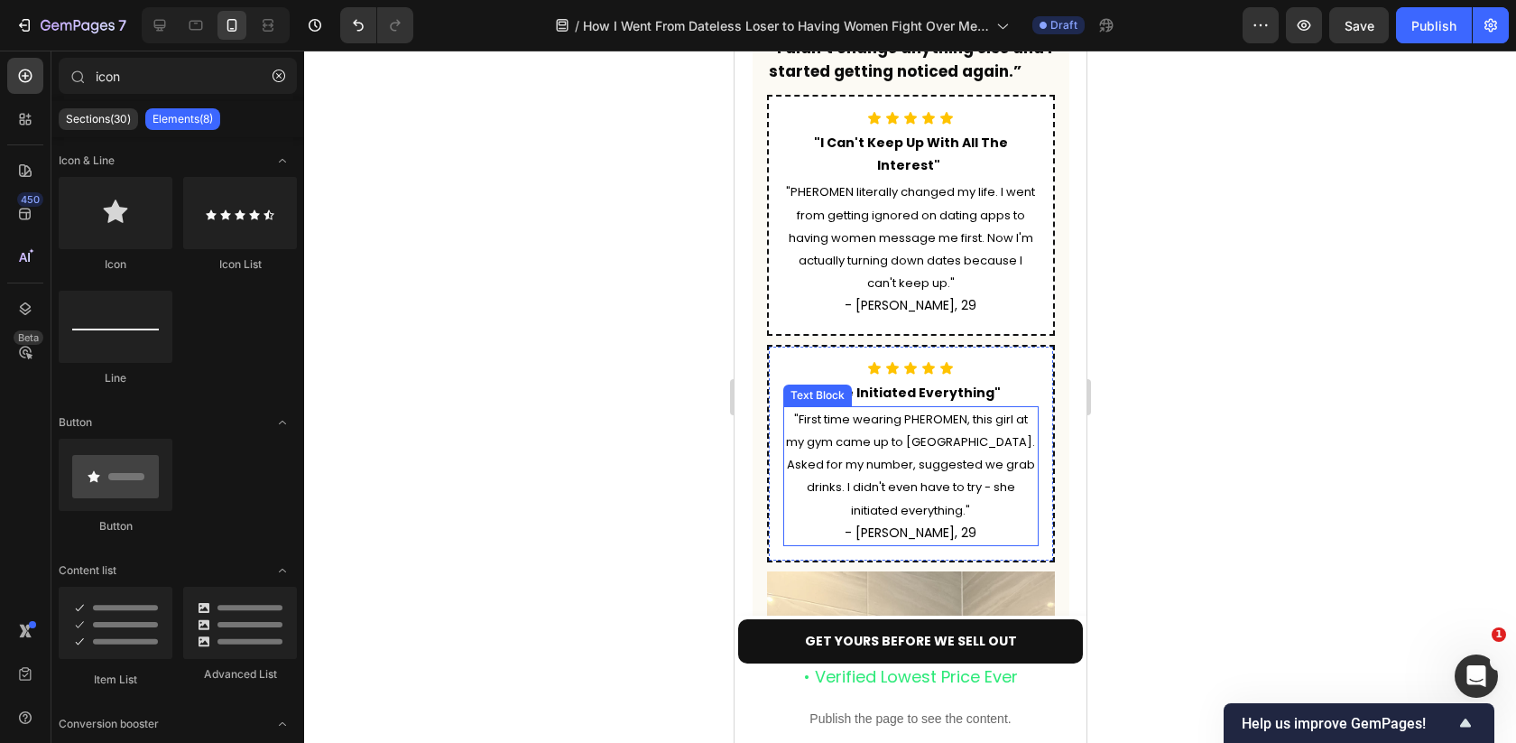
click at [912, 523] on span "- [PERSON_NAME], 29" at bounding box center [910, 532] width 132 height 18
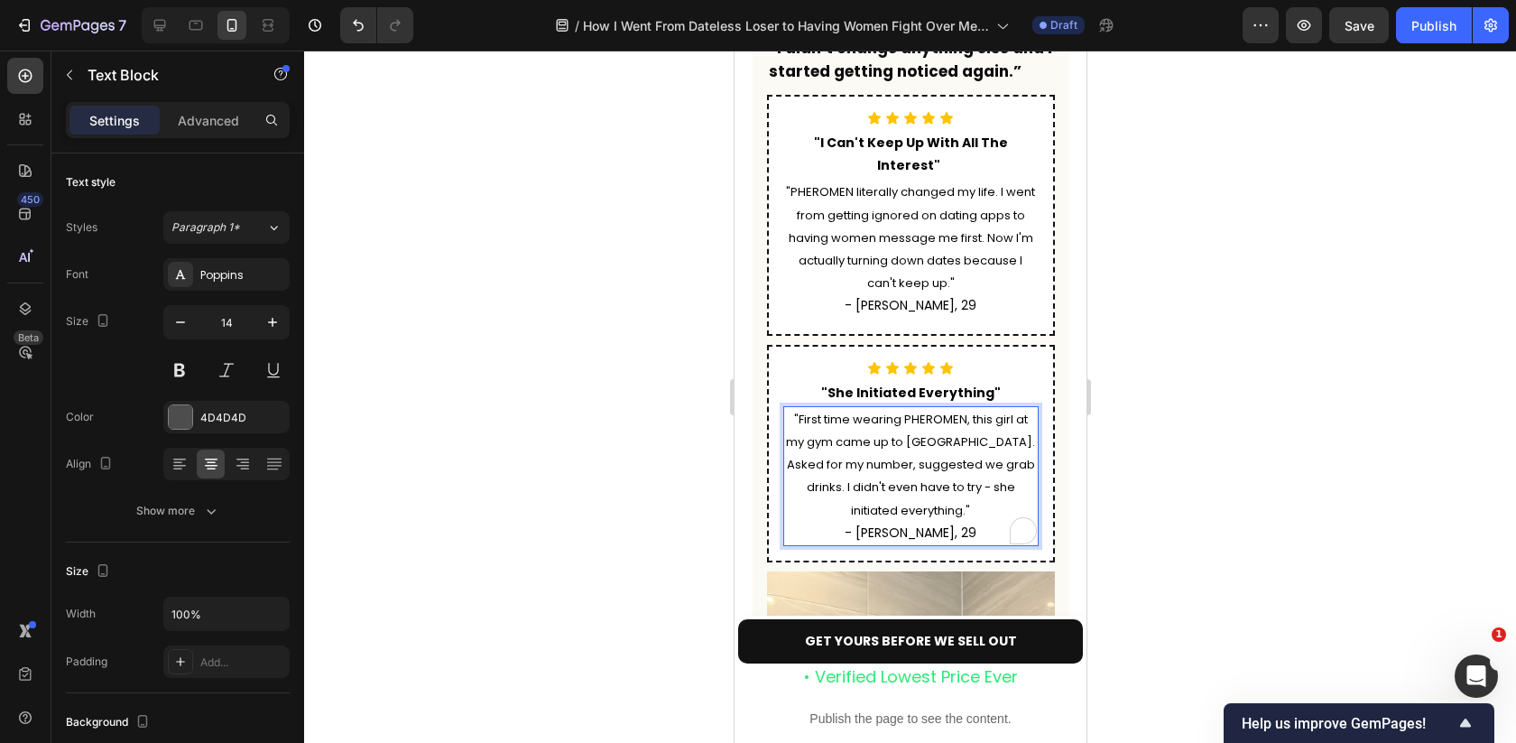
click at [958, 522] on p "- [PERSON_NAME], 29" at bounding box center [910, 533] width 252 height 23
drag, startPoint x: 958, startPoint y: 398, endPoint x: 882, endPoint y: 397, distance: 76.7
click at [882, 522] on p "- [PERSON_NAME], 29" at bounding box center [910, 533] width 252 height 23
click at [1187, 478] on div at bounding box center [910, 397] width 1212 height 692
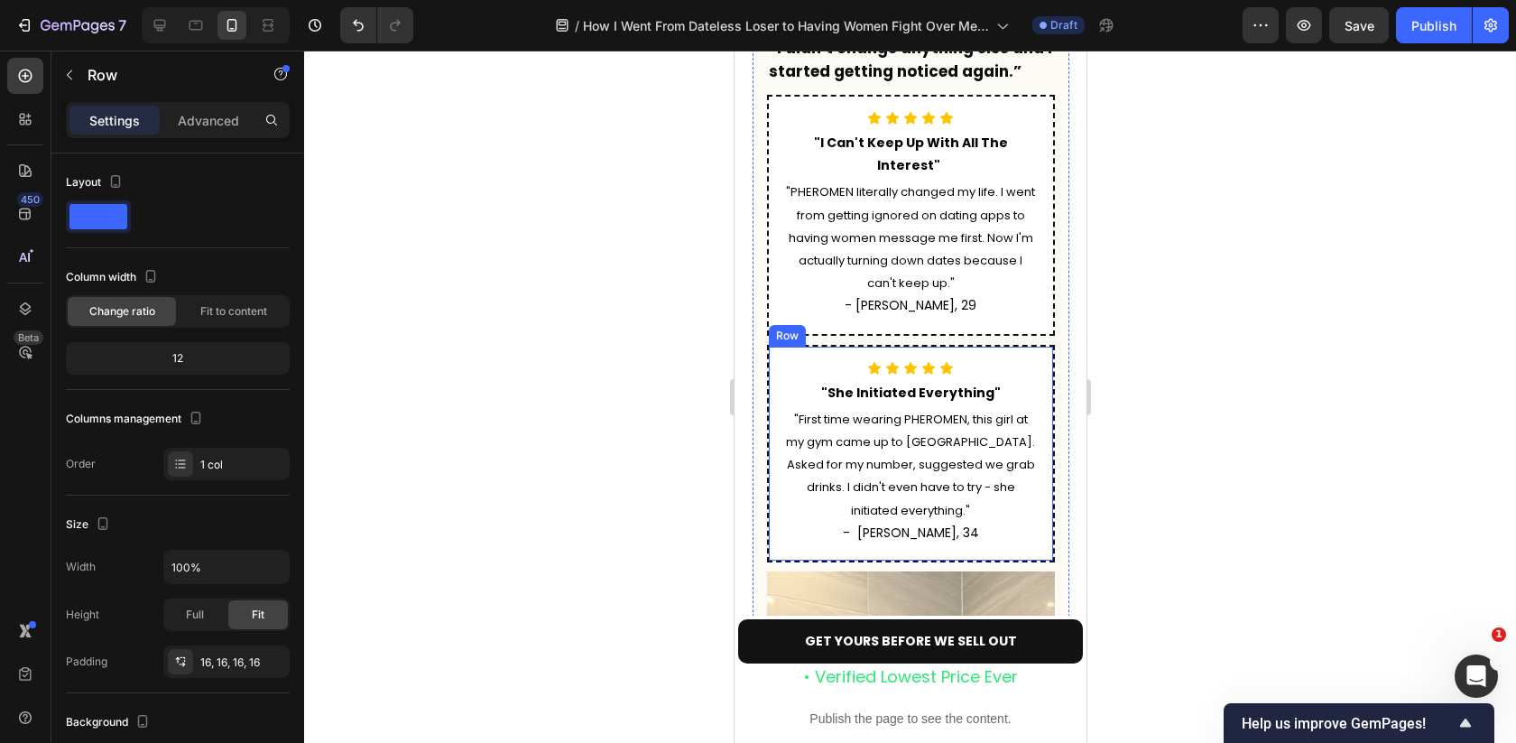
click at [1047, 345] on div "Icon Icon Icon Icon Icon Icon List "She Initiated Everything" Text Block "First…" at bounding box center [910, 453] width 288 height 217
click at [858, 323] on icon at bounding box center [857, 329] width 10 height 13
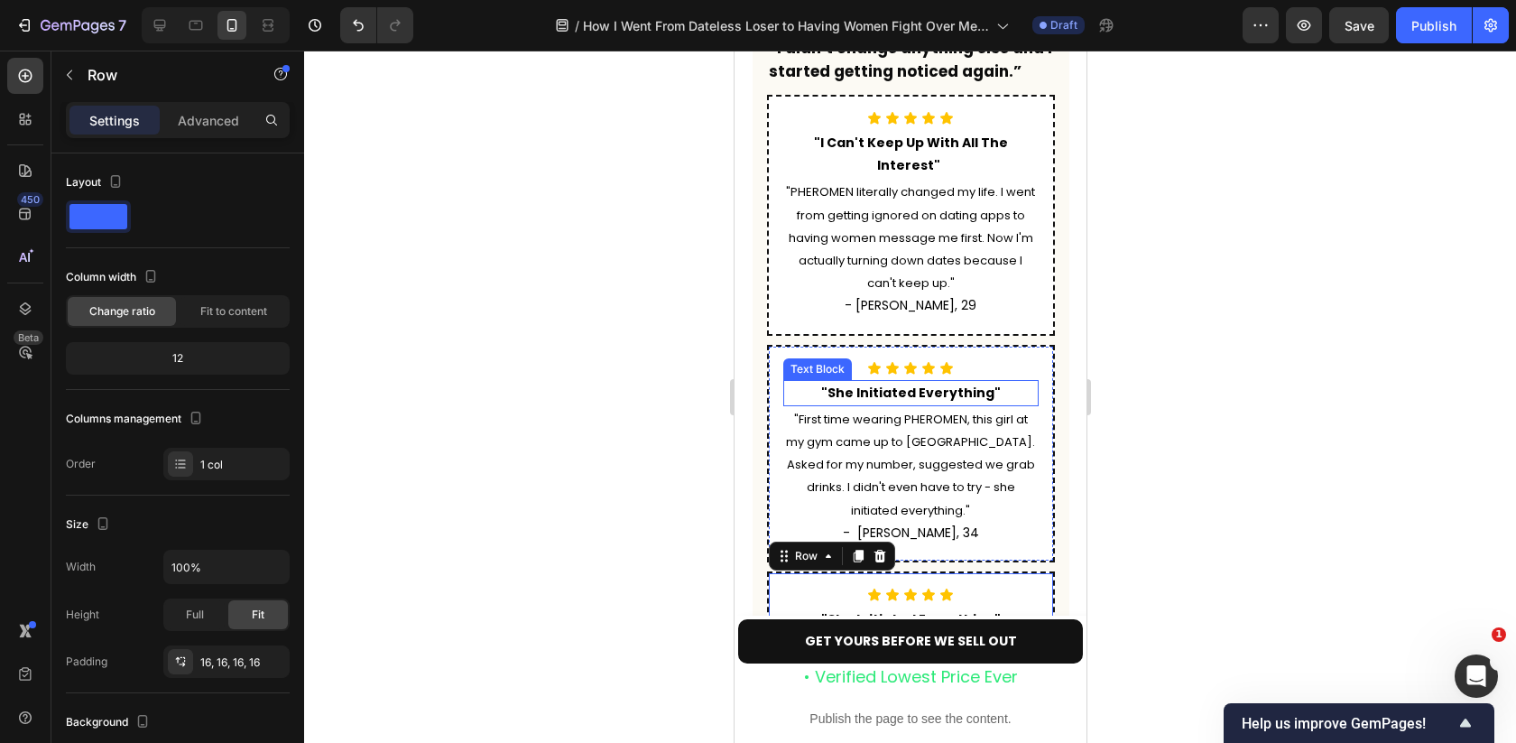
scroll to position [5490, 0]
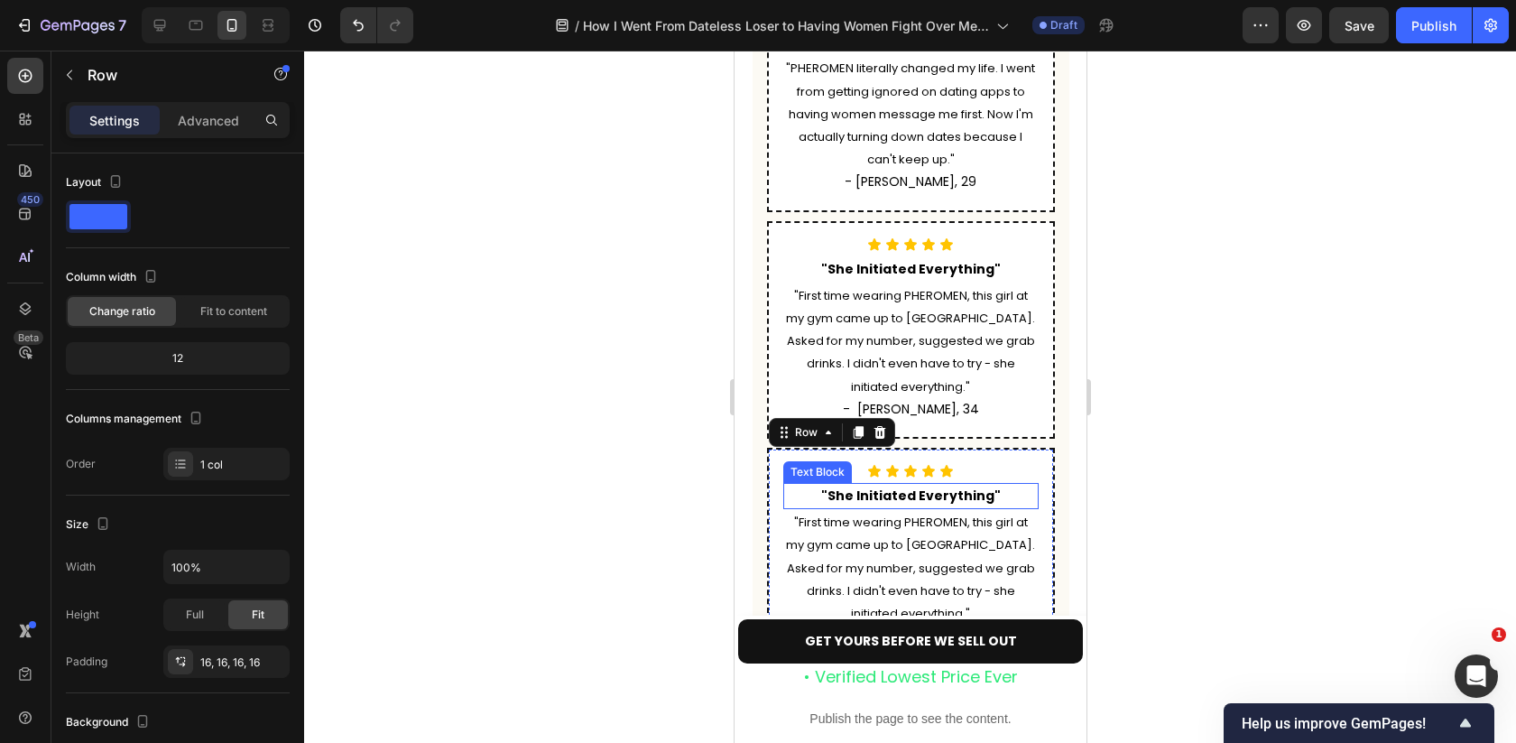
click at [957, 486] on strong ""She Initiated Everything"" at bounding box center [910, 495] width 180 height 18
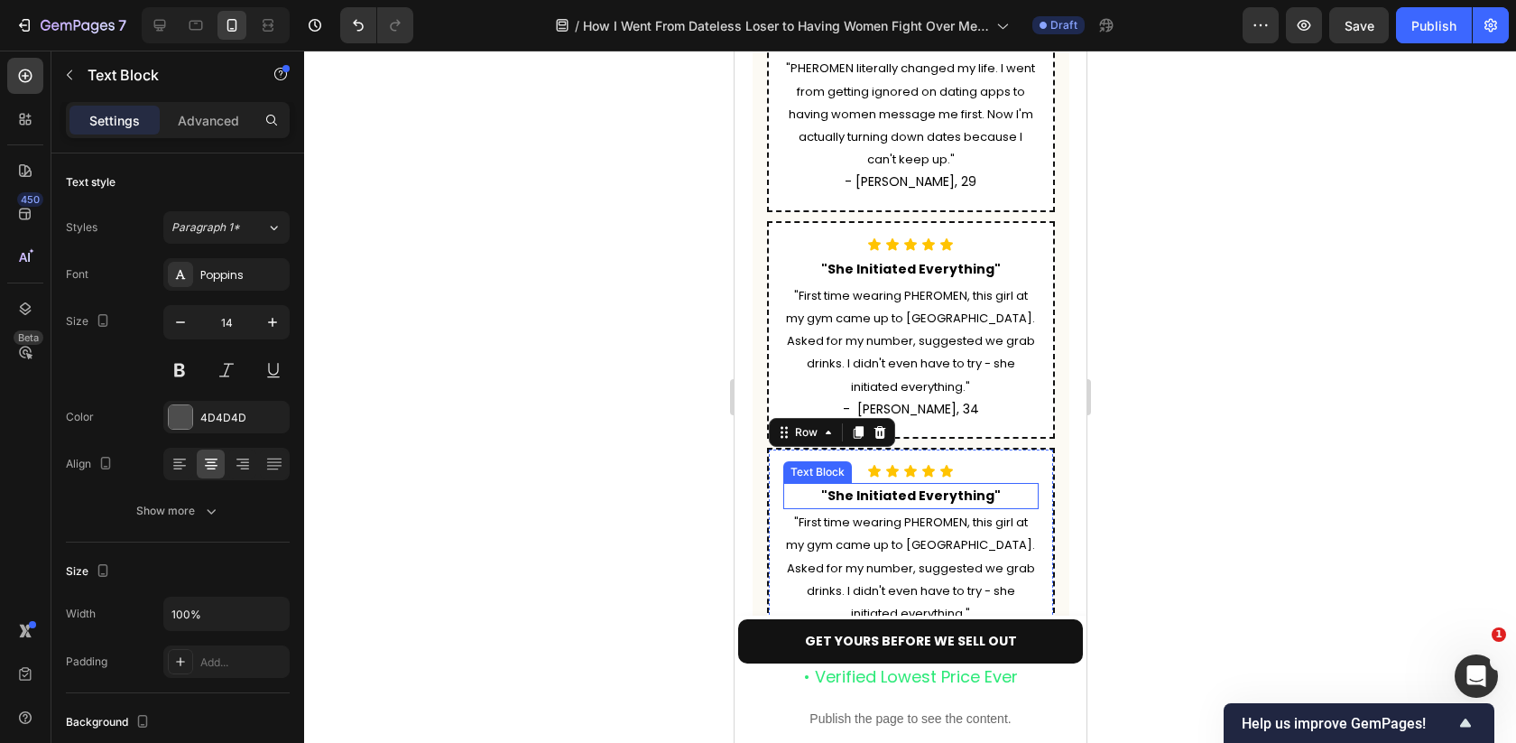
click at [957, 486] on strong ""She Initiated Everything"" at bounding box center [910, 495] width 180 height 18
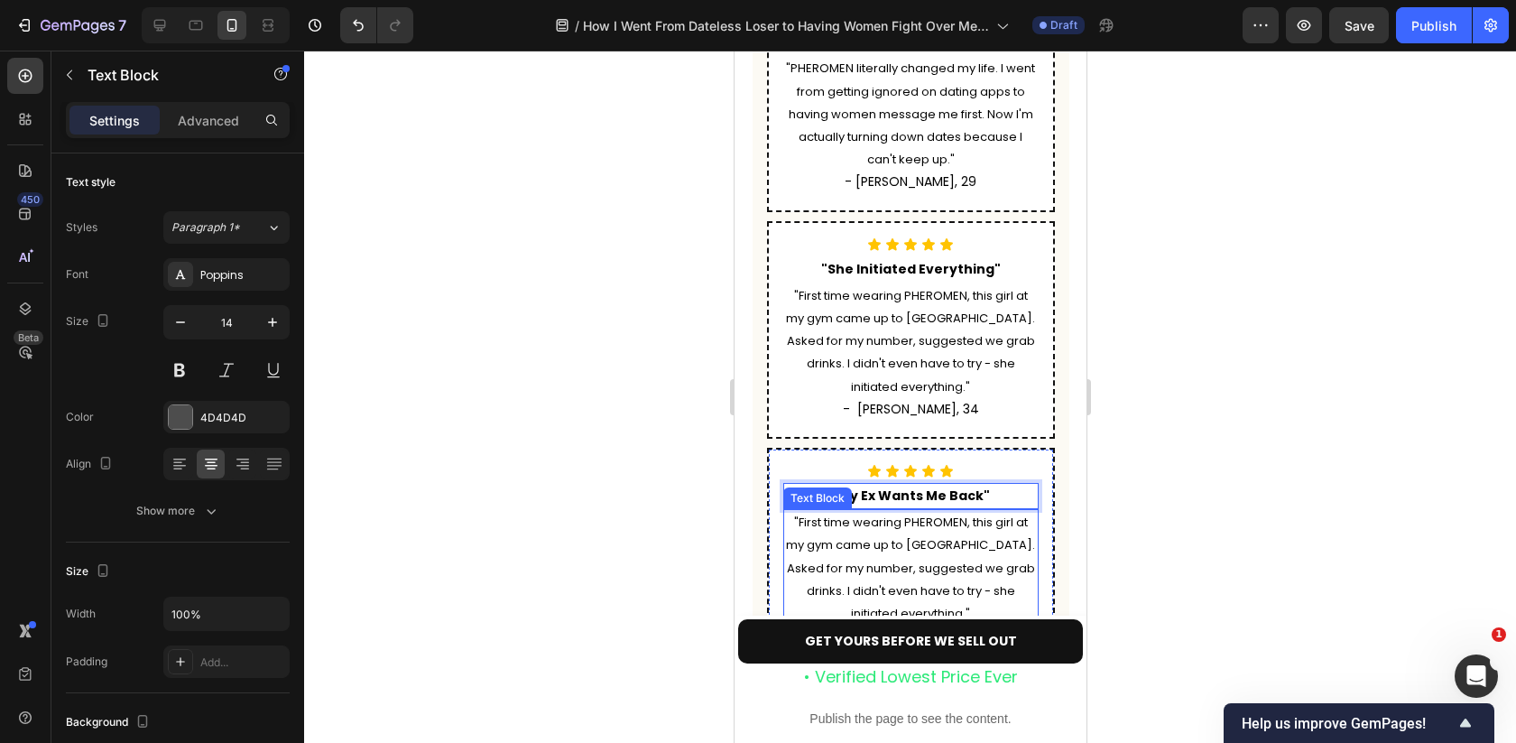
click at [944, 511] on p ""First time wearing PHEROMEN, this girl at my gym came up to [GEOGRAPHIC_DATA].…" at bounding box center [910, 568] width 252 height 114
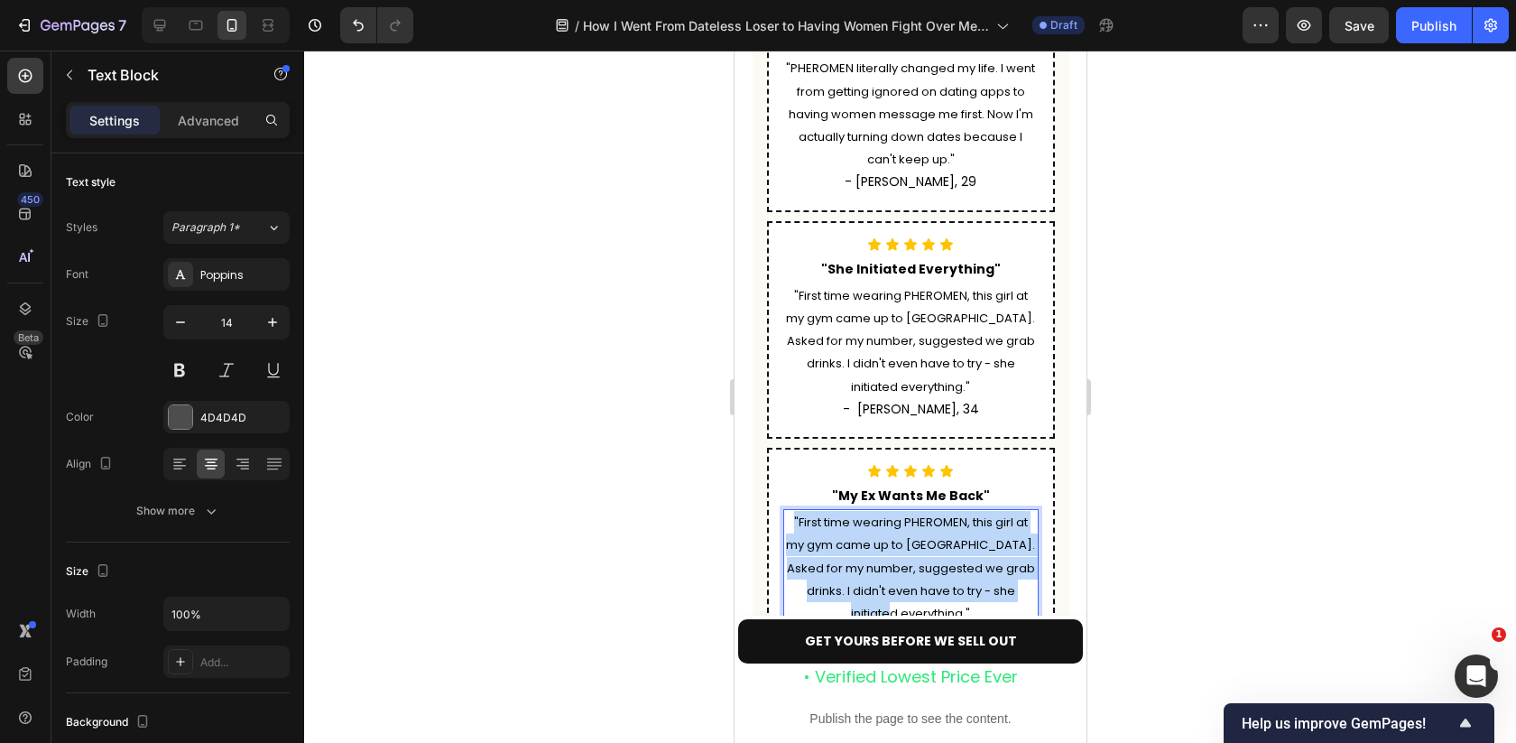
drag, startPoint x: 950, startPoint y: 476, endPoint x: 786, endPoint y: 385, distance: 187.4
click at [785, 511] on p ""First time wearing PHEROMEN, this girl at my gym came up to [GEOGRAPHIC_DATA].…" at bounding box center [910, 568] width 252 height 114
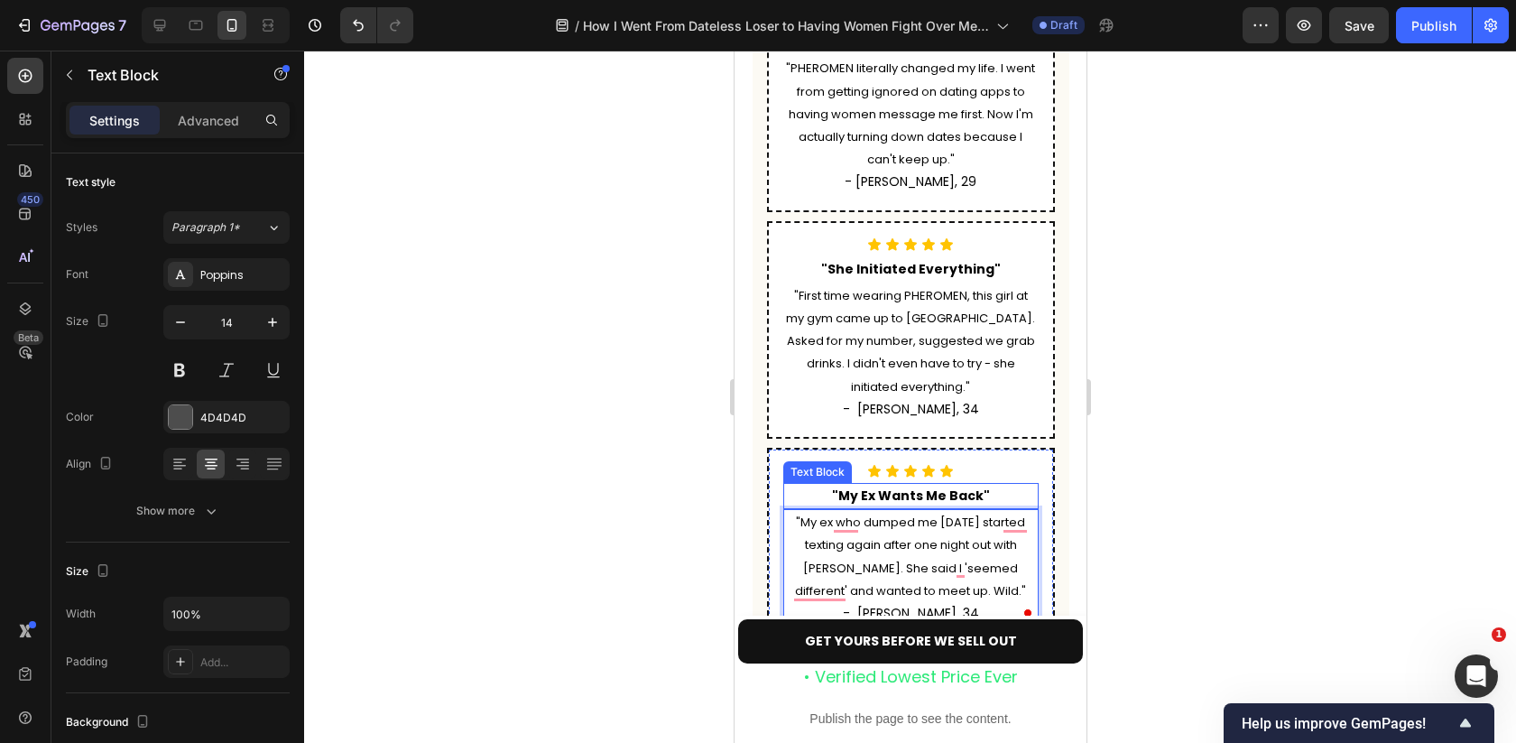
scroll to position [5490, 0]
click at [923, 604] on span "- [PERSON_NAME], 34" at bounding box center [910, 613] width 136 height 18
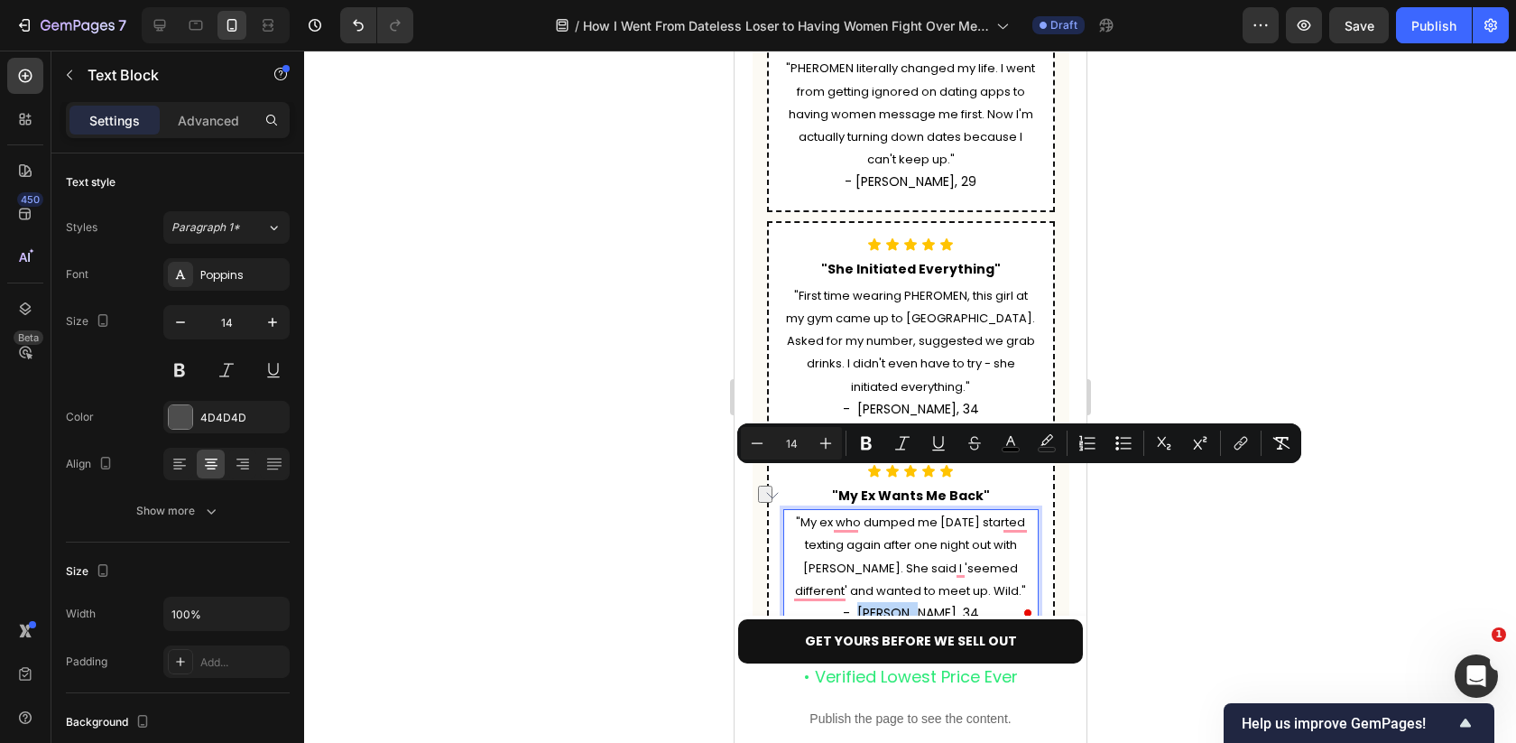
drag, startPoint x: 942, startPoint y: 476, endPoint x: 892, endPoint y: 482, distance: 50.0
click at [892, 602] on p "- [PERSON_NAME], 34" at bounding box center [910, 613] width 252 height 23
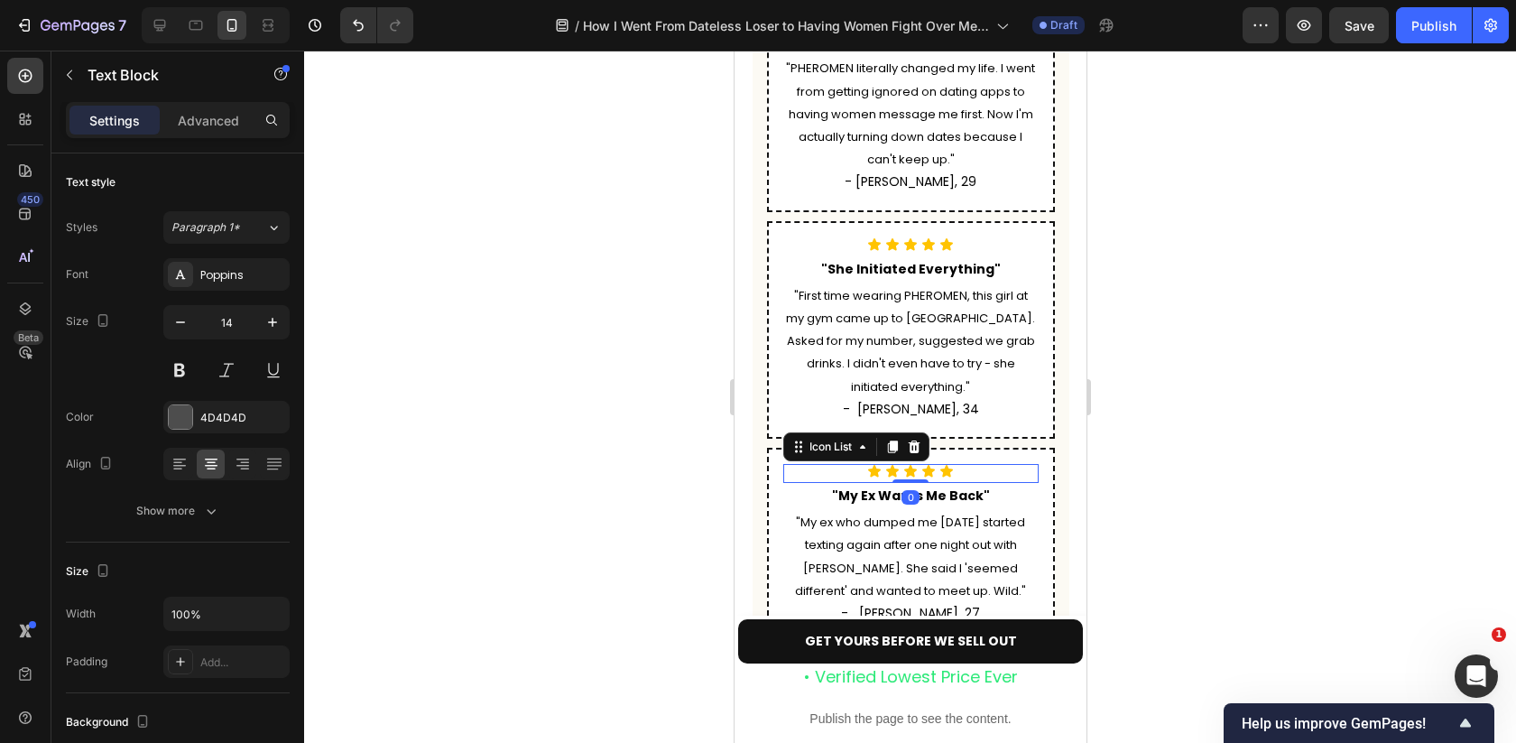
click at [1035, 464] on div "Icon Icon Icon Icon Icon" at bounding box center [909, 471] width 255 height 14
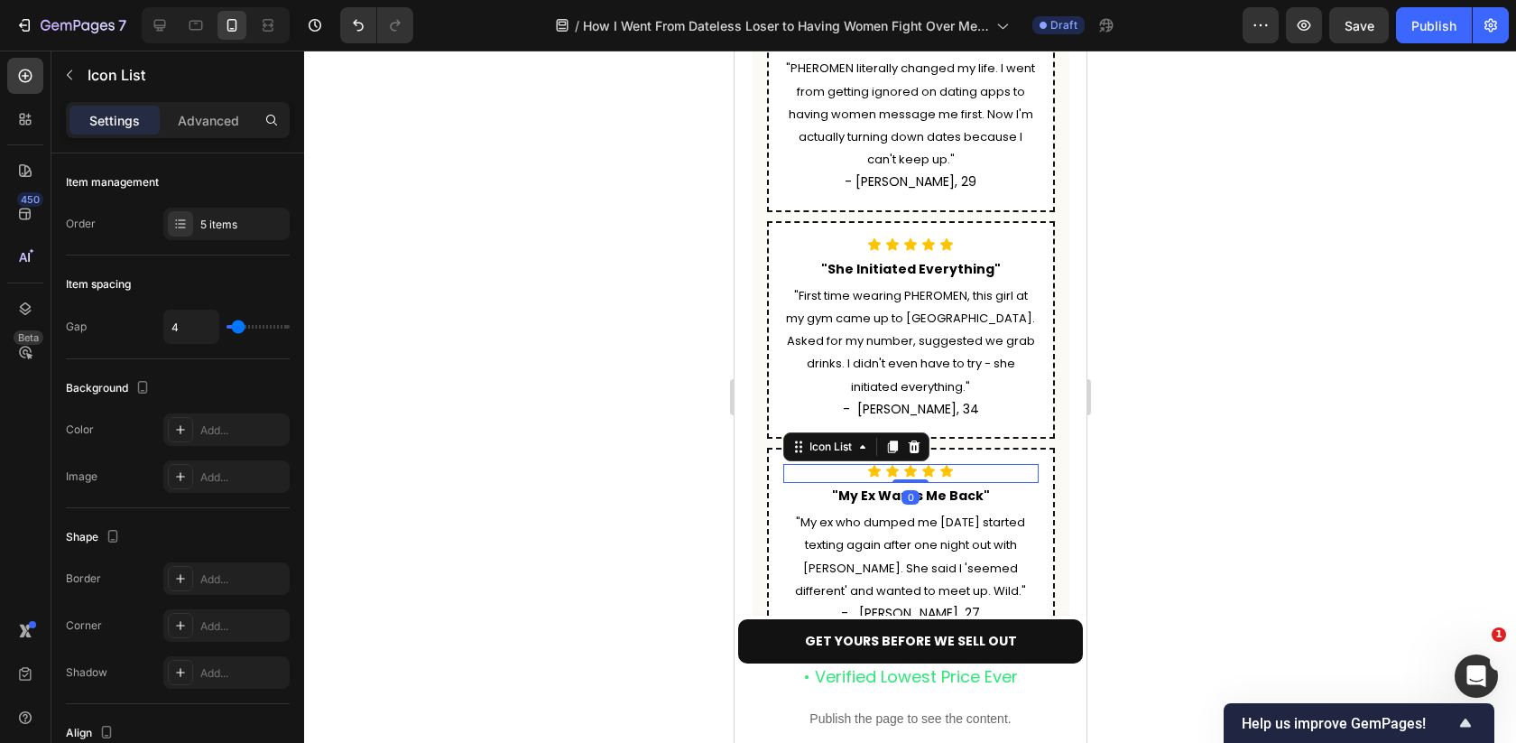
click at [1040, 448] on div "Icon Icon Icon Icon Icon Icon List 0 "My Ex Wants Me Back" Text Block "My ex wh…" at bounding box center [910, 545] width 288 height 195
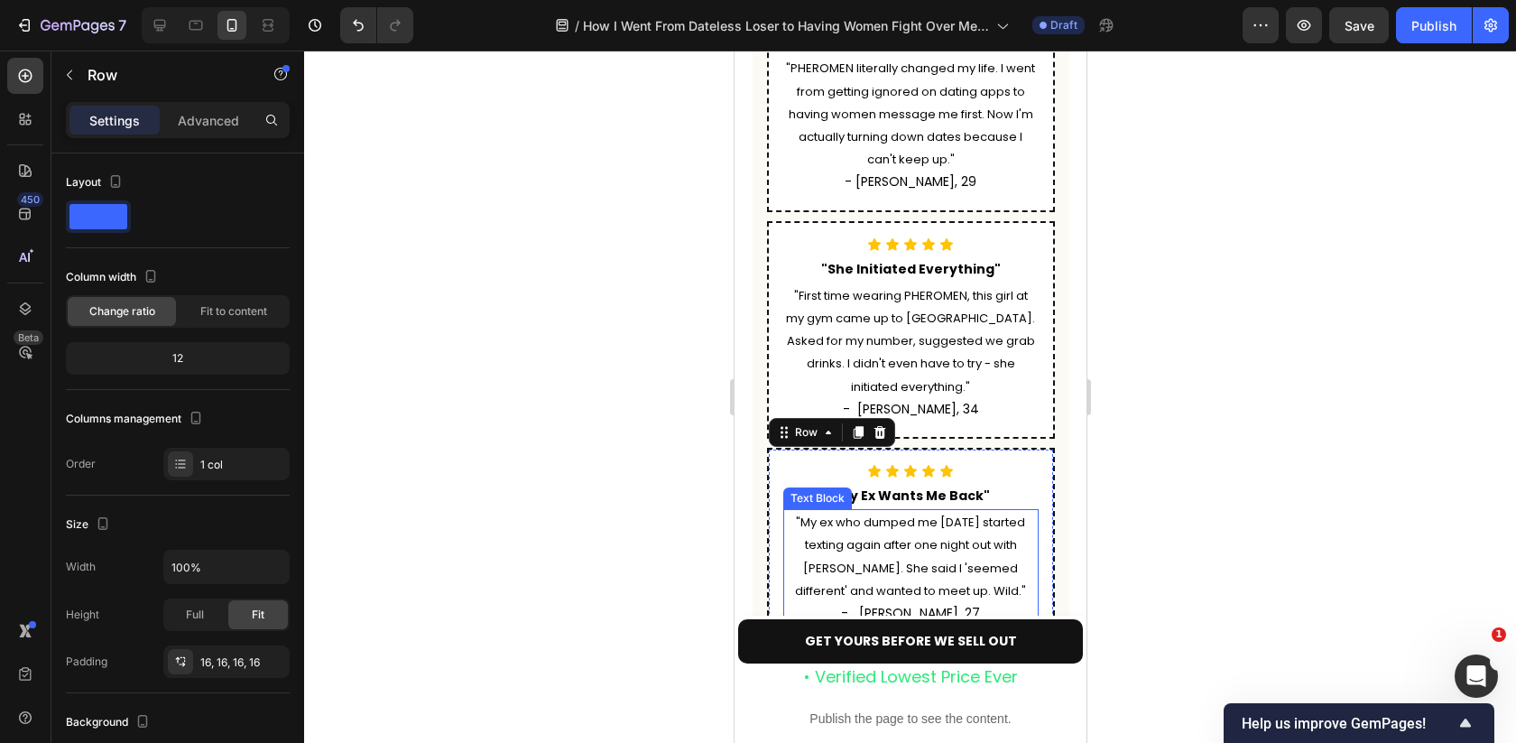
click at [922, 604] on span "- [PERSON_NAME], 27" at bounding box center [909, 613] width 139 height 18
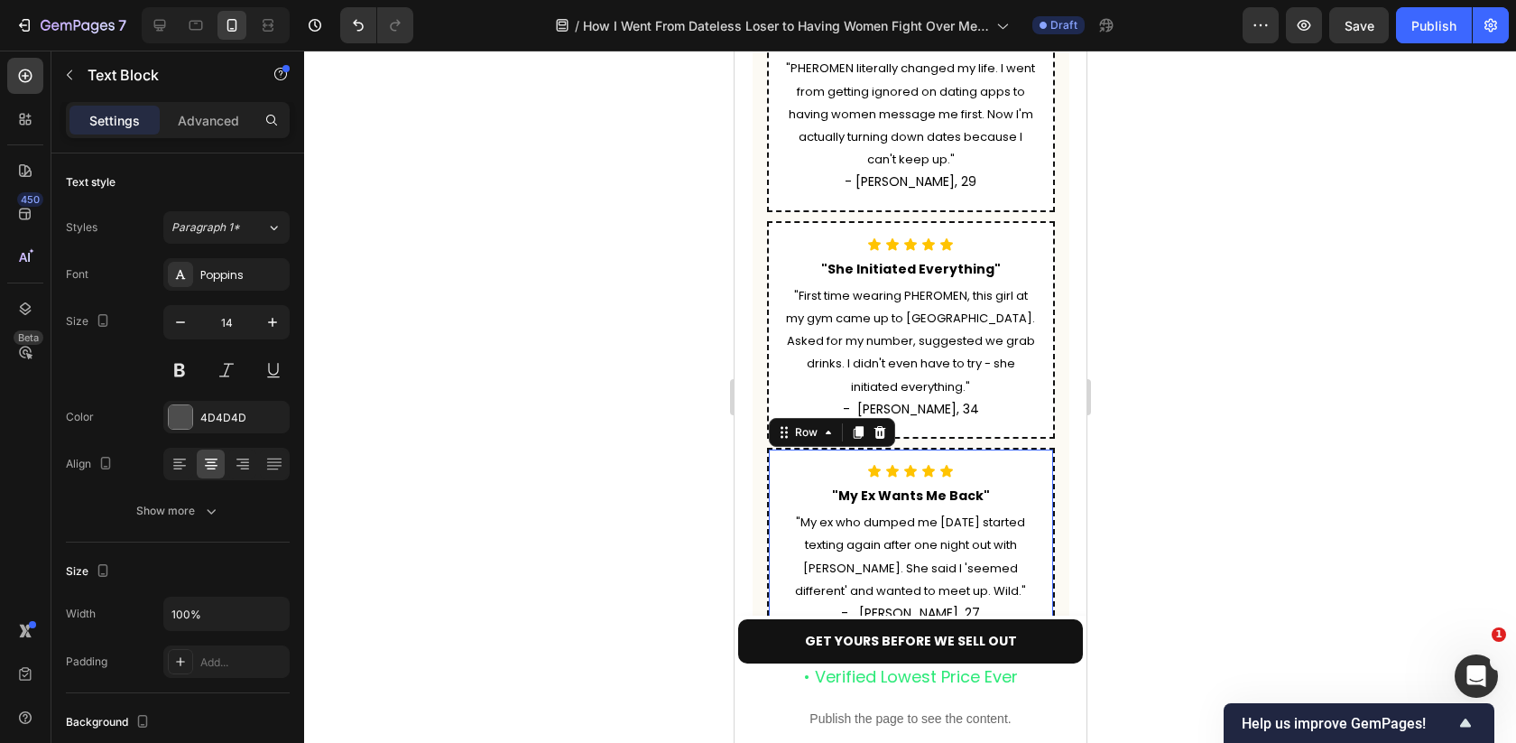
click at [1049, 448] on div "Icon Icon Icon Icon Icon Icon List "My Ex Wants Me Back" Text Block "My ex who …" at bounding box center [910, 545] width 288 height 195
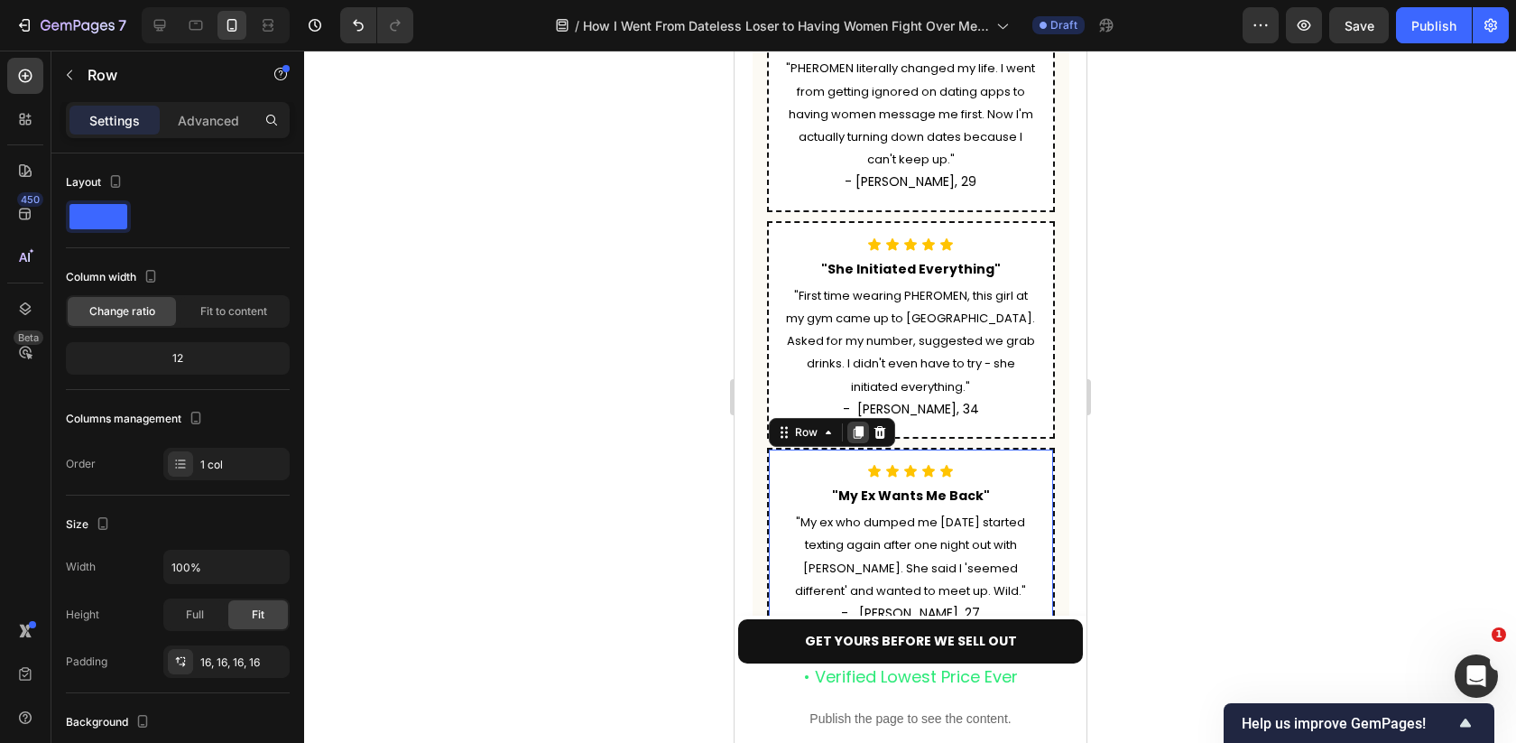
click at [855, 426] on icon at bounding box center [857, 432] width 10 height 13
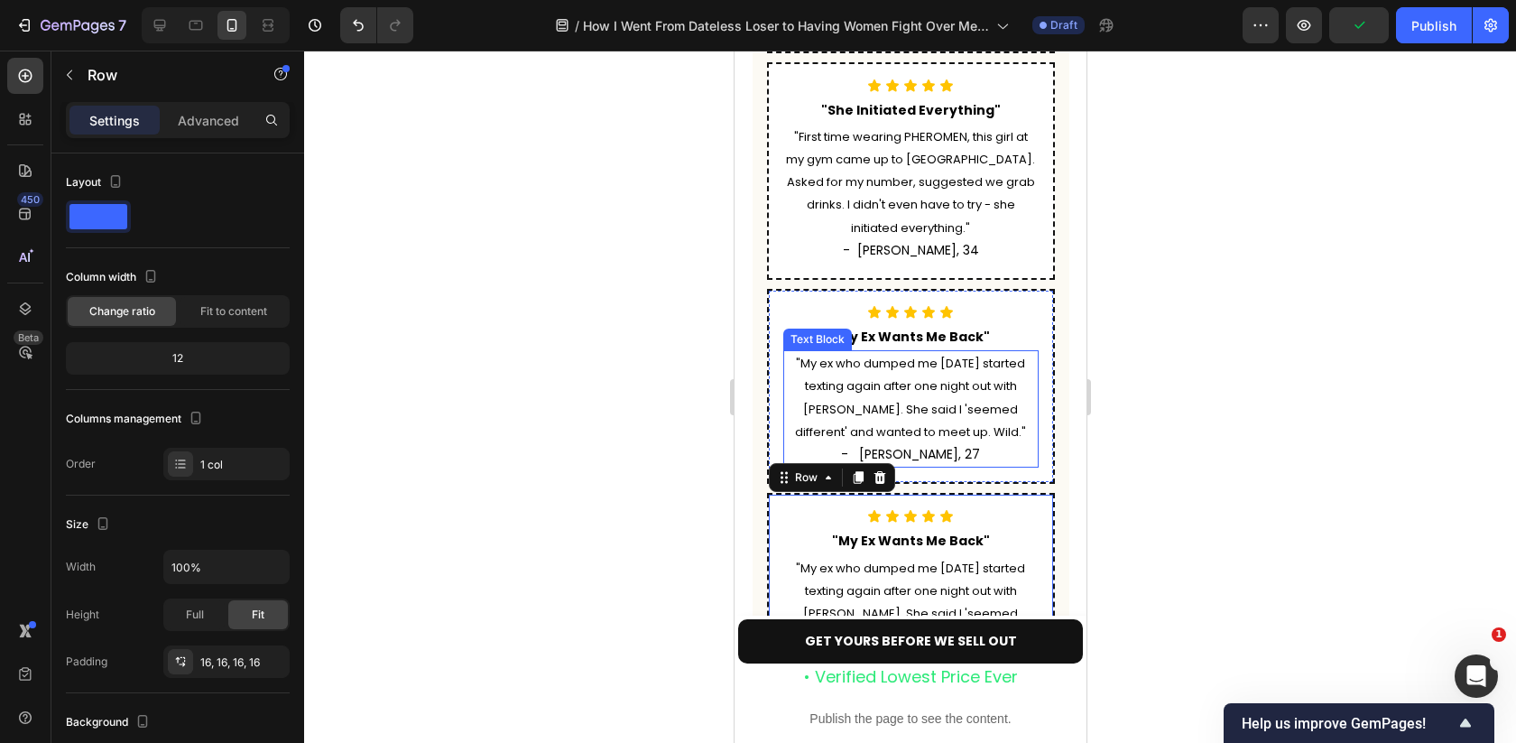
scroll to position [5697, 0]
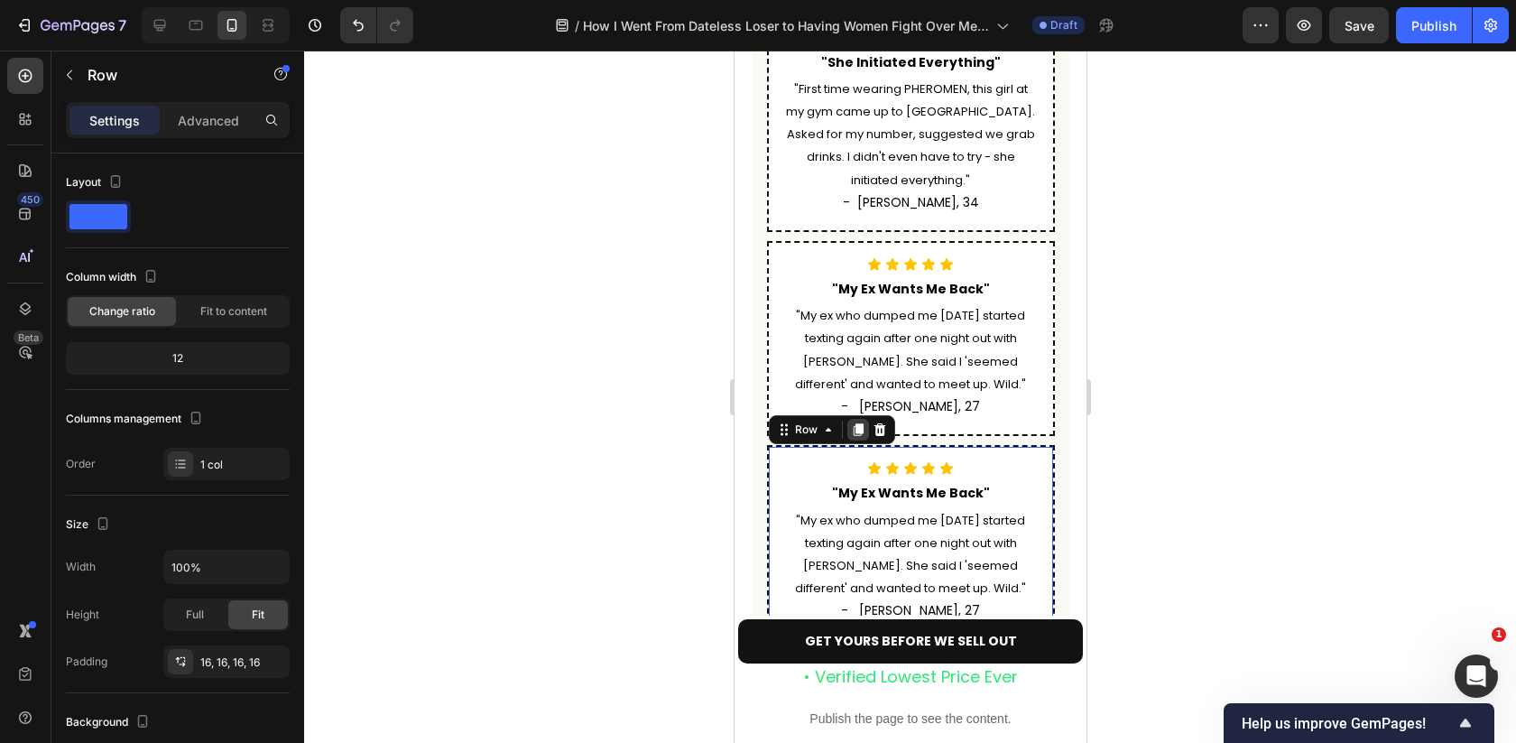
click at [856, 424] on icon at bounding box center [857, 430] width 10 height 13
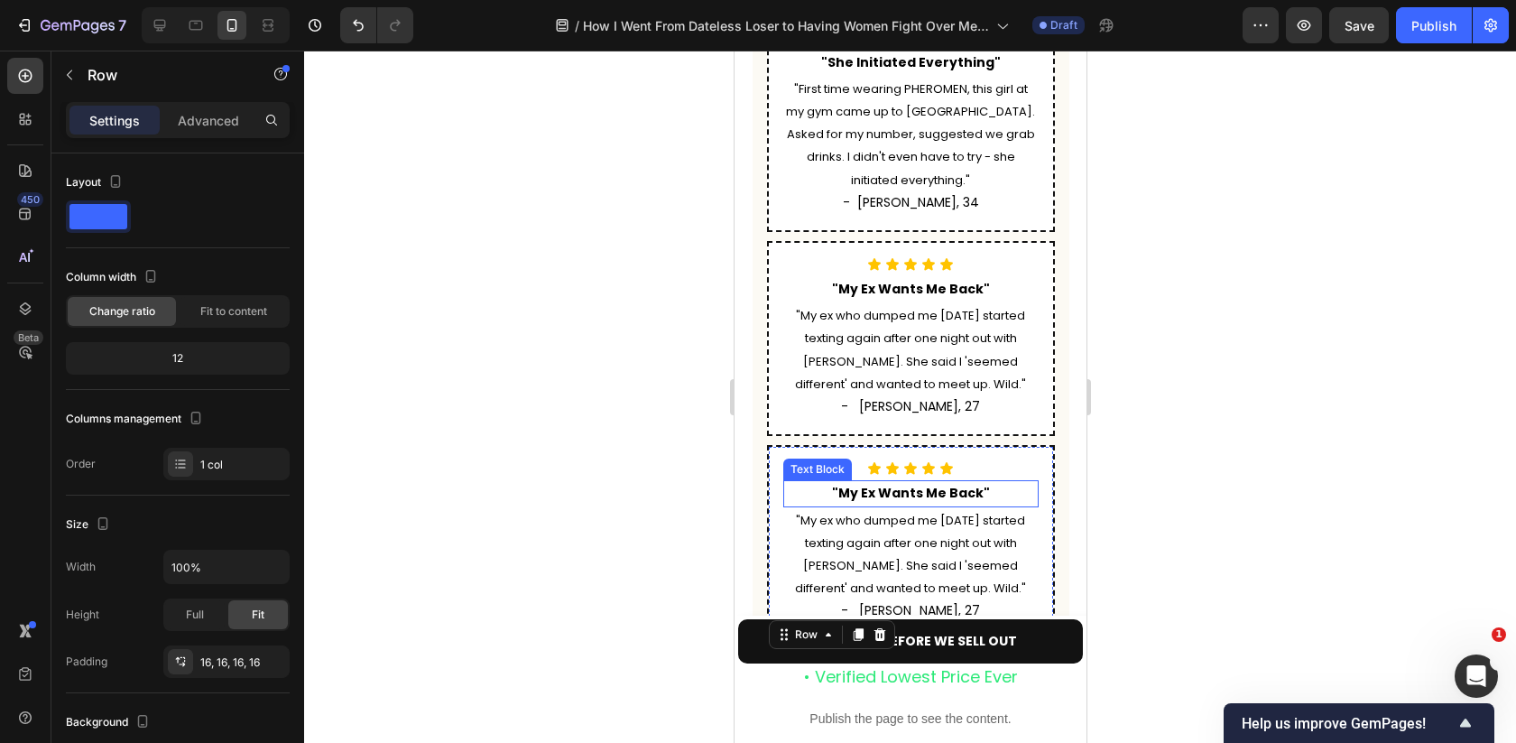
click at [900, 484] on strong ""My Ex Wants Me Back"" at bounding box center [910, 493] width 158 height 18
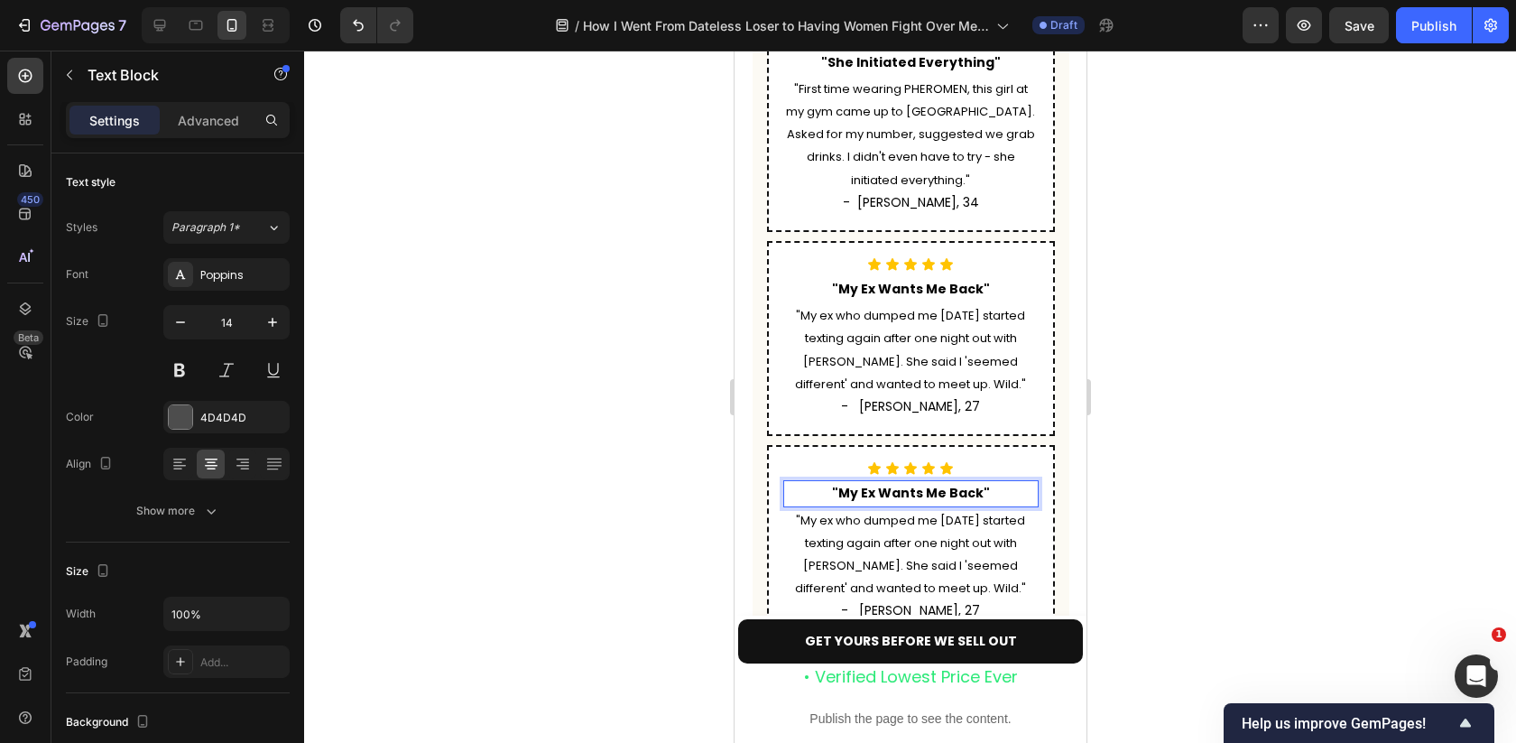
click at [884, 484] on strong ""My Ex Wants Me Back"" at bounding box center [910, 493] width 158 height 18
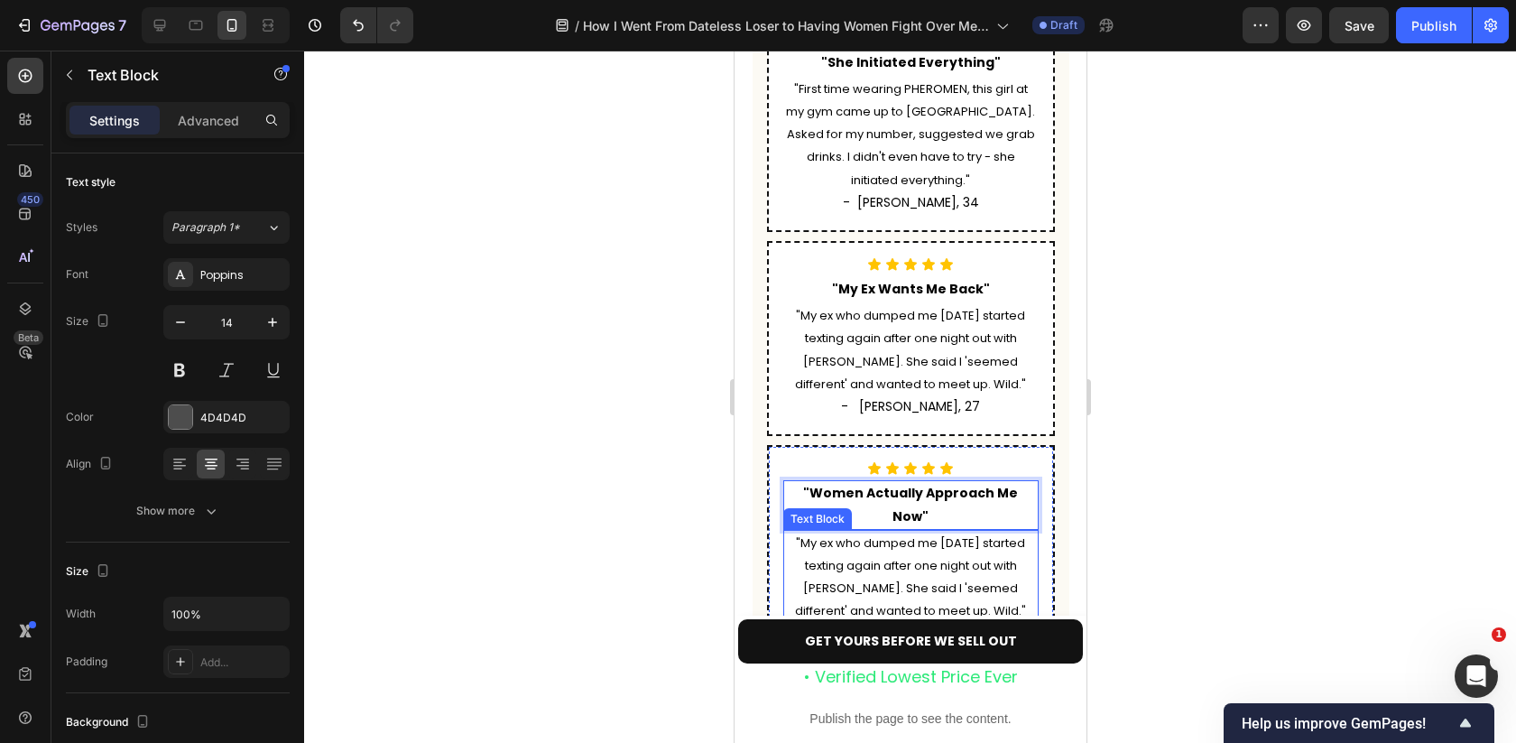
click at [913, 534] on span ""My ex who dumped me six months ago started texting again after one night out w…" at bounding box center [909, 577] width 231 height 86
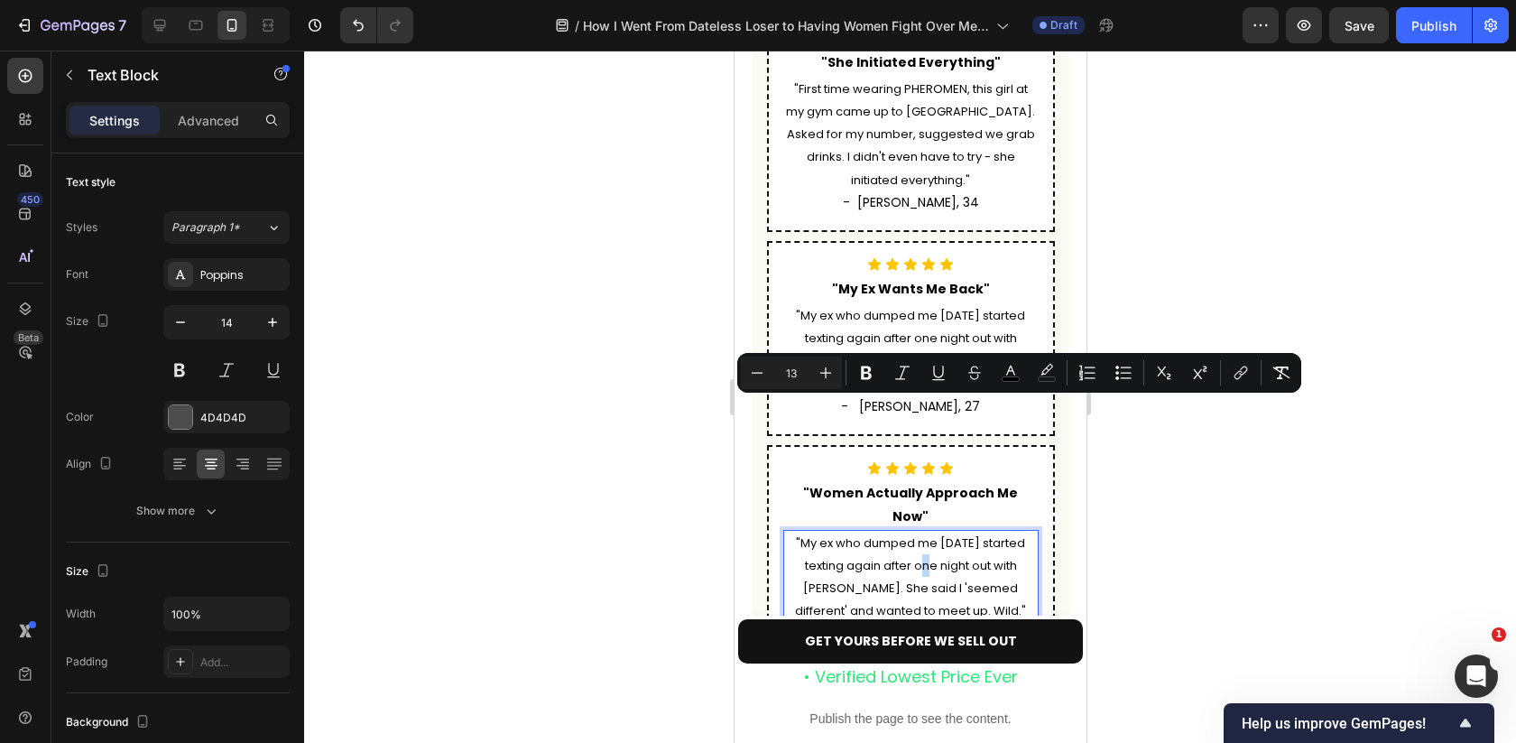
click at [913, 534] on span ""My ex who dumped me six months ago started texting again after one night out w…" at bounding box center [909, 577] width 231 height 86
click at [1021, 534] on span ""My ex who dumped me six months ago started texting again after one night out w…" at bounding box center [909, 577] width 231 height 86
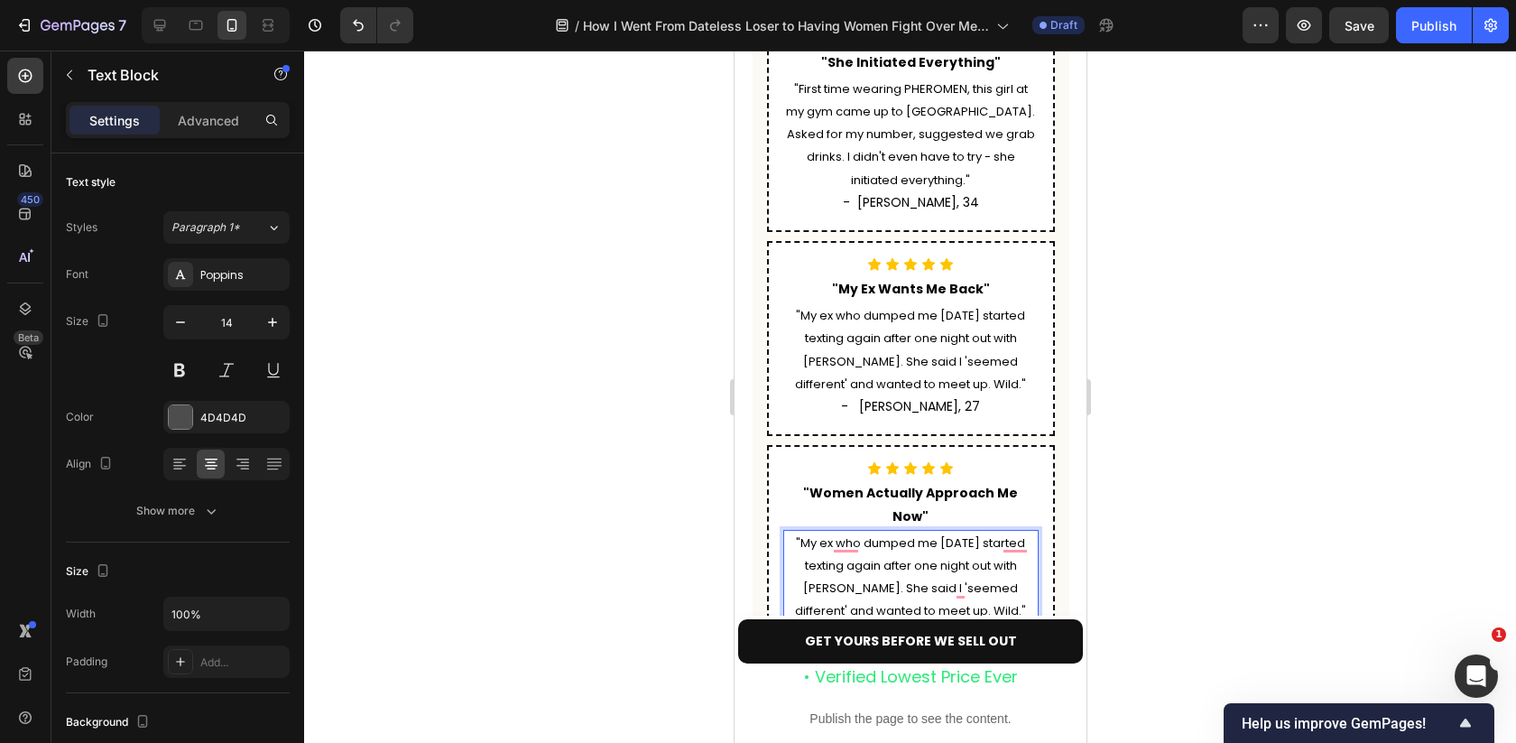
click at [1021, 534] on span ""My ex who dumped me six months ago started texting again after one night out w…" at bounding box center [909, 577] width 231 height 86
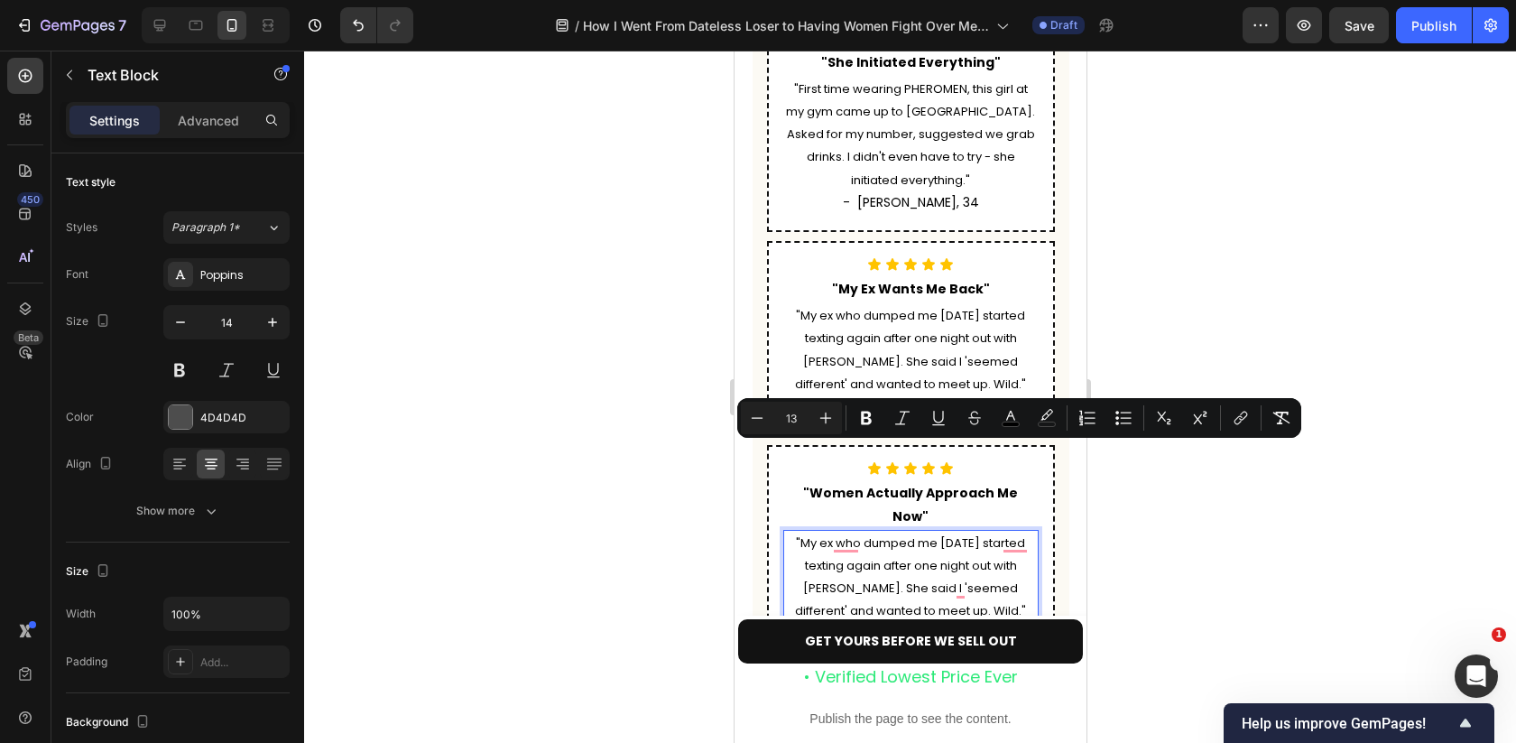
click at [1024, 534] on span ""My ex who dumped me six months ago started texting again after one night out w…" at bounding box center [909, 577] width 231 height 86
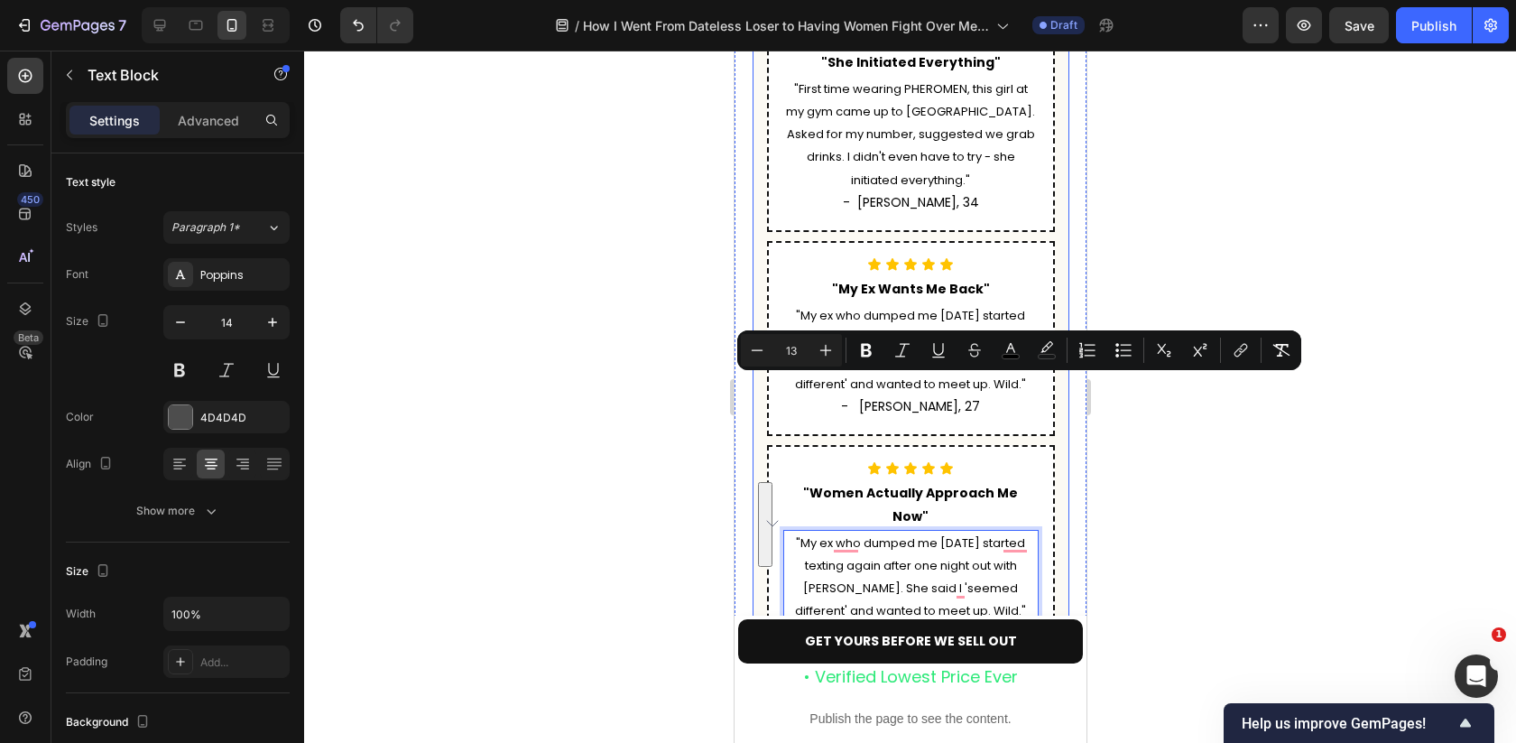
drag, startPoint x: 1024, startPoint y: 449, endPoint x: 769, endPoint y: 386, distance: 263.1
click at [769, 386] on div "Real Guys, Real Results: “I didn’t change anything else and I started getting n…" at bounding box center [910, 469] width 317 height 1610
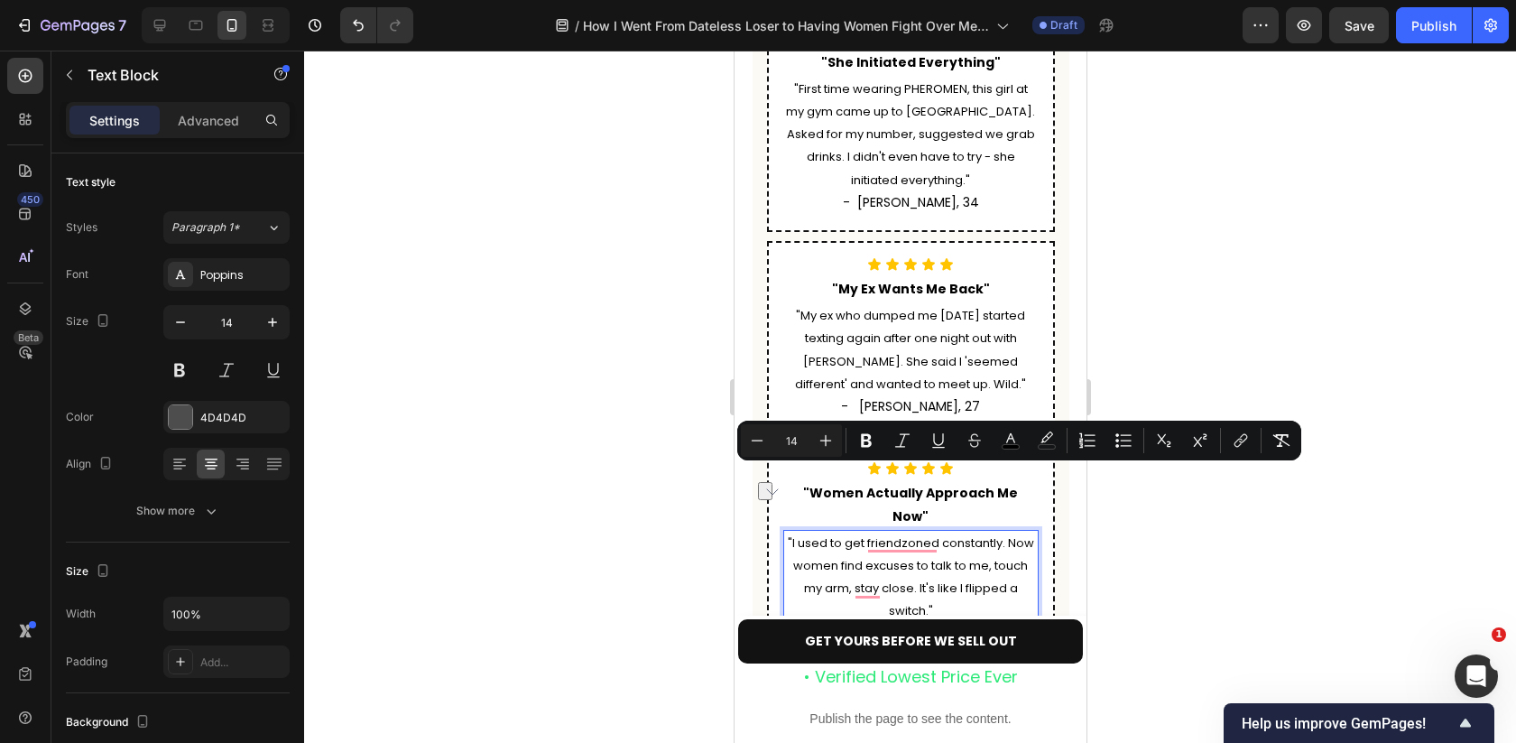
drag, startPoint x: 953, startPoint y: 472, endPoint x: 892, endPoint y: 476, distance: 61.5
click at [892, 623] on p "- David, 27" at bounding box center [910, 634] width 252 height 23
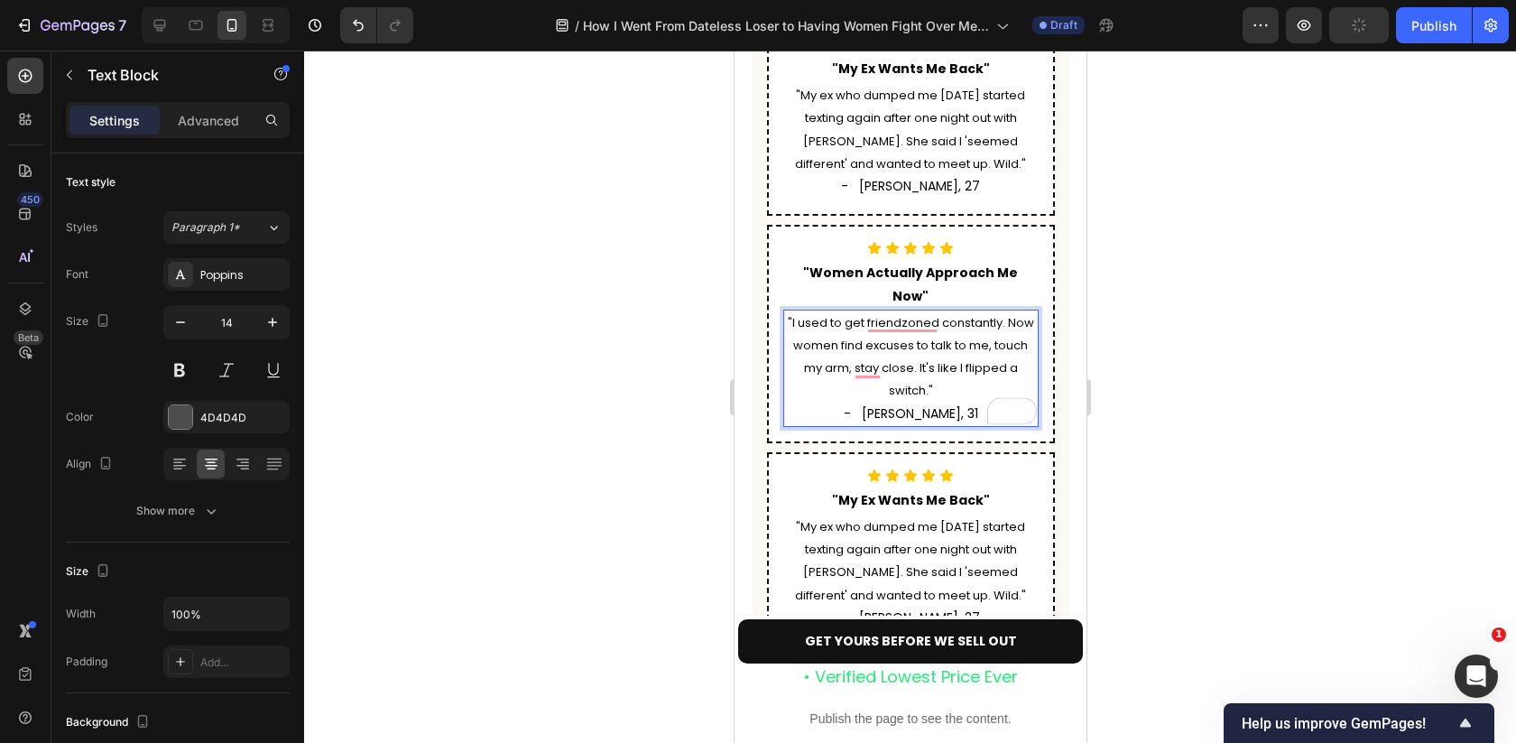
scroll to position [5913, 0]
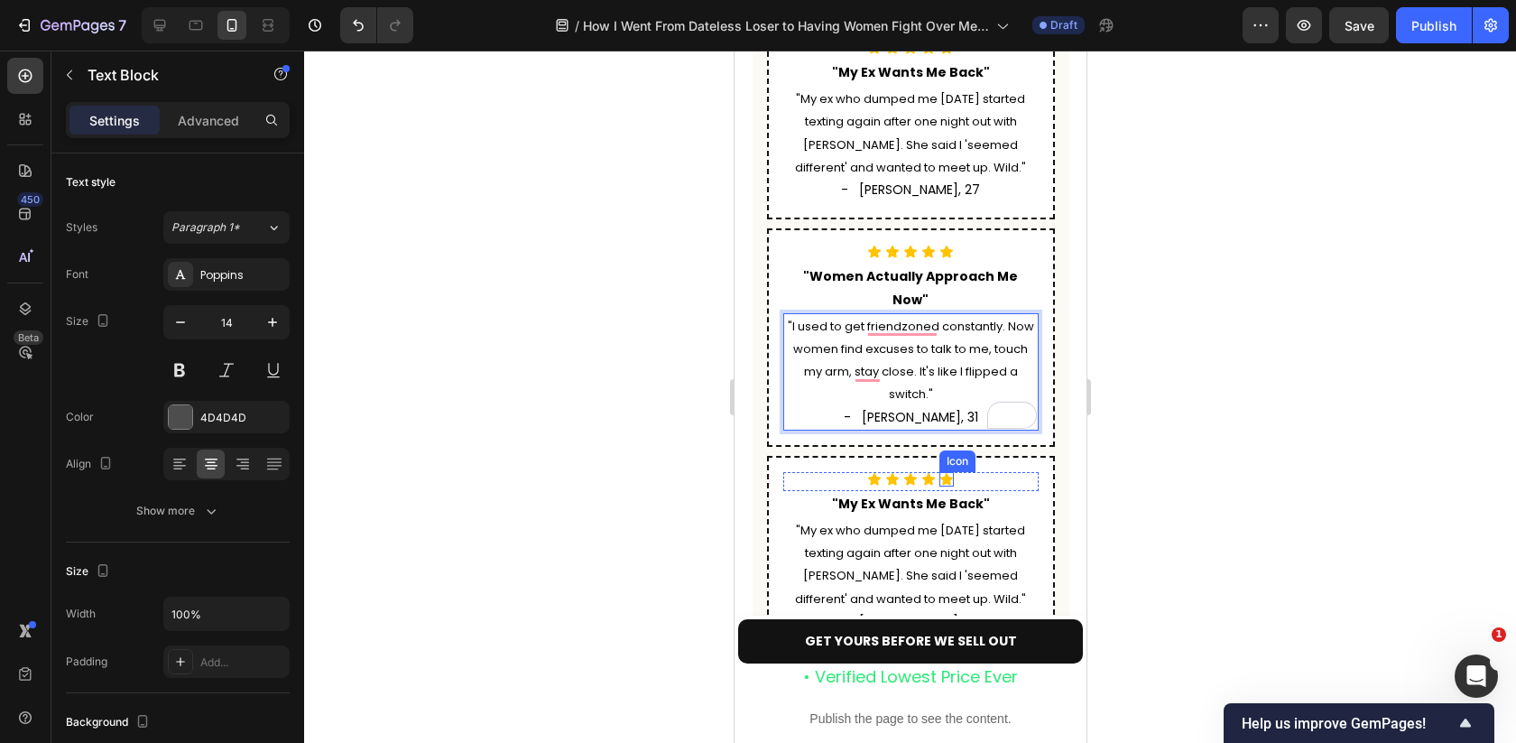
click at [937, 494] on strong ""My Ex Wants Me Back"" at bounding box center [910, 503] width 158 height 18
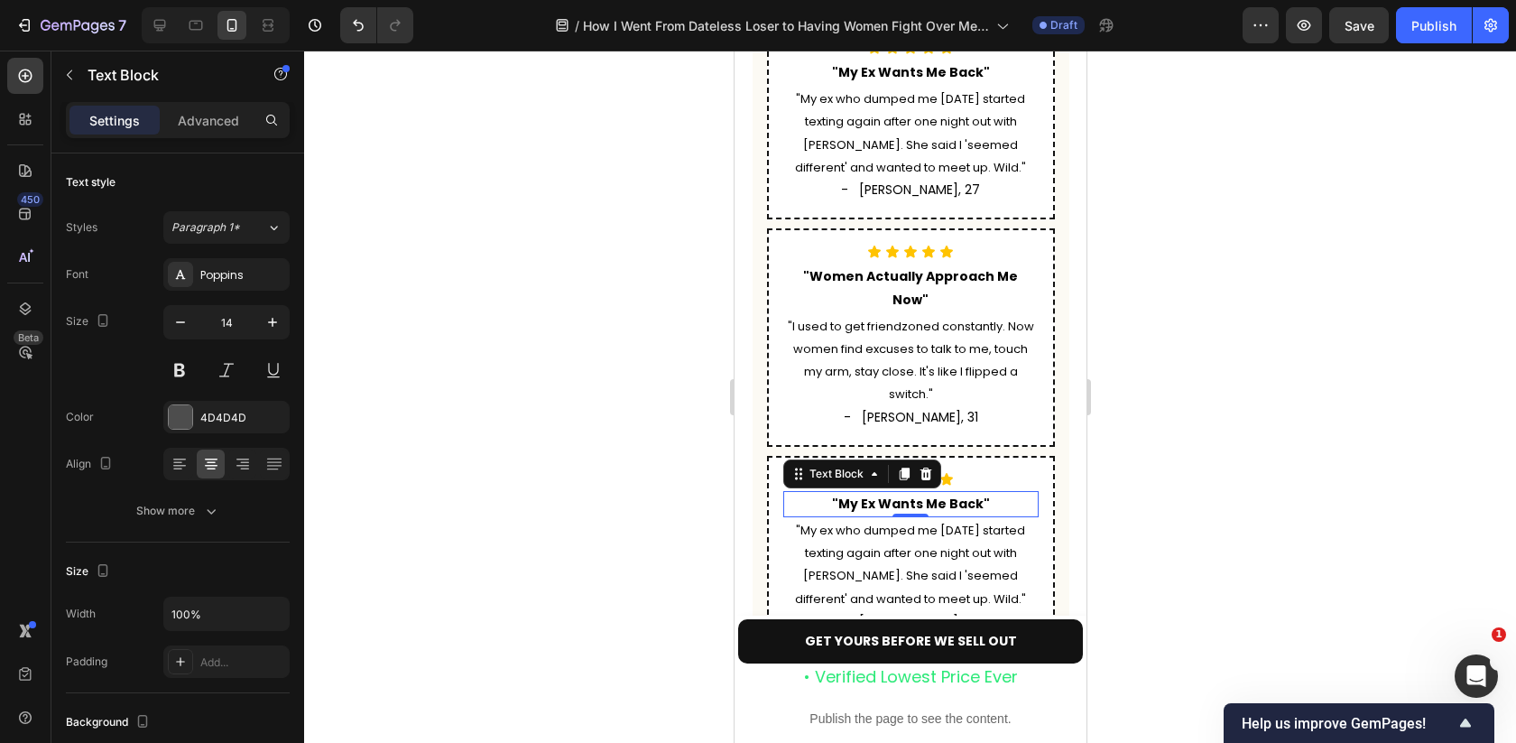
click at [937, 494] on strong ""My Ex Wants Me Back"" at bounding box center [910, 503] width 158 height 18
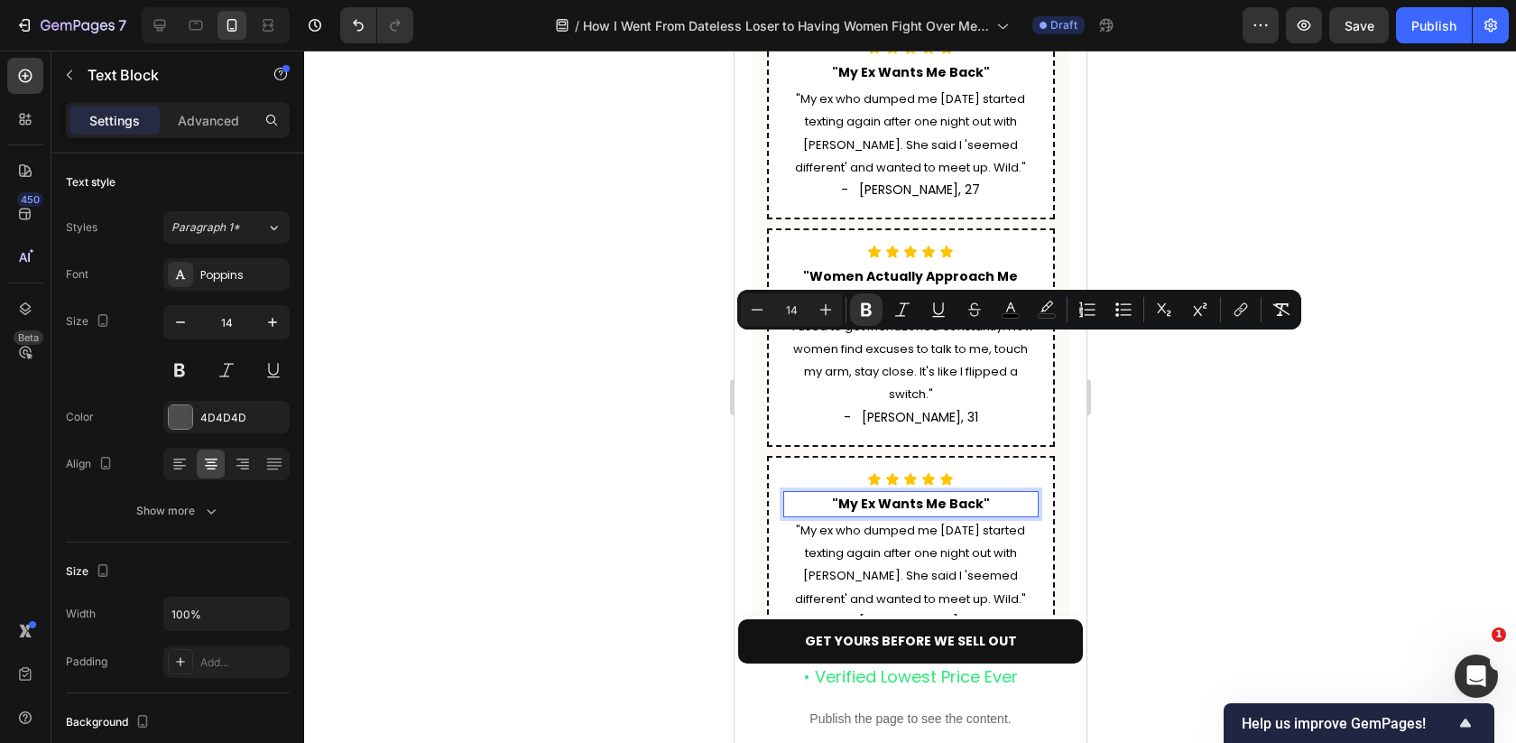
click at [979, 494] on strong ""My Ex Wants Me Back"" at bounding box center [910, 503] width 158 height 18
drag, startPoint x: 991, startPoint y: 343, endPoint x: 828, endPoint y: 342, distance: 162.4
click at [828, 493] on p ""My Ex Wants Me Back"" at bounding box center [910, 504] width 252 height 23
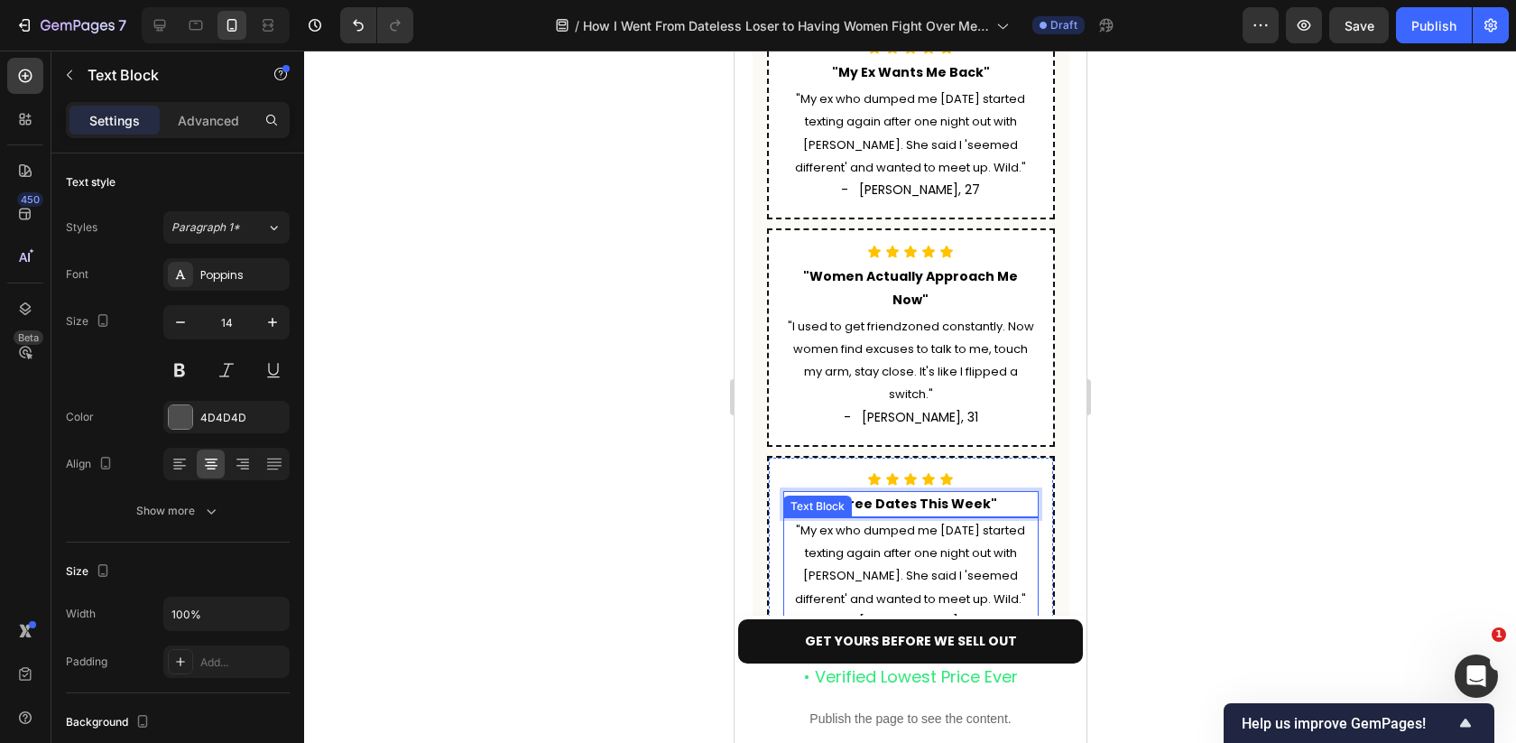
click at [1008, 519] on p ""My ex who dumped me six months ago started texting again after one night out w…" at bounding box center [910, 564] width 252 height 91
drag, startPoint x: 1021, startPoint y: 439, endPoint x: 921, endPoint y: 421, distance: 100.7
click at [921, 522] on span ""My ex who dumped me six months ago started texting again after one night out w…" at bounding box center [909, 565] width 231 height 86
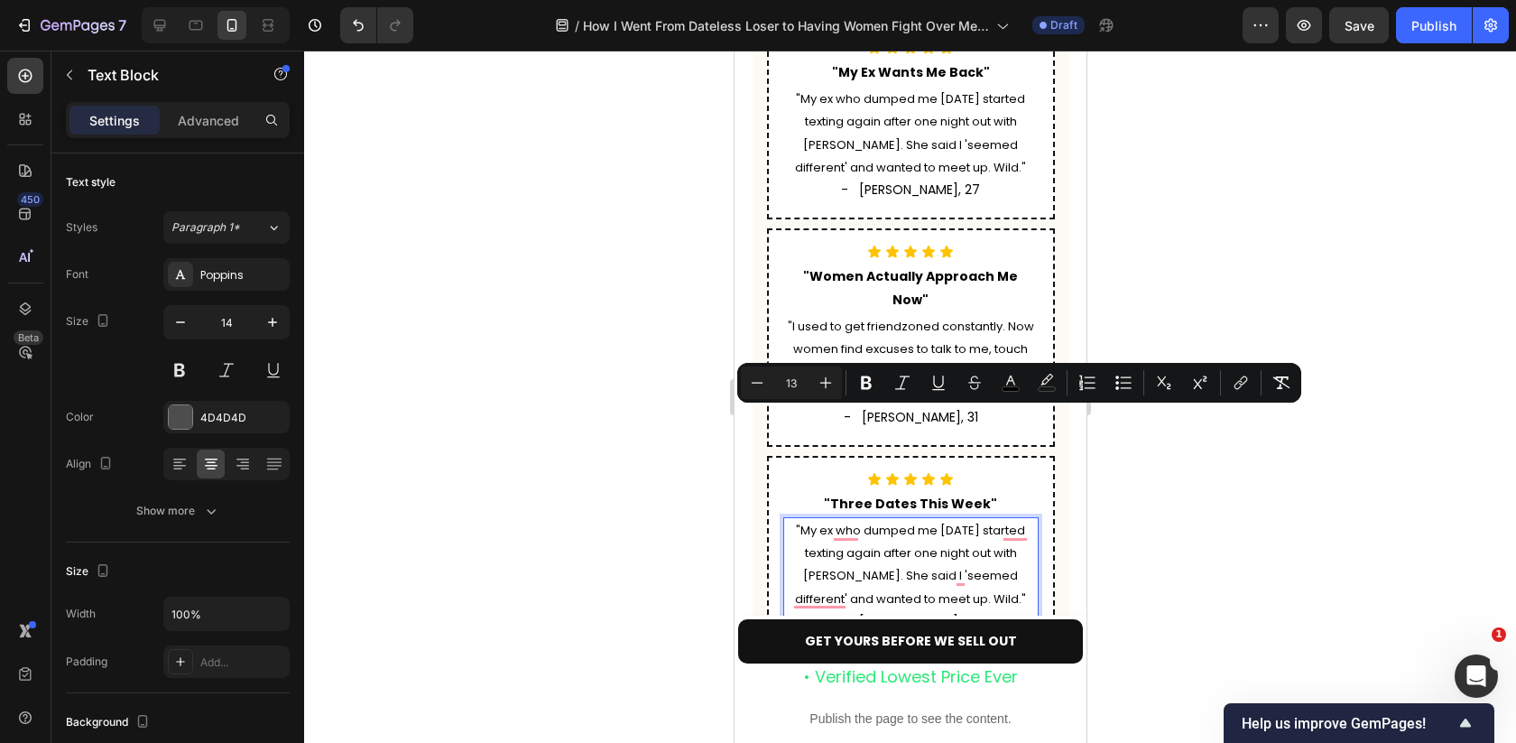
click at [975, 522] on span ""My ex who dumped me six months ago started texting again after one night out w…" at bounding box center [909, 565] width 231 height 86
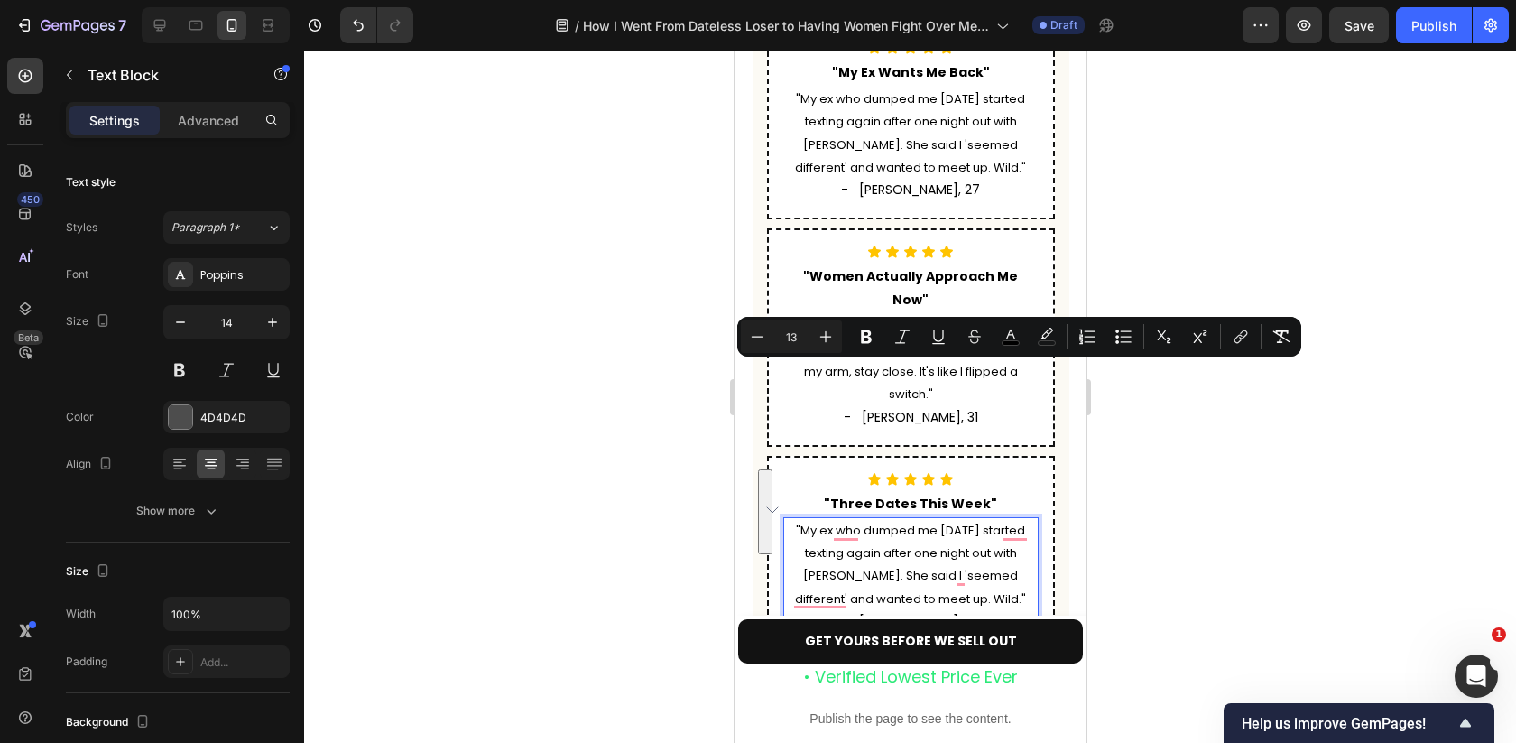
drag, startPoint x: 1024, startPoint y: 440, endPoint x: 785, endPoint y: 374, distance: 248.0
click at [785, 519] on p ""My ex who dumped me six months ago started texting again after one night out w…" at bounding box center [910, 564] width 252 height 91
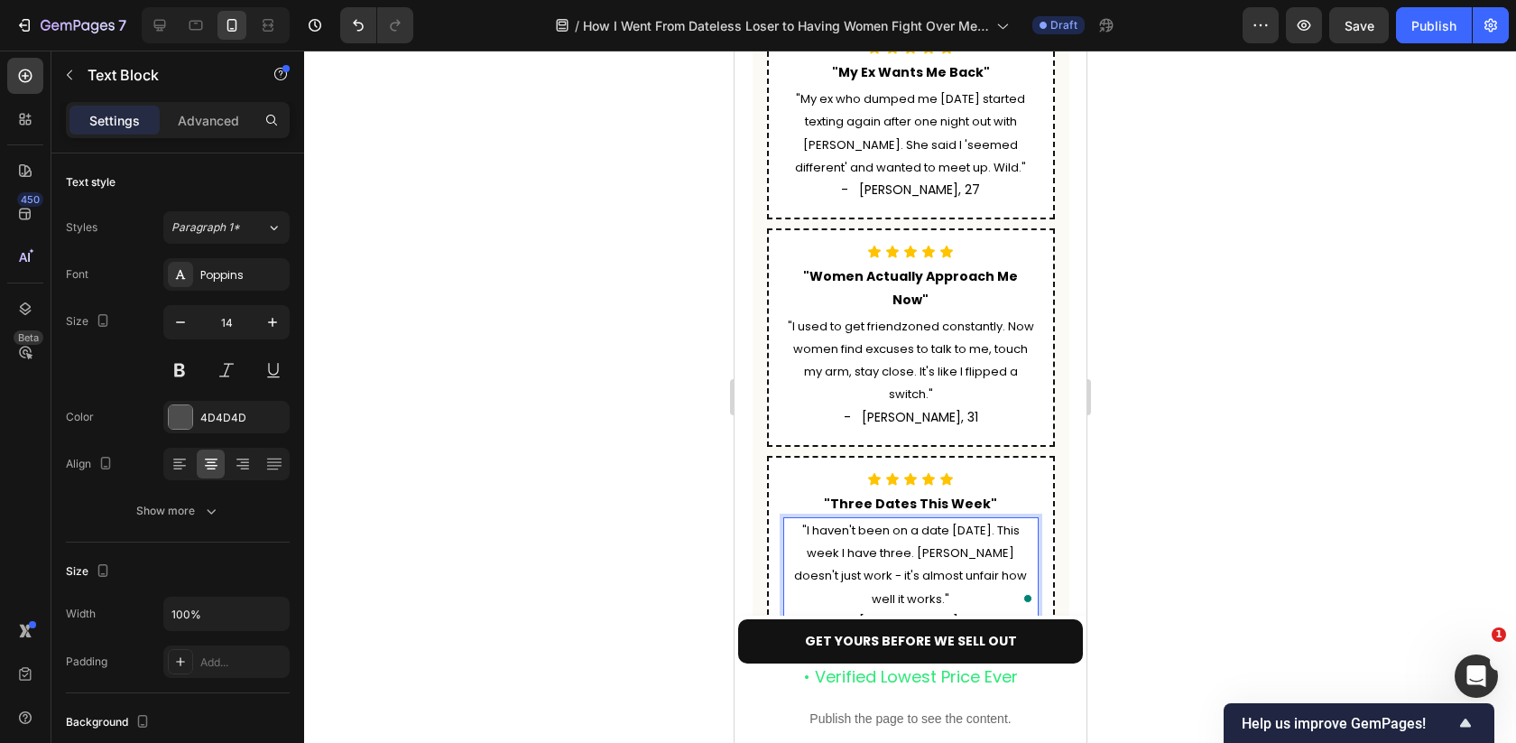
click at [920, 612] on span "- David, 27" at bounding box center [909, 621] width 139 height 18
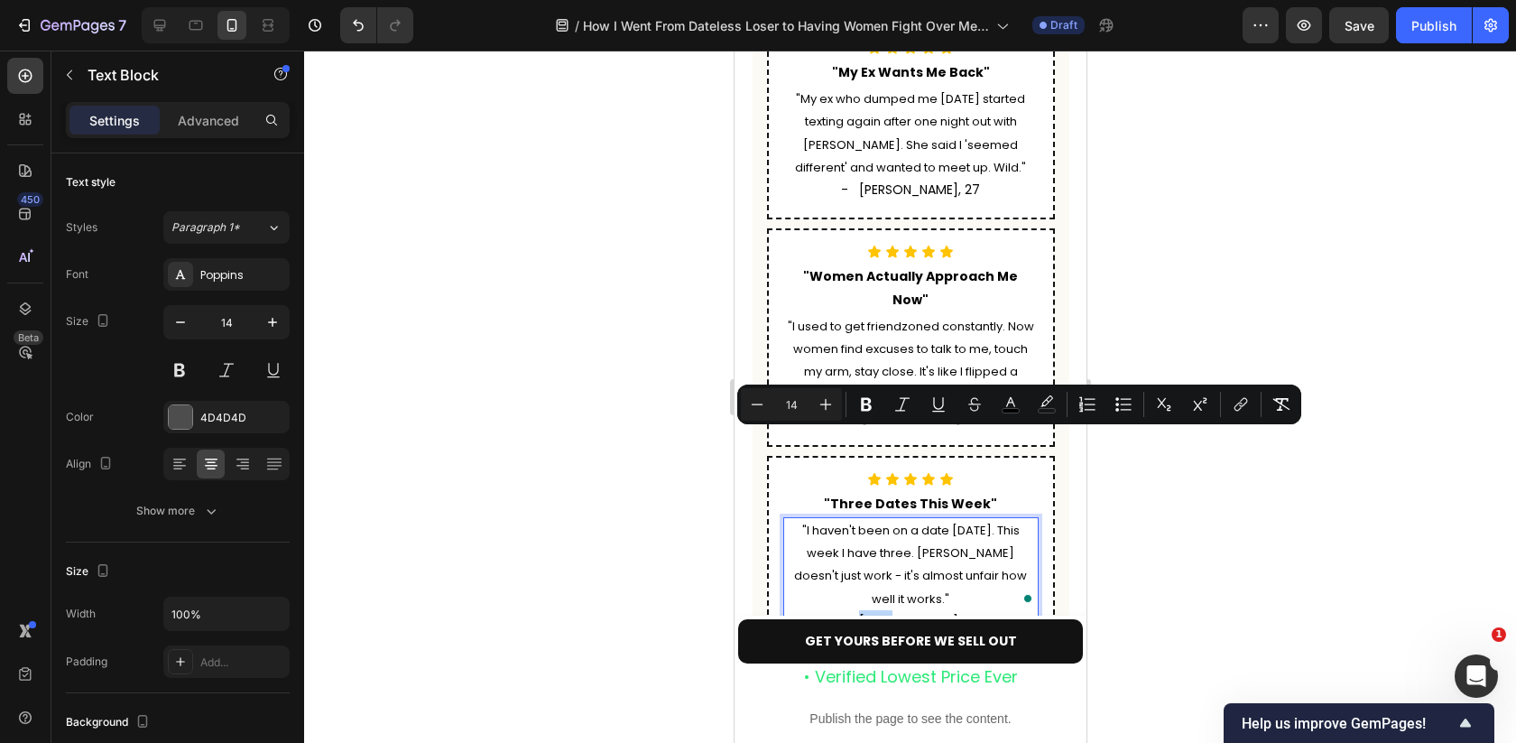
click at [943, 612] on span "- David, 27" at bounding box center [909, 621] width 139 height 18
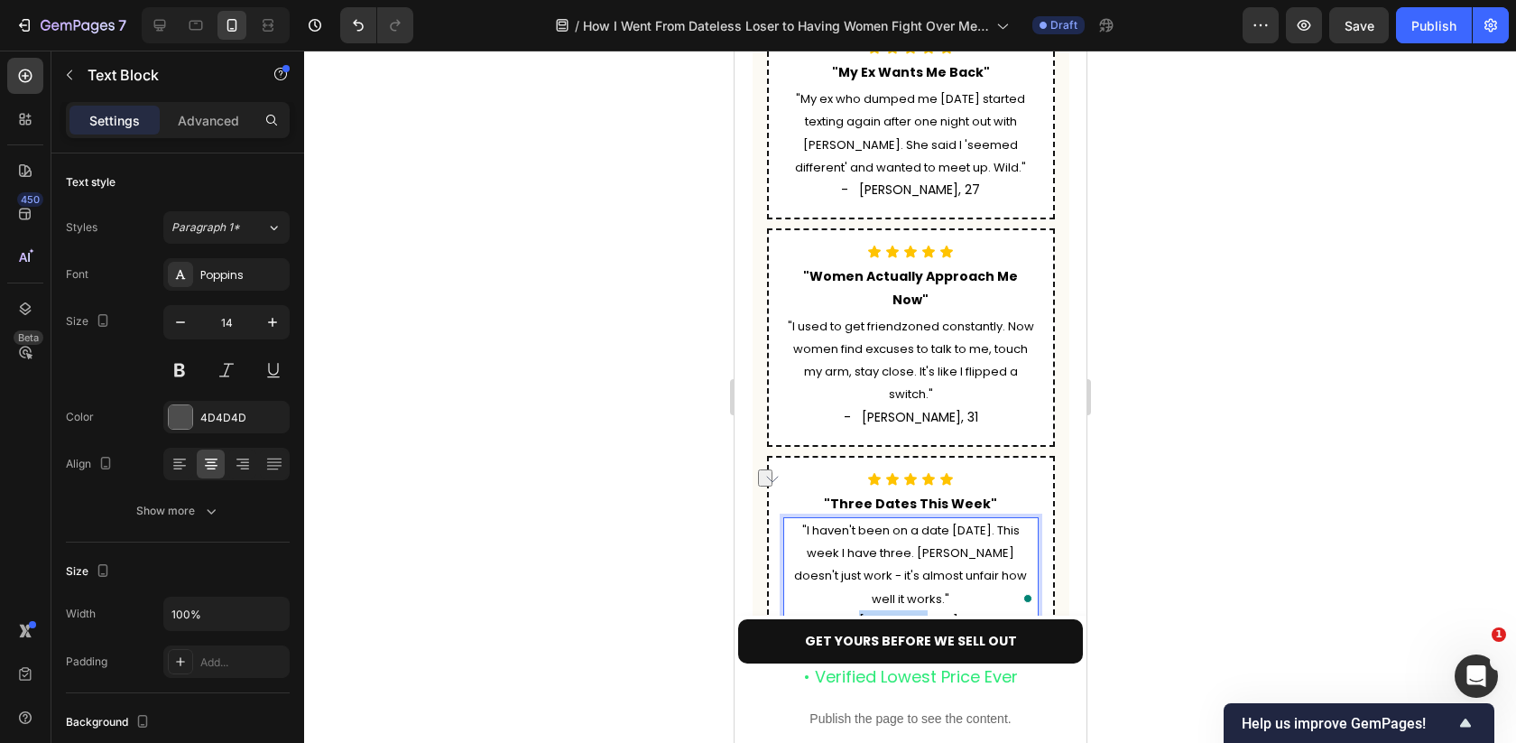
drag, startPoint x: 944, startPoint y: 440, endPoint x: 892, endPoint y: 439, distance: 52.3
click at [892, 612] on span "- David, 27" at bounding box center [909, 621] width 139 height 18
click at [1296, 328] on div at bounding box center [910, 397] width 1212 height 692
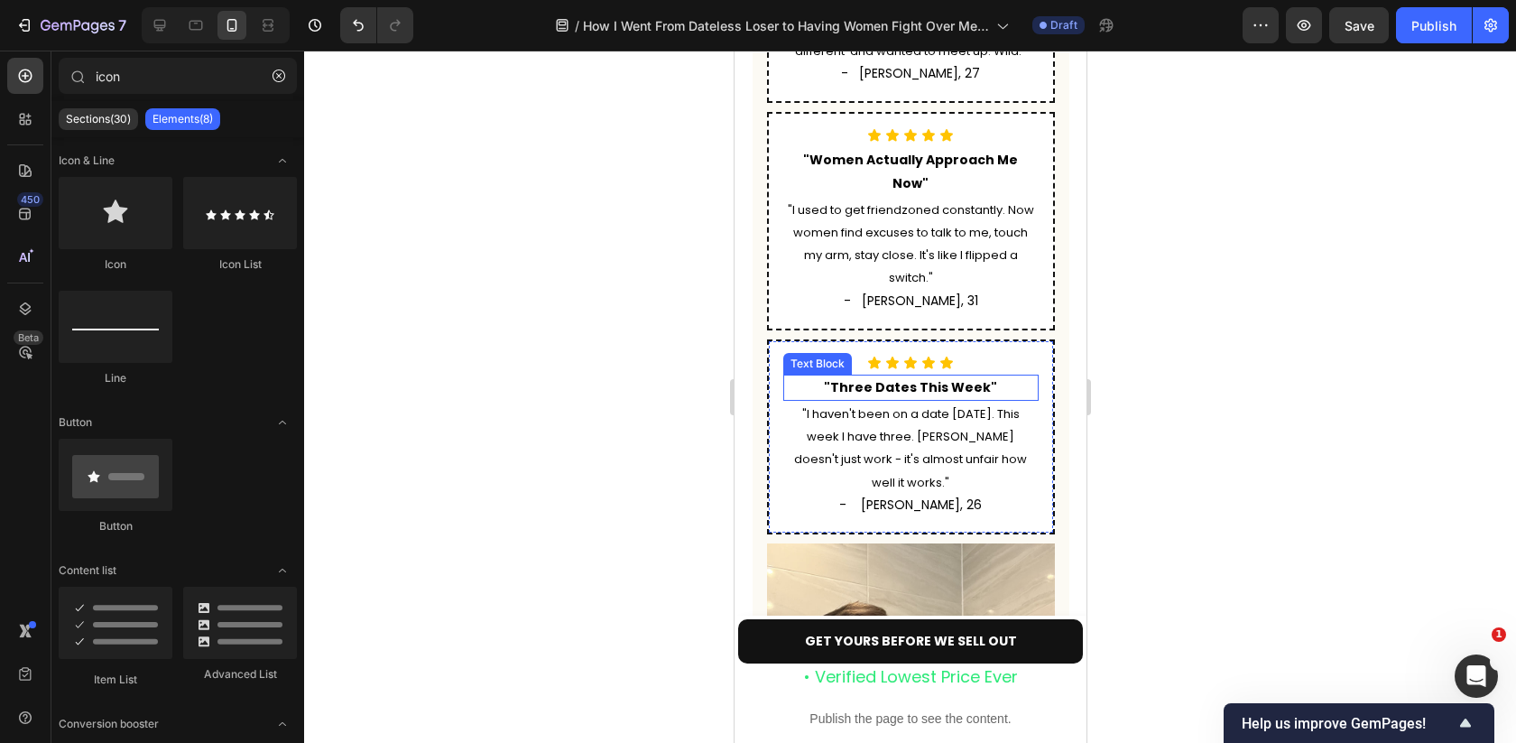
scroll to position [6032, 0]
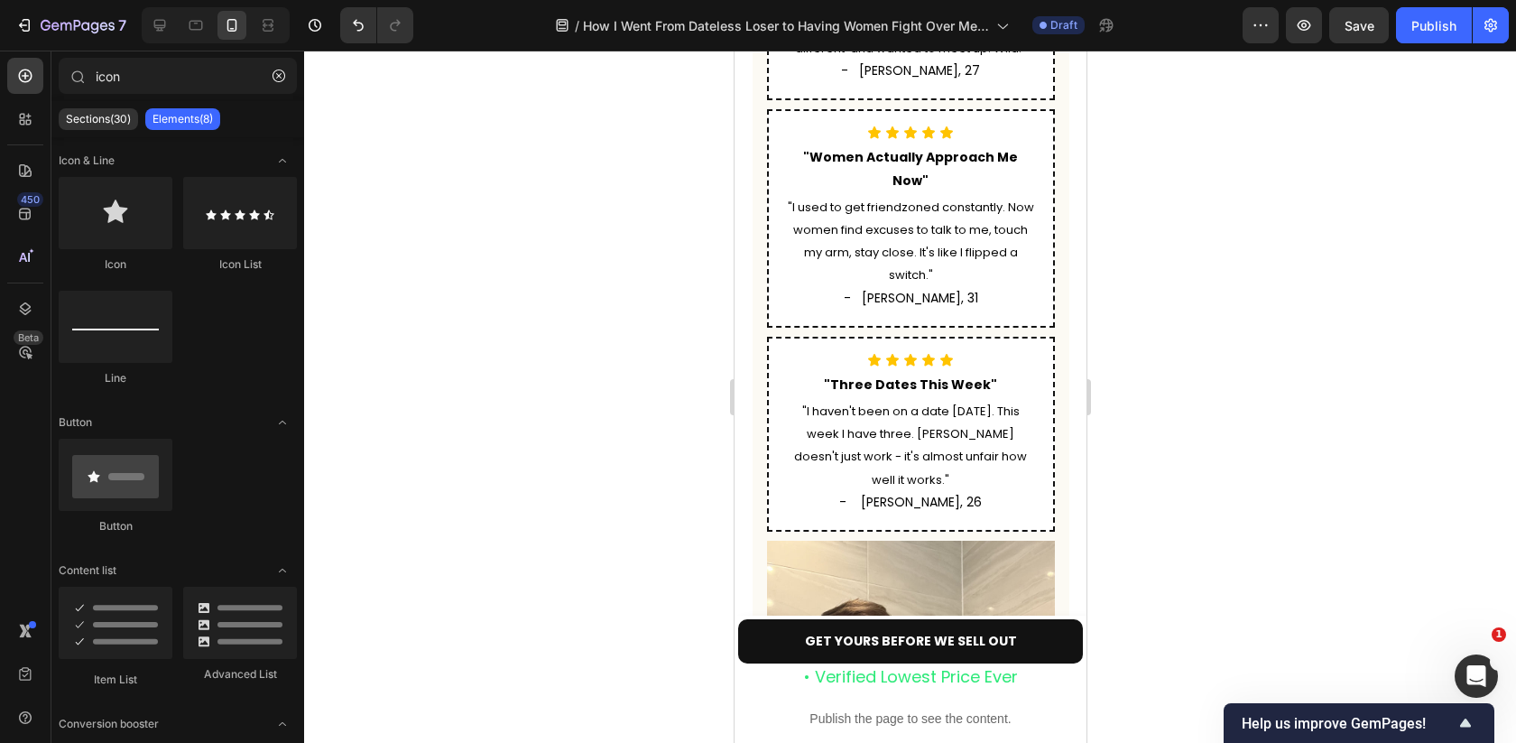
click at [1173, 319] on div at bounding box center [910, 397] width 1212 height 692
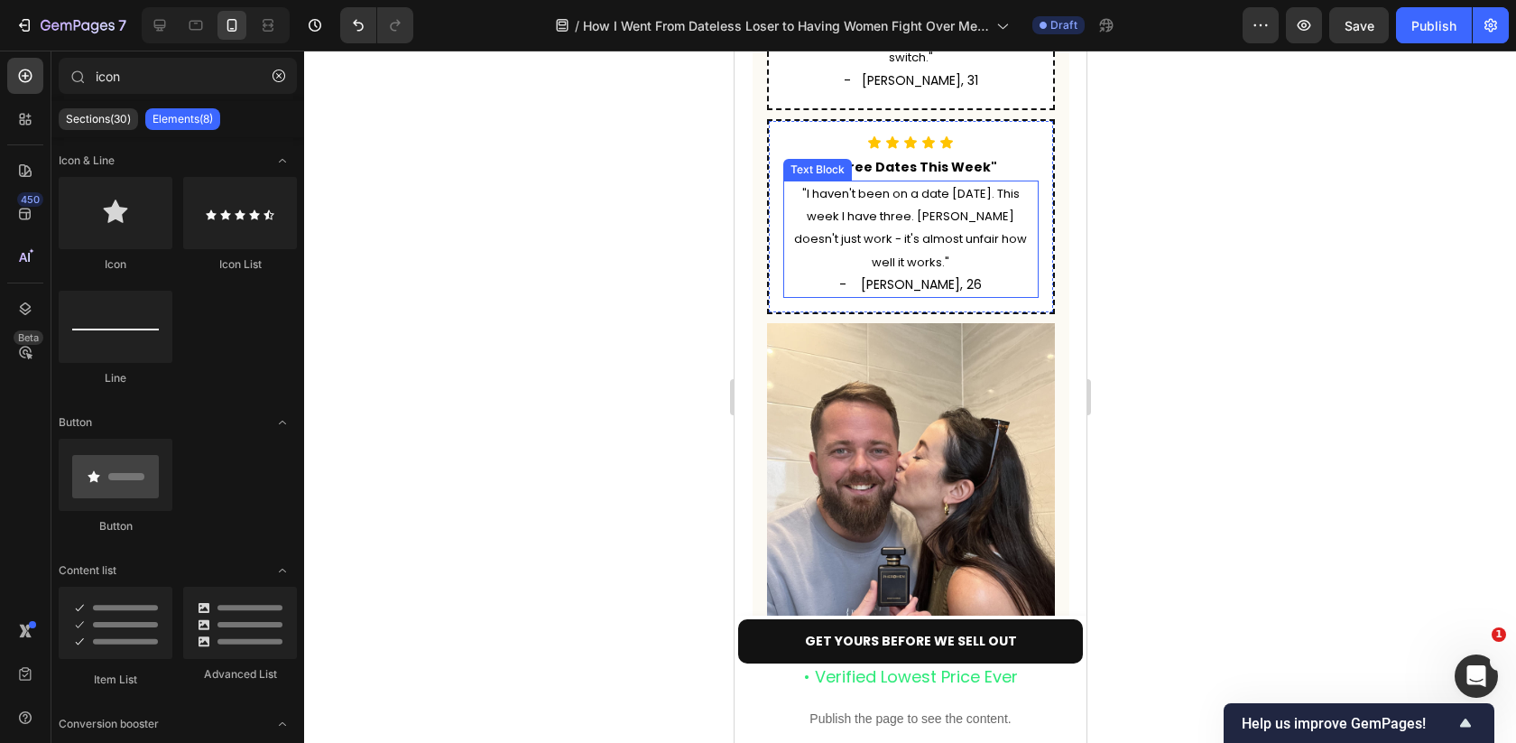
click at [993, 331] on img at bounding box center [910, 515] width 288 height 384
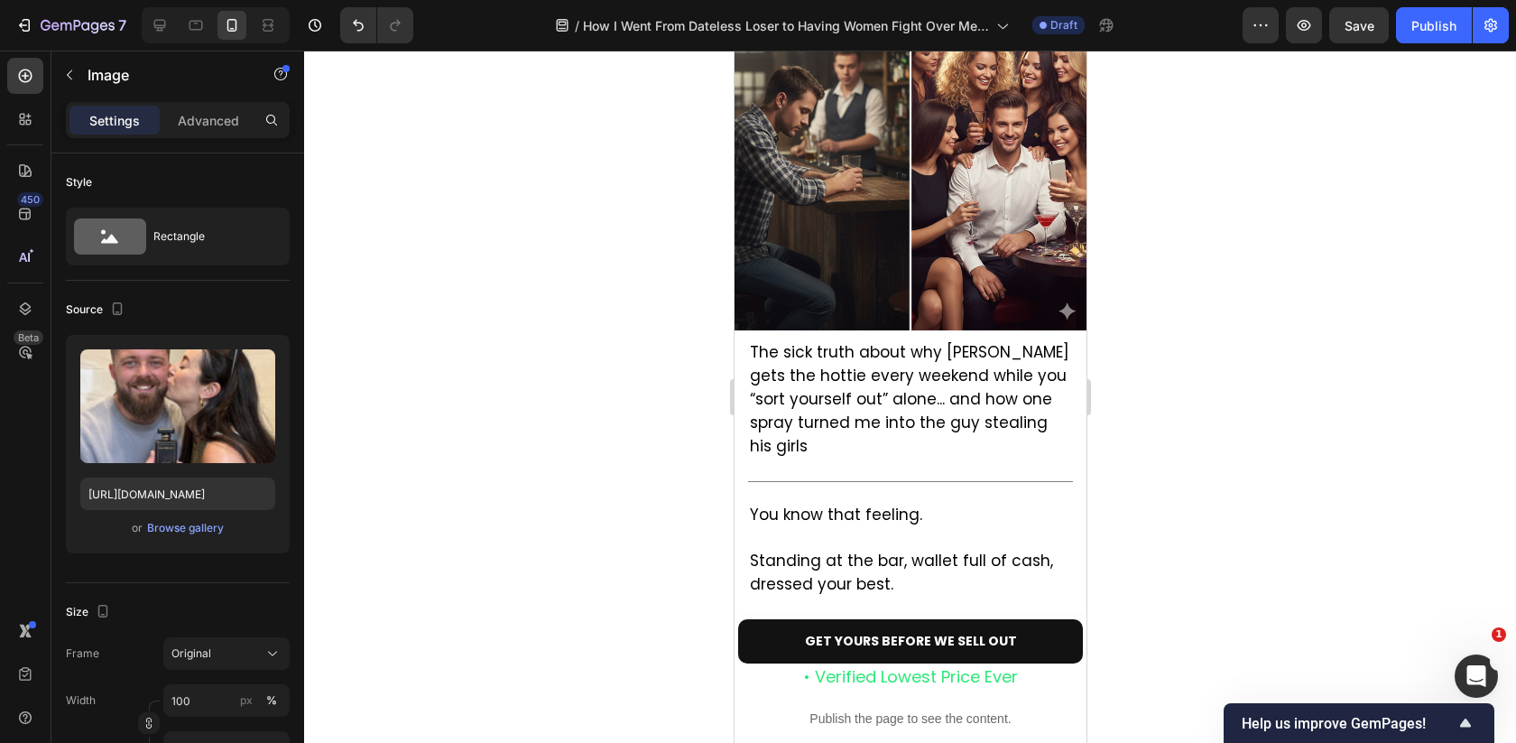
scroll to position [0, 0]
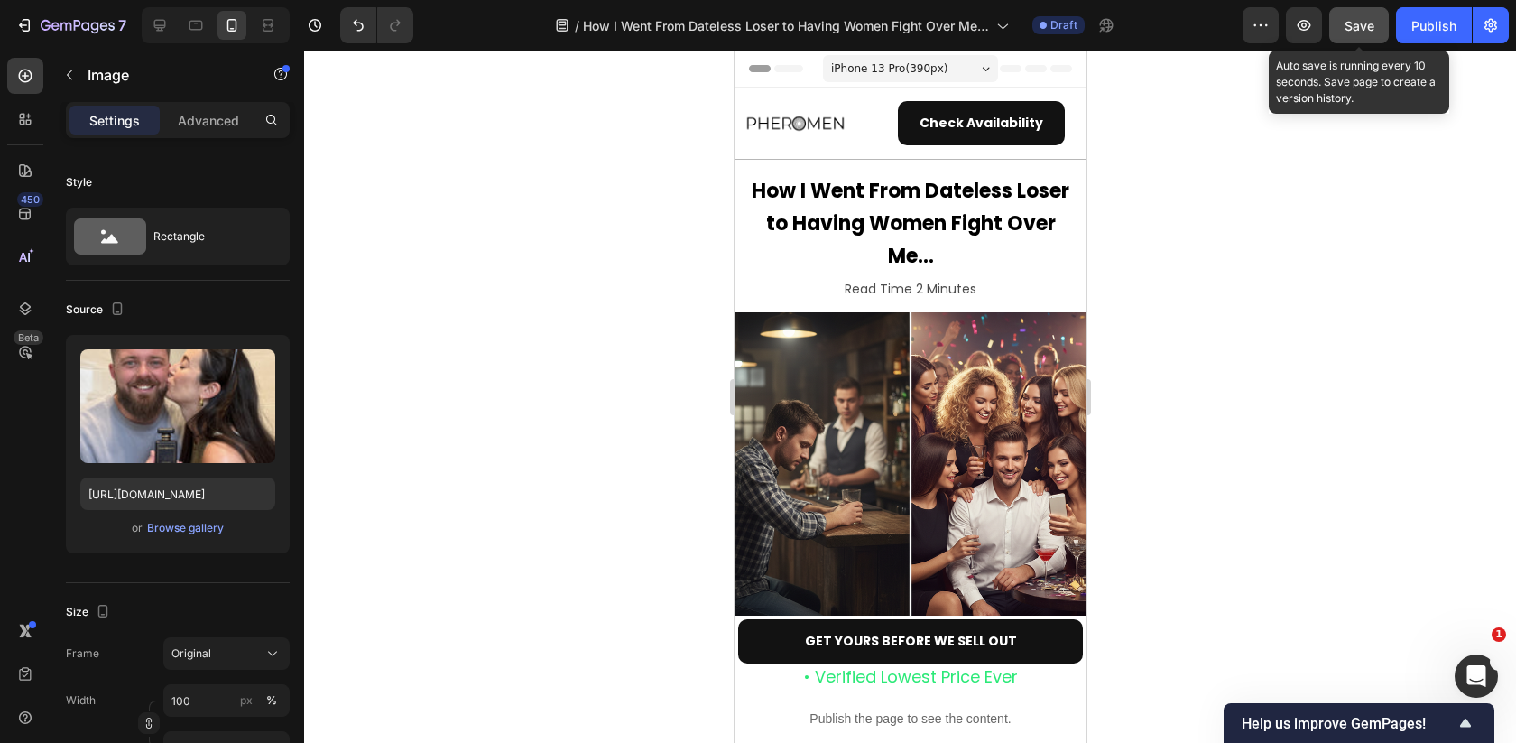
click at [1354, 23] on span "Save" at bounding box center [1360, 25] width 30 height 15
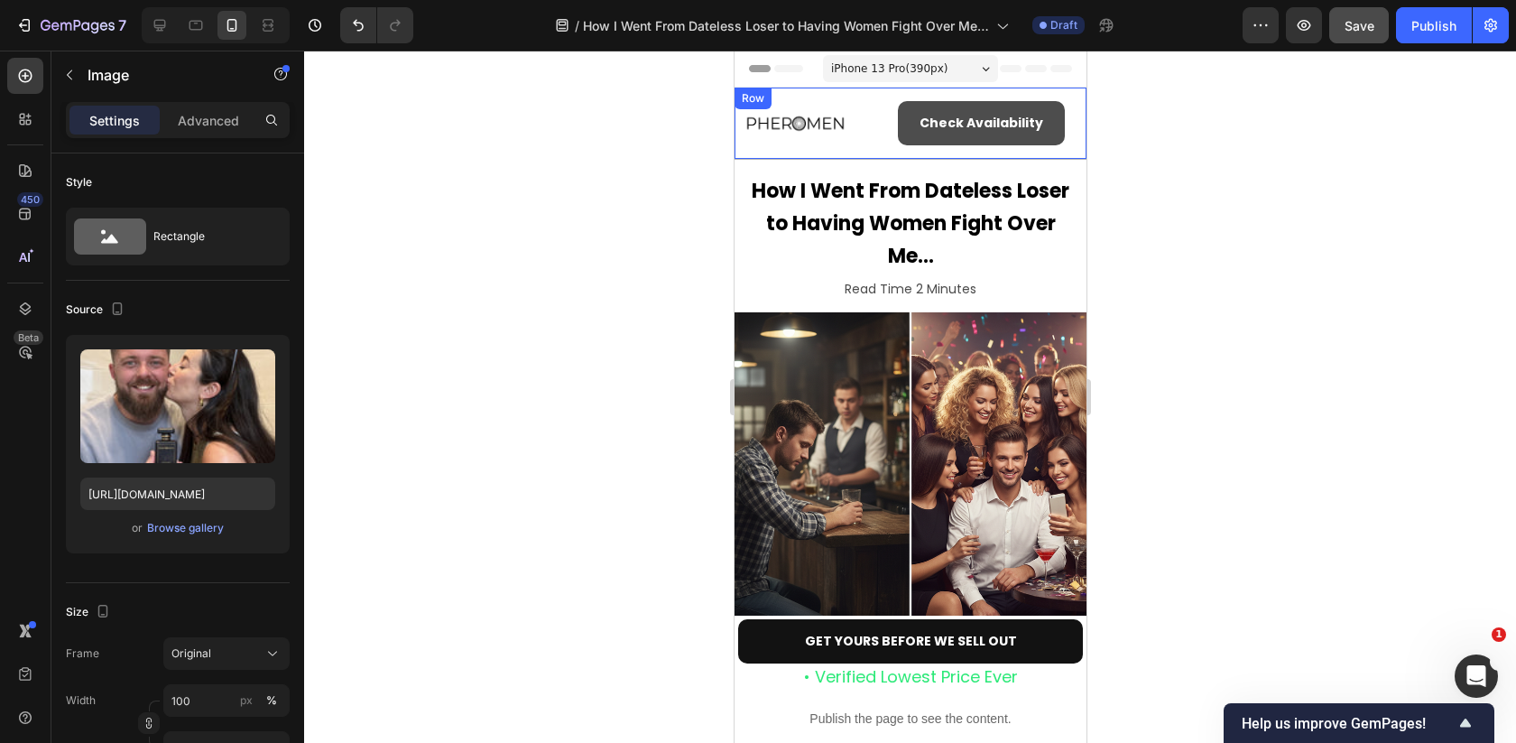
click at [962, 108] on link "Check Availability" at bounding box center [980, 123] width 167 height 44
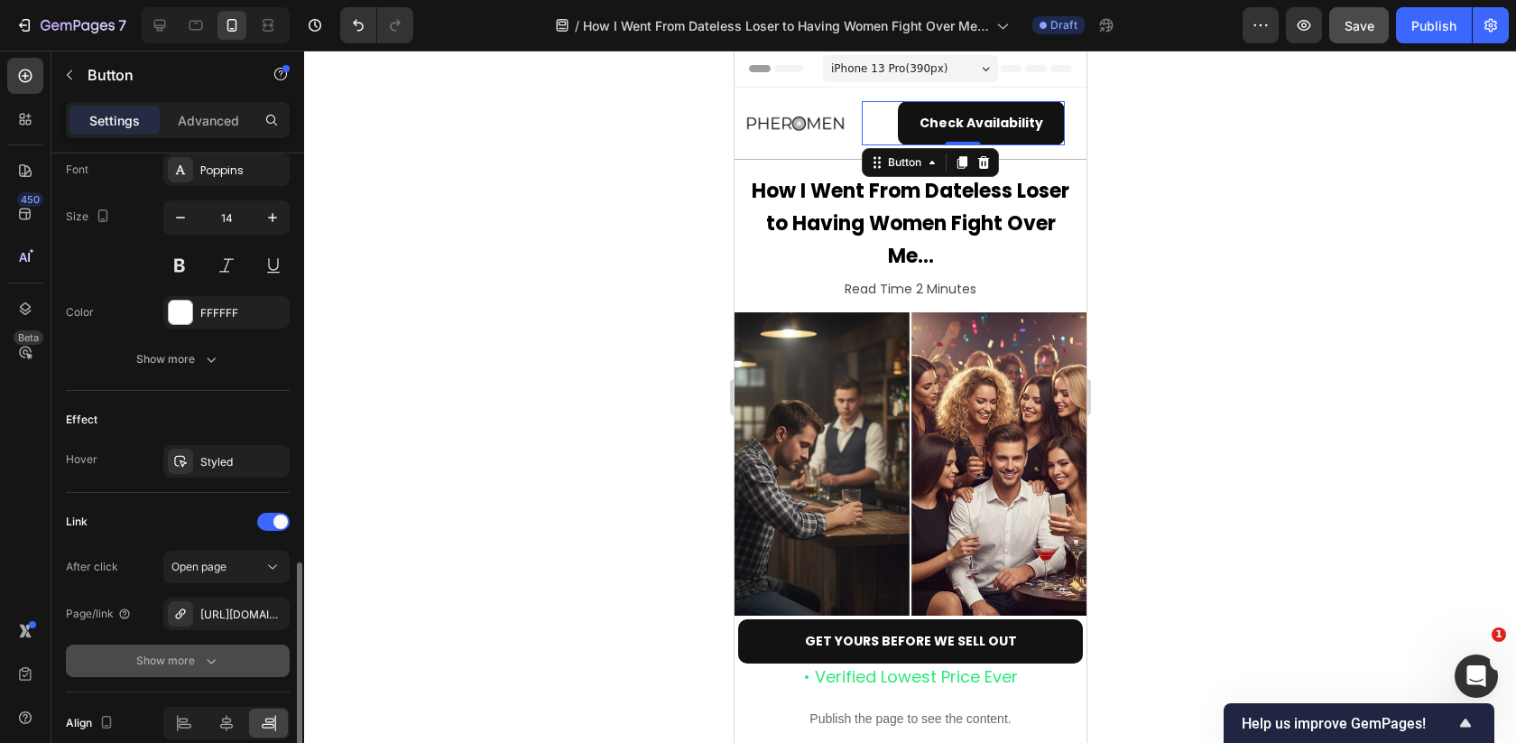
scroll to position [773, 0]
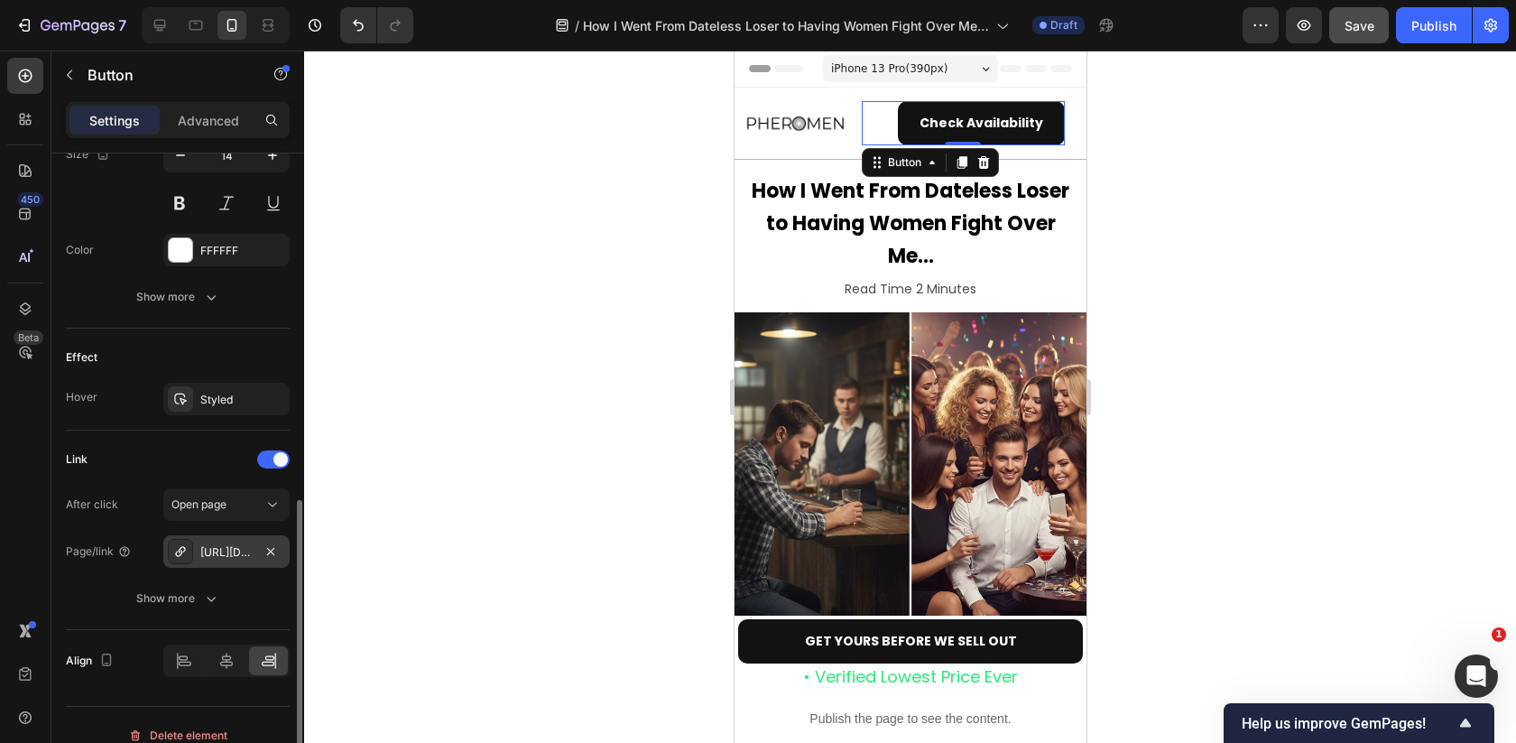
click at [247, 549] on div "https://pheromen.com/pheromen-the-scent?_ab=0&key=1754397250206" at bounding box center [226, 552] width 52 height 16
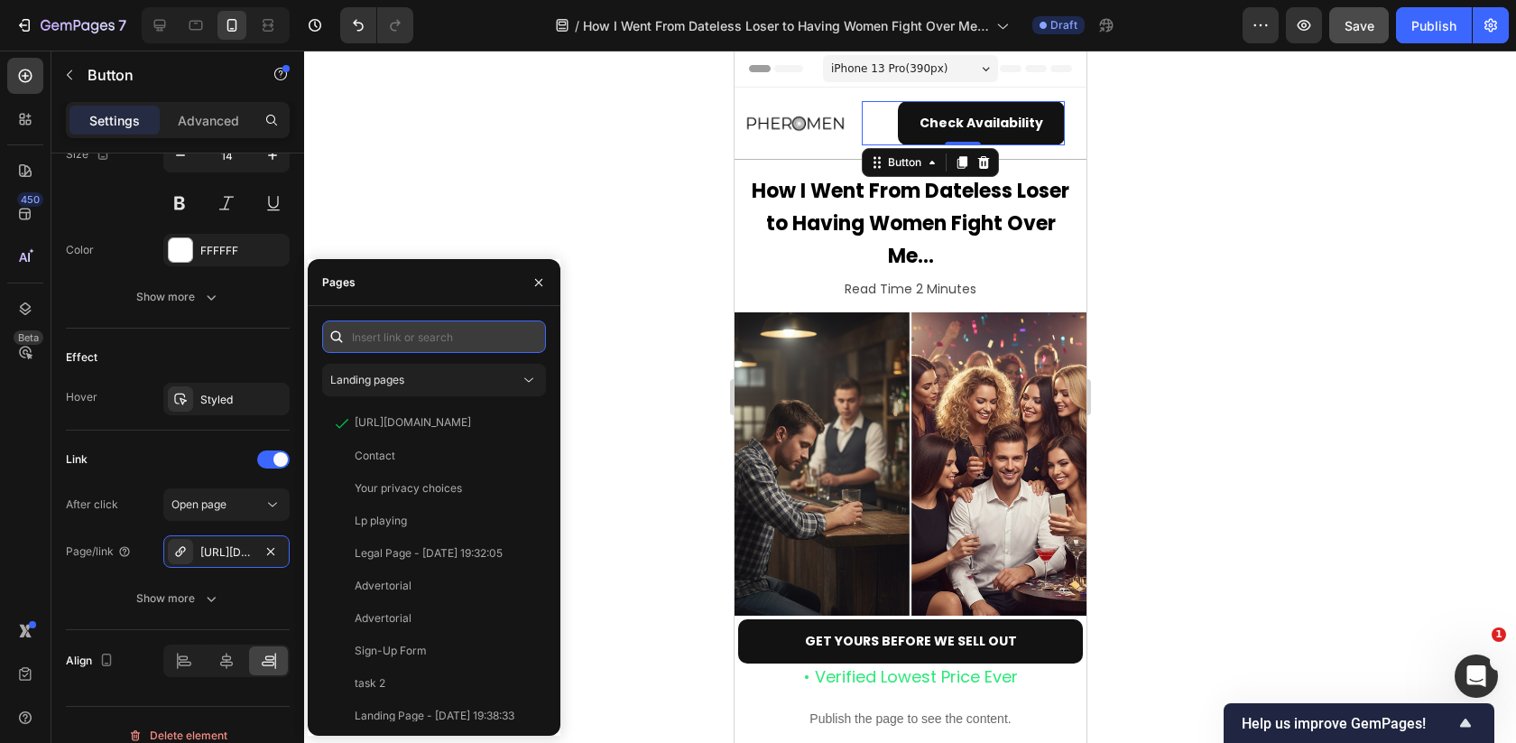
click at [448, 335] on input "text" at bounding box center [434, 336] width 224 height 32
paste input "https://pheromen.com/products/pheromen"
type input "https://pheromen.com/products/pheromen"
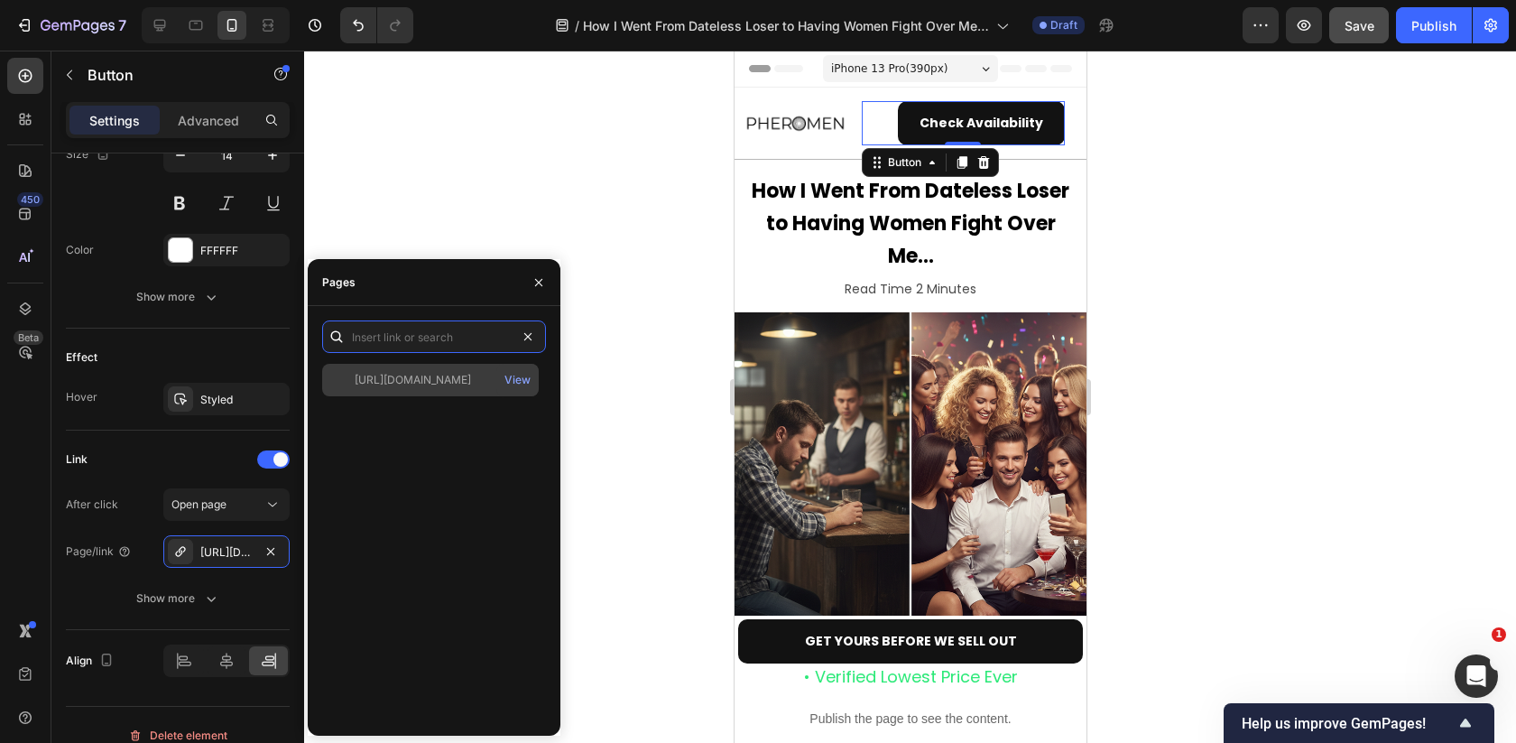
scroll to position [0, 0]
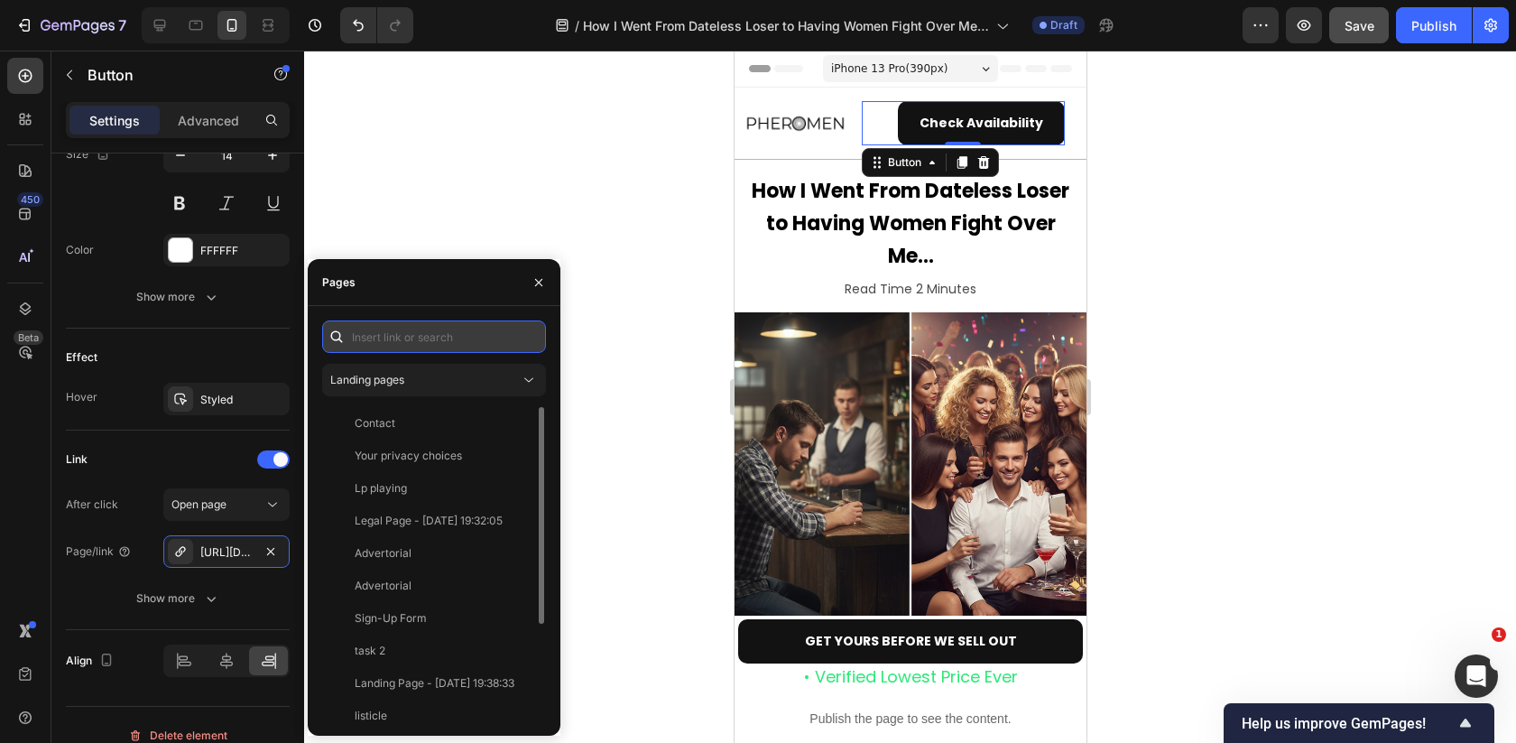
click at [451, 344] on input "text" at bounding box center [434, 336] width 224 height 32
paste input "https://pheromen.com/products/pheromen"
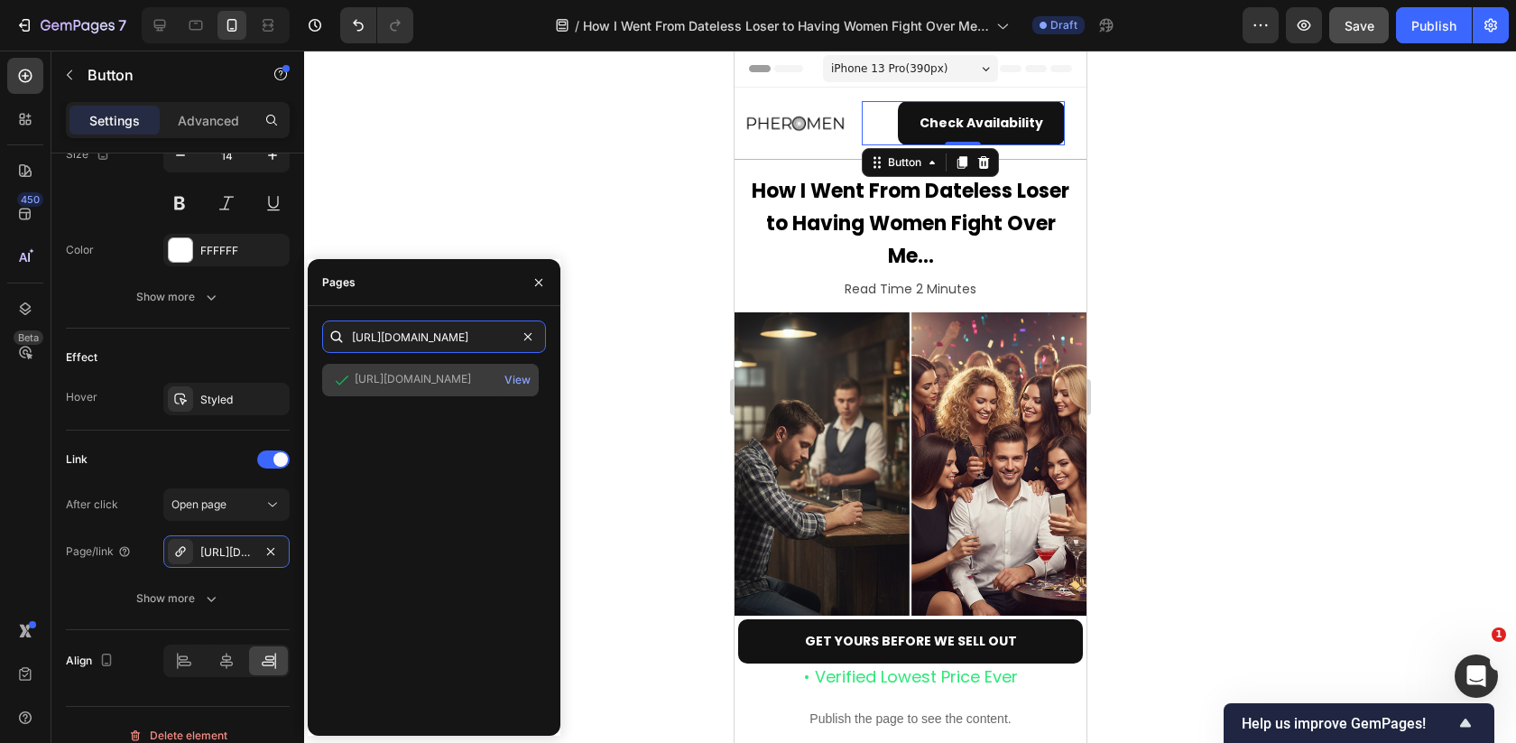
type input "https://pheromen.com/products/pheromen"
click at [444, 372] on div "https://pheromen.com/products/pheromen" at bounding box center [413, 379] width 116 height 16
click at [506, 376] on div "View" at bounding box center [517, 380] width 26 height 16
click at [539, 283] on icon "button" at bounding box center [538, 282] width 14 height 14
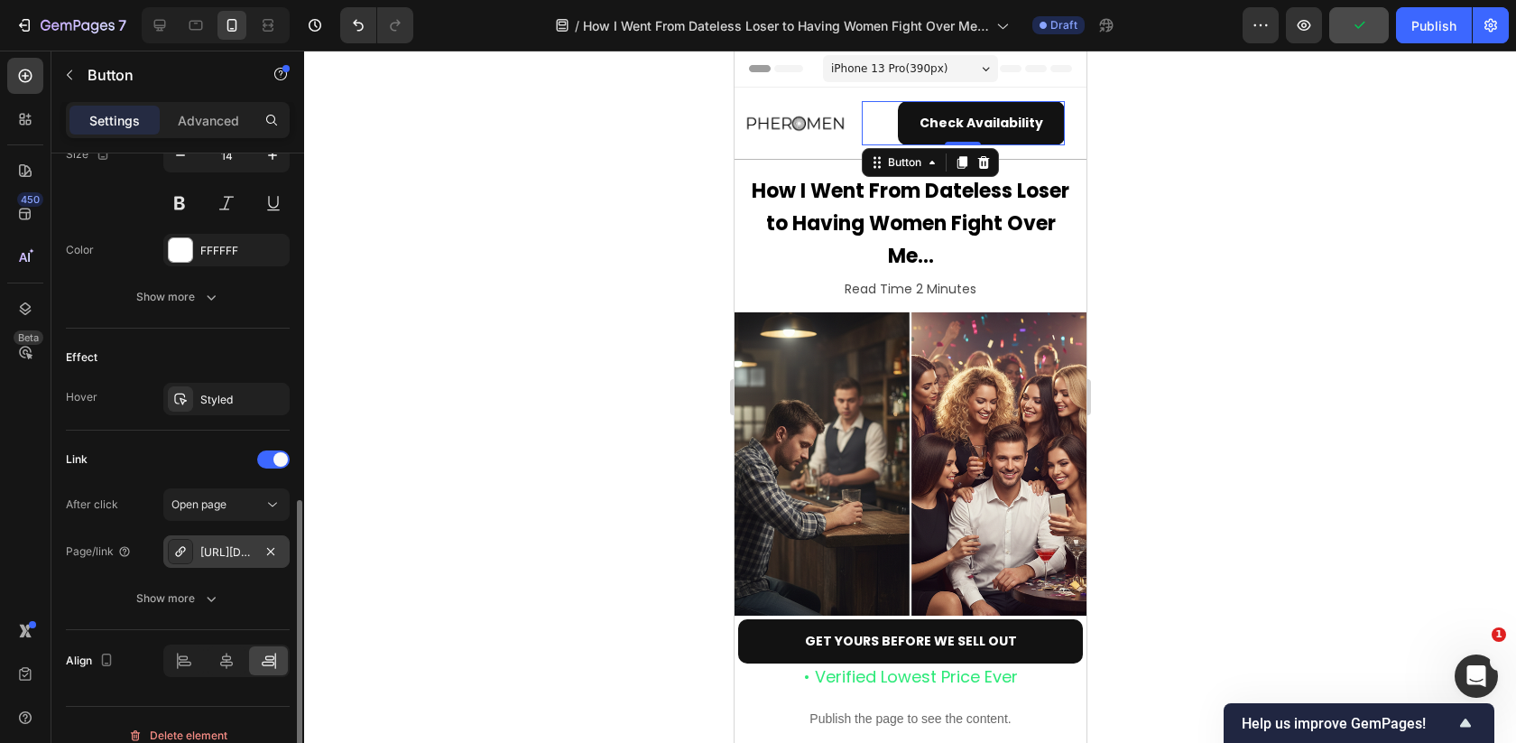
click at [242, 544] on div "https://pheromen.com/pheromen" at bounding box center [226, 552] width 52 height 16
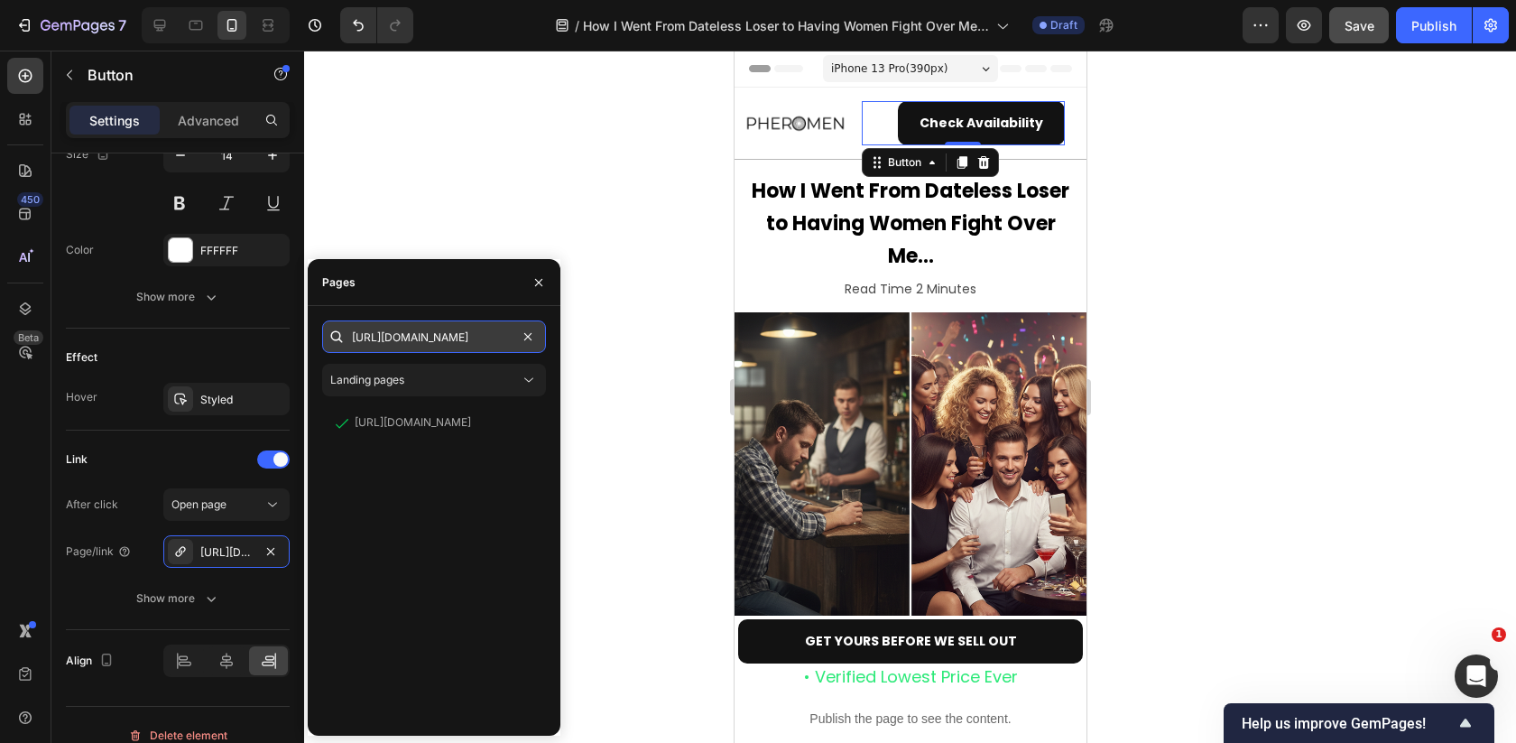
drag, startPoint x: 493, startPoint y: 334, endPoint x: 472, endPoint y: 339, distance: 21.4
click at [473, 337] on input "https://pheromen.com/products/pheromen" at bounding box center [434, 336] width 224 height 32
click at [536, 289] on icon "button" at bounding box center [538, 282] width 14 height 14
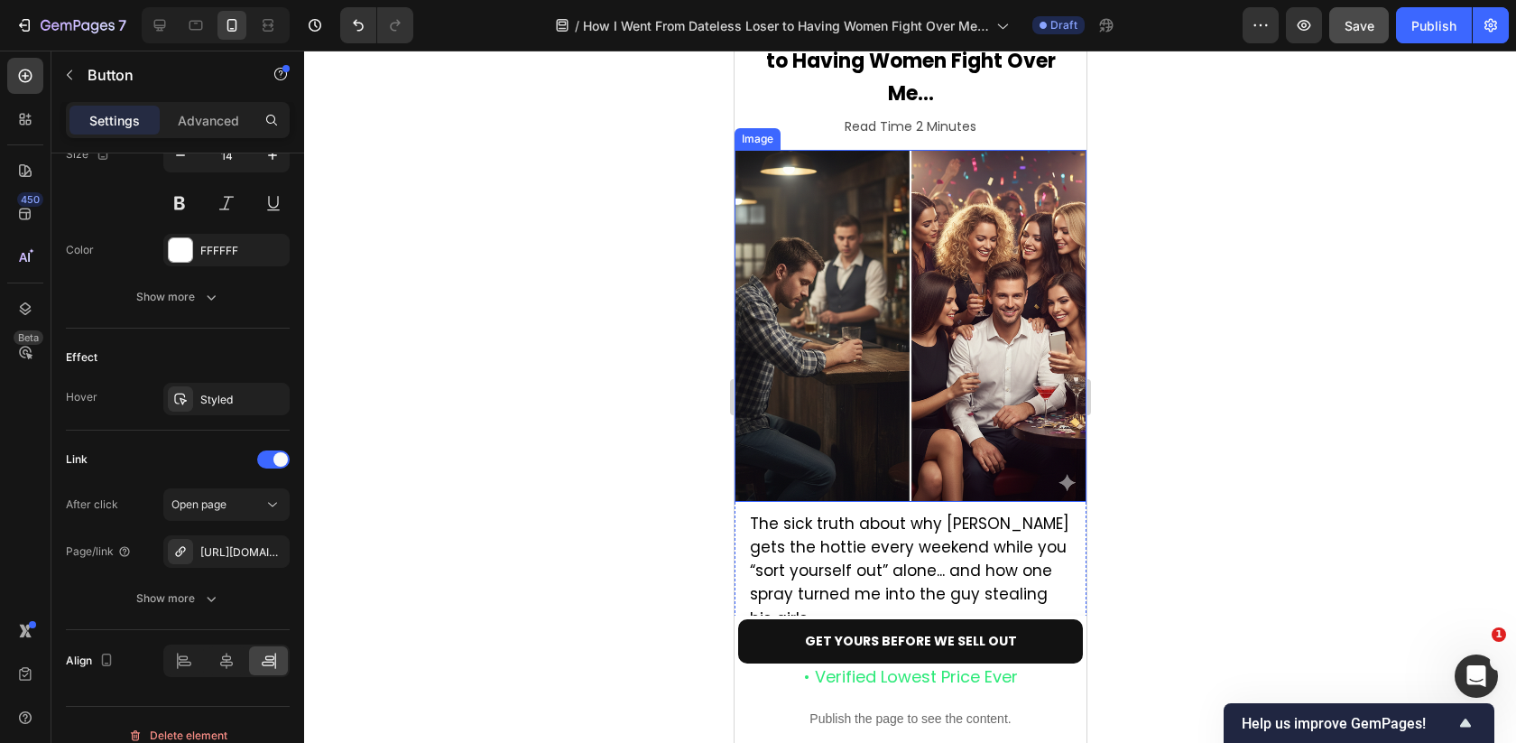
scroll to position [222, 0]
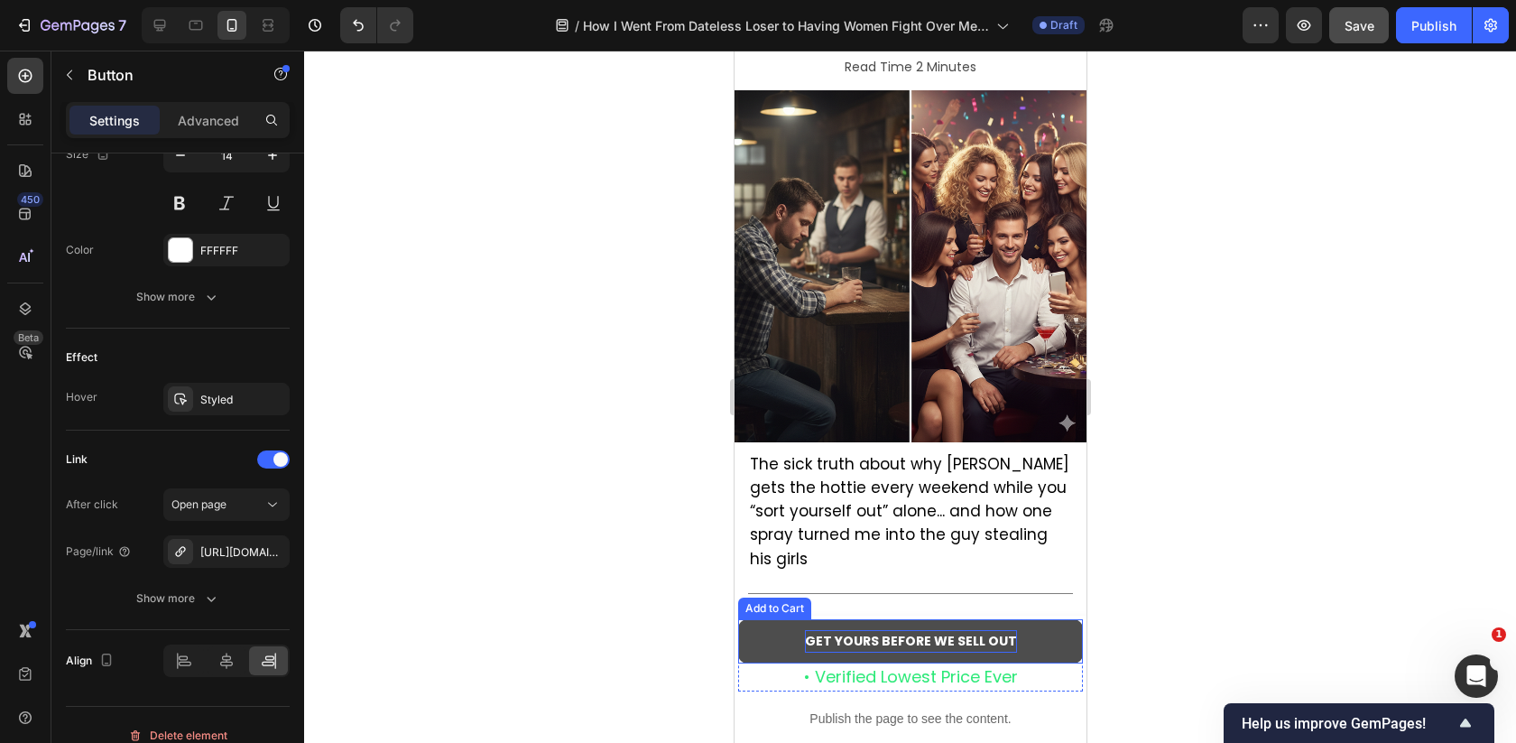
click at [933, 646] on strong "GET YOURS BEFORE WE SELL OUT" at bounding box center [910, 641] width 212 height 18
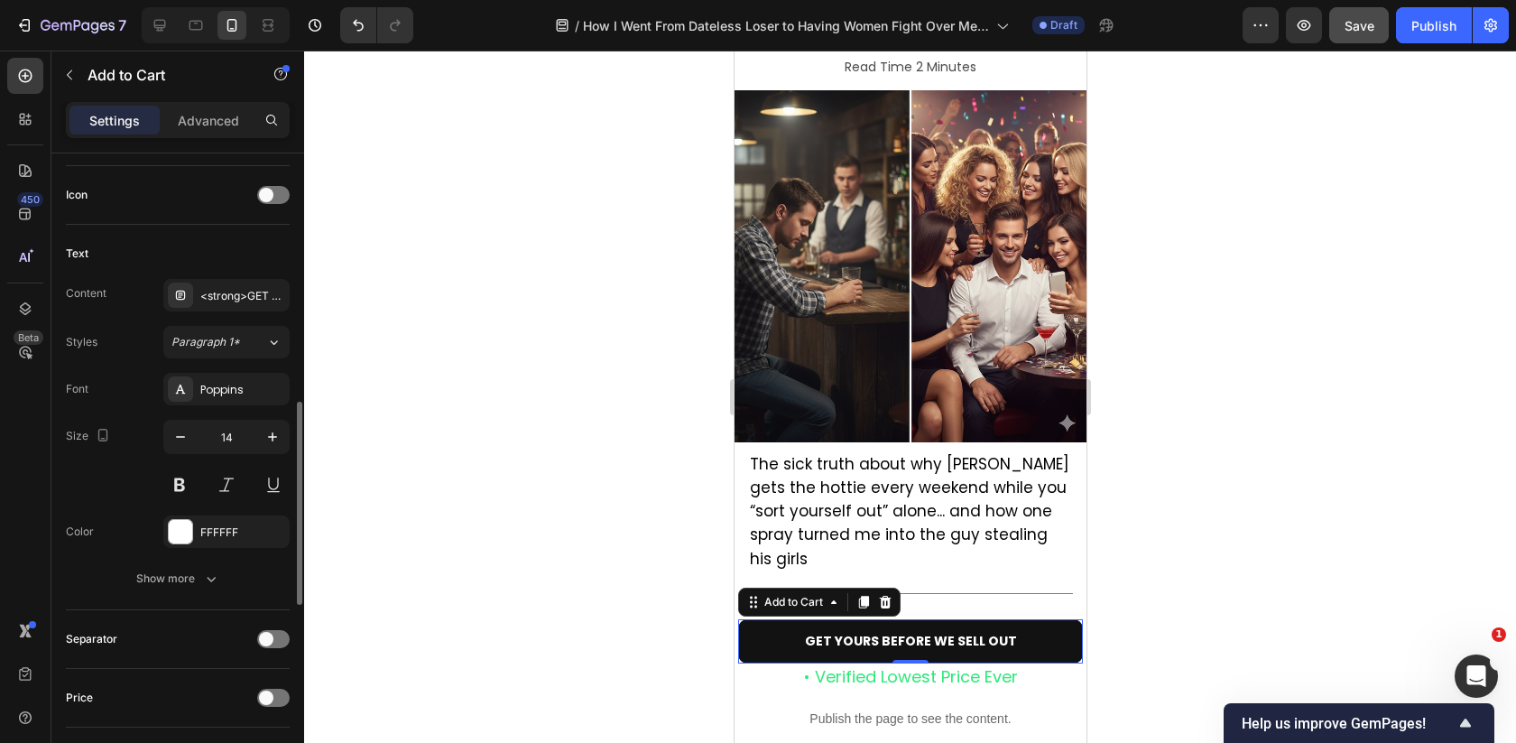
scroll to position [741, 0]
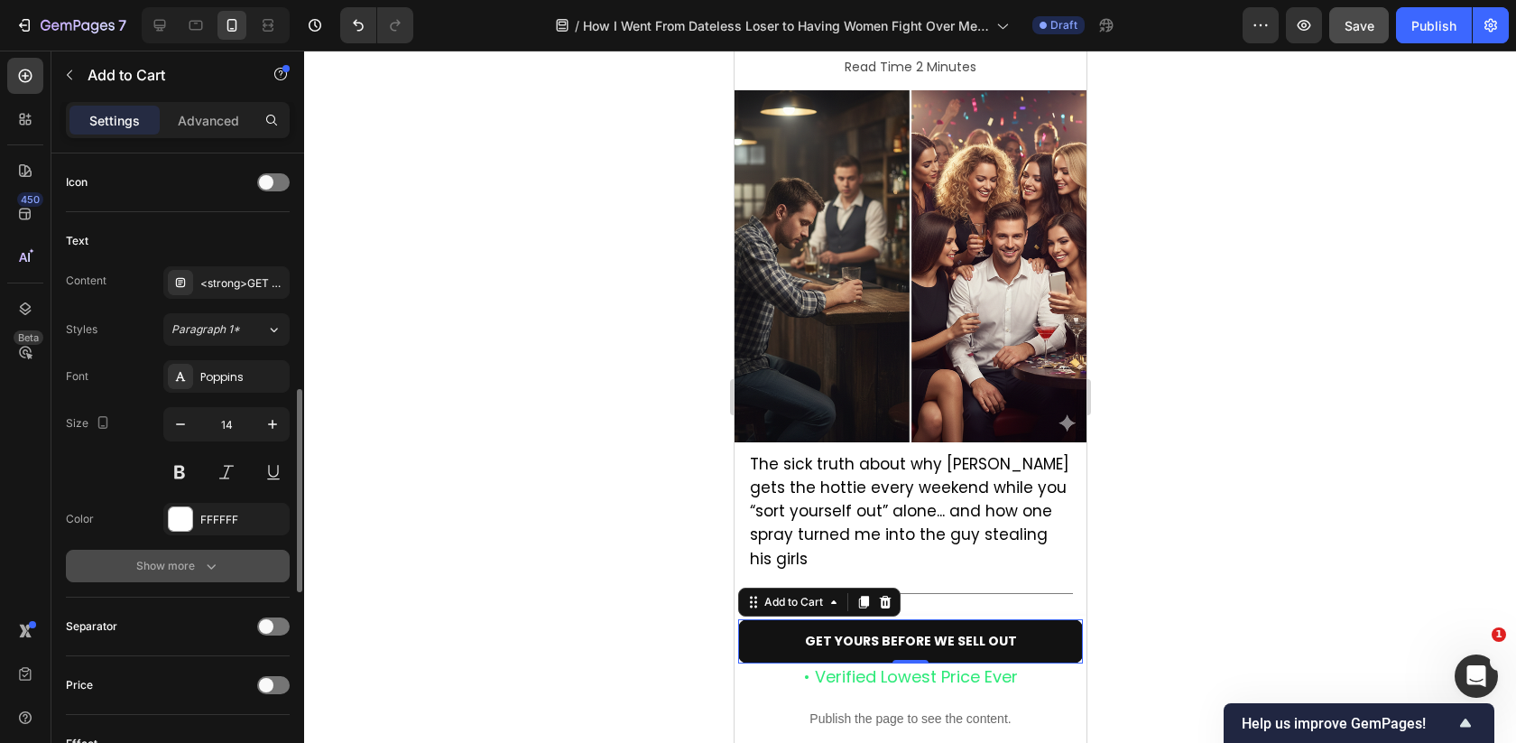
click at [185, 557] on div "Show more" at bounding box center [178, 566] width 84 height 18
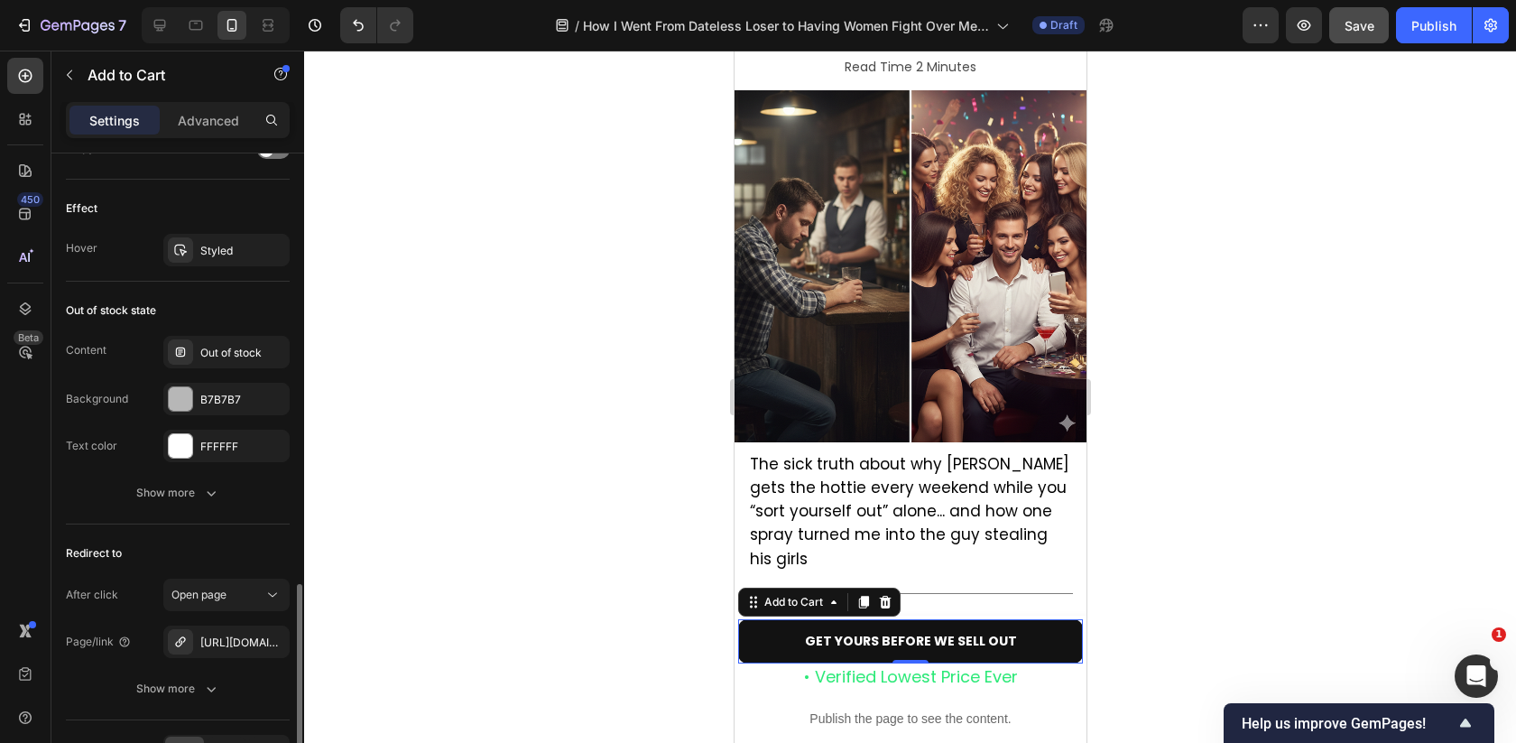
scroll to position [1615, 0]
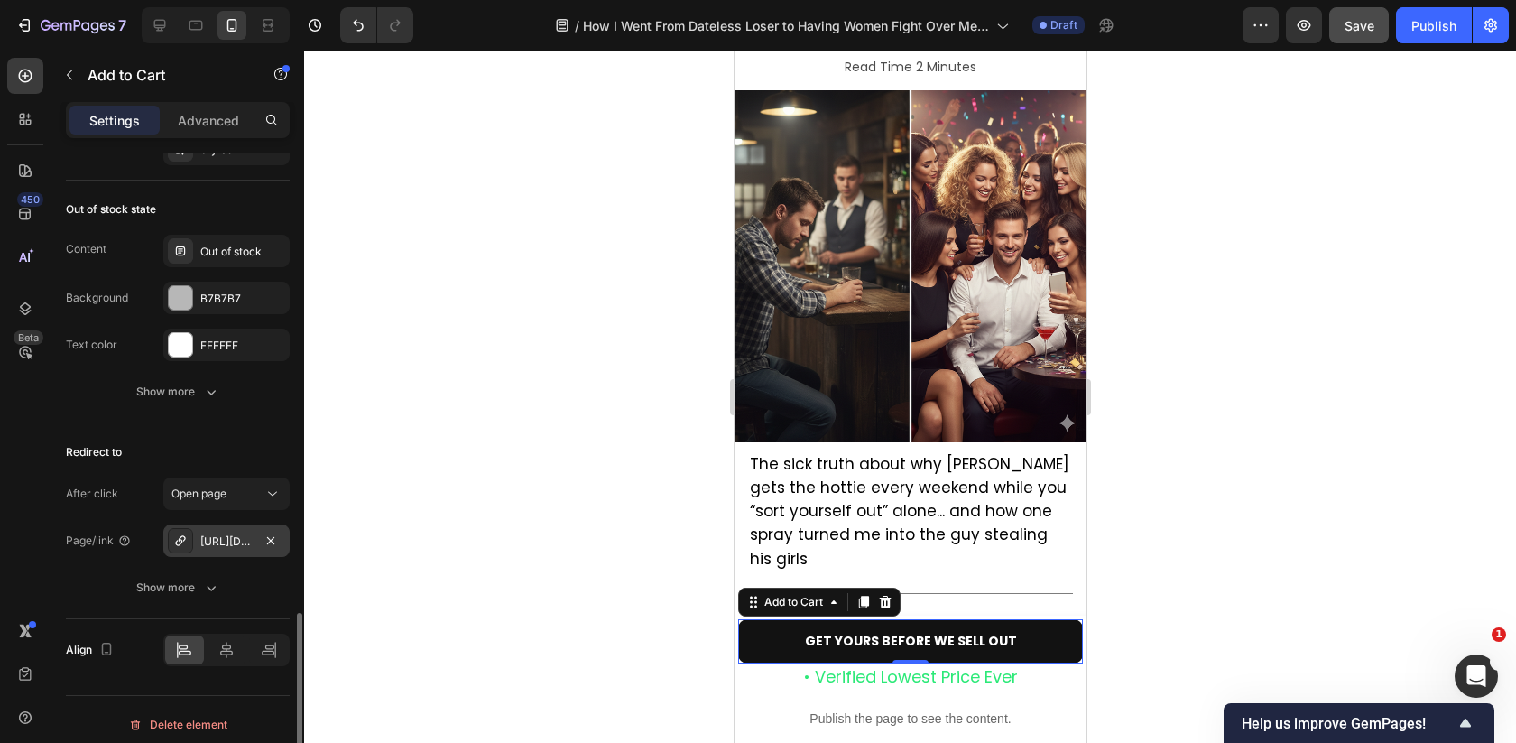
click at [229, 533] on div "https://pheromen.com/pheromen-the-scent?_ab=0&key=1754397250206" at bounding box center [226, 541] width 52 height 16
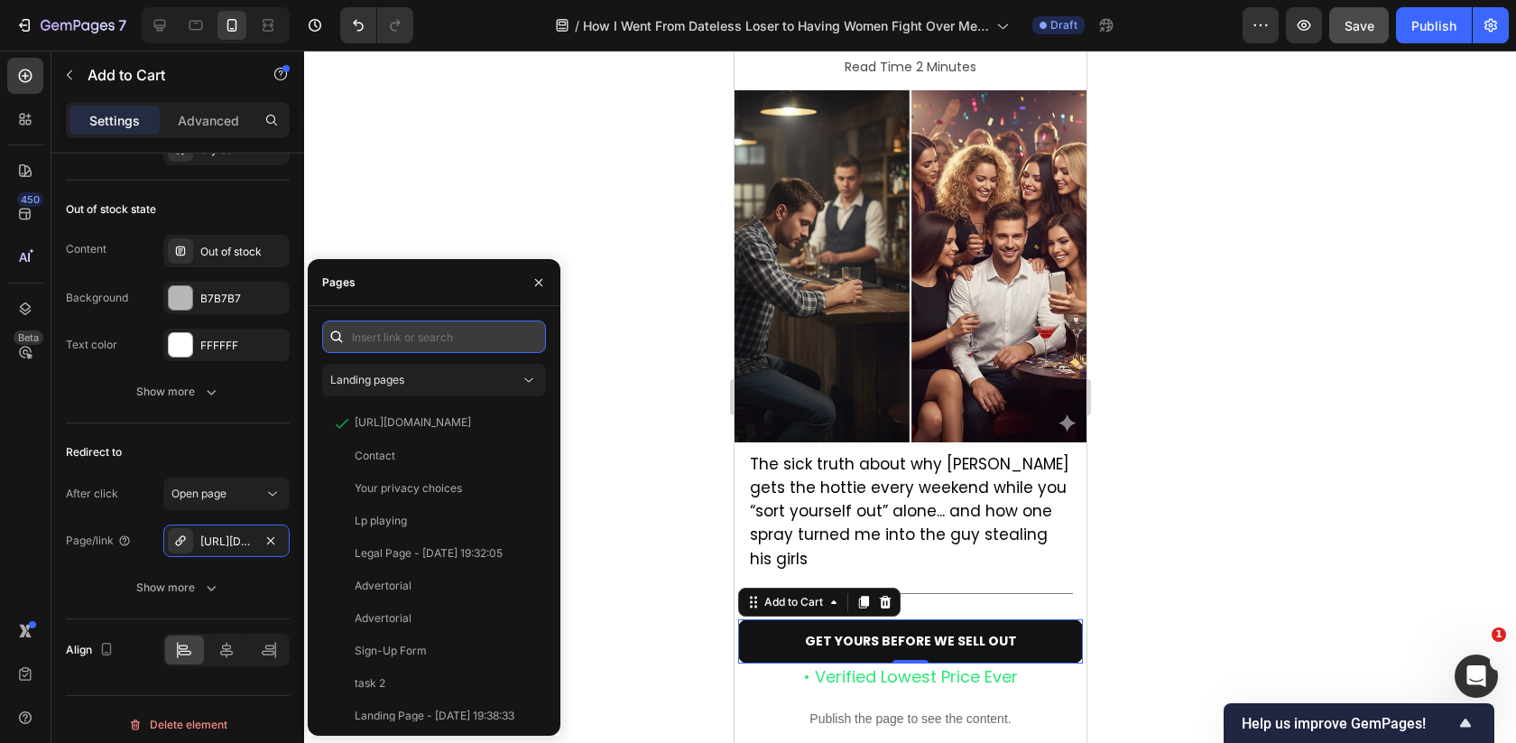
click at [433, 338] on input "text" at bounding box center [434, 336] width 224 height 32
paste input "https://pheromen.com/products/pheromen"
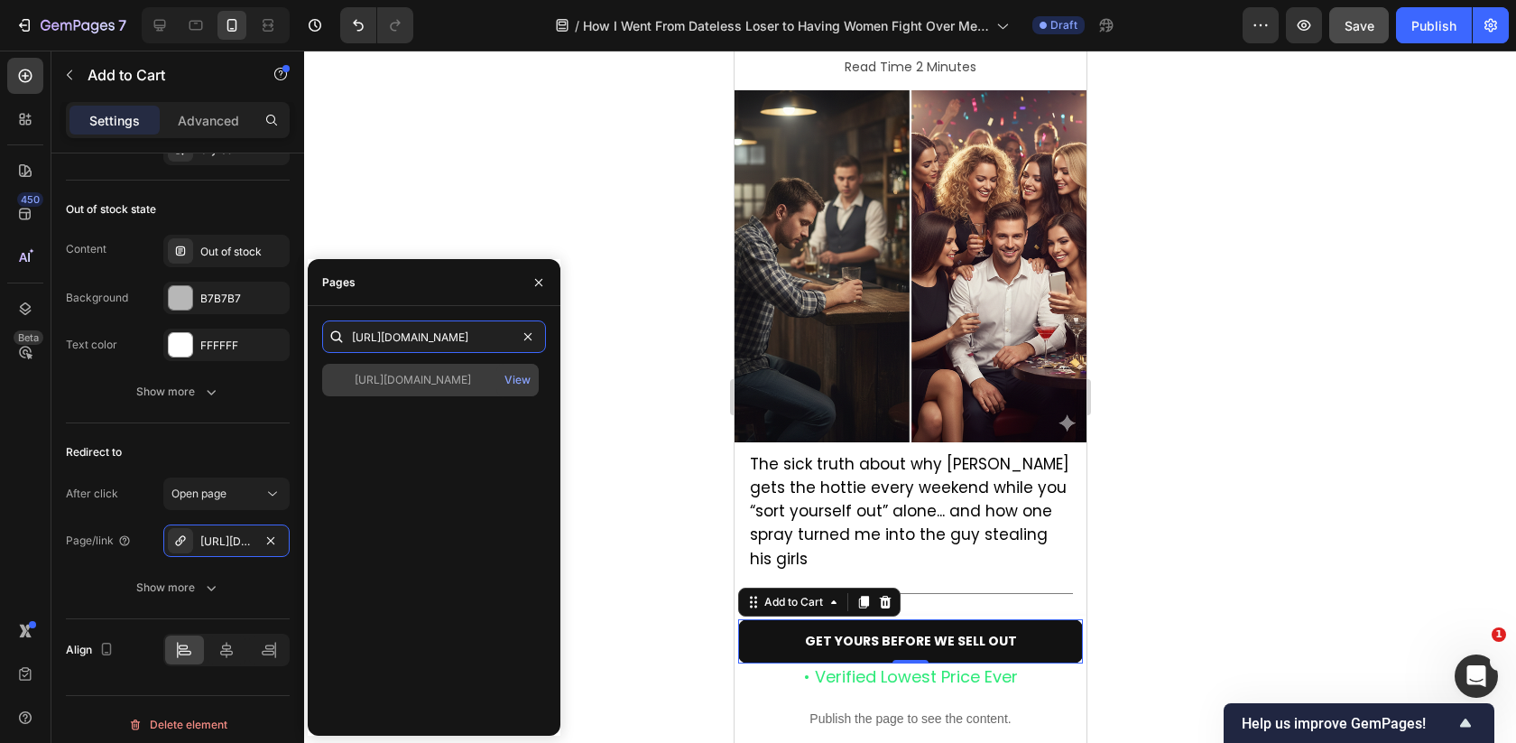
type input "https://pheromen.com/products/pheromen"
click at [471, 380] on div "https://pheromen.com/products/pheromen" at bounding box center [413, 380] width 116 height 16
click at [628, 337] on div at bounding box center [910, 397] width 1212 height 692
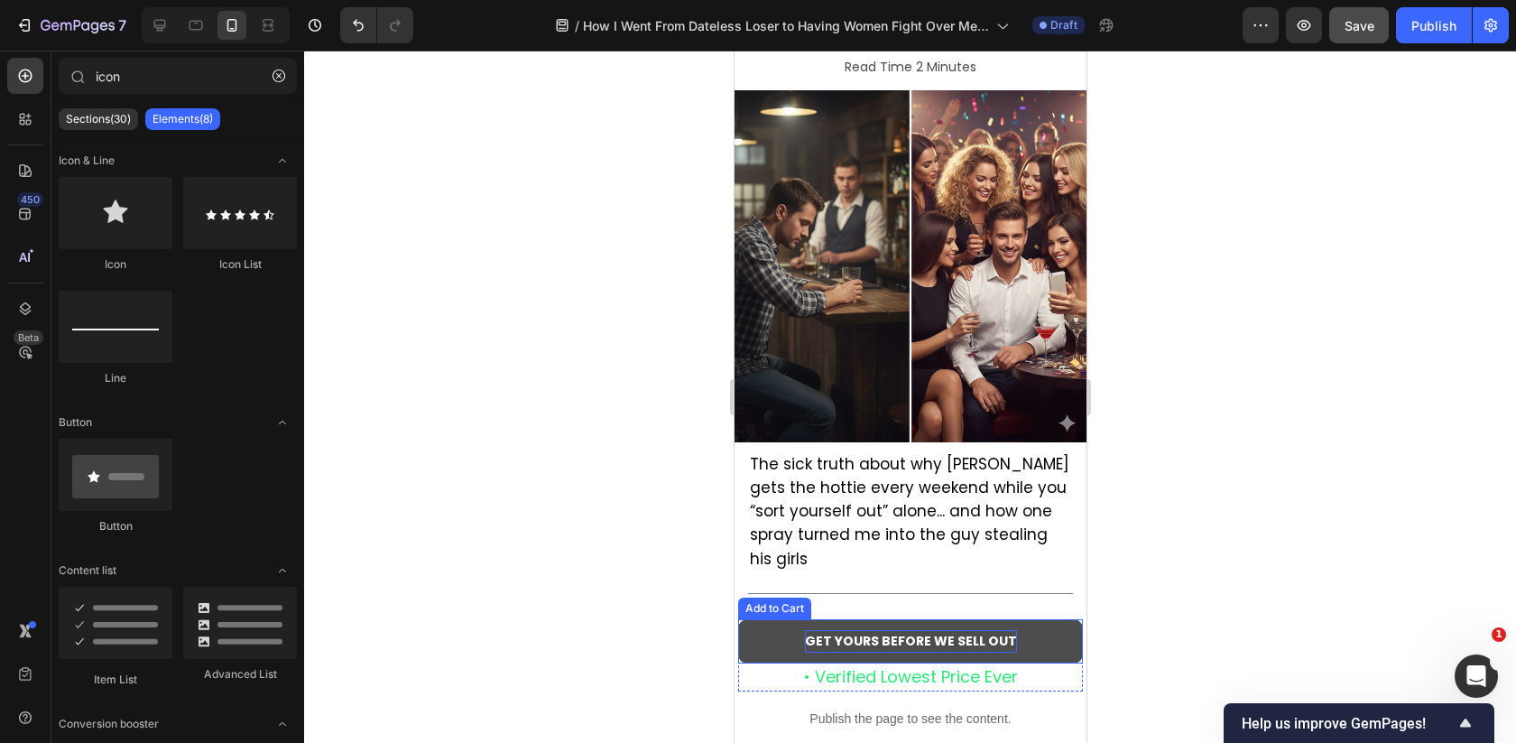
click at [955, 641] on strong "GET YOURS BEFORE WE SELL OUT" at bounding box center [910, 641] width 212 height 18
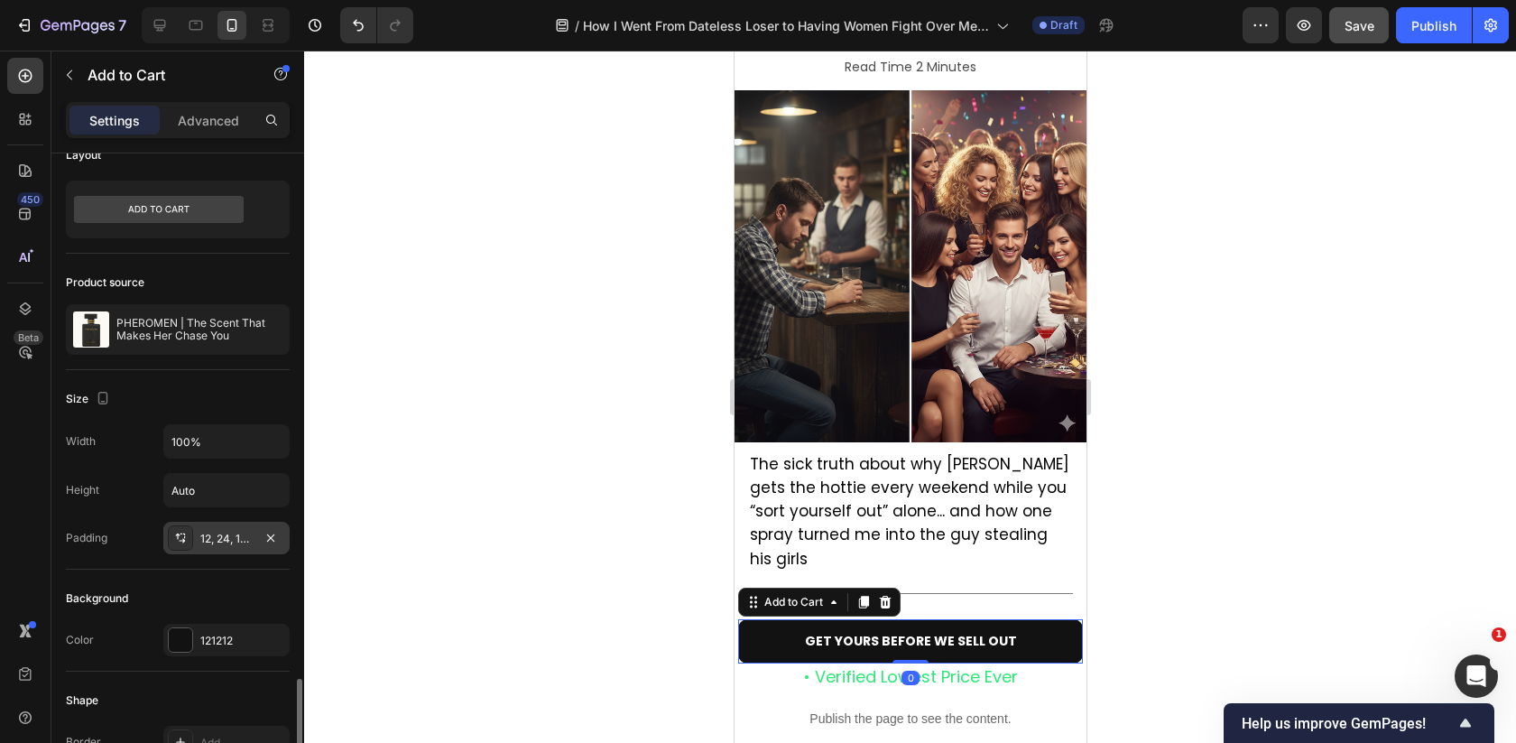
scroll to position [1379, 0]
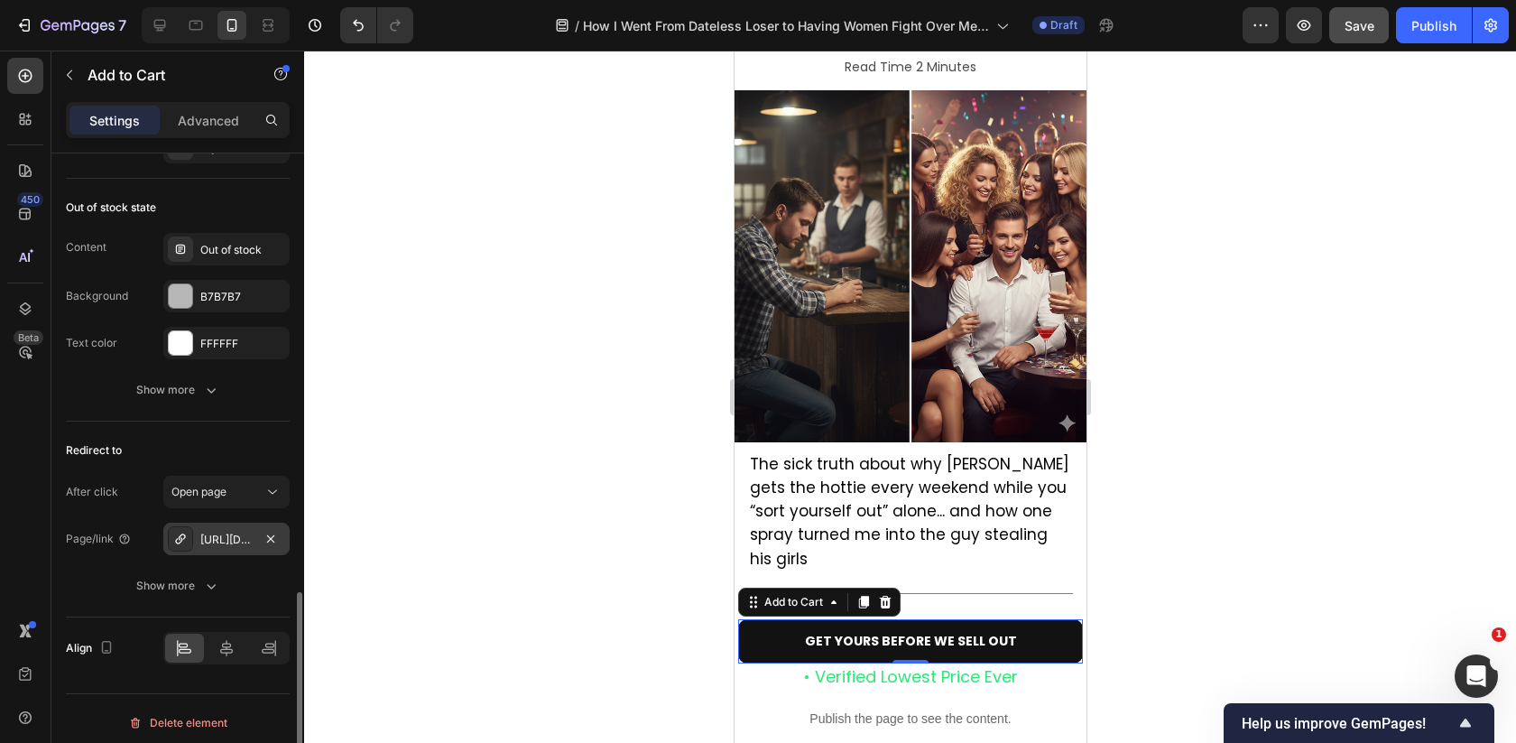
click at [239, 531] on div "https://pheromen.com/pheromen" at bounding box center [226, 539] width 52 height 16
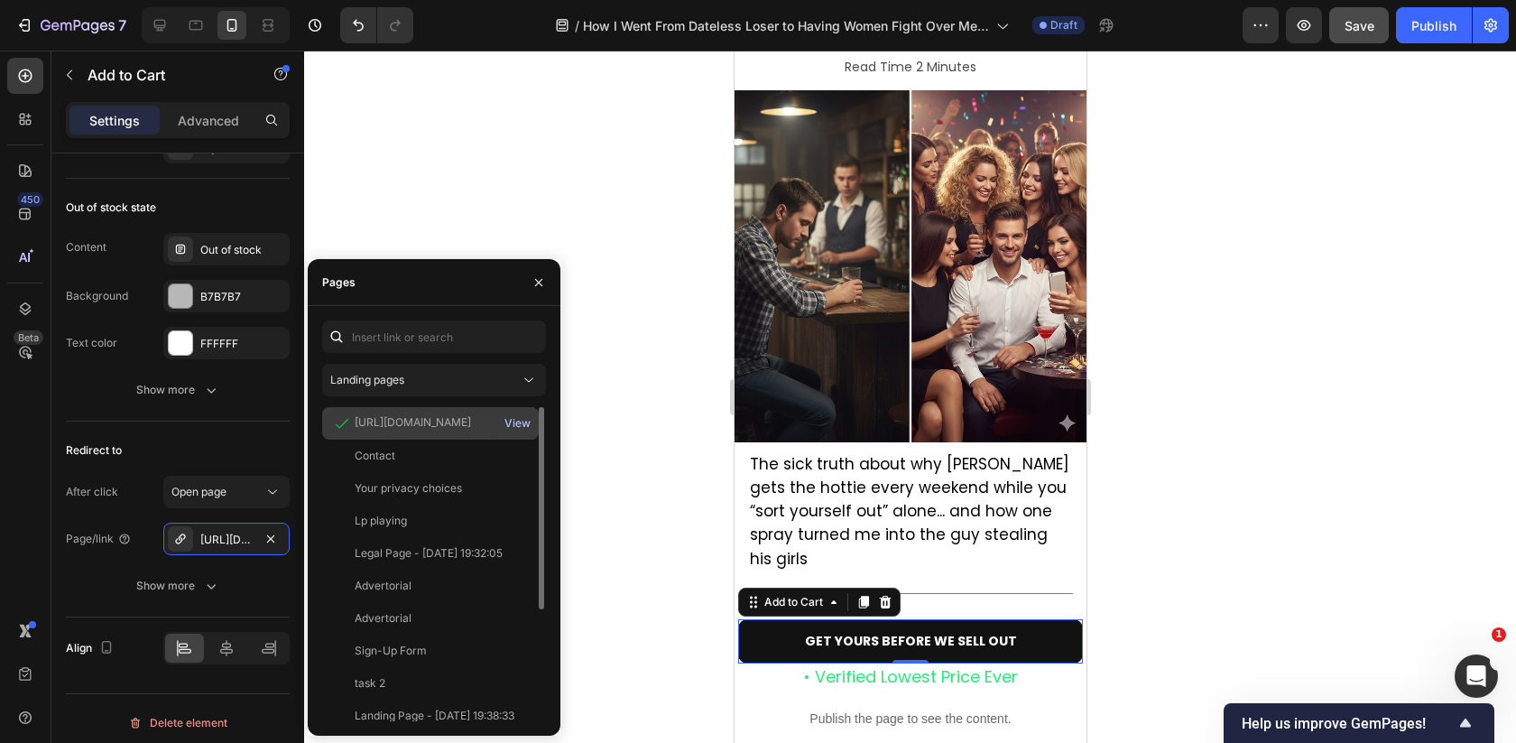
click at [522, 423] on div "View" at bounding box center [517, 423] width 26 height 16
click at [1208, 485] on div at bounding box center [910, 397] width 1212 height 692
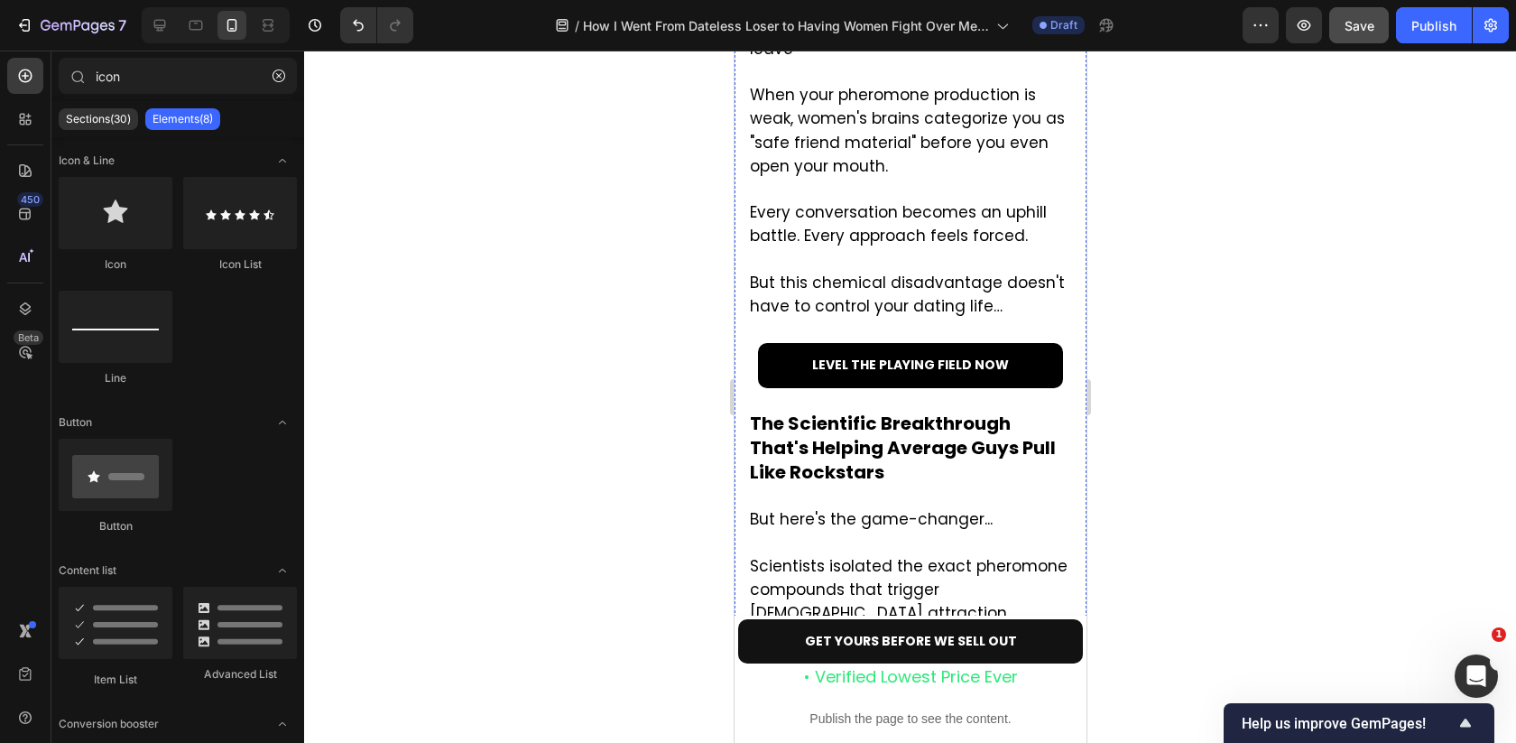
scroll to position [3494, 0]
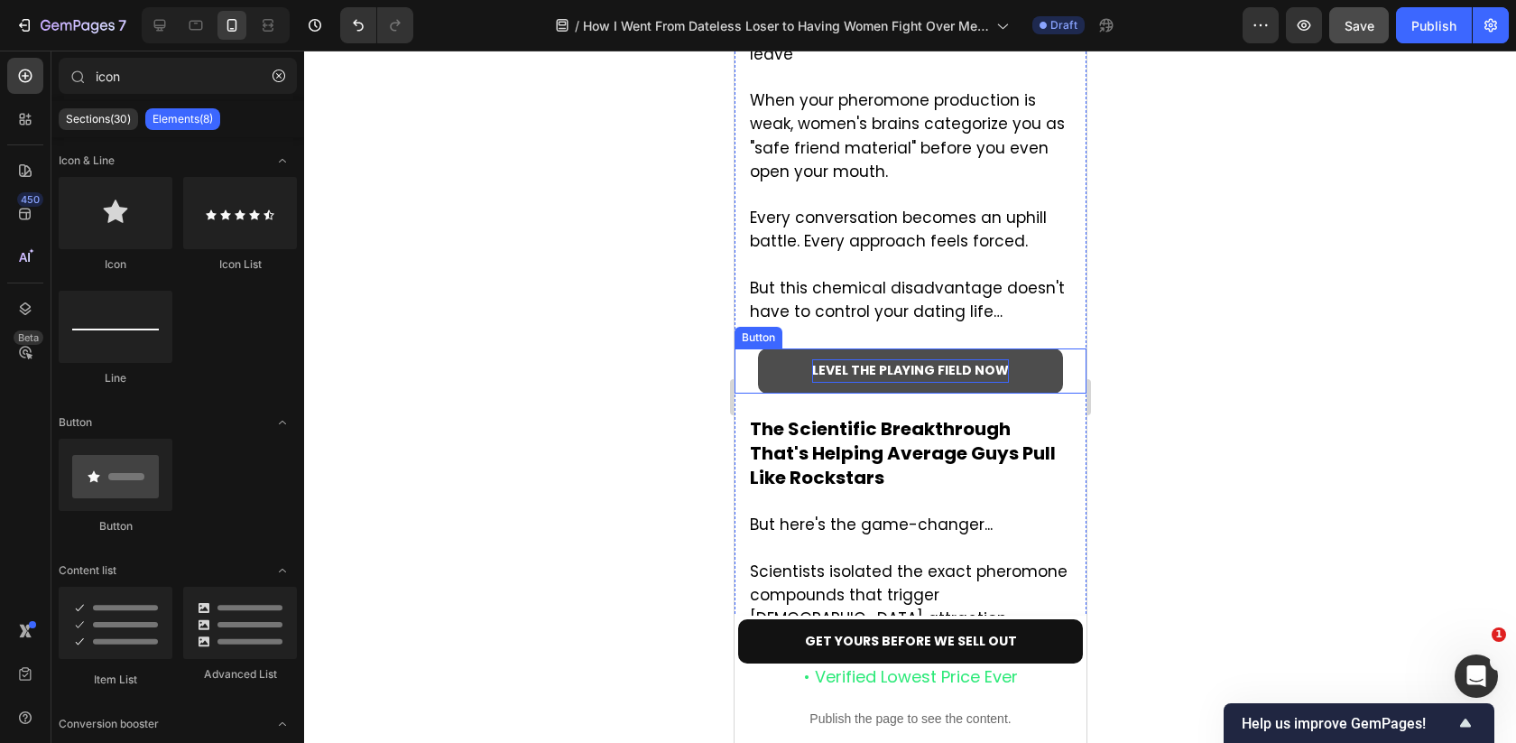
click at [998, 361] on strong "LEVEL THE PLAYING FIELD NOW" at bounding box center [909, 370] width 197 height 18
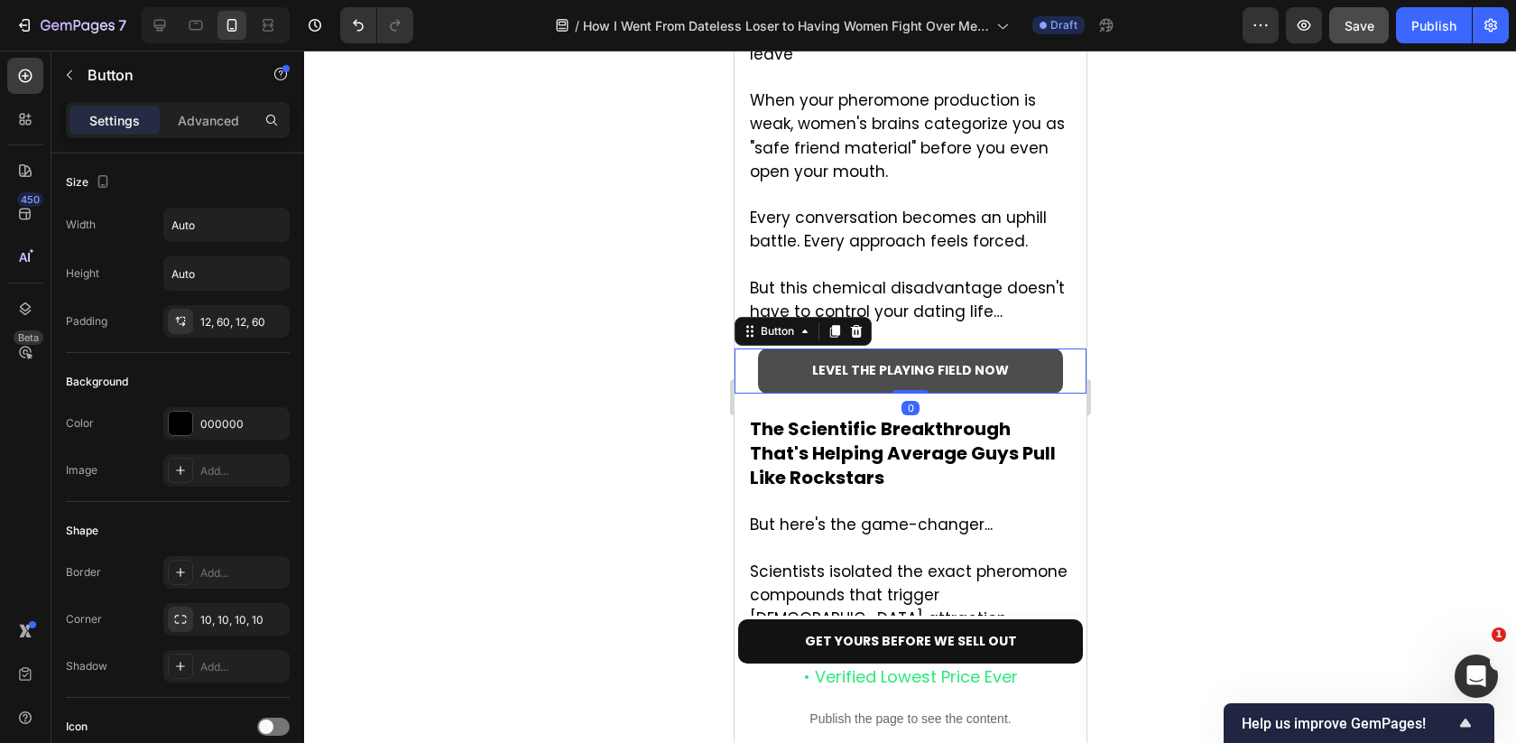
click at [1035, 348] on button "LEVEL THE PLAYING FIELD NOW" at bounding box center [909, 370] width 305 height 44
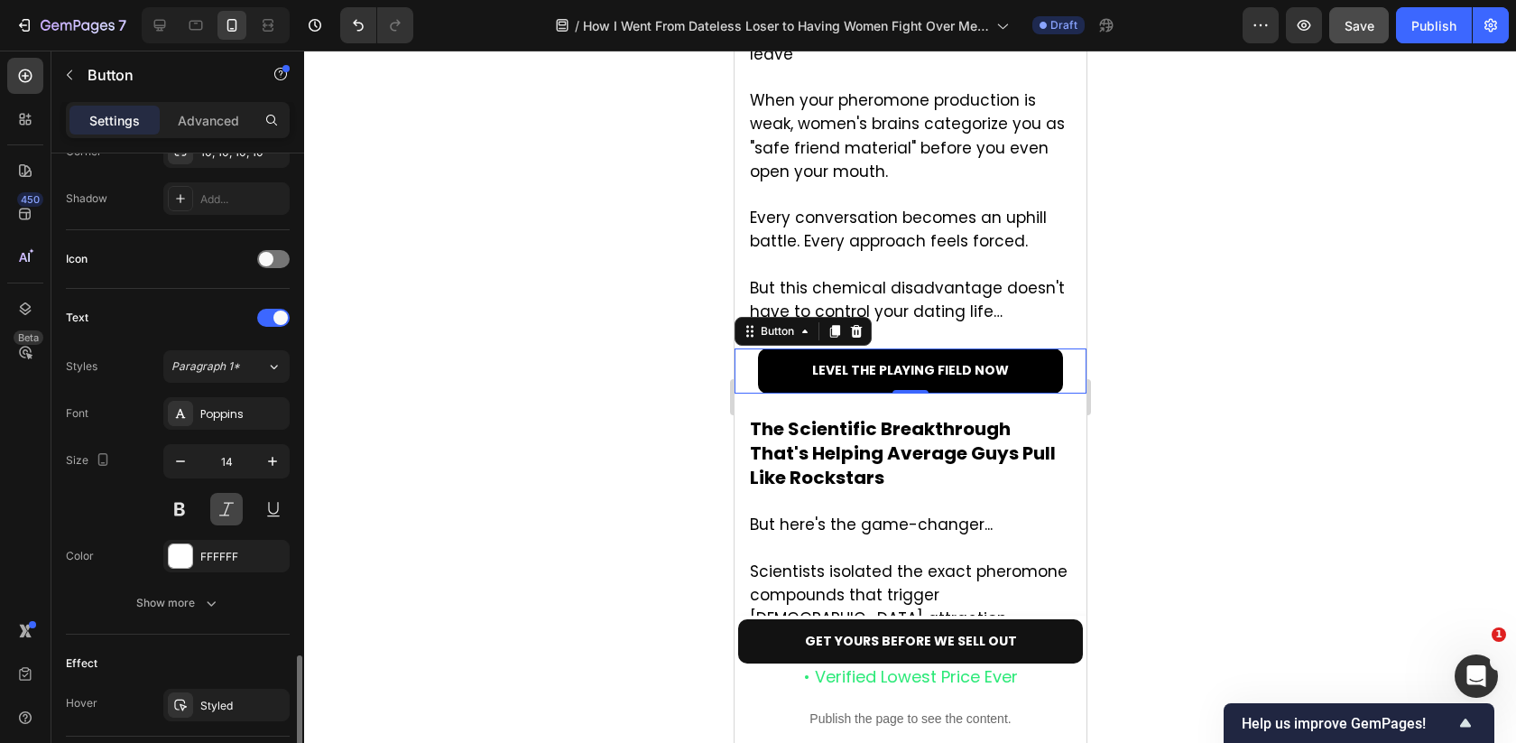
scroll to position [647, 0]
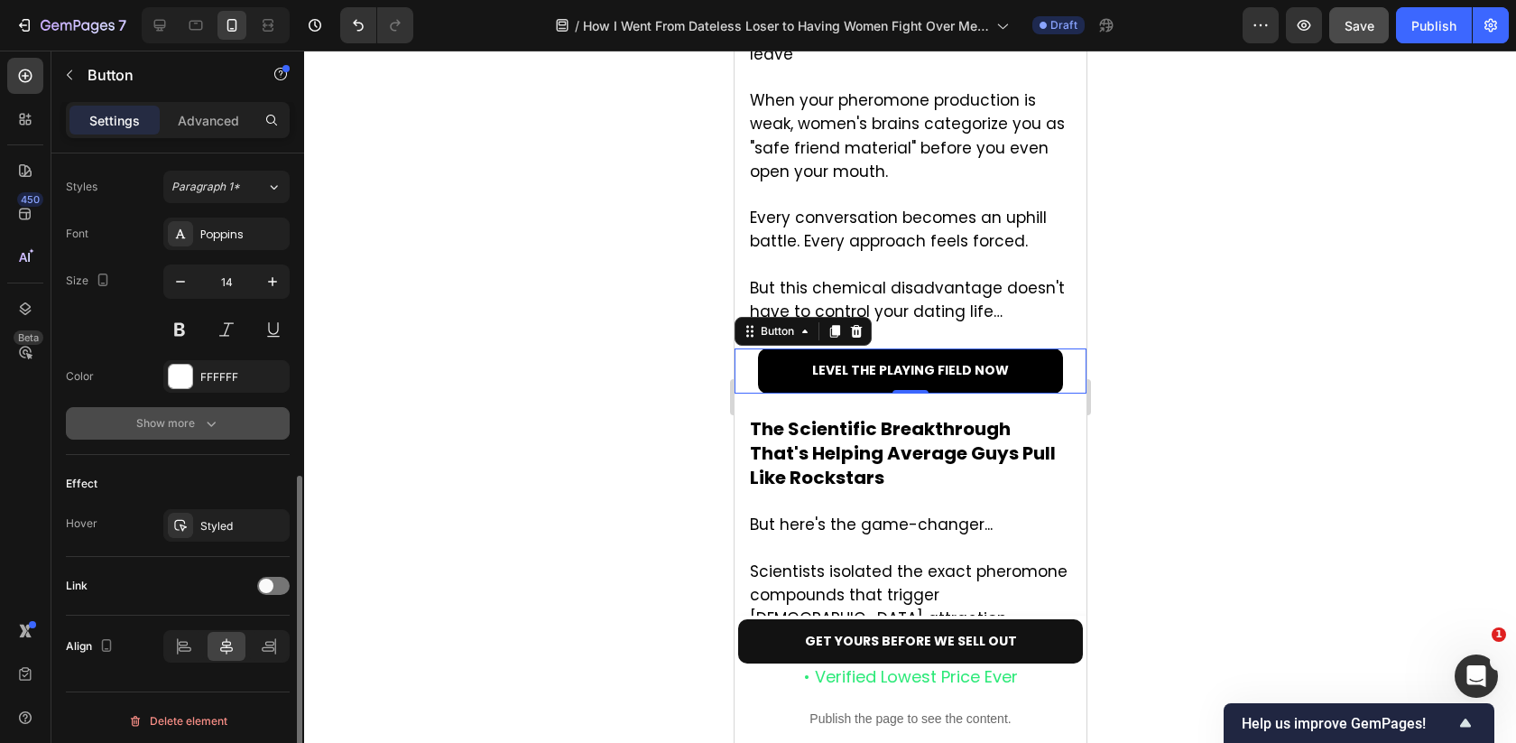
click at [185, 419] on div "Show more" at bounding box center [178, 423] width 84 height 18
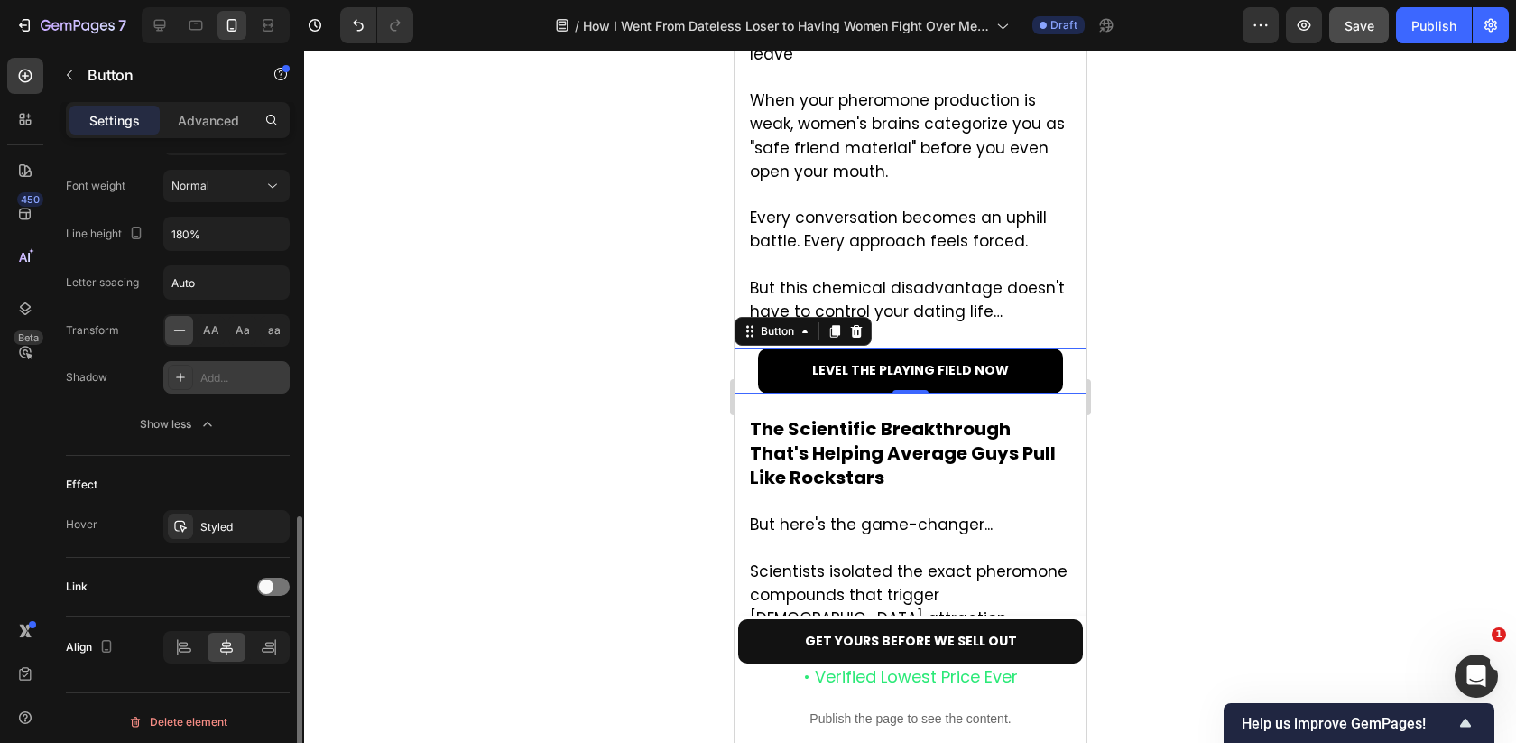
scroll to position [878, 0]
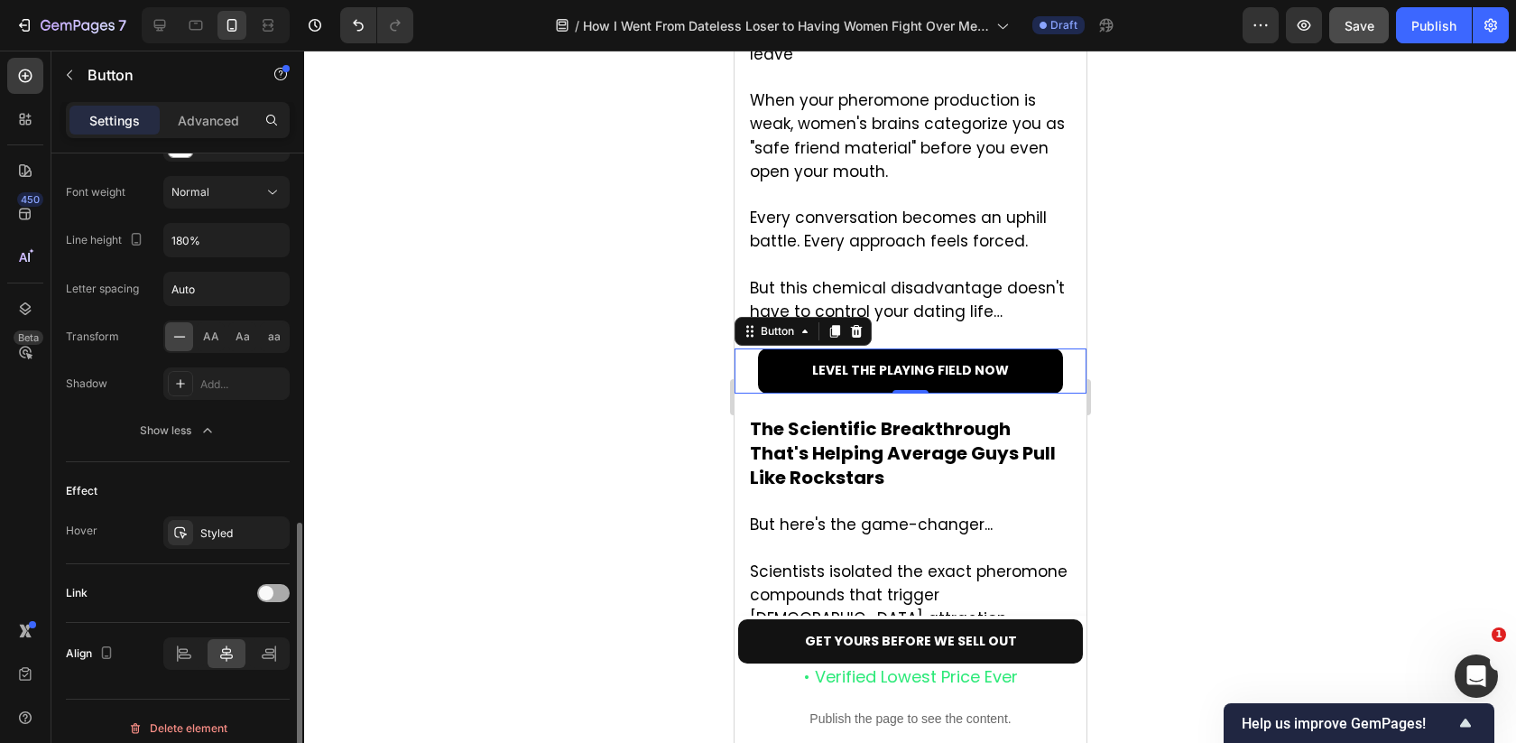
click at [265, 586] on span at bounding box center [266, 593] width 14 height 14
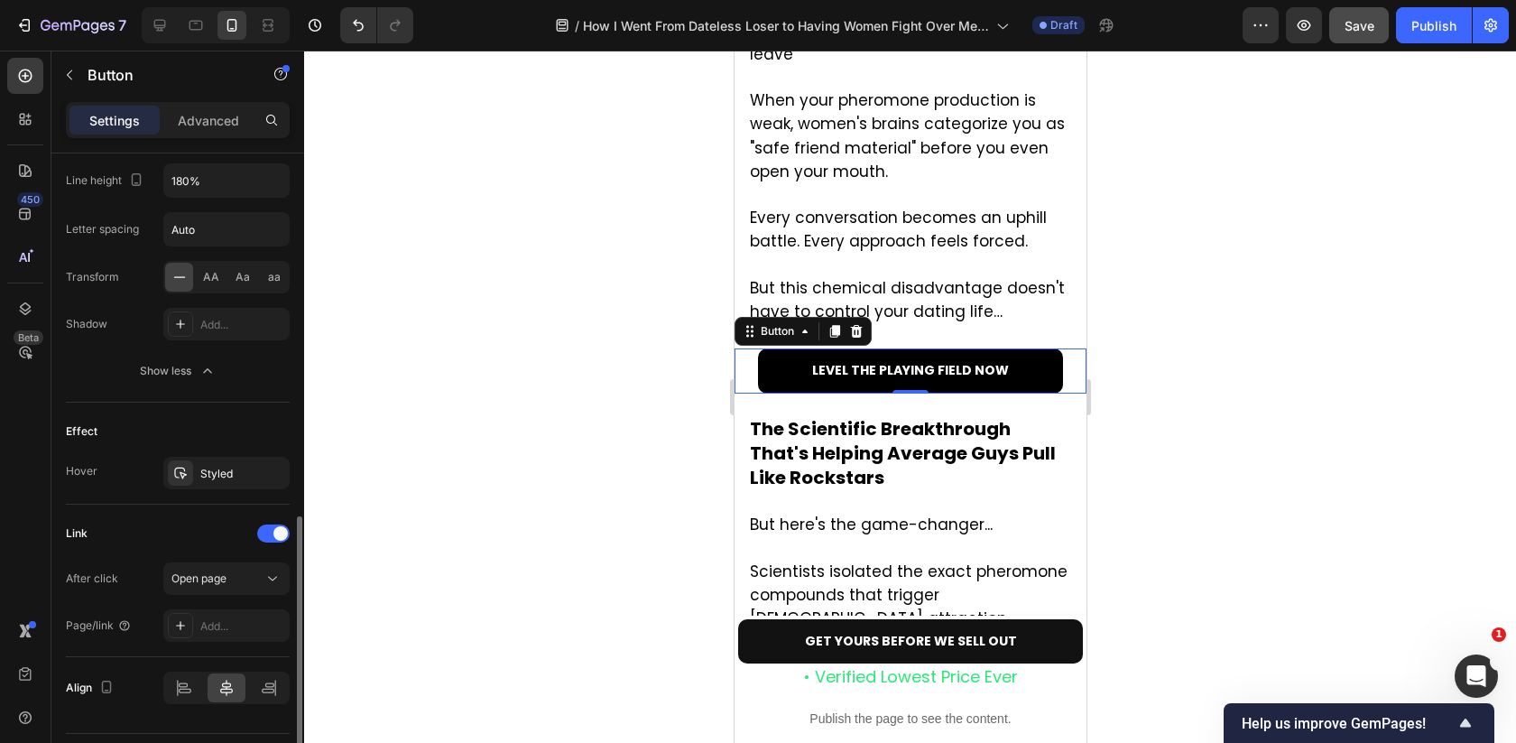
scroll to position [931, 0]
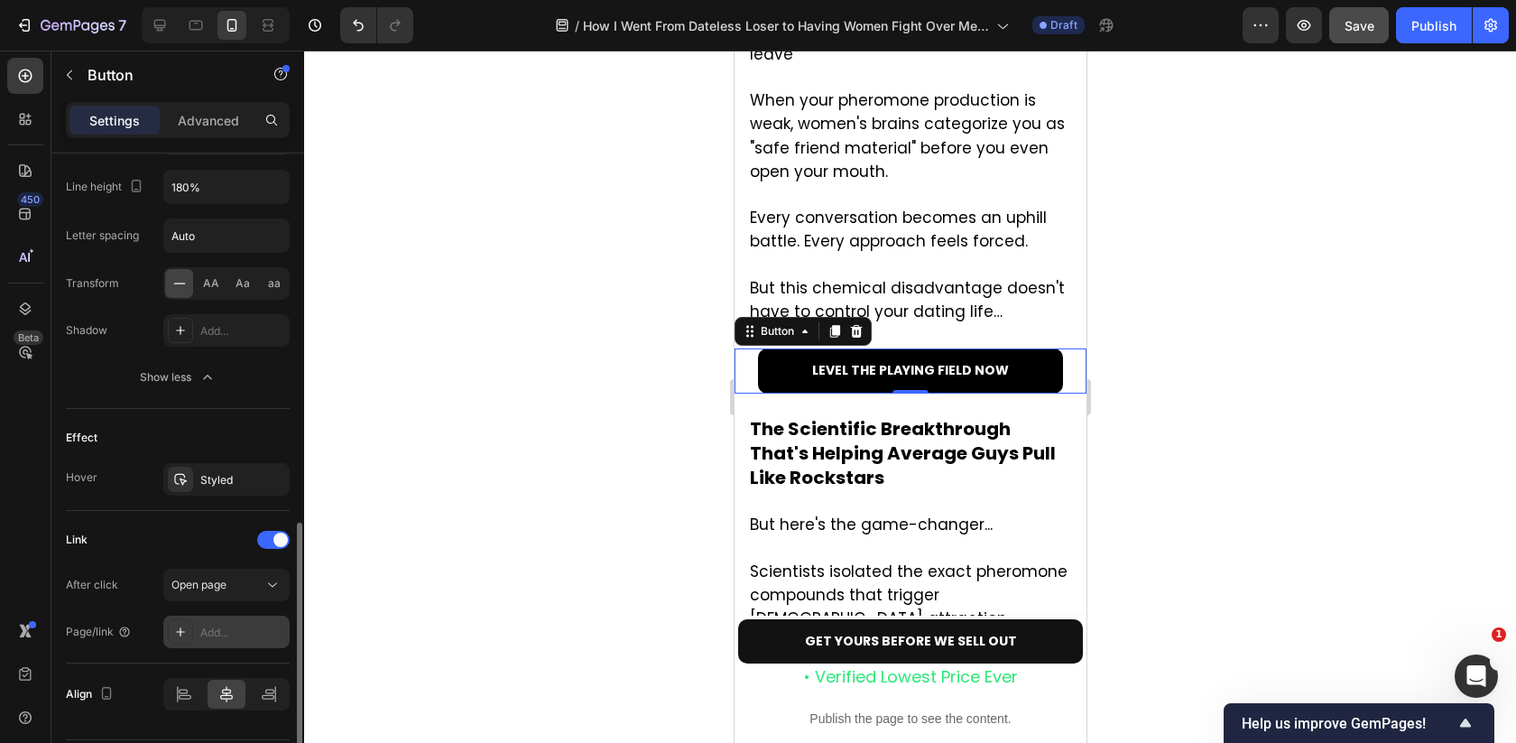
click at [213, 615] on div "Add..." at bounding box center [226, 631] width 126 height 32
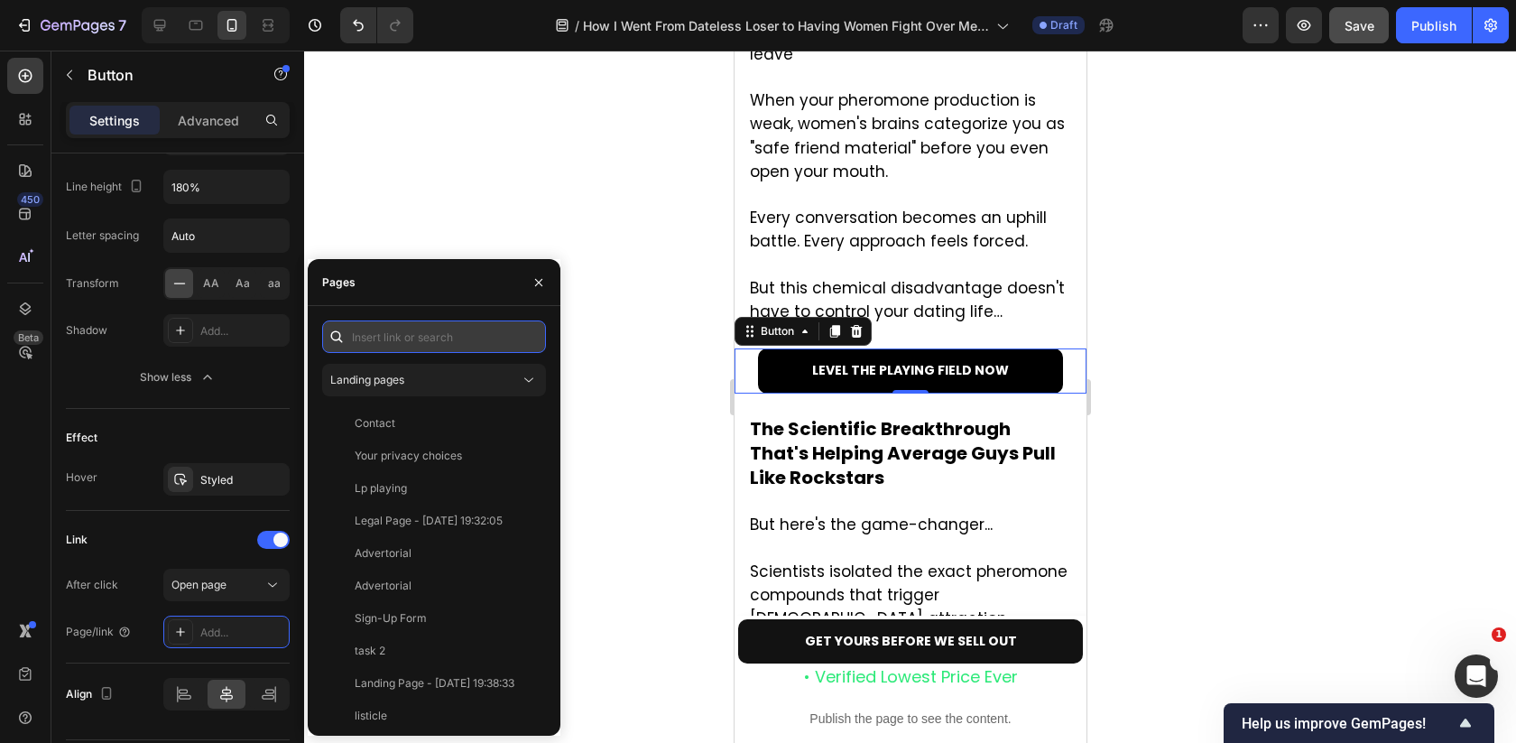
click at [403, 337] on input "text" at bounding box center [434, 336] width 224 height 32
paste input "https://pheromen.com/products/pheromen"
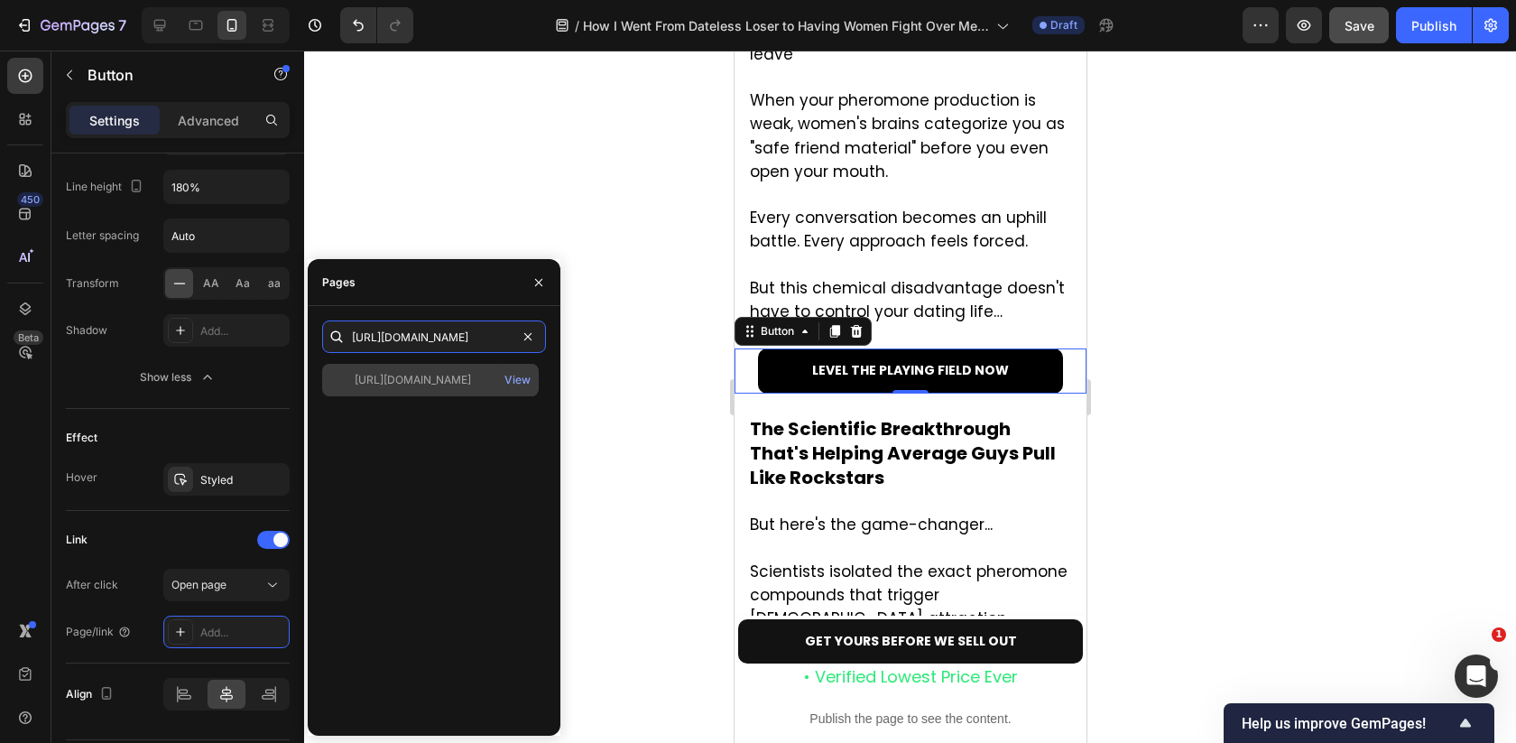
type input "https://pheromen.com/products/pheromen"
click at [471, 378] on div "https://pheromen.com/products/pheromen" at bounding box center [413, 380] width 116 height 16
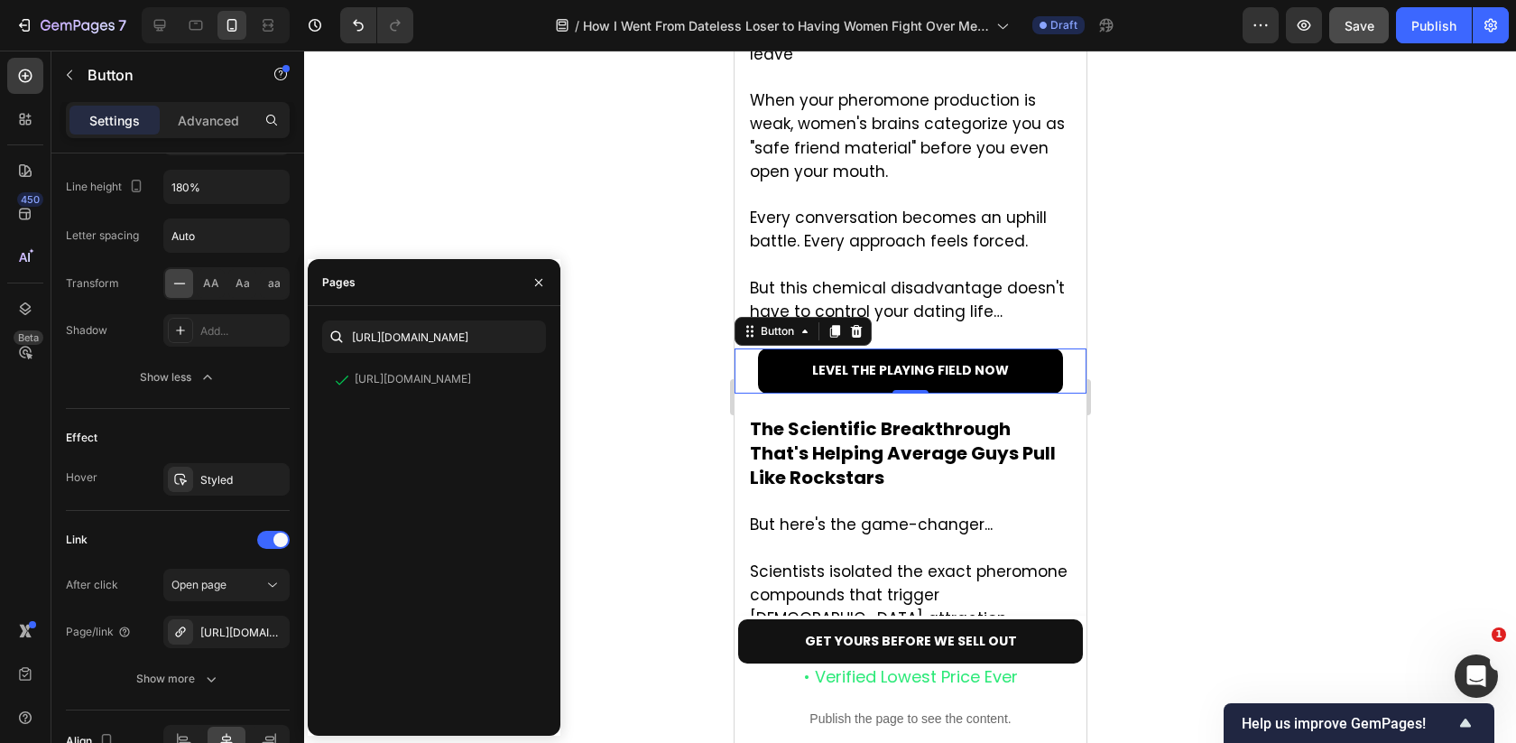
click at [623, 396] on div at bounding box center [910, 397] width 1212 height 692
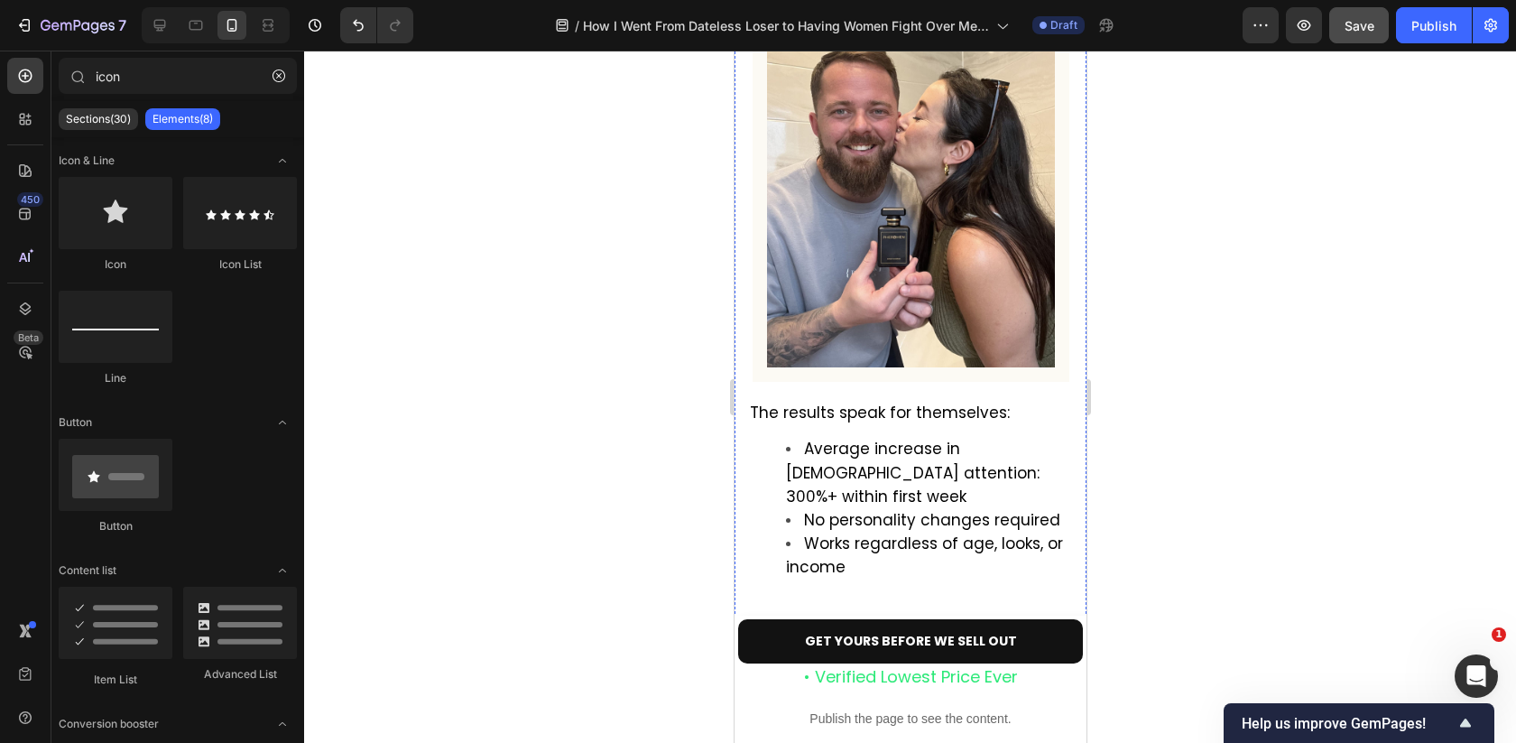
scroll to position [6654, 0]
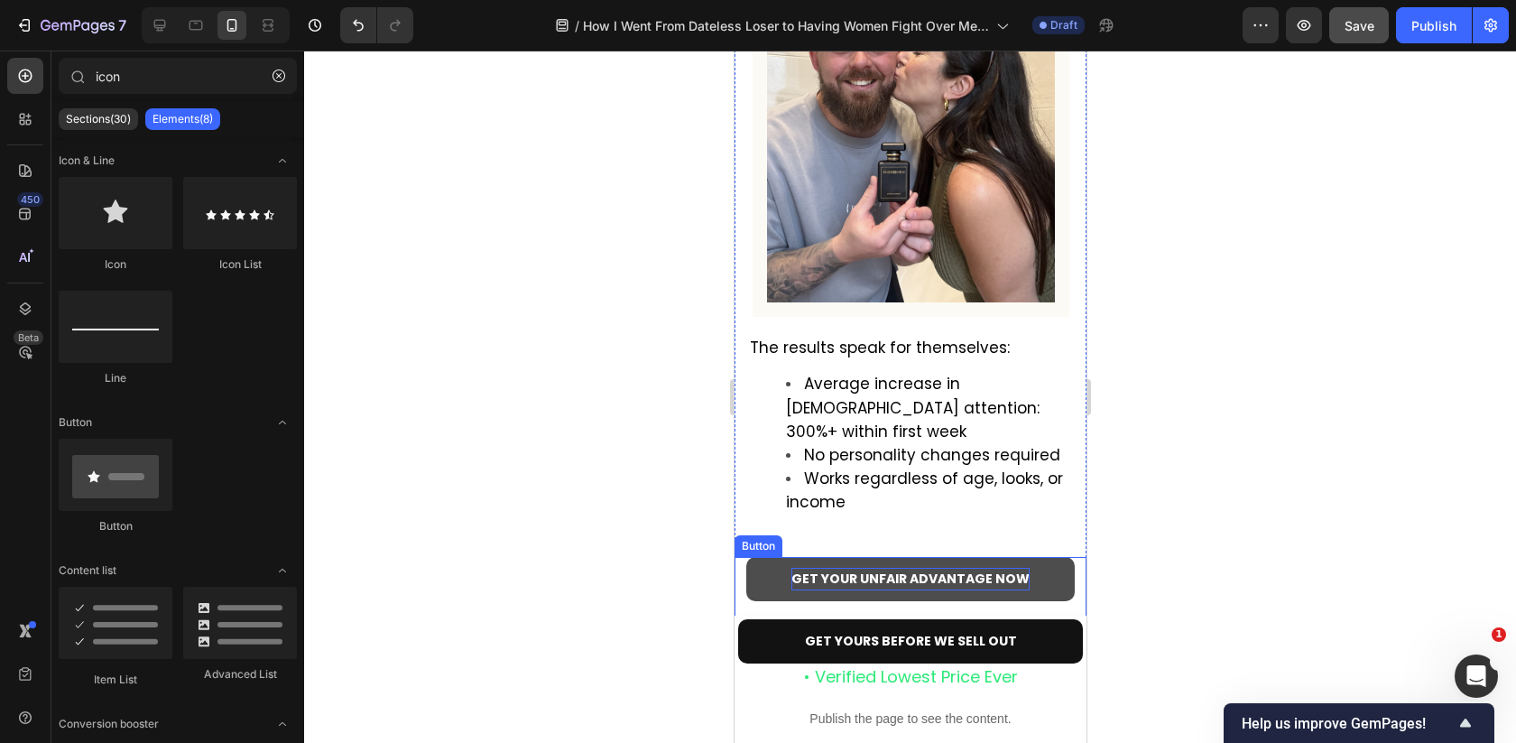
click at [910, 568] on p "GET YOUR UNFAIR ADVANTAGE NOW" at bounding box center [909, 579] width 238 height 23
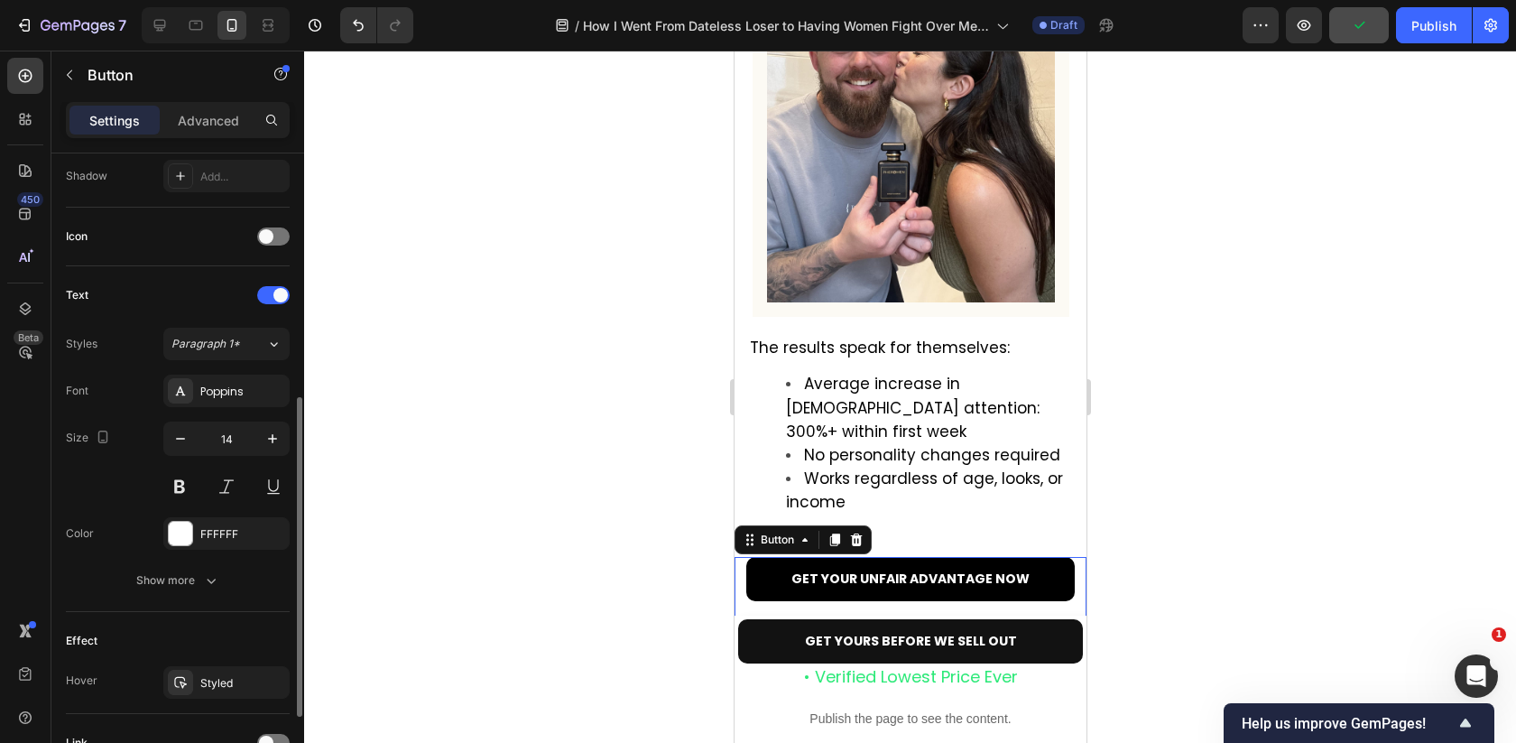
scroll to position [647, 0]
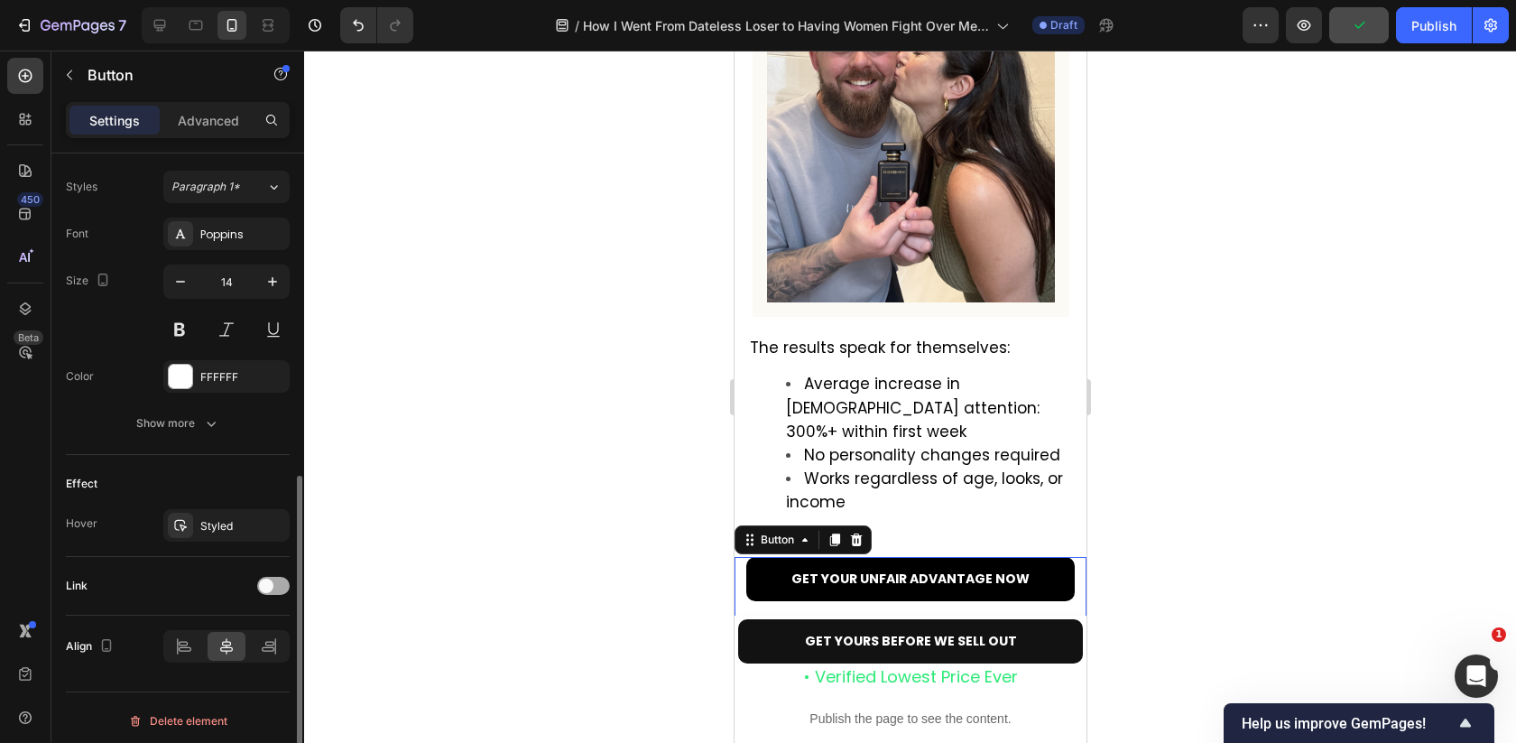
click at [275, 578] on div at bounding box center [273, 586] width 32 height 18
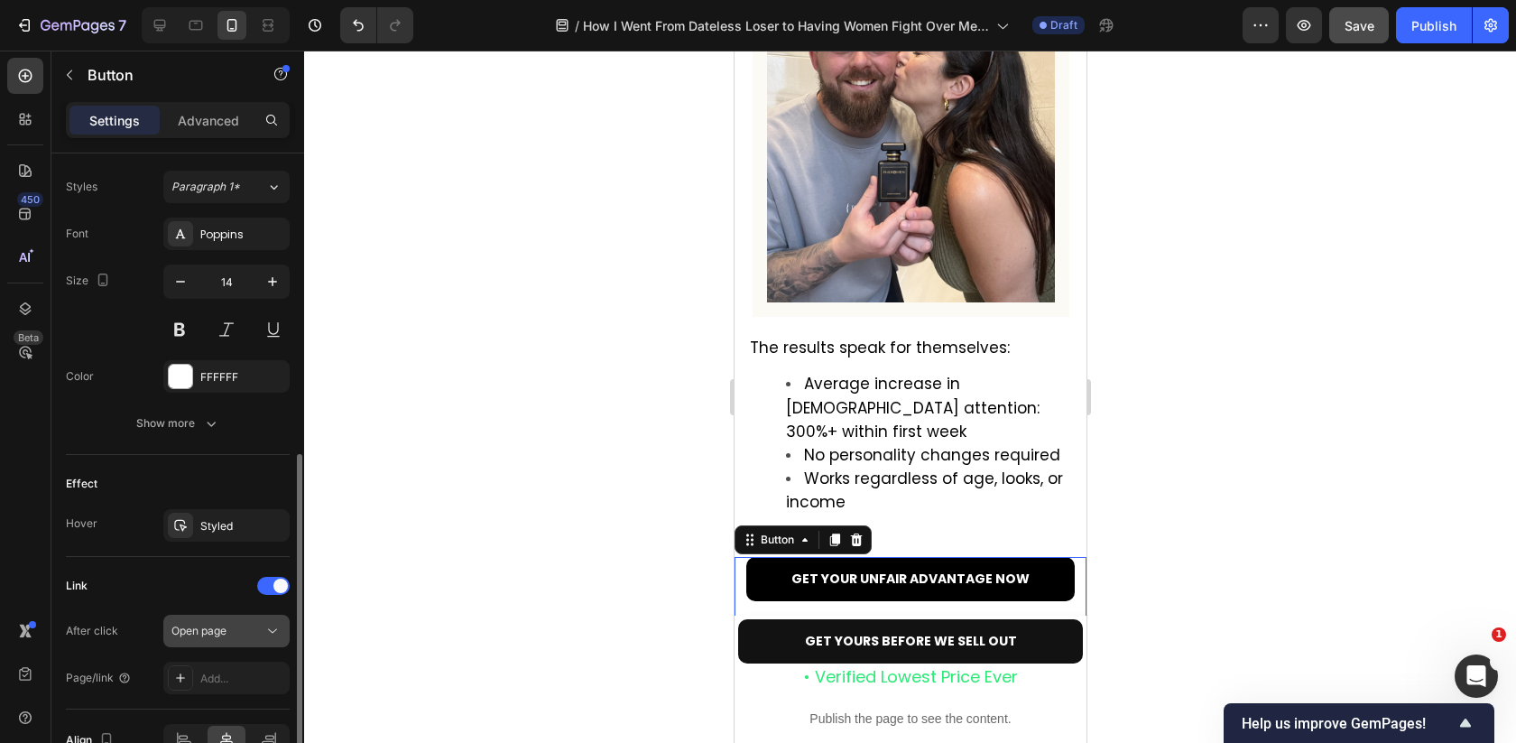
click at [217, 624] on span "Open page" at bounding box center [198, 631] width 55 height 14
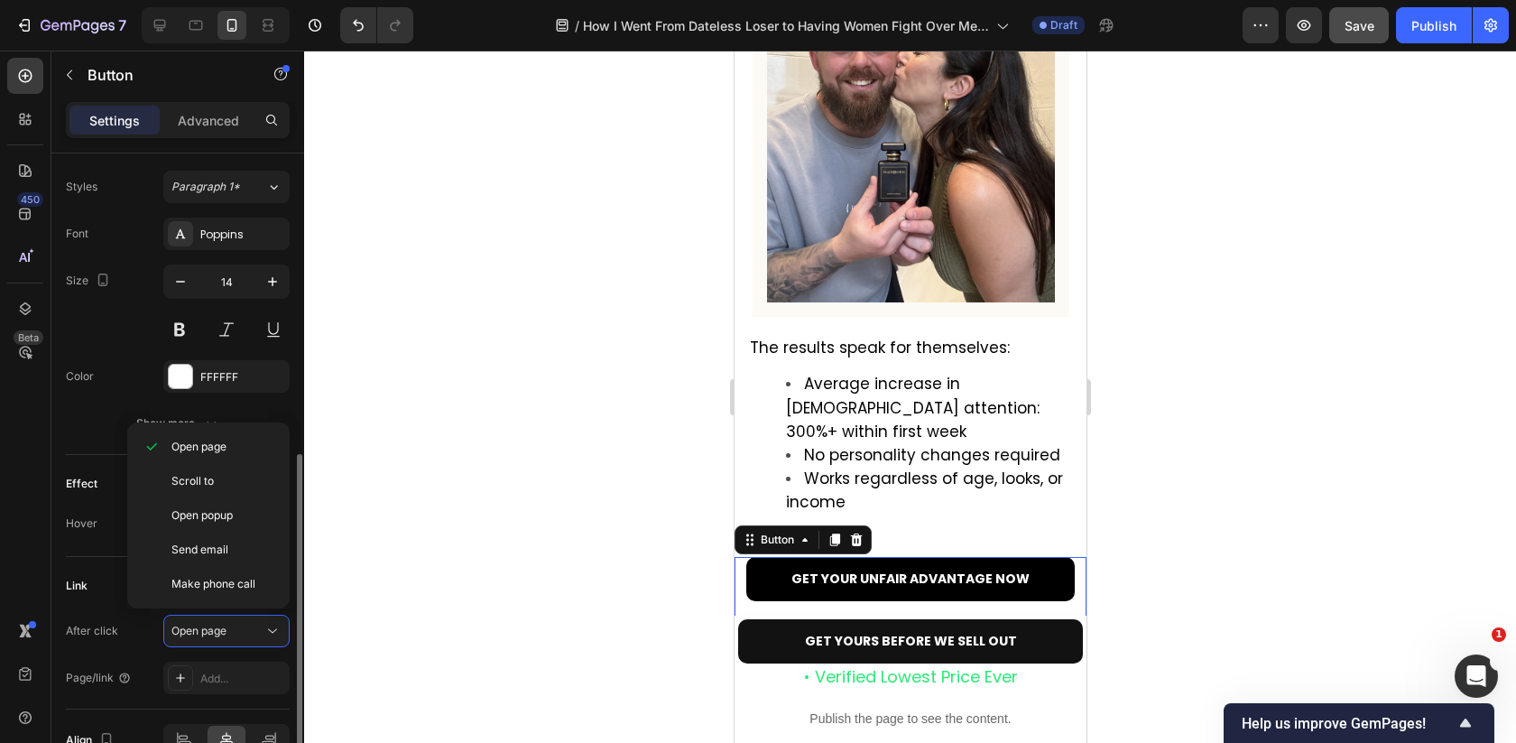
click at [213, 652] on div "After click Open page Page/link Add..." at bounding box center [178, 654] width 224 height 79
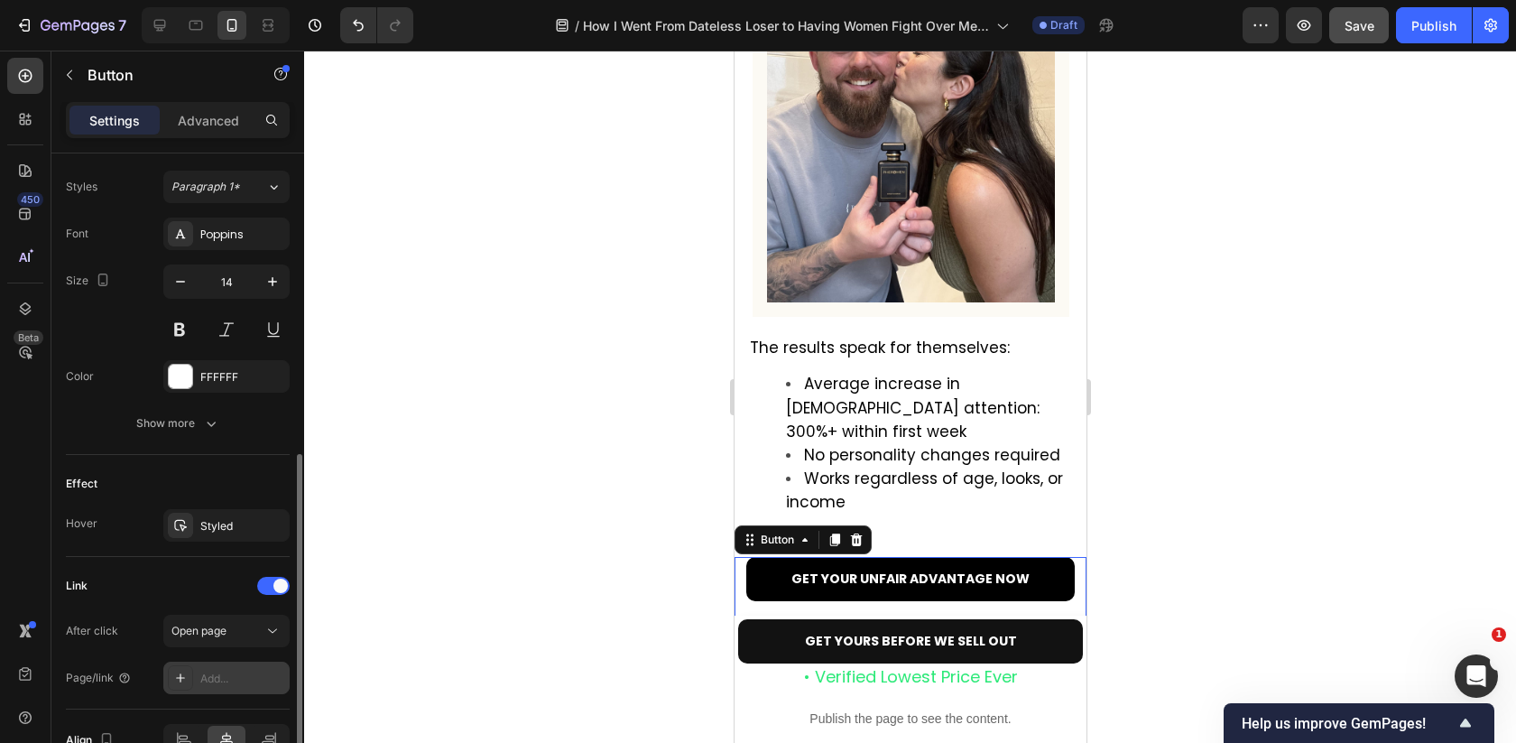
click at [213, 661] on div "Add..." at bounding box center [226, 677] width 126 height 32
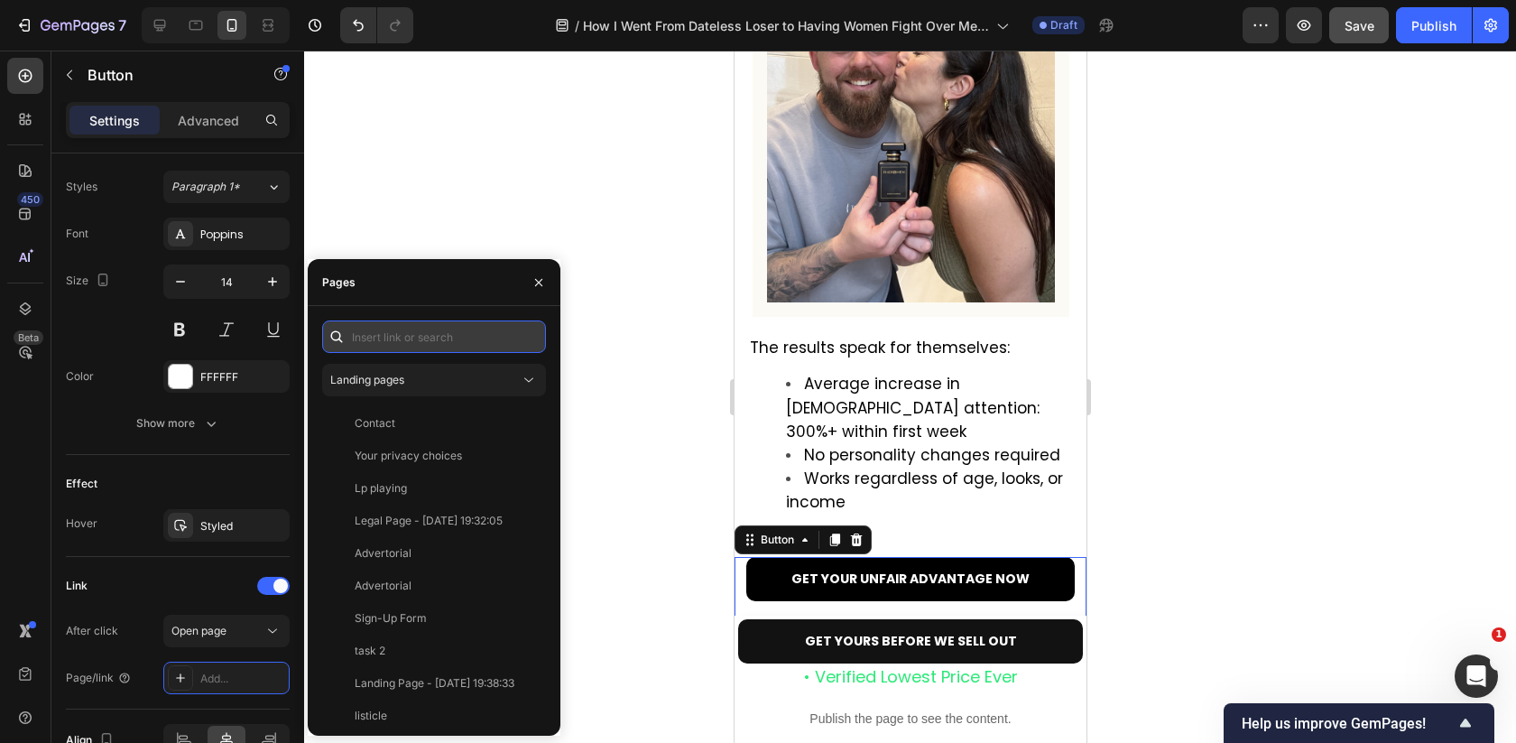
click at [405, 335] on input "text" at bounding box center [434, 336] width 224 height 32
paste input "https://pheromen.com/products/pheromen"
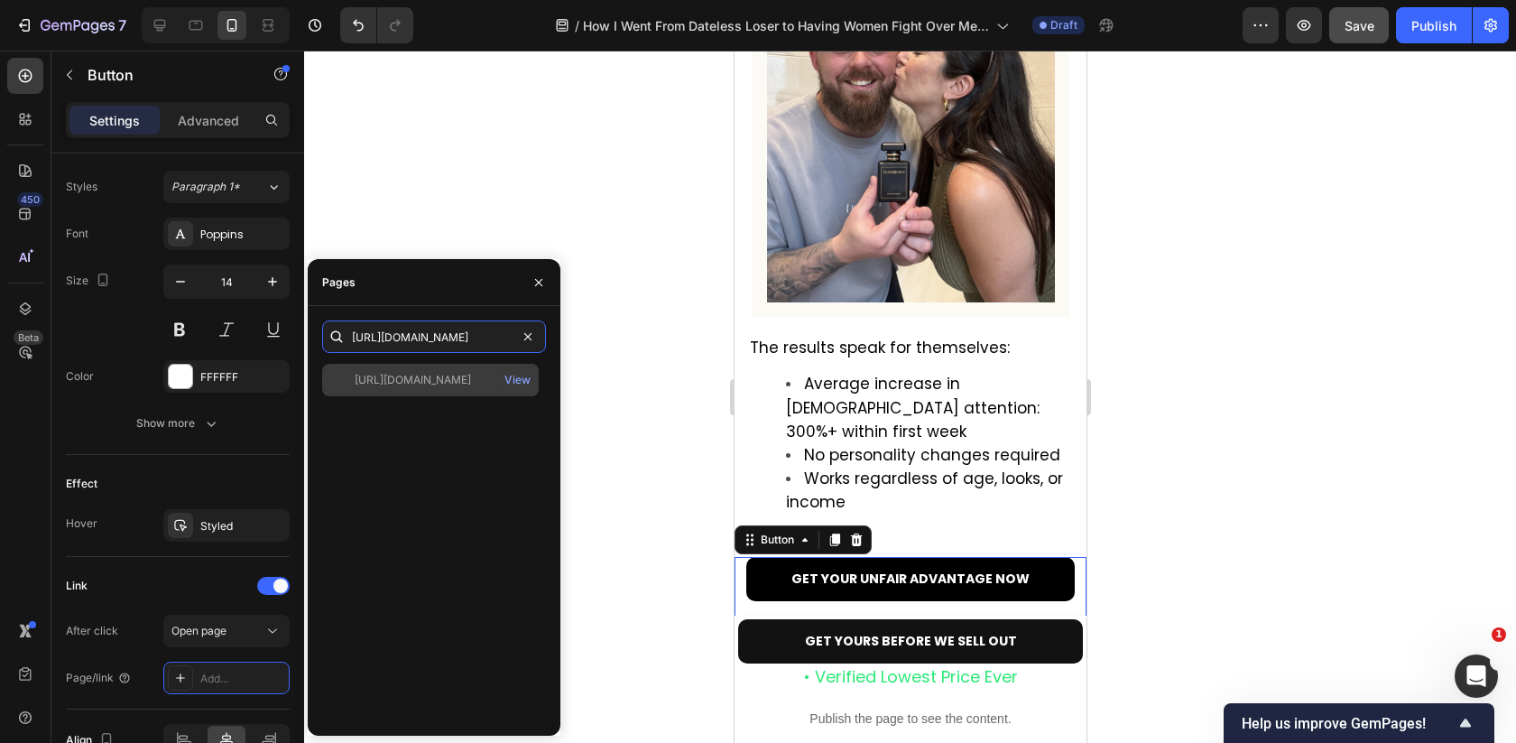
type input "https://pheromen.com/products/pheromen"
click at [430, 383] on div "https://pheromen.com/products/pheromen" at bounding box center [413, 380] width 116 height 16
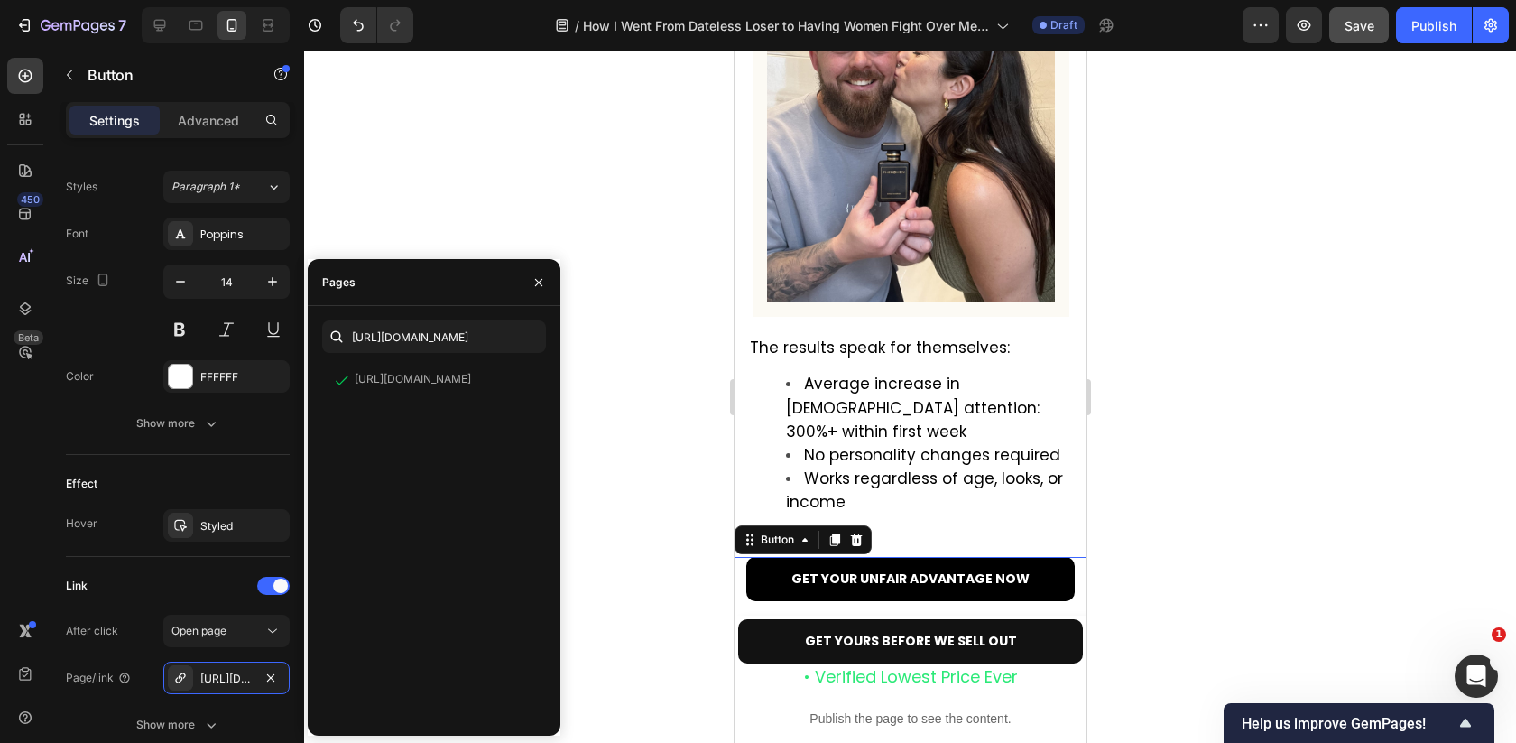
click at [634, 349] on div at bounding box center [910, 397] width 1212 height 692
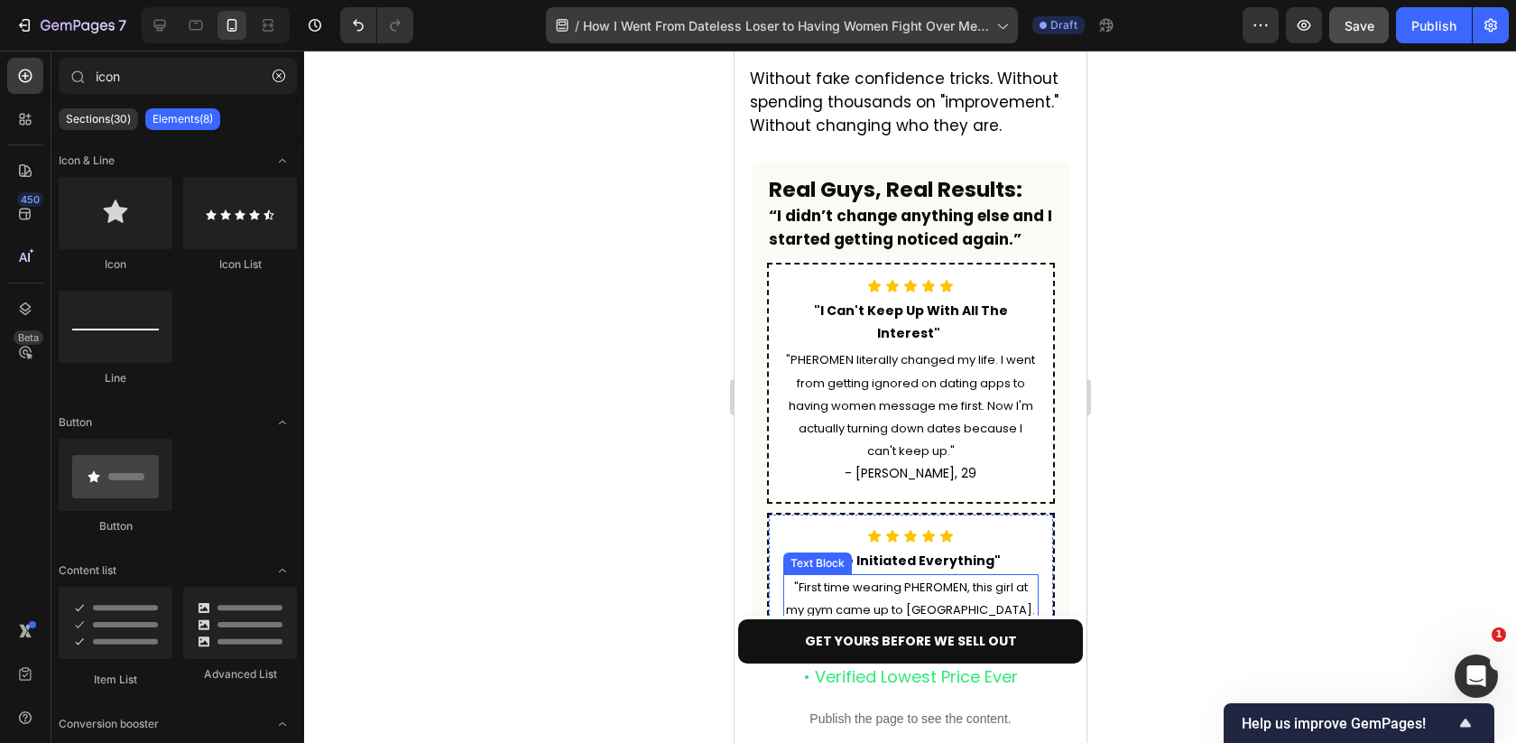
scroll to position [5058, 0]
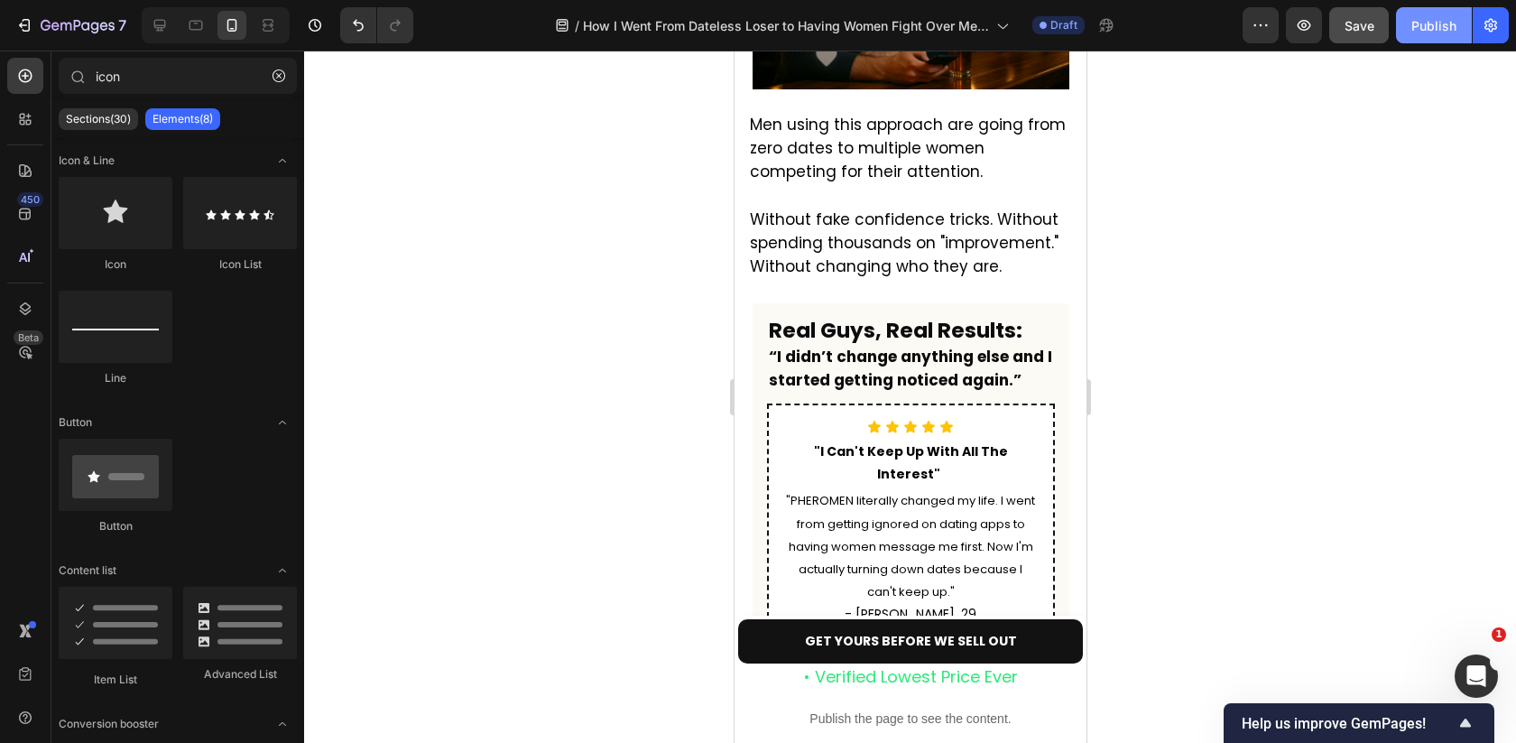
click at [1434, 28] on div "Publish" at bounding box center [1433, 25] width 45 height 19
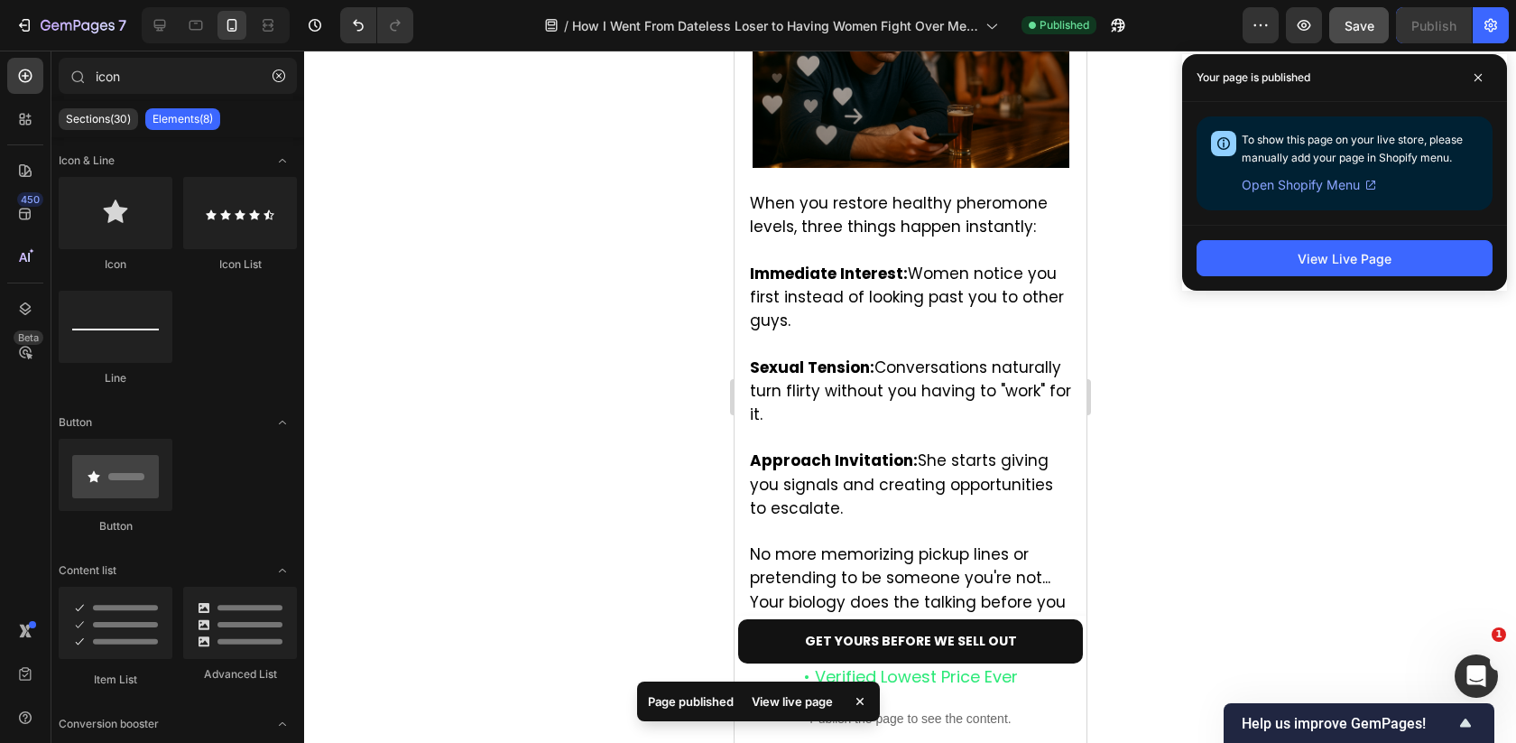
scroll to position [4208, 0]
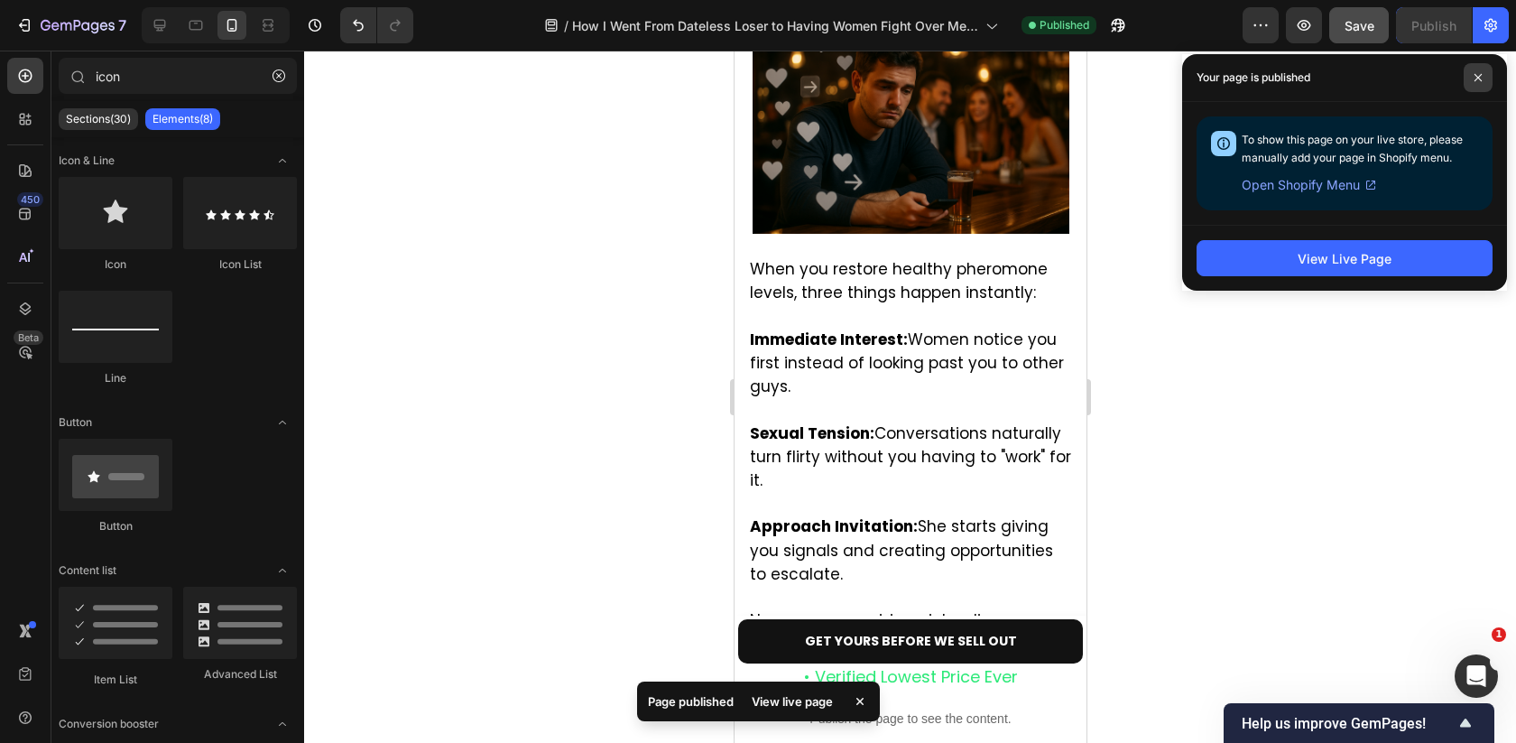
click at [1476, 76] on icon at bounding box center [1477, 77] width 7 height 7
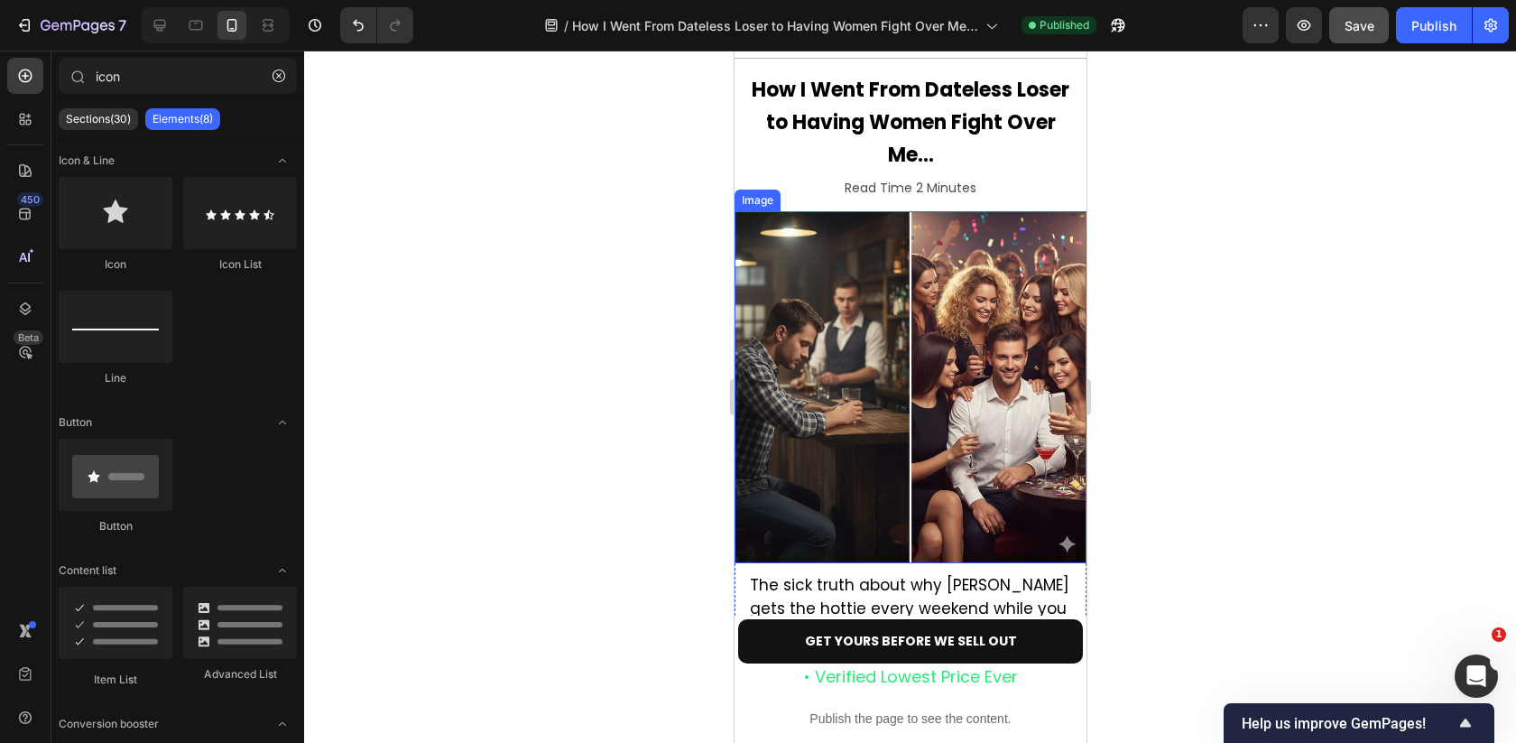
scroll to position [132, 0]
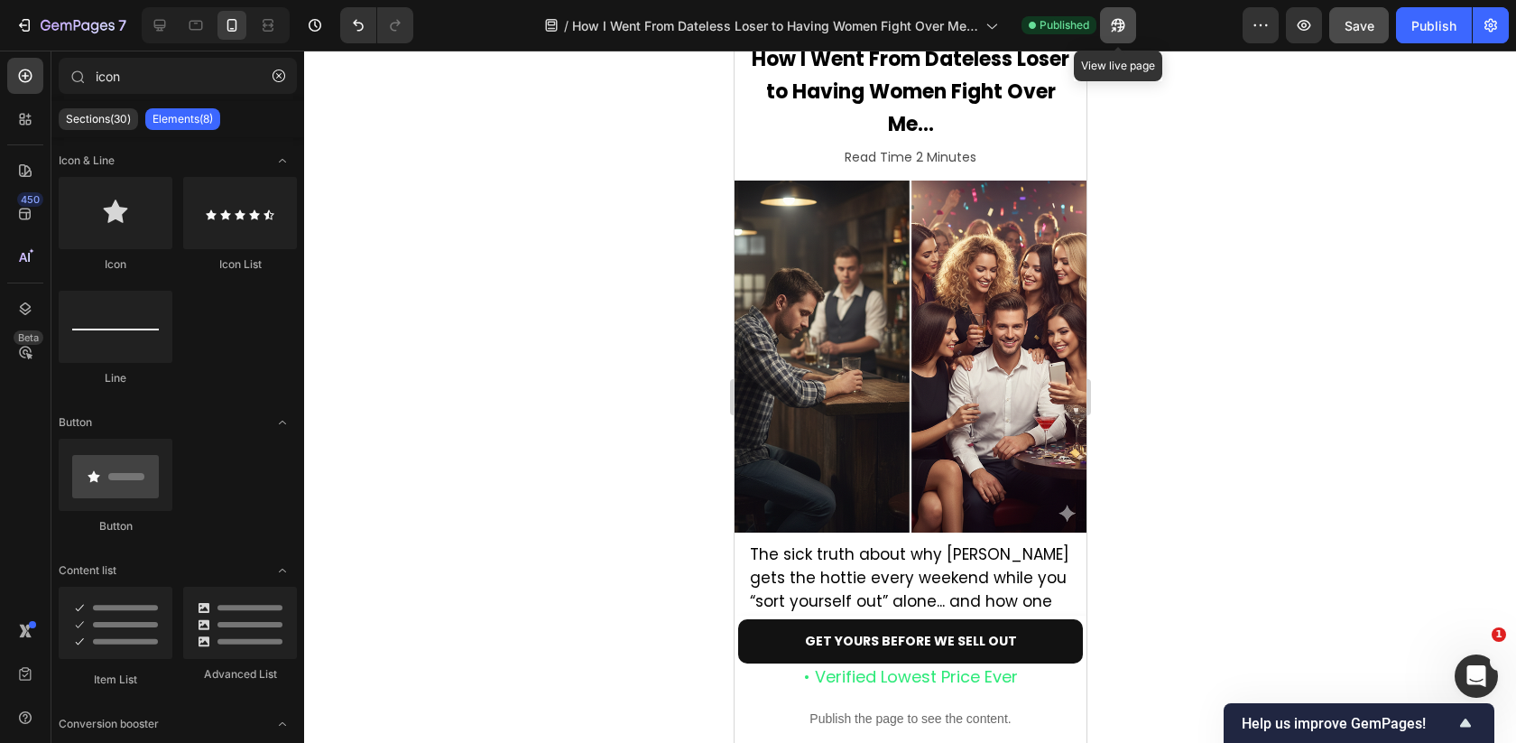
click at [1124, 31] on icon "button" at bounding box center [1118, 25] width 18 height 18
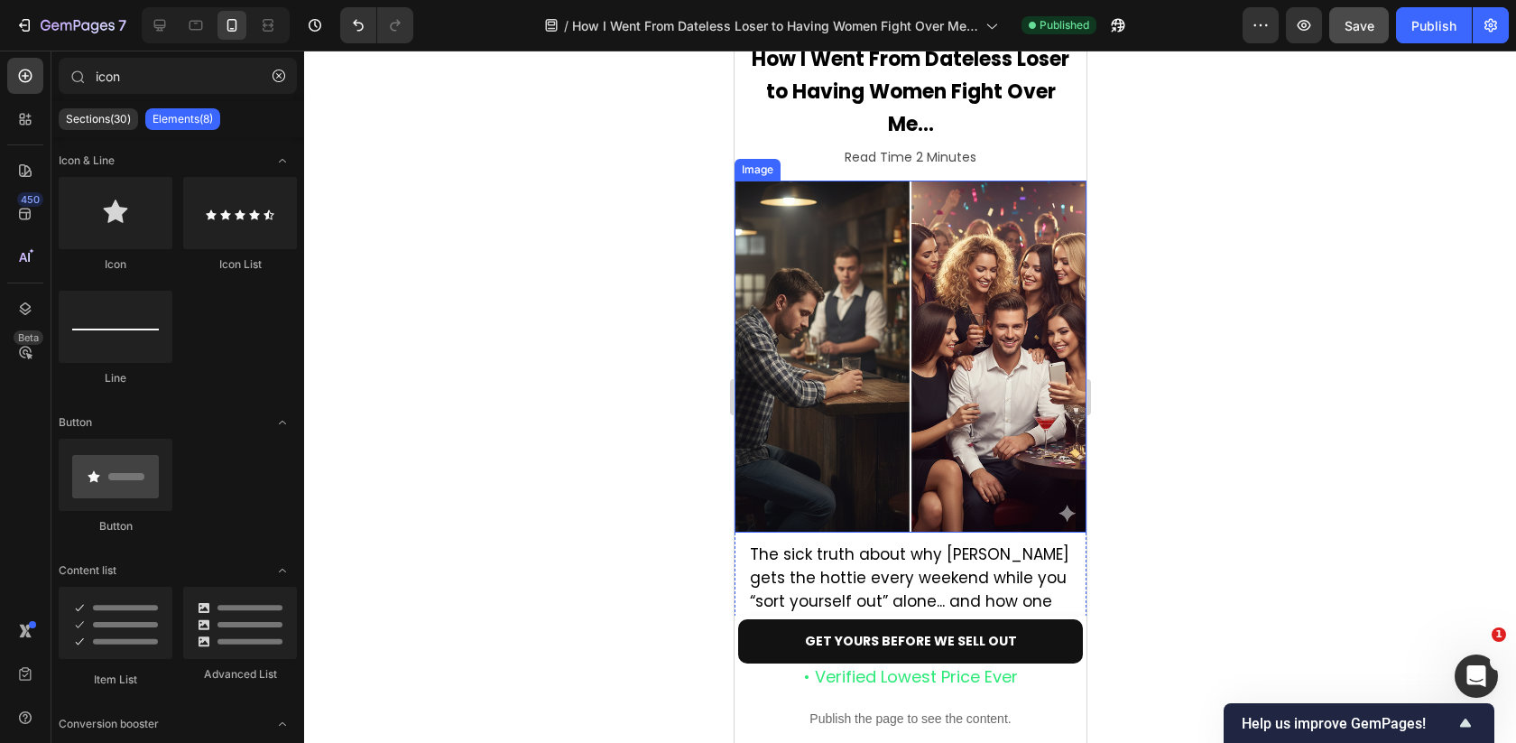
scroll to position [208, 0]
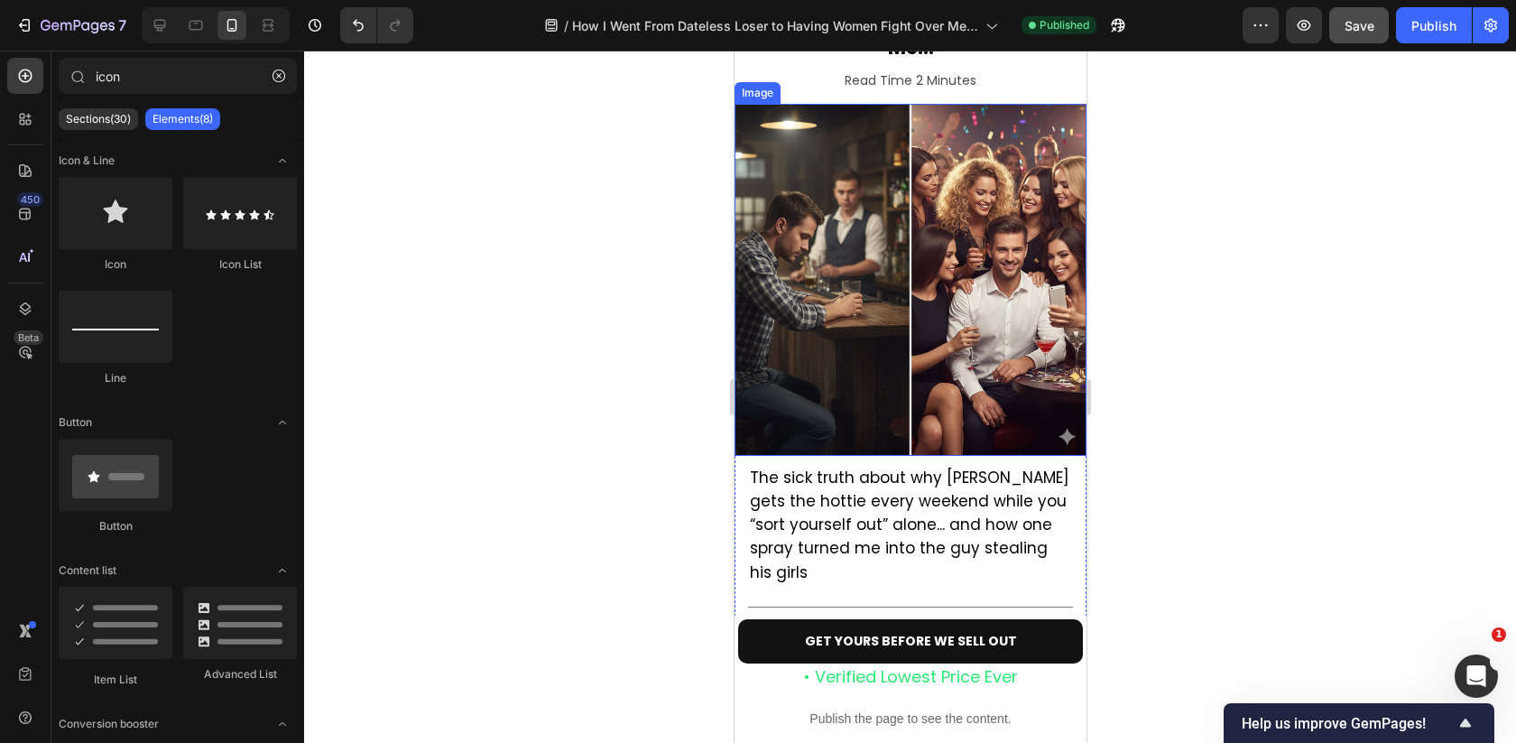
click at [805, 282] on img at bounding box center [910, 280] width 352 height 352
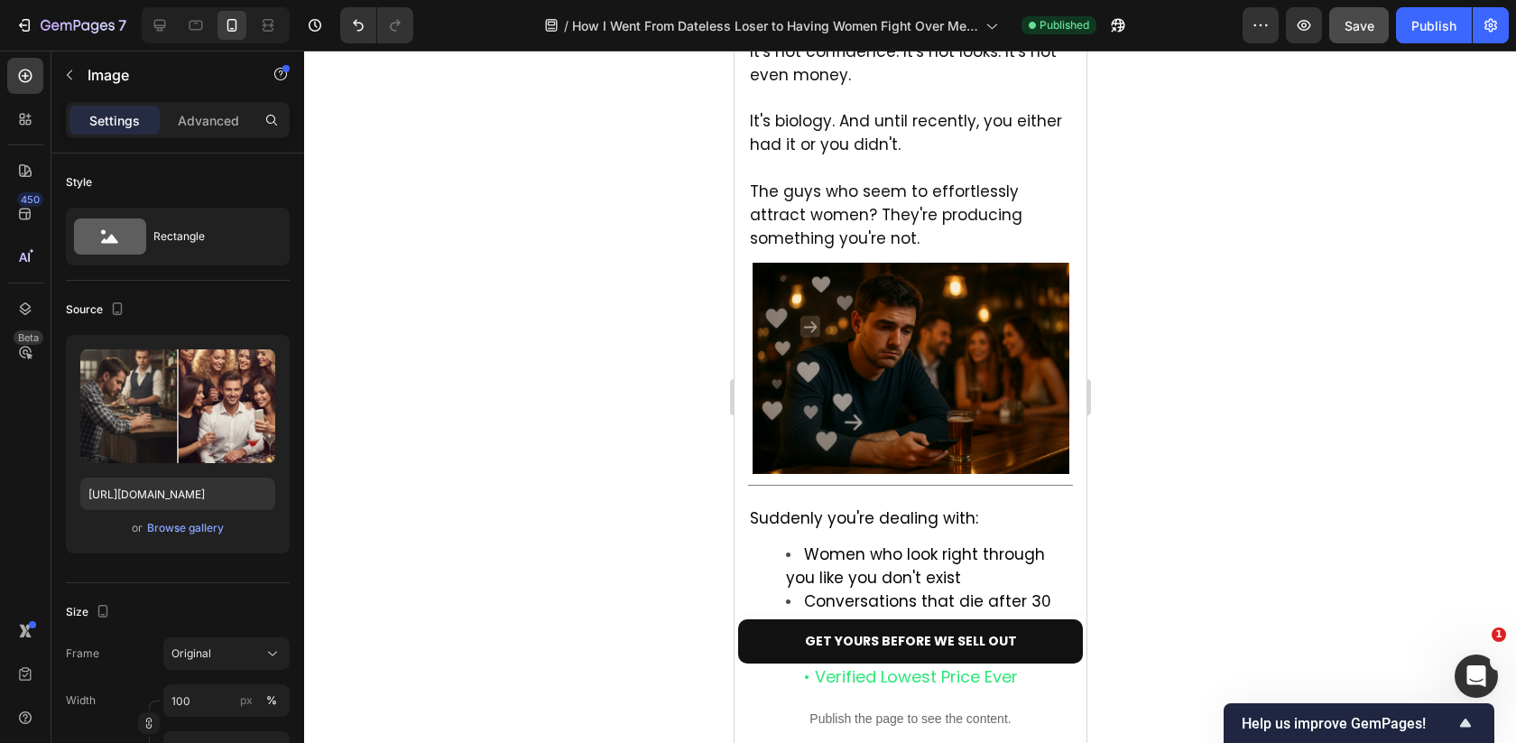
scroll to position [1286, 0]
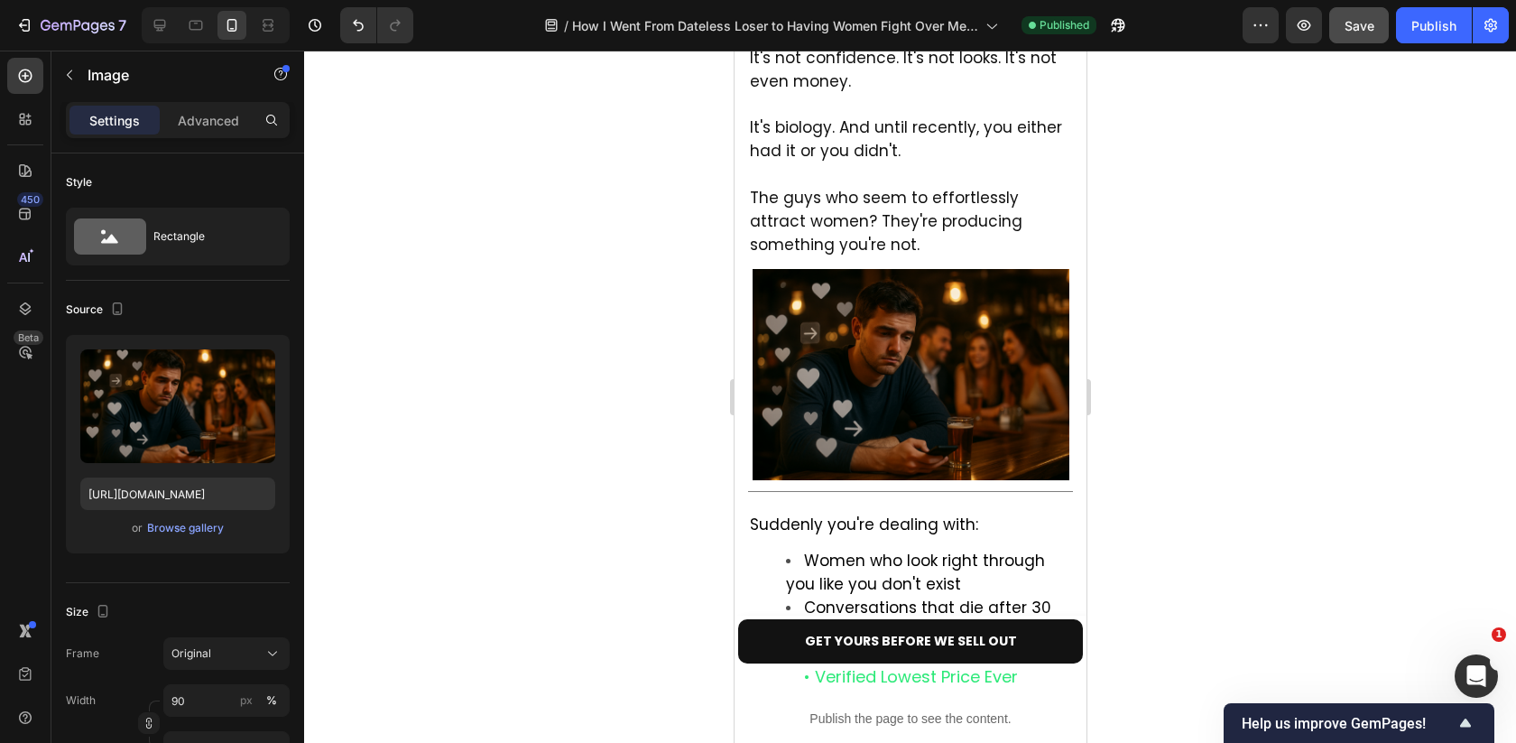
click at [893, 363] on img at bounding box center [910, 374] width 317 height 211
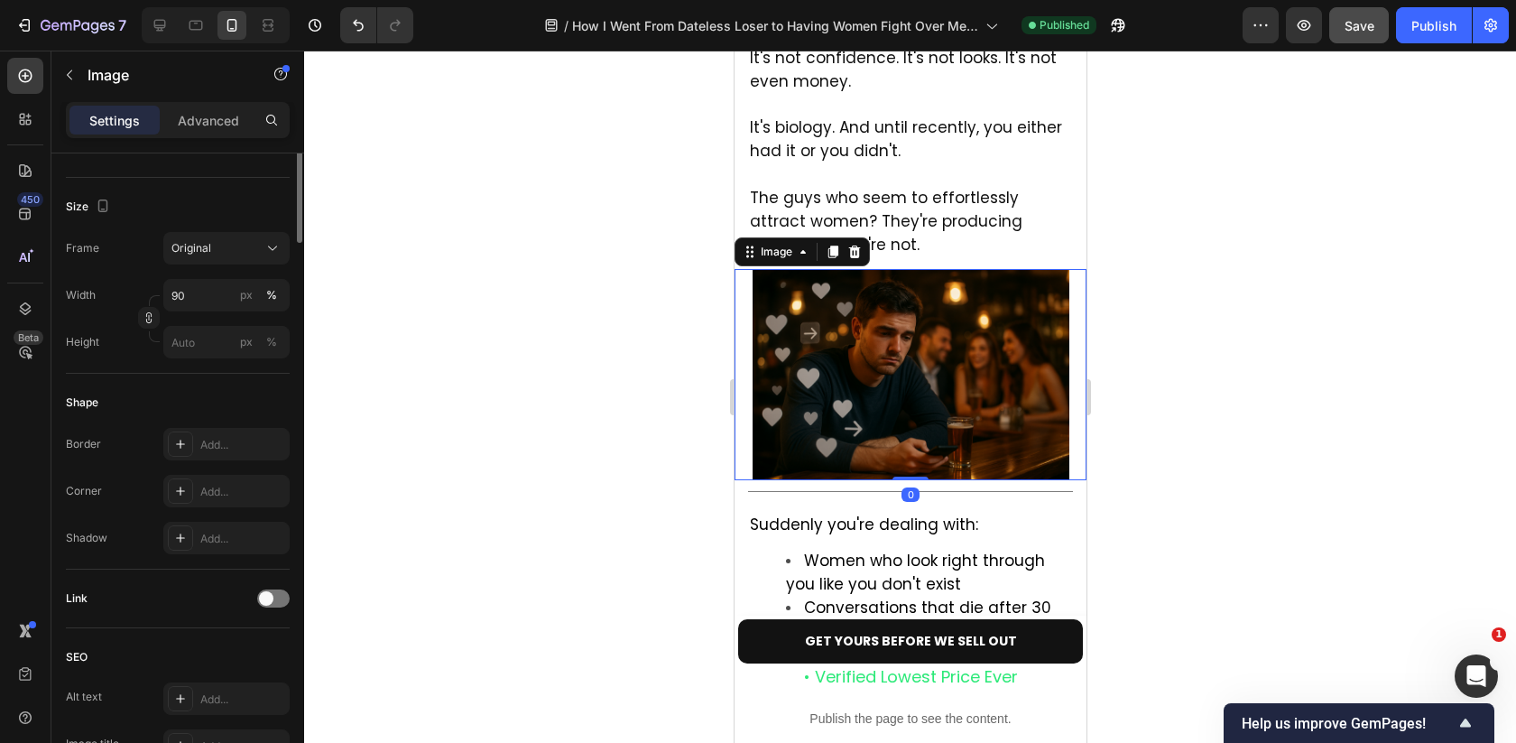
scroll to position [0, 0]
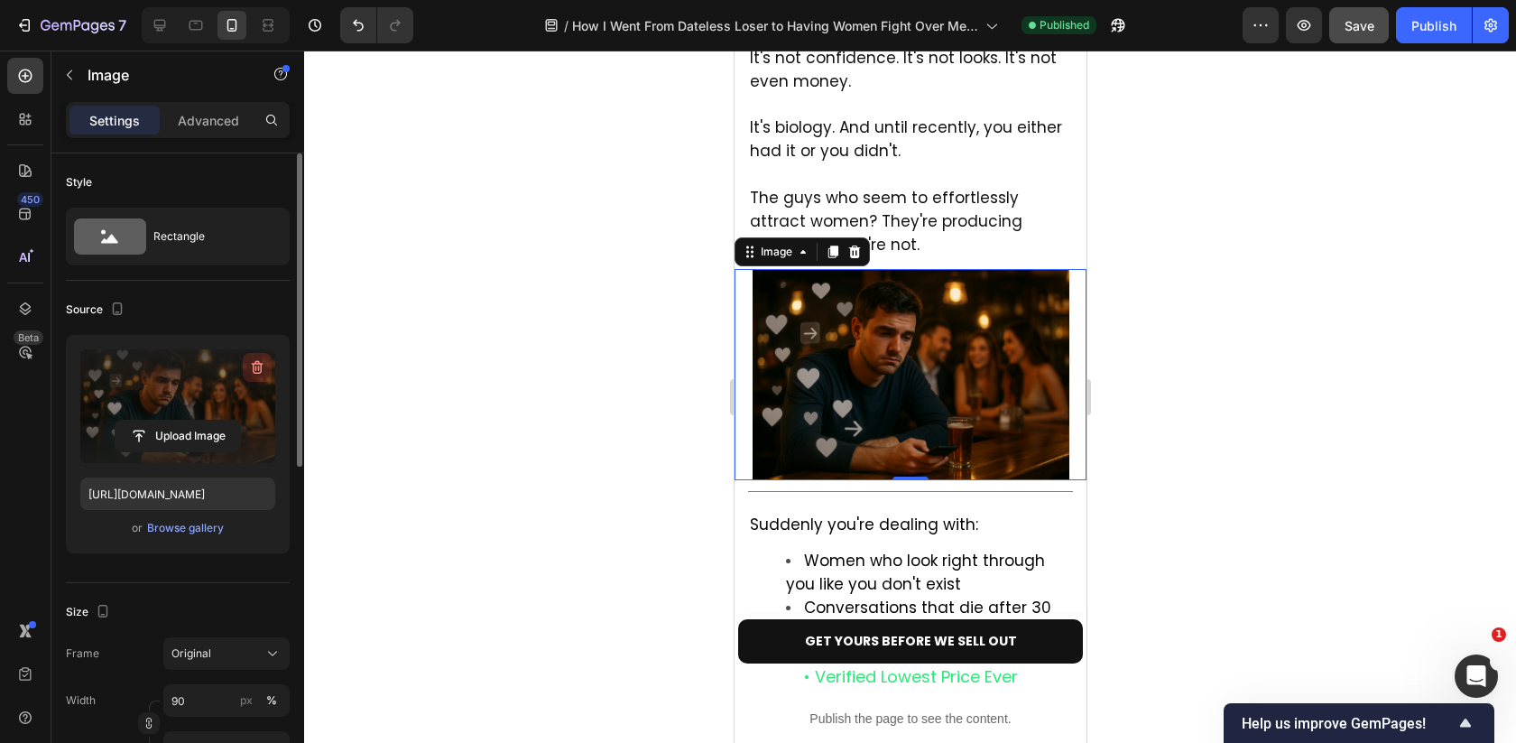
click at [263, 368] on icon "button" at bounding box center [257, 367] width 18 height 18
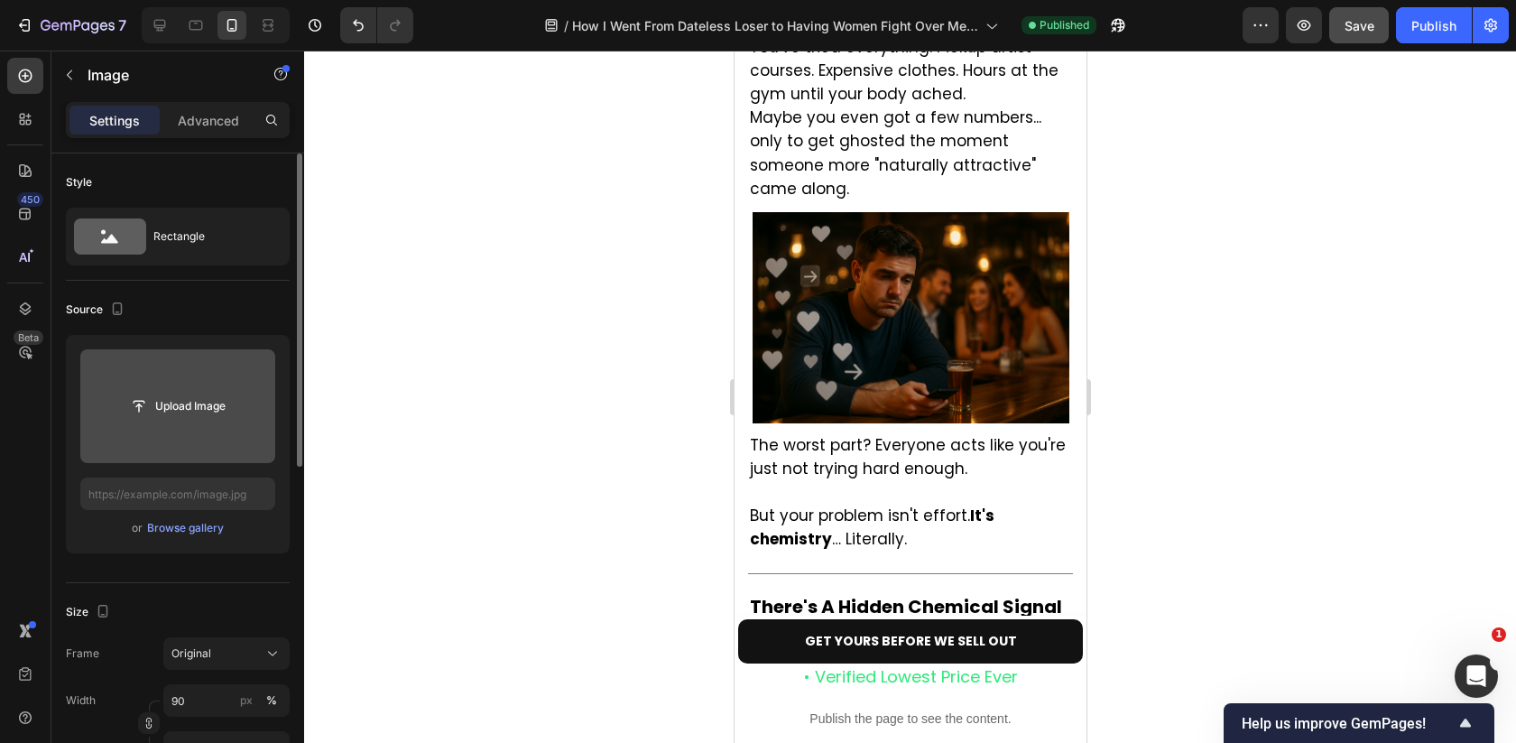
scroll to position [2125, 0]
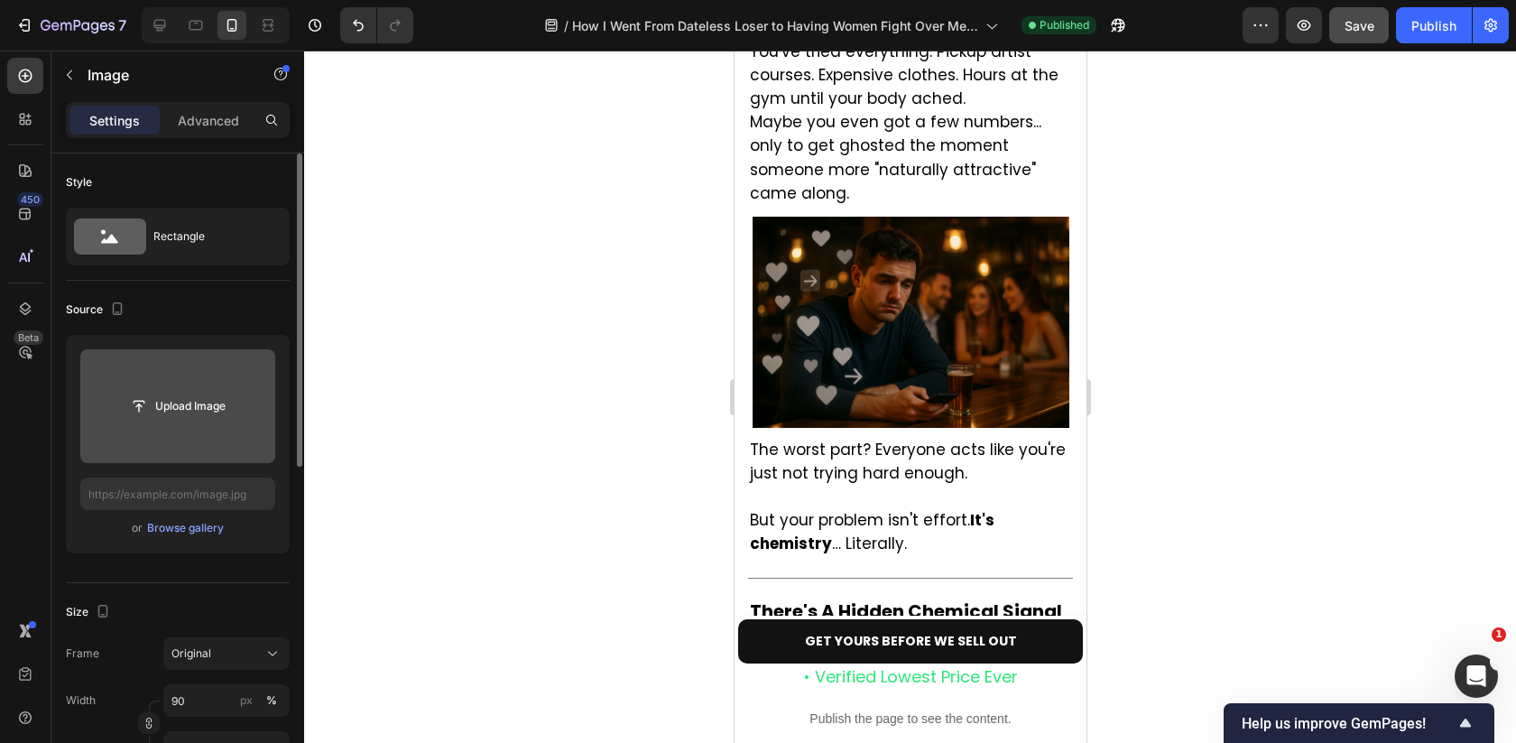
click at [858, 271] on img at bounding box center [910, 322] width 317 height 211
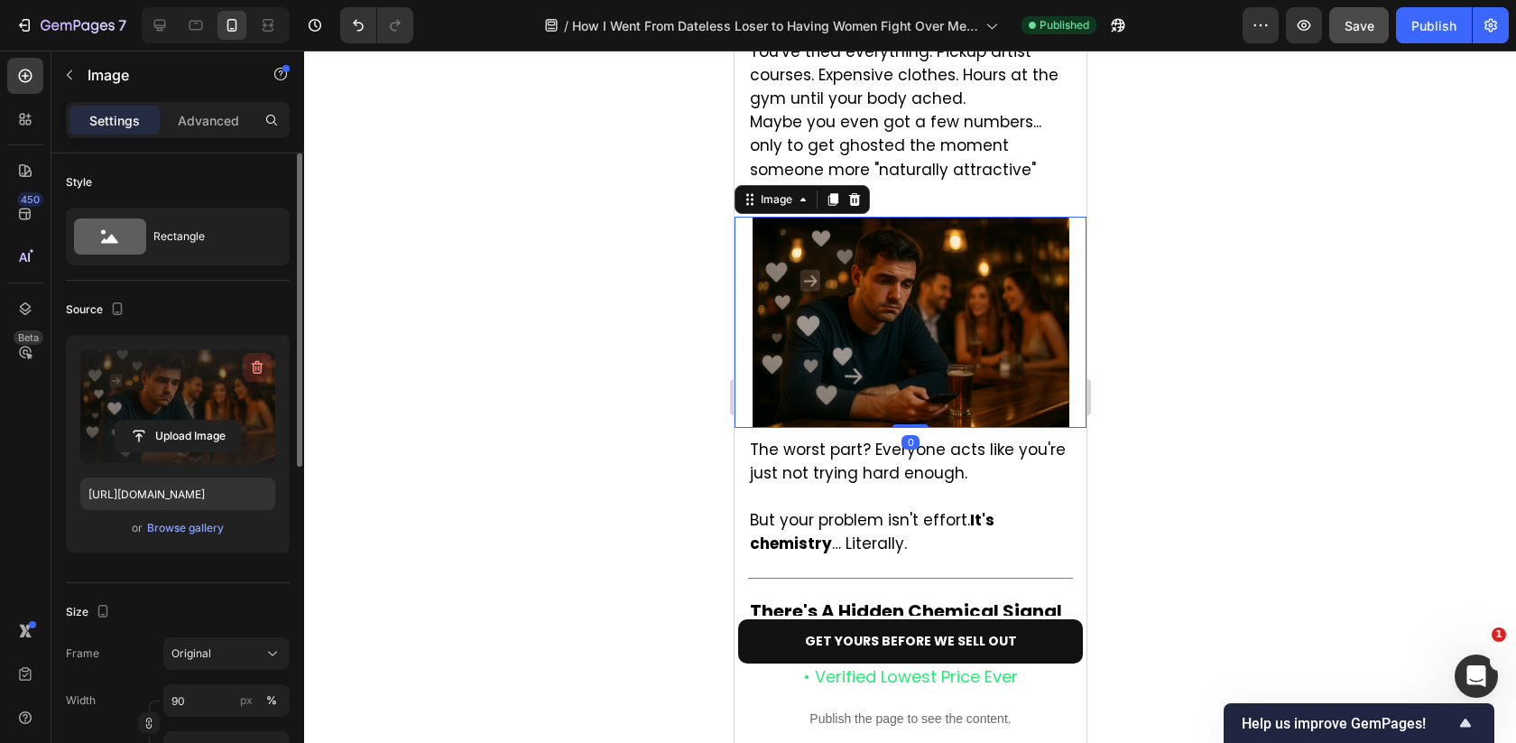
click at [261, 359] on icon "button" at bounding box center [257, 367] width 18 height 18
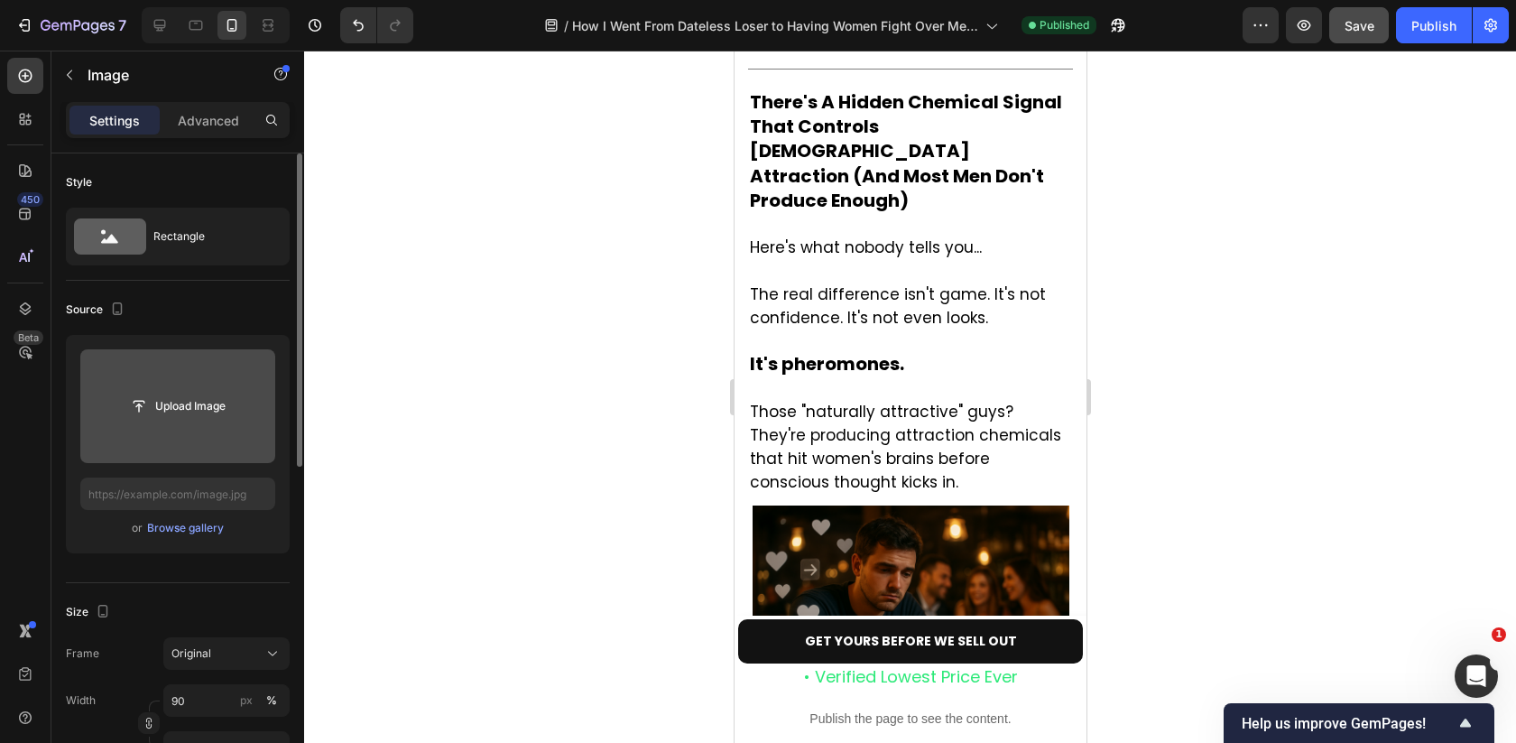
scroll to position [2752, 0]
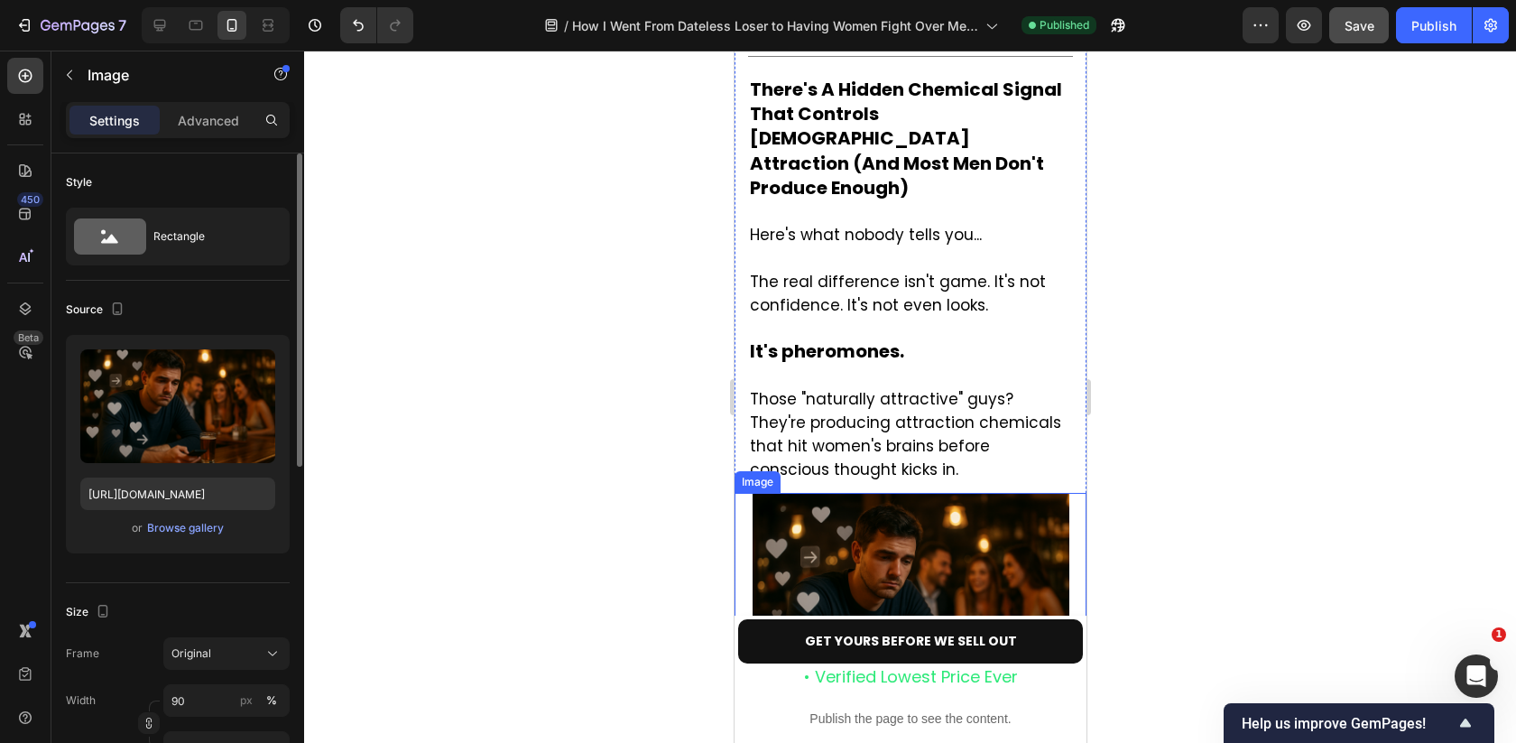
click at [829, 493] on img at bounding box center [910, 598] width 317 height 211
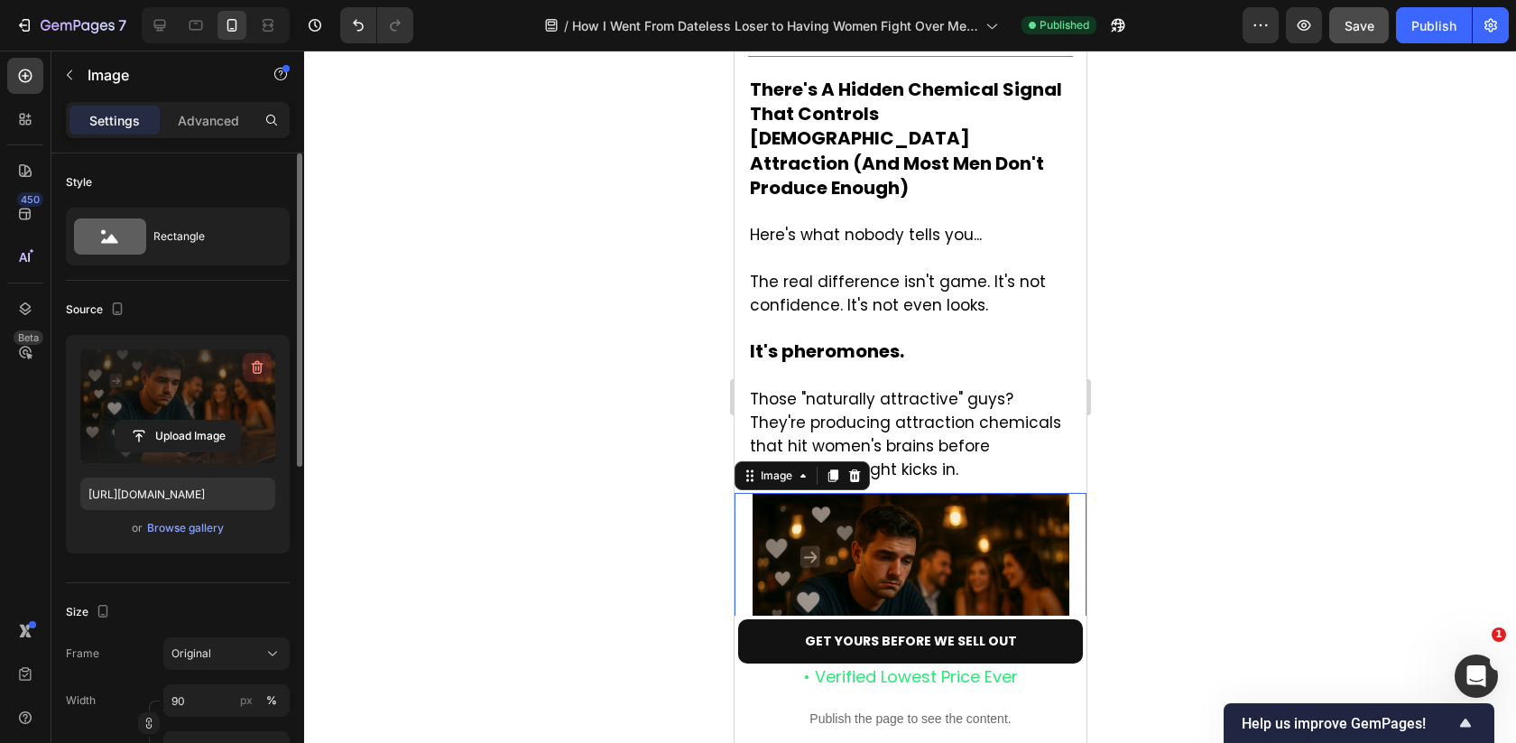
click at [263, 358] on icon "button" at bounding box center [257, 367] width 18 height 18
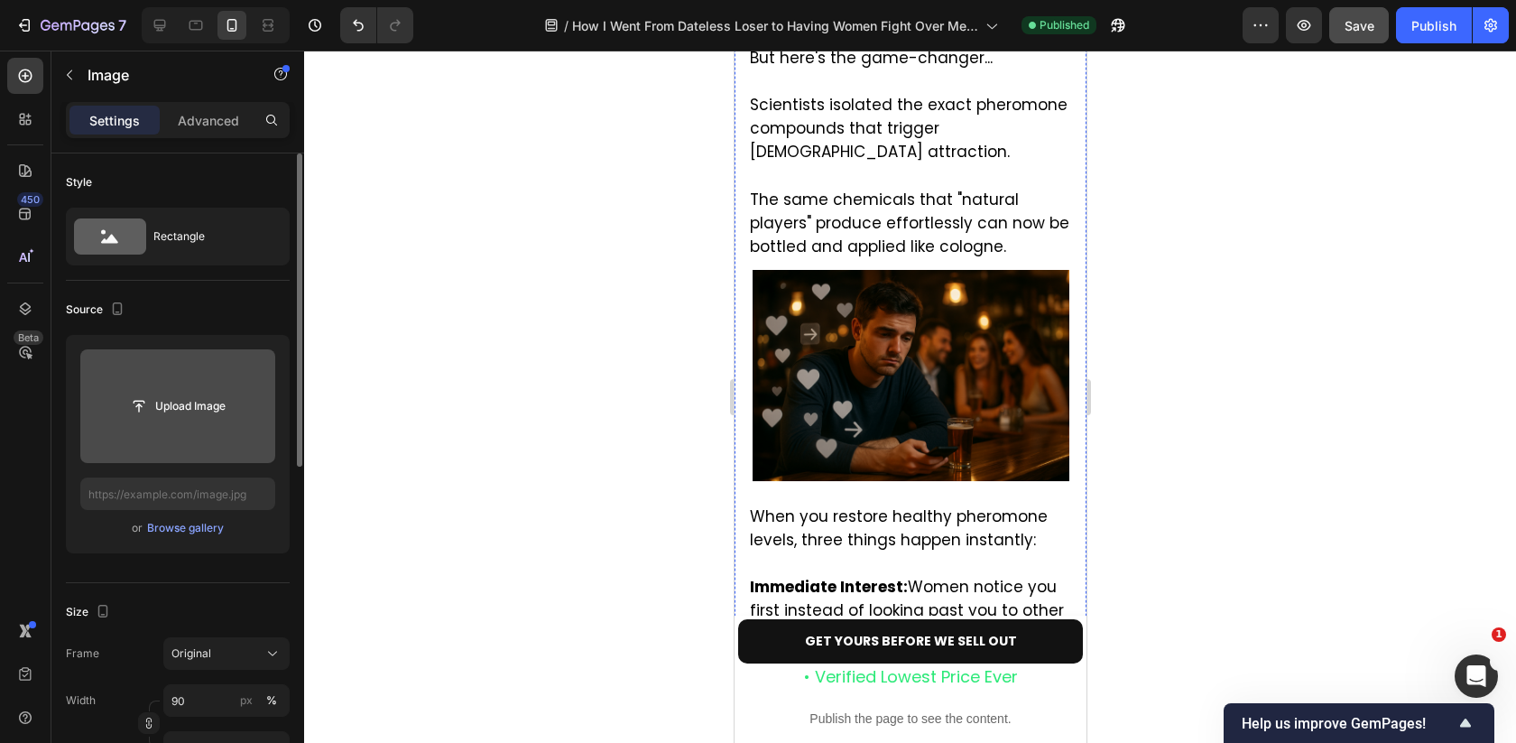
scroll to position [4366, 0]
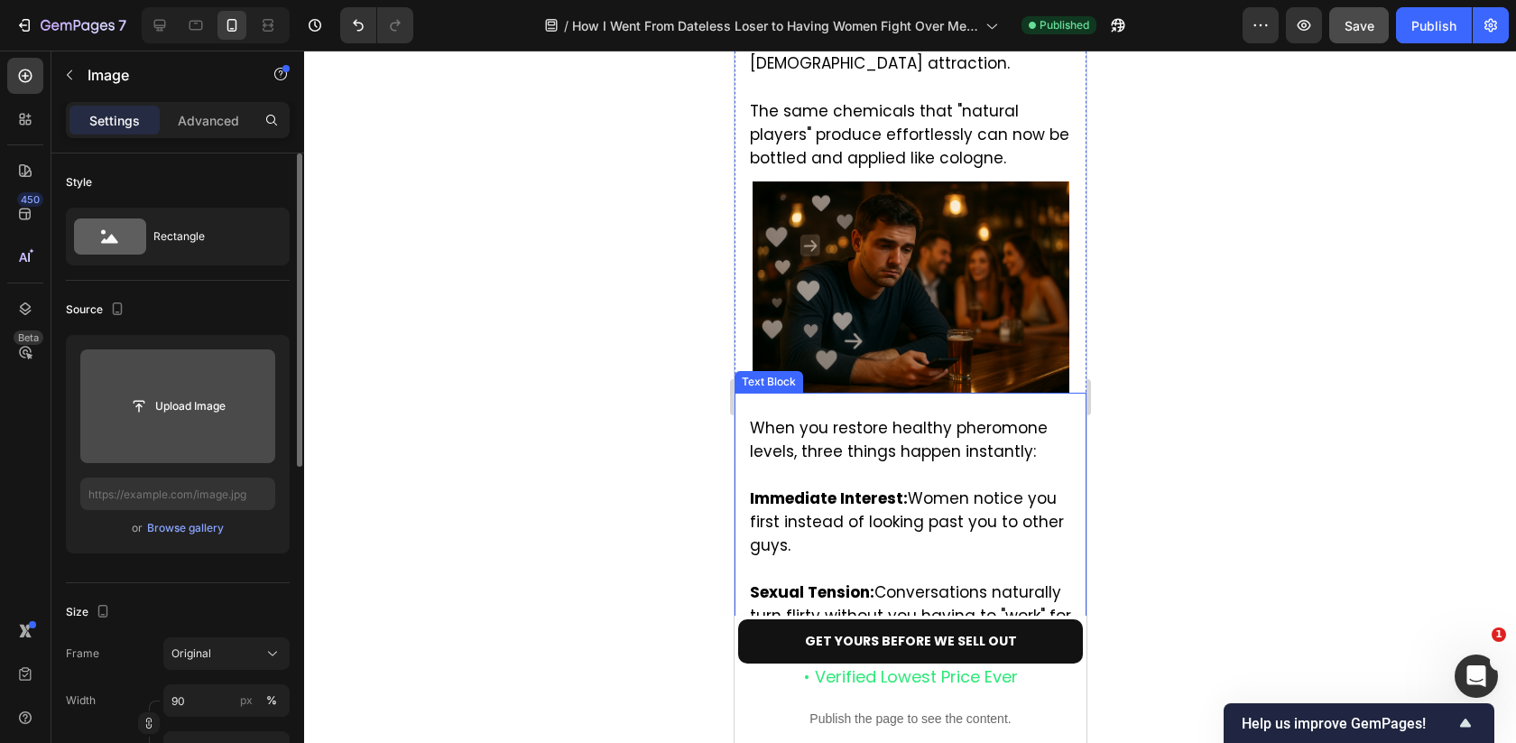
click at [924, 181] on img at bounding box center [910, 286] width 317 height 211
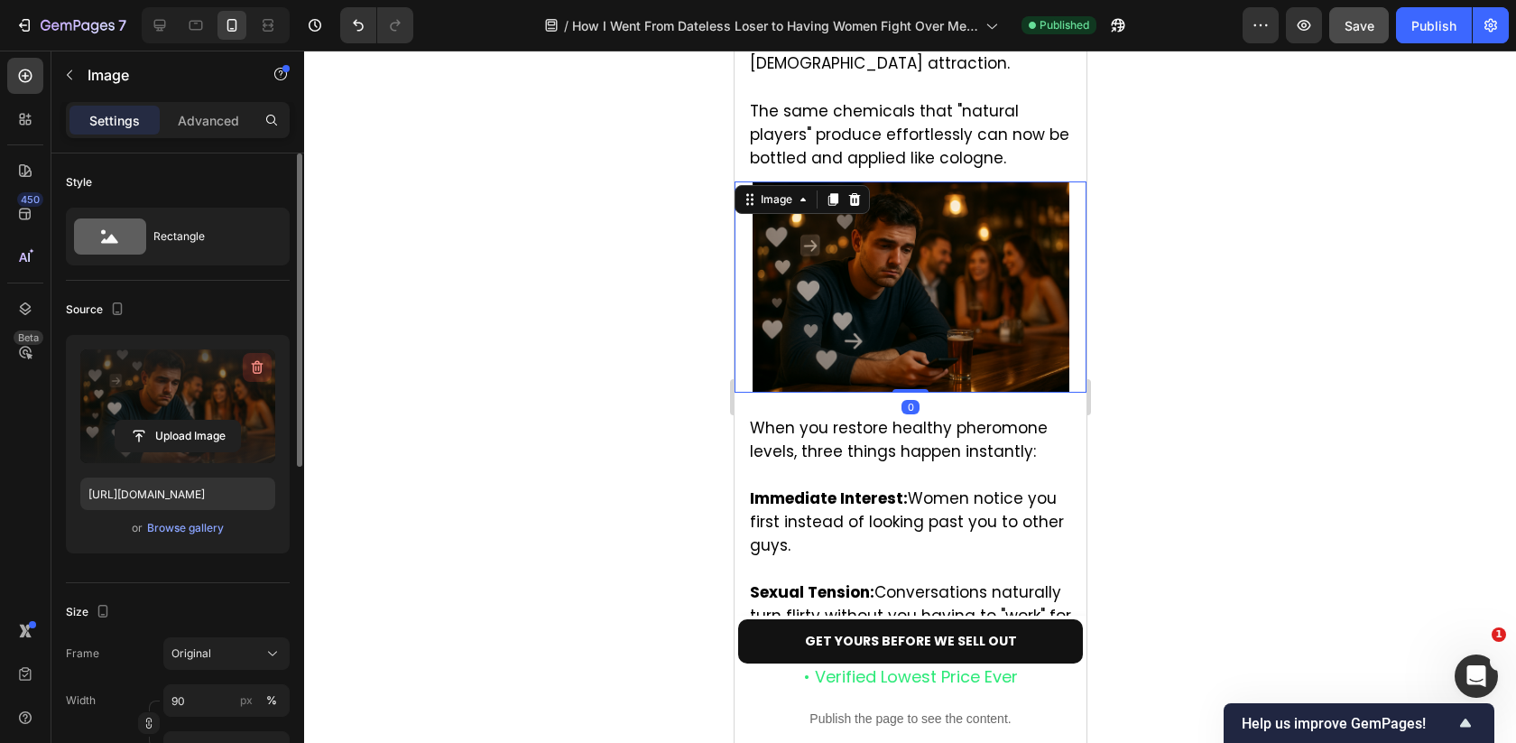
click at [260, 366] on icon "button" at bounding box center [258, 368] width 12 height 14
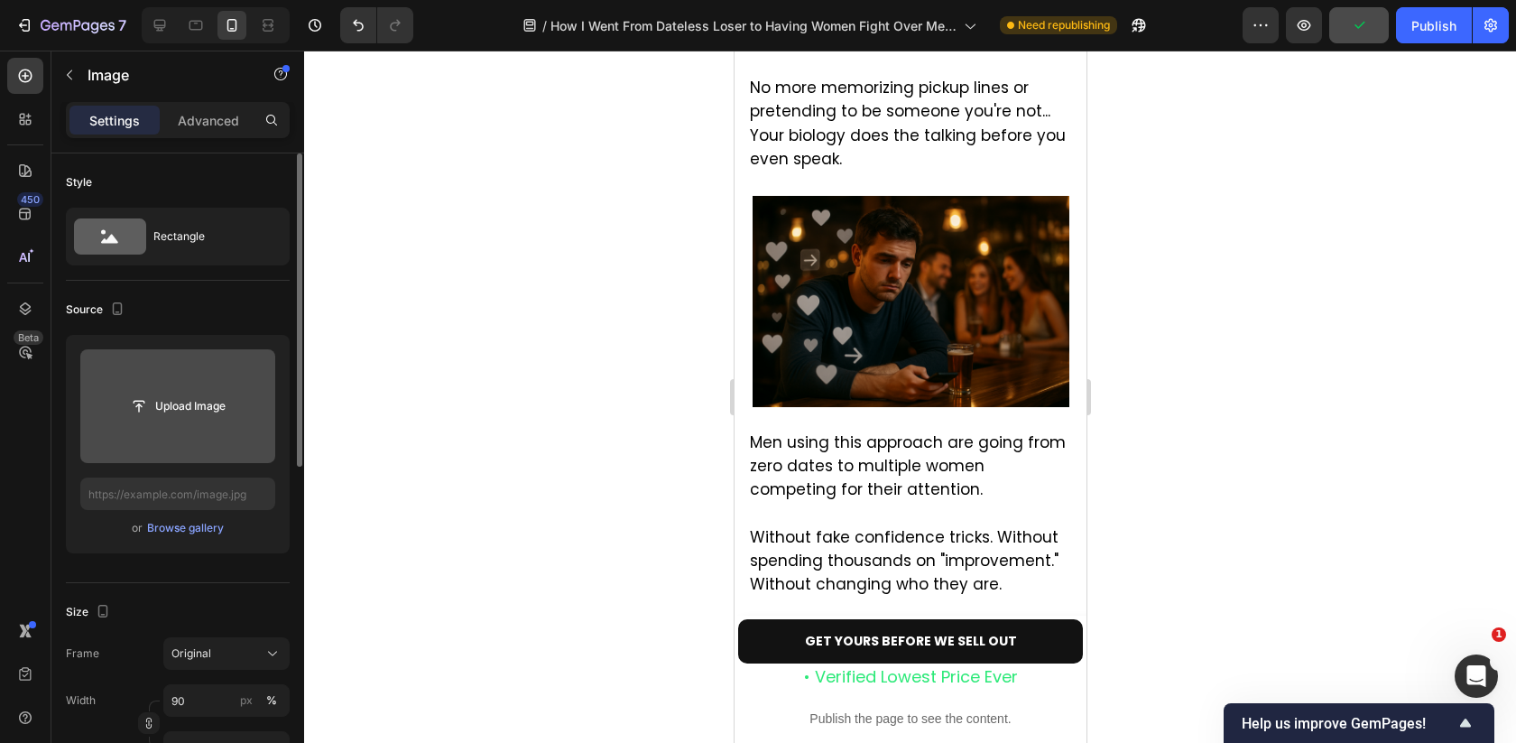
click at [954, 284] on img at bounding box center [910, 301] width 317 height 211
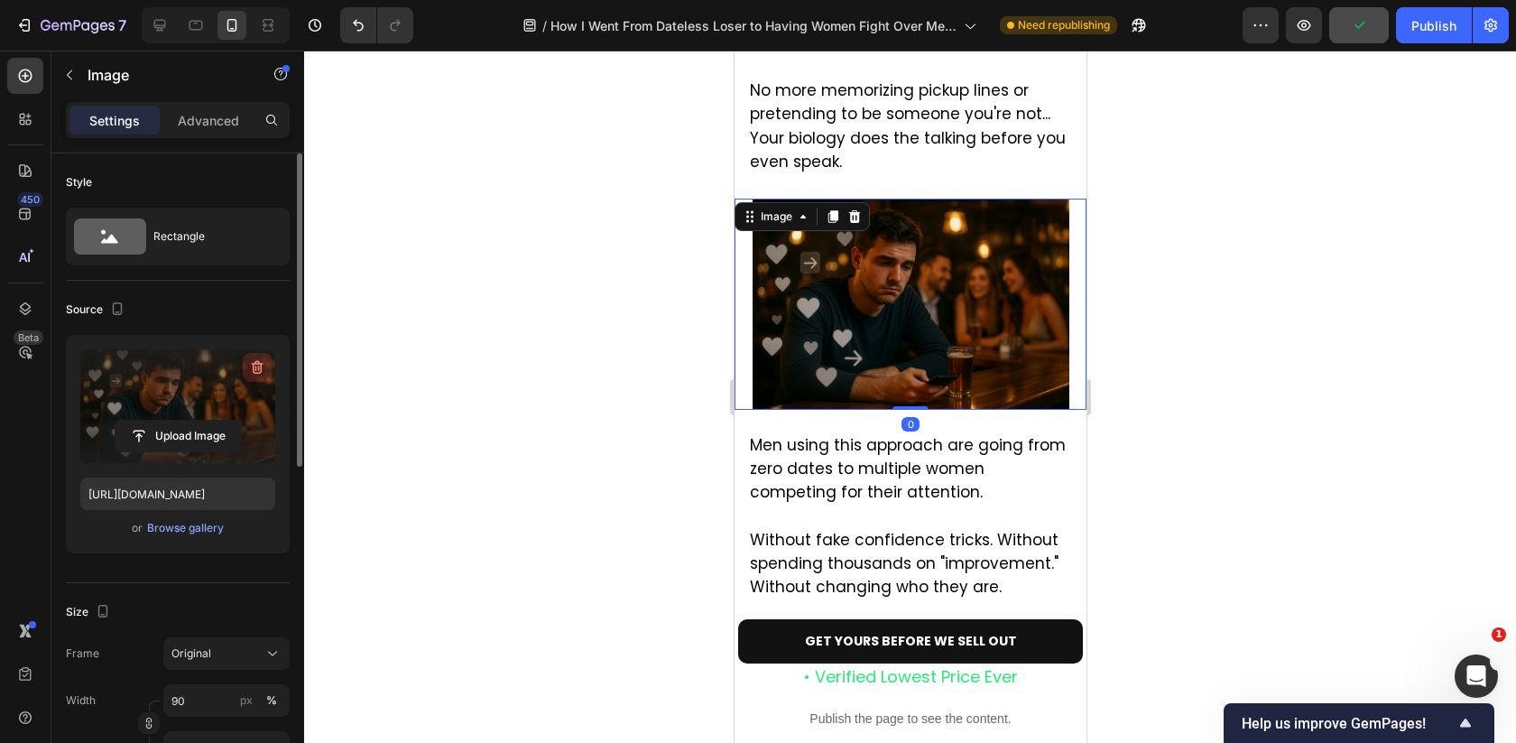
click at [260, 363] on icon "button" at bounding box center [258, 368] width 12 height 14
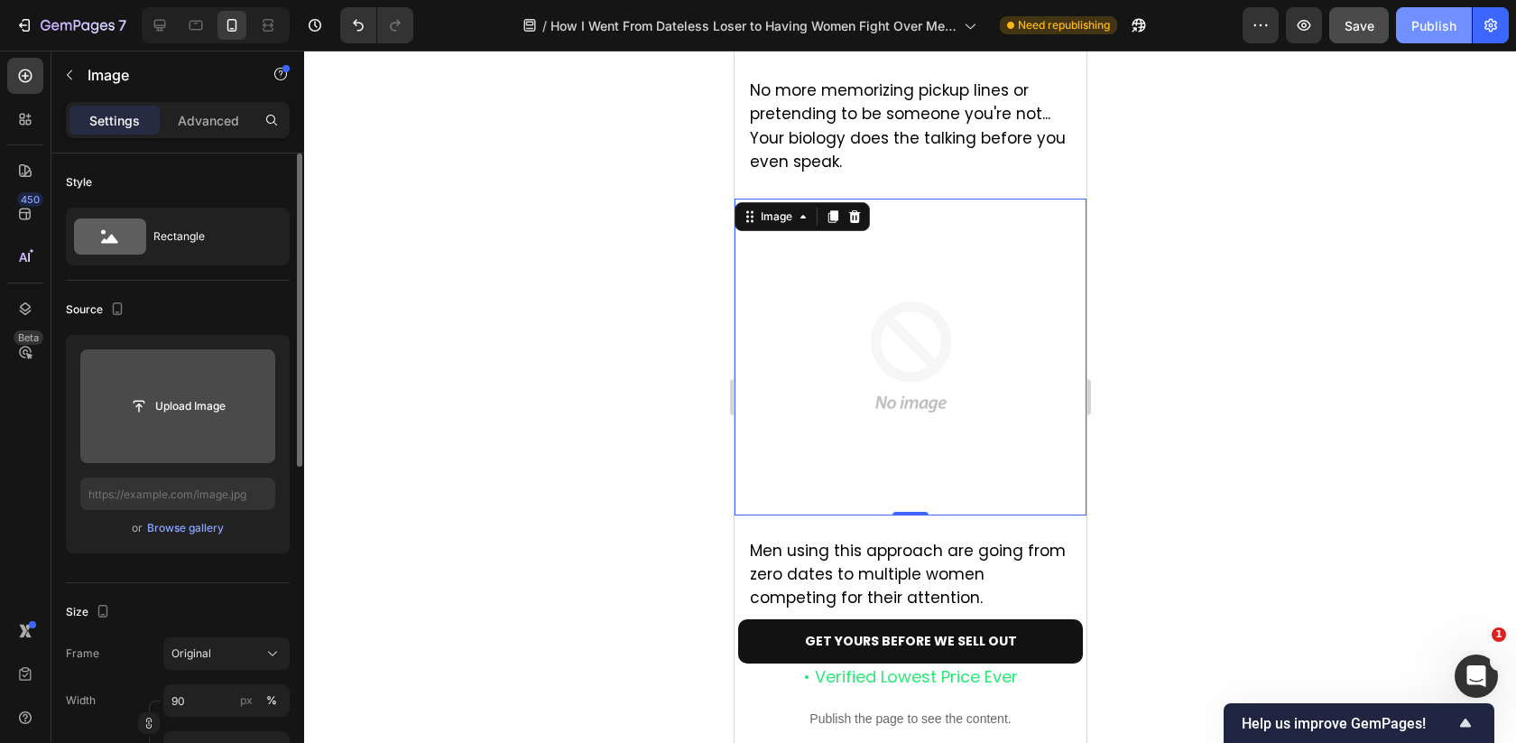
click at [1414, 23] on div "Publish" at bounding box center [1433, 25] width 45 height 19
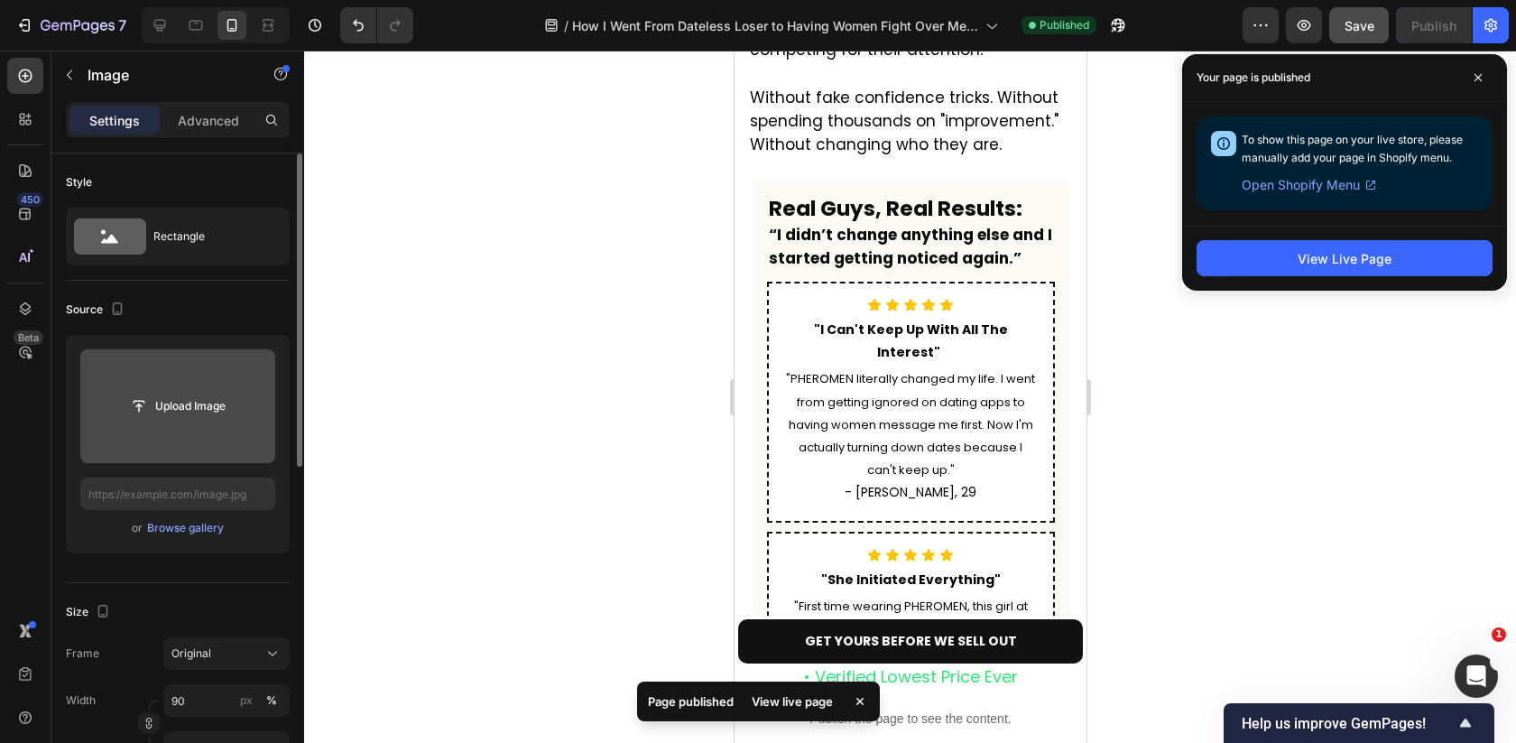
scroll to position [5872, 0]
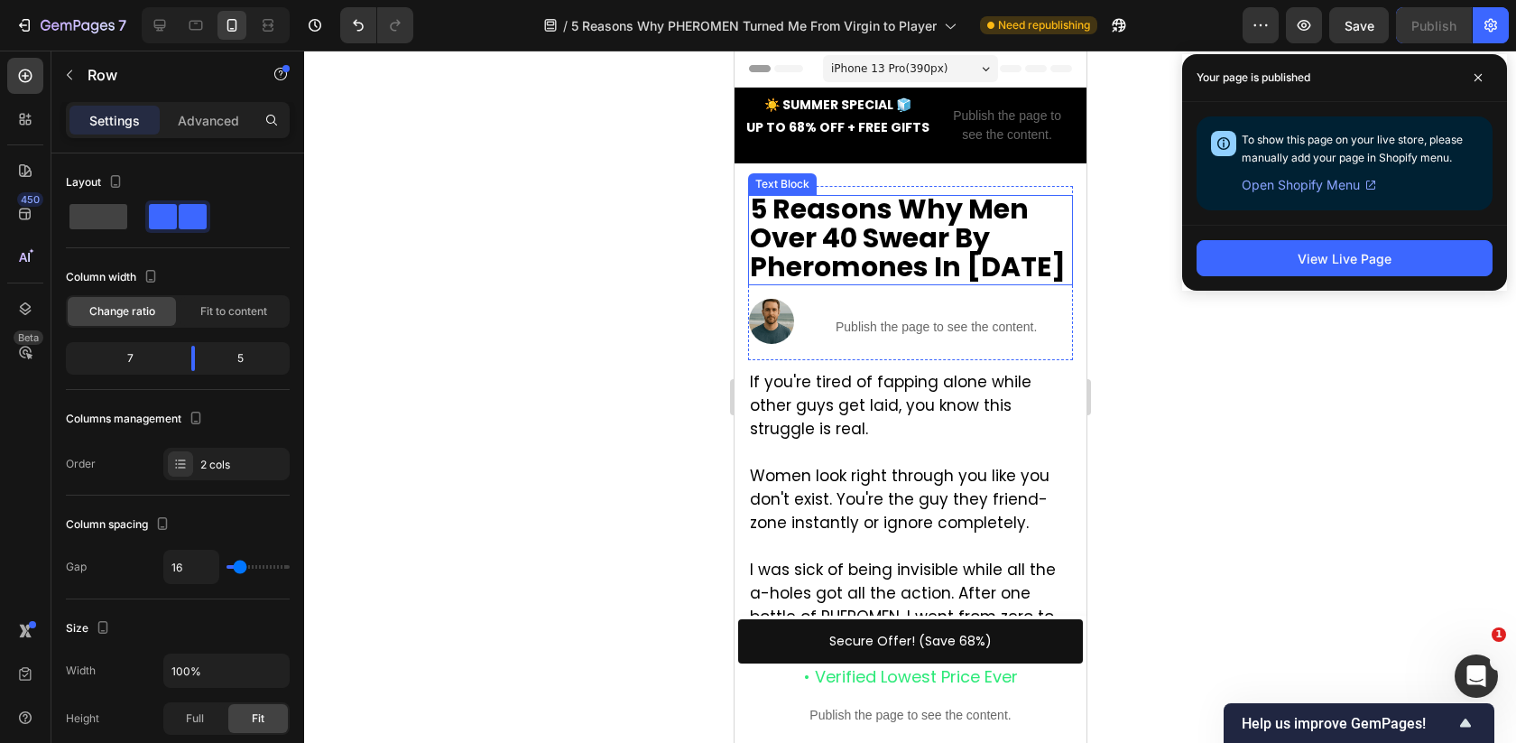
scroll to position [614, 0]
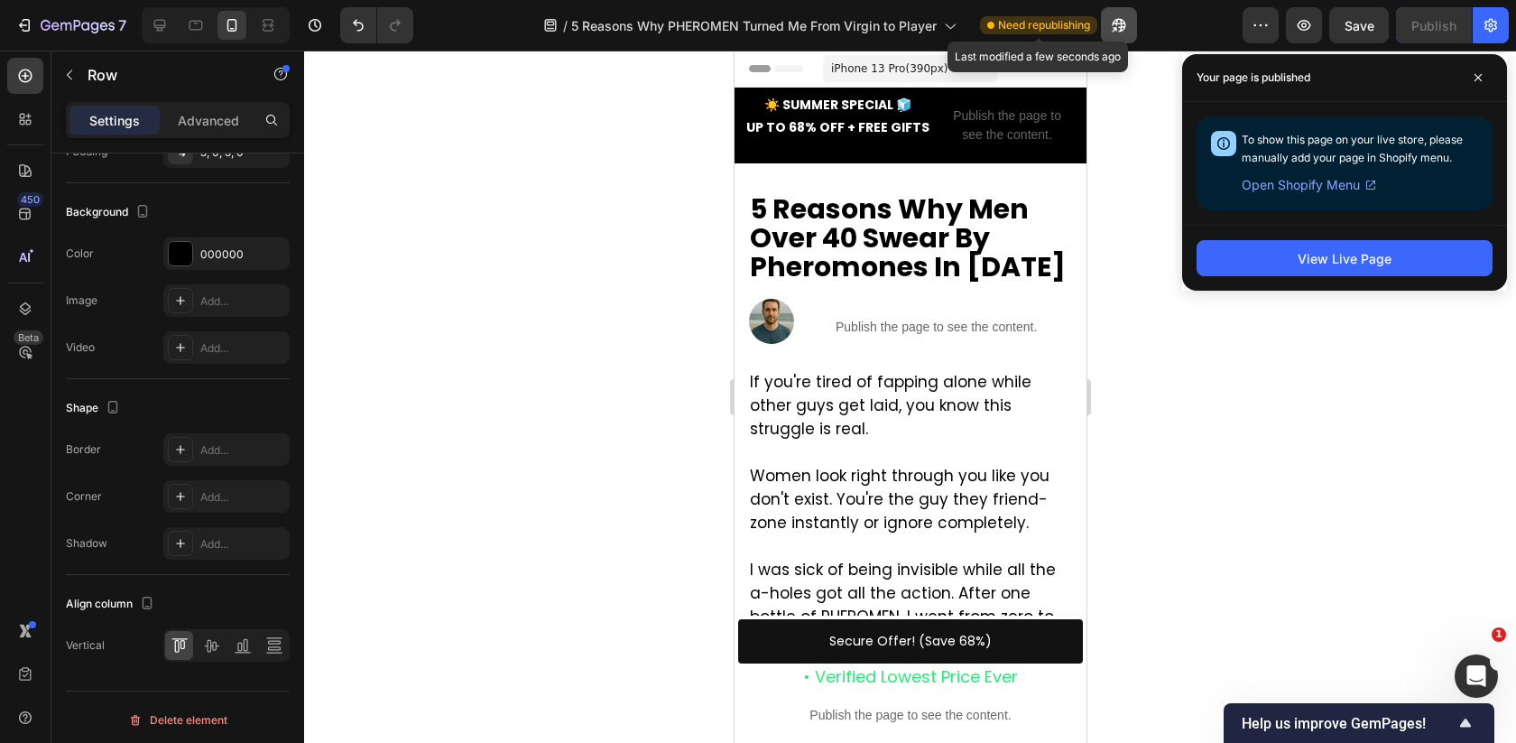
click at [1129, 38] on button "button" at bounding box center [1119, 25] width 36 height 36
